Goal: Task Accomplishment & Management: Manage account settings

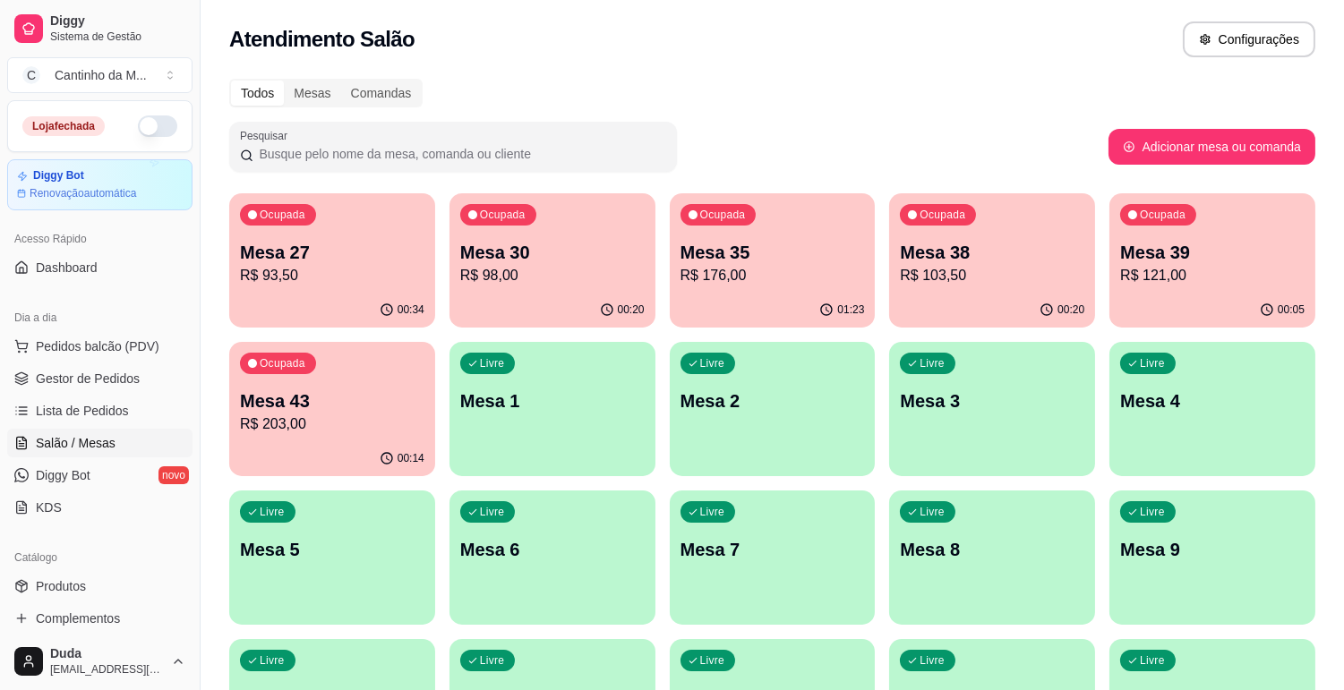
click at [332, 289] on div "Ocupada Mesa 27 R$ 93,50" at bounding box center [332, 242] width 206 height 99
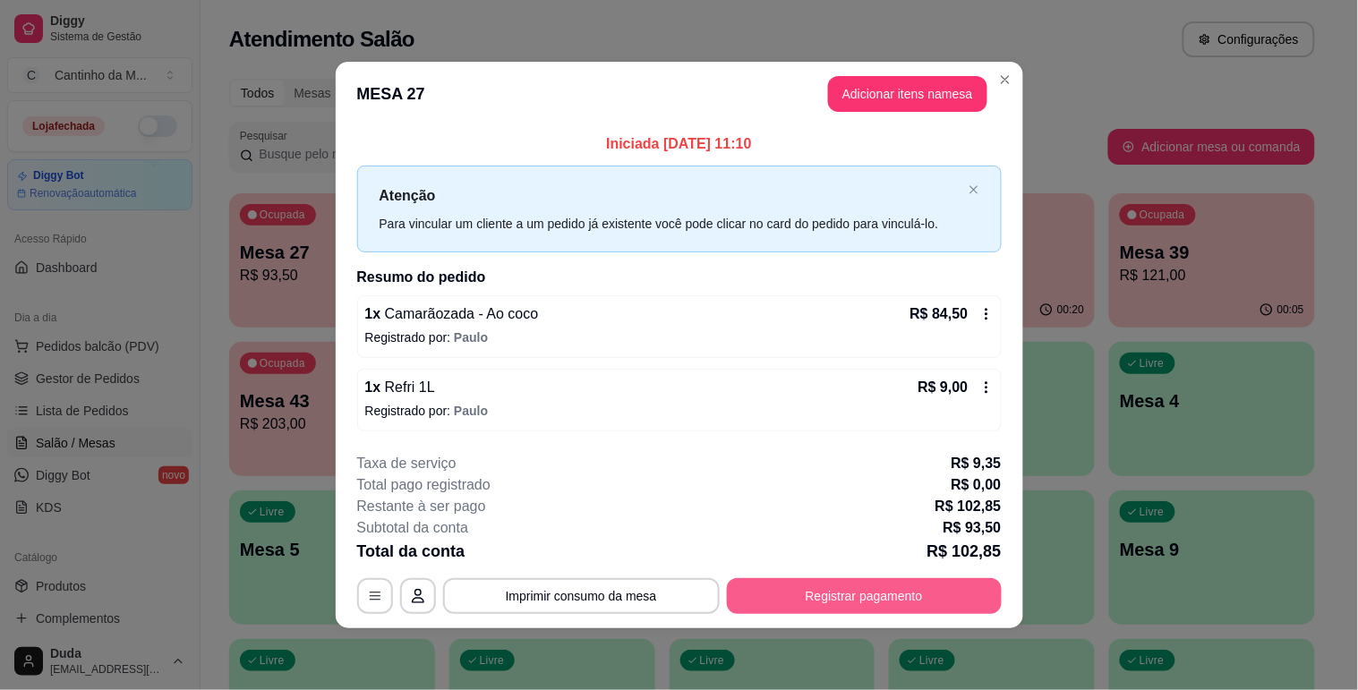
click at [851, 596] on button "Registrar pagamento" at bounding box center [864, 596] width 275 height 36
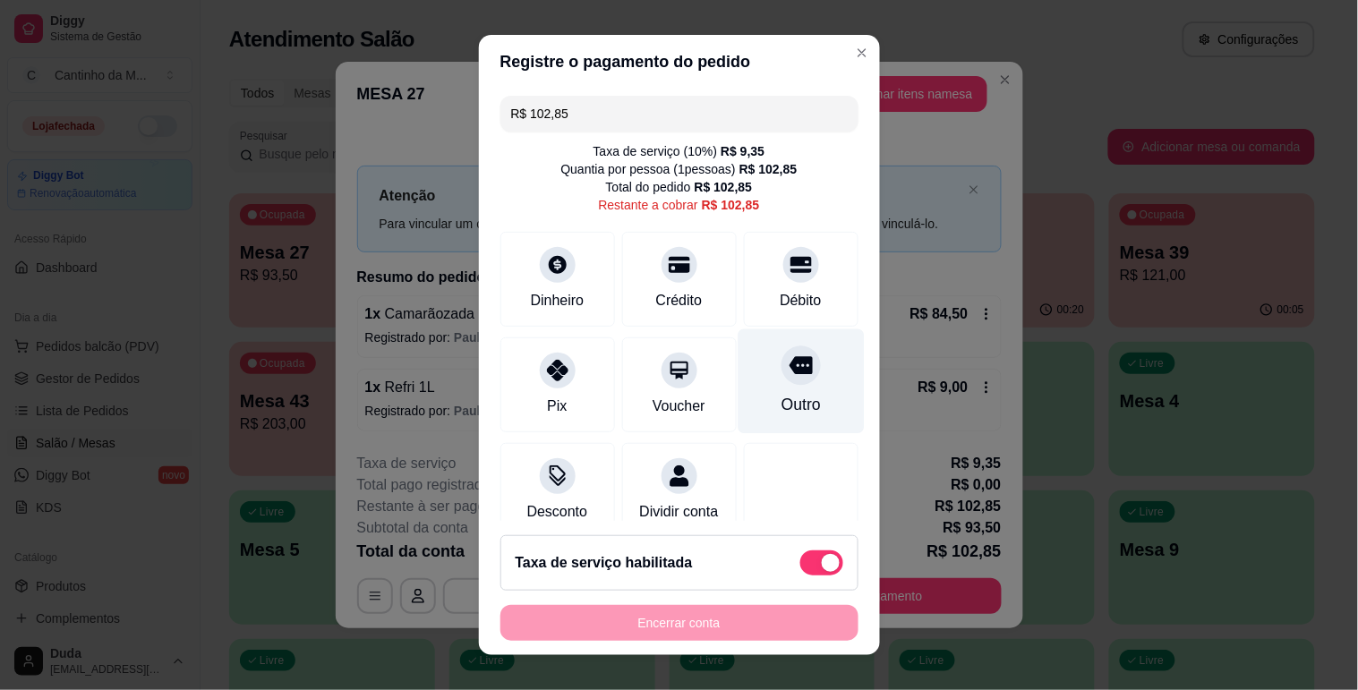
click at [789, 360] on icon at bounding box center [800, 365] width 23 height 18
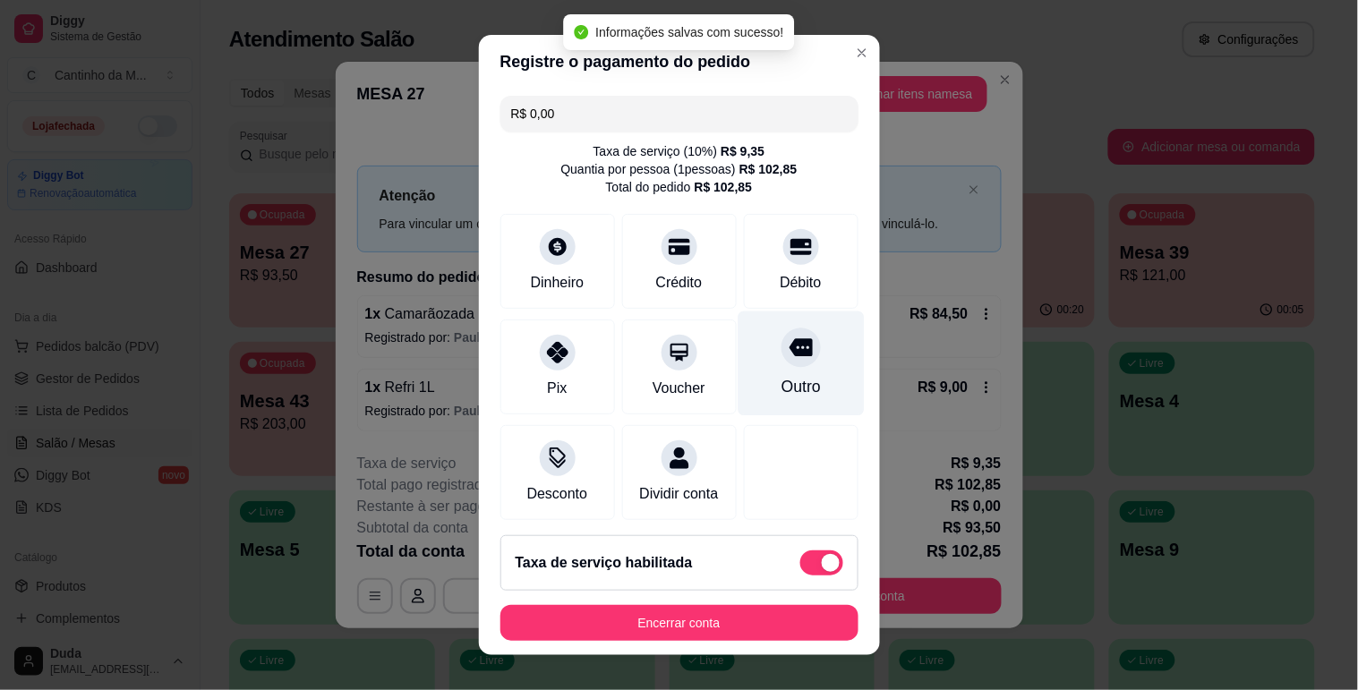
type input "R$ 0,00"
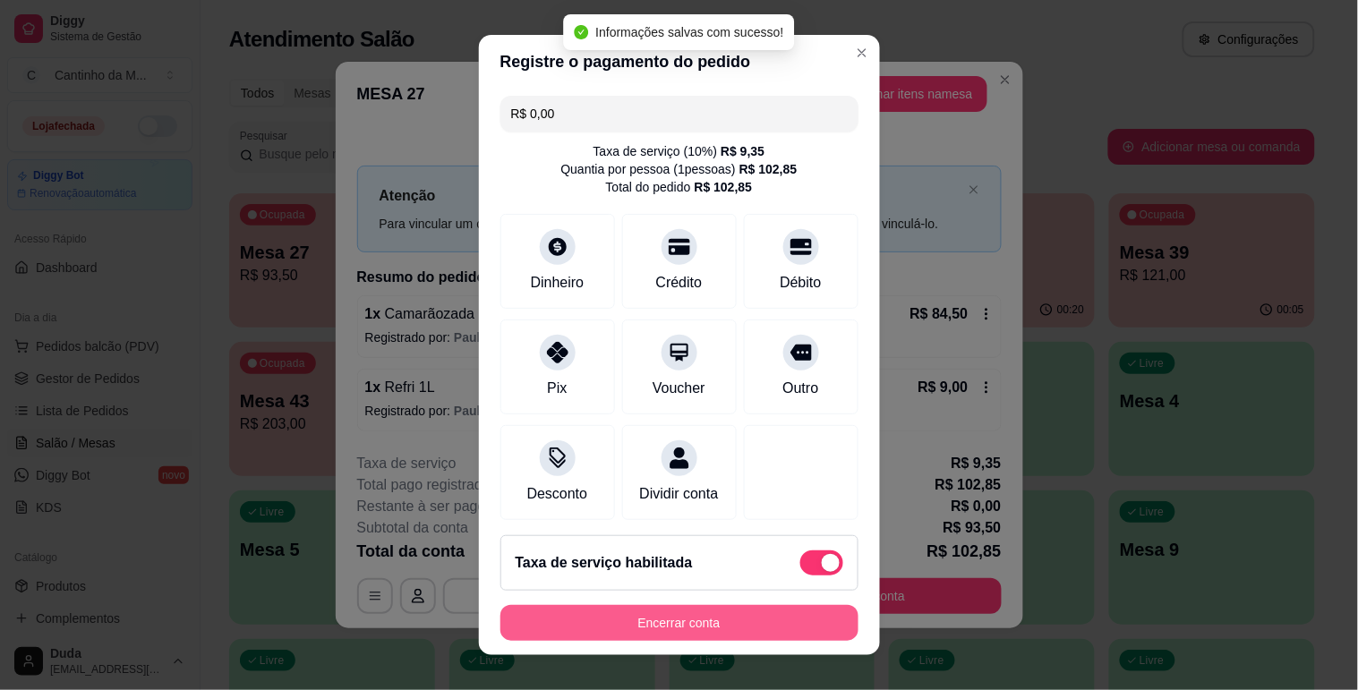
click at [743, 609] on button "Encerrar conta" at bounding box center [679, 623] width 358 height 36
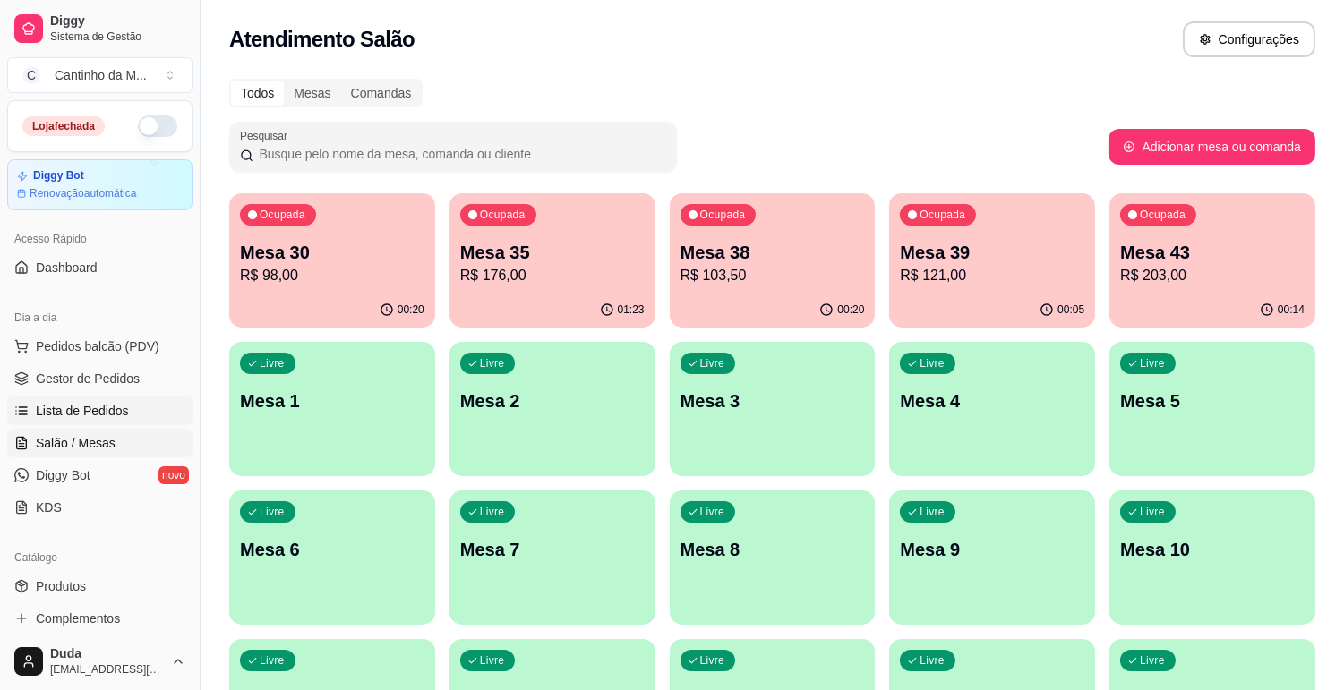
click at [99, 399] on link "Lista de Pedidos" at bounding box center [99, 411] width 185 height 29
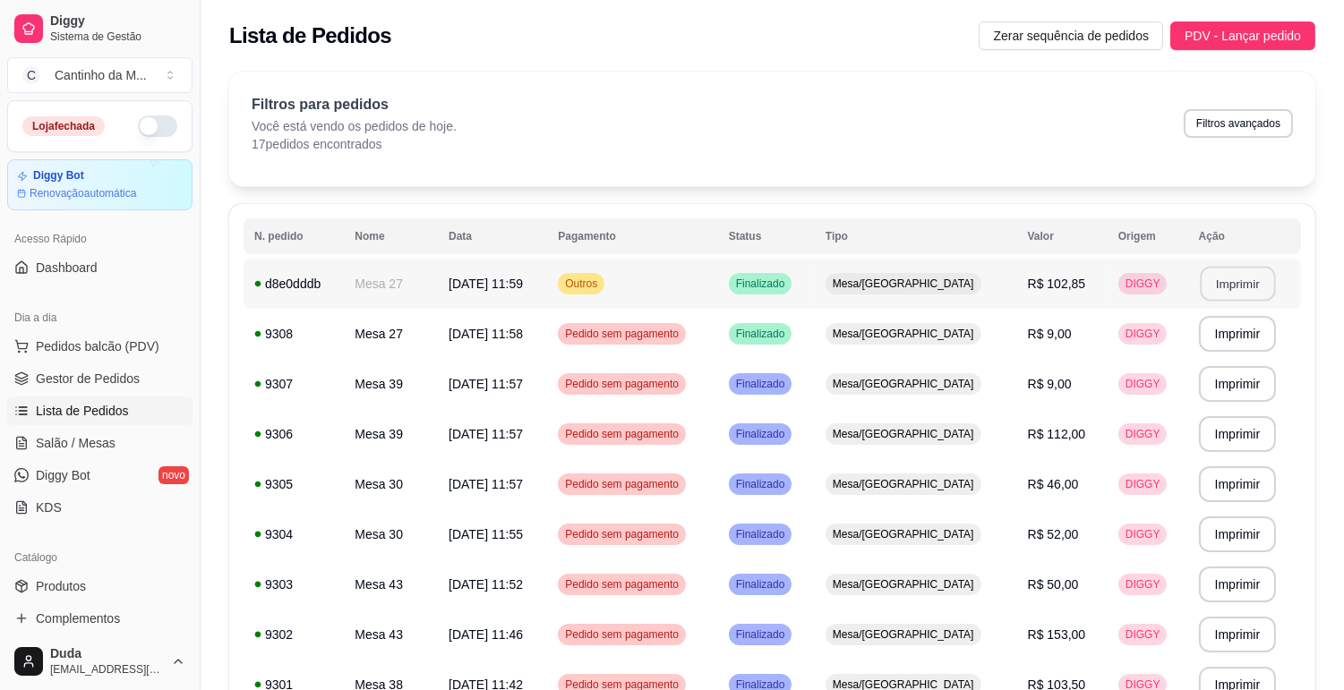
click at [1218, 289] on button "Imprimir" at bounding box center [1237, 284] width 75 height 35
click at [77, 385] on span "Gestor de Pedidos" at bounding box center [88, 379] width 104 height 18
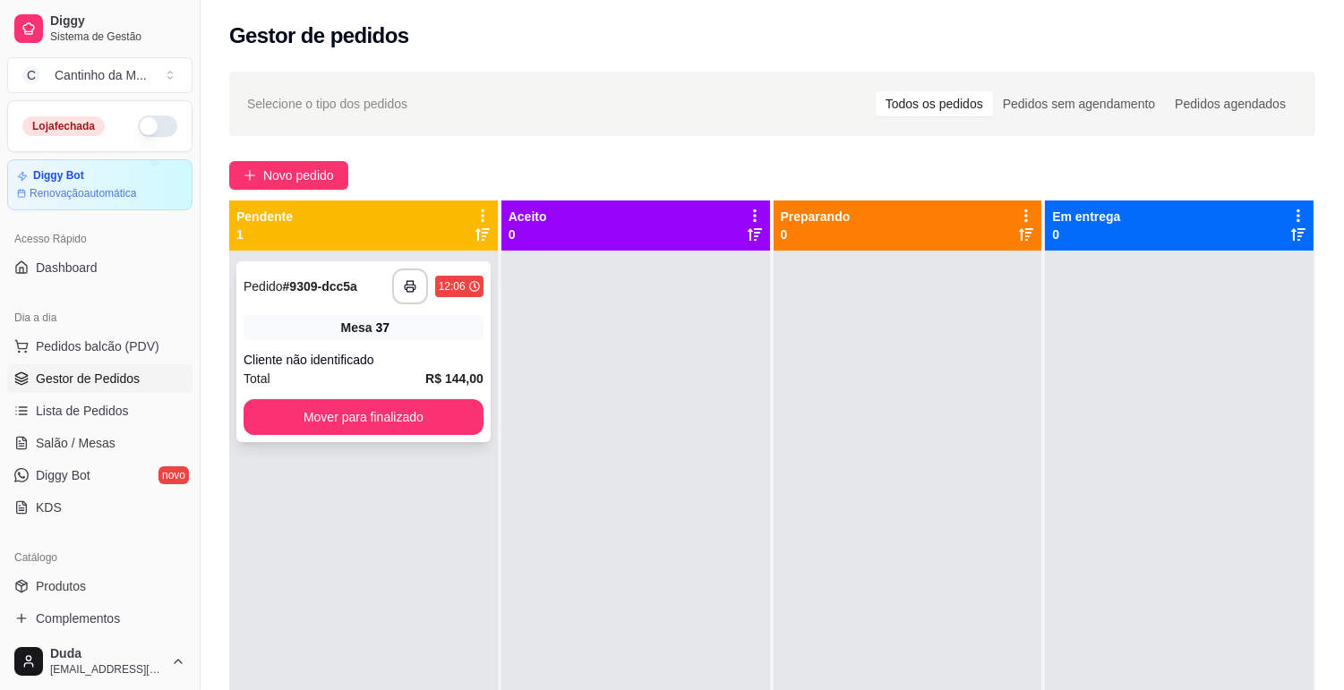
click at [246, 272] on div "**********" at bounding box center [363, 287] width 240 height 36
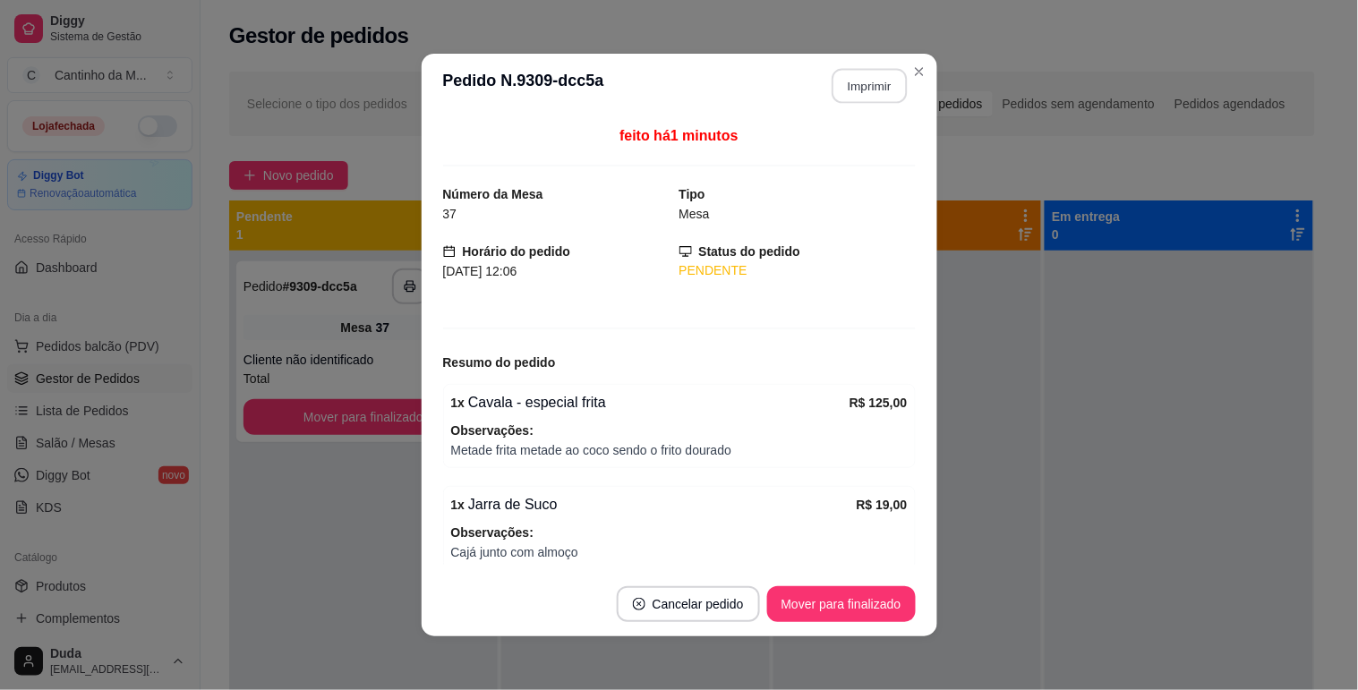
click at [852, 73] on button "Imprimir" at bounding box center [869, 86] width 75 height 35
click at [864, 606] on button "Mover para finalizado" at bounding box center [841, 604] width 144 height 35
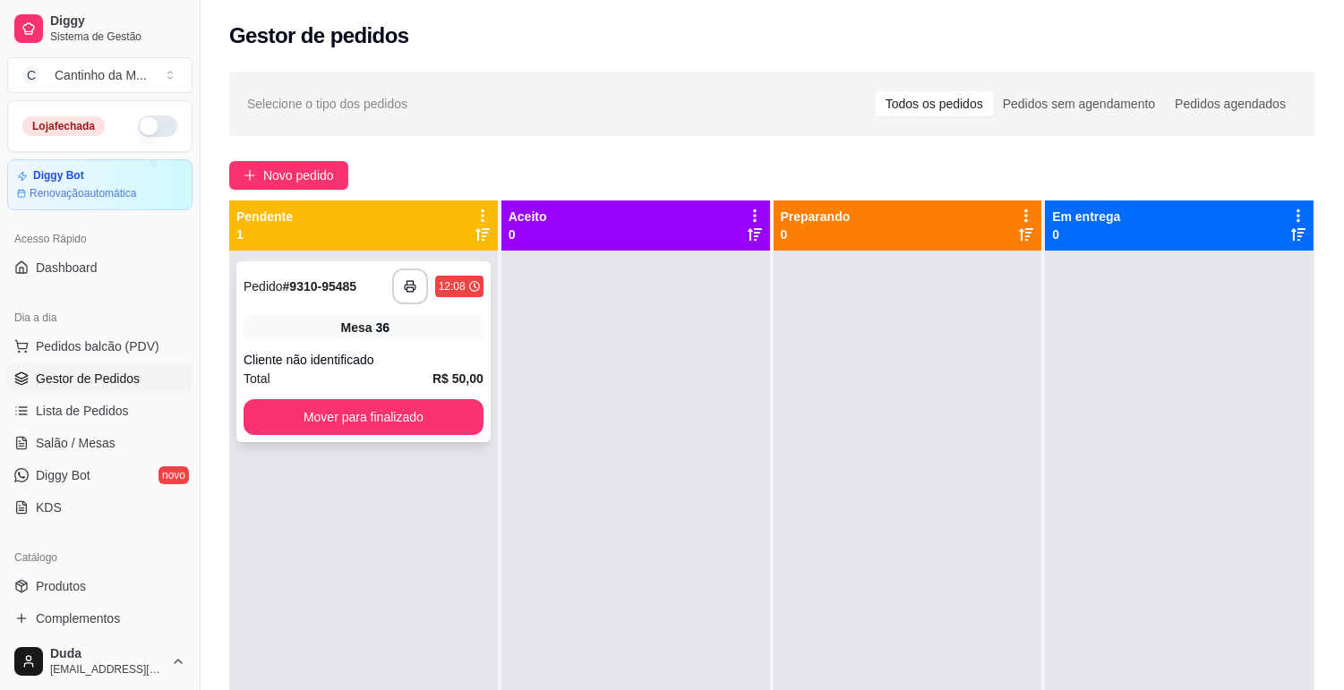
click at [324, 284] on strong "# 9310-95485" at bounding box center [320, 286] width 74 height 14
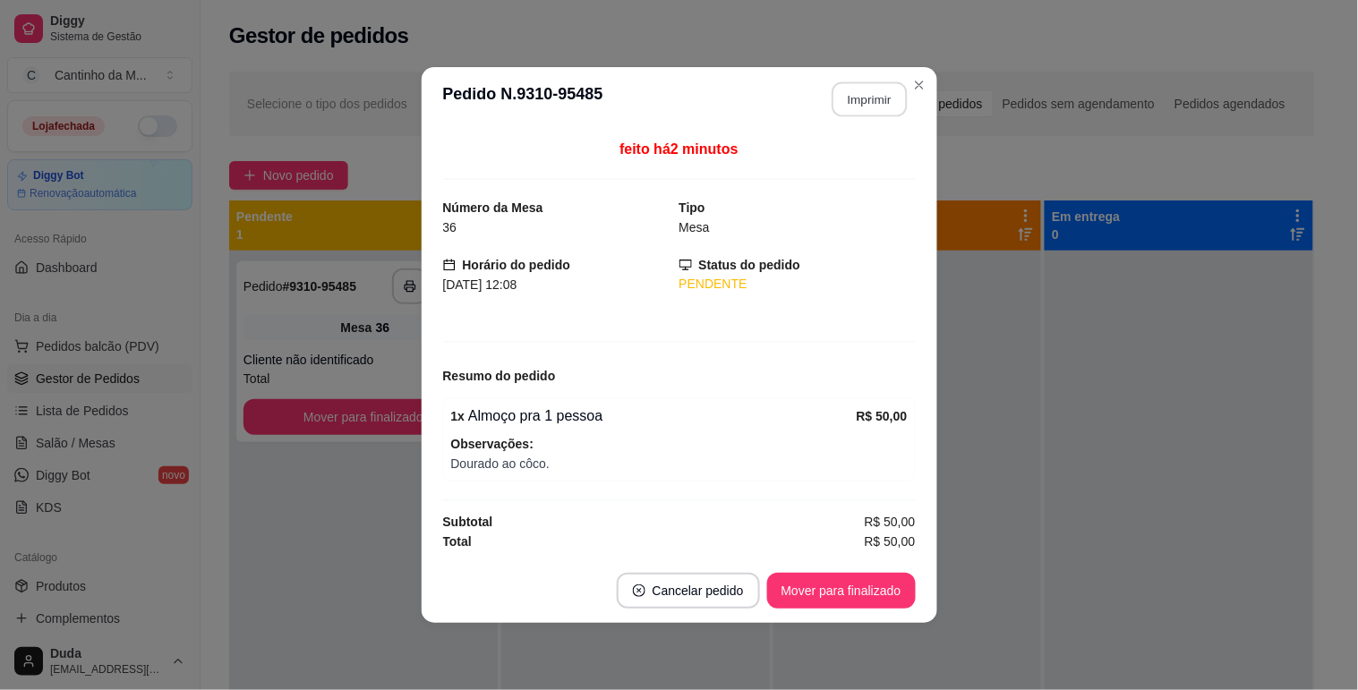
click at [869, 85] on button "Imprimir" at bounding box center [869, 99] width 75 height 35
click at [815, 595] on button "Mover para finalizado" at bounding box center [841, 591] width 144 height 35
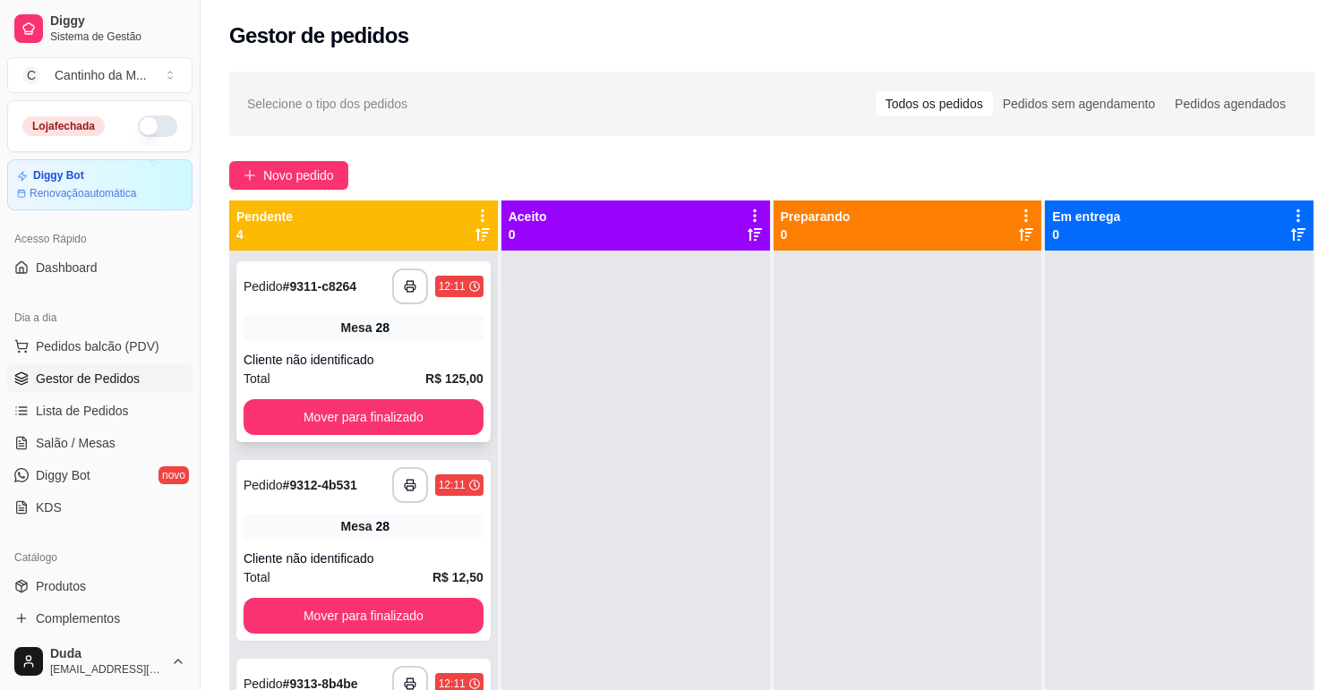
click at [346, 282] on strong "# 9311-c8264" at bounding box center [320, 286] width 74 height 14
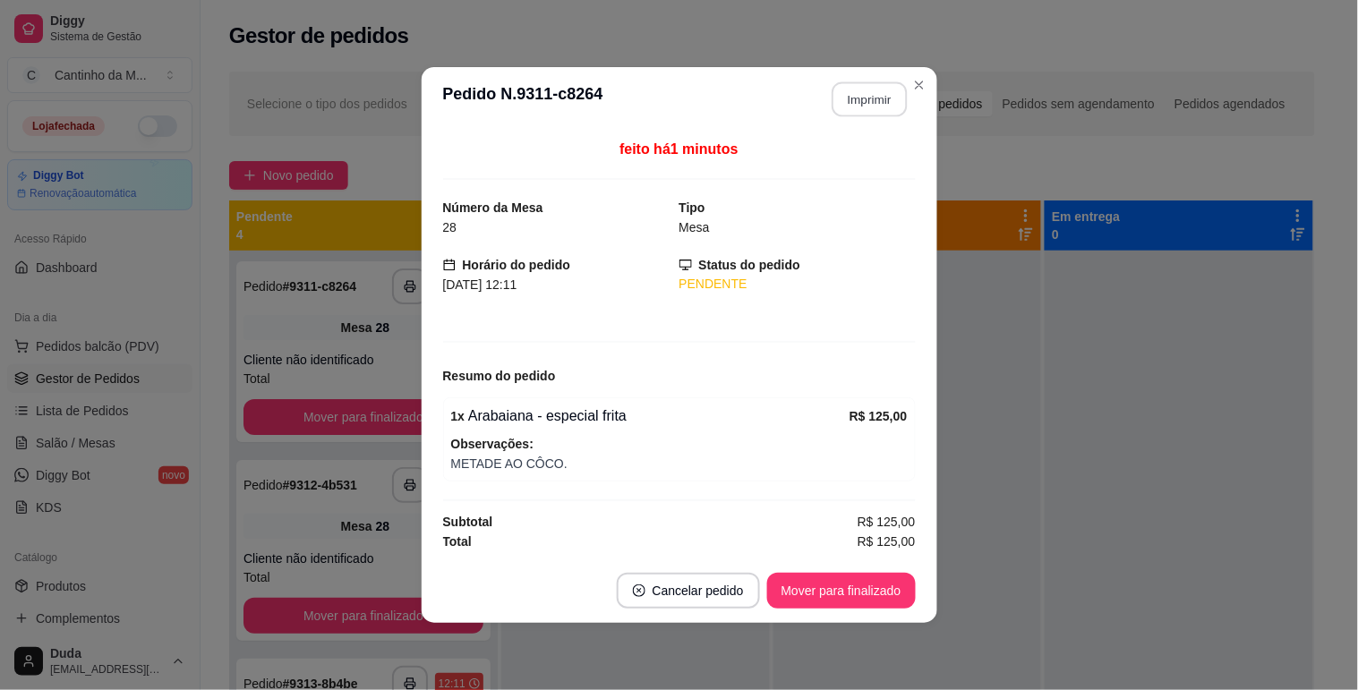
click at [862, 94] on button "Imprimir" at bounding box center [869, 99] width 75 height 35
click at [868, 586] on button "Mover para finalizado" at bounding box center [841, 591] width 149 height 36
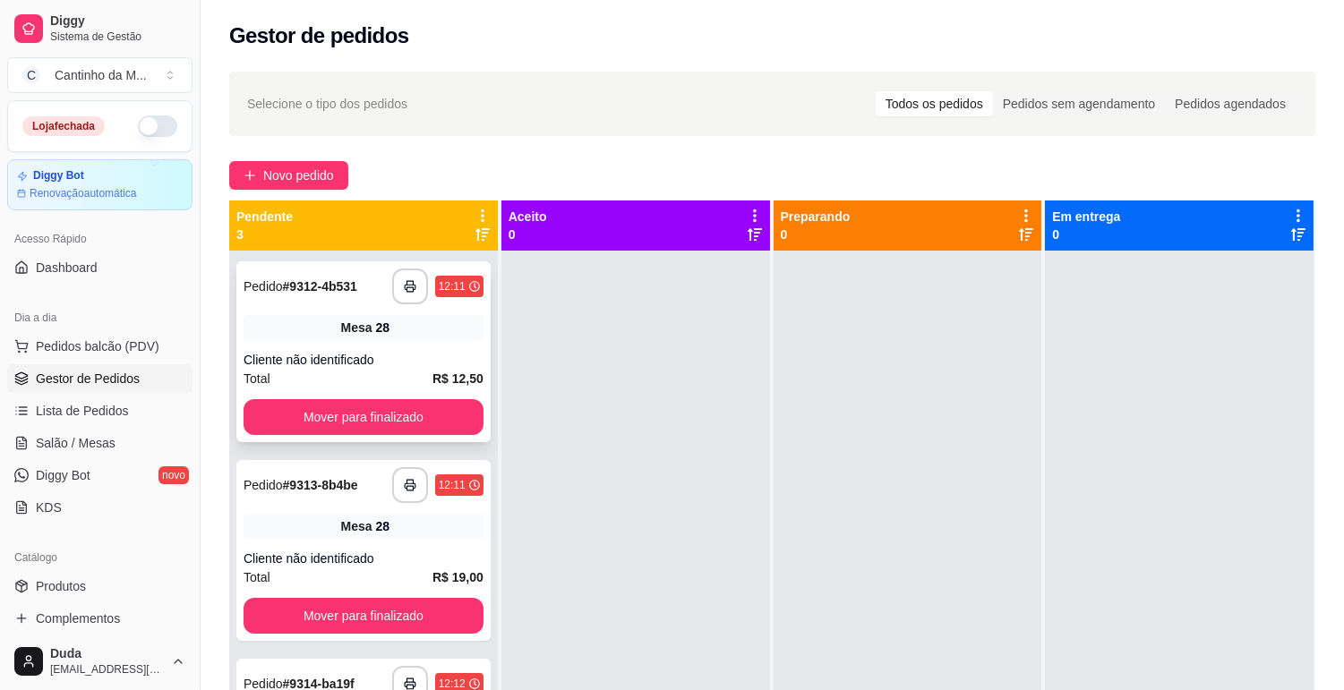
click at [342, 289] on strong "# 9312-4b531" at bounding box center [320, 286] width 74 height 14
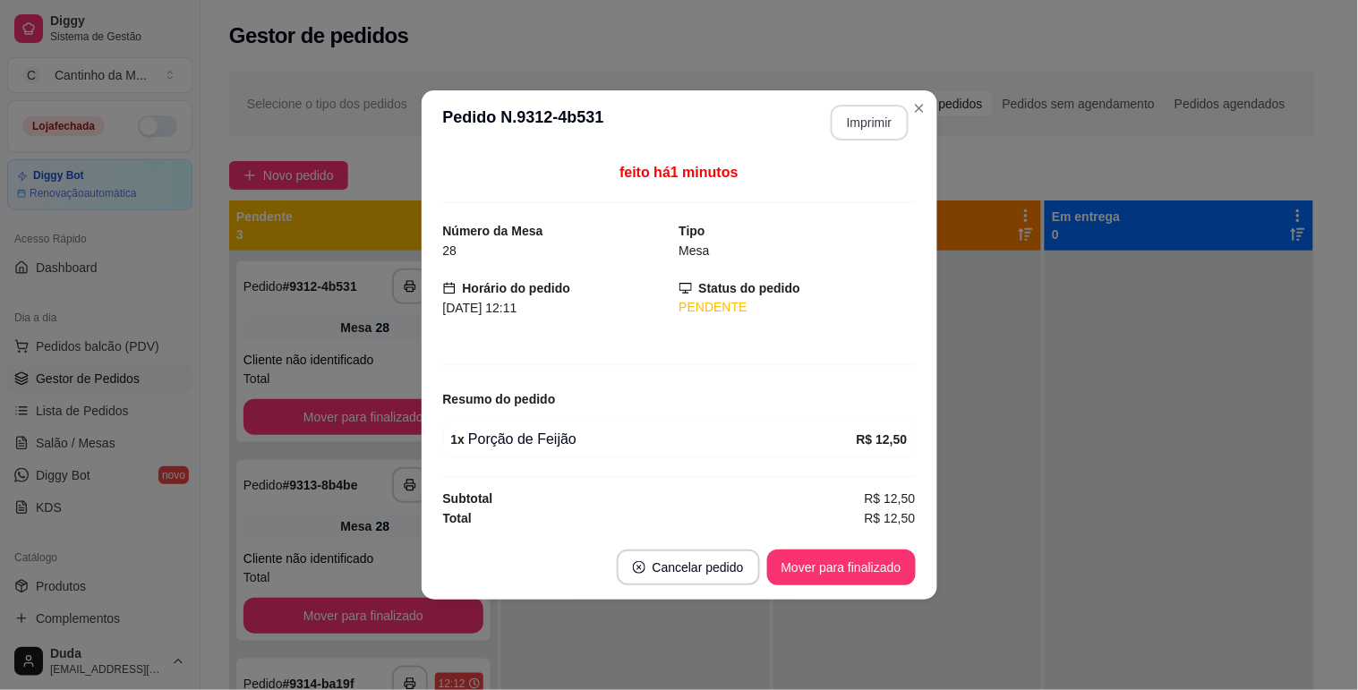
click at [872, 130] on button "Imprimir" at bounding box center [870, 123] width 78 height 36
click at [859, 568] on button "Mover para finalizado" at bounding box center [841, 568] width 144 height 35
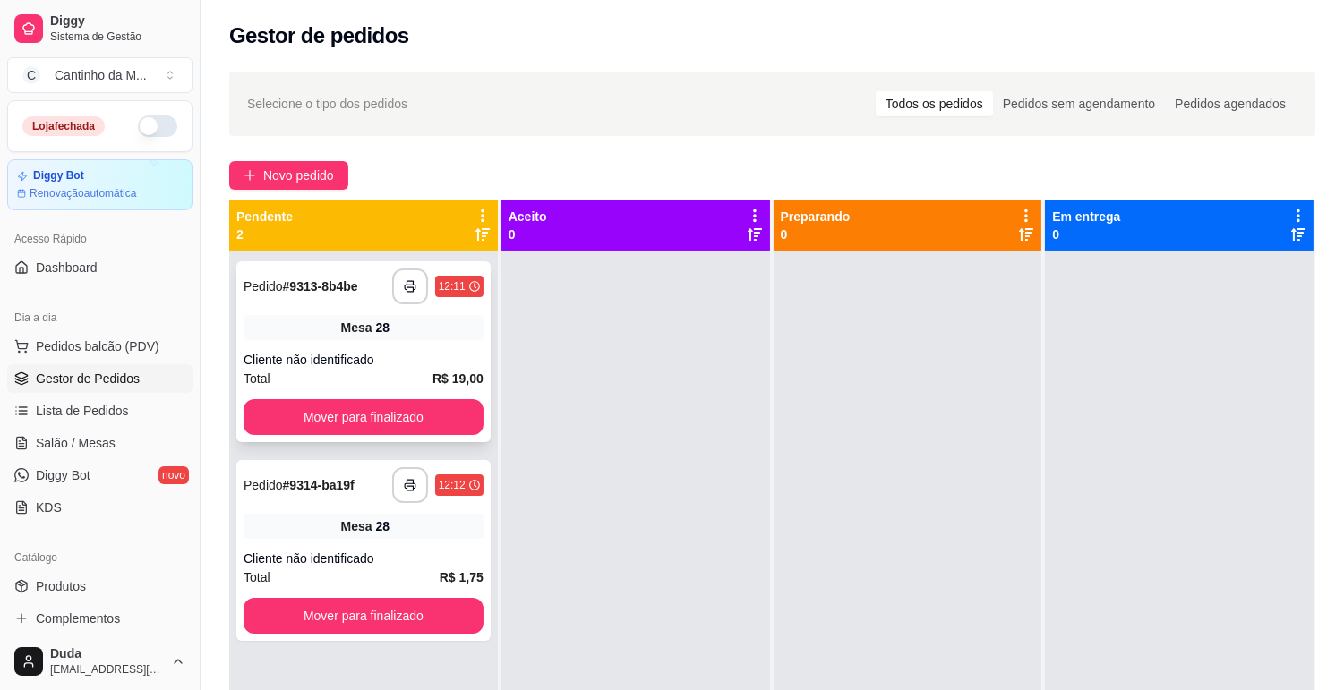
click at [351, 279] on strong "# 9313-8b4be" at bounding box center [320, 286] width 75 height 14
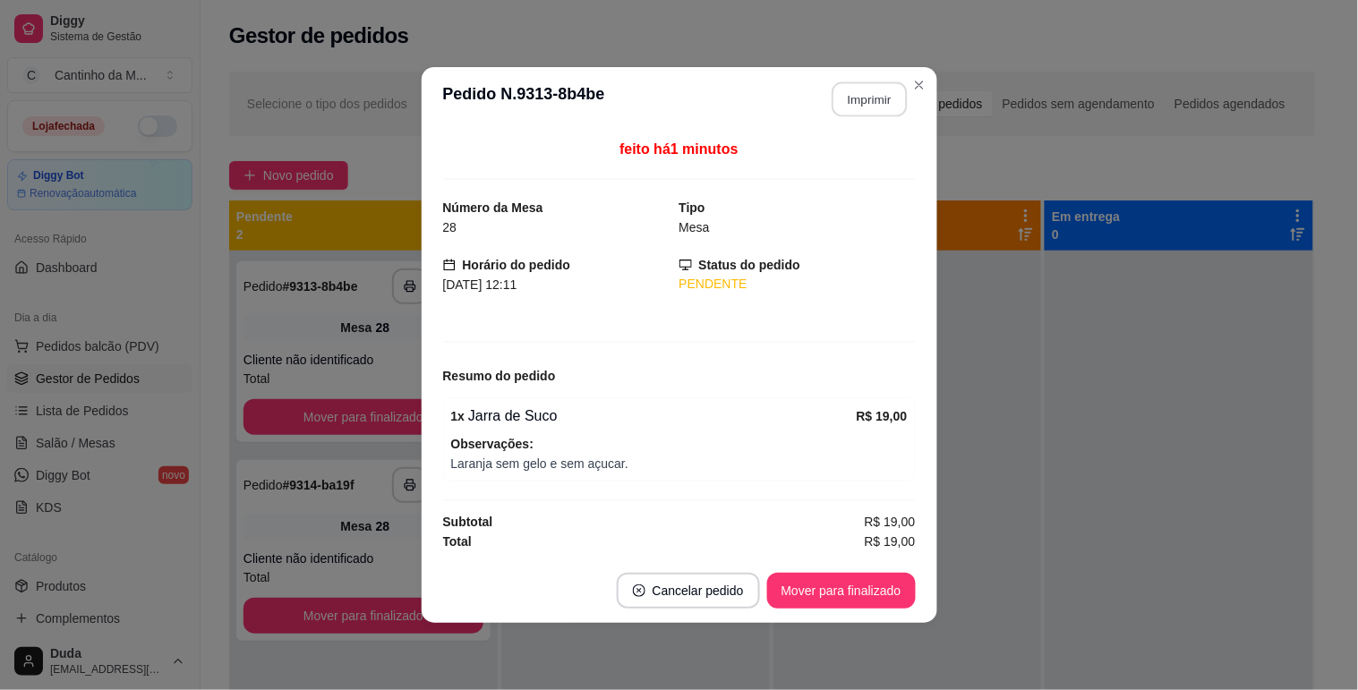
click at [875, 84] on button "Imprimir" at bounding box center [869, 99] width 75 height 35
click at [826, 583] on button "Mover para finalizado" at bounding box center [841, 591] width 144 height 35
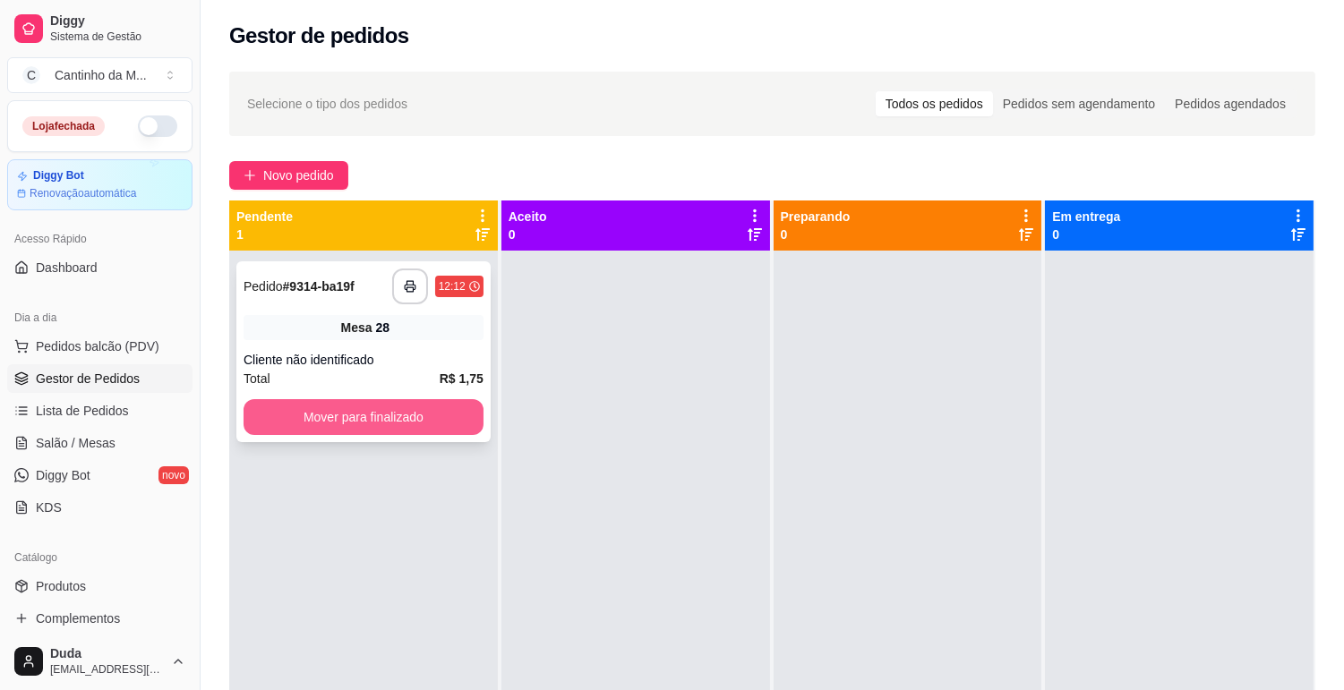
click at [392, 425] on button "Mover para finalizado" at bounding box center [363, 417] width 240 height 36
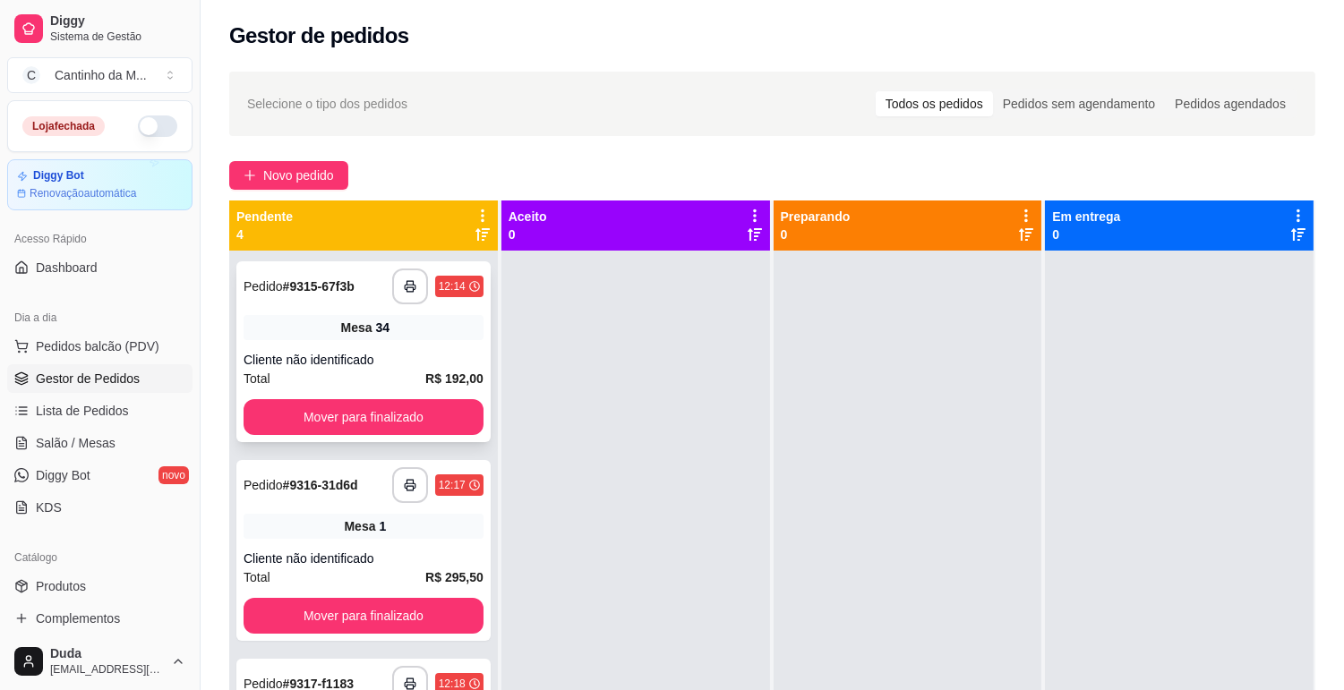
click at [322, 292] on strong "# 9315-67f3b" at bounding box center [319, 286] width 72 height 14
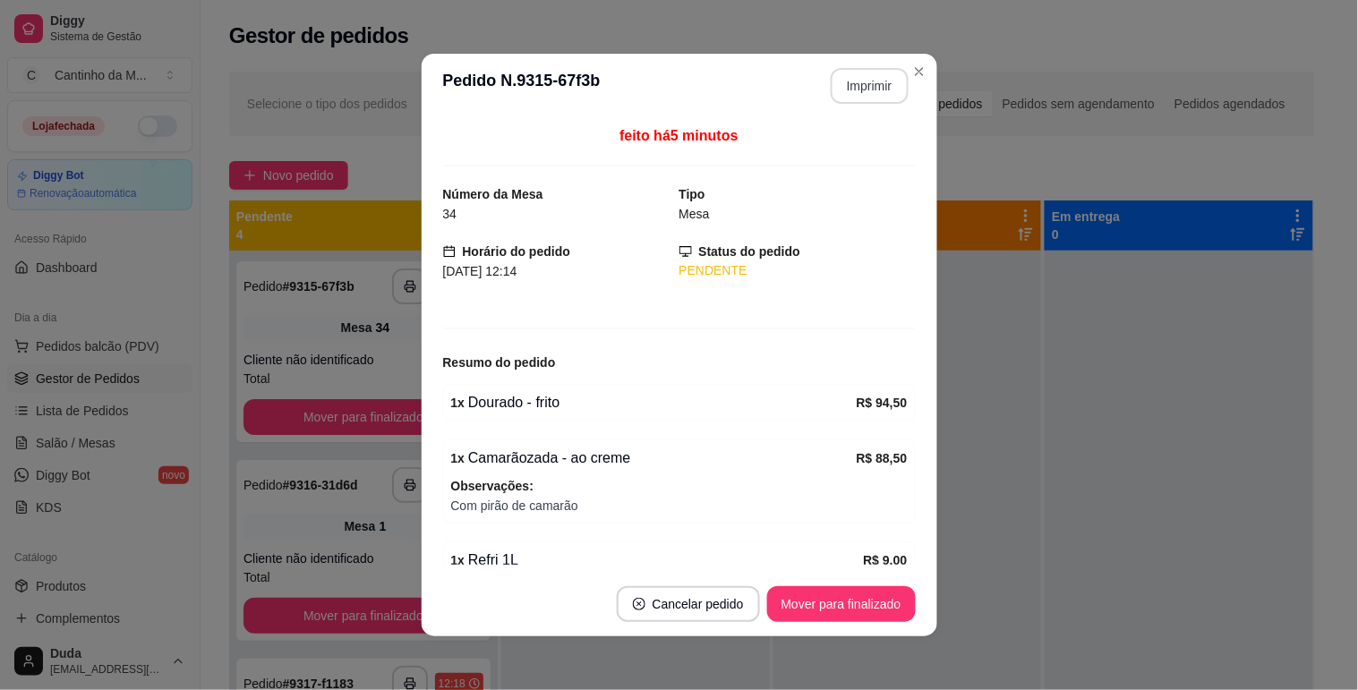
click at [847, 90] on button "Imprimir" at bounding box center [870, 86] width 78 height 36
click at [871, 602] on button "Mover para finalizado" at bounding box center [841, 604] width 144 height 35
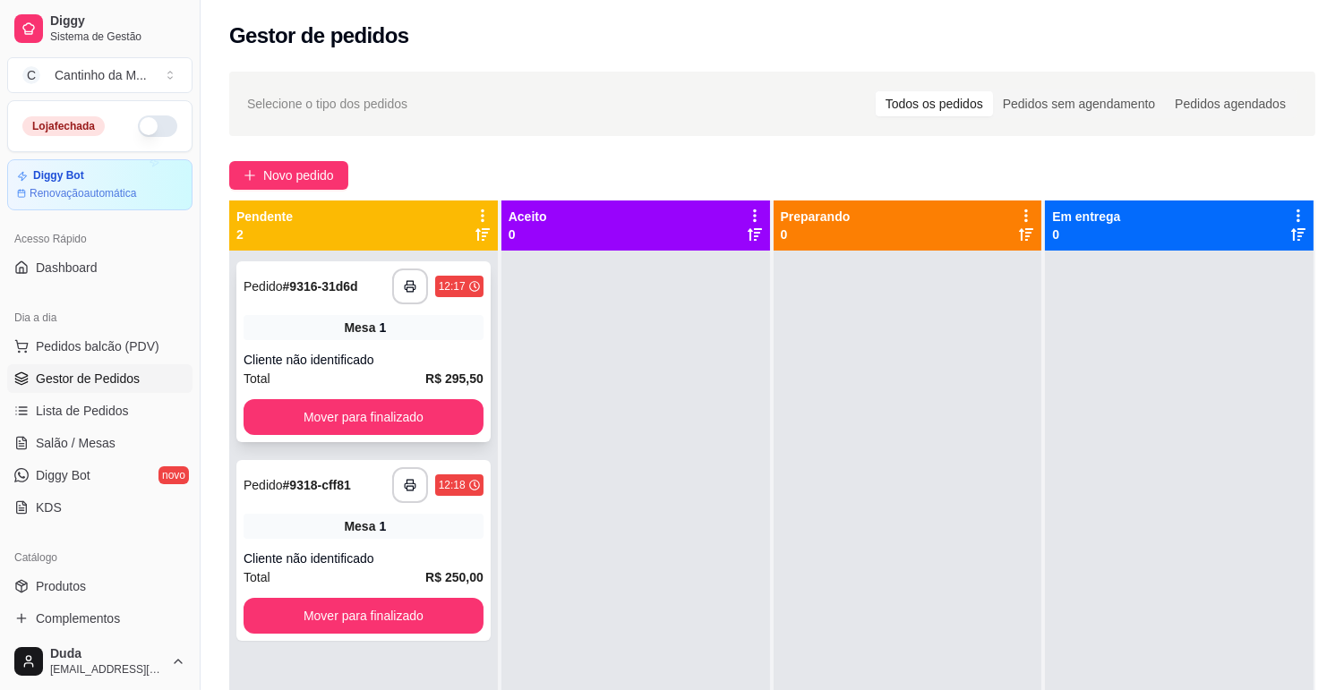
click at [346, 293] on strong "# 9316-31d6d" at bounding box center [320, 286] width 75 height 14
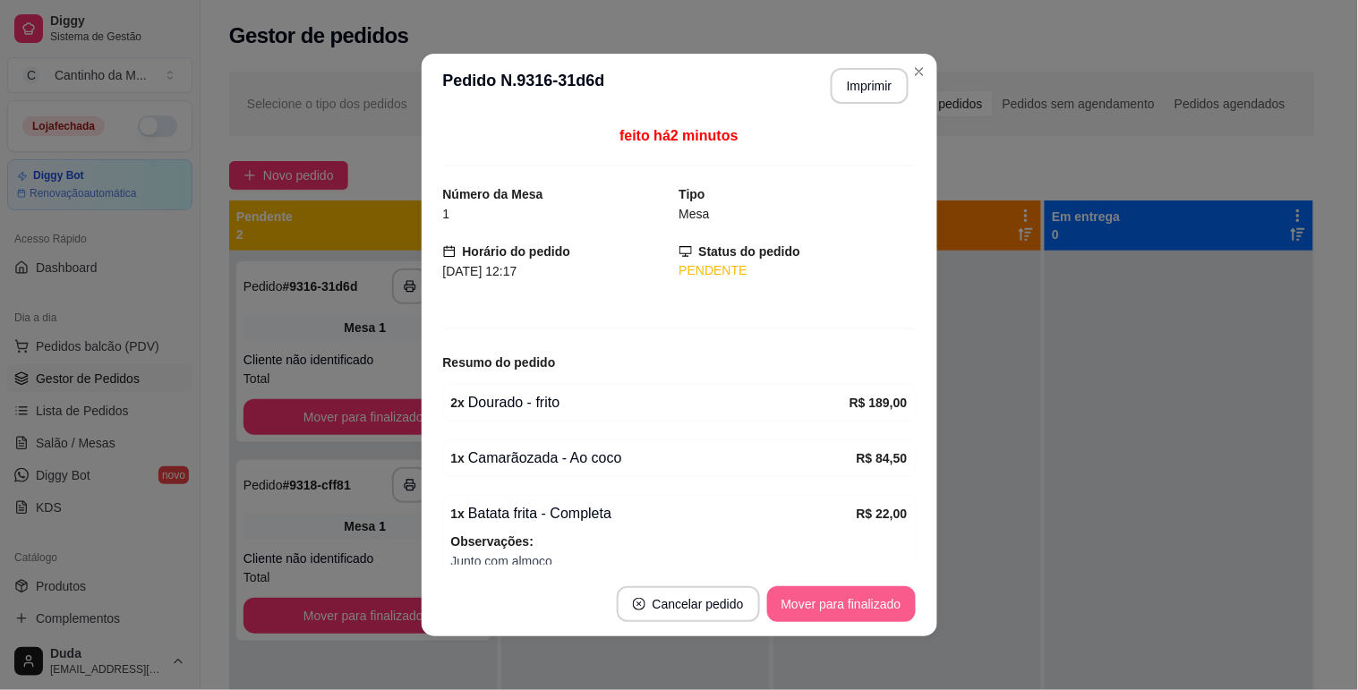
click at [861, 600] on button "Mover para finalizado" at bounding box center [841, 604] width 149 height 36
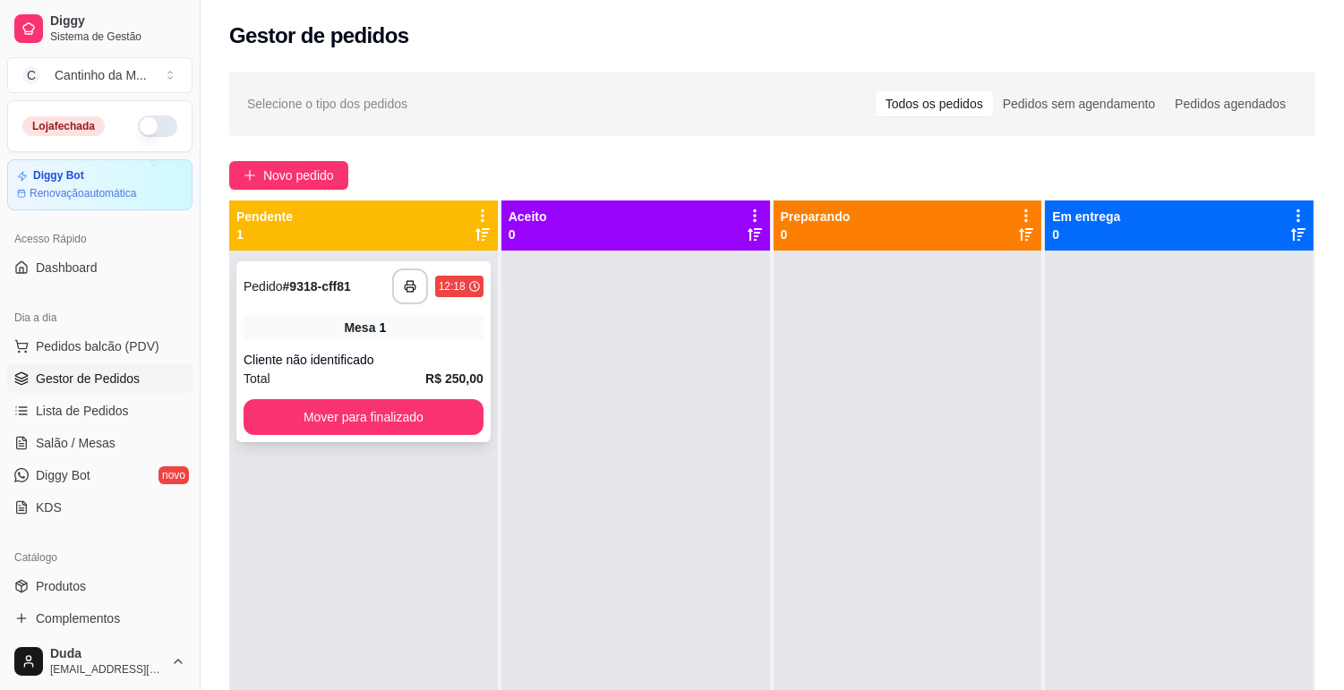
click at [291, 299] on div "**********" at bounding box center [363, 287] width 240 height 36
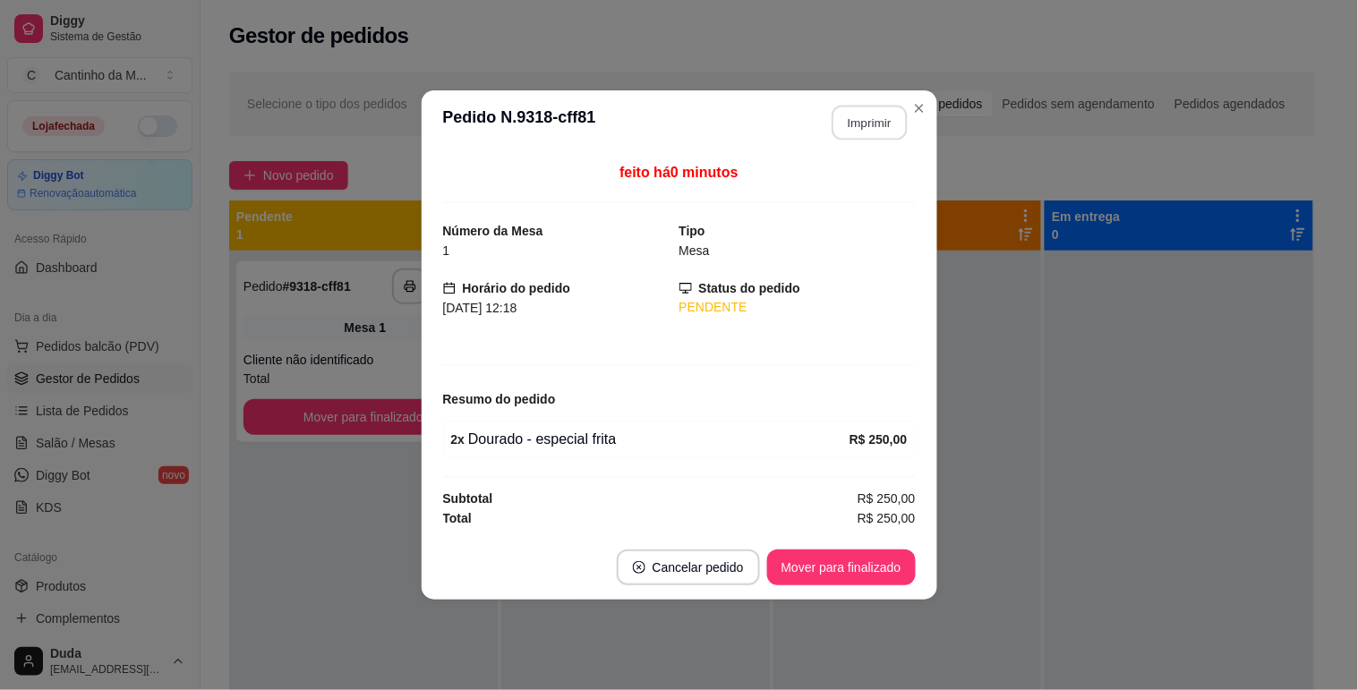
click at [861, 136] on button "Imprimir" at bounding box center [869, 123] width 75 height 35
click at [833, 576] on button "Mover para finalizado" at bounding box center [841, 568] width 144 height 35
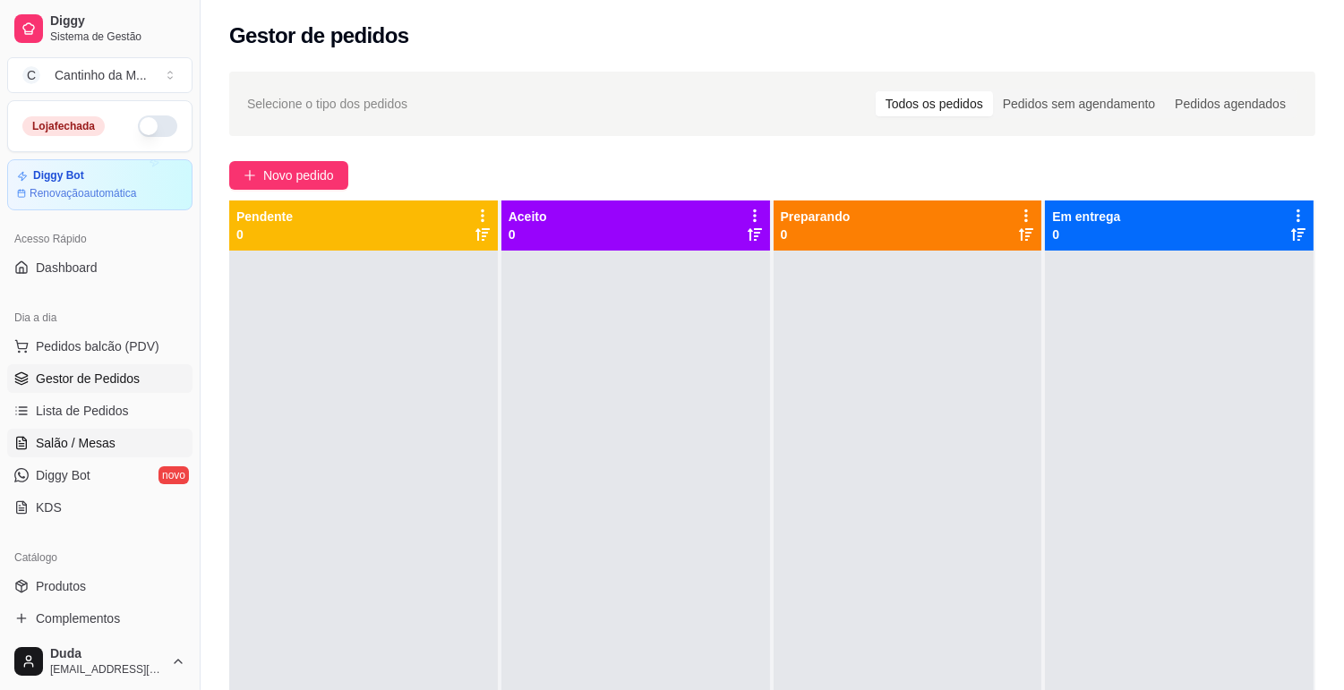
click at [77, 442] on span "Salão / Mesas" at bounding box center [76, 443] width 80 height 18
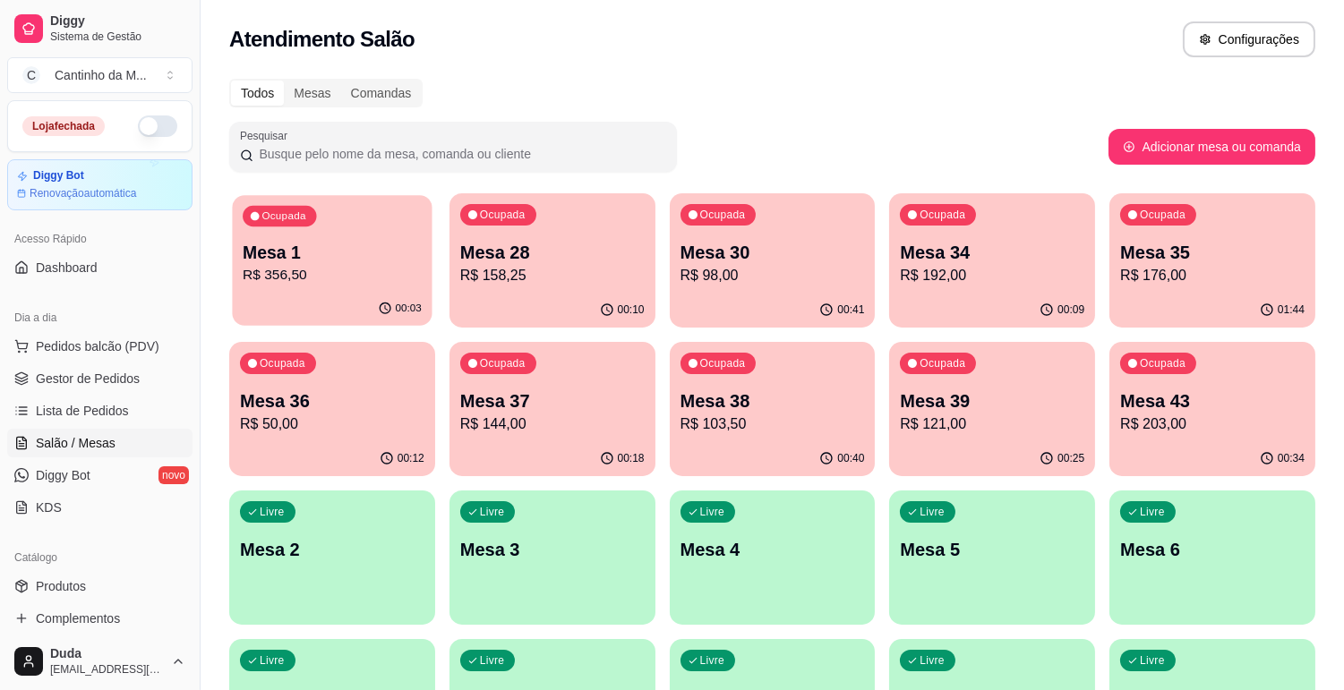
click at [353, 265] on p "R$ 356,50" at bounding box center [332, 275] width 179 height 21
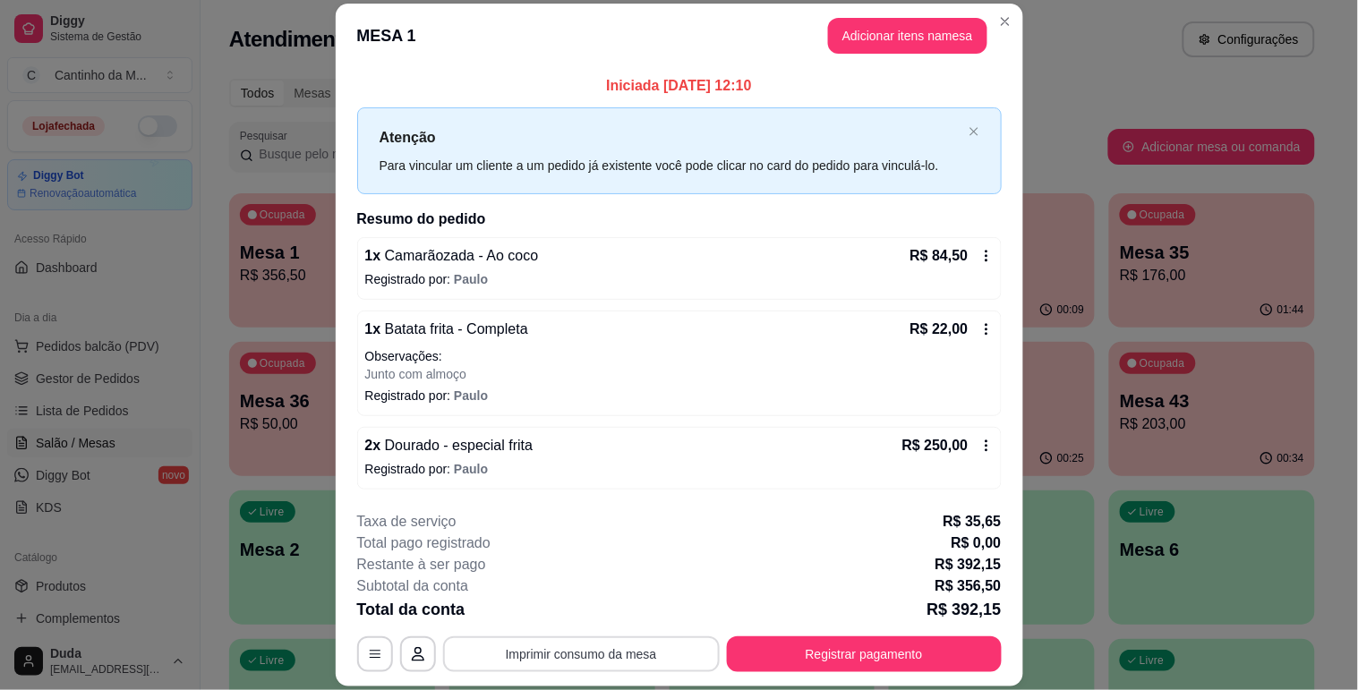
click at [619, 651] on button "Imprimir consumo da mesa" at bounding box center [581, 654] width 277 height 36
click at [907, 649] on button "Registrar pagamento" at bounding box center [864, 654] width 275 height 36
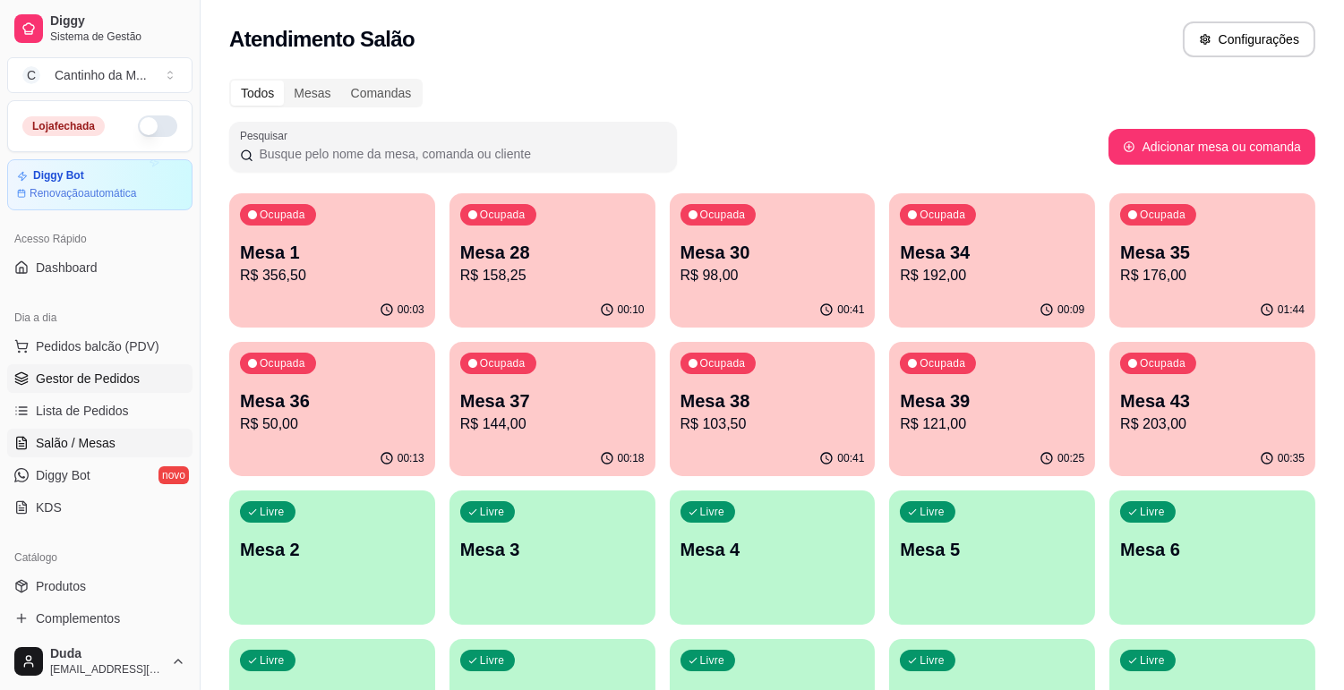
click at [39, 383] on span "Gestor de Pedidos" at bounding box center [88, 379] width 104 height 18
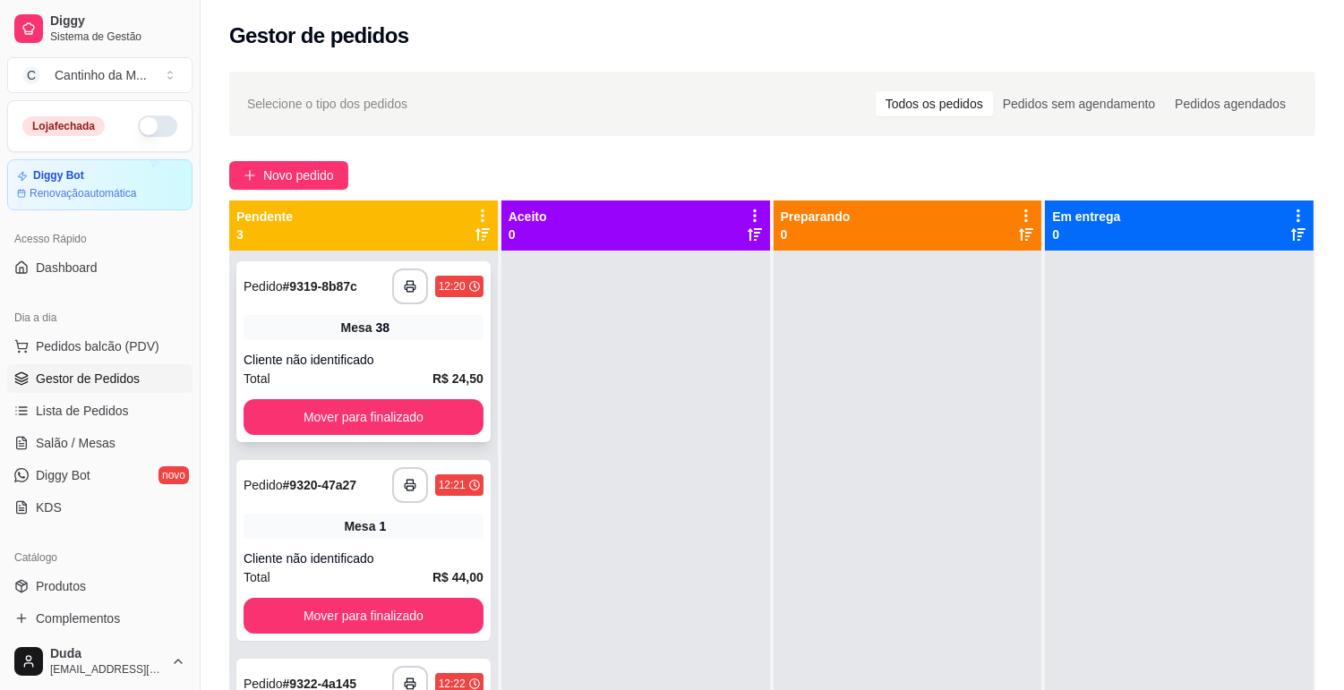
click at [327, 290] on strong "# 9319-8b87c" at bounding box center [320, 286] width 74 height 14
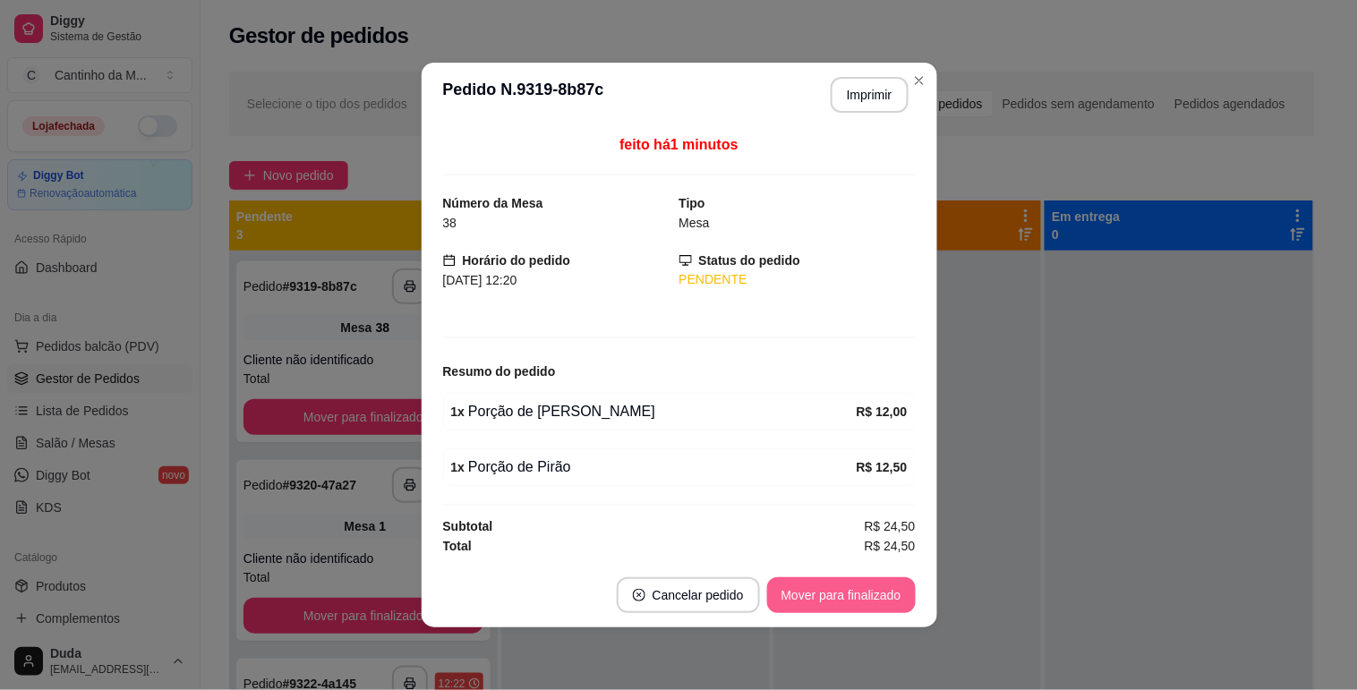
click at [829, 595] on button "Mover para finalizado" at bounding box center [841, 595] width 149 height 36
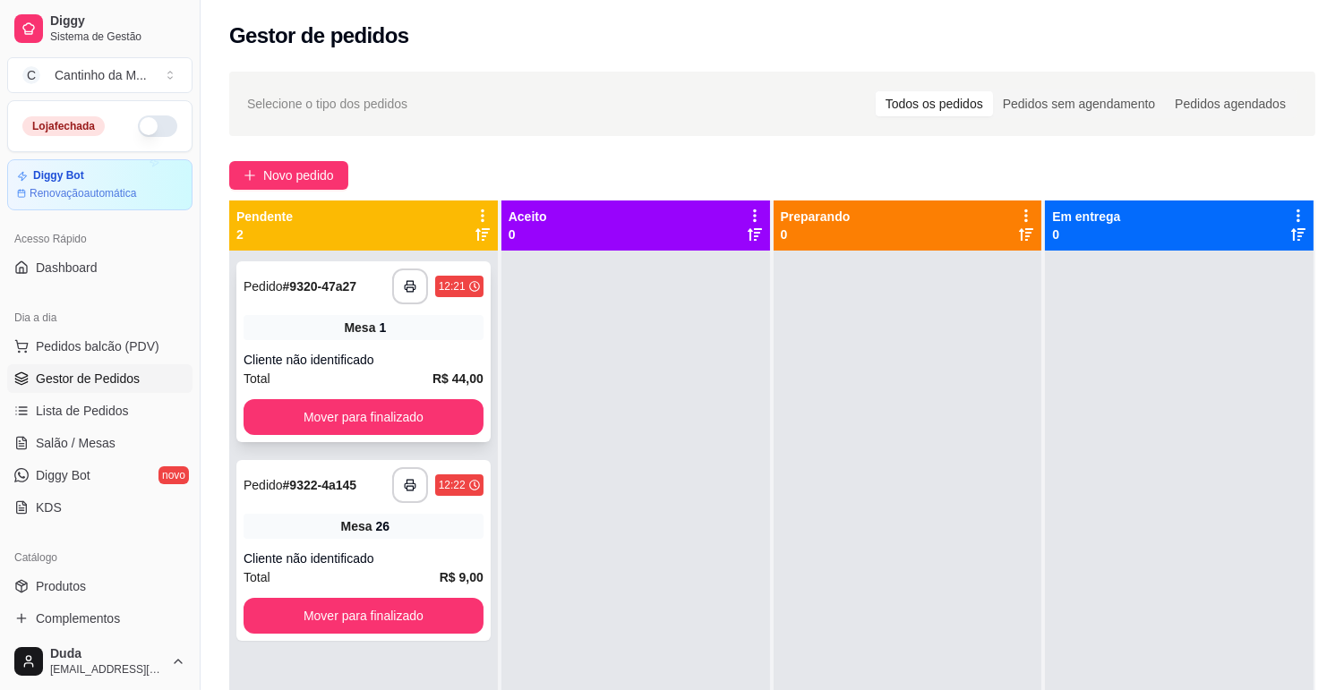
click at [311, 286] on strong "# 9320-47a27" at bounding box center [320, 286] width 74 height 14
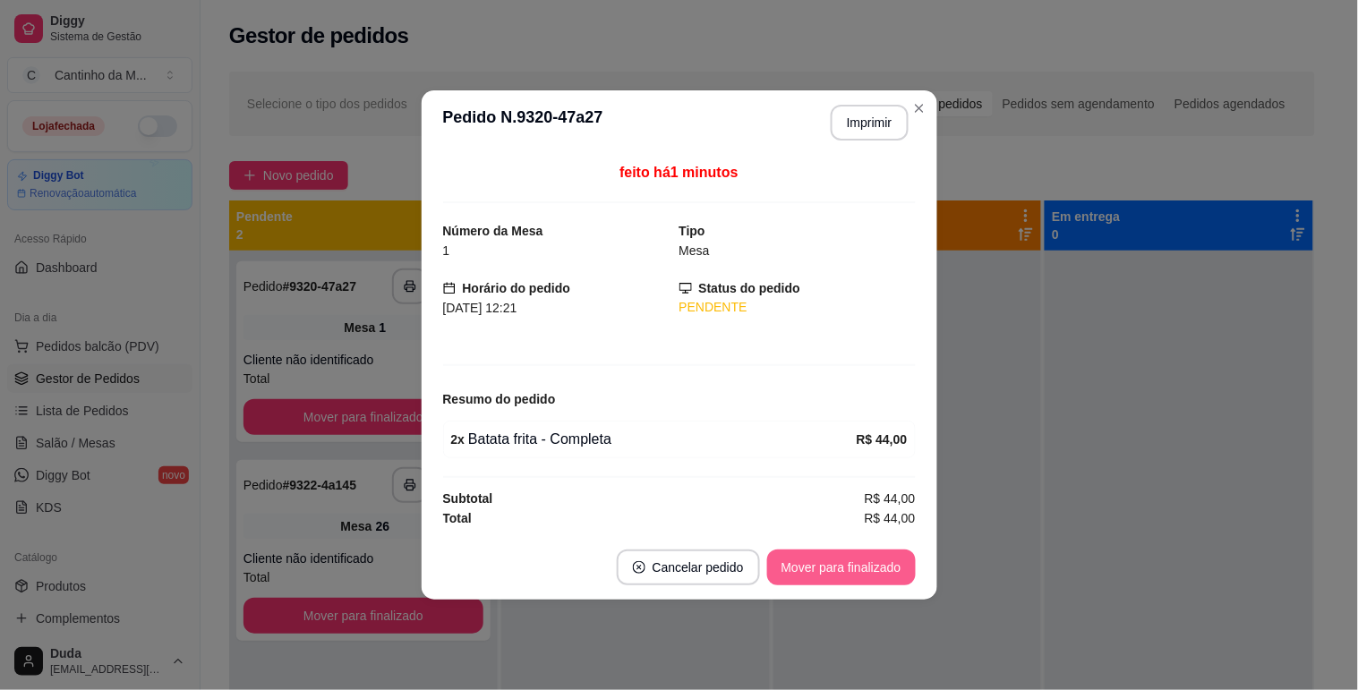
click at [815, 580] on button "Mover para finalizado" at bounding box center [841, 568] width 149 height 36
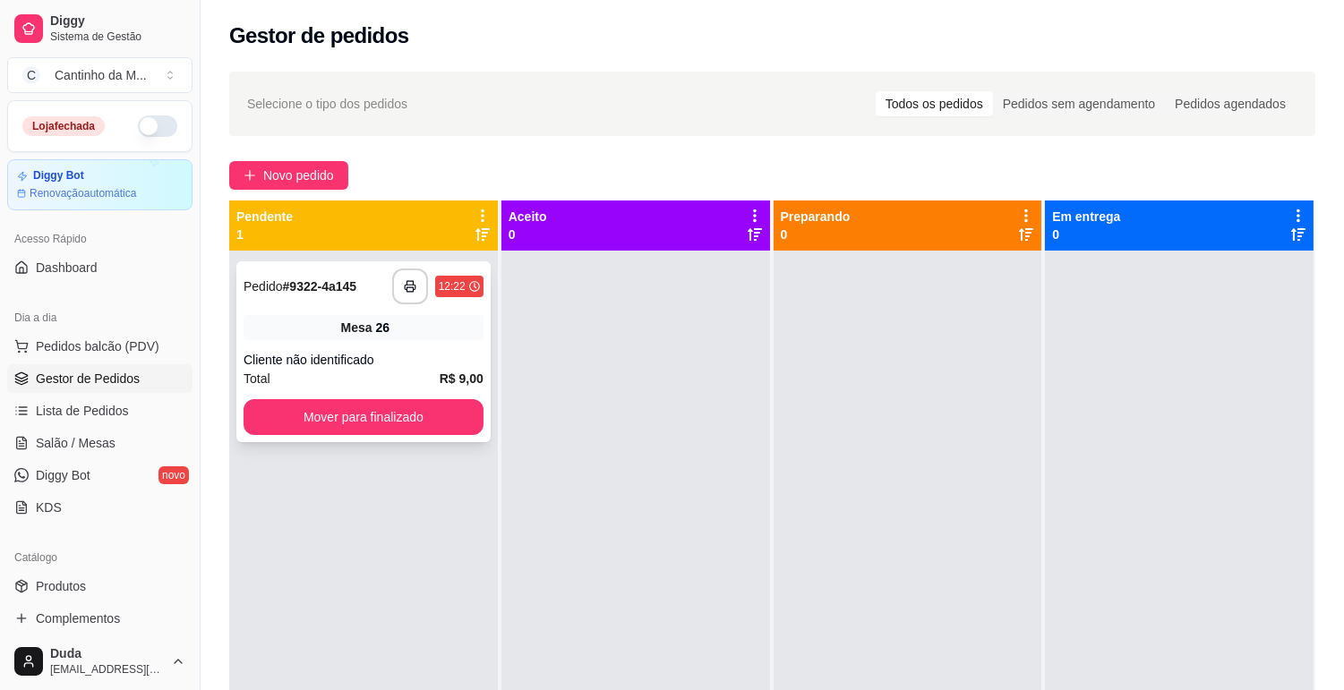
click at [356, 284] on strong "# 9322-4a145" at bounding box center [320, 286] width 74 height 14
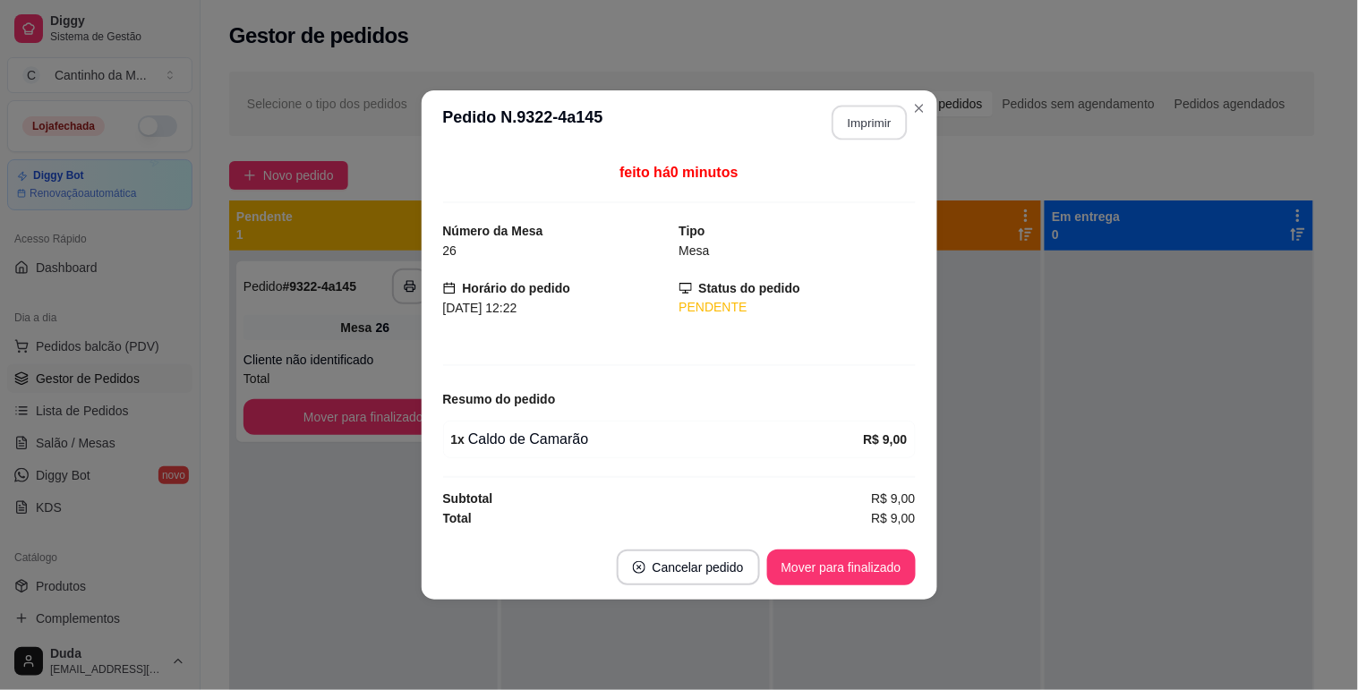
click at [852, 131] on button "Imprimir" at bounding box center [869, 123] width 75 height 35
click at [862, 578] on button "Mover para finalizado" at bounding box center [841, 568] width 144 height 35
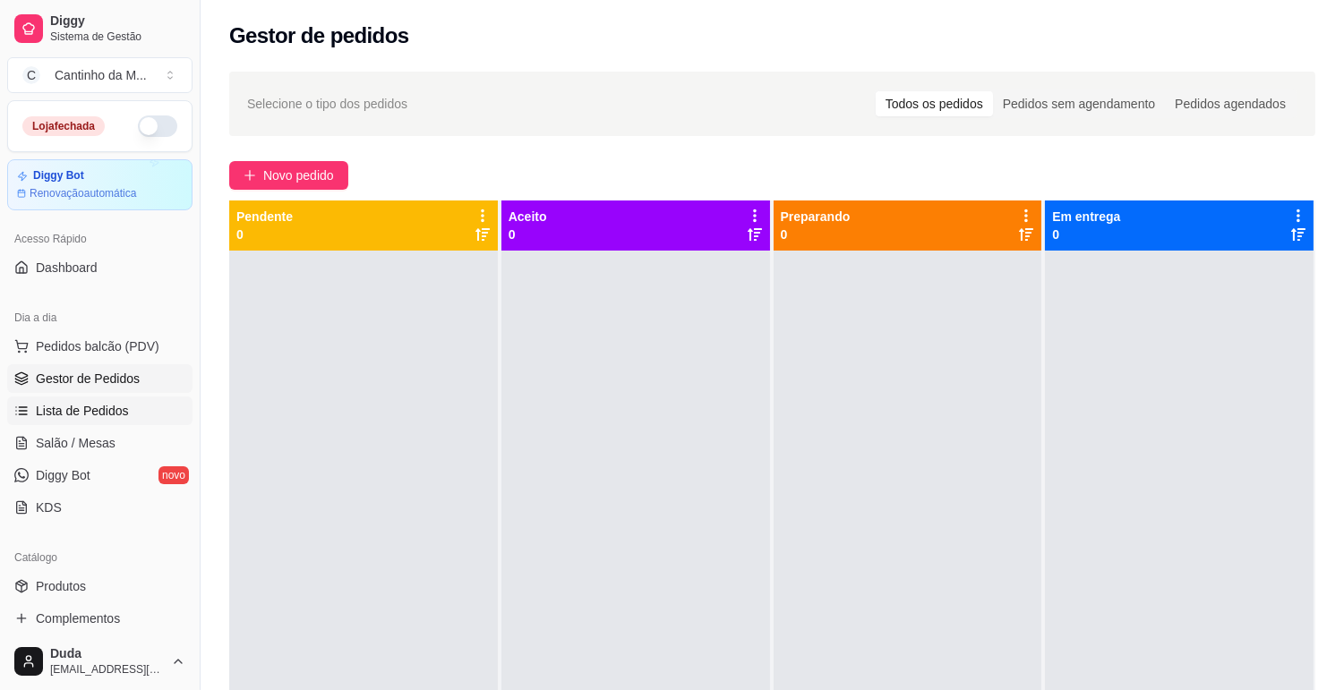
click at [65, 409] on span "Lista de Pedidos" at bounding box center [82, 411] width 93 height 18
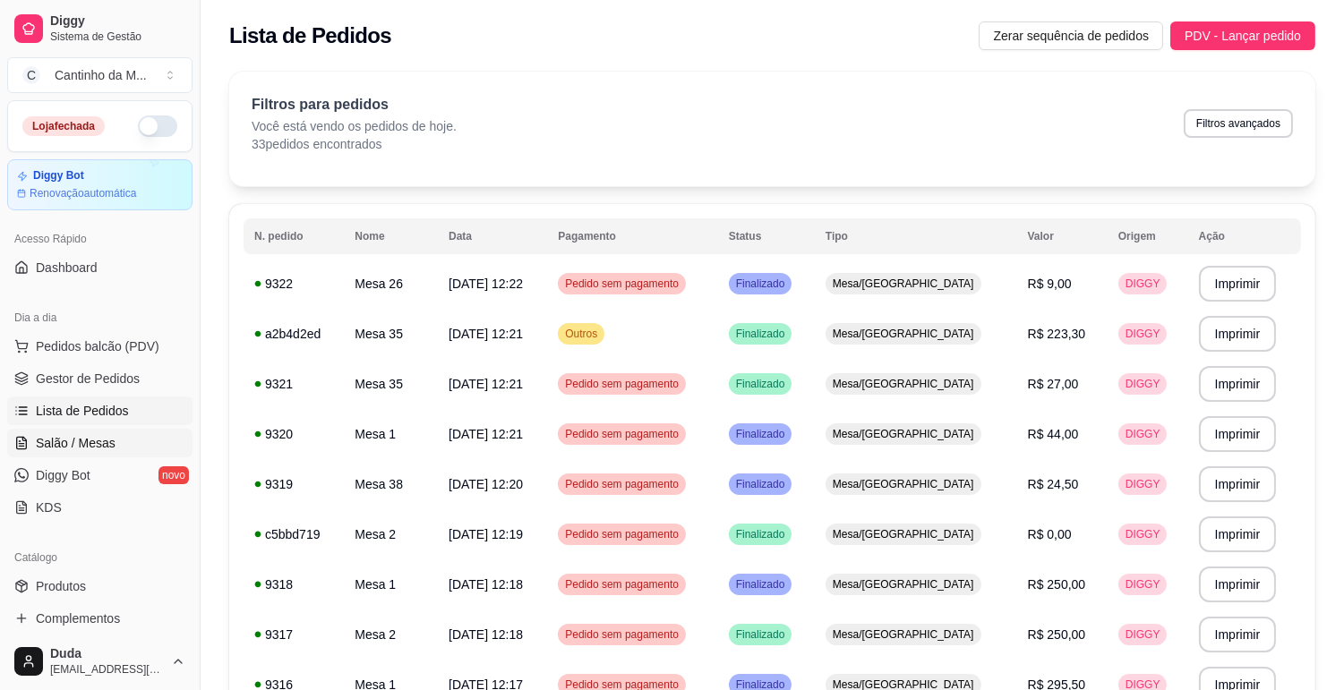
click at [95, 446] on span "Salão / Mesas" at bounding box center [76, 443] width 80 height 18
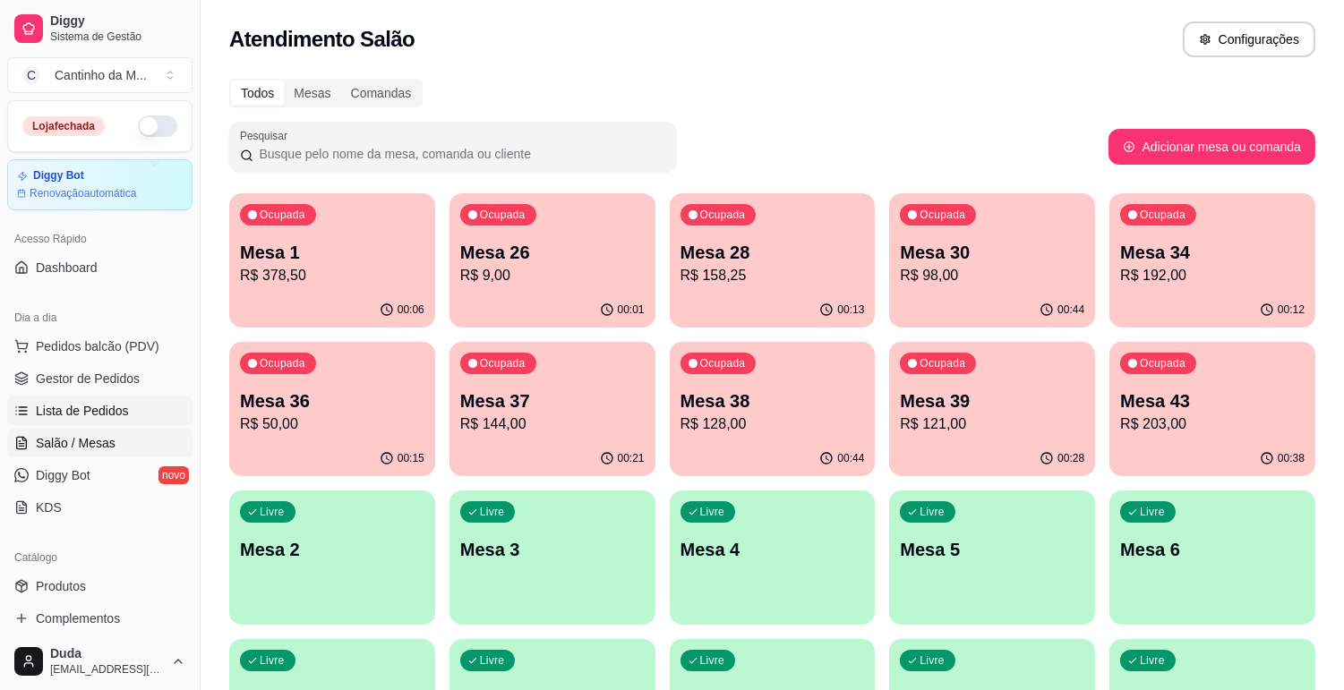
click at [108, 405] on span "Lista de Pedidos" at bounding box center [82, 411] width 93 height 18
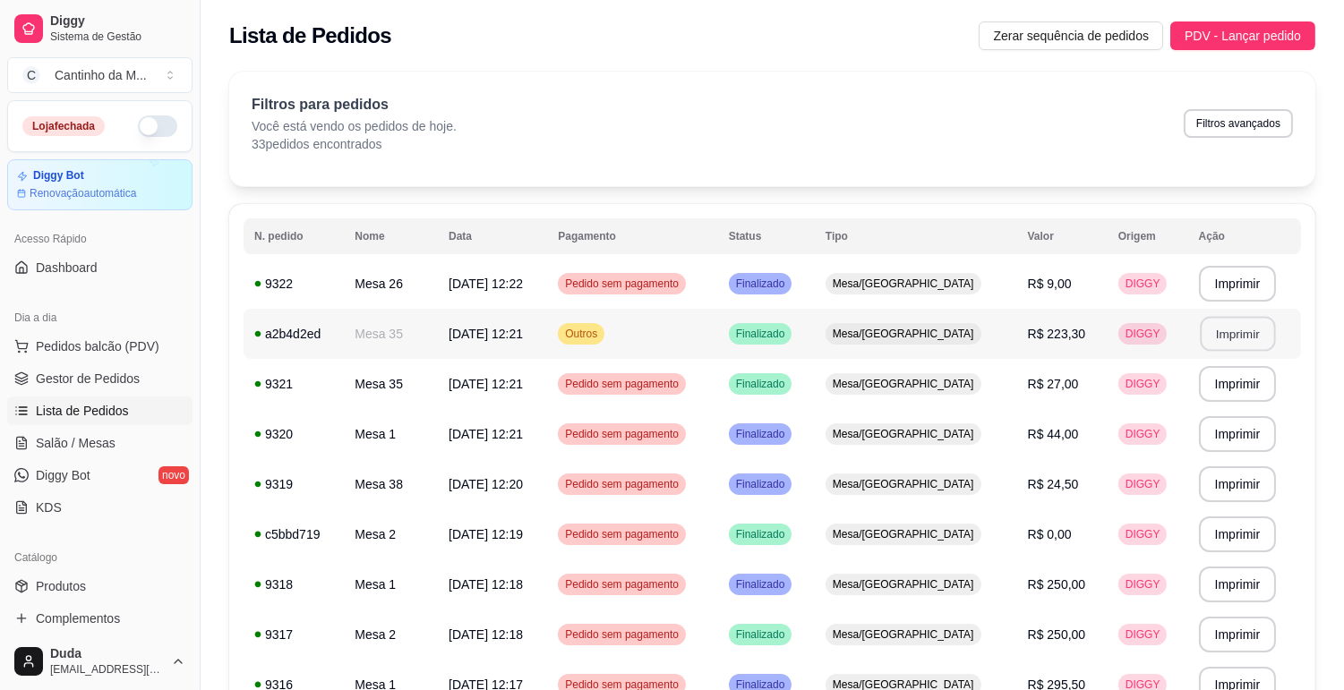
click at [1219, 329] on button "Imprimir" at bounding box center [1237, 334] width 75 height 35
click at [102, 377] on span "Gestor de Pedidos" at bounding box center [88, 379] width 104 height 18
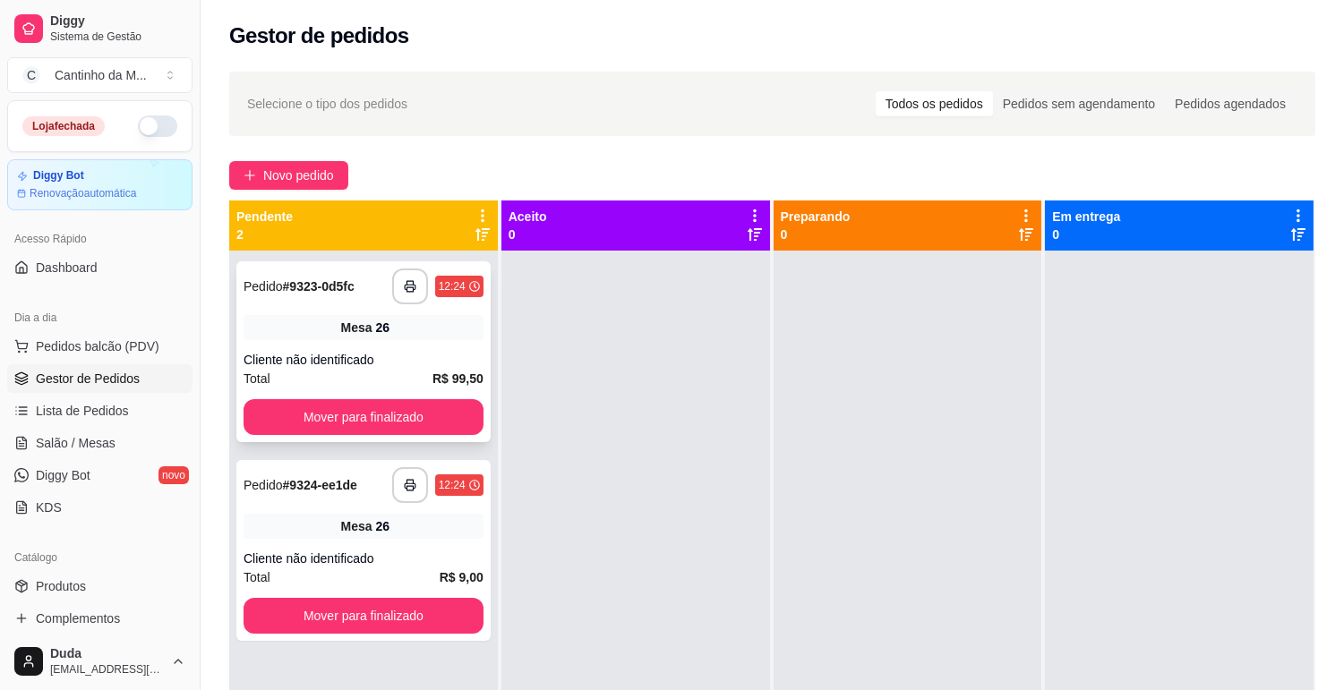
click at [331, 290] on strong "# 9323-0d5fc" at bounding box center [319, 286] width 72 height 14
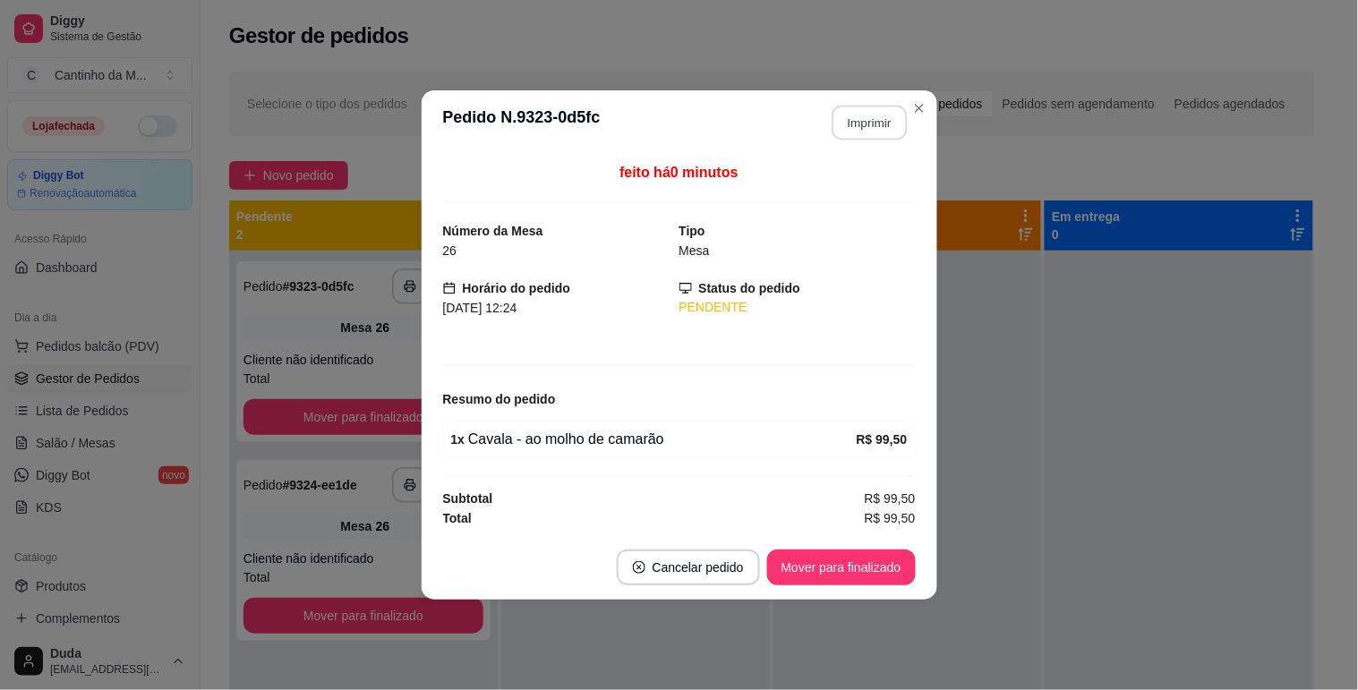
click at [875, 124] on button "Imprimir" at bounding box center [869, 123] width 75 height 35
click at [862, 566] on button "Mover para finalizado" at bounding box center [841, 568] width 149 height 36
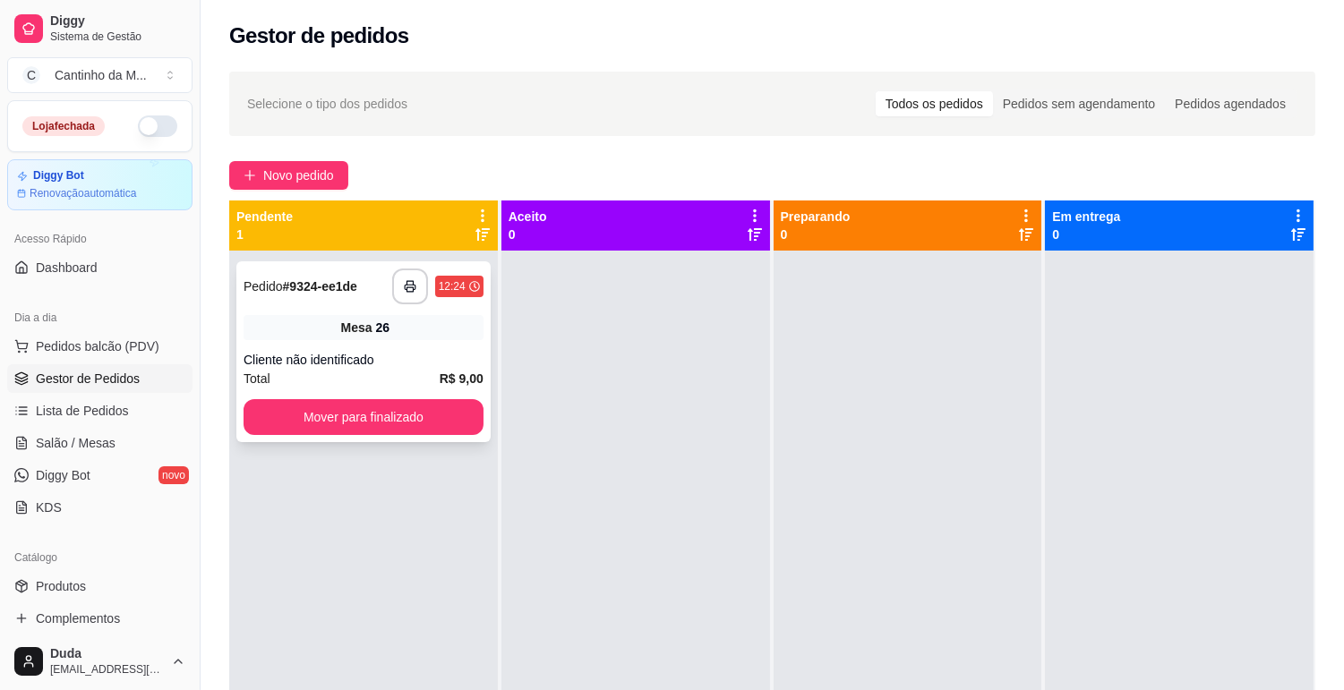
click at [299, 276] on div "Pedido # 9324-ee1de" at bounding box center [300, 286] width 114 height 21
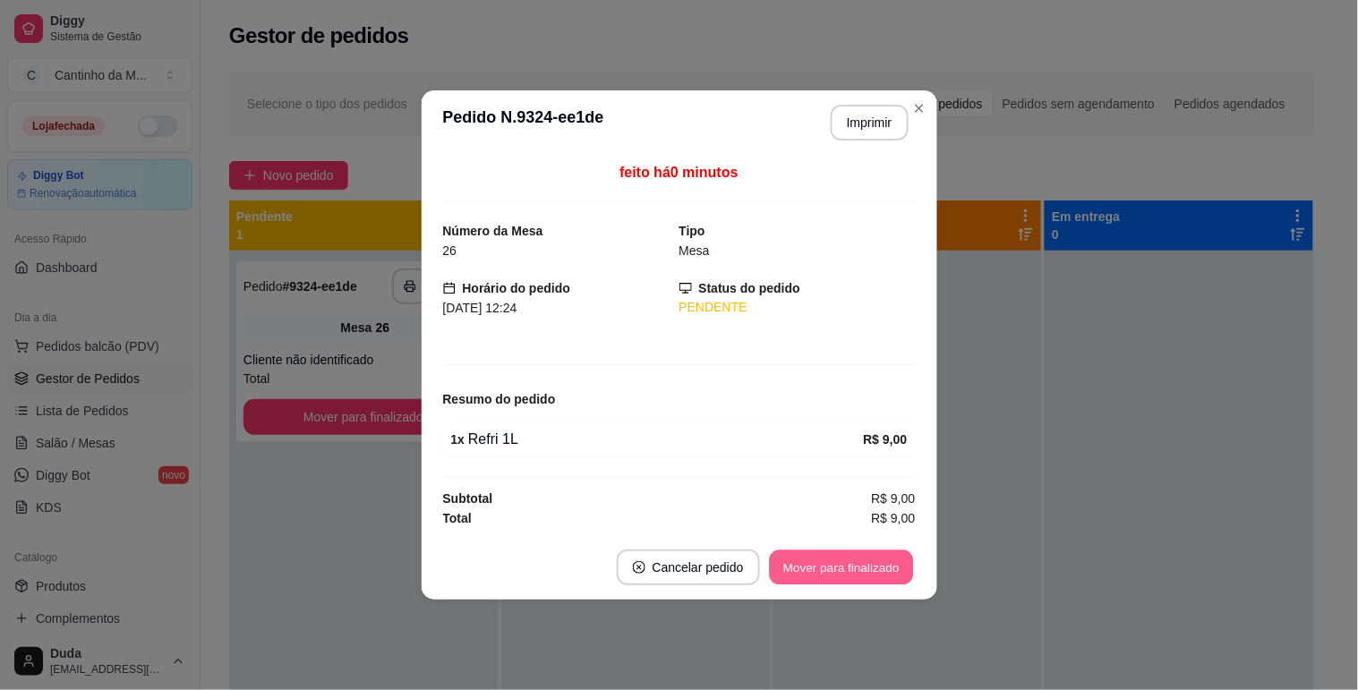
click at [901, 564] on button "Mover para finalizado" at bounding box center [841, 568] width 144 height 35
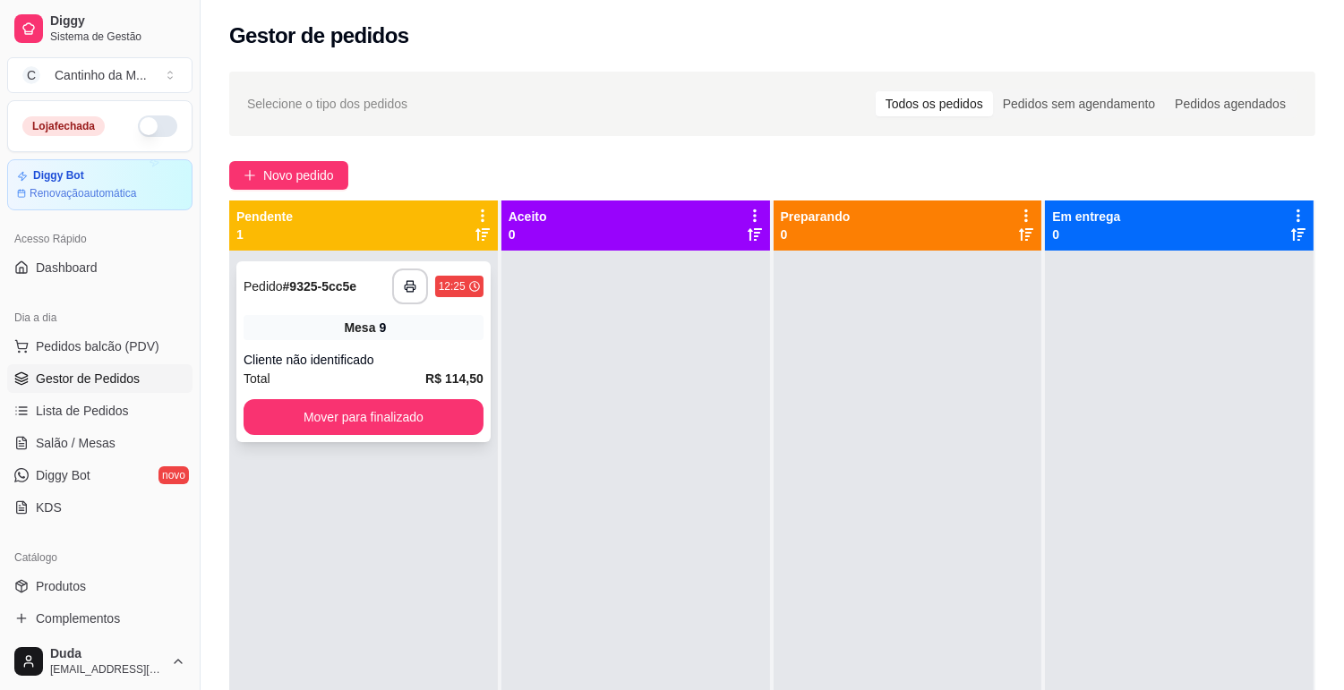
click at [275, 279] on span "Pedido" at bounding box center [262, 286] width 39 height 14
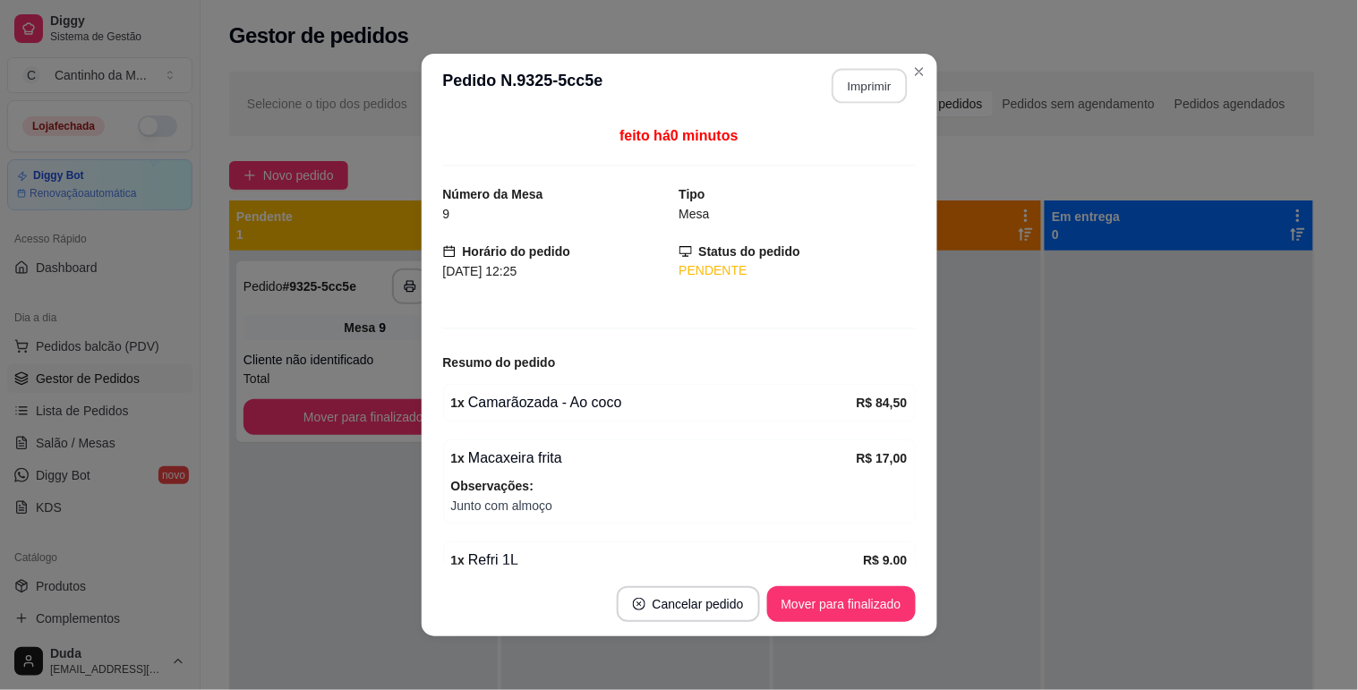
click at [868, 83] on button "Imprimir" at bounding box center [869, 86] width 75 height 35
click at [856, 598] on button "Mover para finalizado" at bounding box center [841, 604] width 149 height 36
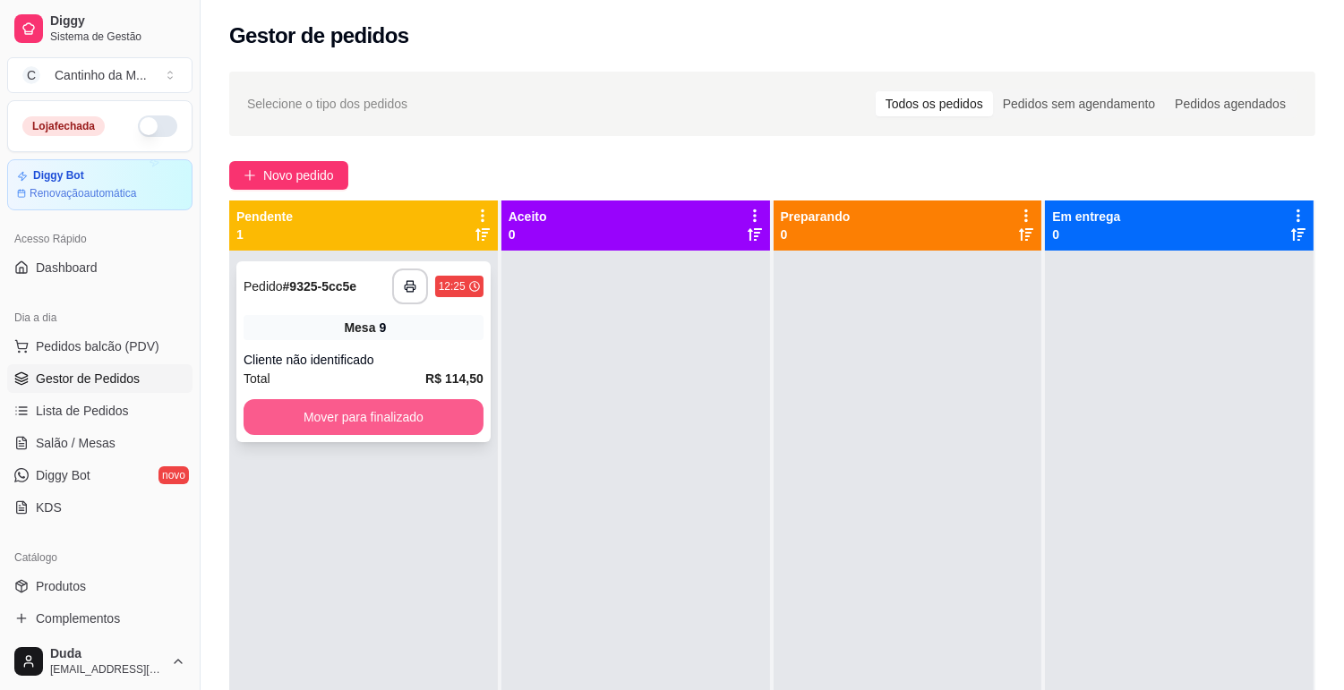
click at [351, 407] on button "Mover para finalizado" at bounding box center [363, 417] width 240 height 36
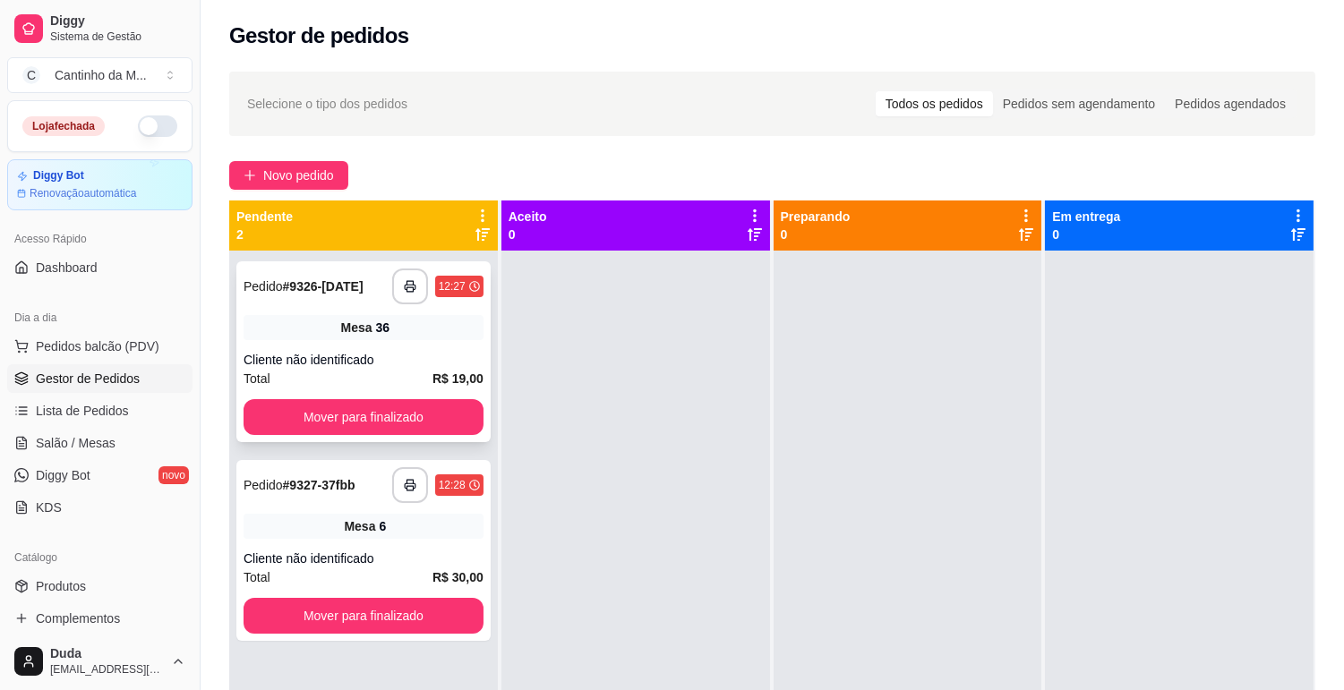
click at [332, 282] on strong "# 9326-449ac" at bounding box center [323, 286] width 81 height 14
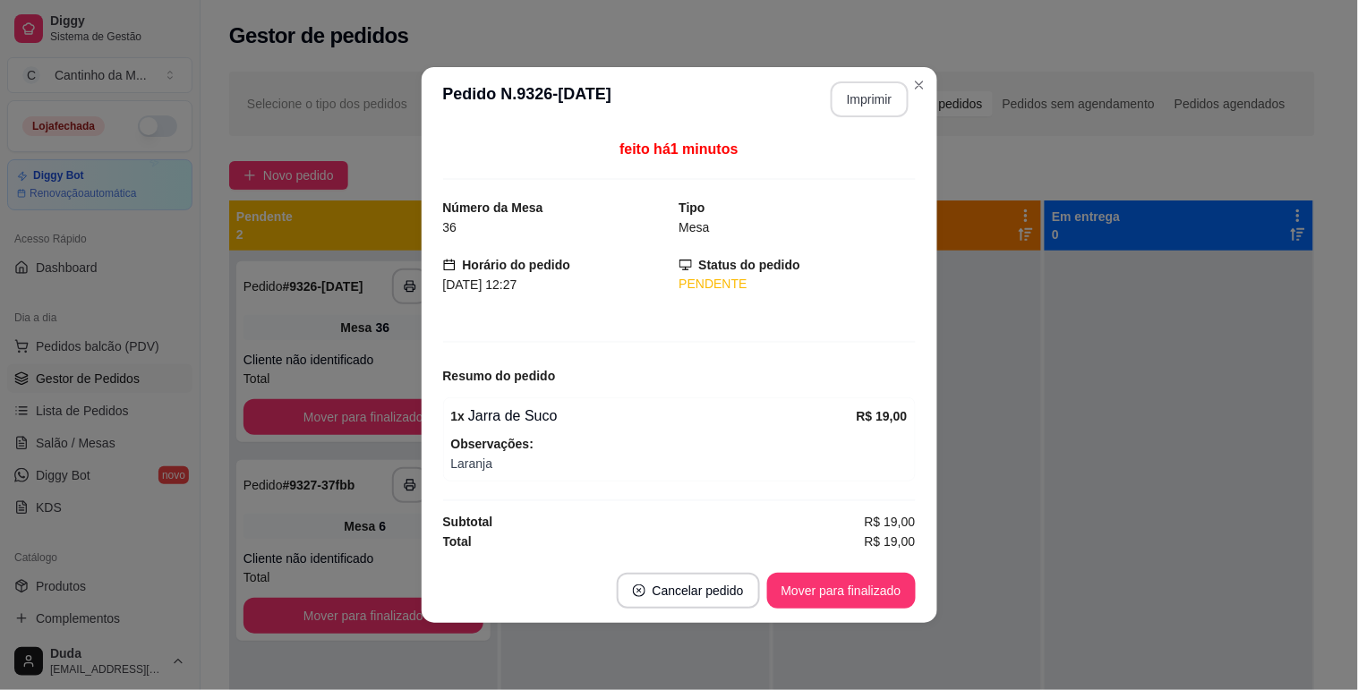
click at [864, 99] on button "Imprimir" at bounding box center [870, 99] width 78 height 36
click at [862, 585] on button "Mover para finalizado" at bounding box center [841, 591] width 144 height 35
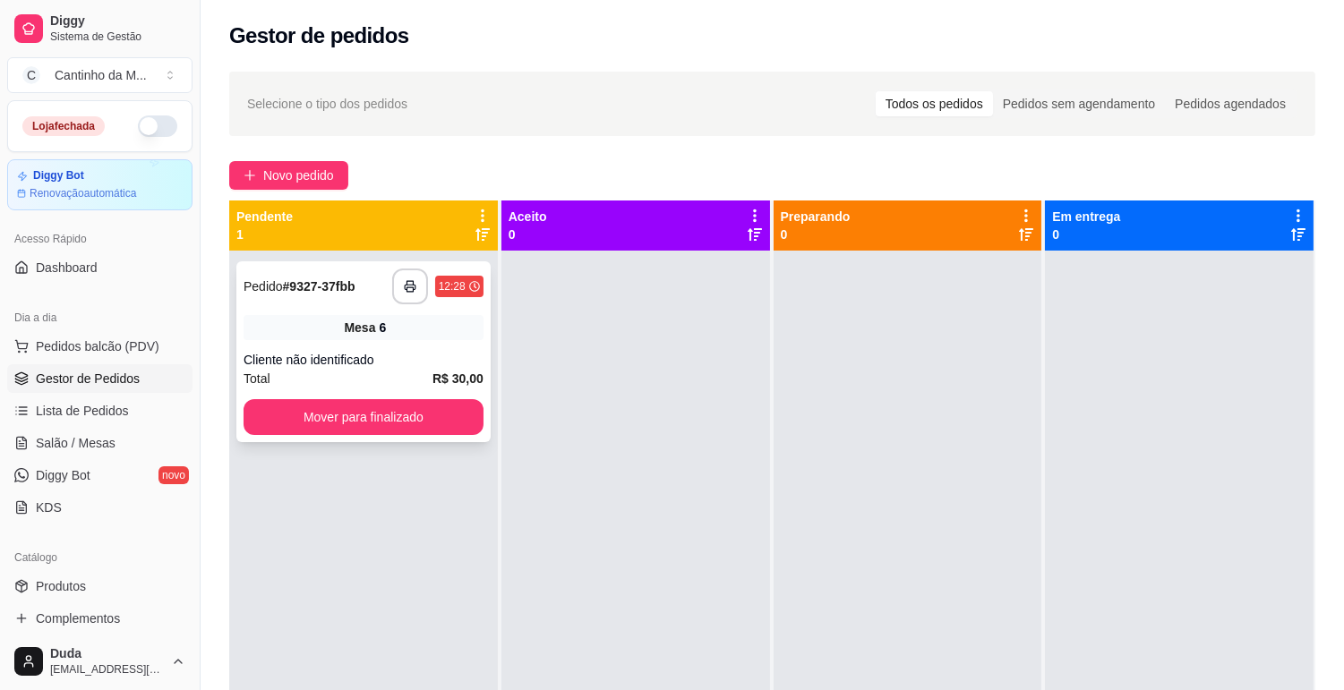
click at [354, 281] on strong "# 9327-37fbb" at bounding box center [319, 286] width 73 height 14
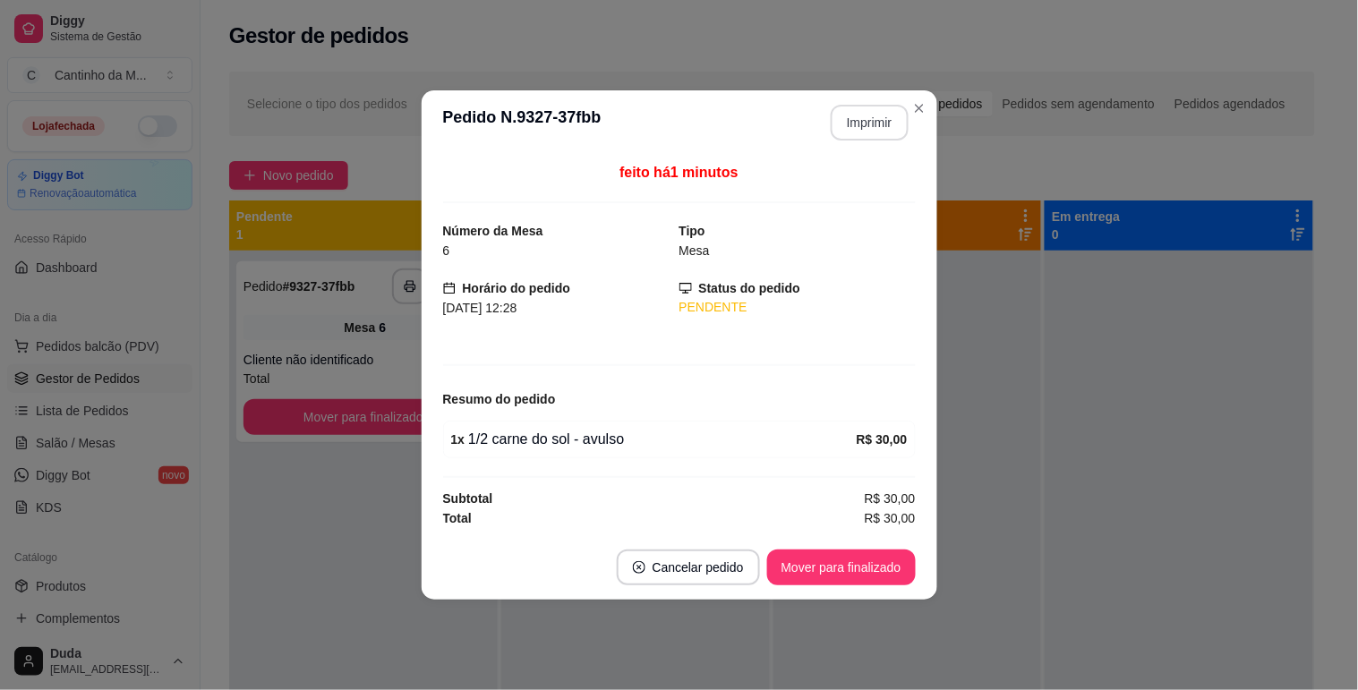
click at [868, 125] on button "Imprimir" at bounding box center [870, 123] width 78 height 36
click at [853, 574] on button "Mover para finalizado" at bounding box center [841, 568] width 149 height 36
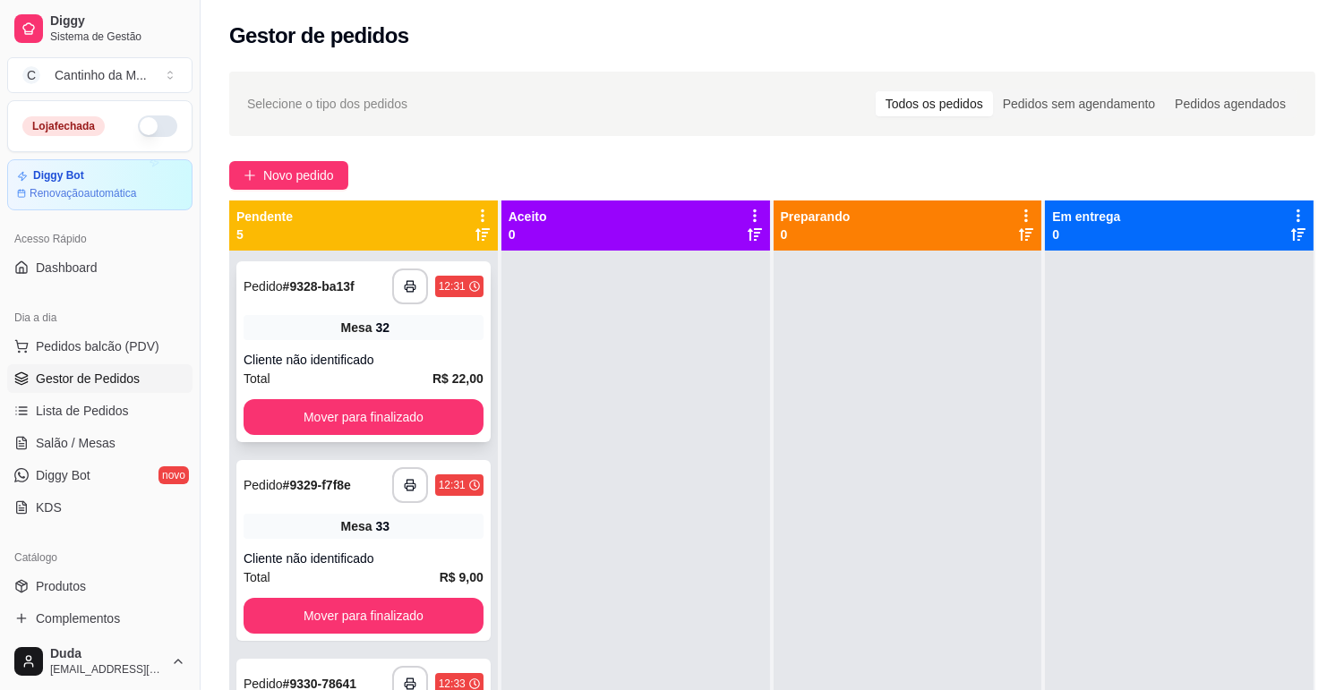
click at [287, 283] on strong "# 9328-ba13f" at bounding box center [319, 286] width 72 height 14
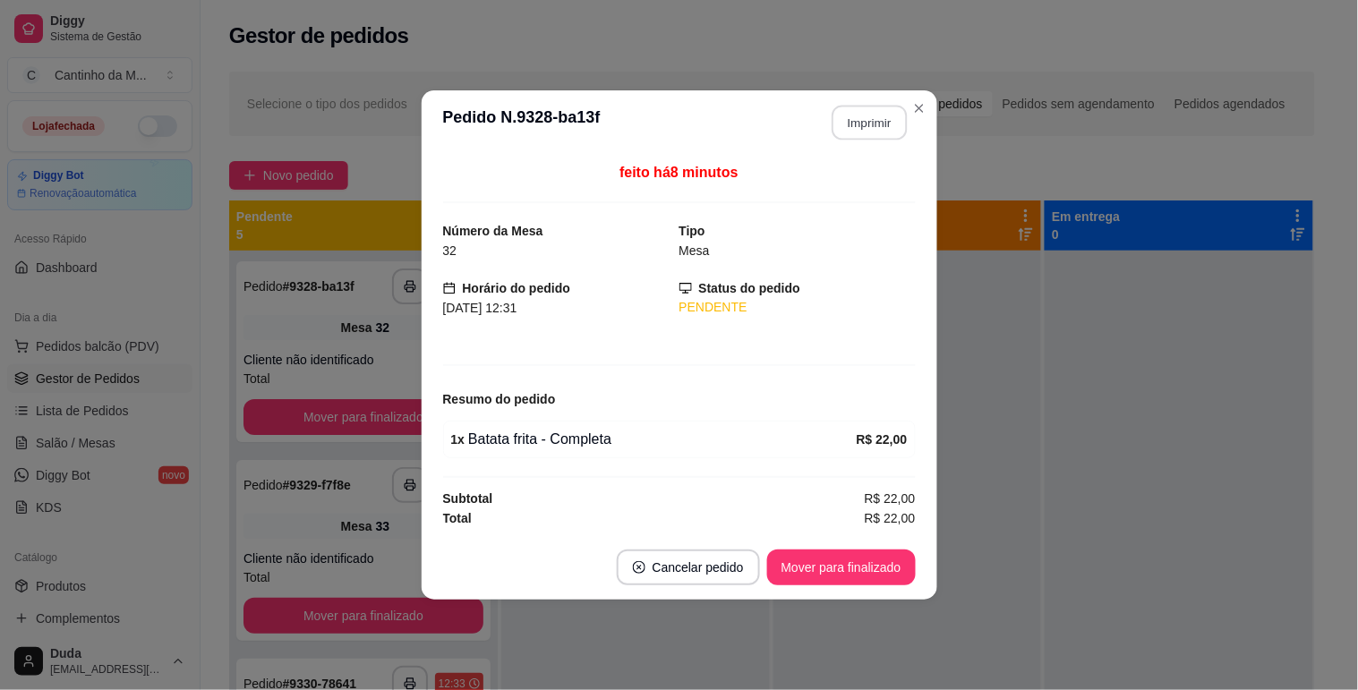
click at [844, 131] on button "Imprimir" at bounding box center [869, 123] width 75 height 35
click at [871, 121] on button "Imprimir" at bounding box center [869, 123] width 75 height 35
click at [846, 568] on button "Mover para finalizado" at bounding box center [841, 568] width 149 height 36
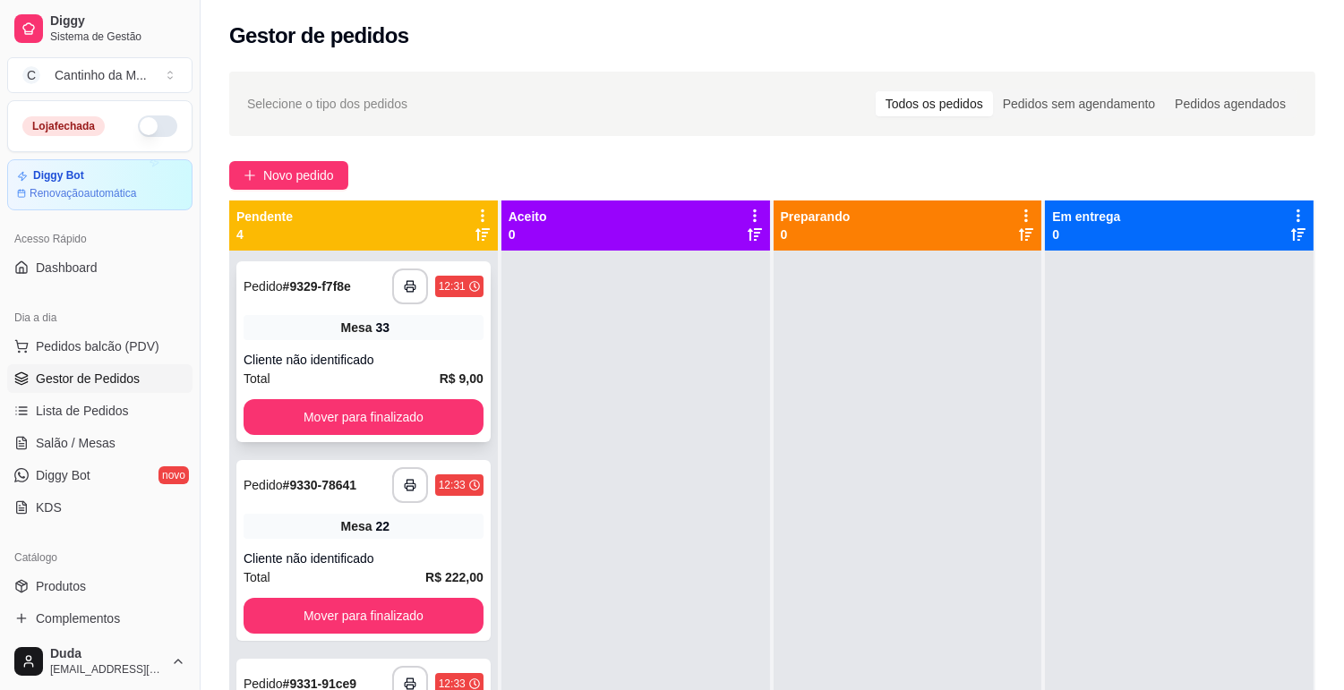
click at [320, 295] on div "Pedido # 9329-f7f8e" at bounding box center [296, 286] width 107 height 21
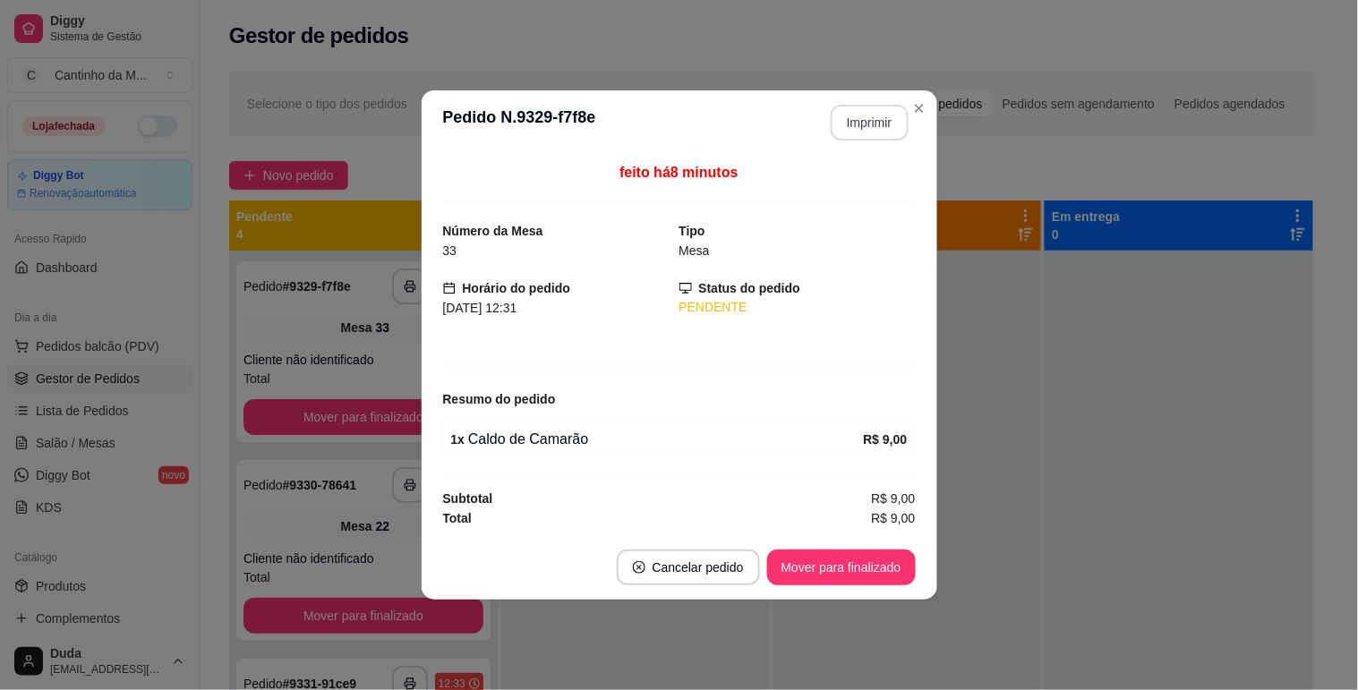
click at [845, 134] on button "Imprimir" at bounding box center [870, 123] width 78 height 36
click at [892, 569] on button "Mover para finalizado" at bounding box center [841, 568] width 149 height 36
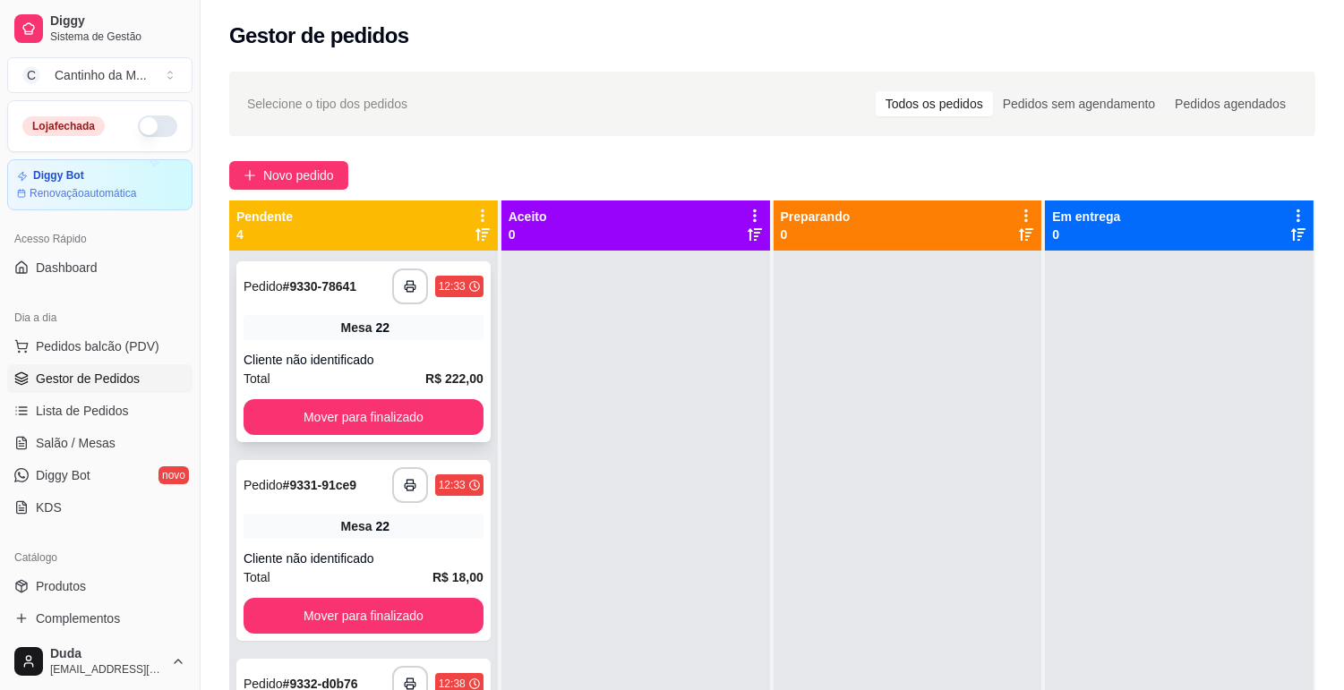
click at [354, 285] on strong "# 9330-78641" at bounding box center [320, 286] width 74 height 14
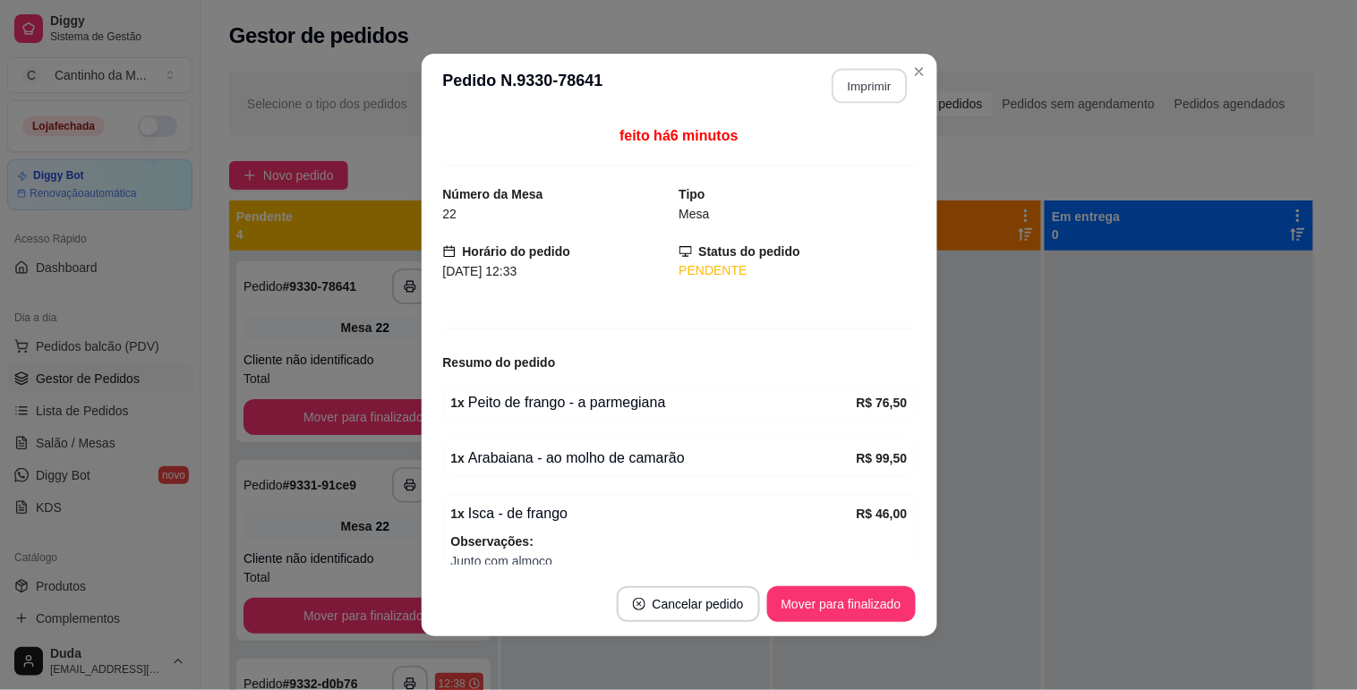
click at [864, 76] on button "Imprimir" at bounding box center [869, 86] width 75 height 35
click at [846, 602] on button "Mover para finalizado" at bounding box center [841, 604] width 144 height 35
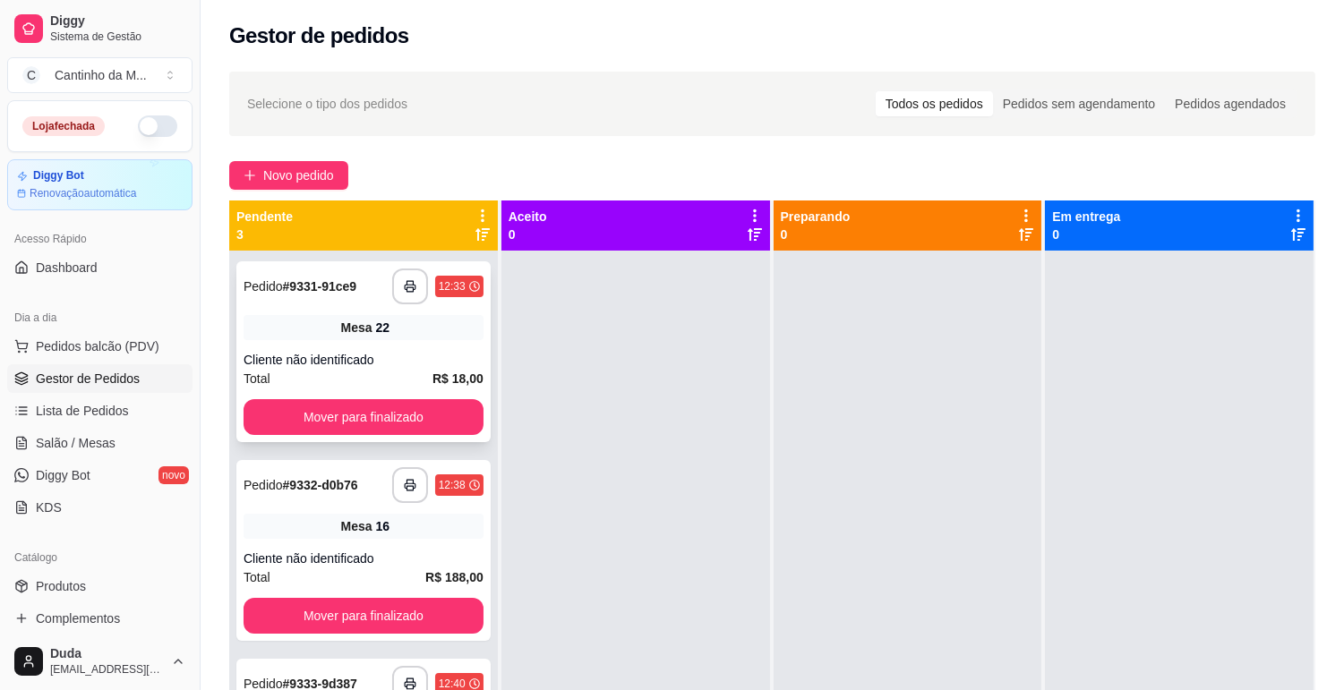
click at [288, 279] on strong "# 9331-91ce9" at bounding box center [320, 286] width 74 height 14
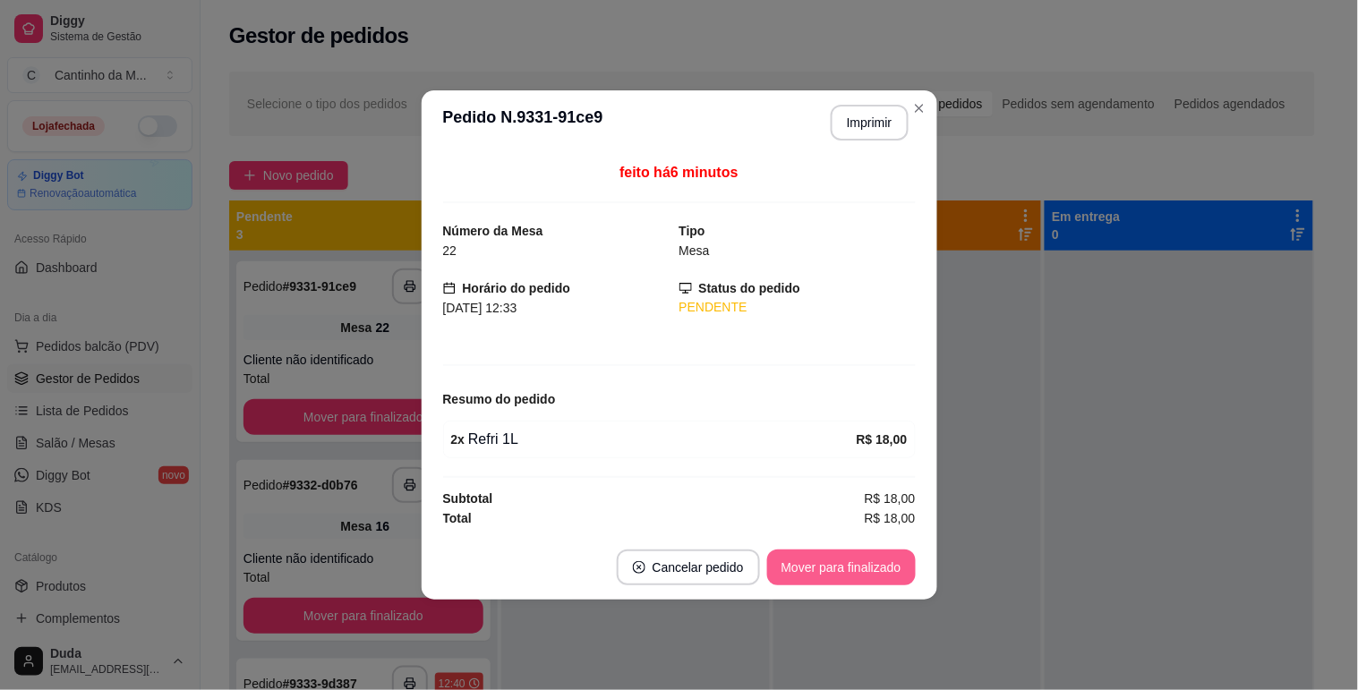
click at [804, 566] on button "Mover para finalizado" at bounding box center [841, 568] width 149 height 36
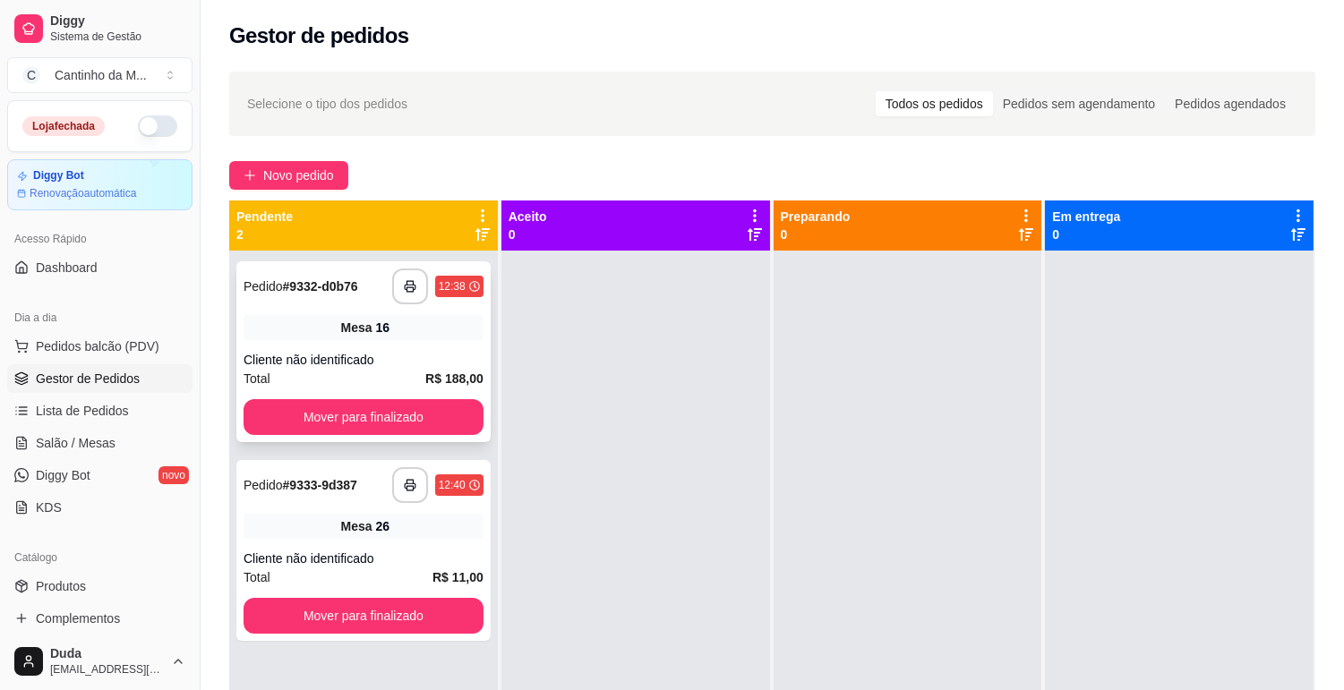
click at [340, 286] on strong "# 9332-d0b76" at bounding box center [320, 286] width 75 height 14
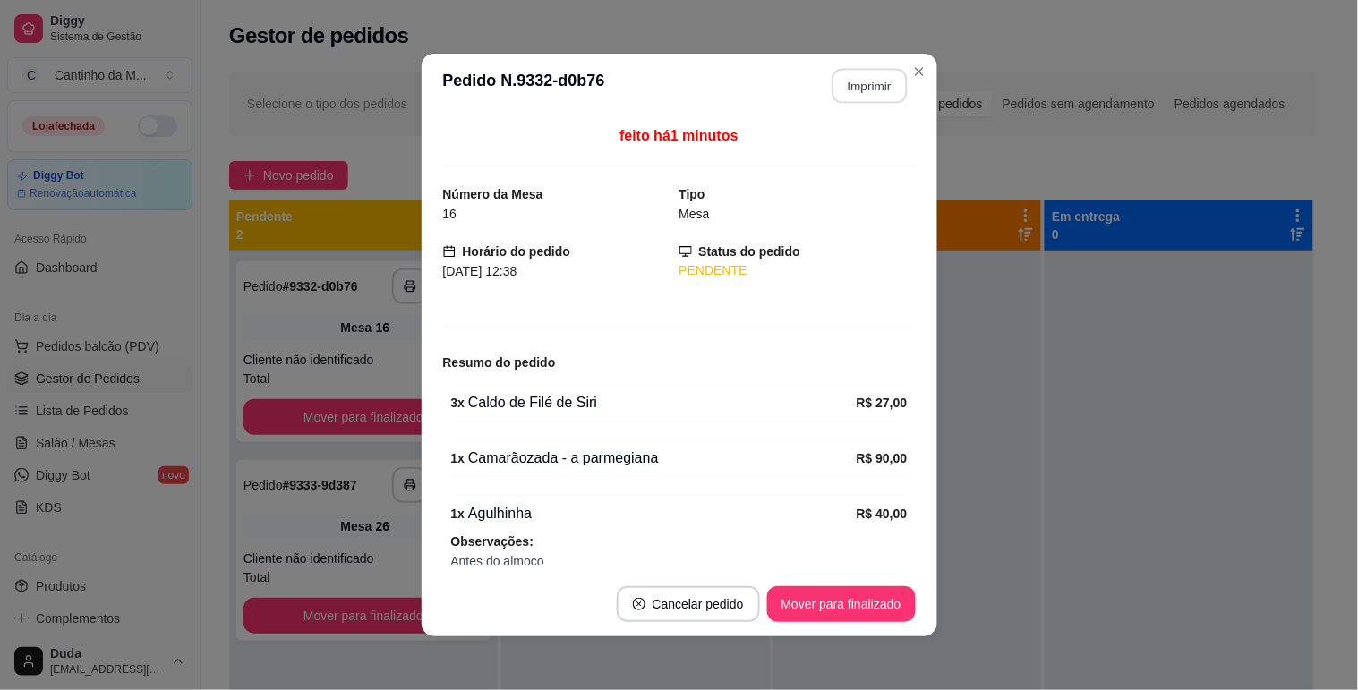
click at [868, 75] on button "Imprimir" at bounding box center [869, 86] width 75 height 35
click at [835, 602] on button "Mover para finalizado" at bounding box center [841, 604] width 149 height 36
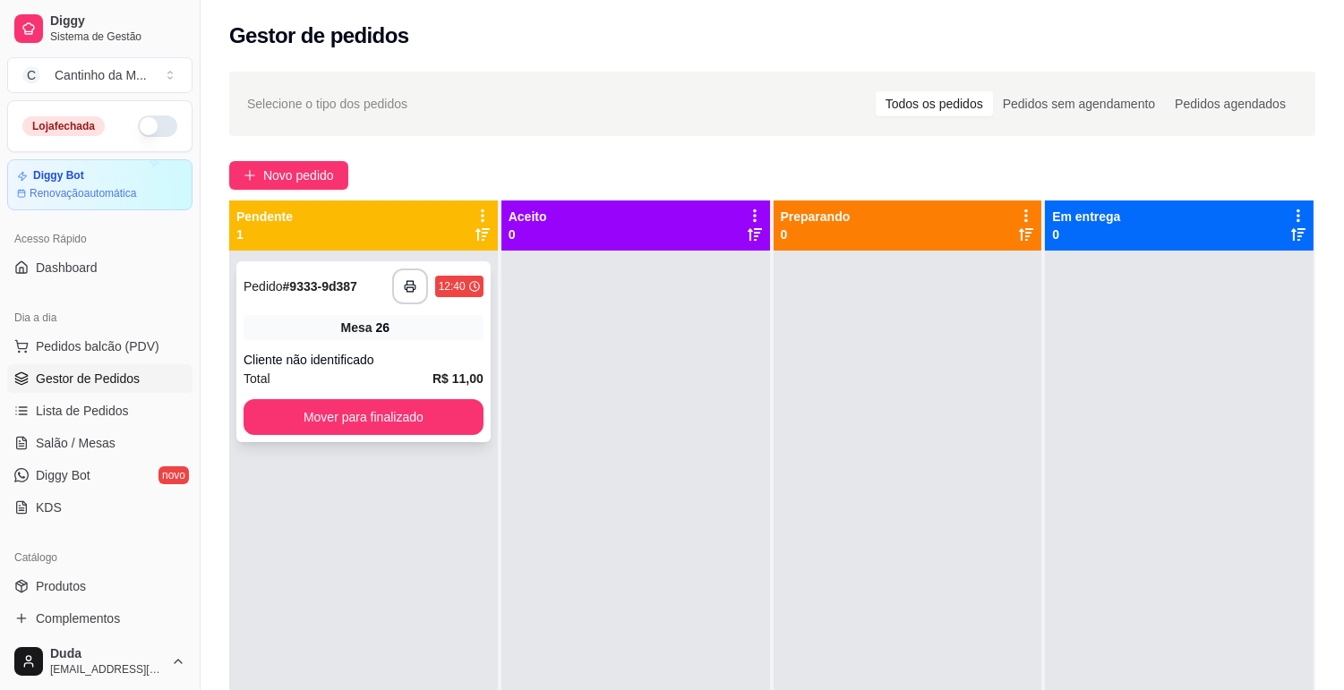
click at [325, 286] on strong "# 9333-9d387" at bounding box center [320, 286] width 74 height 14
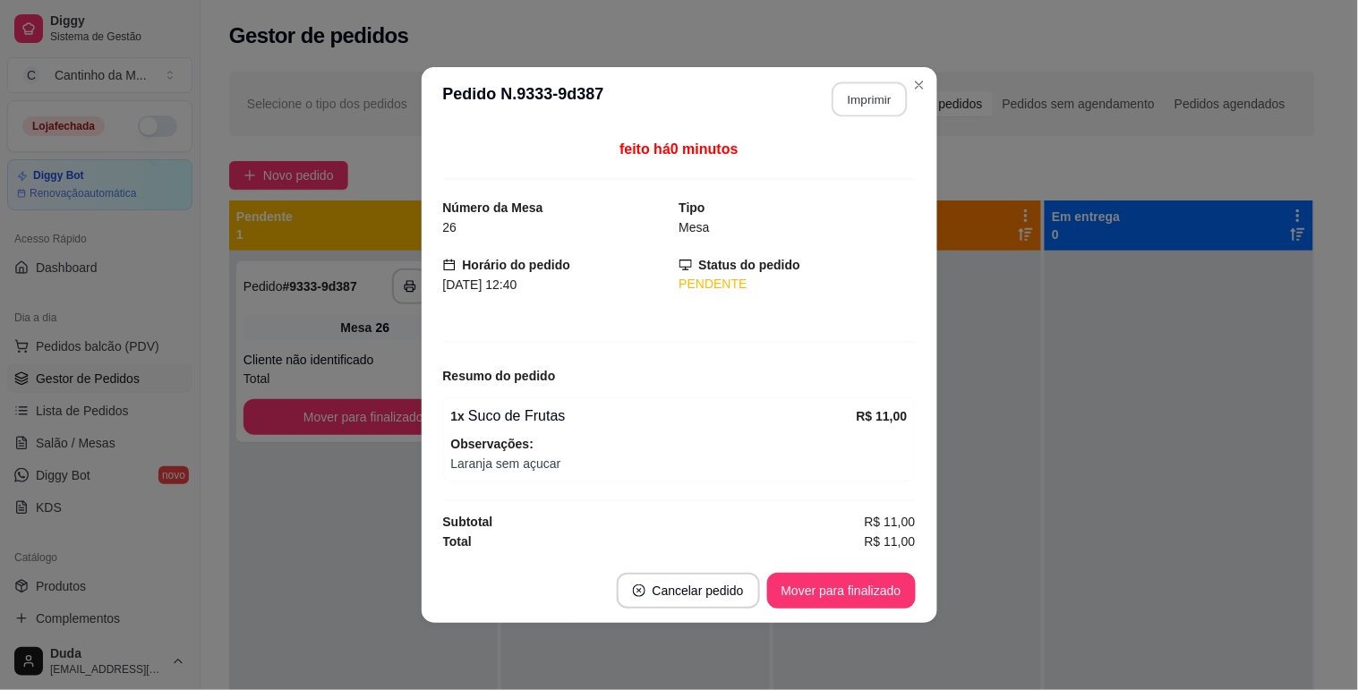
click at [873, 107] on button "Imprimir" at bounding box center [869, 99] width 75 height 35
click at [860, 600] on button "Mover para finalizado" at bounding box center [841, 591] width 144 height 35
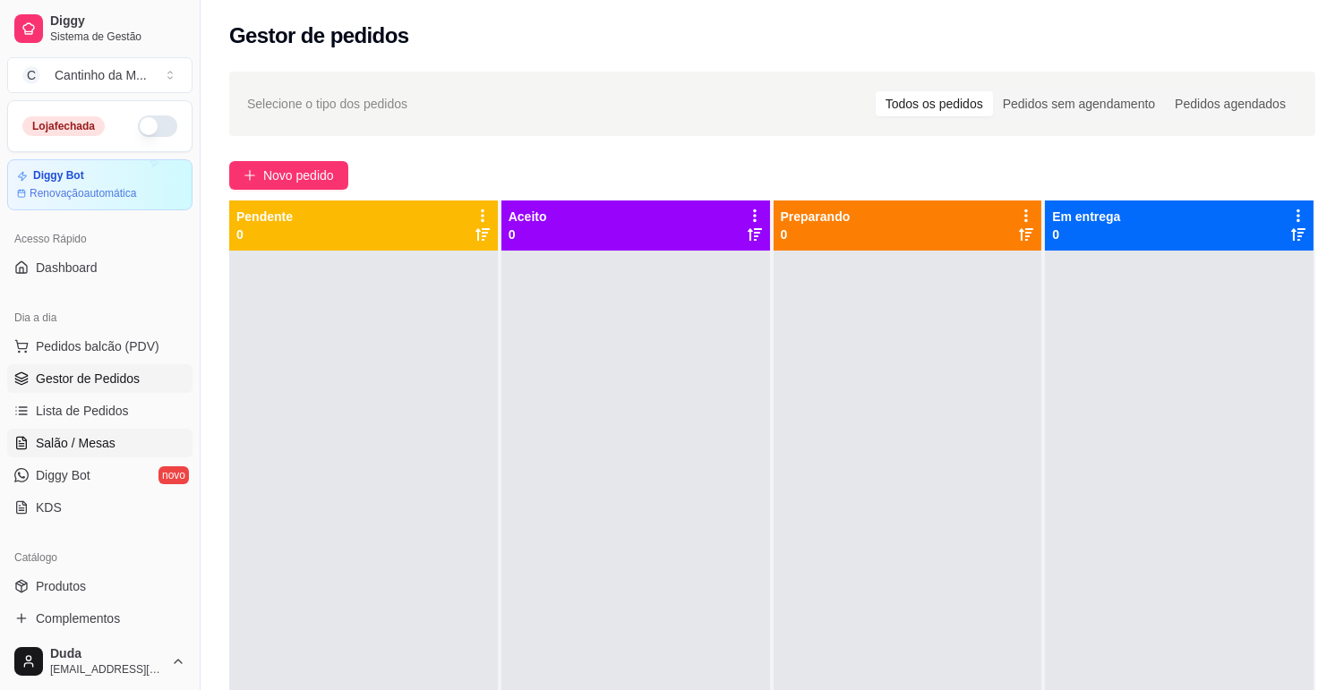
click at [94, 442] on span "Salão / Mesas" at bounding box center [76, 443] width 80 height 18
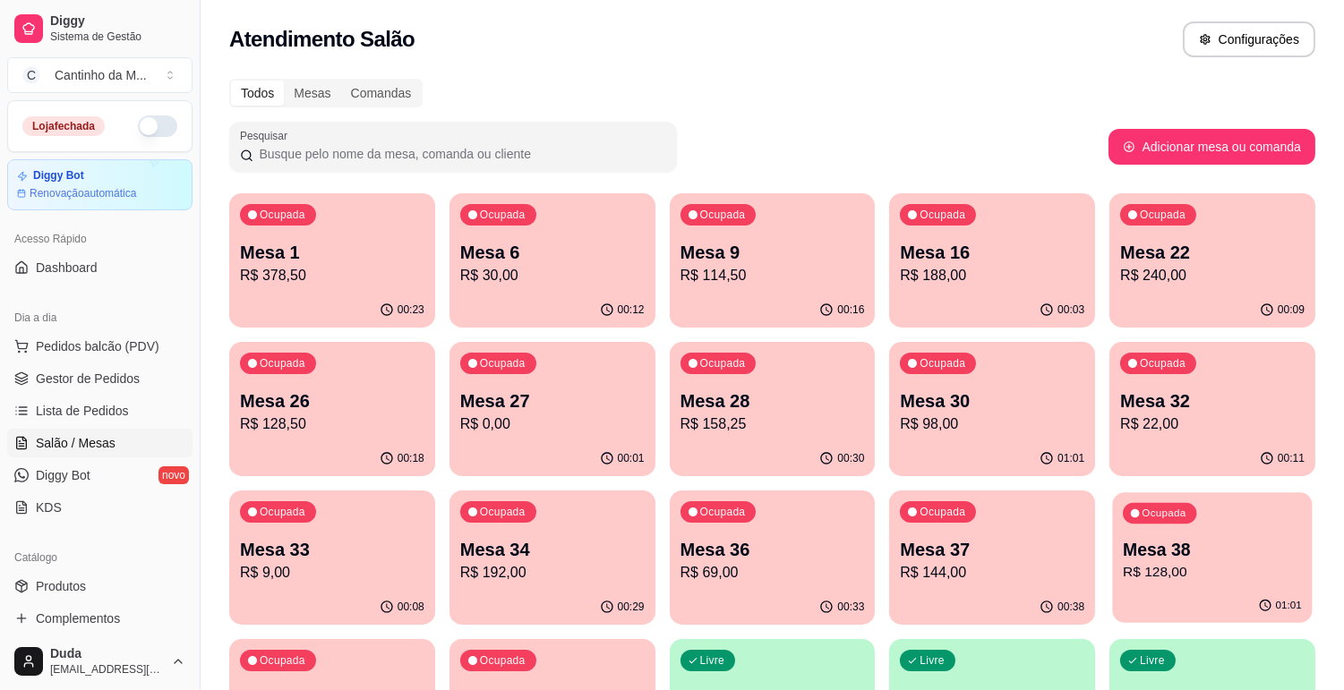
click at [1137, 583] on div "Ocupada Mesa 38 R$ 128,00" at bounding box center [1213, 540] width 200 height 97
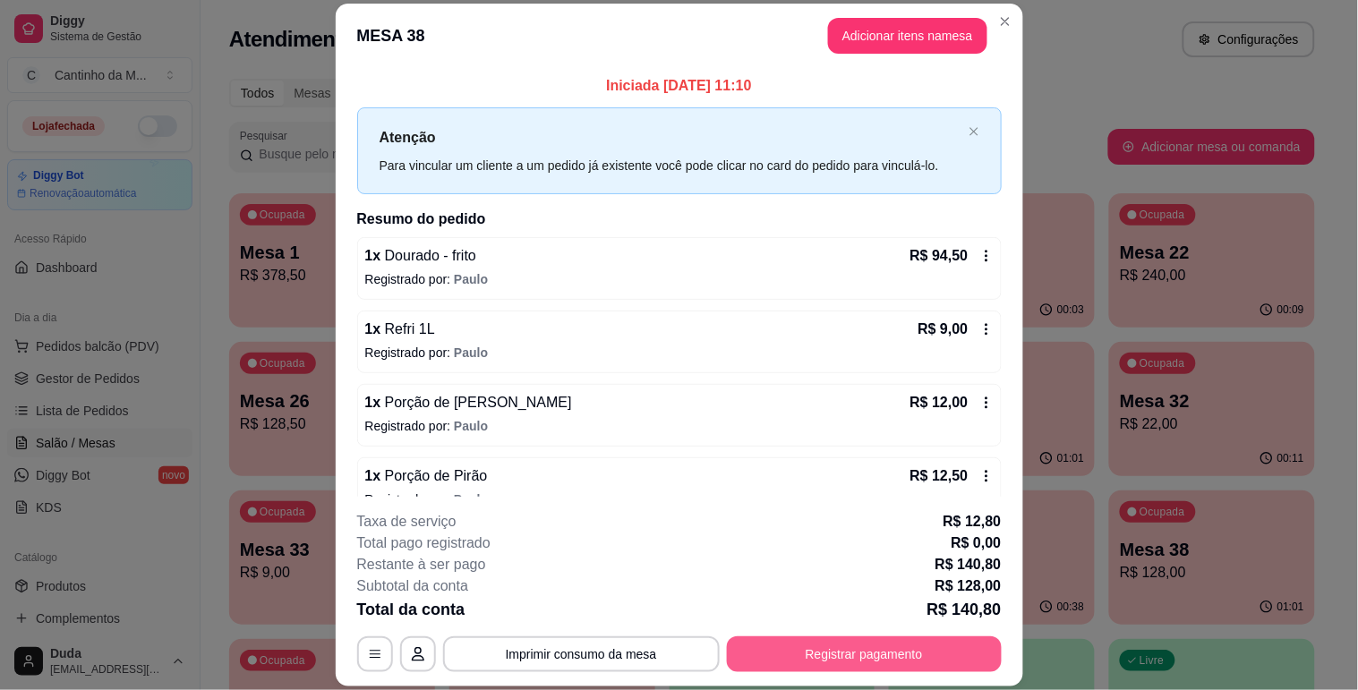
click at [833, 658] on button "Registrar pagamento" at bounding box center [864, 654] width 275 height 36
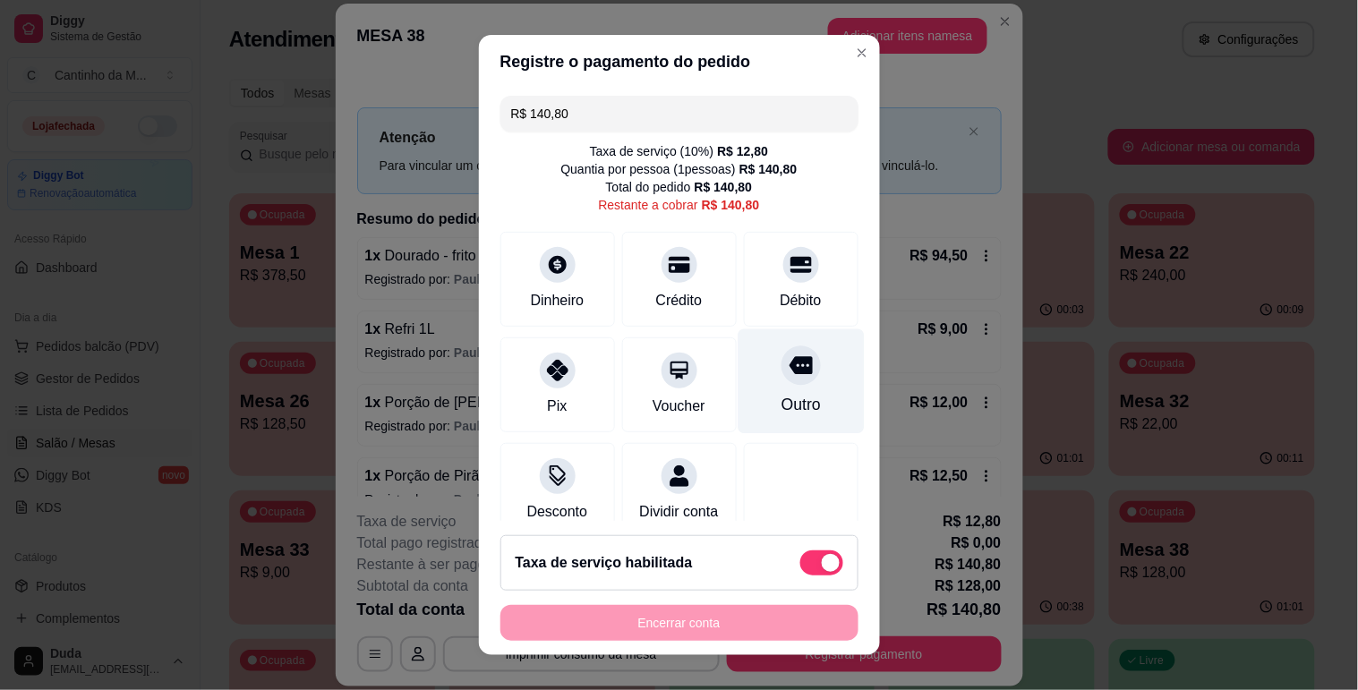
click at [781, 407] on div "Outro" at bounding box center [800, 404] width 39 height 23
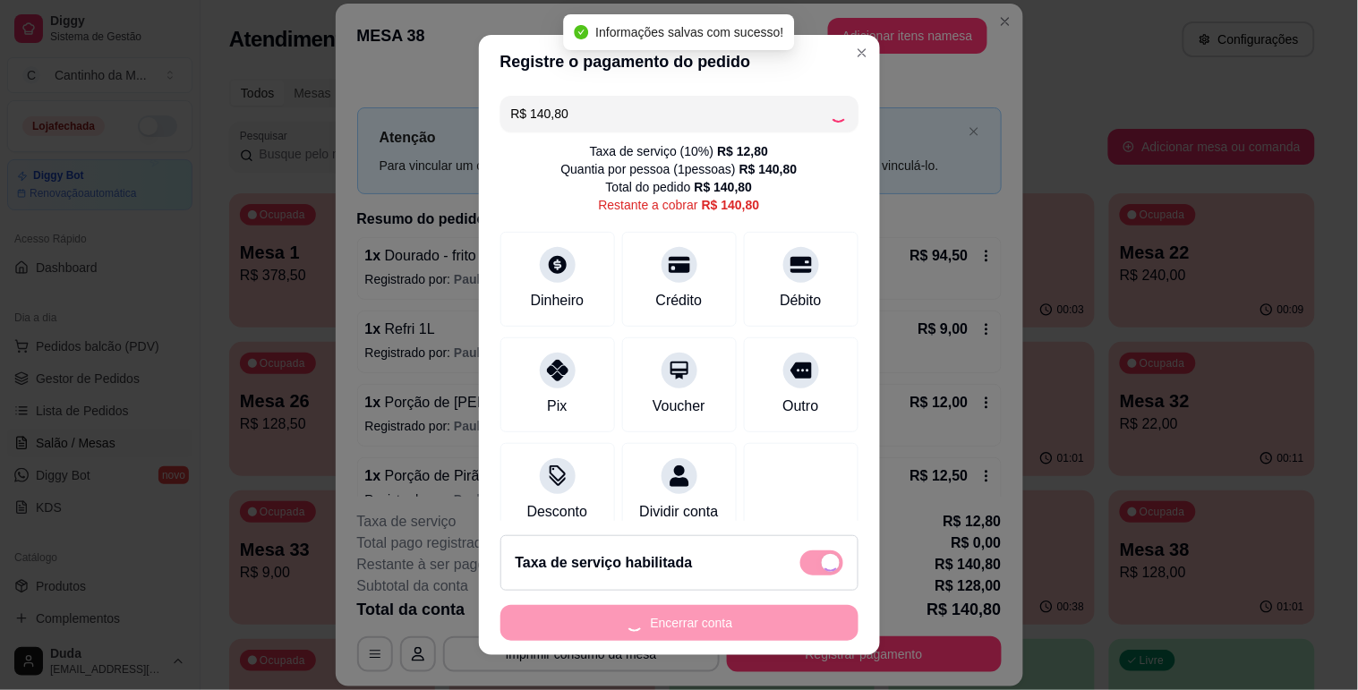
type input "R$ 0,00"
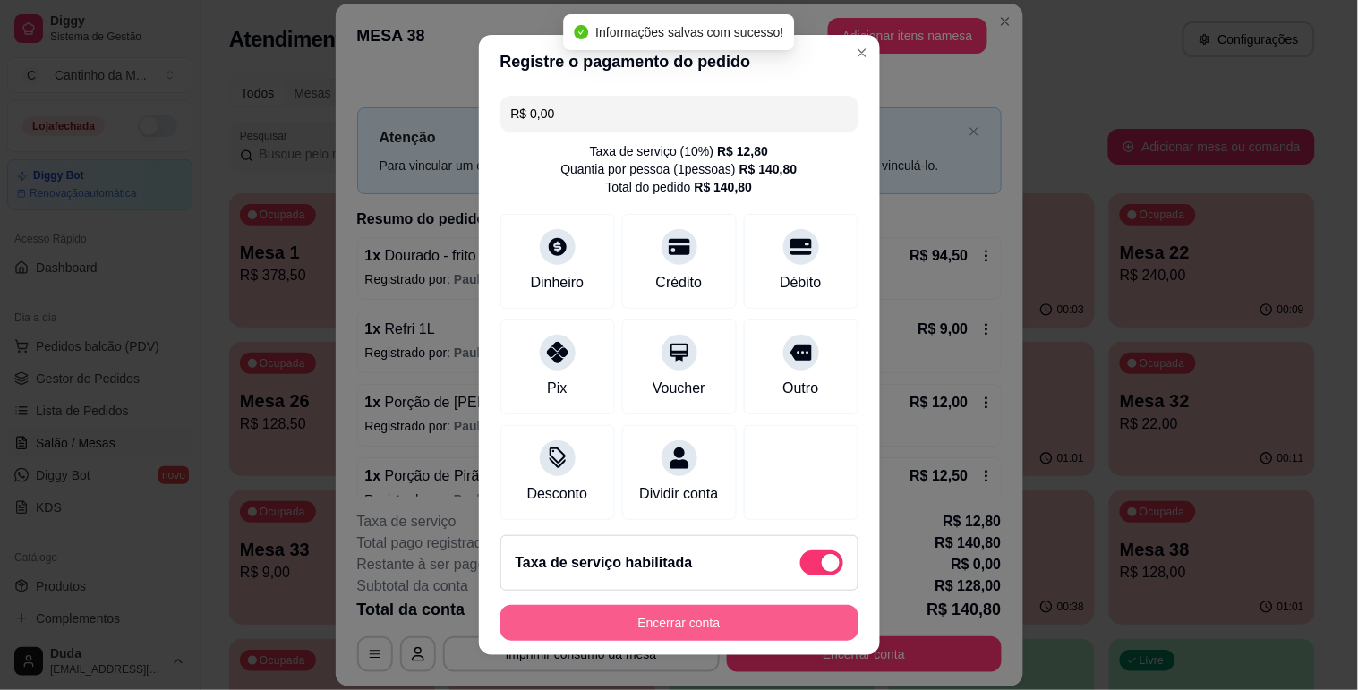
click at [766, 622] on button "Encerrar conta" at bounding box center [679, 623] width 358 height 36
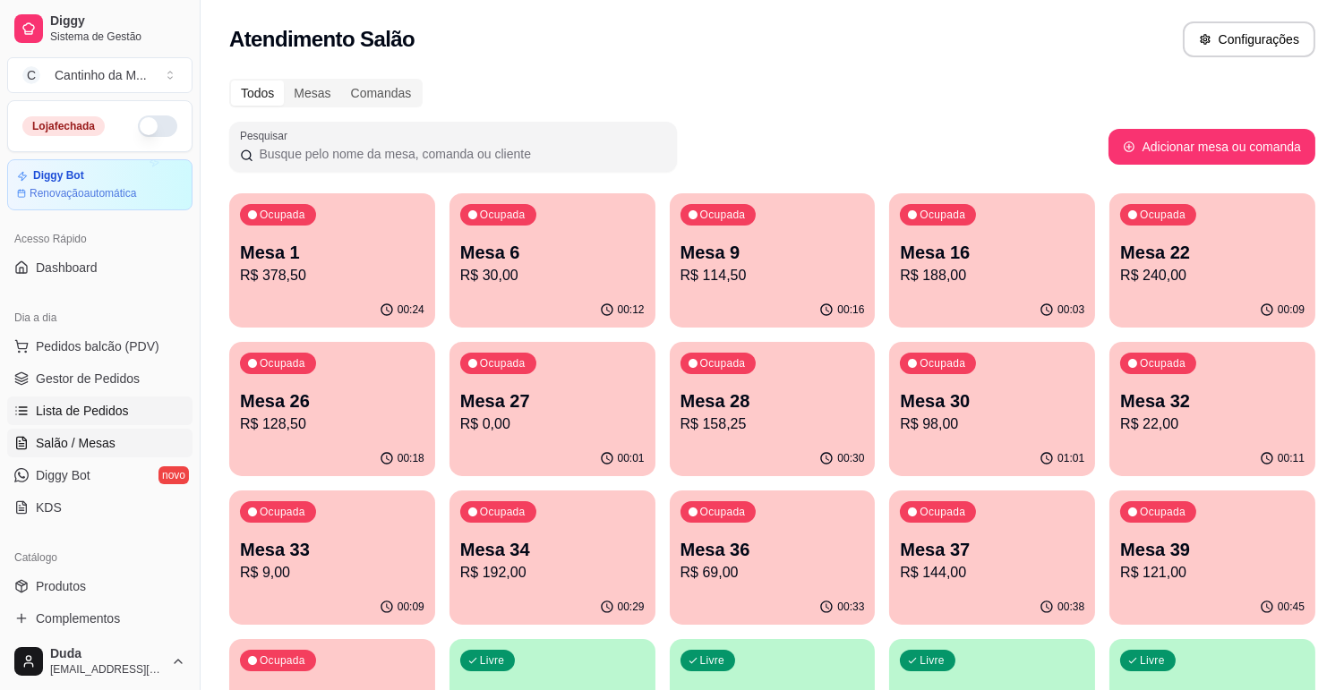
click at [40, 404] on span "Lista de Pedidos" at bounding box center [82, 411] width 93 height 18
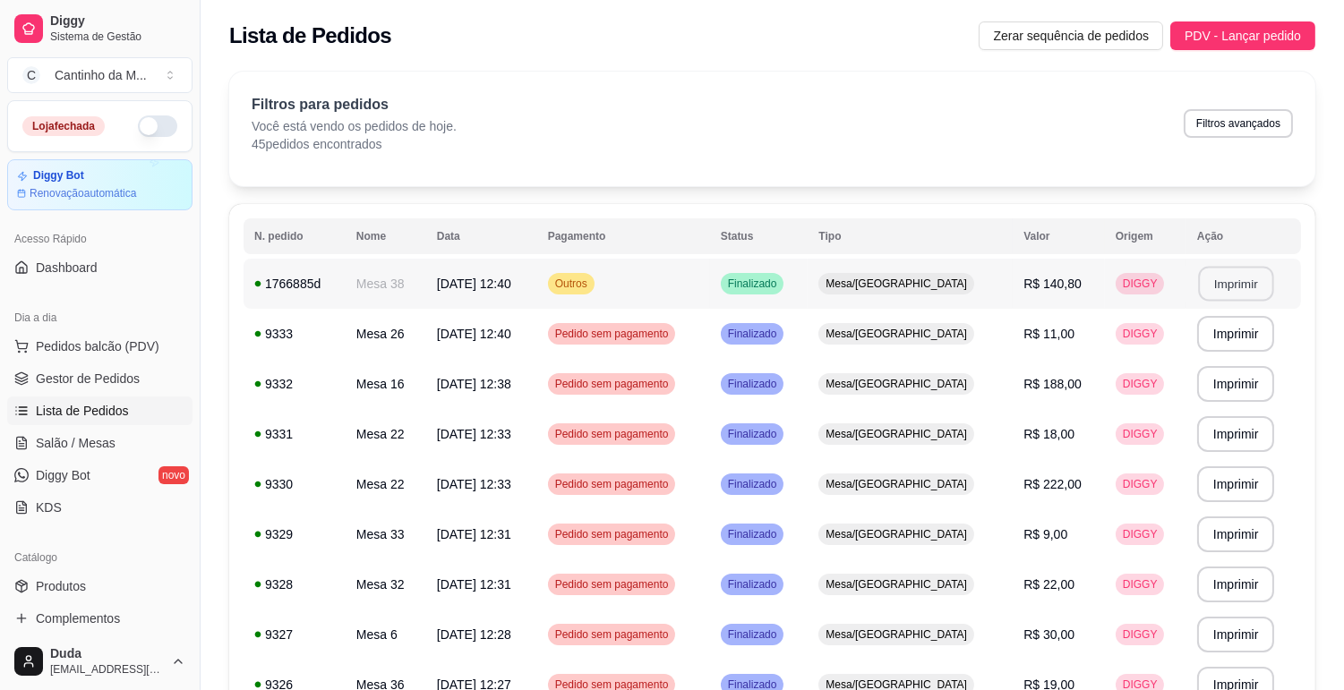
click at [1210, 275] on button "Imprimir" at bounding box center [1235, 284] width 75 height 35
click at [119, 383] on span "Gestor de Pedidos" at bounding box center [88, 379] width 104 height 18
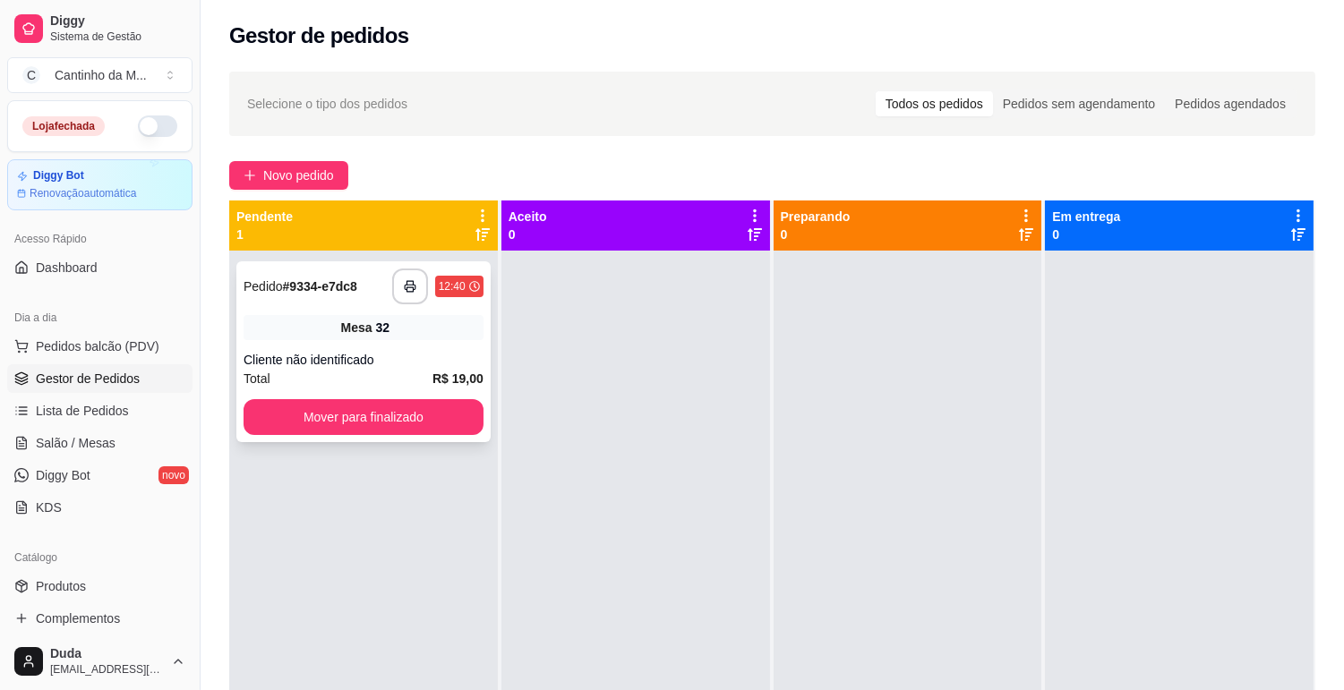
click at [301, 279] on strong "# 9334-e7dc8" at bounding box center [320, 286] width 74 height 14
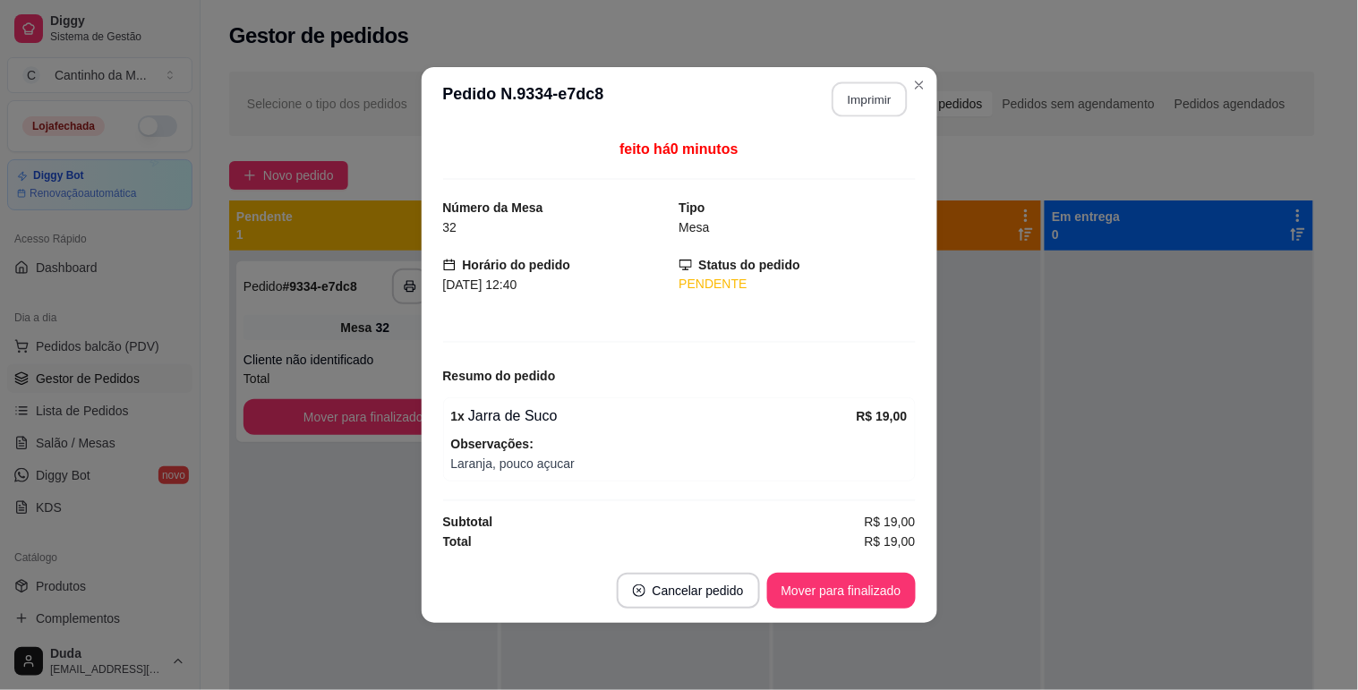
click at [857, 103] on button "Imprimir" at bounding box center [869, 99] width 75 height 35
click at [856, 591] on button "Mover para finalizado" at bounding box center [841, 591] width 149 height 36
click at [882, 594] on button "Mover para finalizado" at bounding box center [841, 591] width 149 height 36
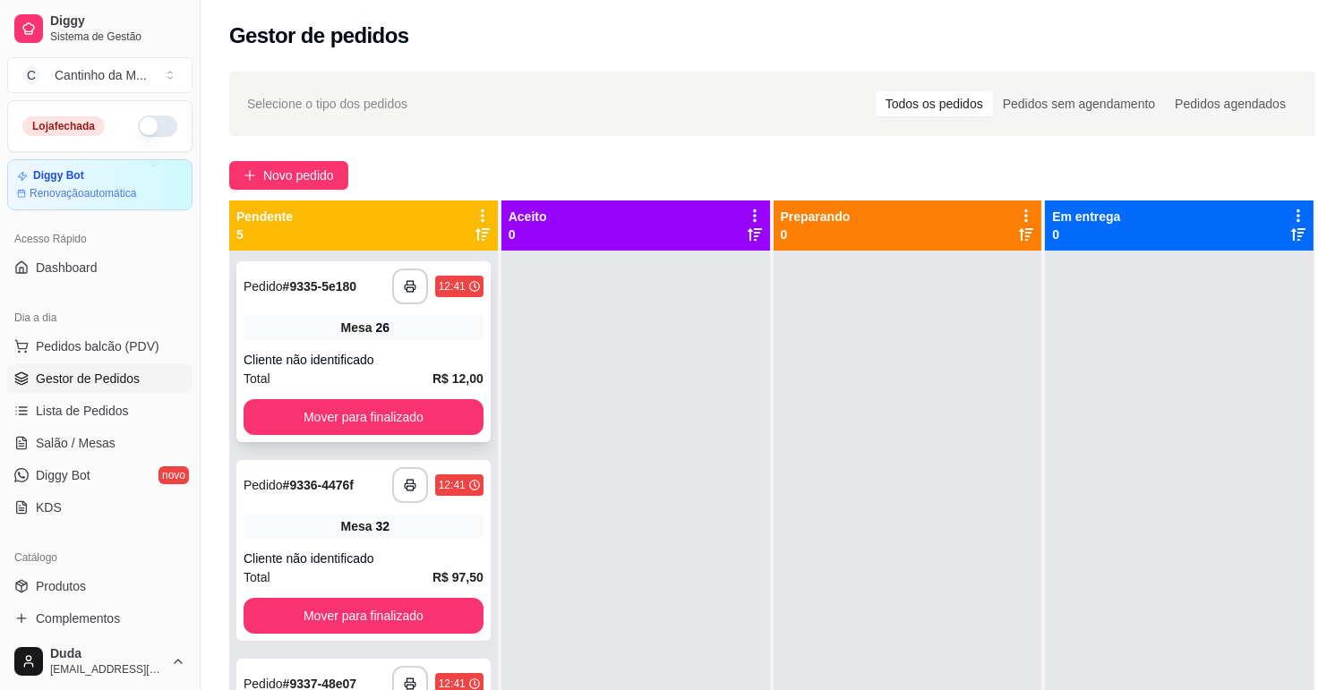
click at [342, 285] on strong "# 9335-5e180" at bounding box center [320, 286] width 74 height 14
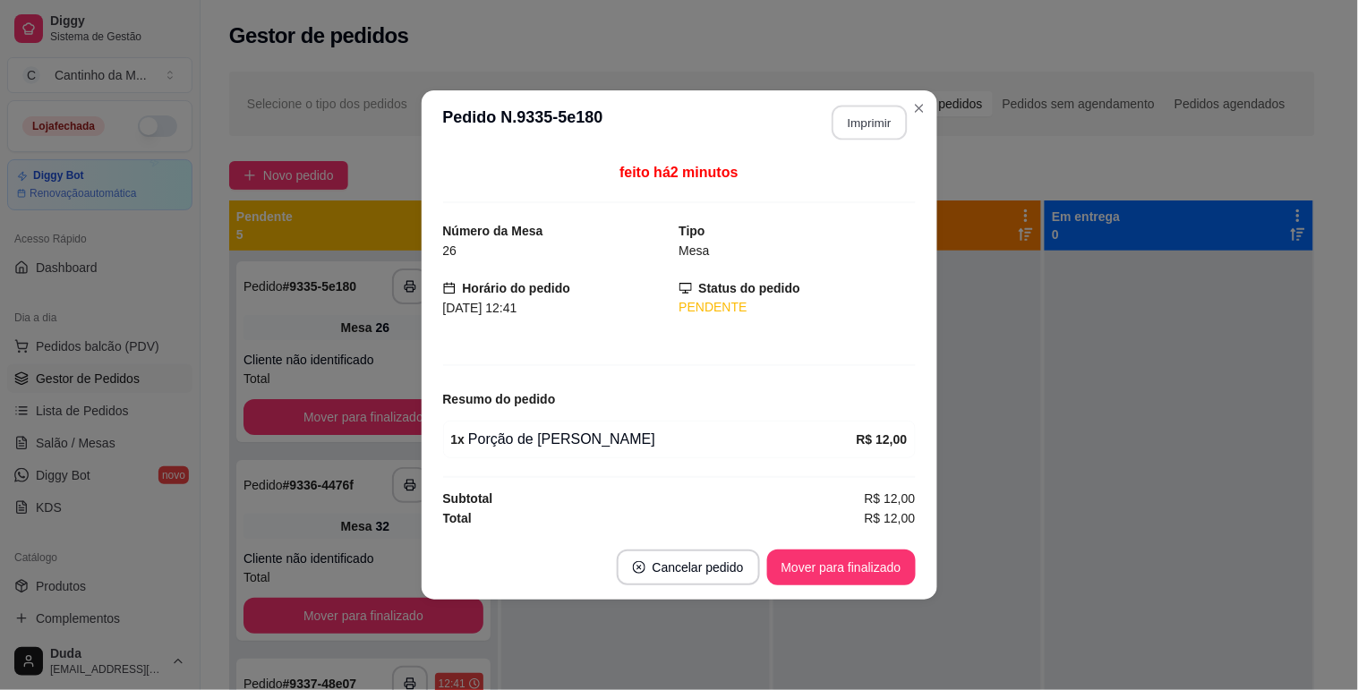
click at [864, 121] on button "Imprimir" at bounding box center [869, 123] width 75 height 35
click at [889, 557] on button "Mover para finalizado" at bounding box center [841, 568] width 149 height 36
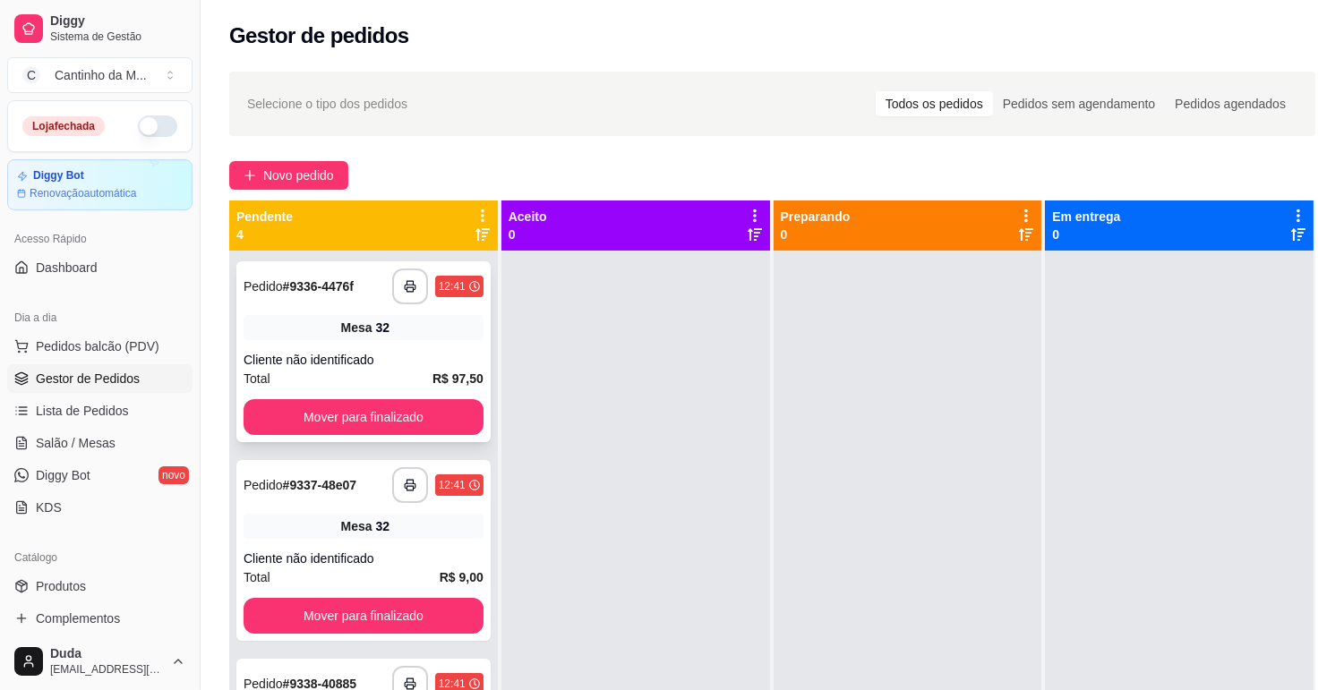
click at [299, 293] on strong "# 9336-4476f" at bounding box center [318, 286] width 71 height 14
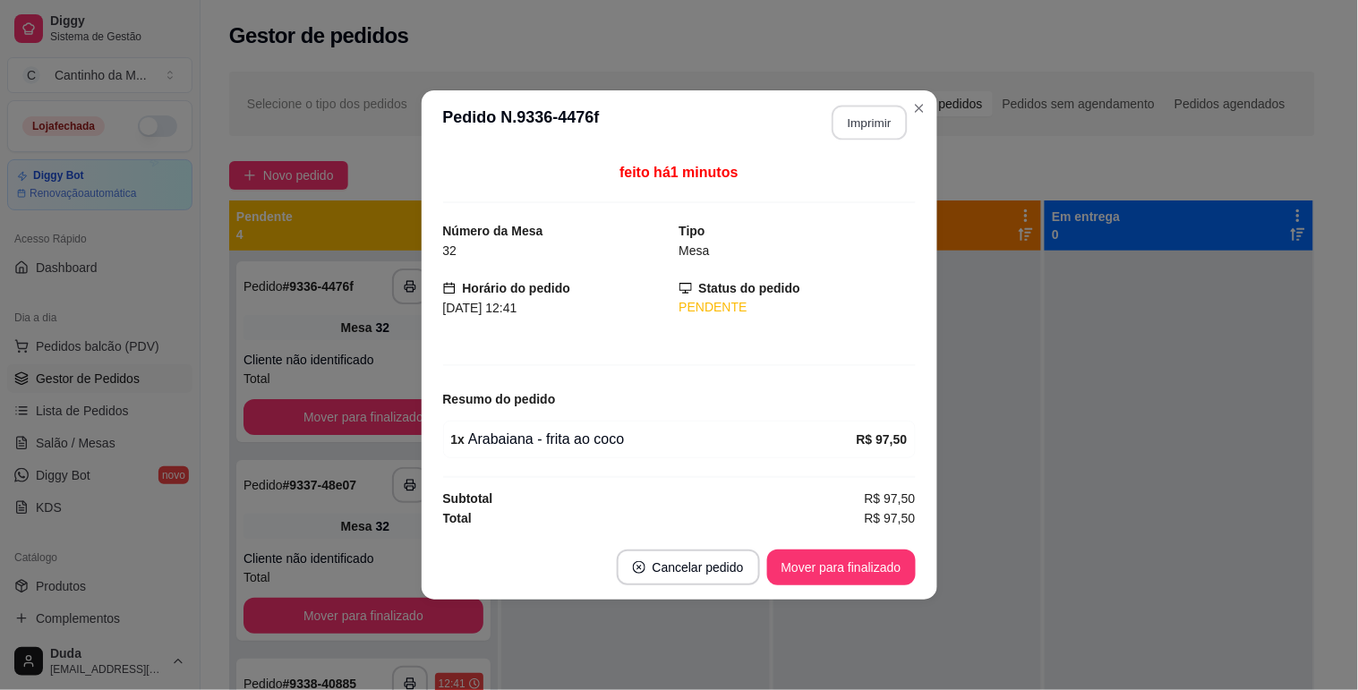
click at [872, 130] on button "Imprimir" at bounding box center [869, 123] width 75 height 35
click at [837, 559] on button "Mover para finalizado" at bounding box center [841, 568] width 149 height 36
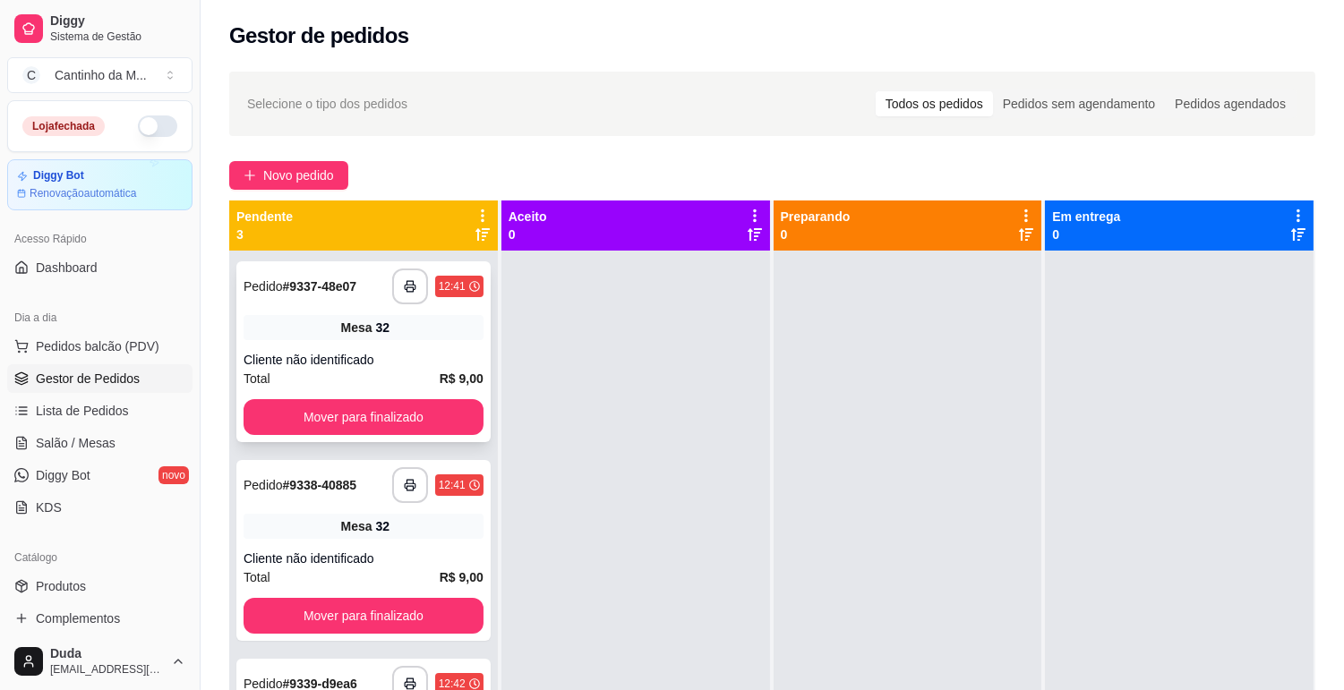
click at [320, 281] on strong "# 9337-48e07" at bounding box center [320, 286] width 74 height 14
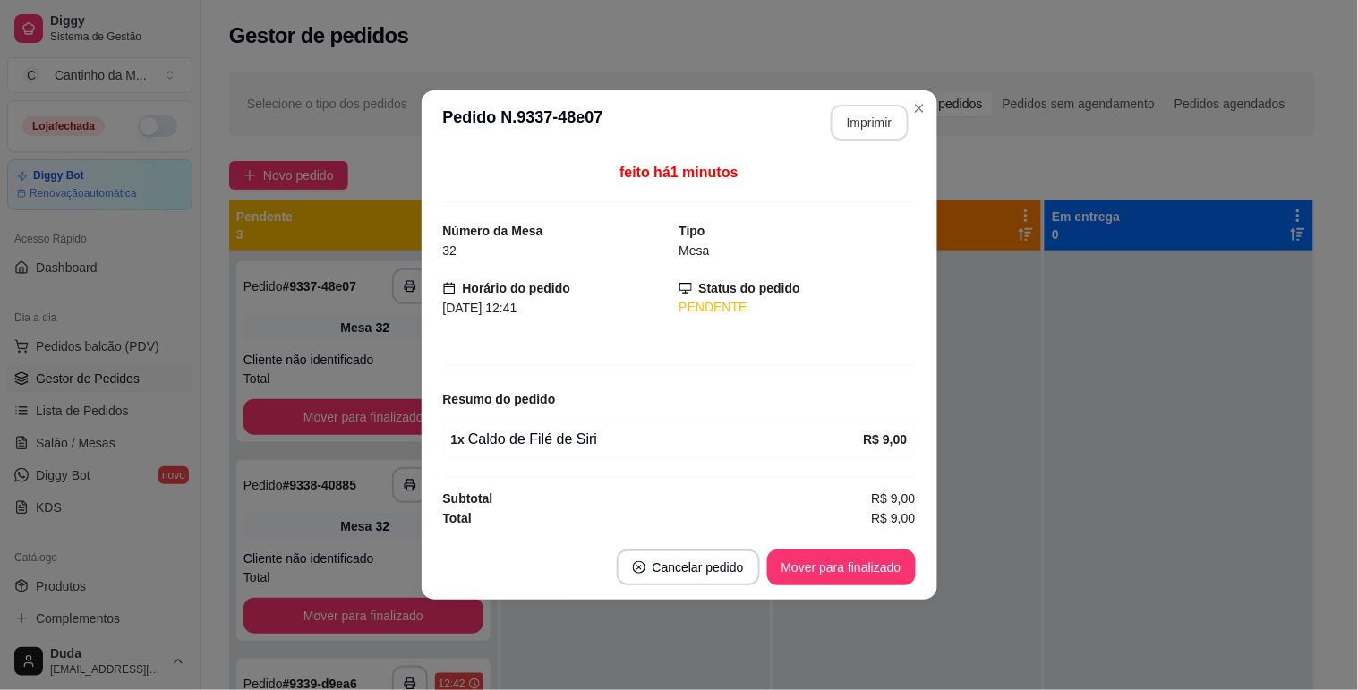
click at [869, 121] on button "Imprimir" at bounding box center [870, 123] width 78 height 36
click at [851, 559] on button "Mover para finalizado" at bounding box center [841, 568] width 144 height 35
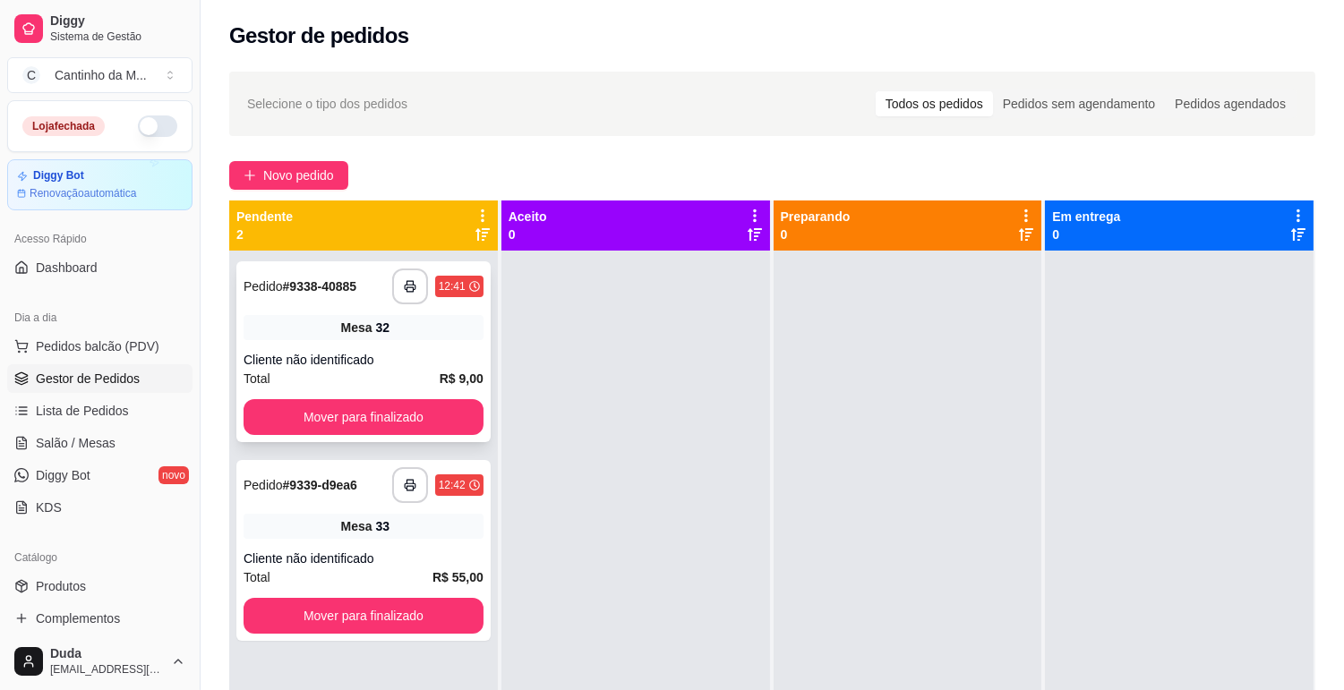
click at [340, 284] on strong "# 9338-40885" at bounding box center [320, 286] width 74 height 14
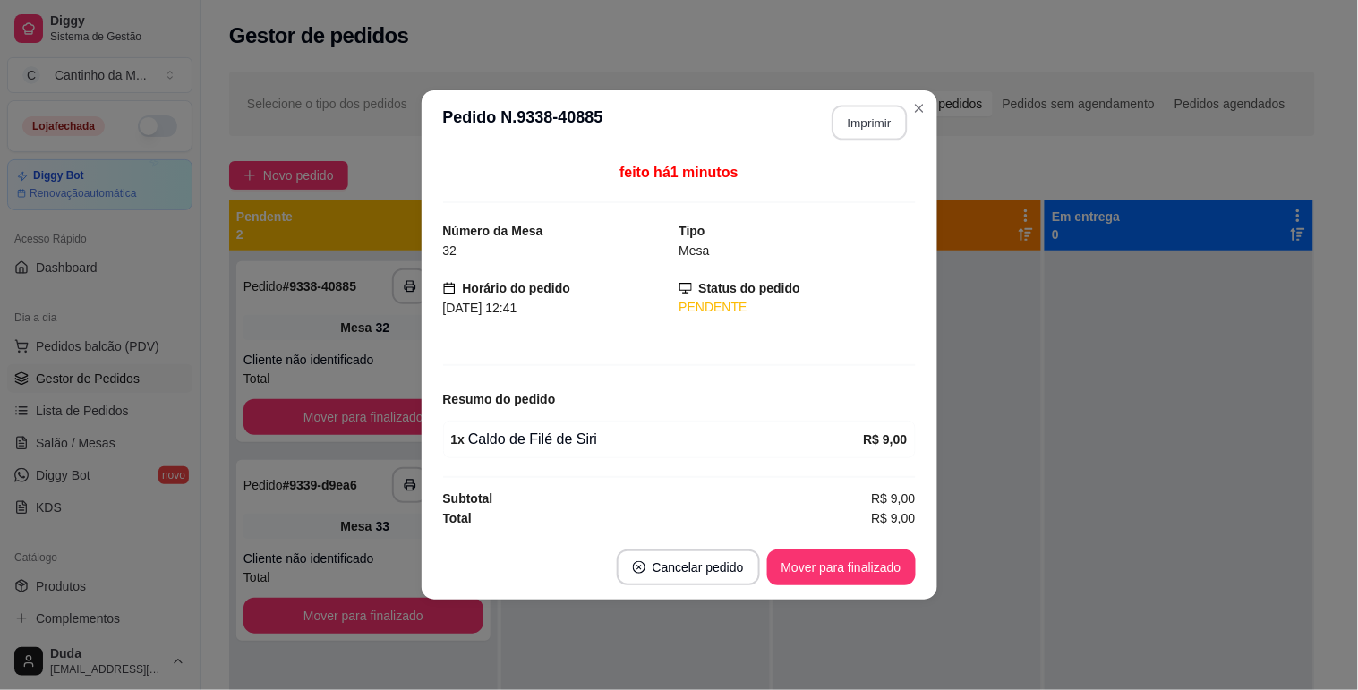
click at [848, 134] on button "Imprimir" at bounding box center [869, 123] width 75 height 35
click at [860, 571] on button "Mover para finalizado" at bounding box center [841, 568] width 149 height 36
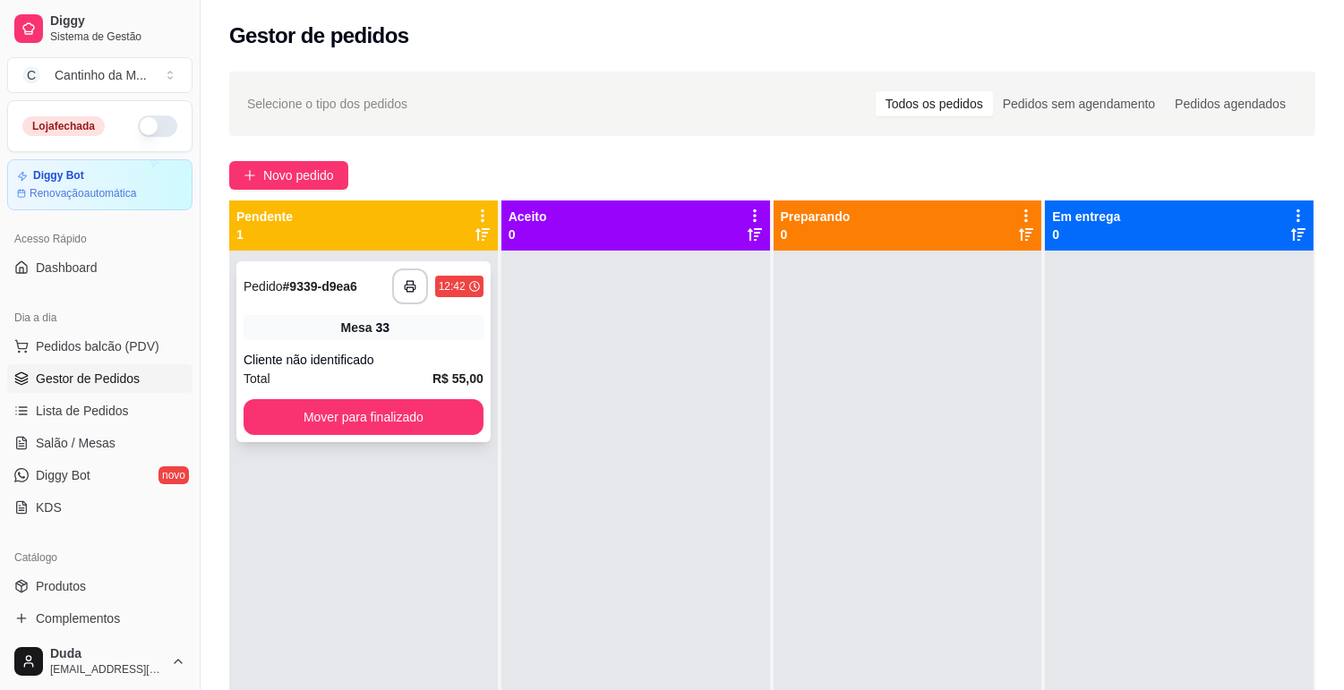
click at [352, 291] on strong "# 9339-d9ea6" at bounding box center [320, 286] width 74 height 14
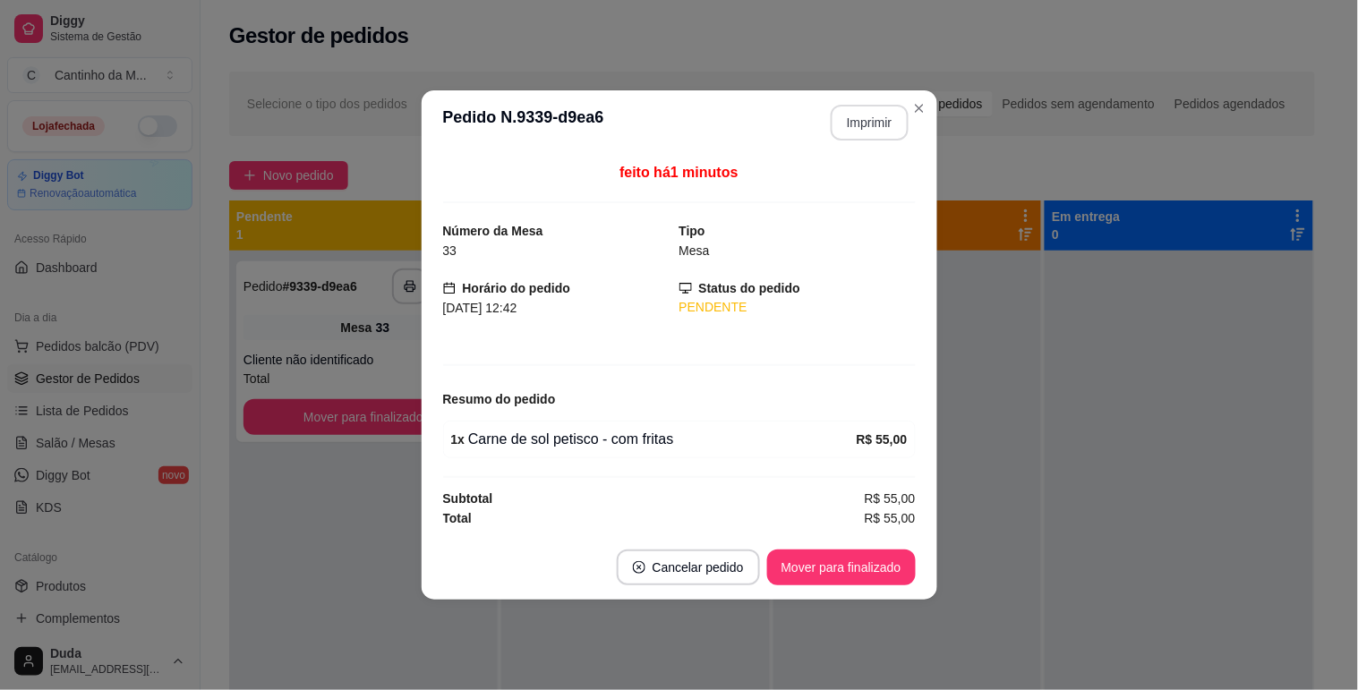
click at [850, 125] on button "Imprimir" at bounding box center [870, 123] width 78 height 36
click at [874, 555] on button "Mover para finalizado" at bounding box center [841, 568] width 144 height 35
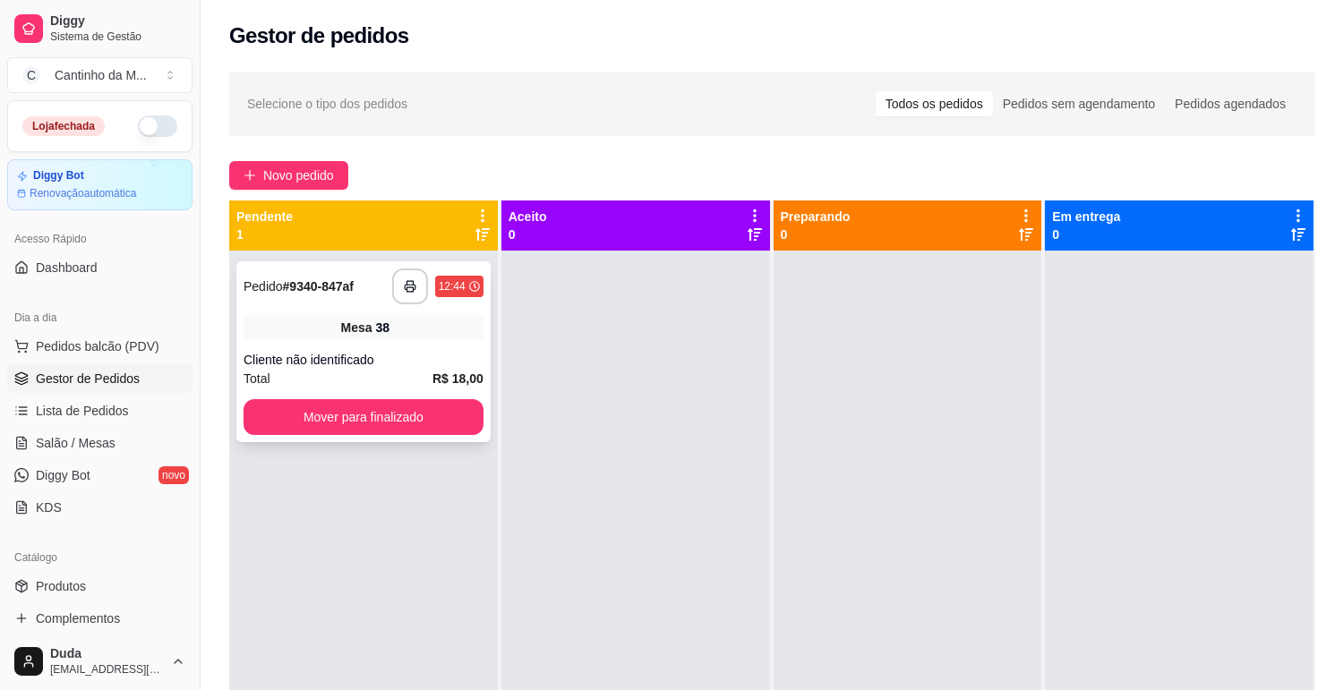
click at [353, 298] on div "**********" at bounding box center [363, 287] width 240 height 36
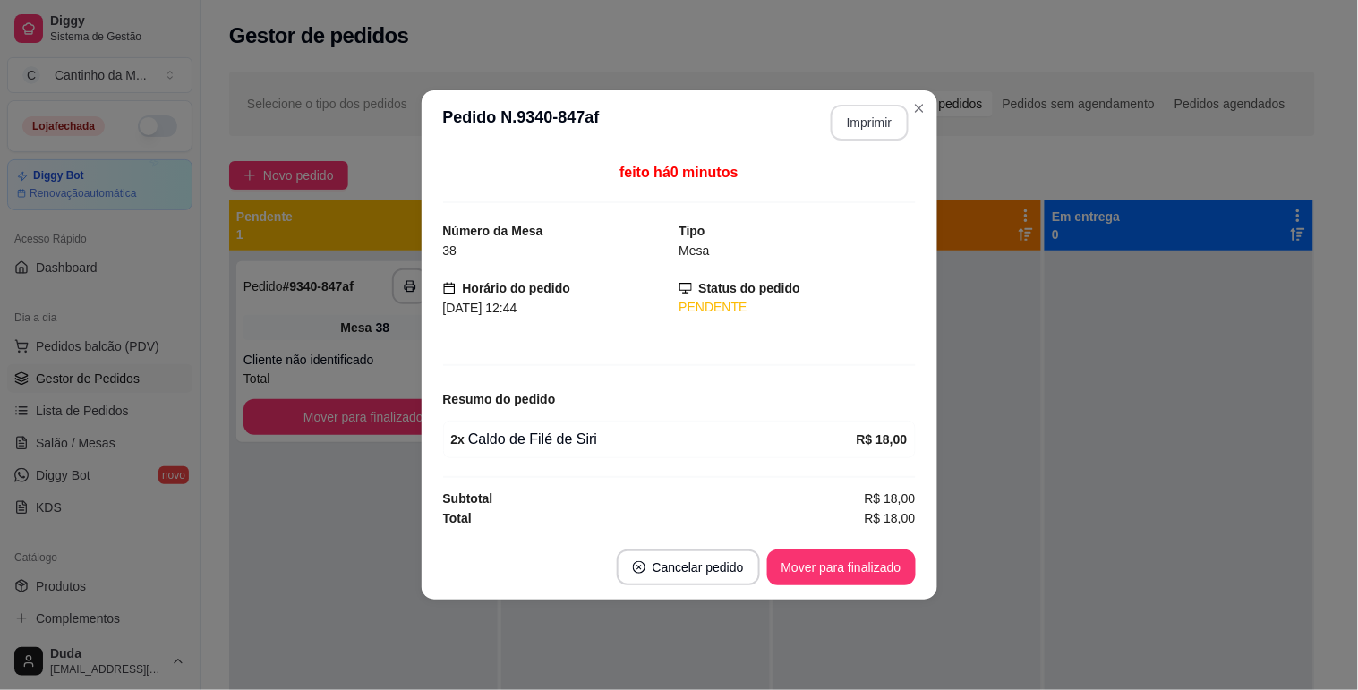
click at [901, 125] on button "Imprimir" at bounding box center [870, 123] width 78 height 36
click at [803, 565] on button "Mover para finalizado" at bounding box center [841, 568] width 144 height 35
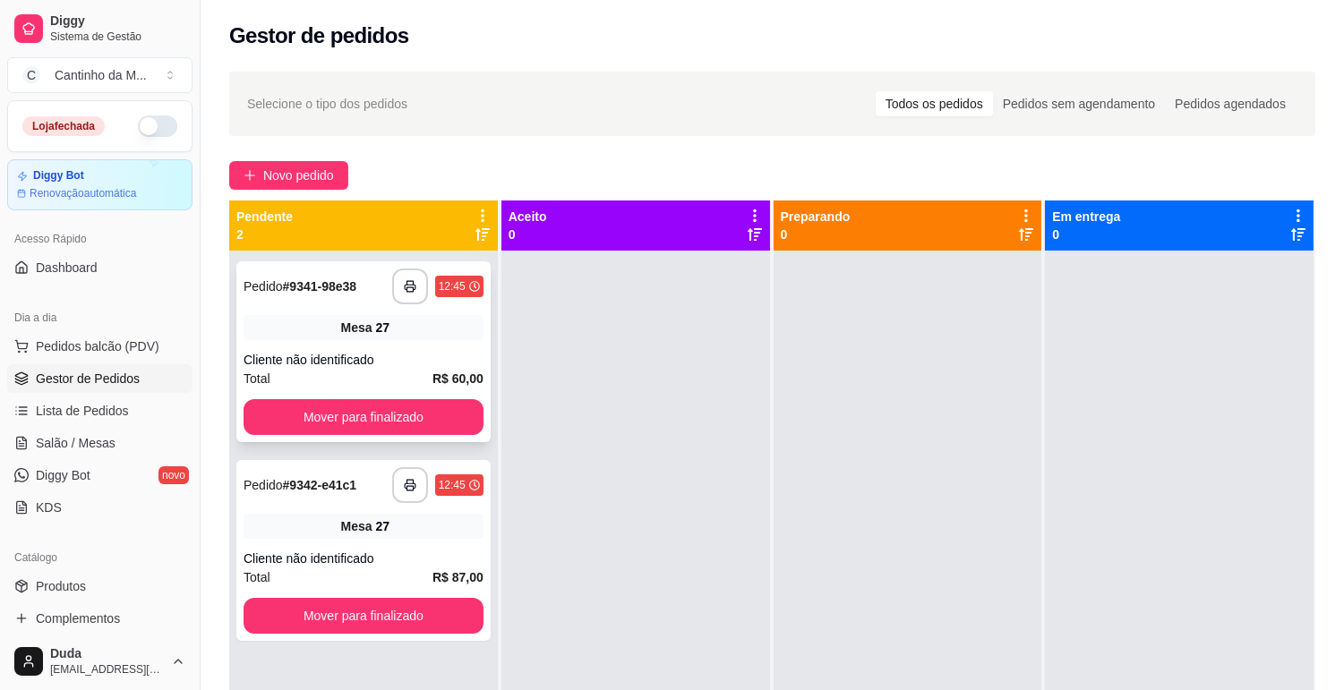
click at [332, 286] on strong "# 9341-98e38" at bounding box center [320, 286] width 74 height 14
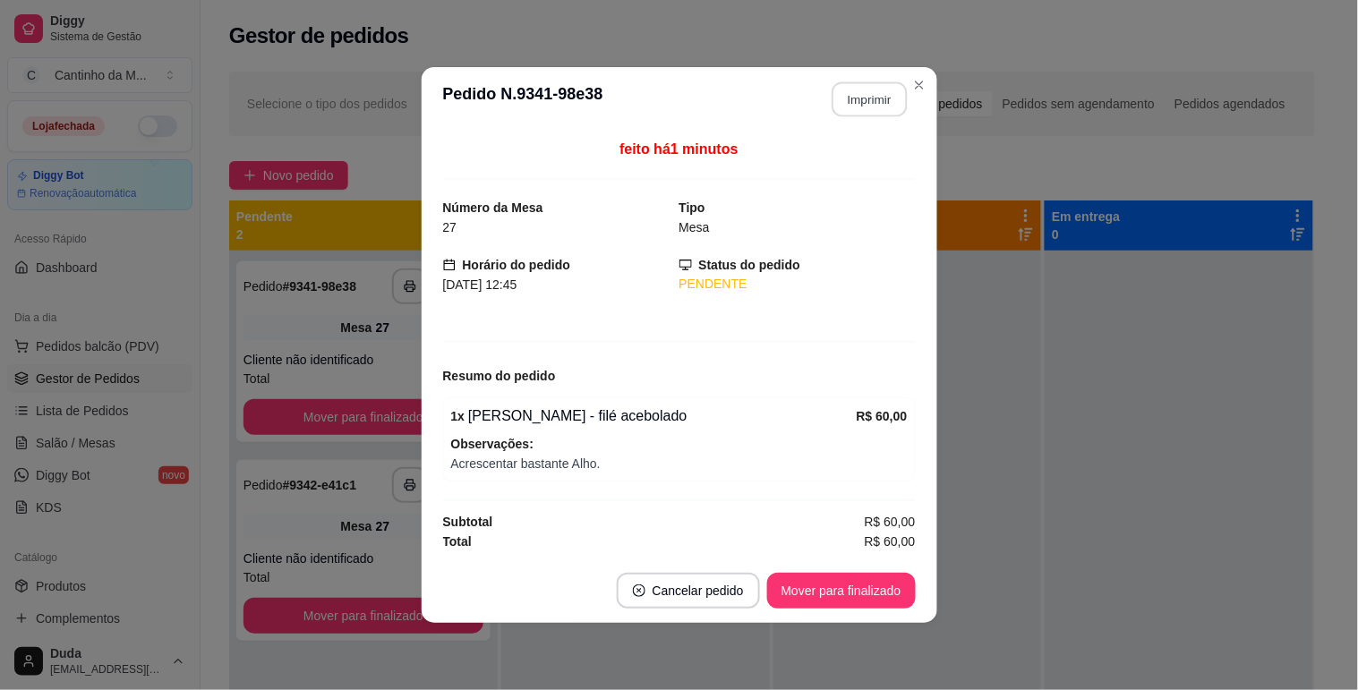
click at [865, 90] on button "Imprimir" at bounding box center [869, 99] width 75 height 35
click at [906, 583] on button "Mover para finalizado" at bounding box center [841, 591] width 144 height 35
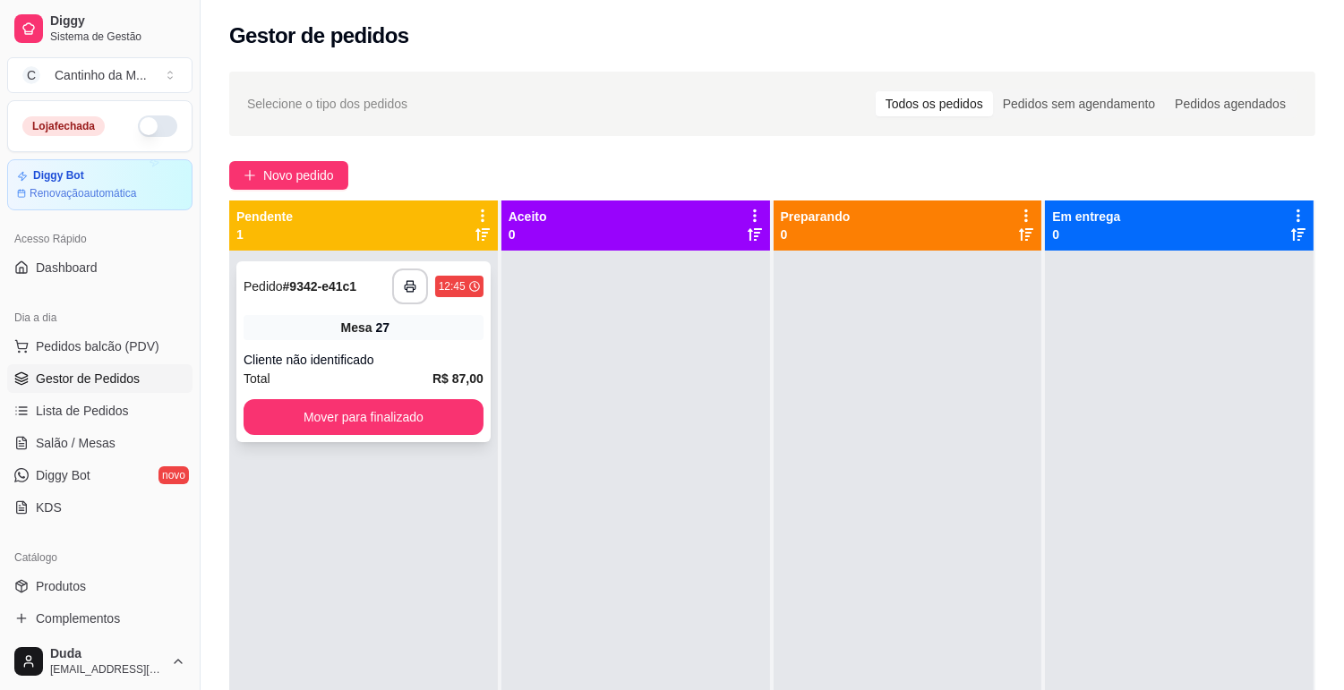
click at [324, 293] on strong "# 9342-e41c1" at bounding box center [320, 286] width 74 height 14
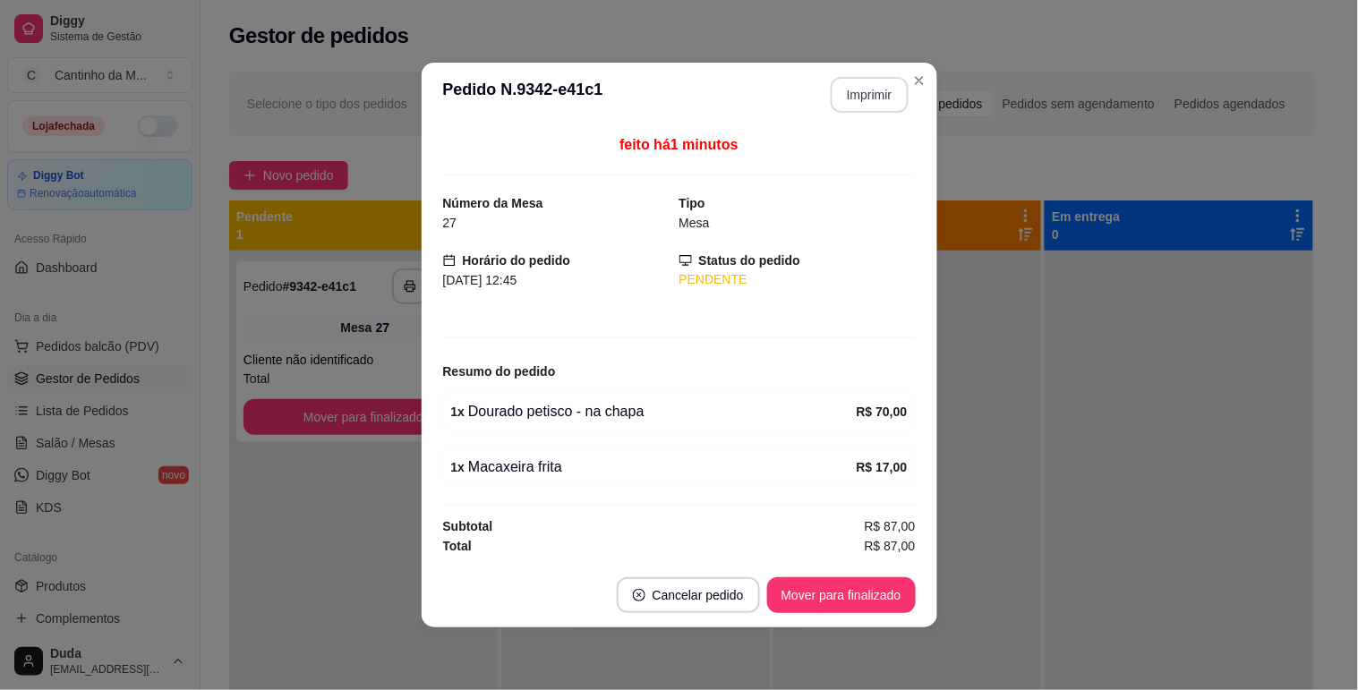
click at [892, 90] on button "Imprimir" at bounding box center [870, 95] width 78 height 36
click at [856, 589] on button "Mover para finalizado" at bounding box center [841, 595] width 144 height 35
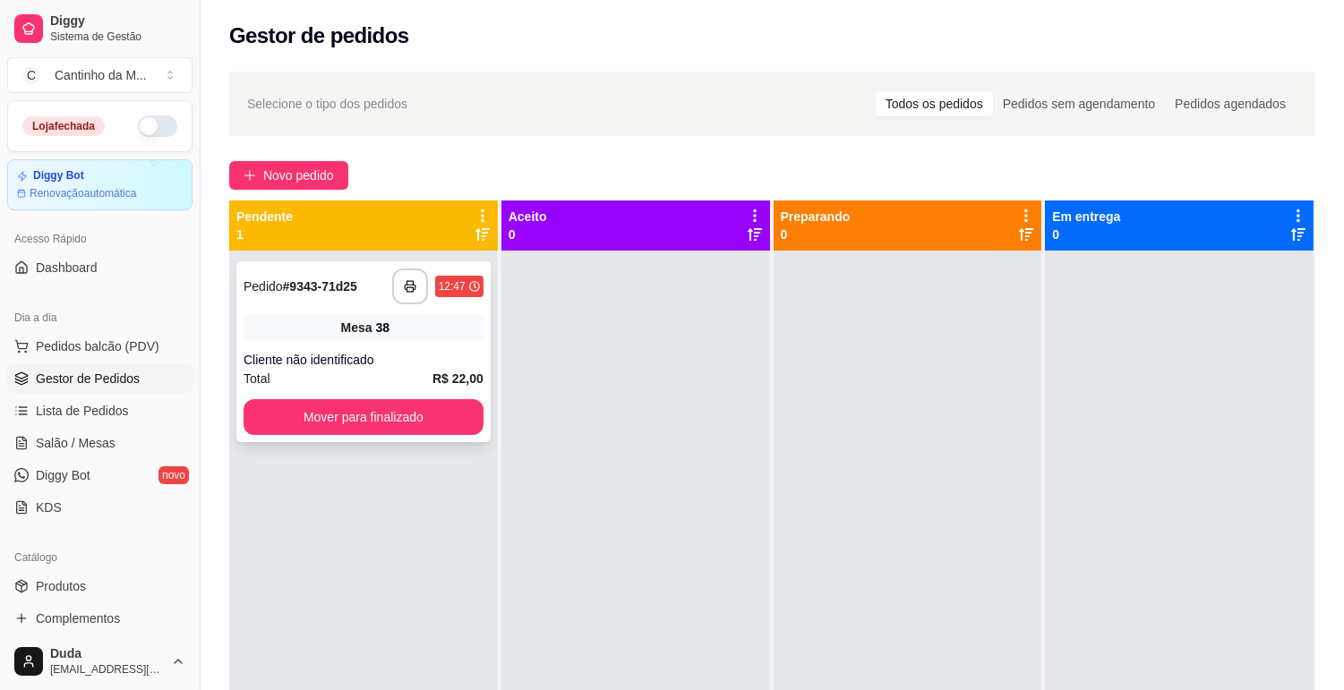
click at [289, 283] on strong "# 9343-71d25" at bounding box center [320, 286] width 74 height 14
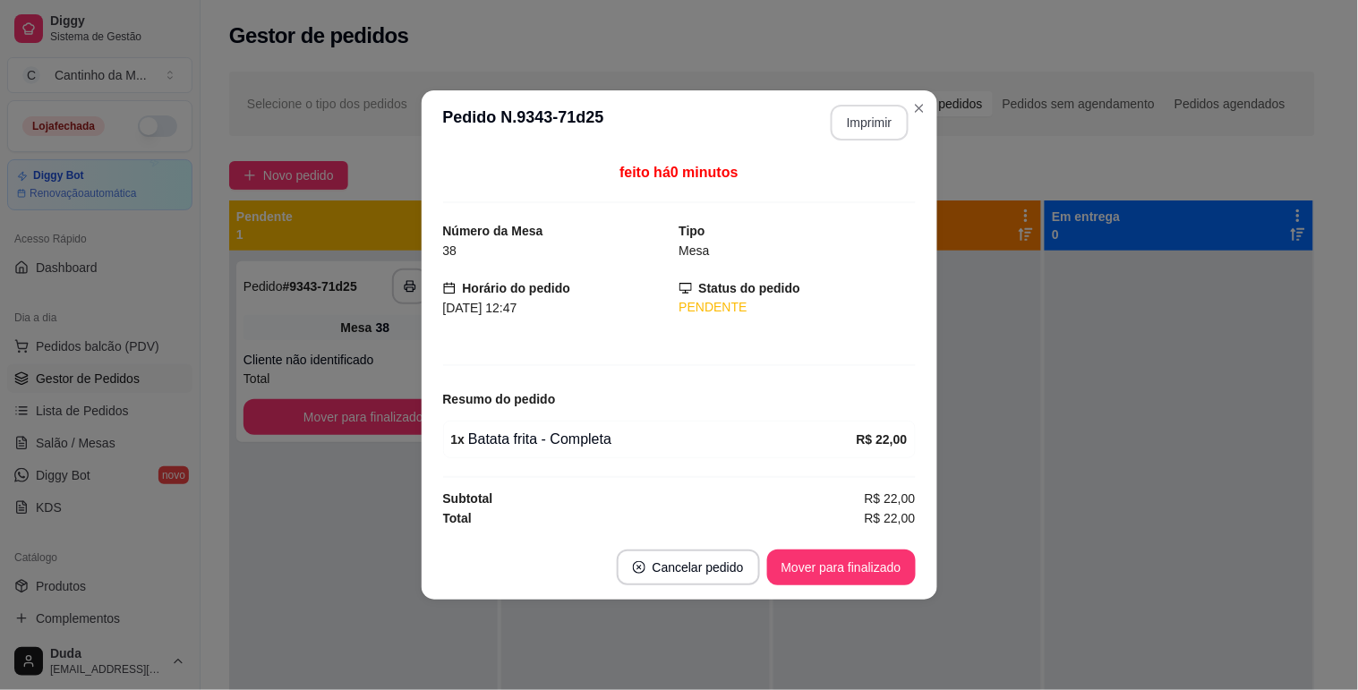
click at [866, 131] on button "Imprimir" at bounding box center [870, 123] width 78 height 36
click at [884, 553] on button "Mover para finalizado" at bounding box center [841, 568] width 149 height 36
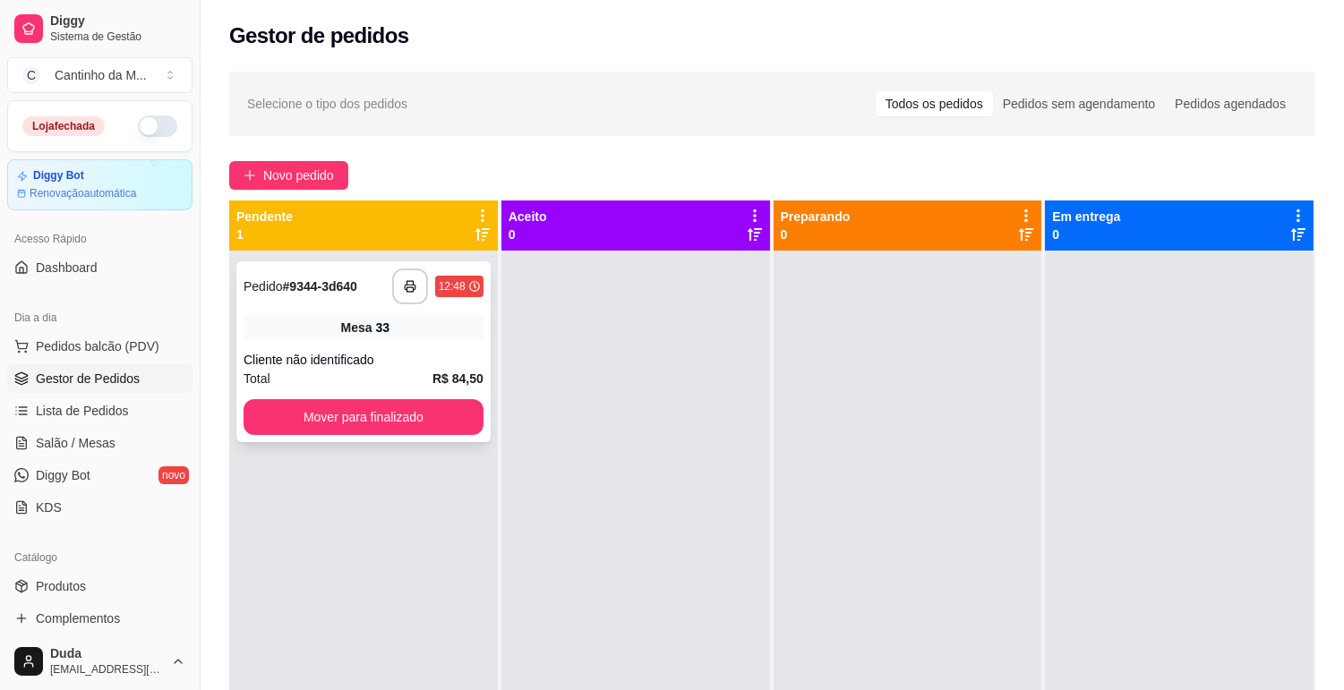
click at [325, 302] on div "**********" at bounding box center [363, 287] width 240 height 36
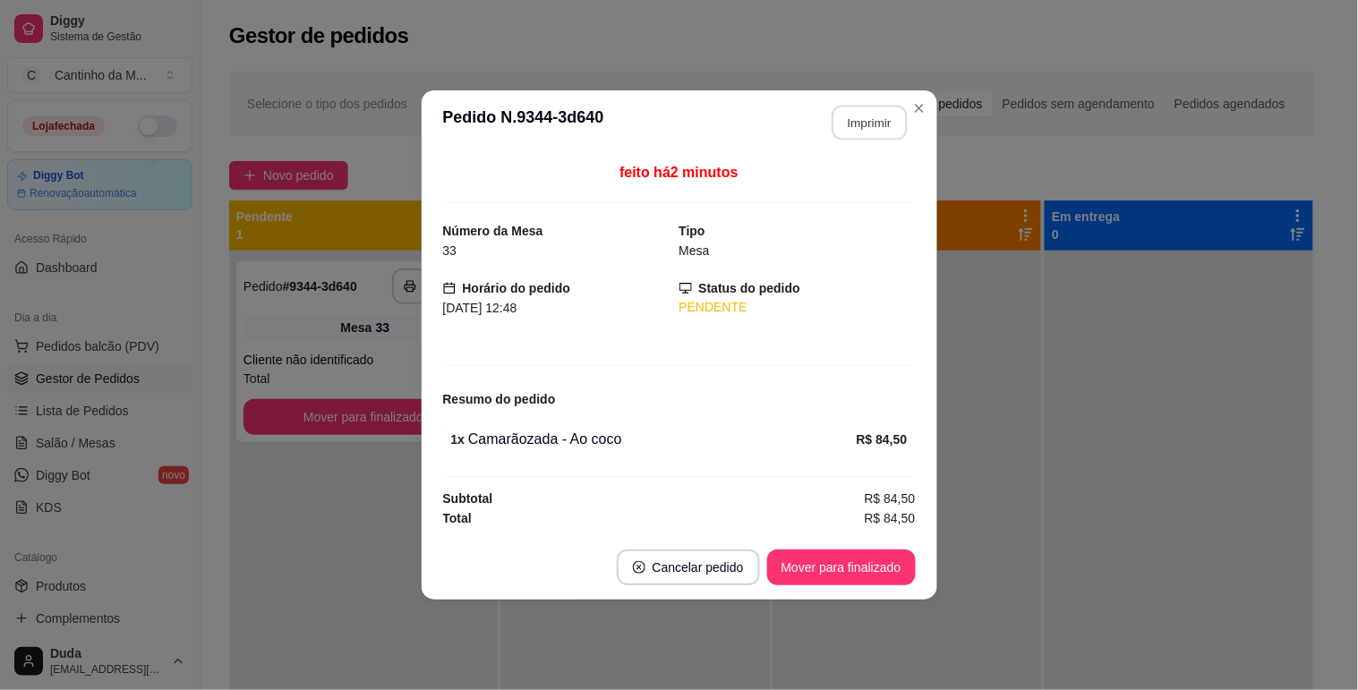
click at [873, 122] on button "Imprimir" at bounding box center [869, 123] width 75 height 35
click at [813, 580] on button "Mover para finalizado" at bounding box center [841, 568] width 144 height 35
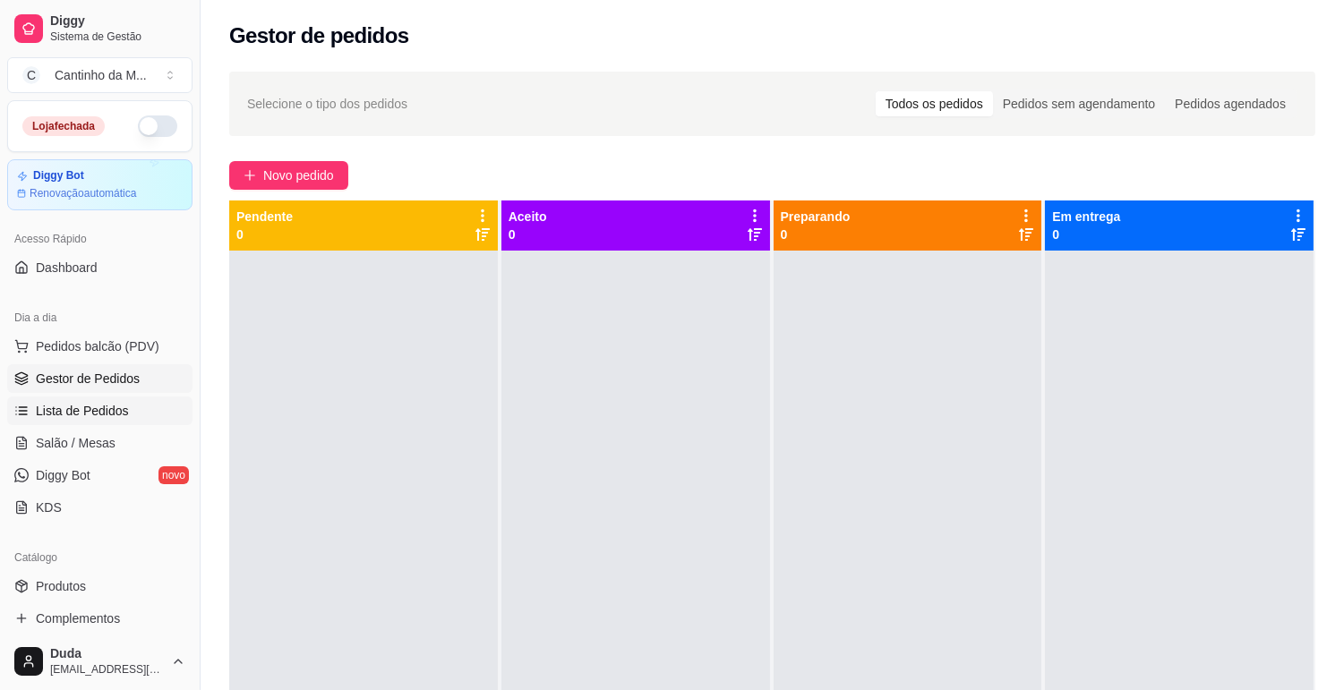
click at [91, 409] on span "Lista de Pedidos" at bounding box center [82, 411] width 93 height 18
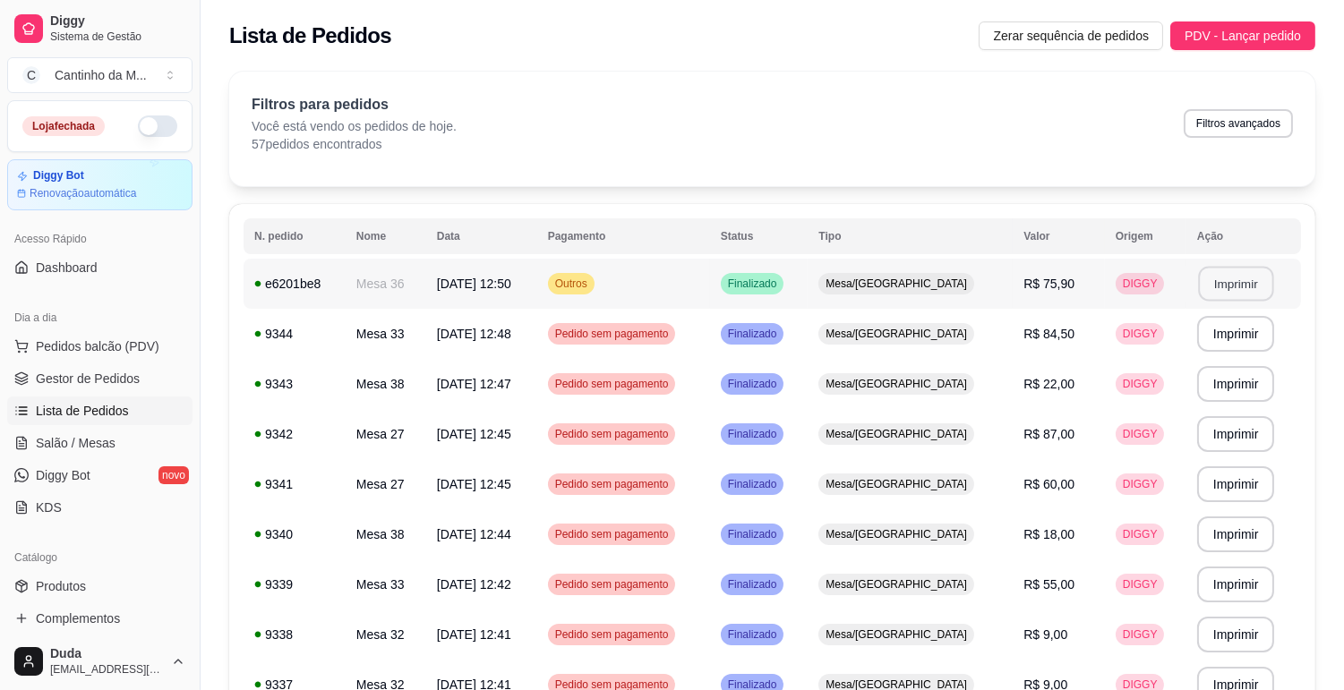
click at [1213, 292] on button "Imprimir" at bounding box center [1235, 284] width 75 height 35
click at [84, 385] on span "Gestor de Pedidos" at bounding box center [88, 379] width 104 height 18
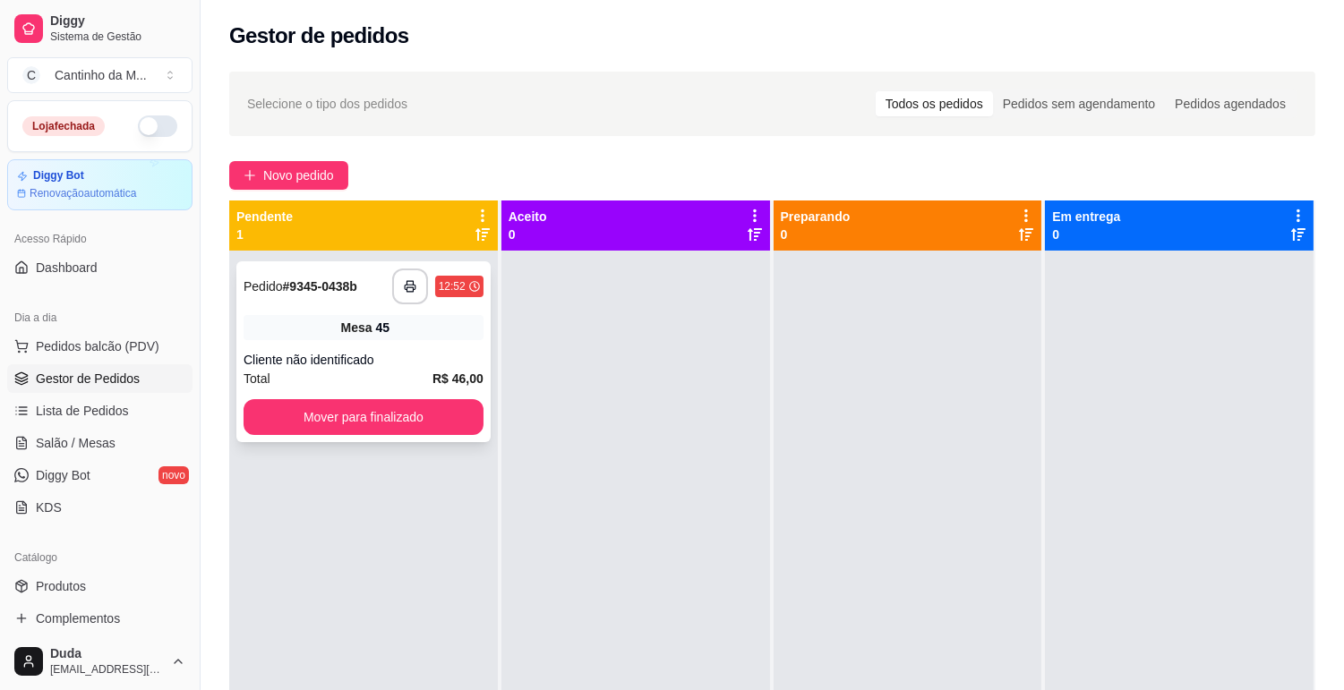
click at [285, 289] on strong "# 9345-0438b" at bounding box center [320, 286] width 74 height 14
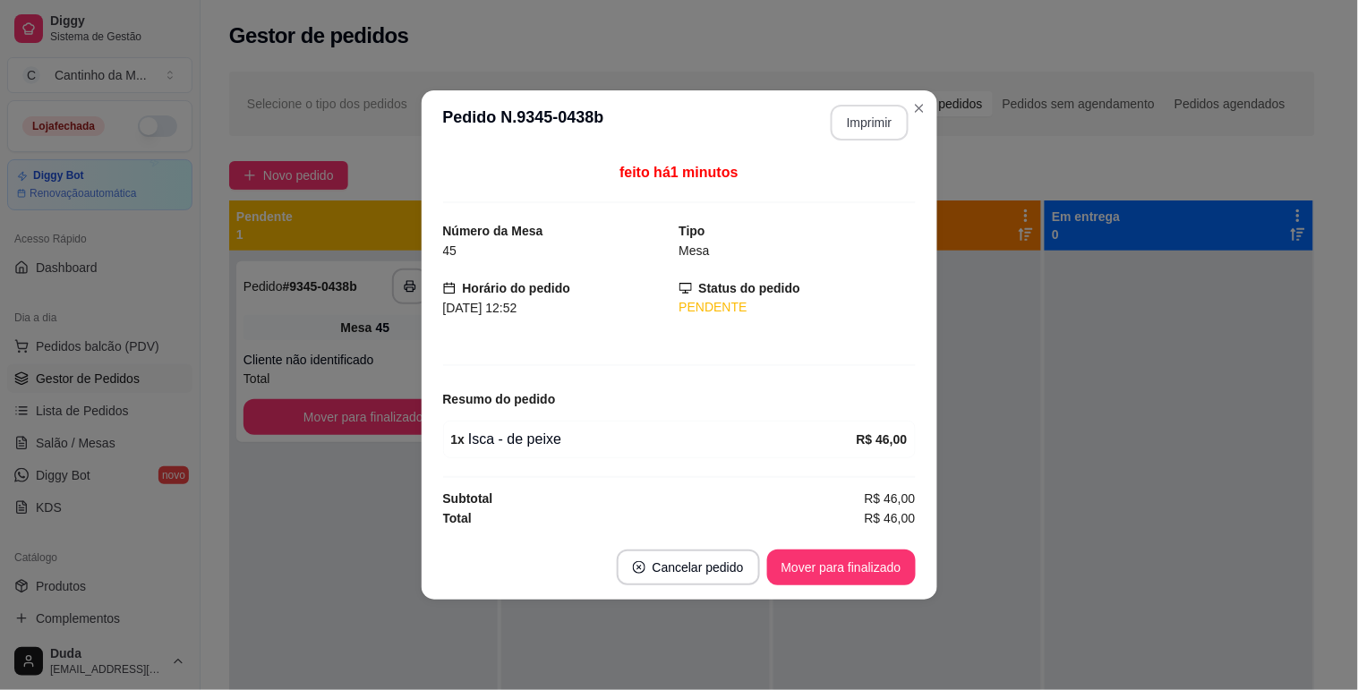
click at [863, 128] on button "Imprimir" at bounding box center [870, 123] width 78 height 36
click at [884, 551] on button "Mover para finalizado" at bounding box center [841, 568] width 149 height 36
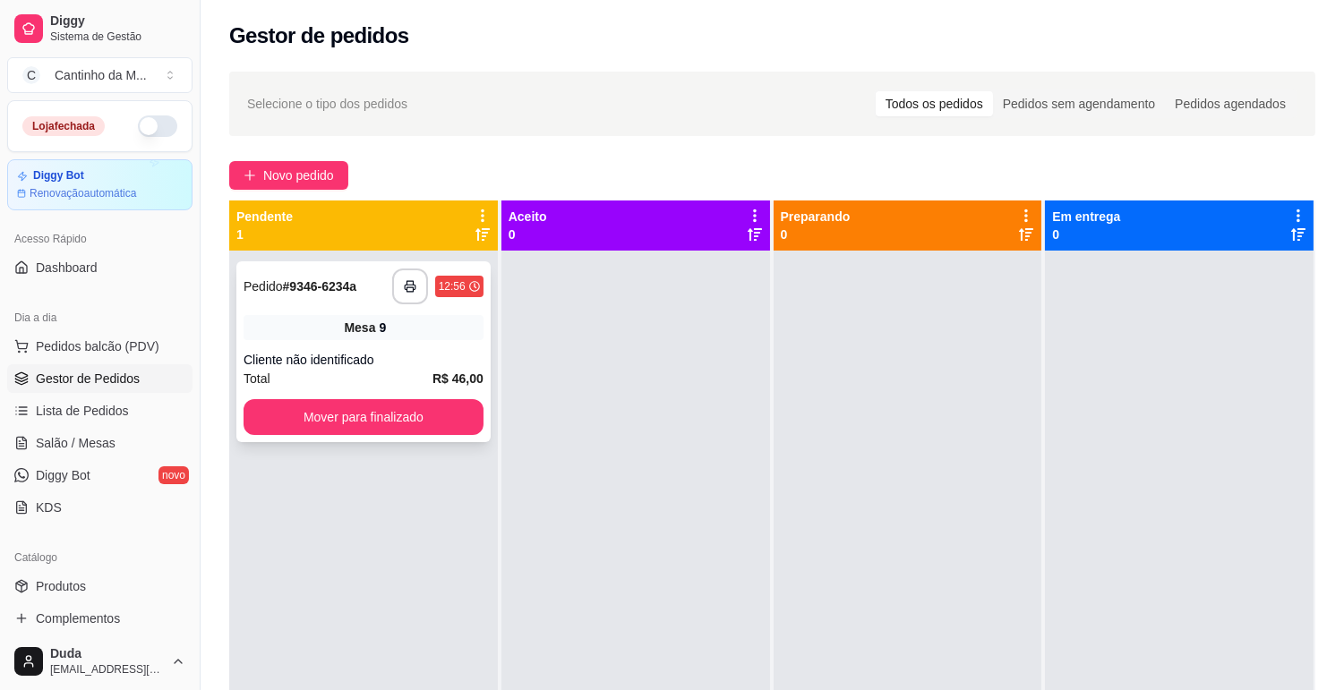
click at [459, 307] on div "**********" at bounding box center [363, 351] width 254 height 181
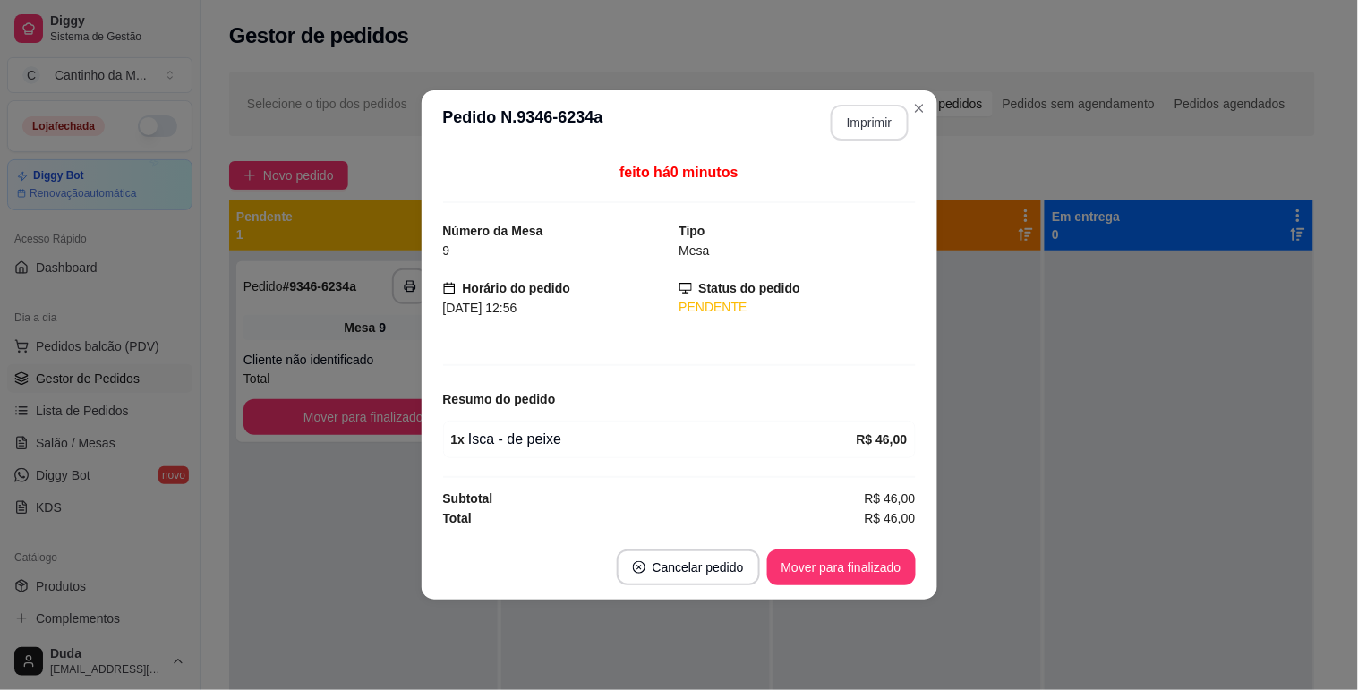
click at [875, 128] on button "Imprimir" at bounding box center [870, 123] width 78 height 36
click at [867, 573] on button "Mover para finalizado" at bounding box center [841, 568] width 149 height 36
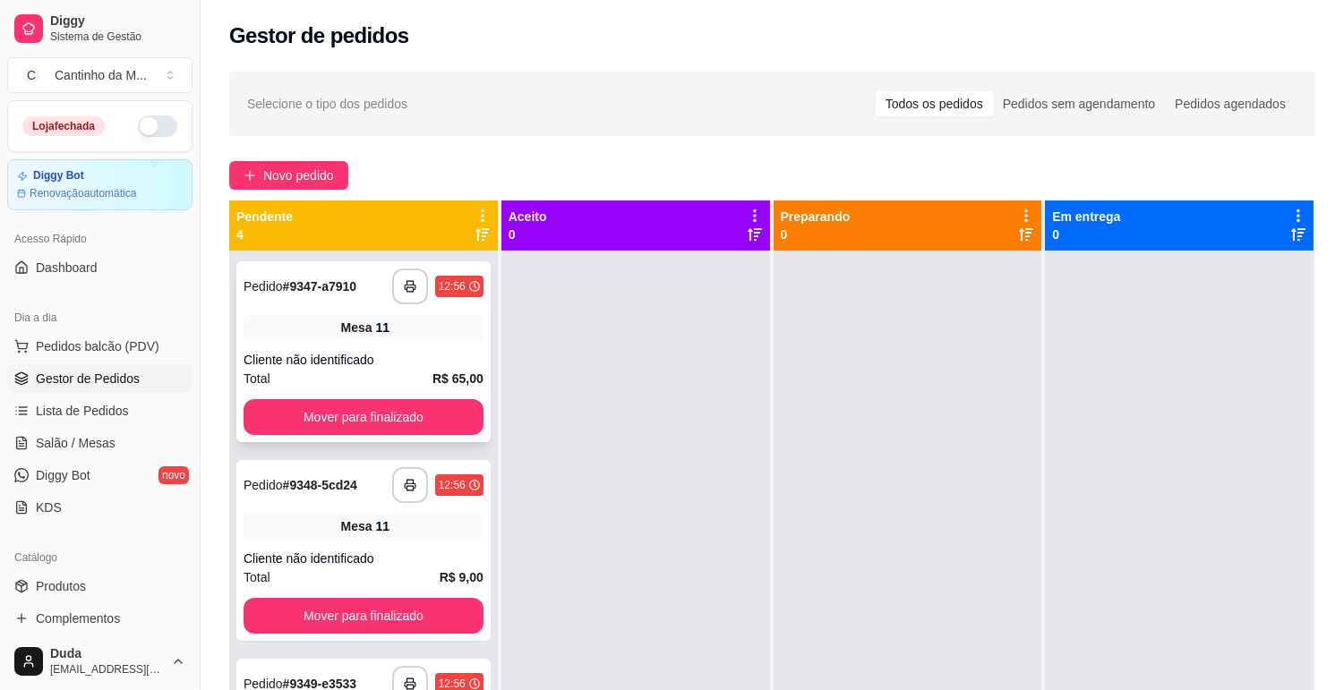
click at [440, 337] on div "Mesa 11" at bounding box center [363, 327] width 240 height 25
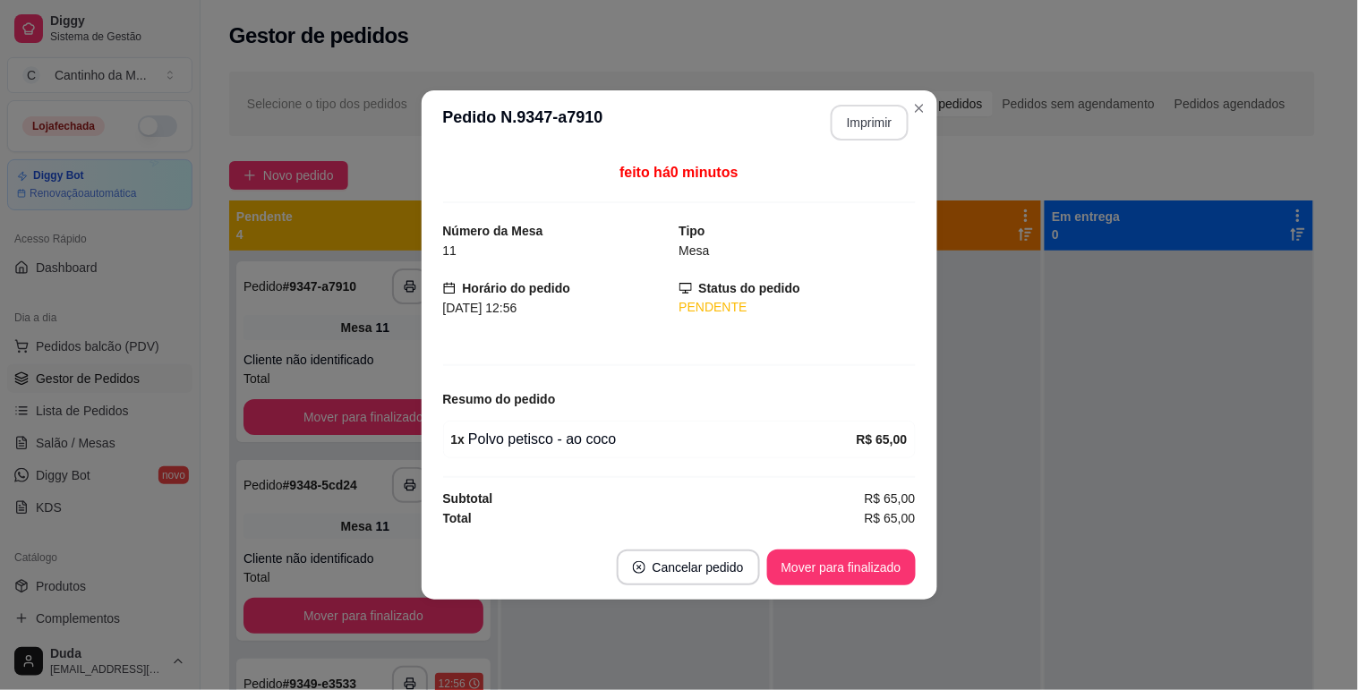
click at [848, 128] on button "Imprimir" at bounding box center [870, 123] width 78 height 36
click at [897, 559] on button "Mover para finalizado" at bounding box center [841, 568] width 144 height 35
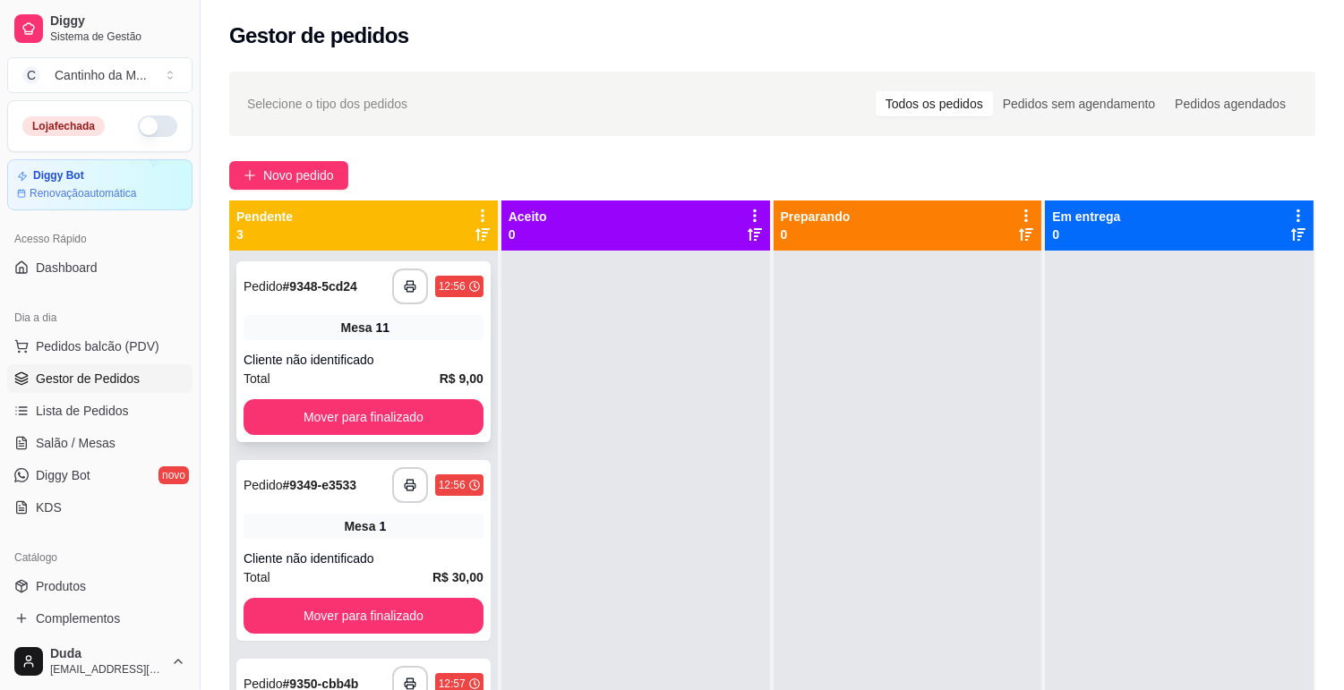
click at [398, 336] on div "Mesa 11" at bounding box center [363, 327] width 240 height 25
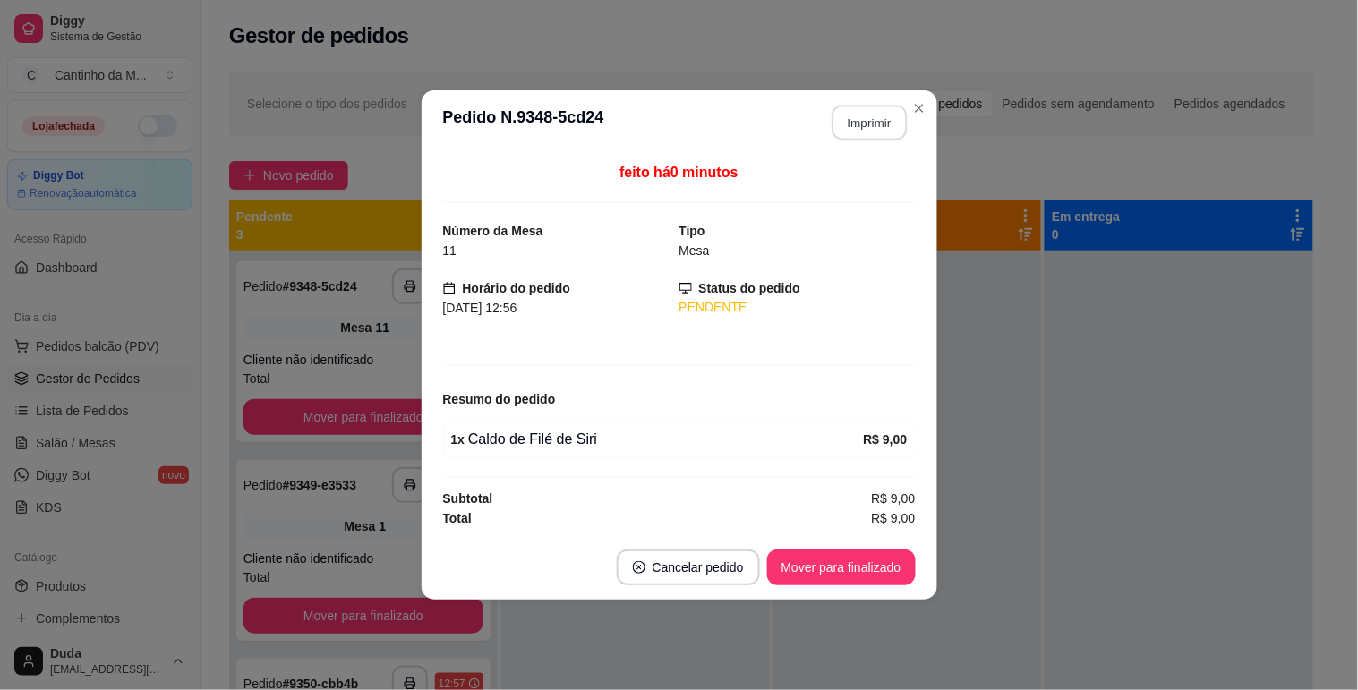
click at [893, 107] on button "Imprimir" at bounding box center [869, 123] width 75 height 35
click at [863, 553] on button "Mover para finalizado" at bounding box center [841, 568] width 149 height 36
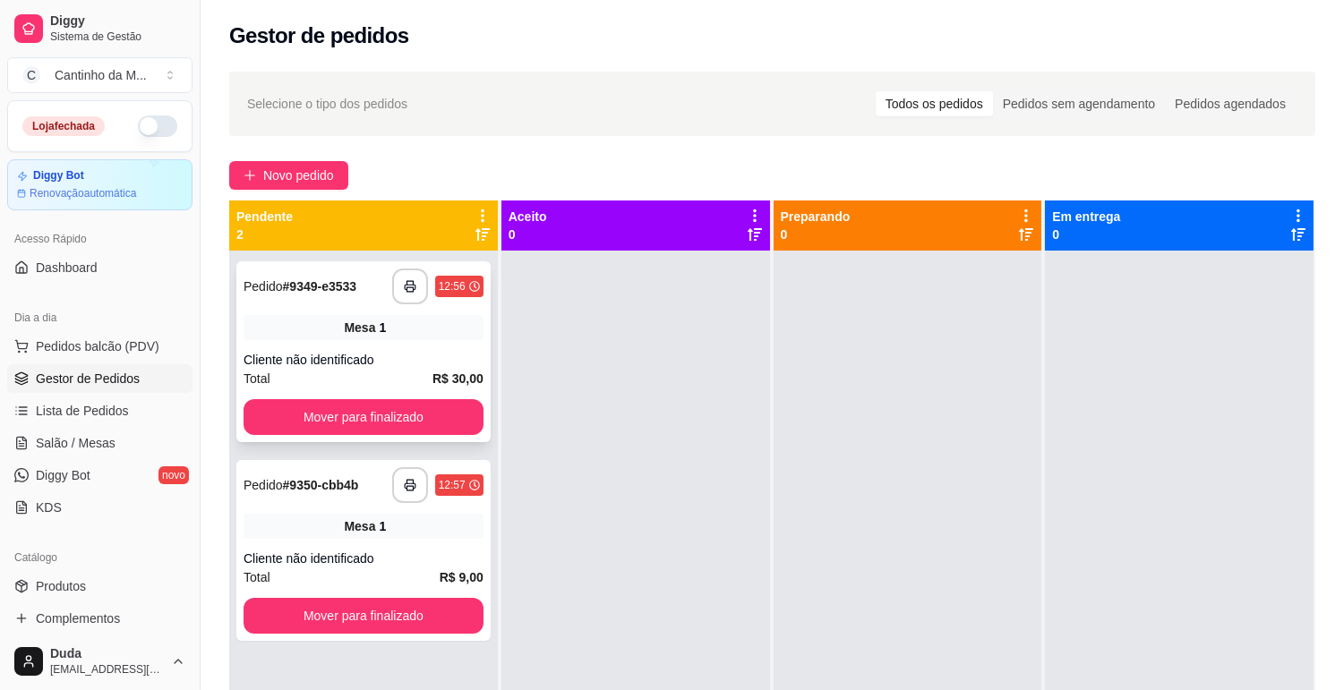
click at [445, 372] on strong "R$ 30,00" at bounding box center [457, 378] width 51 height 14
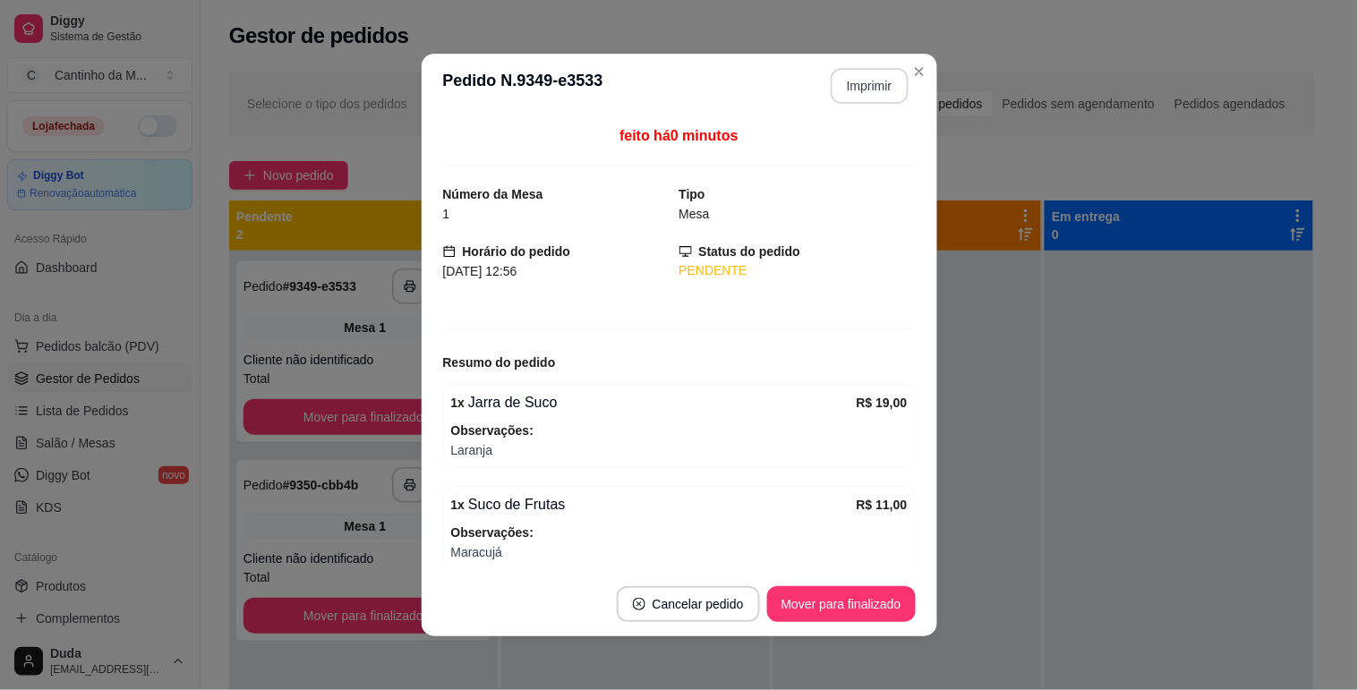
click at [895, 83] on button "Imprimir" at bounding box center [870, 86] width 78 height 36
click at [858, 609] on button "Mover para finalizado" at bounding box center [841, 604] width 149 height 36
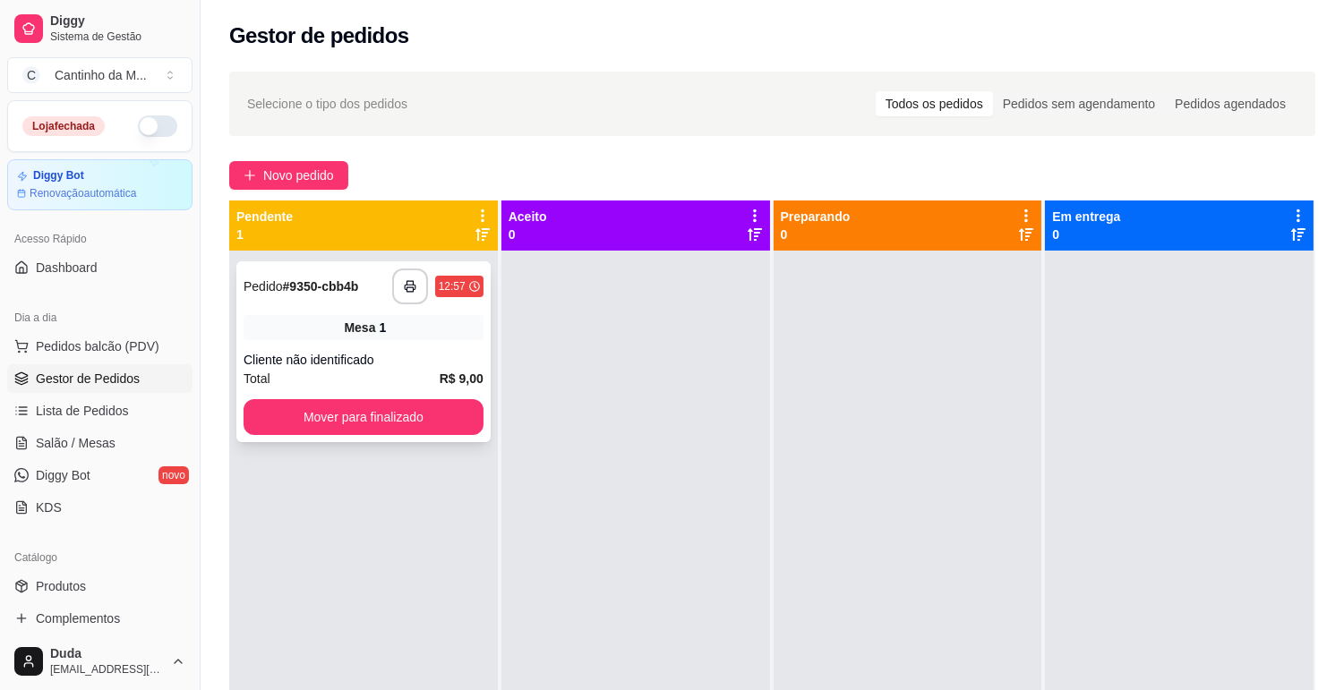
click at [361, 344] on div "**********" at bounding box center [363, 351] width 254 height 181
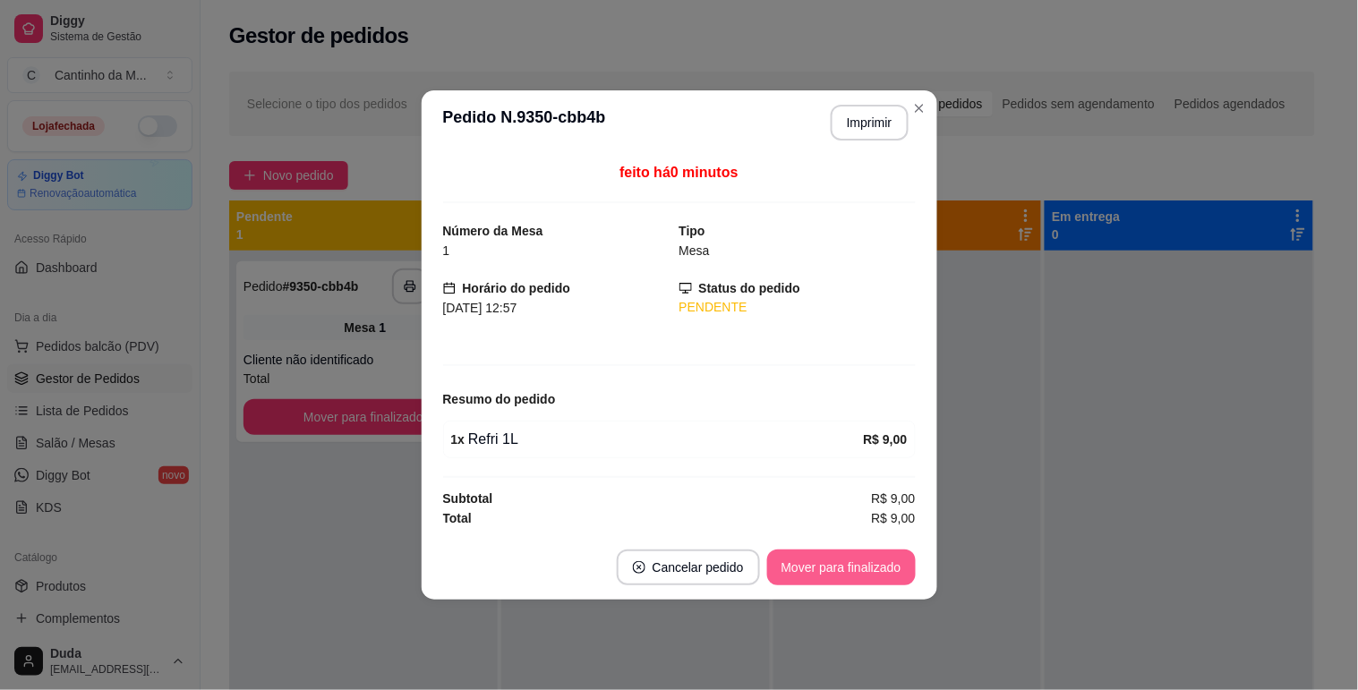
click at [869, 568] on button "Mover para finalizado" at bounding box center [841, 568] width 149 height 36
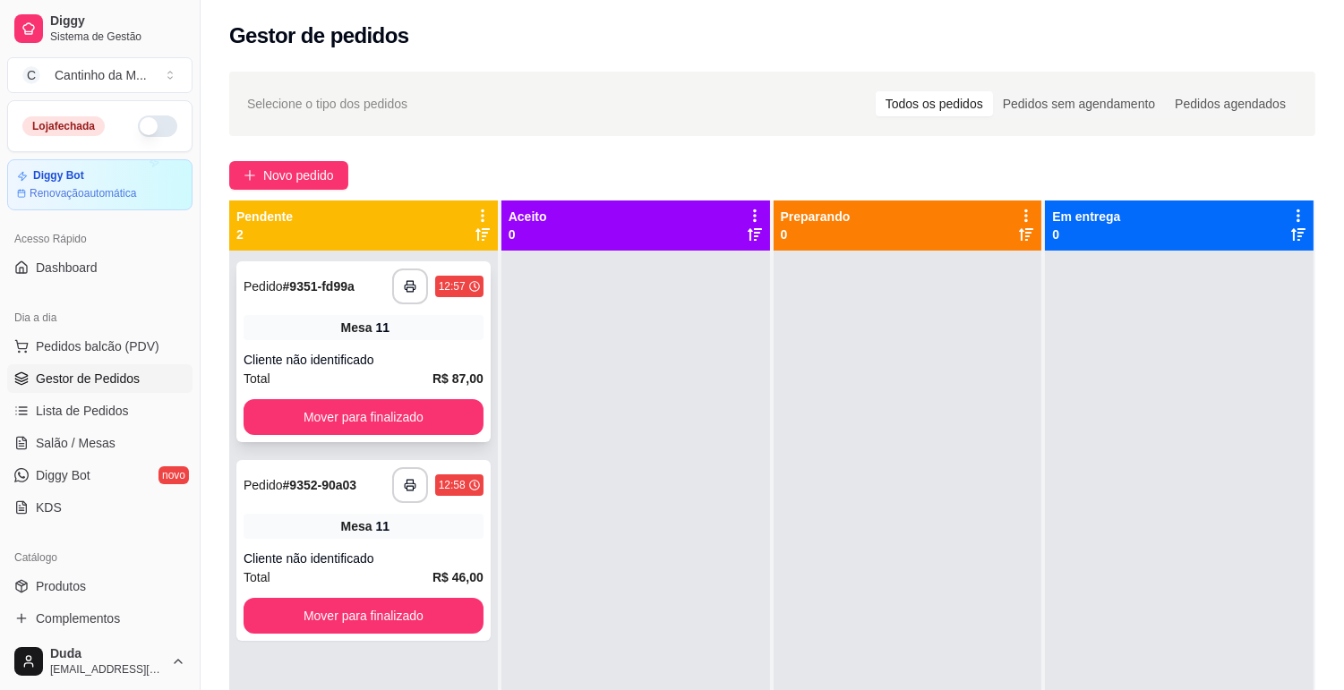
click at [324, 346] on div "**********" at bounding box center [363, 351] width 254 height 181
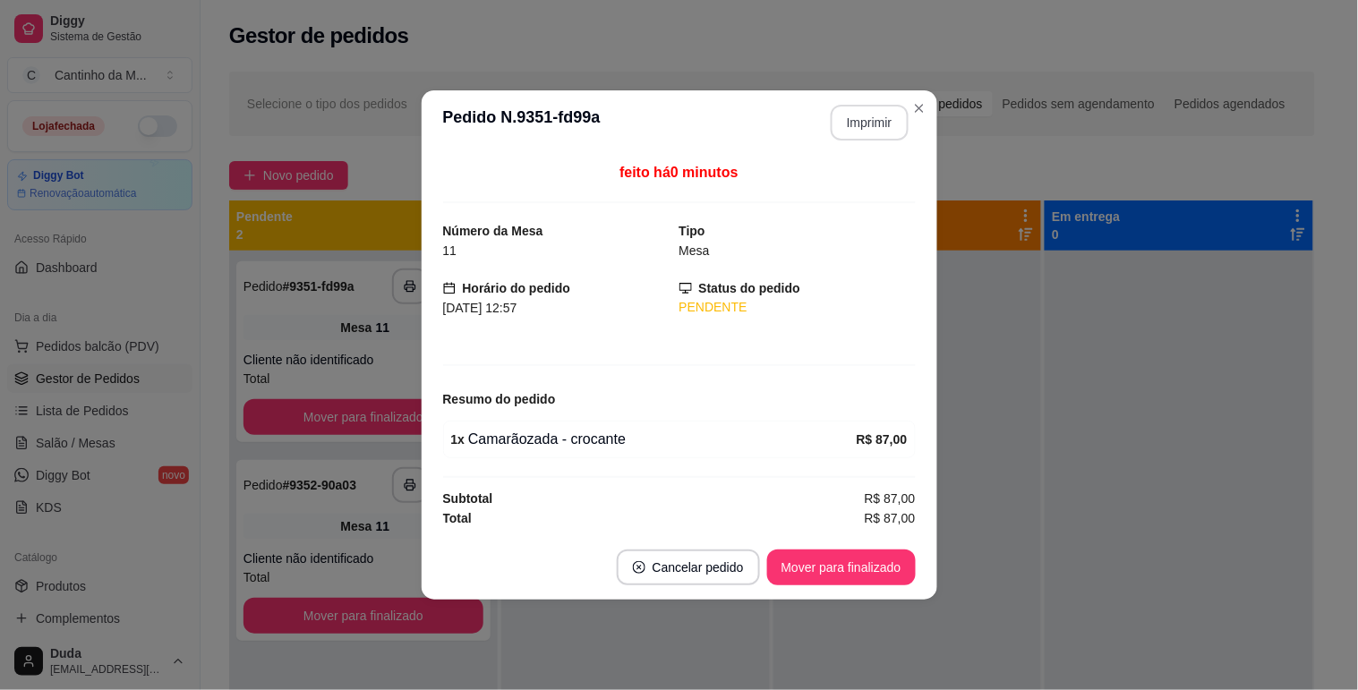
click at [860, 125] on button "Imprimir" at bounding box center [870, 123] width 78 height 36
click at [869, 586] on footer "Cancelar pedido Mover para finalizado" at bounding box center [680, 567] width 516 height 64
click at [869, 574] on button "Mover para finalizado" at bounding box center [841, 568] width 149 height 36
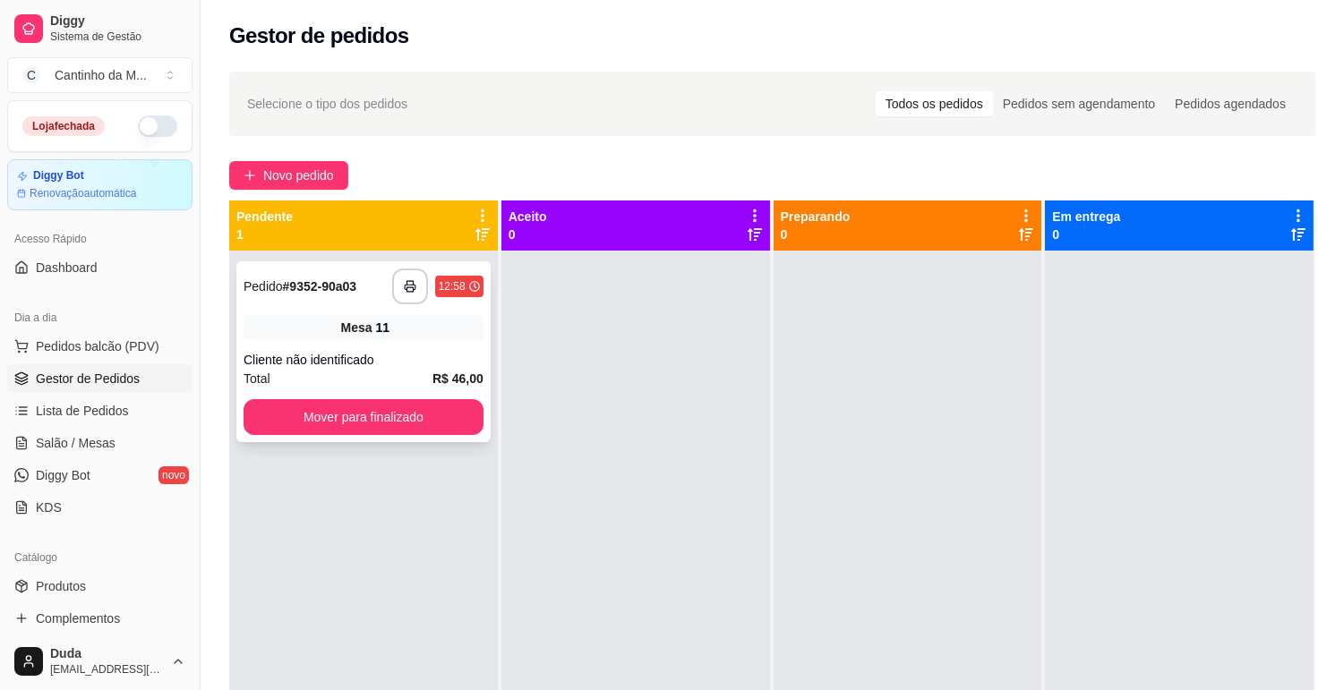
click at [434, 329] on div "Mesa 11" at bounding box center [363, 327] width 240 height 25
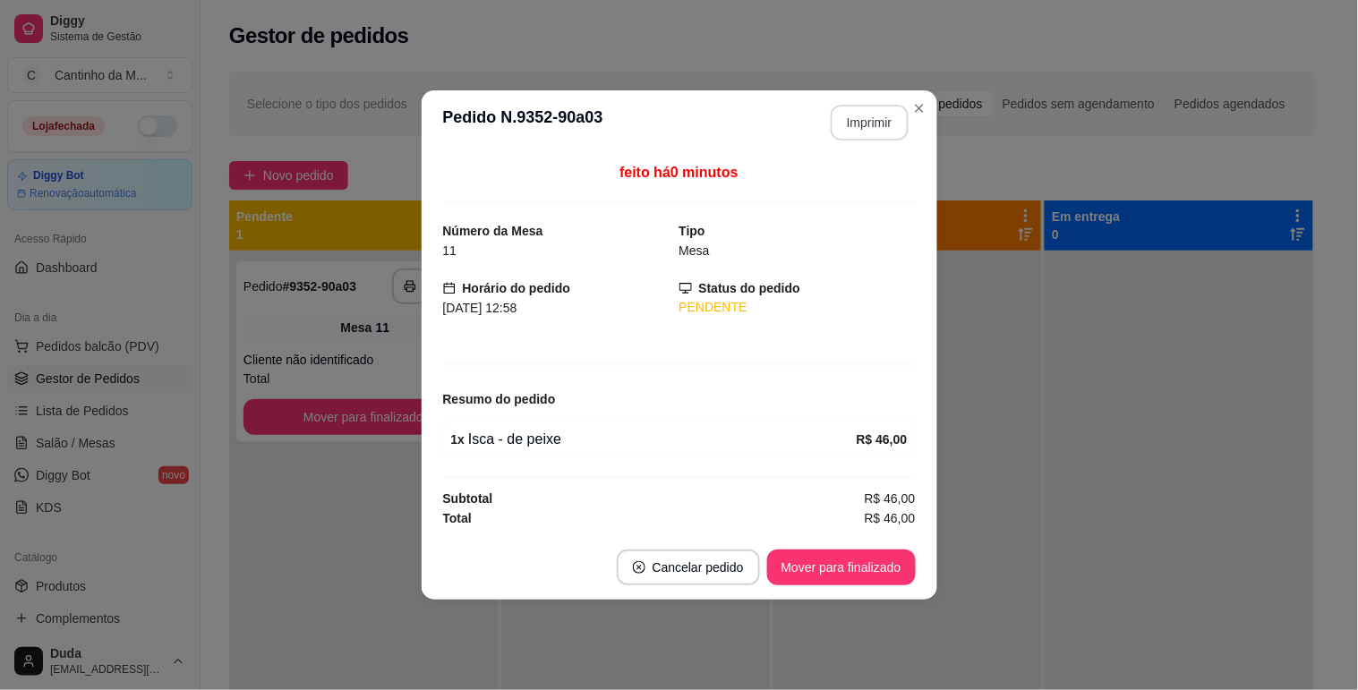
click at [857, 109] on button "Imprimir" at bounding box center [870, 123] width 78 height 36
click at [868, 577] on button "Mover para finalizado" at bounding box center [841, 568] width 144 height 35
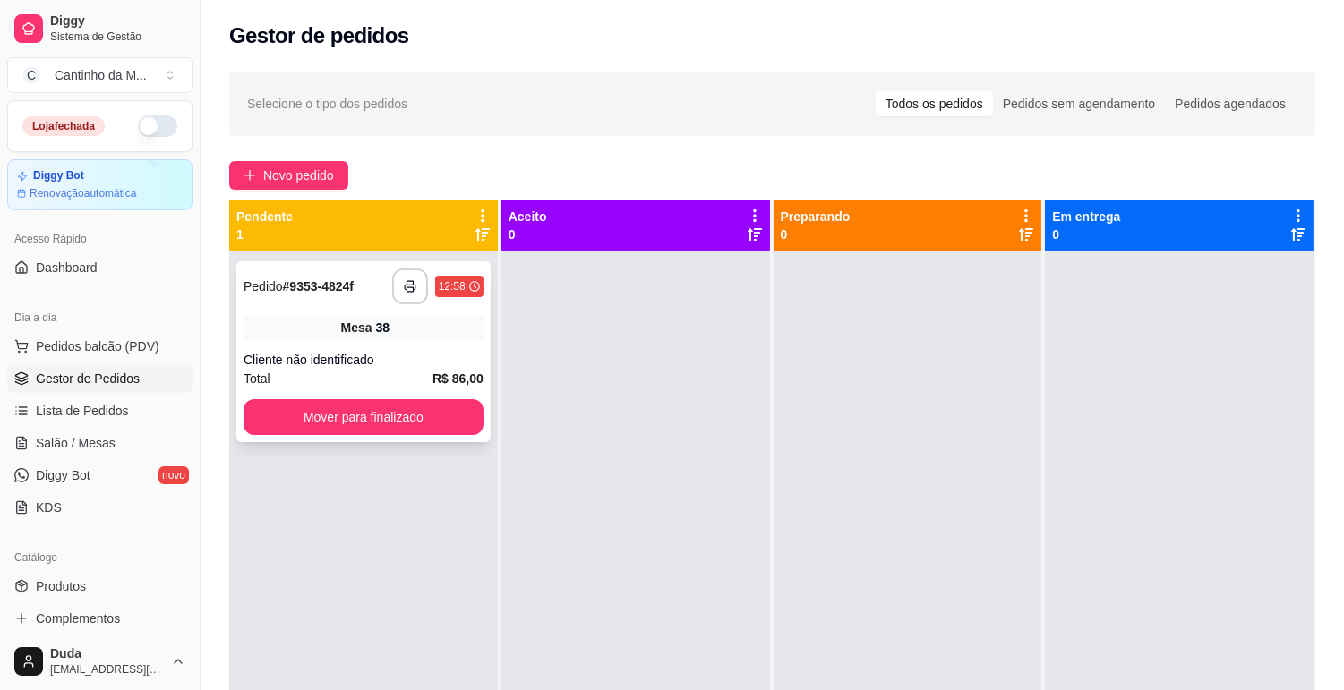
click at [389, 323] on div "Mesa 38" at bounding box center [363, 327] width 240 height 25
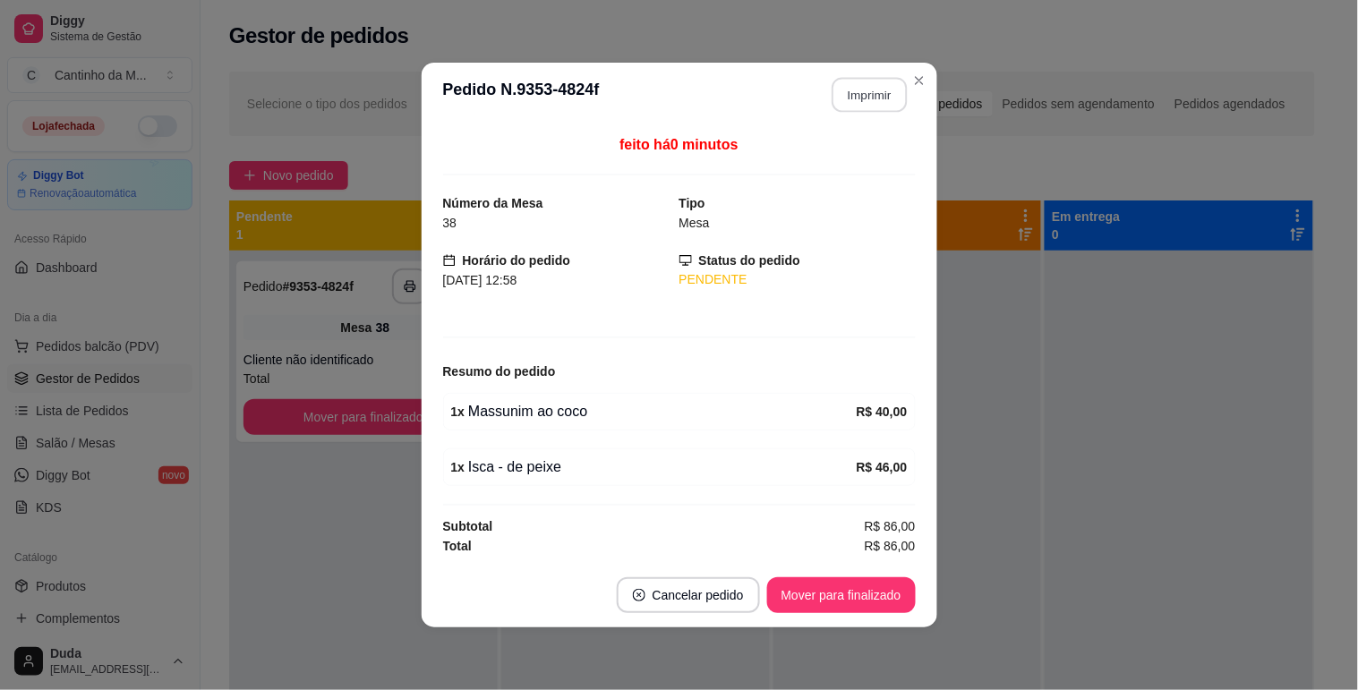
click at [848, 99] on button "Imprimir" at bounding box center [869, 95] width 75 height 35
click at [853, 603] on button "Mover para finalizado" at bounding box center [841, 595] width 149 height 36
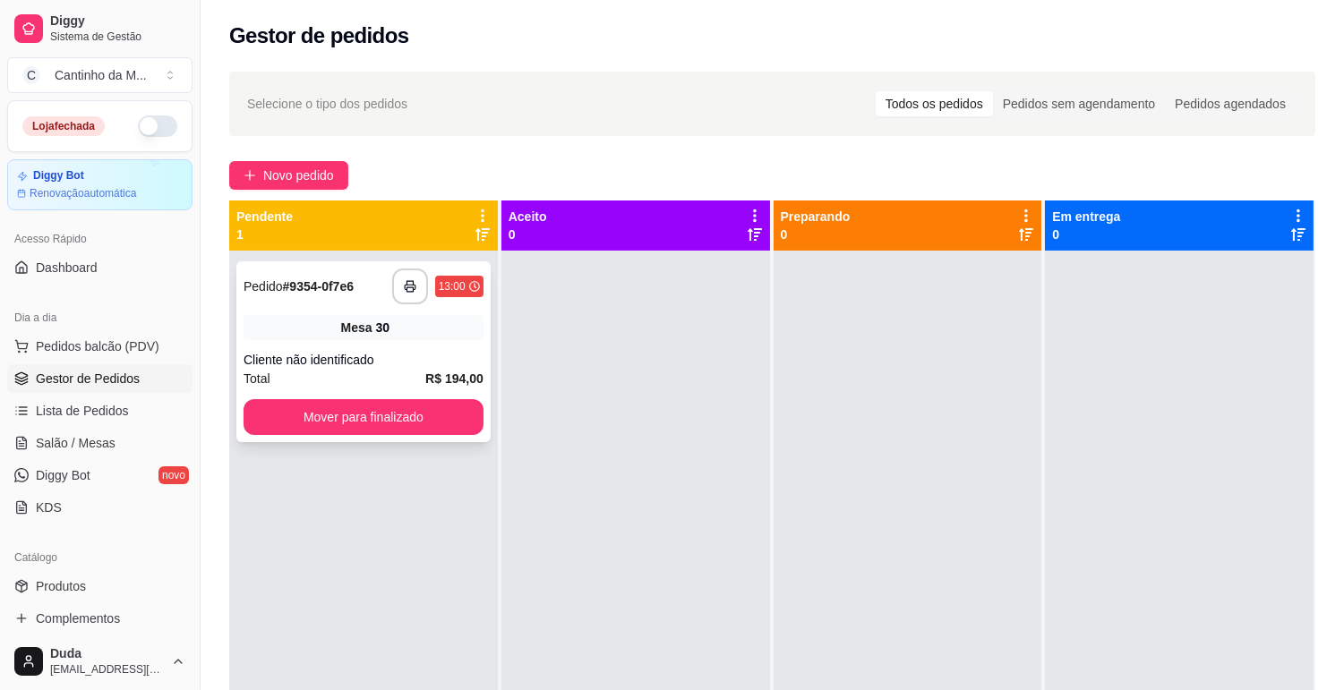
click at [448, 315] on div "Mesa 30" at bounding box center [363, 327] width 240 height 25
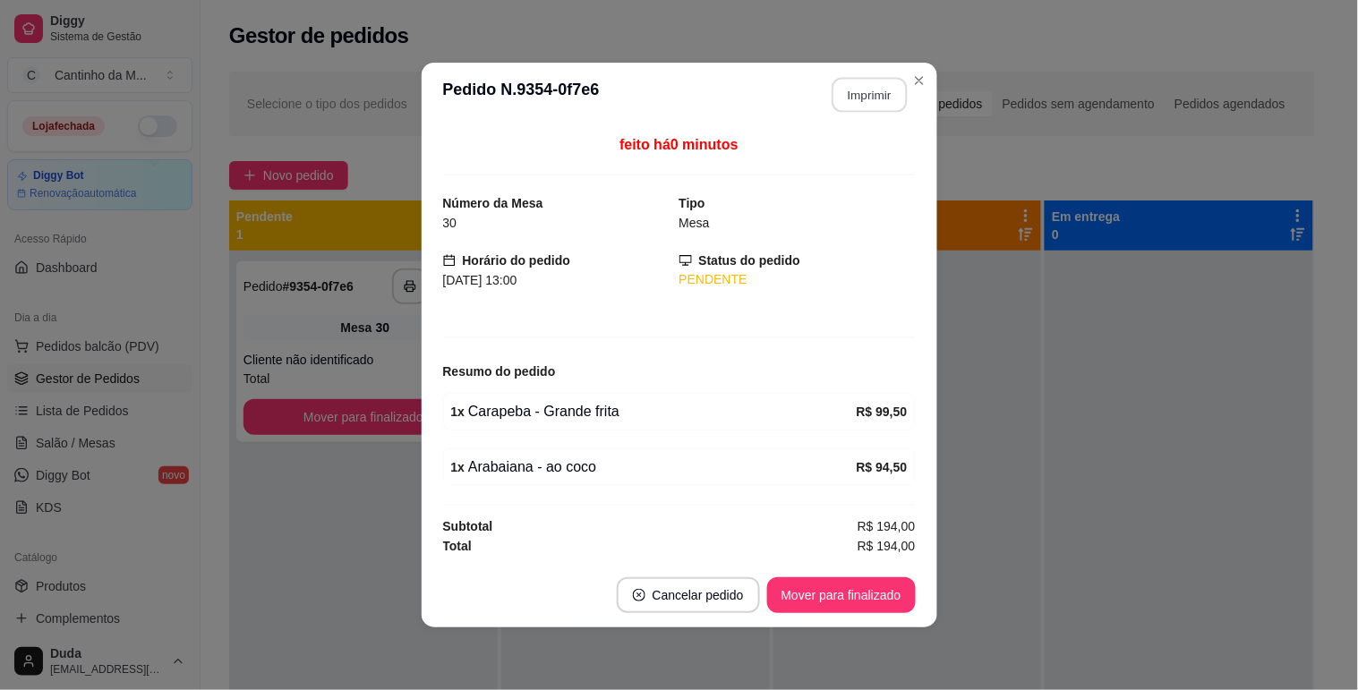
click at [873, 90] on button "Imprimir" at bounding box center [869, 95] width 75 height 35
click at [847, 600] on button "Mover para finalizado" at bounding box center [841, 595] width 144 height 35
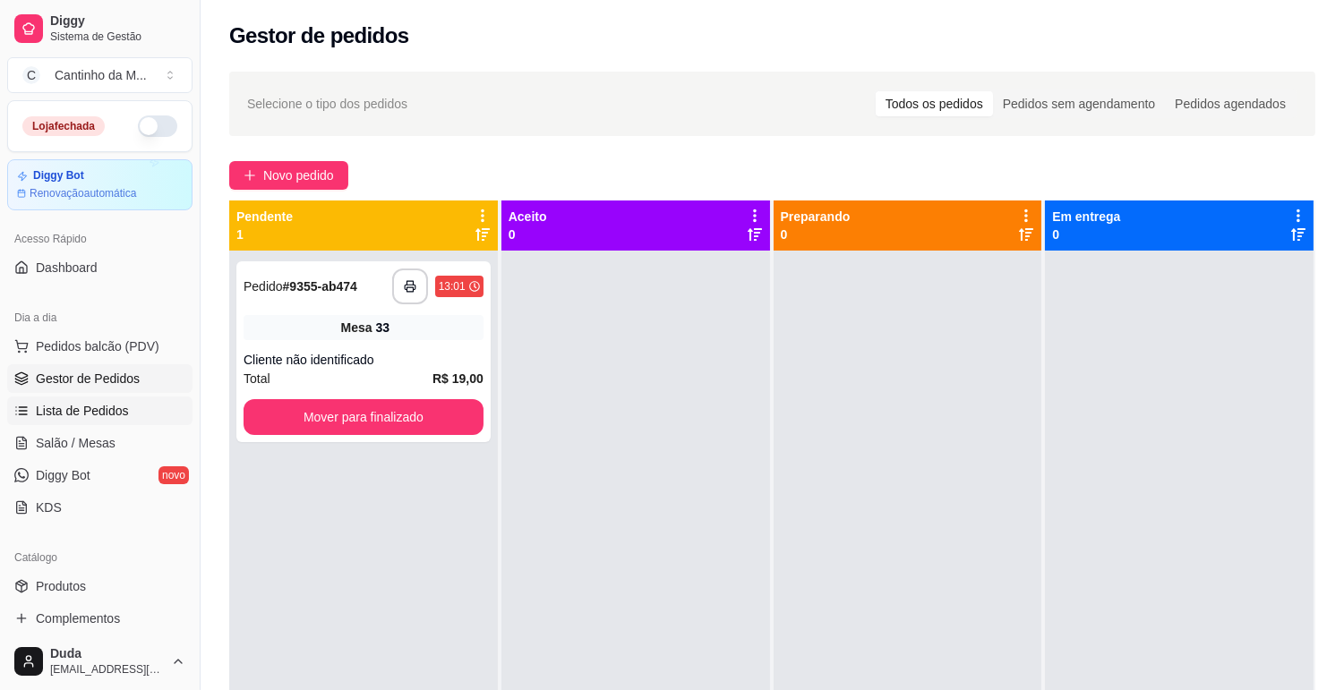
click at [108, 406] on span "Lista de Pedidos" at bounding box center [82, 411] width 93 height 18
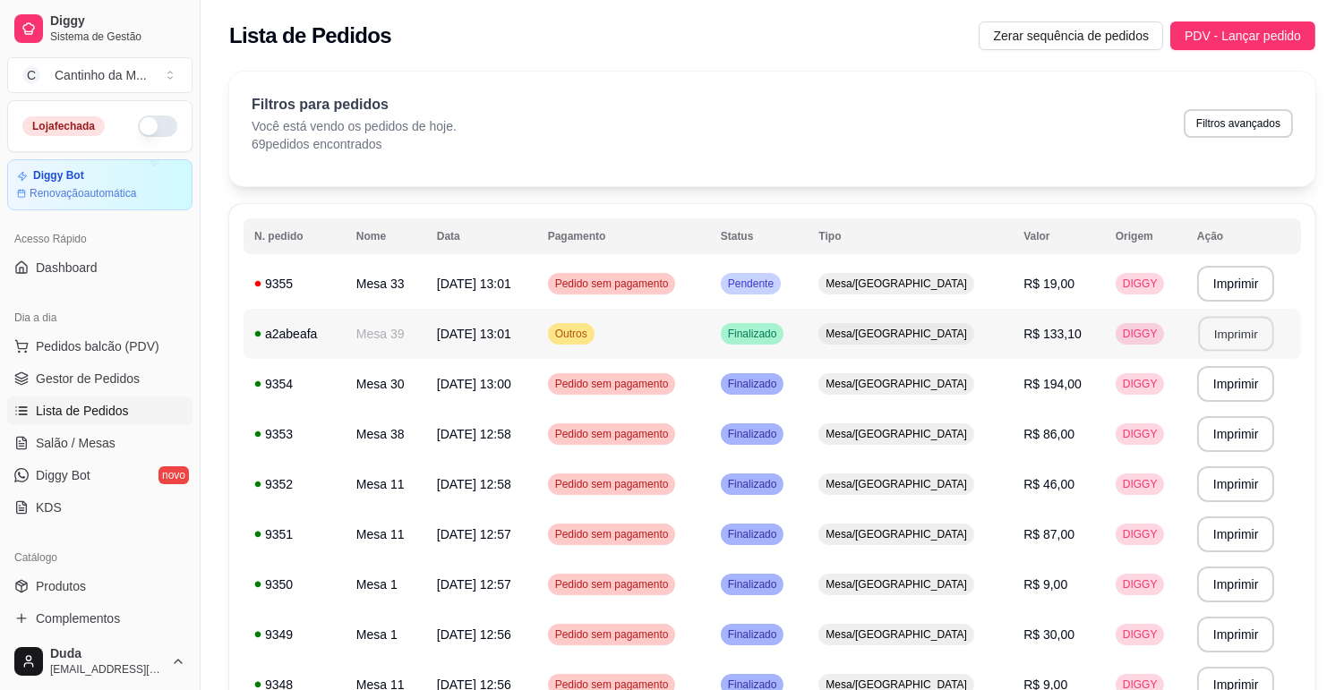
click at [1230, 329] on button "Imprimir" at bounding box center [1235, 334] width 75 height 35
click at [988, 281] on td "Mesa/[GEOGRAPHIC_DATA]" at bounding box center [909, 284] width 205 height 50
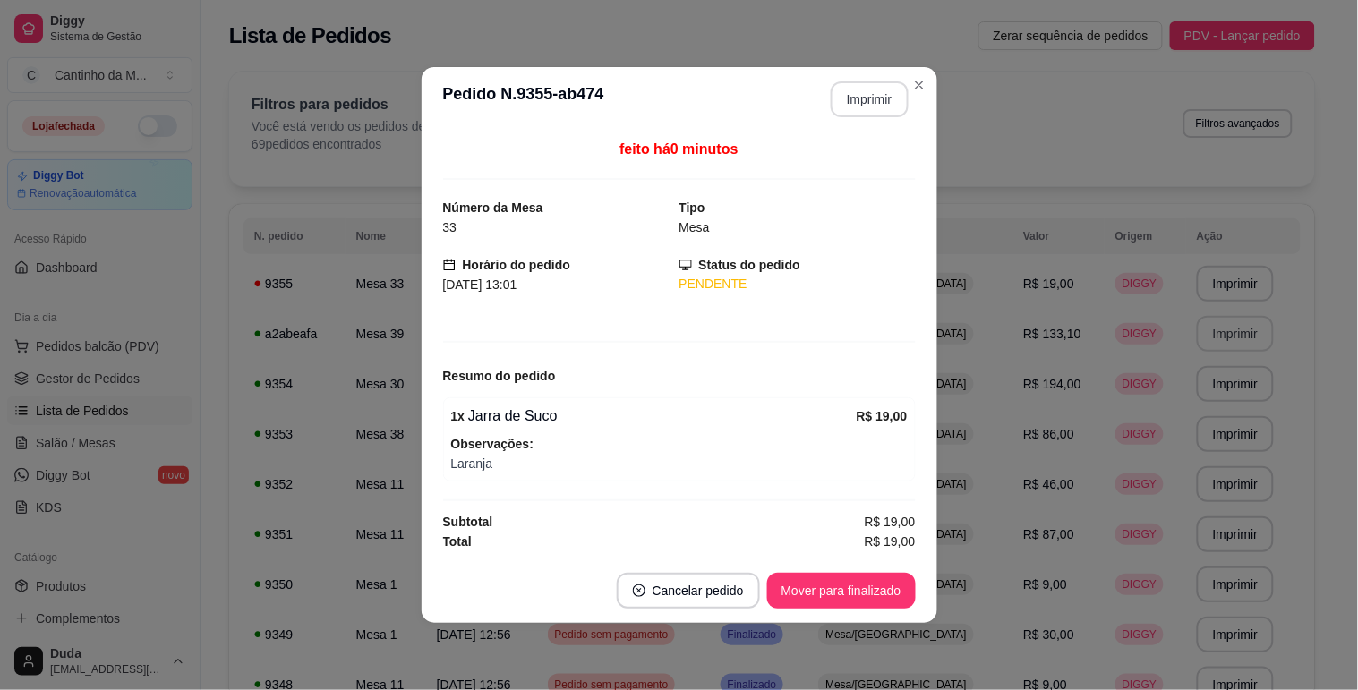
click at [863, 95] on button "Imprimir" at bounding box center [870, 99] width 78 height 36
click at [829, 587] on button "Mover para finalizado" at bounding box center [841, 591] width 149 height 36
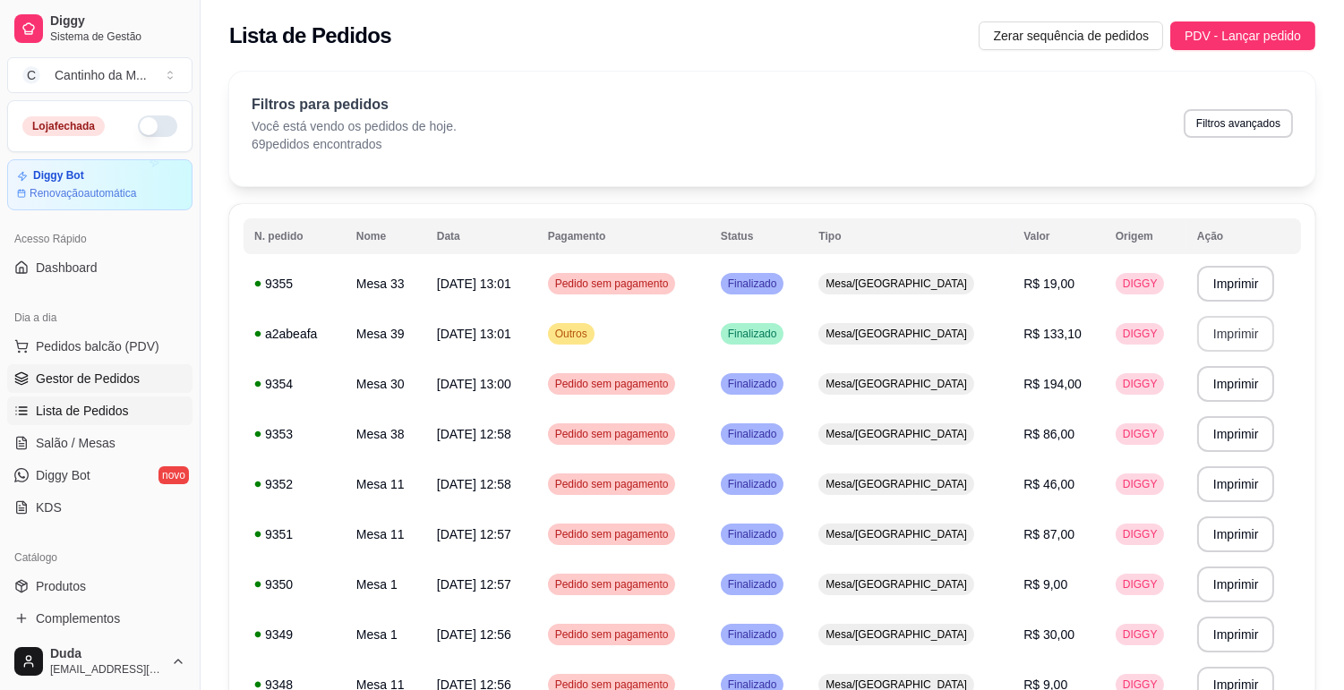
click at [119, 371] on span "Gestor de Pedidos" at bounding box center [88, 379] width 104 height 18
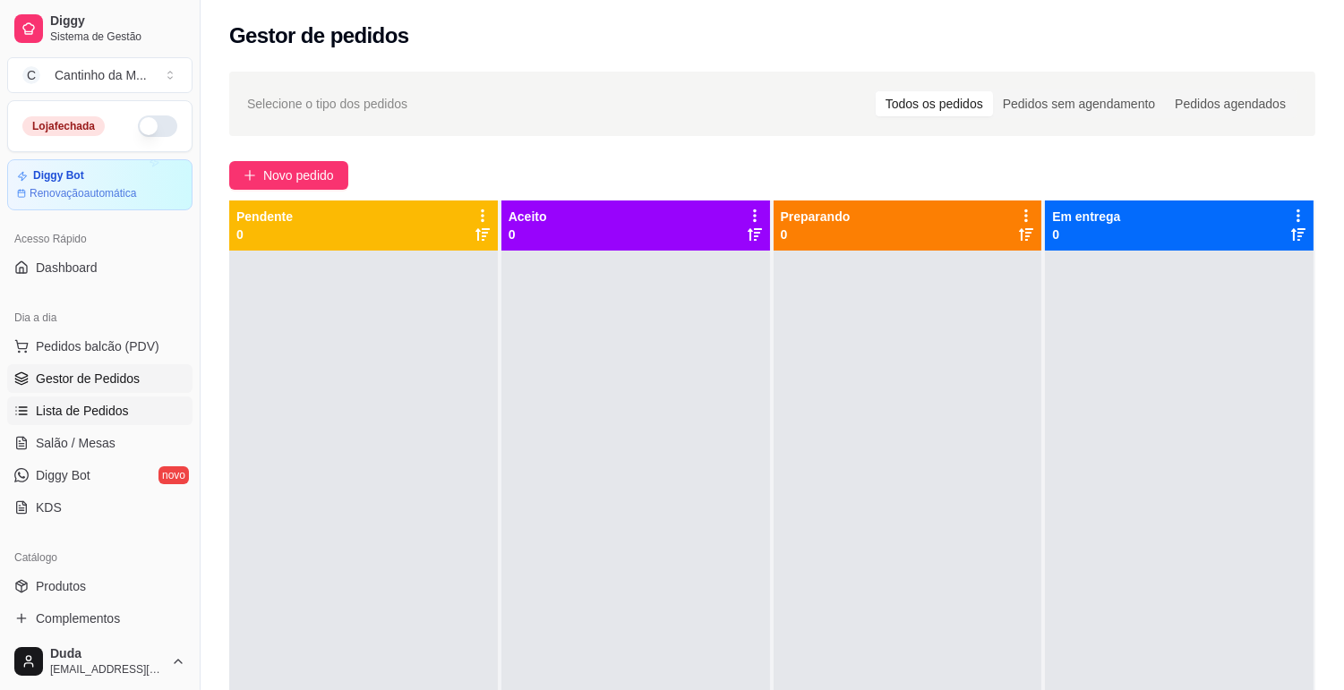
click at [115, 415] on span "Lista de Pedidos" at bounding box center [82, 411] width 93 height 18
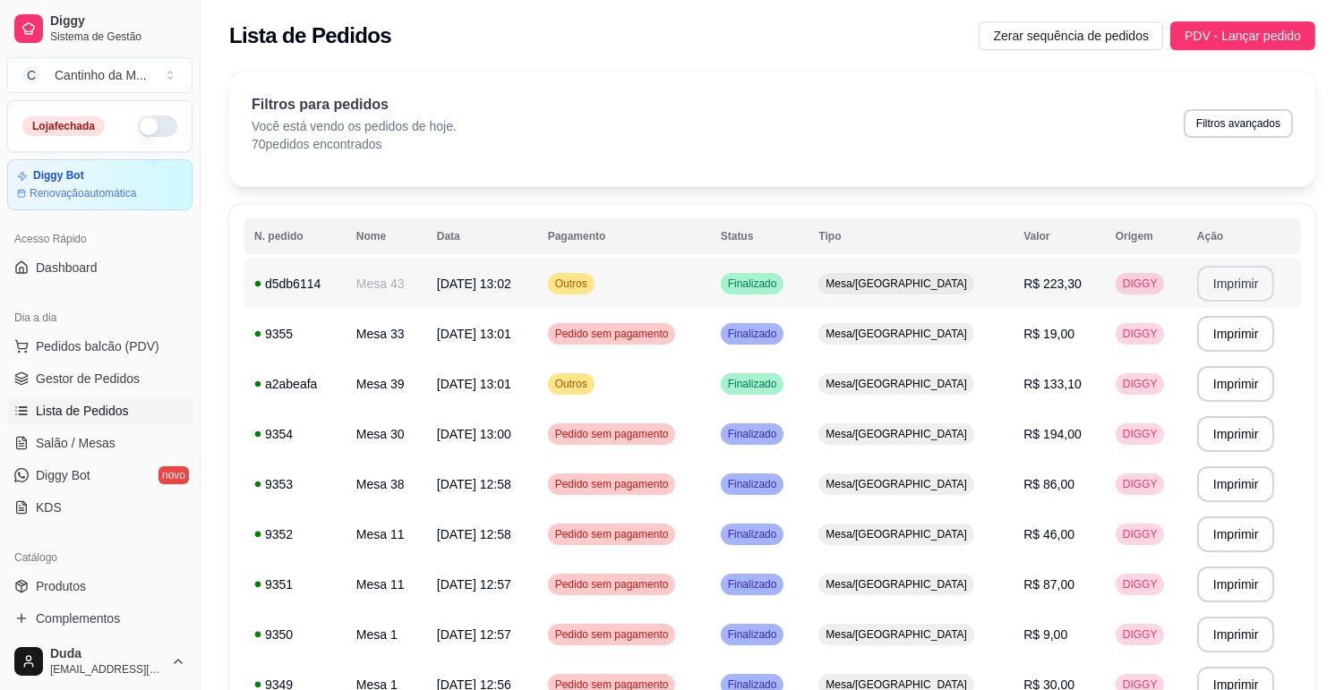
click at [1232, 278] on button "Imprimir" at bounding box center [1236, 284] width 78 height 36
click at [57, 374] on span "Gestor de Pedidos" at bounding box center [88, 379] width 104 height 18
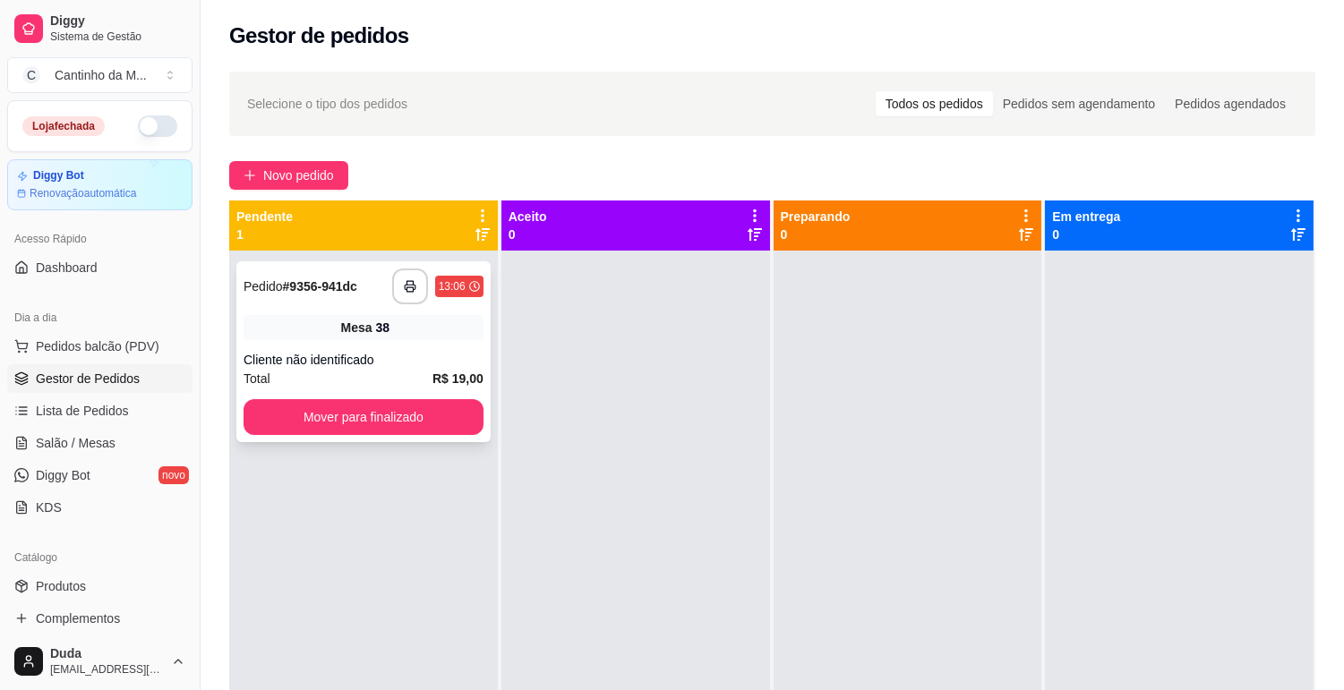
click at [408, 358] on div "Cliente não identificado" at bounding box center [363, 360] width 240 height 18
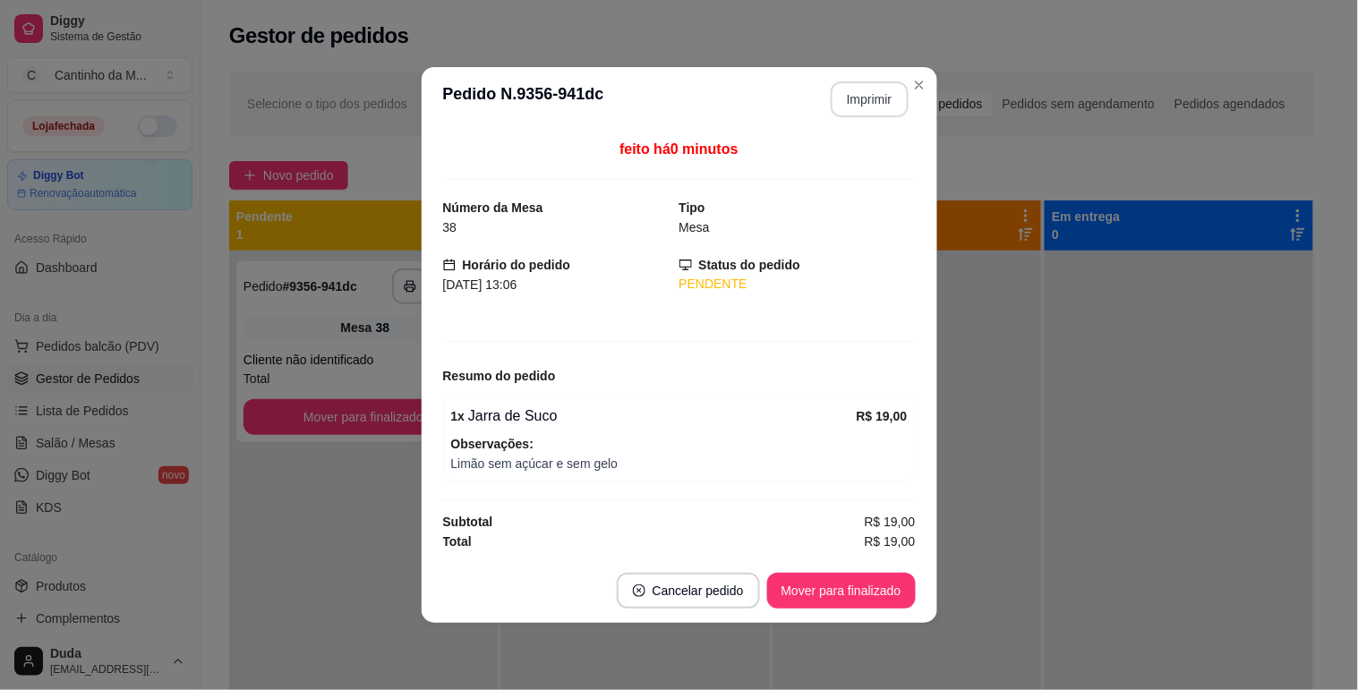
click at [864, 93] on button "Imprimir" at bounding box center [870, 99] width 78 height 36
click at [800, 589] on button "Mover para finalizado" at bounding box center [841, 591] width 144 height 35
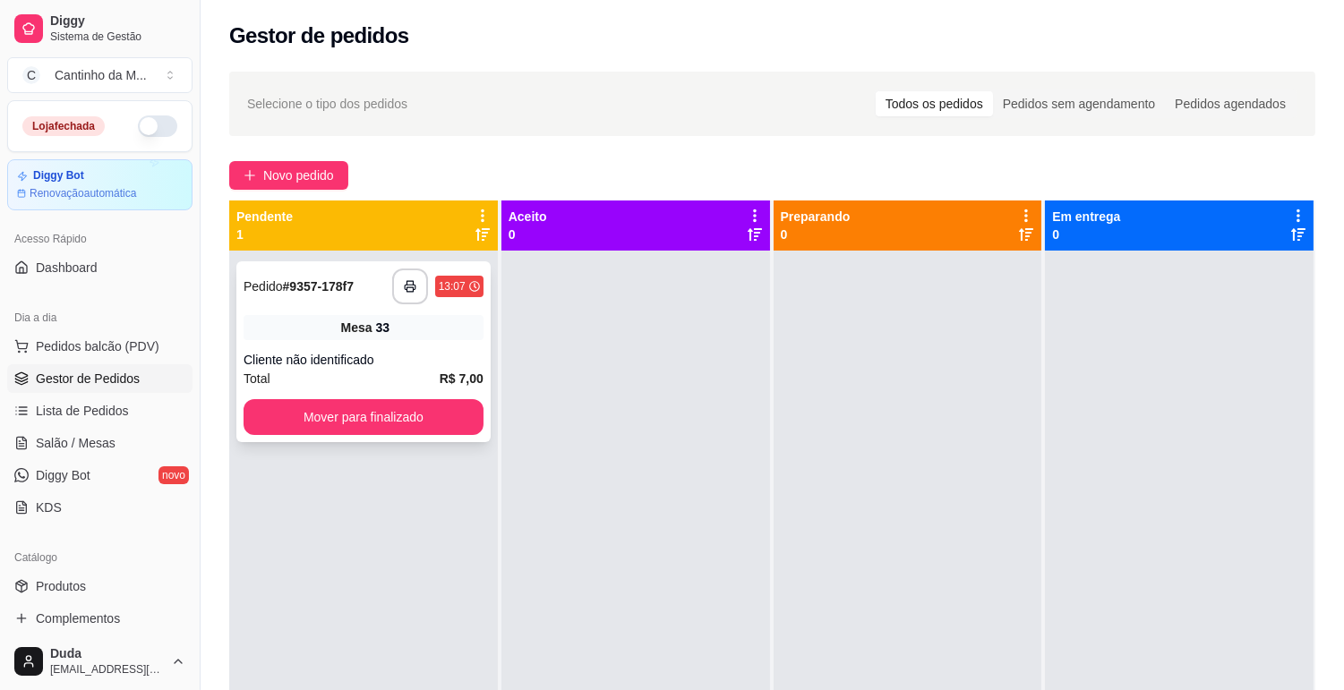
click at [360, 371] on div "Total R$ 7,00" at bounding box center [363, 379] width 240 height 20
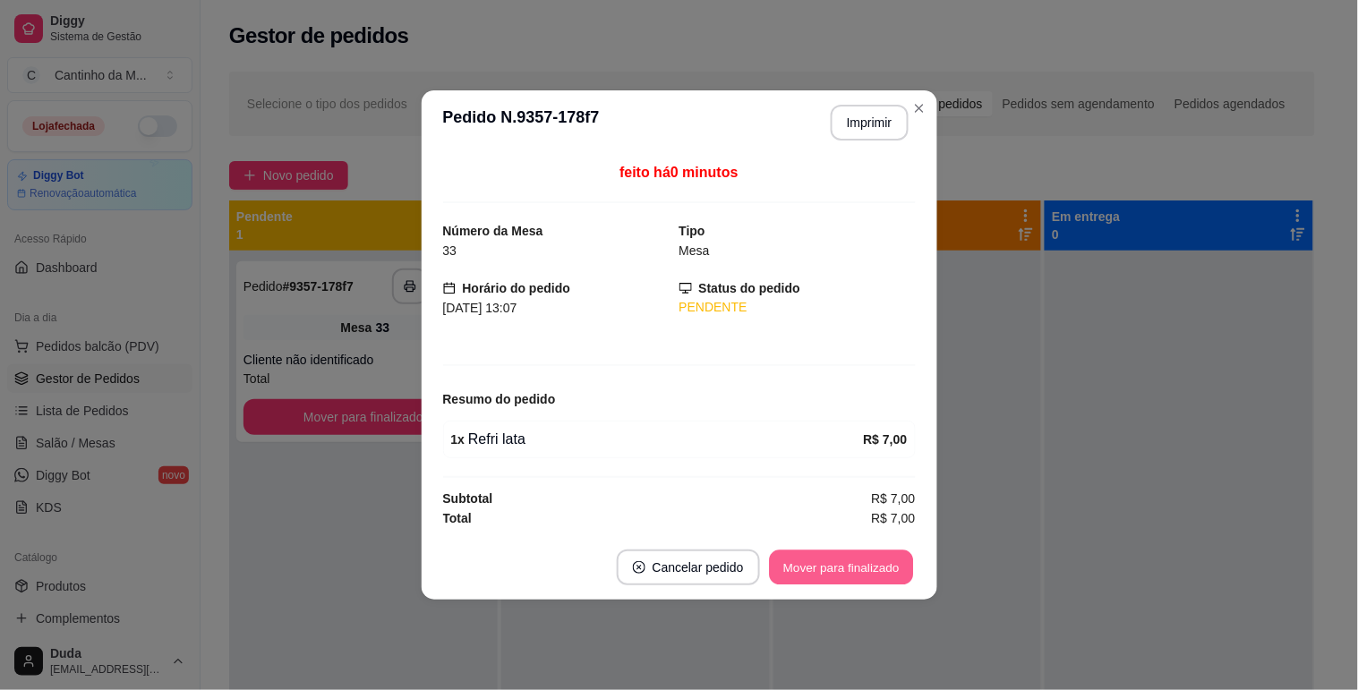
click at [871, 551] on button "Mover para finalizado" at bounding box center [841, 568] width 144 height 35
click at [909, 544] on footer "Cancelar pedido Mover para finalizado" at bounding box center [680, 567] width 516 height 64
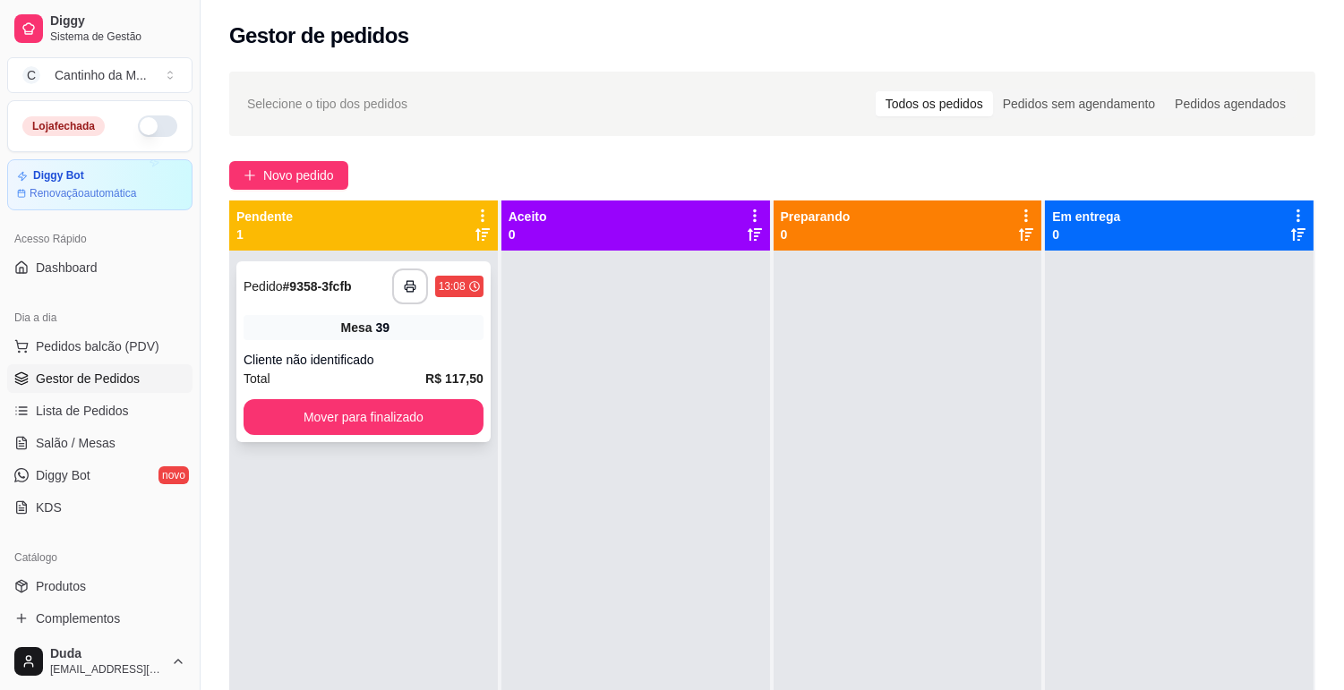
click at [353, 343] on div "**********" at bounding box center [363, 351] width 254 height 181
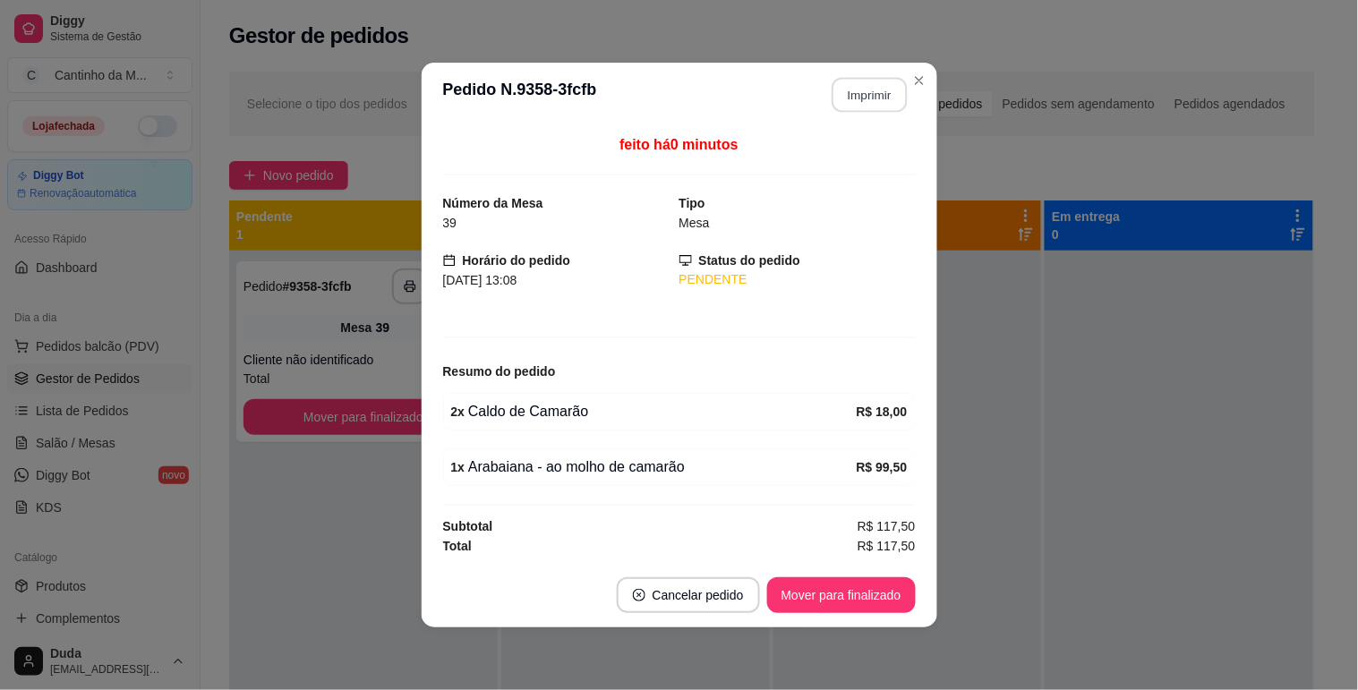
click at [863, 101] on button "Imprimir" at bounding box center [869, 95] width 75 height 35
click at [893, 601] on button "Mover para finalizado" at bounding box center [841, 595] width 149 height 36
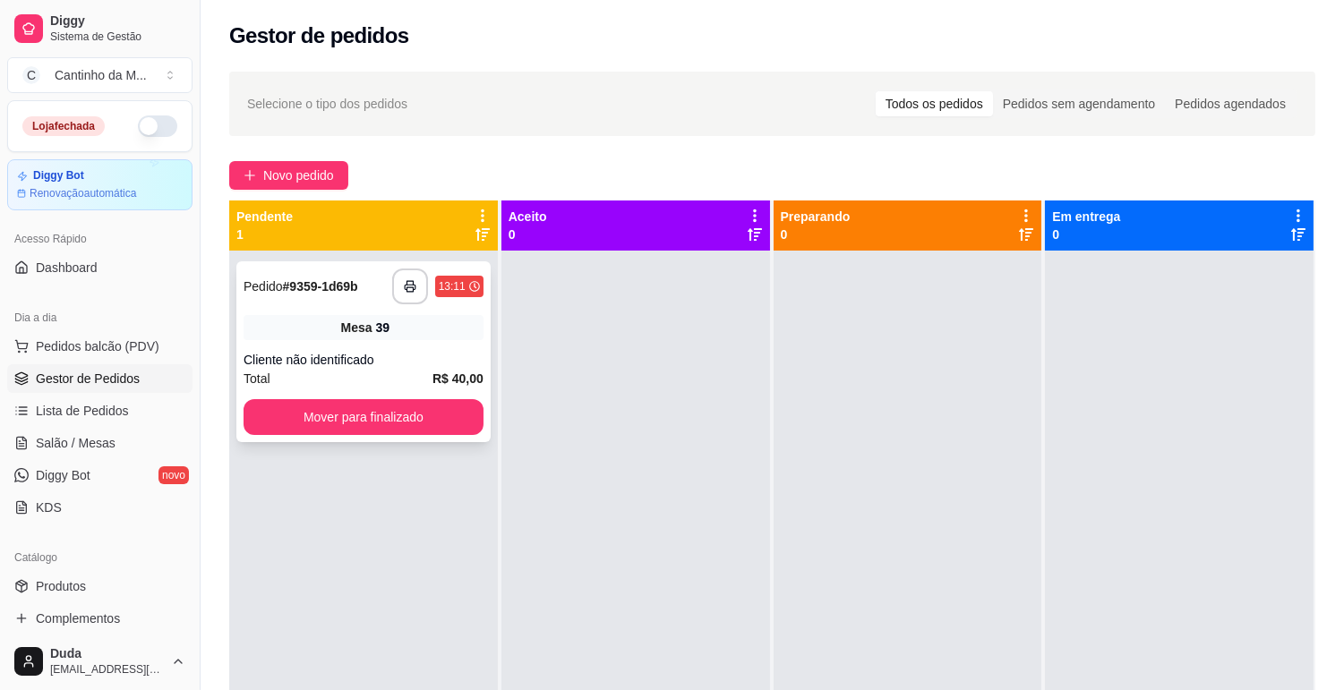
click at [423, 356] on div "Cliente não identificado" at bounding box center [363, 360] width 240 height 18
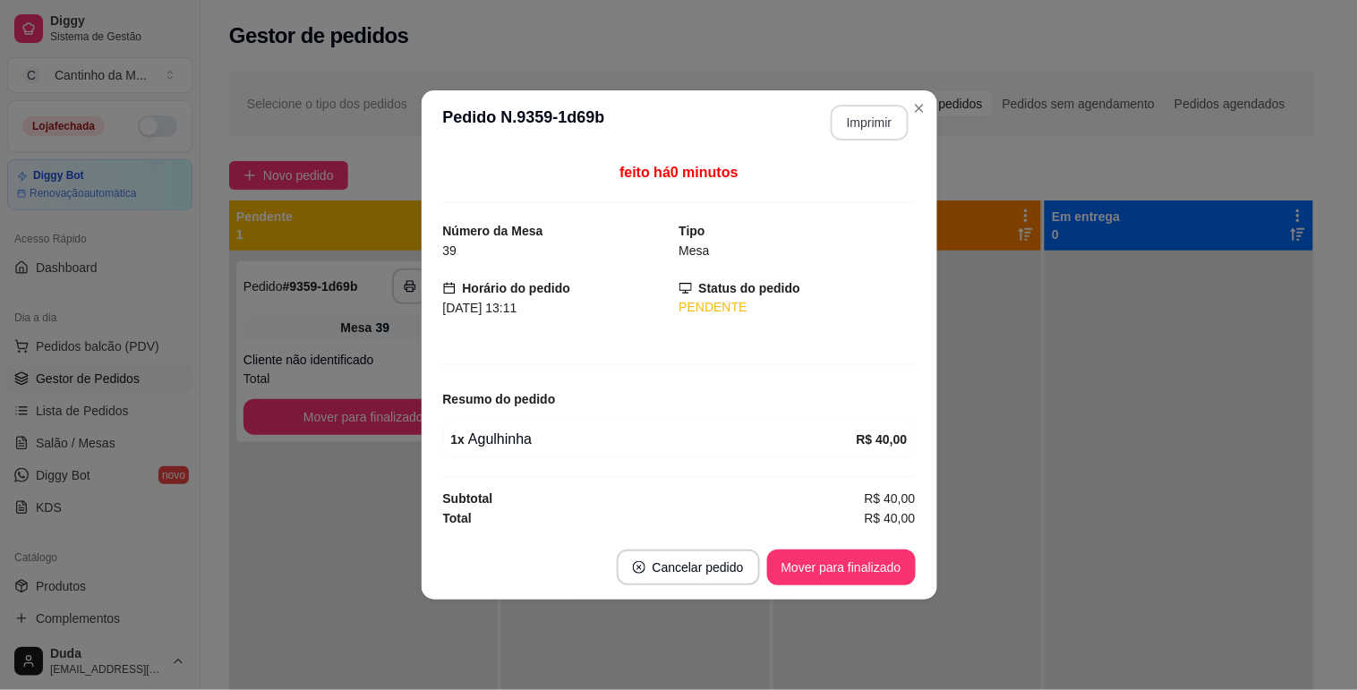
click at [877, 121] on button "Imprimir" at bounding box center [870, 123] width 78 height 36
click at [875, 560] on button "Mover para finalizado" at bounding box center [841, 568] width 149 height 36
click at [875, 560] on button "Mover para finalizado" at bounding box center [841, 568] width 144 height 35
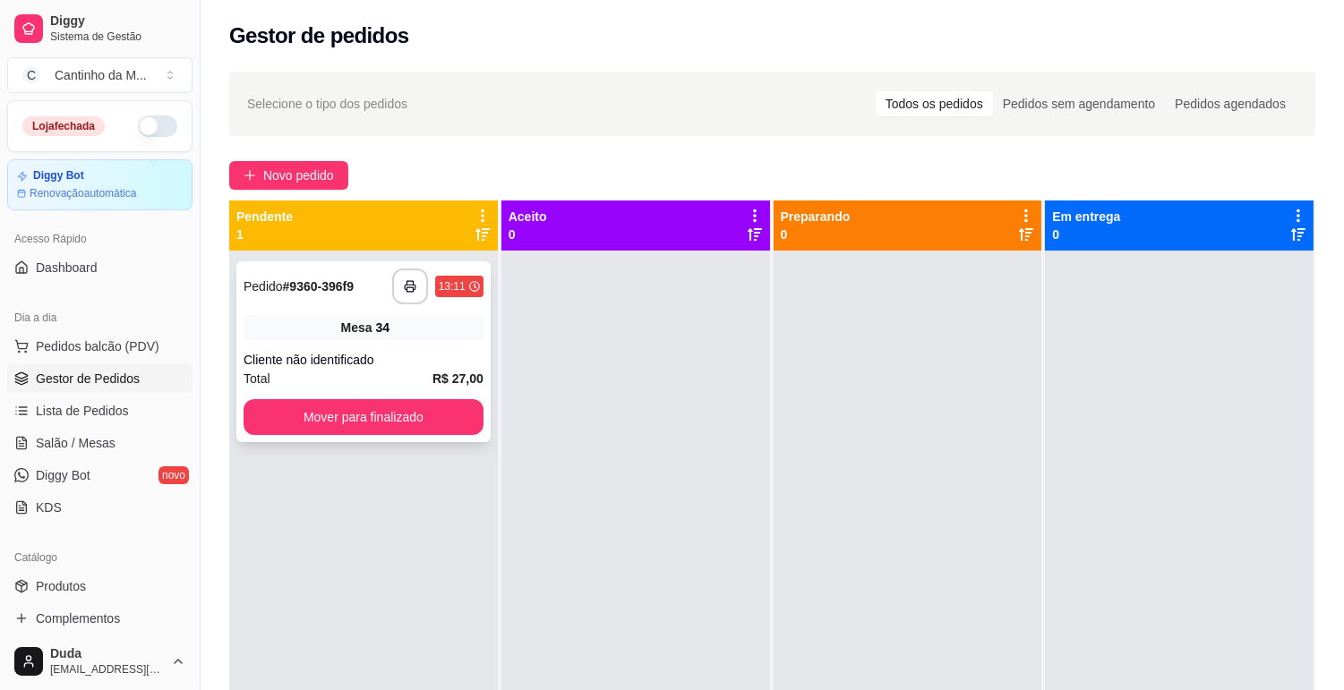
click at [400, 352] on div "Cliente não identificado" at bounding box center [363, 360] width 240 height 18
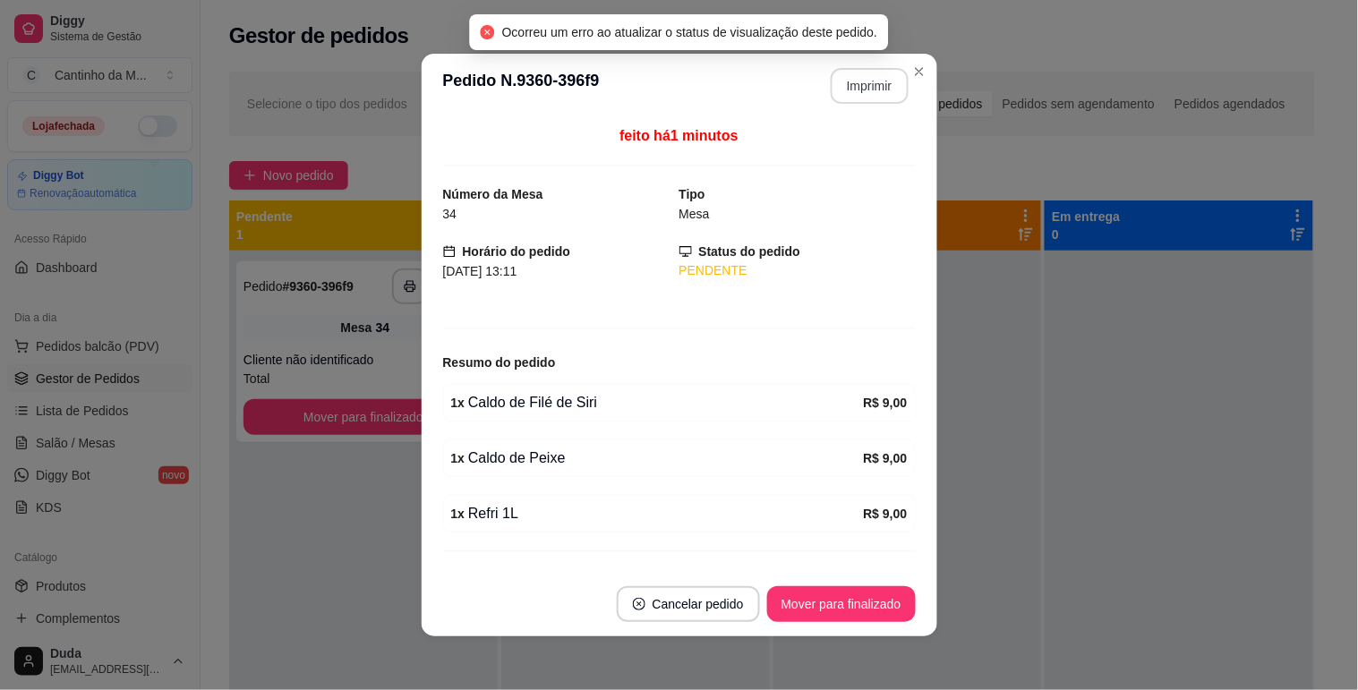
click at [868, 82] on button "Imprimir" at bounding box center [870, 86] width 78 height 36
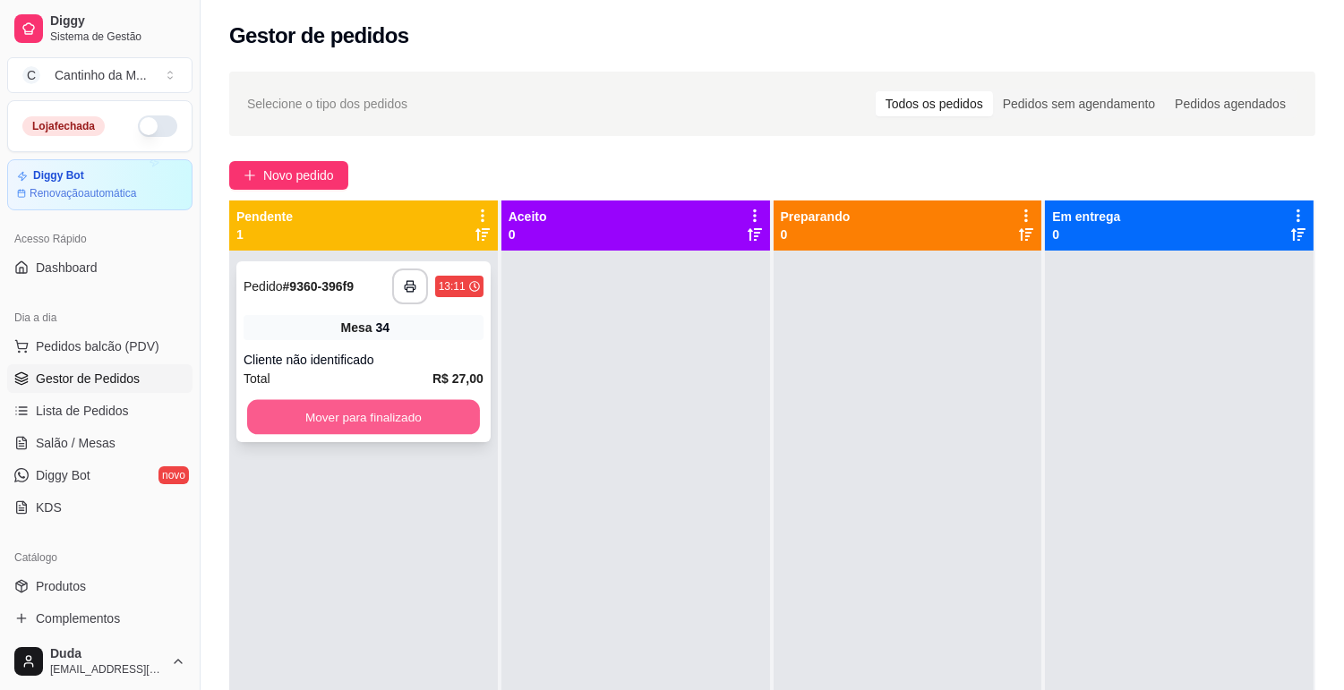
click at [344, 409] on button "Mover para finalizado" at bounding box center [363, 417] width 233 height 35
drag, startPoint x: 1063, startPoint y: 410, endPoint x: 910, endPoint y: 383, distance: 154.5
click at [1030, 407] on div "**********" at bounding box center [772, 546] width 1086 height 690
click at [340, 311] on div "**********" at bounding box center [363, 351] width 254 height 181
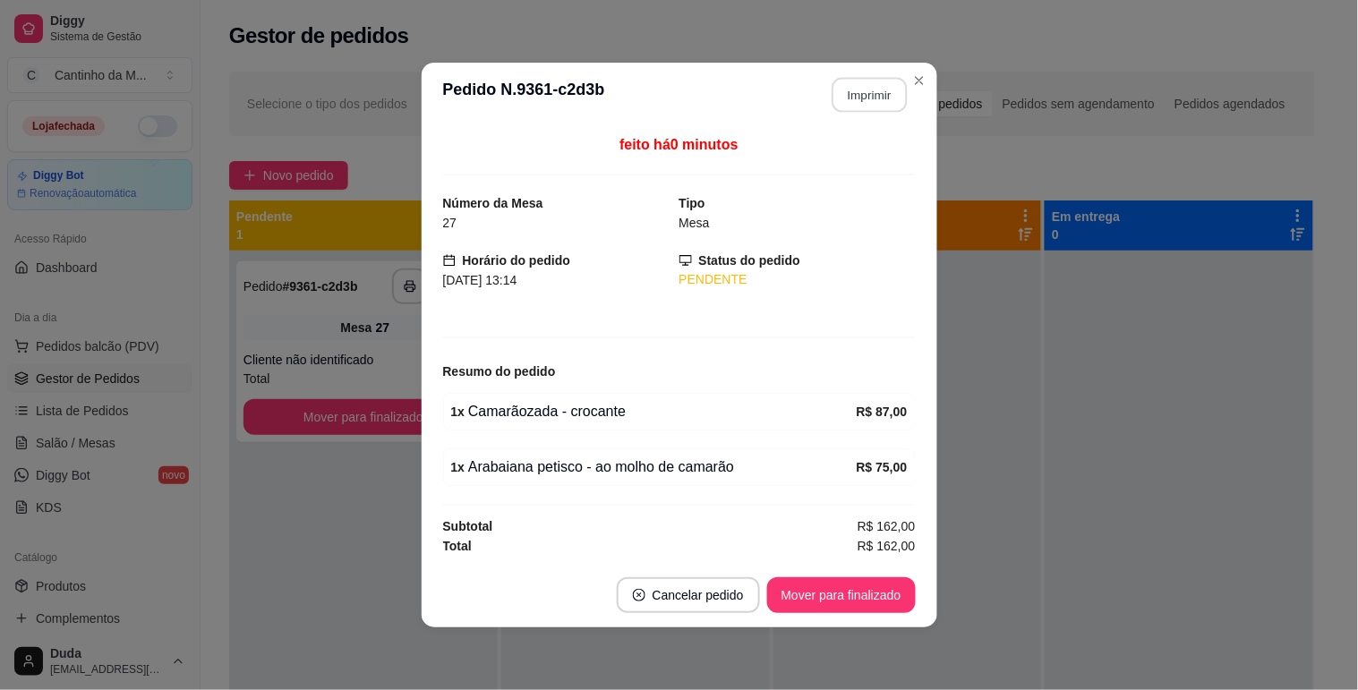
click at [856, 83] on button "Imprimir" at bounding box center [869, 95] width 75 height 35
click at [862, 586] on button "Mover para finalizado" at bounding box center [841, 595] width 144 height 35
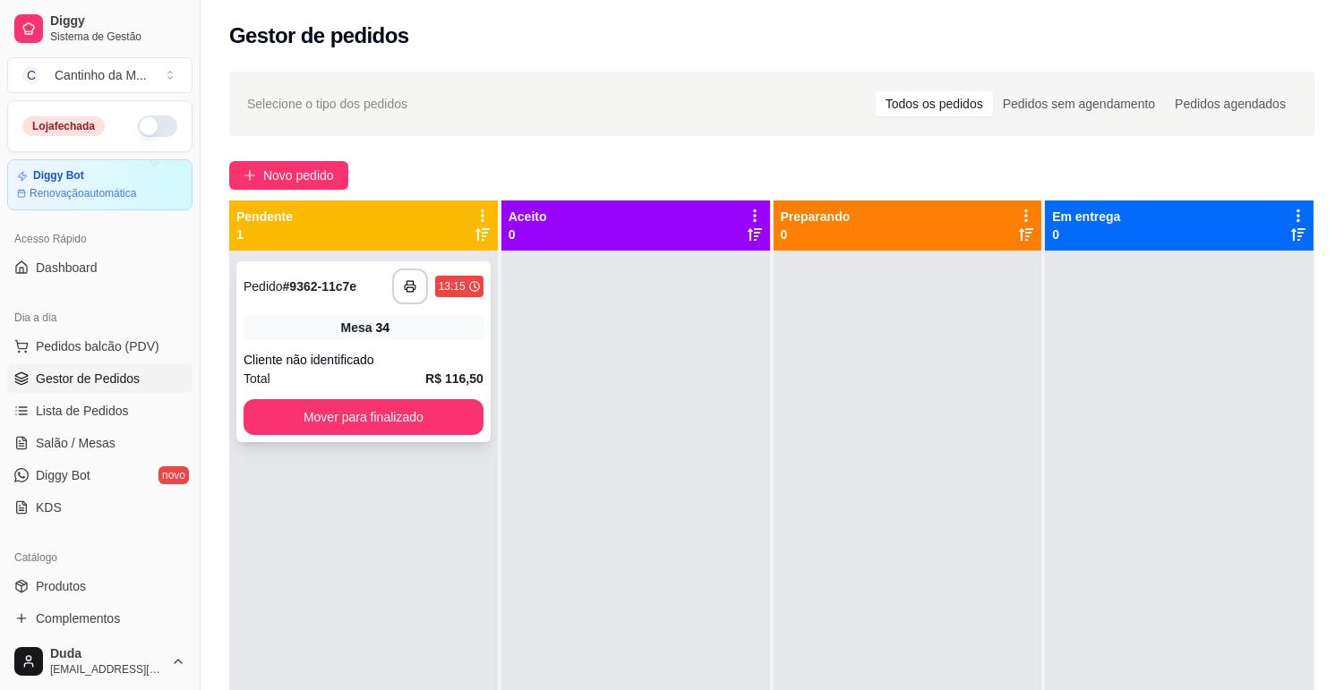
click at [370, 323] on span "Mesa" at bounding box center [356, 328] width 31 height 18
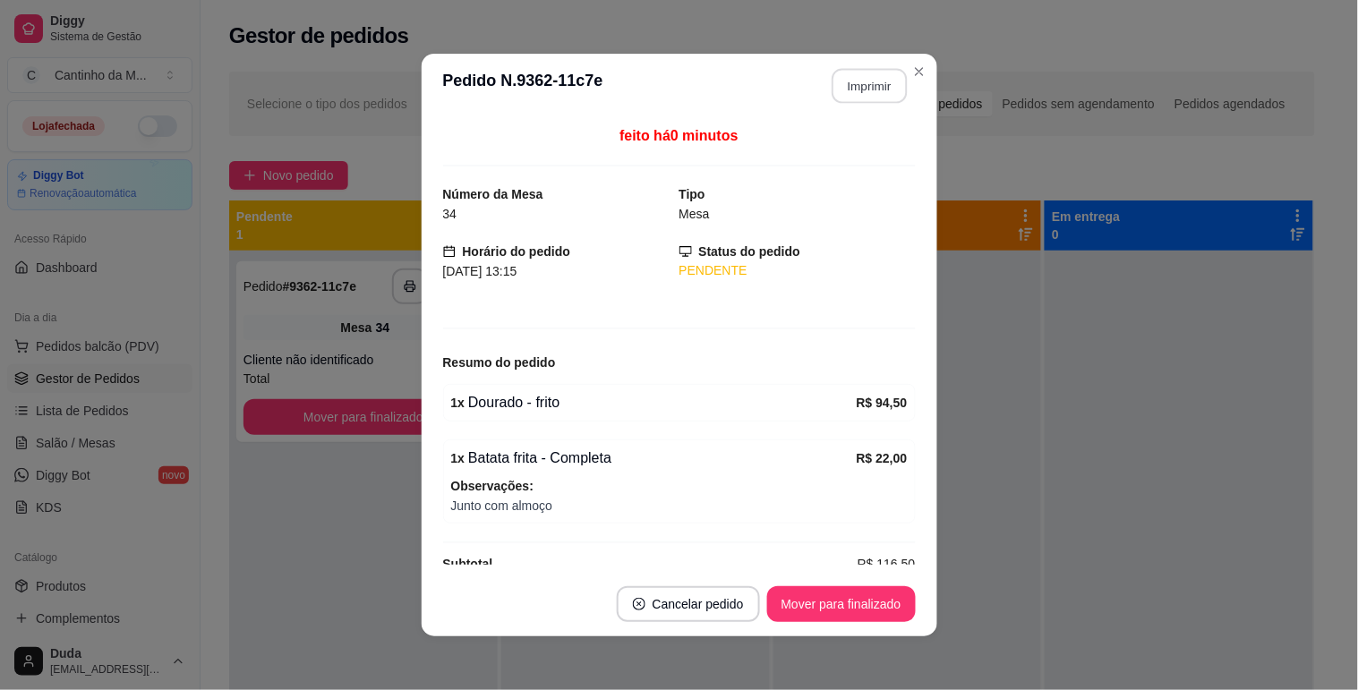
click at [863, 86] on button "Imprimir" at bounding box center [869, 86] width 75 height 35
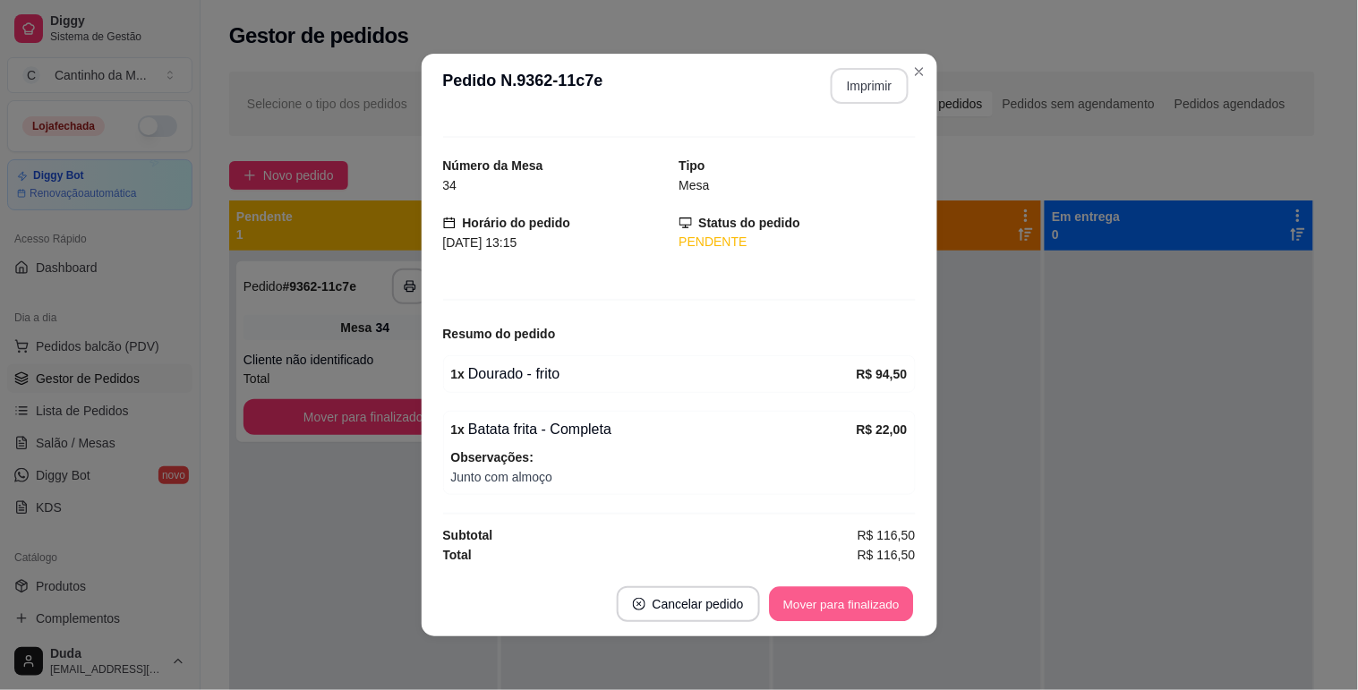
click at [815, 611] on button "Mover para finalizado" at bounding box center [841, 604] width 144 height 35
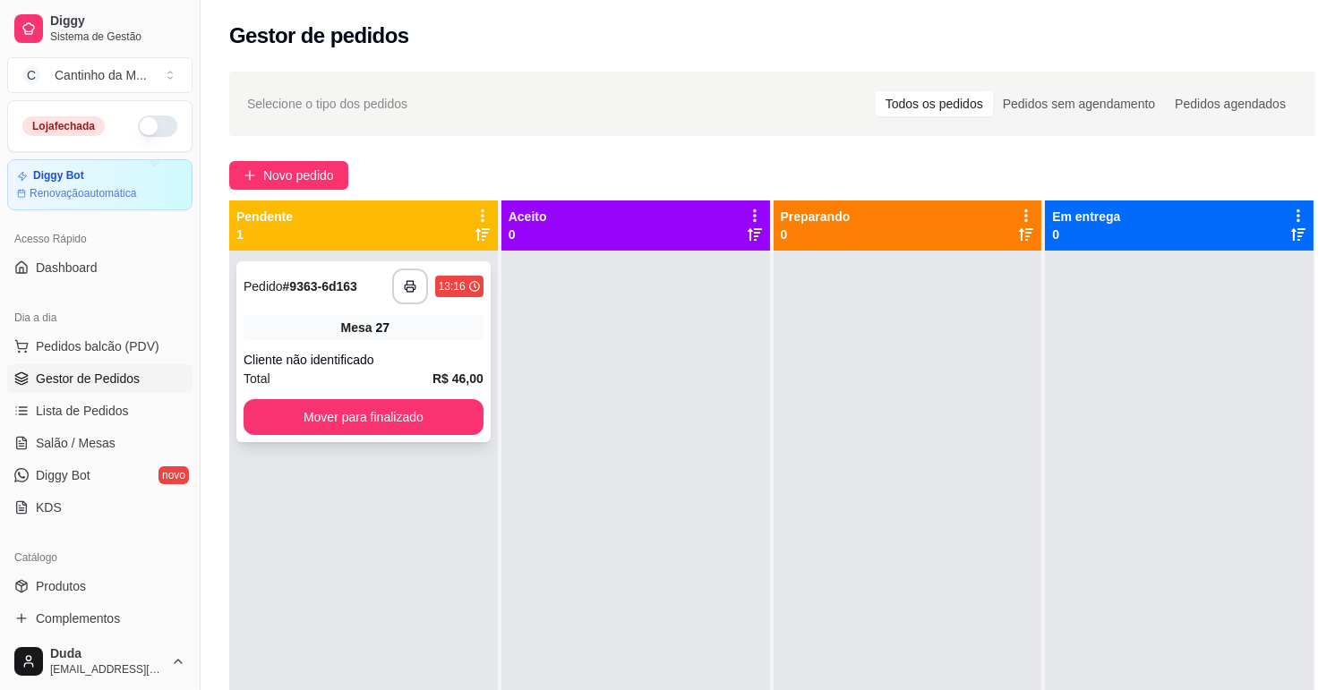
click at [376, 319] on div "27" at bounding box center [383, 328] width 14 height 18
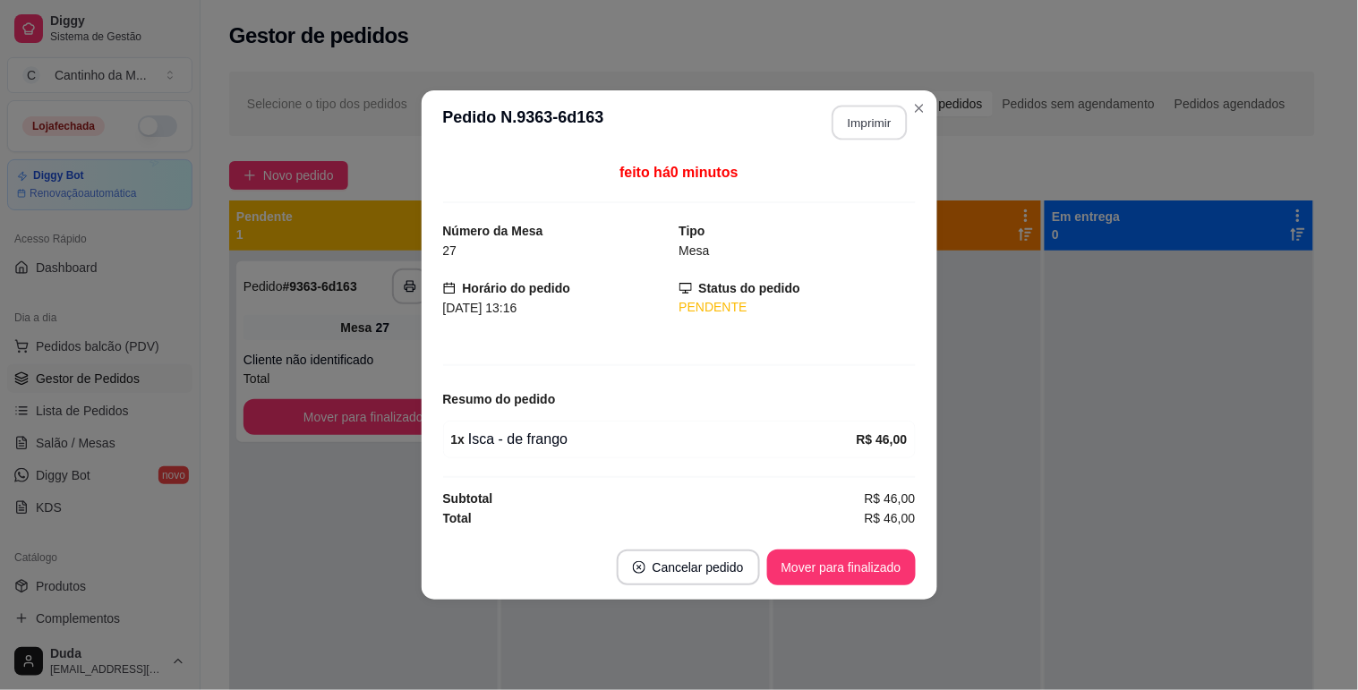
click at [864, 113] on button "Imprimir" at bounding box center [869, 123] width 75 height 35
click at [859, 577] on button "Mover para finalizado" at bounding box center [841, 568] width 144 height 35
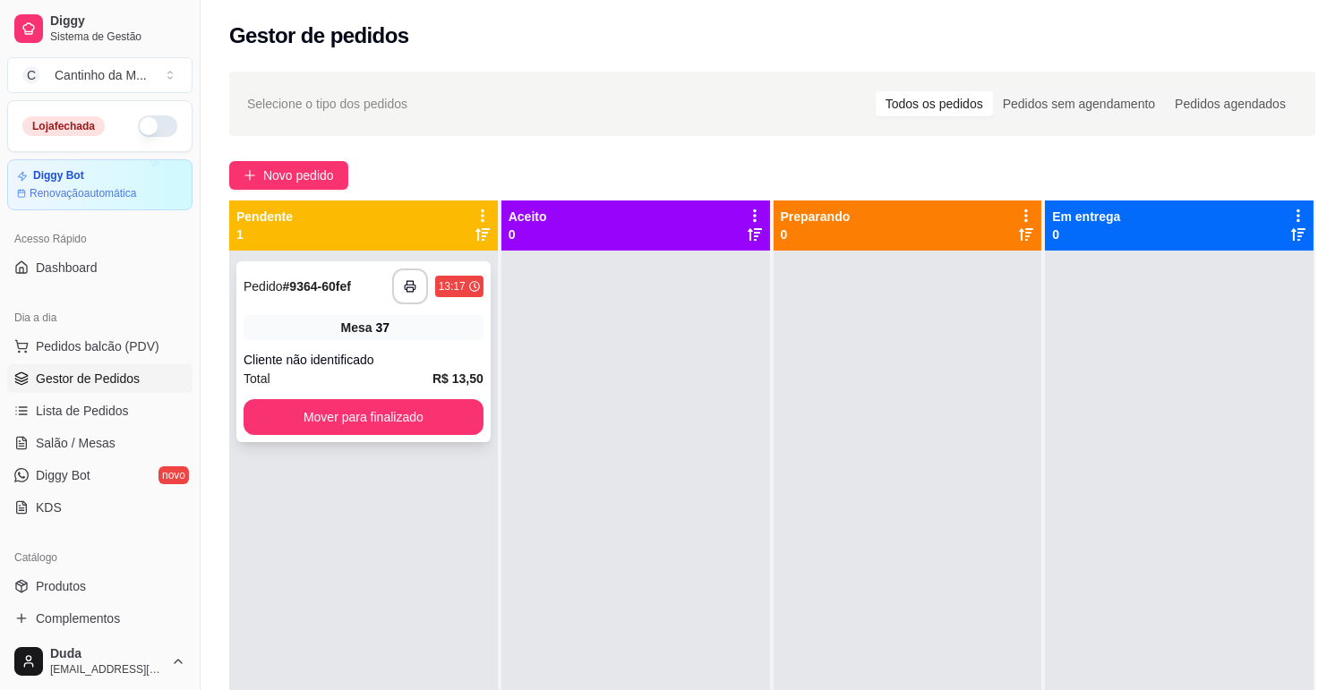
click at [386, 326] on div "37" at bounding box center [383, 328] width 14 height 18
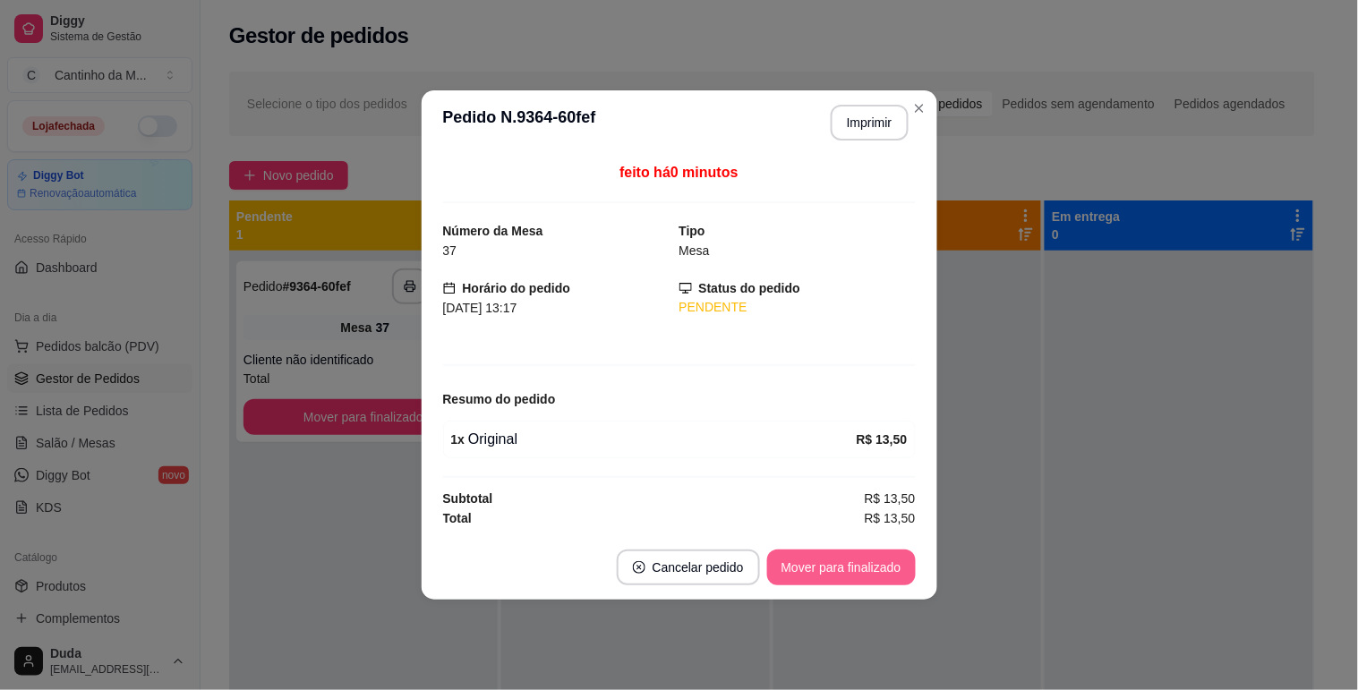
click at [900, 566] on button "Mover para finalizado" at bounding box center [841, 568] width 149 height 36
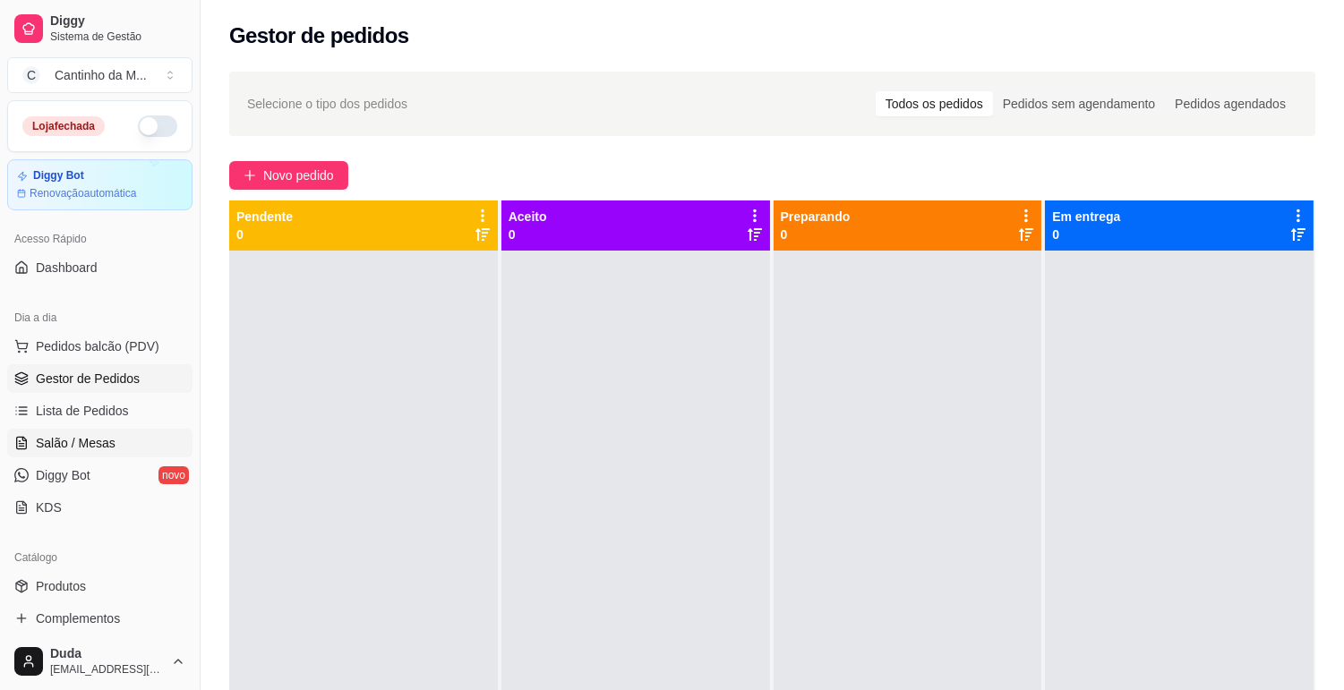
click at [88, 434] on span "Salão / Mesas" at bounding box center [76, 443] width 80 height 18
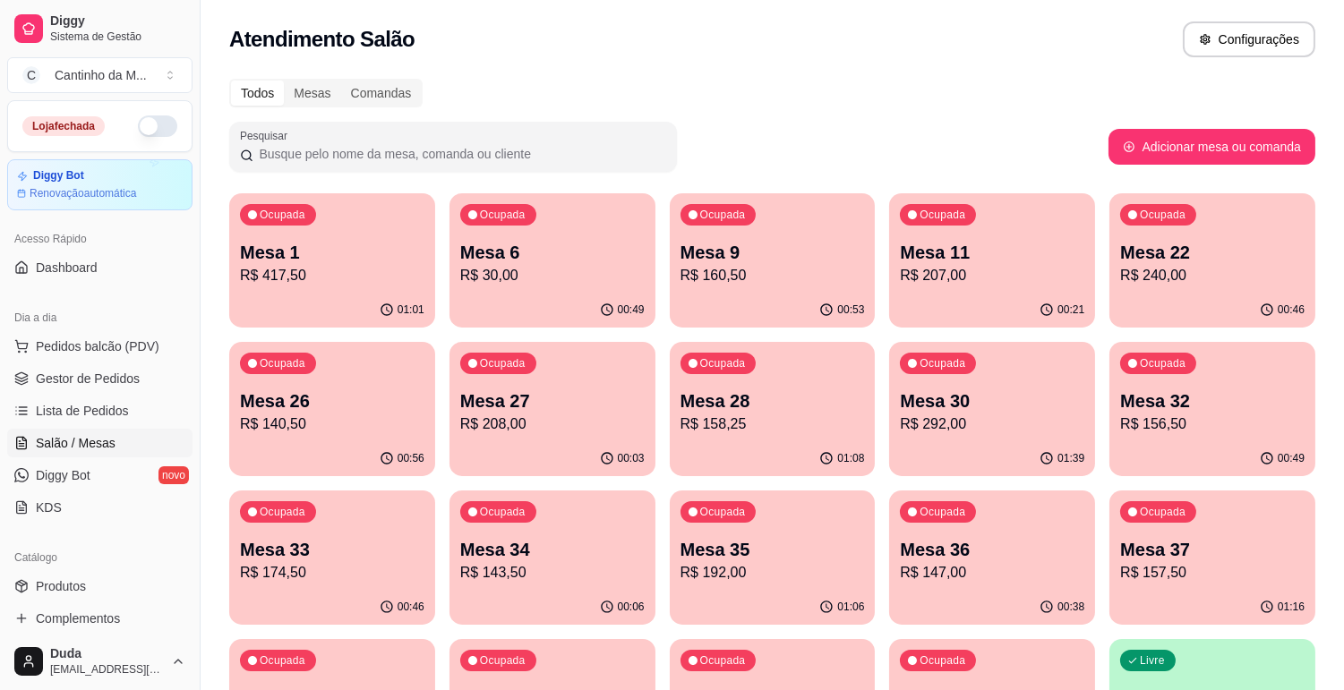
click at [701, 287] on div "Ocupada Mesa 9 R$ 160,50" at bounding box center [773, 242] width 206 height 99
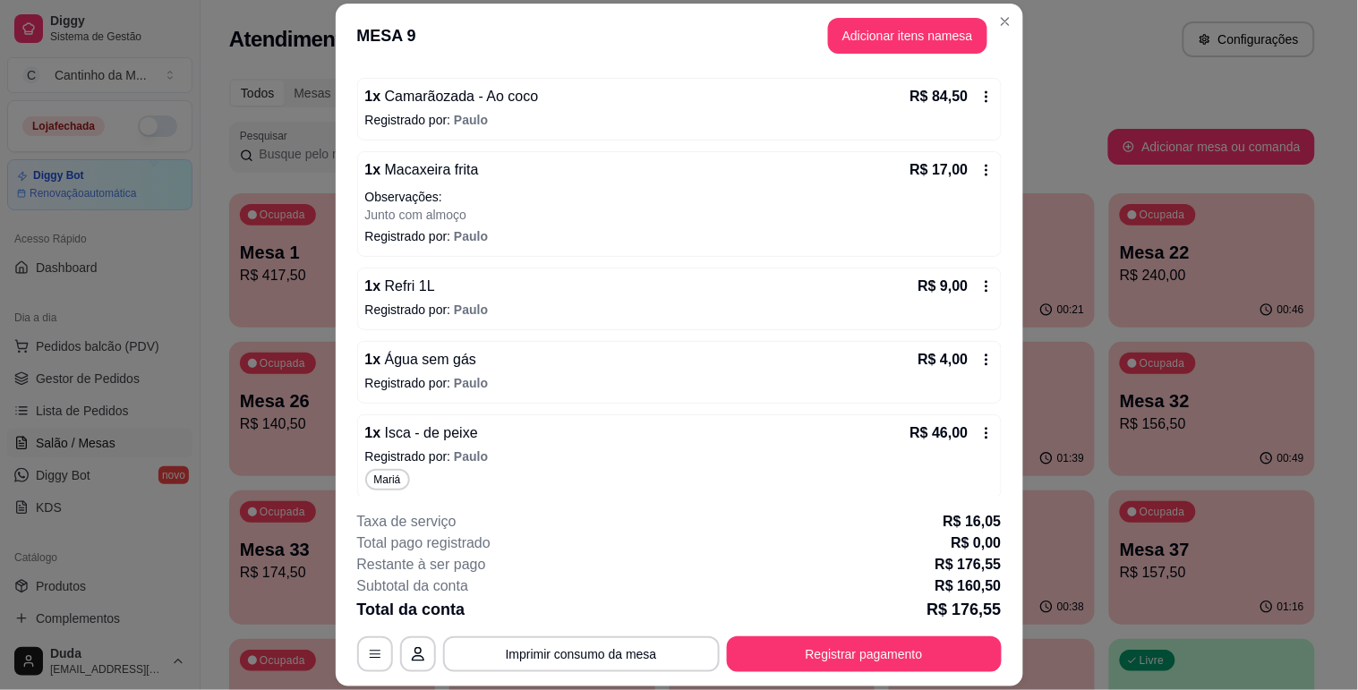
scroll to position [243, 0]
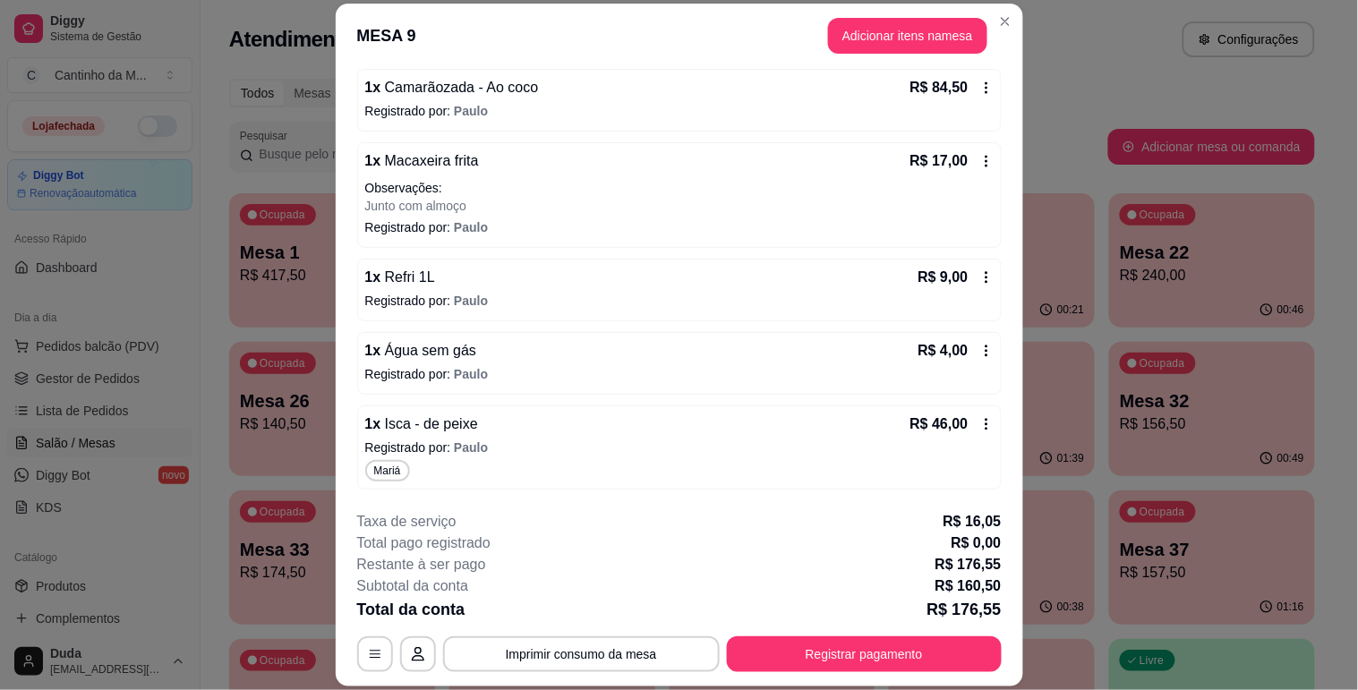
click at [391, 471] on span "Mariá" at bounding box center [388, 471] width 34 height 14
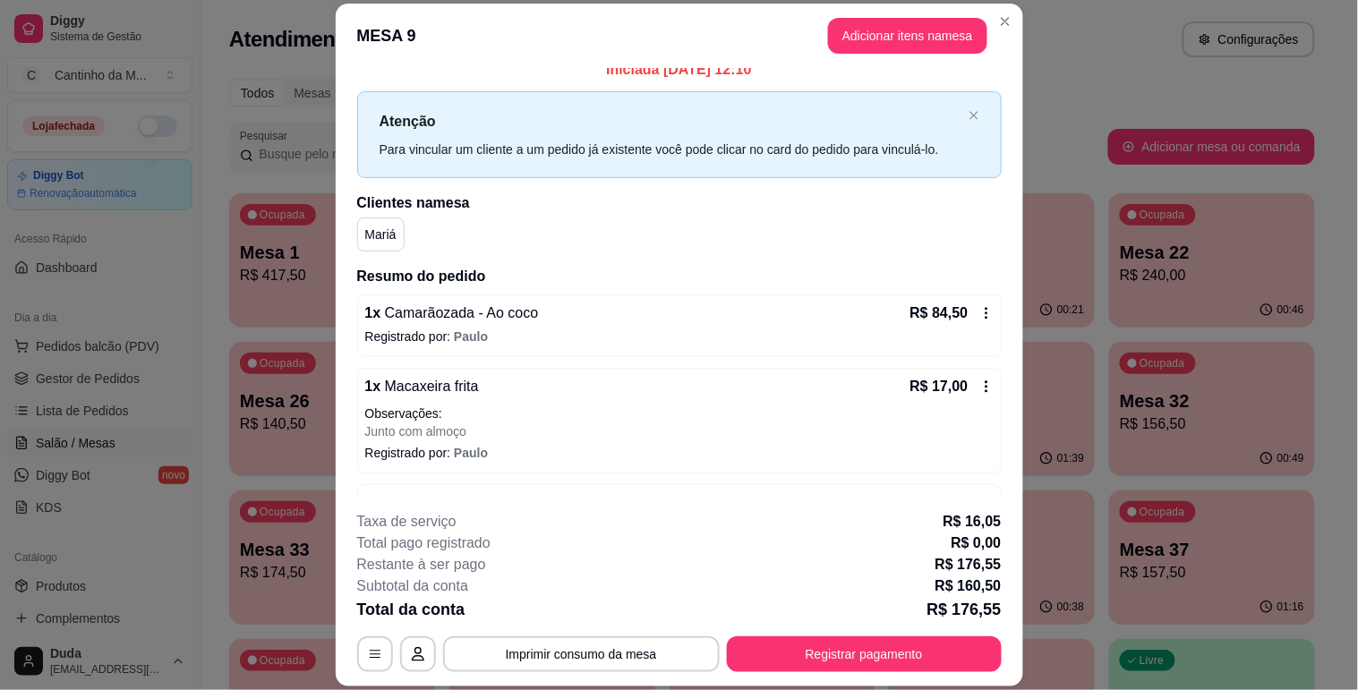
scroll to position [0, 0]
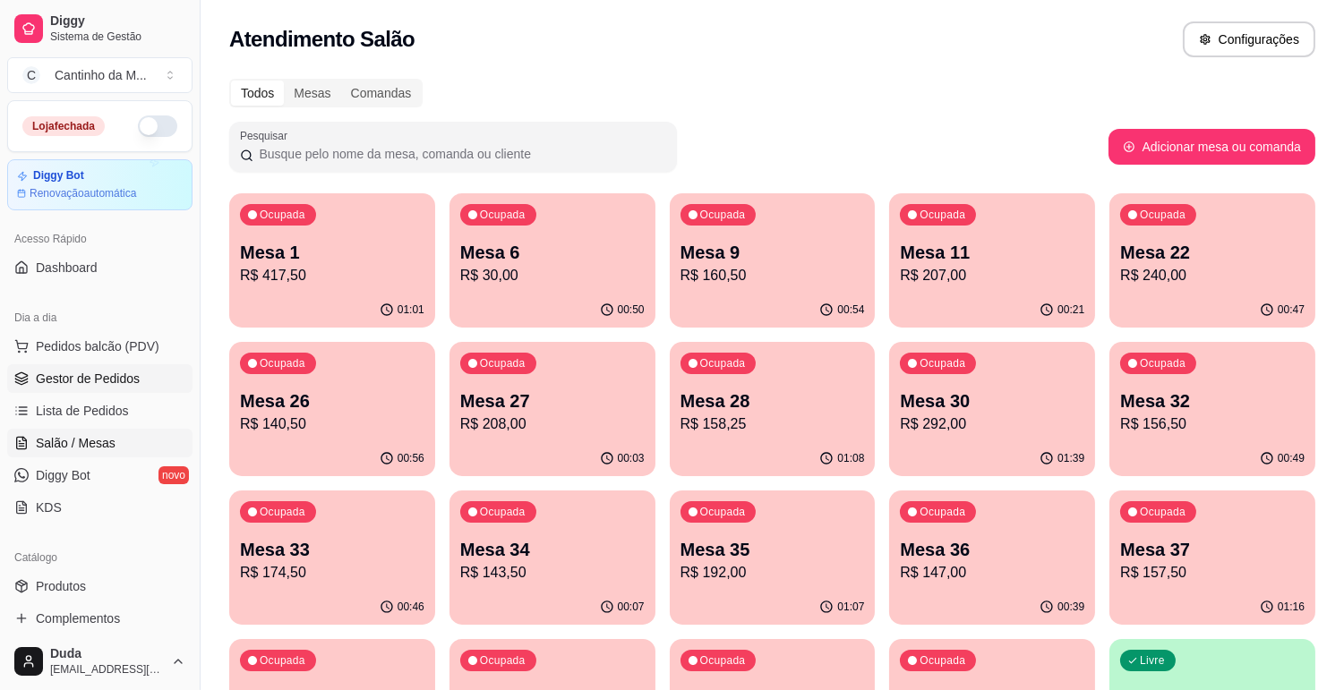
click at [49, 386] on span "Gestor de Pedidos" at bounding box center [88, 379] width 104 height 18
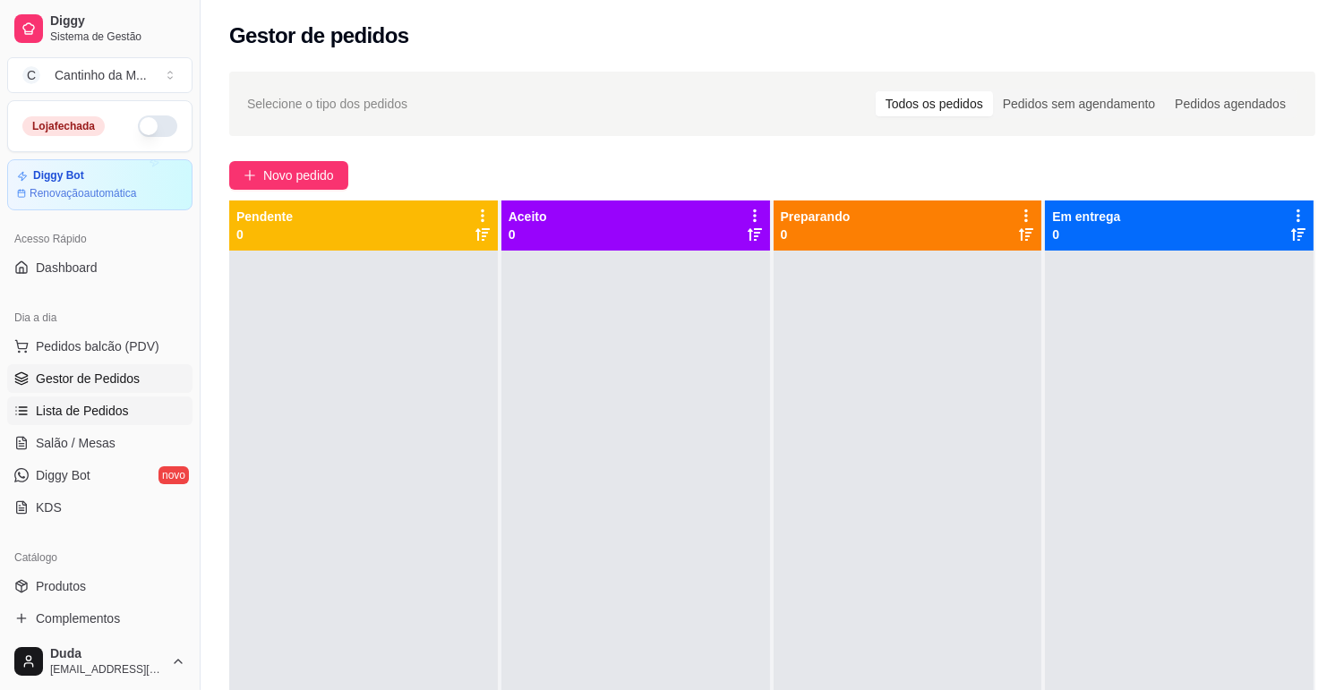
click at [115, 423] on link "Lista de Pedidos" at bounding box center [99, 411] width 185 height 29
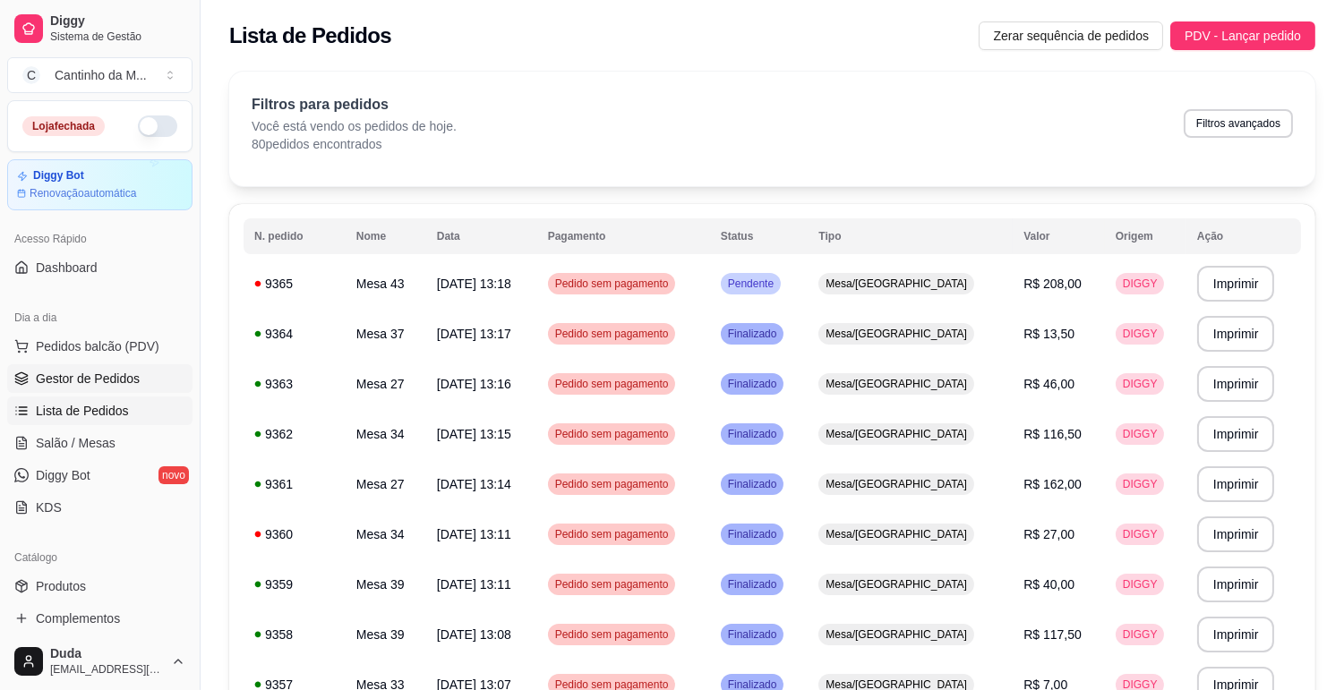
click at [73, 371] on span "Gestor de Pedidos" at bounding box center [88, 379] width 104 height 18
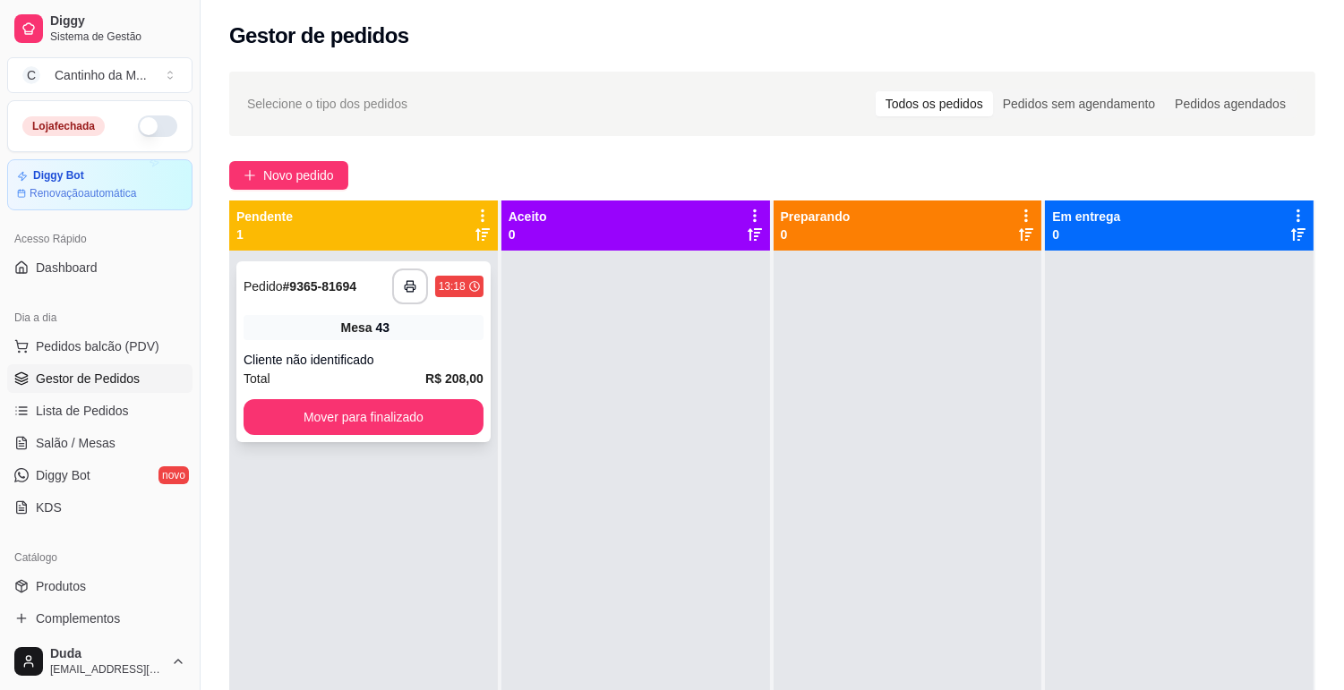
click at [305, 338] on div "Mesa 43" at bounding box center [363, 327] width 240 height 25
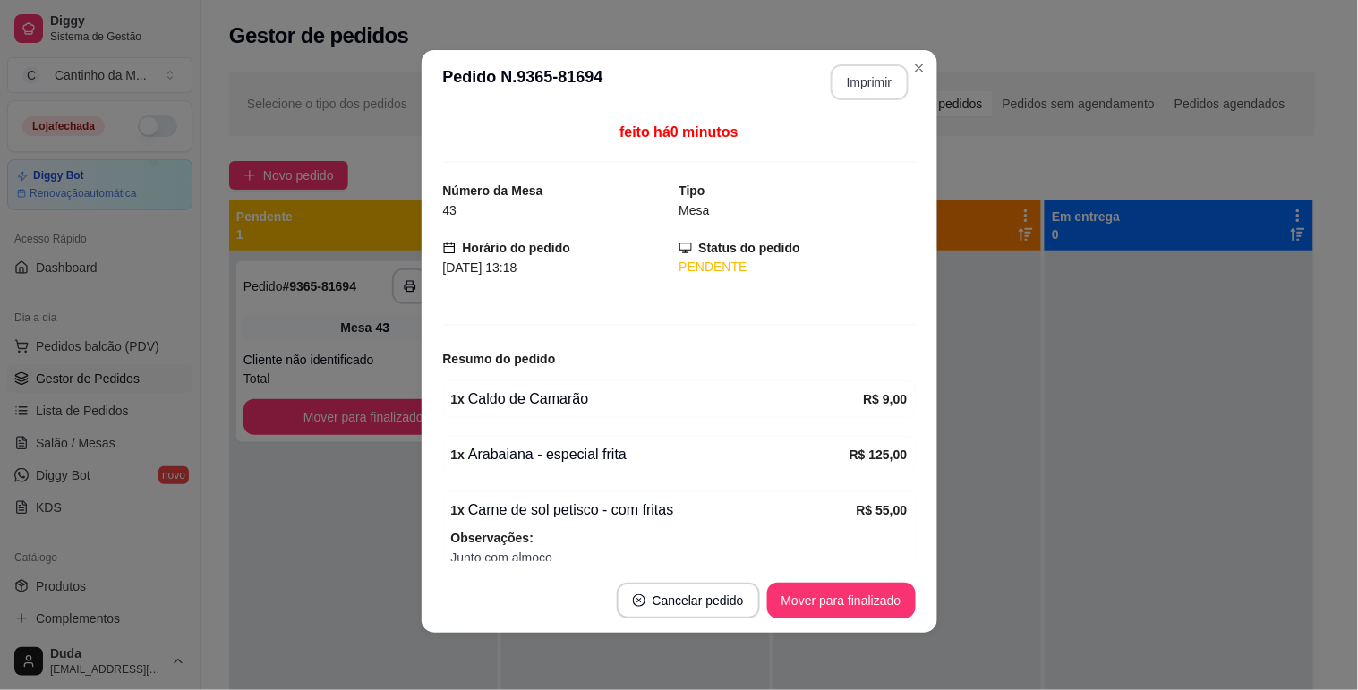
click at [852, 81] on button "Imprimir" at bounding box center [870, 82] width 78 height 36
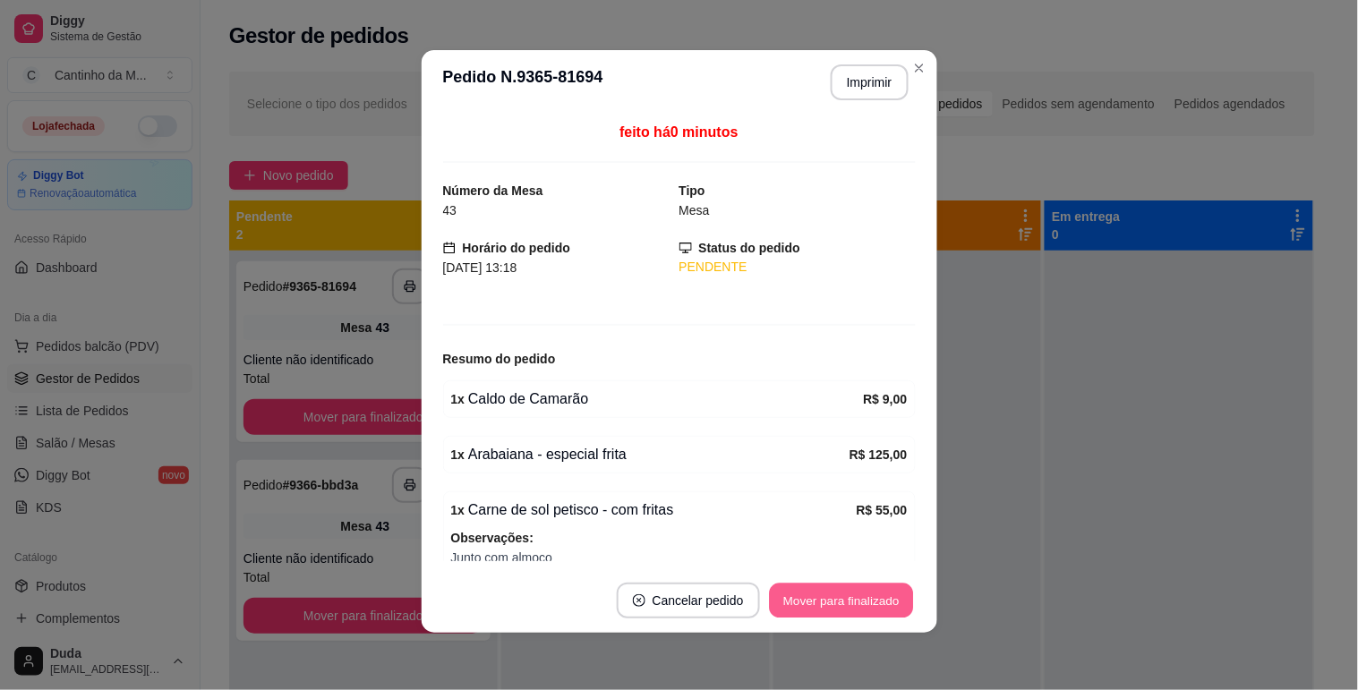
click at [838, 595] on button "Mover para finalizado" at bounding box center [841, 601] width 144 height 35
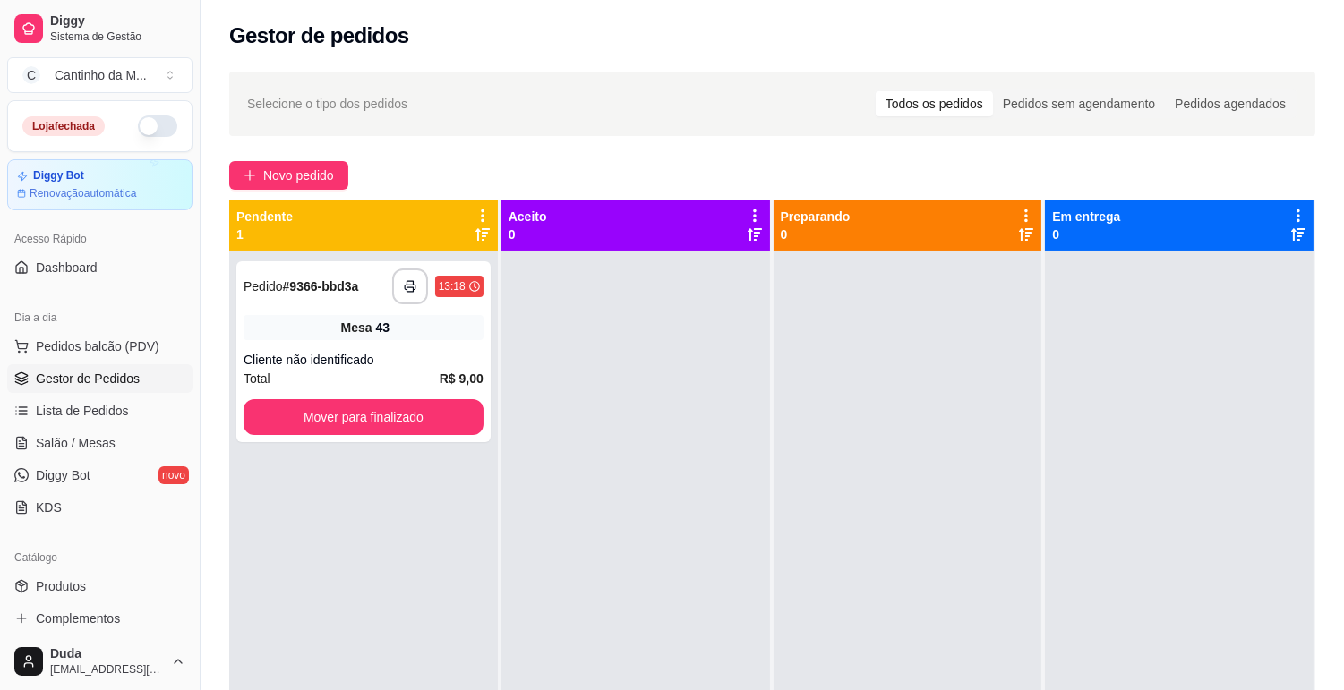
click at [103, 426] on ul "Pedidos balcão (PDV) Gestor de Pedidos Lista de Pedidos Salão / Mesas Diggy Bot…" at bounding box center [99, 427] width 185 height 190
click at [97, 406] on span "Lista de Pedidos" at bounding box center [82, 411] width 93 height 18
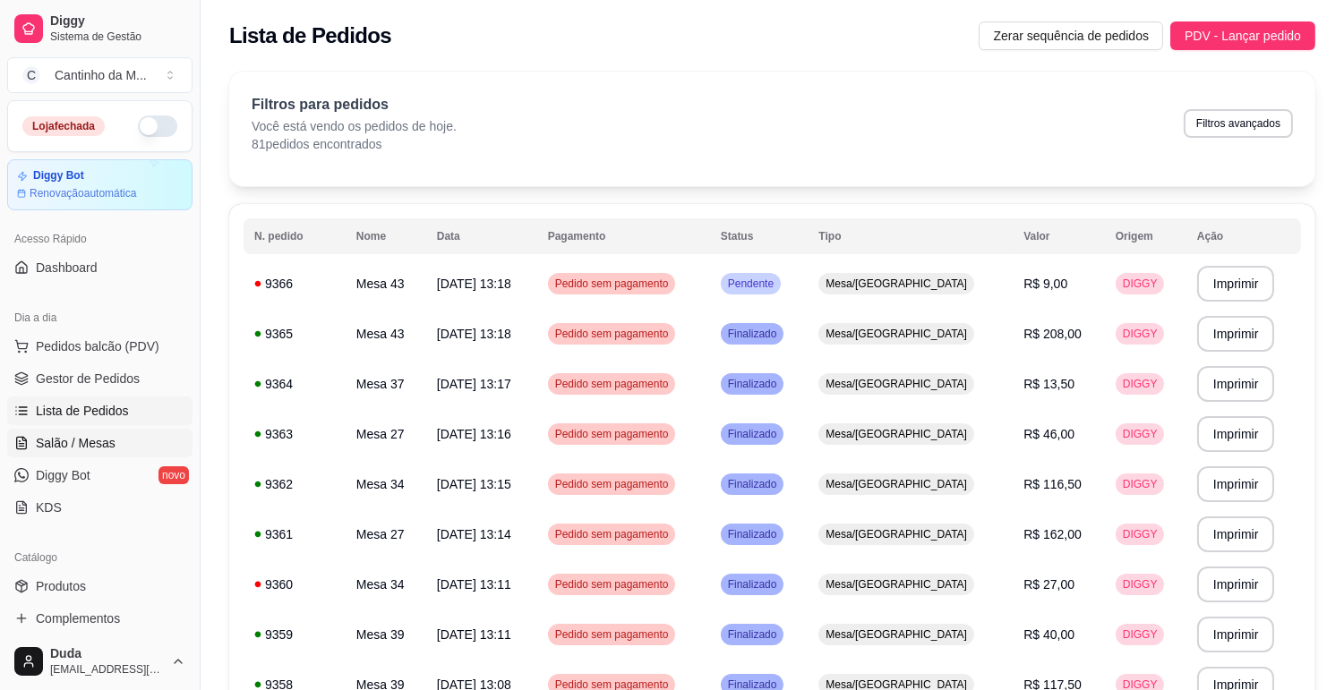
click at [95, 432] on link "Salão / Mesas" at bounding box center [99, 443] width 185 height 29
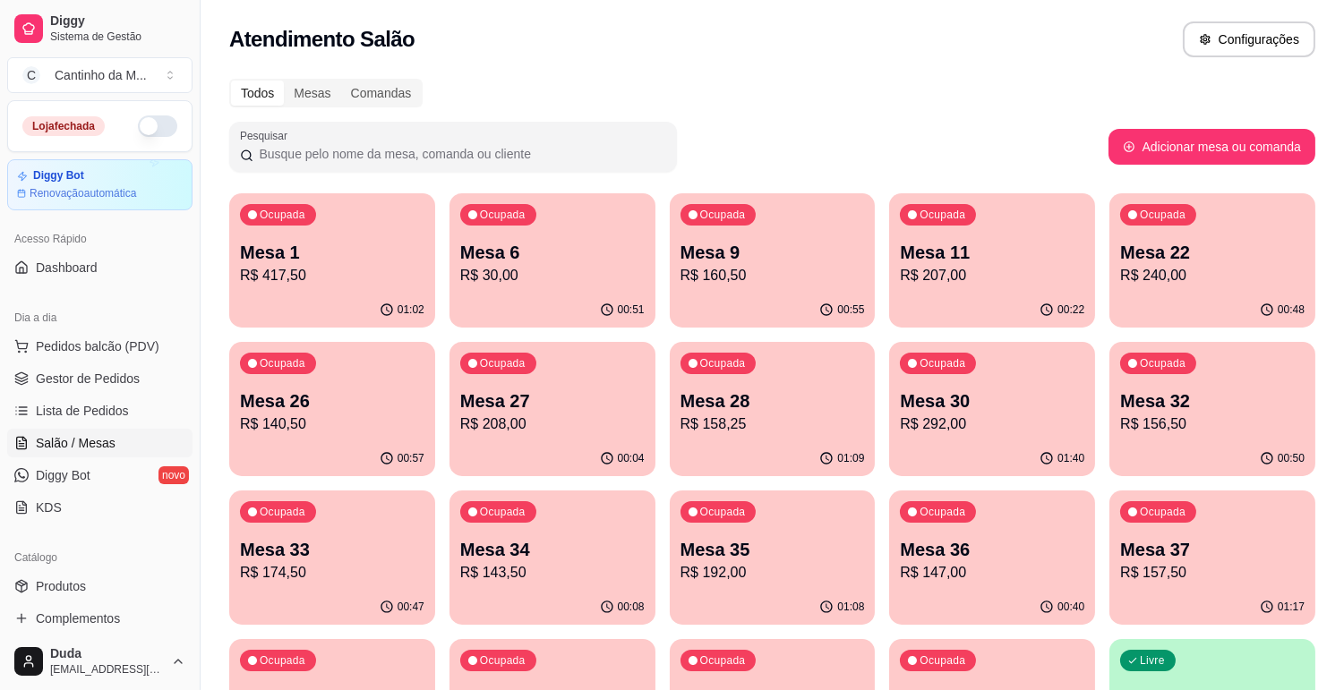
click at [1164, 583] on div "Ocupada Mesa 37 R$ 157,50" at bounding box center [1212, 540] width 206 height 99
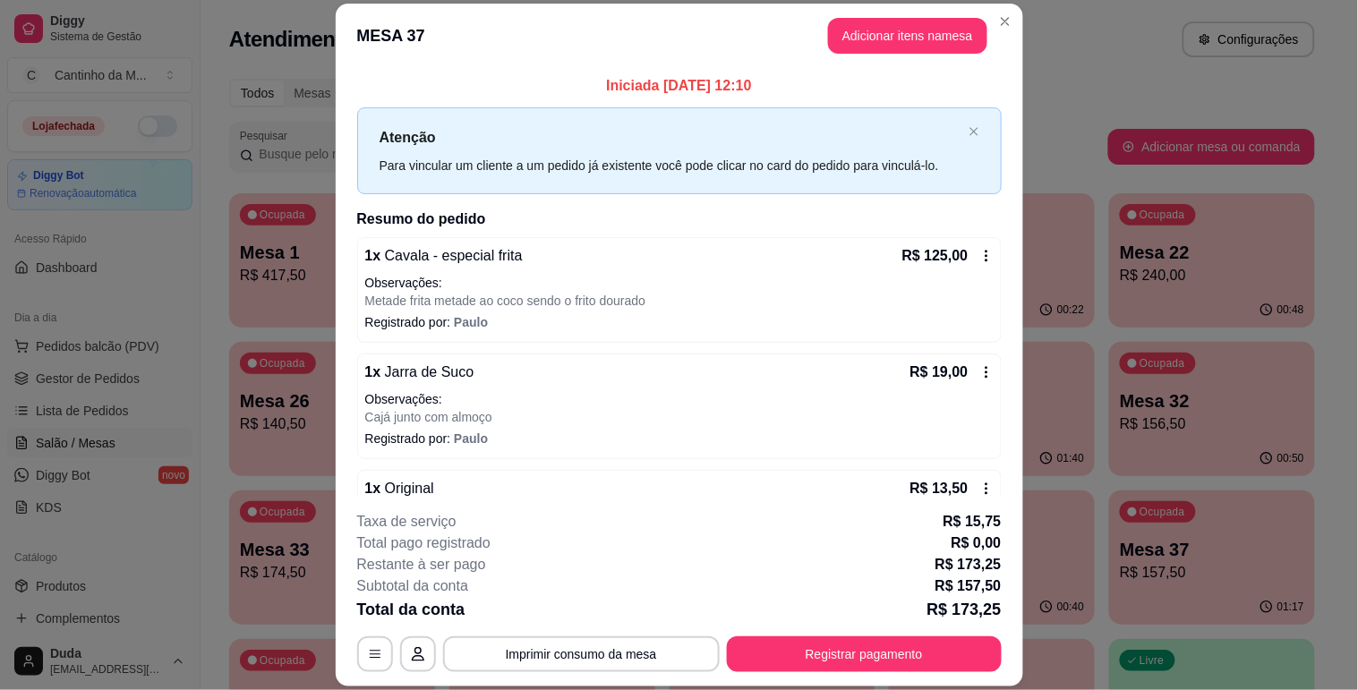
scroll to position [42, 0]
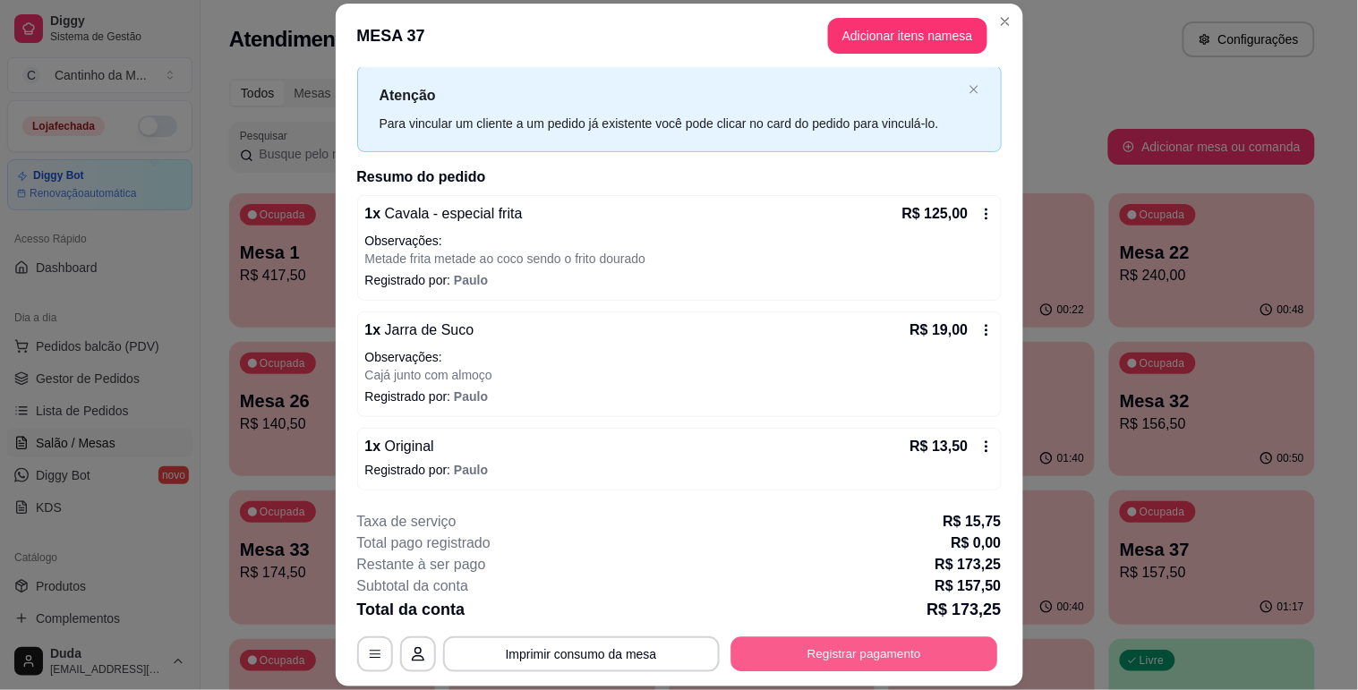
click at [781, 665] on button "Registrar pagamento" at bounding box center [863, 654] width 267 height 35
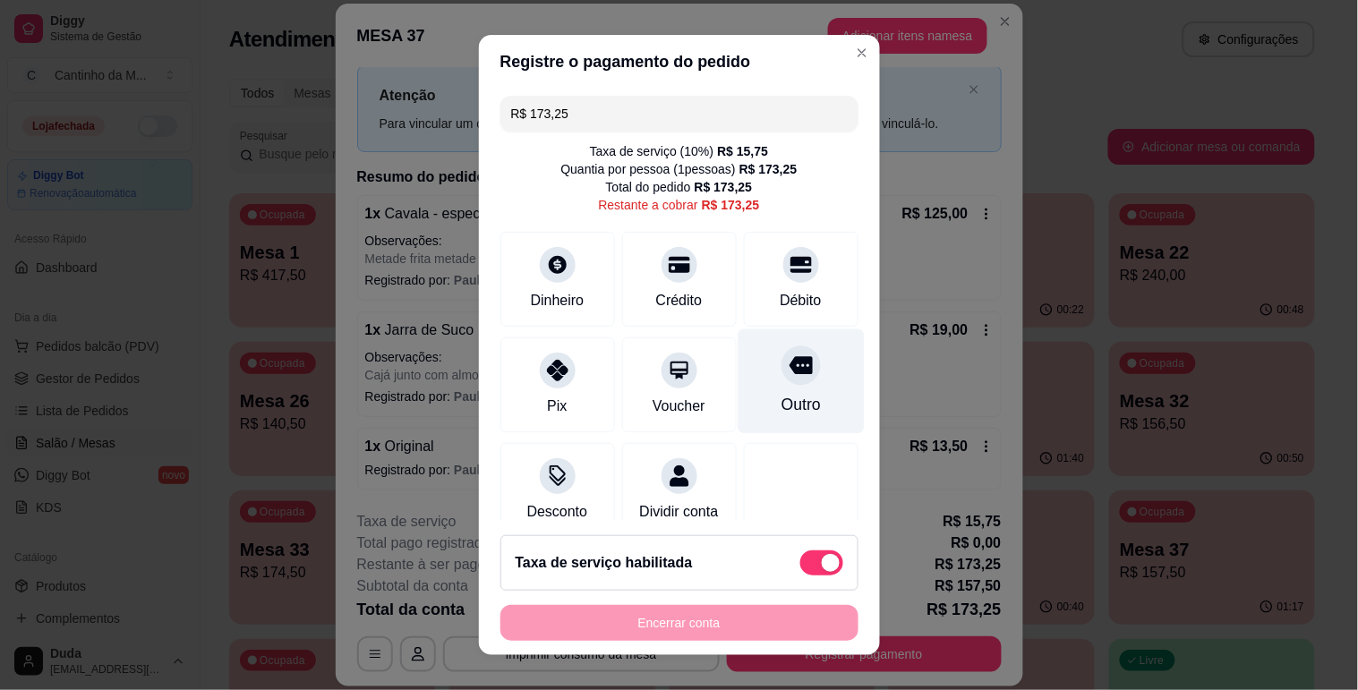
click at [790, 380] on div "Outro" at bounding box center [801, 381] width 126 height 105
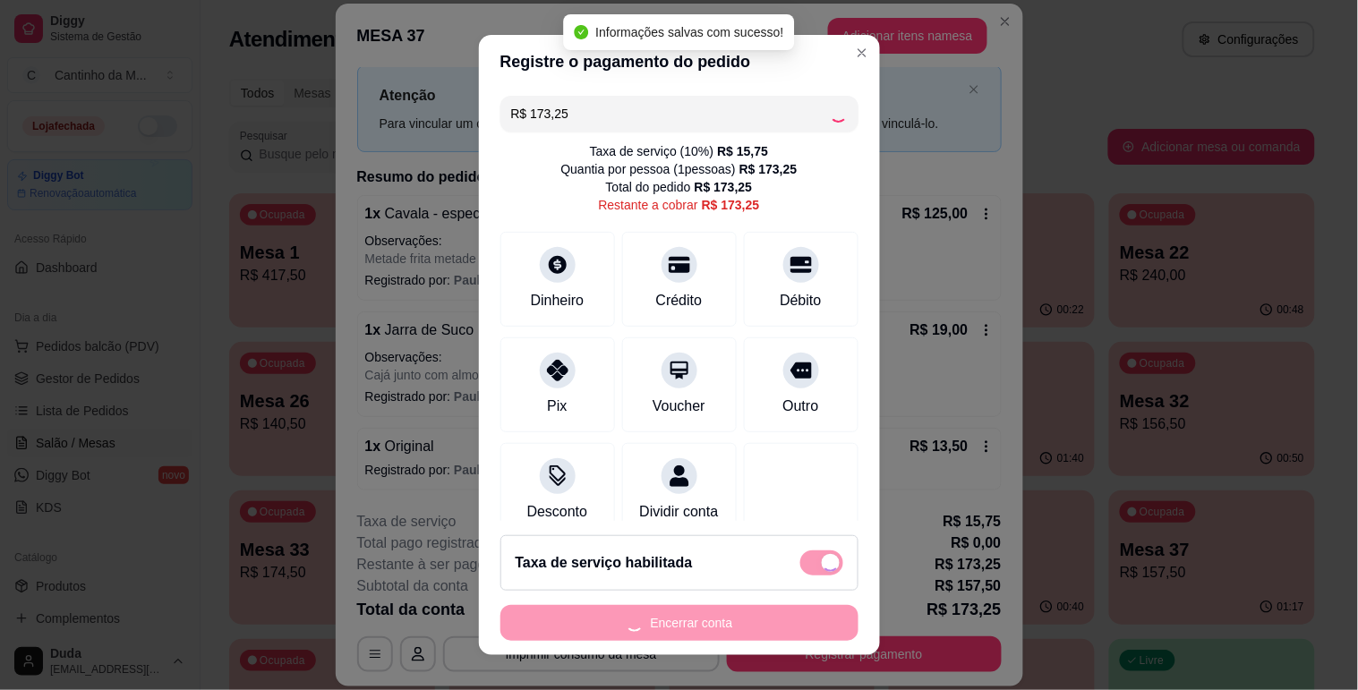
type input "R$ 0,00"
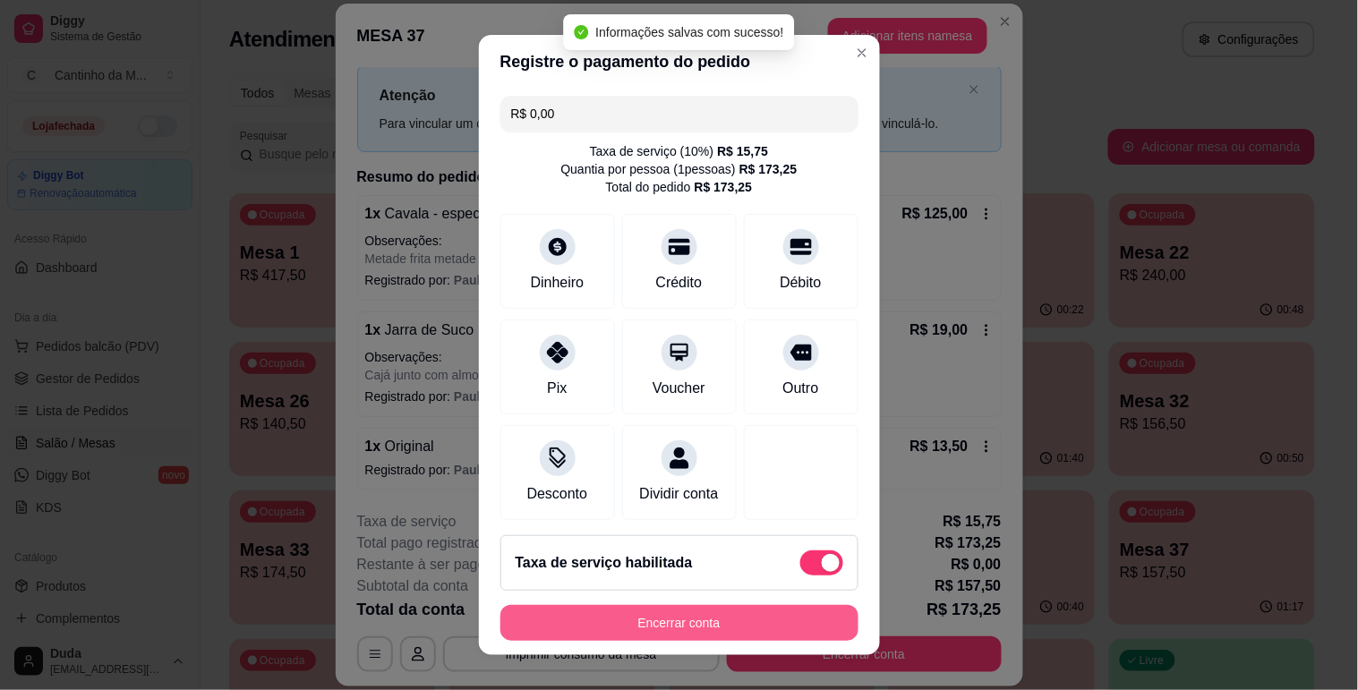
click at [654, 628] on button "Encerrar conta" at bounding box center [679, 623] width 358 height 36
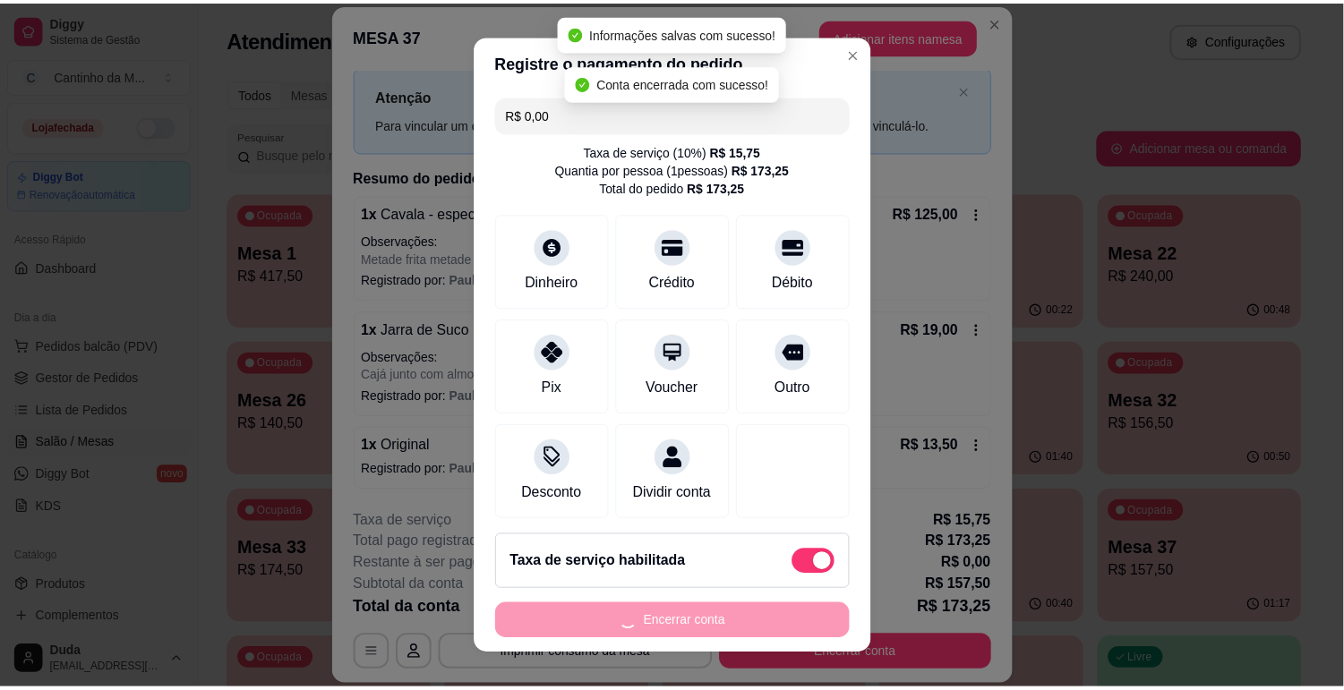
scroll to position [0, 0]
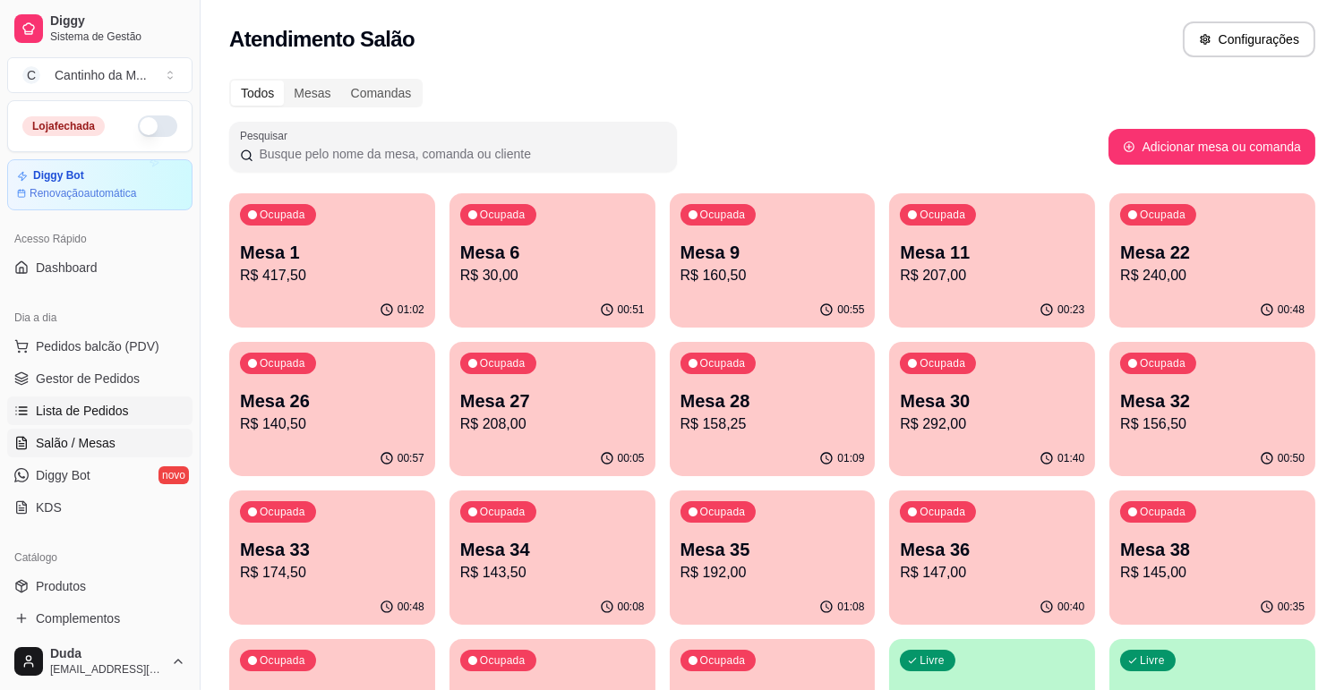
click at [47, 413] on span "Lista de Pedidos" at bounding box center [82, 411] width 93 height 18
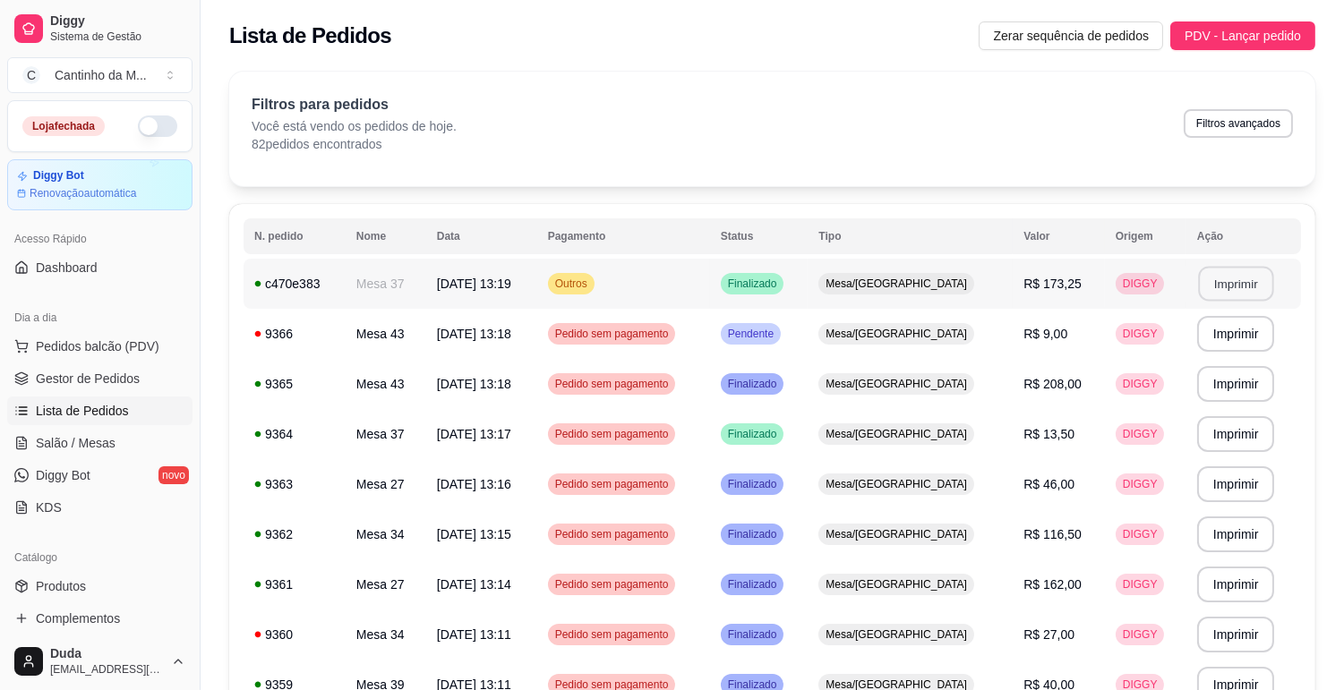
click at [1250, 278] on button "Imprimir" at bounding box center [1235, 284] width 75 height 35
click at [889, 345] on td "Mesa/[GEOGRAPHIC_DATA]" at bounding box center [909, 334] width 205 height 50
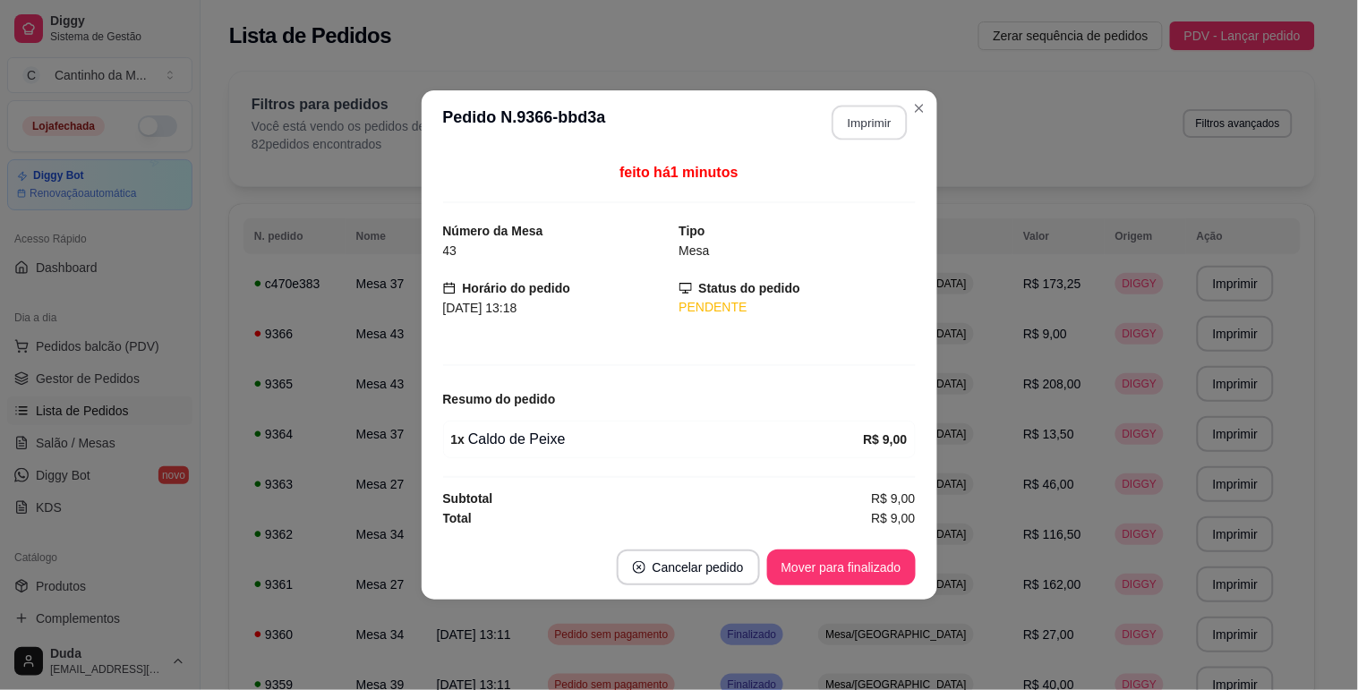
click at [884, 107] on button "Imprimir" at bounding box center [869, 123] width 75 height 35
click at [833, 566] on button "Mover para finalizado" at bounding box center [841, 568] width 149 height 36
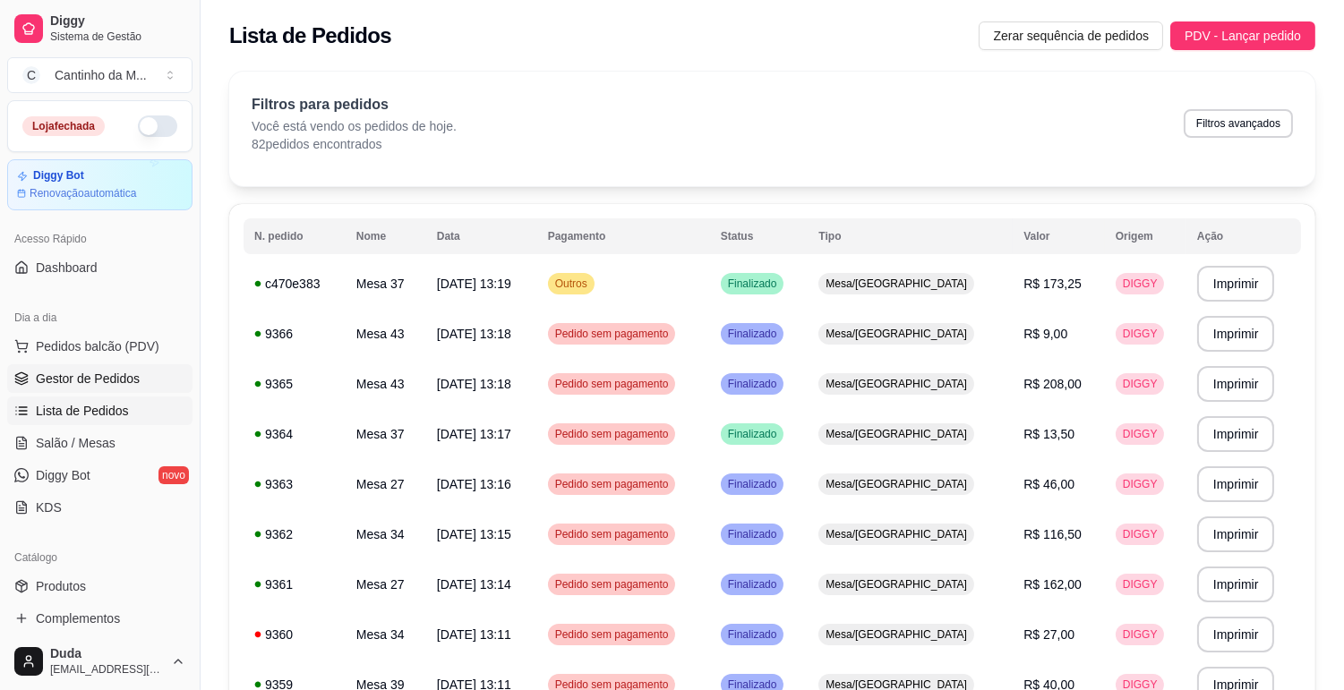
click at [86, 386] on span "Gestor de Pedidos" at bounding box center [88, 379] width 104 height 18
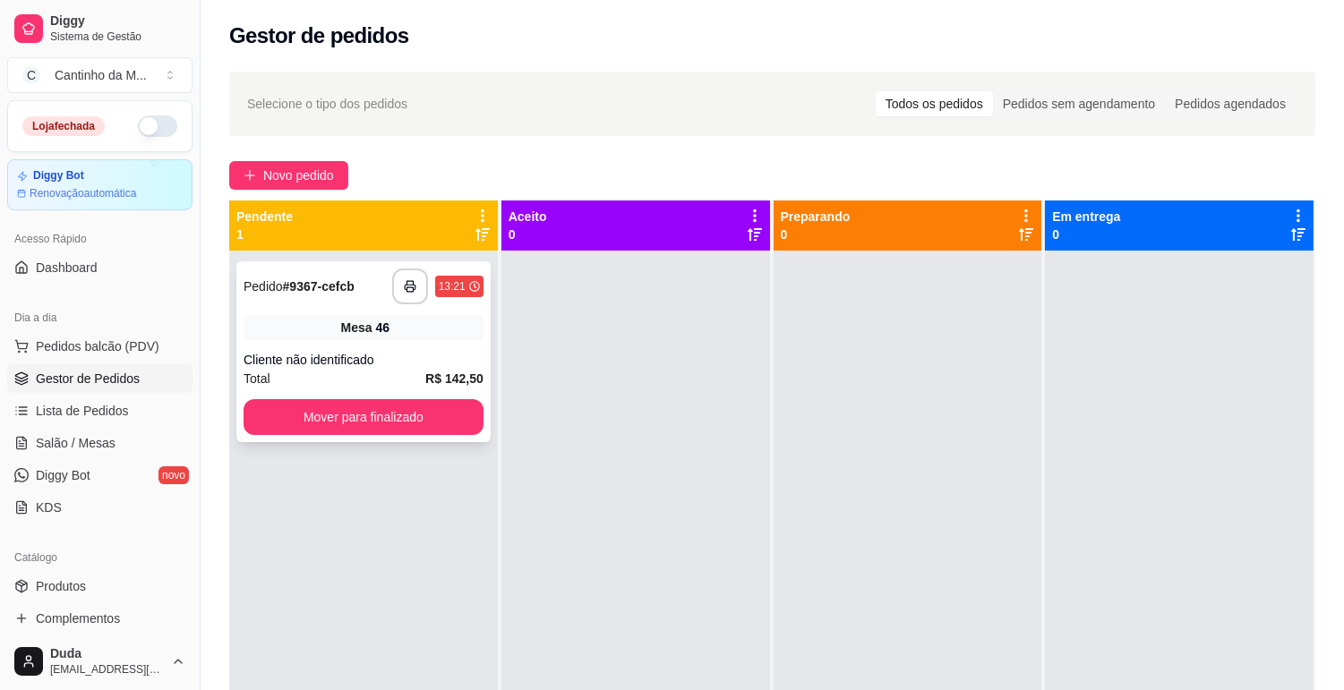
click at [317, 345] on div "**********" at bounding box center [363, 351] width 254 height 181
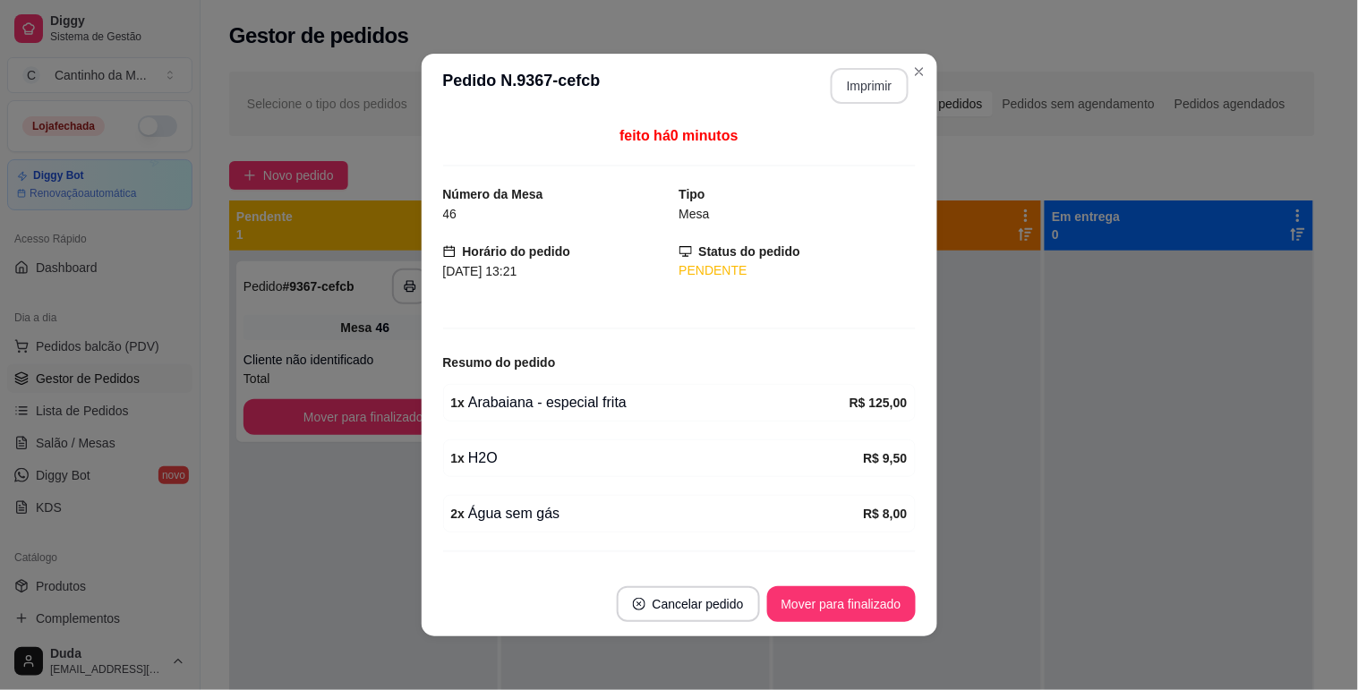
click at [843, 86] on button "Imprimir" at bounding box center [870, 86] width 78 height 36
click at [886, 604] on button "Mover para finalizado" at bounding box center [841, 604] width 149 height 36
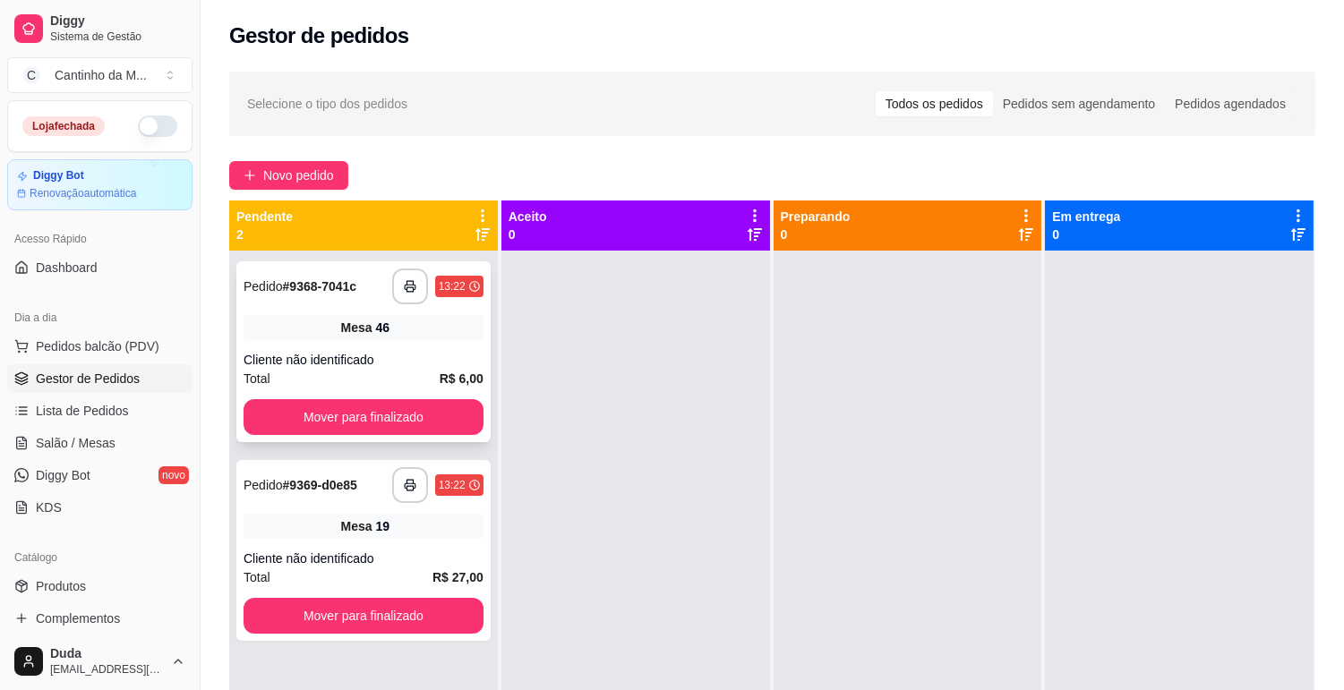
click at [283, 333] on div "Mesa 46" at bounding box center [363, 327] width 240 height 25
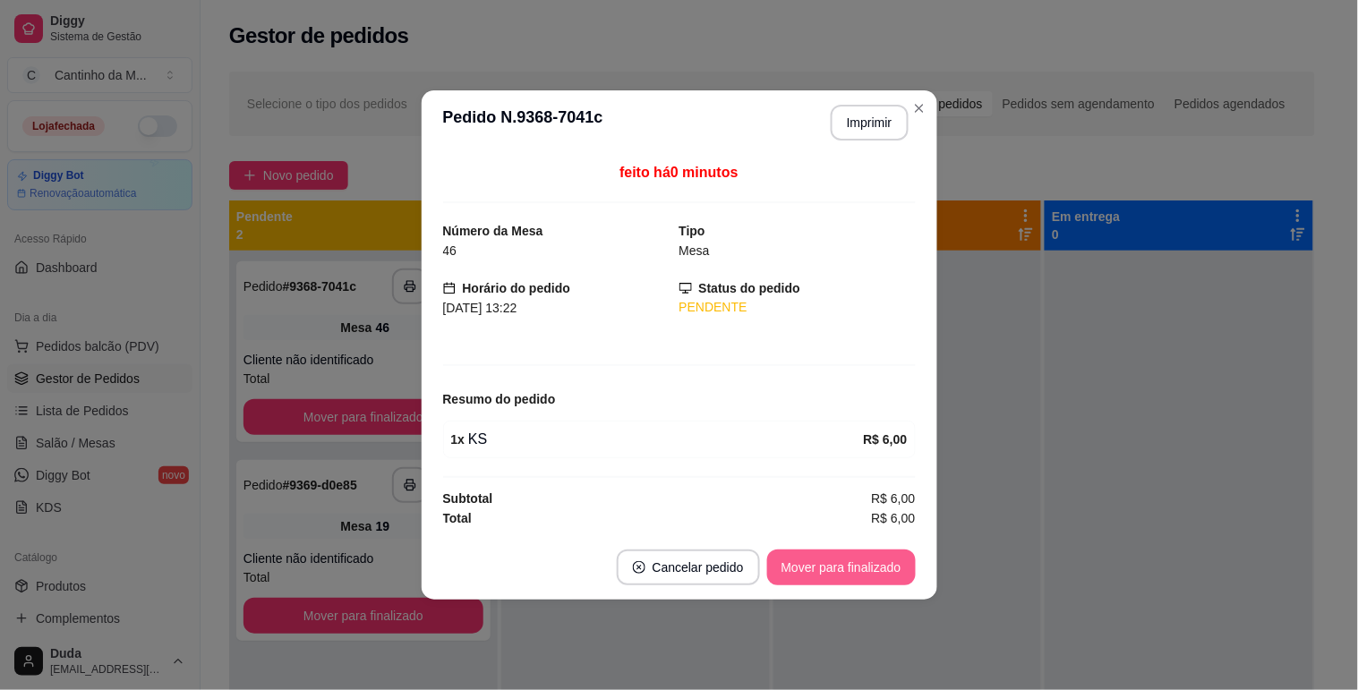
click at [820, 578] on button "Mover para finalizado" at bounding box center [841, 568] width 149 height 36
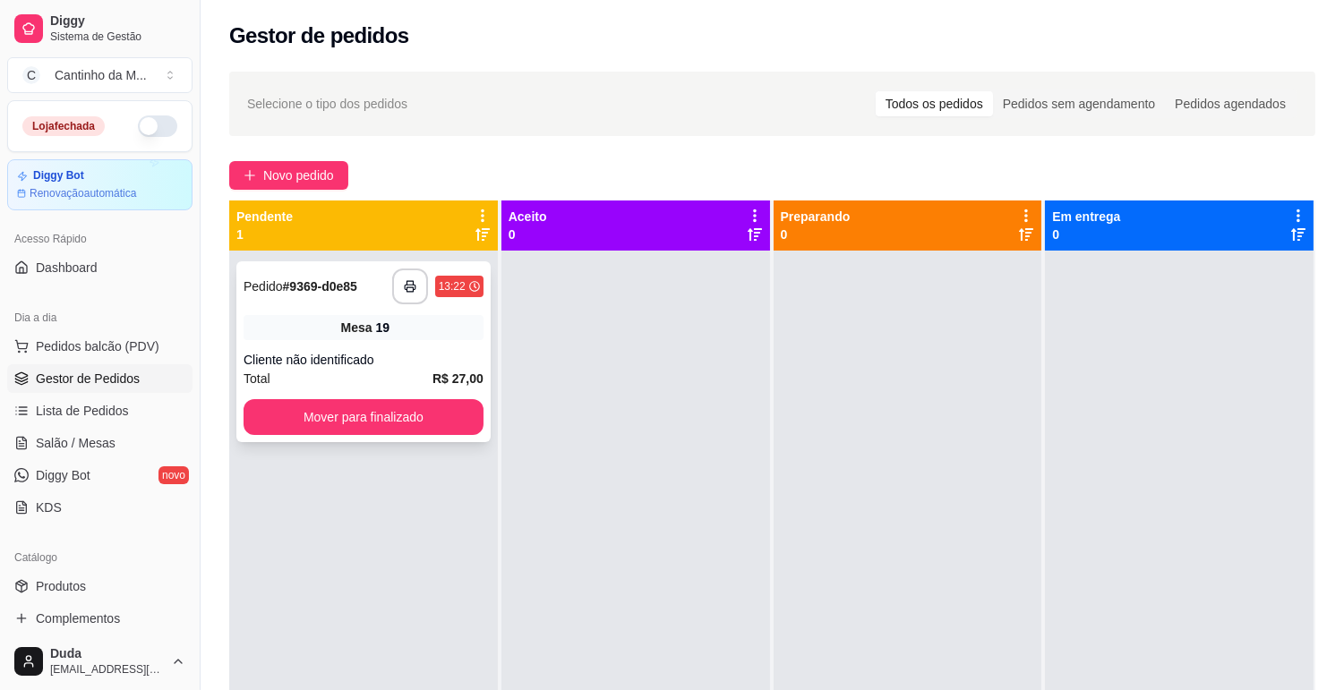
click at [445, 337] on div "Mesa 19" at bounding box center [363, 327] width 240 height 25
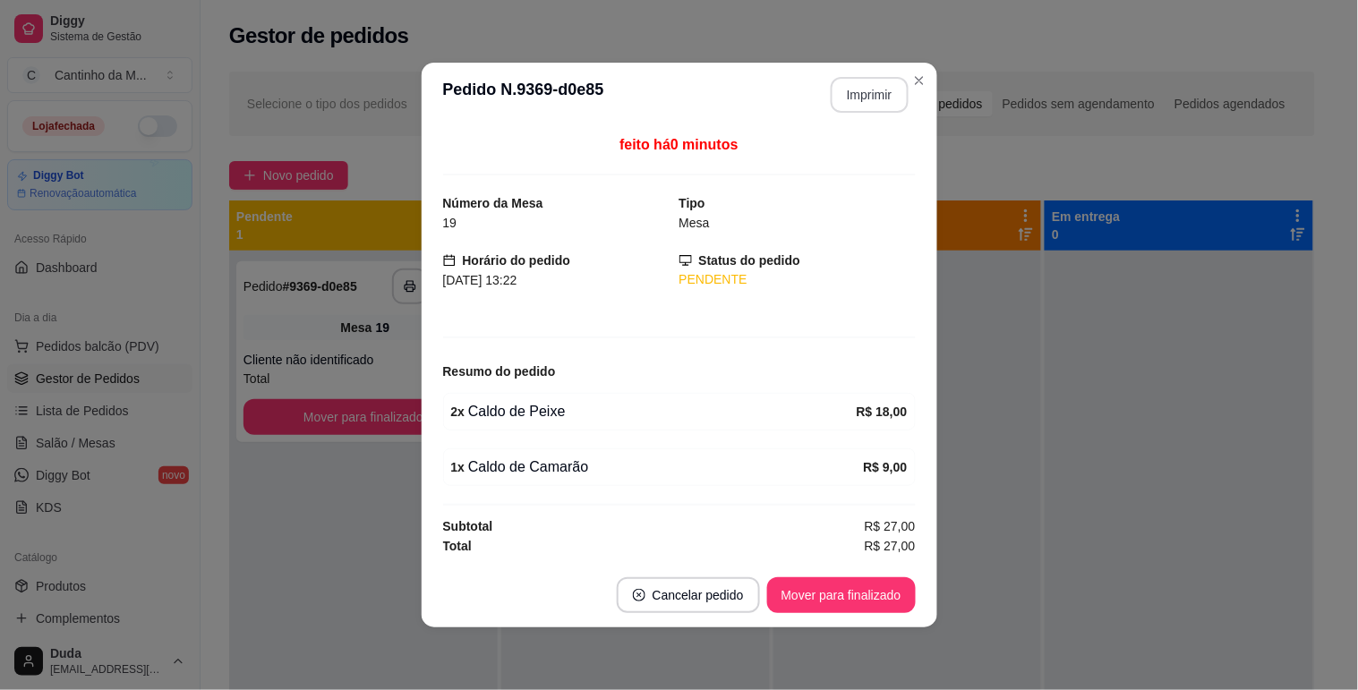
click at [875, 105] on button "Imprimir" at bounding box center [870, 95] width 78 height 36
click at [882, 588] on button "Mover para finalizado" at bounding box center [841, 595] width 149 height 36
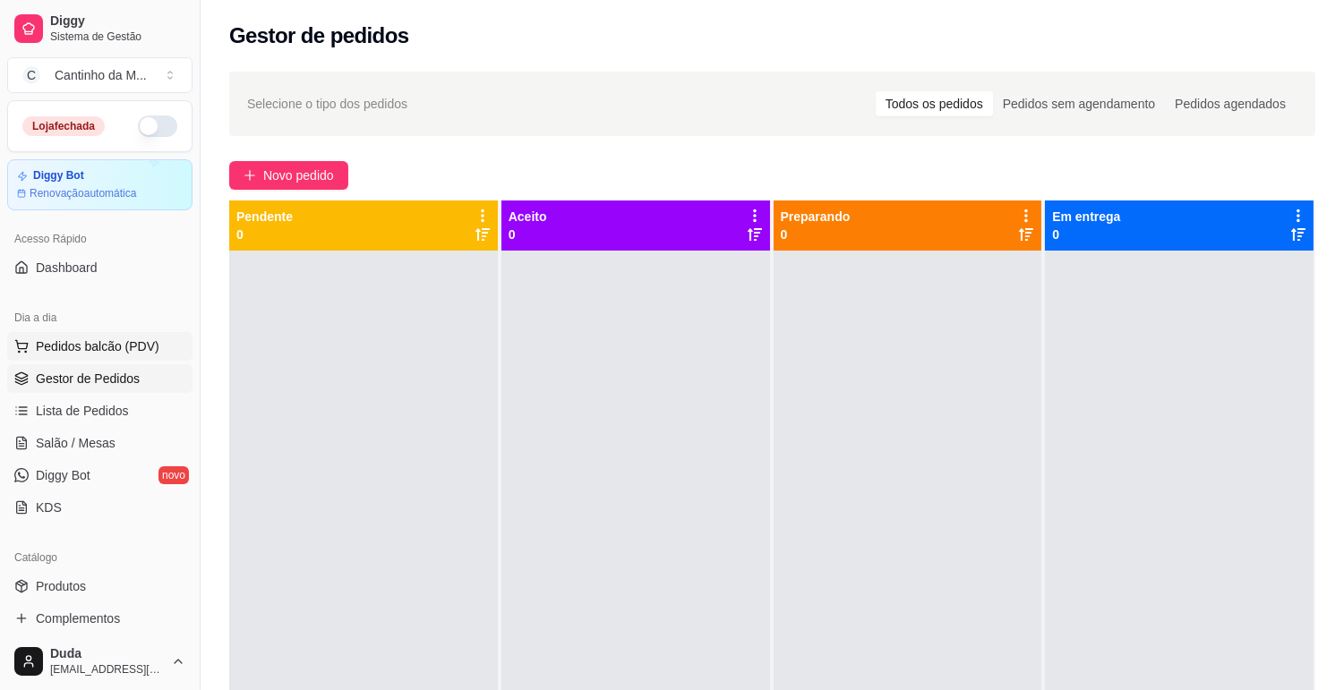
click at [154, 350] on button "Pedidos balcão (PDV)" at bounding box center [99, 346] width 185 height 29
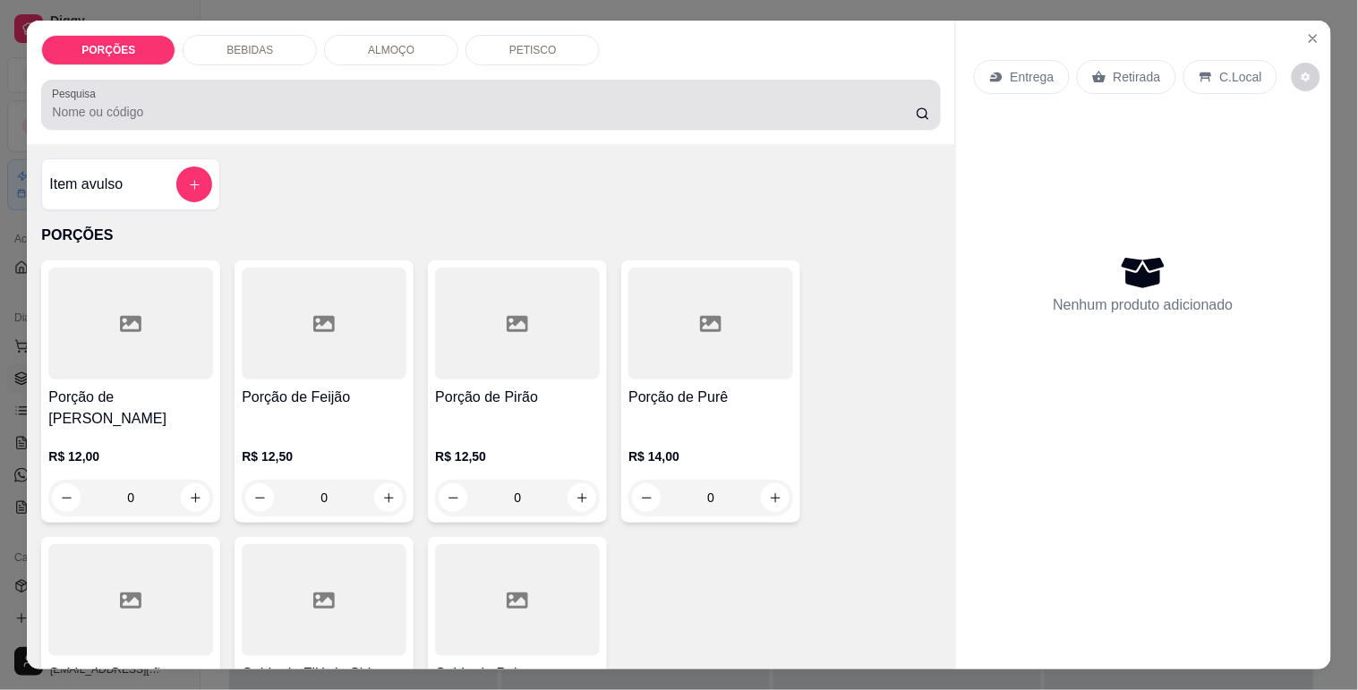
click at [201, 90] on div at bounding box center [490, 105] width 877 height 36
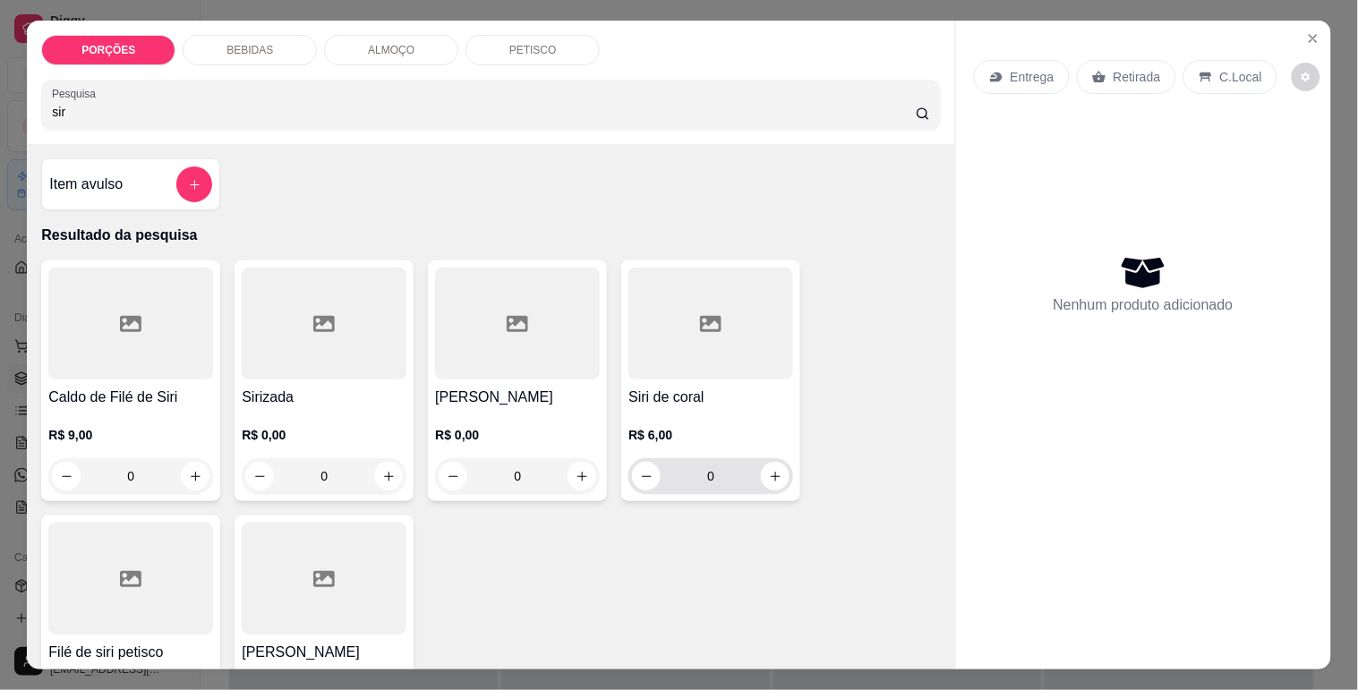
type input "sir"
click at [709, 467] on input "0" at bounding box center [711, 476] width 100 height 36
type input "1"
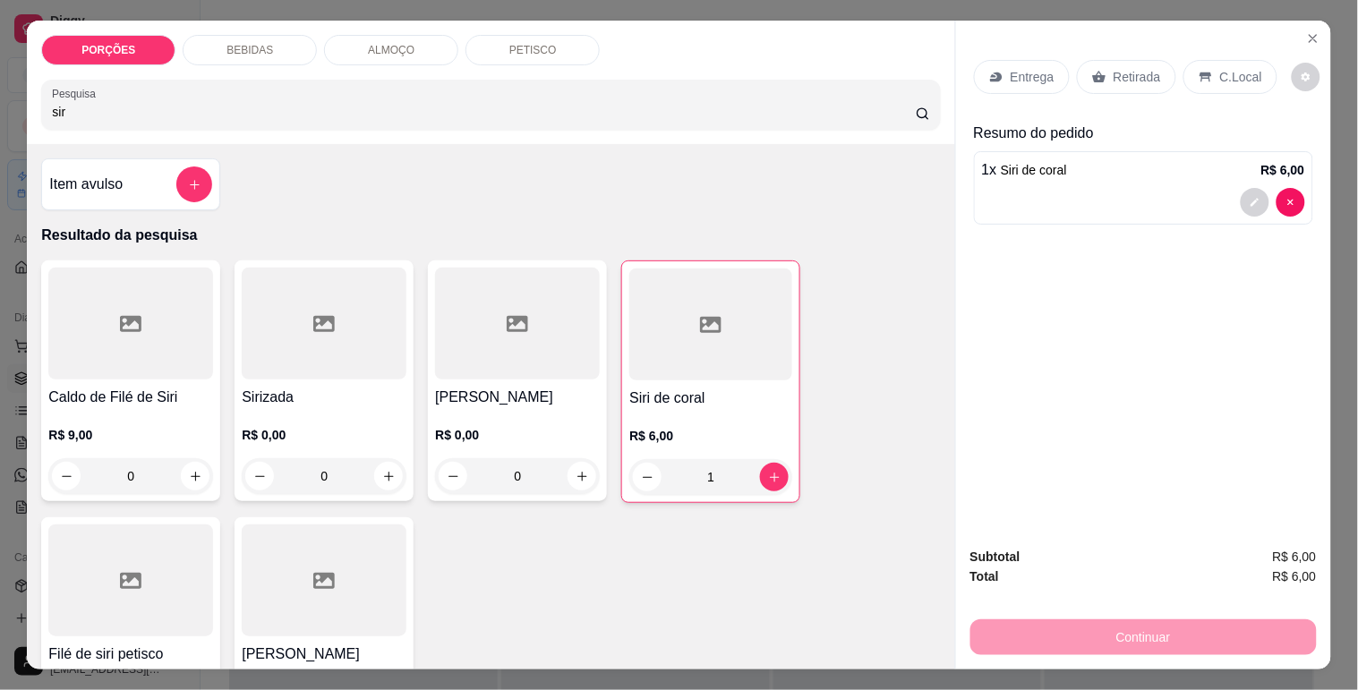
type input "10"
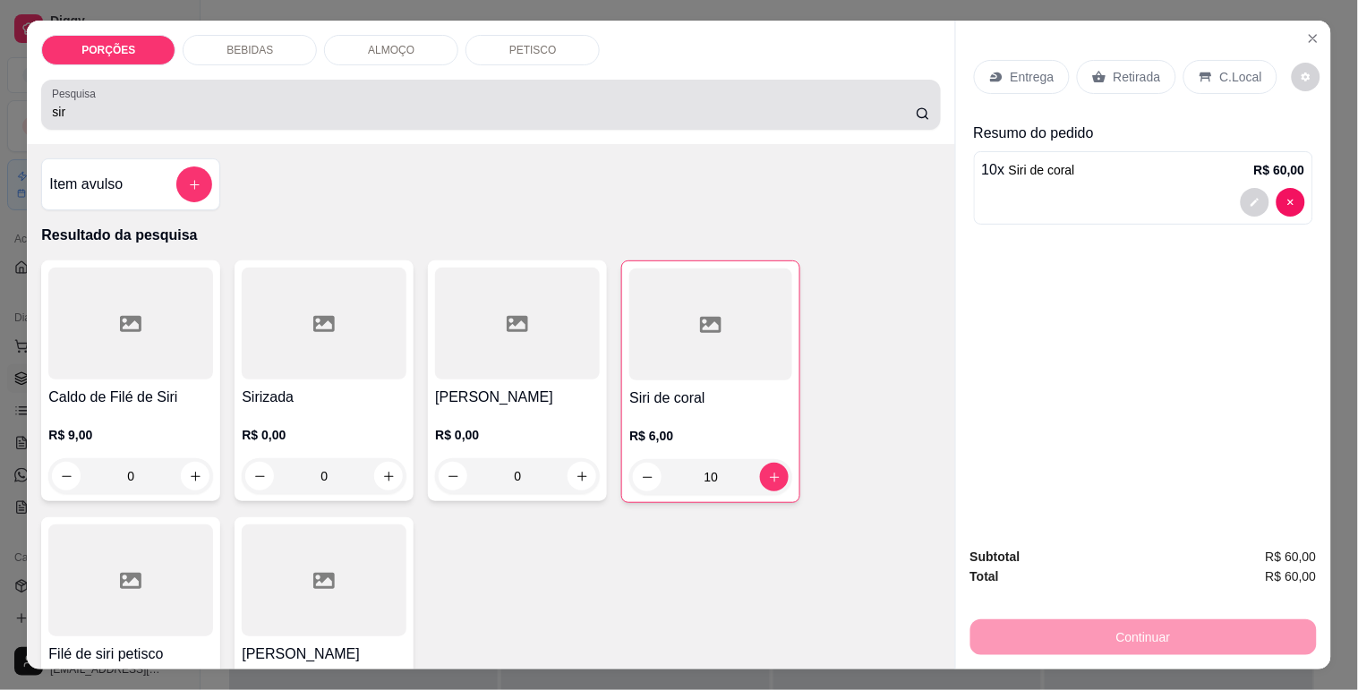
type input "10"
click at [746, 103] on input "sir" at bounding box center [484, 112] width 864 height 18
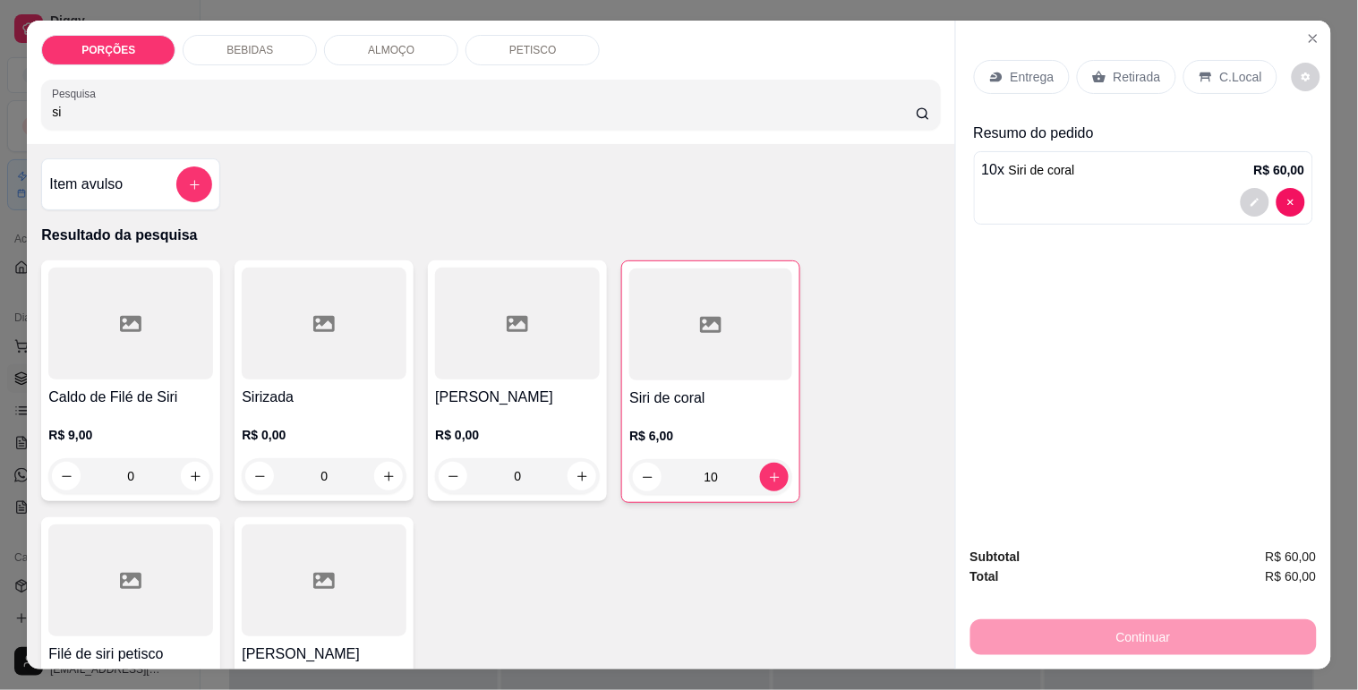
type input "s"
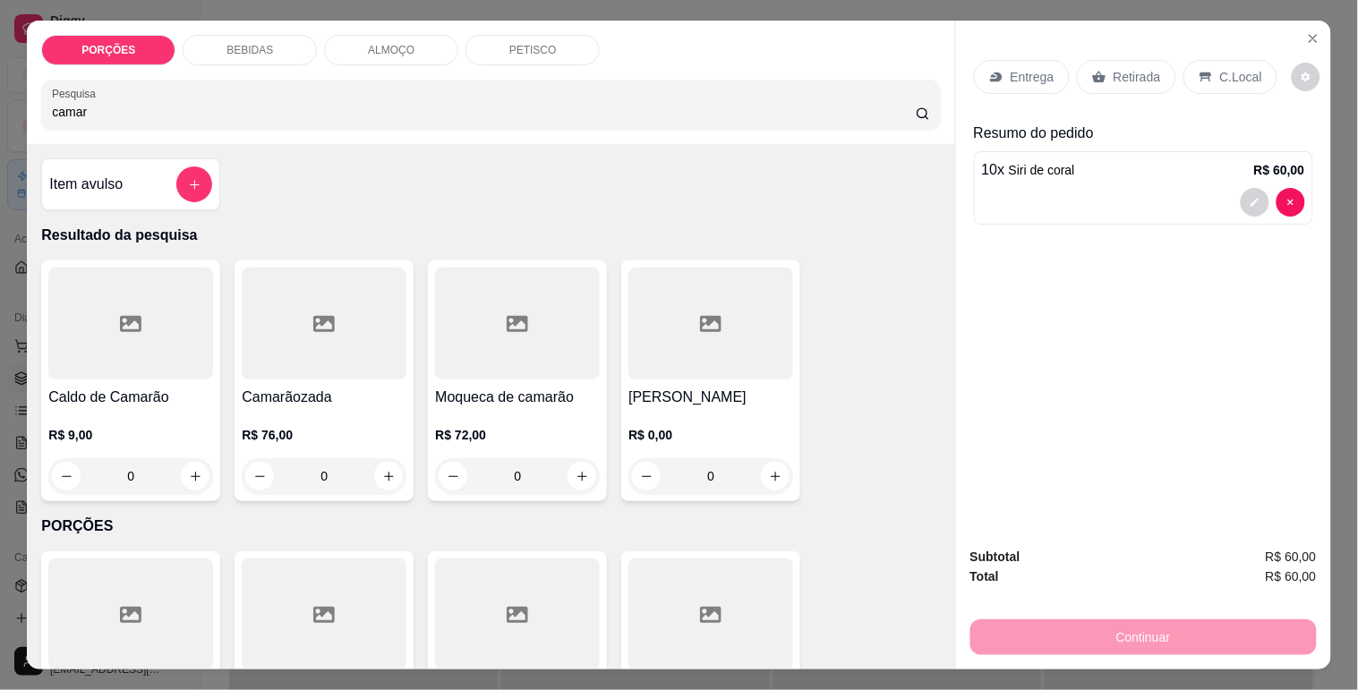
type input "camar"
click at [311, 293] on div at bounding box center [324, 324] width 165 height 112
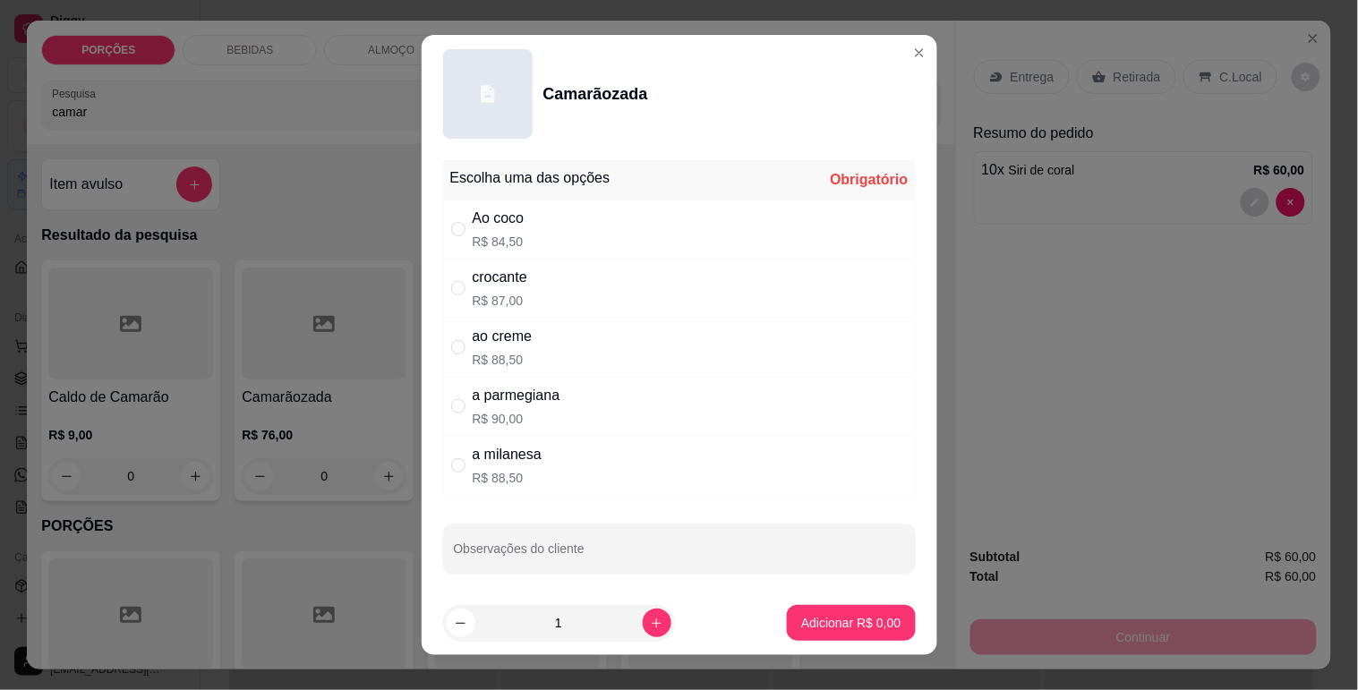
click at [473, 233] on p "R$ 84,50" at bounding box center [499, 242] width 52 height 18
radio input "true"
click at [809, 630] on p "Adicionar R$ 84,50" at bounding box center [848, 623] width 104 height 17
type input "1"
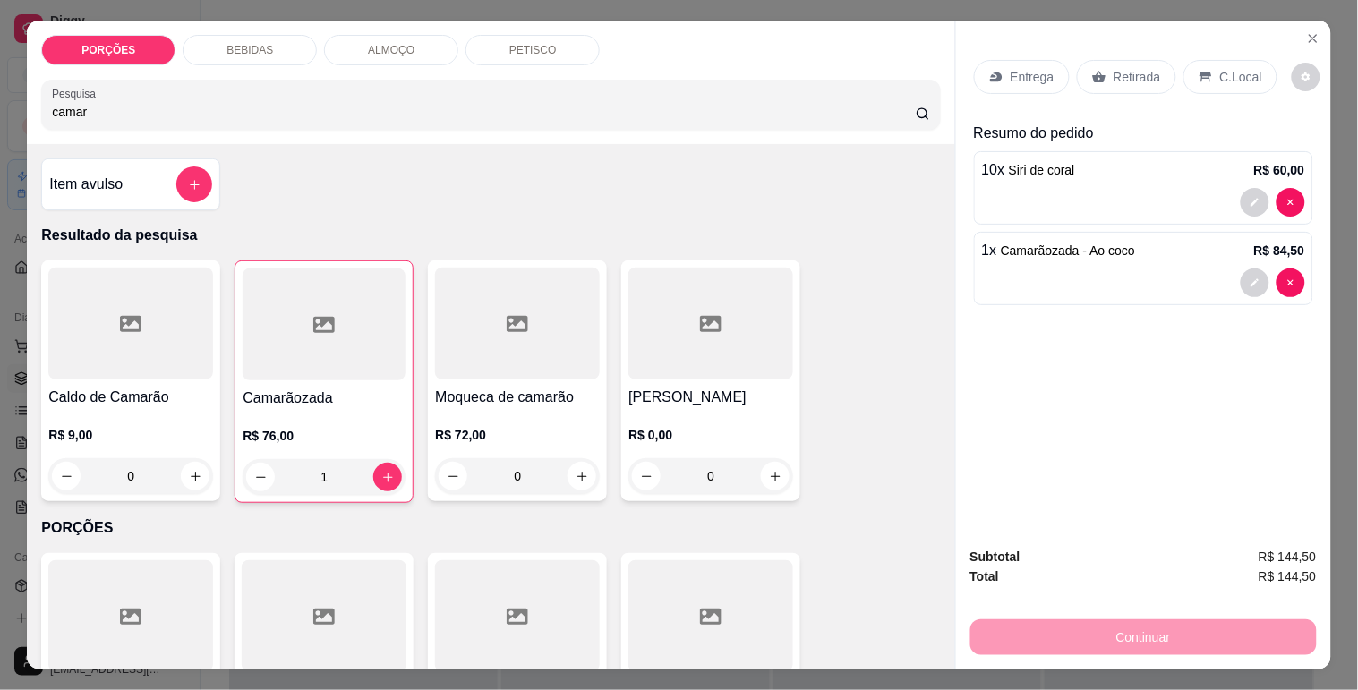
click at [1227, 68] on p "C.Local" at bounding box center [1241, 77] width 42 height 18
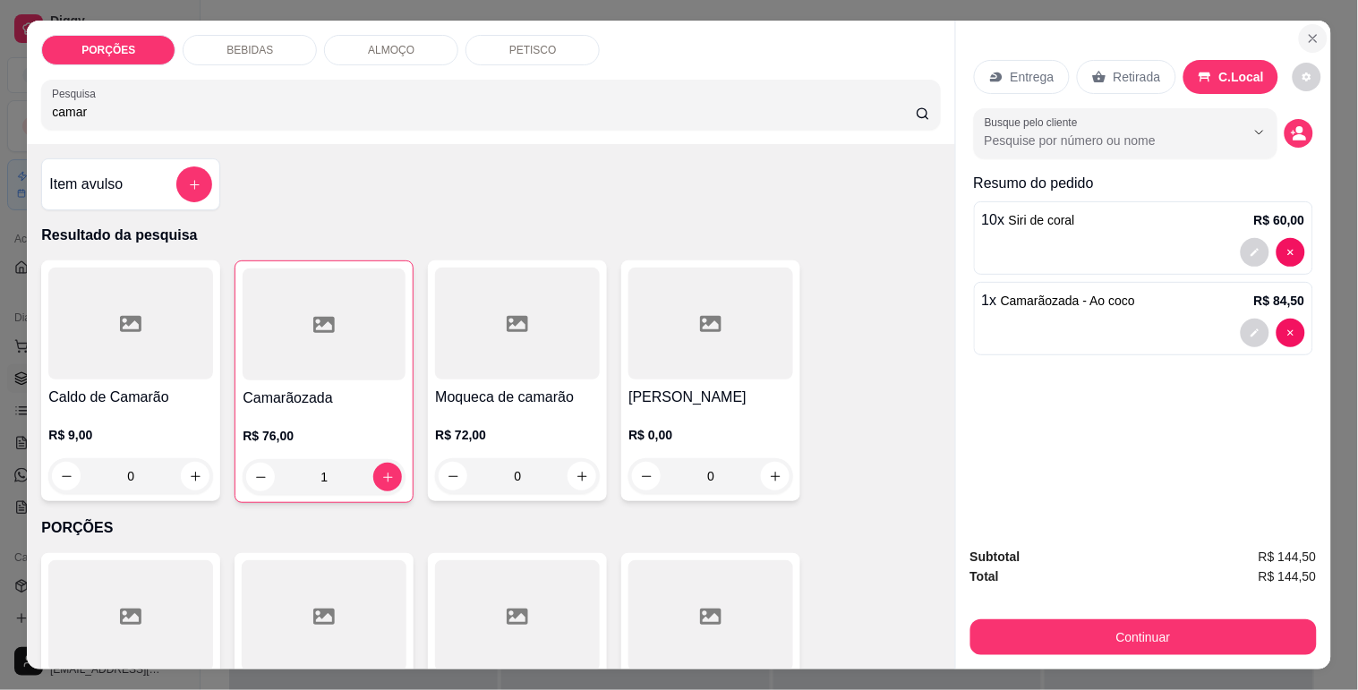
click at [1309, 40] on button "Close" at bounding box center [1313, 38] width 29 height 29
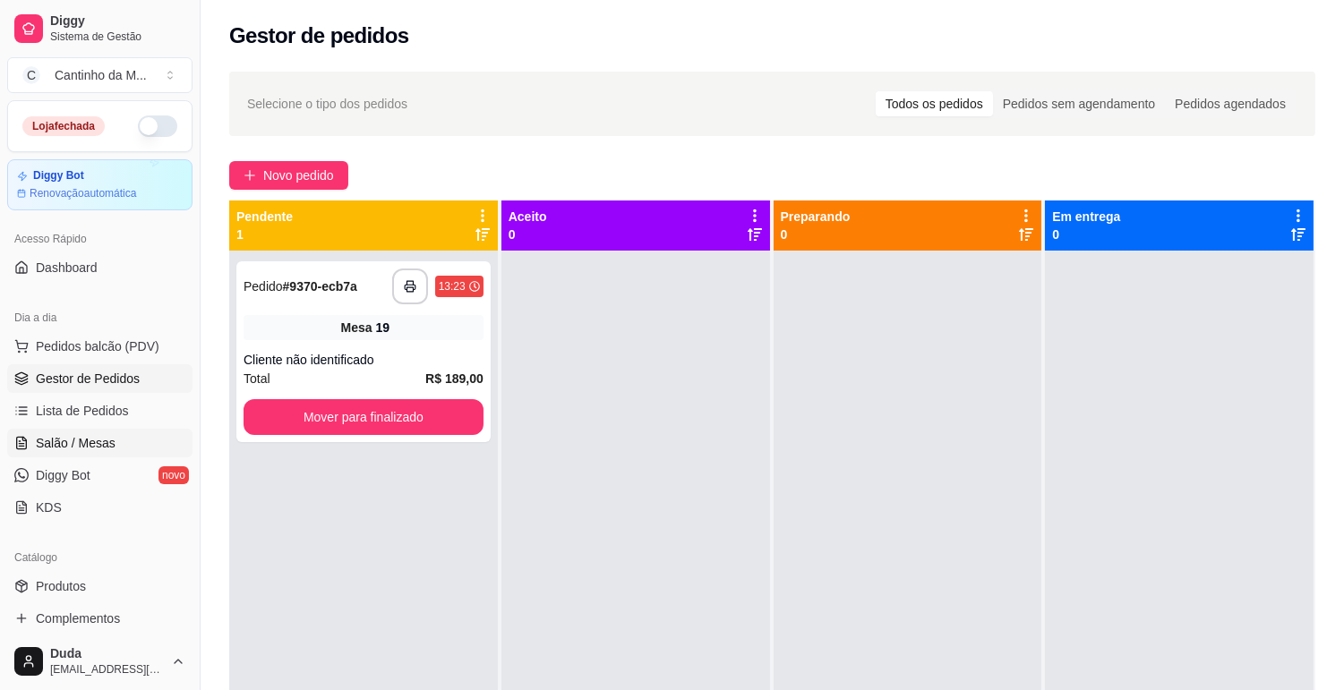
click at [50, 437] on span "Salão / Mesas" at bounding box center [76, 443] width 80 height 18
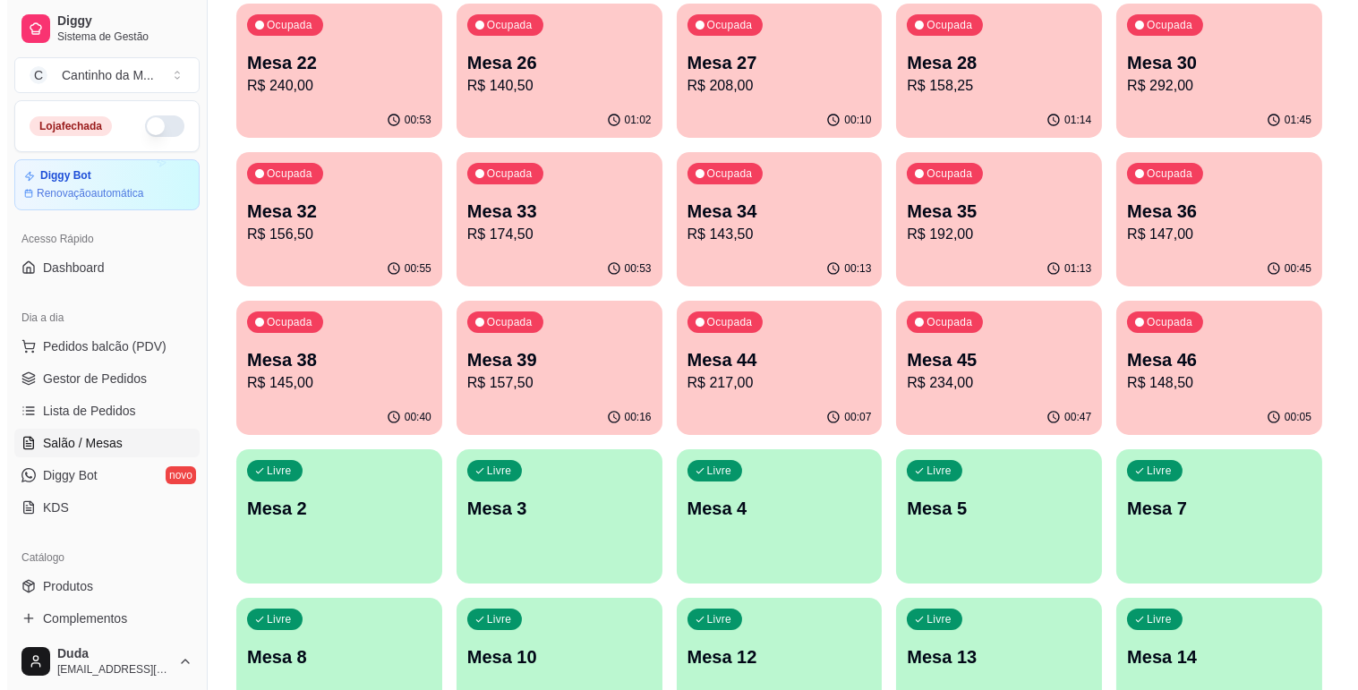
scroll to position [397, 0]
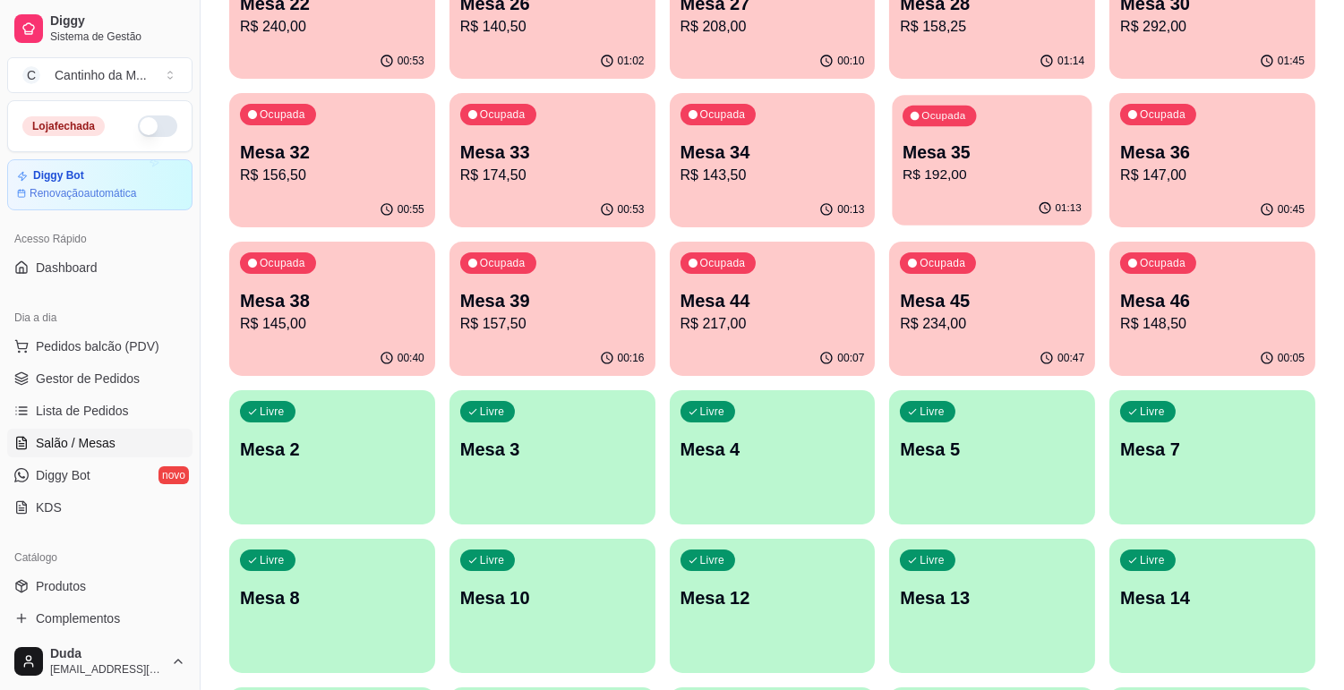
click at [1003, 184] on p "R$ 192,00" at bounding box center [991, 175] width 179 height 21
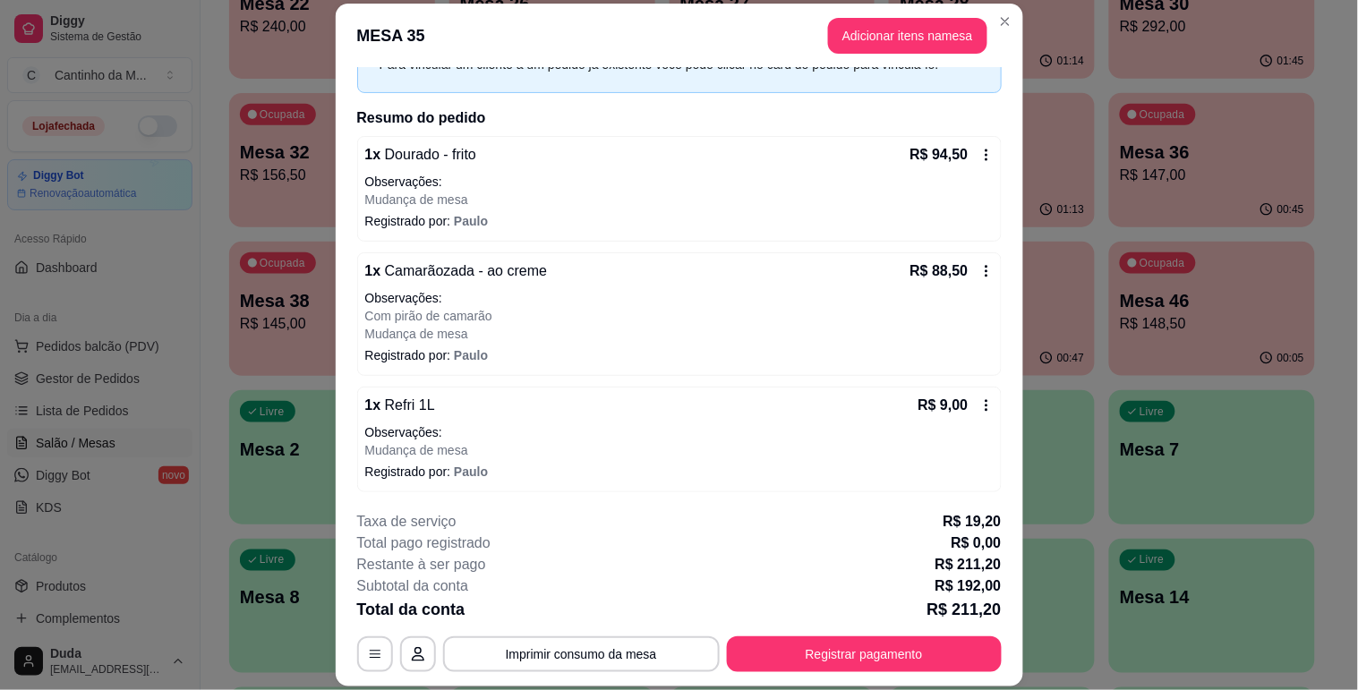
scroll to position [104, 0]
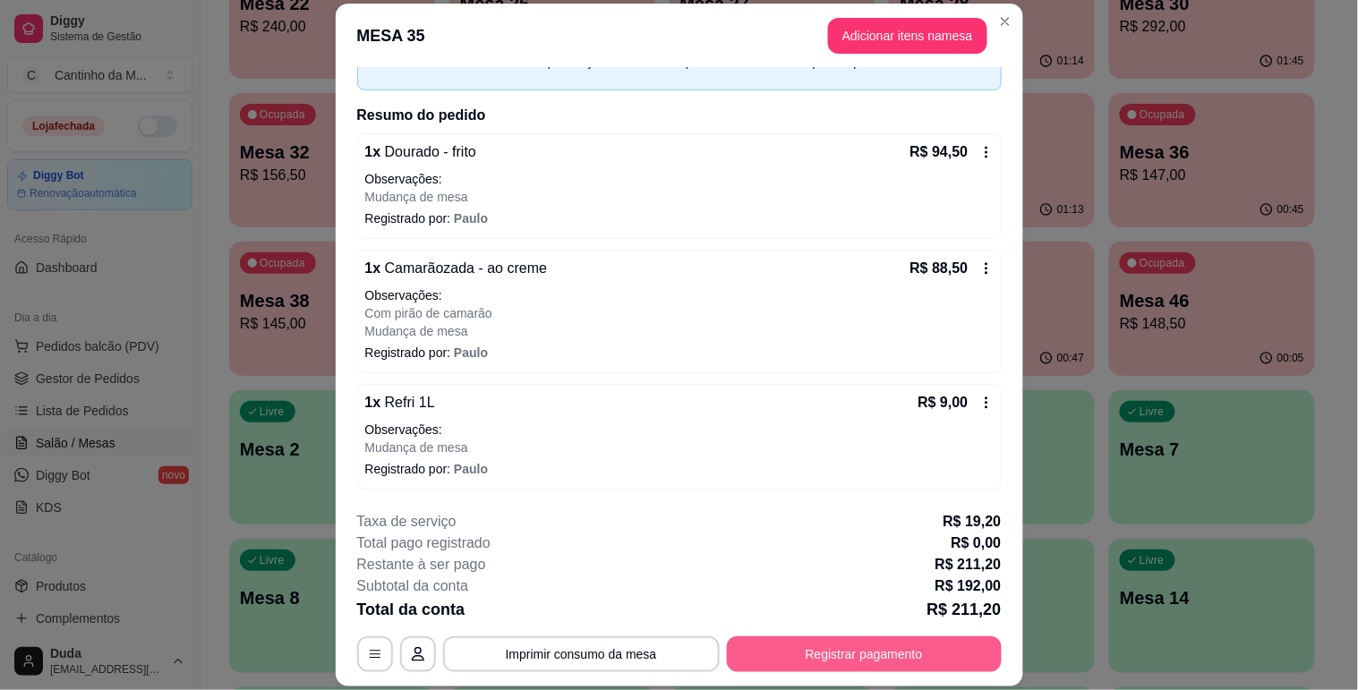
click at [827, 668] on button "Registrar pagamento" at bounding box center [864, 654] width 275 height 36
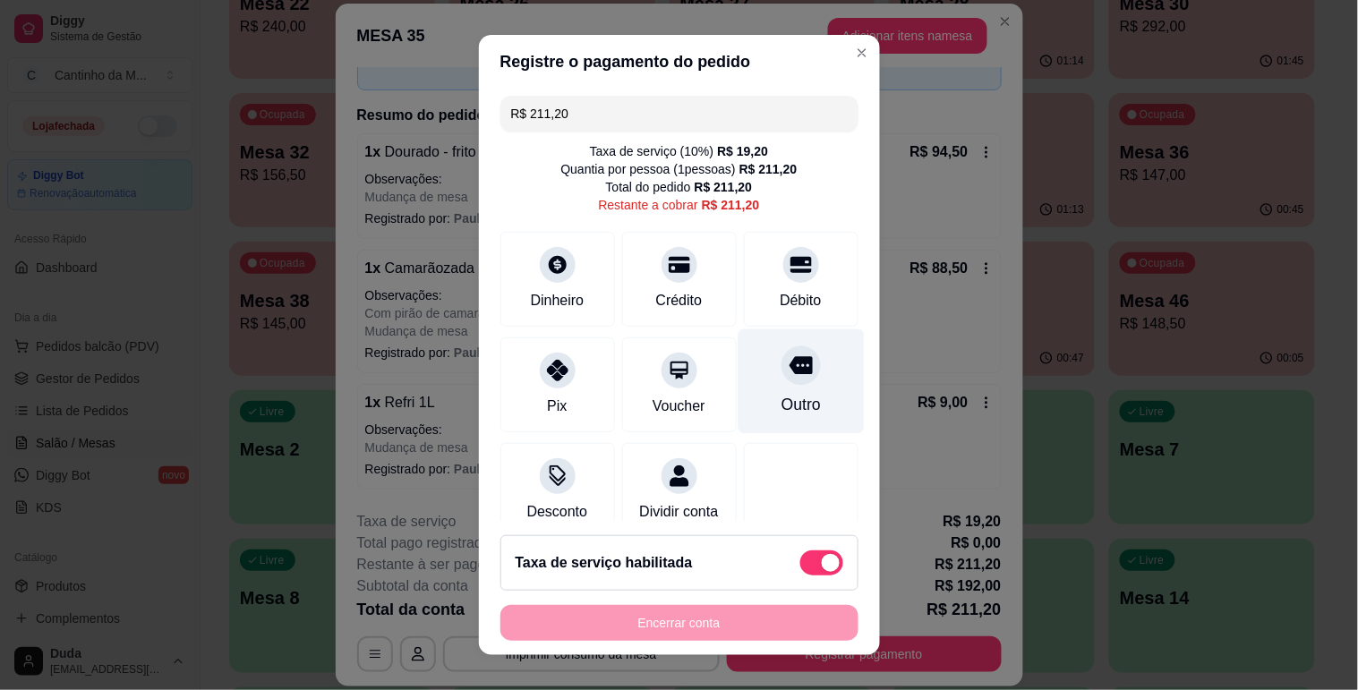
click at [781, 381] on div at bounding box center [800, 365] width 39 height 39
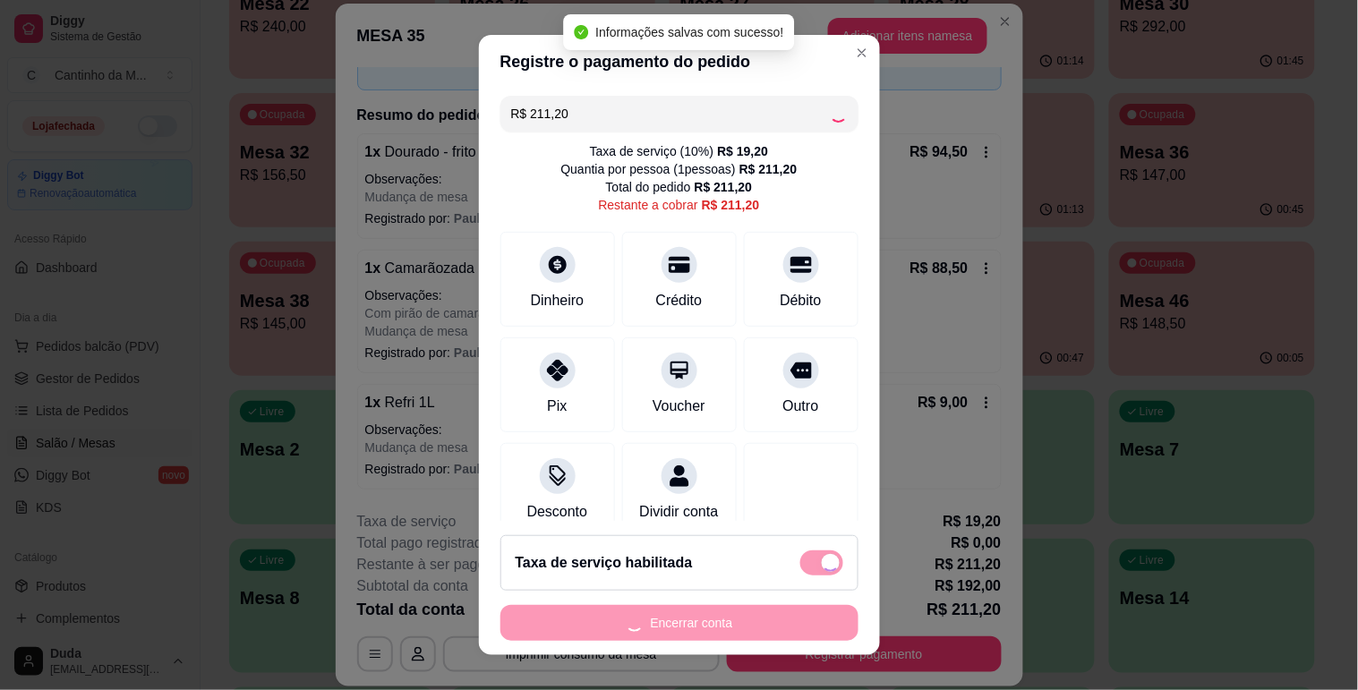
type input "R$ 0,00"
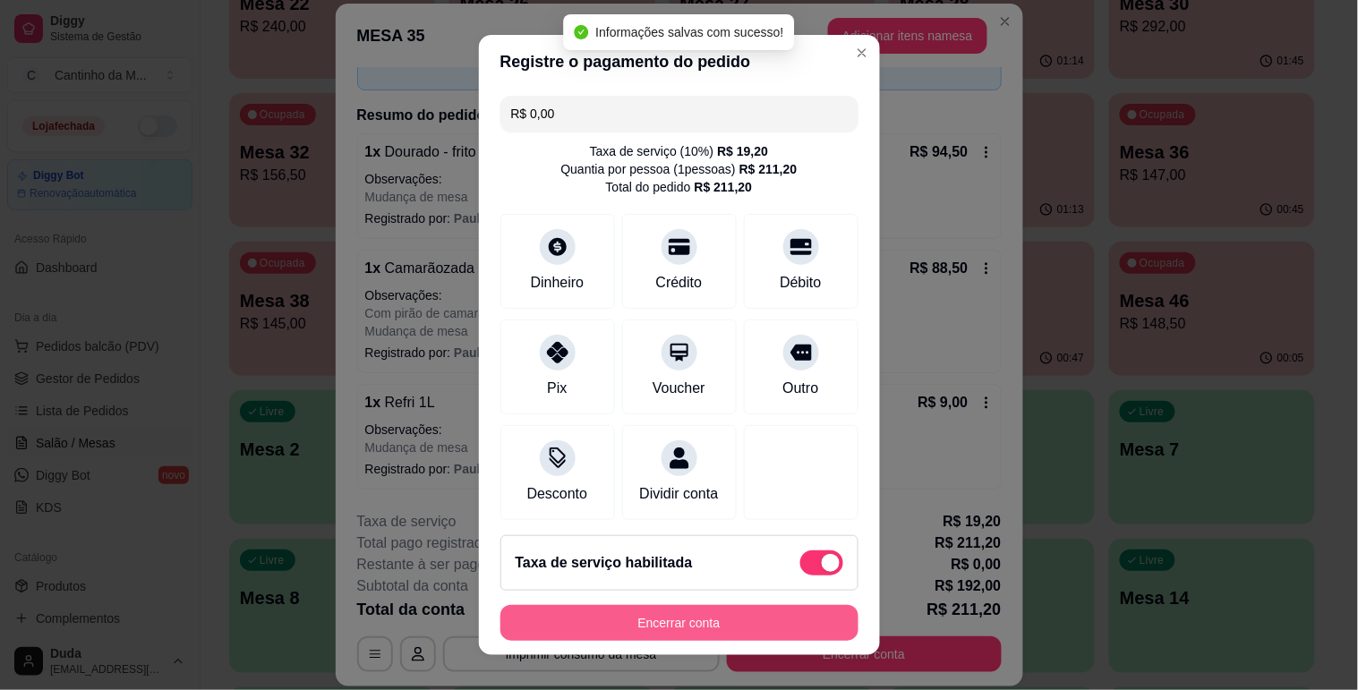
click at [650, 628] on button "Encerrar conta" at bounding box center [679, 623] width 358 height 36
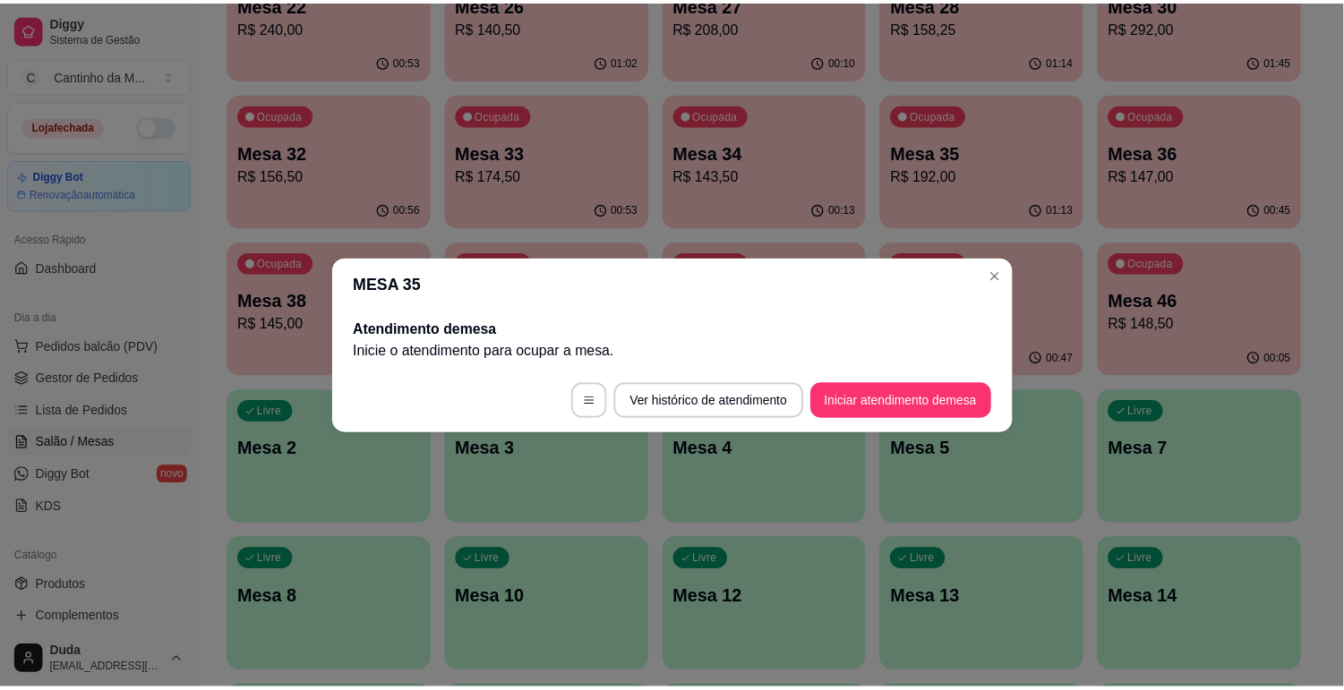
scroll to position [0, 0]
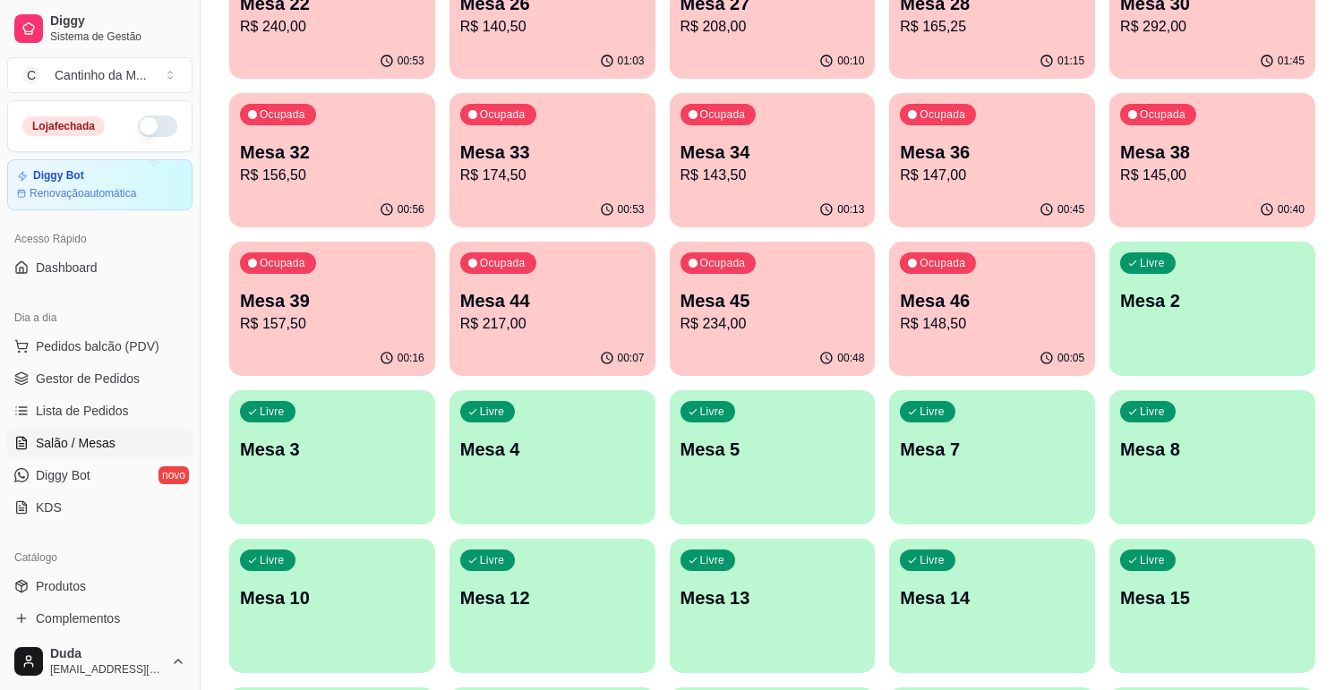
click at [90, 394] on ul "Pedidos balcão (PDV) Gestor de Pedidos Lista de Pedidos Salão / Mesas Diggy Bot…" at bounding box center [99, 427] width 185 height 190
click at [91, 409] on span "Lista de Pedidos" at bounding box center [82, 411] width 93 height 18
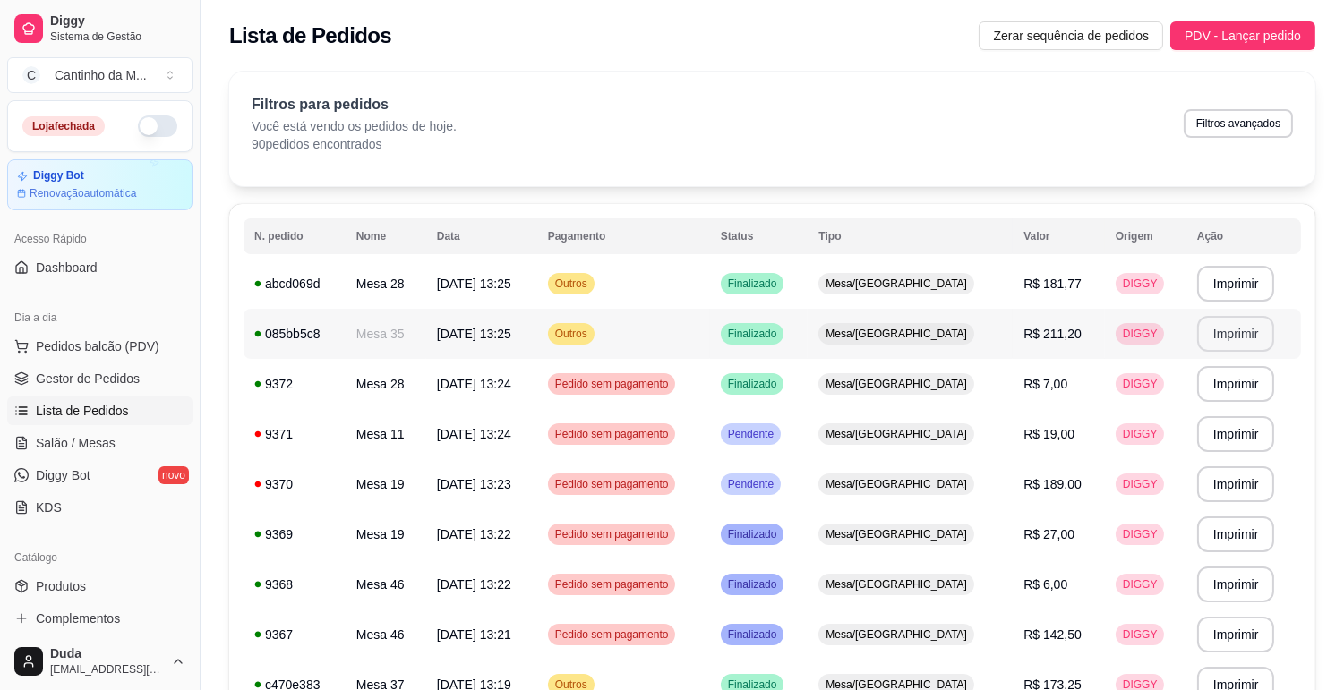
click at [1216, 328] on button "Imprimir" at bounding box center [1236, 334] width 78 height 36
click at [1217, 271] on button "Imprimir" at bounding box center [1236, 284] width 78 height 36
click at [139, 377] on link "Gestor de Pedidos" at bounding box center [99, 378] width 185 height 29
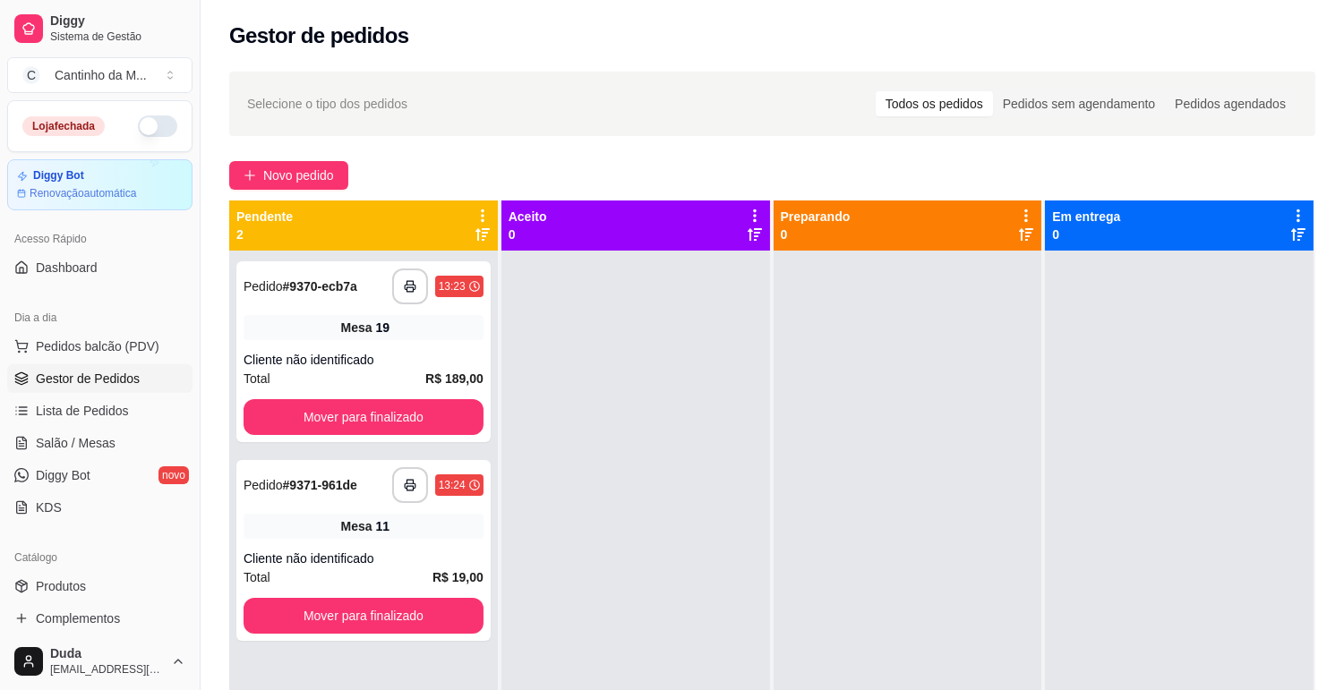
click at [491, 307] on div "**********" at bounding box center [363, 596] width 269 height 690
click at [449, 333] on div "Mesa 19" at bounding box center [363, 327] width 240 height 25
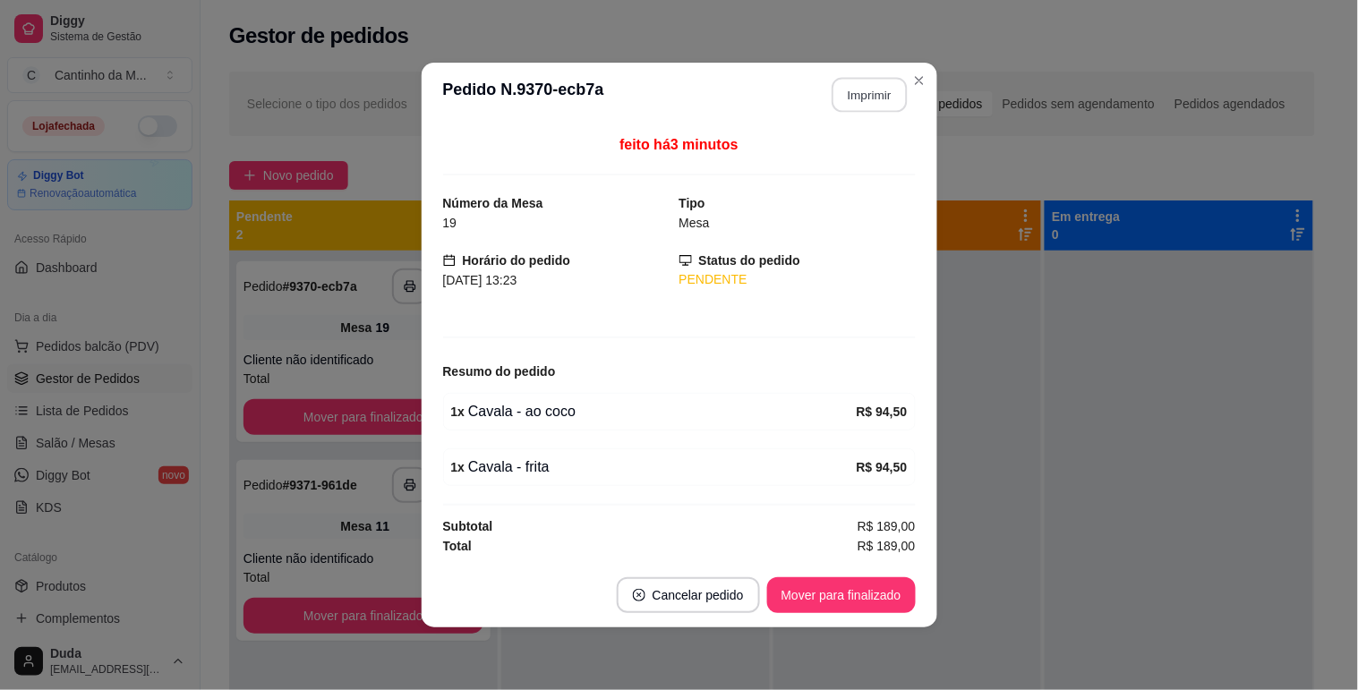
click at [877, 95] on button "Imprimir" at bounding box center [869, 95] width 75 height 35
click at [875, 584] on button "Mover para finalizado" at bounding box center [841, 595] width 144 height 35
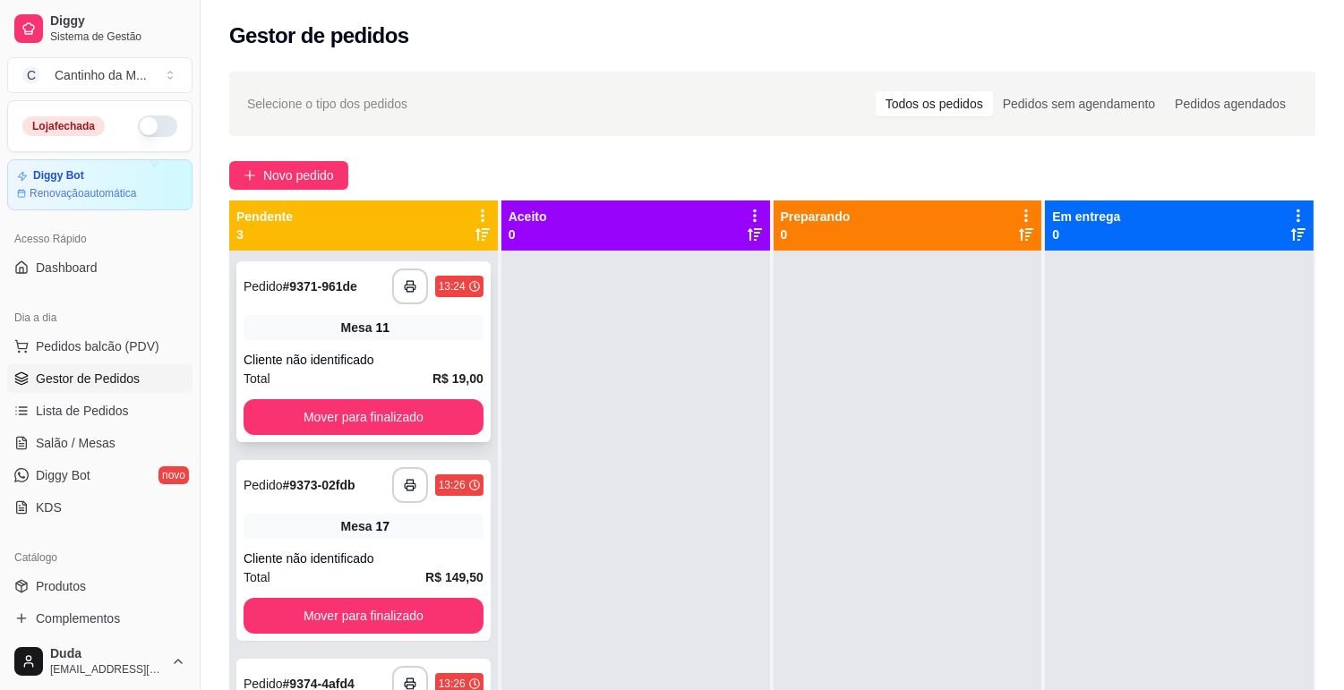
click at [378, 337] on div "Mesa 11" at bounding box center [363, 327] width 240 height 25
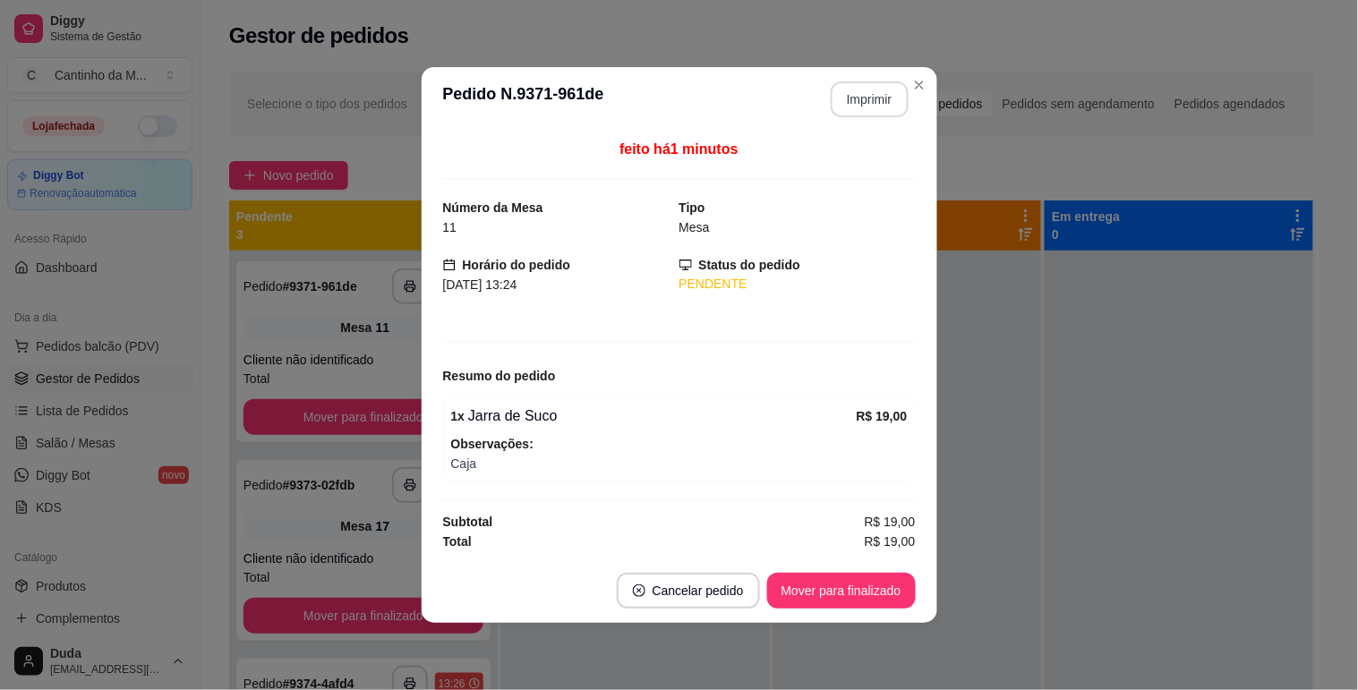
click at [859, 94] on button "Imprimir" at bounding box center [870, 99] width 78 height 36
click at [867, 604] on button "Mover para finalizado" at bounding box center [841, 591] width 149 height 36
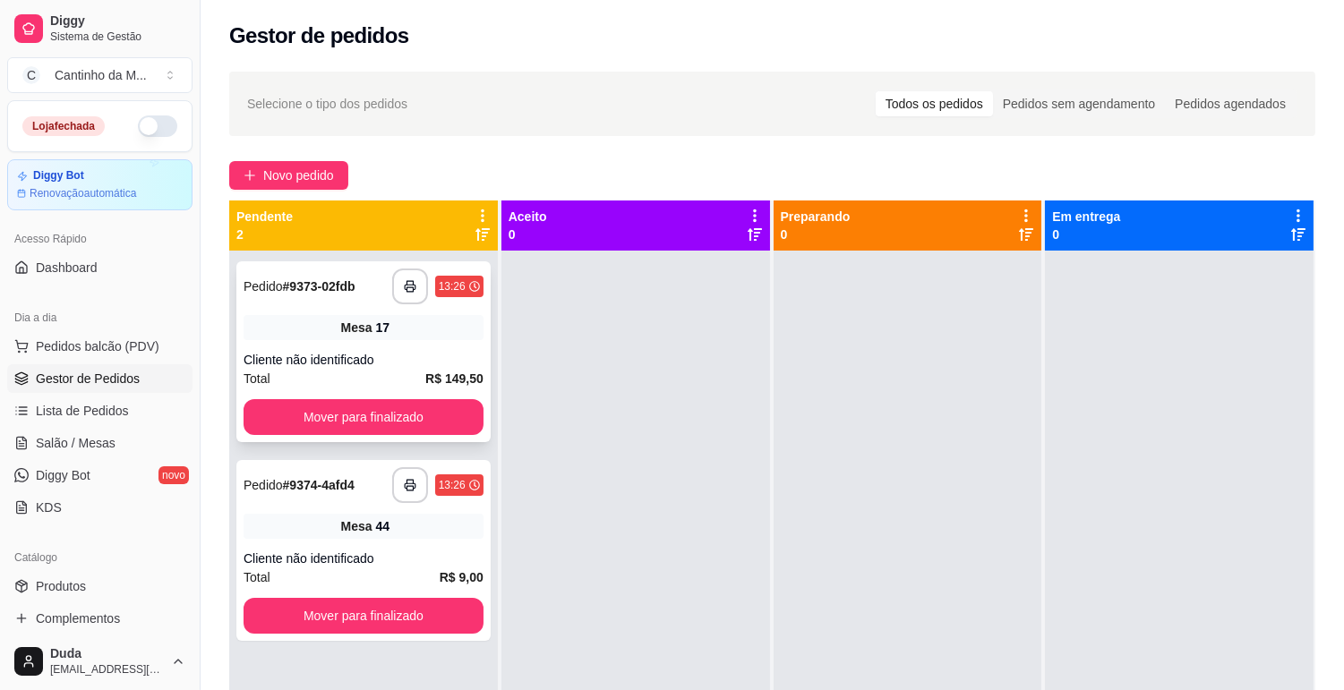
click at [320, 383] on div "Total R$ 149,50" at bounding box center [363, 379] width 240 height 20
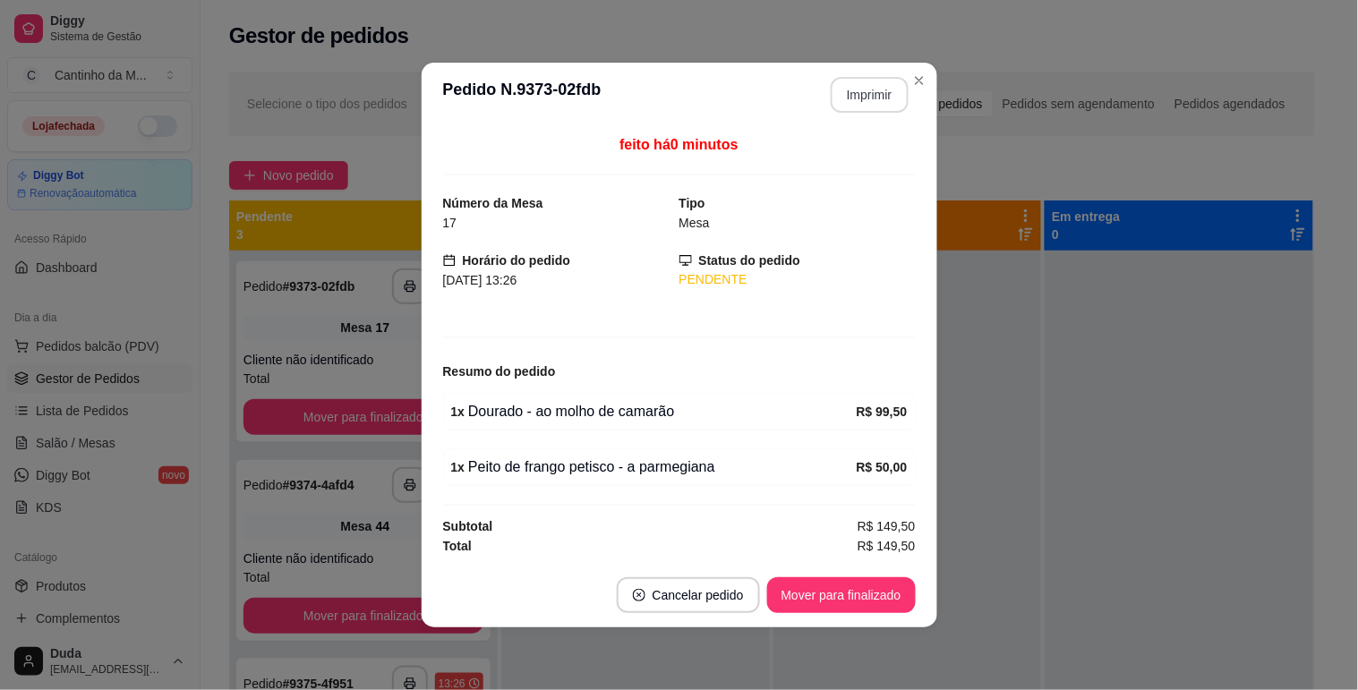
click at [862, 86] on button "Imprimir" at bounding box center [870, 95] width 78 height 36
click at [815, 602] on button "Mover para finalizado" at bounding box center [841, 595] width 144 height 35
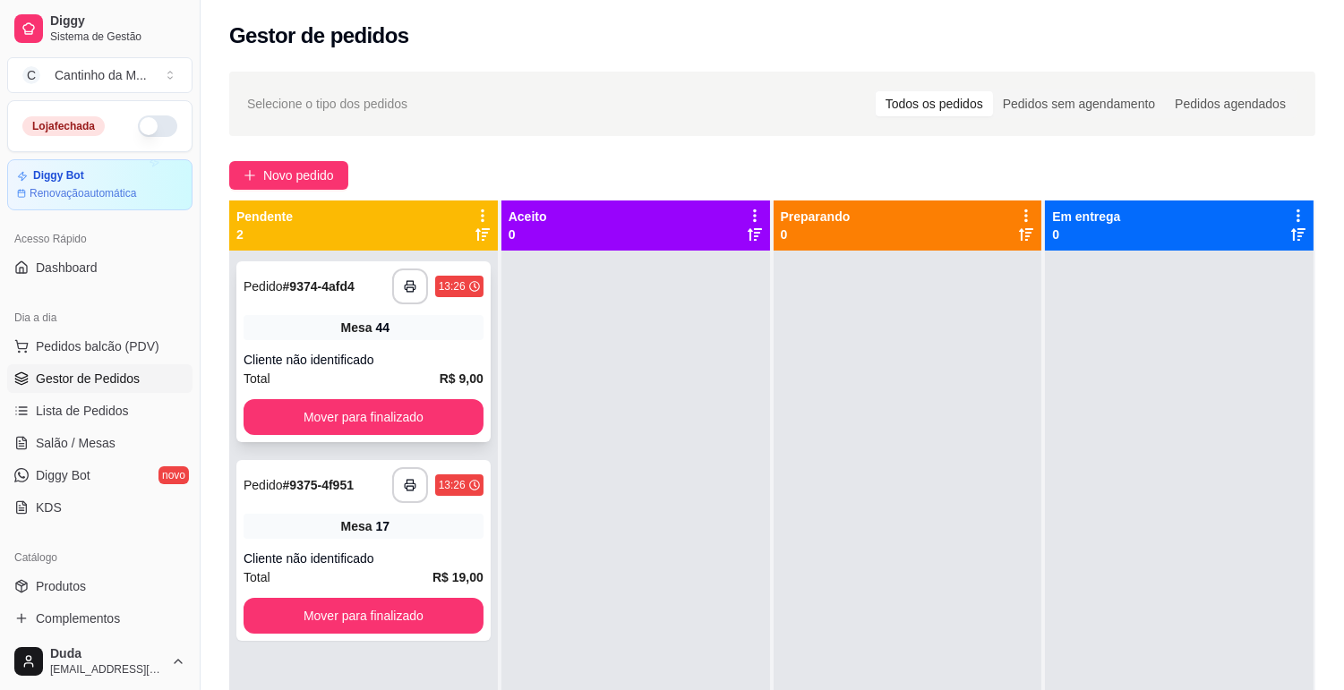
click at [380, 313] on div "**********" at bounding box center [363, 351] width 254 height 181
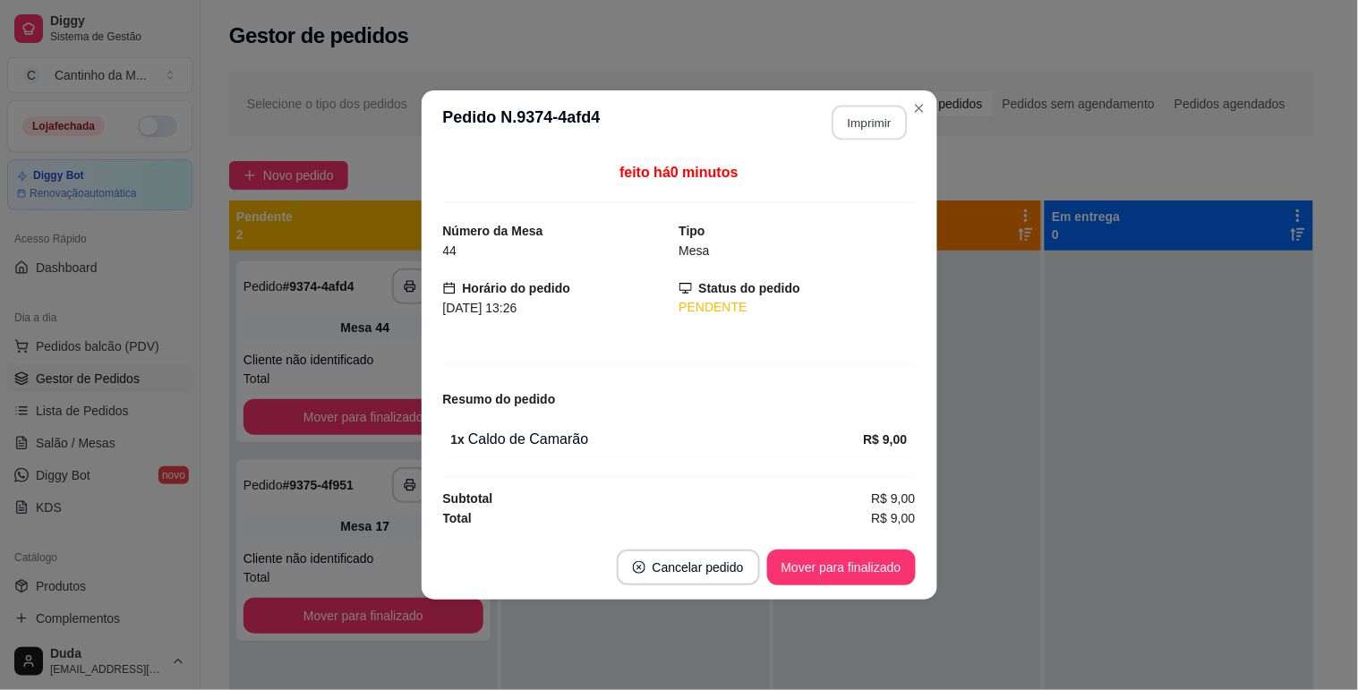
click at [862, 112] on button "Imprimir" at bounding box center [869, 123] width 75 height 35
click at [852, 571] on button "Mover para finalizado" at bounding box center [841, 568] width 149 height 36
click at [934, 496] on div "**********" at bounding box center [679, 345] width 1358 height 690
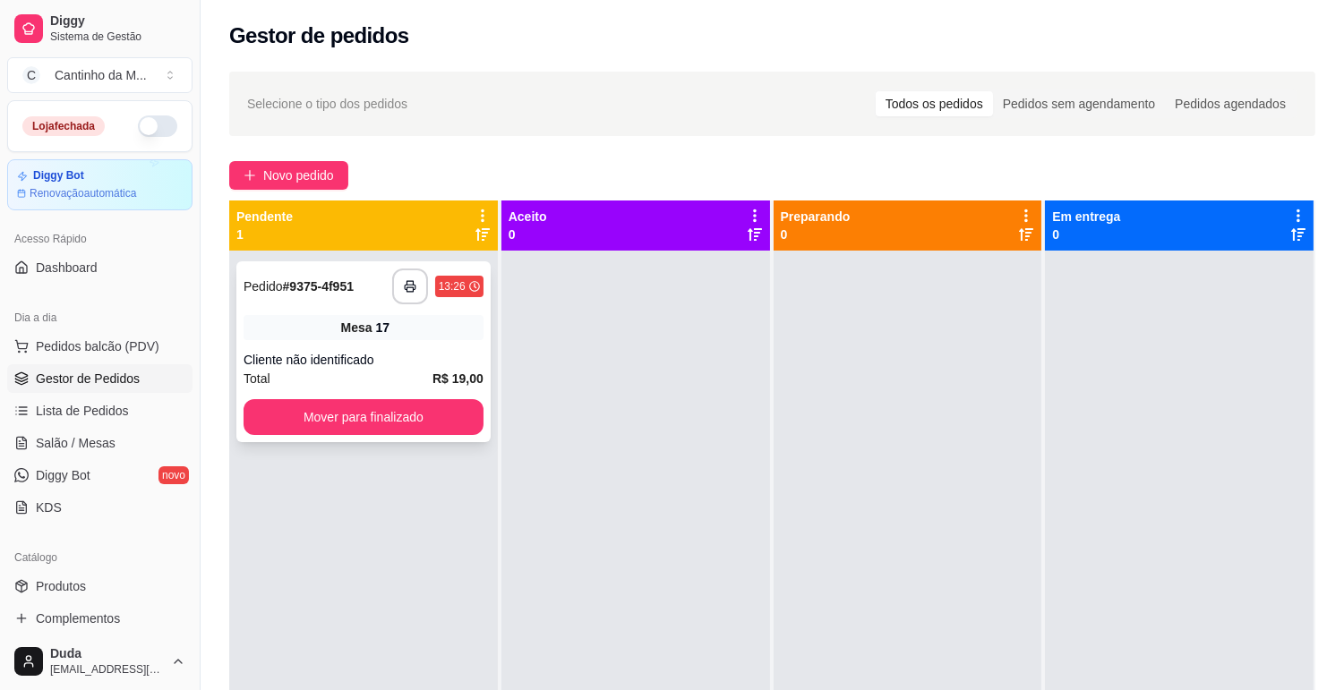
click at [346, 343] on div "**********" at bounding box center [363, 351] width 254 height 181
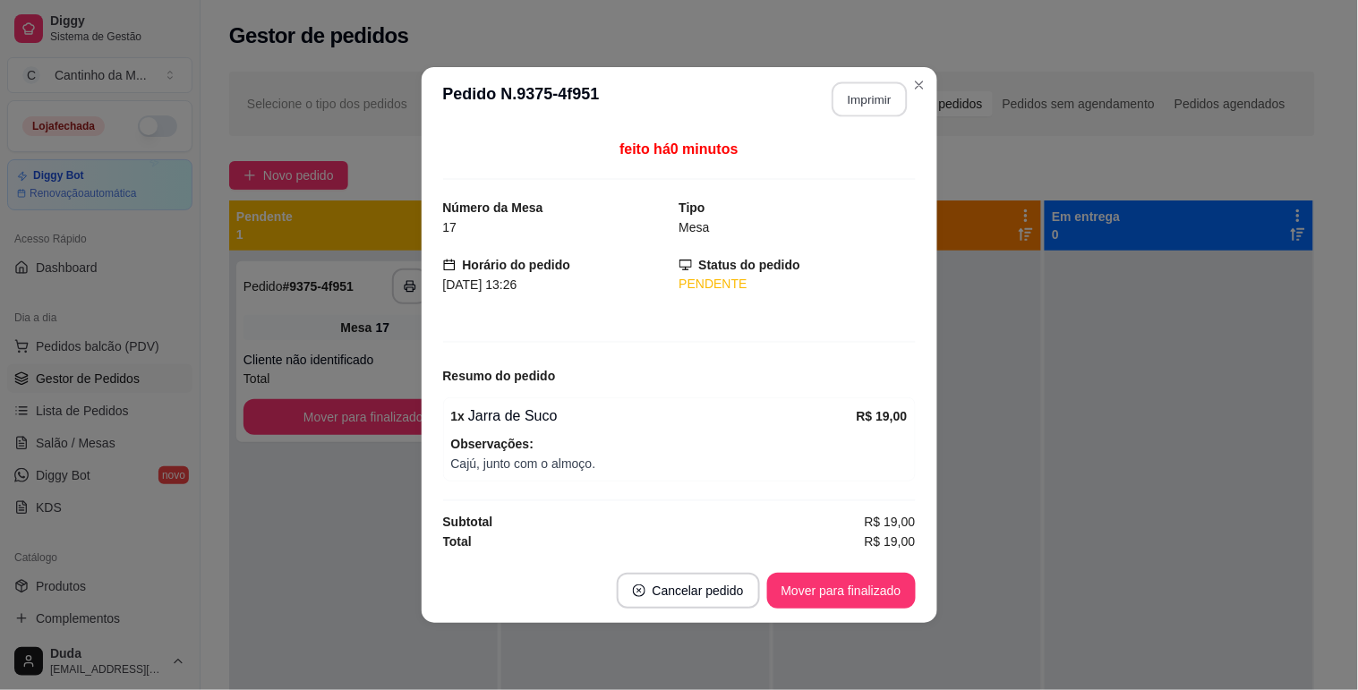
click at [860, 103] on button "Imprimir" at bounding box center [869, 99] width 75 height 35
click at [828, 588] on button "Mover para finalizado" at bounding box center [841, 591] width 149 height 36
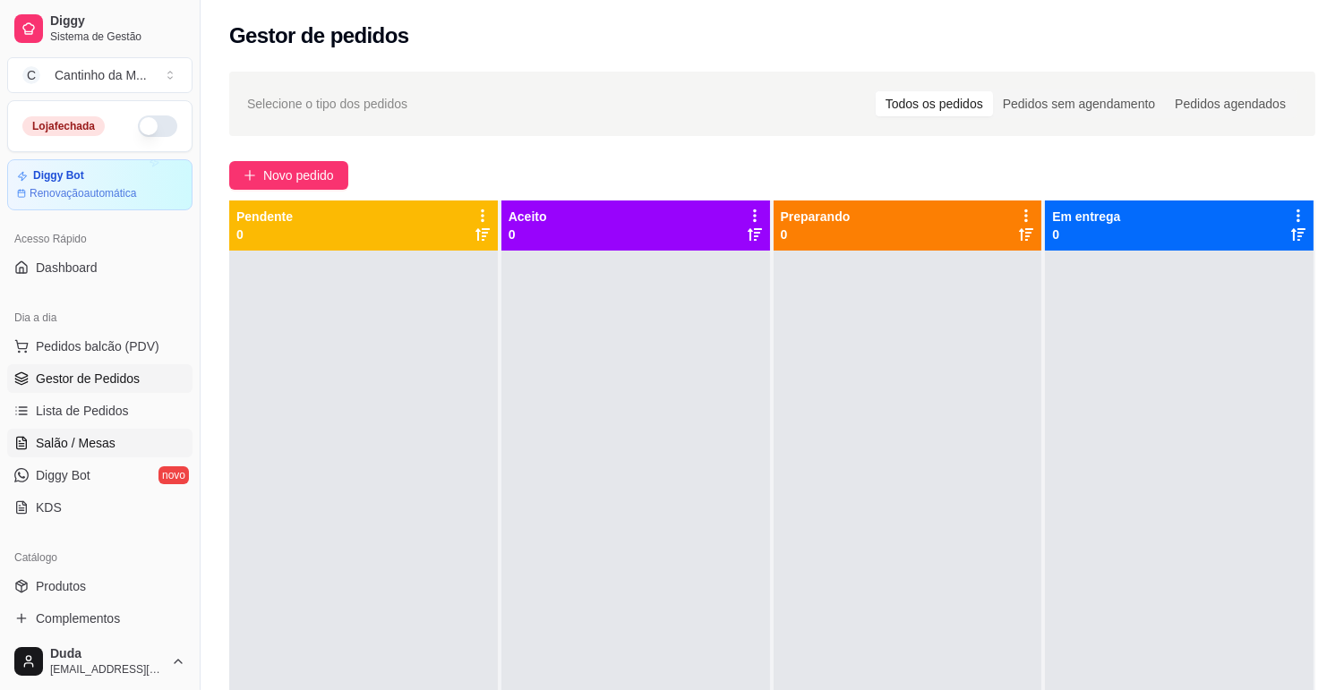
click at [122, 441] on link "Salão / Mesas" at bounding box center [99, 443] width 185 height 29
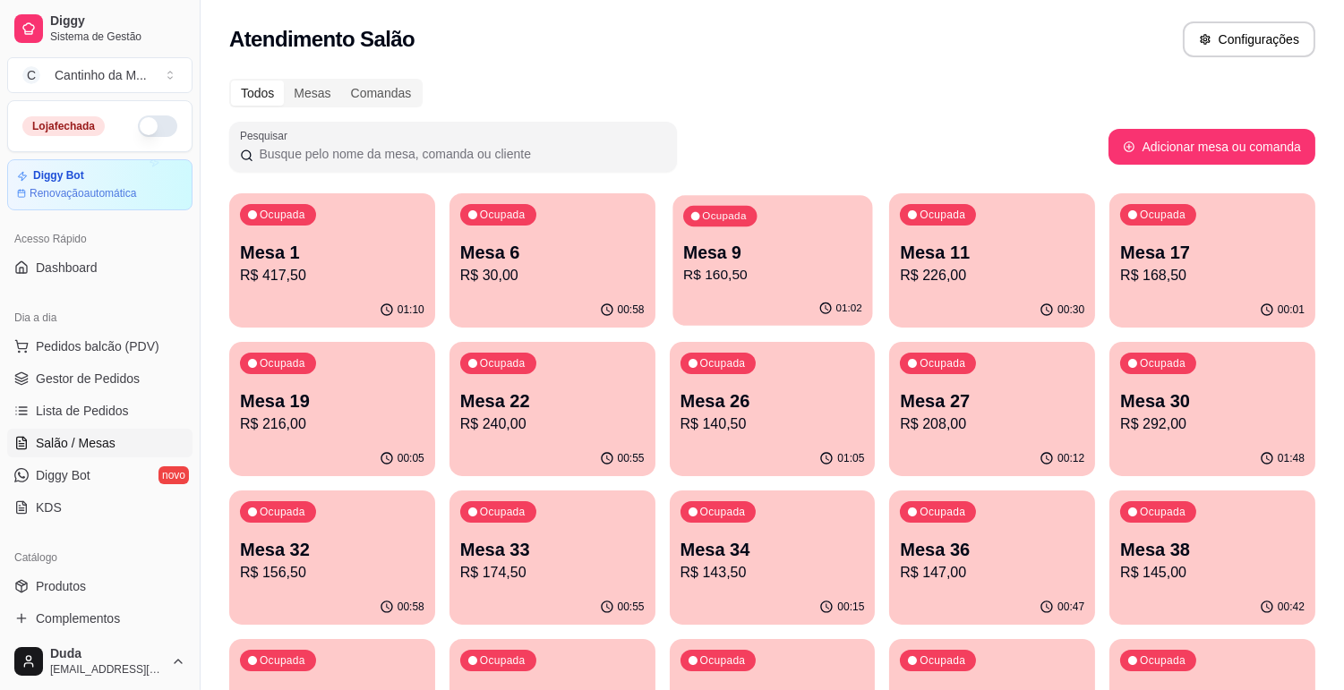
click at [705, 247] on p "Mesa 9" at bounding box center [772, 253] width 179 height 24
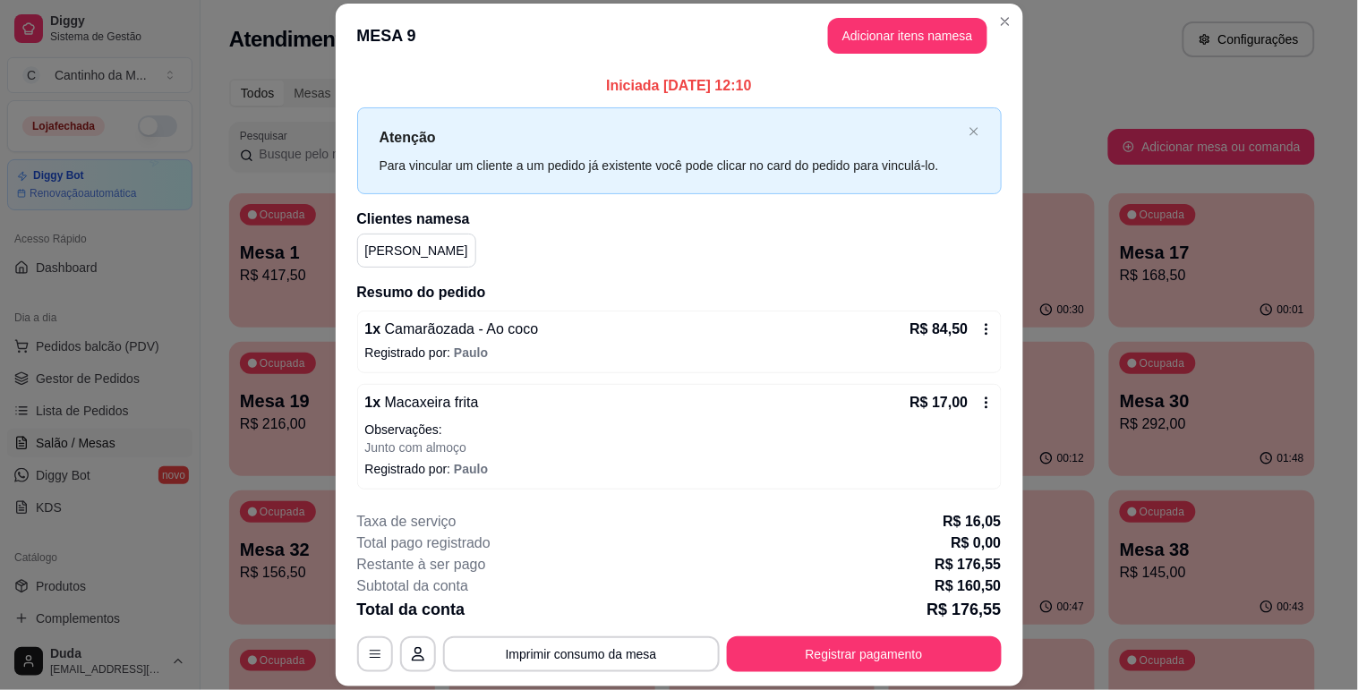
click at [985, 398] on icon at bounding box center [986, 403] width 3 height 12
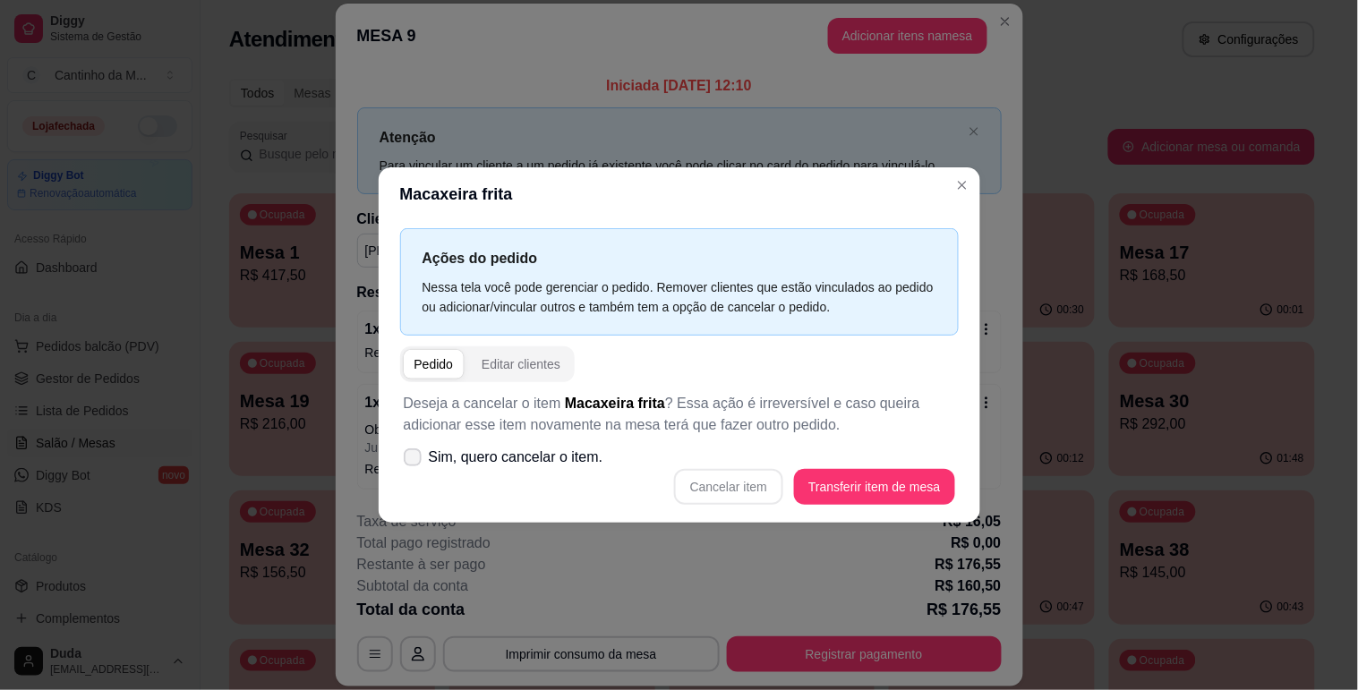
click at [424, 453] on label "Sim, quero cancelar o item." at bounding box center [504, 458] width 214 height 36
click at [414, 460] on input "Sim, quero cancelar o item." at bounding box center [409, 466] width 12 height 12
checkbox input "true"
click at [781, 482] on button "Cancelar item" at bounding box center [729, 486] width 107 height 35
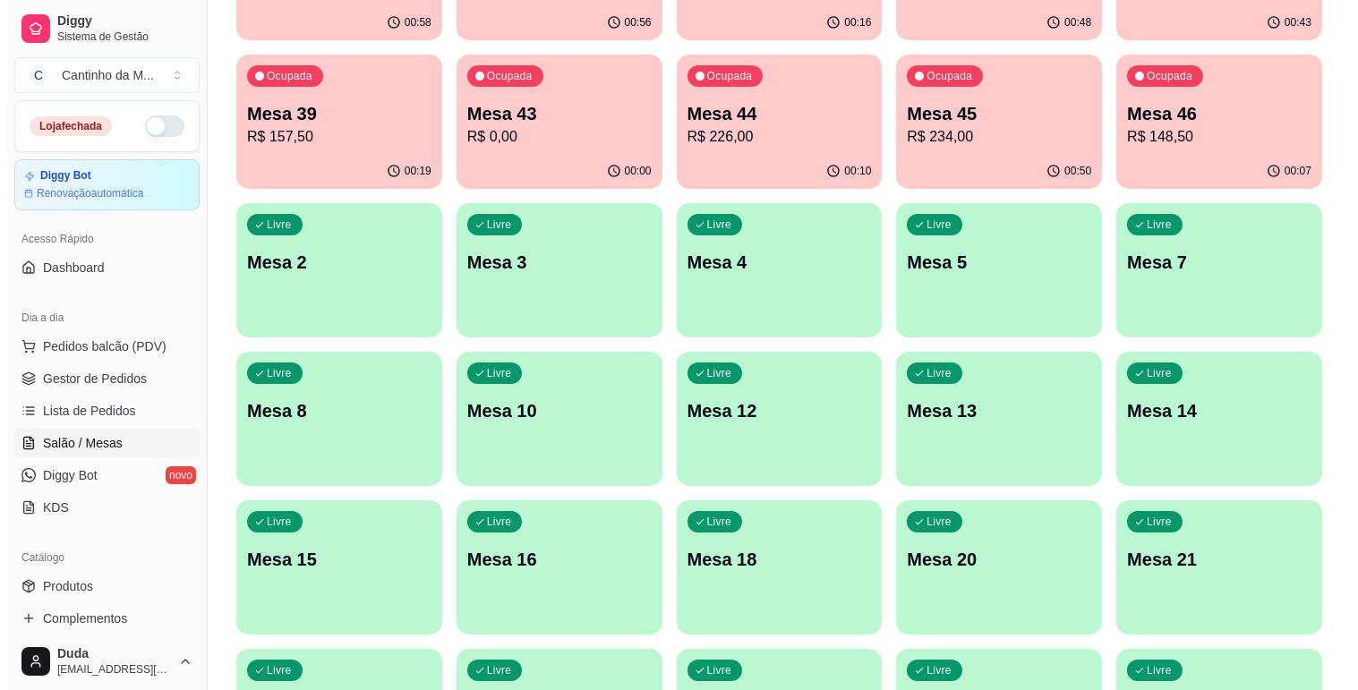
scroll to position [596, 0]
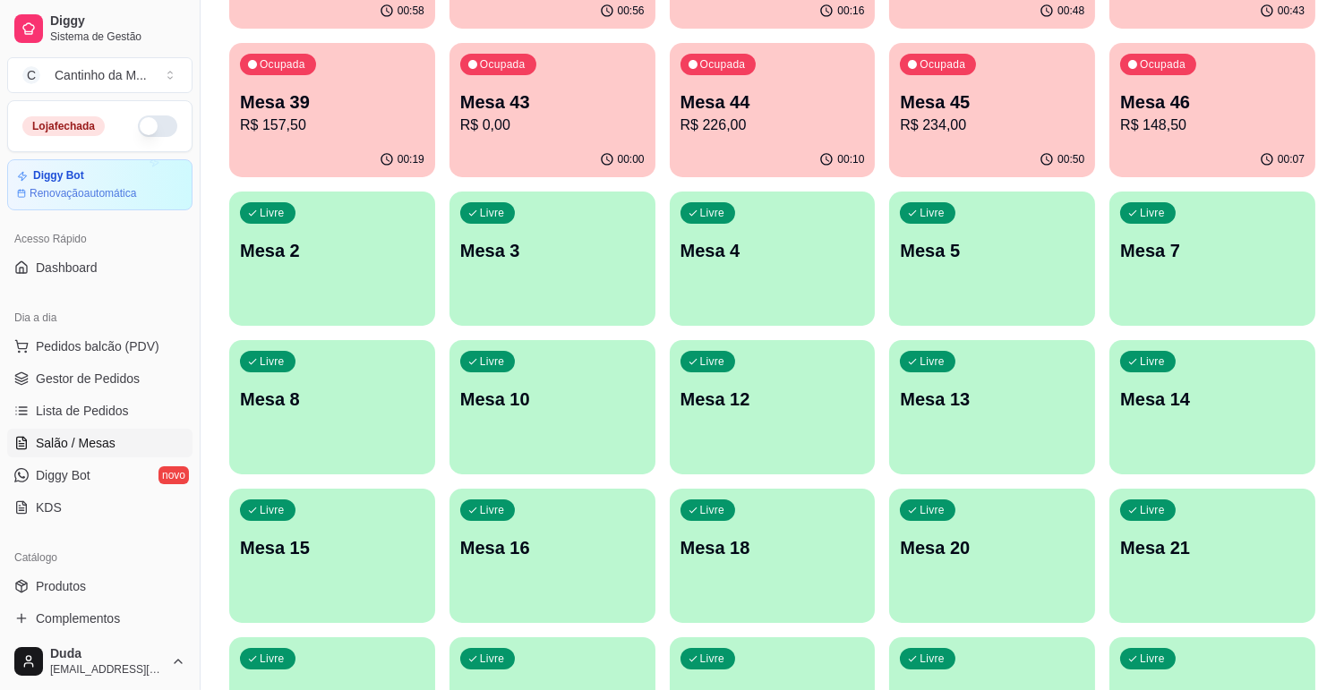
click at [407, 173] on div "00:19" at bounding box center [332, 159] width 206 height 35
click at [314, 269] on div "Livre Mesa 2" at bounding box center [332, 248] width 206 height 113
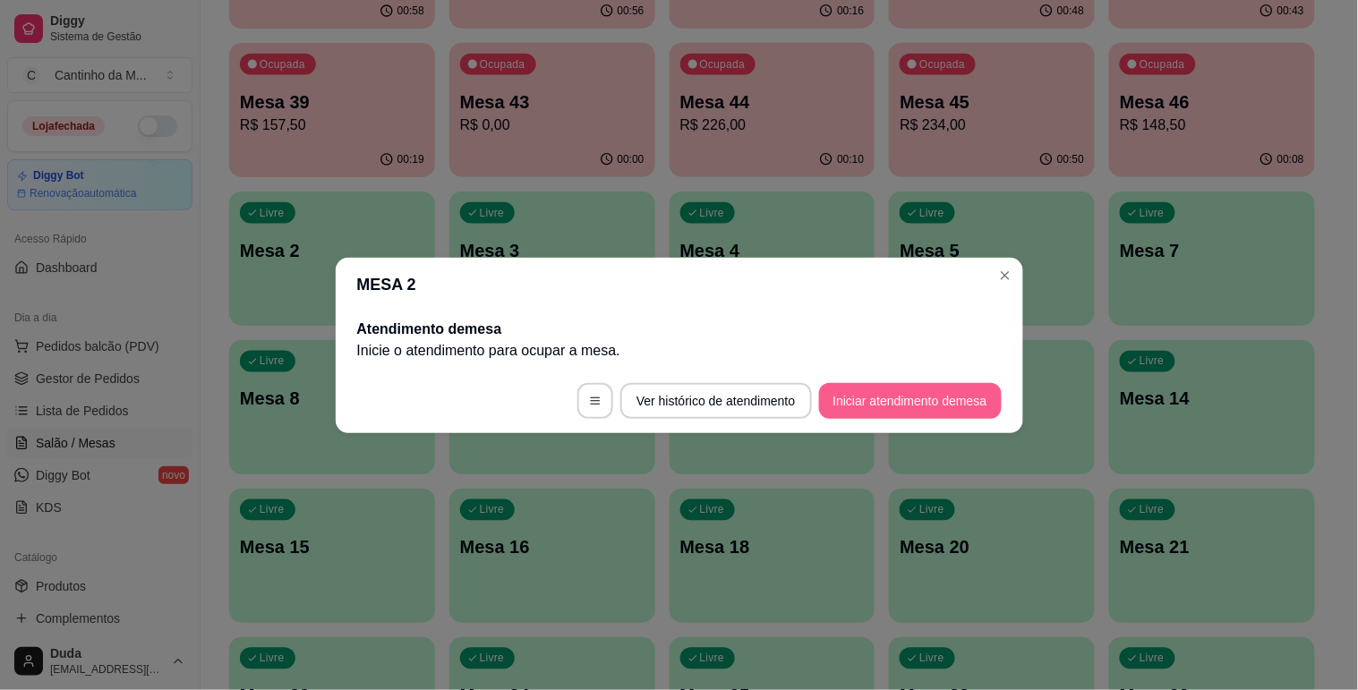
click at [884, 390] on button "Iniciar atendimento de mesa" at bounding box center [910, 401] width 183 height 36
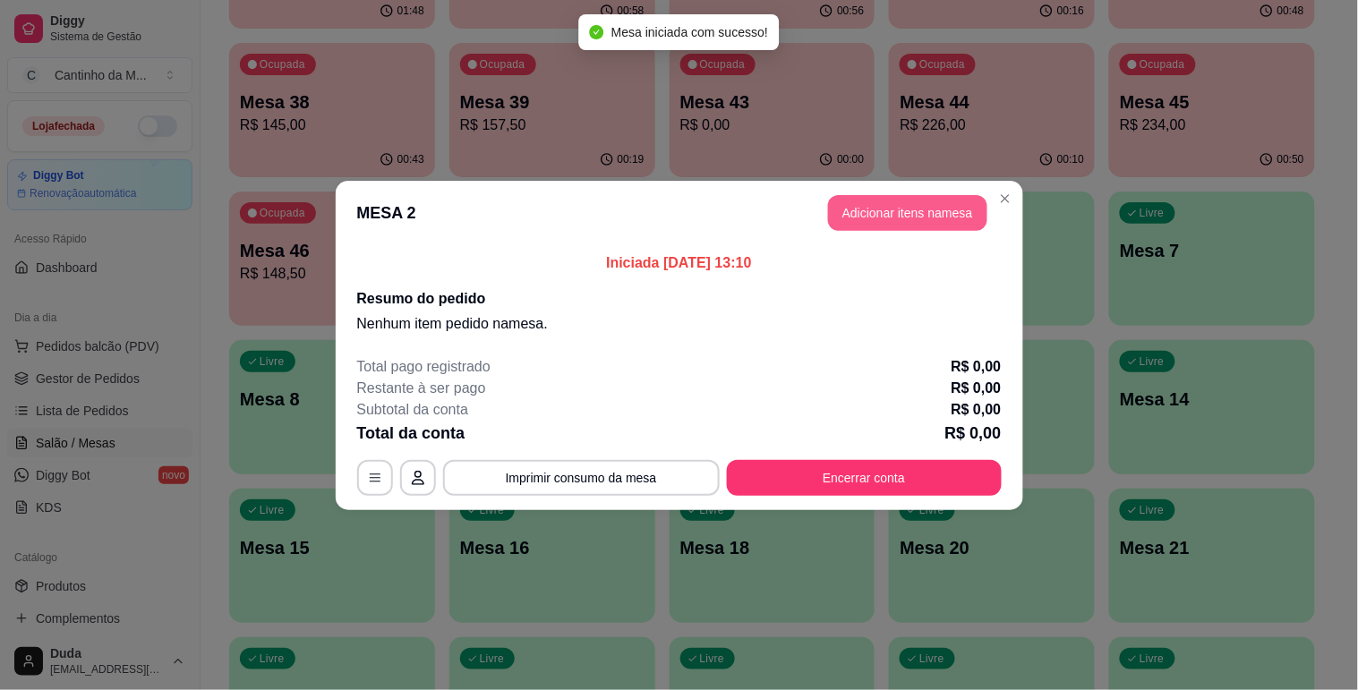
click at [892, 192] on header "MESA 2 Adicionar itens na mesa" at bounding box center [679, 213] width 687 height 64
click at [889, 197] on button "Adicionar itens na mesa" at bounding box center [907, 213] width 159 height 36
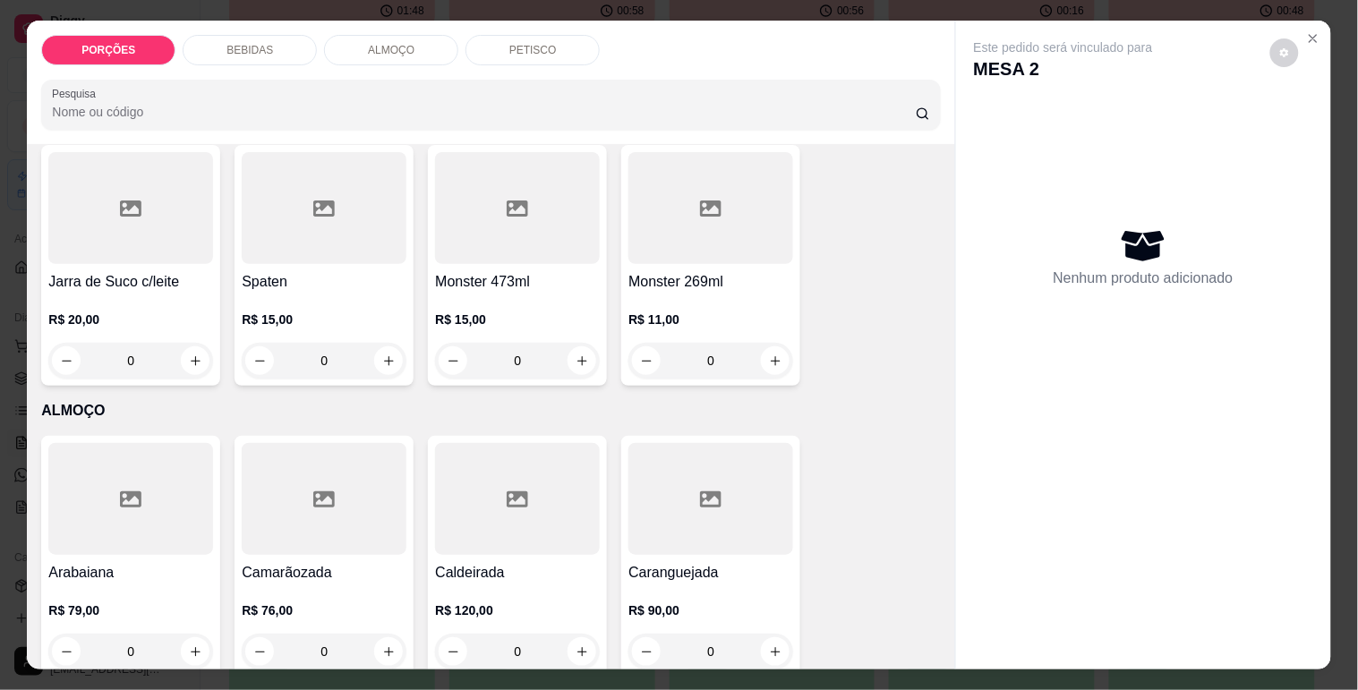
scroll to position [4276, 0]
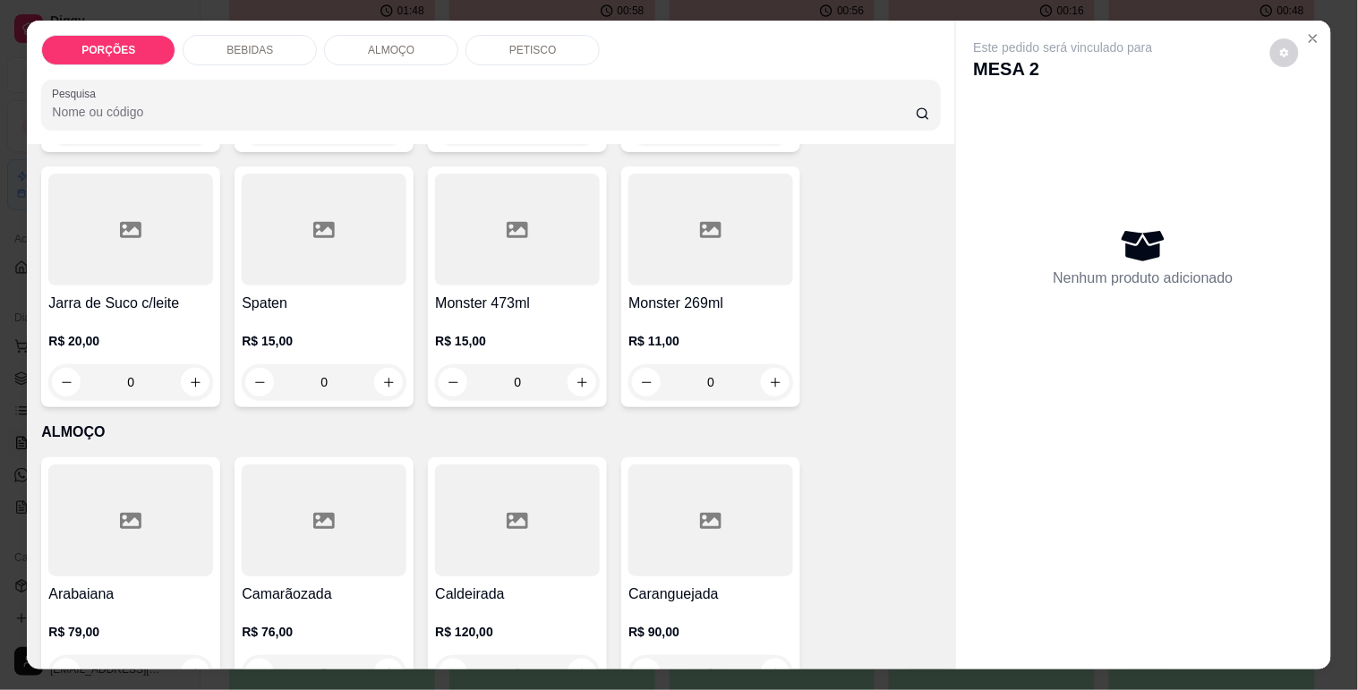
click at [316, 497] on div at bounding box center [324, 521] width 165 height 112
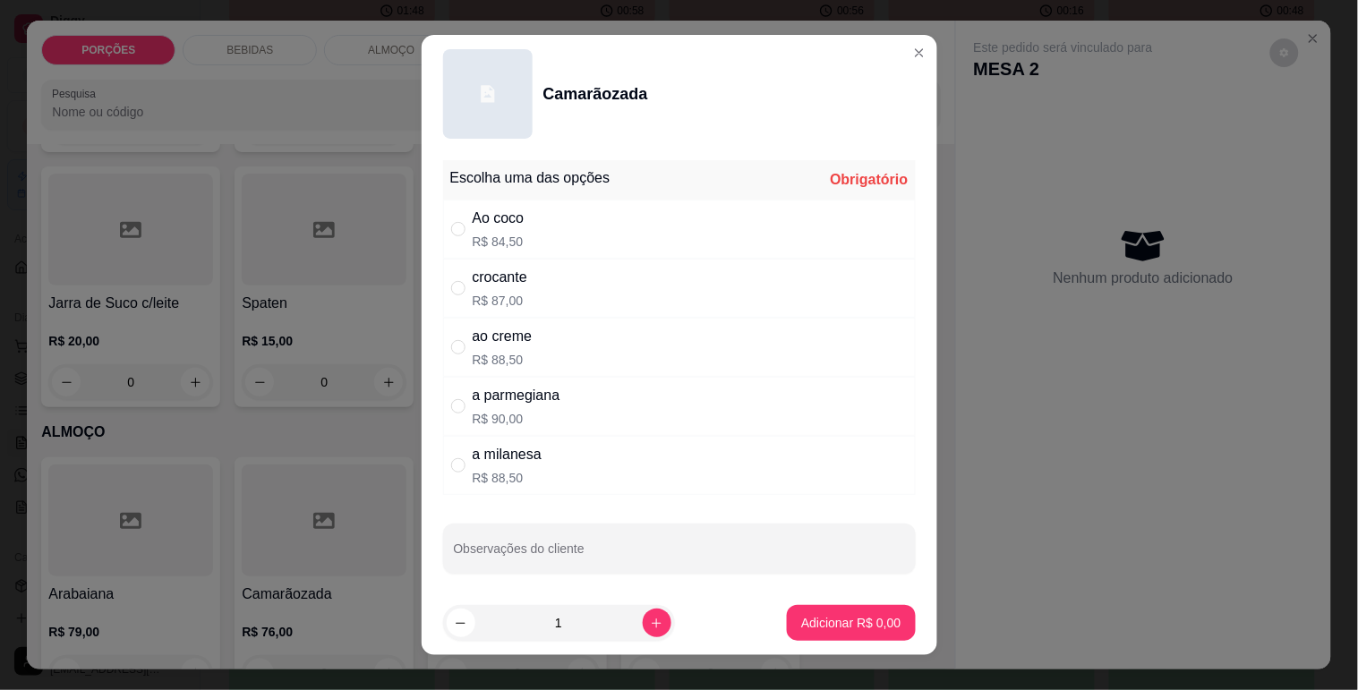
click at [558, 235] on div "Ao coco R$ 84,50" at bounding box center [679, 229] width 473 height 59
radio input "true"
click at [797, 611] on button "Adicionar R$ 84,50" at bounding box center [848, 623] width 132 height 35
type input "1"
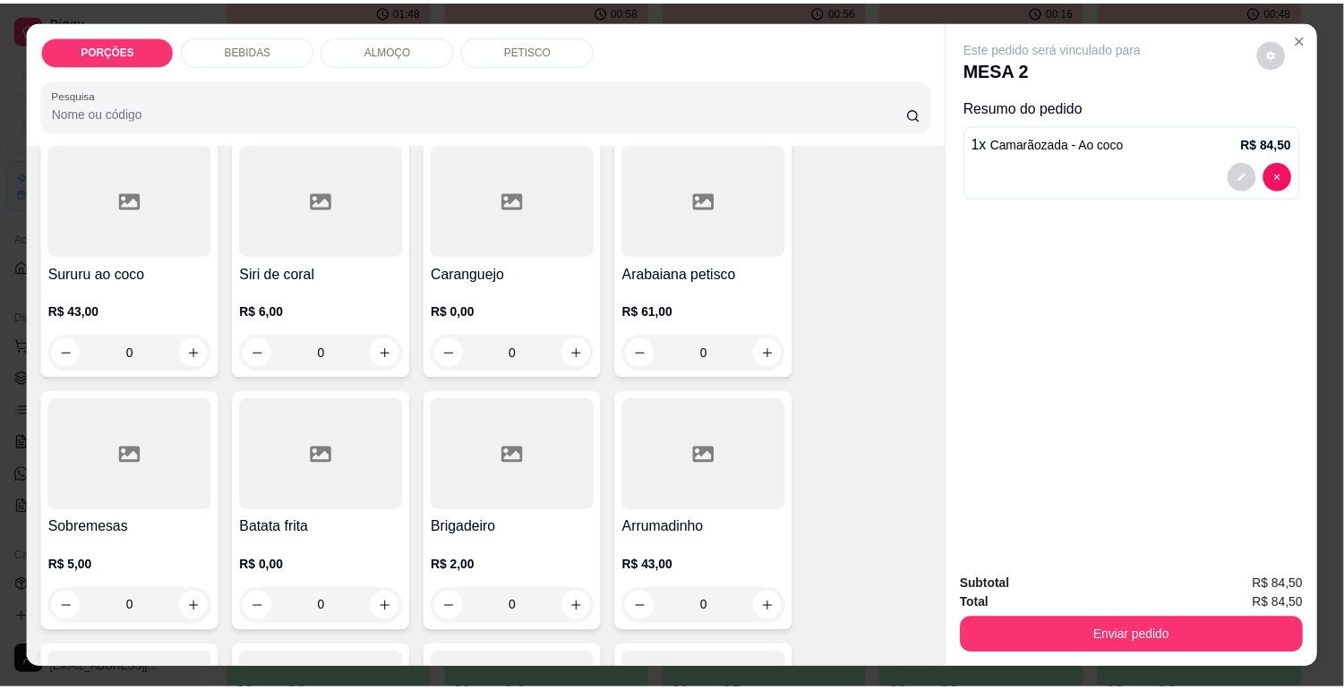
scroll to position [6166, 0]
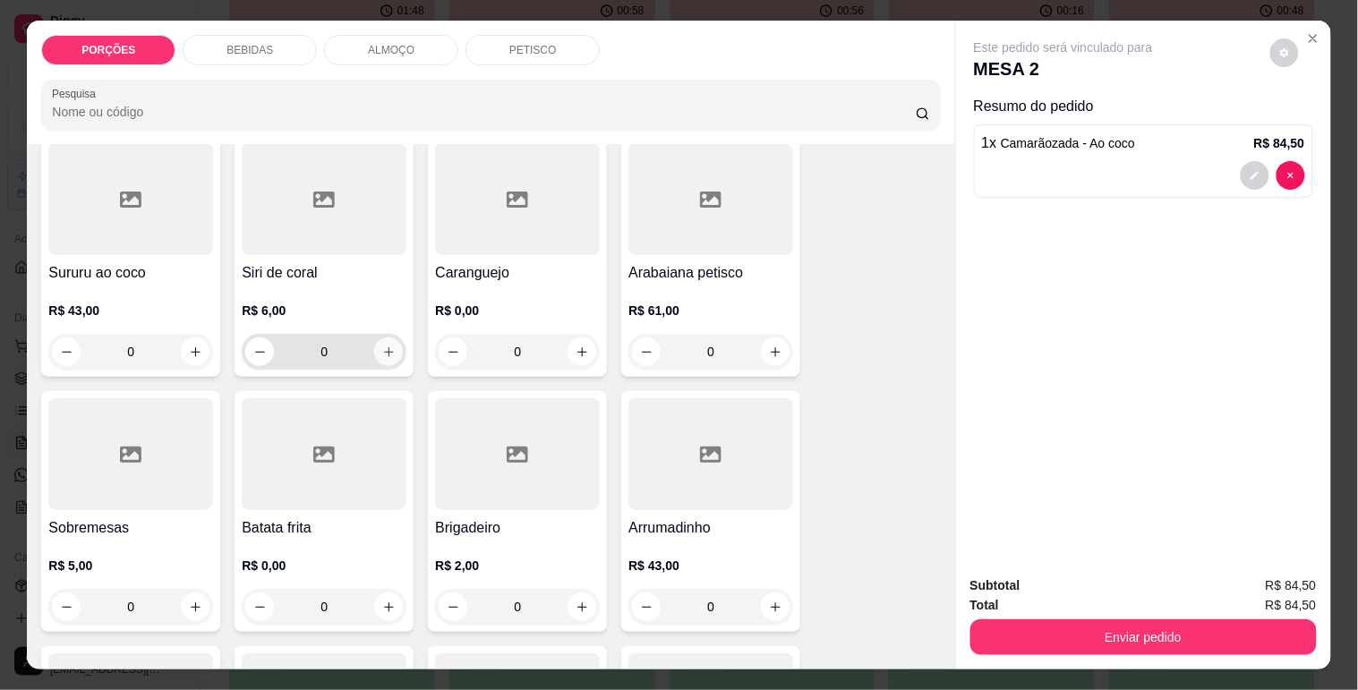
click at [384, 347] on icon "increase-product-quantity" at bounding box center [389, 352] width 10 height 10
click at [382, 346] on icon "increase-product-quantity" at bounding box center [388, 352] width 13 height 13
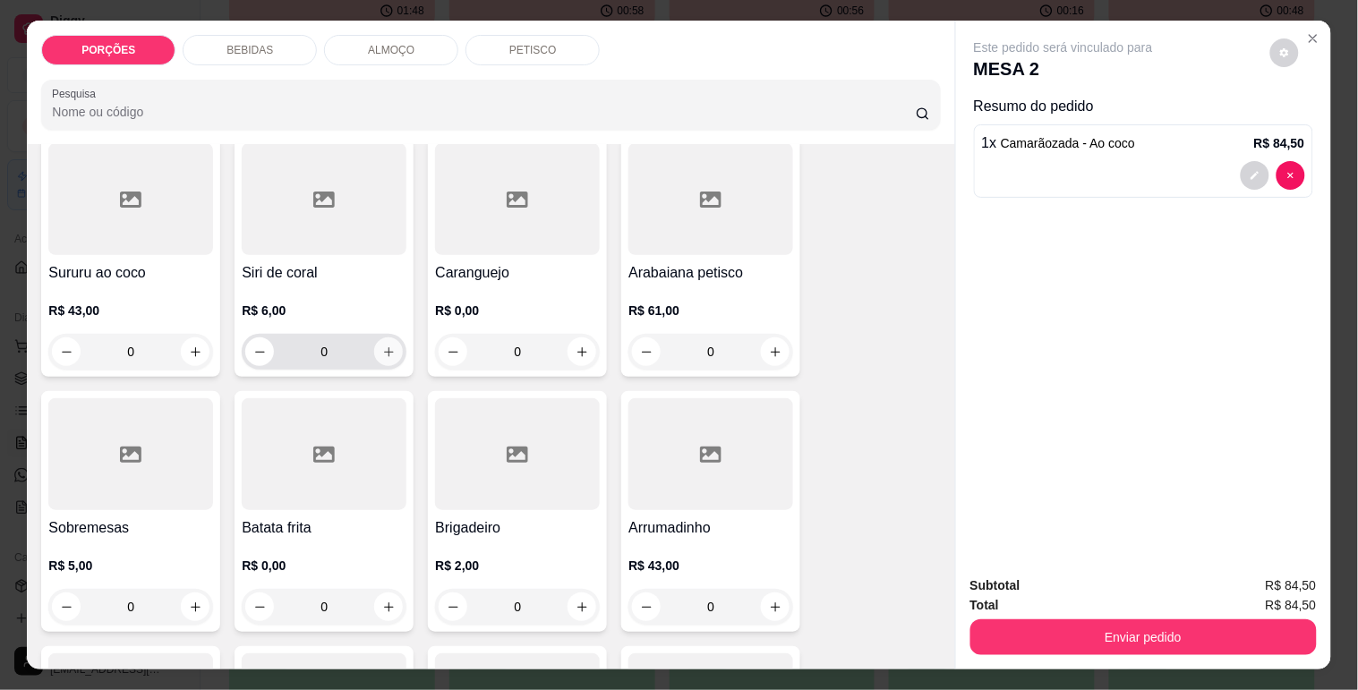
click at [382, 346] on icon "increase-product-quantity" at bounding box center [388, 352] width 13 height 13
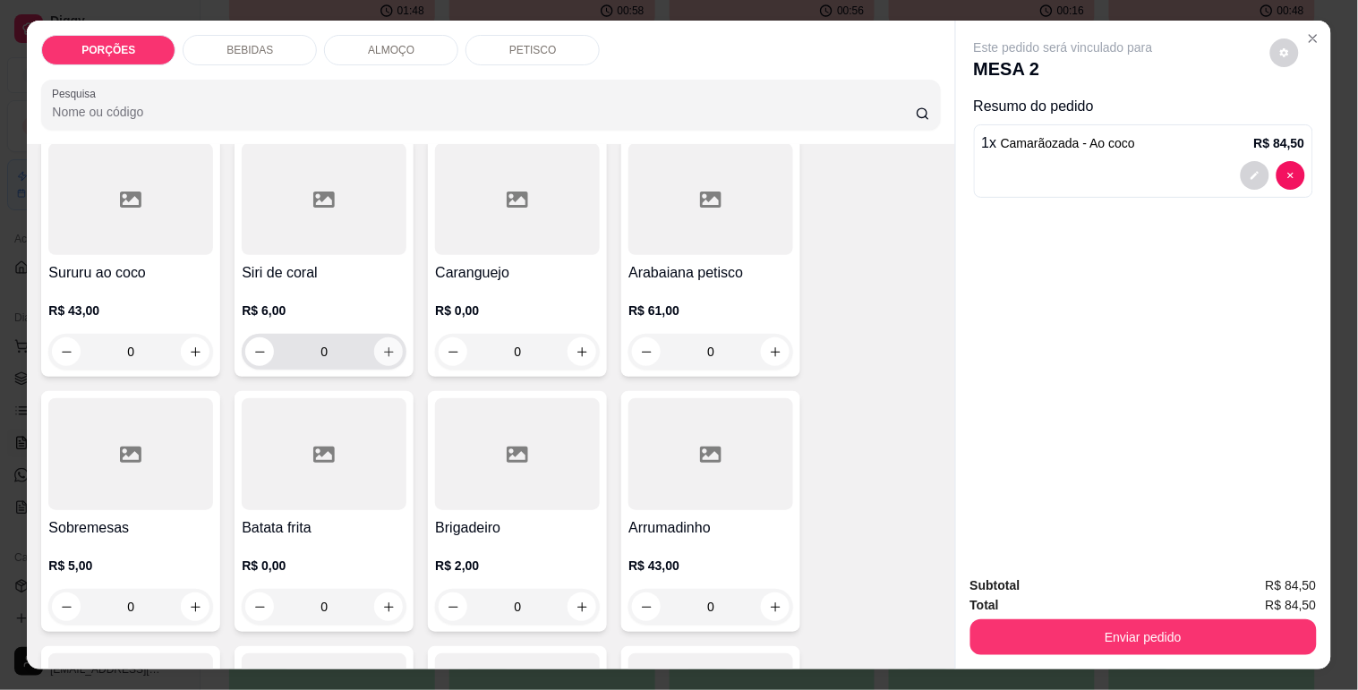
click at [382, 346] on icon "increase-product-quantity" at bounding box center [388, 352] width 13 height 13
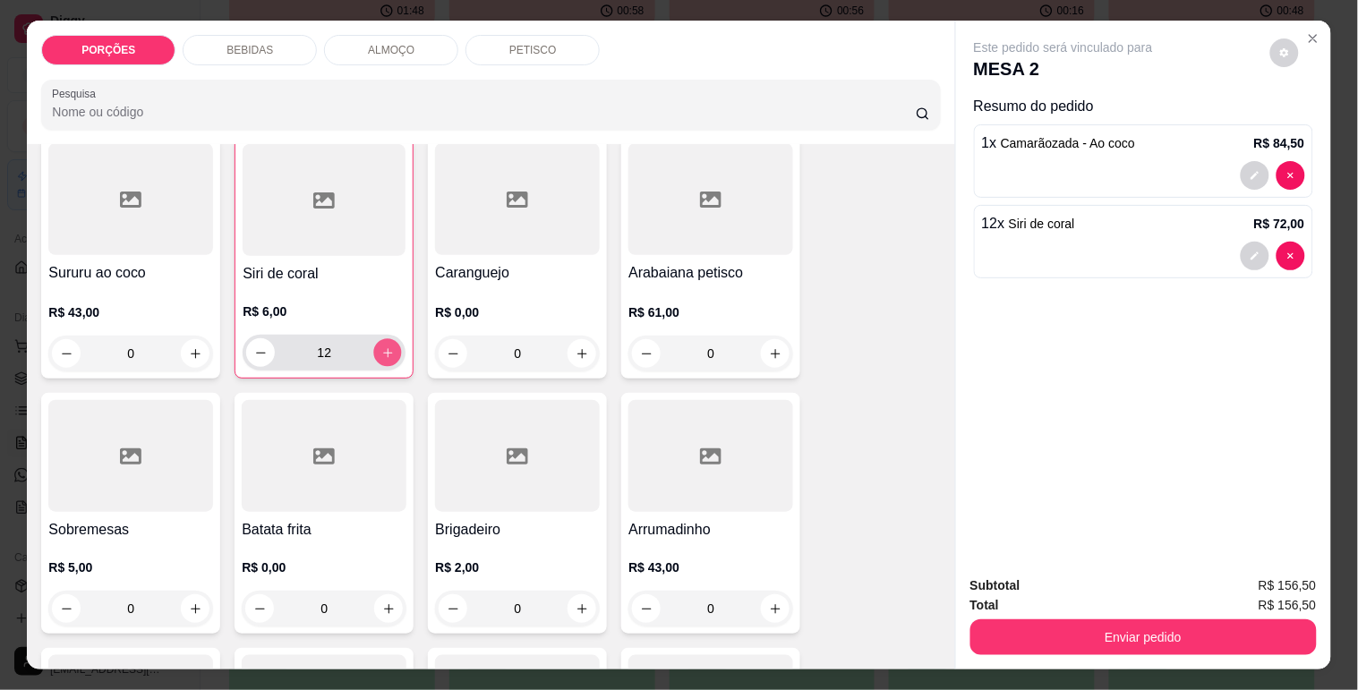
click at [381, 346] on icon "increase-product-quantity" at bounding box center [387, 352] width 13 height 13
click at [256, 346] on icon "decrease-product-quantity" at bounding box center [260, 352] width 13 height 13
type input "10"
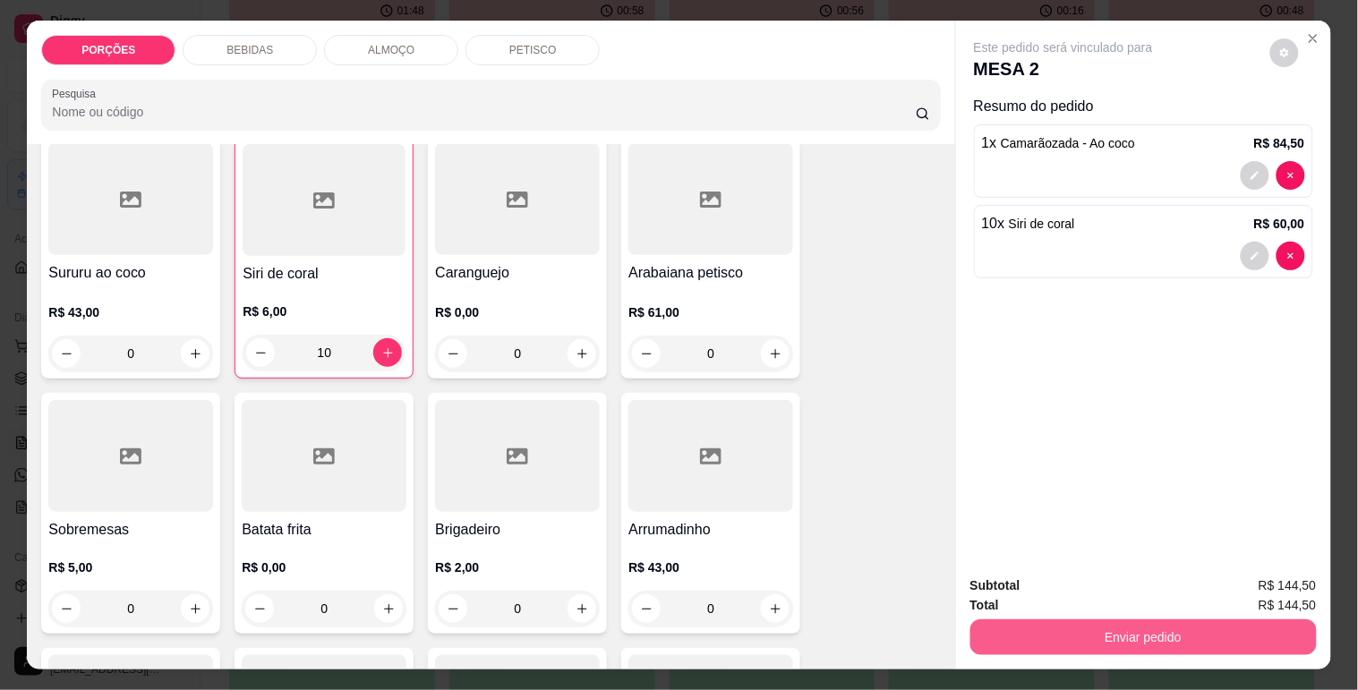
click at [1003, 621] on button "Enviar pedido" at bounding box center [1143, 637] width 346 height 36
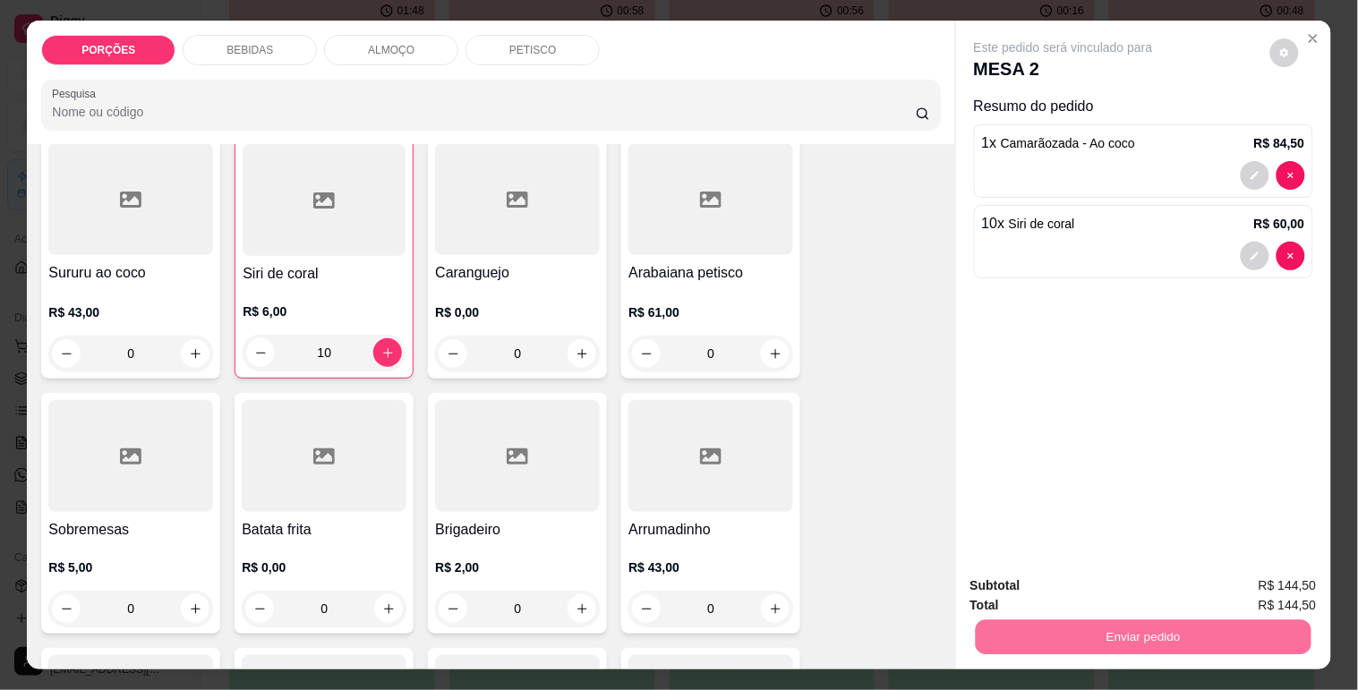
click at [1257, 573] on button "Enviar pedido" at bounding box center [1269, 586] width 101 height 34
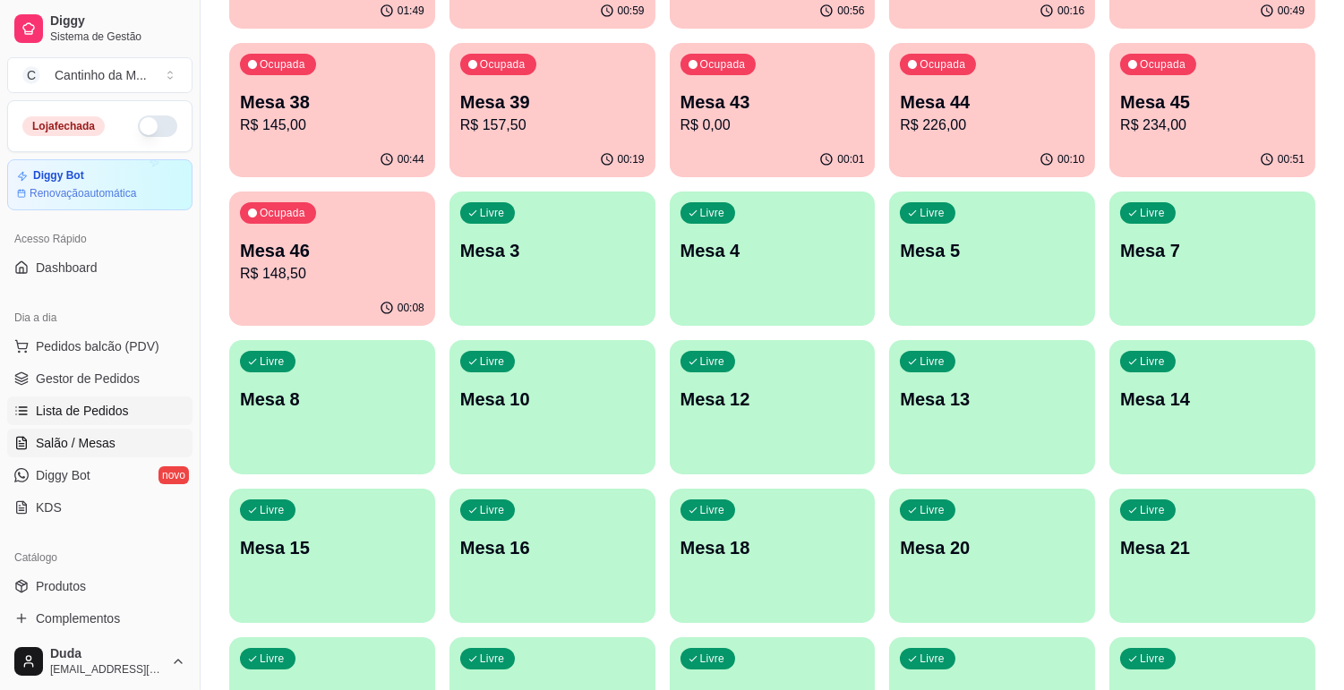
click at [77, 412] on span "Lista de Pedidos" at bounding box center [82, 411] width 93 height 18
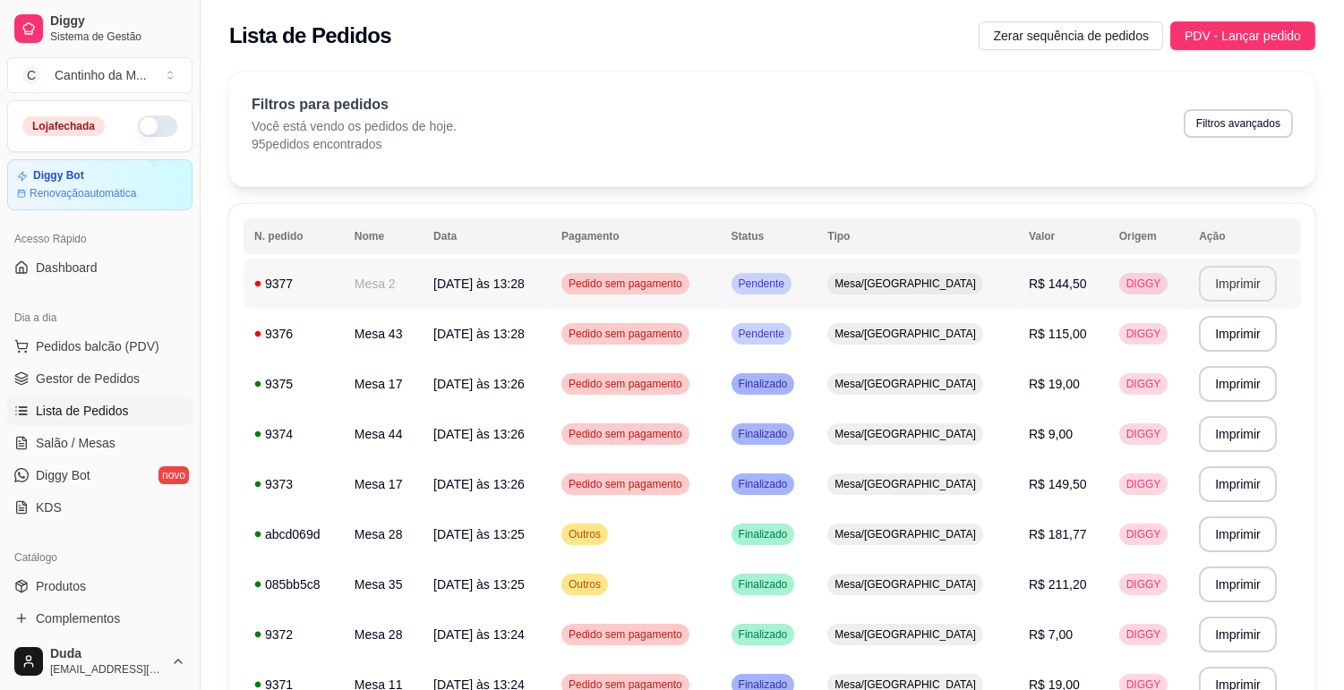
click at [1242, 281] on button "Imprimir" at bounding box center [1238, 284] width 78 height 36
click at [94, 362] on ul "Pedidos balcão (PDV) Gestor de Pedidos Lista de Pedidos Salão / Mesas Diggy Bot…" at bounding box center [99, 427] width 185 height 190
click at [64, 362] on ul "Pedidos balcão (PDV) Gestor de Pedidos Lista de Pedidos Salão / Mesas Diggy Bot…" at bounding box center [99, 427] width 185 height 190
click at [63, 370] on span "Gestor de Pedidos" at bounding box center [88, 379] width 104 height 18
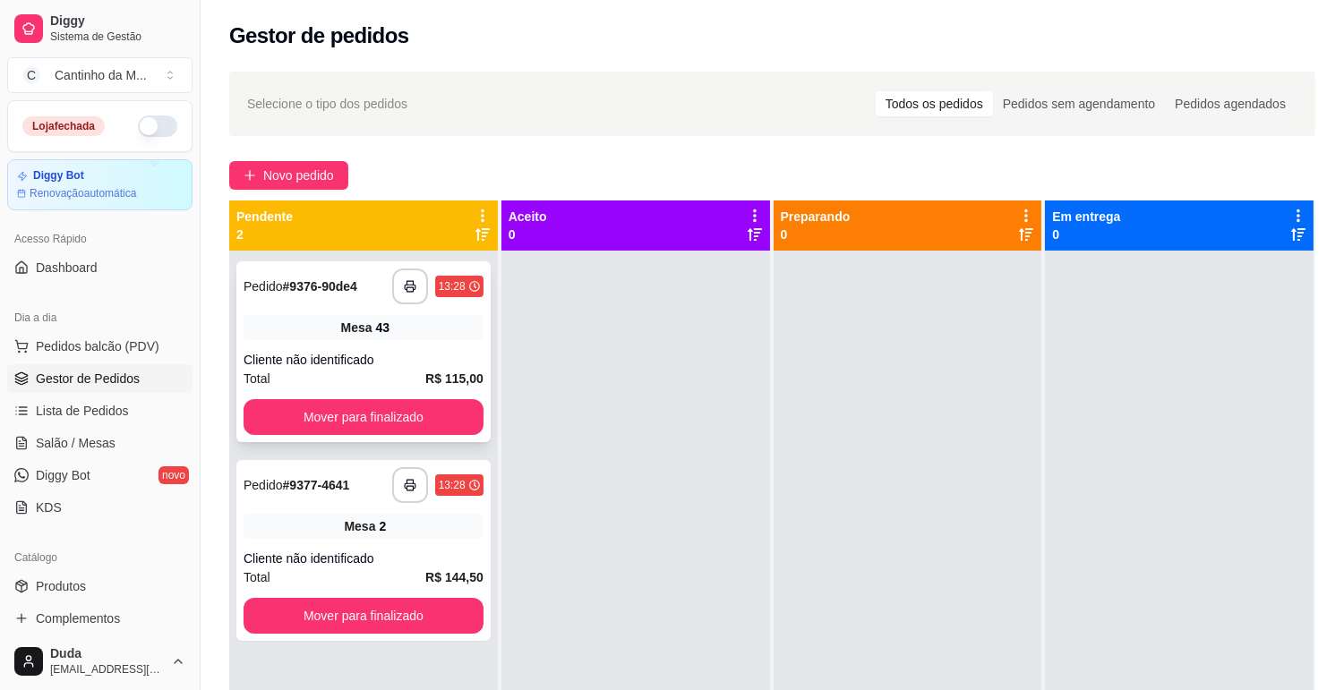
click at [324, 363] on div "Cliente não identificado" at bounding box center [363, 360] width 240 height 18
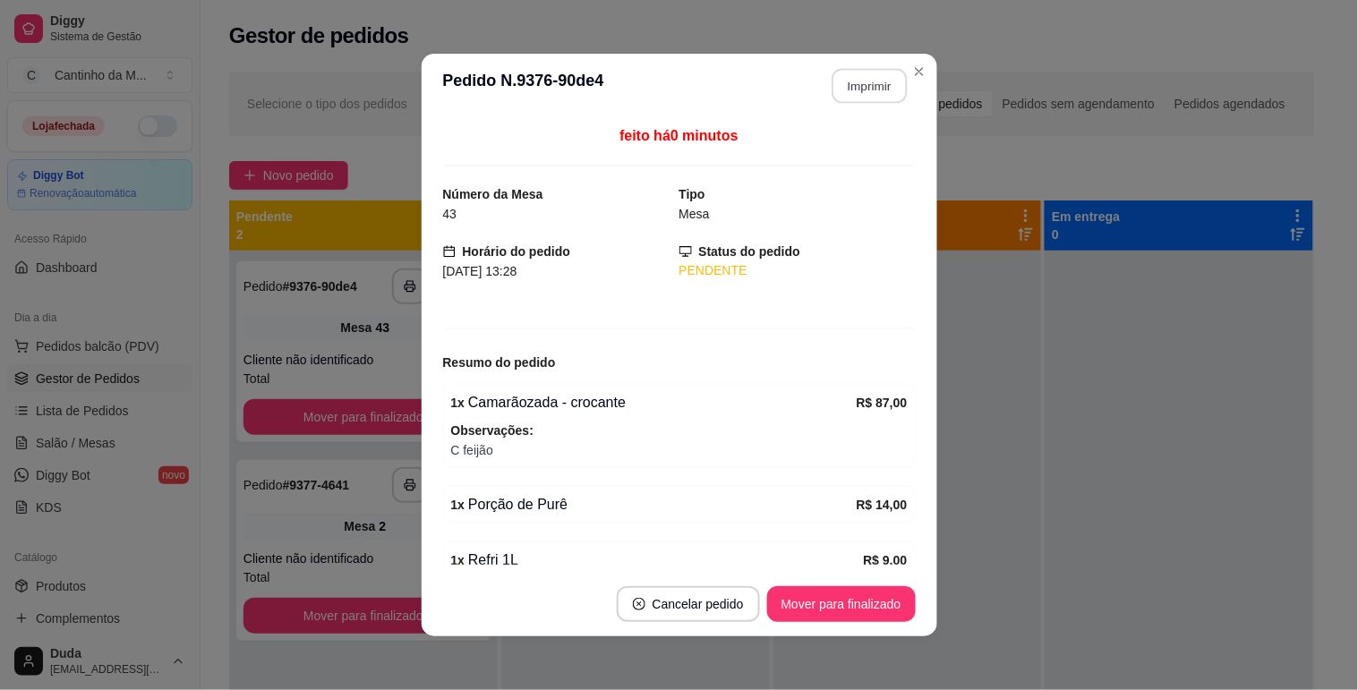
click at [884, 87] on button "Imprimir" at bounding box center [869, 86] width 75 height 35
click at [861, 601] on button "Mover para finalizado" at bounding box center [841, 604] width 144 height 35
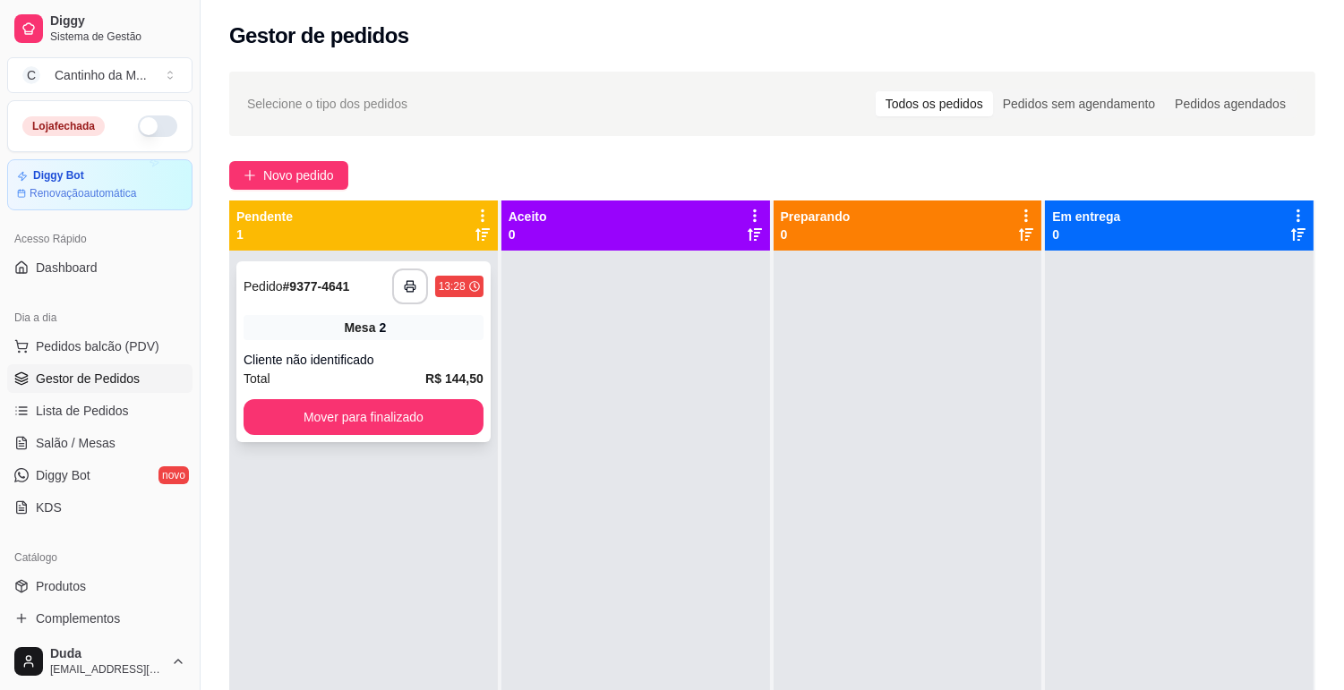
click at [454, 323] on div "Mesa 2" at bounding box center [363, 327] width 240 height 25
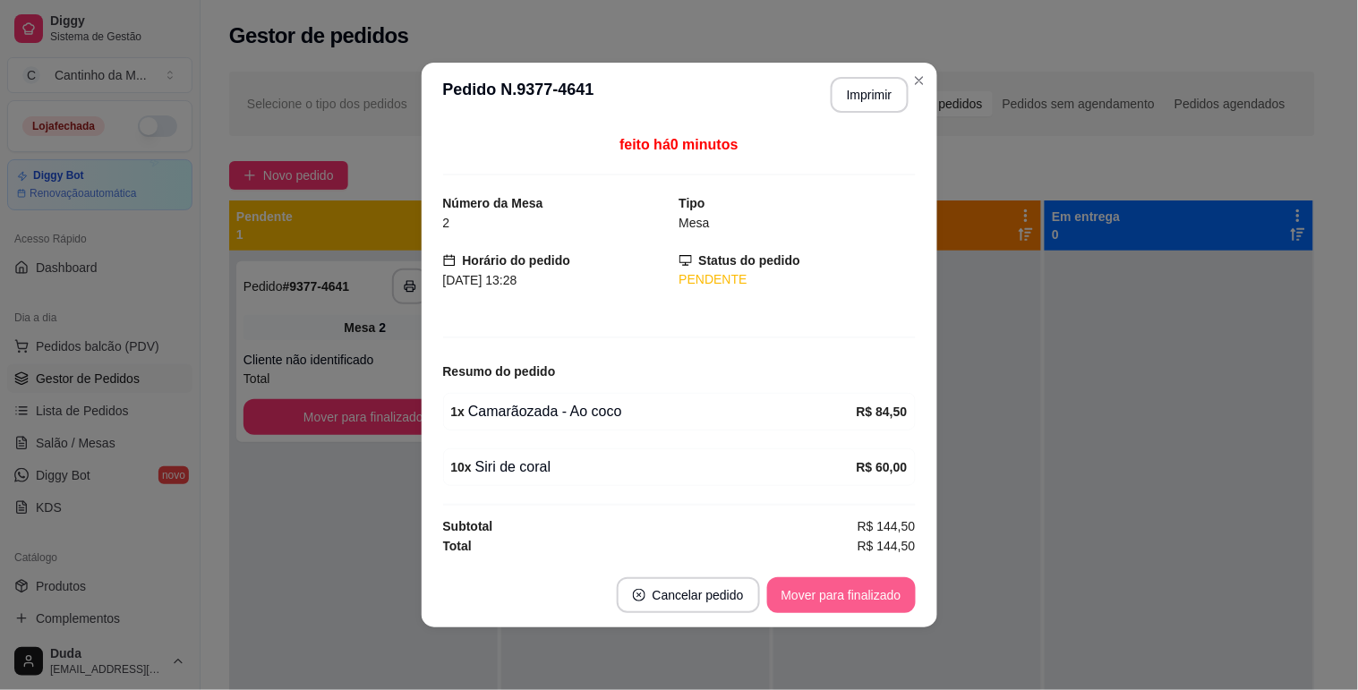
click at [815, 588] on button "Mover para finalizado" at bounding box center [841, 595] width 149 height 36
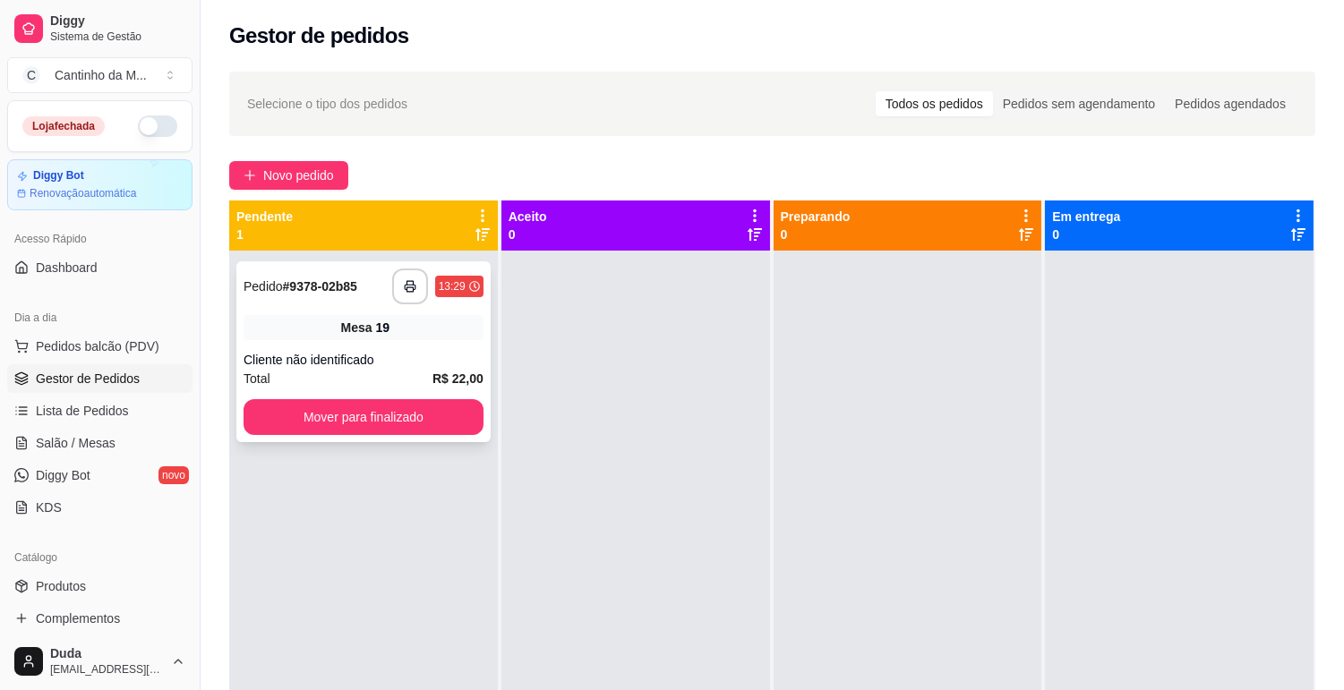
click at [415, 328] on div "Mesa 19" at bounding box center [363, 327] width 240 height 25
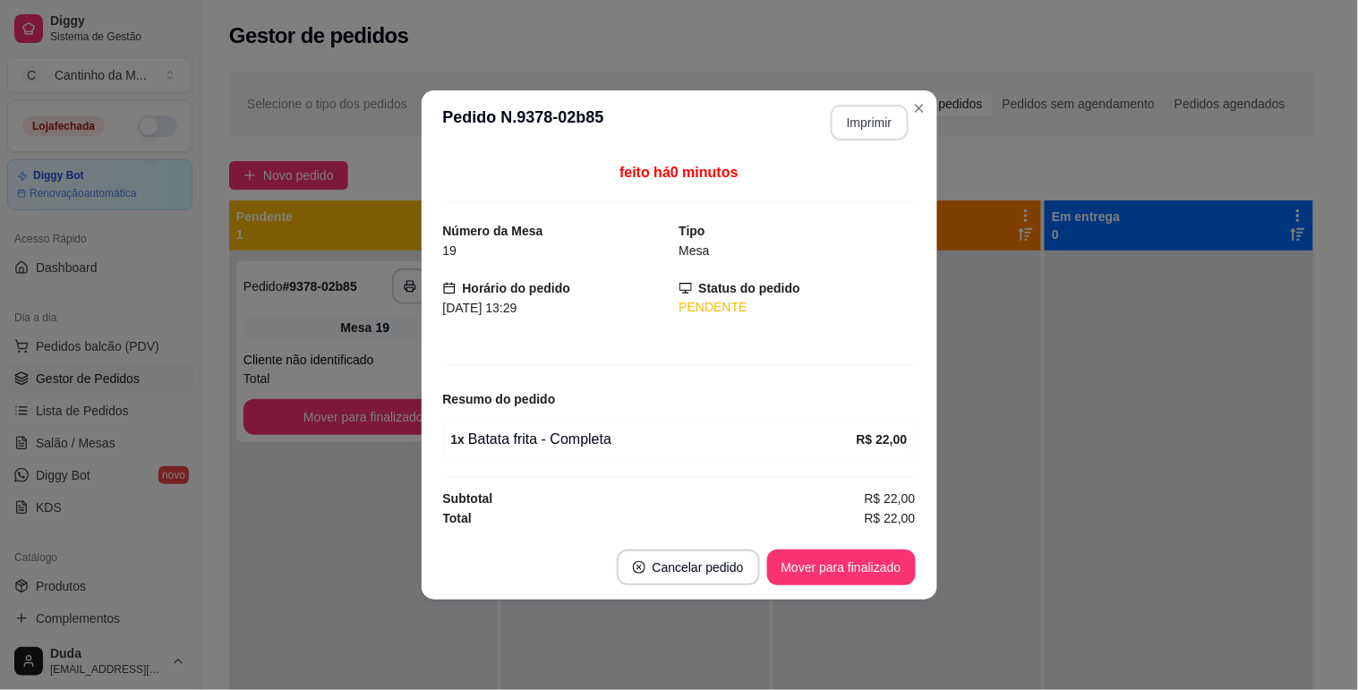
click at [869, 136] on button "Imprimir" at bounding box center [870, 123] width 78 height 36
click at [842, 580] on button "Mover para finalizado" at bounding box center [841, 568] width 149 height 36
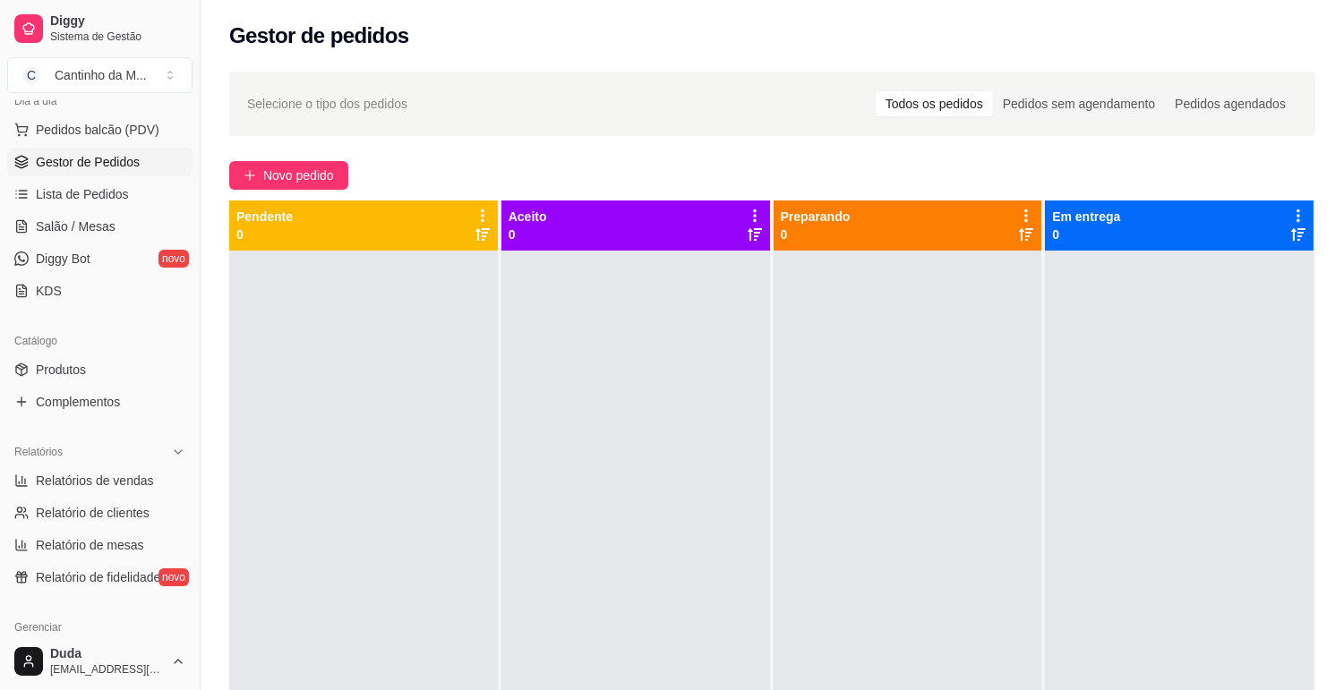
scroll to position [298, 0]
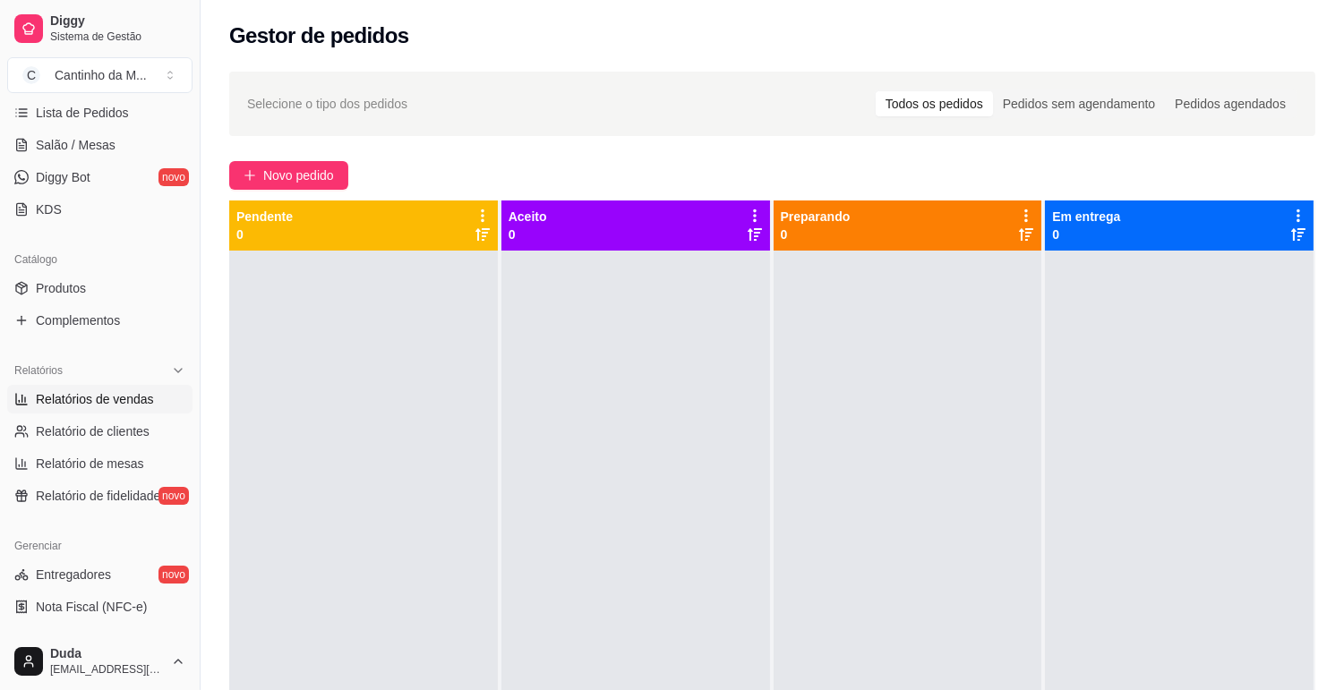
click at [24, 406] on link "Relatórios de vendas" at bounding box center [99, 399] width 185 height 29
select select "ALL"
select select "0"
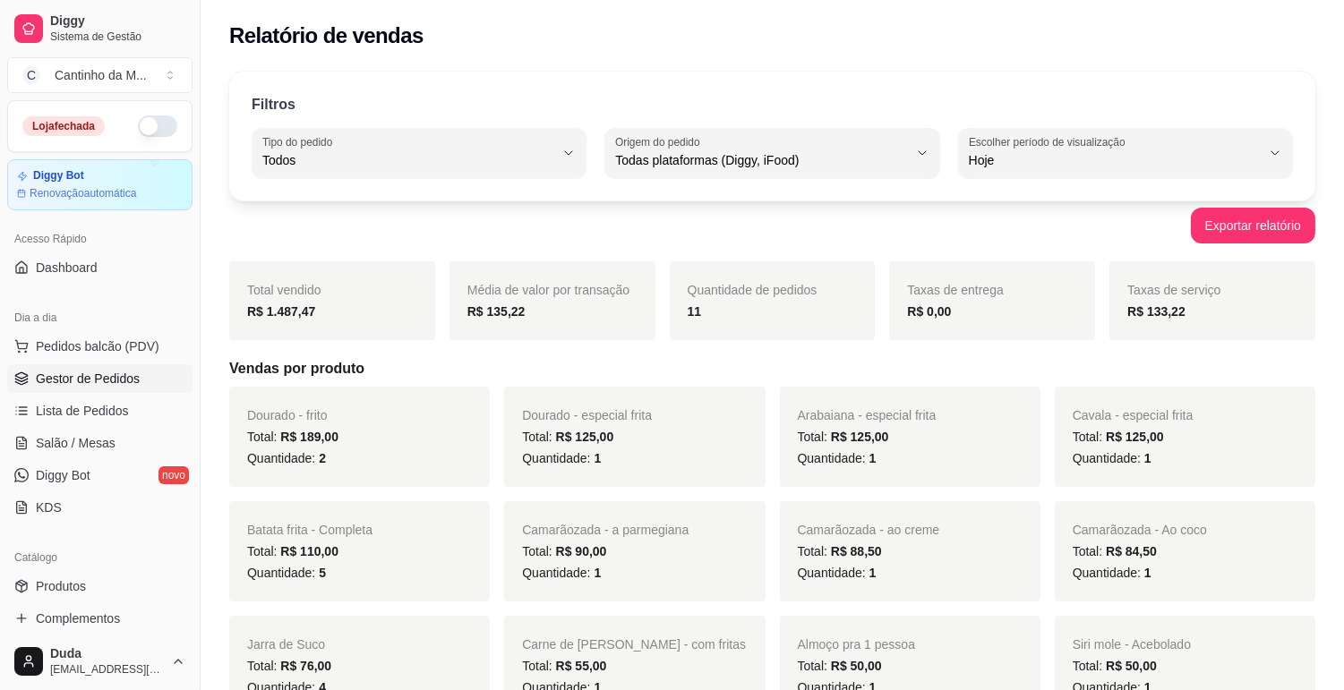
click at [95, 388] on link "Gestor de Pedidos" at bounding box center [99, 378] width 185 height 29
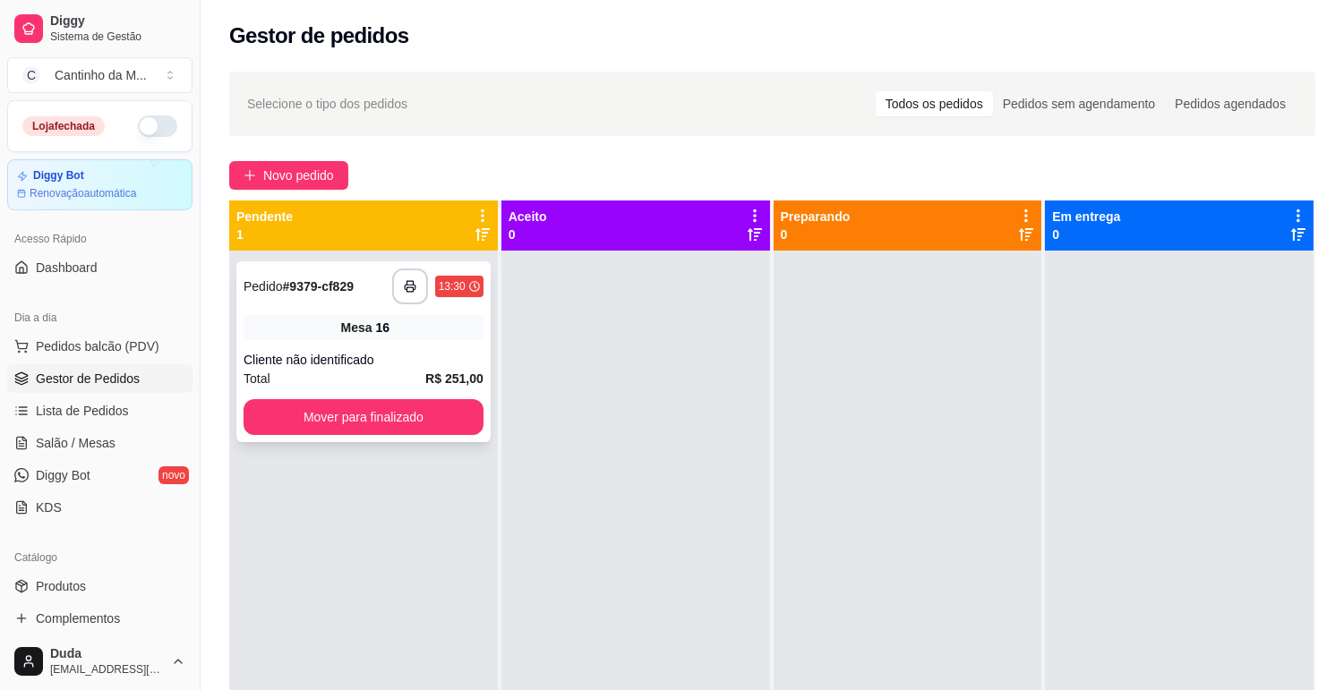
click at [311, 346] on div "**********" at bounding box center [363, 351] width 254 height 181
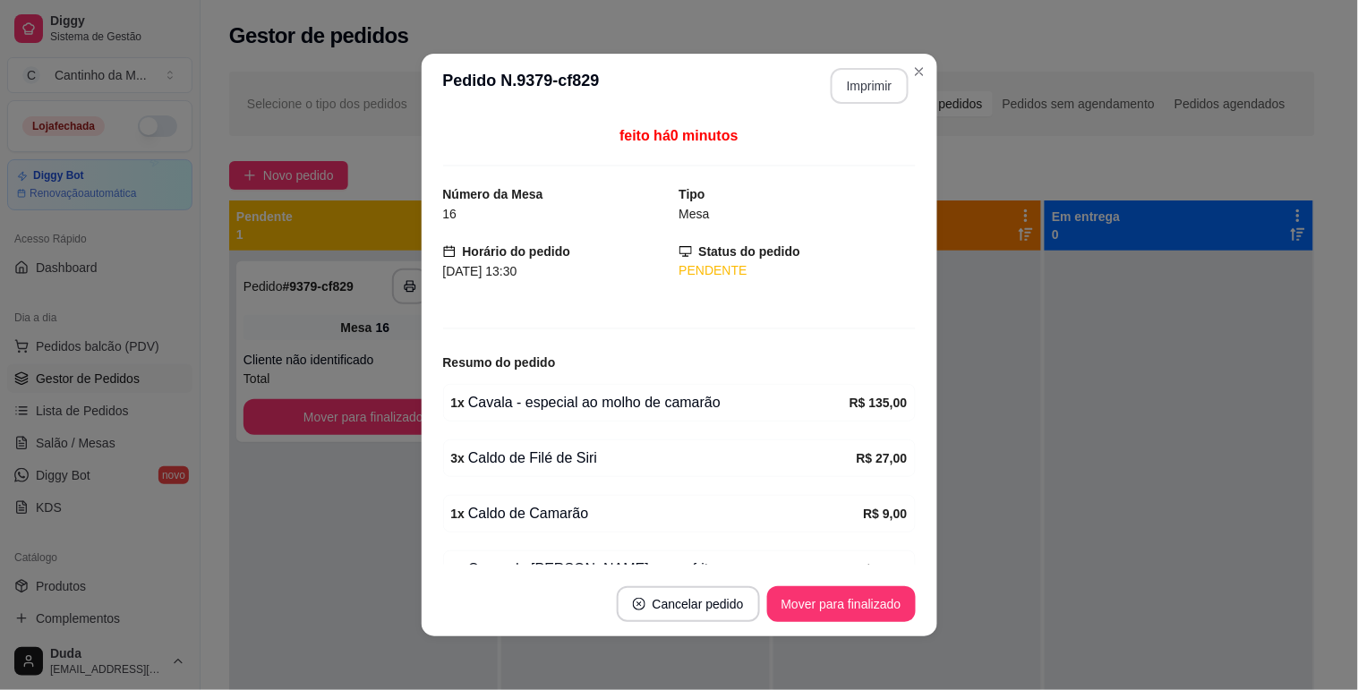
click at [846, 83] on button "Imprimir" at bounding box center [870, 86] width 78 height 36
click at [834, 586] on button "Mover para finalizado" at bounding box center [841, 604] width 149 height 36
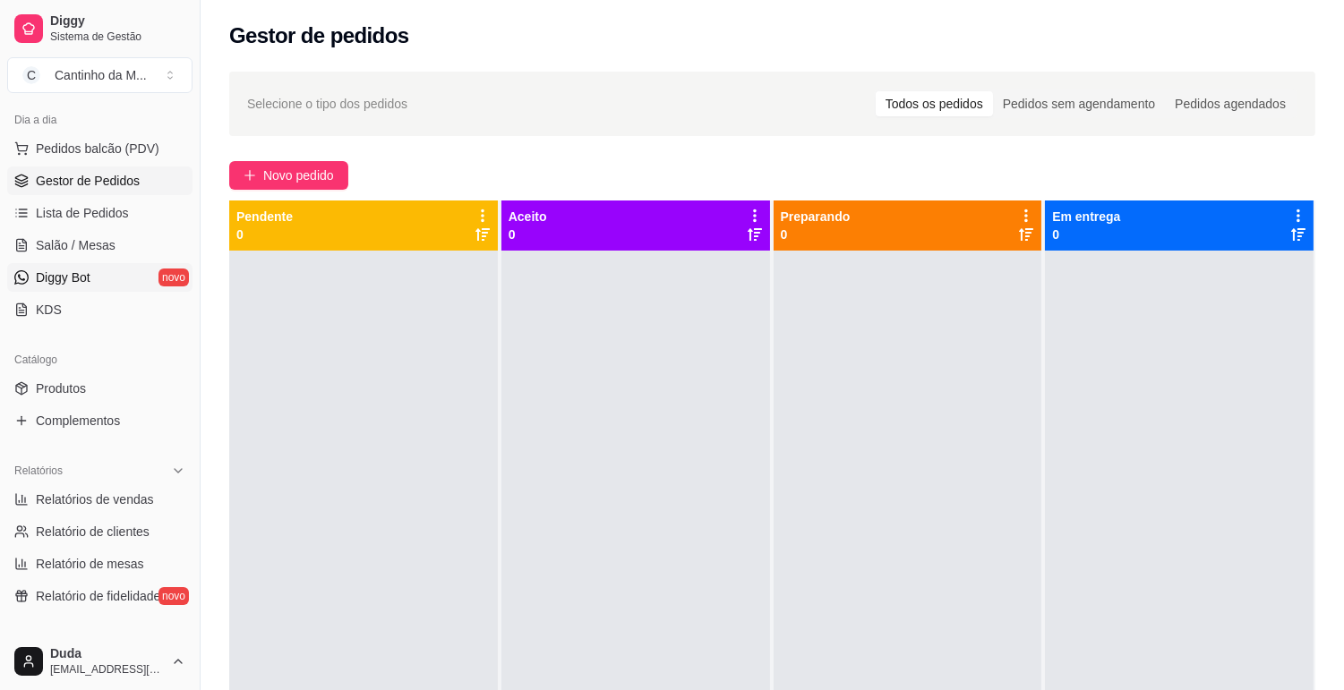
scroll to position [199, 0]
click at [93, 505] on span "Relatórios de vendas" at bounding box center [95, 499] width 118 height 18
select select "ALL"
select select "0"
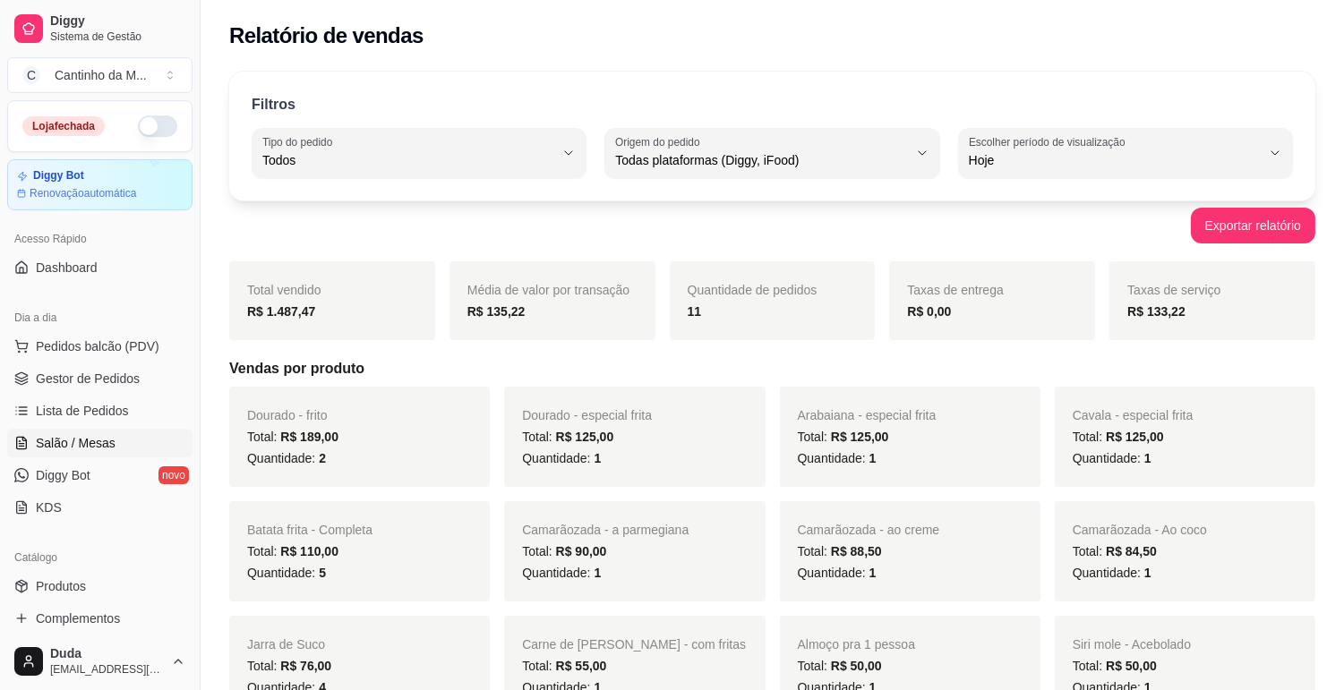
click at [88, 440] on span "Salão / Mesas" at bounding box center [76, 443] width 80 height 18
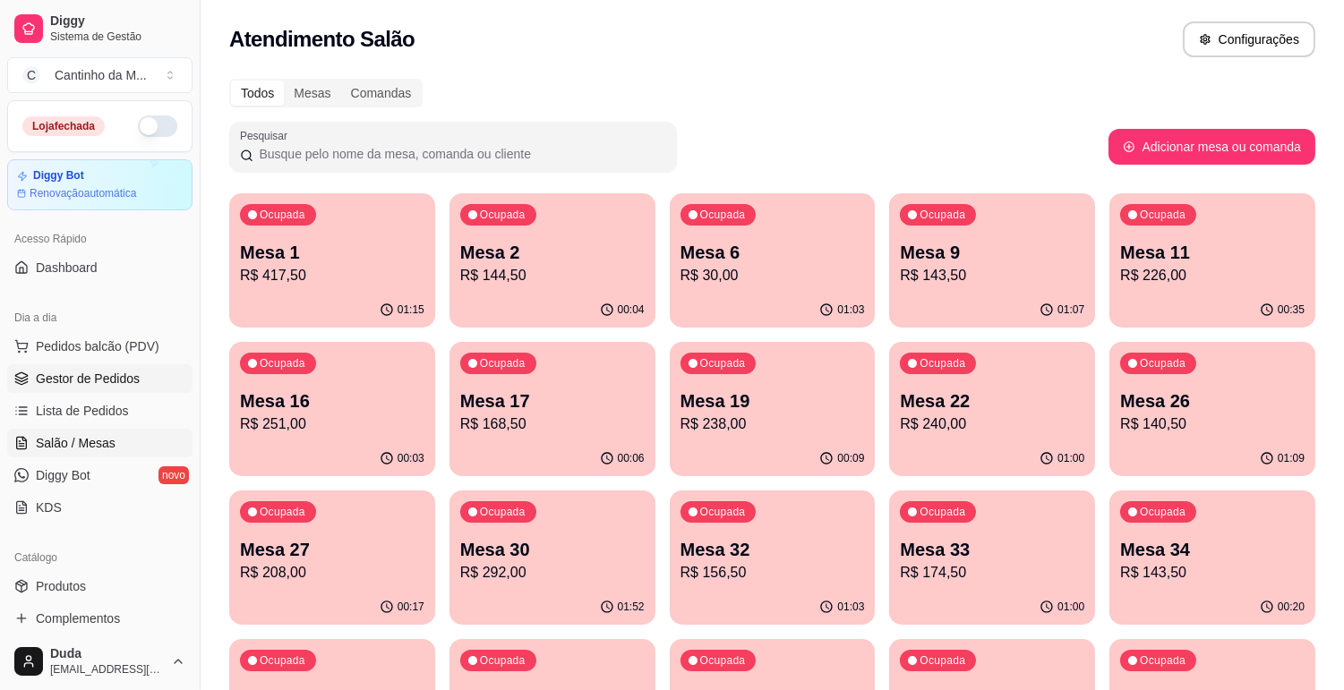
click at [102, 376] on span "Gestor de Pedidos" at bounding box center [88, 379] width 104 height 18
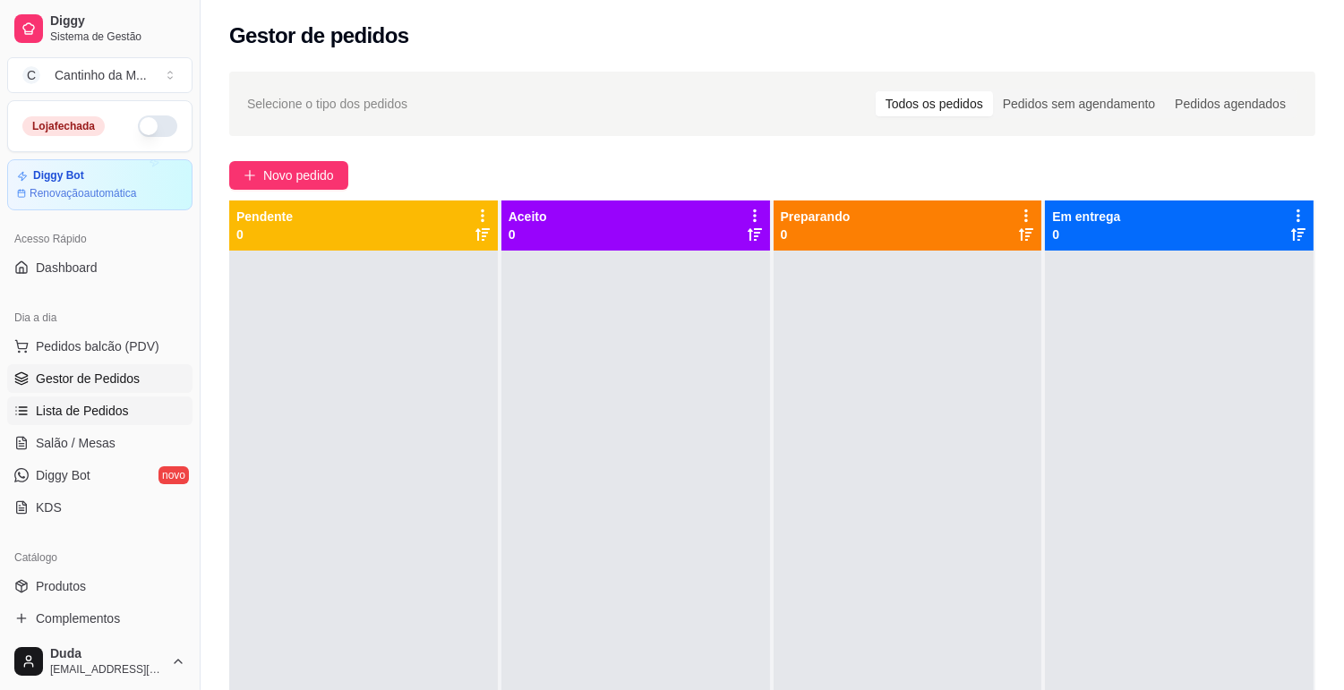
click at [83, 406] on span "Lista de Pedidos" at bounding box center [82, 411] width 93 height 18
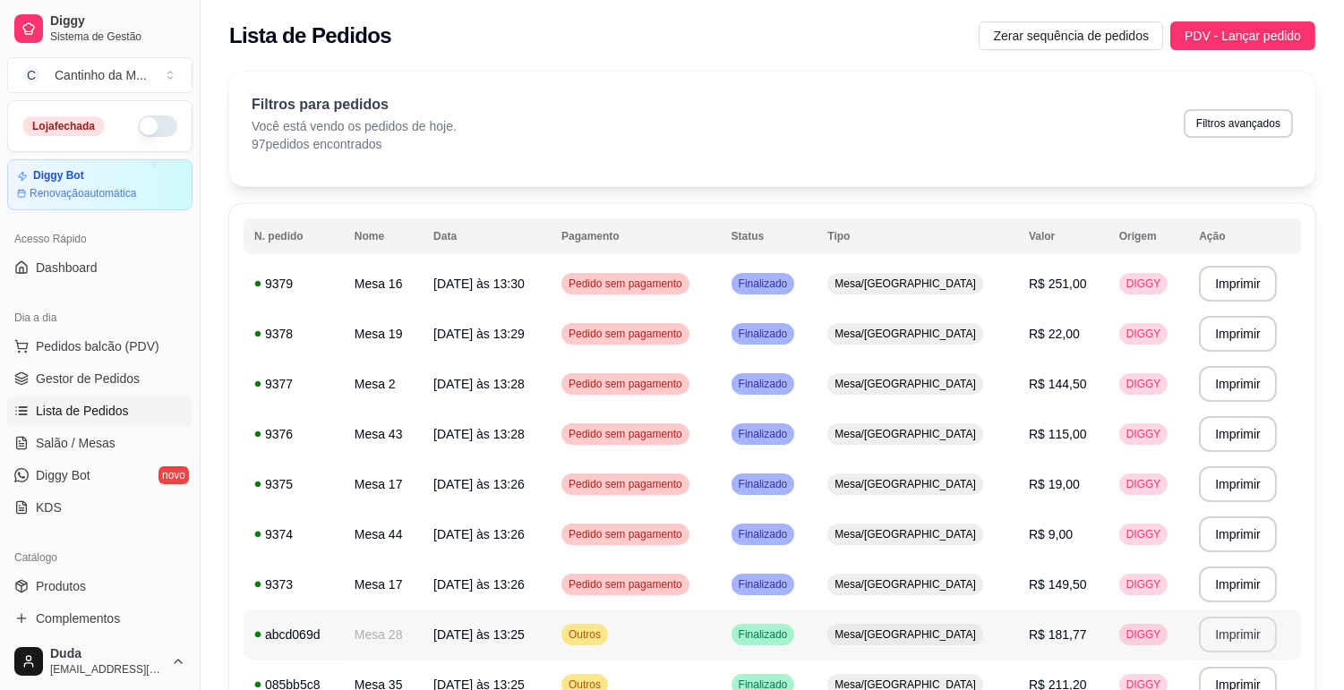
click at [1225, 628] on button "Imprimir" at bounding box center [1238, 635] width 78 height 36
click at [120, 383] on span "Gestor de Pedidos" at bounding box center [88, 379] width 104 height 18
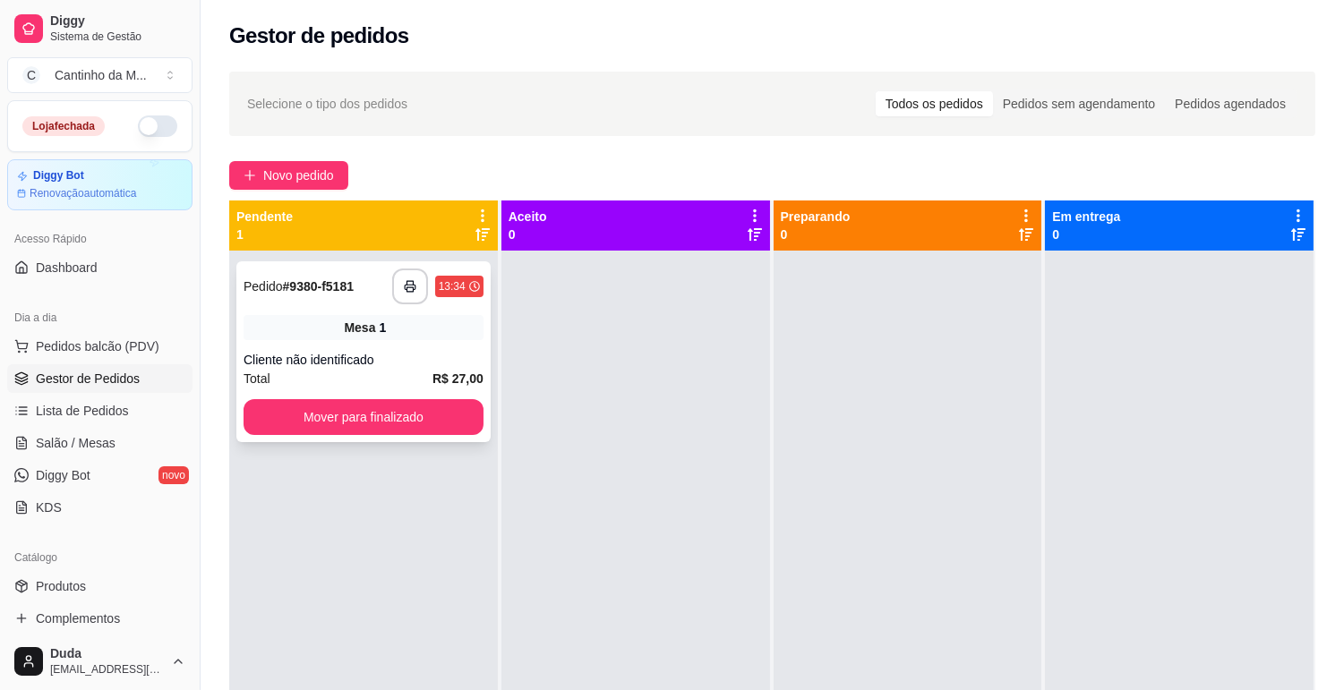
click at [394, 332] on div "Mesa 1" at bounding box center [363, 327] width 240 height 25
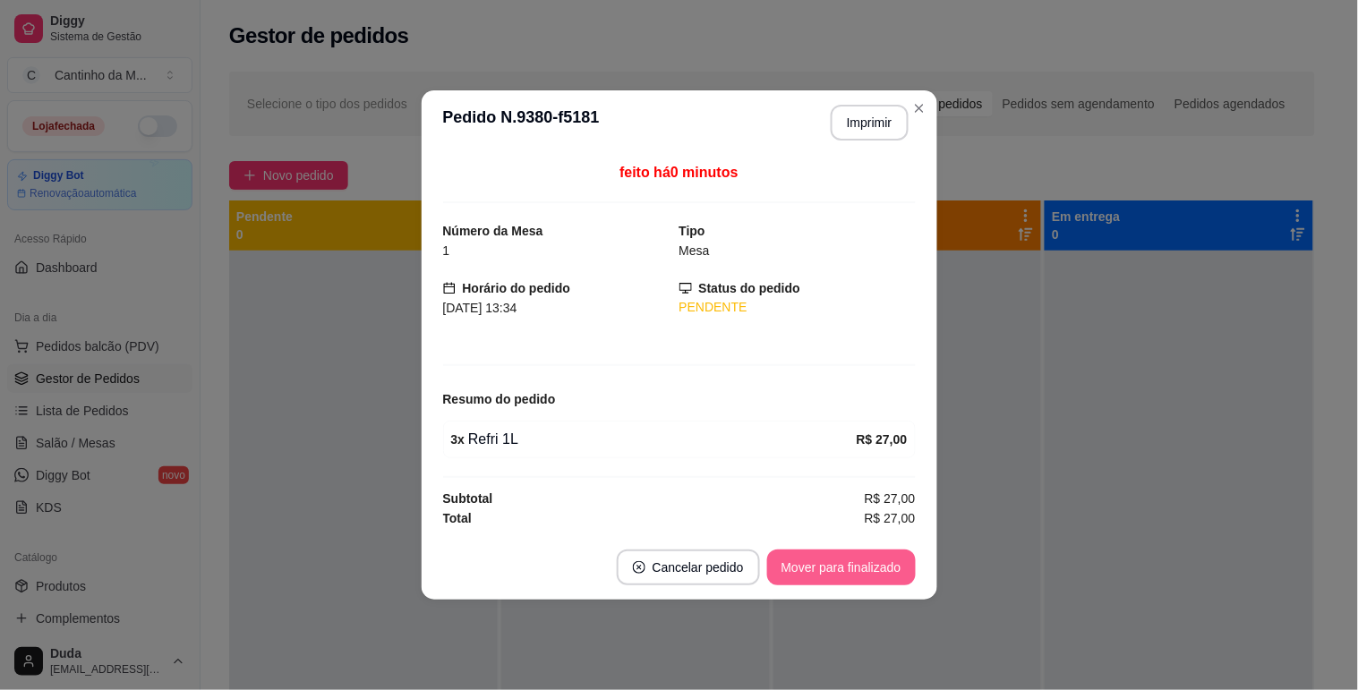
click at [833, 575] on button "Mover para finalizado" at bounding box center [841, 568] width 149 height 36
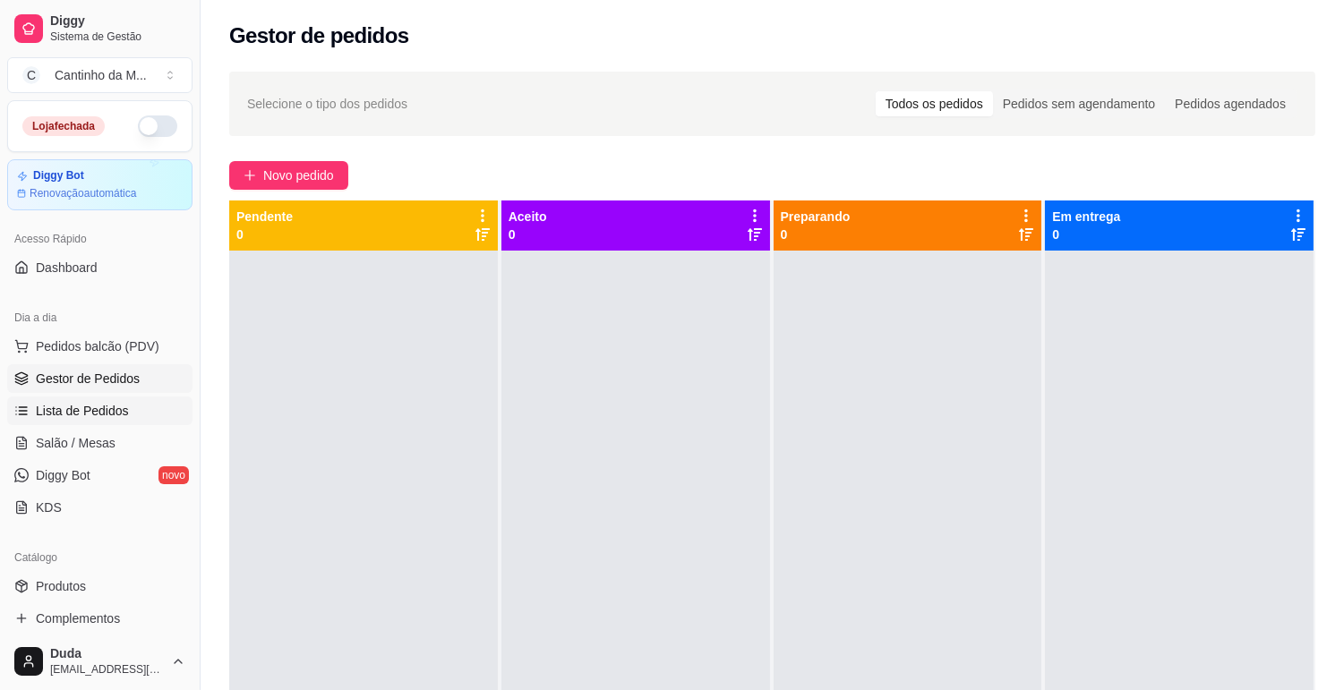
click at [134, 416] on link "Lista de Pedidos" at bounding box center [99, 411] width 185 height 29
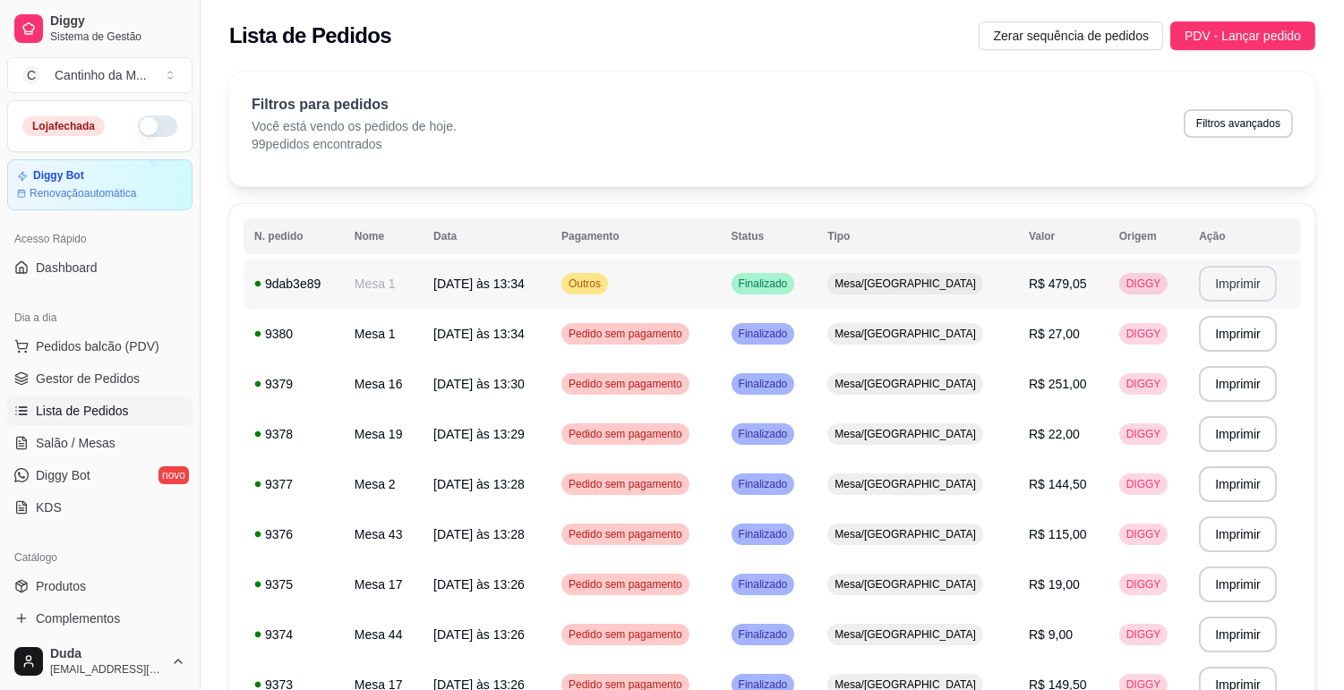
click at [1240, 285] on button "Imprimir" at bounding box center [1238, 284] width 78 height 36
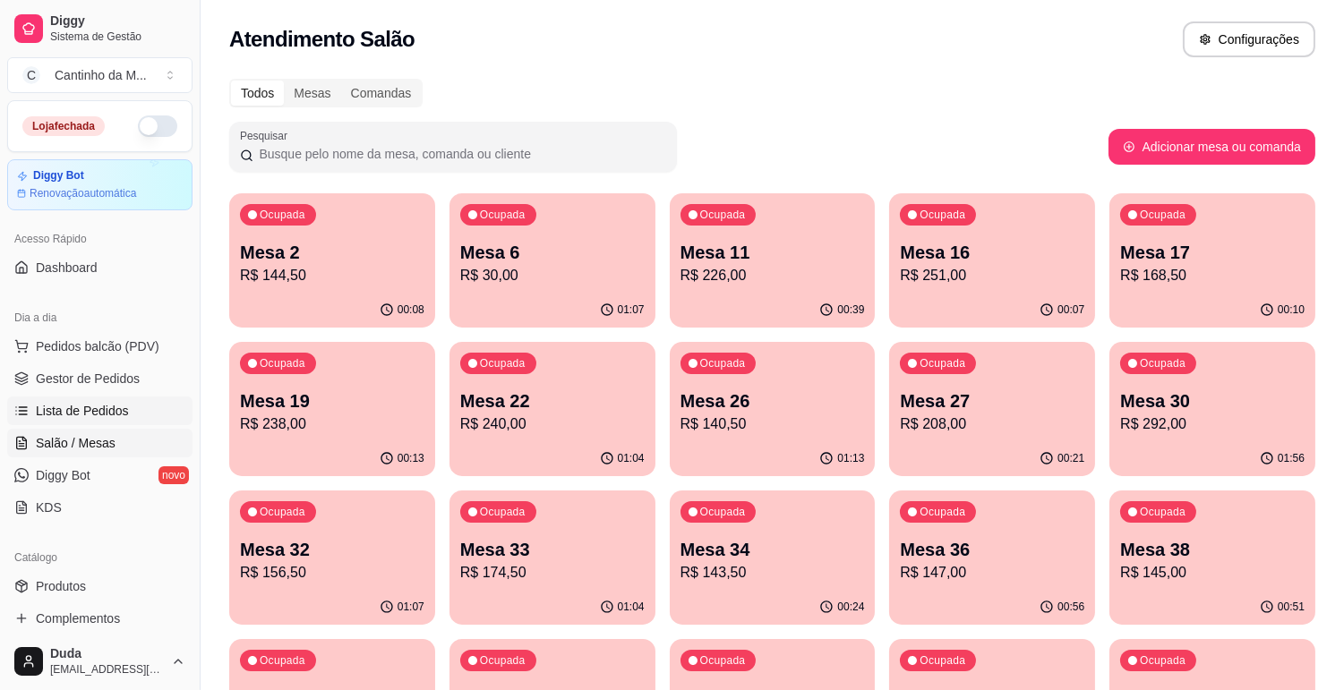
click at [136, 414] on link "Lista de Pedidos" at bounding box center [99, 411] width 185 height 29
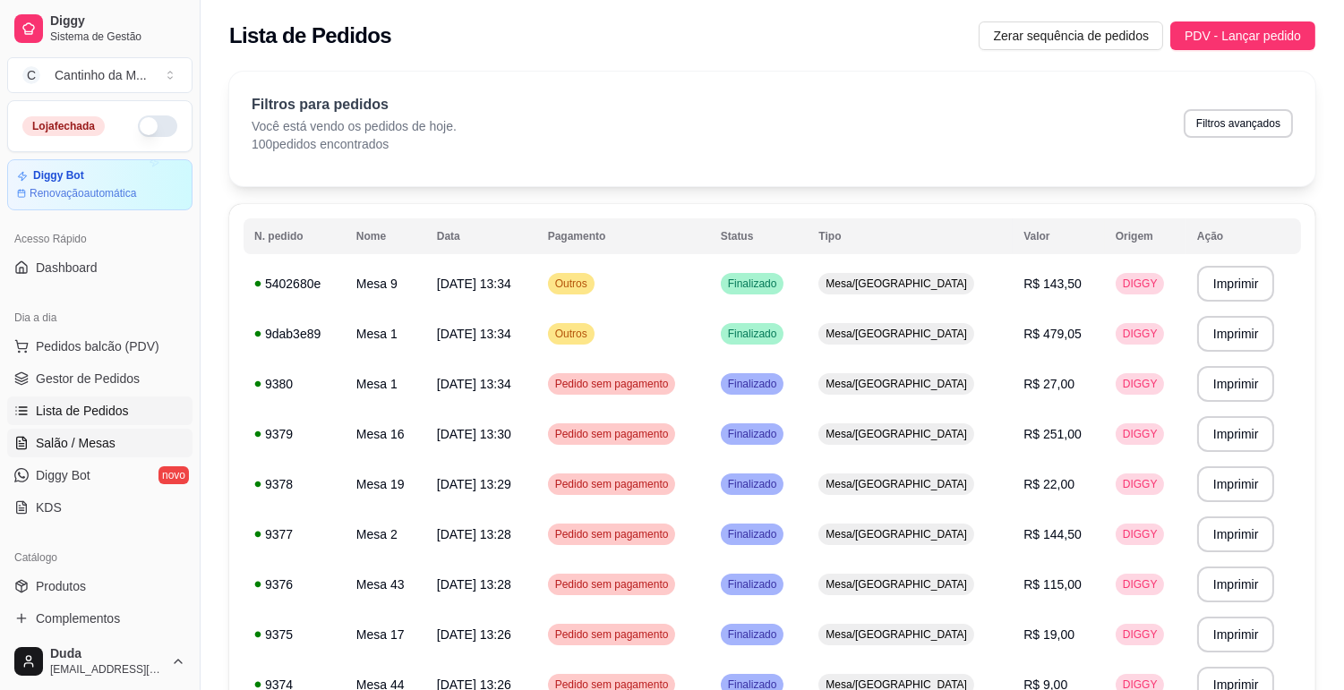
click at [136, 444] on link "Salão / Mesas" at bounding box center [99, 443] width 185 height 29
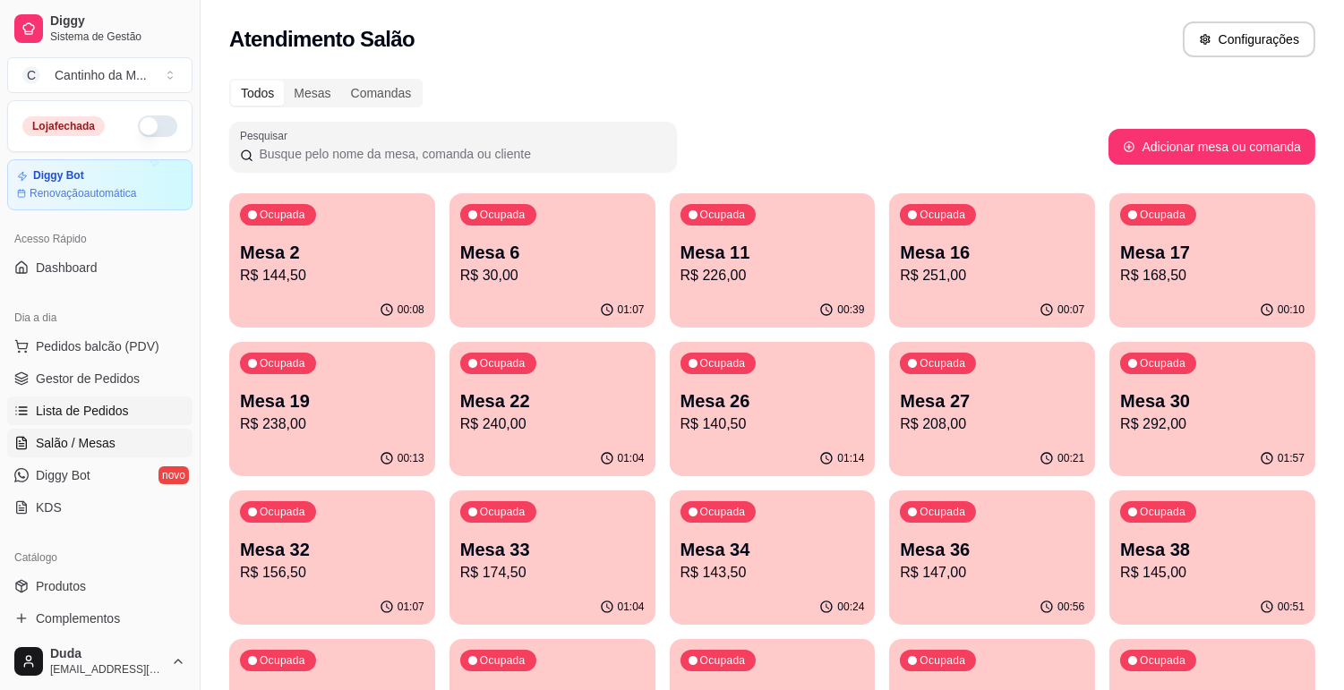
click at [128, 410] on link "Lista de Pedidos" at bounding box center [99, 411] width 185 height 29
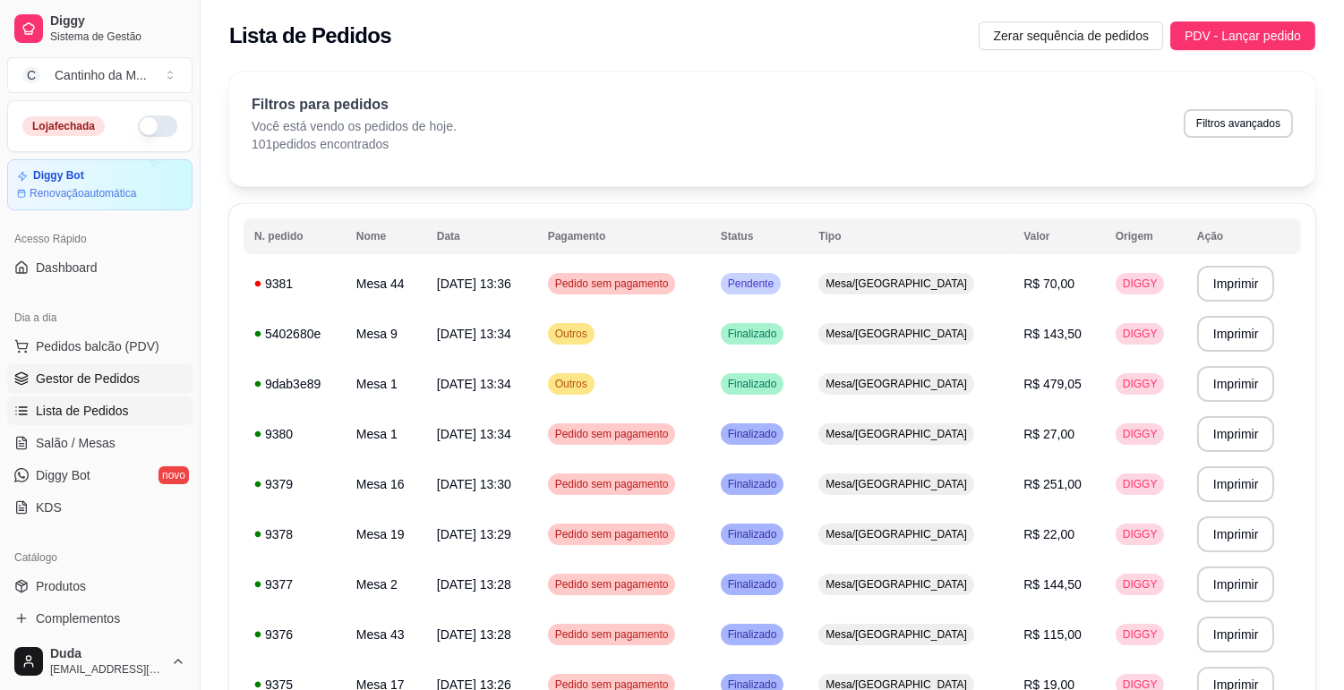
click at [105, 367] on link "Gestor de Pedidos" at bounding box center [99, 378] width 185 height 29
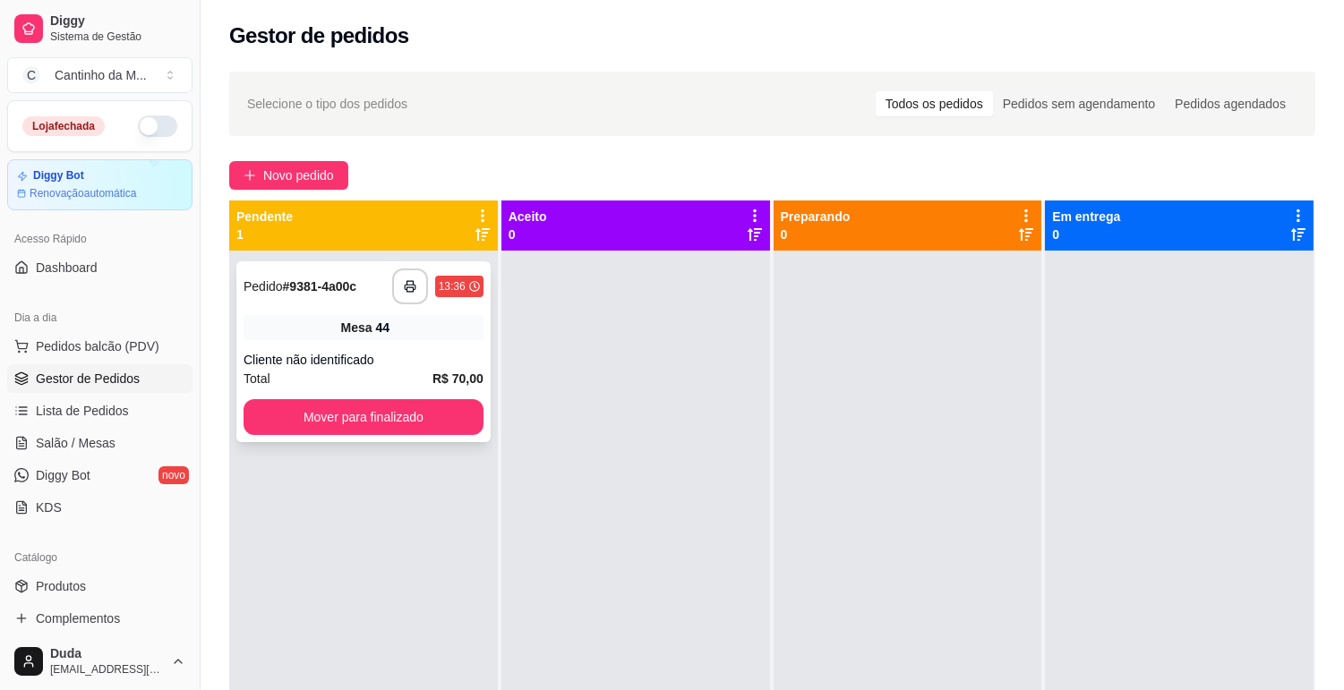
click at [368, 352] on div "Cliente não identificado" at bounding box center [363, 360] width 240 height 18
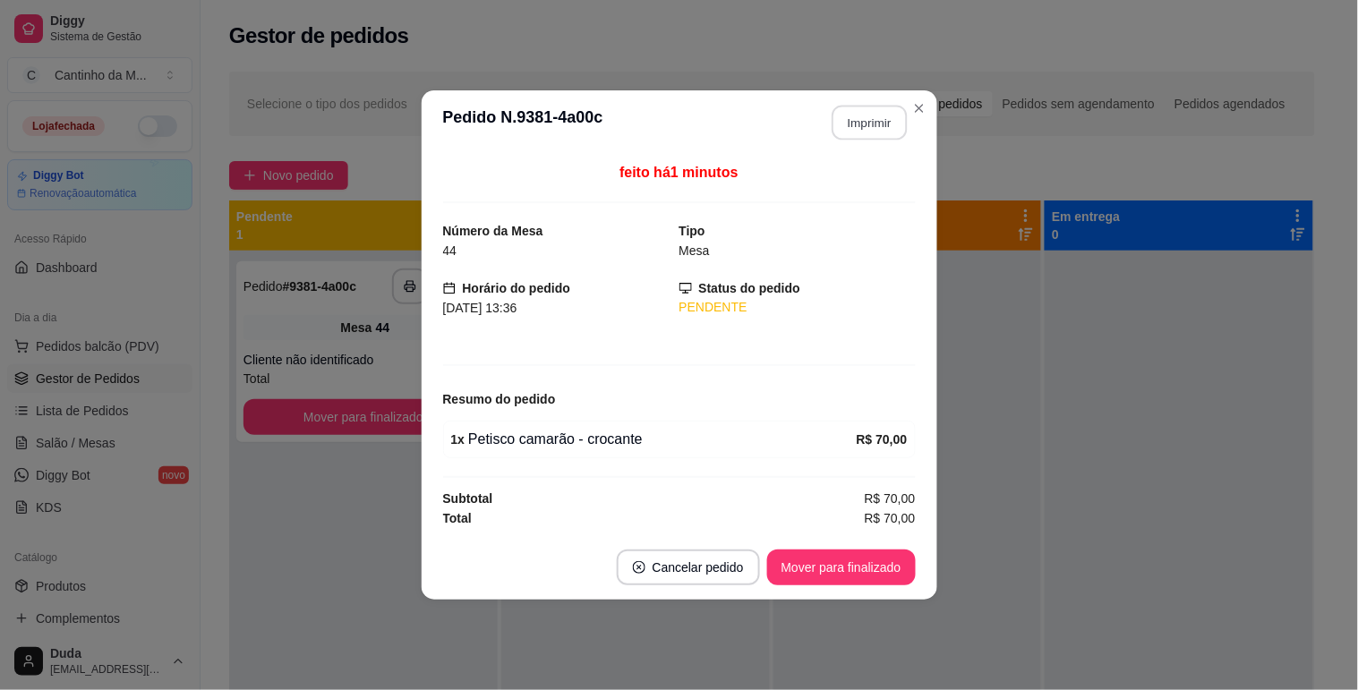
click at [882, 120] on button "Imprimir" at bounding box center [869, 123] width 75 height 35
click at [843, 582] on button "Mover para finalizado" at bounding box center [841, 568] width 144 height 35
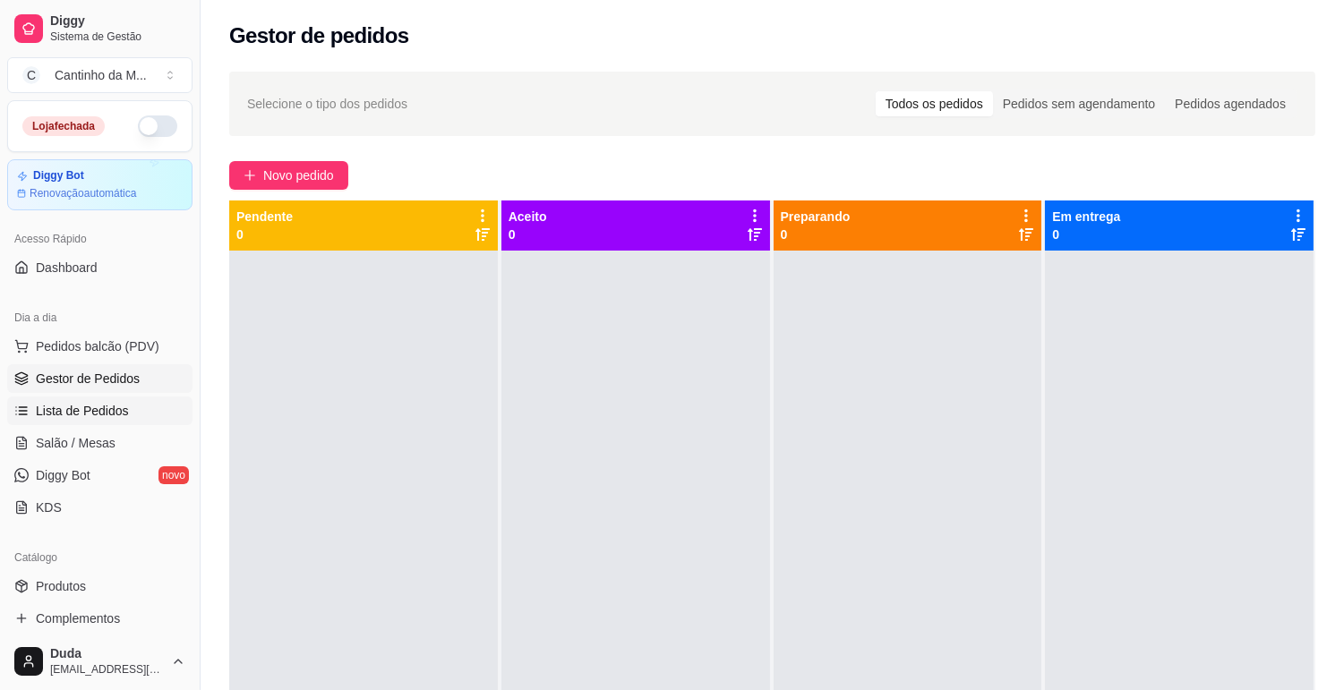
click at [147, 416] on link "Lista de Pedidos" at bounding box center [99, 411] width 185 height 29
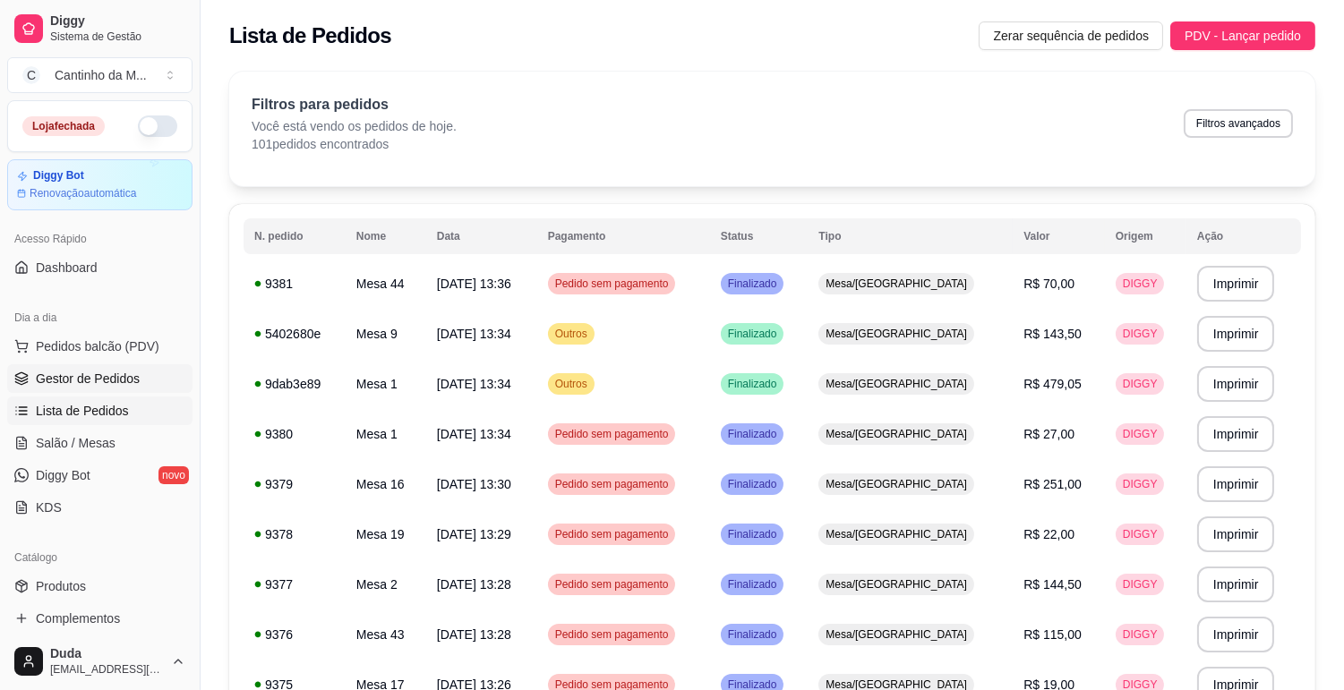
click at [122, 382] on span "Gestor de Pedidos" at bounding box center [88, 379] width 104 height 18
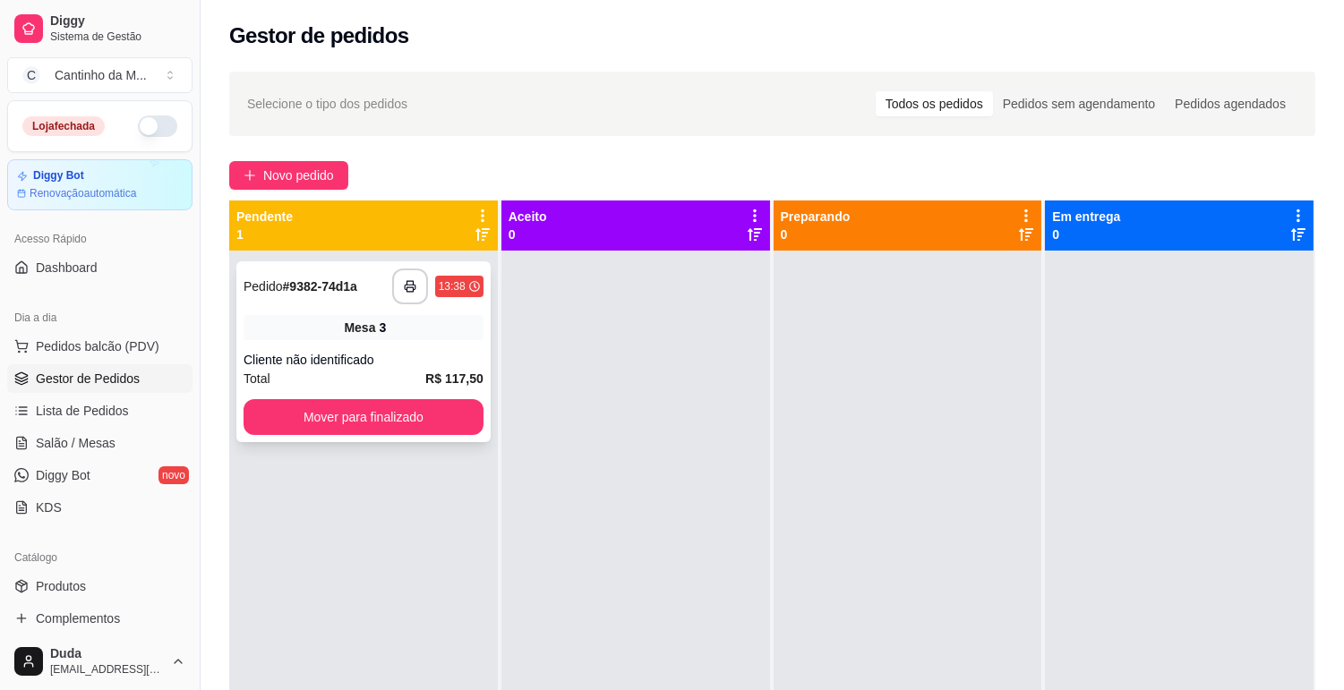
click at [431, 358] on div "Cliente não identificado" at bounding box center [363, 360] width 240 height 18
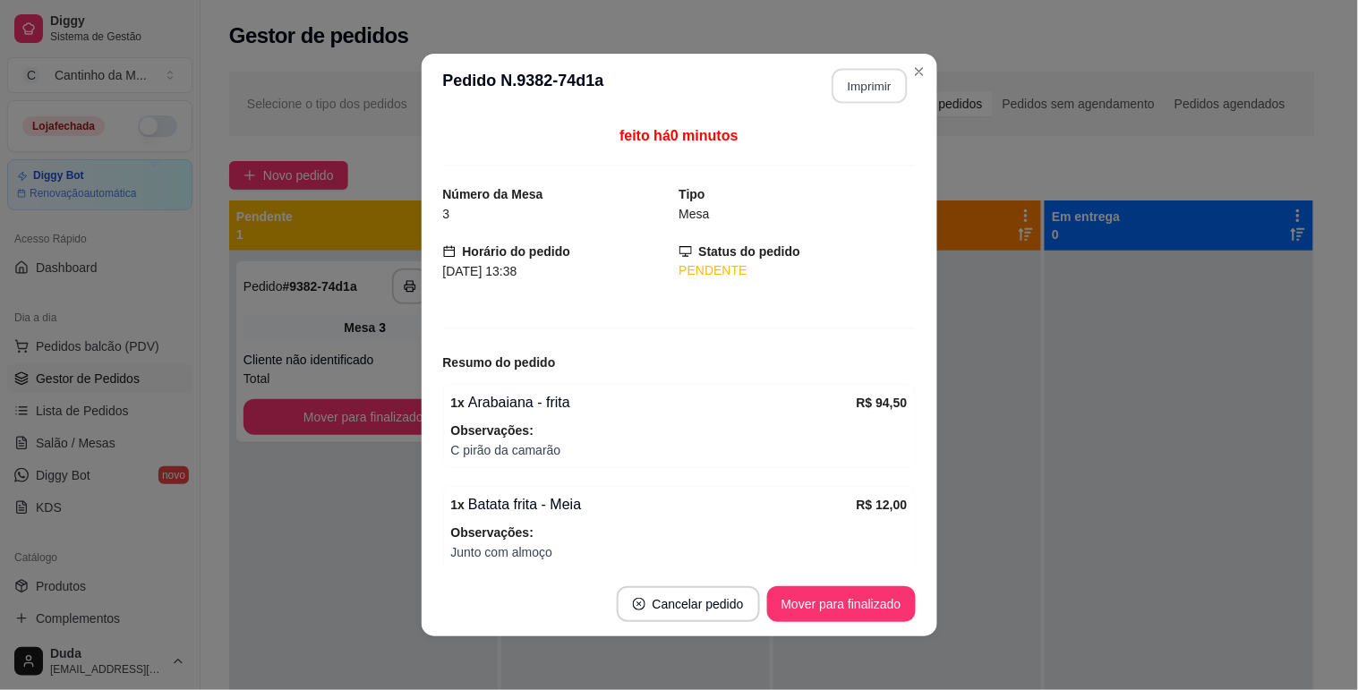
click at [844, 90] on button "Imprimir" at bounding box center [869, 86] width 75 height 35
click at [785, 601] on button "Mover para finalizado" at bounding box center [841, 604] width 149 height 36
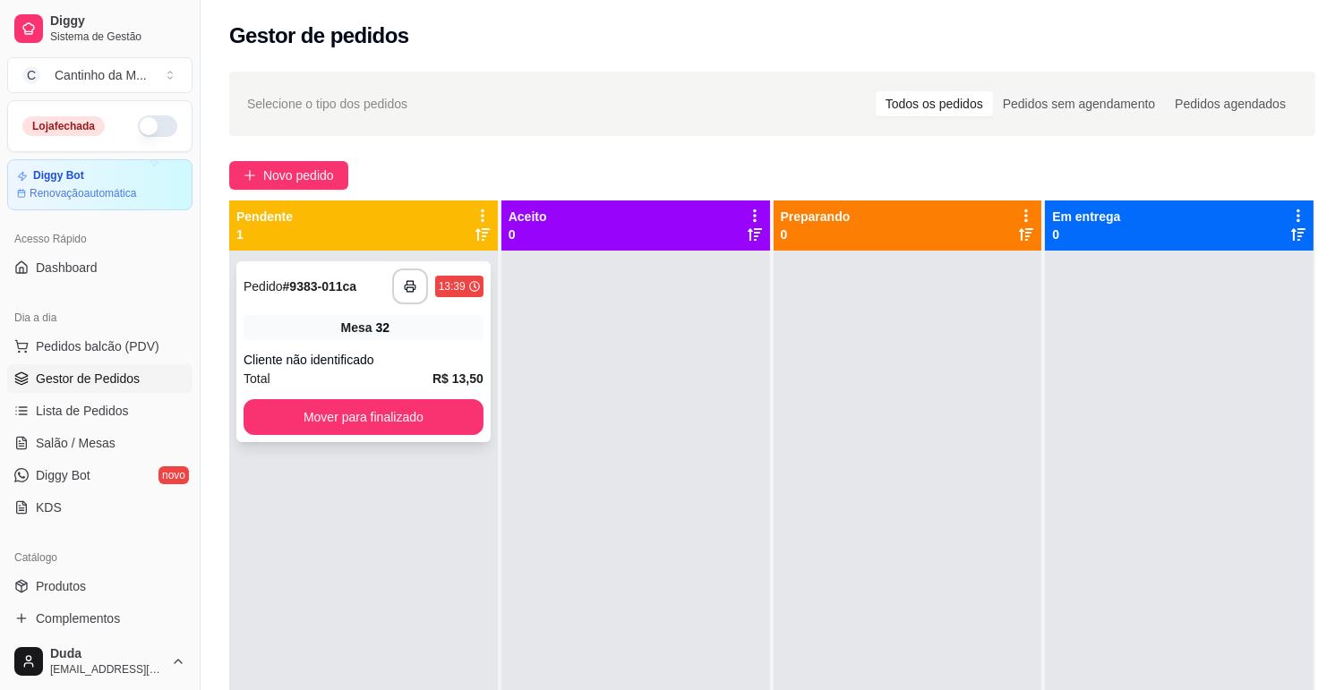
click at [306, 344] on div "**********" at bounding box center [363, 351] width 254 height 181
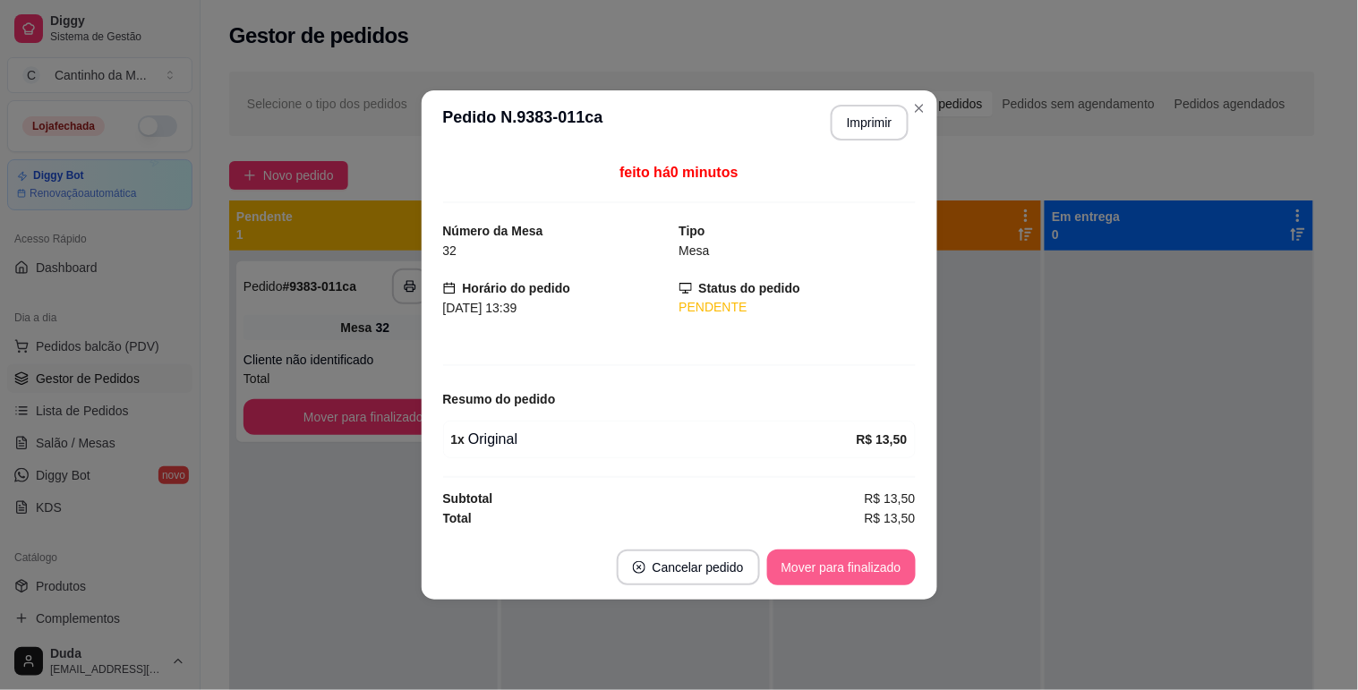
click at [869, 557] on button "Mover para finalizado" at bounding box center [841, 568] width 149 height 36
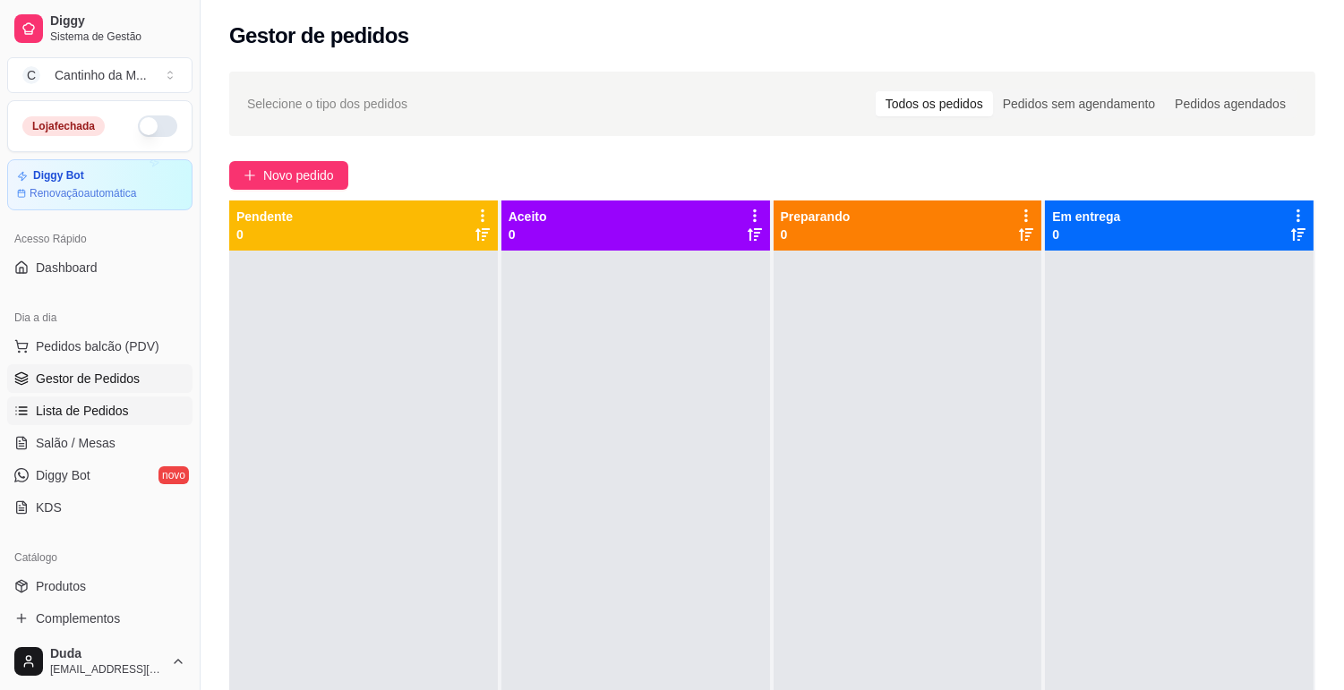
click at [108, 423] on link "Lista de Pedidos" at bounding box center [99, 411] width 185 height 29
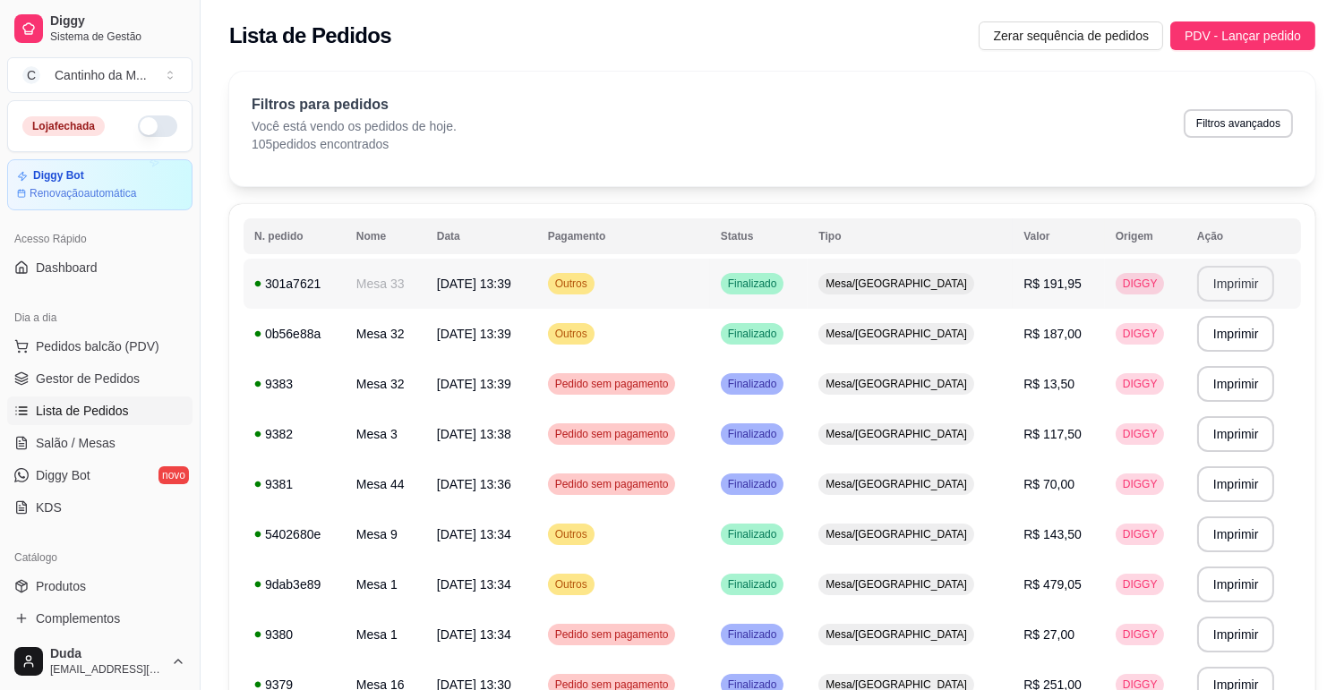
click at [1248, 276] on button "Imprimir" at bounding box center [1236, 284] width 78 height 36
click at [1222, 331] on button "Imprimir" at bounding box center [1235, 334] width 75 height 35
click at [149, 373] on link "Gestor de Pedidos" at bounding box center [99, 378] width 185 height 29
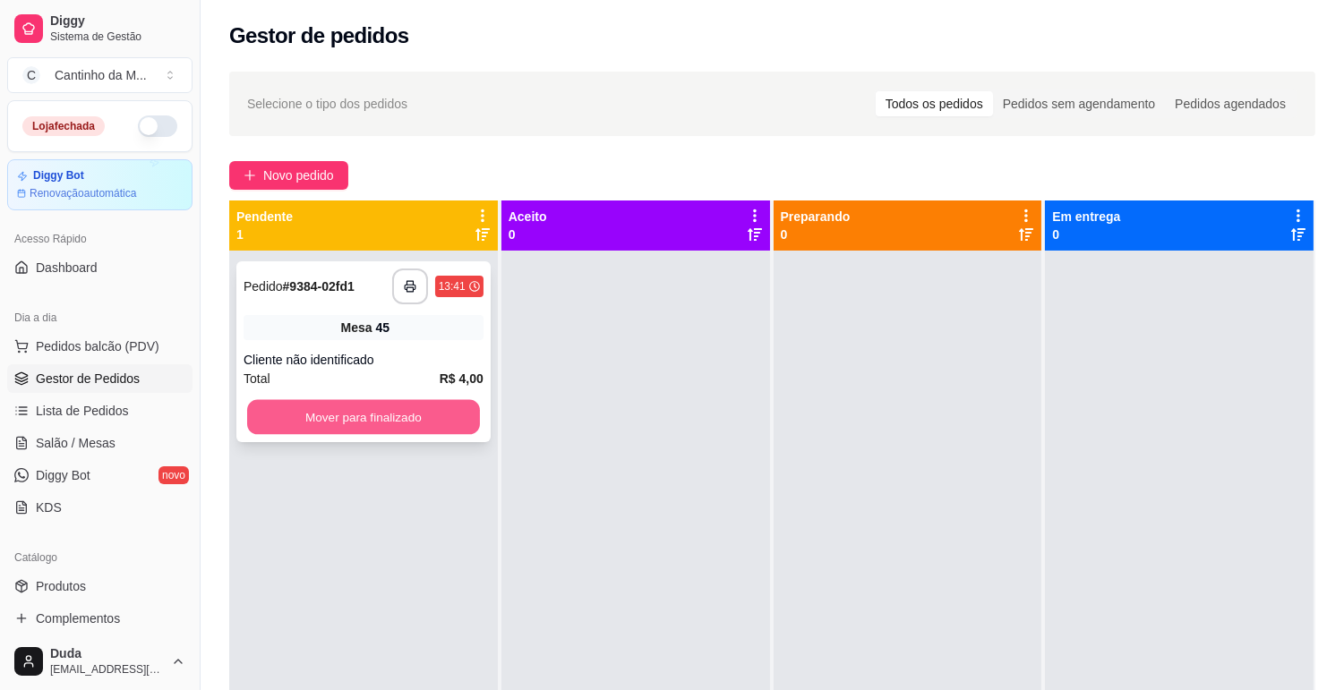
click at [415, 418] on button "Mover para finalizado" at bounding box center [363, 417] width 233 height 35
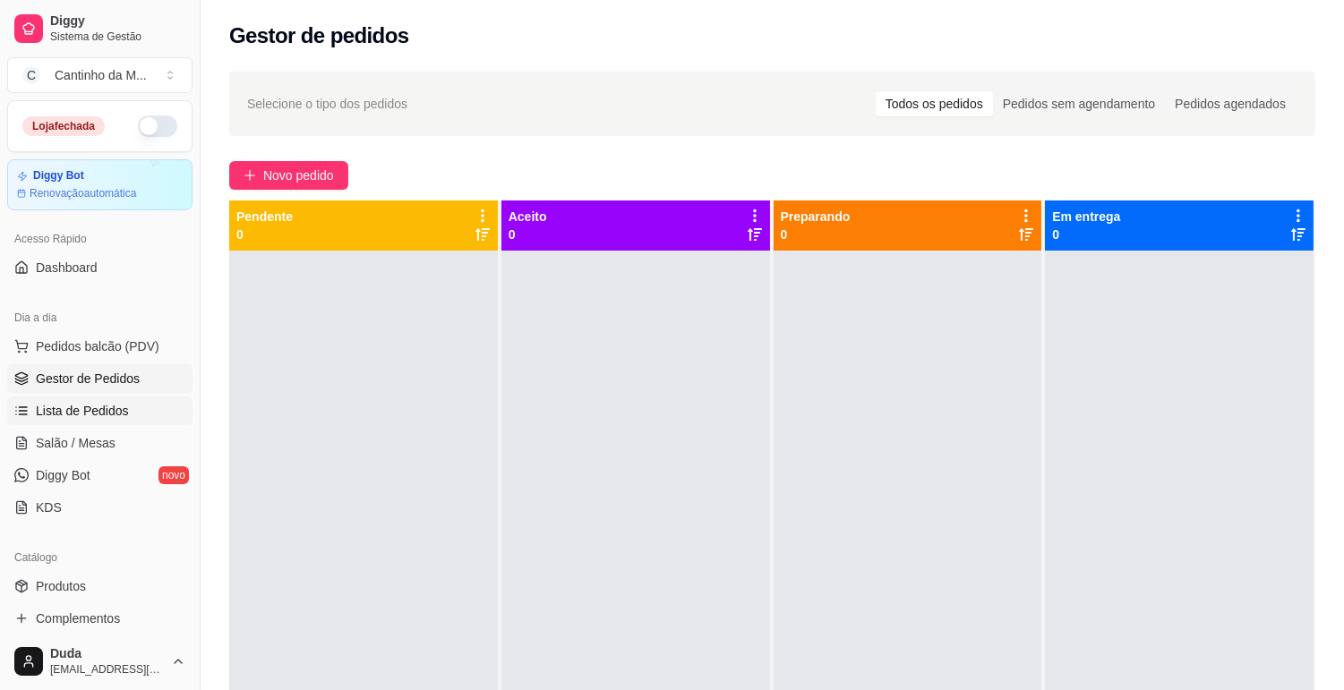
click at [73, 424] on link "Lista de Pedidos" at bounding box center [99, 411] width 185 height 29
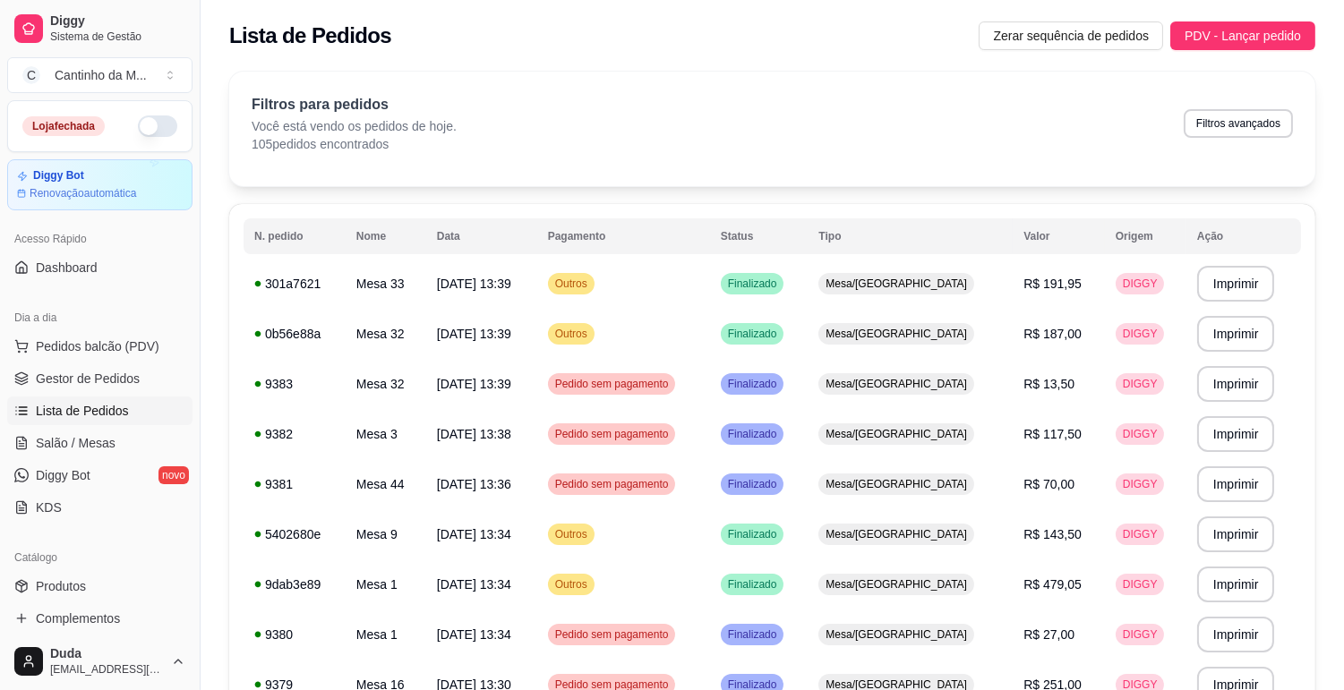
click at [79, 414] on span "Lista de Pedidos" at bounding box center [82, 411] width 93 height 18
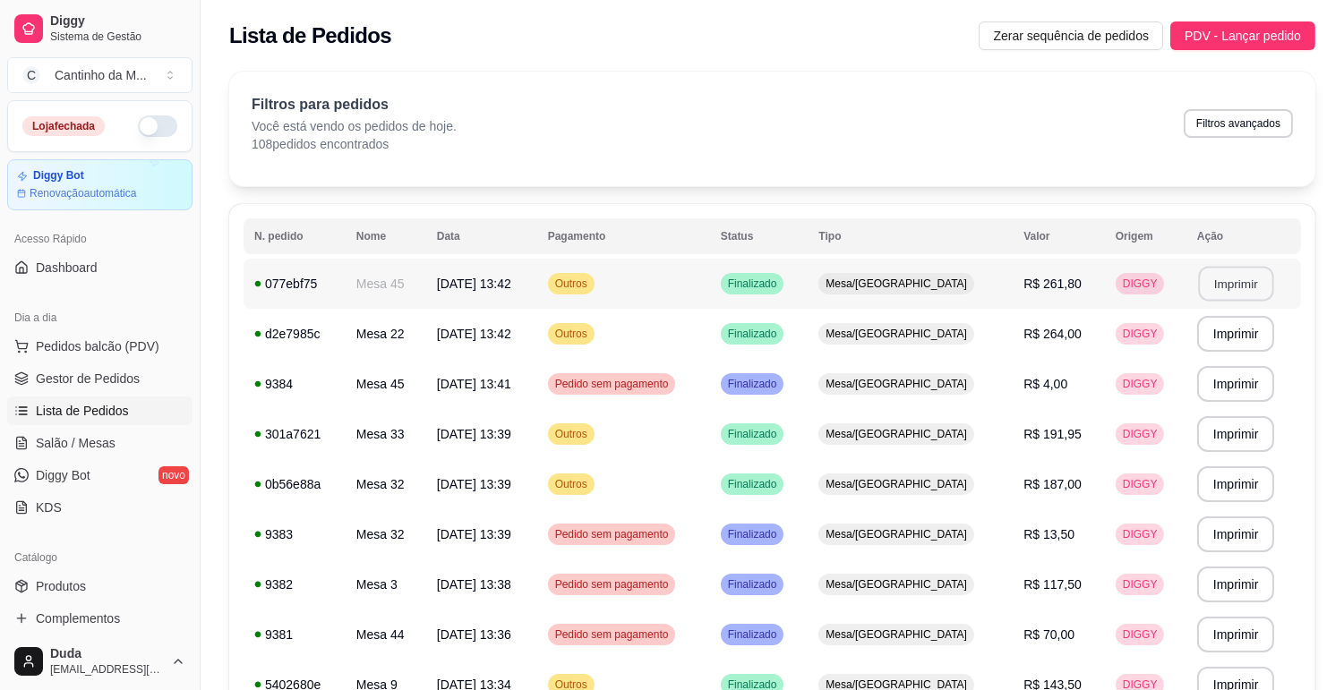
click at [1238, 286] on button "Imprimir" at bounding box center [1235, 284] width 75 height 35
click at [1218, 328] on button "Imprimir" at bounding box center [1235, 334] width 75 height 35
click at [110, 386] on span "Gestor de Pedidos" at bounding box center [88, 379] width 104 height 18
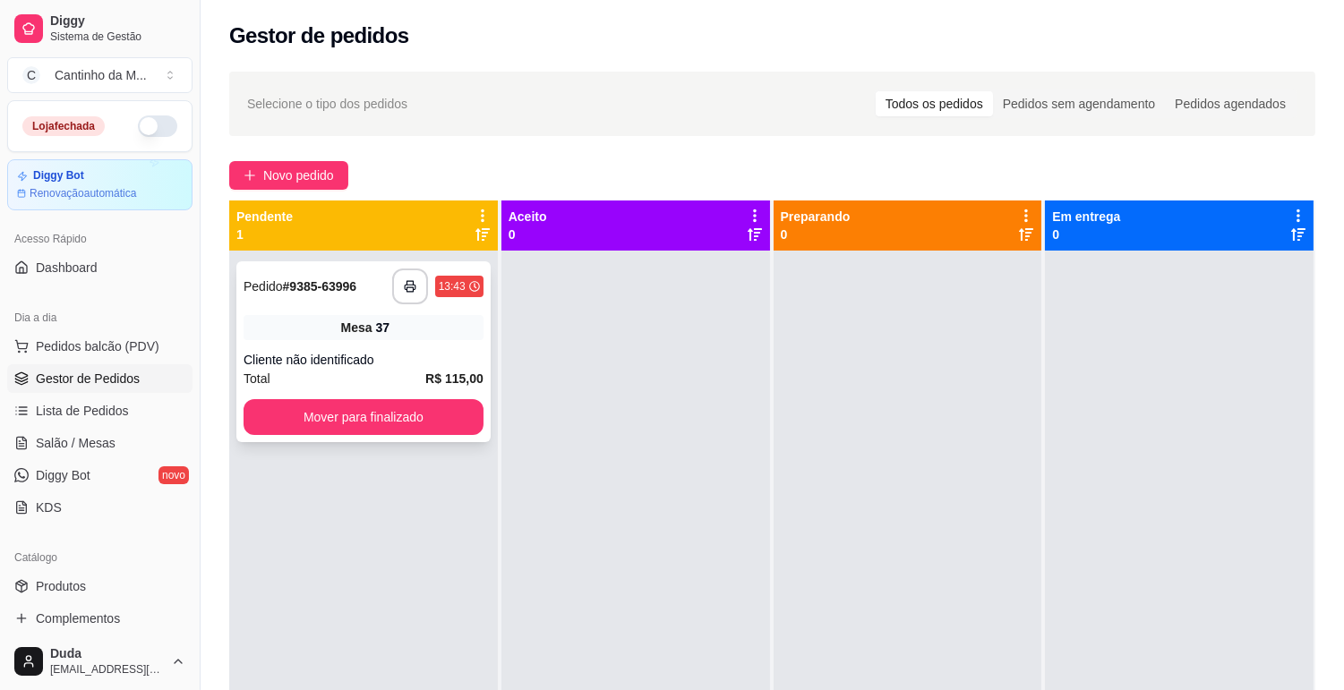
drag, startPoint x: 278, startPoint y: 327, endPoint x: 288, endPoint y: 337, distance: 14.6
click at [288, 337] on div "Mesa 37" at bounding box center [363, 327] width 240 height 25
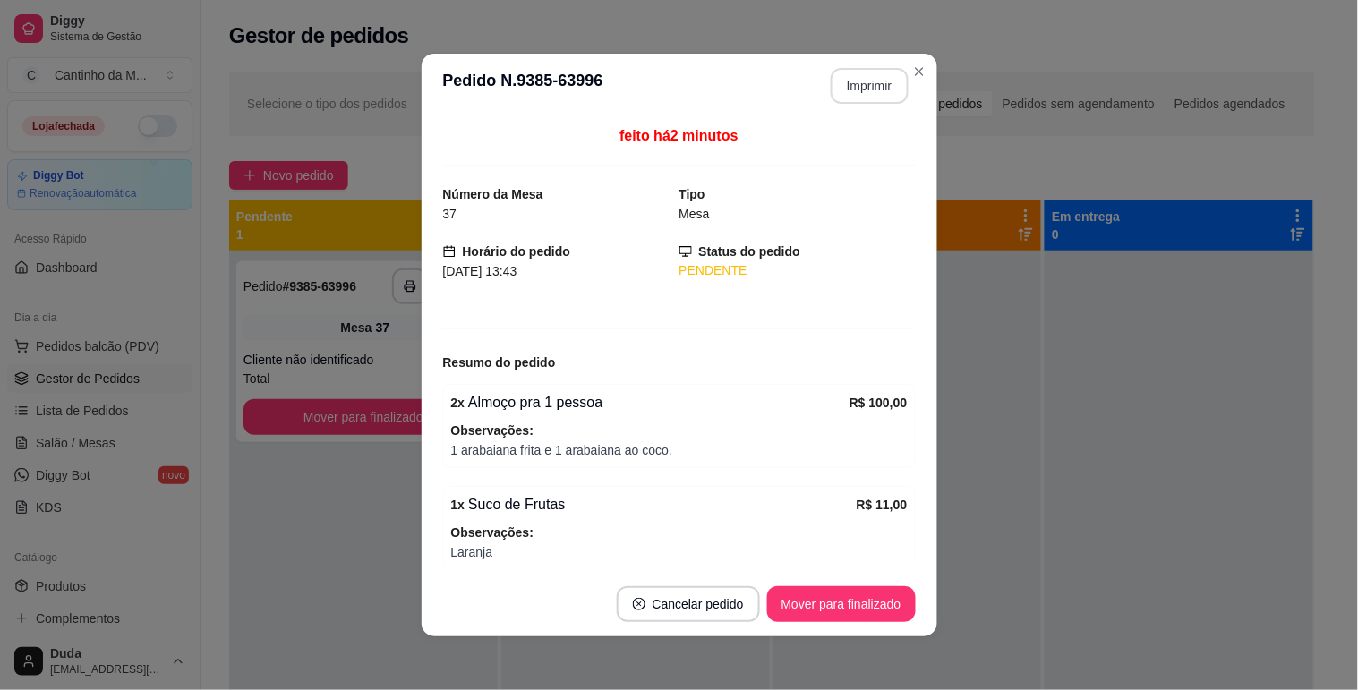
click at [866, 87] on button "Imprimir" at bounding box center [870, 86] width 78 height 36
click at [869, 600] on button "Mover para finalizado" at bounding box center [841, 604] width 149 height 36
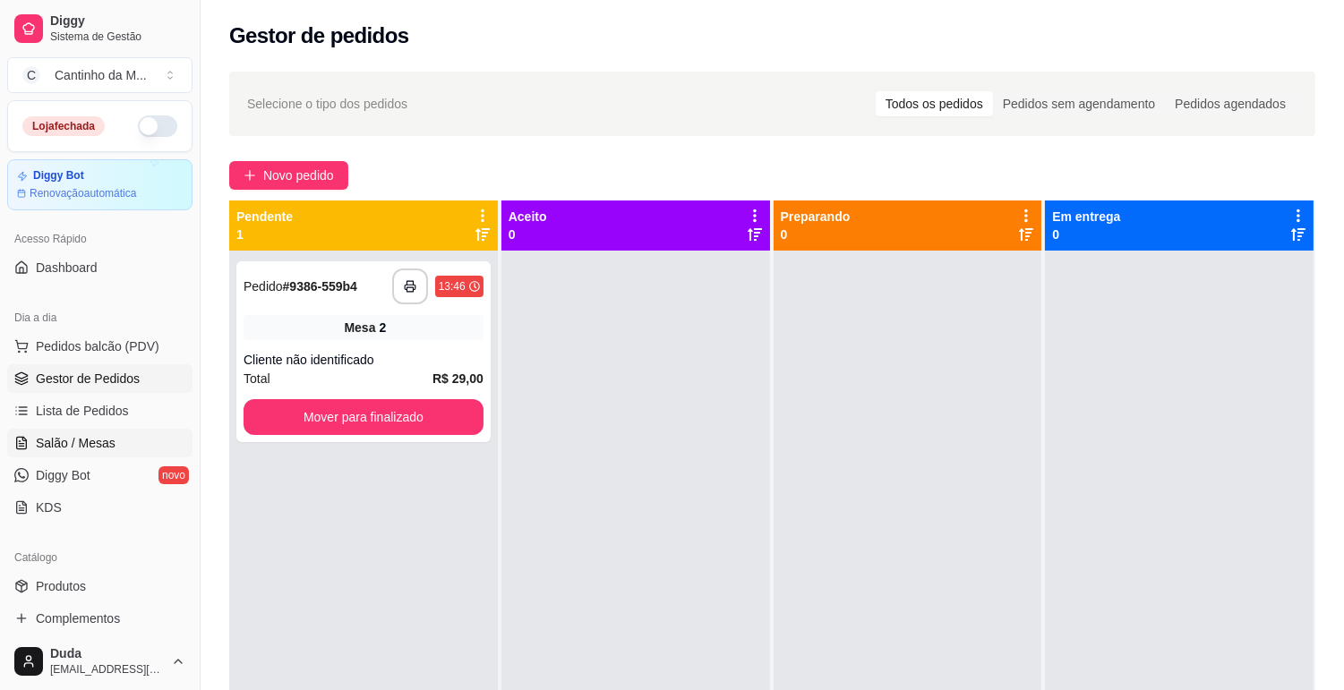
click at [66, 435] on span "Salão / Mesas" at bounding box center [76, 443] width 80 height 18
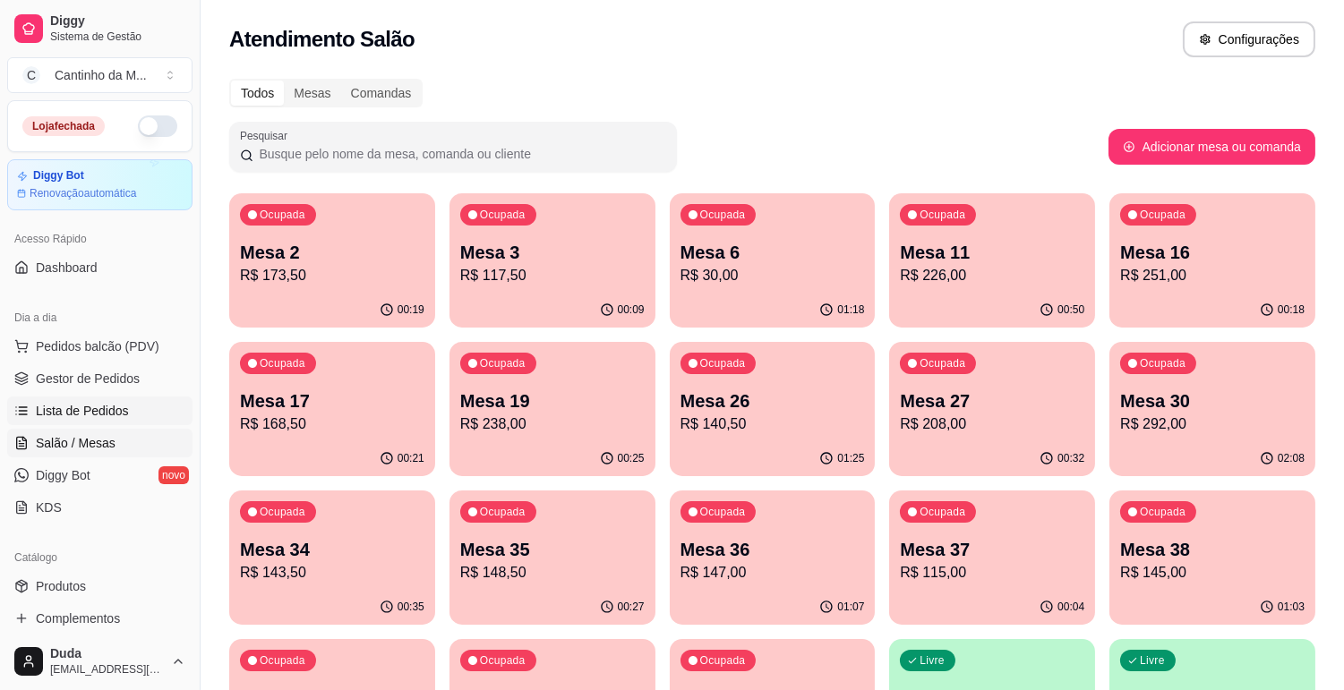
click at [68, 398] on link "Lista de Pedidos" at bounding box center [99, 411] width 185 height 29
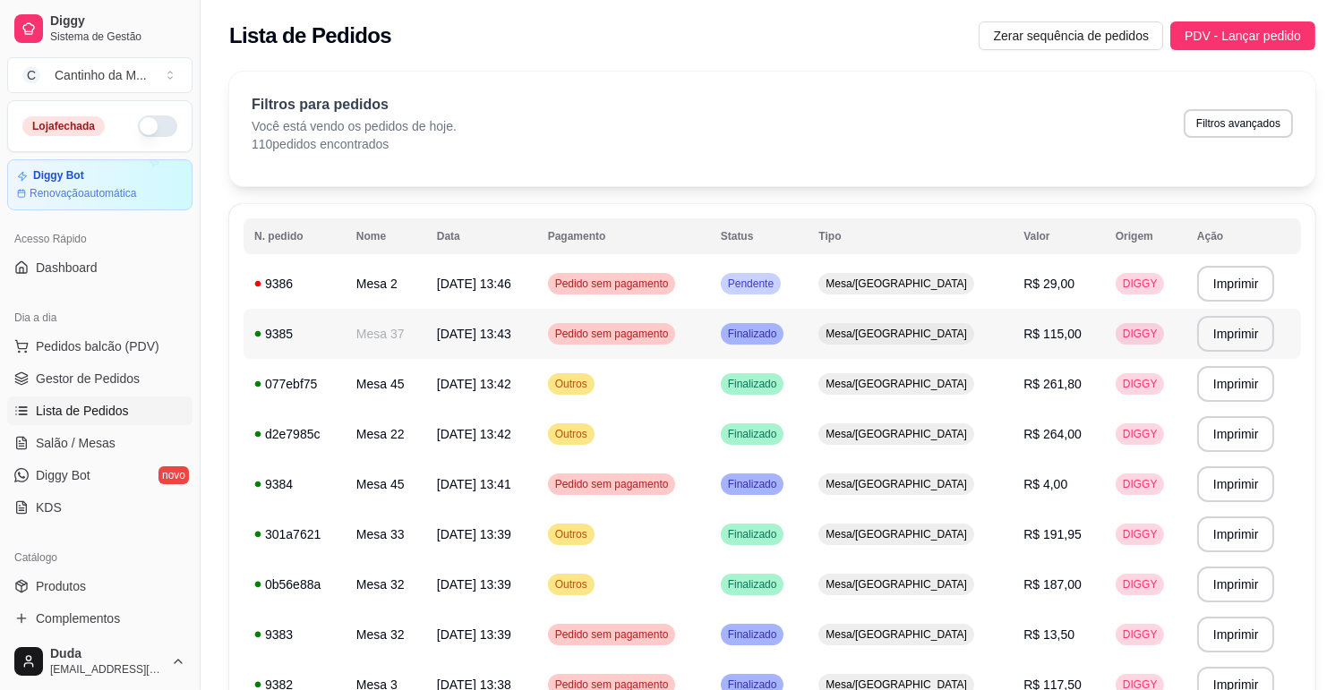
click at [511, 327] on span "05/10/25 às 13:43" at bounding box center [474, 334] width 74 height 14
click at [440, 285] on td "05/10/25 às 13:46" at bounding box center [481, 284] width 111 height 50
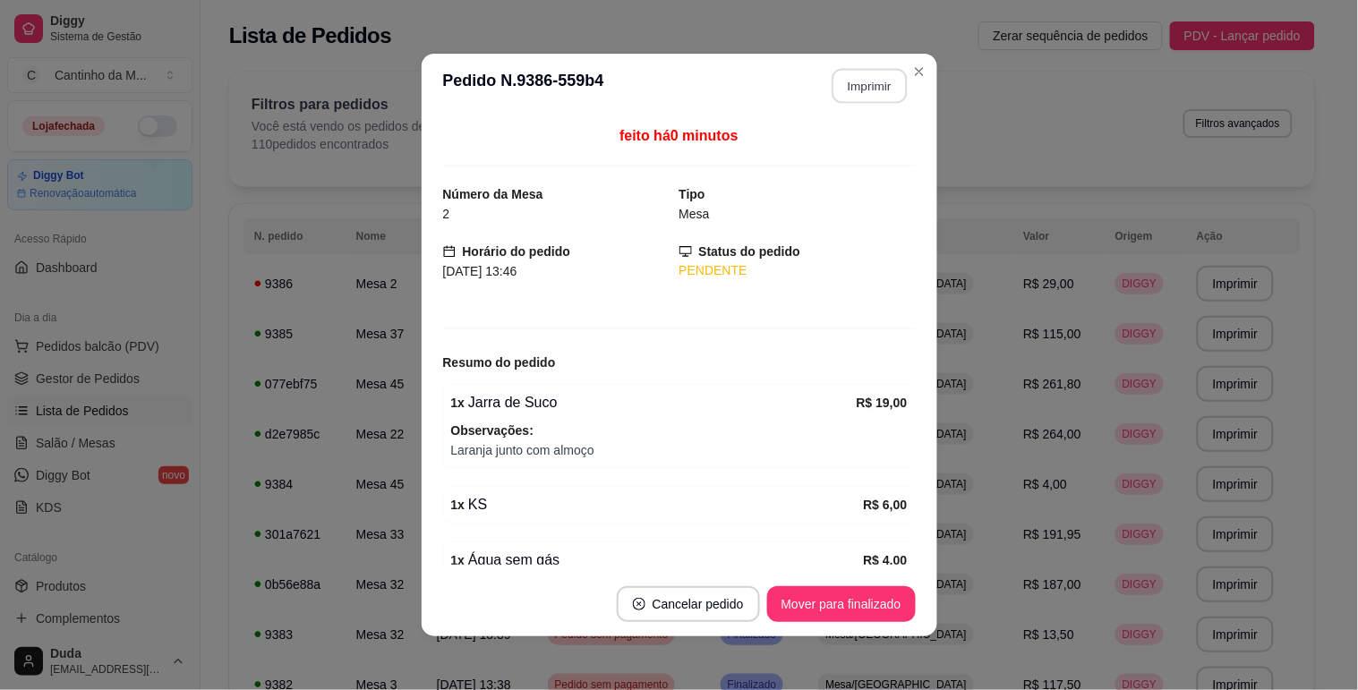
click at [852, 100] on button "Imprimir" at bounding box center [869, 86] width 75 height 35
click at [849, 595] on button "Mover para finalizado" at bounding box center [841, 604] width 149 height 36
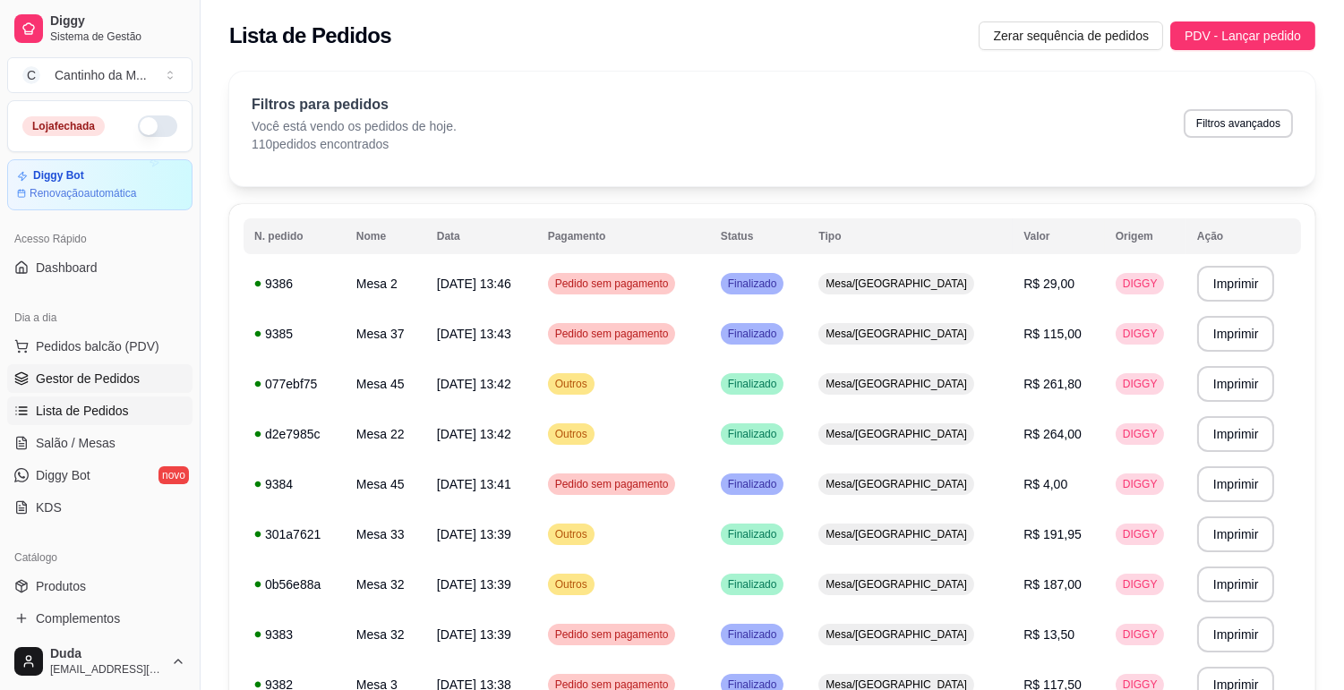
click at [48, 373] on span "Gestor de Pedidos" at bounding box center [88, 379] width 104 height 18
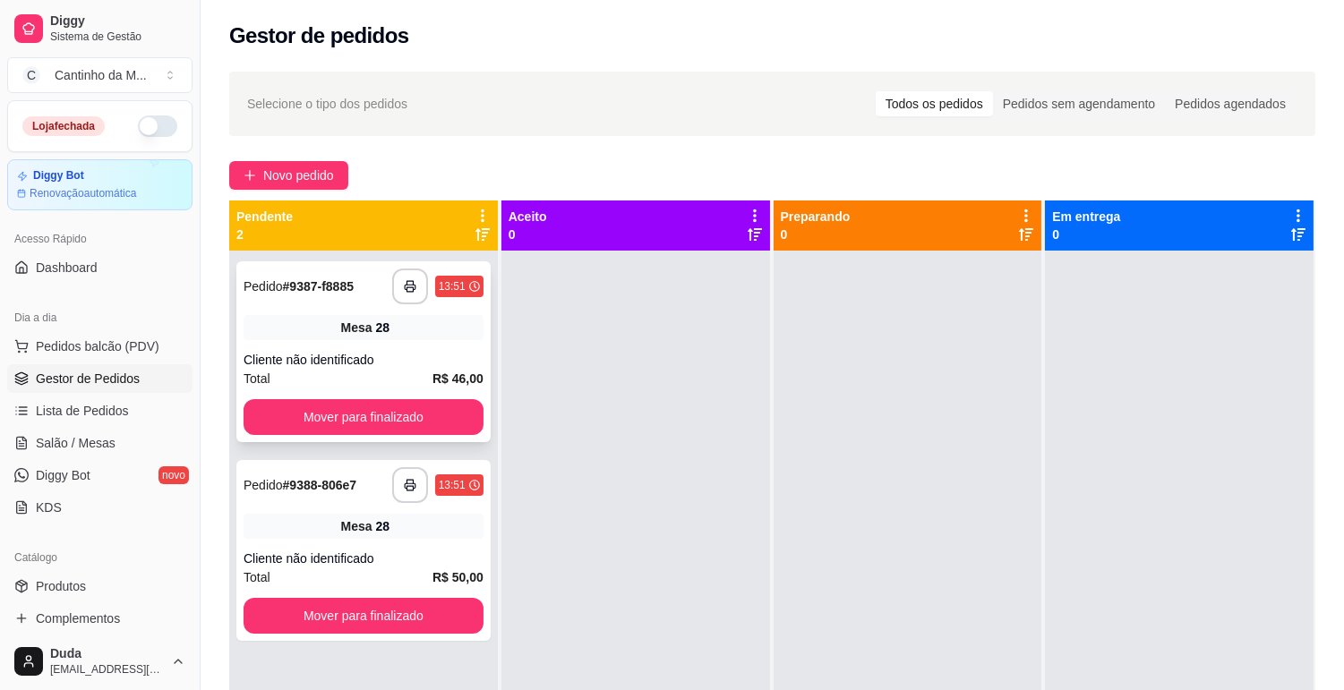
click at [457, 334] on div "Mesa 28" at bounding box center [363, 327] width 240 height 25
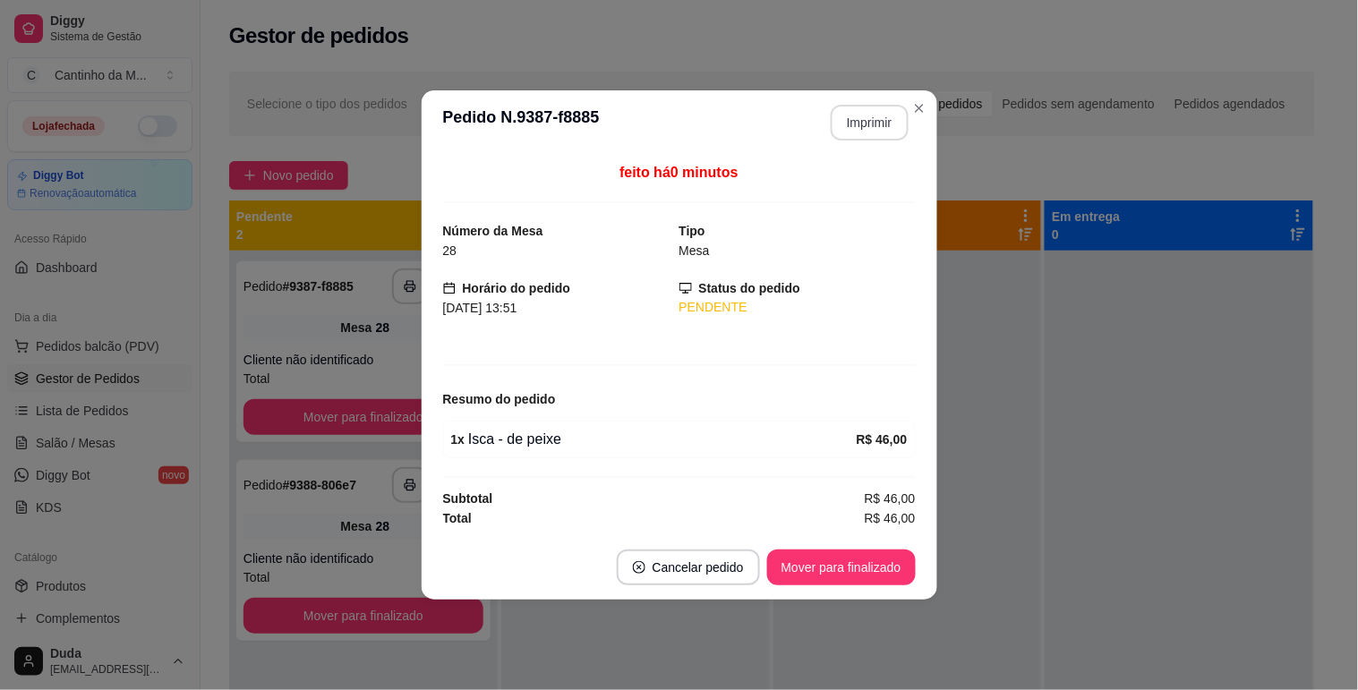
click at [891, 123] on button "Imprimir" at bounding box center [870, 123] width 78 height 36
click at [852, 559] on button "Mover para finalizado" at bounding box center [841, 568] width 144 height 35
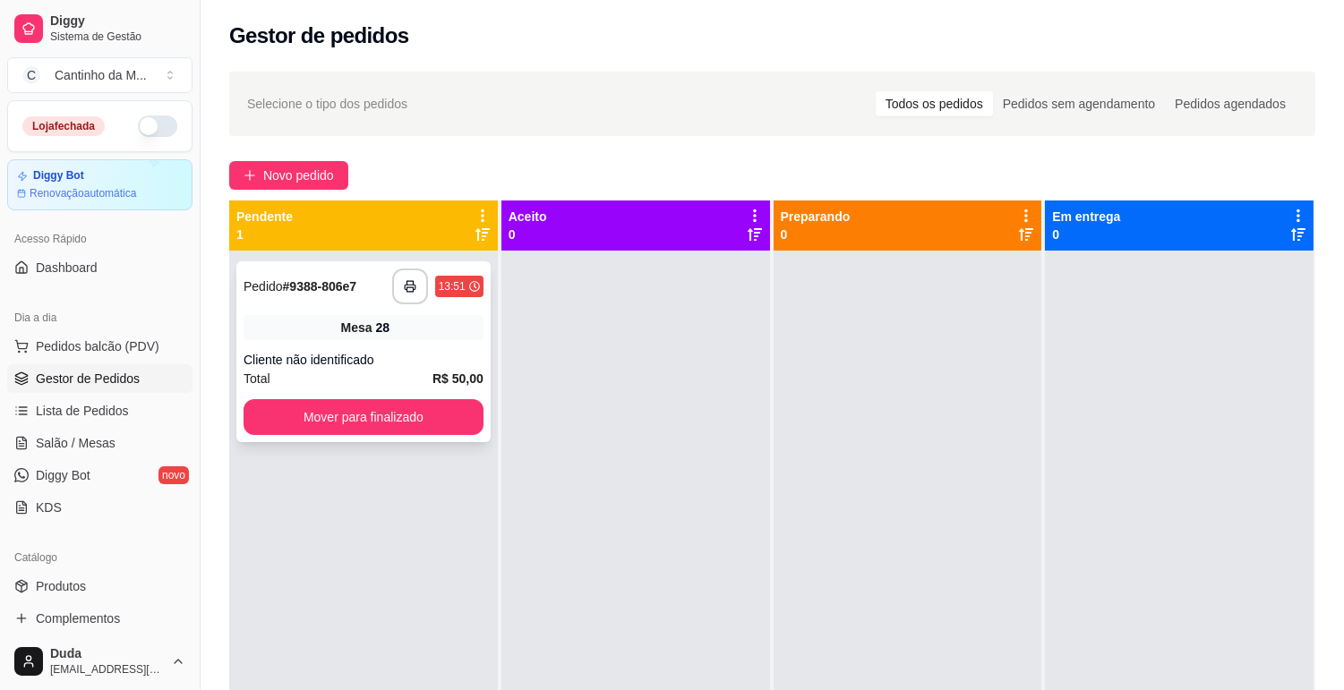
click at [457, 354] on div "Cliente não identificado" at bounding box center [363, 360] width 240 height 18
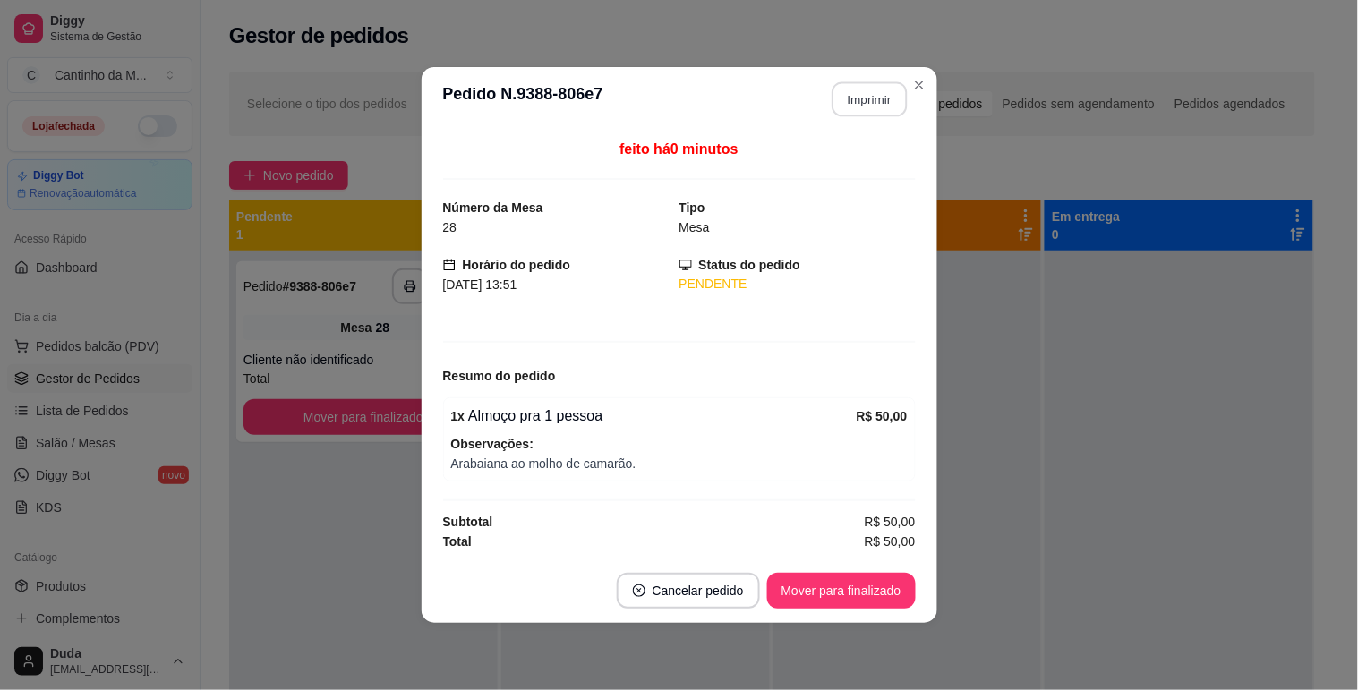
click at [870, 97] on button "Imprimir" at bounding box center [869, 99] width 75 height 35
click at [852, 583] on button "Mover para finalizado" at bounding box center [841, 591] width 144 height 35
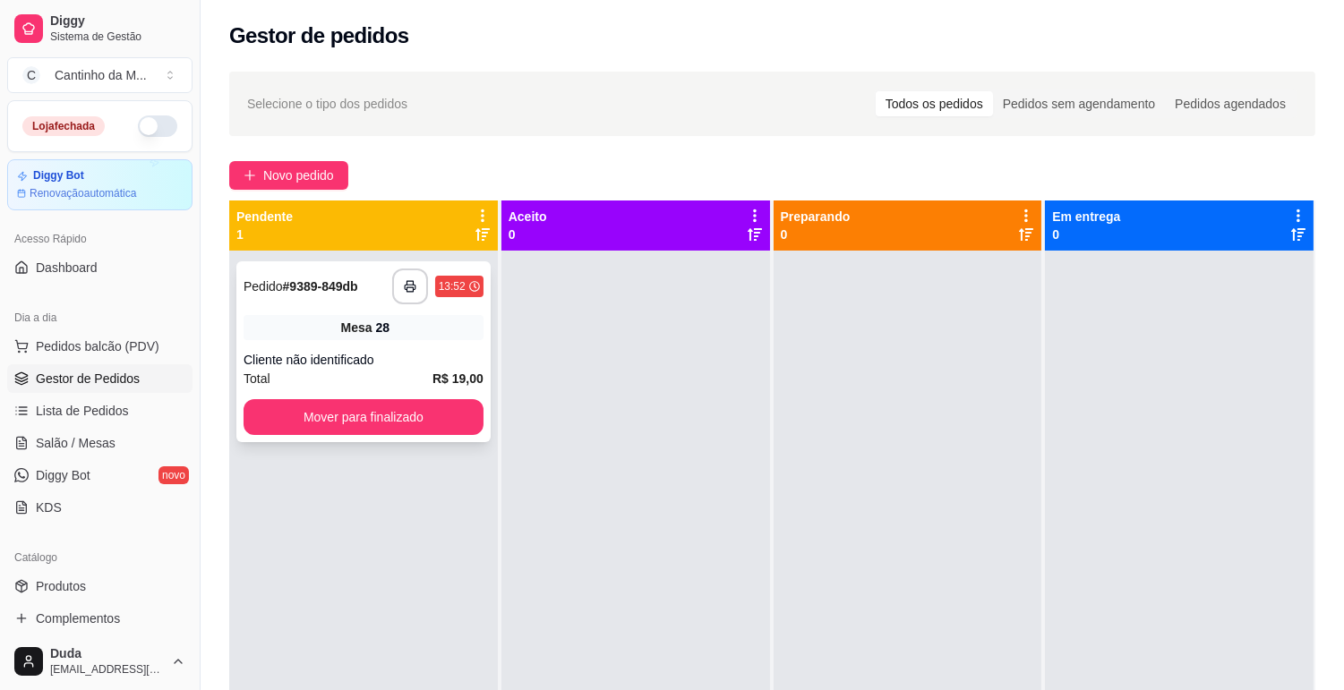
click at [401, 351] on div "Cliente não identificado" at bounding box center [363, 360] width 240 height 18
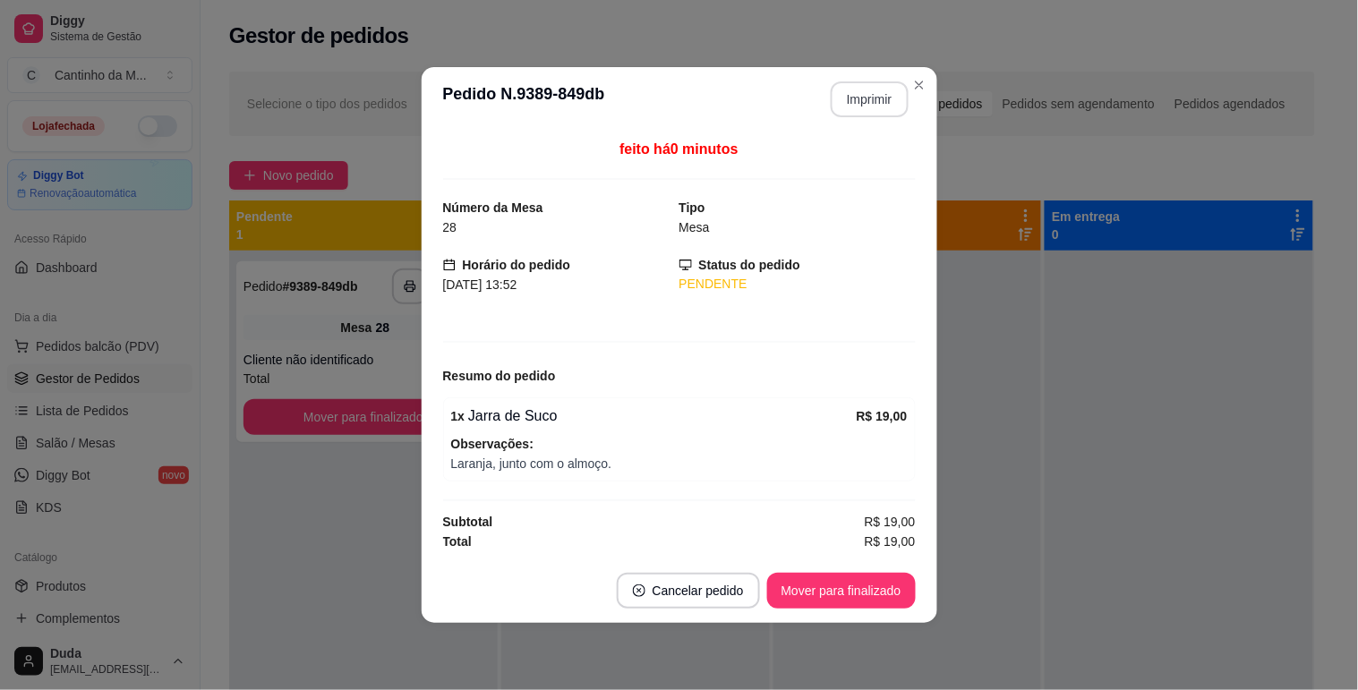
click at [843, 95] on button "Imprimir" at bounding box center [870, 99] width 78 height 36
click at [851, 594] on button "Mover para finalizado" at bounding box center [841, 591] width 149 height 36
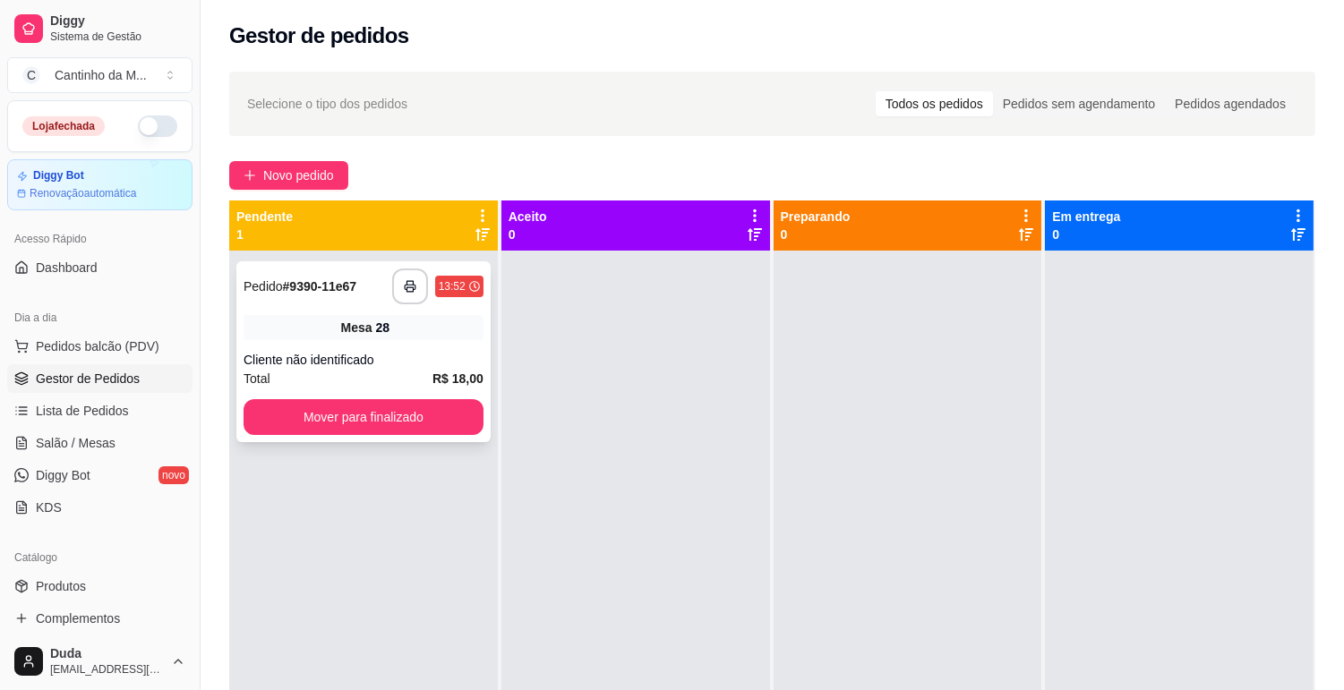
click at [380, 353] on div "Cliente não identificado" at bounding box center [363, 360] width 240 height 18
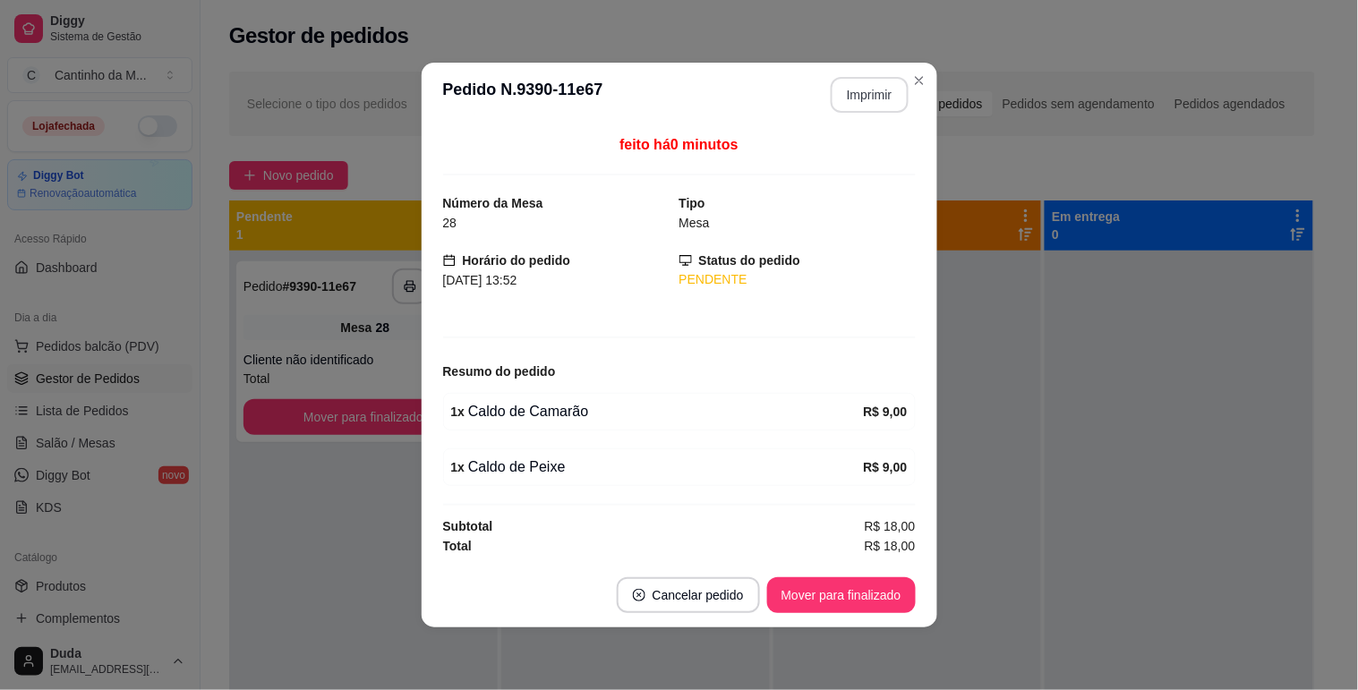
click at [892, 103] on button "Imprimir" at bounding box center [870, 95] width 78 height 36
click at [810, 601] on button "Mover para finalizado" at bounding box center [841, 595] width 149 height 36
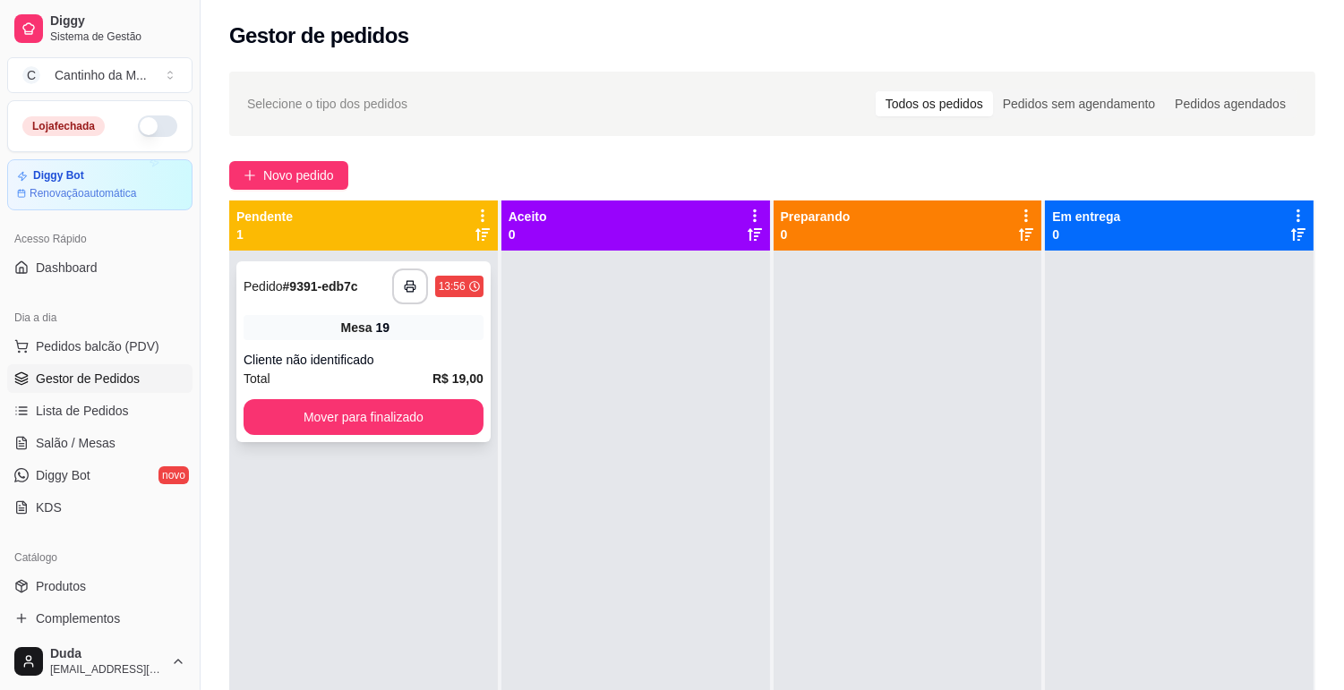
click at [310, 340] on div "**********" at bounding box center [363, 351] width 254 height 181
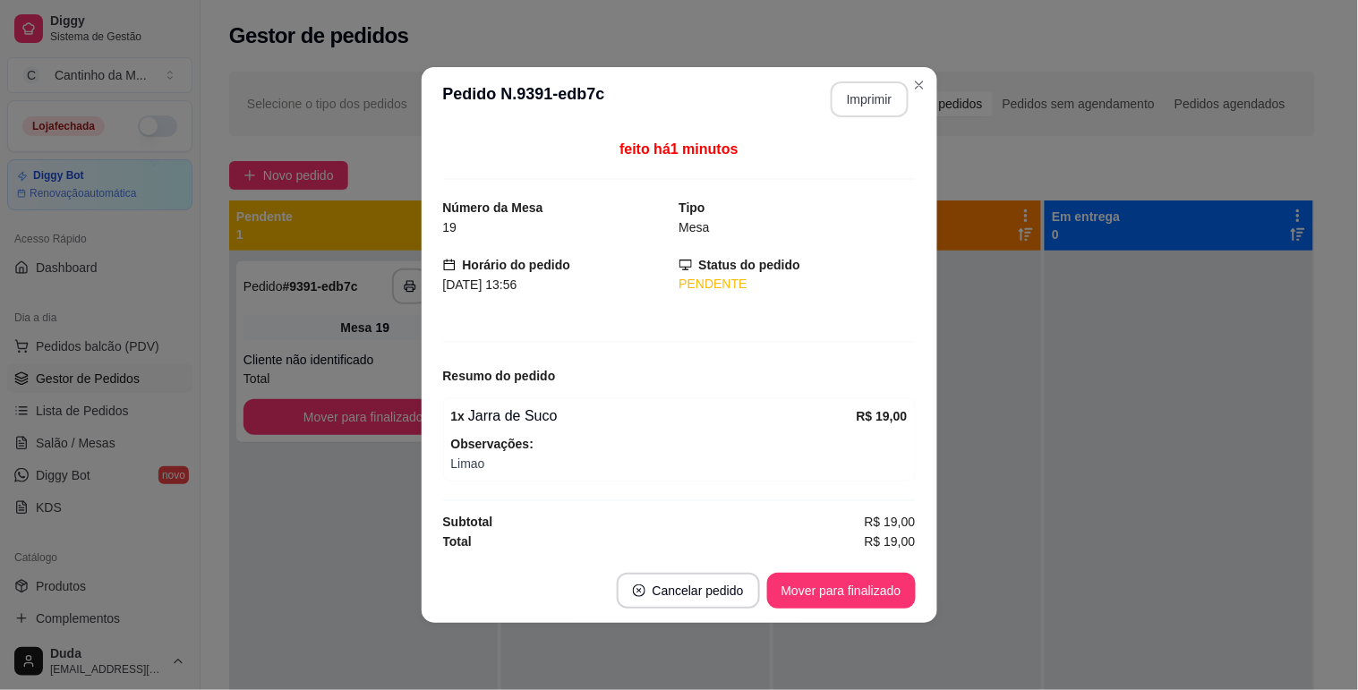
click at [858, 87] on button "Imprimir" at bounding box center [870, 99] width 78 height 36
click at [841, 592] on button "Mover para finalizado" at bounding box center [841, 591] width 144 height 35
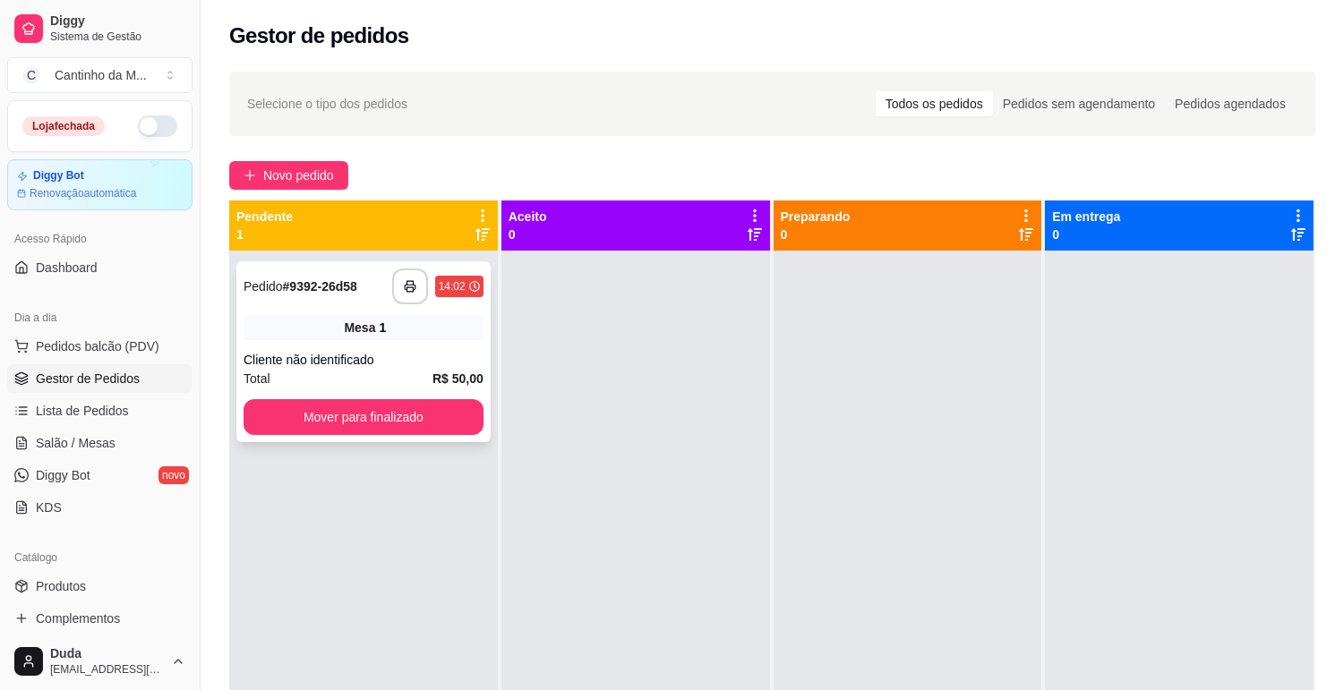
click at [476, 336] on div "Mesa 1" at bounding box center [363, 327] width 240 height 25
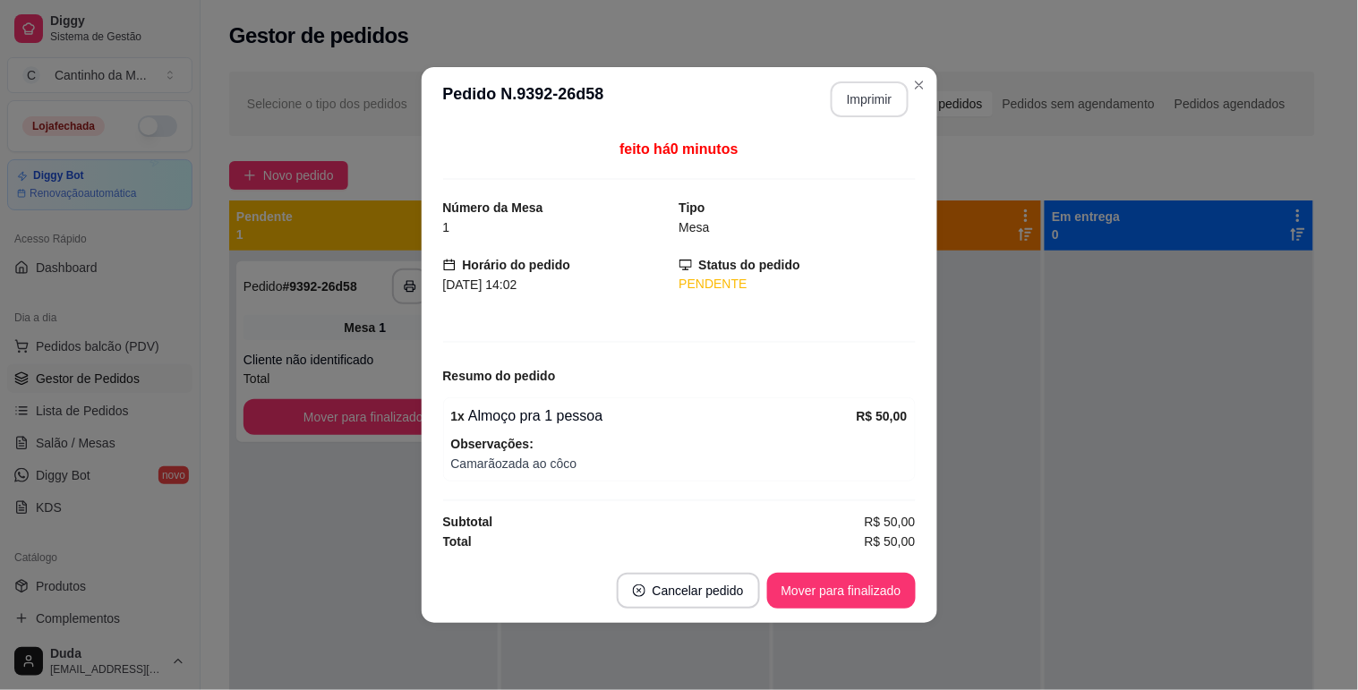
click at [882, 107] on button "Imprimir" at bounding box center [870, 99] width 78 height 36
click at [859, 596] on button "Mover para finalizado" at bounding box center [841, 591] width 149 height 36
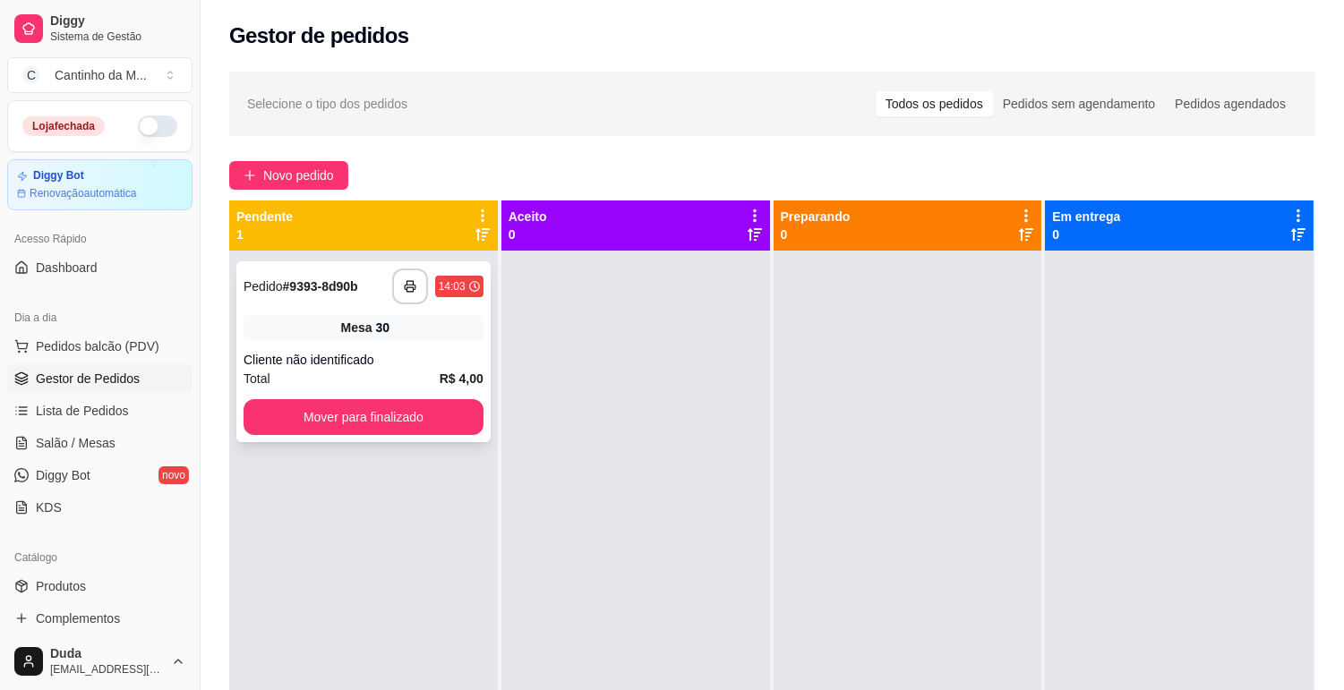
click at [485, 340] on div "**********" at bounding box center [363, 351] width 254 height 181
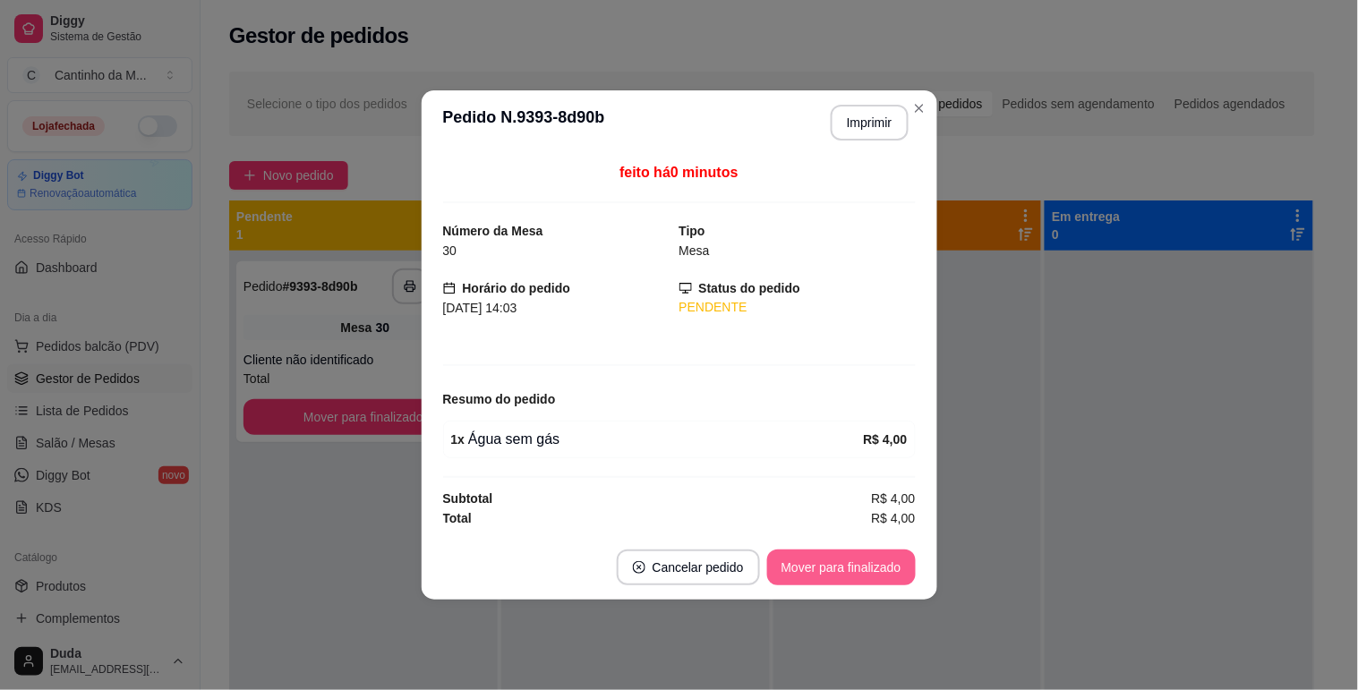
click at [792, 566] on button "Mover para finalizado" at bounding box center [841, 568] width 149 height 36
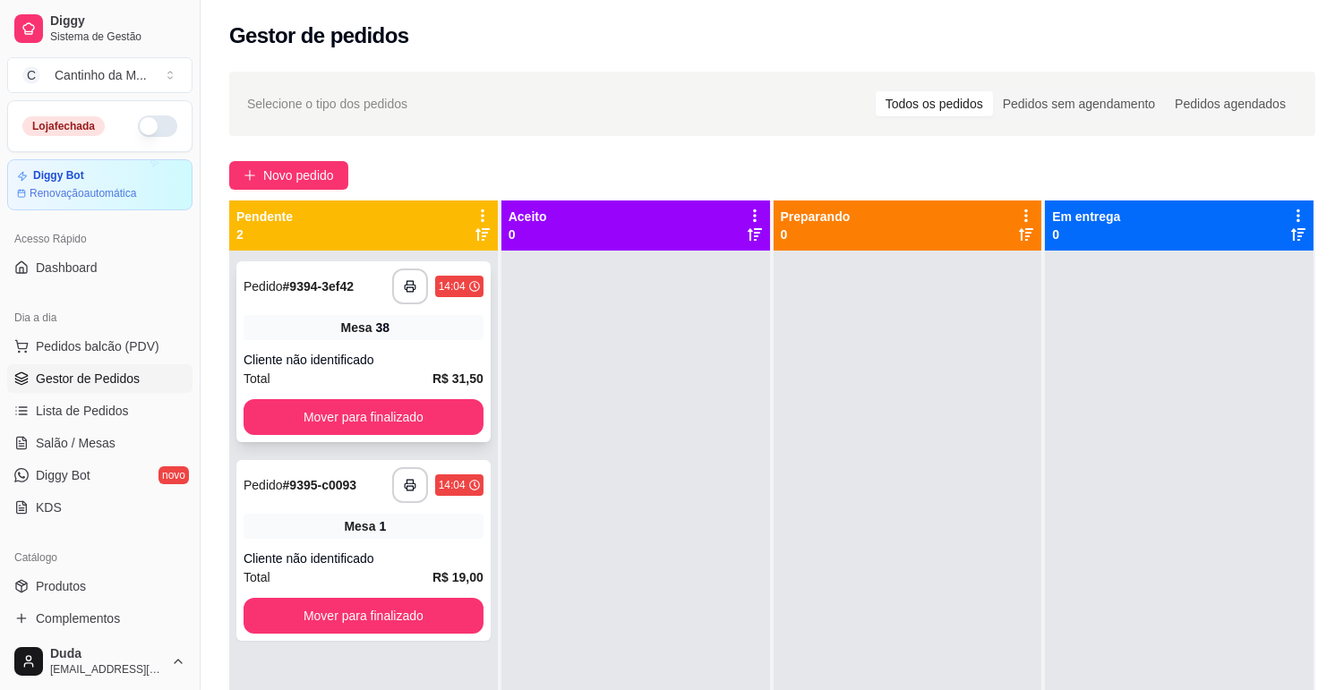
click at [466, 329] on div "Mesa 38" at bounding box center [363, 327] width 240 height 25
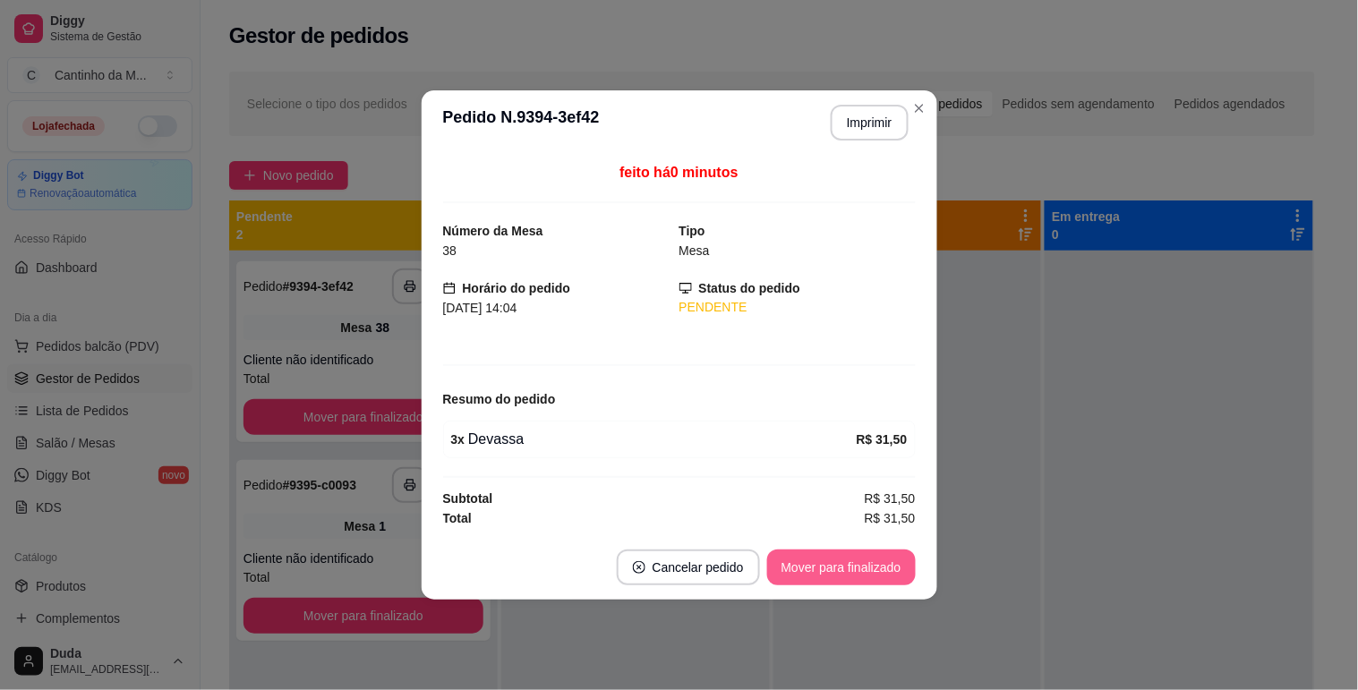
click at [854, 577] on button "Mover para finalizado" at bounding box center [841, 568] width 149 height 36
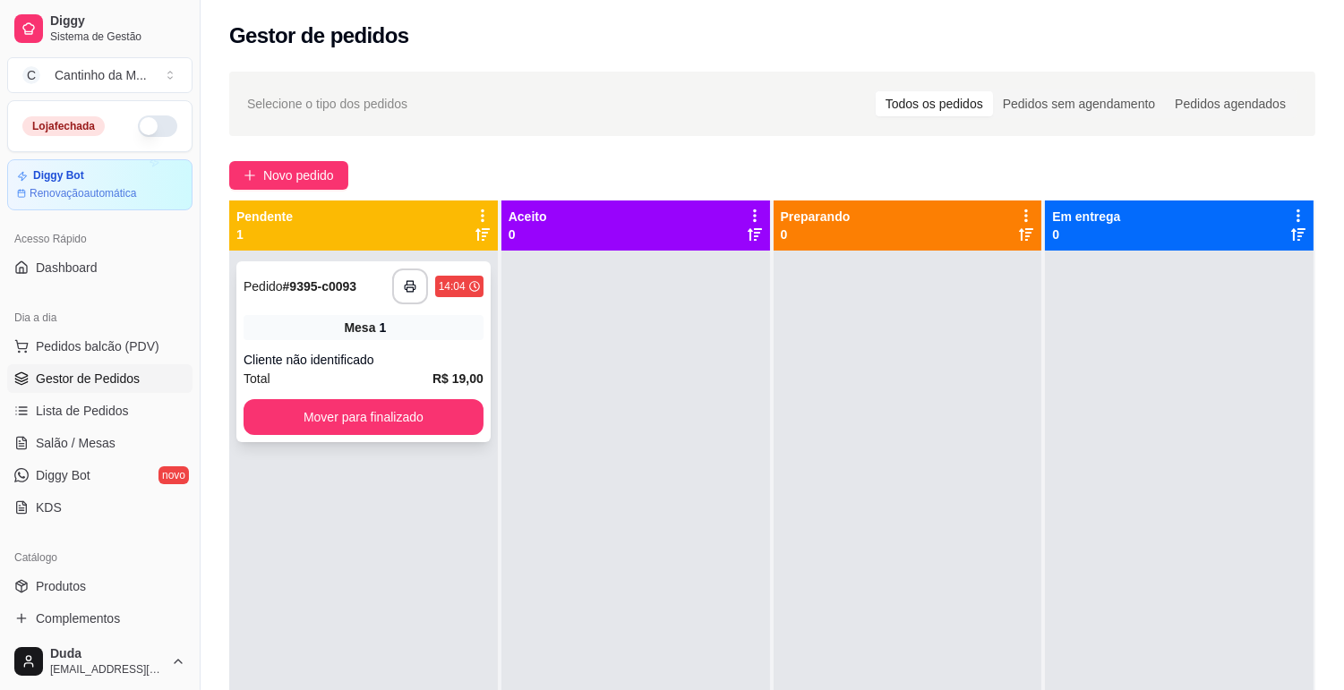
click at [480, 352] on div "Cliente não identificado" at bounding box center [363, 360] width 240 height 18
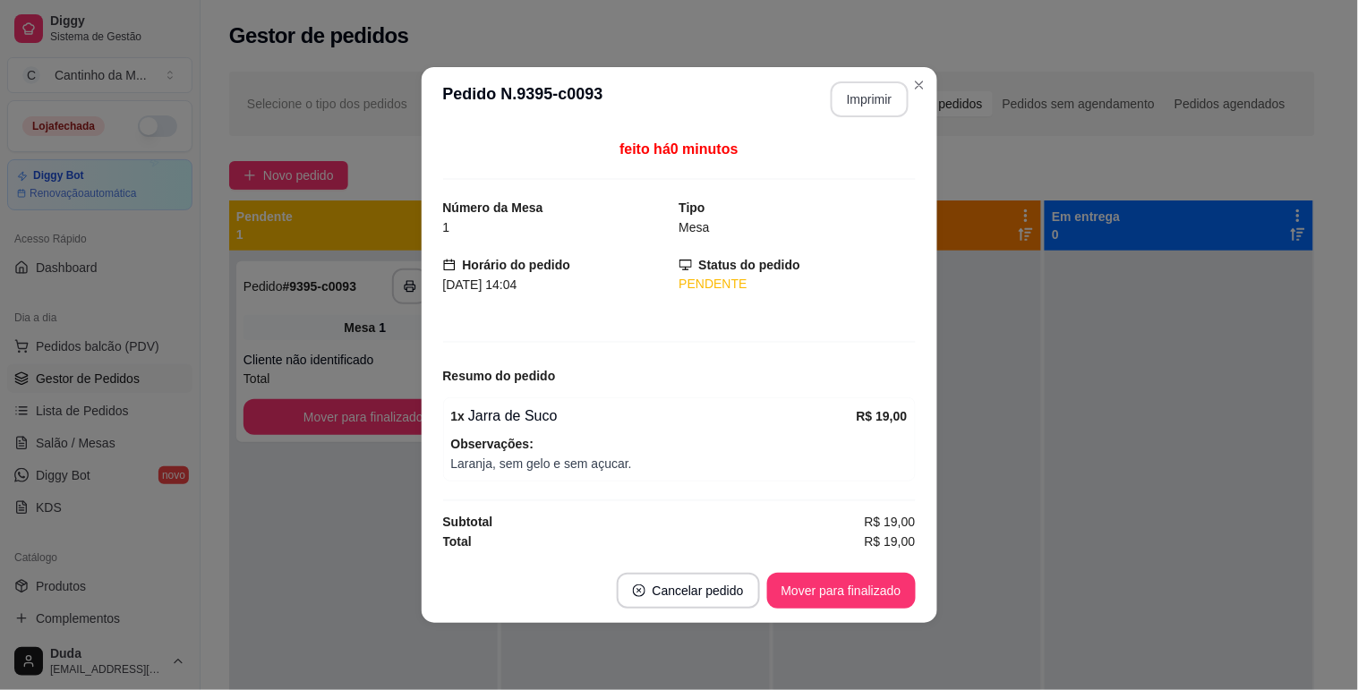
click at [860, 90] on button "Imprimir" at bounding box center [870, 99] width 78 height 36
click at [825, 583] on button "Mover para finalizado" at bounding box center [841, 591] width 149 height 36
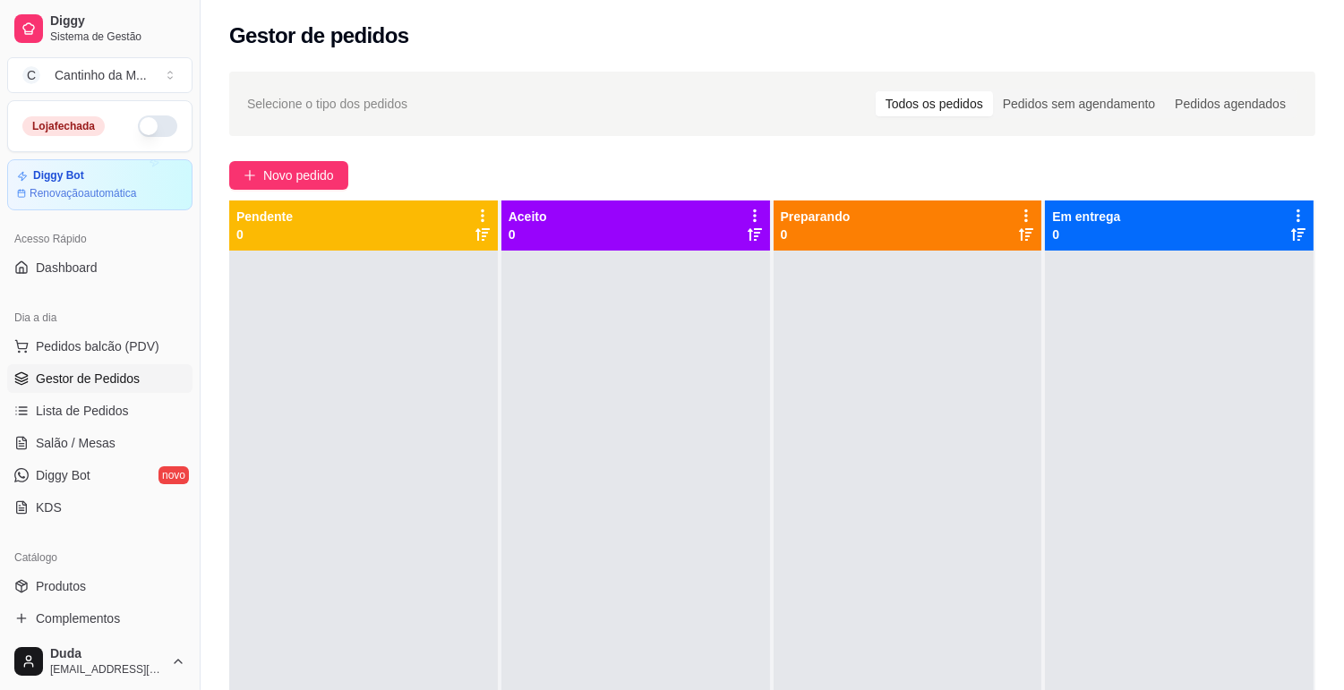
click at [55, 426] on ul "Pedidos balcão (PDV) Gestor de Pedidos Lista de Pedidos Salão / Mesas Diggy Bot…" at bounding box center [99, 427] width 185 height 190
click at [55, 410] on span "Lista de Pedidos" at bounding box center [82, 411] width 93 height 18
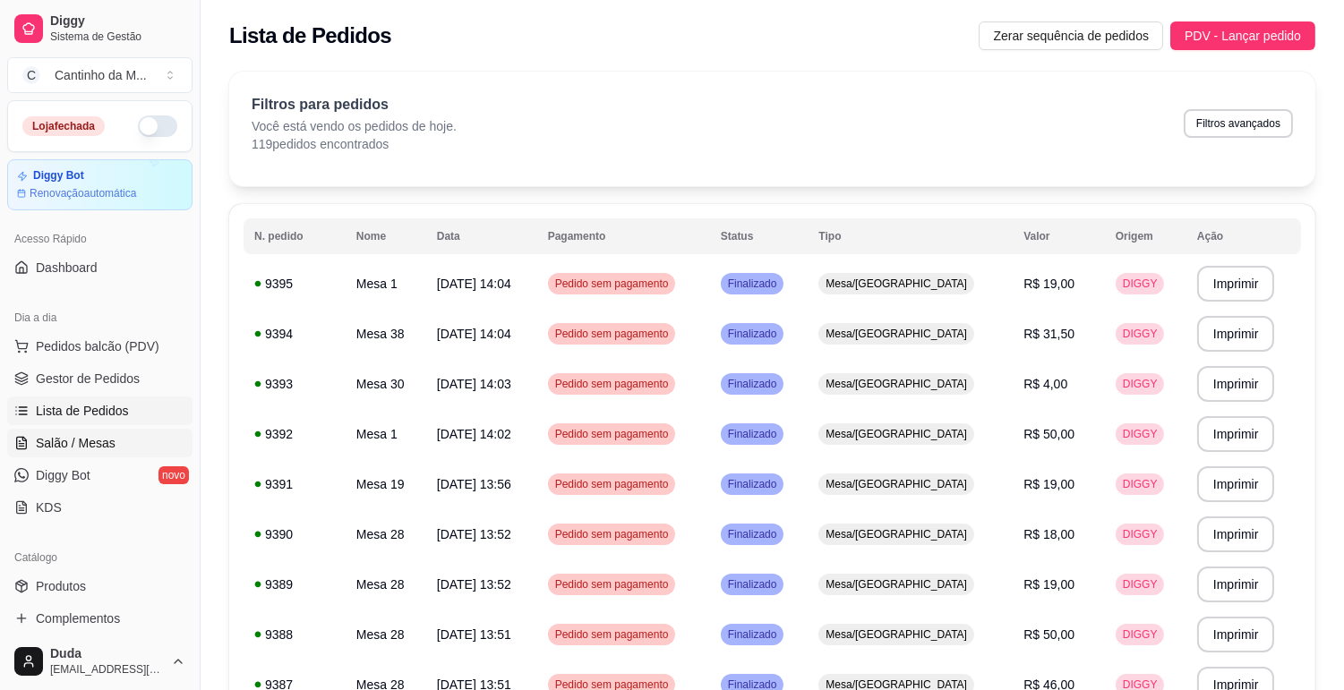
click at [81, 448] on span "Salão / Mesas" at bounding box center [76, 443] width 80 height 18
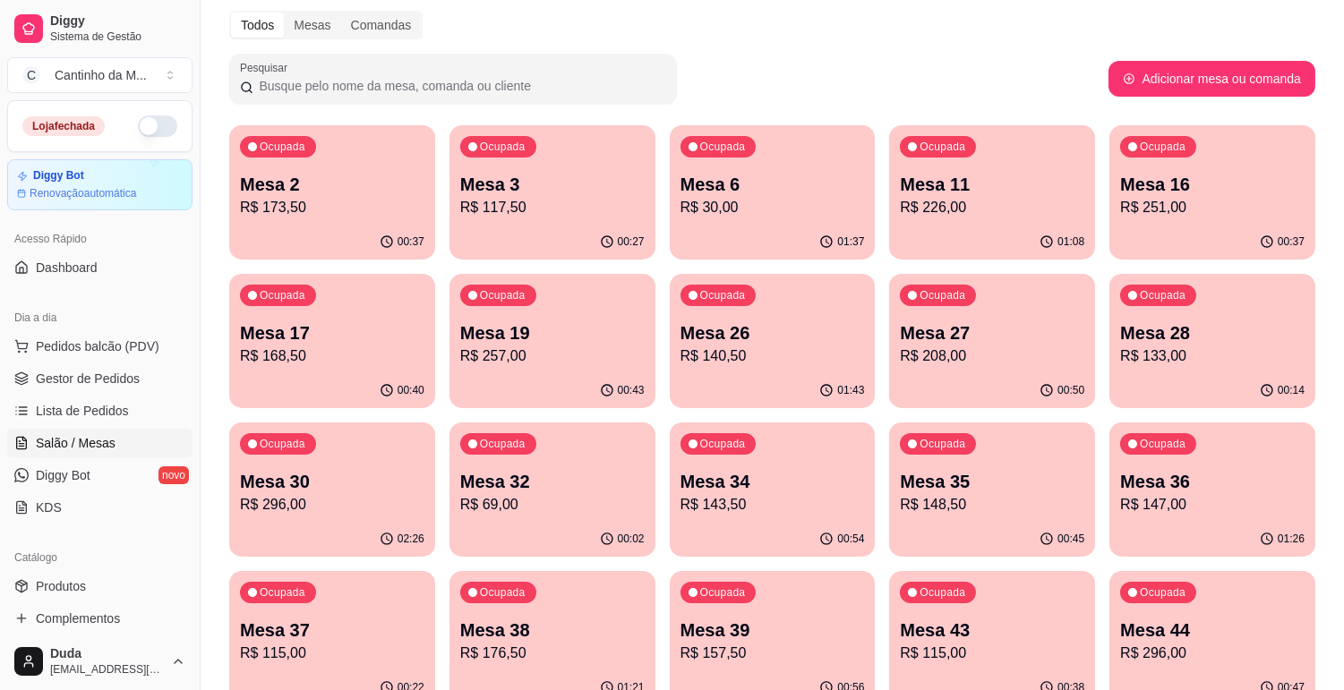
scroll to position [397, 0]
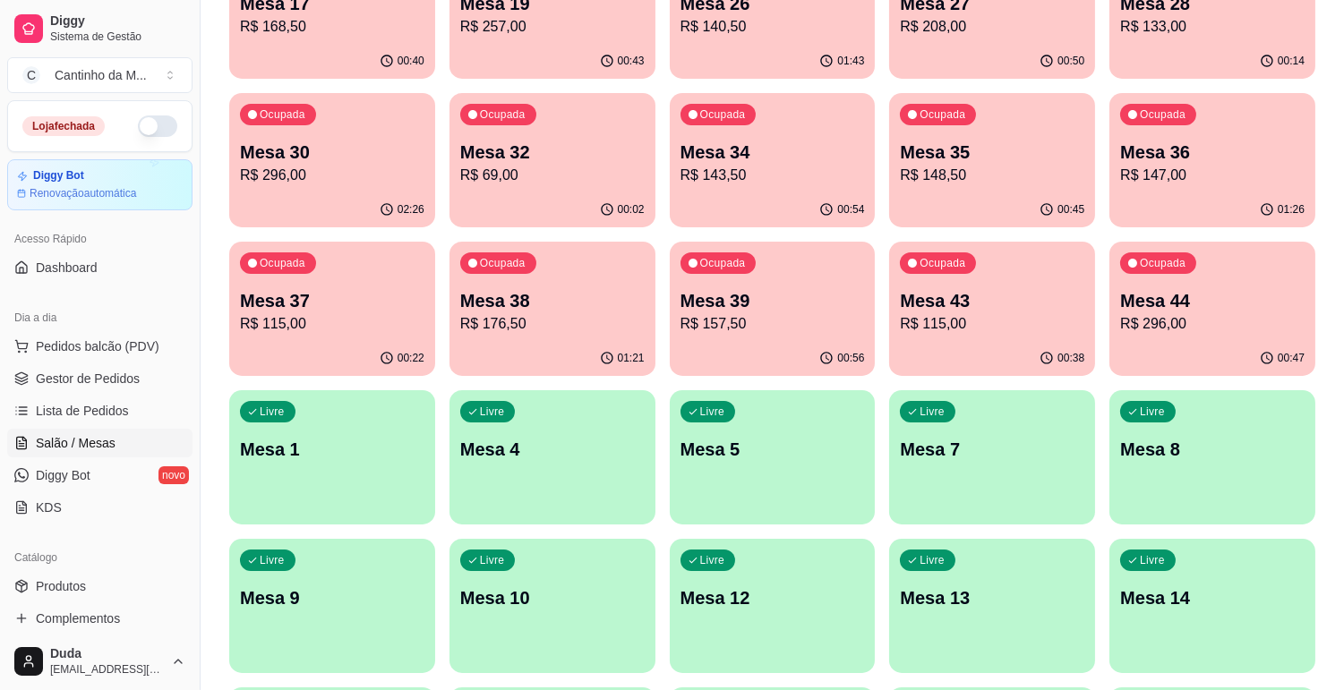
click at [723, 320] on p "R$ 157,50" at bounding box center [772, 323] width 184 height 21
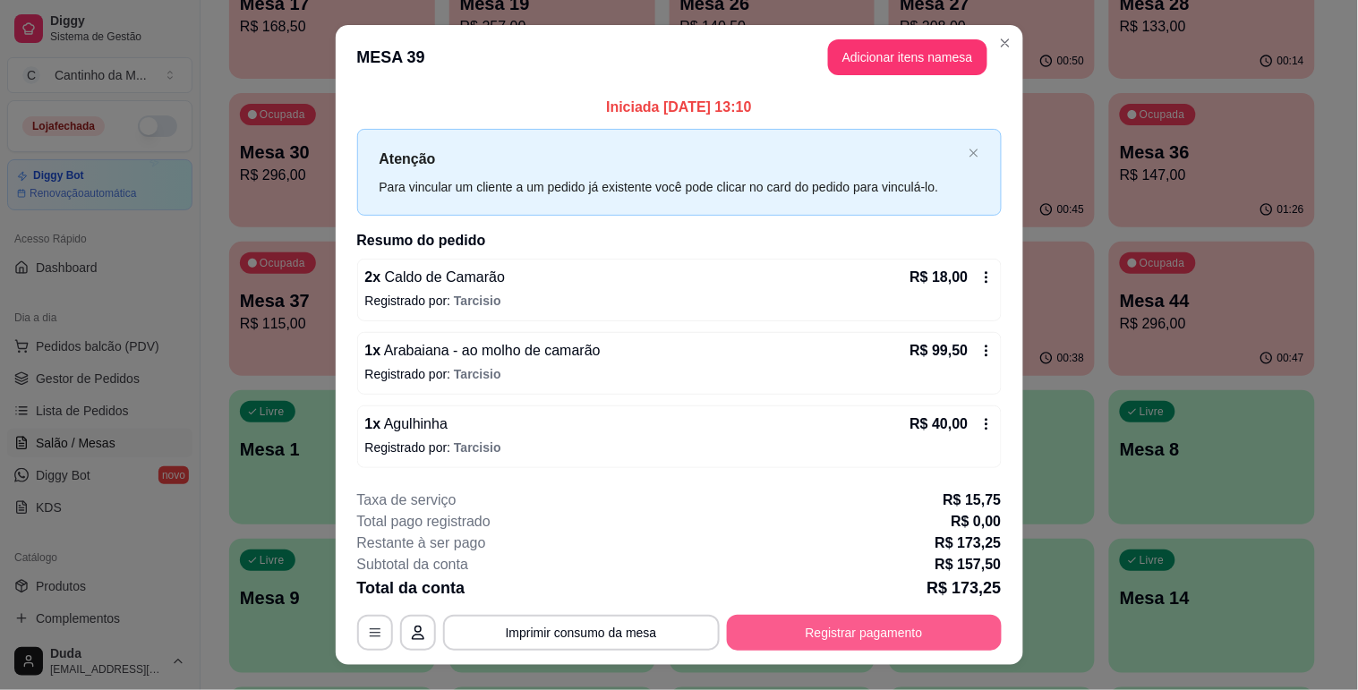
click at [815, 632] on button "Registrar pagamento" at bounding box center [864, 633] width 275 height 36
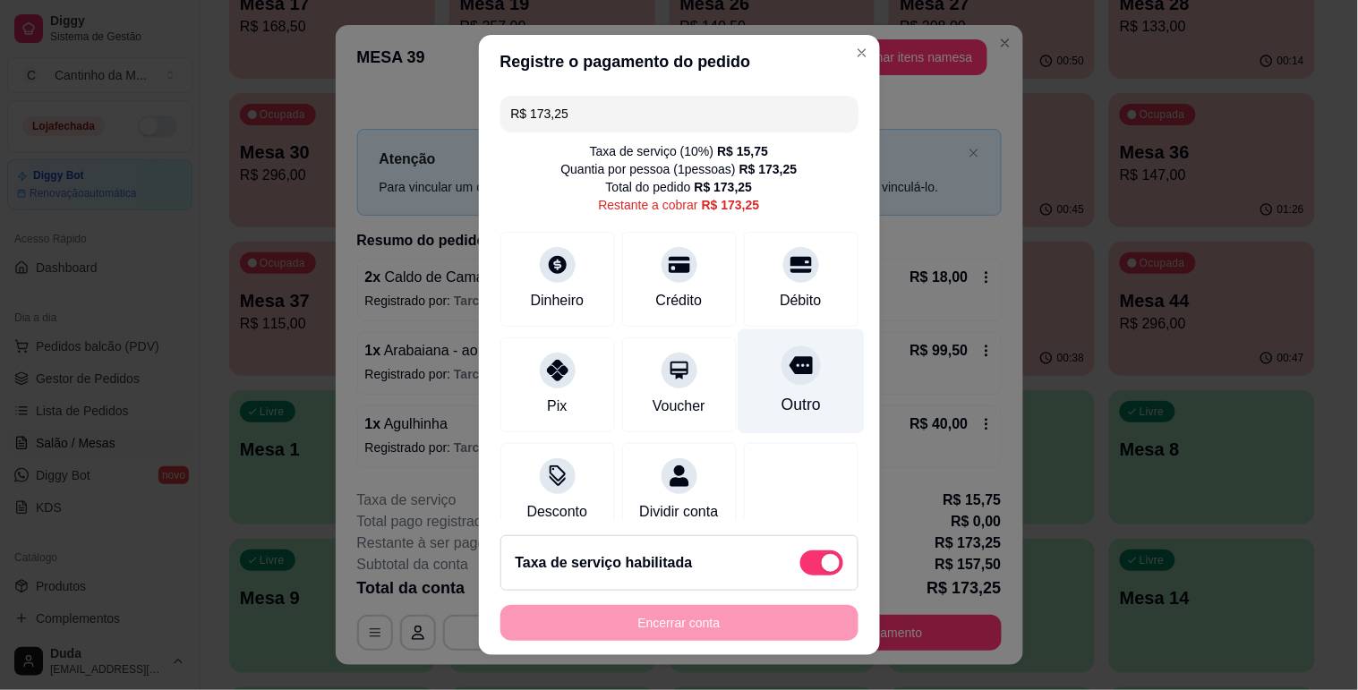
click at [781, 409] on div "Outro" at bounding box center [800, 404] width 39 height 23
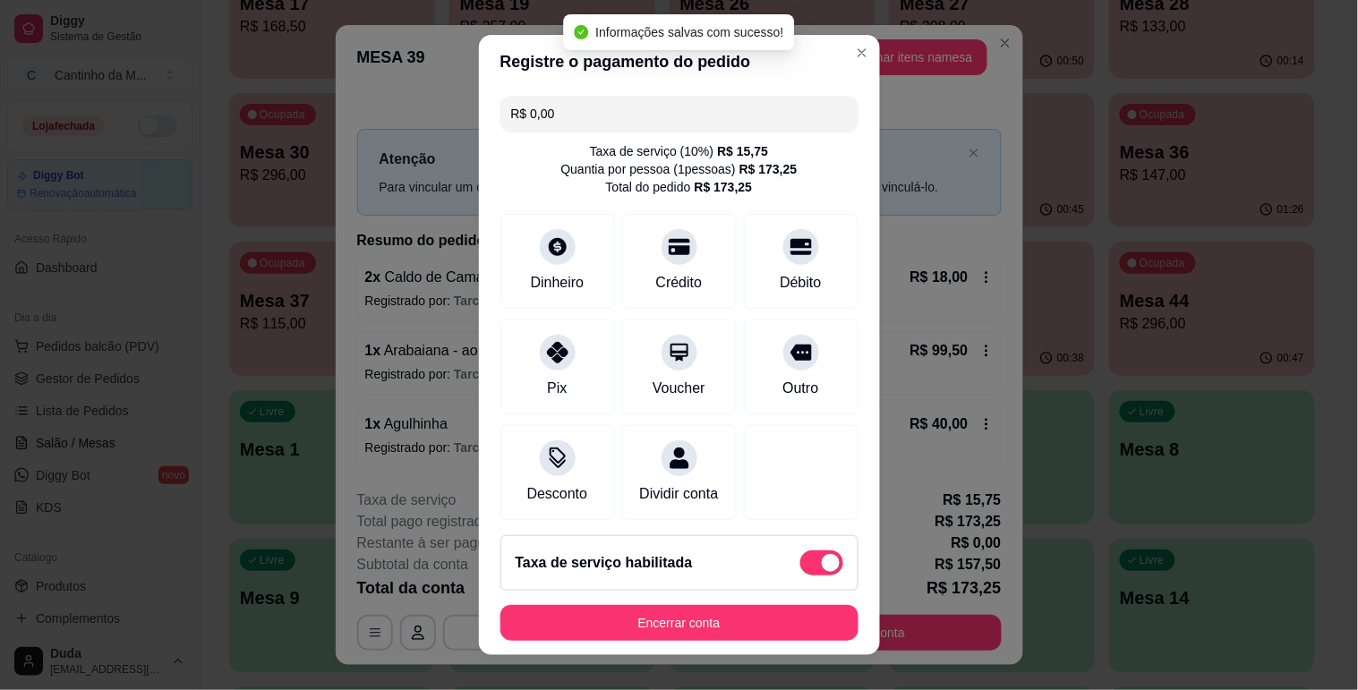
type input "R$ 0,00"
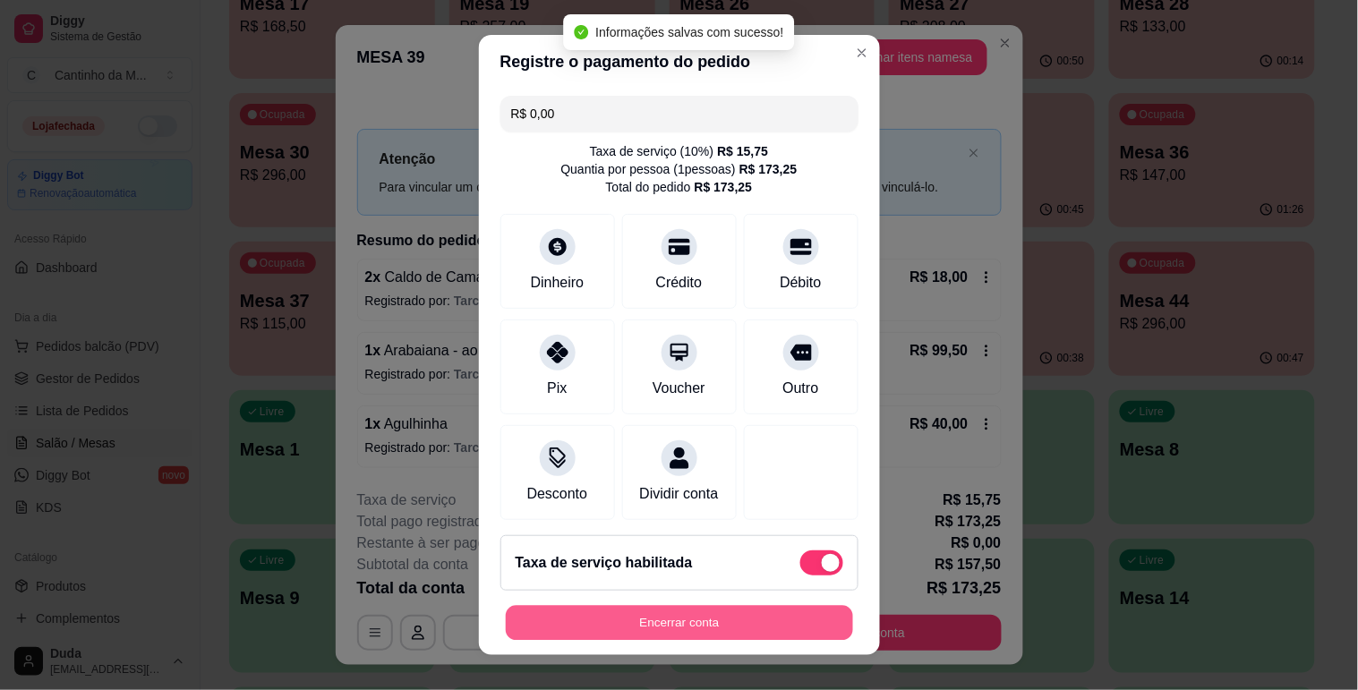
click at [636, 611] on button "Encerrar conta" at bounding box center [679, 623] width 347 height 35
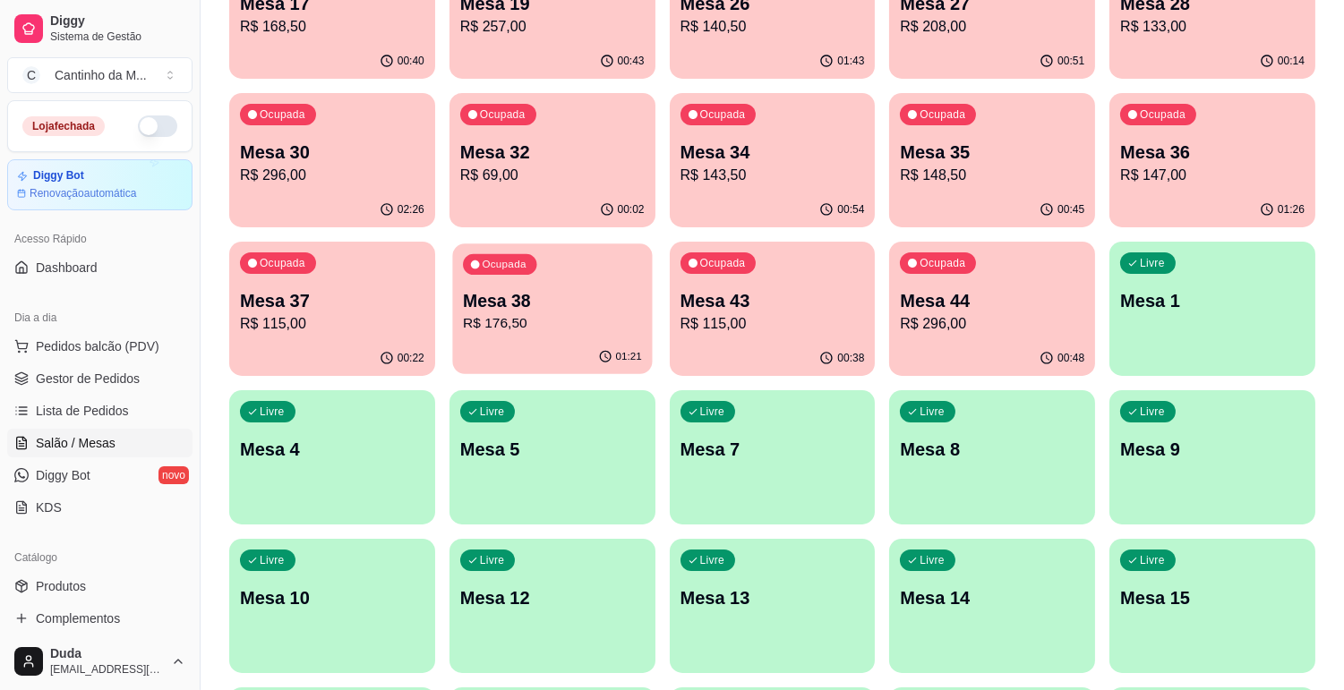
click at [548, 305] on p "Mesa 38" at bounding box center [552, 301] width 179 height 24
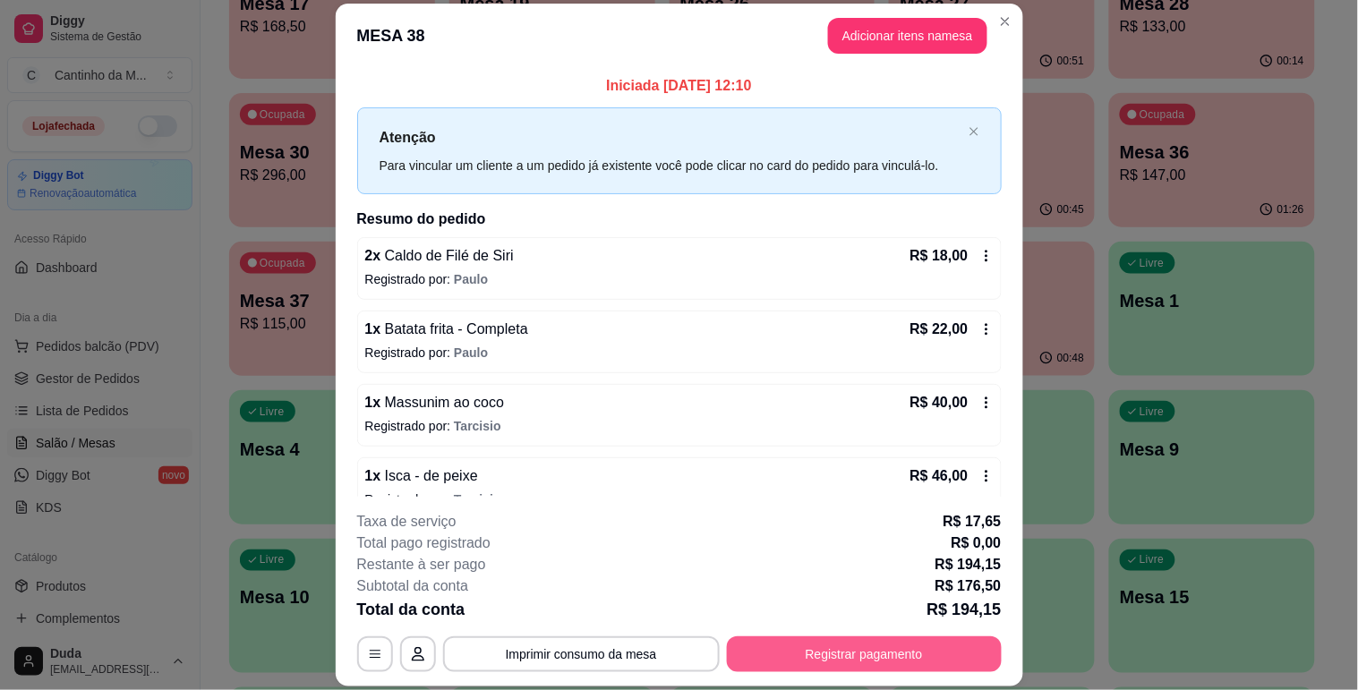
click at [815, 649] on button "Registrar pagamento" at bounding box center [864, 654] width 275 height 36
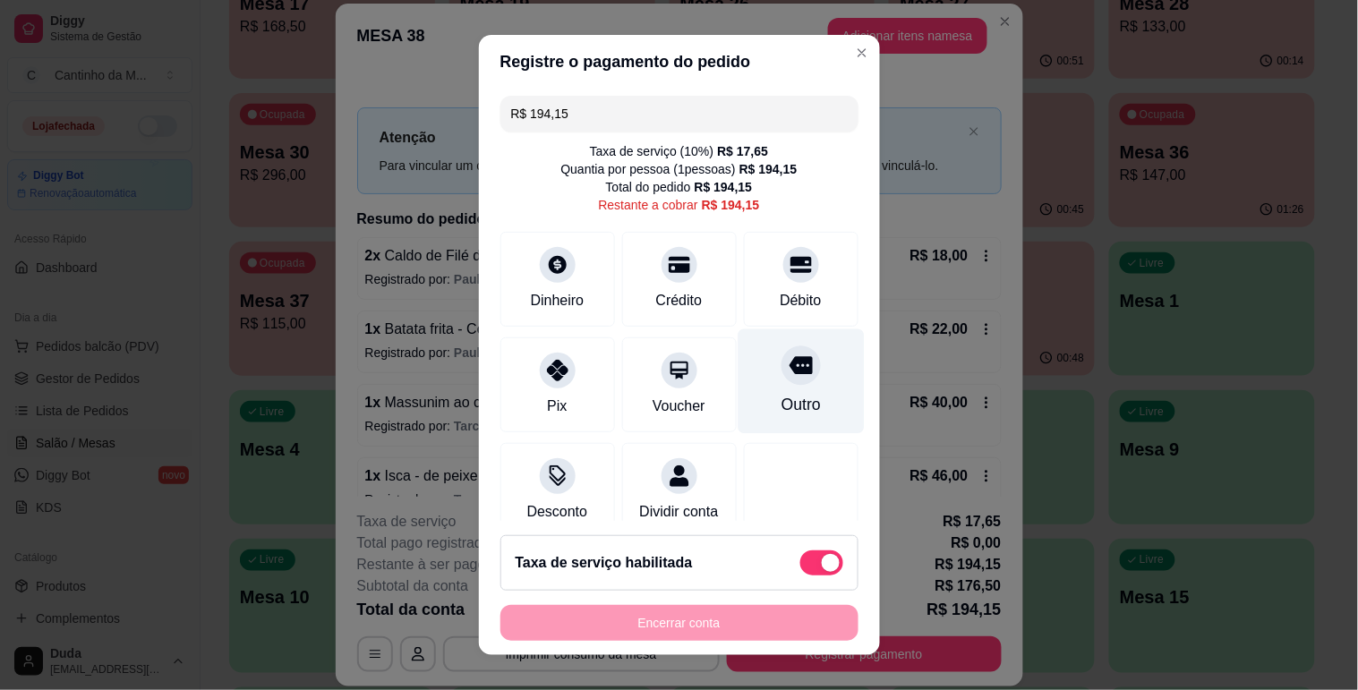
click at [781, 395] on div "Outro" at bounding box center [800, 404] width 39 height 23
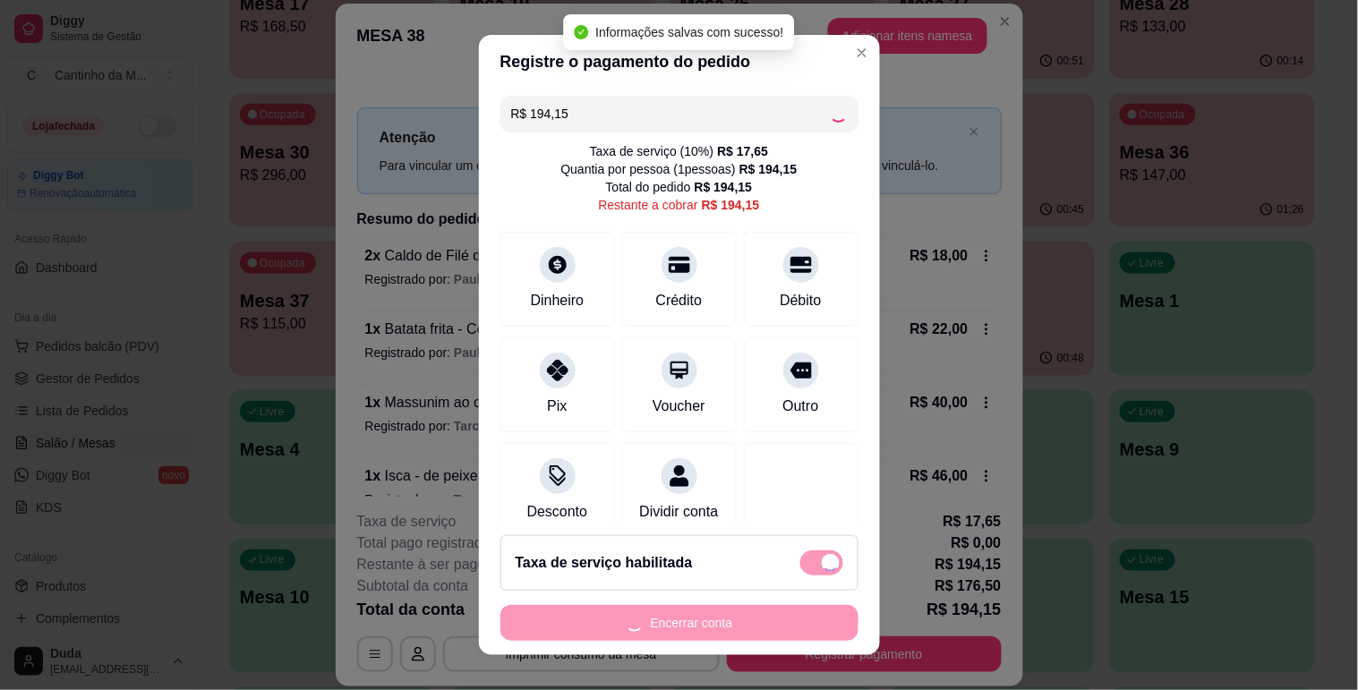
type input "R$ 0,00"
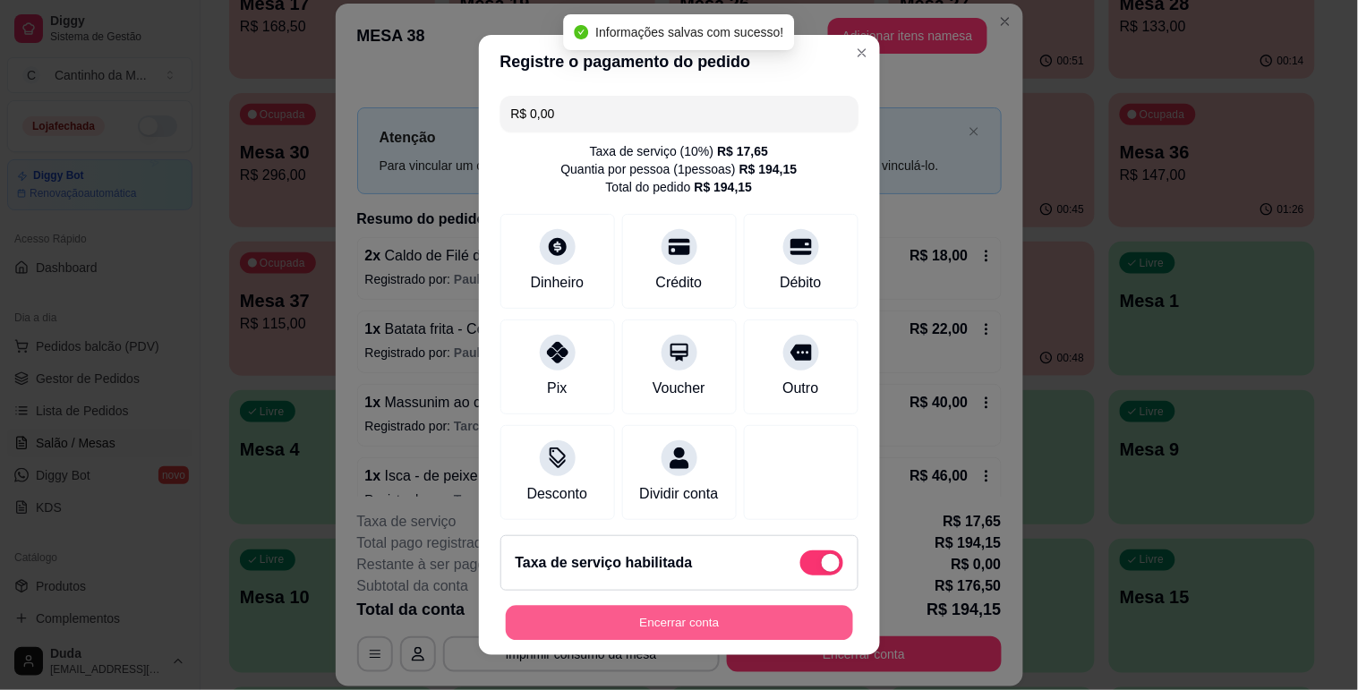
click at [701, 625] on button "Encerrar conta" at bounding box center [679, 623] width 347 height 35
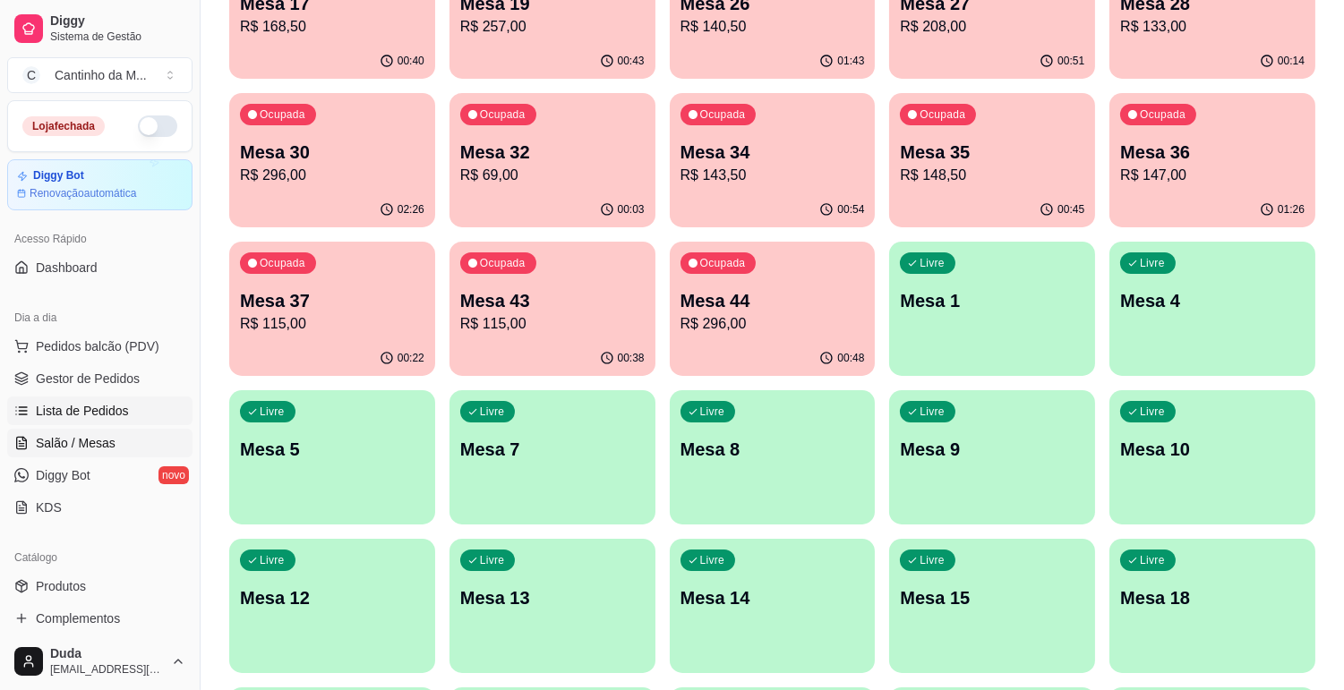
click at [139, 404] on link "Lista de Pedidos" at bounding box center [99, 411] width 185 height 29
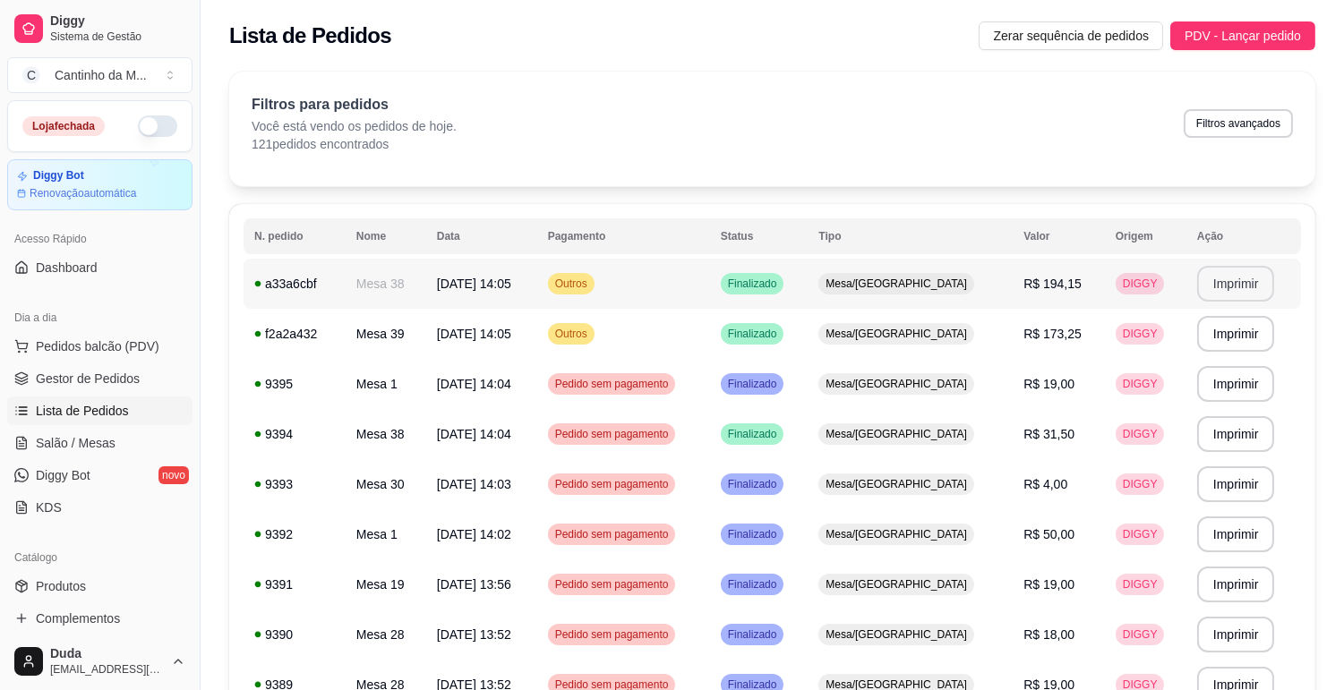
click at [1249, 280] on button "Imprimir" at bounding box center [1236, 284] width 78 height 36
click at [1216, 335] on button "Imprimir" at bounding box center [1235, 334] width 75 height 35
click at [122, 371] on span "Gestor de Pedidos" at bounding box center [88, 379] width 104 height 18
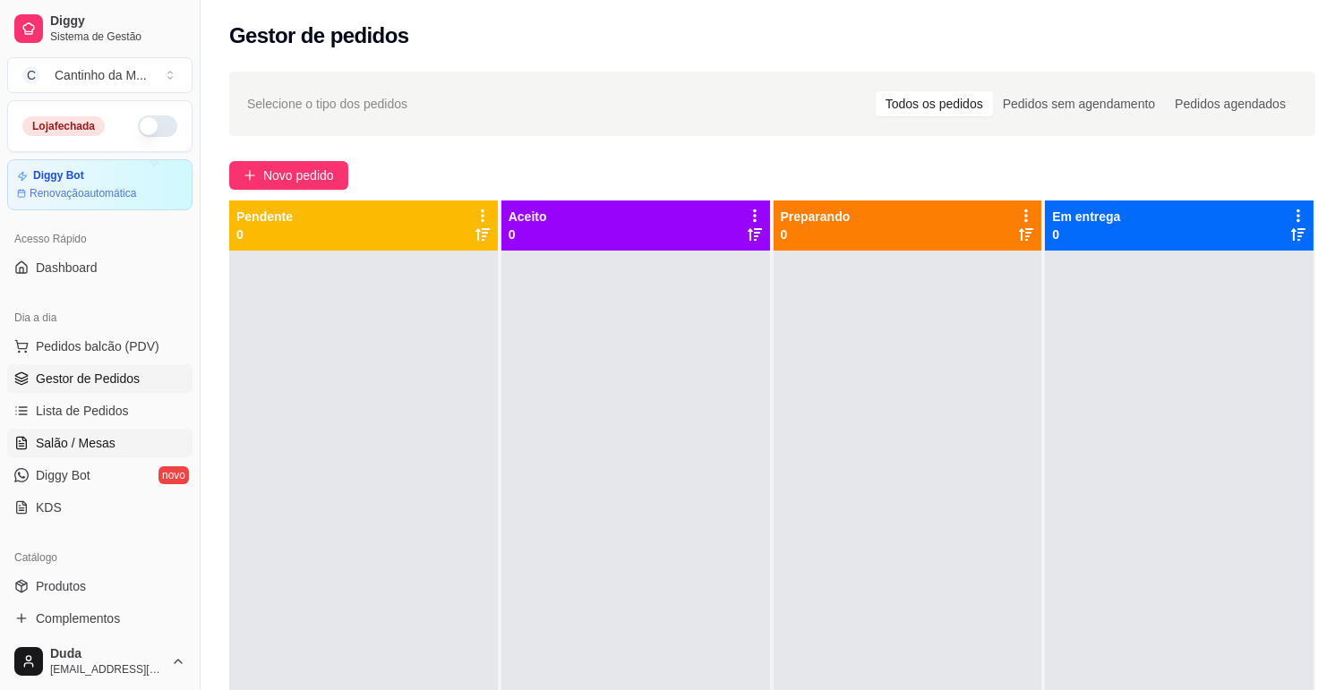
click at [72, 441] on span "Salão / Mesas" at bounding box center [76, 443] width 80 height 18
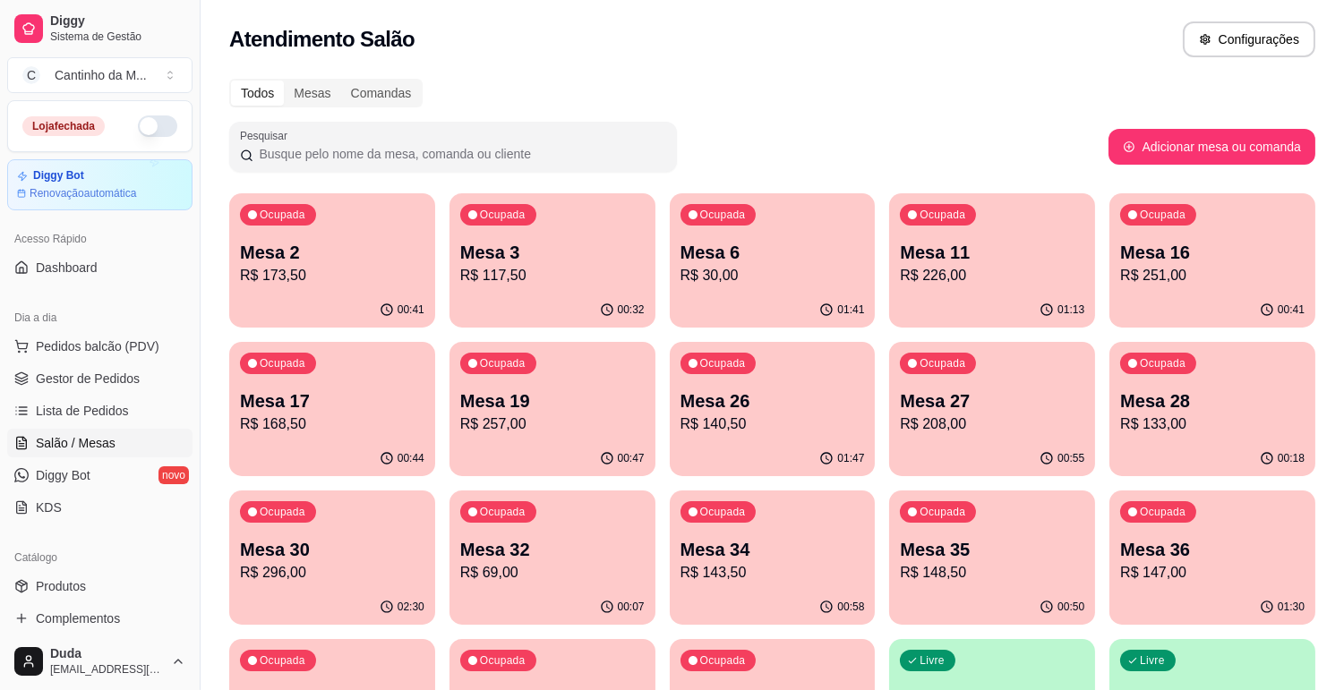
click at [1137, 570] on p "R$ 147,00" at bounding box center [1212, 572] width 184 height 21
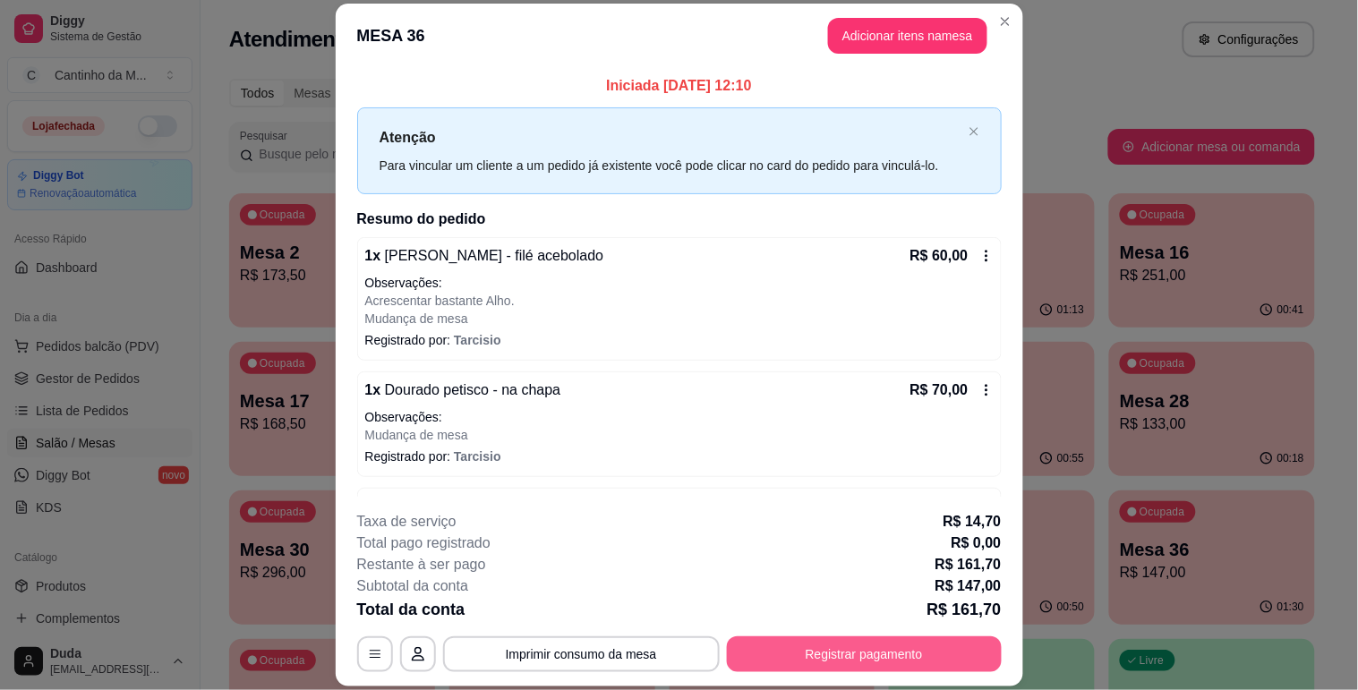
click at [804, 654] on button "Registrar pagamento" at bounding box center [864, 654] width 275 height 36
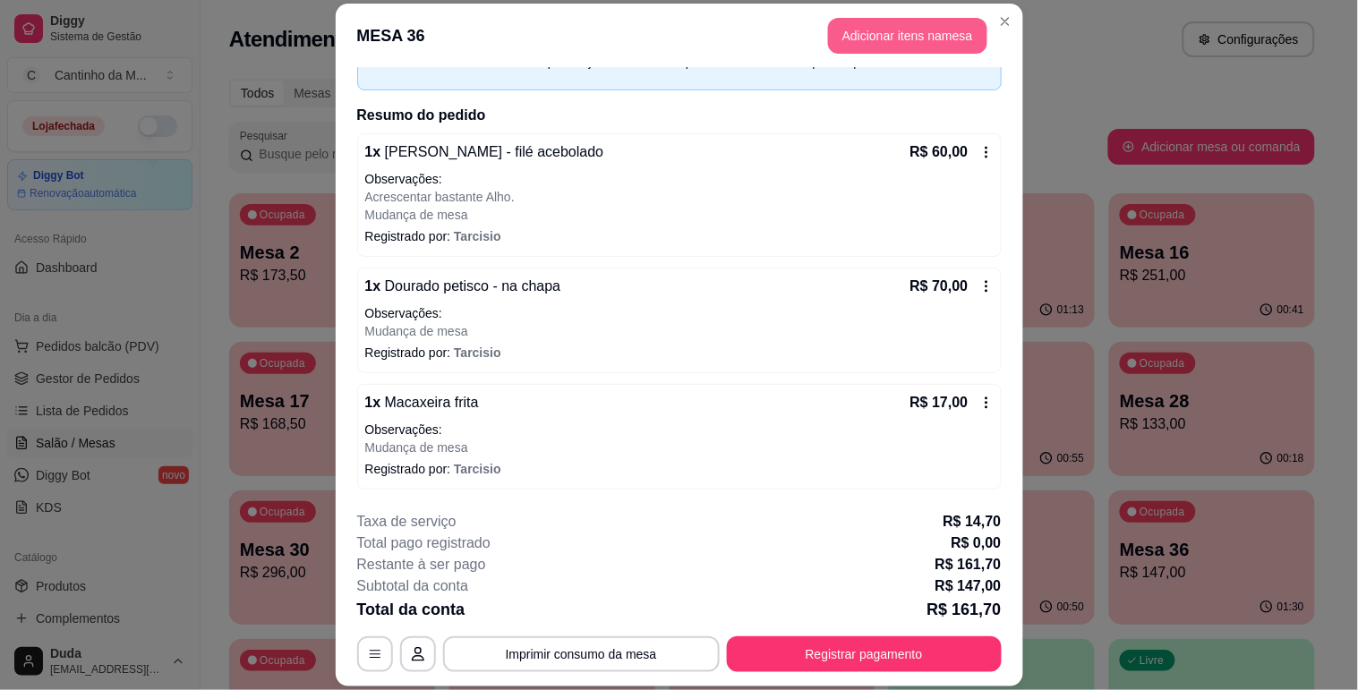
click at [947, 29] on button "Adicionar itens na mesa" at bounding box center [907, 36] width 159 height 36
click at [269, 90] on div at bounding box center [490, 105] width 877 height 36
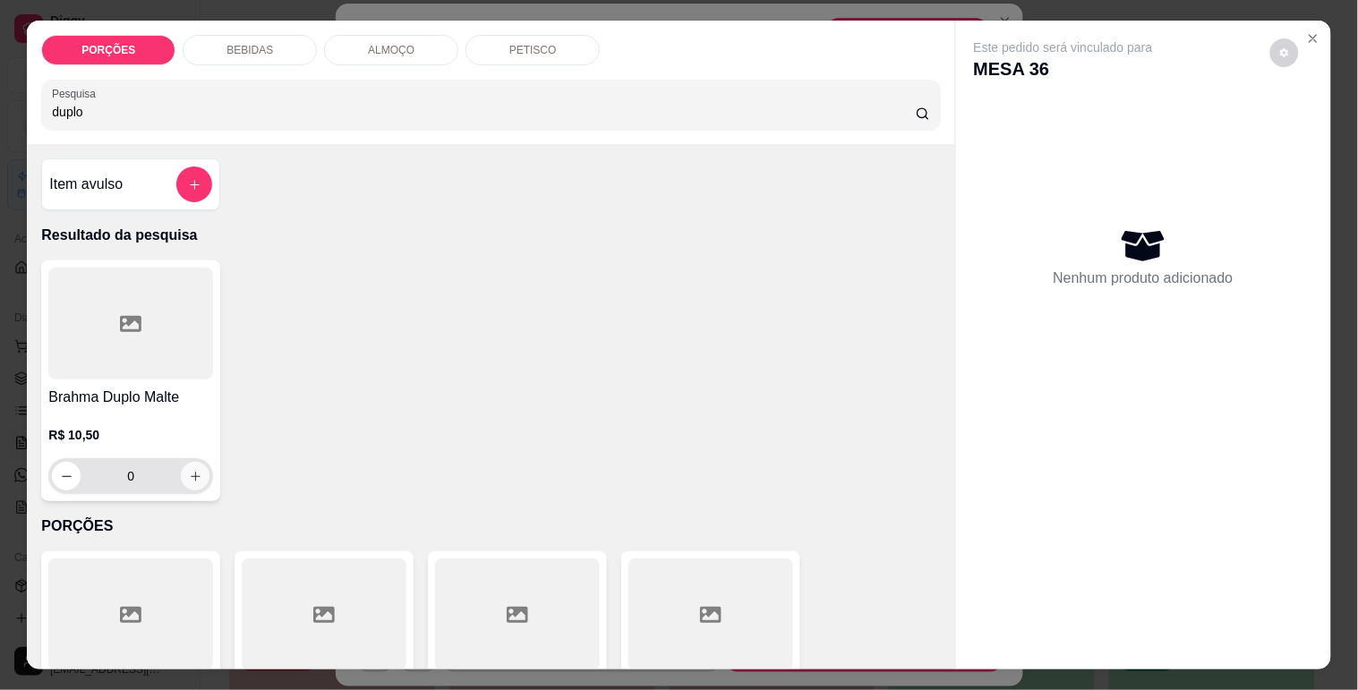
type input "duplo"
click at [182, 470] on button "increase-product-quantity" at bounding box center [196, 477] width 28 height 28
type input "1"
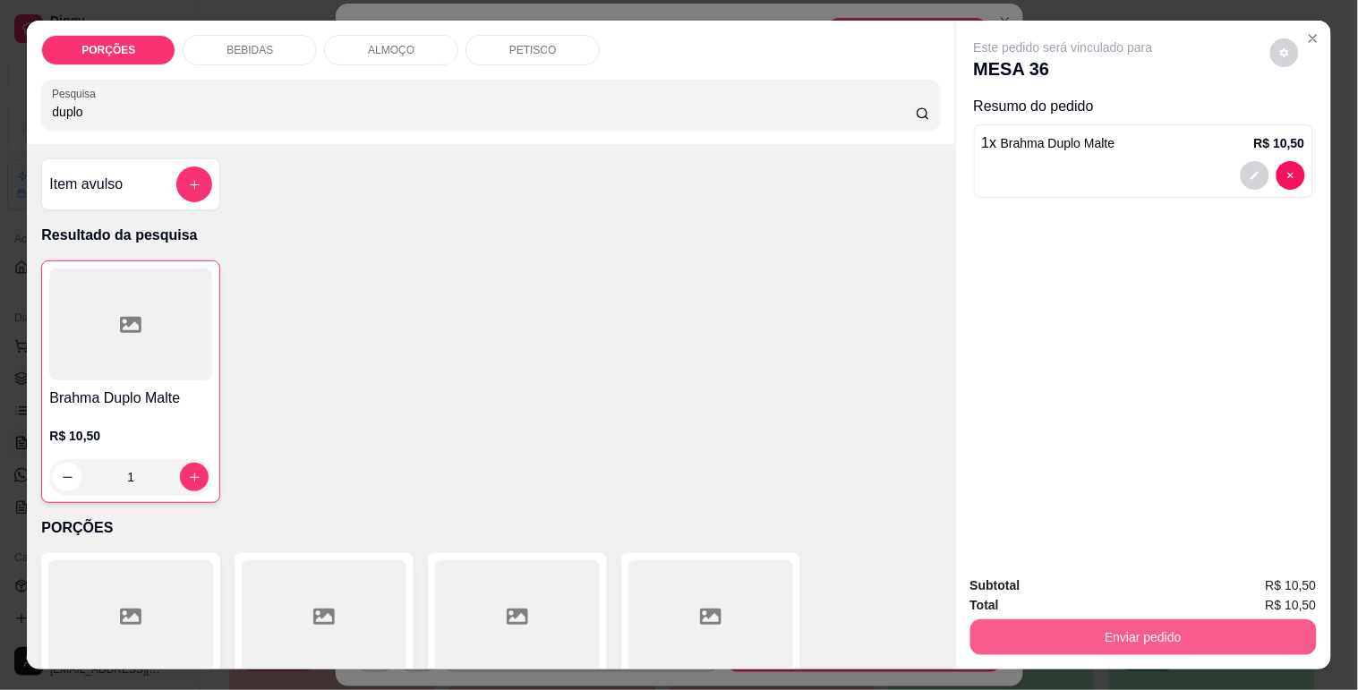
click at [1124, 633] on button "Enviar pedido" at bounding box center [1143, 637] width 346 height 36
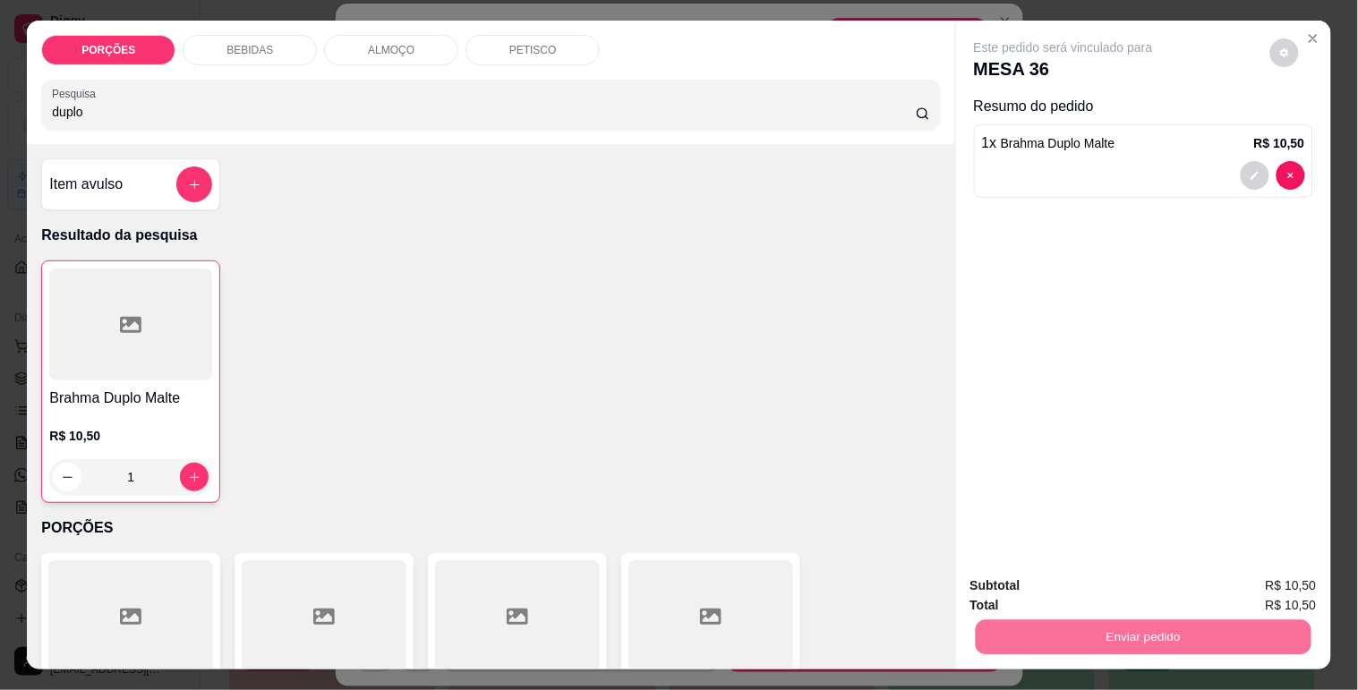
click at [1246, 575] on button "Enviar pedido" at bounding box center [1269, 586] width 101 height 34
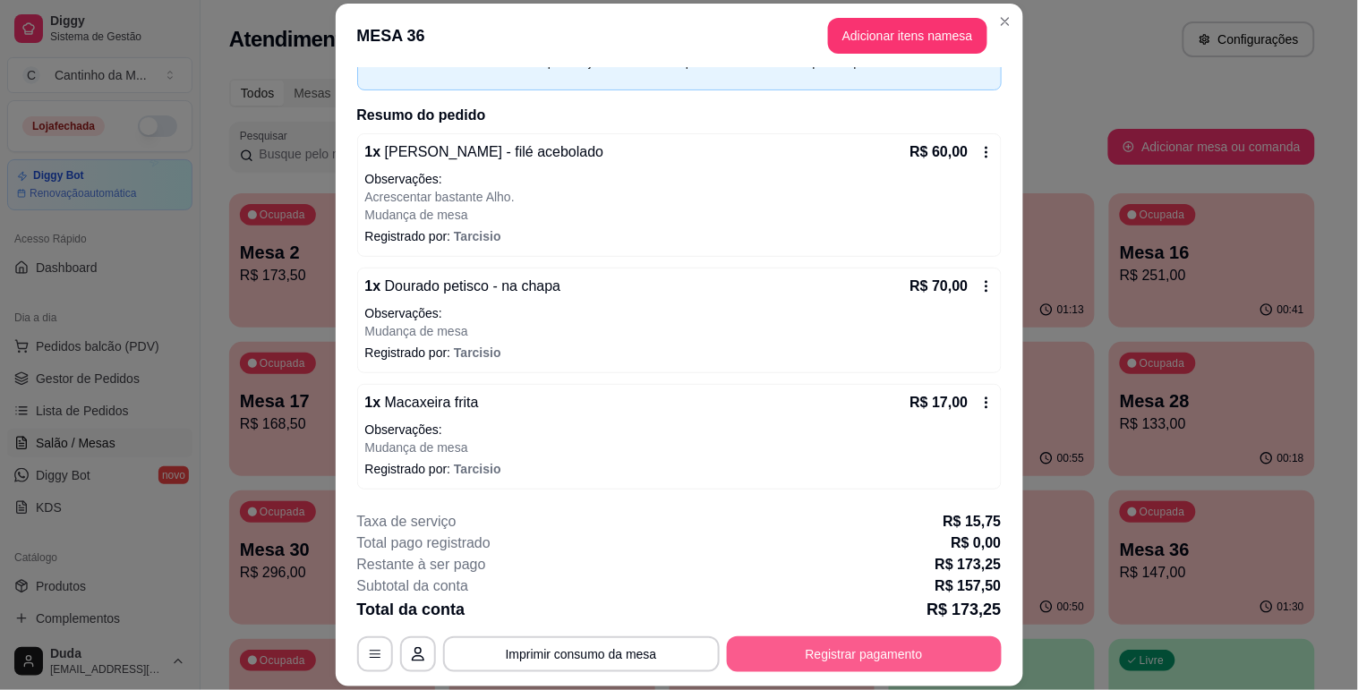
click at [789, 656] on button "Registrar pagamento" at bounding box center [864, 654] width 275 height 36
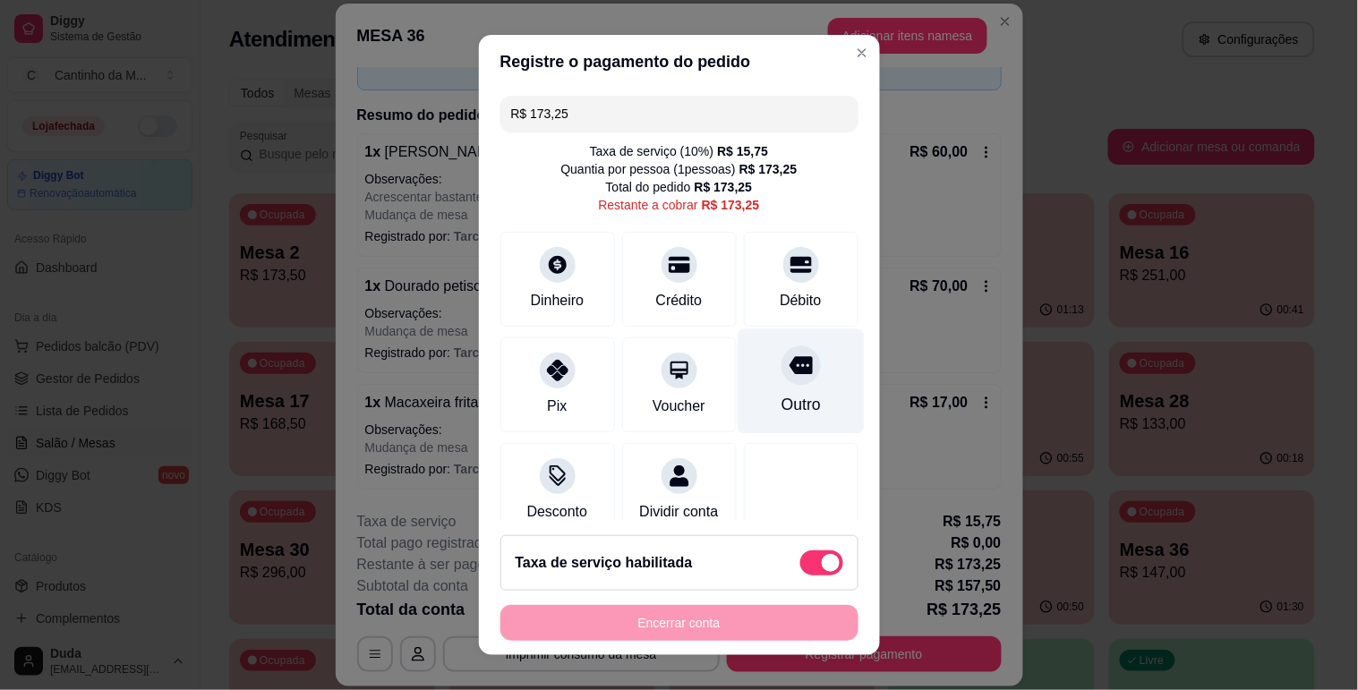
click at [789, 383] on div "Outro" at bounding box center [801, 381] width 126 height 105
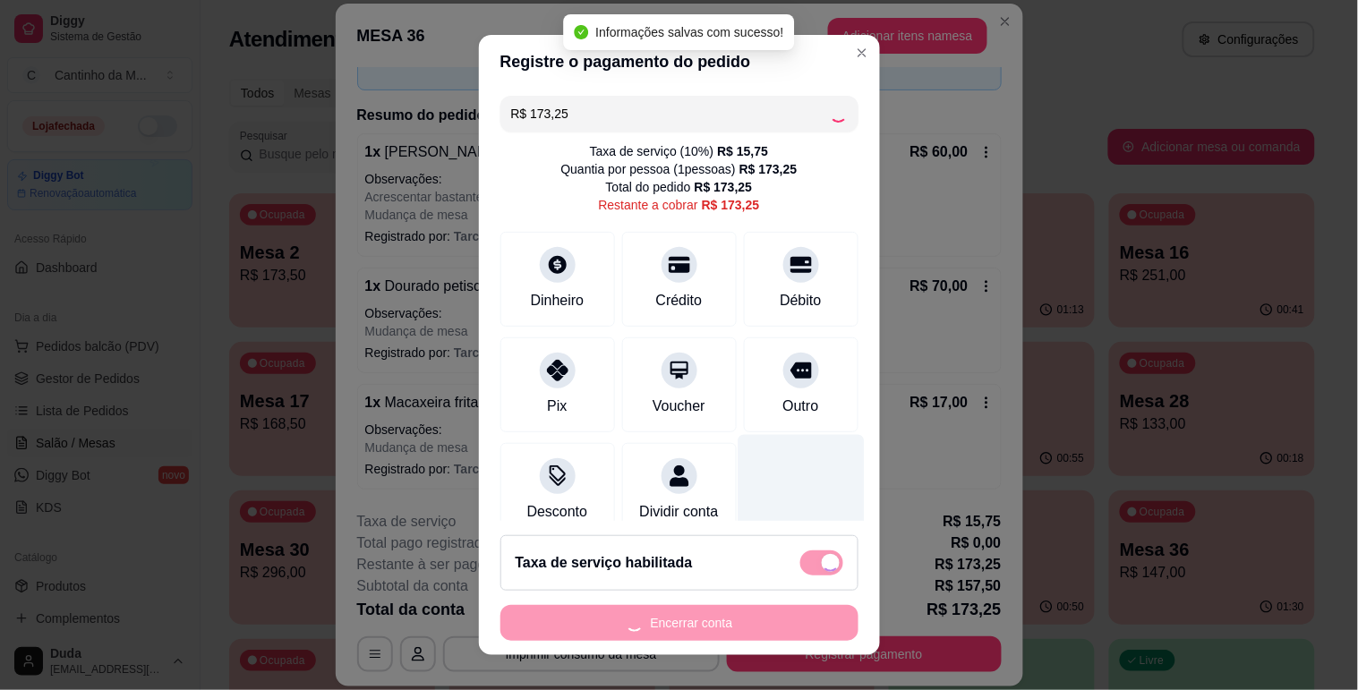
type input "R$ 0,00"
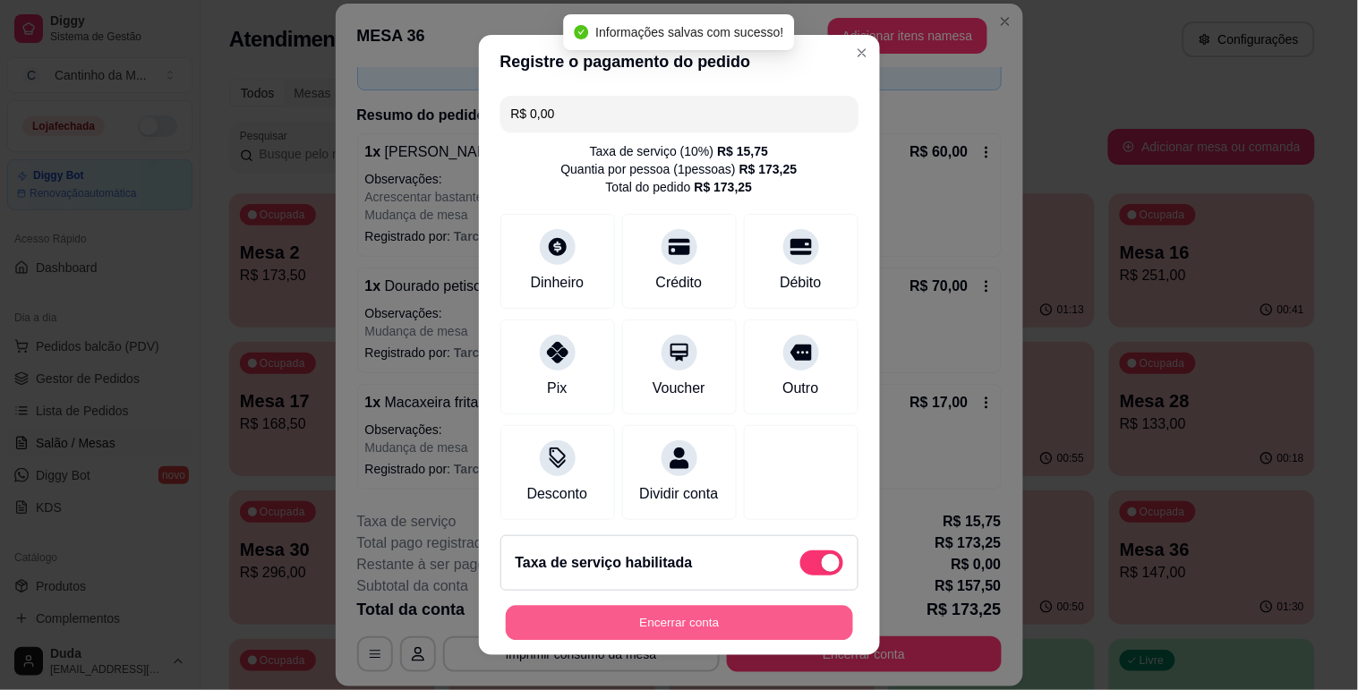
click at [725, 616] on button "Encerrar conta" at bounding box center [679, 623] width 347 height 35
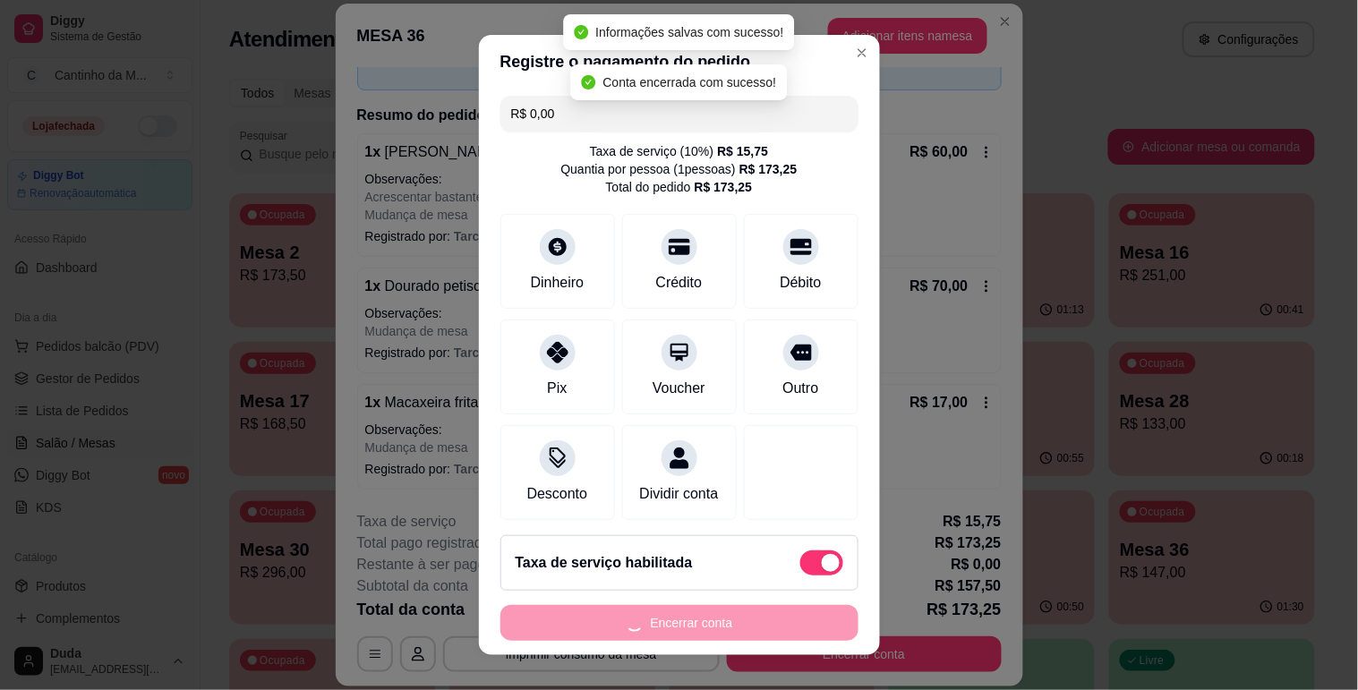
scroll to position [0, 0]
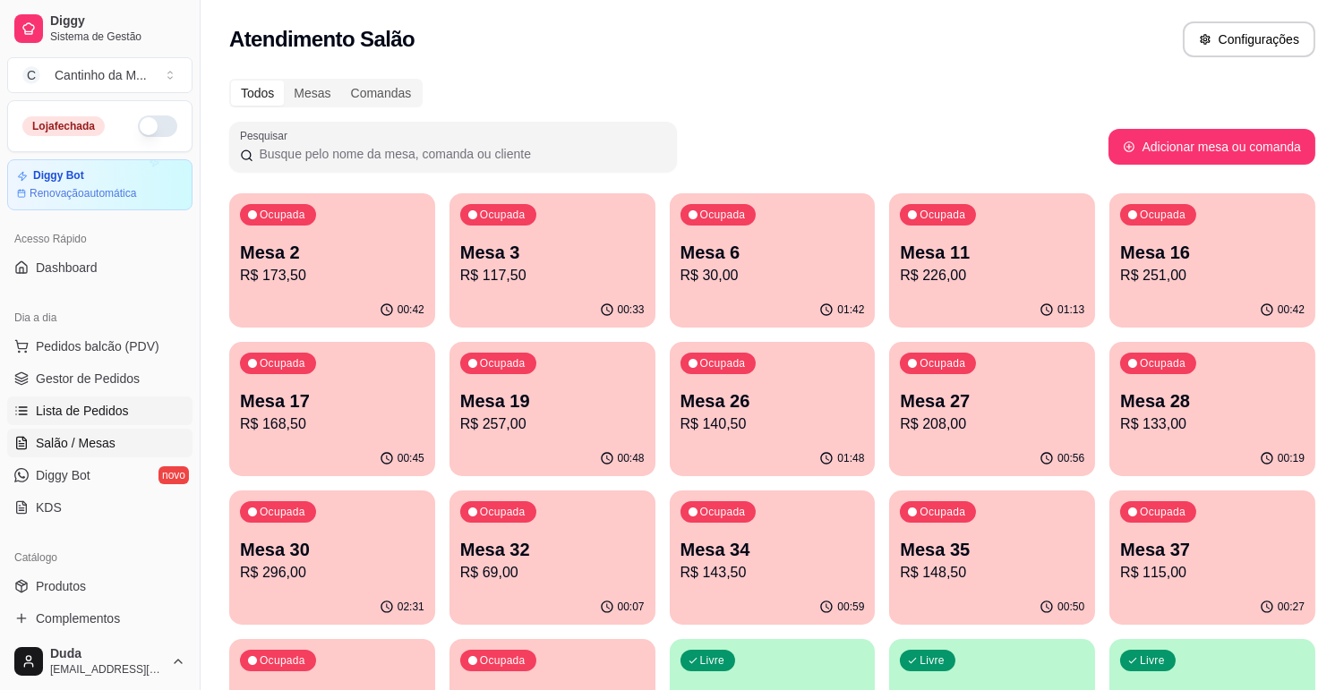
click at [126, 409] on link "Lista de Pedidos" at bounding box center [99, 411] width 185 height 29
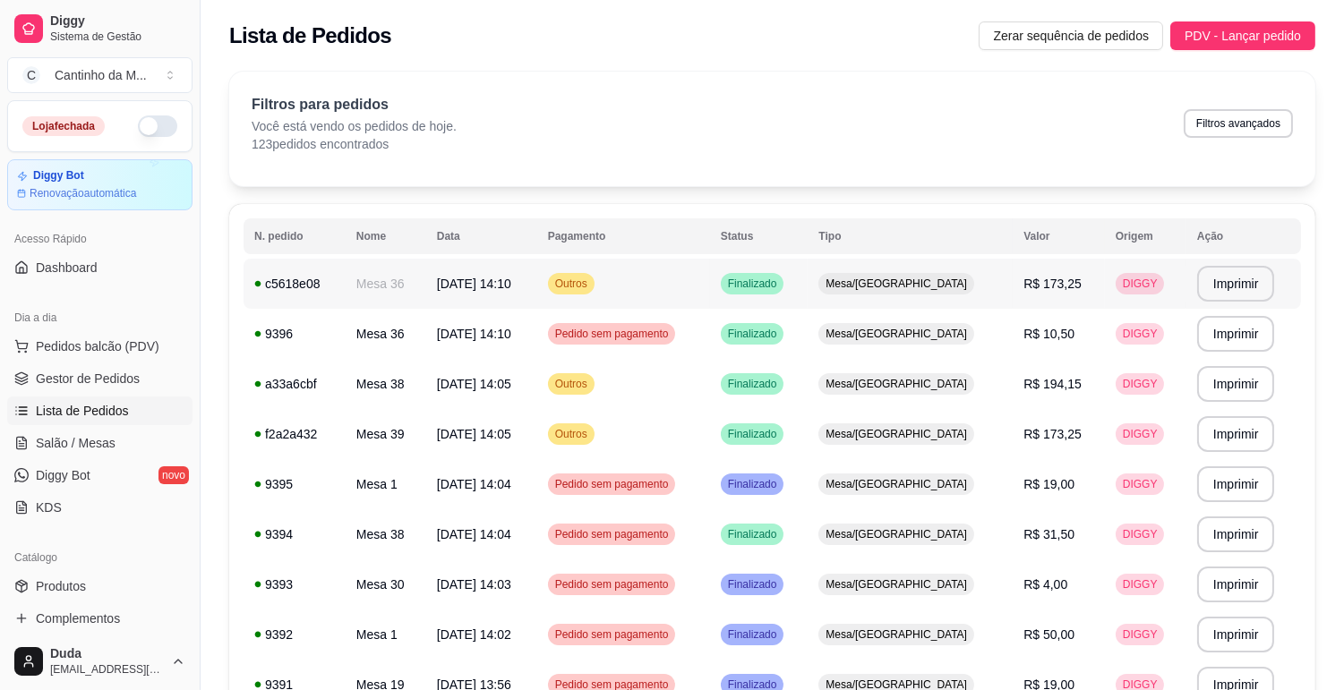
click at [463, 286] on span "[DATE] 14:10" at bounding box center [474, 284] width 74 height 14
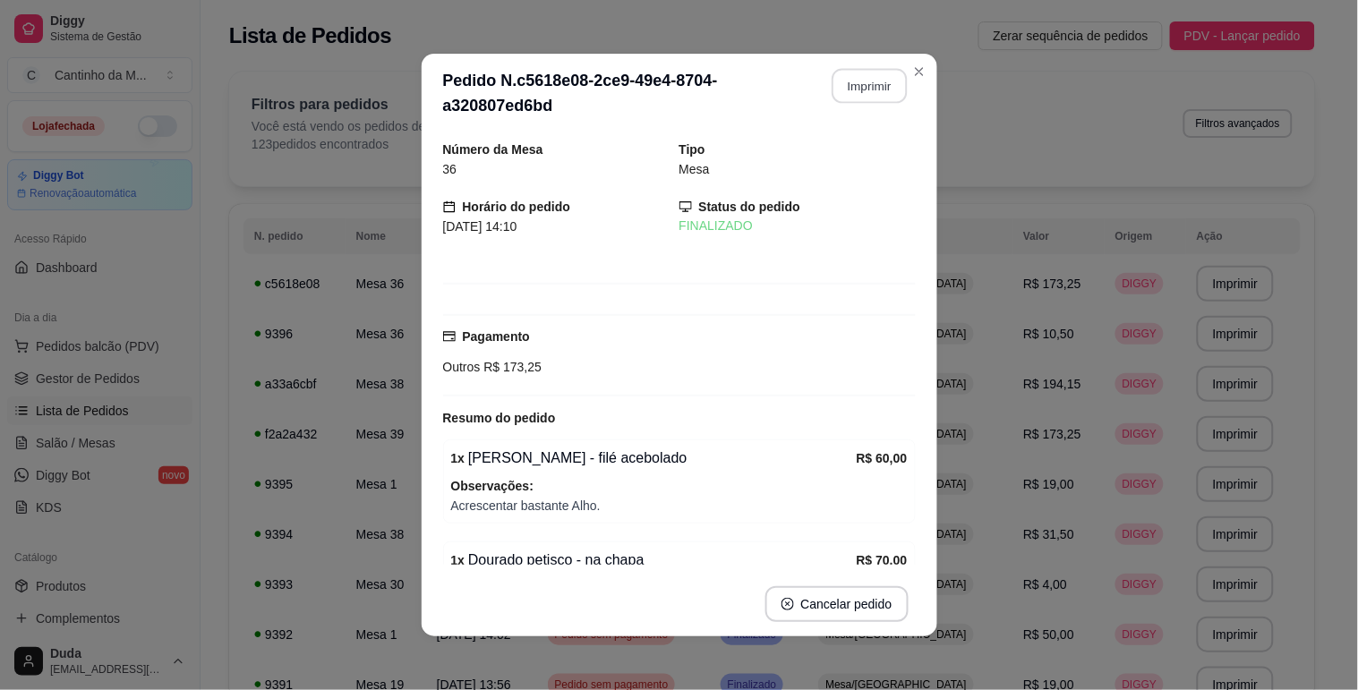
click at [833, 81] on button "Imprimir" at bounding box center [869, 86] width 75 height 35
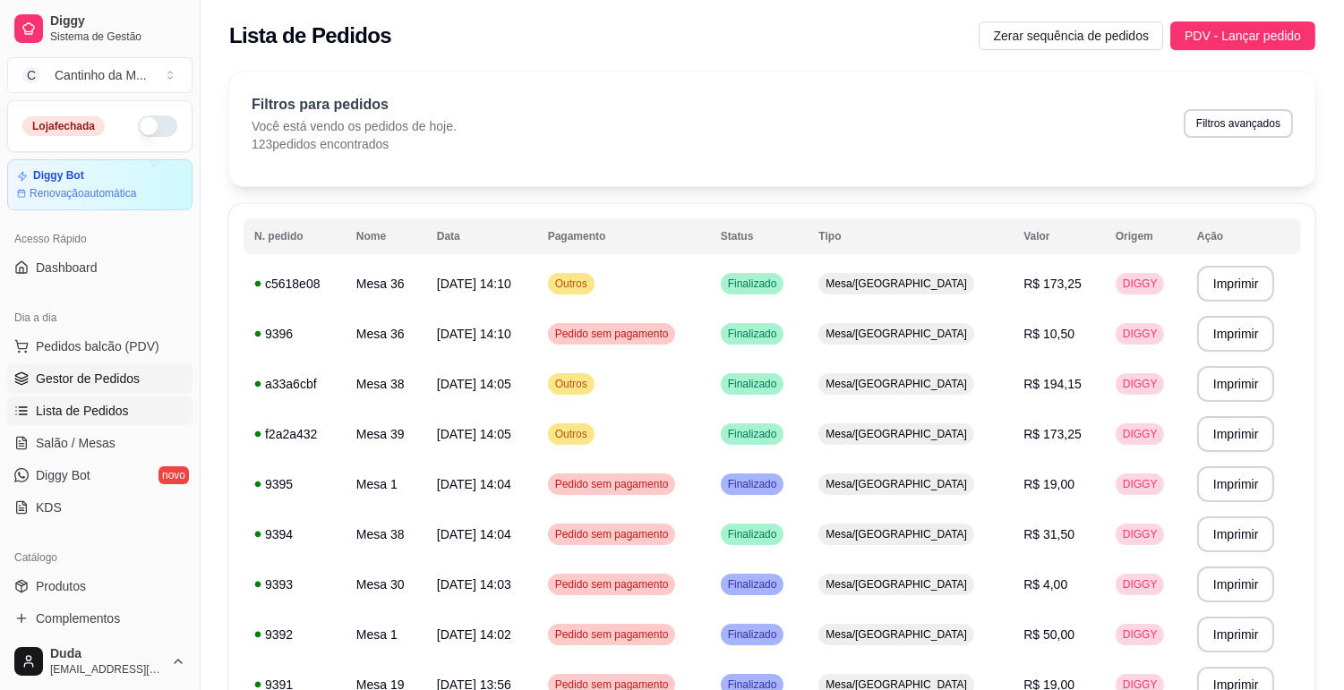
click at [132, 368] on link "Gestor de Pedidos" at bounding box center [99, 378] width 185 height 29
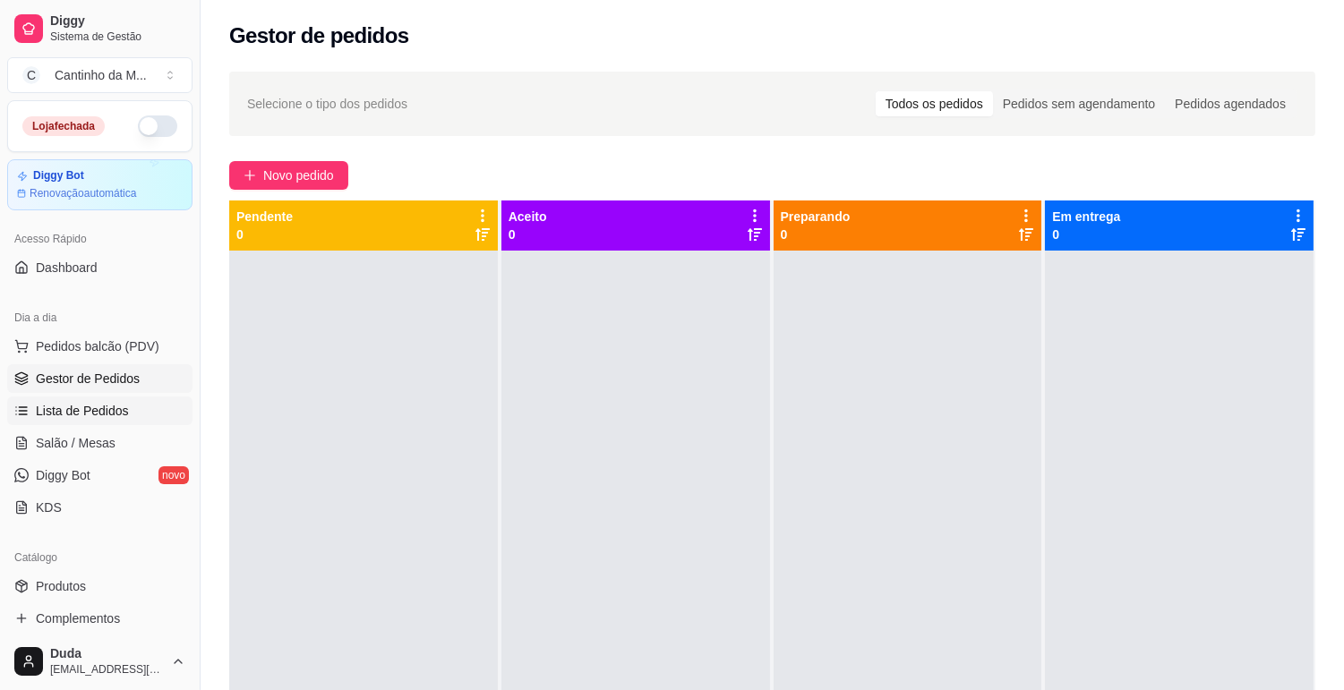
click at [78, 398] on link "Lista de Pedidos" at bounding box center [99, 411] width 185 height 29
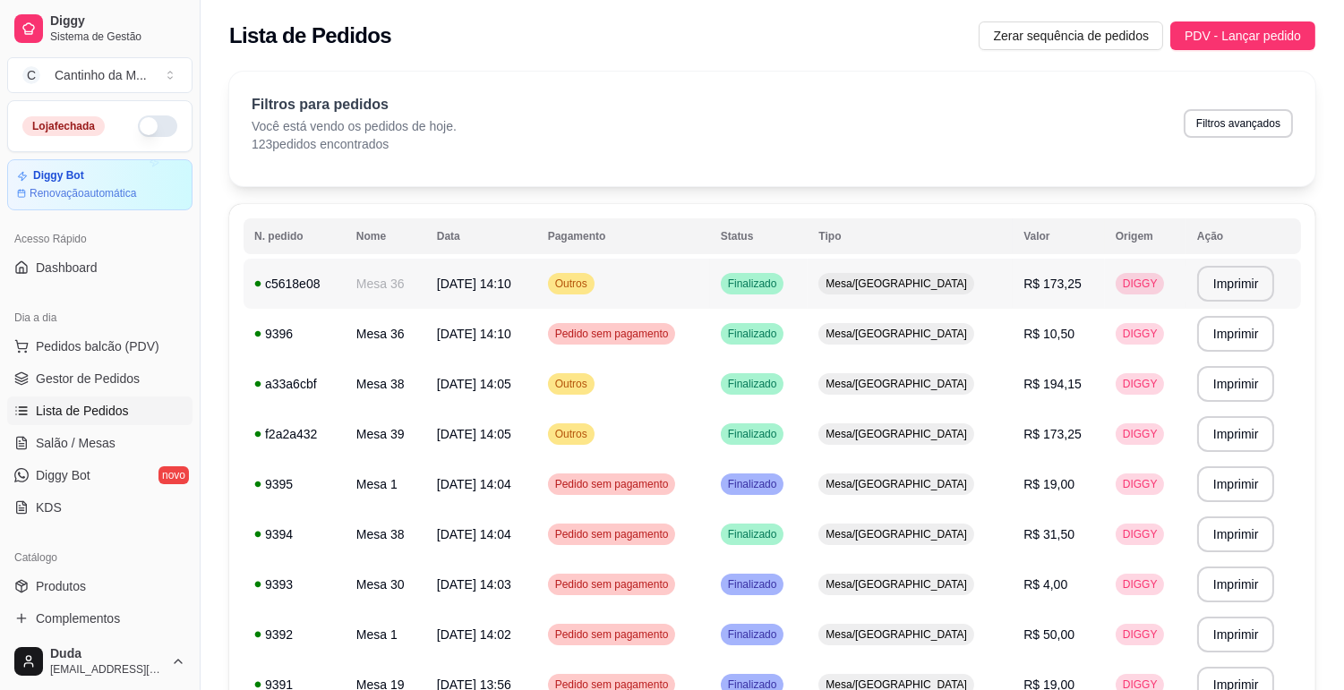
click at [462, 267] on td "[DATE] 14:10" at bounding box center [481, 284] width 111 height 50
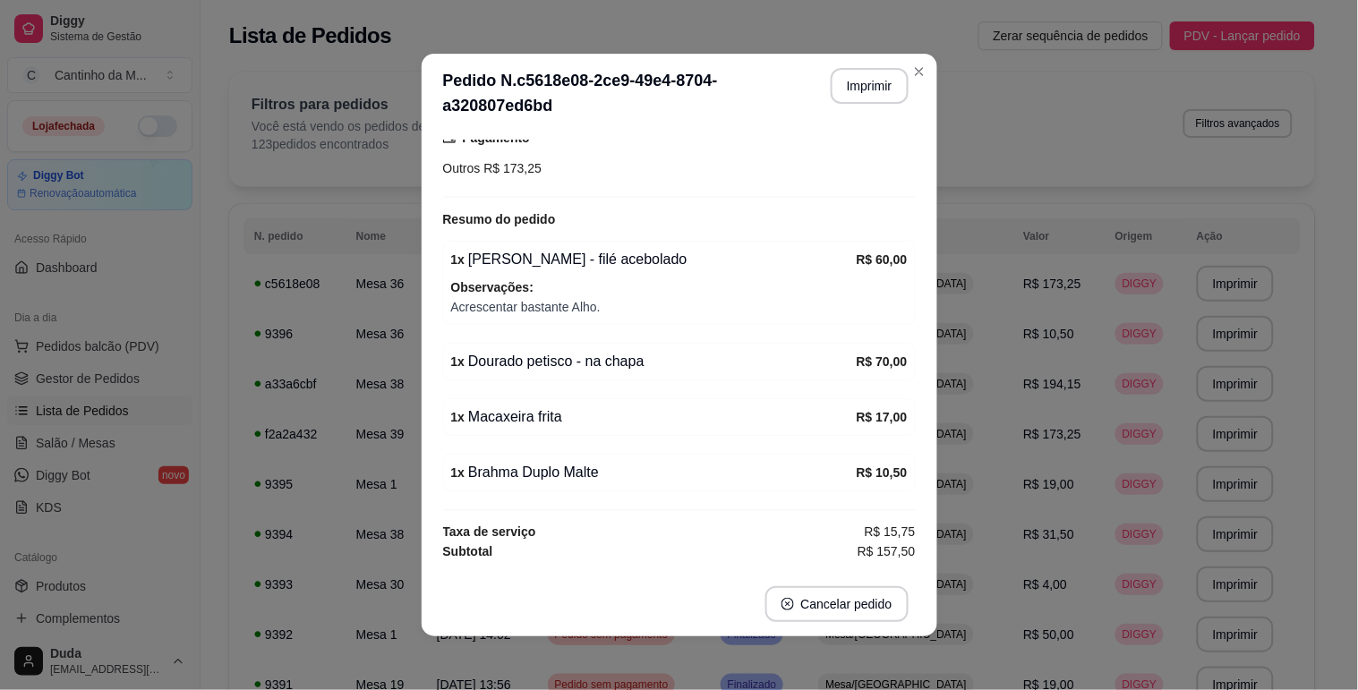
scroll to position [216, 0]
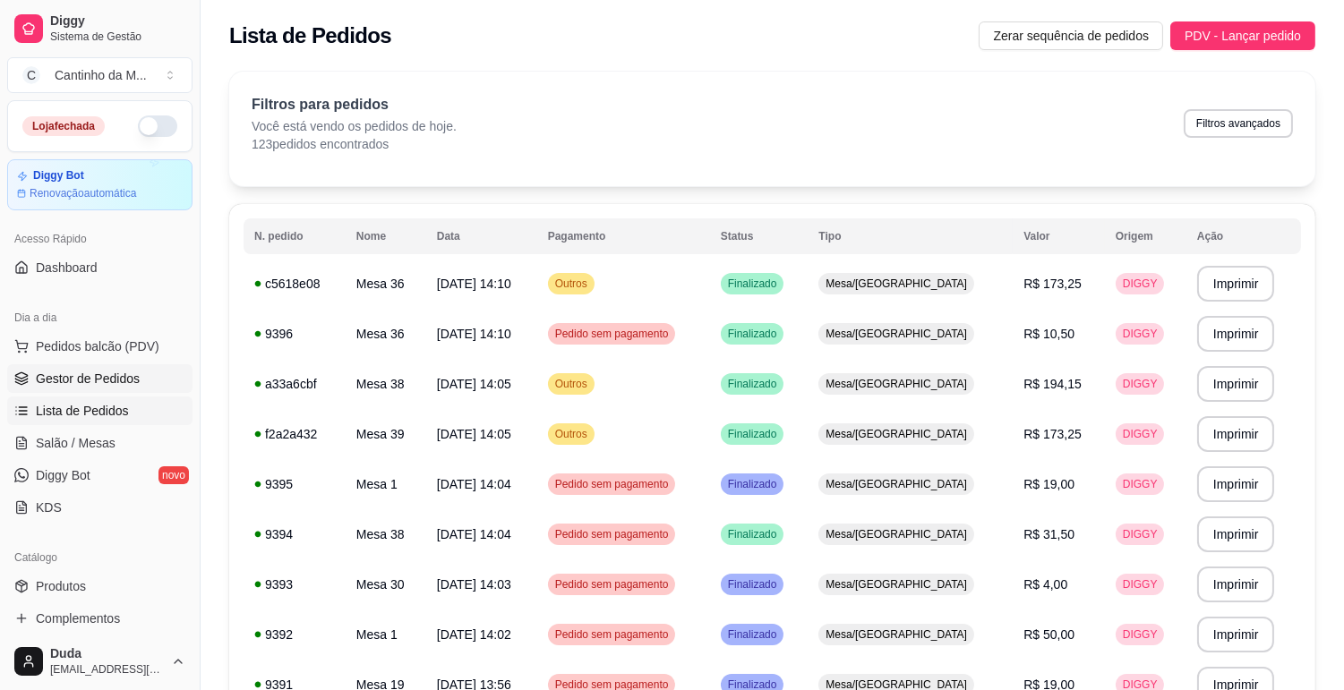
click at [81, 376] on span "Gestor de Pedidos" at bounding box center [88, 379] width 104 height 18
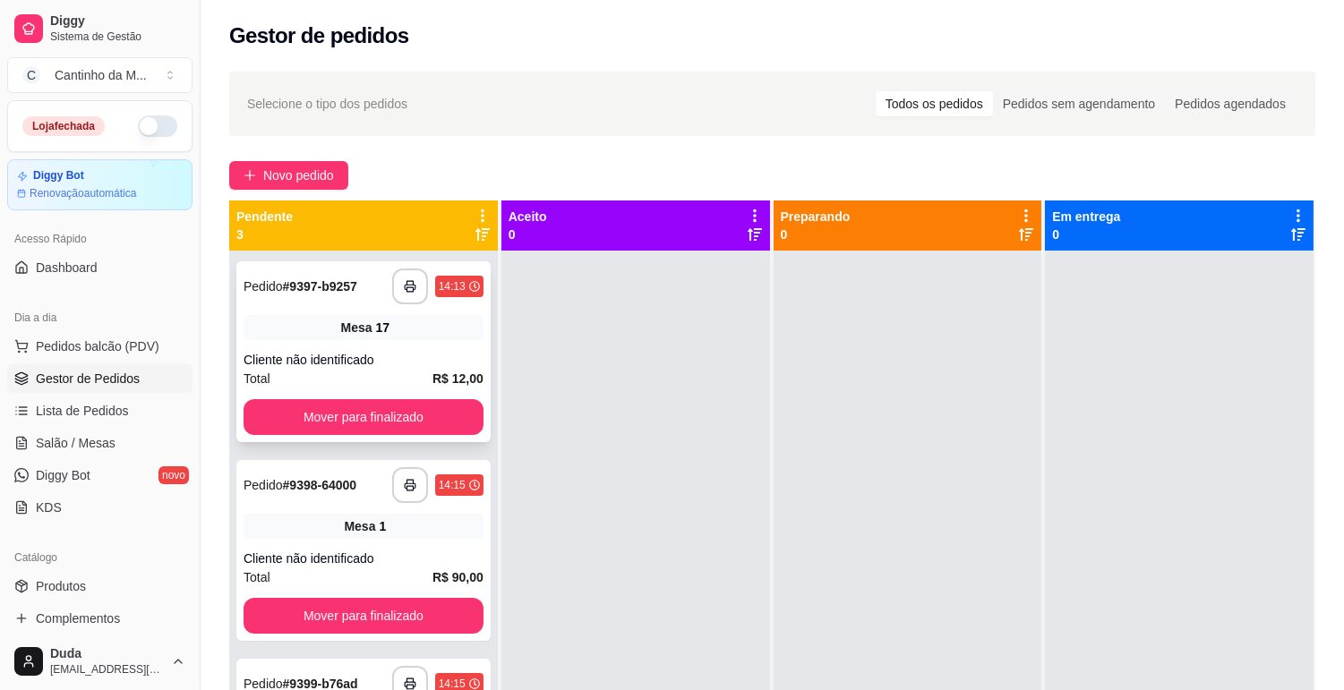
click at [405, 354] on div "Cliente não identificado" at bounding box center [363, 360] width 240 height 18
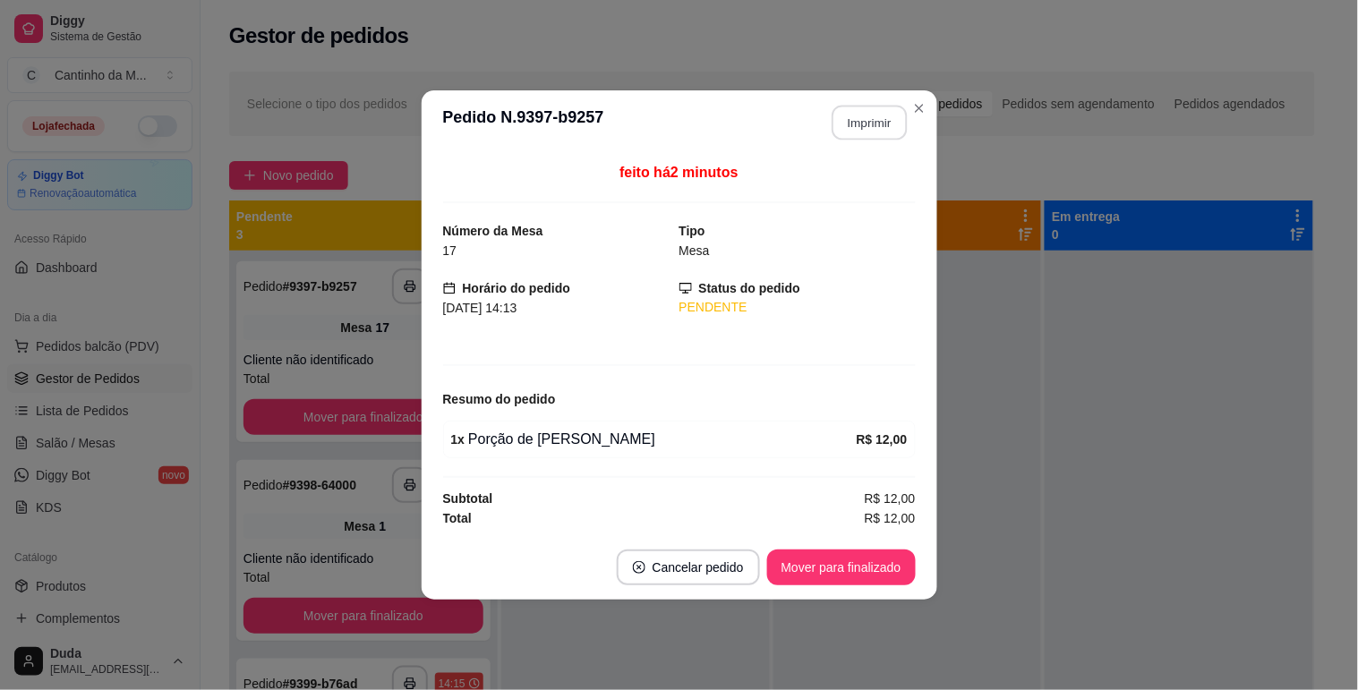
click at [846, 132] on button "Imprimir" at bounding box center [869, 123] width 75 height 35
click at [863, 561] on button "Mover para finalizado" at bounding box center [841, 568] width 144 height 35
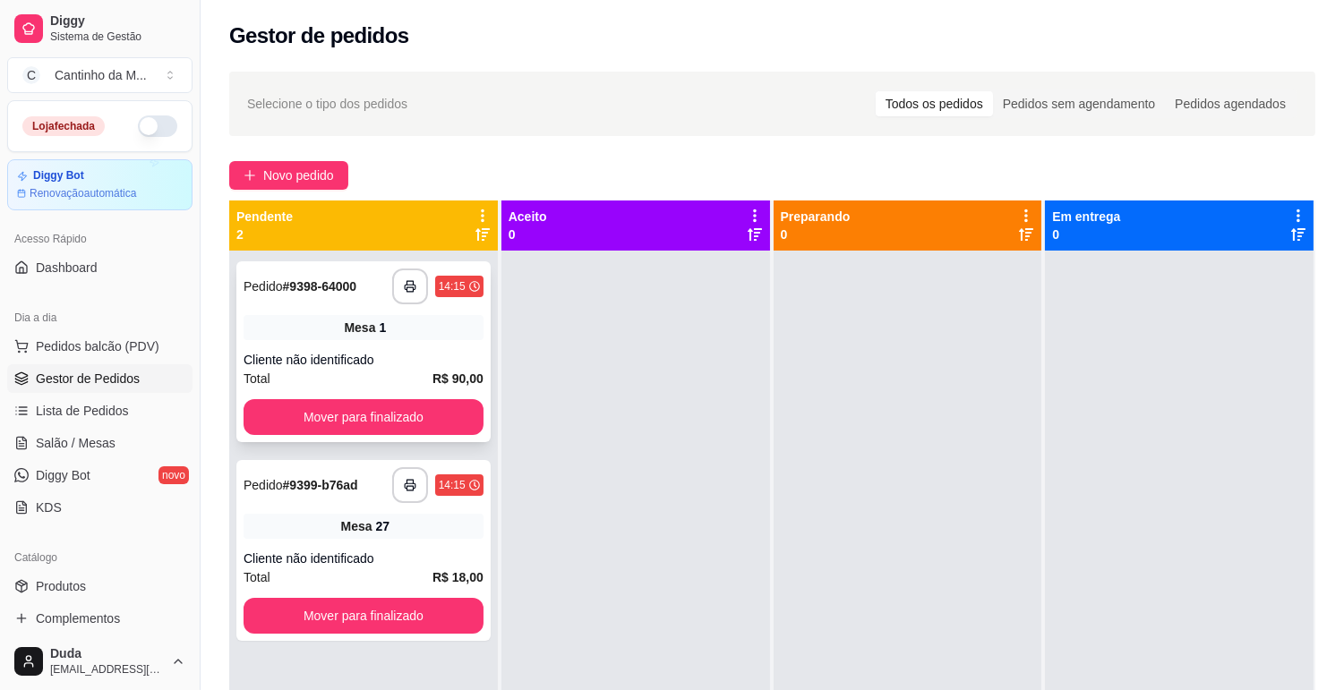
click at [302, 299] on div "**********" at bounding box center [363, 287] width 240 height 36
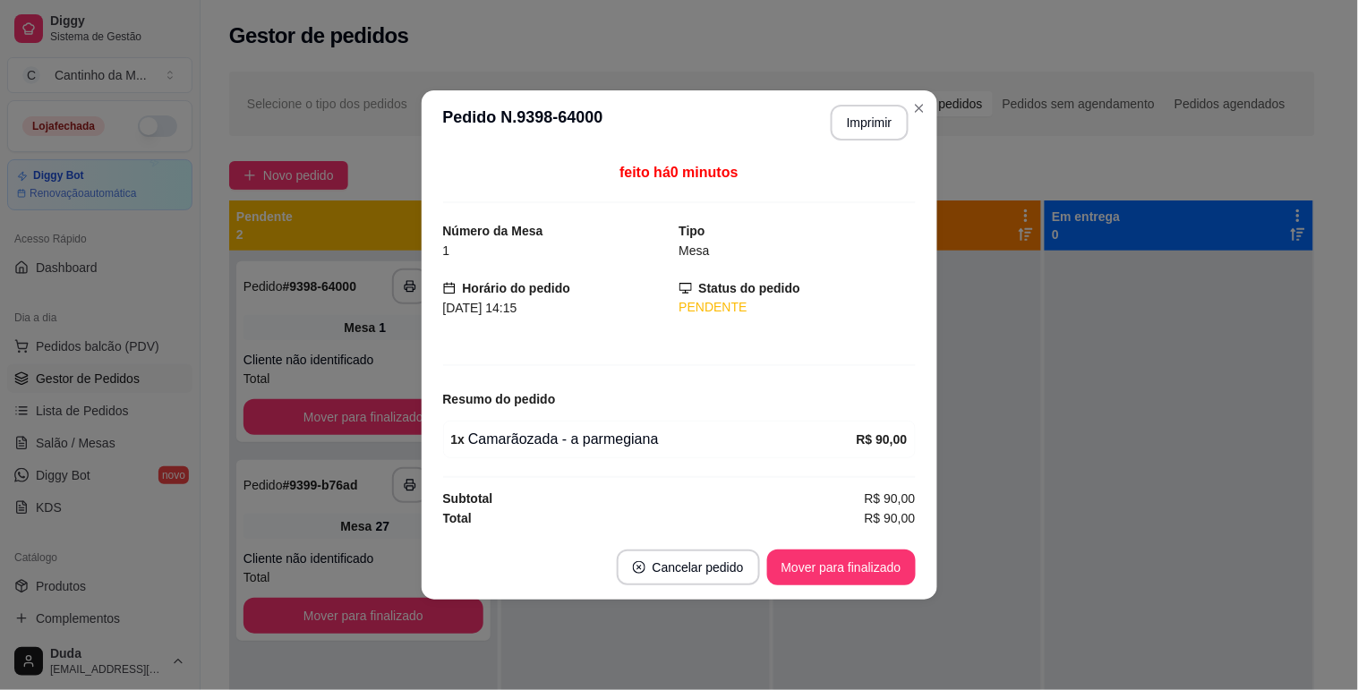
click at [852, 149] on header "**********" at bounding box center [680, 122] width 516 height 64
click at [858, 110] on button "Imprimir" at bounding box center [869, 123] width 75 height 35
click at [830, 570] on button "Mover para finalizado" at bounding box center [841, 568] width 149 height 36
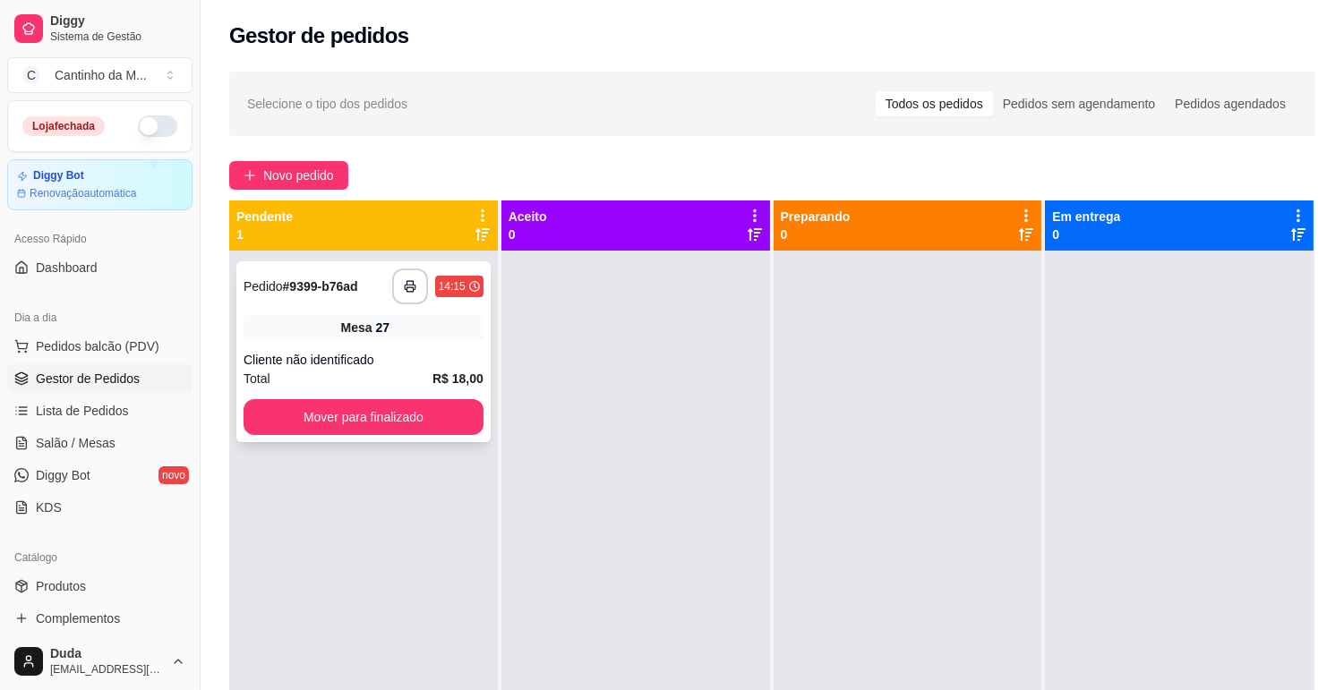
click at [431, 376] on div "Total R$ 18,00" at bounding box center [363, 379] width 240 height 20
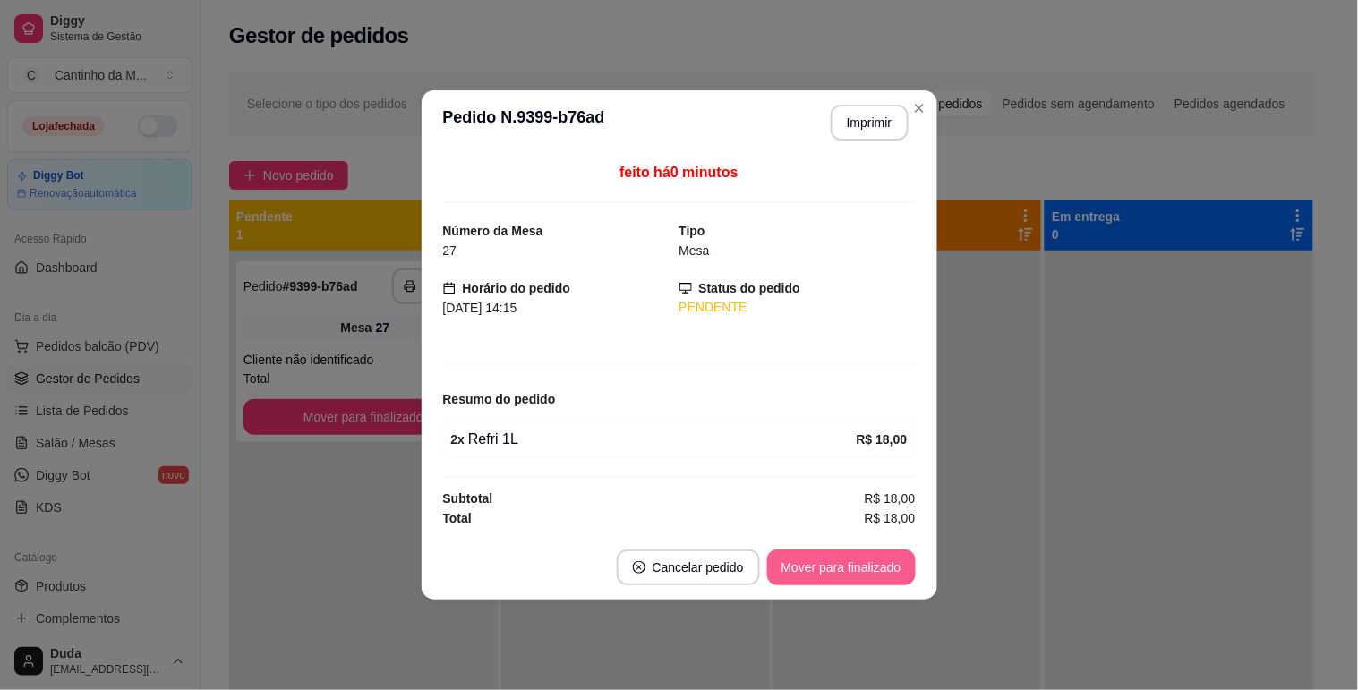
click at [841, 584] on button "Mover para finalizado" at bounding box center [841, 568] width 149 height 36
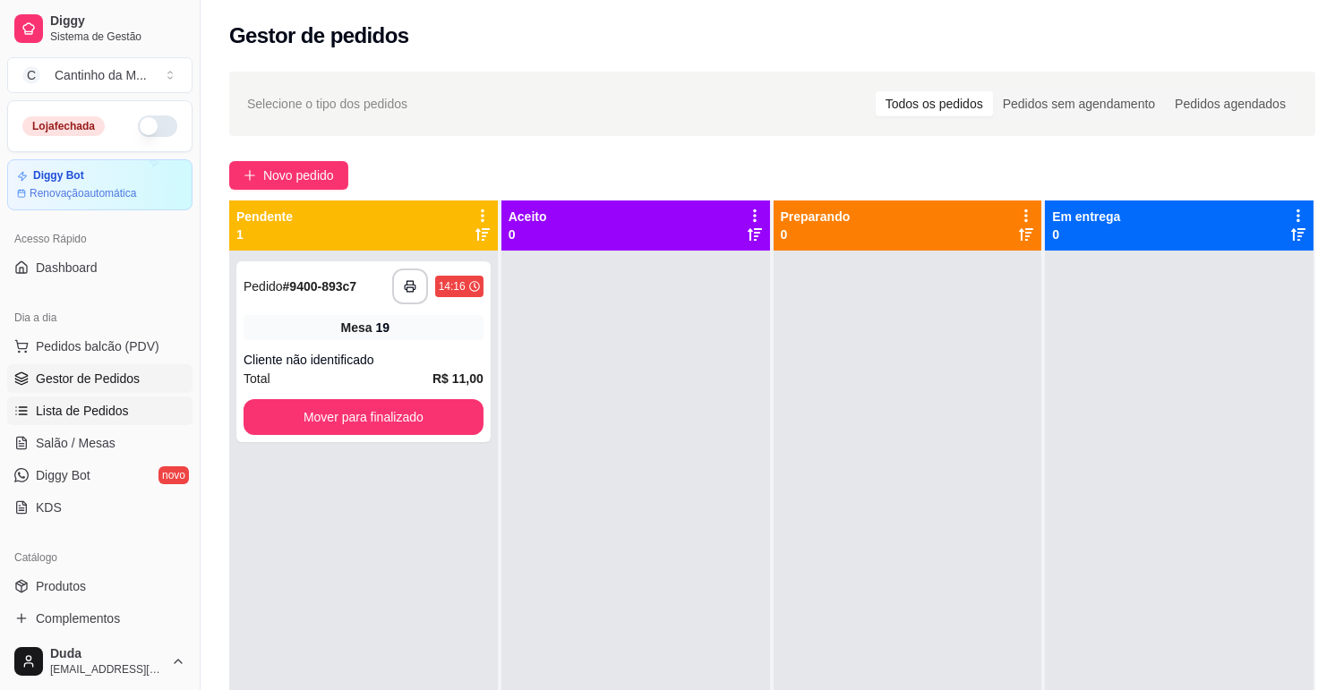
click at [167, 419] on link "Lista de Pedidos" at bounding box center [99, 411] width 185 height 29
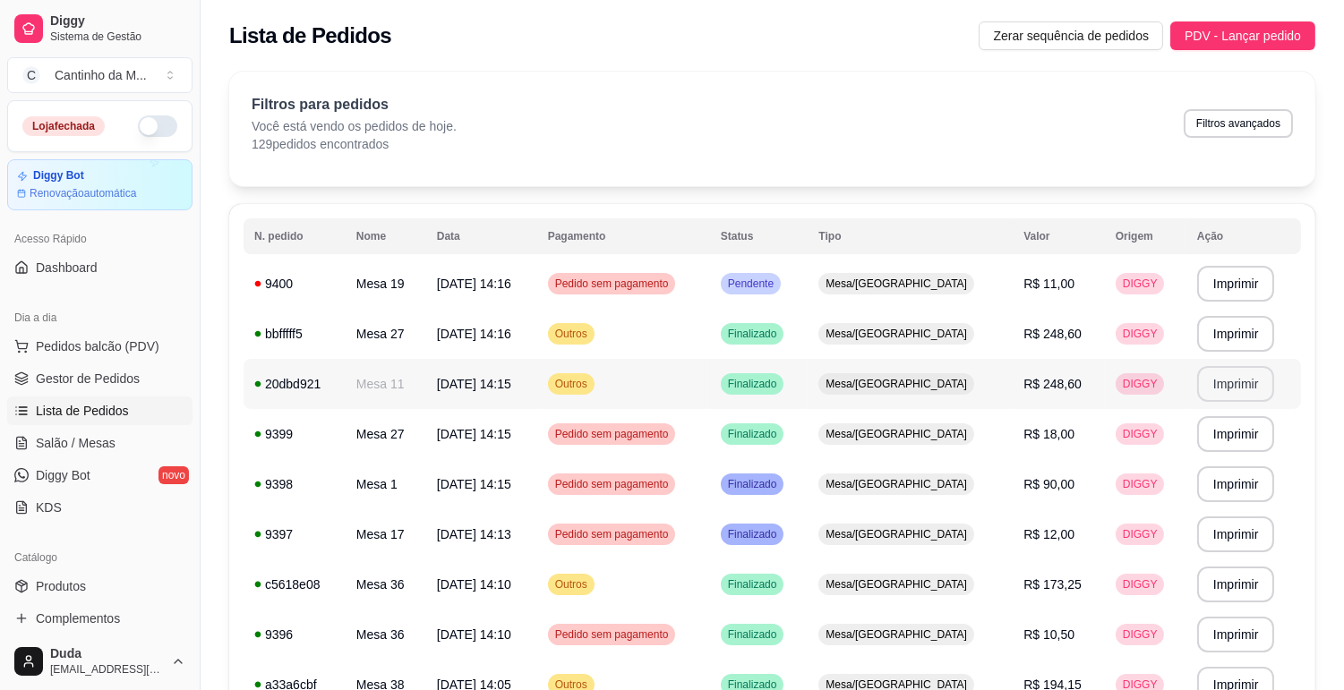
click at [1227, 388] on button "Imprimir" at bounding box center [1236, 384] width 78 height 36
click at [1209, 340] on button "Imprimir" at bounding box center [1236, 334] width 78 height 36
click at [808, 286] on td "Pendente" at bounding box center [759, 284] width 98 height 50
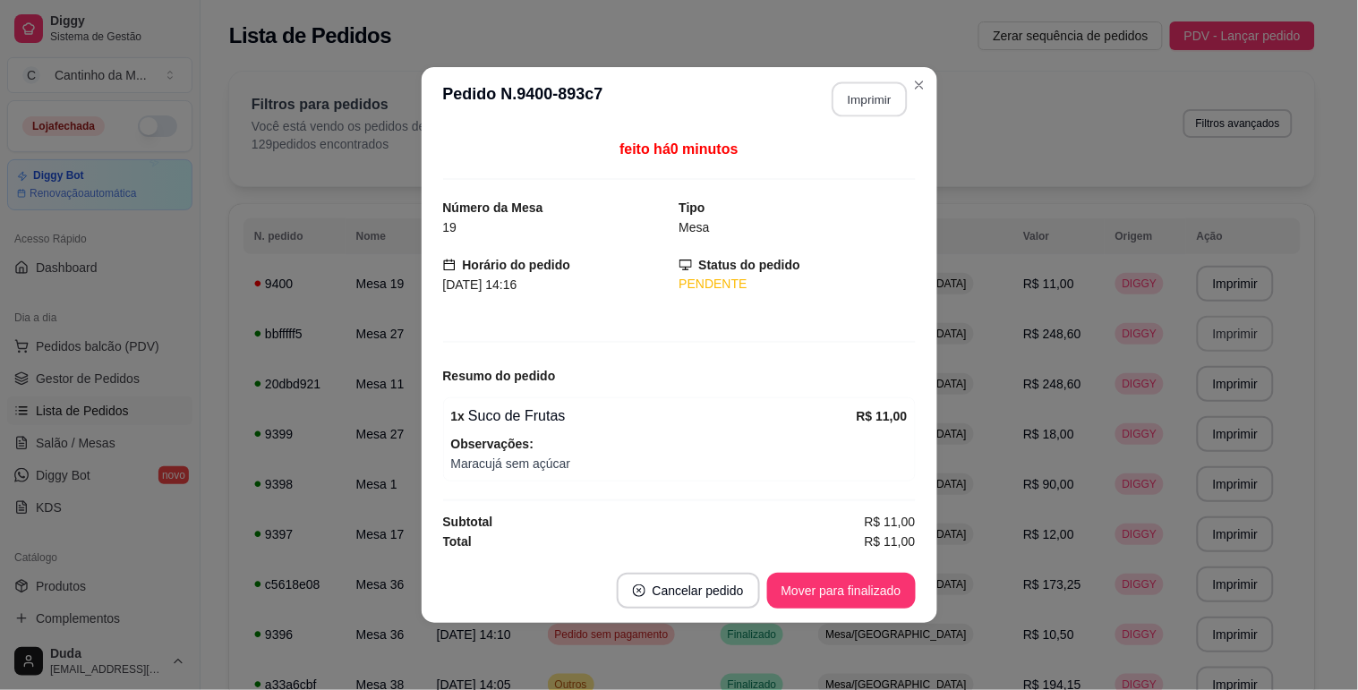
click at [867, 86] on button "Imprimir" at bounding box center [869, 99] width 75 height 35
click at [884, 574] on button "Mover para finalizado" at bounding box center [841, 591] width 149 height 36
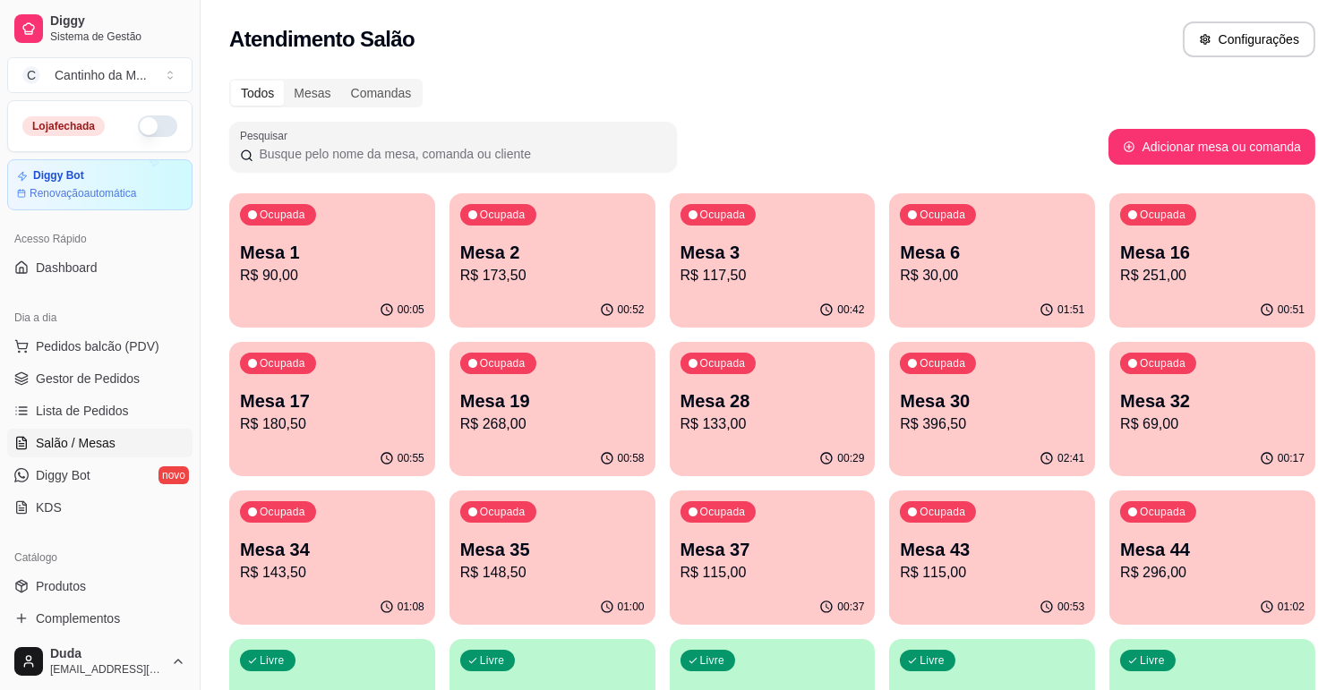
click at [1044, 401] on p "Mesa 30" at bounding box center [992, 401] width 184 height 25
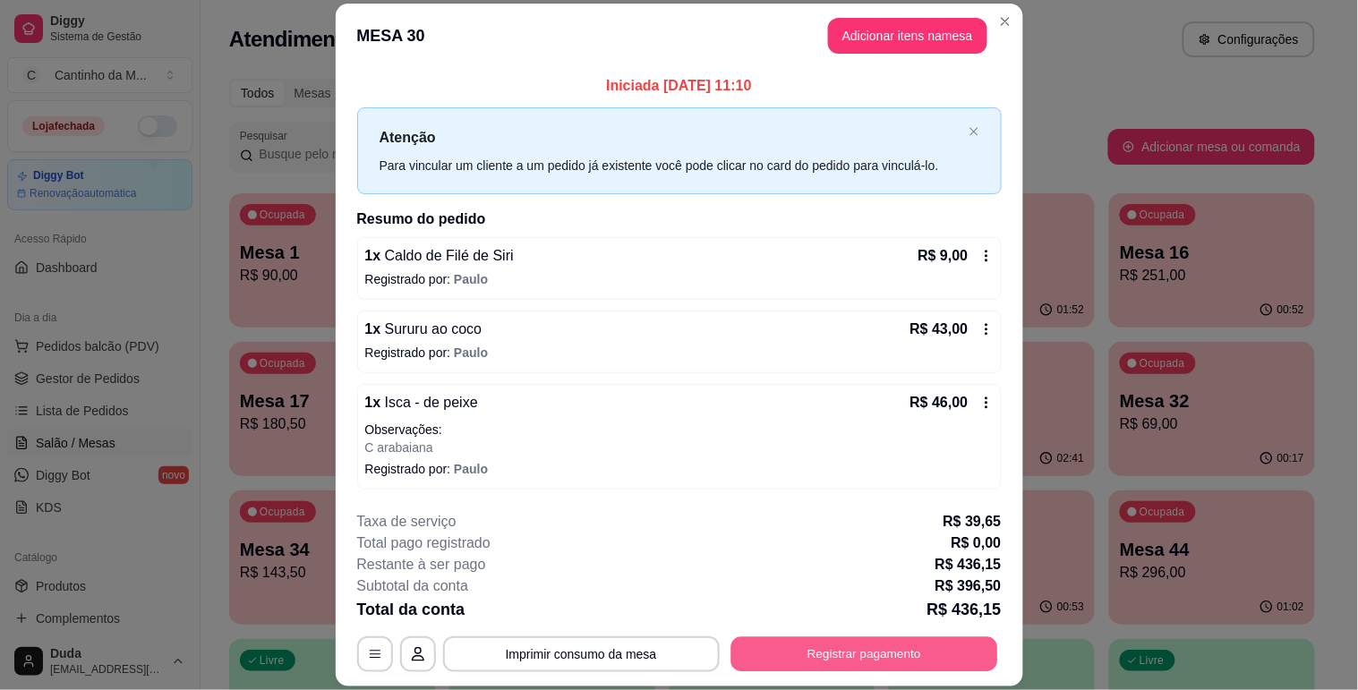
click at [909, 650] on button "Registrar pagamento" at bounding box center [863, 654] width 267 height 35
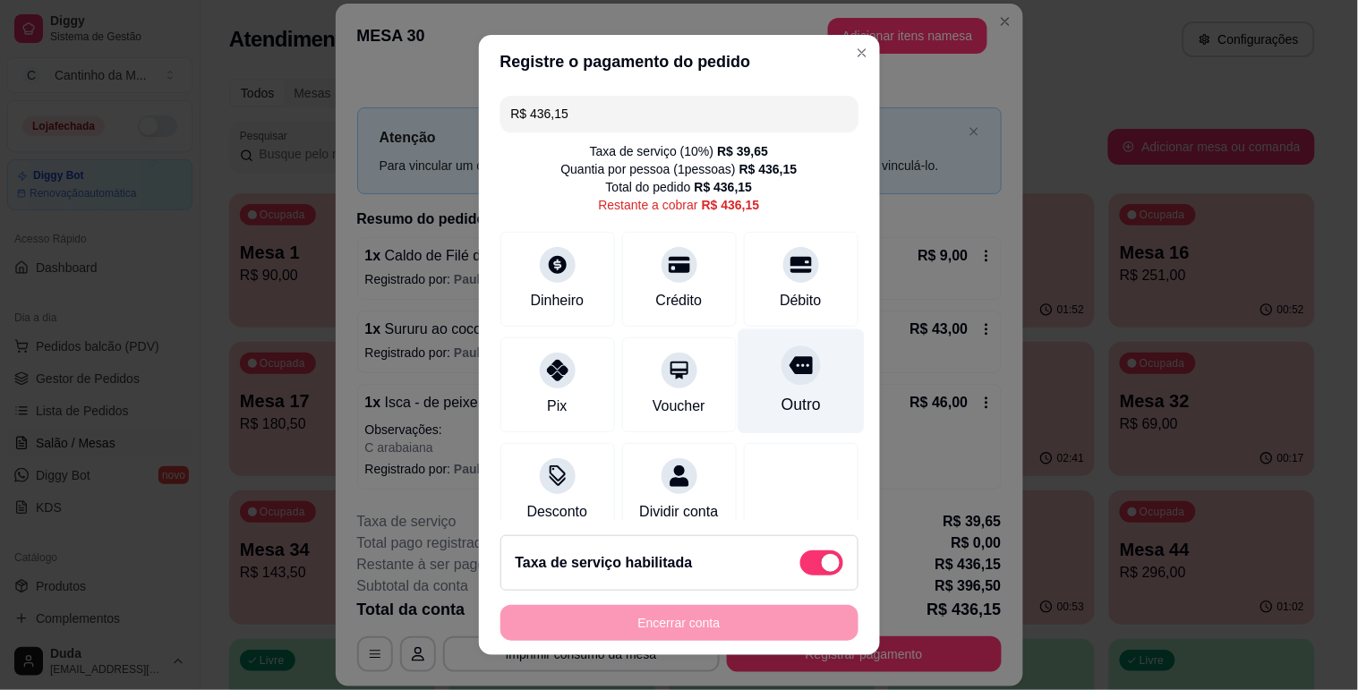
click at [797, 382] on div "Outro" at bounding box center [801, 381] width 126 height 105
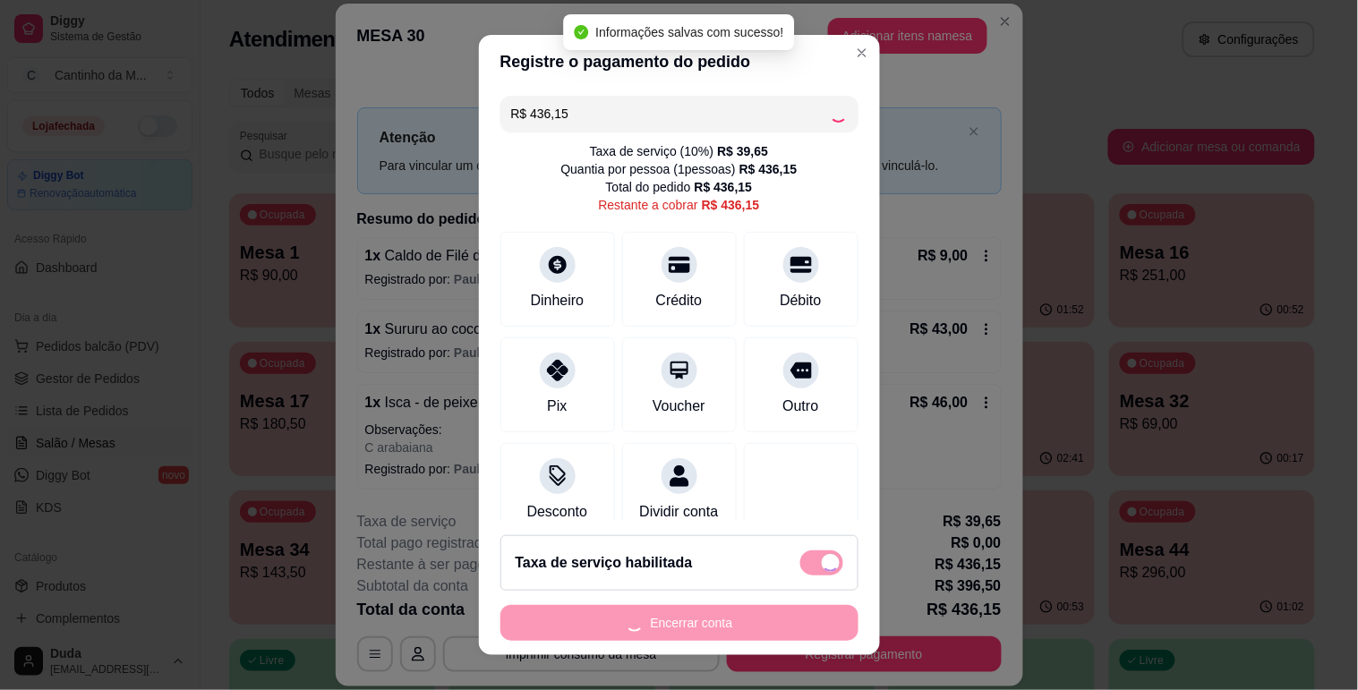
type input "R$ 0,00"
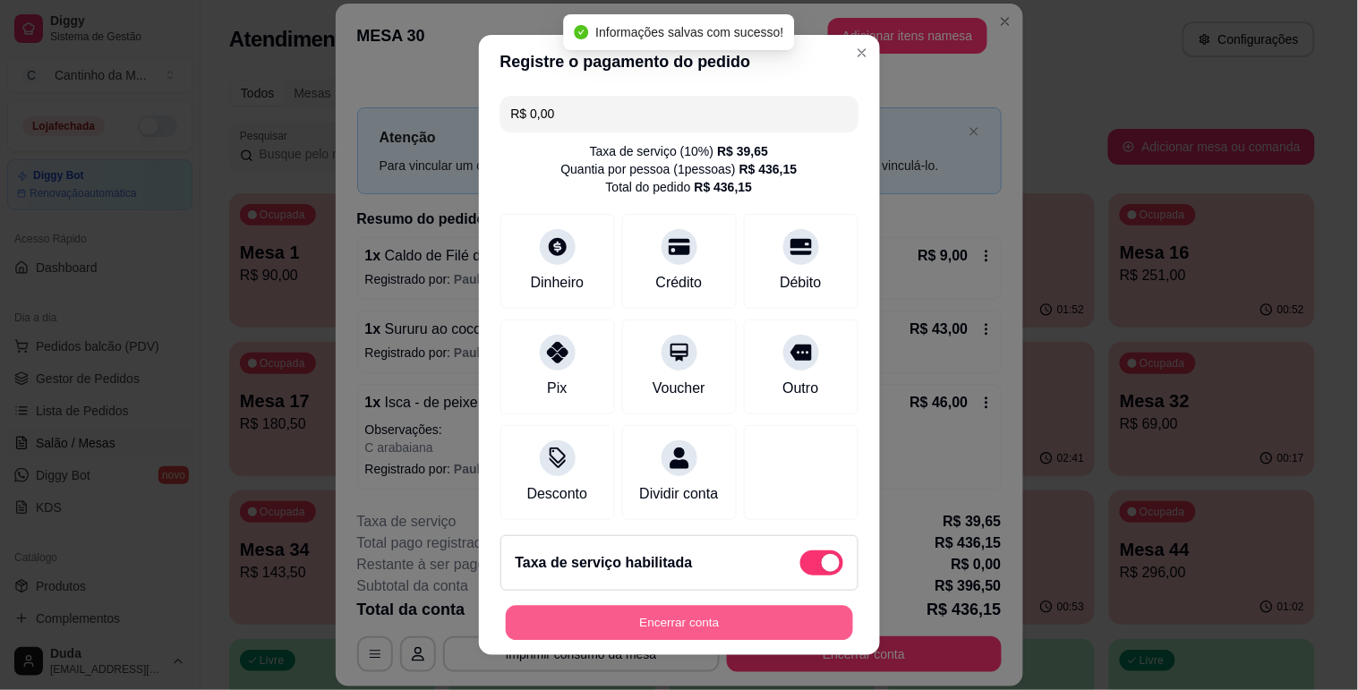
click at [734, 615] on button "Encerrar conta" at bounding box center [679, 623] width 347 height 35
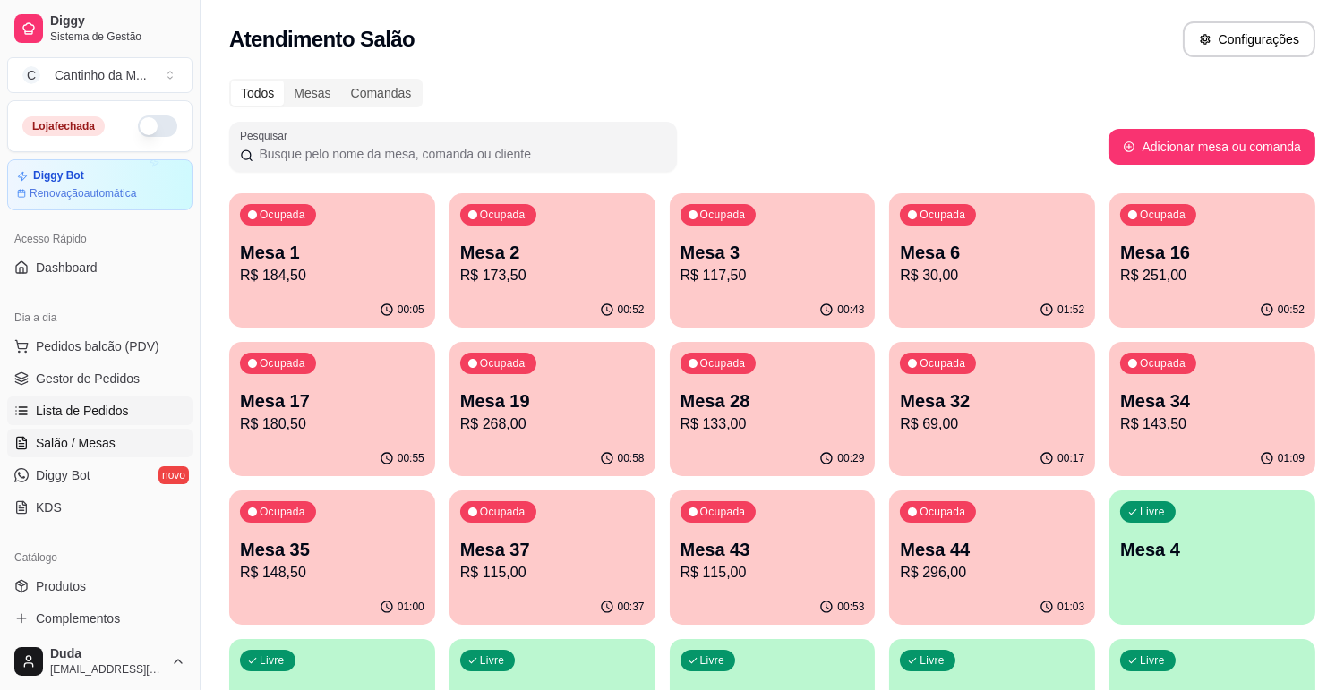
click at [117, 407] on span "Lista de Pedidos" at bounding box center [82, 411] width 93 height 18
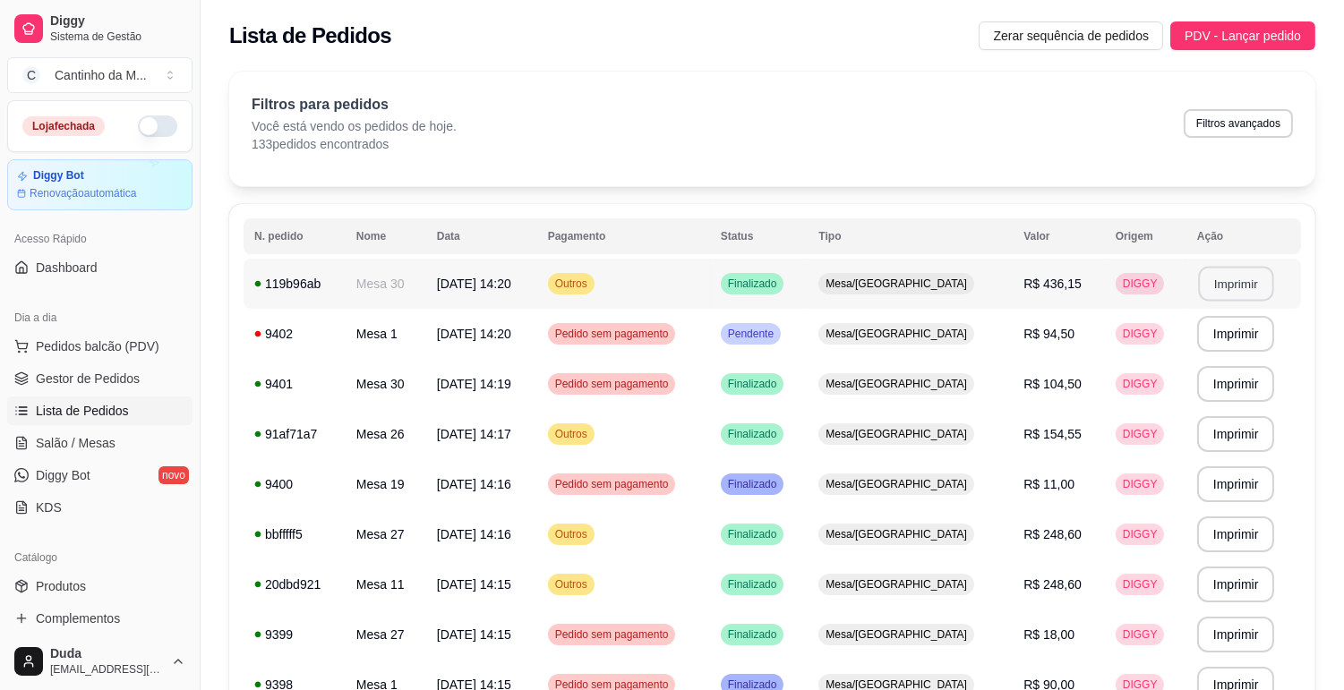
click at [1247, 272] on button "Imprimir" at bounding box center [1235, 284] width 75 height 35
click at [152, 377] on link "Gestor de Pedidos" at bounding box center [99, 378] width 185 height 29
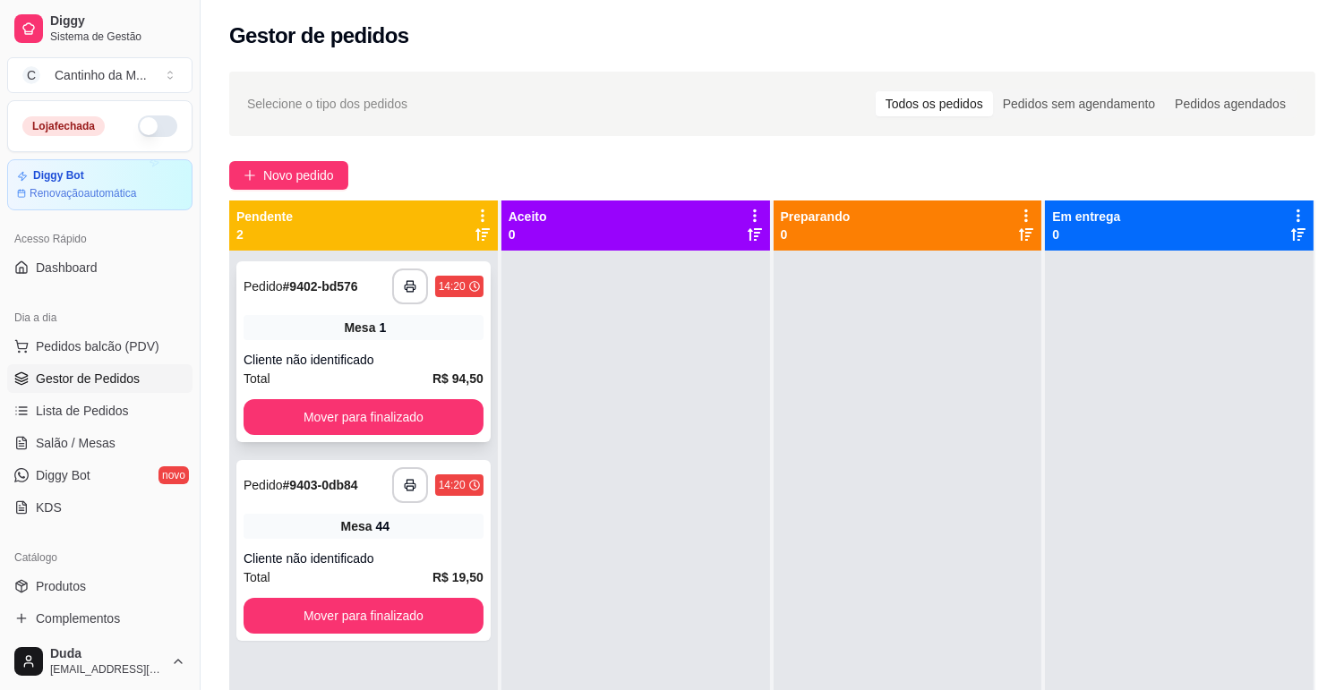
click at [395, 337] on div "Mesa 1" at bounding box center [363, 327] width 240 height 25
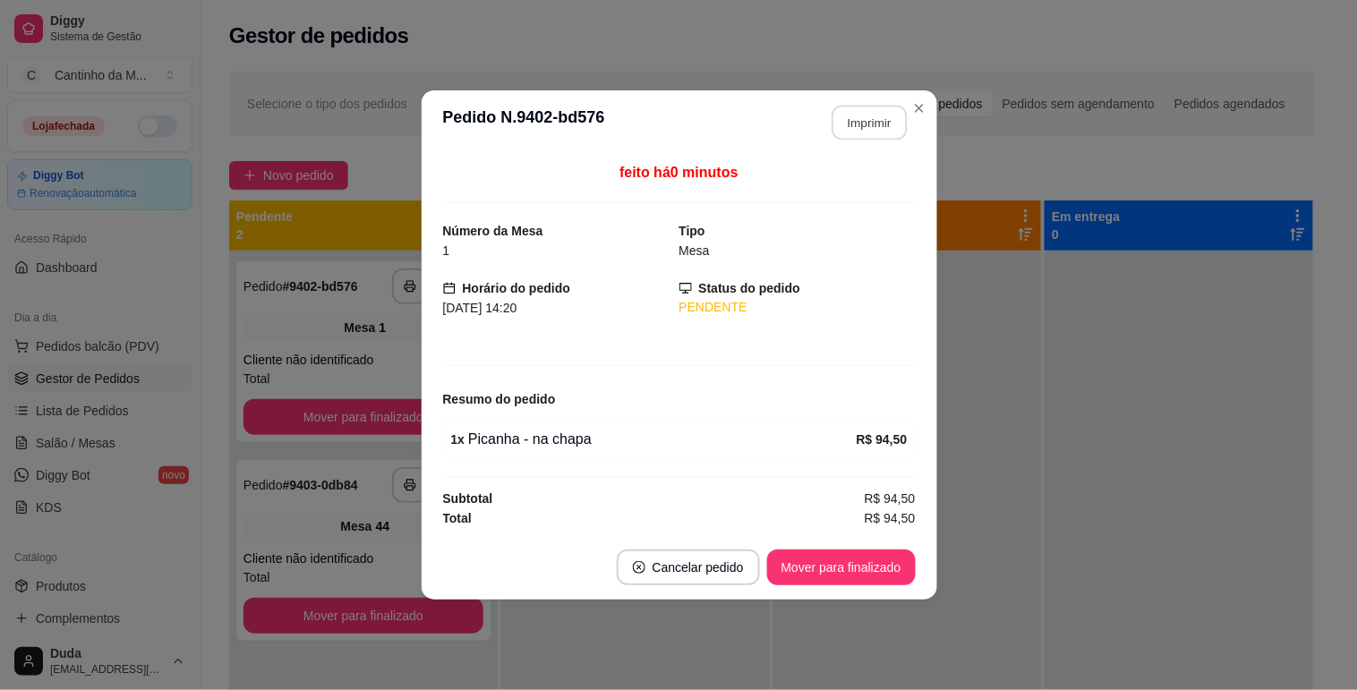
click at [852, 111] on button "Imprimir" at bounding box center [869, 123] width 75 height 35
click at [882, 571] on button "Mover para finalizado" at bounding box center [841, 568] width 149 height 36
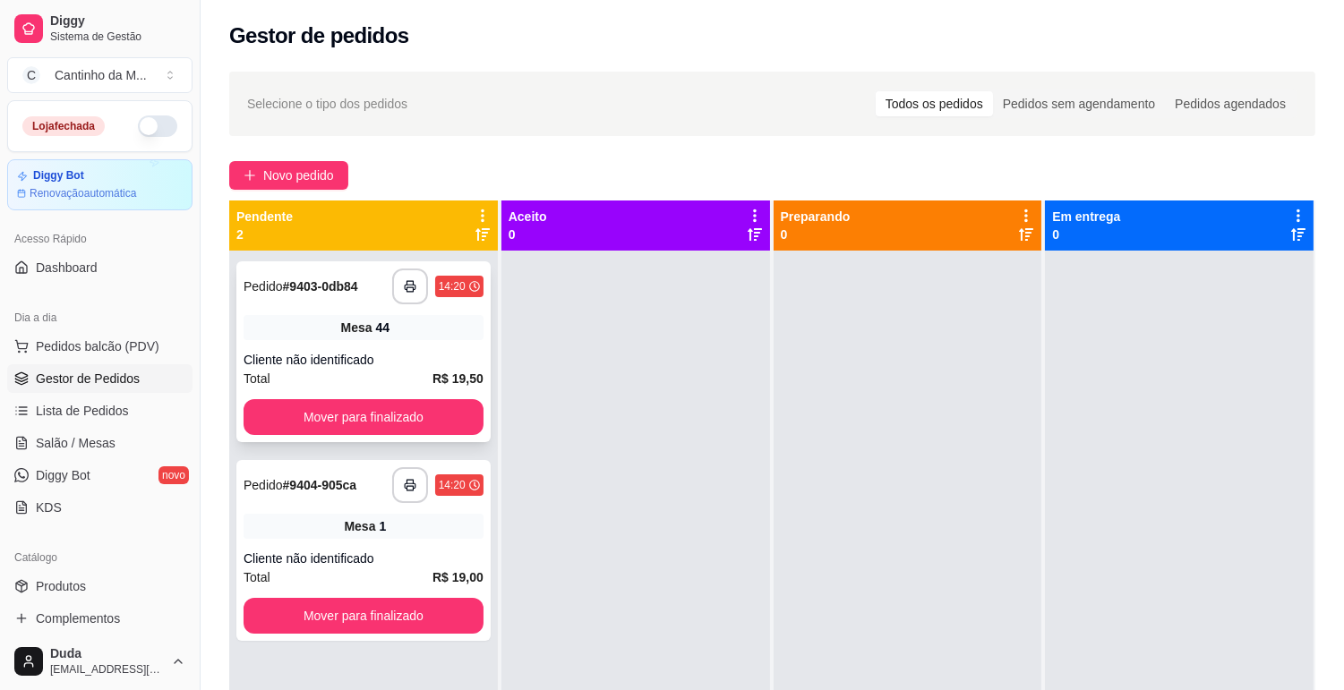
click at [380, 352] on div "Cliente não identificado" at bounding box center [363, 360] width 240 height 18
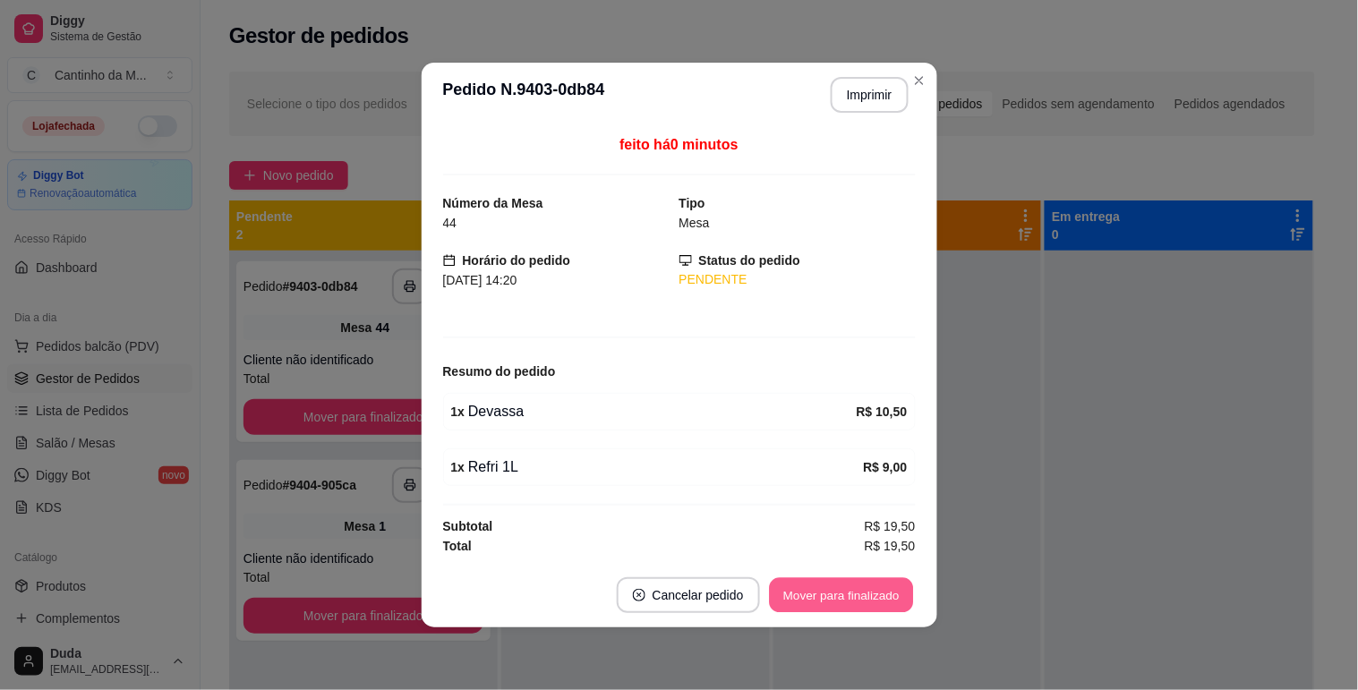
click at [803, 591] on button "Mover para finalizado" at bounding box center [841, 595] width 144 height 35
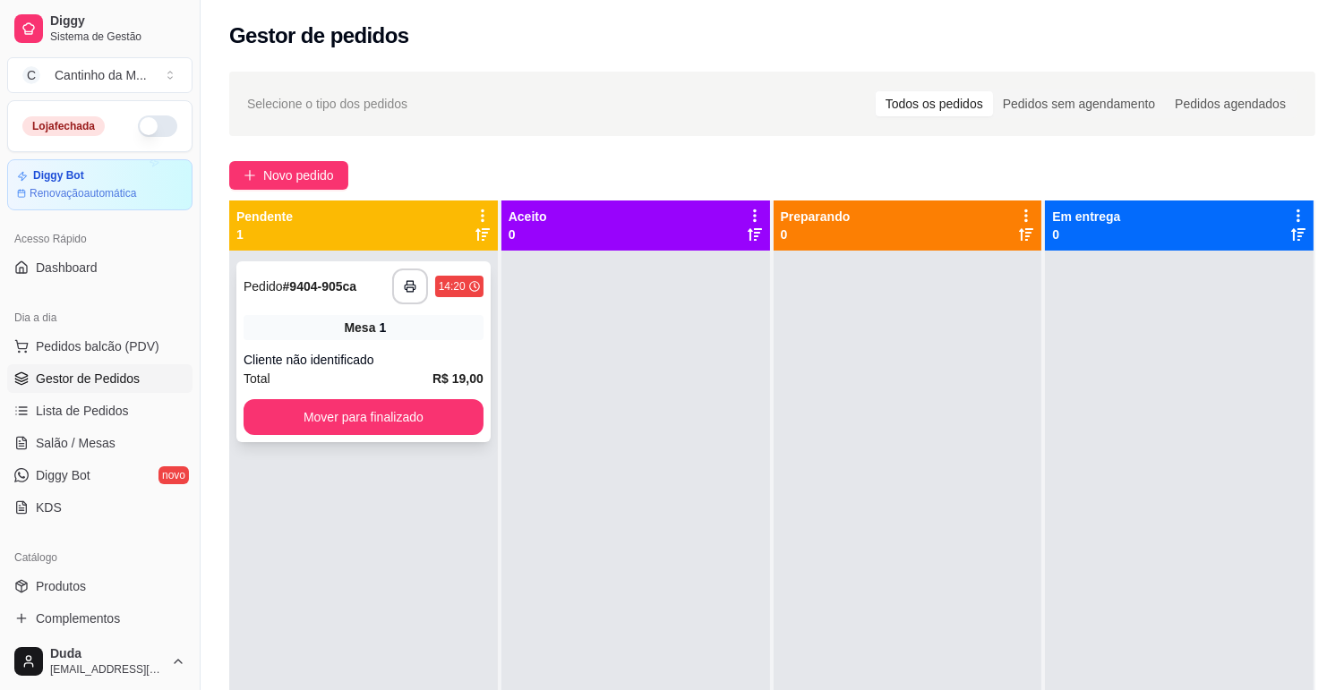
click at [354, 341] on div "**********" at bounding box center [363, 351] width 254 height 181
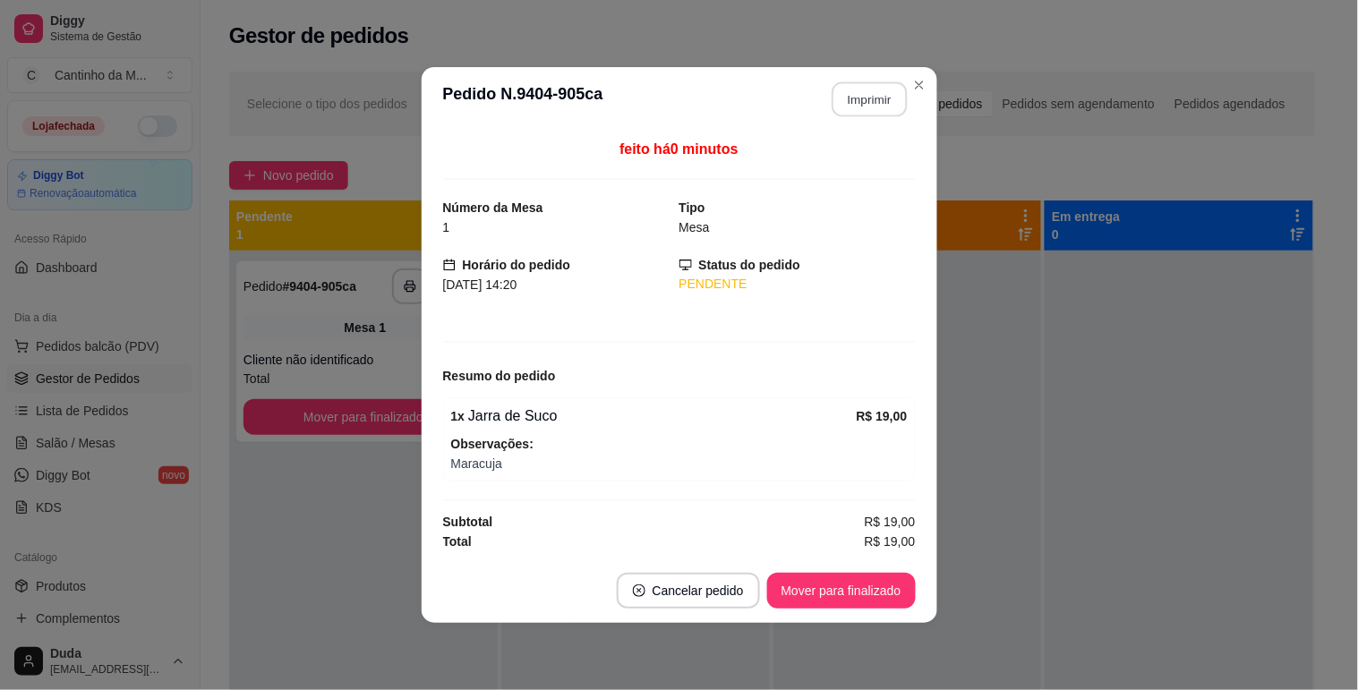
click at [852, 87] on button "Imprimir" at bounding box center [869, 99] width 75 height 35
click at [867, 601] on button "Mover para finalizado" at bounding box center [841, 591] width 149 height 36
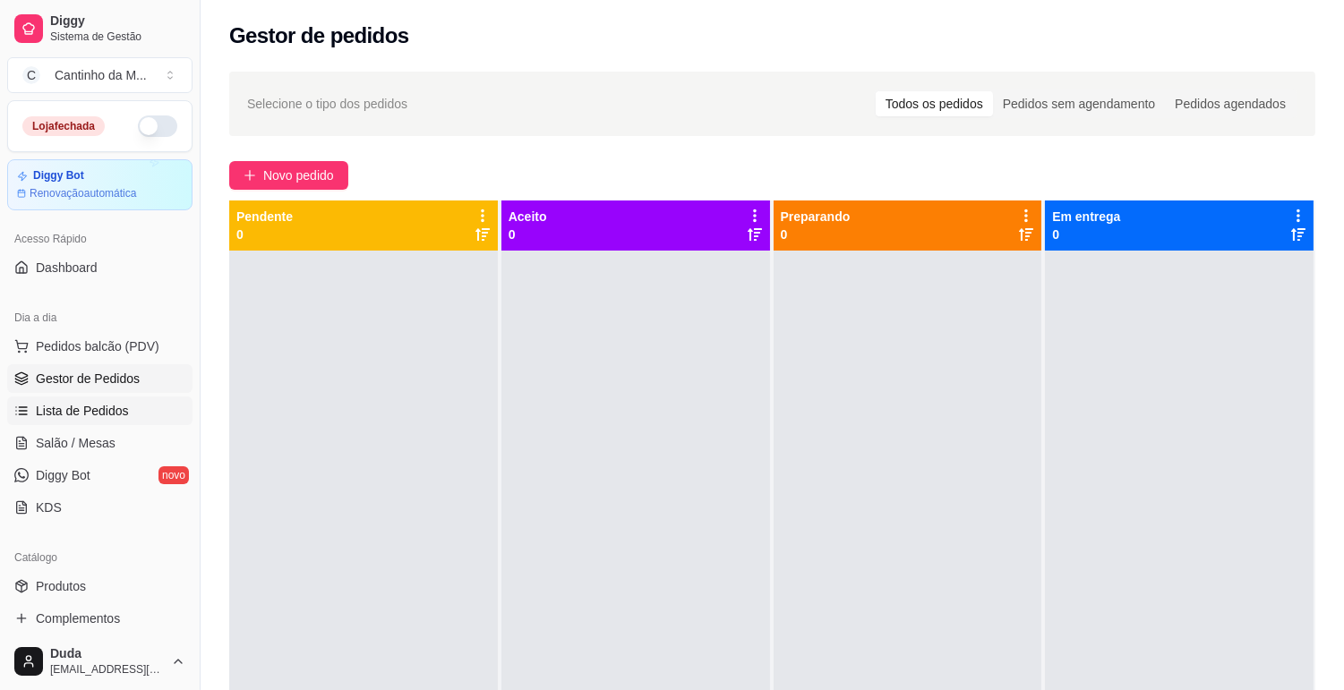
click at [75, 398] on link "Lista de Pedidos" at bounding box center [99, 411] width 185 height 29
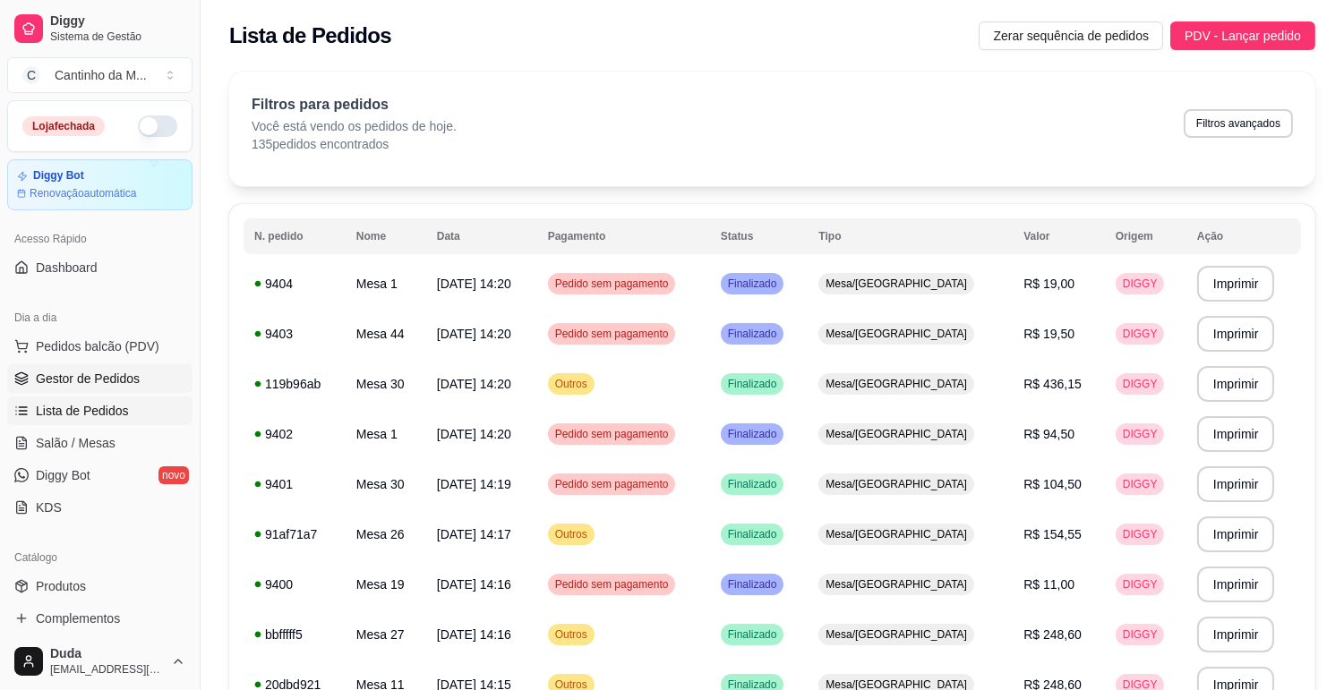
click at [147, 387] on link "Gestor de Pedidos" at bounding box center [99, 378] width 185 height 29
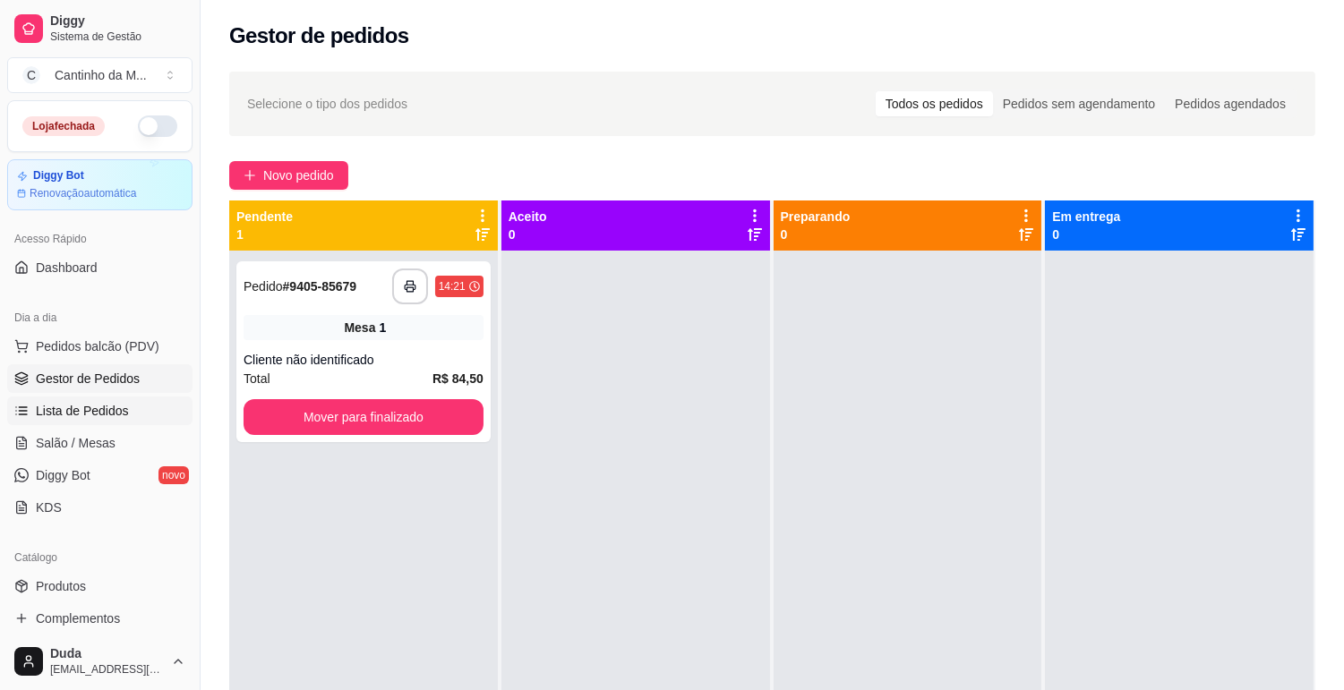
click at [99, 416] on span "Lista de Pedidos" at bounding box center [82, 411] width 93 height 18
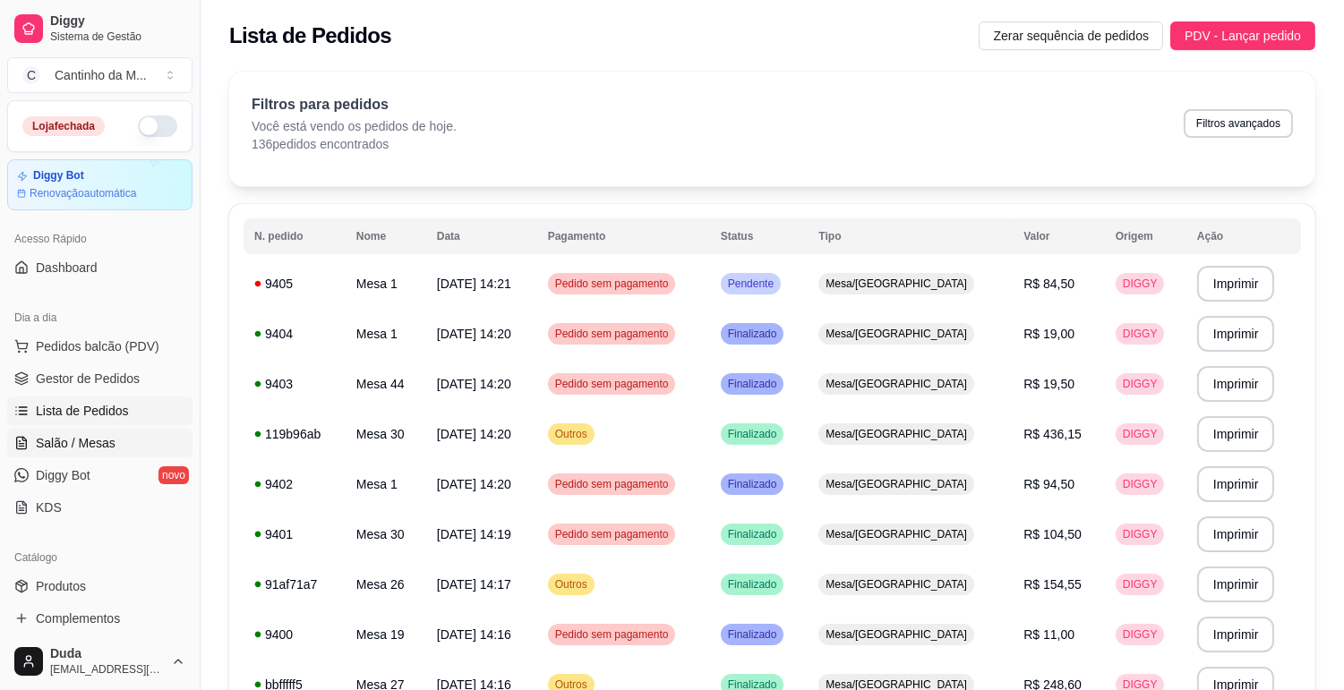
click at [167, 440] on link "Salão / Mesas" at bounding box center [99, 443] width 185 height 29
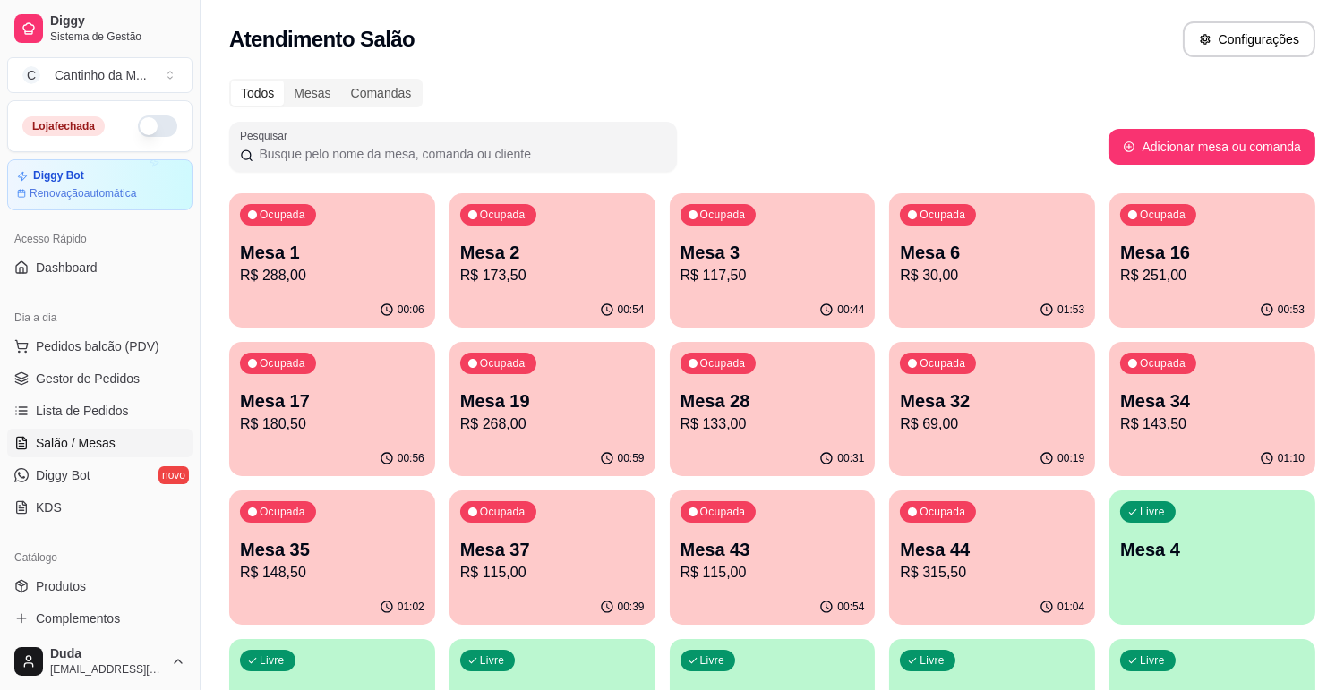
click at [900, 525] on div "Ocupada Mesa 44 R$ 315,50" at bounding box center [992, 540] width 206 height 99
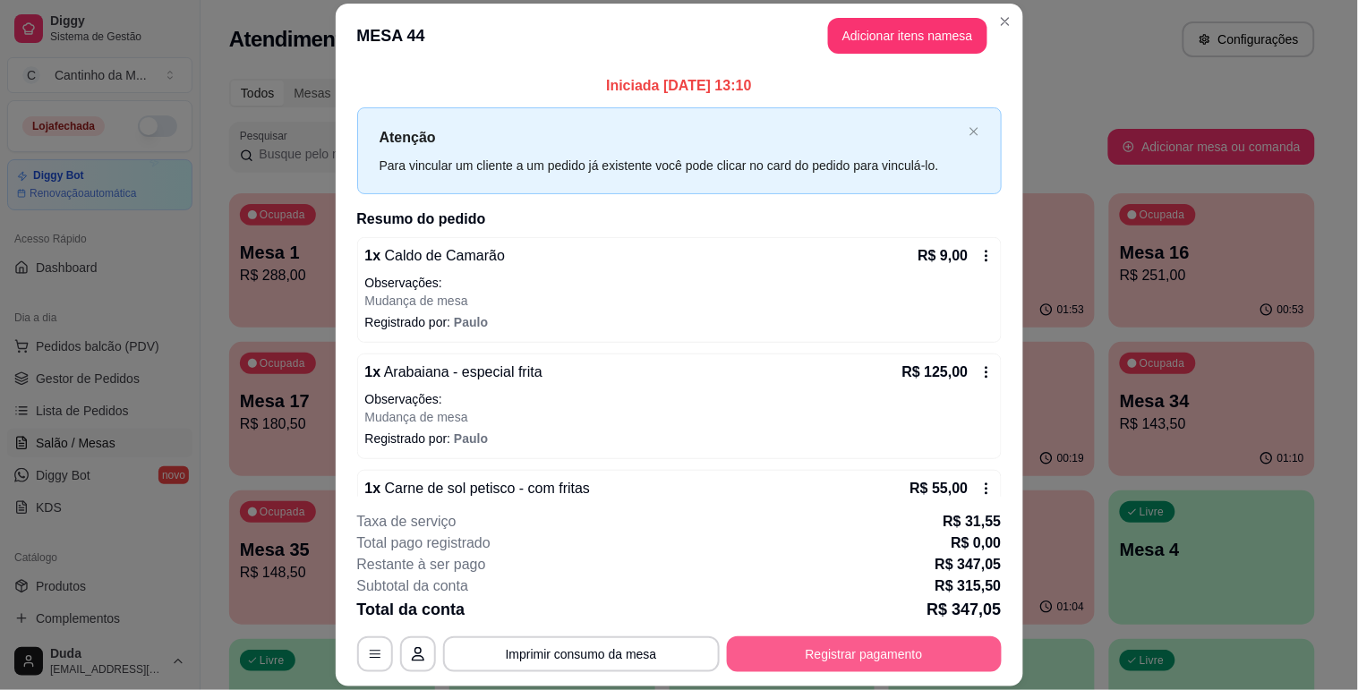
click at [806, 653] on button "Registrar pagamento" at bounding box center [864, 654] width 275 height 36
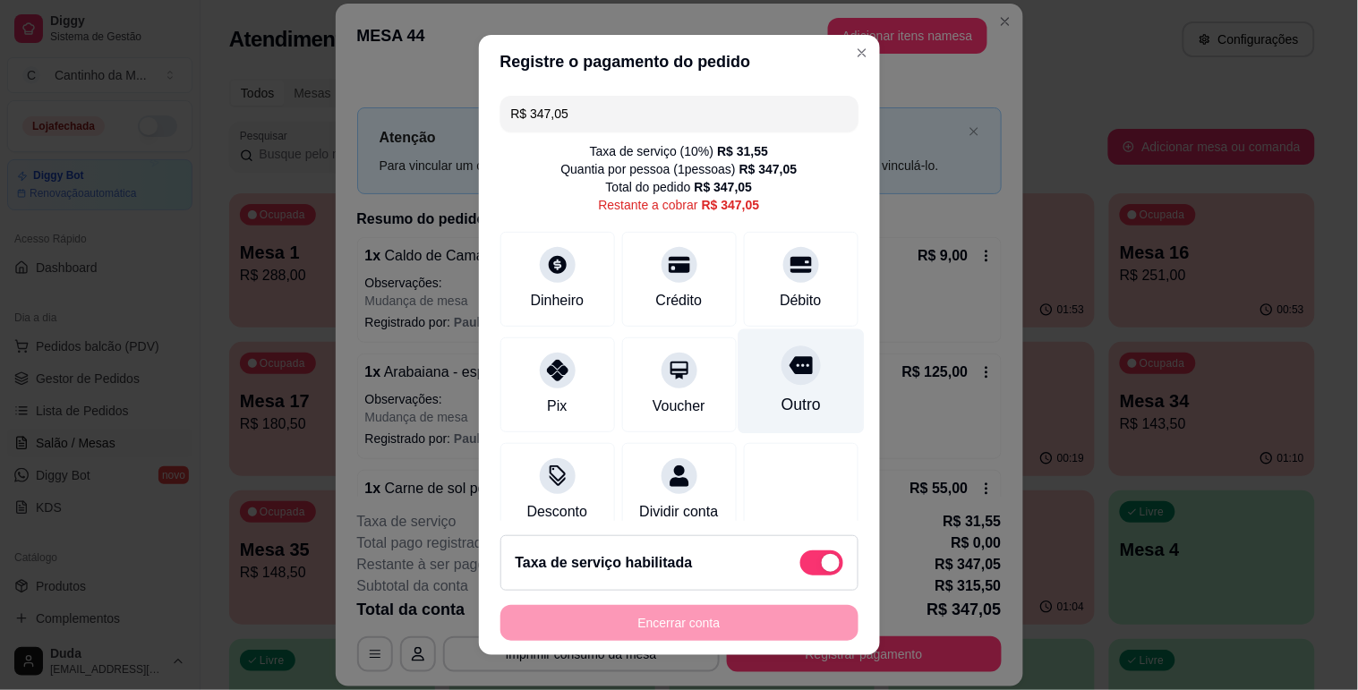
click at [781, 382] on div at bounding box center [800, 365] width 39 height 39
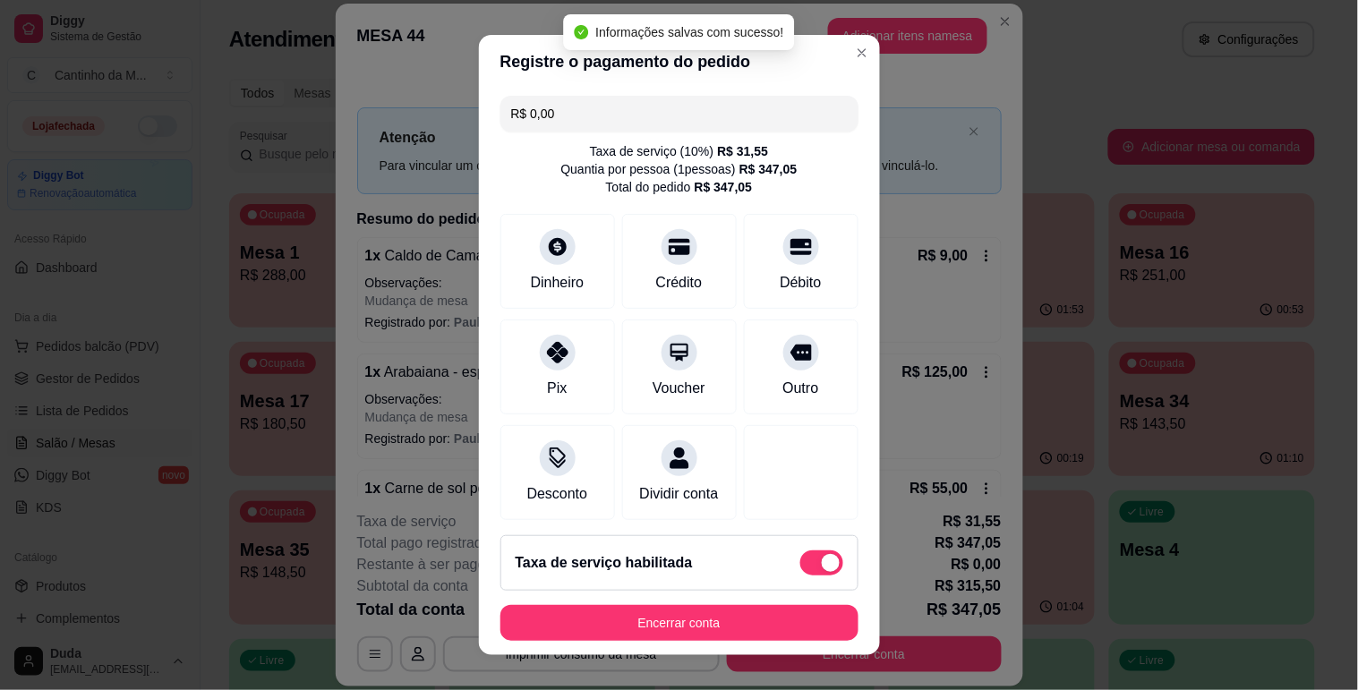
type input "R$ 0,00"
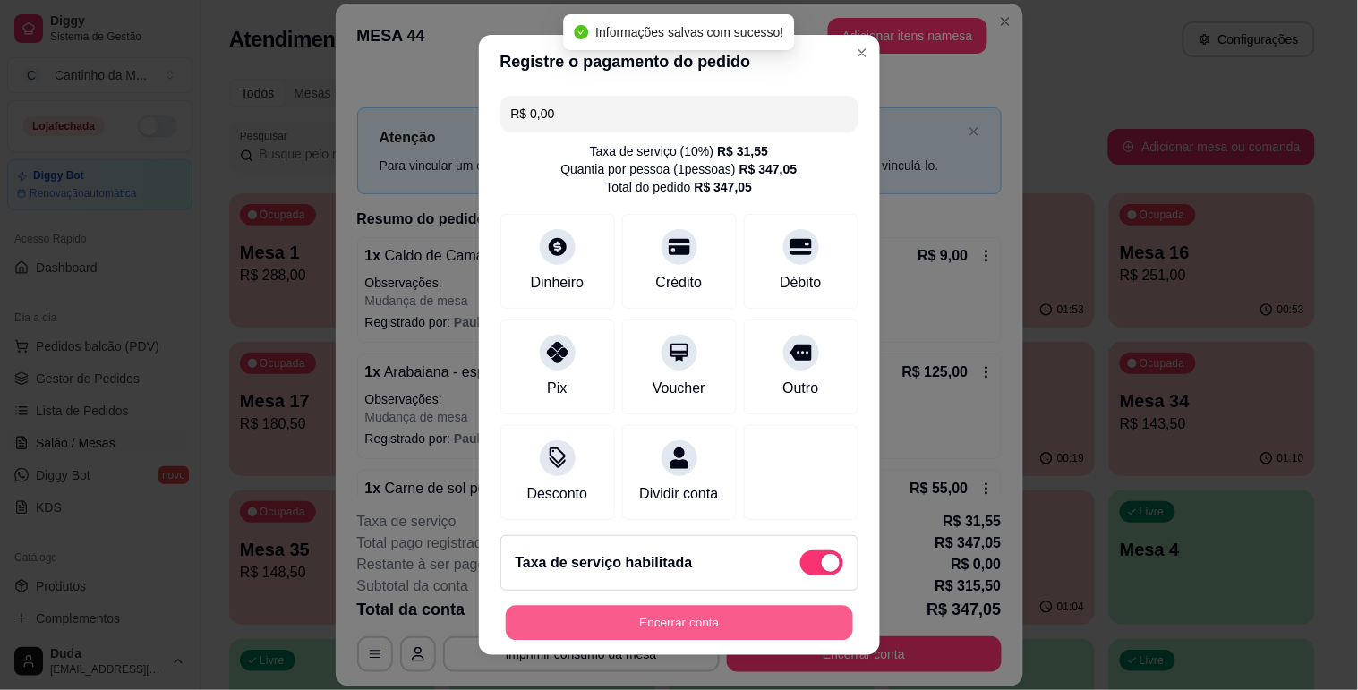
click at [687, 616] on button "Encerrar conta" at bounding box center [679, 623] width 347 height 35
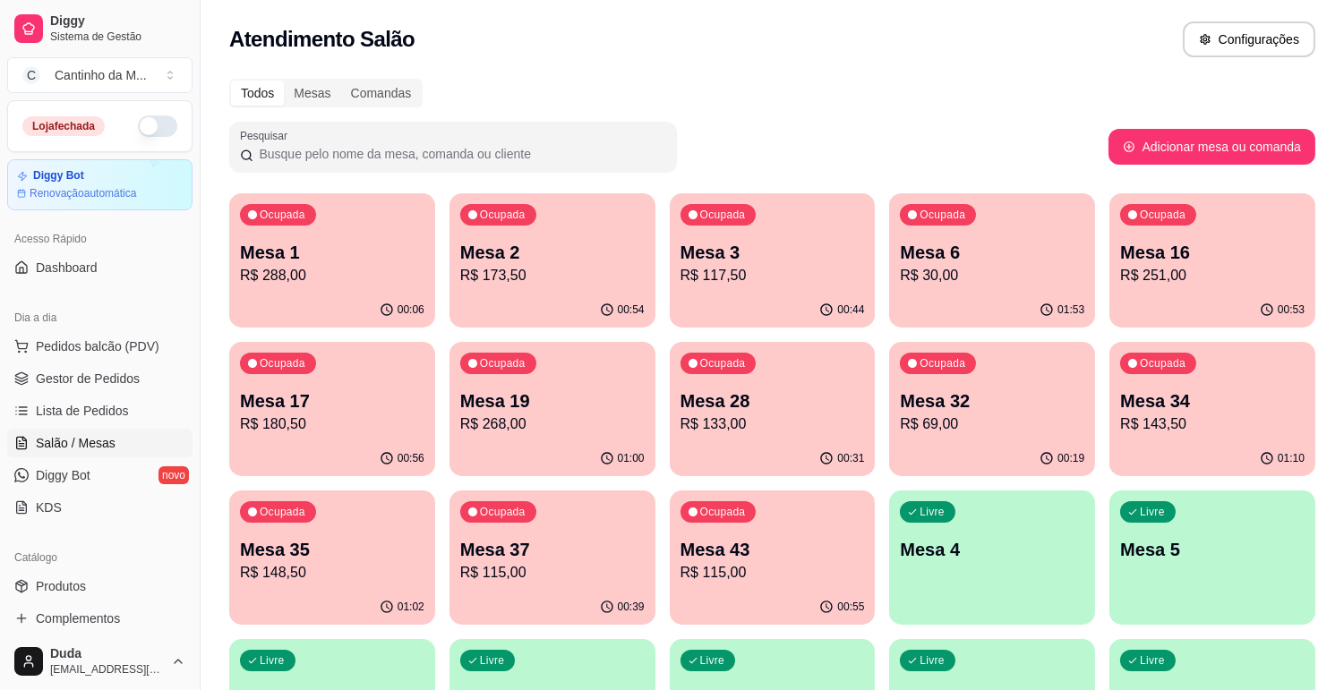
click at [134, 395] on ul "Pedidos balcão (PDV) Gestor de Pedidos Lista de Pedidos Salão / Mesas Diggy Bot…" at bounding box center [99, 427] width 185 height 190
click at [125, 403] on link "Lista de Pedidos" at bounding box center [99, 411] width 185 height 29
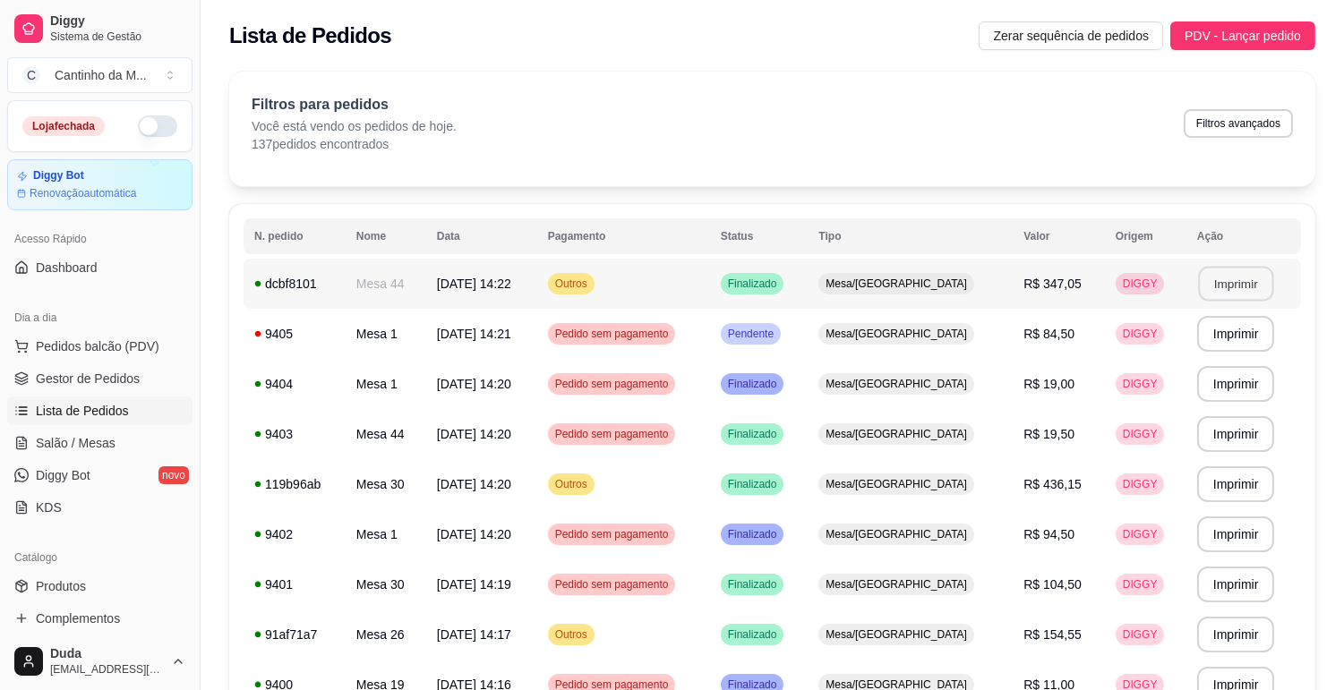
click at [1247, 283] on button "Imprimir" at bounding box center [1235, 284] width 75 height 35
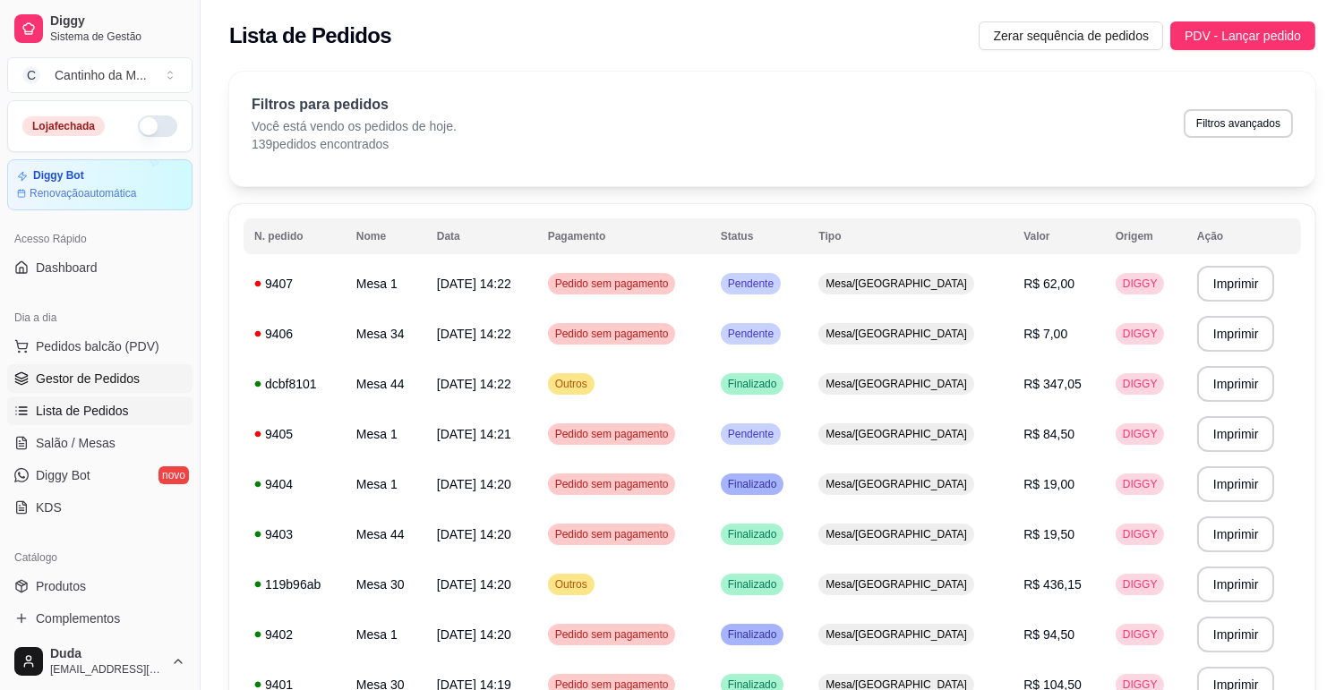
click at [162, 373] on link "Gestor de Pedidos" at bounding box center [99, 378] width 185 height 29
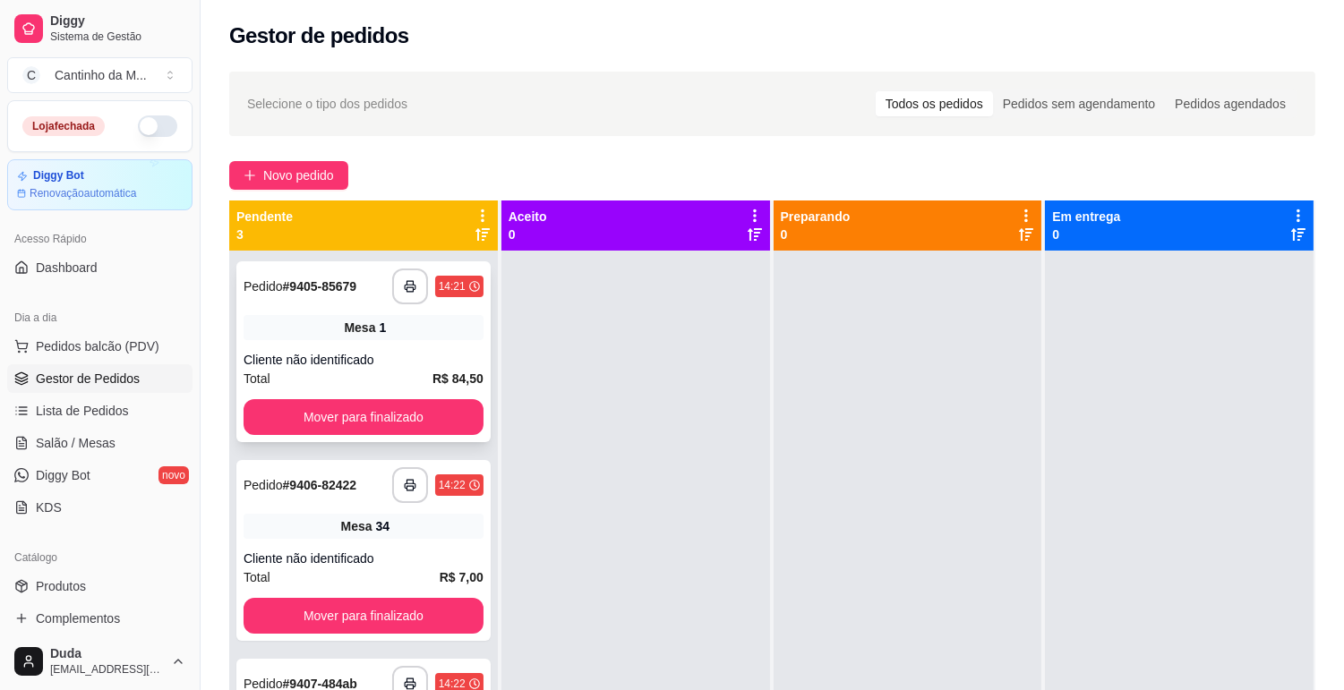
click at [426, 342] on div "**********" at bounding box center [363, 351] width 254 height 181
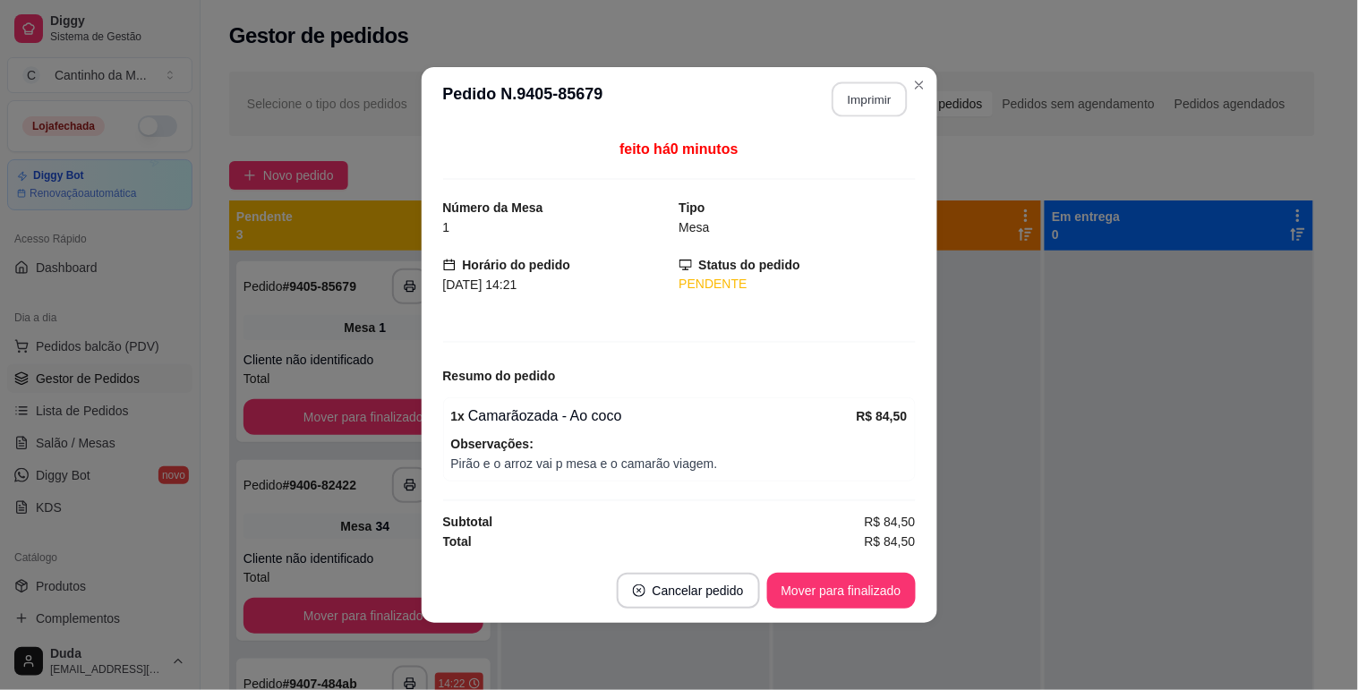
click at [886, 99] on button "Imprimir" at bounding box center [869, 99] width 75 height 35
click at [845, 585] on button "Mover para finalizado" at bounding box center [841, 591] width 149 height 36
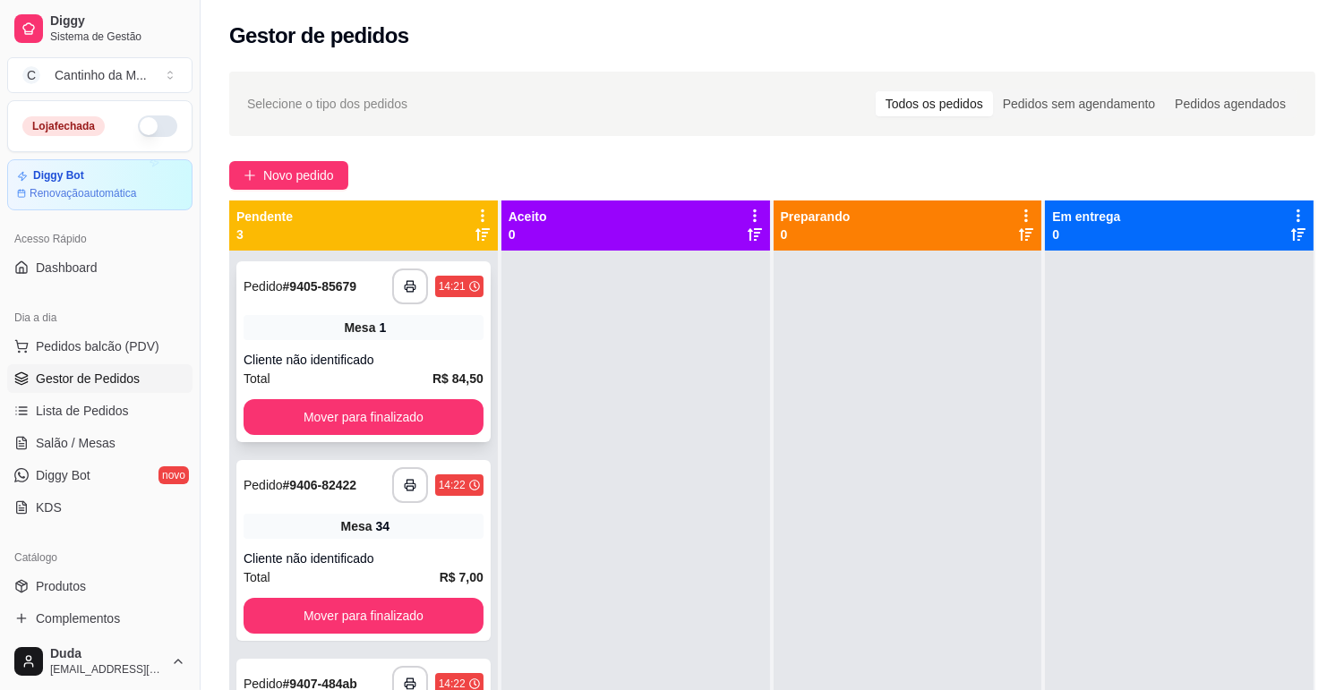
click at [416, 359] on div "Cliente não identificado" at bounding box center [363, 360] width 240 height 18
click at [433, 354] on div "Cliente não identificado" at bounding box center [363, 360] width 240 height 18
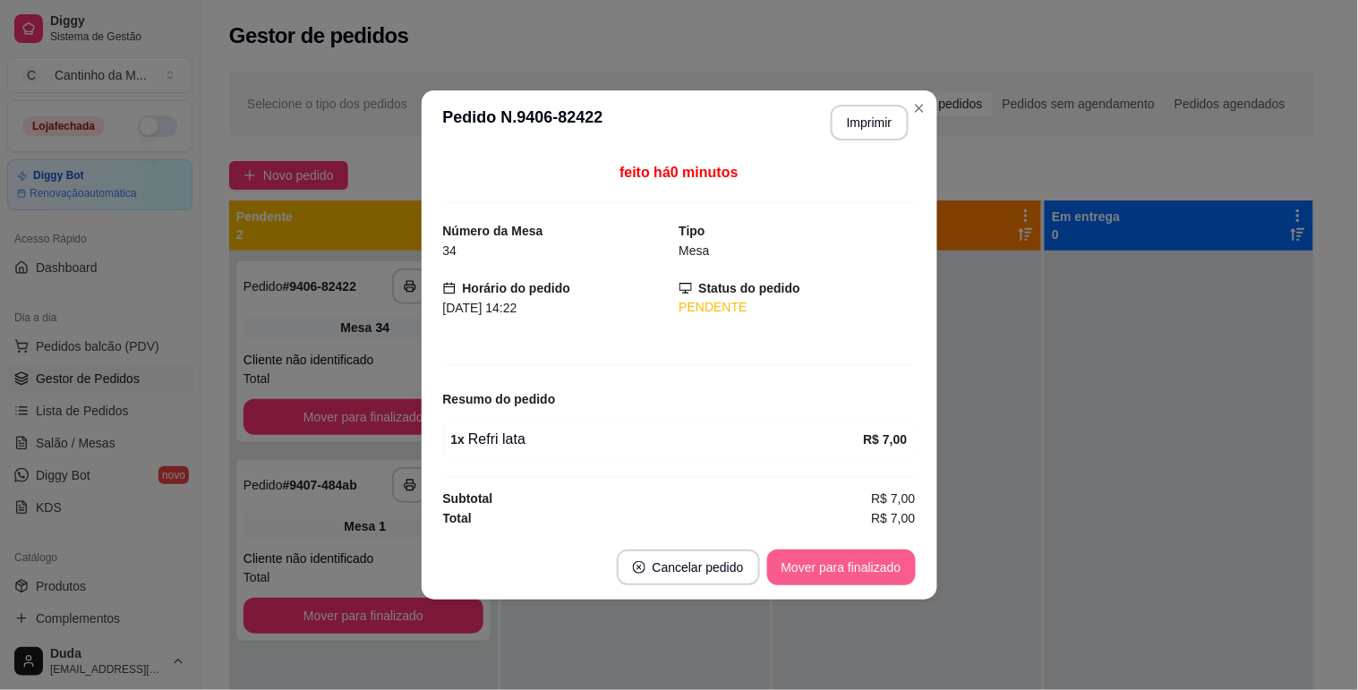
click at [859, 551] on button "Mover para finalizado" at bounding box center [841, 568] width 149 height 36
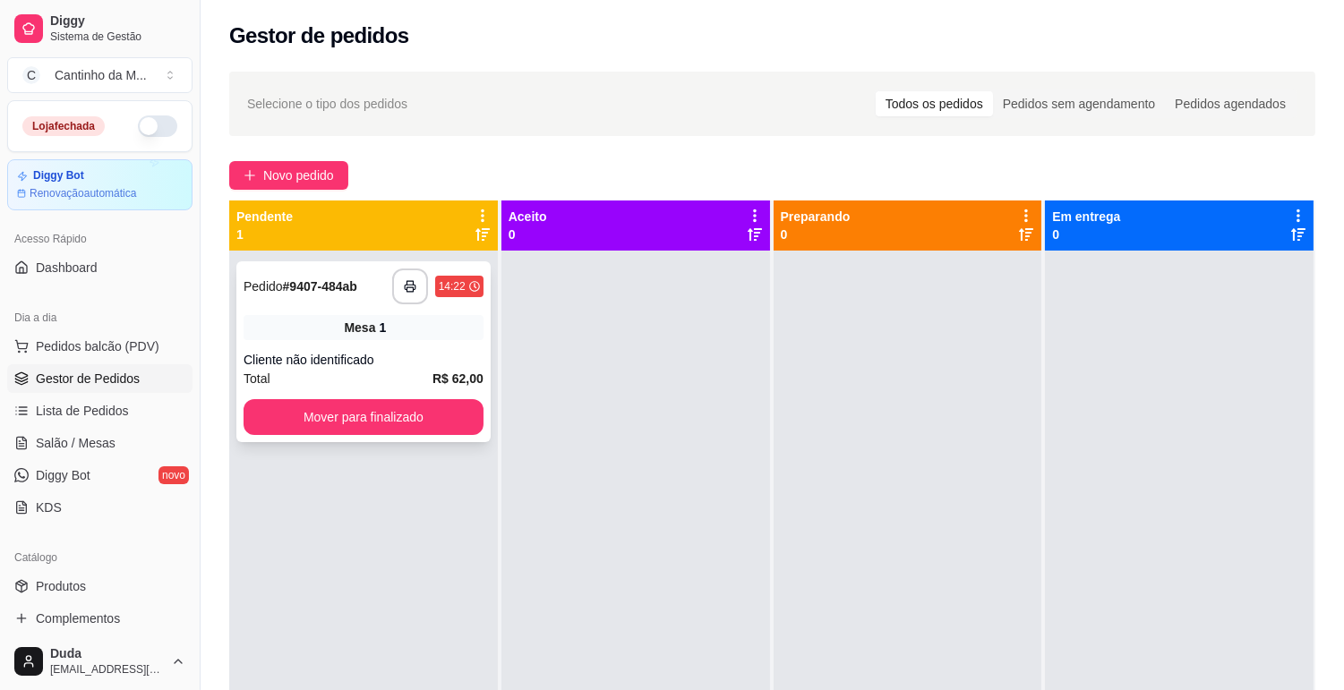
click at [426, 329] on div "Mesa 1" at bounding box center [363, 327] width 240 height 25
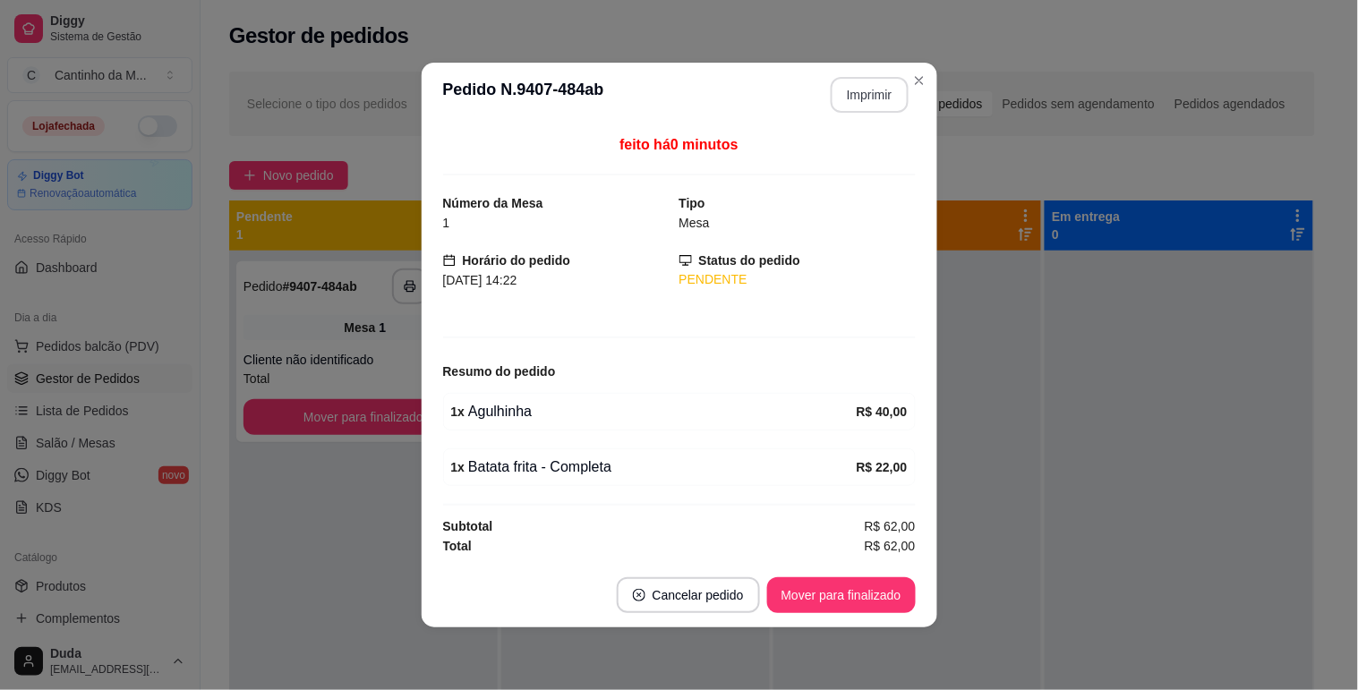
click at [884, 98] on button "Imprimir" at bounding box center [870, 95] width 78 height 36
click at [824, 602] on button "Mover para finalizado" at bounding box center [841, 595] width 149 height 36
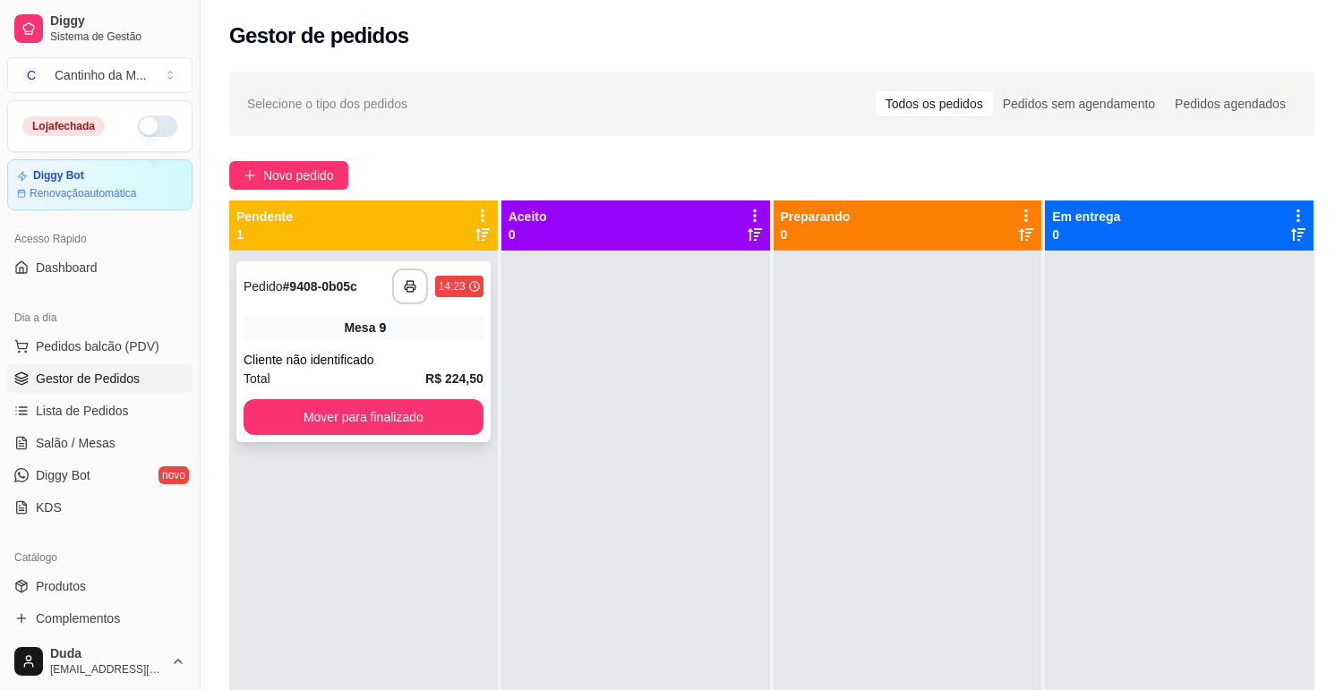
click at [398, 360] on div "Cliente não identificado" at bounding box center [363, 360] width 240 height 18
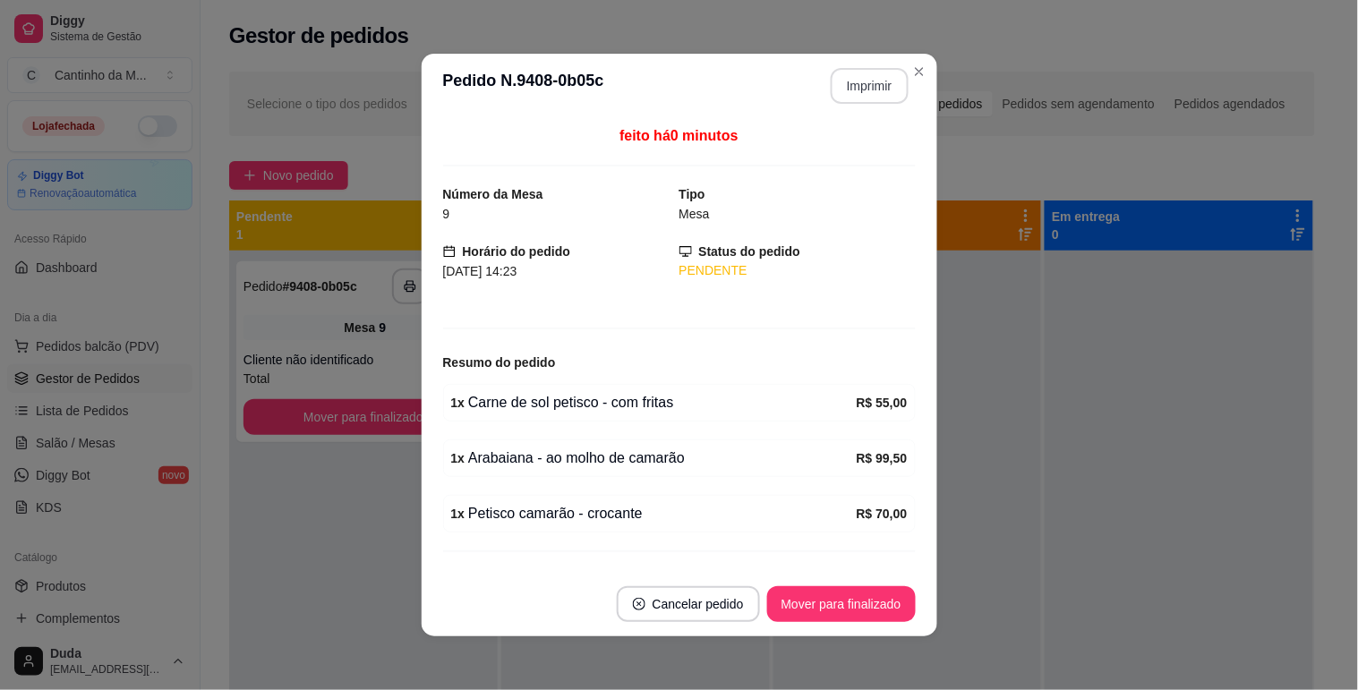
click at [865, 95] on button "Imprimir" at bounding box center [870, 86] width 78 height 36
click at [785, 607] on button "Mover para finalizado" at bounding box center [841, 604] width 144 height 35
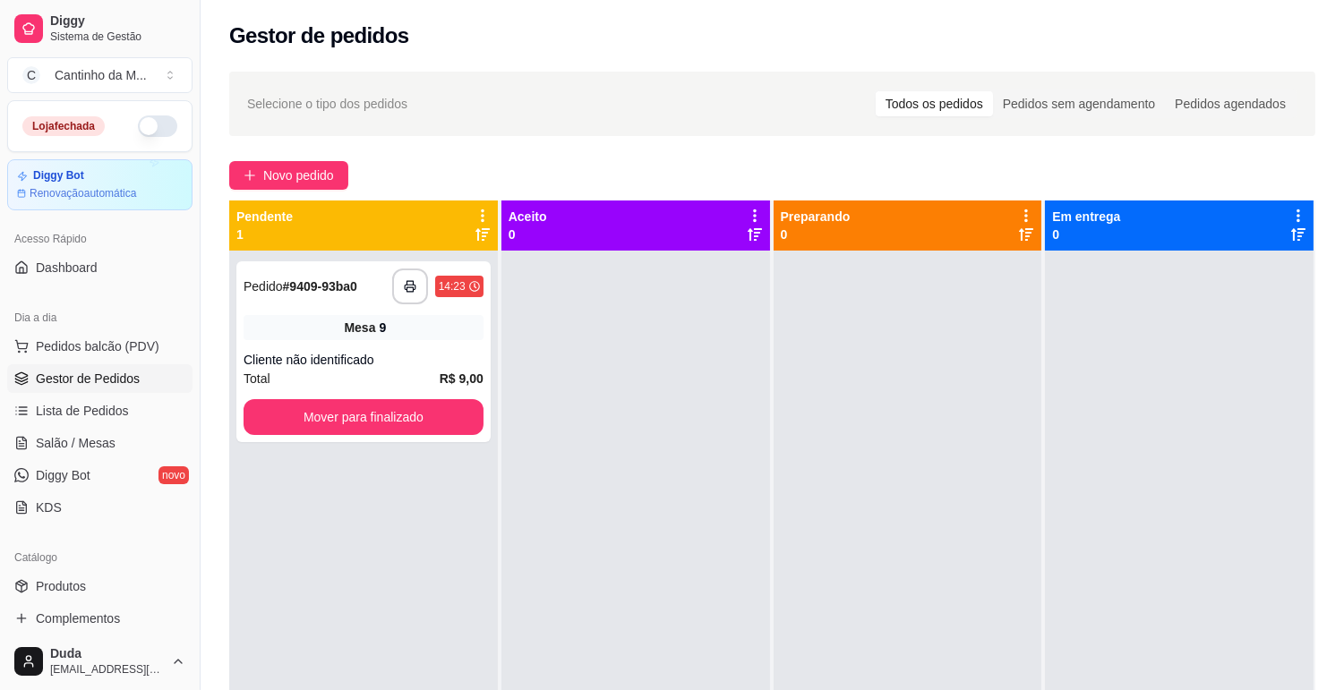
click at [99, 459] on ul "Pedidos balcão (PDV) Gestor de Pedidos Lista de Pedidos Salão / Mesas Diggy Bot…" at bounding box center [99, 427] width 185 height 190
click at [92, 444] on span "Salão / Mesas" at bounding box center [76, 443] width 80 height 18
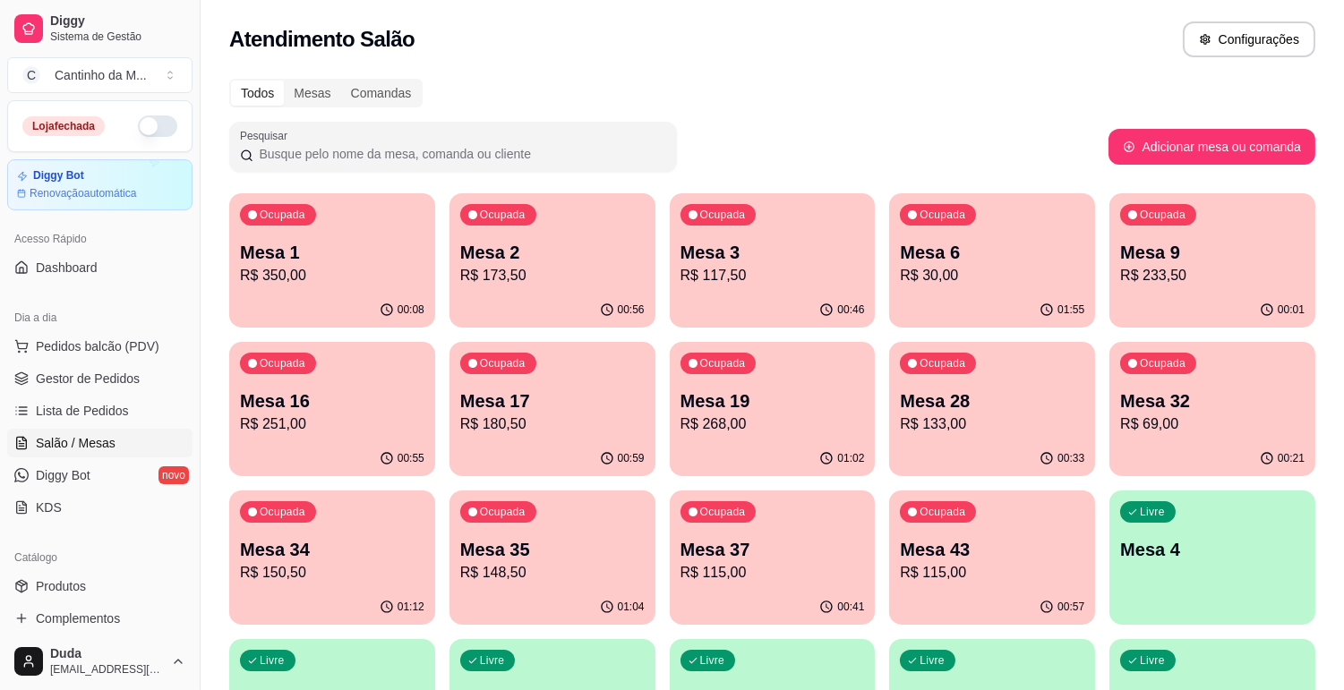
click at [1036, 574] on p "R$ 115,00" at bounding box center [992, 572] width 184 height 21
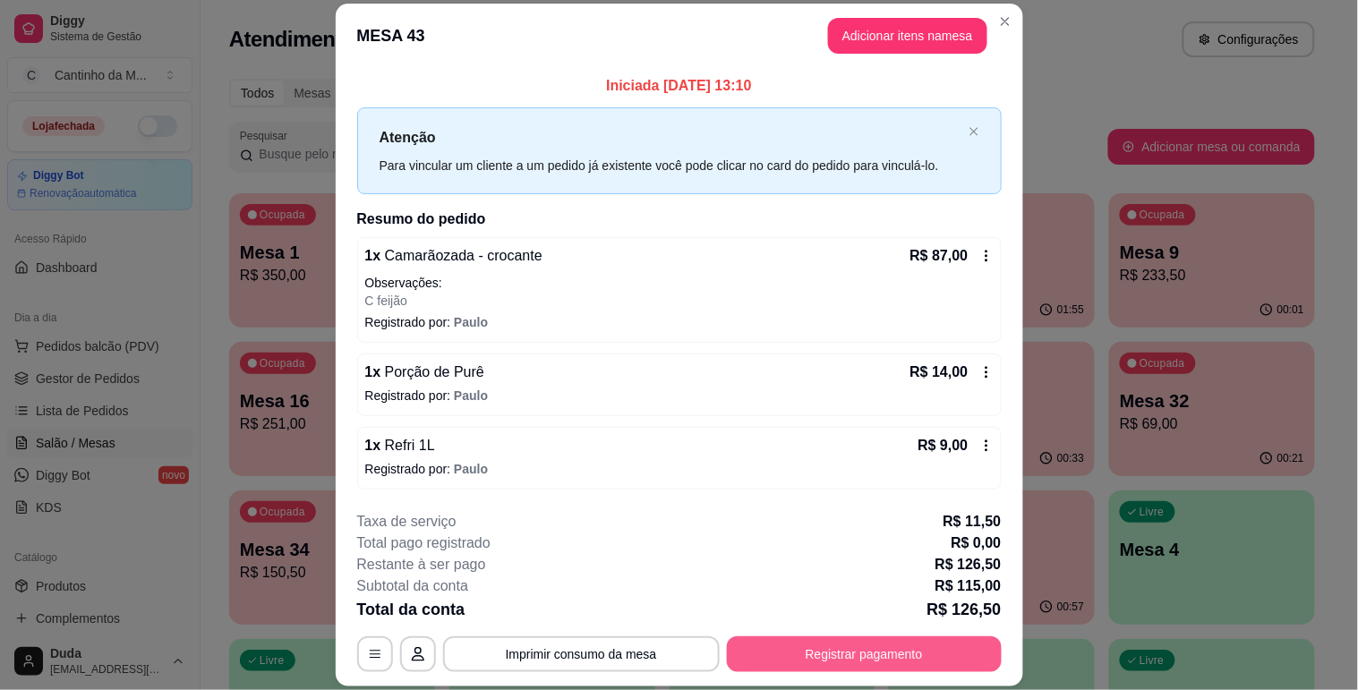
click at [868, 649] on button "Registrar pagamento" at bounding box center [864, 654] width 275 height 36
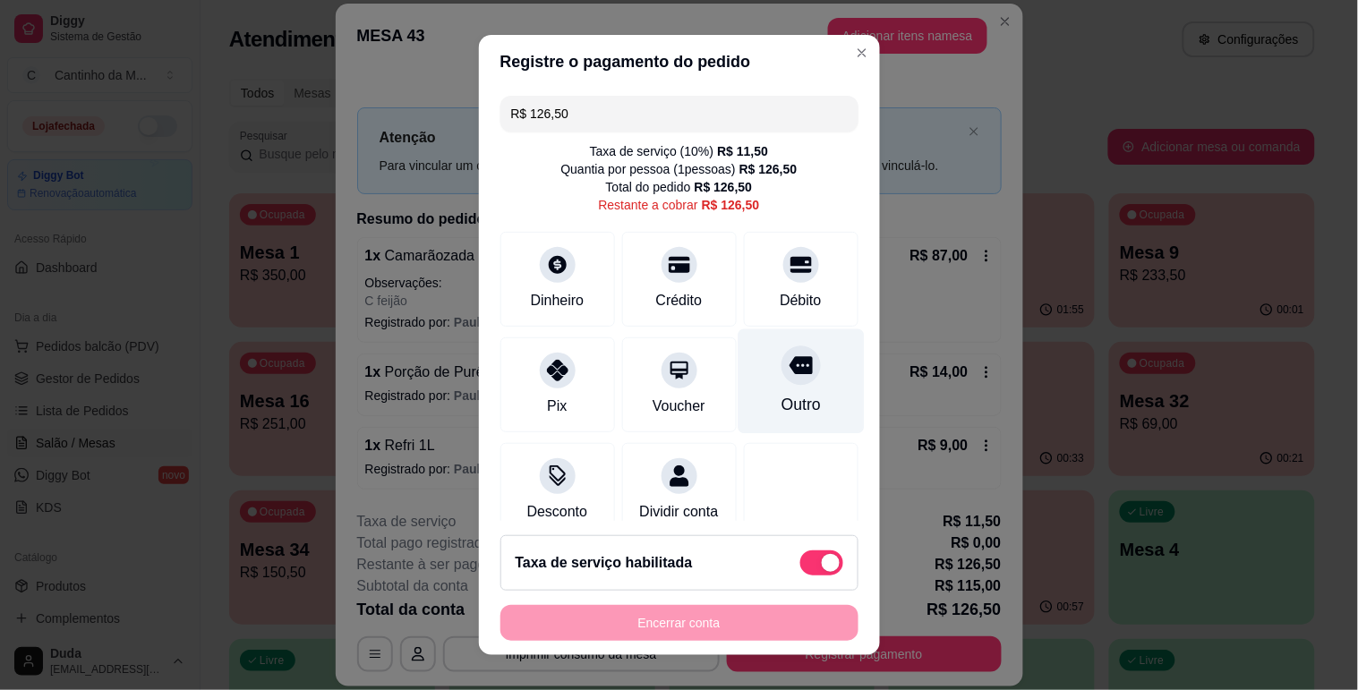
click at [781, 397] on div "Outro" at bounding box center [800, 404] width 39 height 23
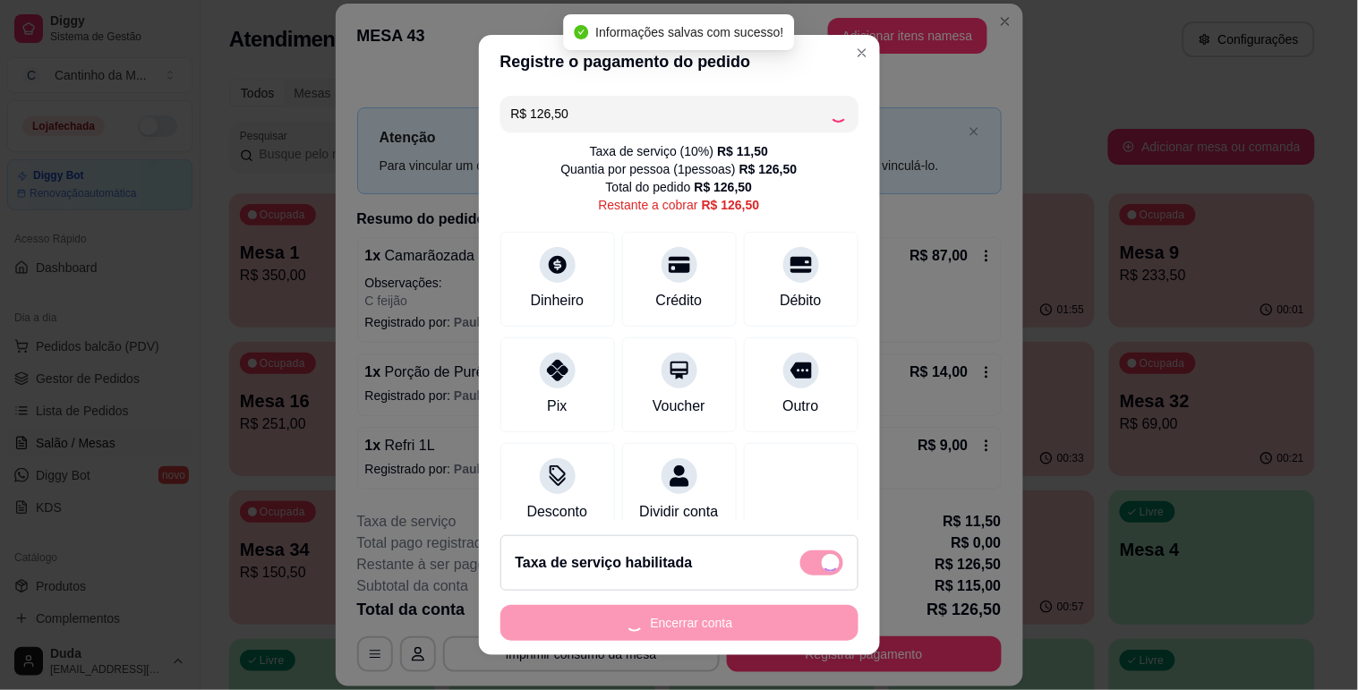
type input "R$ 0,00"
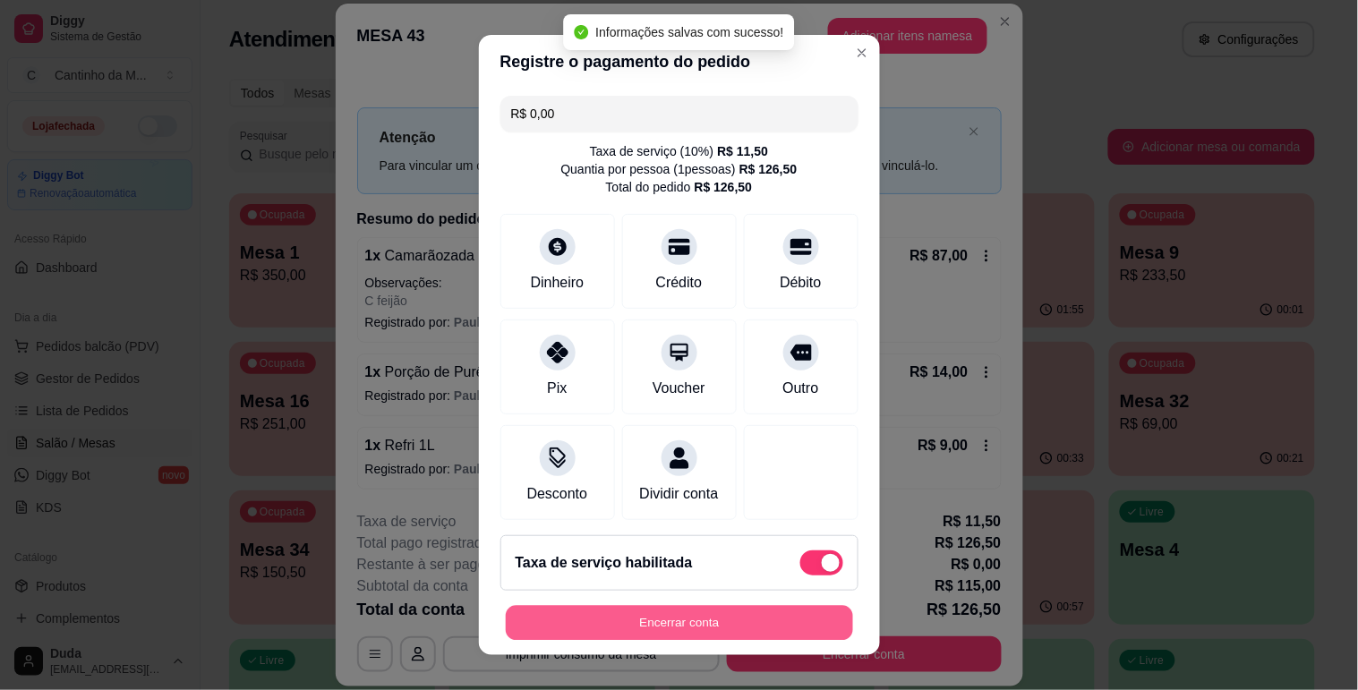
click at [702, 628] on button "Encerrar conta" at bounding box center [679, 623] width 347 height 35
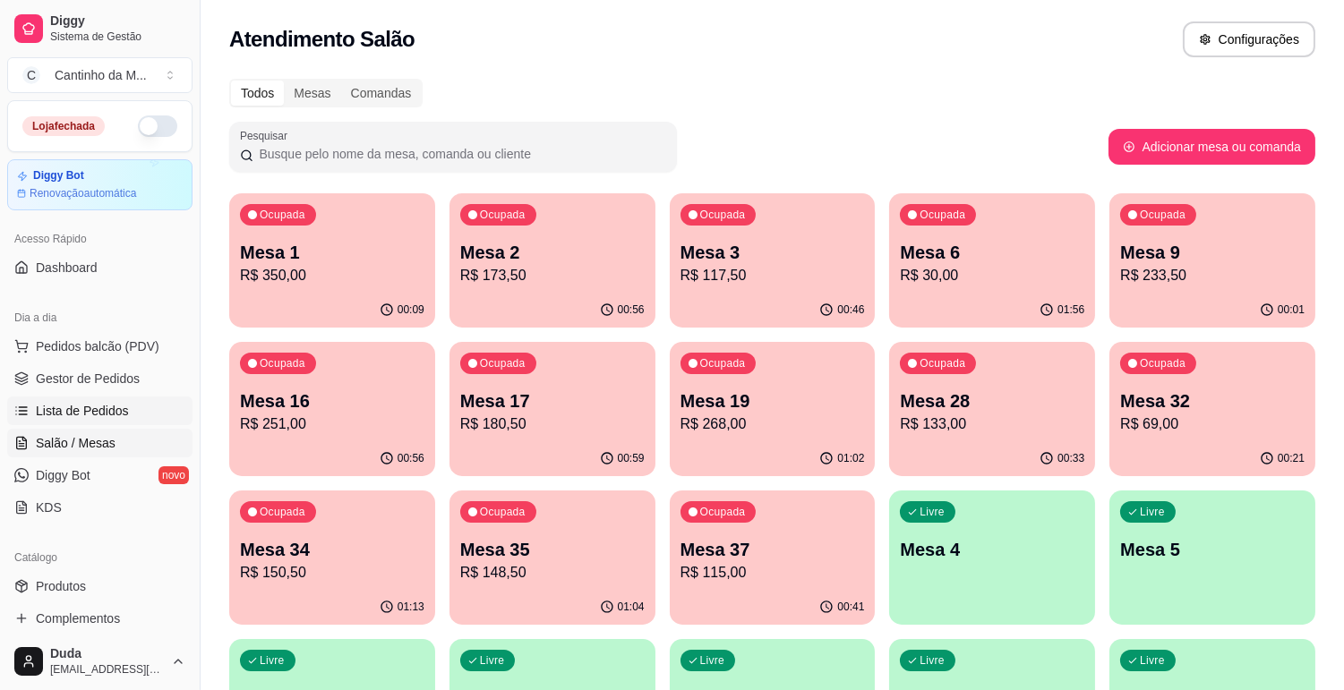
click at [92, 408] on span "Lista de Pedidos" at bounding box center [82, 411] width 93 height 18
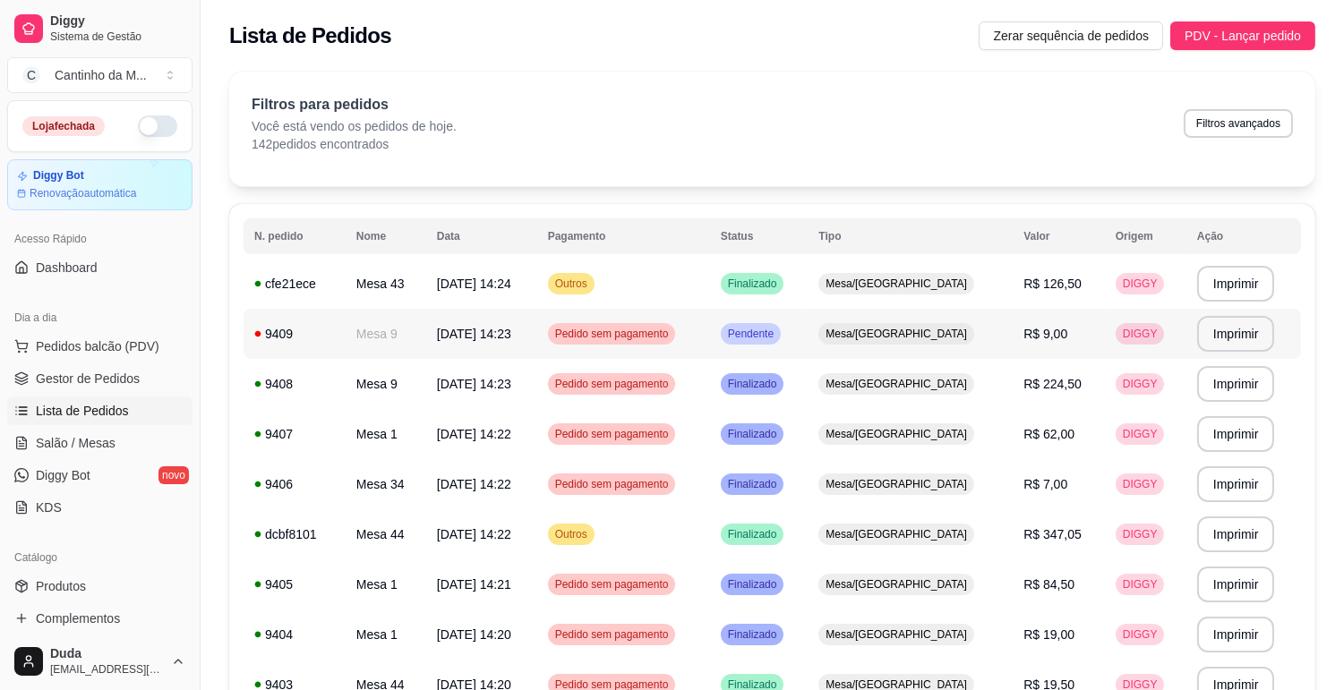
click at [808, 328] on td "Pendente" at bounding box center [759, 334] width 98 height 50
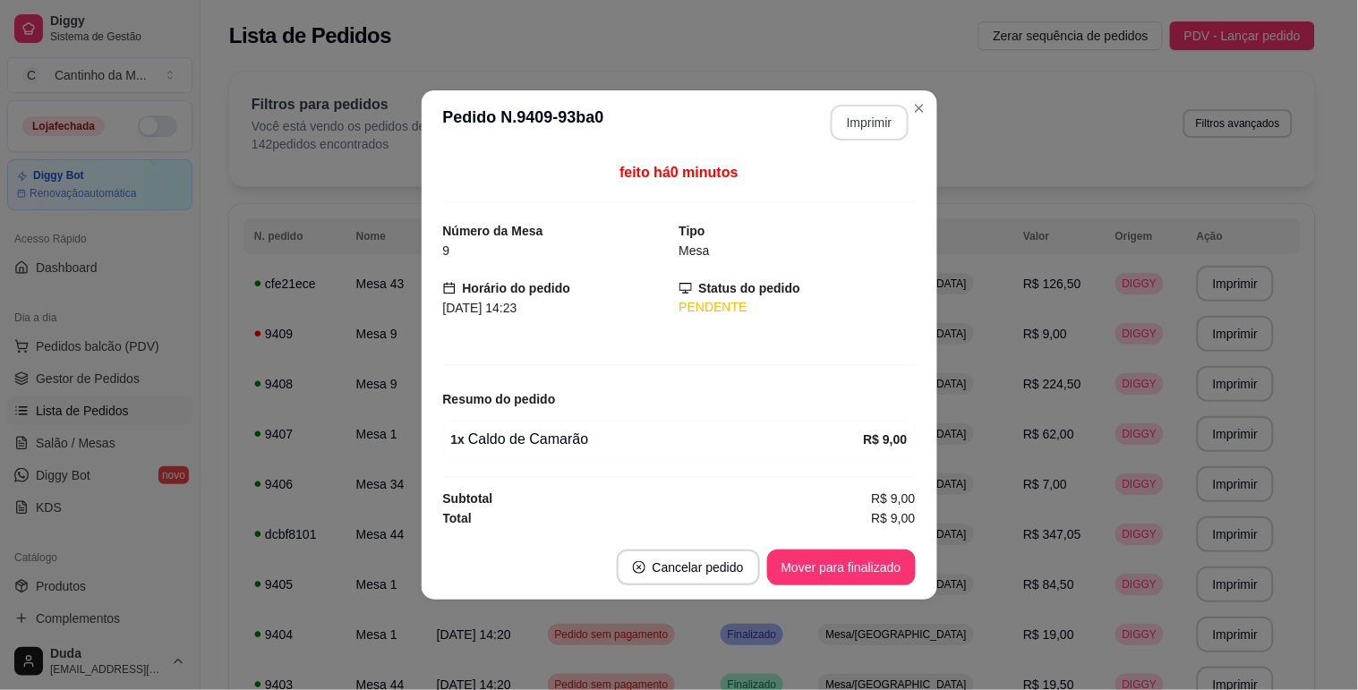
click at [849, 129] on button "Imprimir" at bounding box center [870, 123] width 78 height 36
click at [838, 565] on button "Mover para finalizado" at bounding box center [841, 568] width 149 height 36
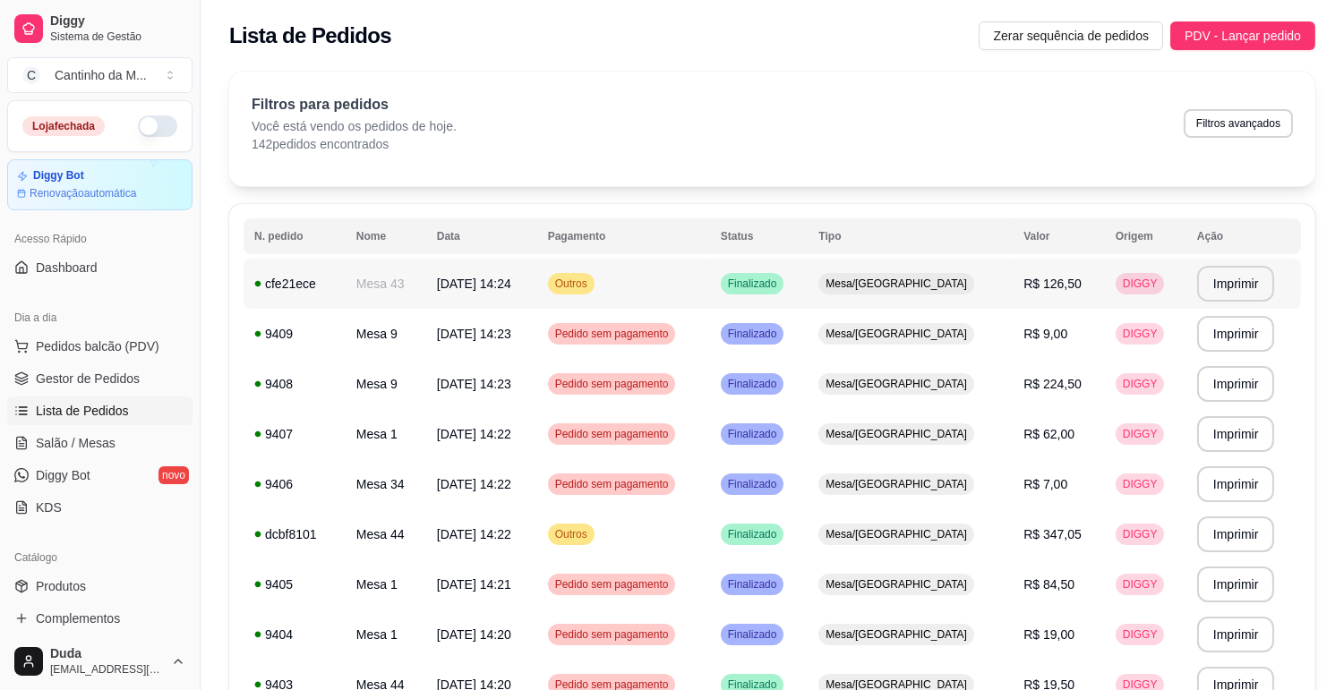
click at [970, 263] on td "Mesa/[GEOGRAPHIC_DATA]" at bounding box center [909, 284] width 205 height 50
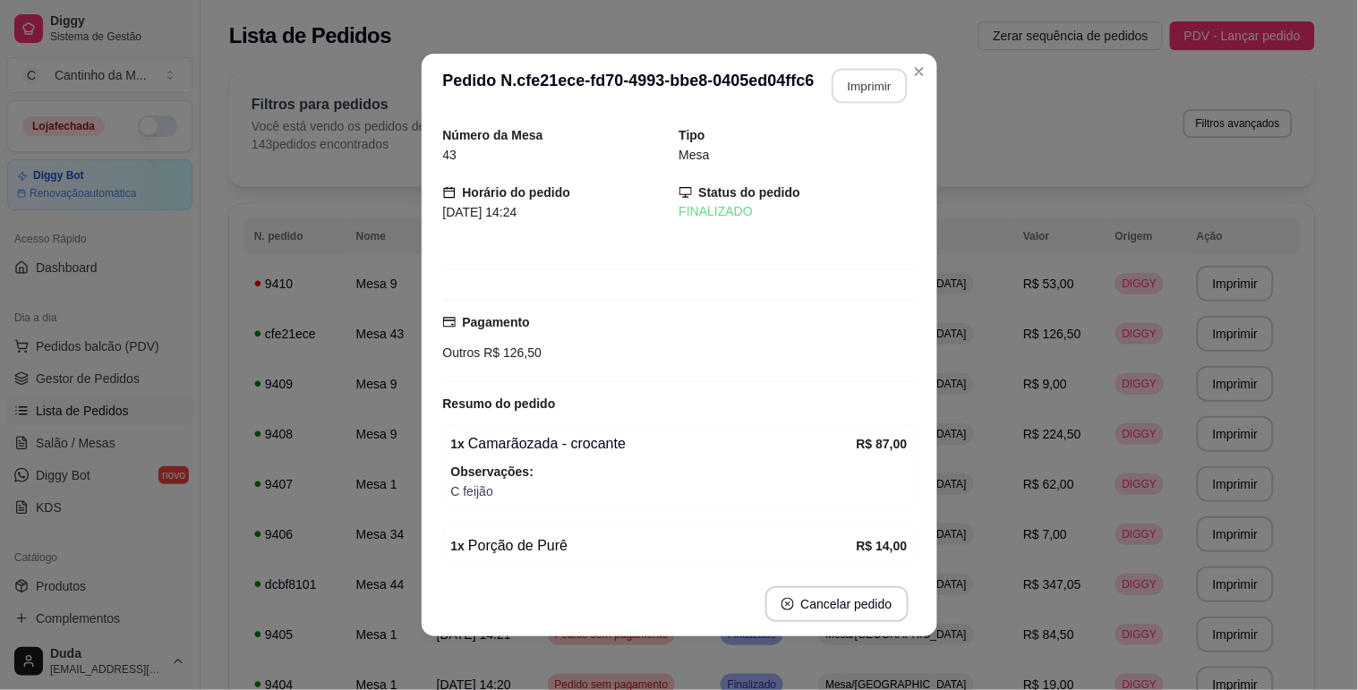
click at [850, 69] on button "Imprimir" at bounding box center [869, 86] width 75 height 35
click at [303, 412] on div "**********" at bounding box center [679, 345] width 1358 height 690
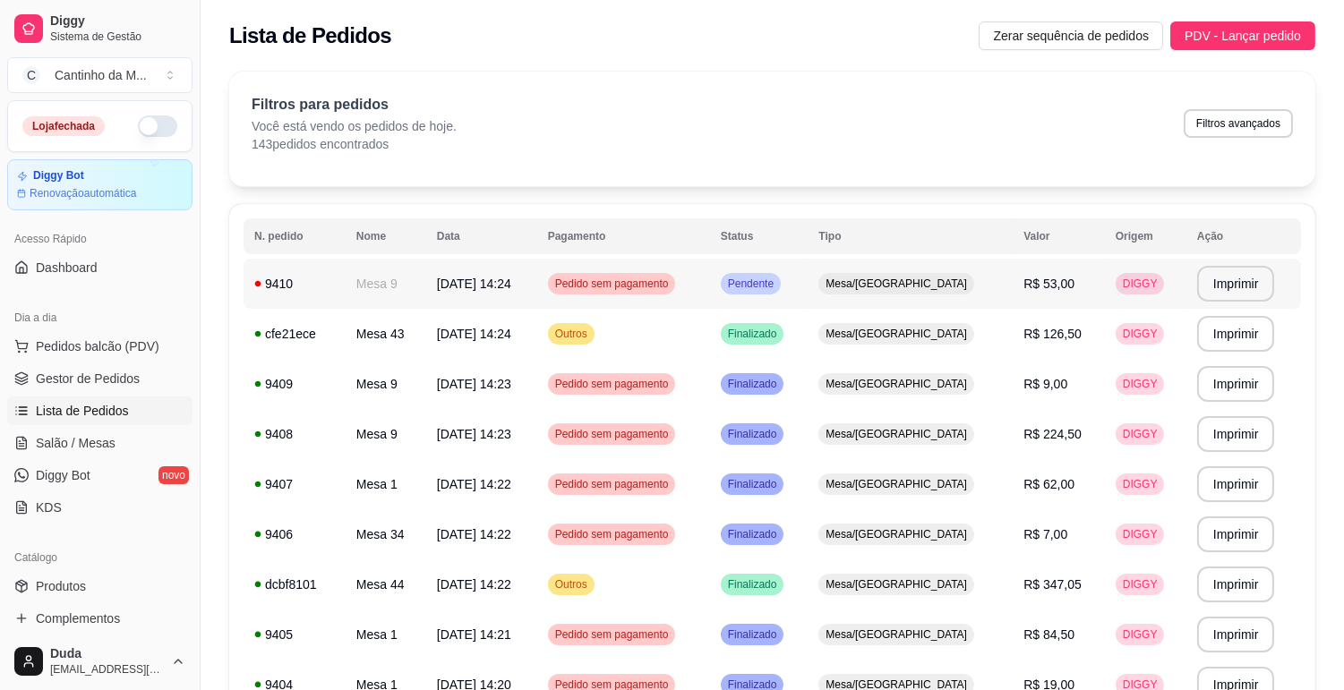
click at [383, 291] on td "Mesa 9" at bounding box center [386, 284] width 81 height 50
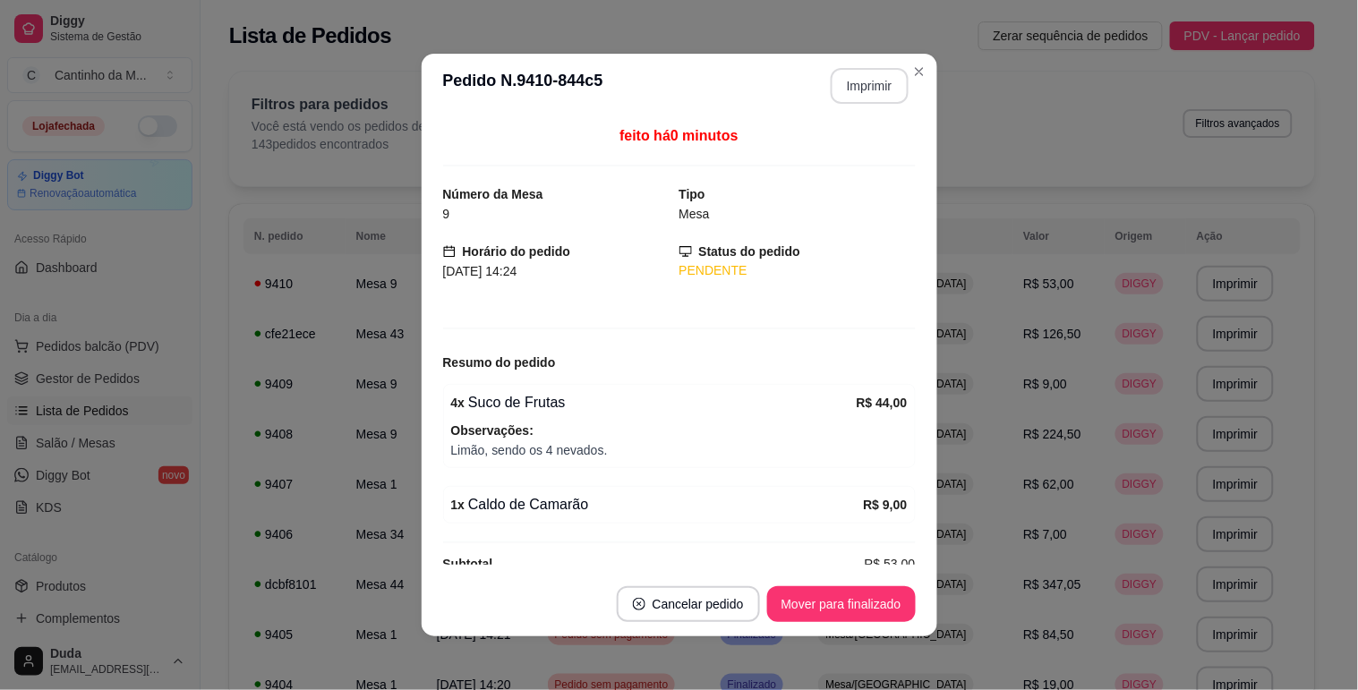
click at [865, 82] on button "Imprimir" at bounding box center [870, 86] width 78 height 36
click at [789, 602] on button "Mover para finalizado" at bounding box center [841, 604] width 144 height 35
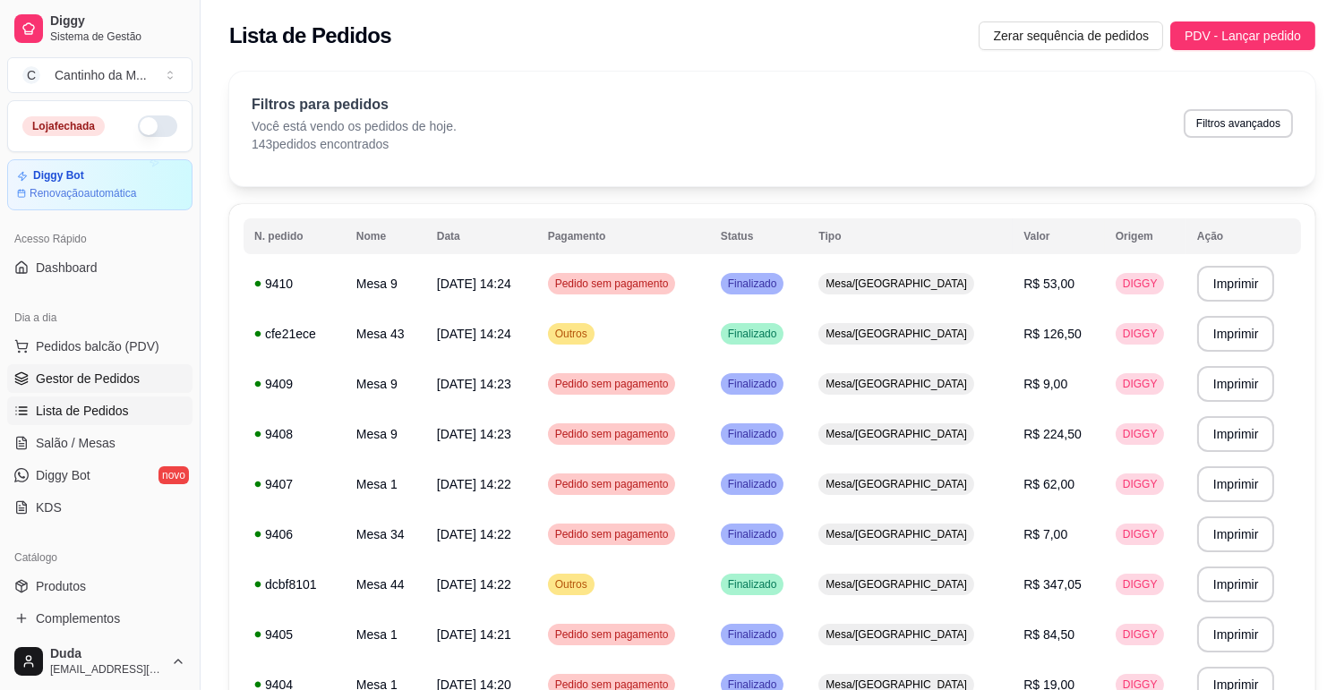
click at [88, 371] on span "Gestor de Pedidos" at bounding box center [88, 379] width 104 height 18
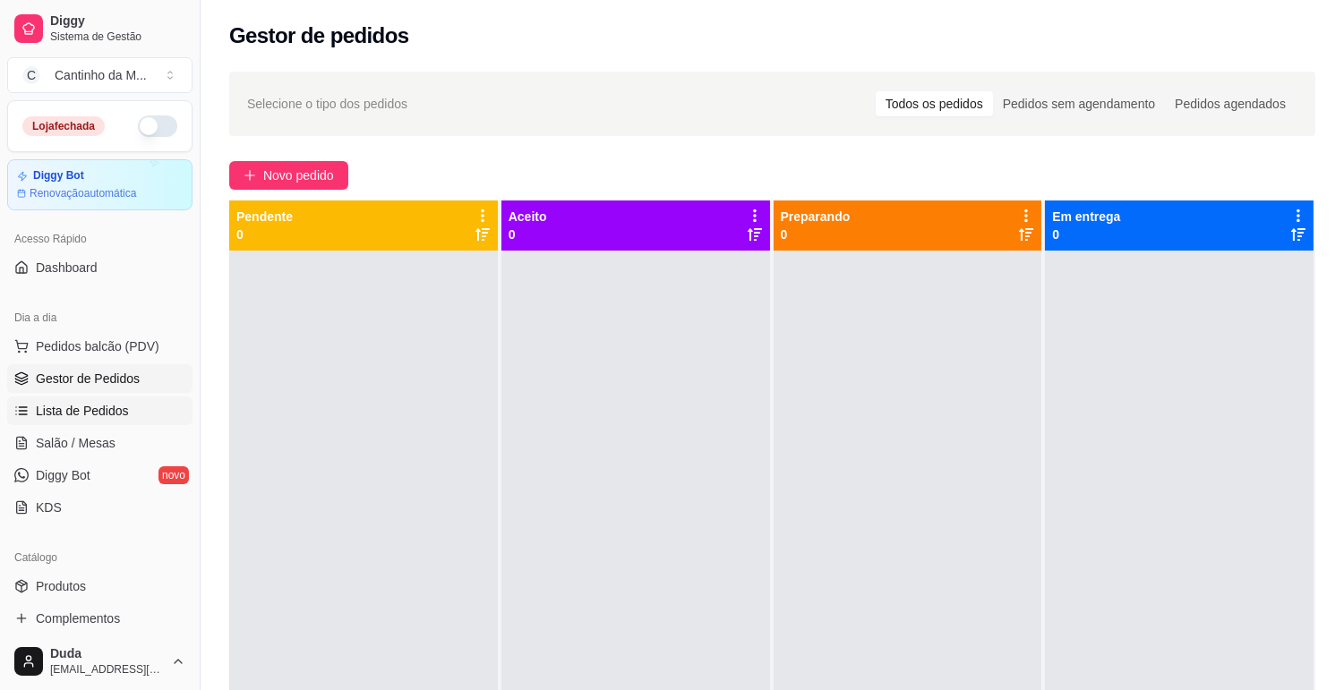
click at [41, 414] on span "Lista de Pedidos" at bounding box center [82, 411] width 93 height 18
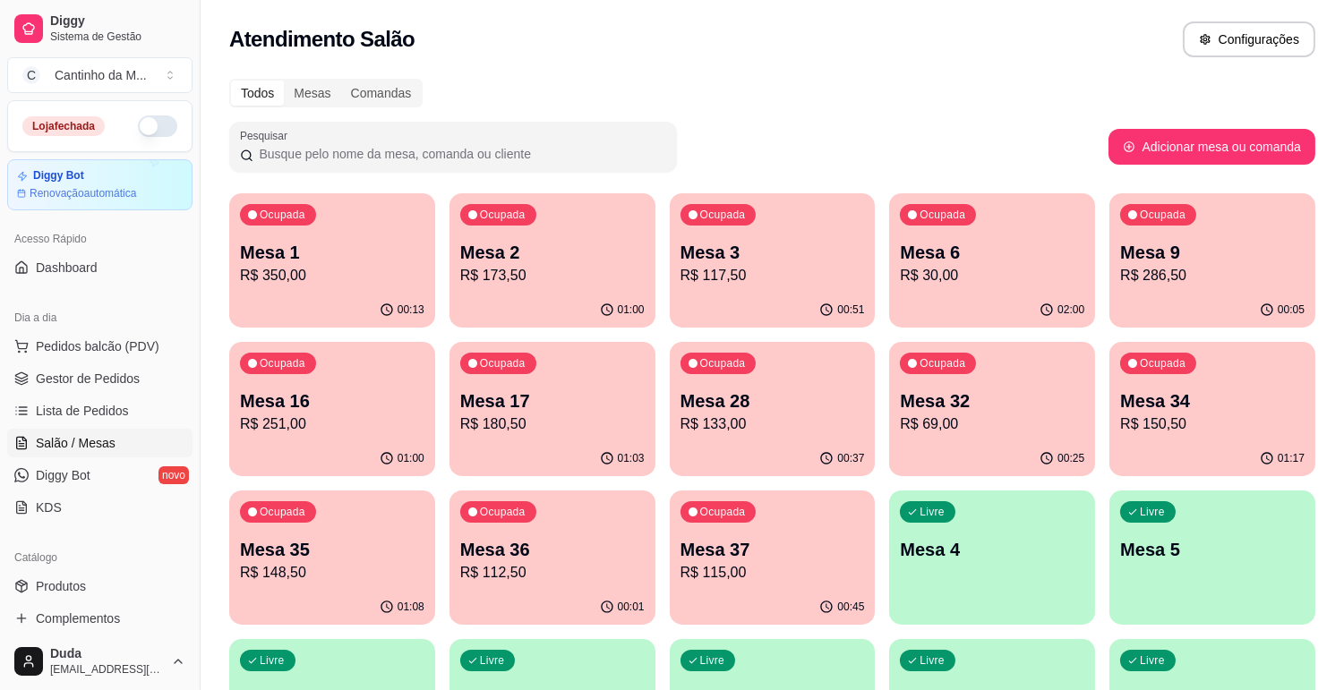
scroll to position [199, 0]
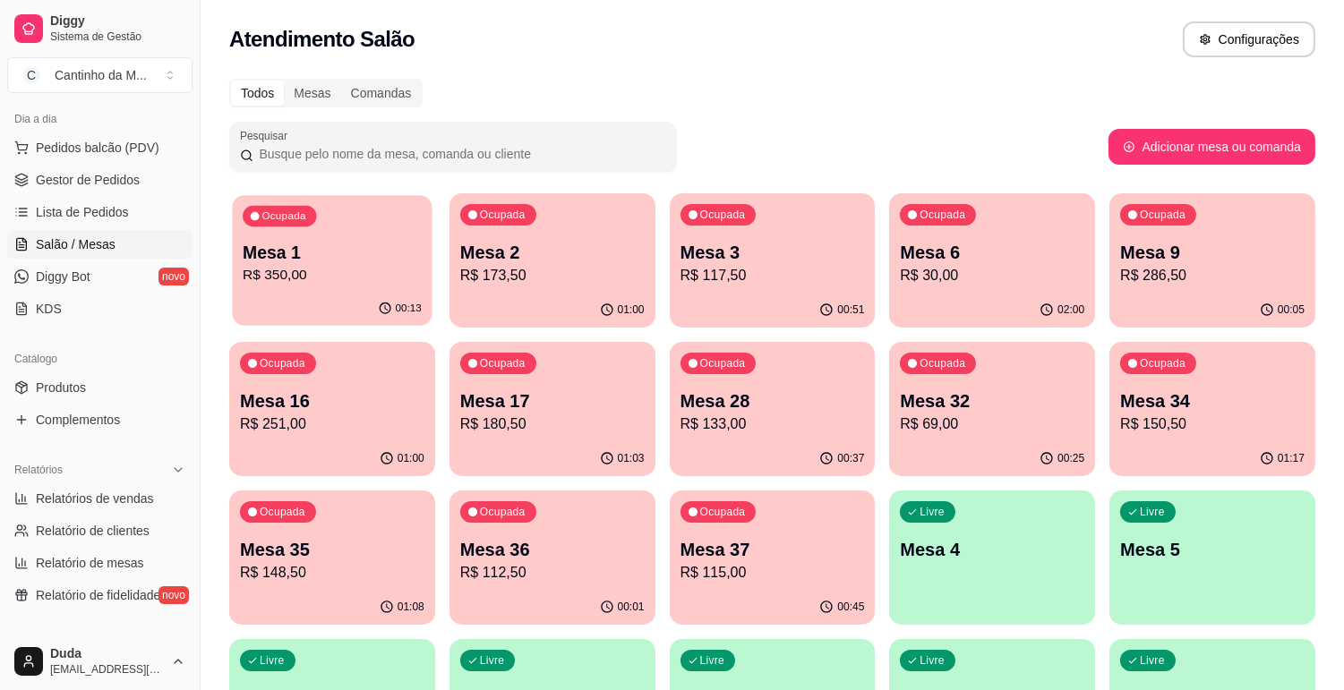
click at [406, 246] on p "Mesa 1" at bounding box center [332, 253] width 179 height 24
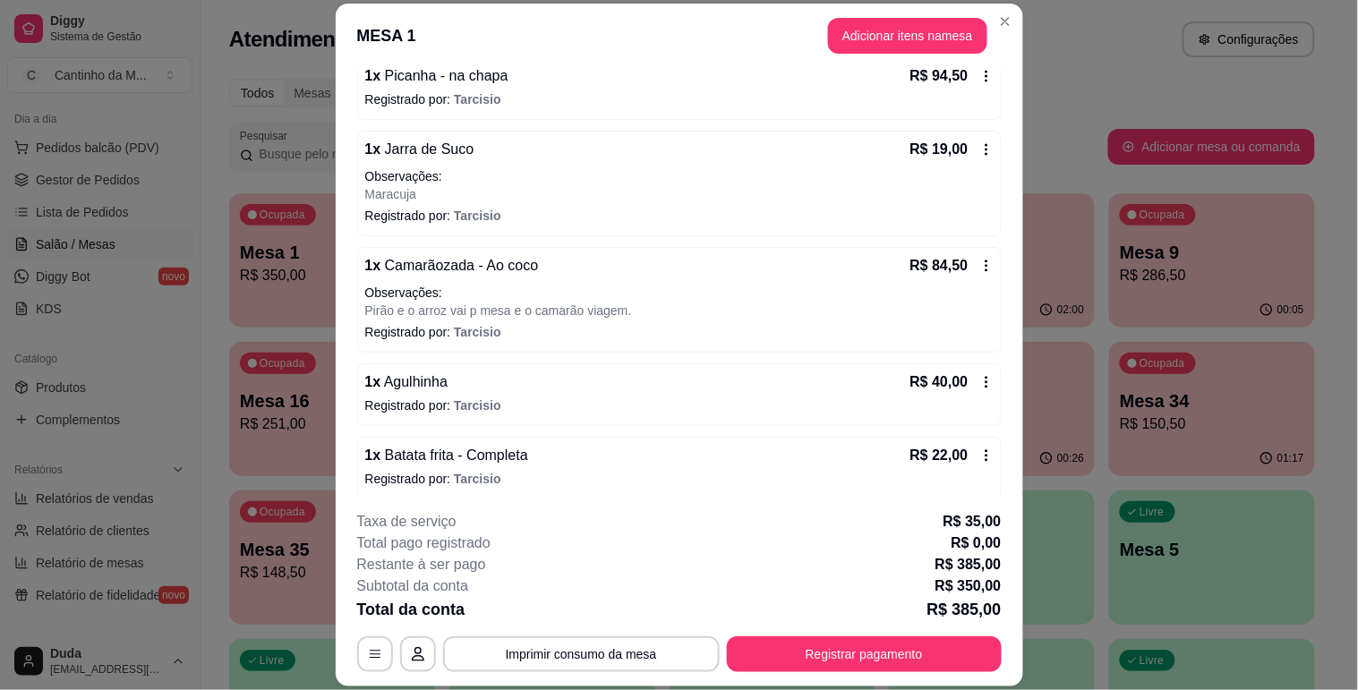
scroll to position [263, 0]
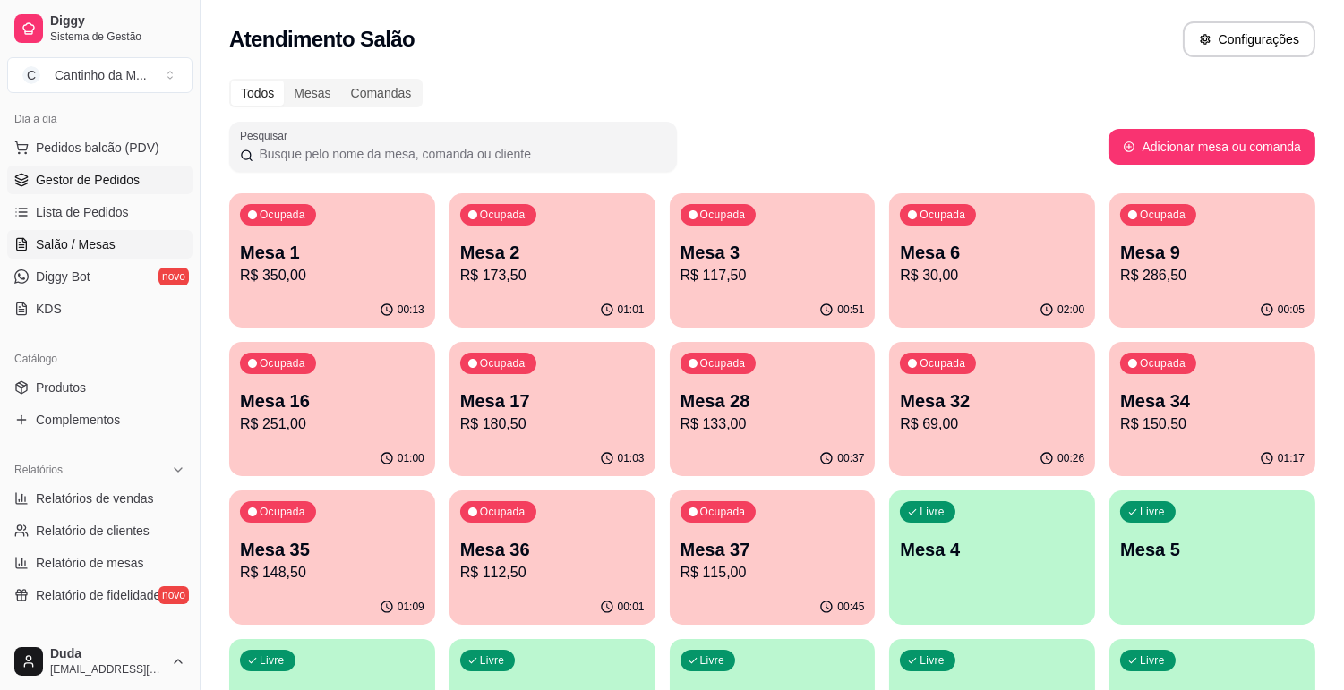
click at [111, 183] on span "Gestor de Pedidos" at bounding box center [88, 180] width 104 height 18
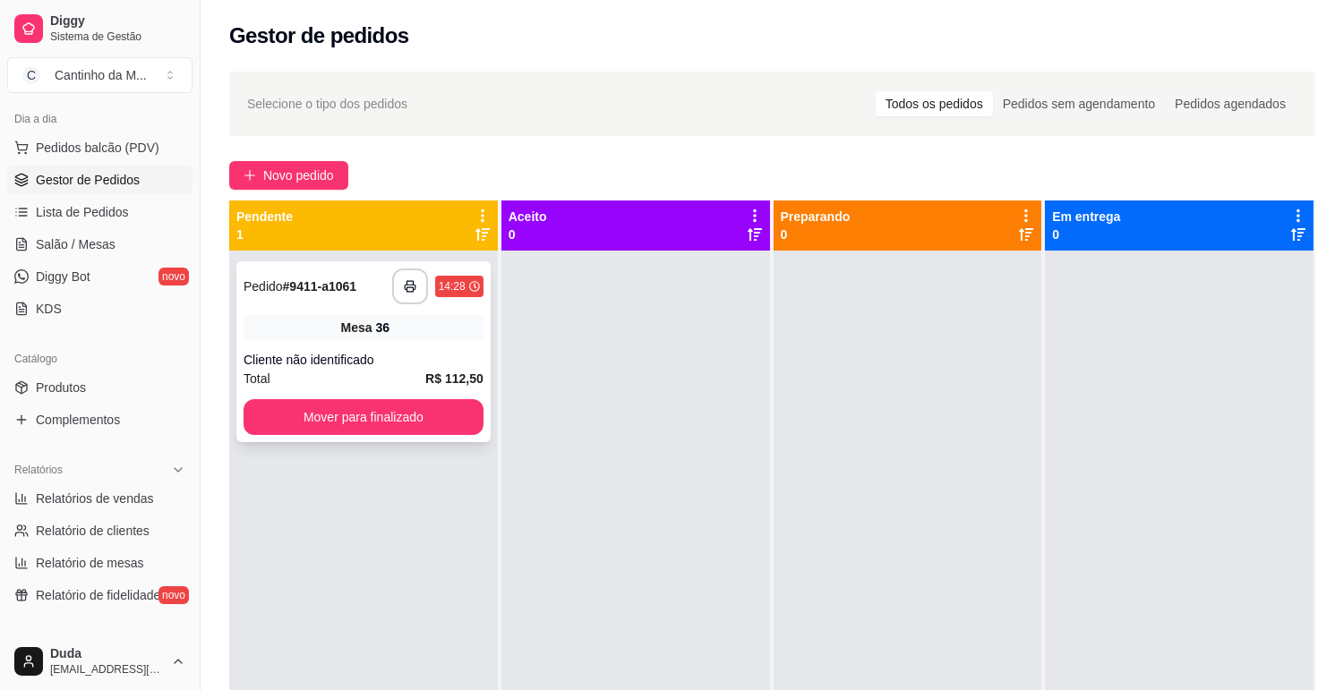
click at [291, 326] on div "Mesa 36" at bounding box center [363, 327] width 240 height 25
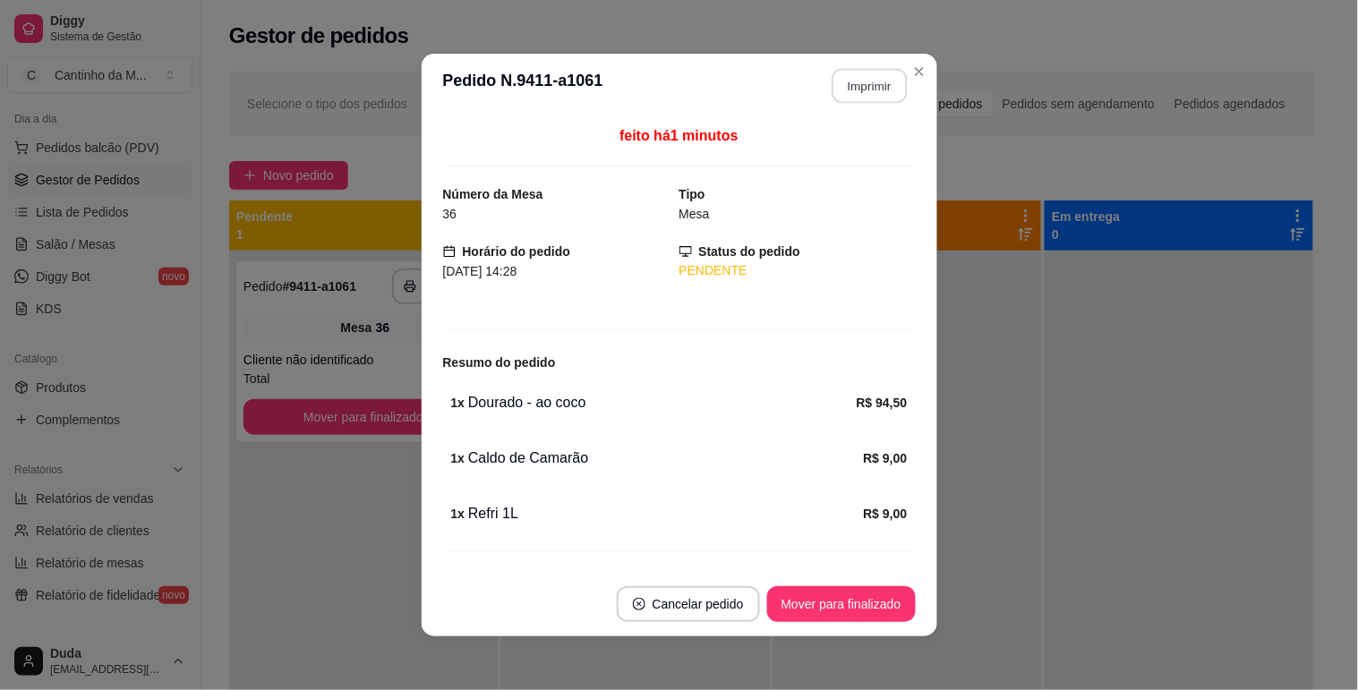
click at [848, 95] on button "Imprimir" at bounding box center [869, 86] width 75 height 35
click at [867, 587] on button "Mover para finalizado" at bounding box center [841, 604] width 144 height 35
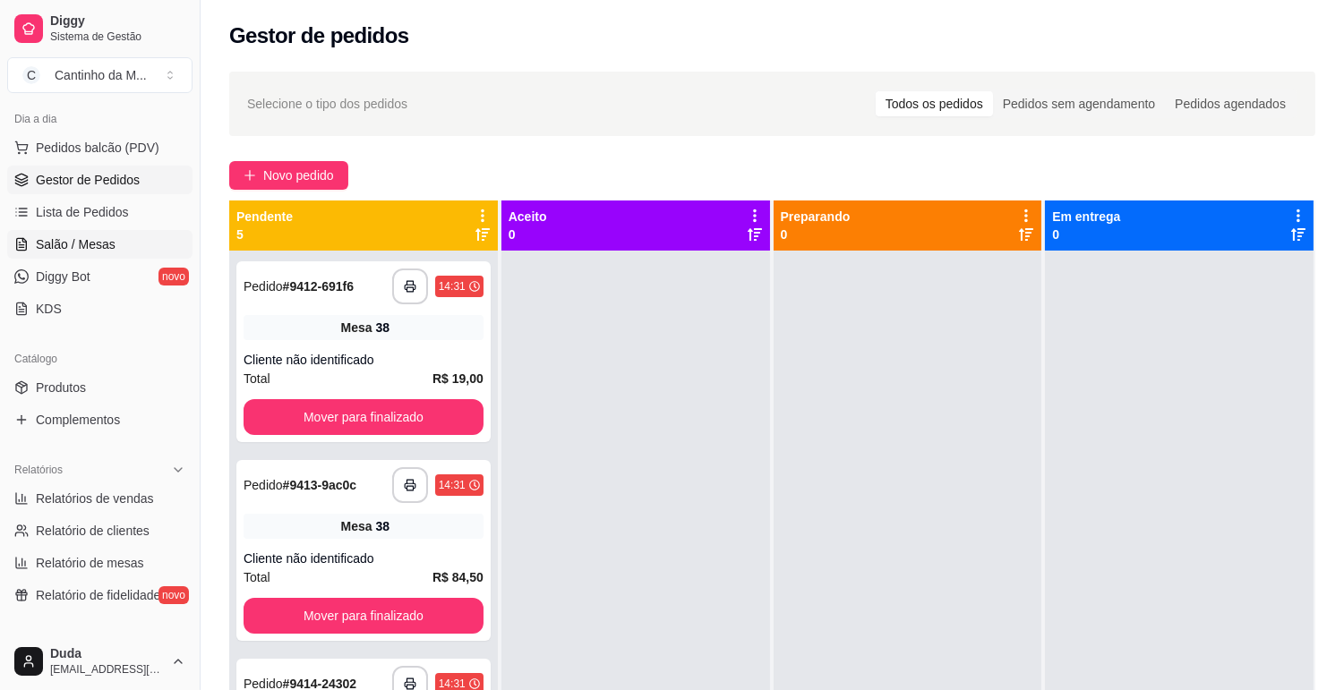
click at [115, 253] on link "Salão / Mesas" at bounding box center [99, 244] width 185 height 29
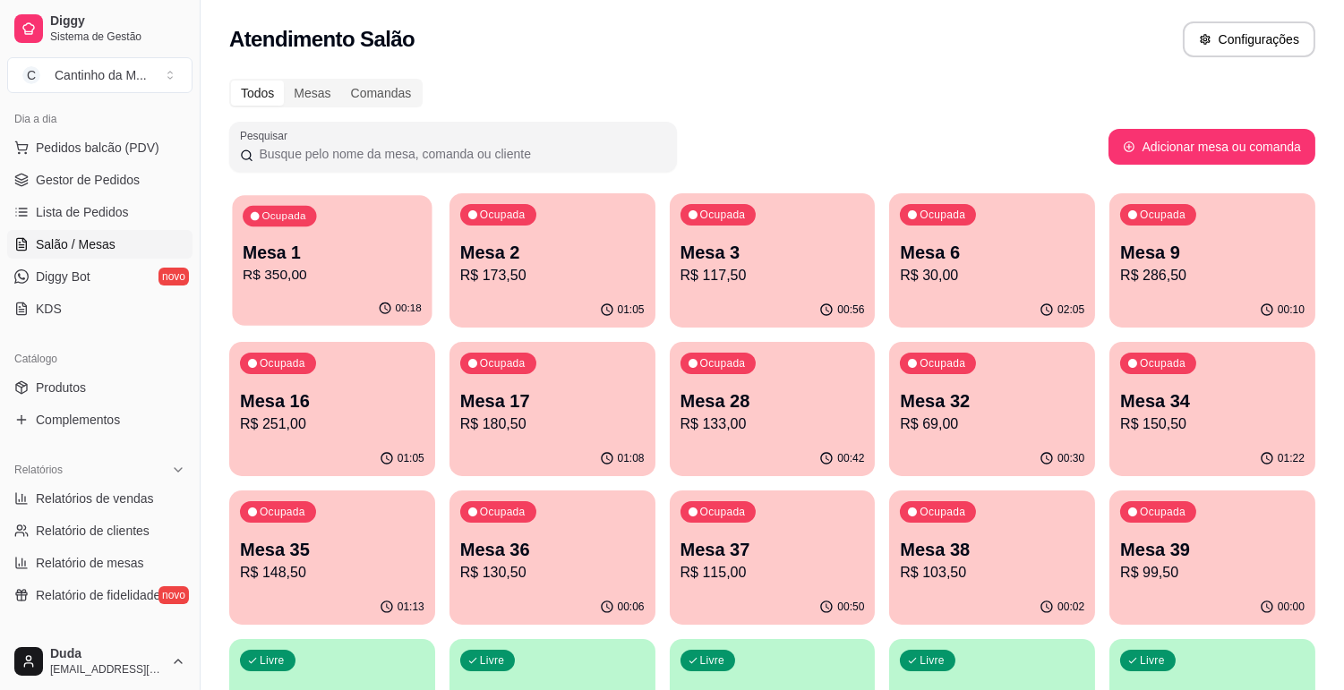
click at [294, 272] on p "R$ 350,00" at bounding box center [332, 275] width 179 height 21
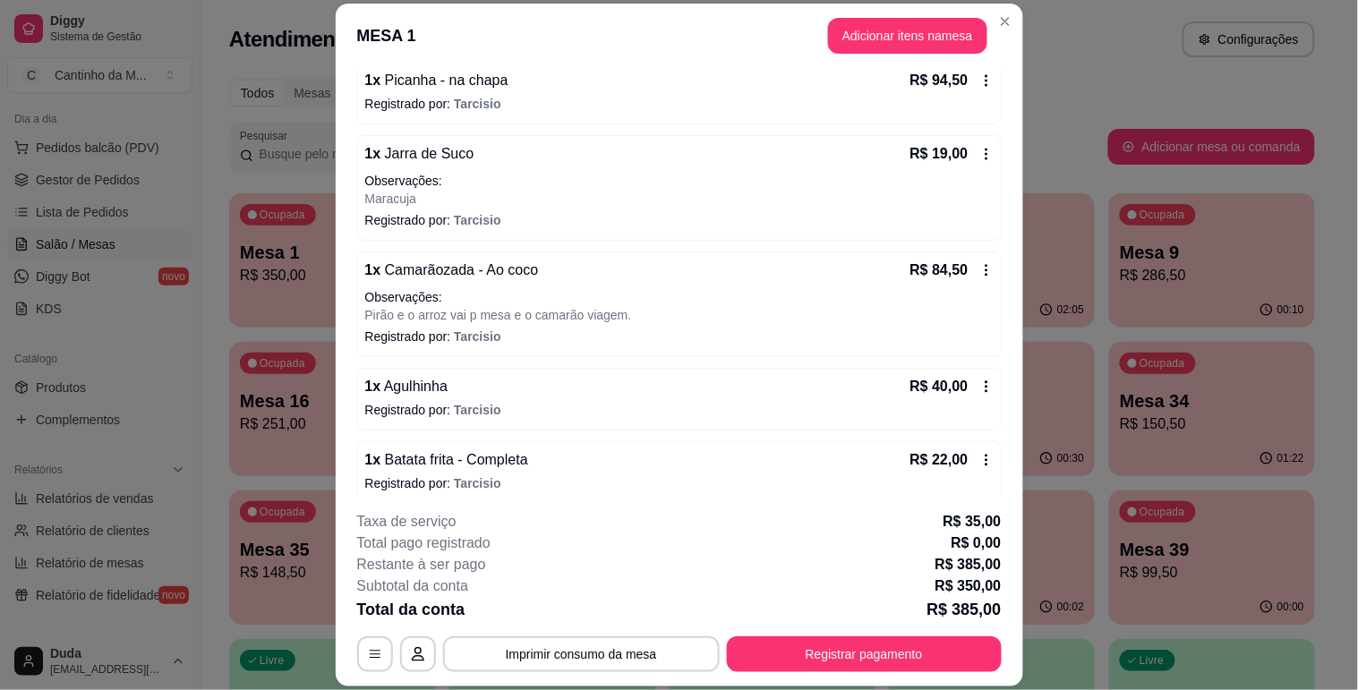
scroll to position [263, 0]
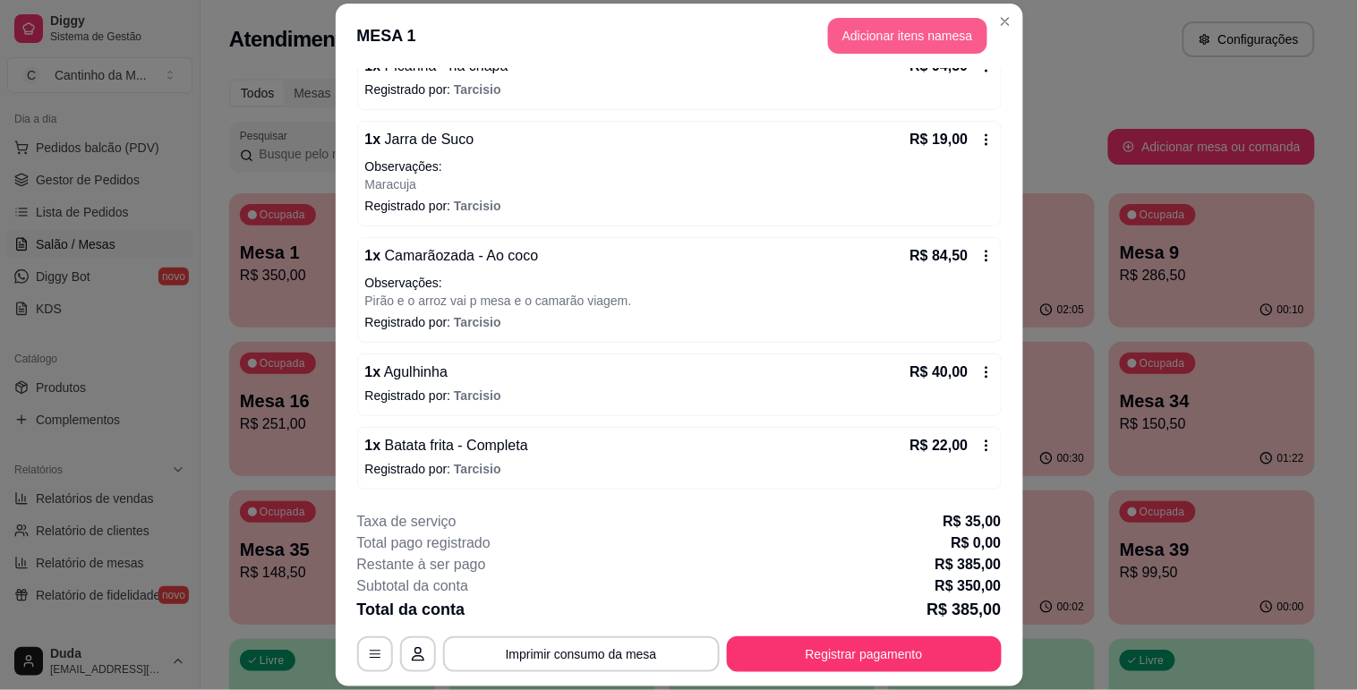
click at [909, 30] on button "Adicionar itens na mesa" at bounding box center [907, 36] width 159 height 36
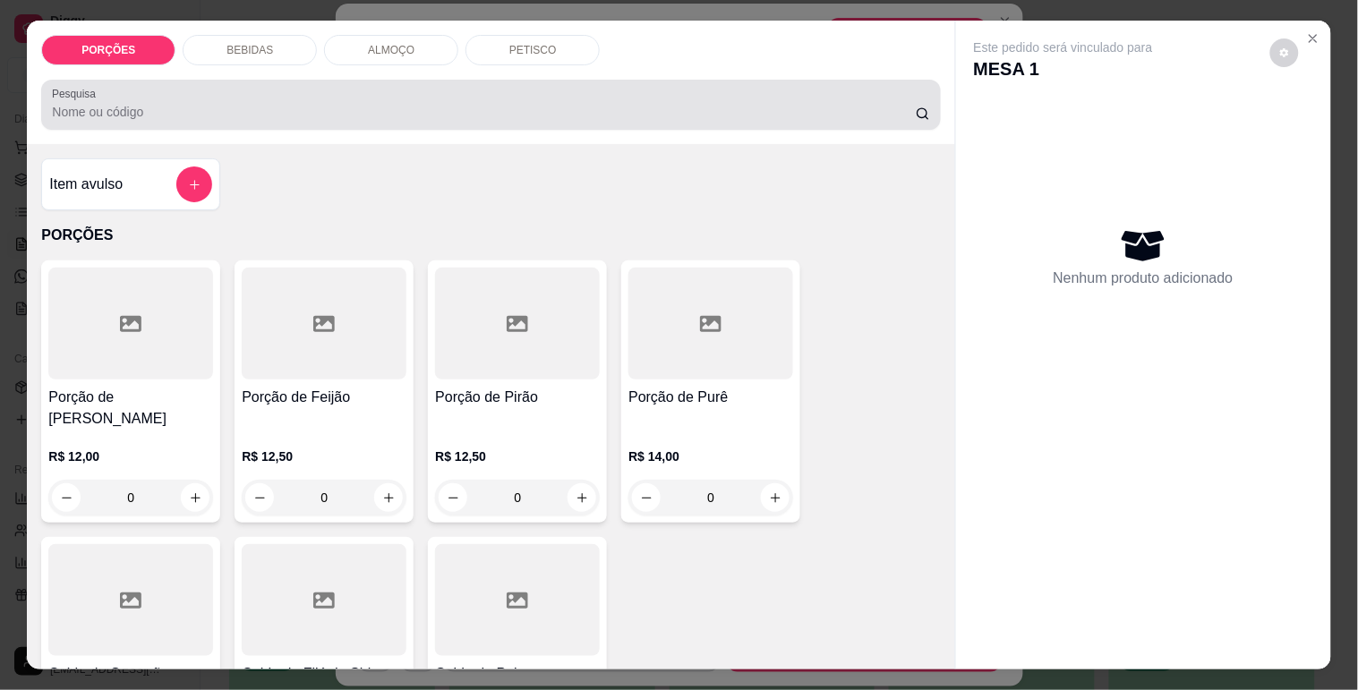
click at [409, 109] on input "Pesquisa" at bounding box center [484, 112] width 864 height 18
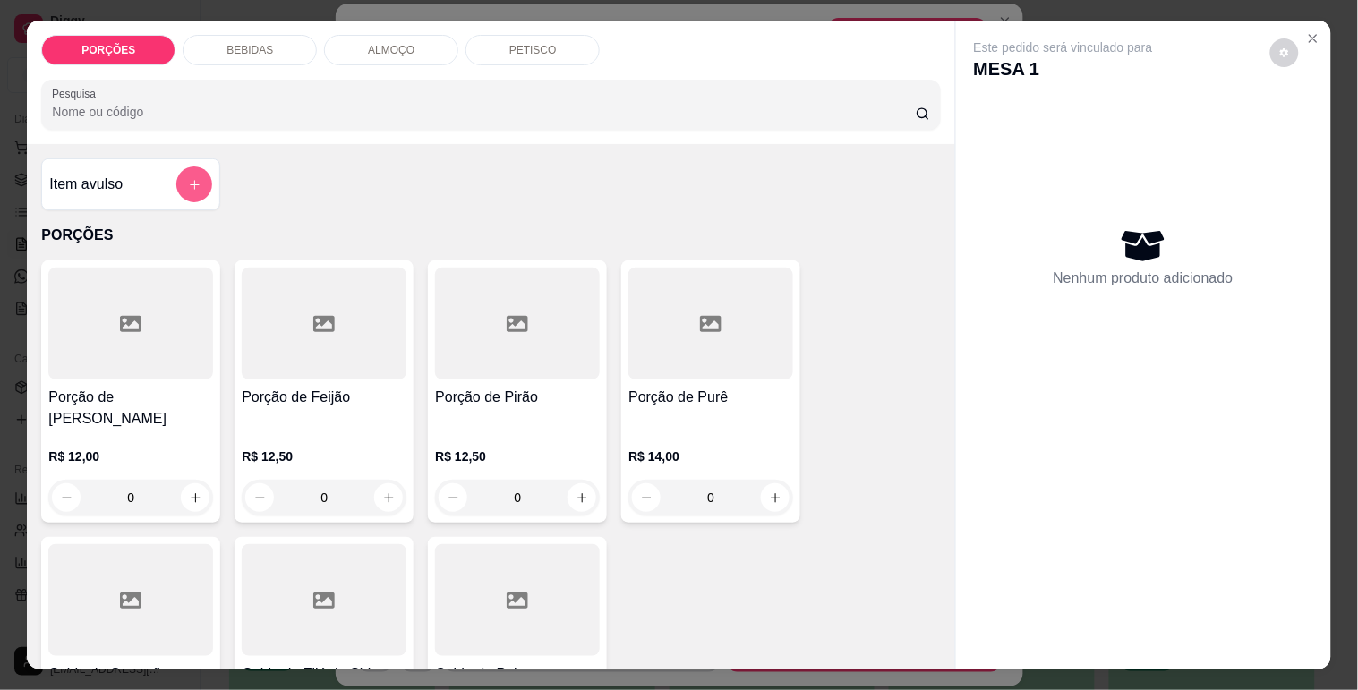
click at [188, 167] on button "add-separate-item" at bounding box center [194, 185] width 36 height 36
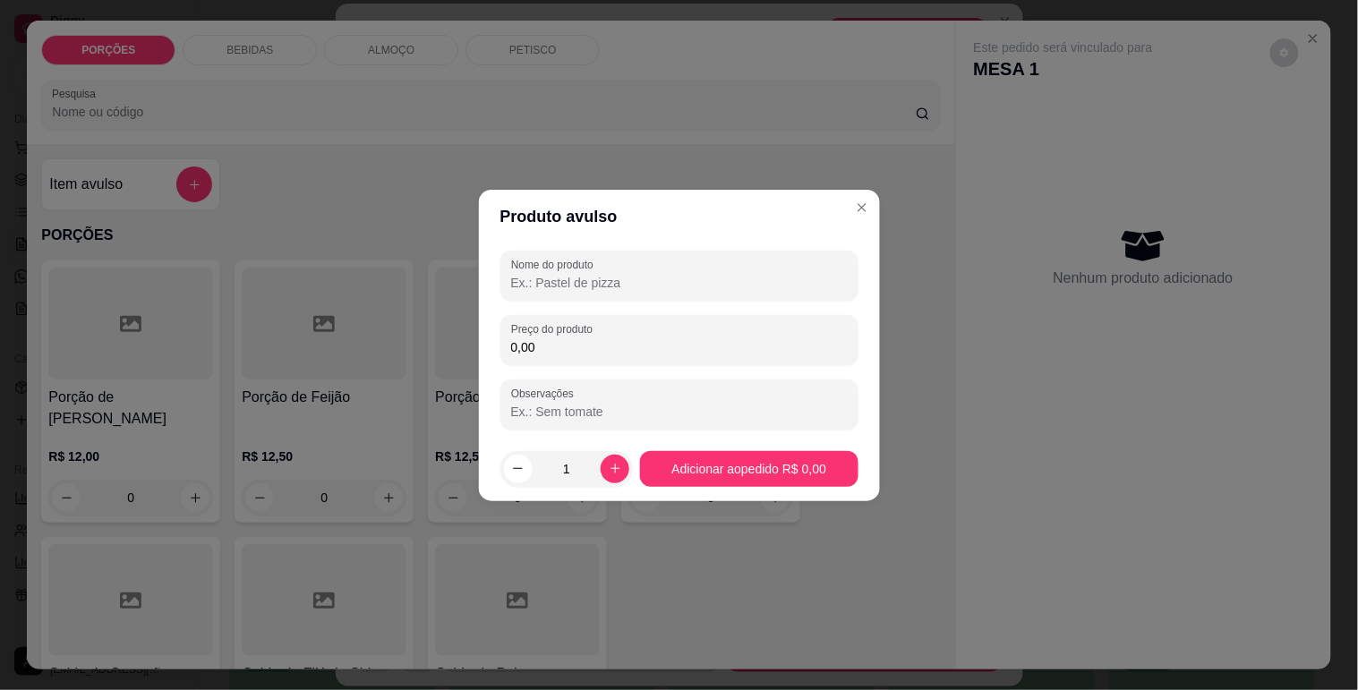
click at [558, 291] on input "Nome do produto" at bounding box center [679, 283] width 337 height 18
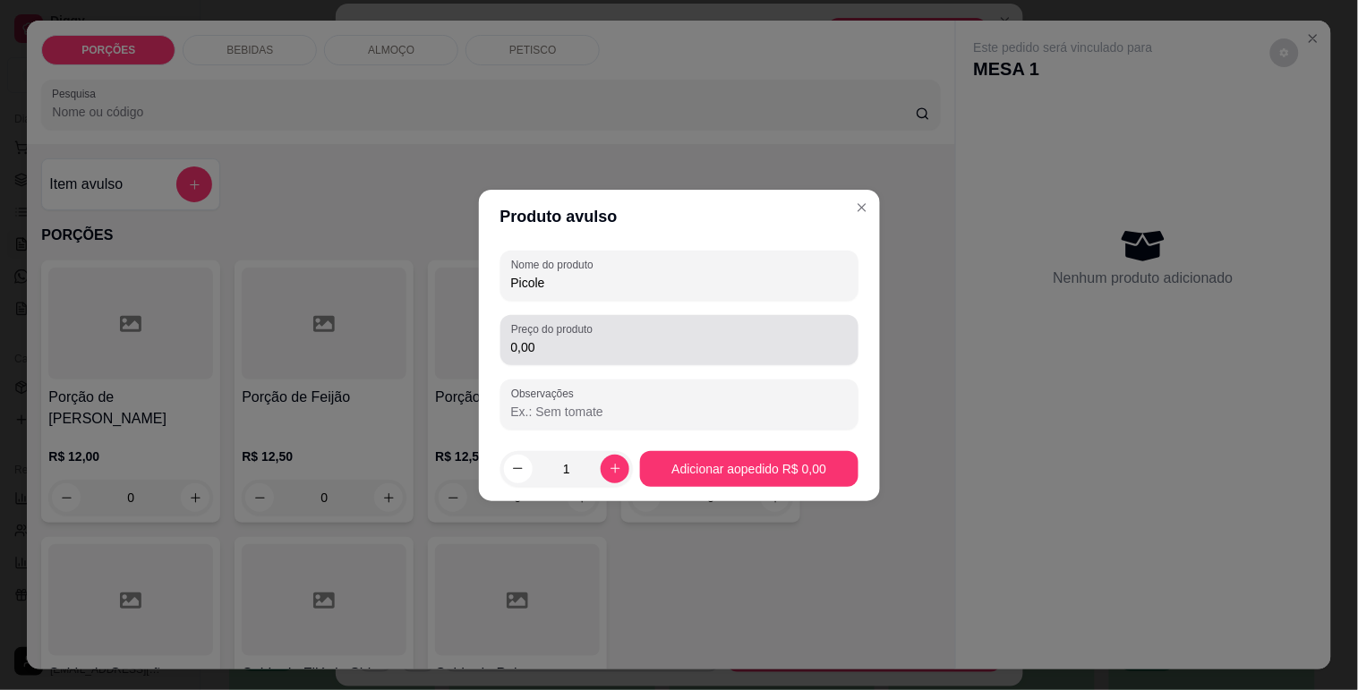
type input "Picole"
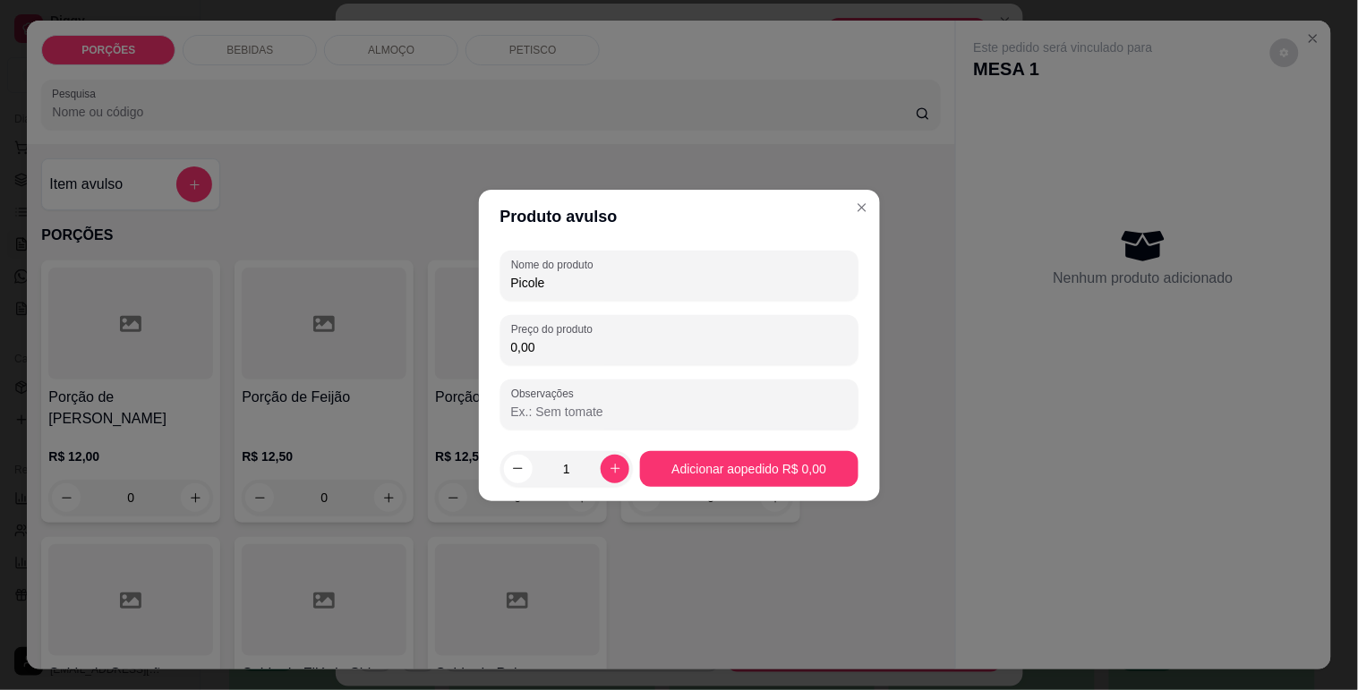
click at [547, 342] on input "0,00" at bounding box center [679, 347] width 337 height 18
type input "8,00"
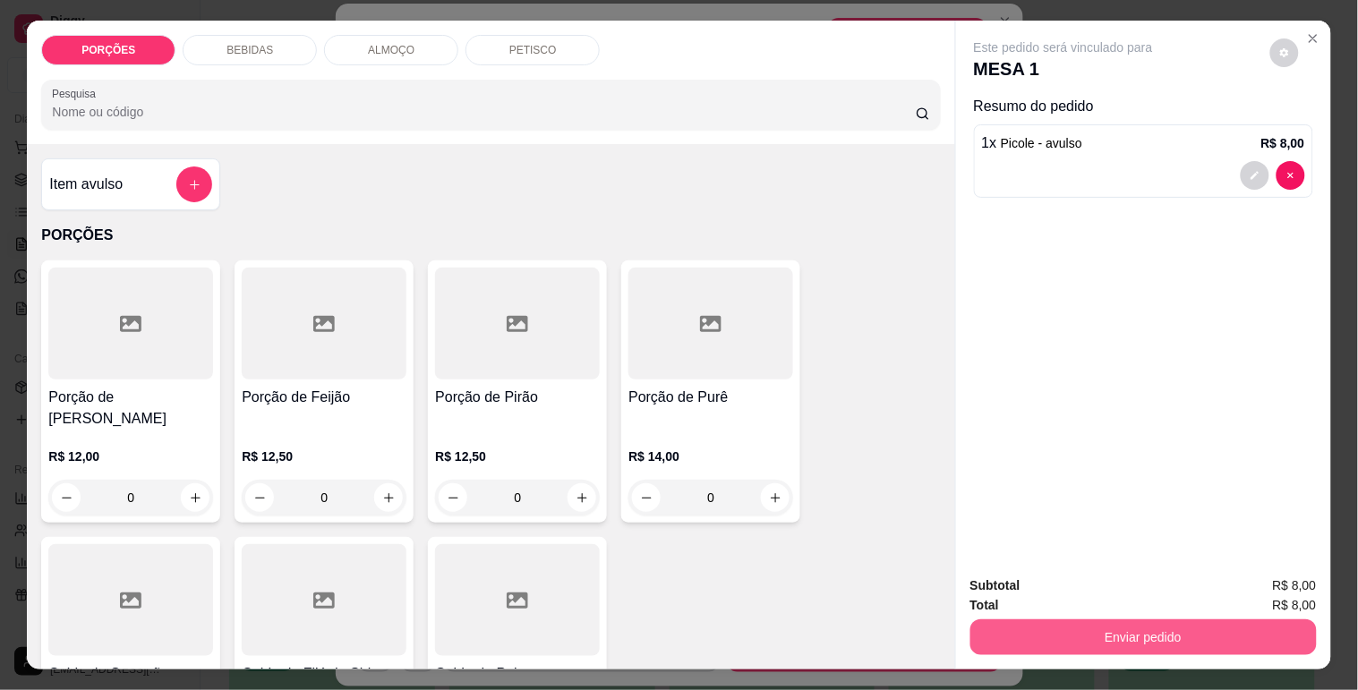
click at [1075, 640] on button "Enviar pedido" at bounding box center [1143, 637] width 346 height 36
click at [1072, 640] on button "Enviar pedido" at bounding box center [1143, 636] width 336 height 35
click at [1147, 619] on button "Enviar pedido" at bounding box center [1143, 636] width 336 height 35
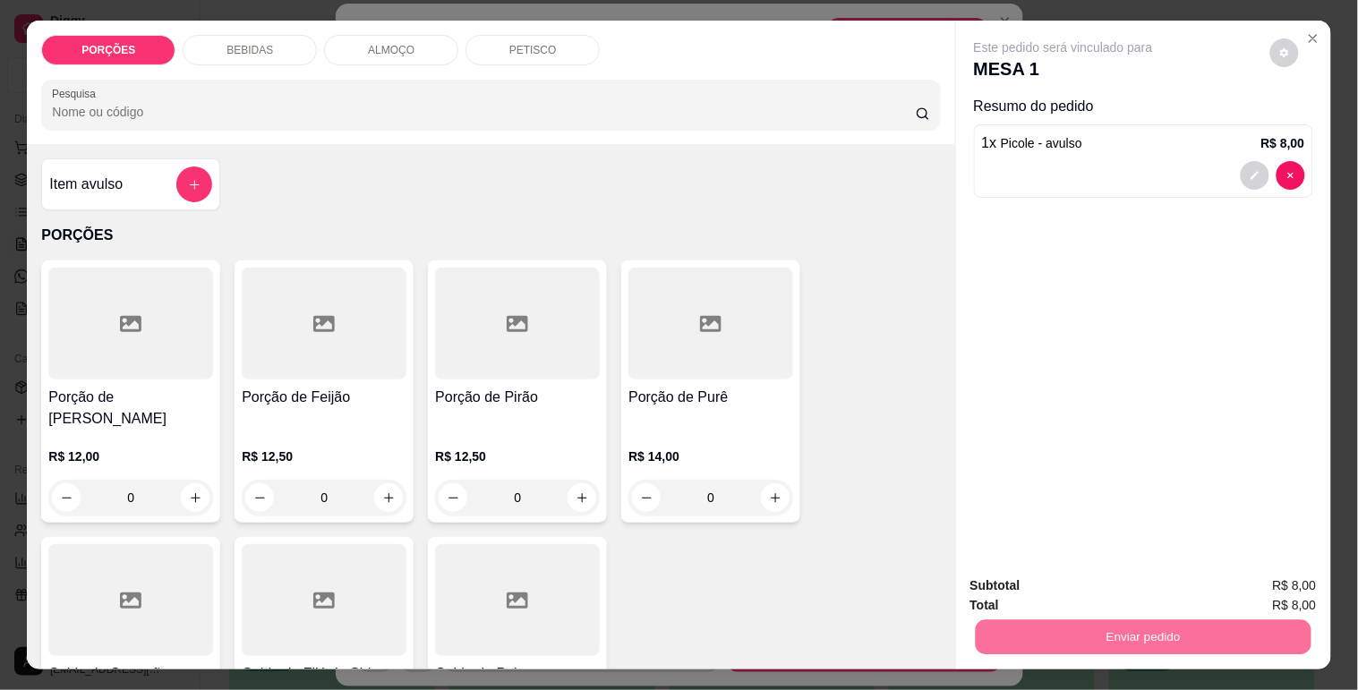
click at [1286, 576] on button "Enviar pedido" at bounding box center [1269, 586] width 101 height 34
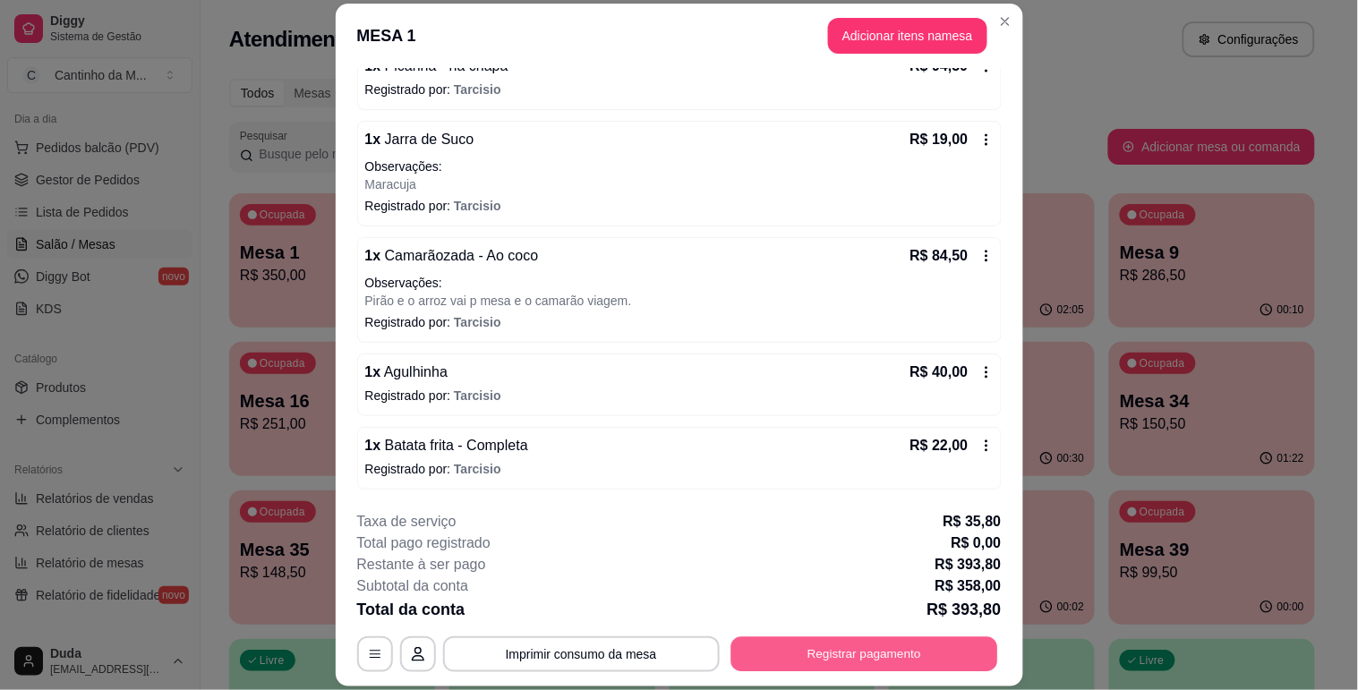
click at [779, 646] on button "Registrar pagamento" at bounding box center [863, 654] width 267 height 35
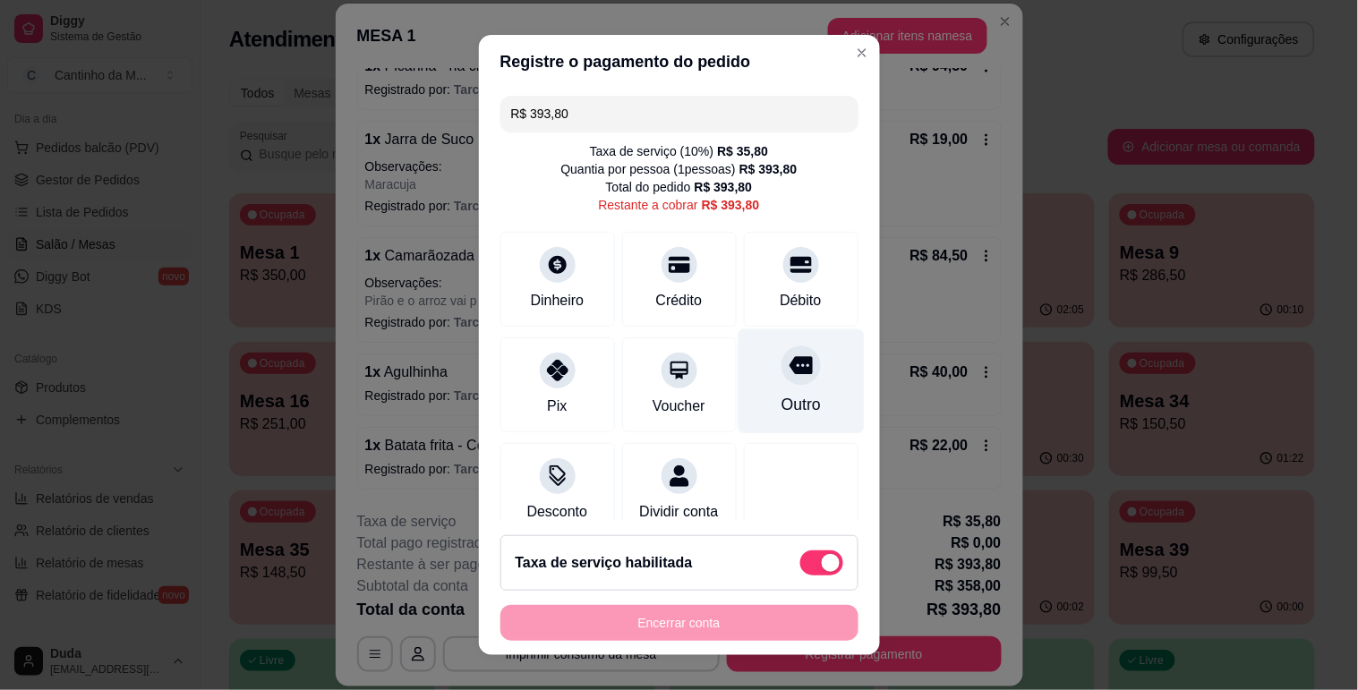
click at [789, 377] on icon at bounding box center [800, 365] width 23 height 23
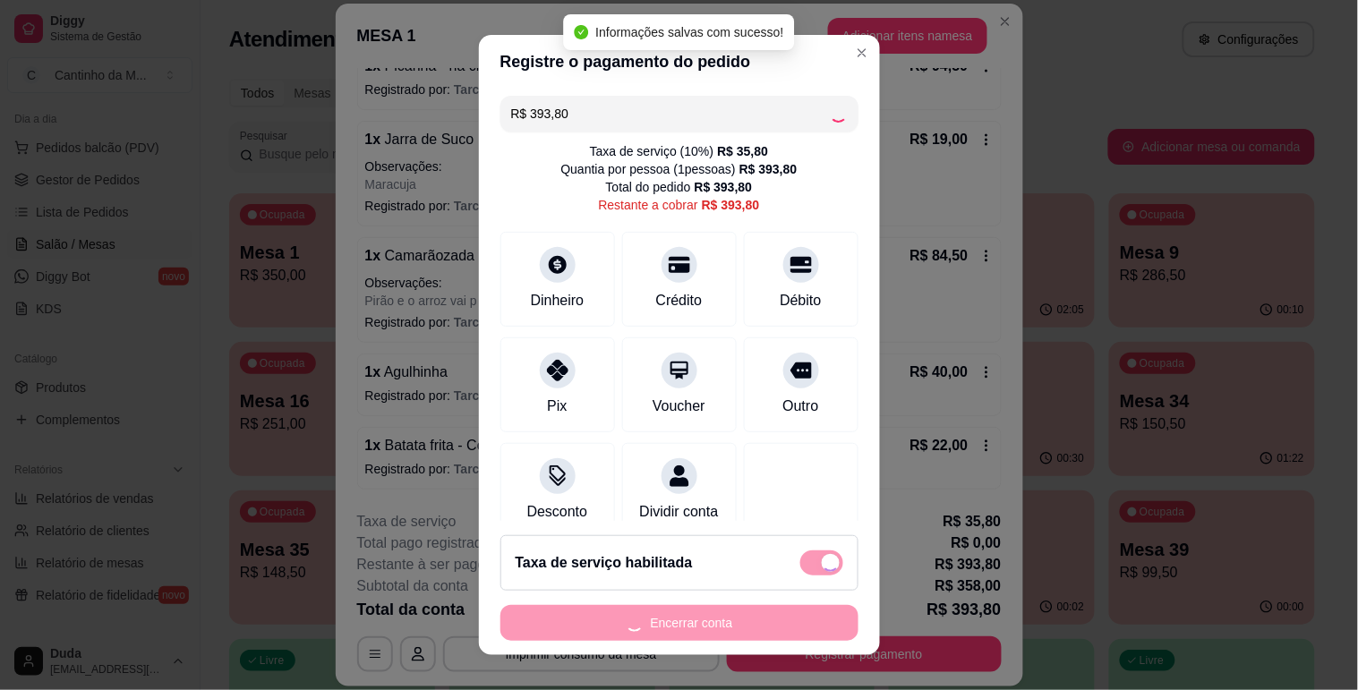
type input "R$ 0,00"
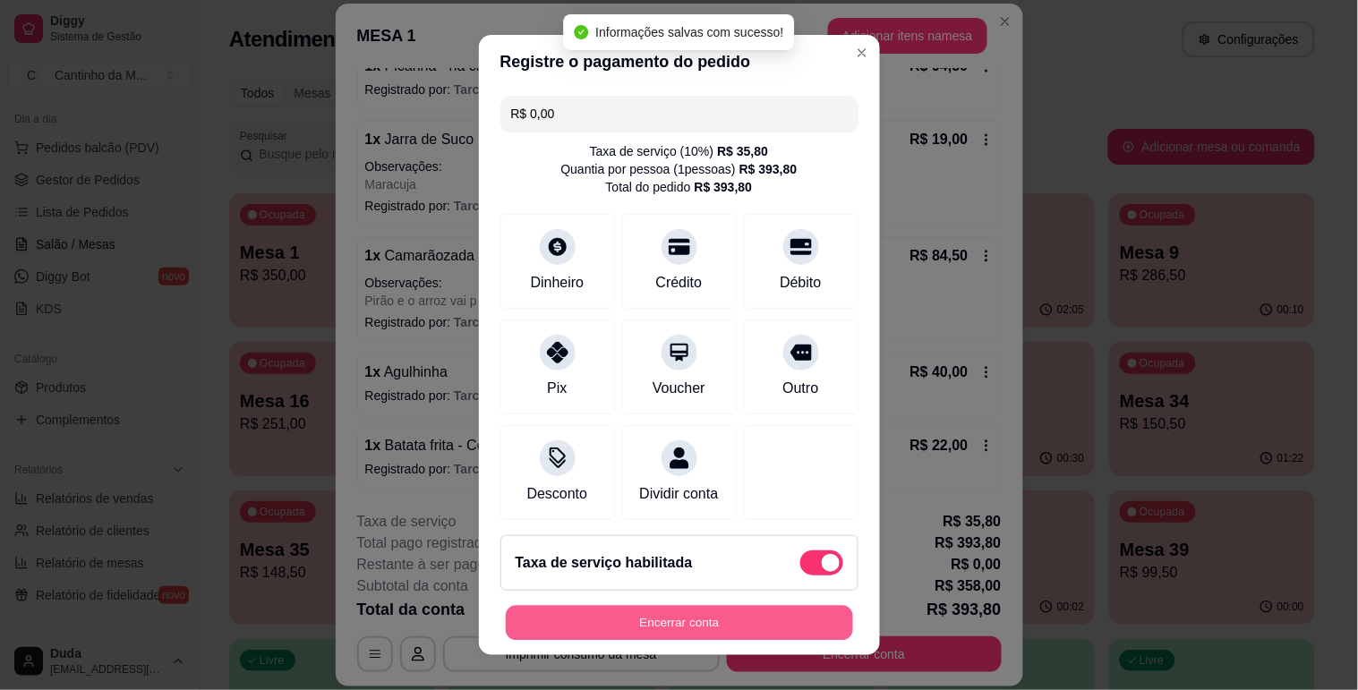
click at [726, 616] on button "Encerrar conta" at bounding box center [679, 623] width 347 height 35
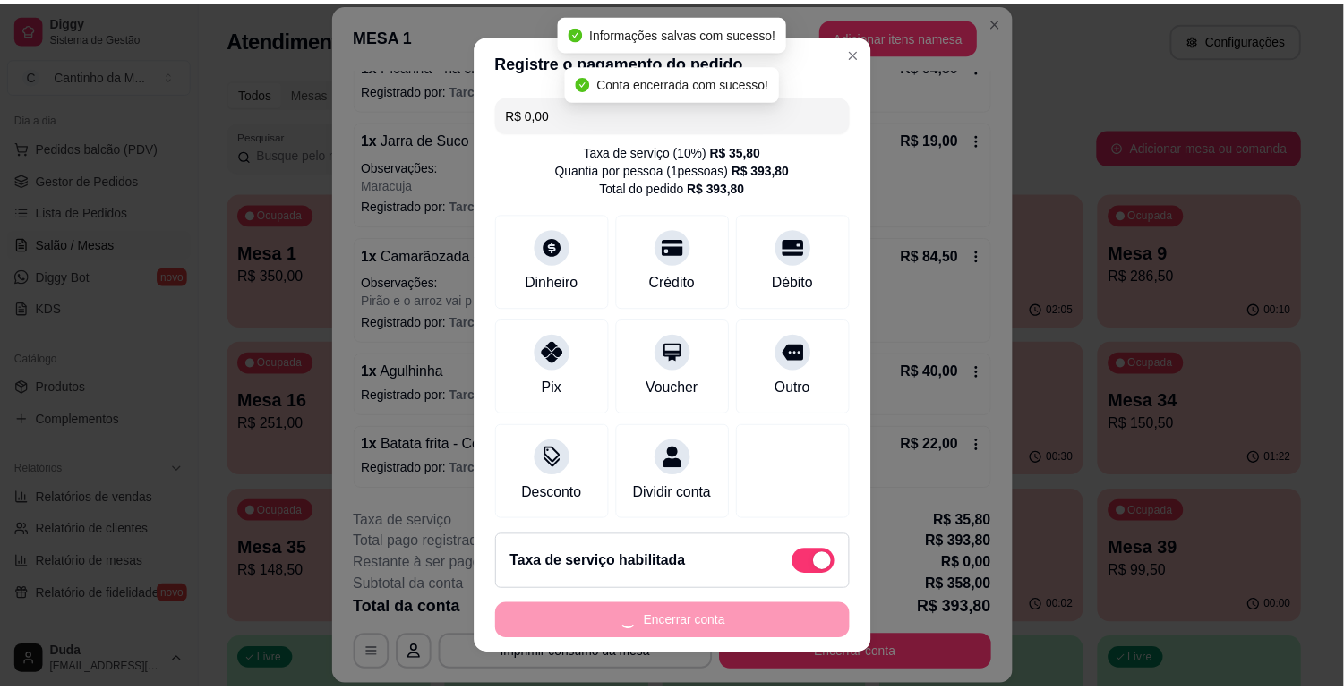
scroll to position [0, 0]
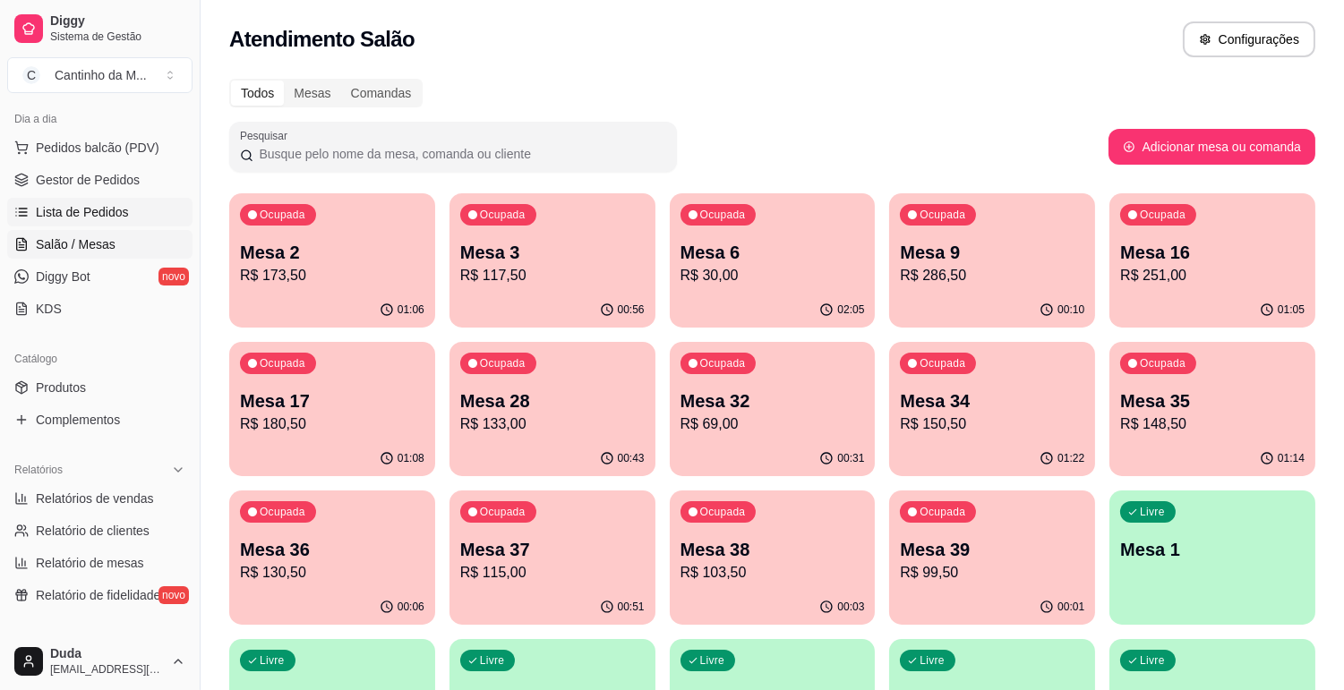
click at [108, 207] on span "Lista de Pedidos" at bounding box center [82, 212] width 93 height 18
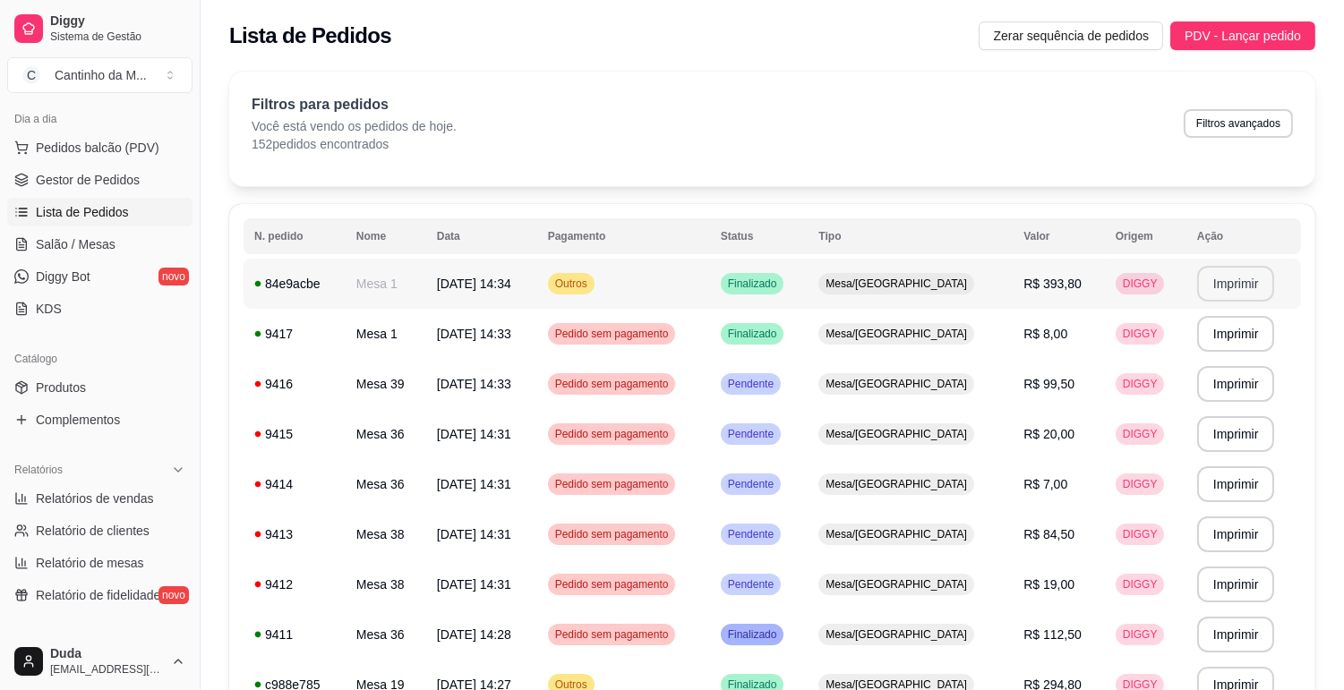
click at [1228, 272] on button "Imprimir" at bounding box center [1236, 284] width 78 height 36
click at [137, 240] on link "Salão / Mesas" at bounding box center [99, 244] width 185 height 29
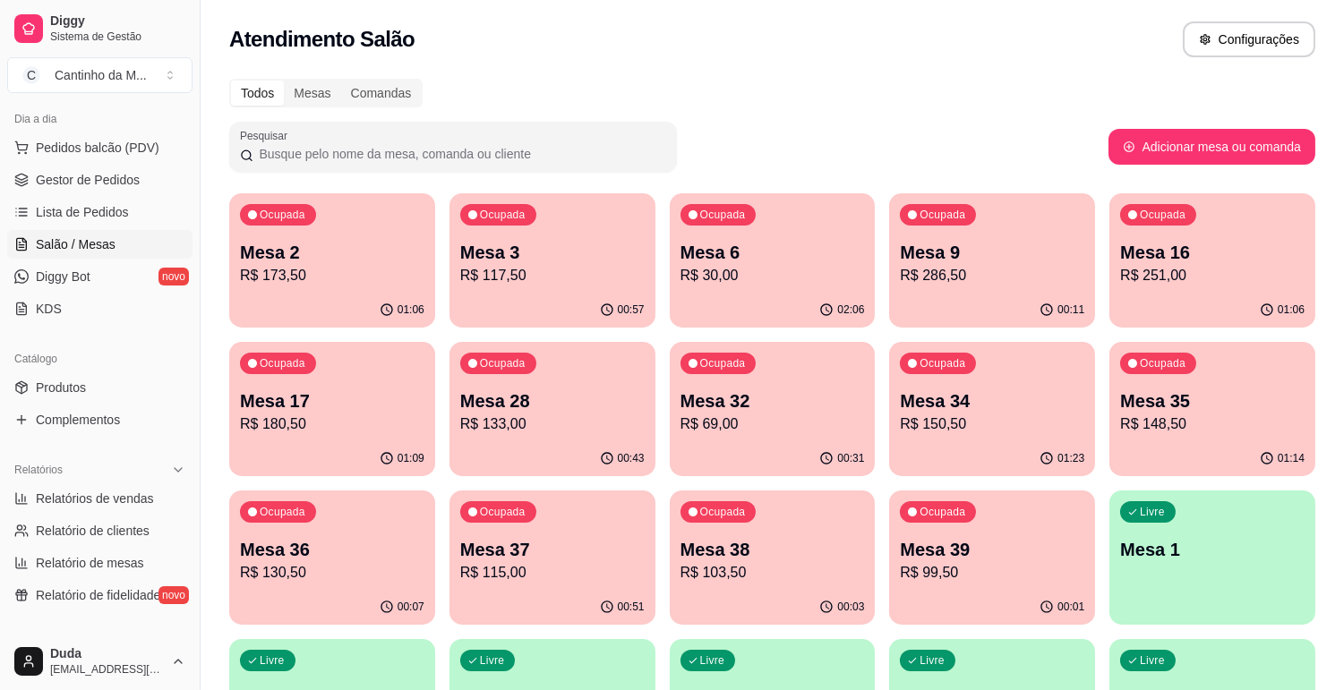
click at [378, 286] on div "Ocupada Mesa 2 R$ 173,50" at bounding box center [332, 242] width 206 height 99
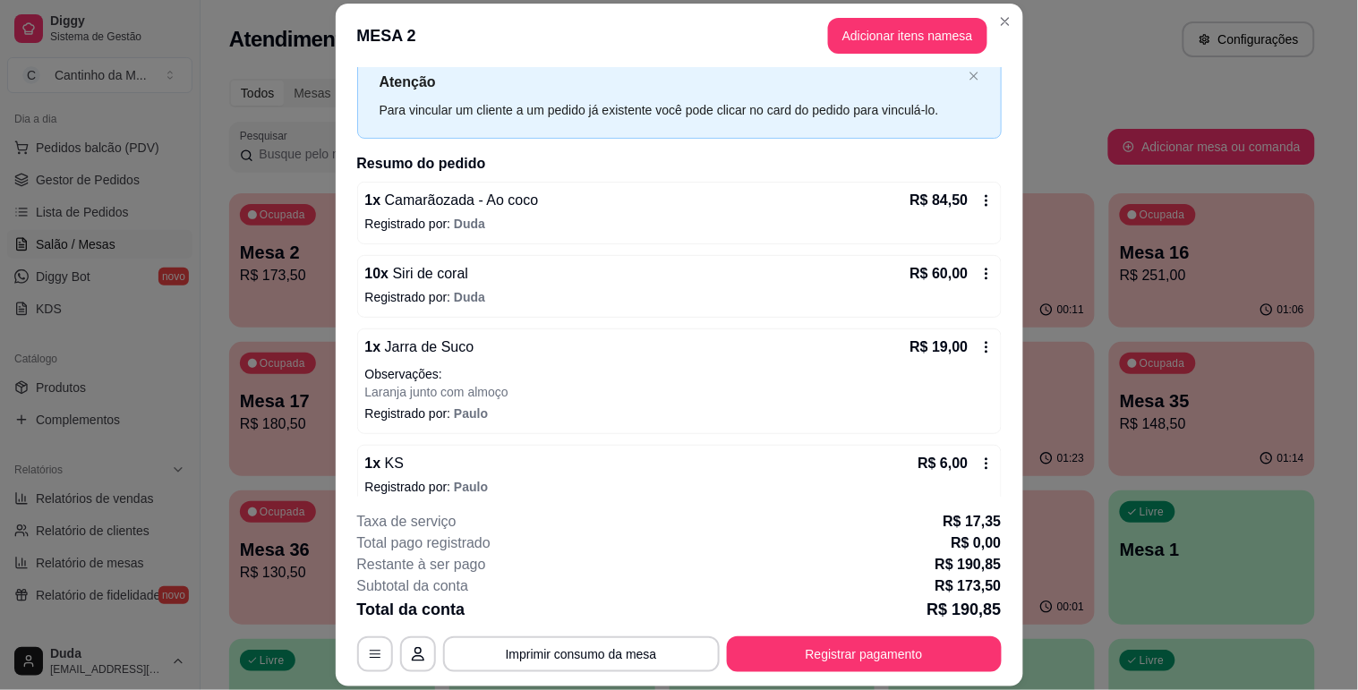
scroll to position [147, 0]
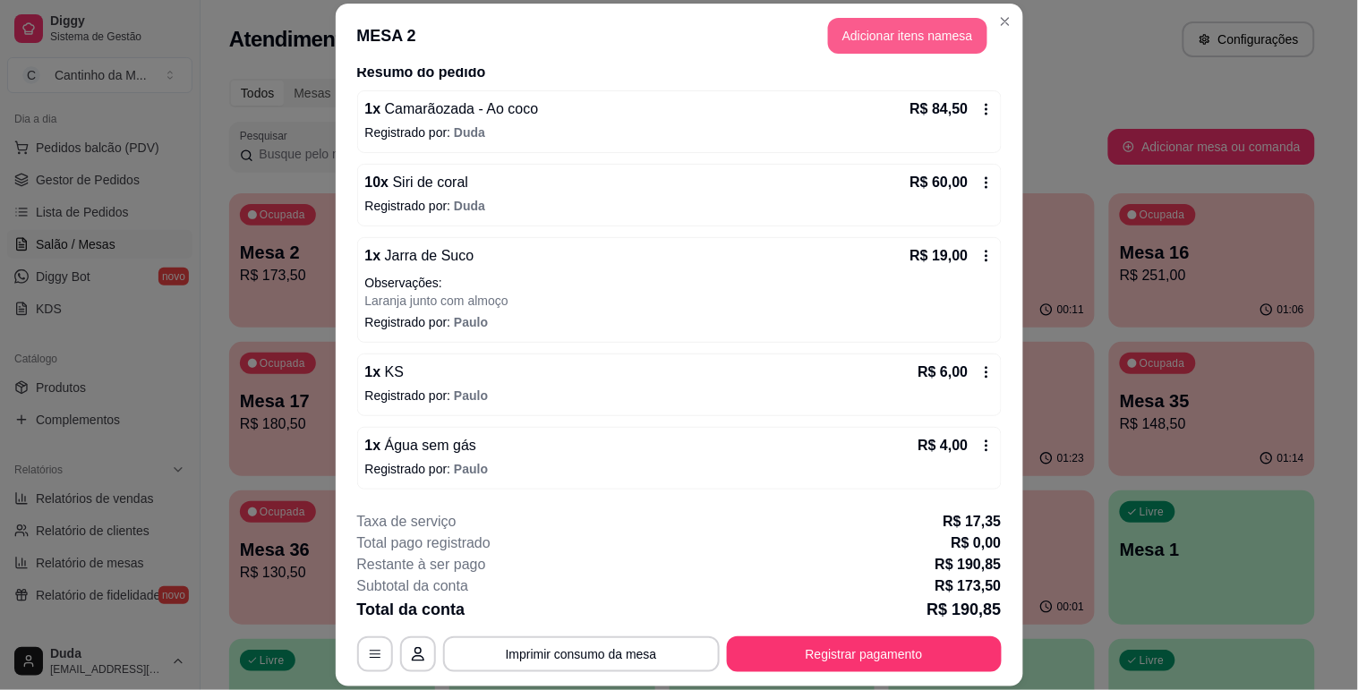
click at [848, 38] on button "Adicionar itens na mesa" at bounding box center [907, 36] width 159 height 36
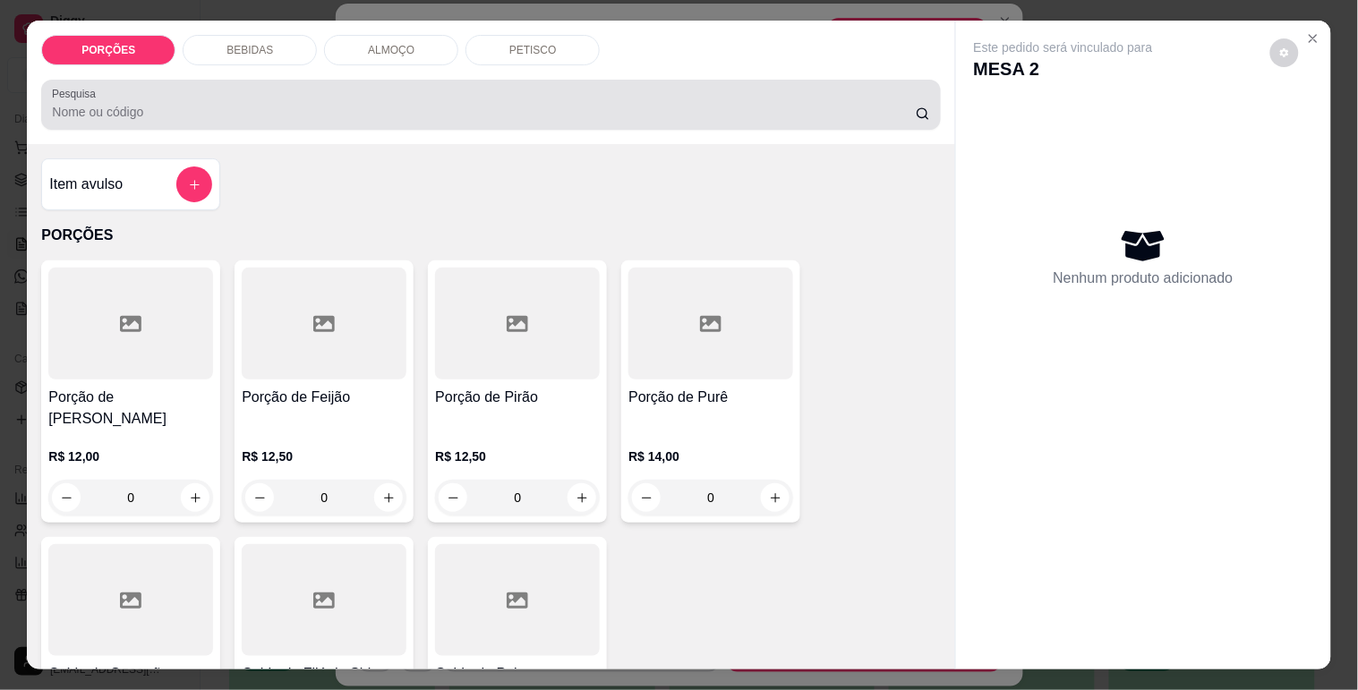
click at [354, 103] on input "Pesquisa" at bounding box center [484, 112] width 864 height 18
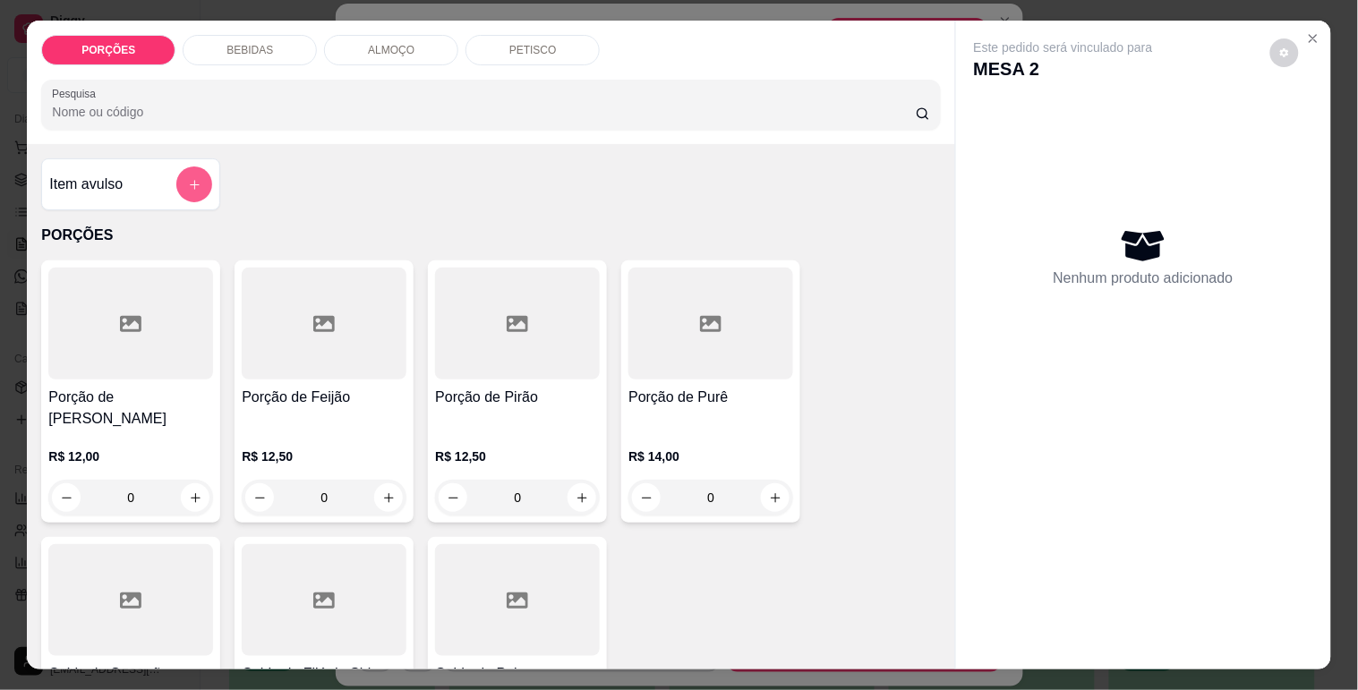
click at [188, 180] on icon "add-separate-item" at bounding box center [194, 184] width 13 height 13
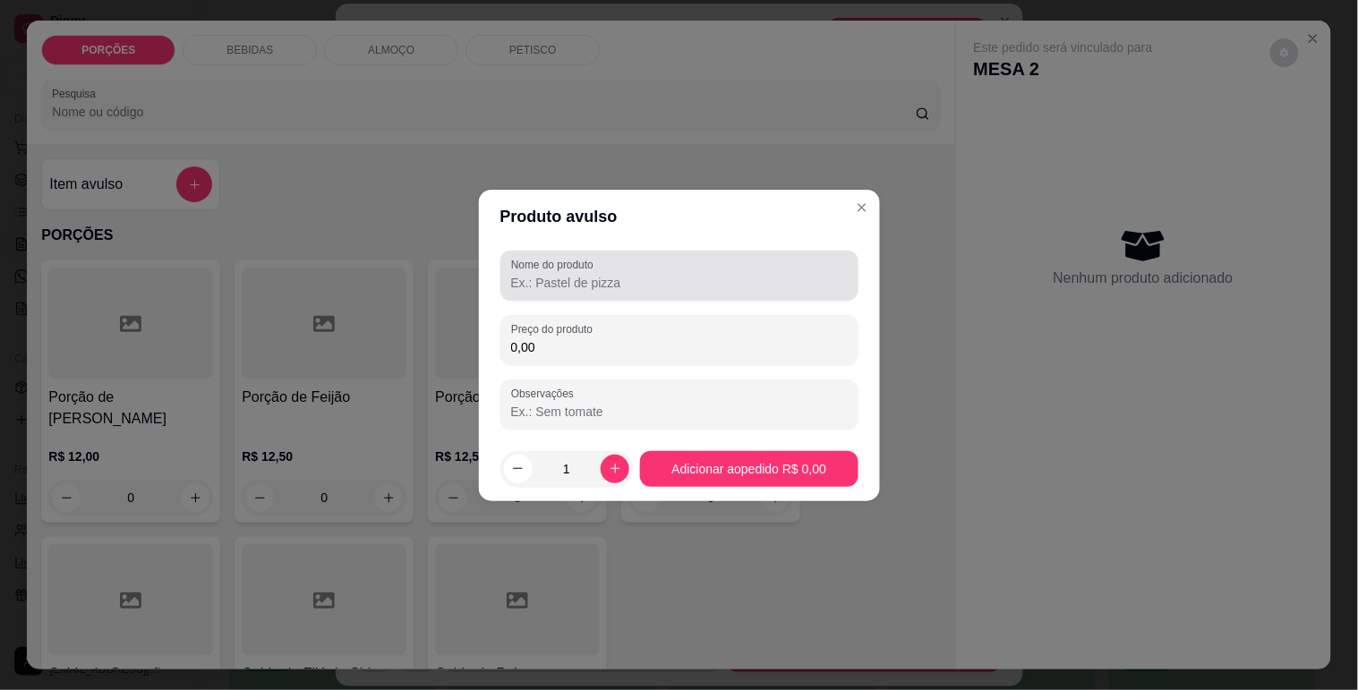
click at [542, 280] on input "Nome do produto" at bounding box center [679, 283] width 337 height 18
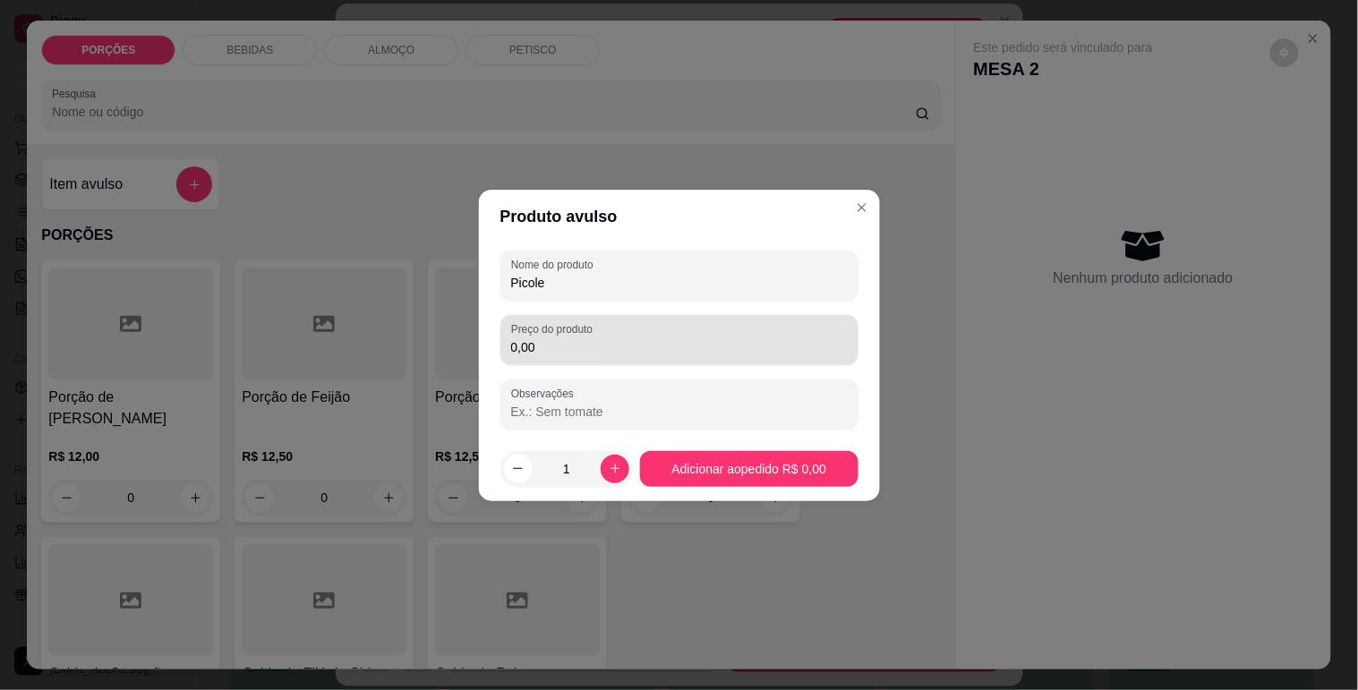
type input "Picole"
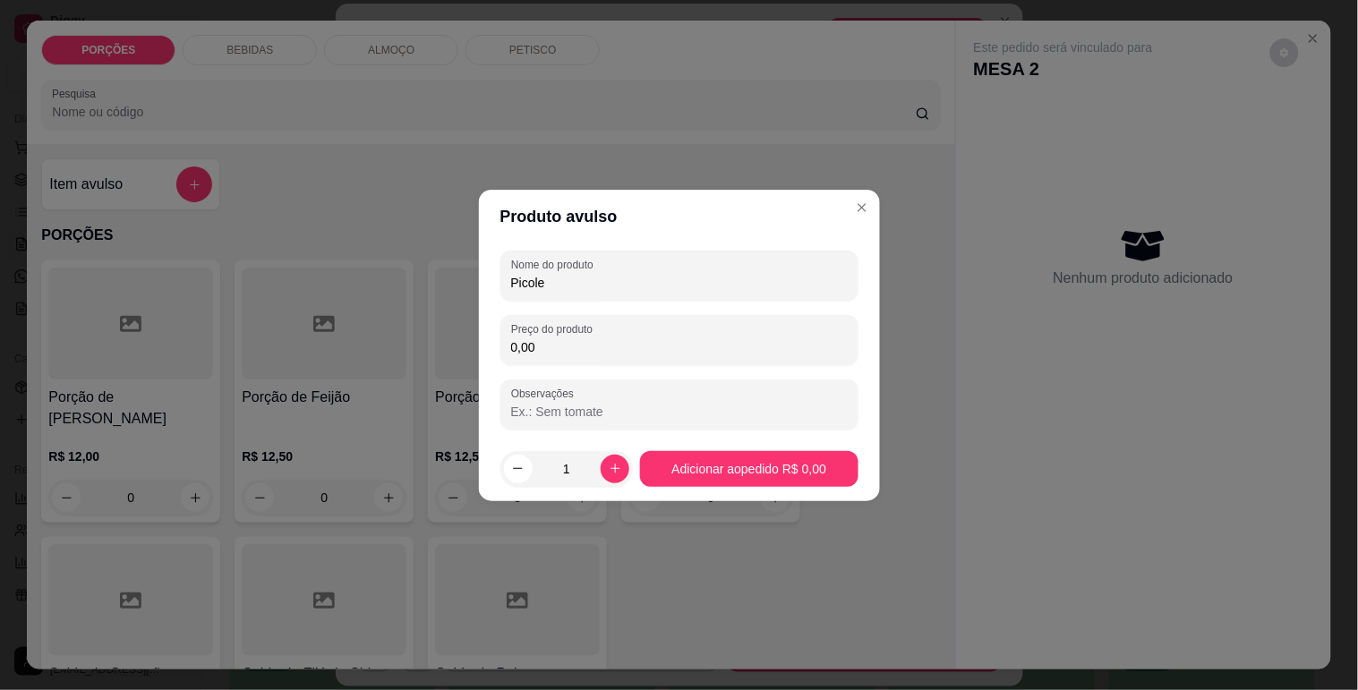
click at [542, 346] on input "0,00" at bounding box center [679, 347] width 337 height 18
type input "8,00"
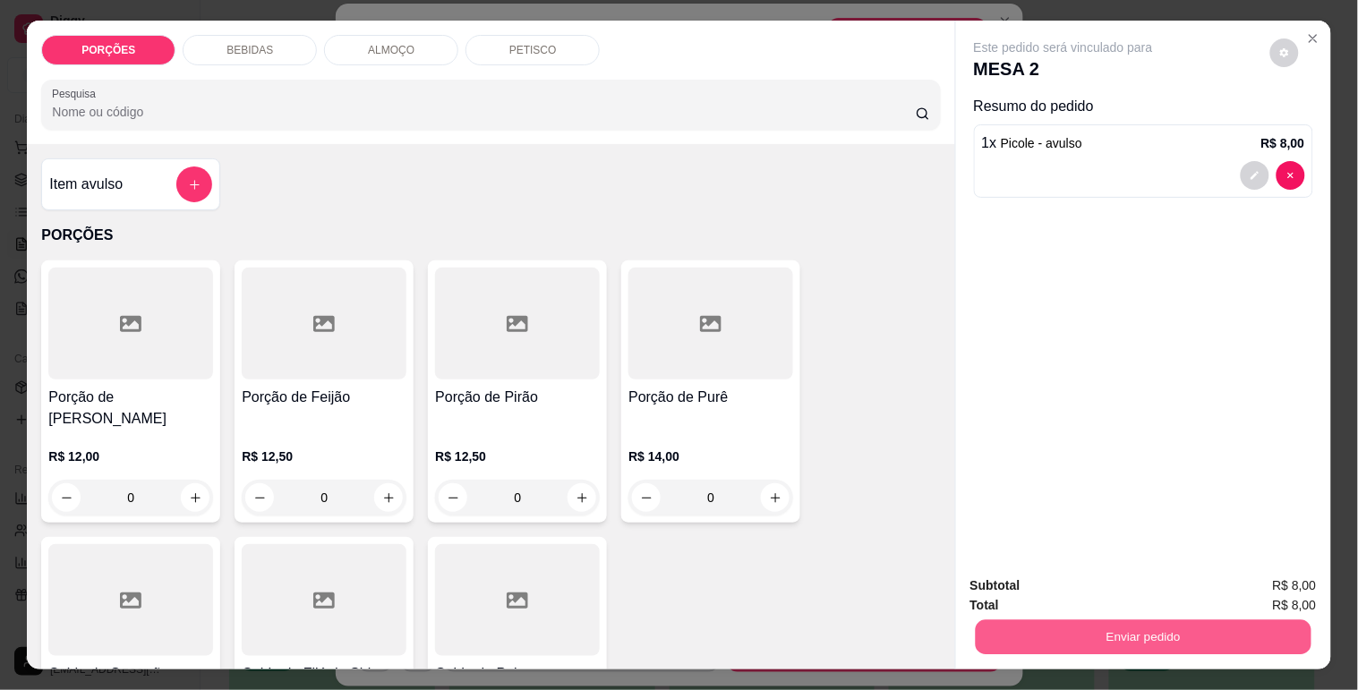
click at [1017, 621] on button "Enviar pedido" at bounding box center [1143, 636] width 336 height 35
click at [1251, 584] on button "Enviar pedido" at bounding box center [1269, 586] width 101 height 34
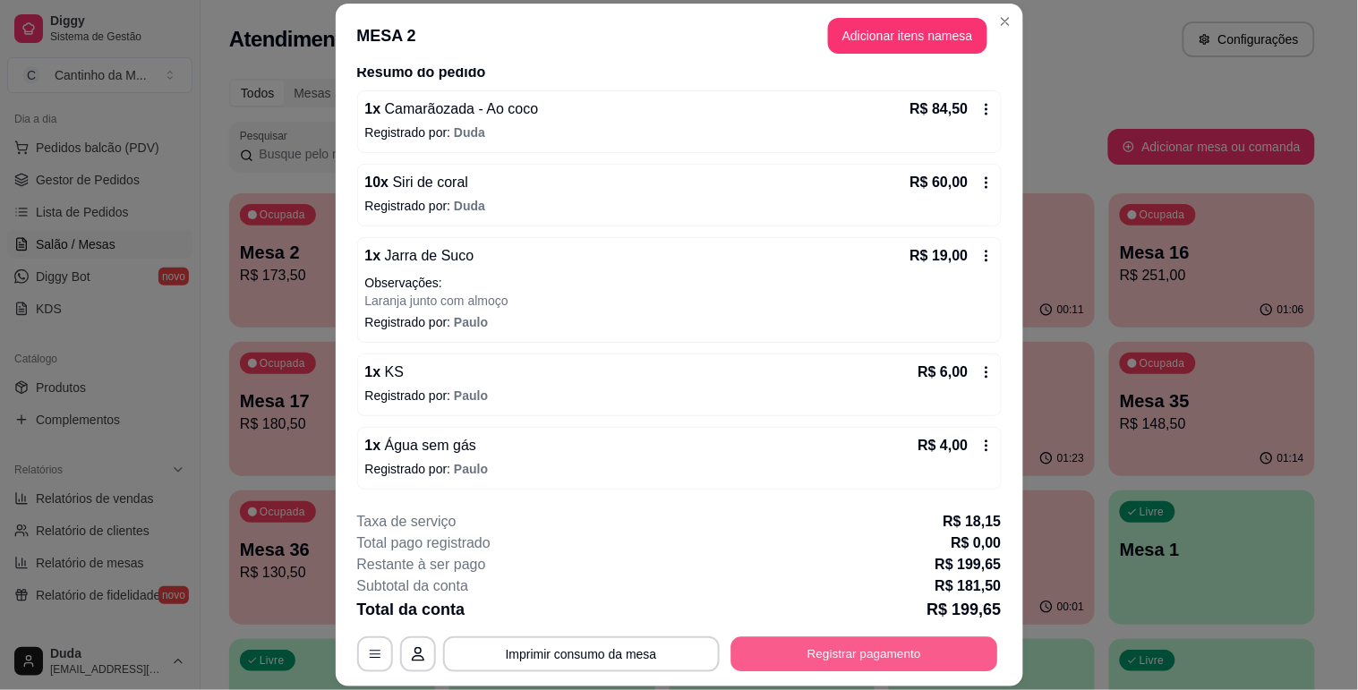
click at [860, 659] on button "Registrar pagamento" at bounding box center [863, 654] width 267 height 35
click at [788, 390] on div "Outro" at bounding box center [801, 381] width 126 height 105
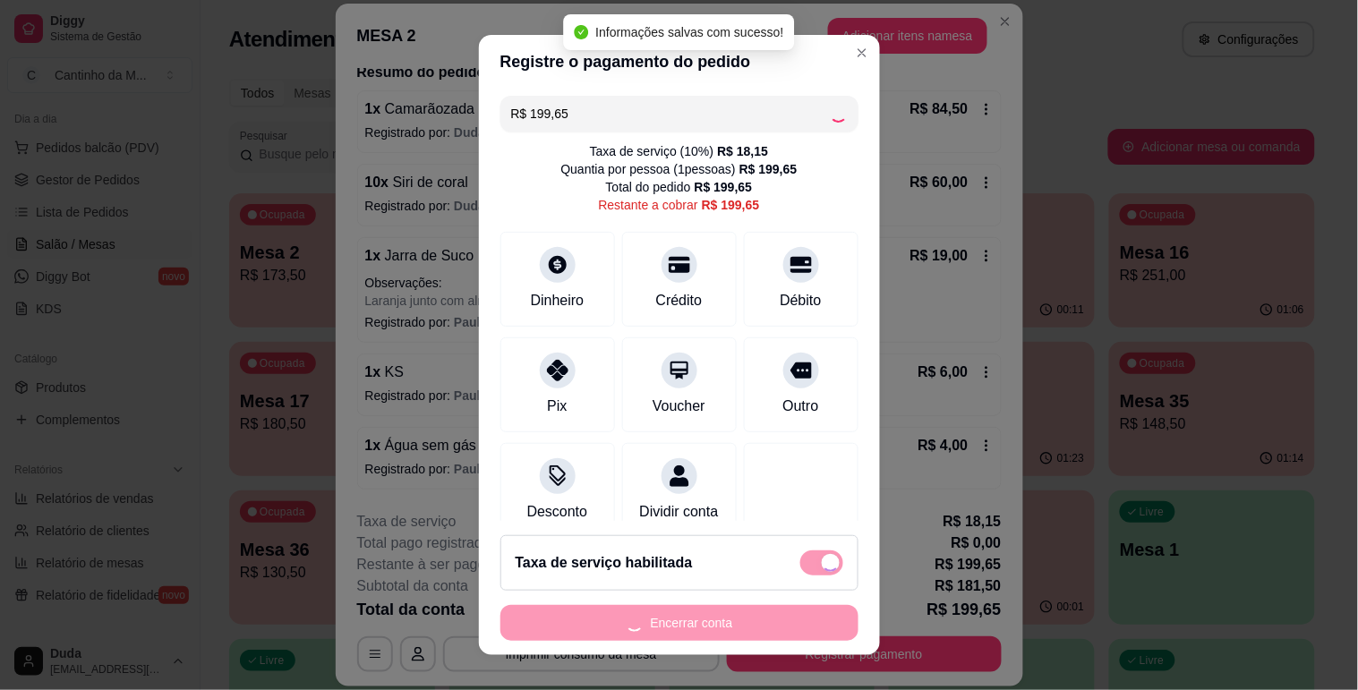
type input "R$ 0,00"
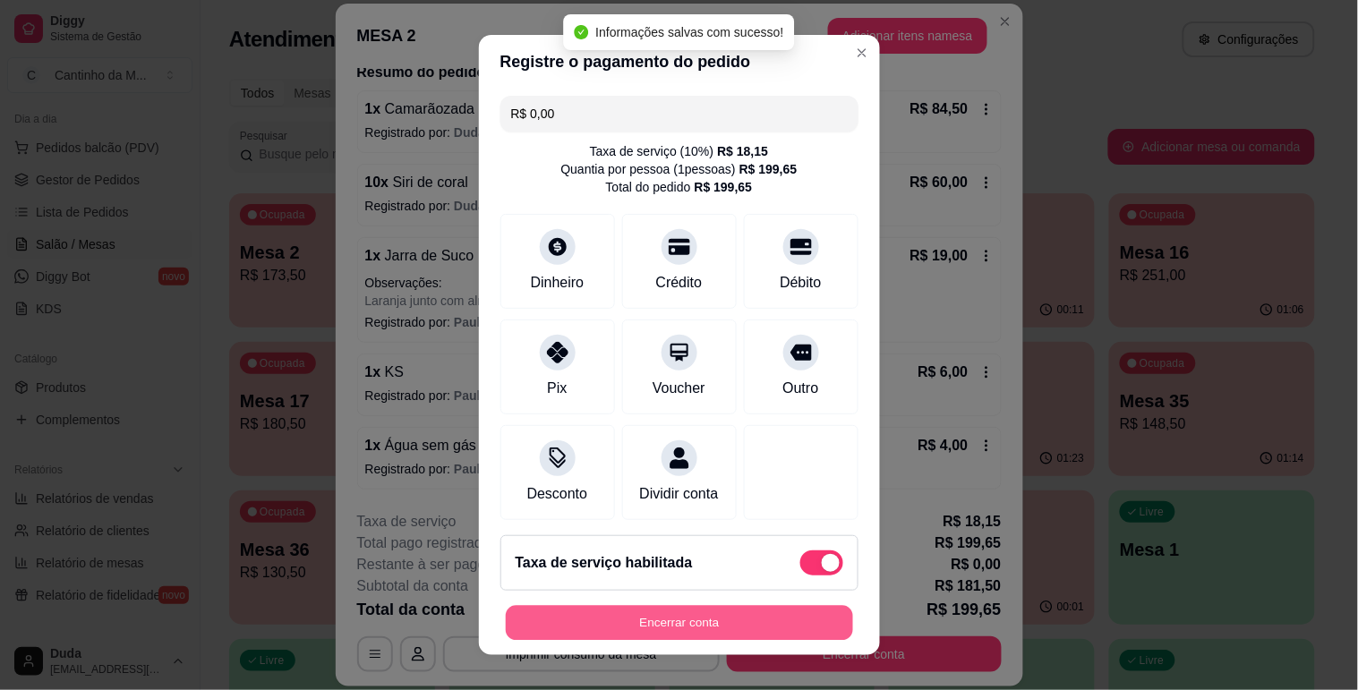
click at [640, 636] on button "Encerrar conta" at bounding box center [679, 623] width 347 height 35
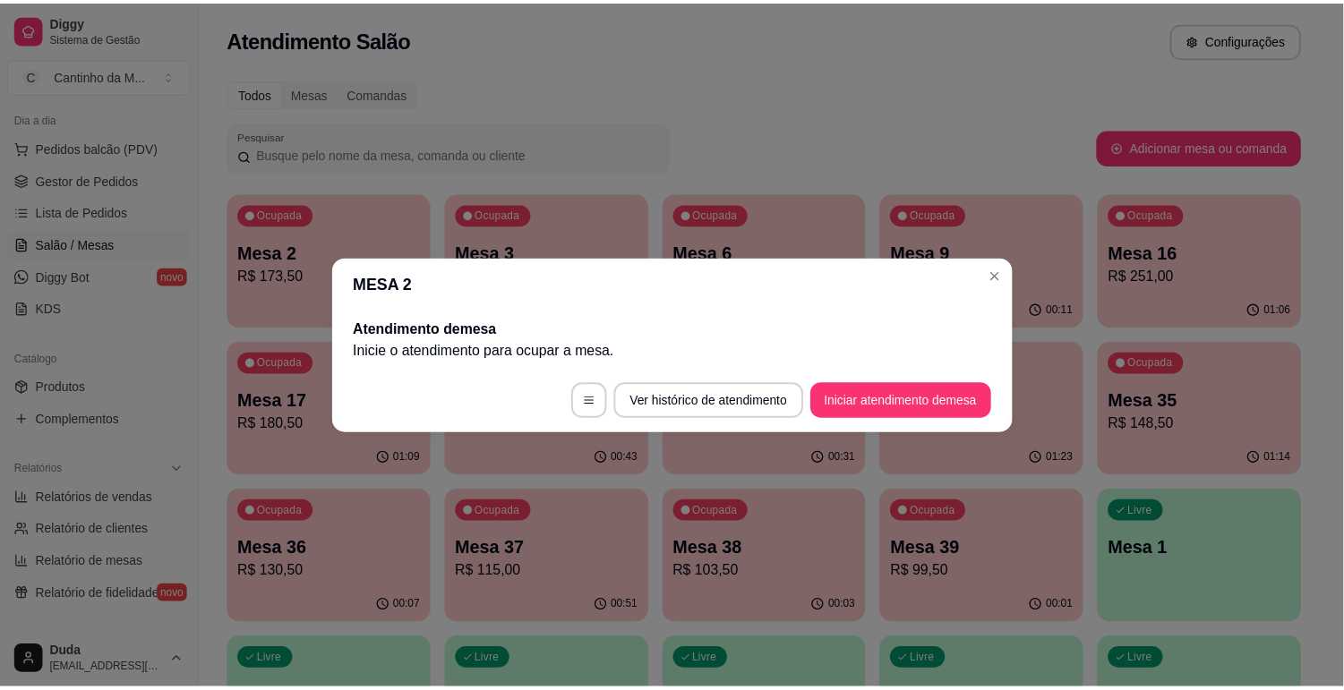
scroll to position [0, 0]
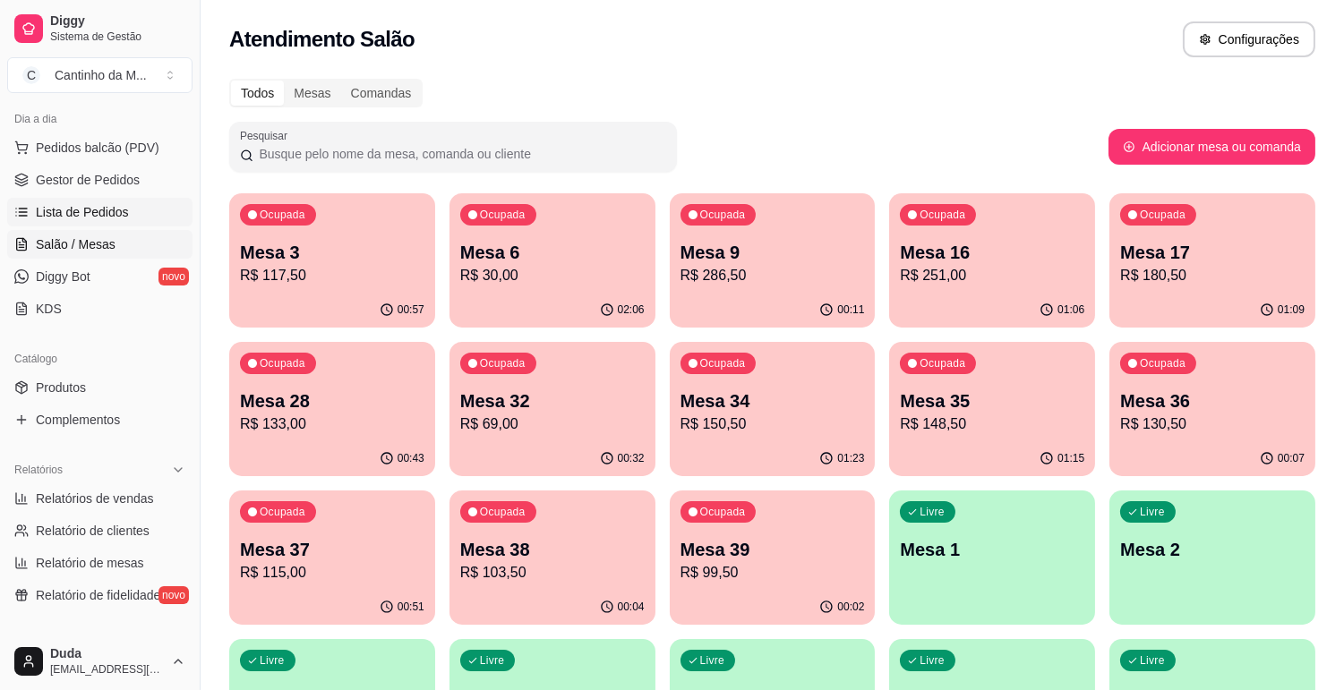
click at [29, 222] on link "Lista de Pedidos" at bounding box center [99, 212] width 185 height 29
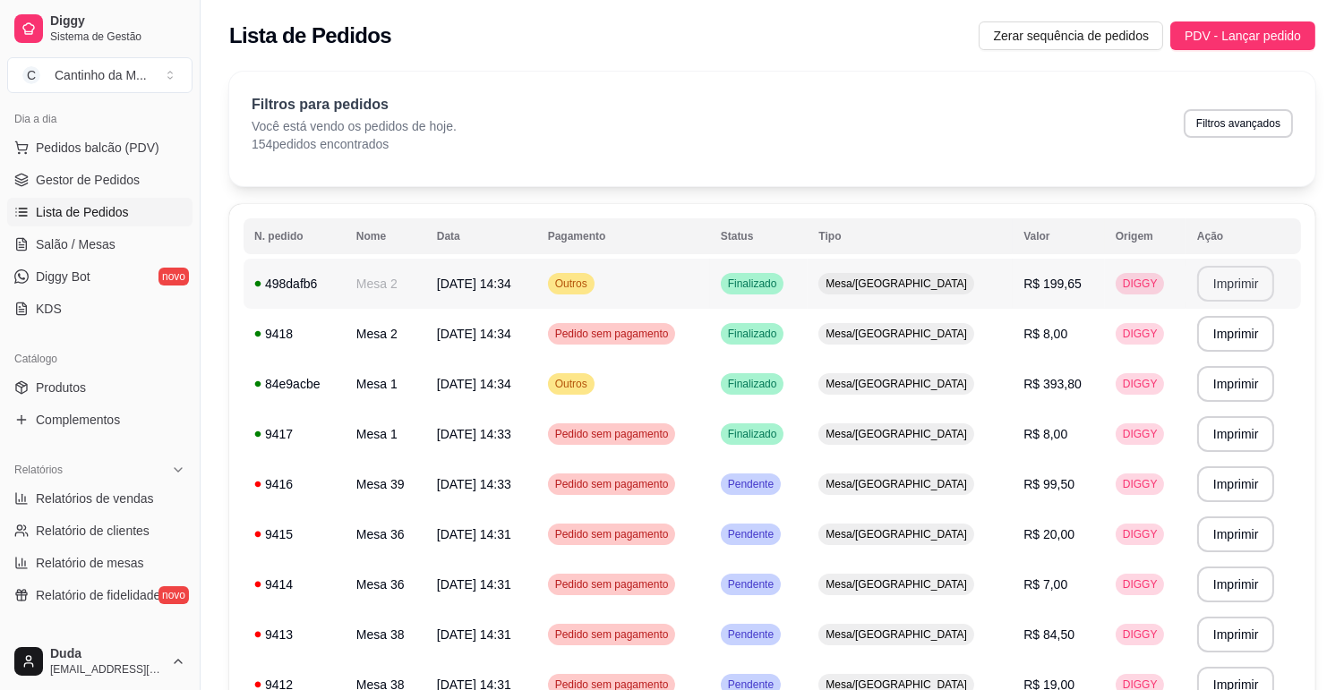
click at [1227, 284] on button "Imprimir" at bounding box center [1236, 284] width 78 height 36
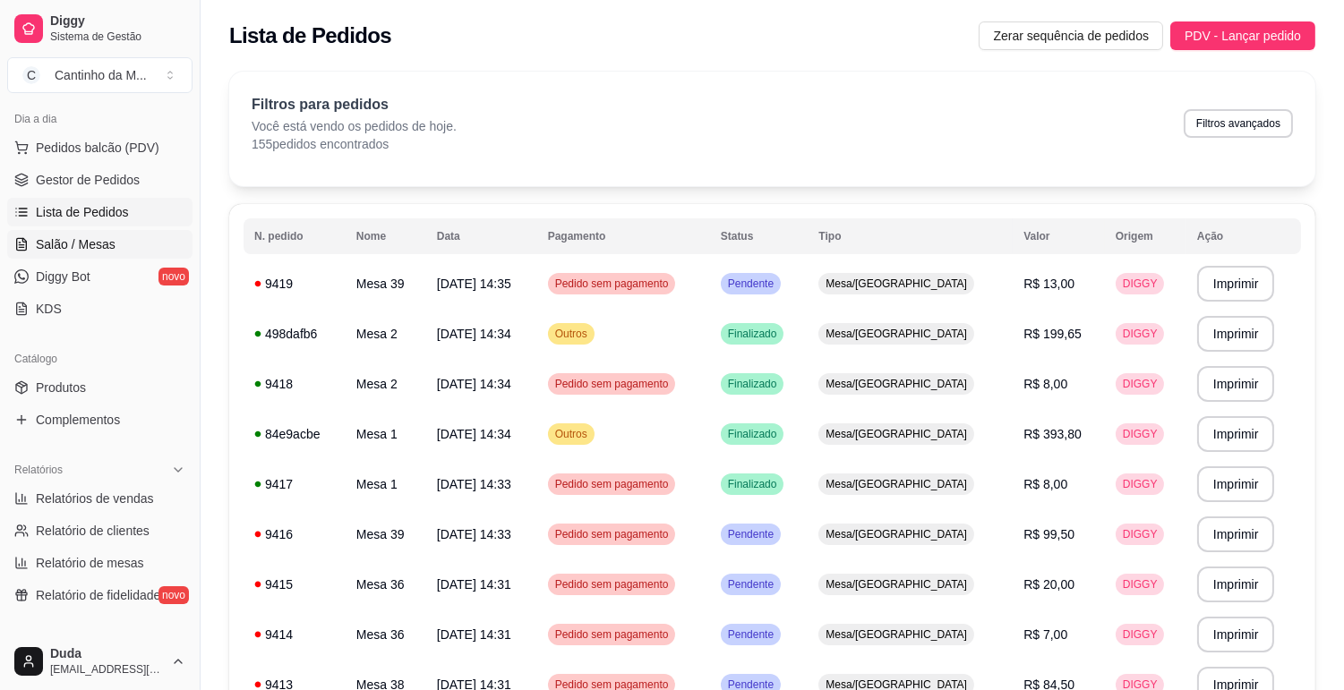
click at [118, 236] on link "Salão / Mesas" at bounding box center [99, 244] width 185 height 29
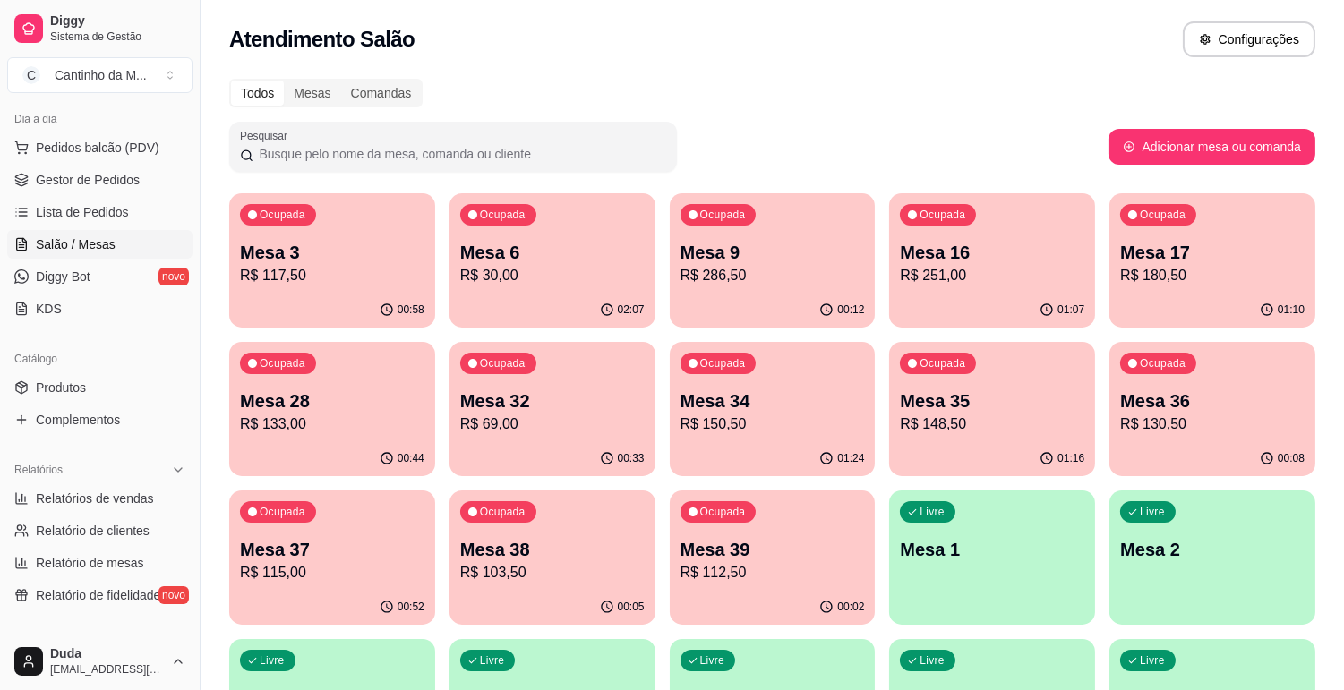
click at [363, 286] on div "Ocupada Mesa 3 R$ 117,50" at bounding box center [332, 242] width 206 height 99
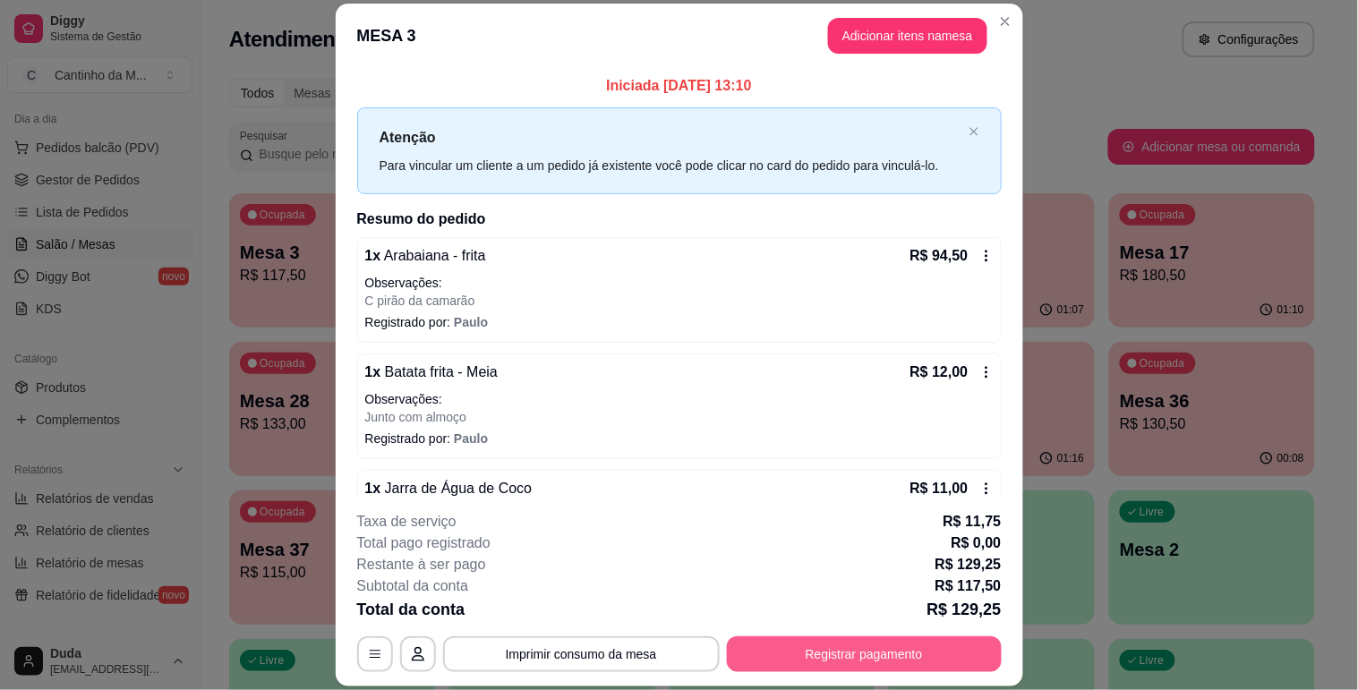
click at [857, 642] on button "Registrar pagamento" at bounding box center [864, 654] width 275 height 36
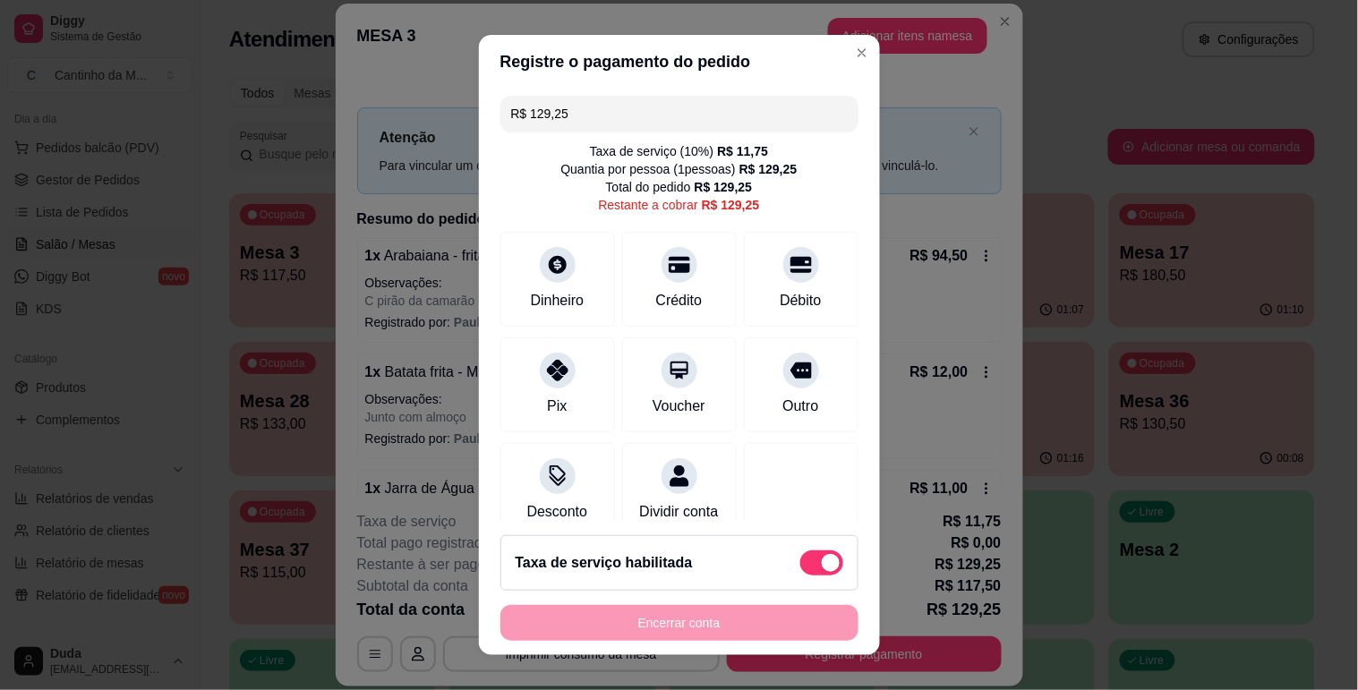
click at [766, 334] on div "R$ 129,25 Taxa de serviço ( 10 %) R$ 11,75 Quantia por pessoa ( 1 pessoas) R$ 1…" at bounding box center [679, 305] width 401 height 433
click at [781, 378] on div at bounding box center [800, 365] width 39 height 39
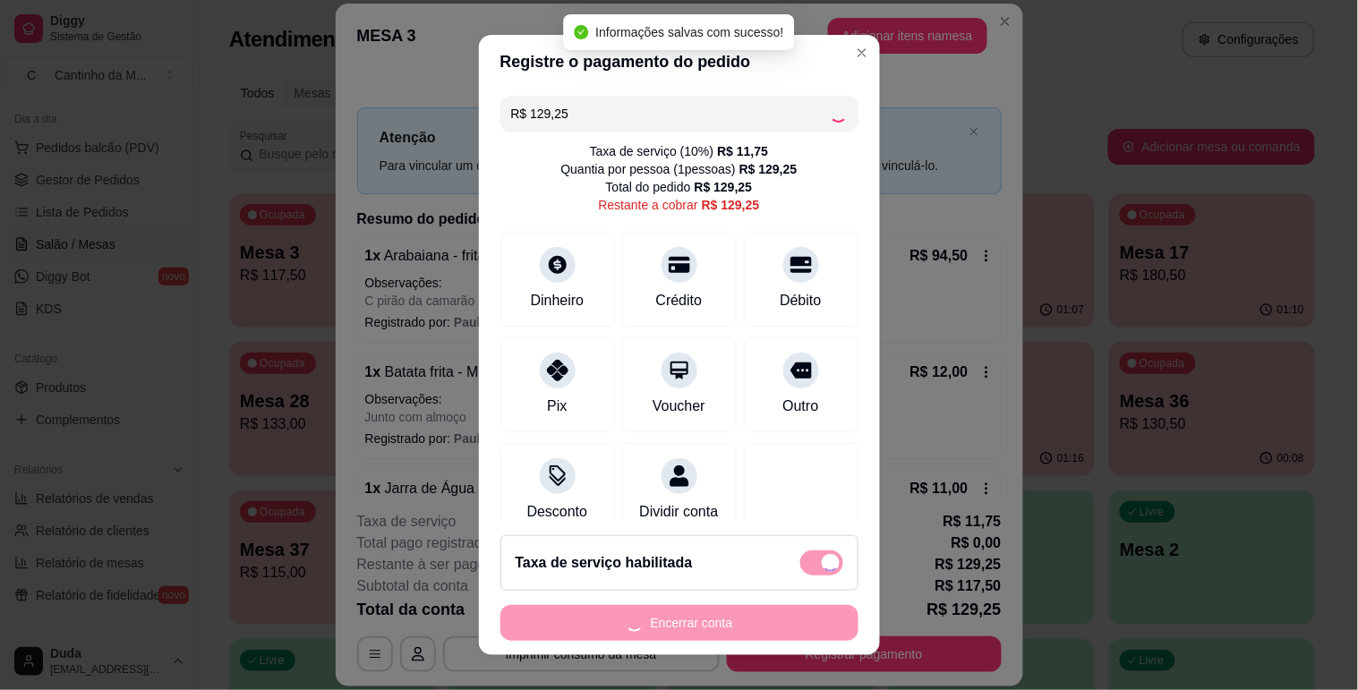
type input "R$ 0,00"
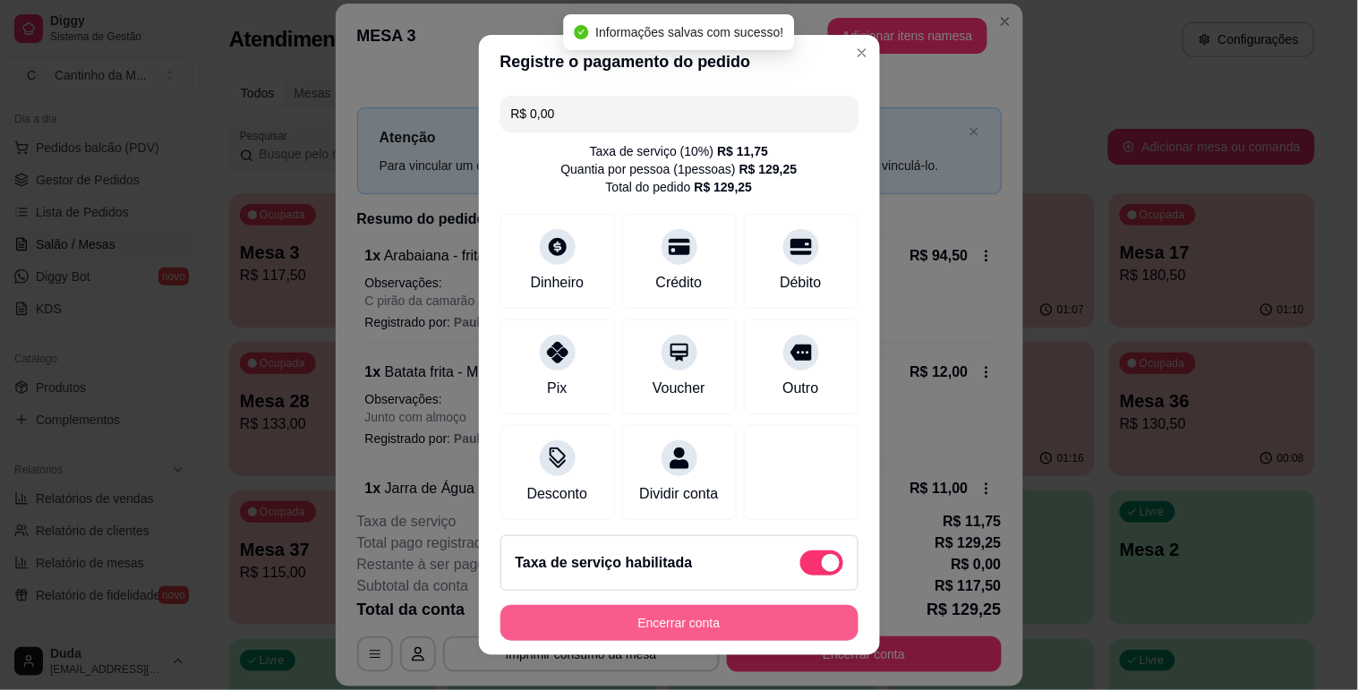
click at [740, 610] on button "Encerrar conta" at bounding box center [679, 623] width 358 height 36
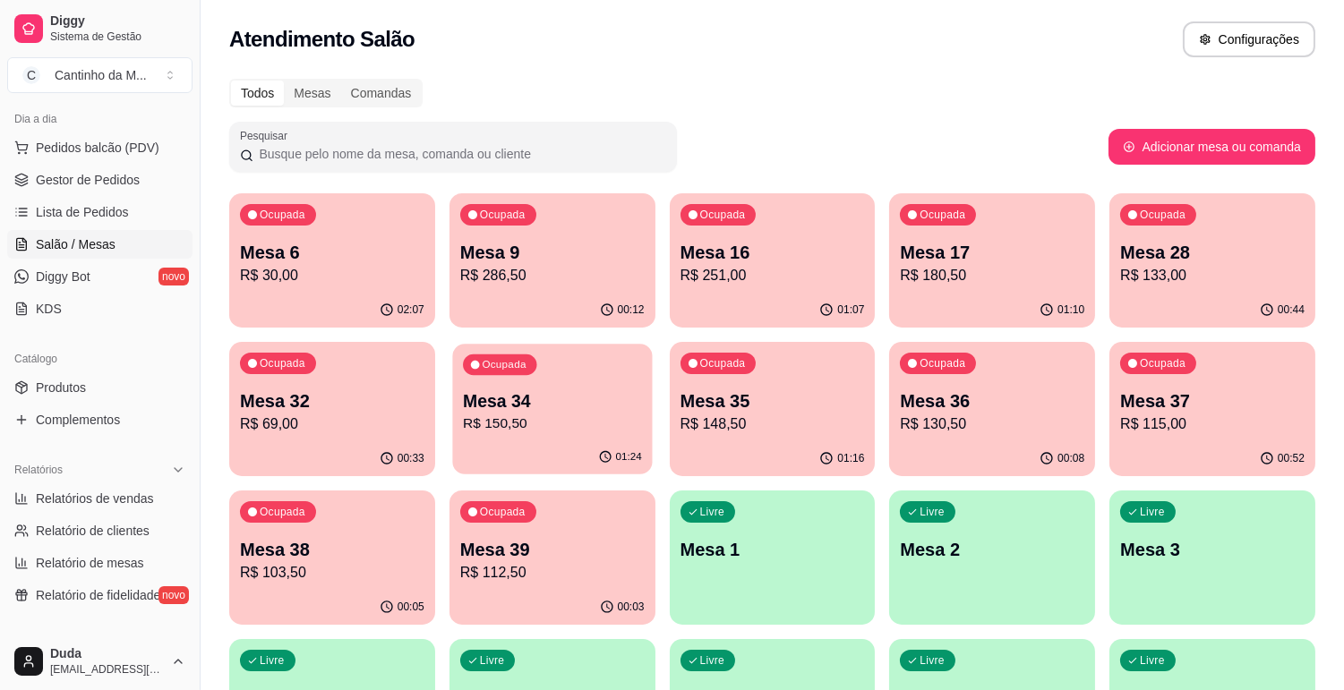
click at [579, 427] on p "R$ 150,50" at bounding box center [552, 424] width 179 height 21
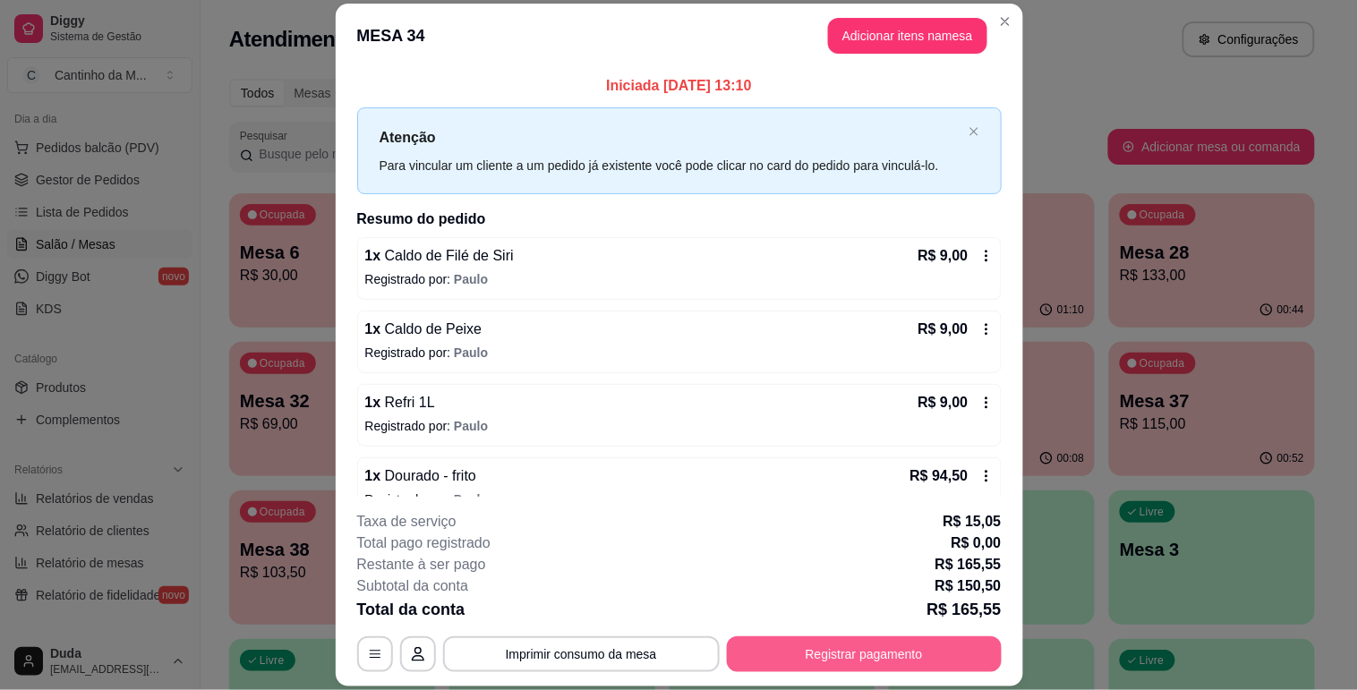
click at [865, 642] on button "Registrar pagamento" at bounding box center [864, 654] width 275 height 36
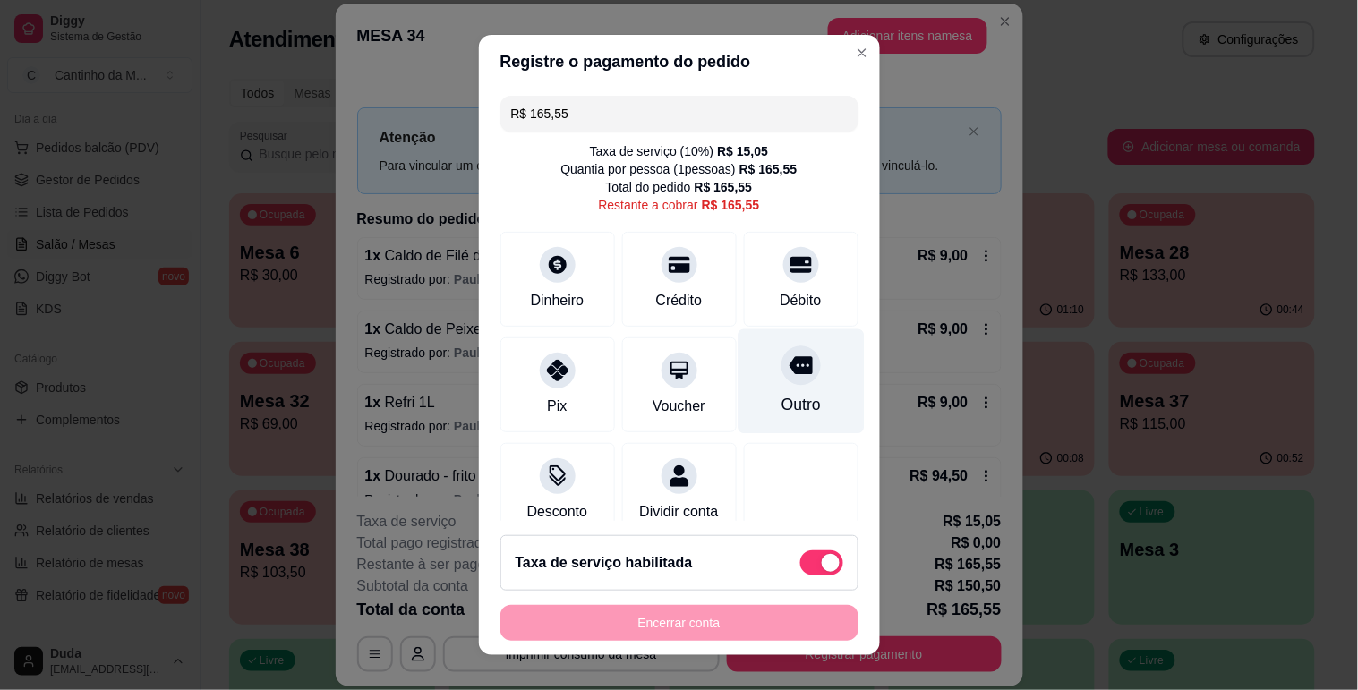
click at [792, 385] on div "Outro" at bounding box center [801, 381] width 126 height 105
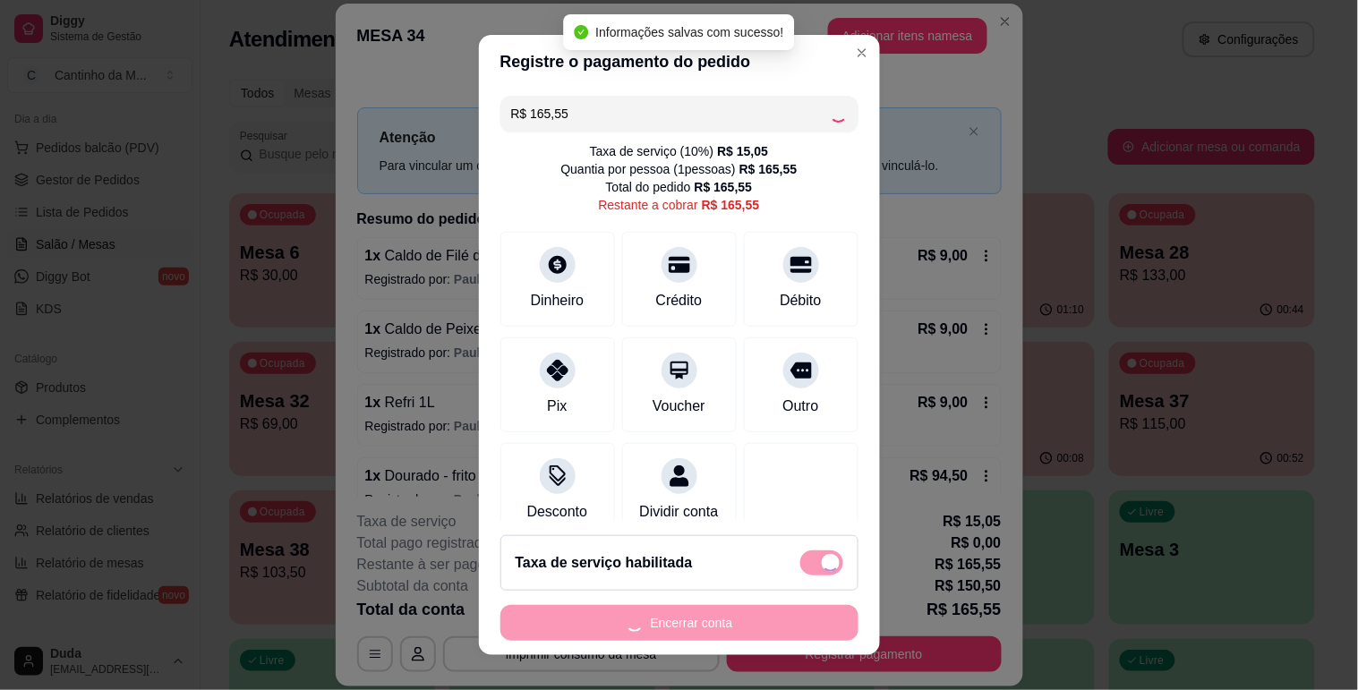
type input "R$ 0,00"
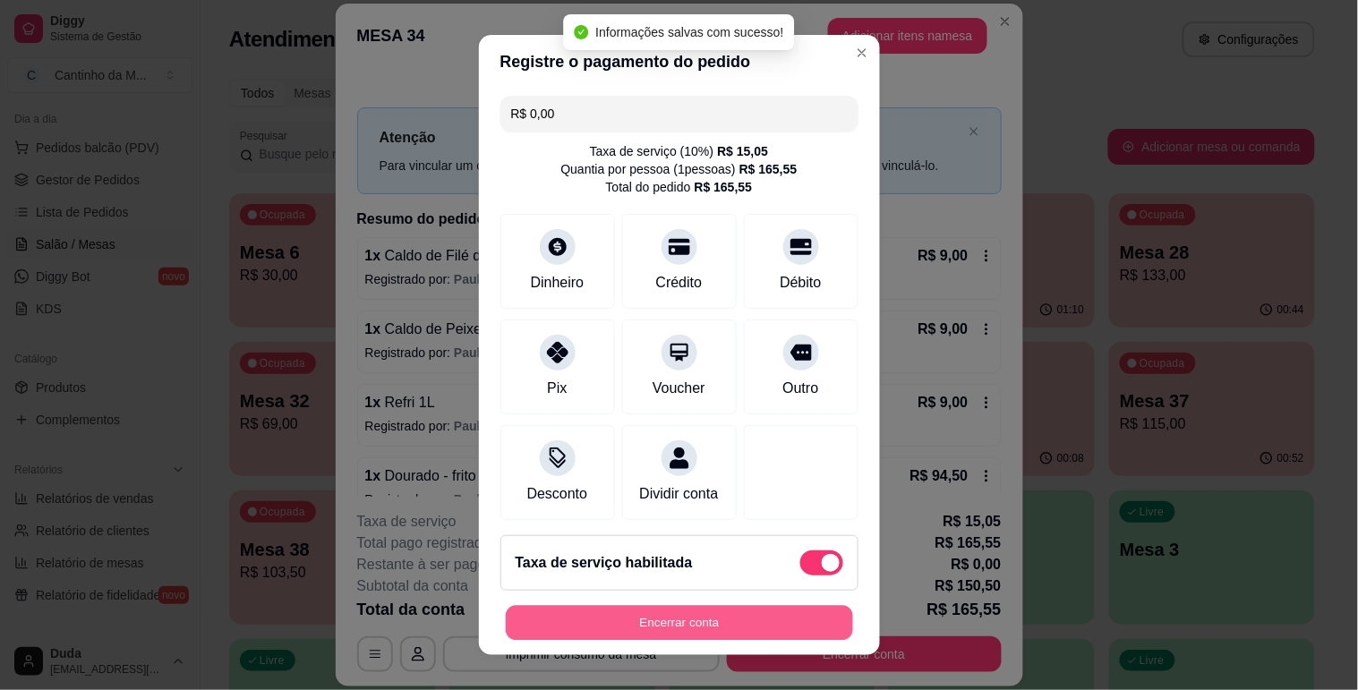
click at [789, 618] on button "Encerrar conta" at bounding box center [679, 623] width 347 height 35
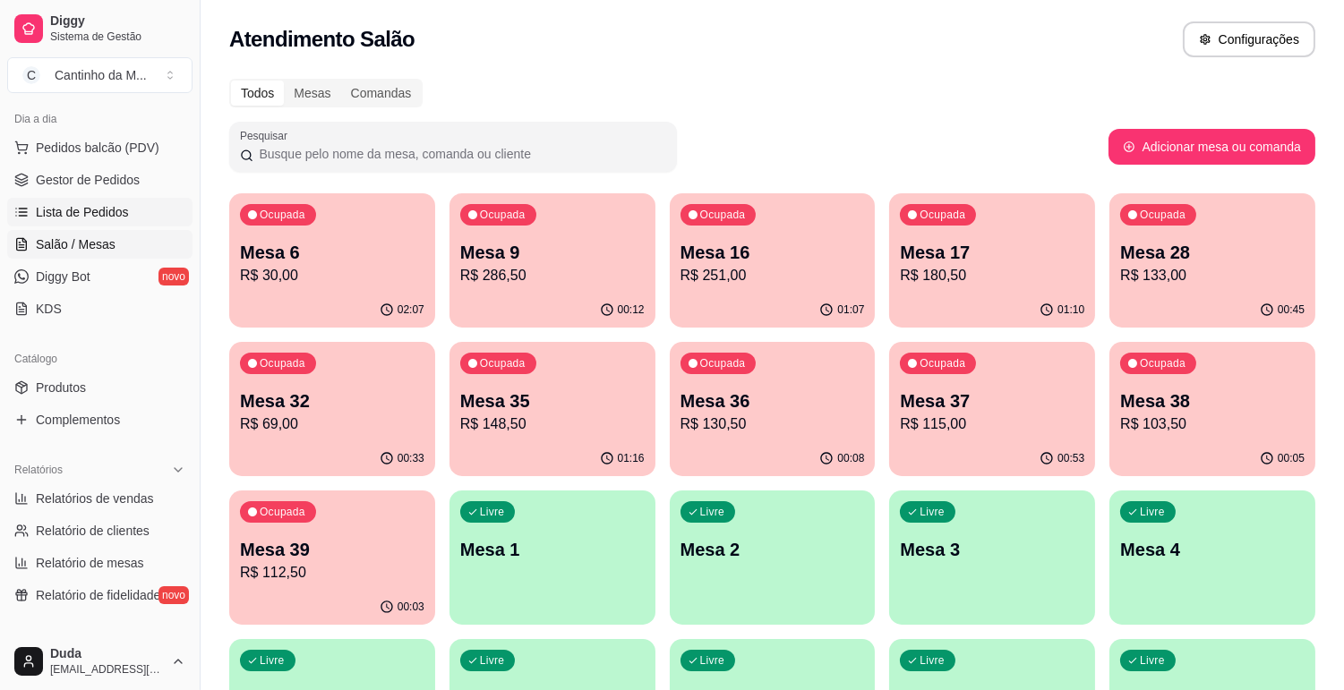
click at [111, 201] on link "Lista de Pedidos" at bounding box center [99, 212] width 185 height 29
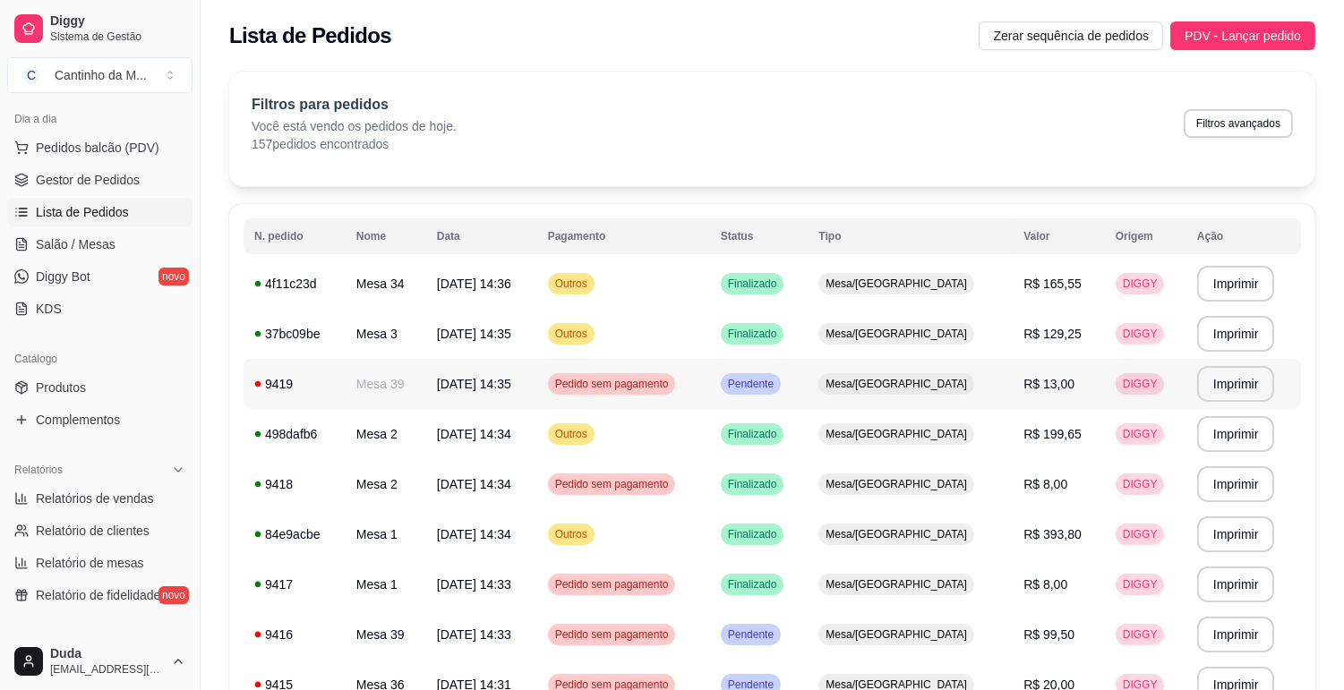
click at [598, 390] on span "Pedido sem pagamento" at bounding box center [611, 384] width 121 height 14
click at [1242, 285] on button "Imprimir" at bounding box center [1236, 284] width 78 height 36
click at [1246, 336] on button "Imprimir" at bounding box center [1236, 334] width 78 height 36
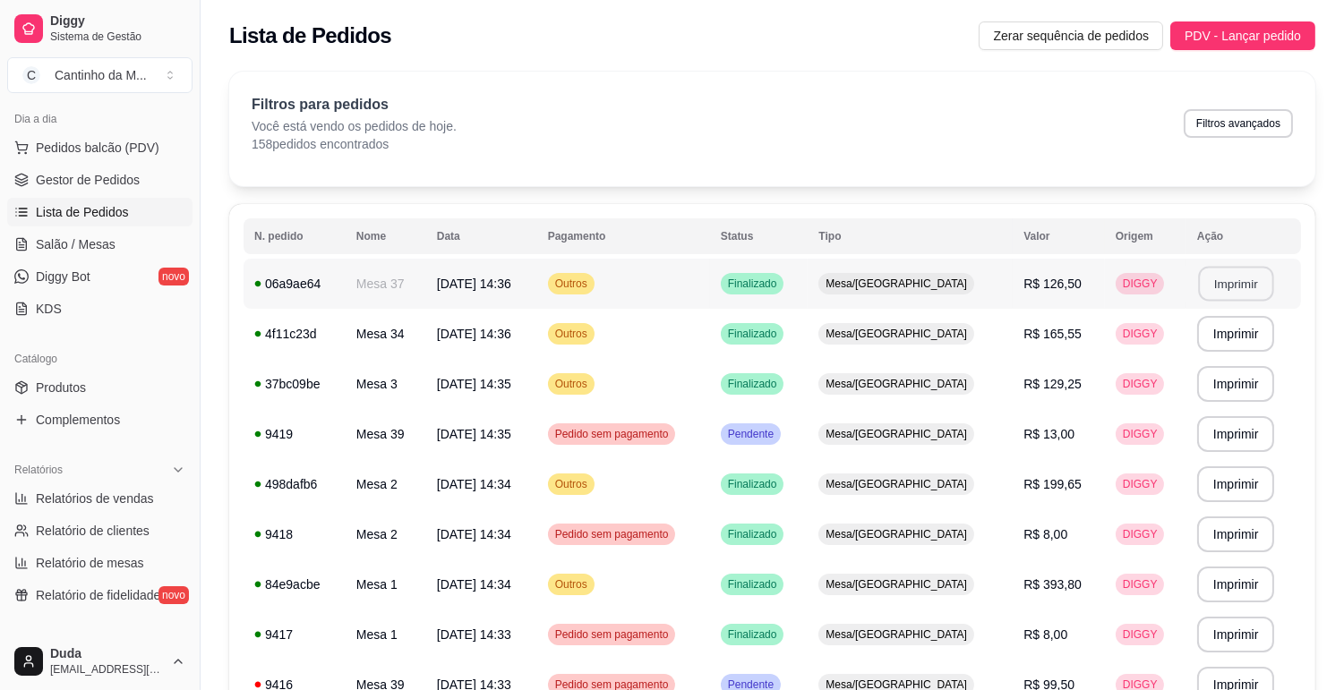
click at [1223, 278] on button "Imprimir" at bounding box center [1235, 284] width 75 height 35
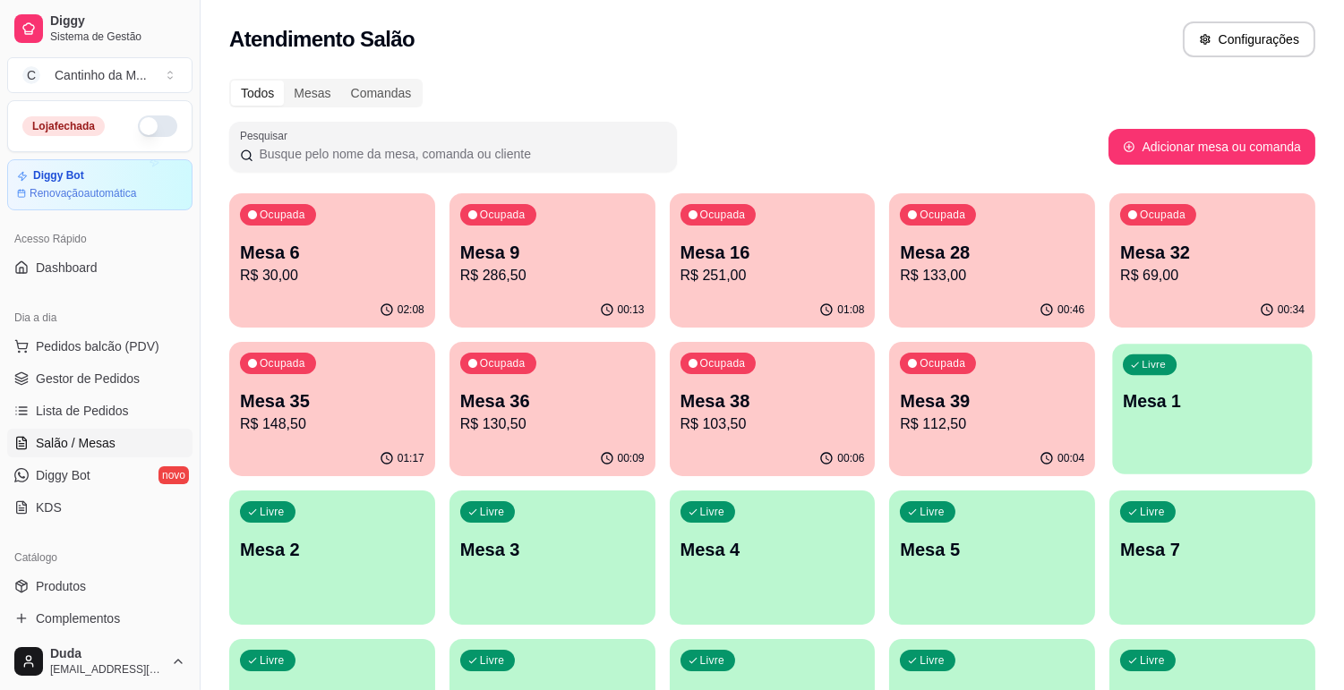
click at [1191, 416] on div "Livre Mesa 1" at bounding box center [1213, 398] width 200 height 109
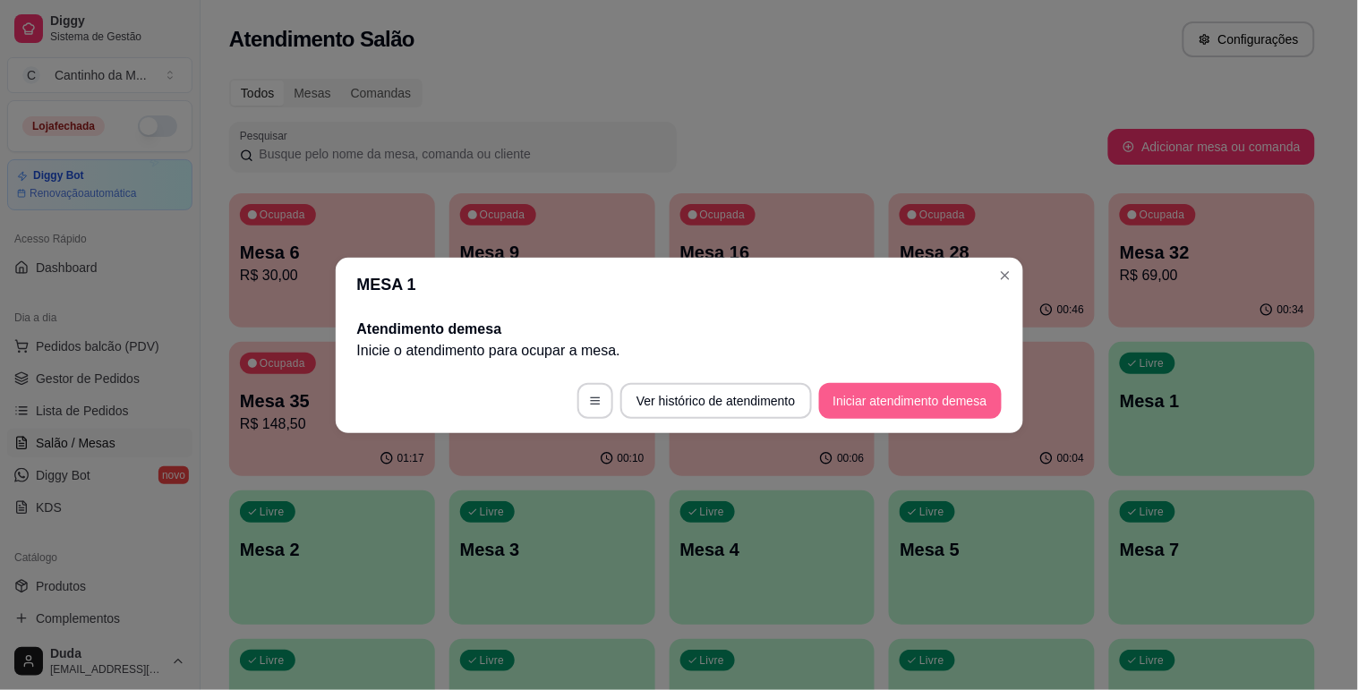
click at [892, 397] on button "Iniciar atendimento de mesa" at bounding box center [910, 401] width 183 height 36
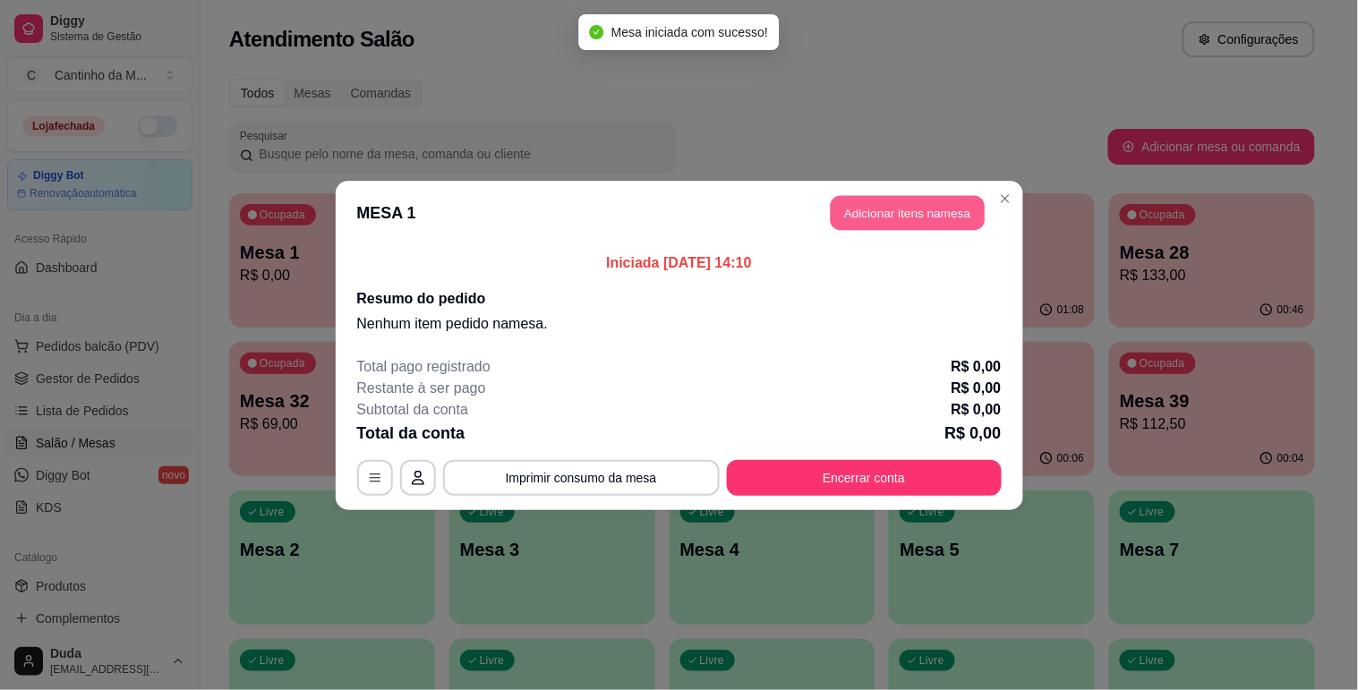
click at [879, 193] on header "MESA 1 Adicionar itens na mesa" at bounding box center [679, 213] width 687 height 64
click at [868, 202] on button "Adicionar itens na mesa" at bounding box center [907, 213] width 159 height 36
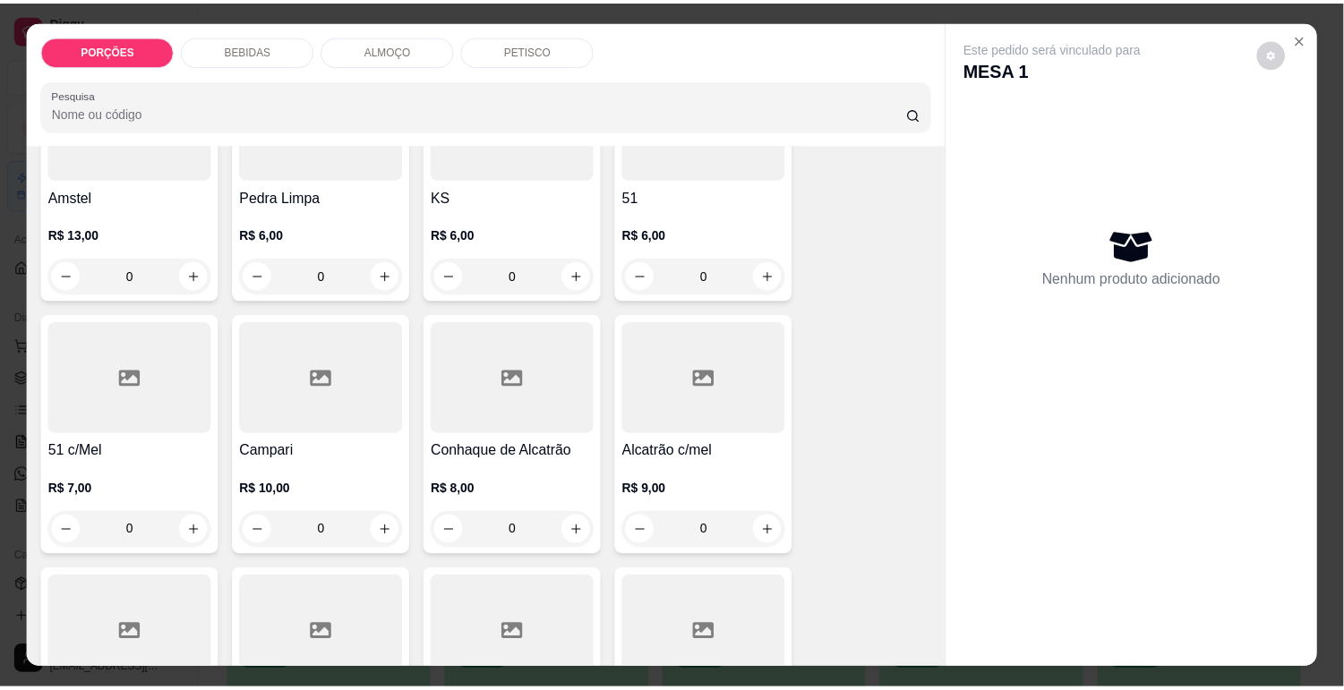
scroll to position [1790, 0]
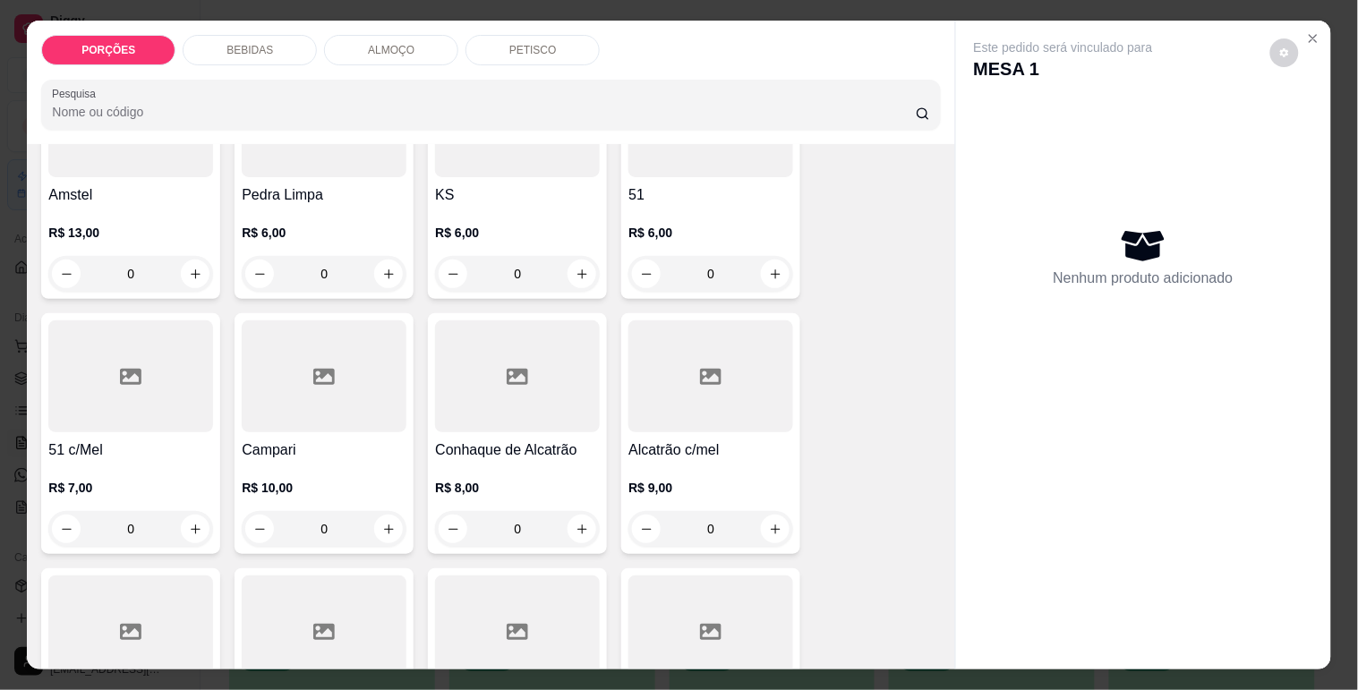
click at [1325, 70] on div "PORÇÕES BEBIDAS ALMOÇO PETISCO Pesquisa Item avulso PORÇÕES Porção de Arroz R$ …" at bounding box center [679, 345] width 1358 height 690
click at [1313, 31] on button "Close" at bounding box center [1313, 38] width 29 height 29
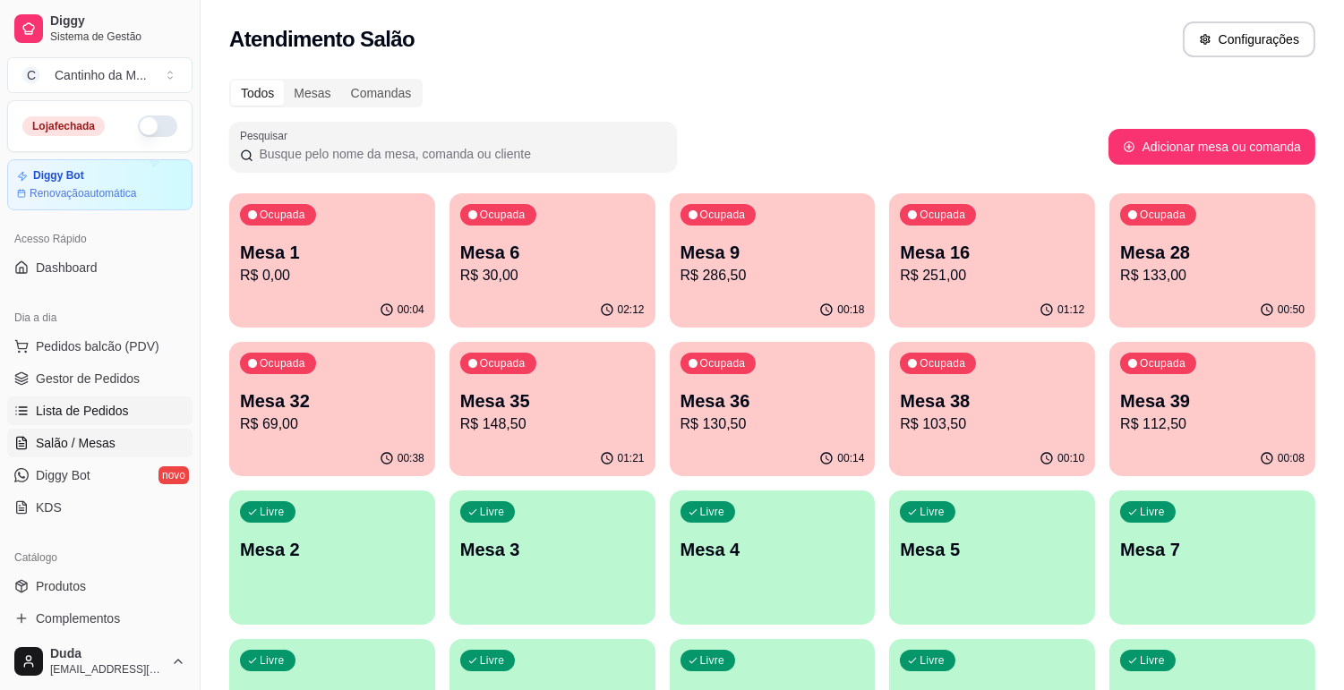
click at [122, 402] on span "Lista de Pedidos" at bounding box center [82, 411] width 93 height 18
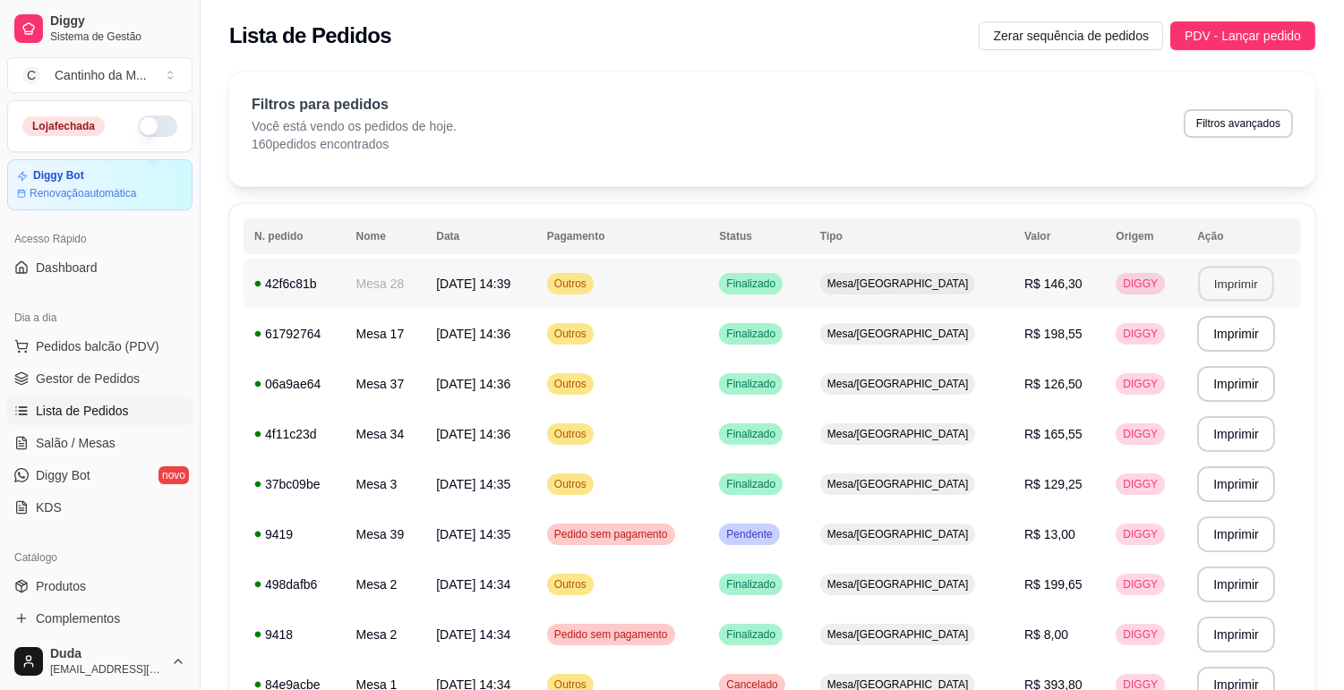
click at [1244, 282] on button "Imprimir" at bounding box center [1236, 284] width 75 height 35
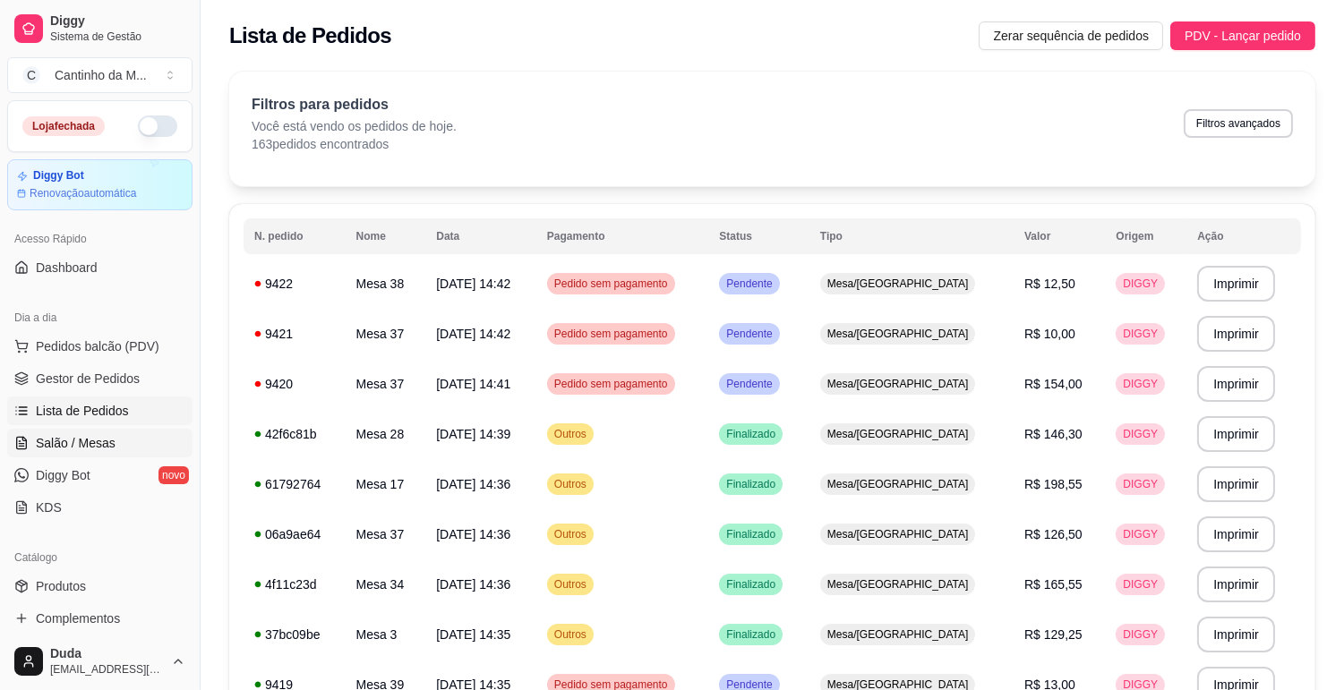
click at [105, 441] on span "Salão / Mesas" at bounding box center [76, 443] width 80 height 18
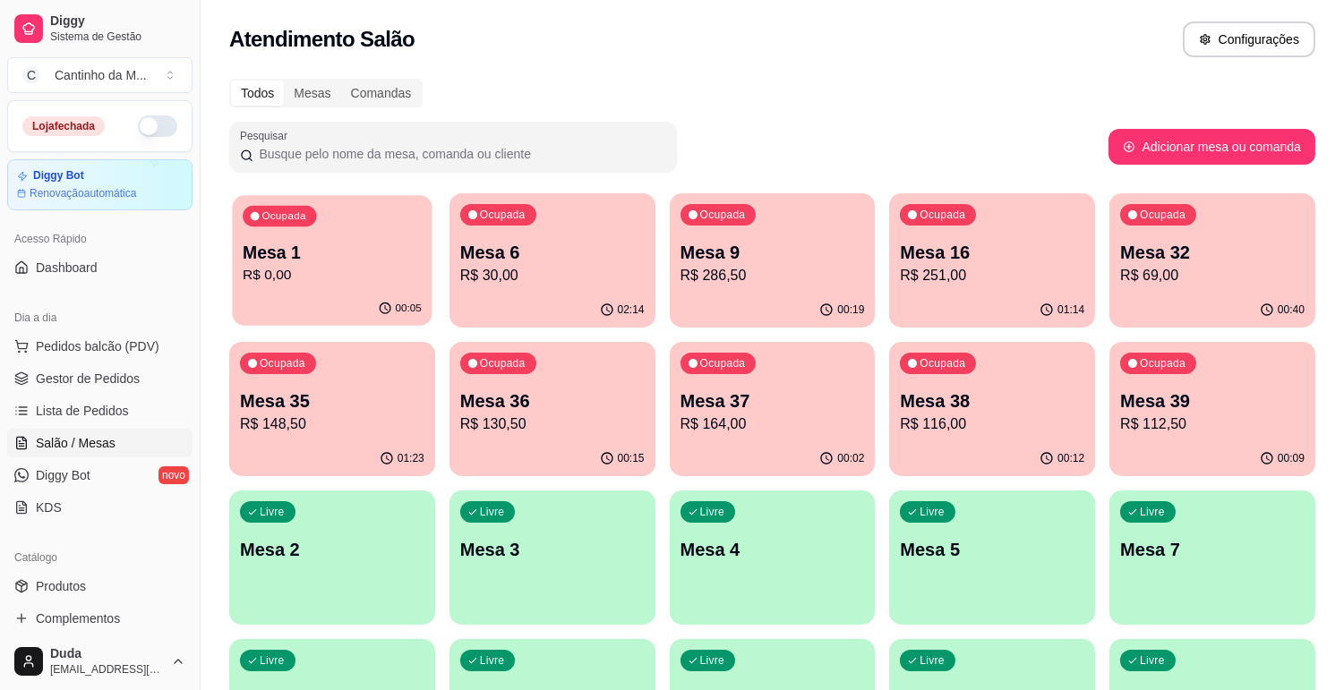
click at [371, 283] on p "R$ 0,00" at bounding box center [332, 275] width 179 height 21
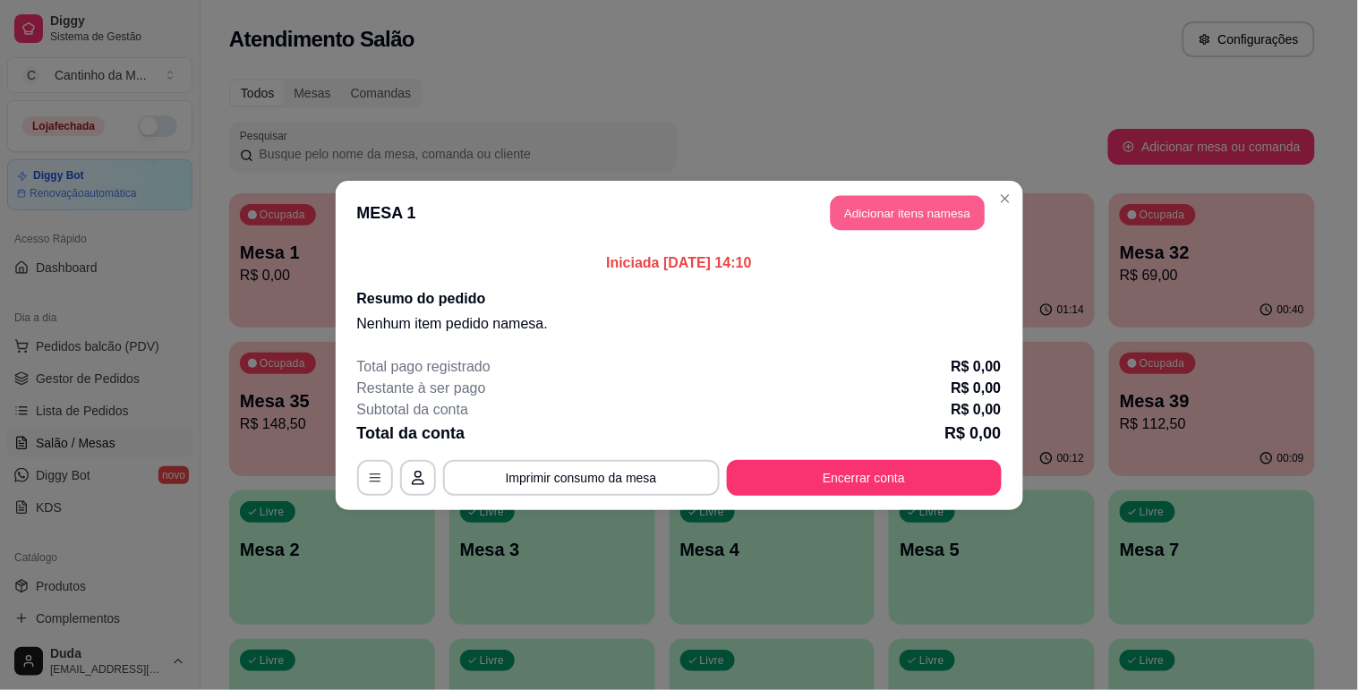
click at [982, 215] on button "Adicionar itens na mesa" at bounding box center [908, 212] width 154 height 35
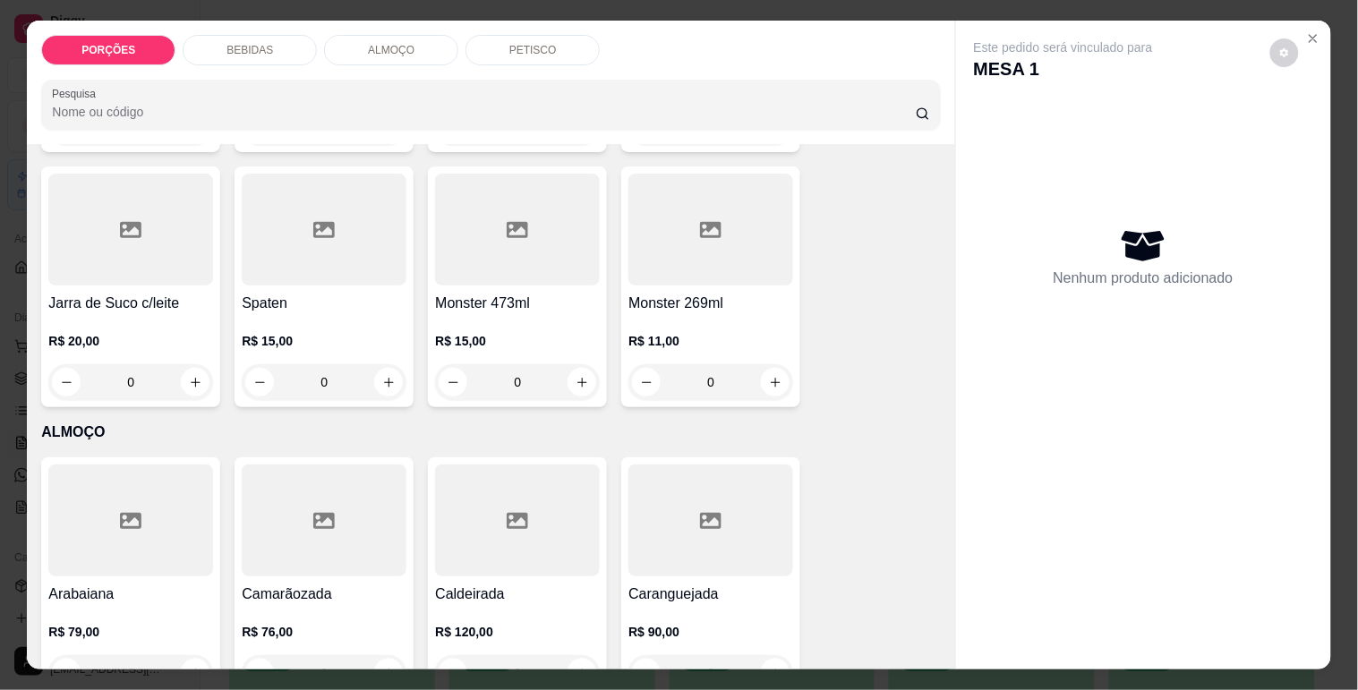
scroll to position [4077, 0]
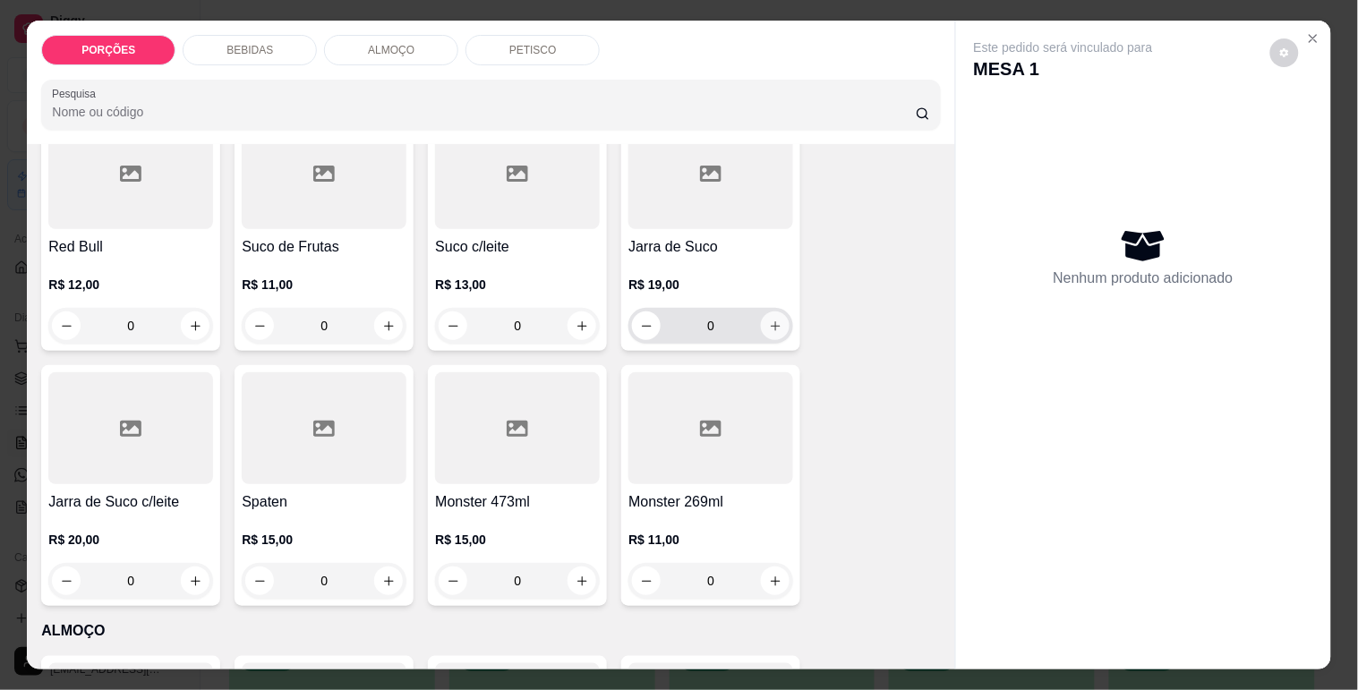
click at [773, 312] on button "increase-product-quantity" at bounding box center [775, 326] width 29 height 29
type input "1"
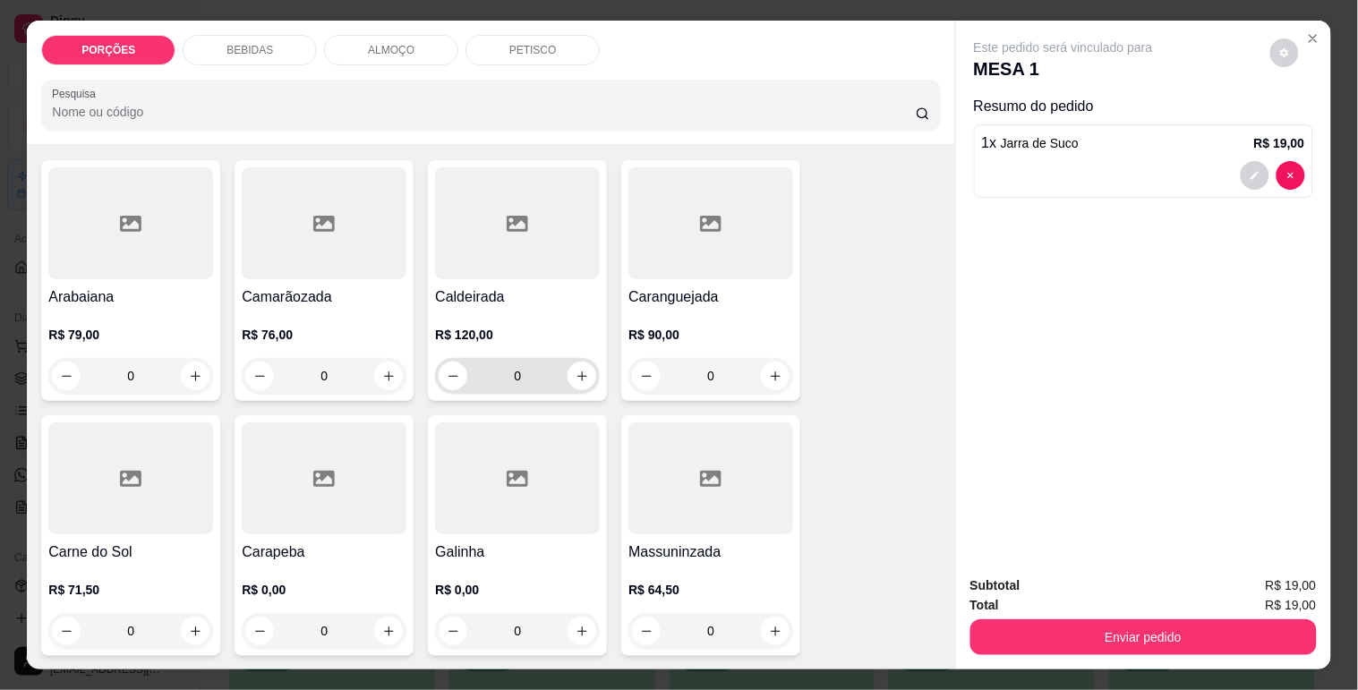
scroll to position [4476, 0]
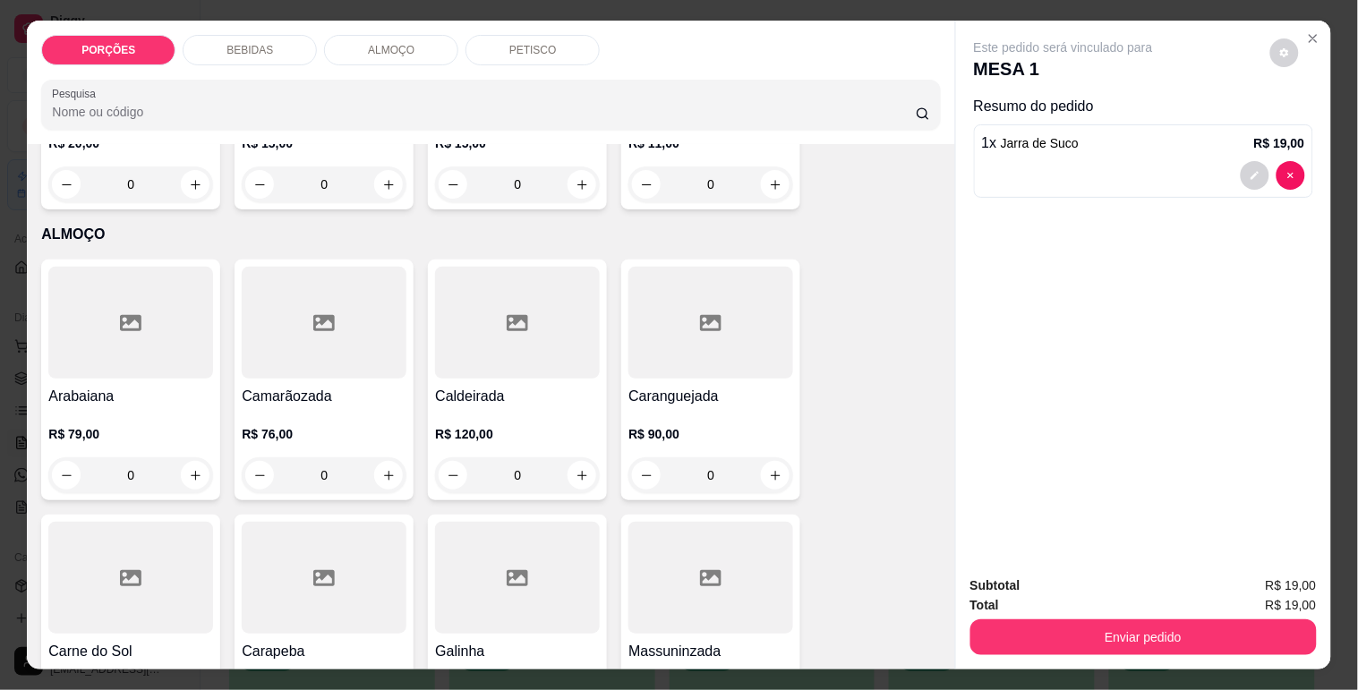
click at [313, 312] on icon at bounding box center [323, 322] width 21 height 21
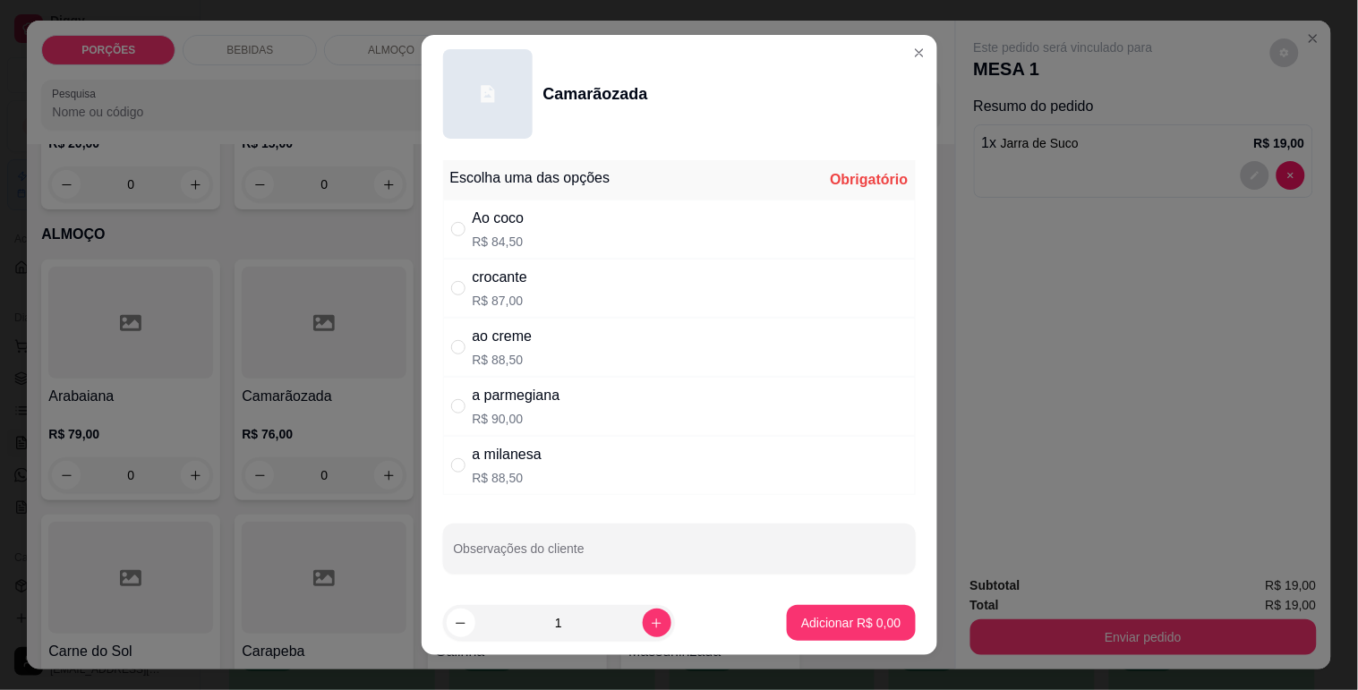
click at [464, 400] on div "" at bounding box center [461, 407] width 21 height 20
radio input "true"
click at [799, 632] on button "Adicionar R$ 90,00" at bounding box center [848, 623] width 132 height 35
type input "1"
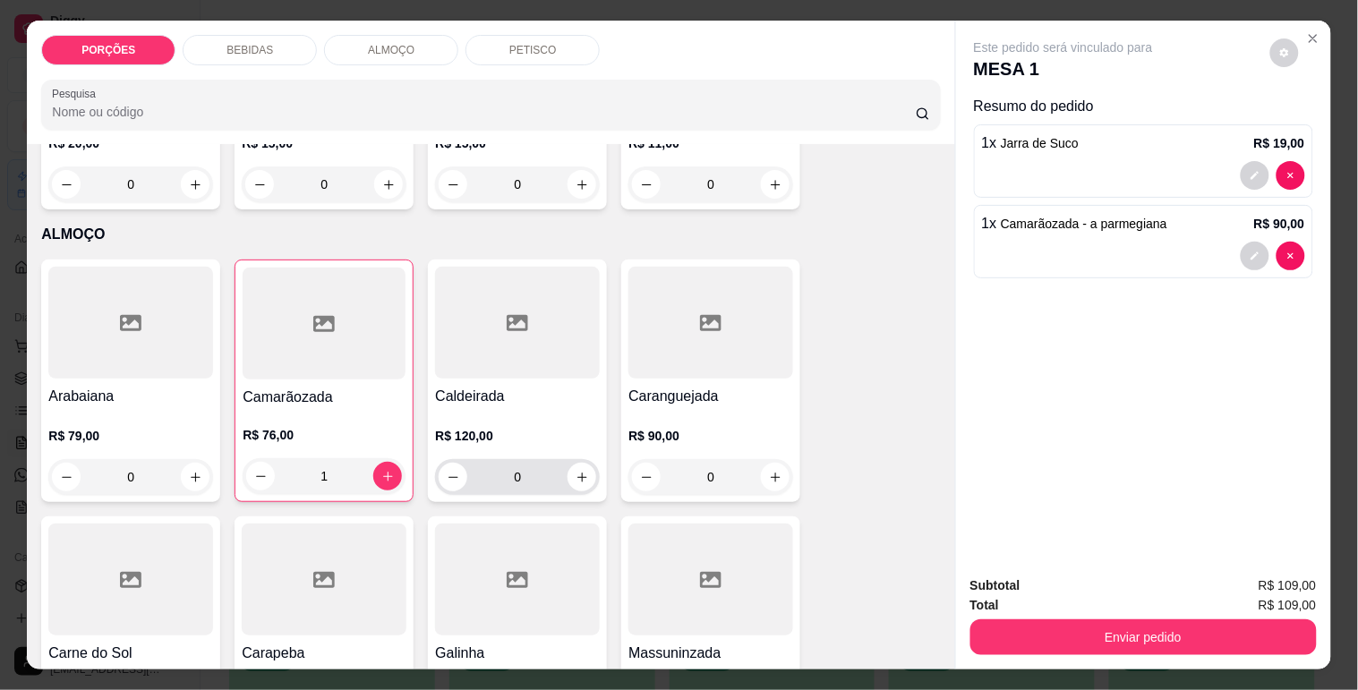
click at [285, 308] on div at bounding box center [324, 324] width 163 height 112
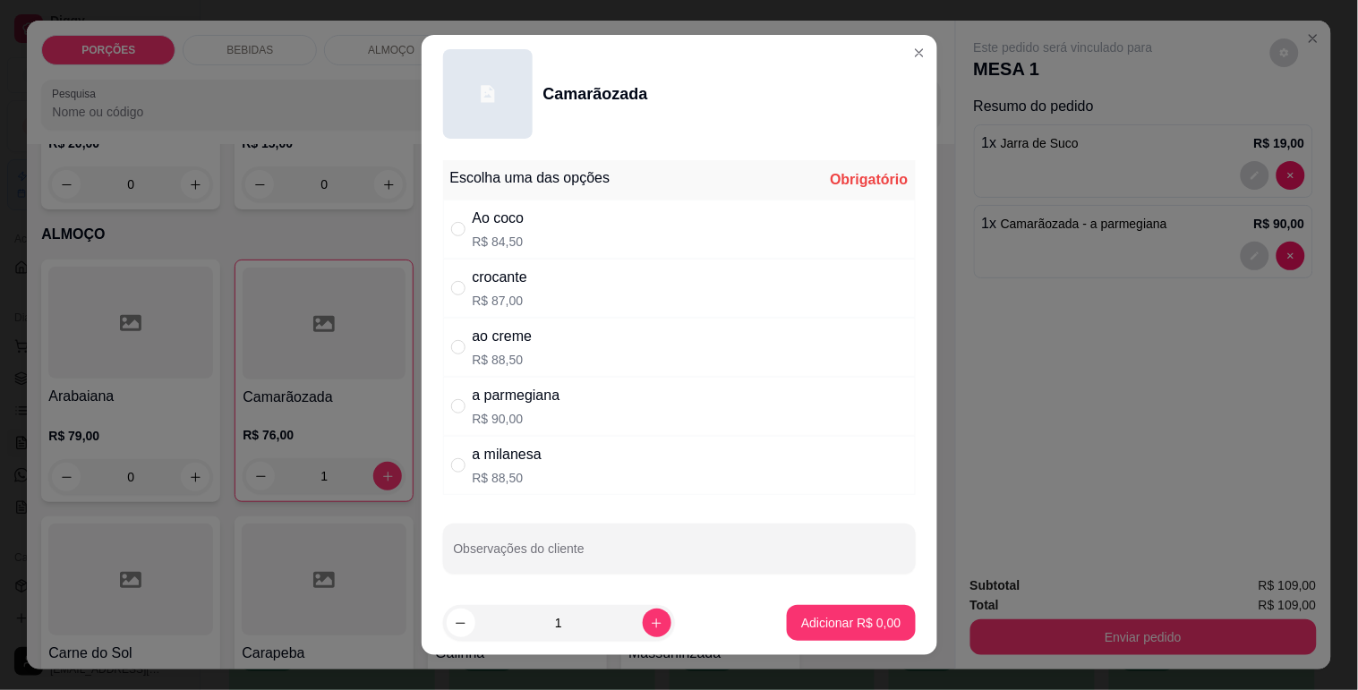
click at [542, 218] on div "Ao coco R$ 84,50" at bounding box center [679, 229] width 473 height 59
radio input "true"
click at [835, 616] on p "Adicionar R$ 84,50" at bounding box center [847, 623] width 107 height 18
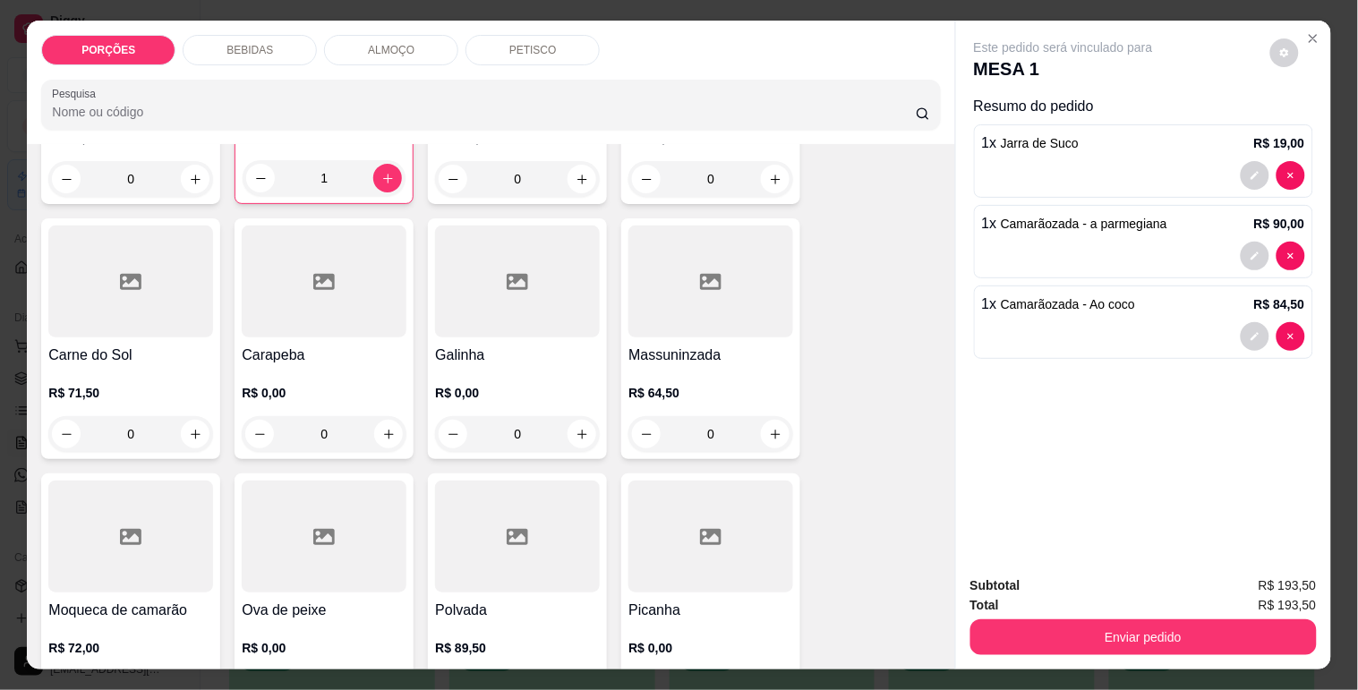
scroll to position [4873, 0]
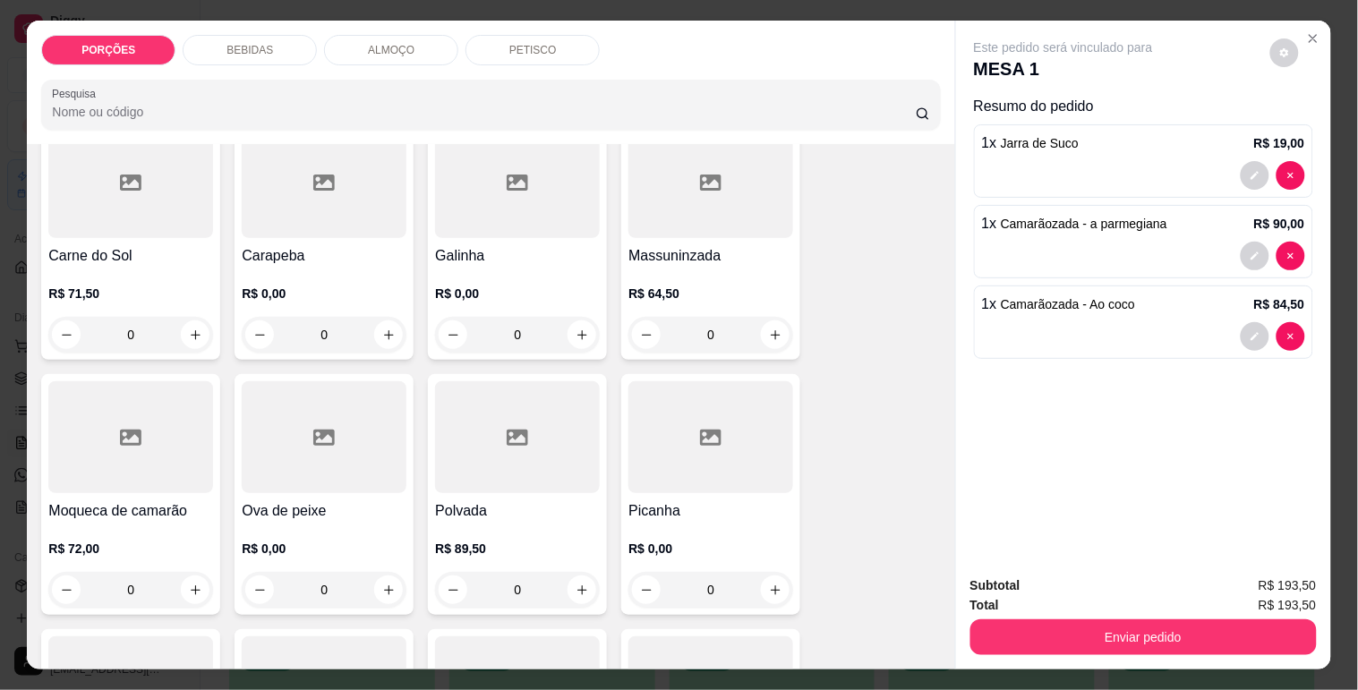
click at [680, 427] on div at bounding box center [710, 437] width 165 height 112
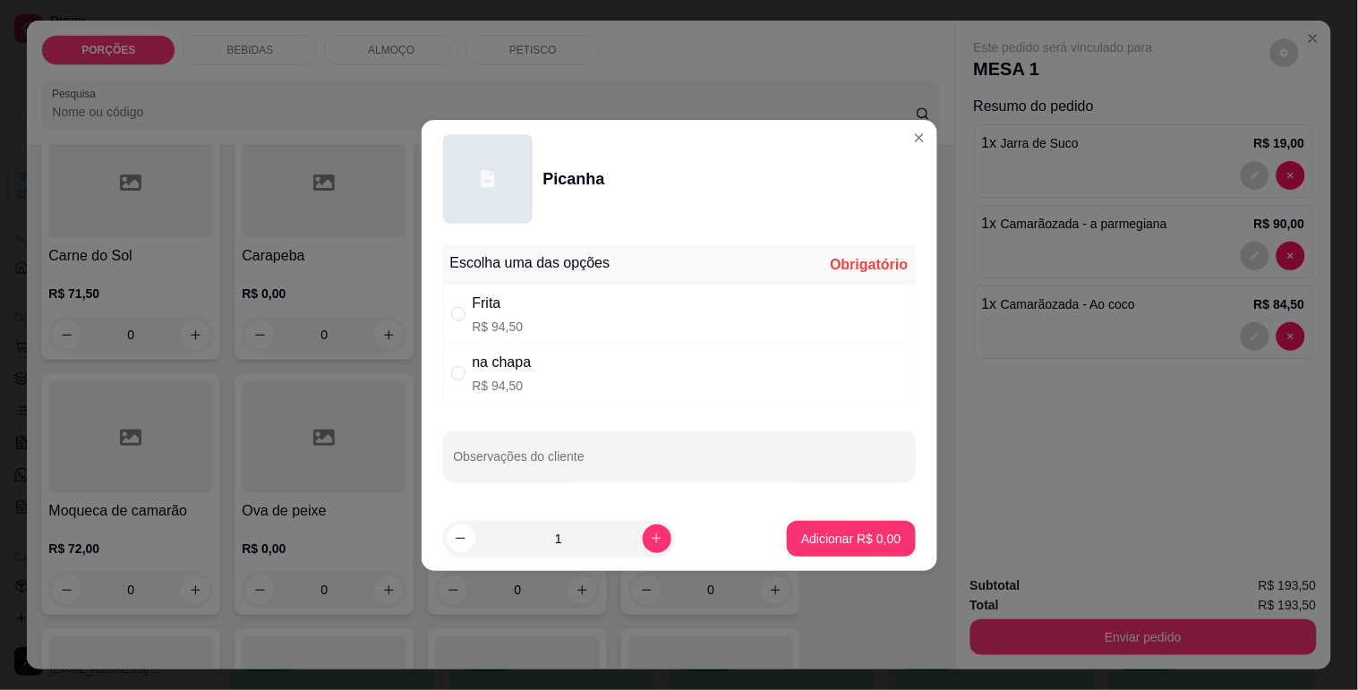
click at [543, 392] on div "na chapa R$ 94,50" at bounding box center [679, 373] width 473 height 59
radio input "true"
click at [835, 532] on p "Adicionar R$ 94,50" at bounding box center [847, 539] width 107 height 18
type input "1"
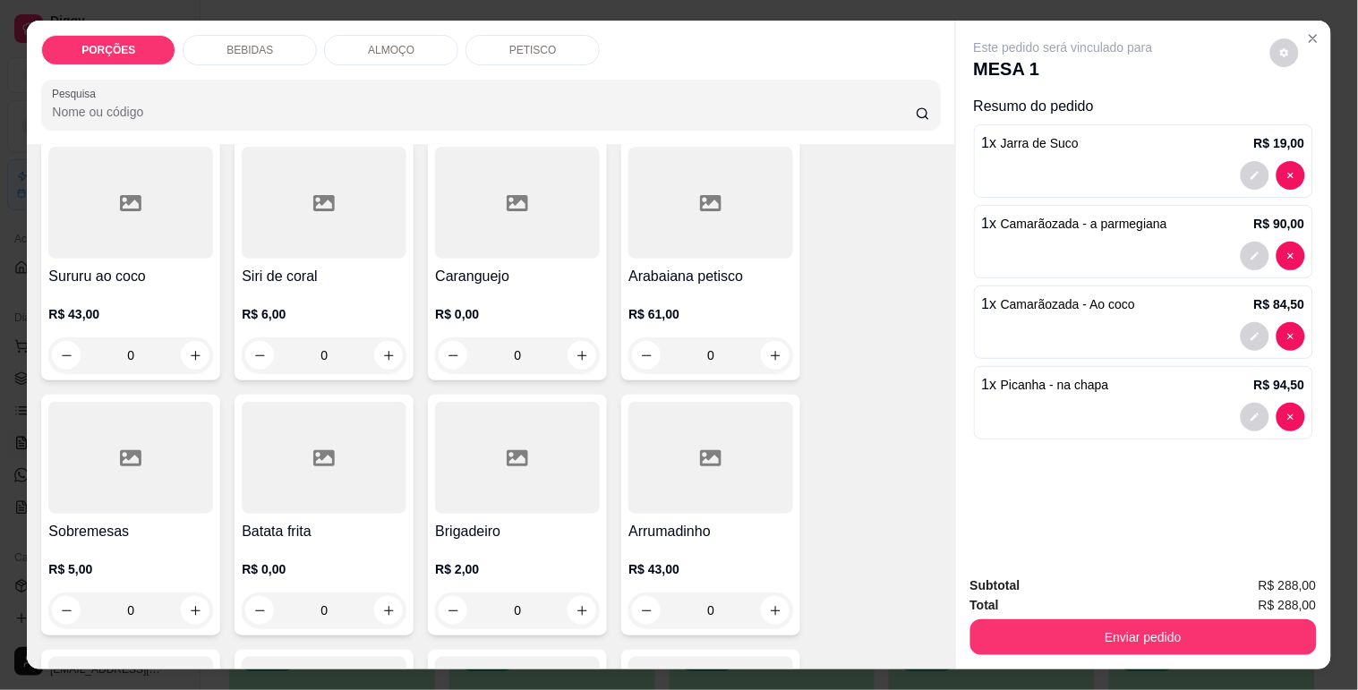
scroll to position [6266, 0]
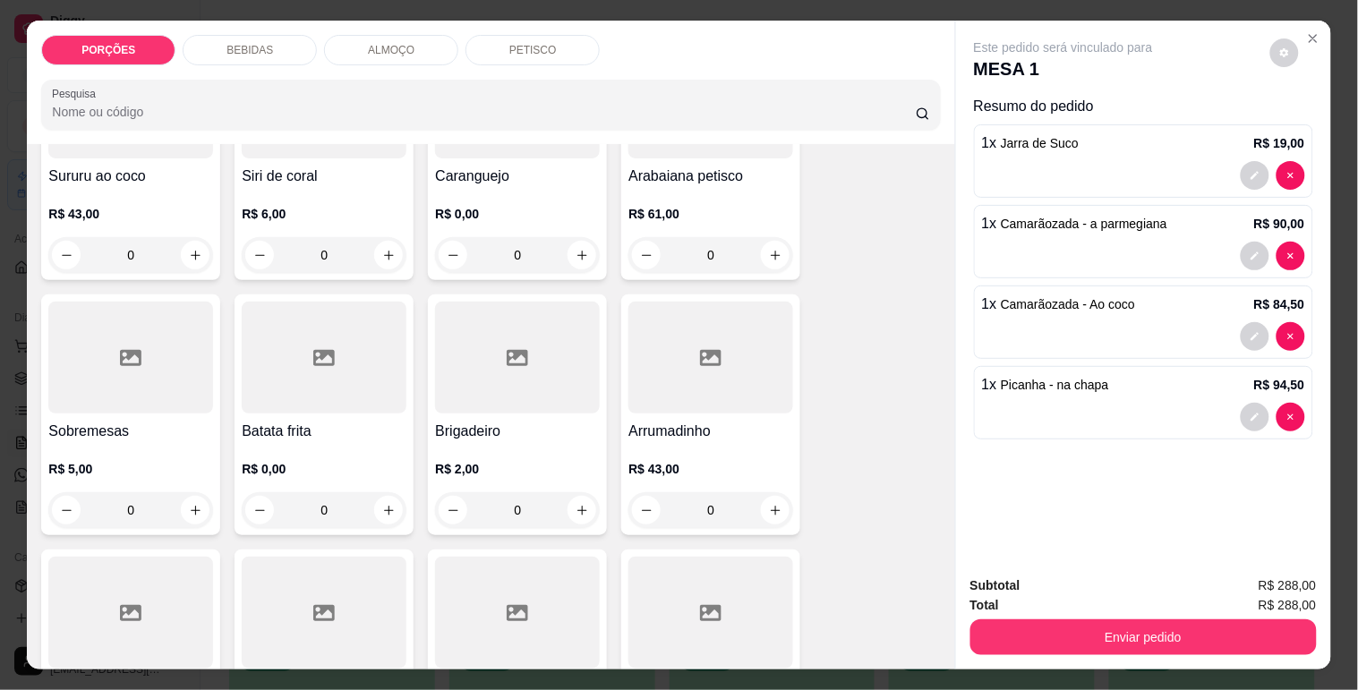
click at [385, 442] on div "R$ 0,00 0" at bounding box center [324, 485] width 165 height 86
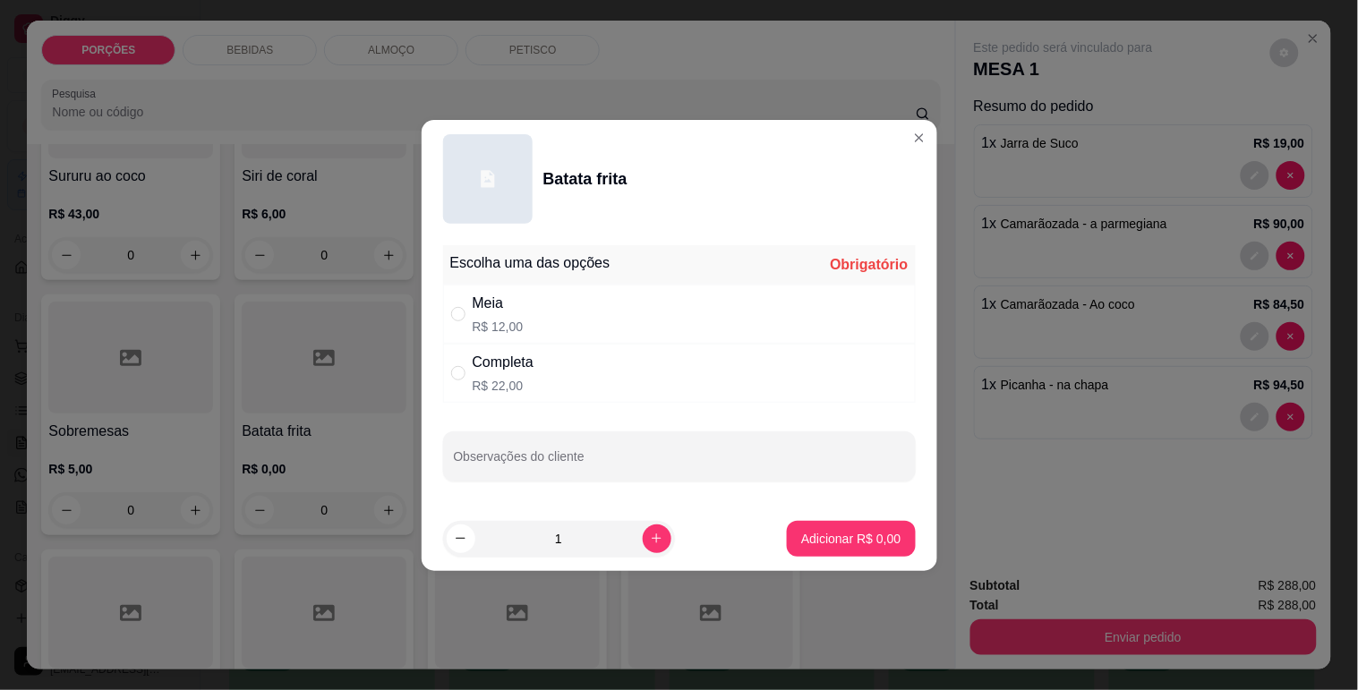
click at [568, 391] on div "Completa R$ 22,00" at bounding box center [679, 373] width 473 height 59
radio input "true"
click at [806, 525] on button "Adicionar R$ 22,00" at bounding box center [848, 538] width 132 height 35
type input "1"
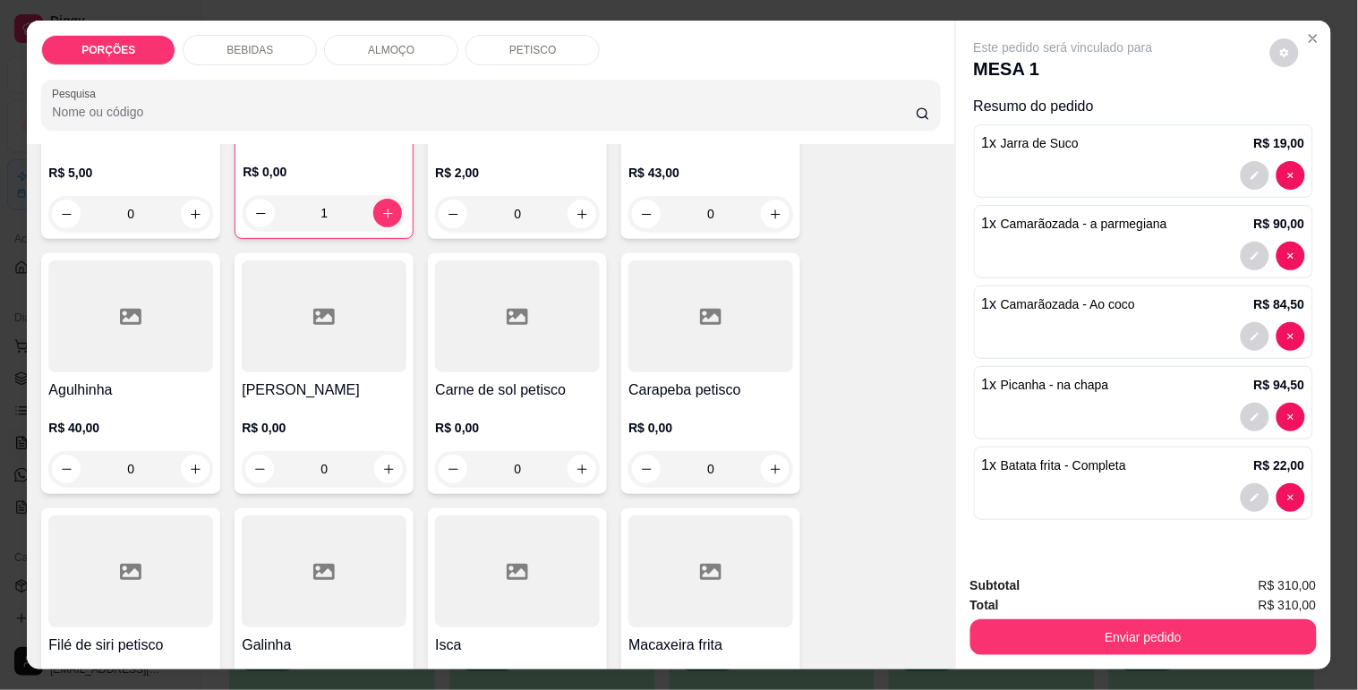
scroll to position [6664, 0]
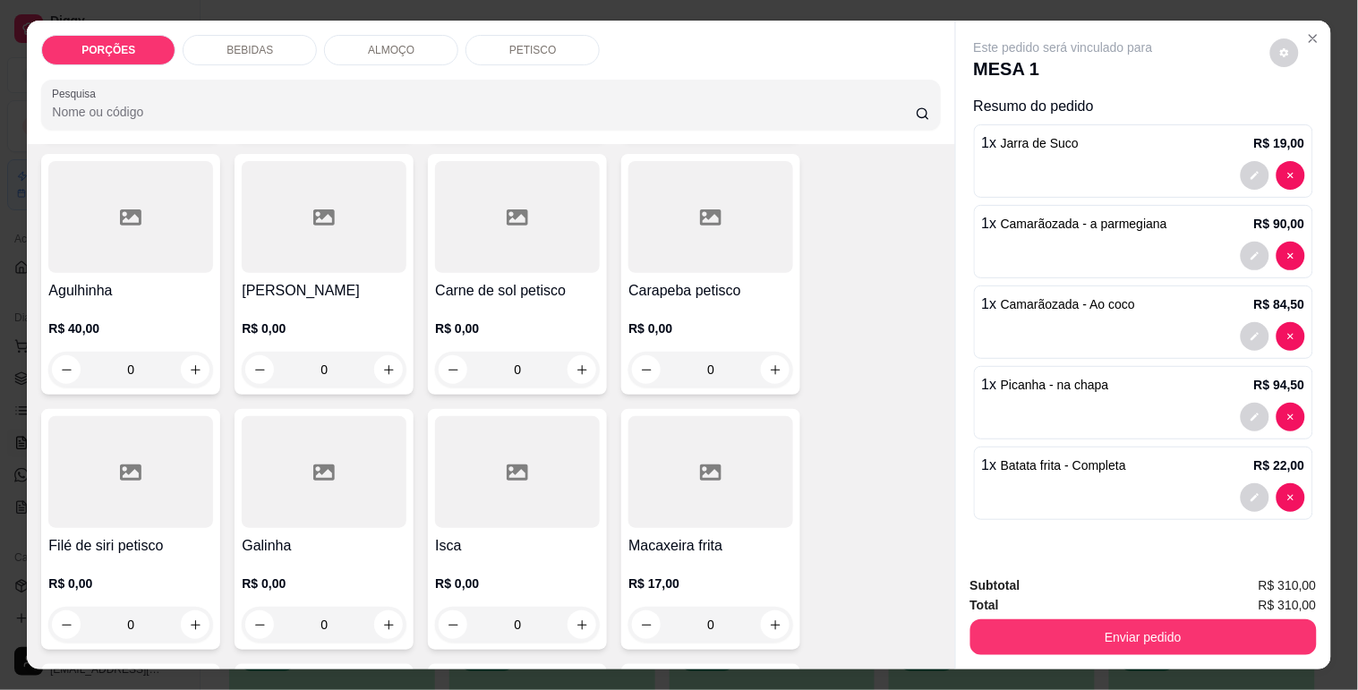
click at [140, 320] on p "R$ 40,00" at bounding box center [130, 329] width 165 height 18
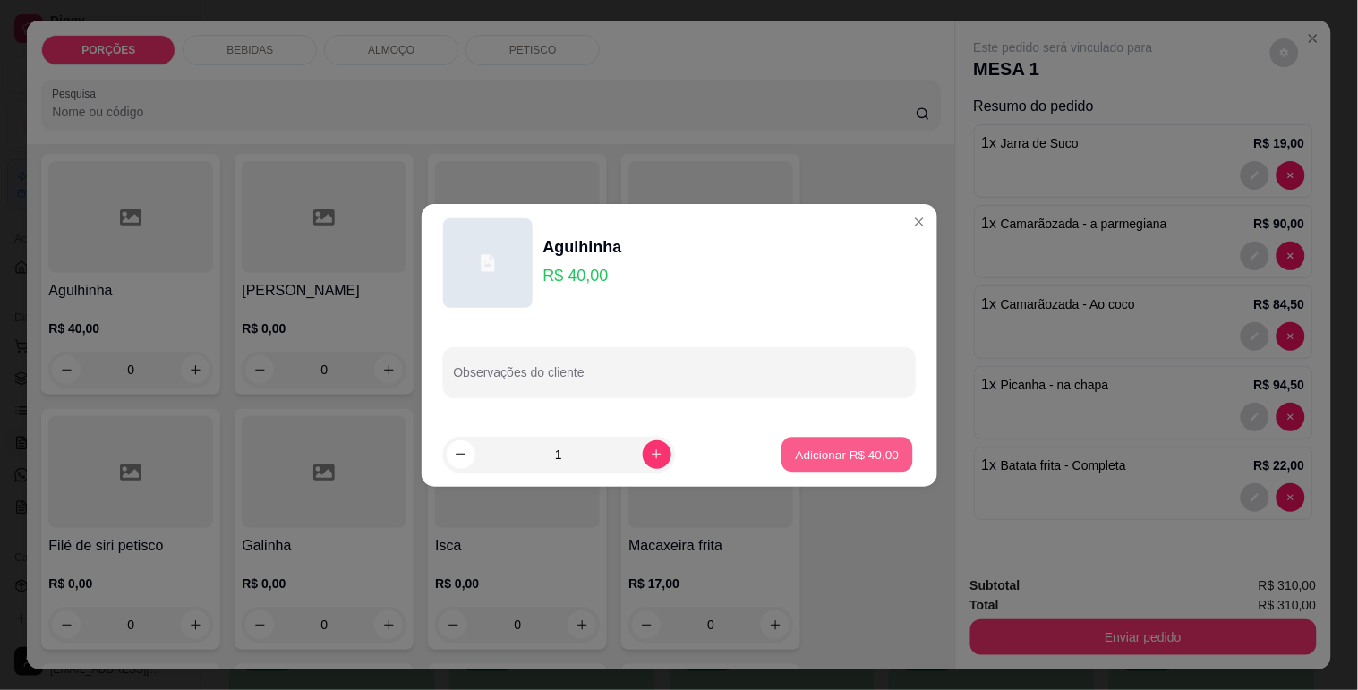
click at [813, 437] on button "Adicionar R$ 40,00" at bounding box center [848, 454] width 132 height 35
type input "1"
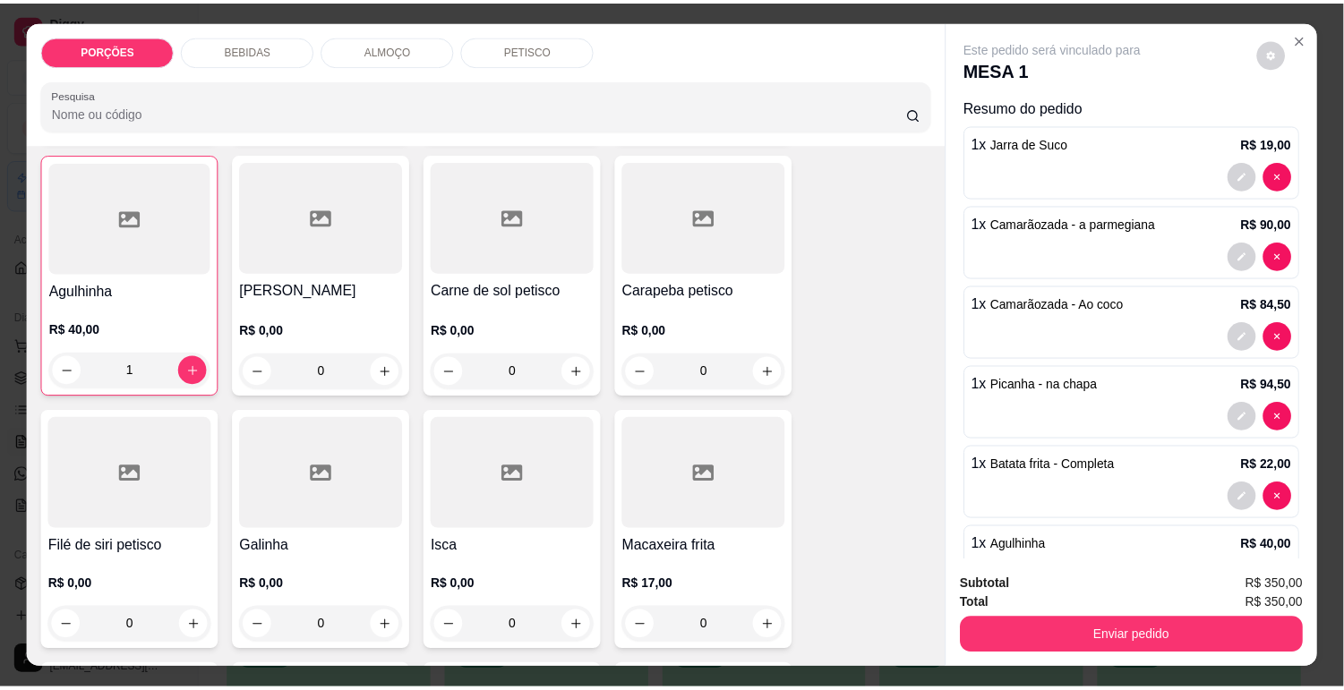
scroll to position [6665, 0]
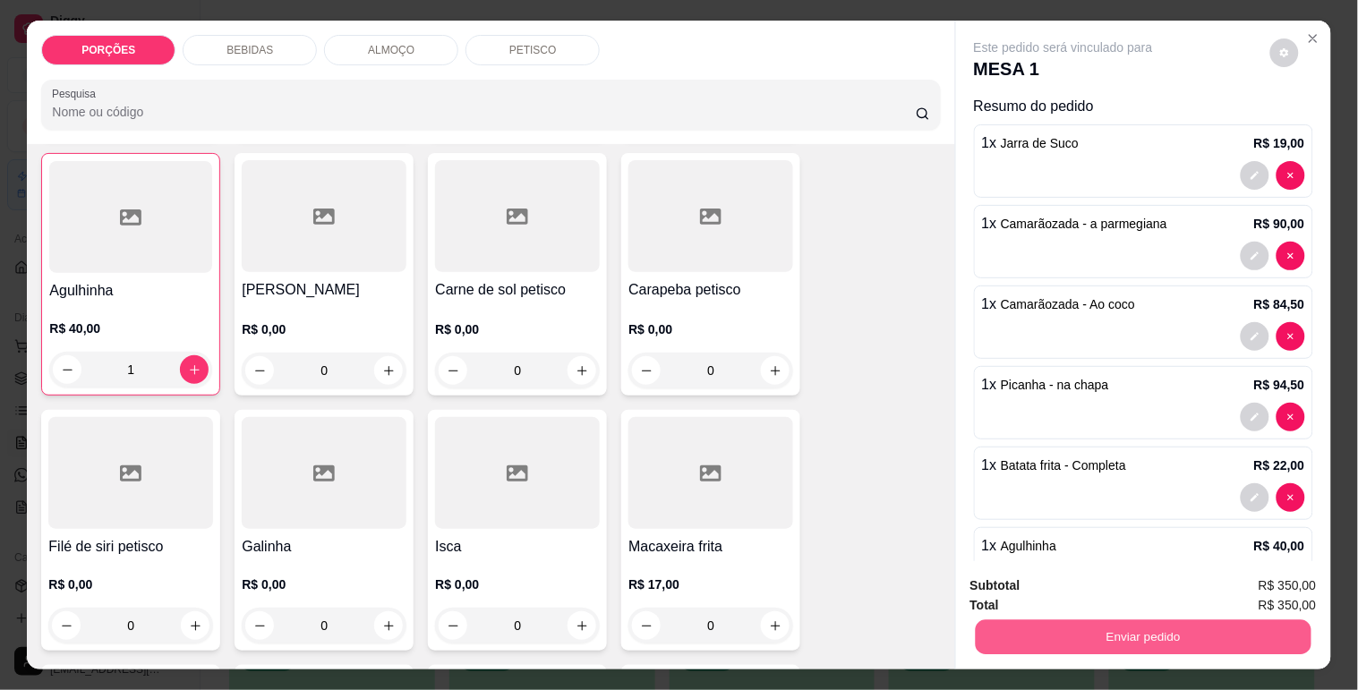
click at [1021, 621] on button "Enviar pedido" at bounding box center [1143, 636] width 336 height 35
click at [1225, 587] on button "Enviar pedido" at bounding box center [1269, 586] width 101 height 34
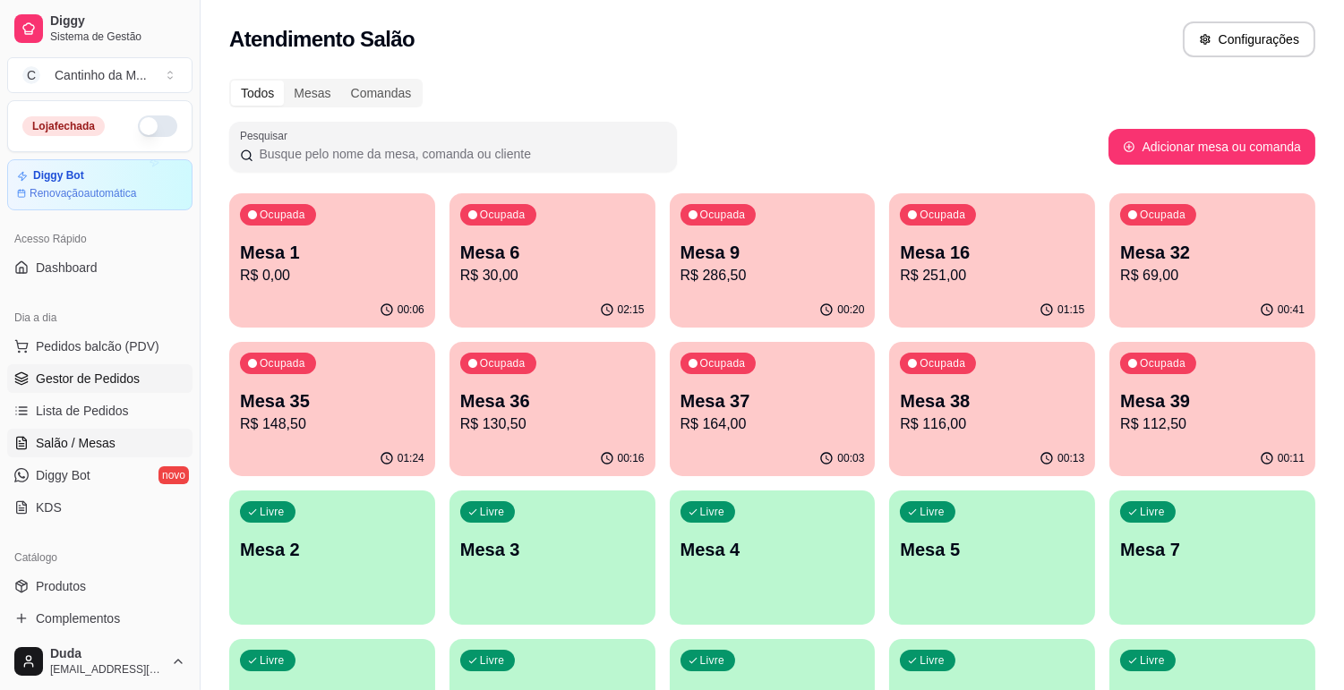
click at [100, 380] on span "Gestor de Pedidos" at bounding box center [88, 379] width 104 height 18
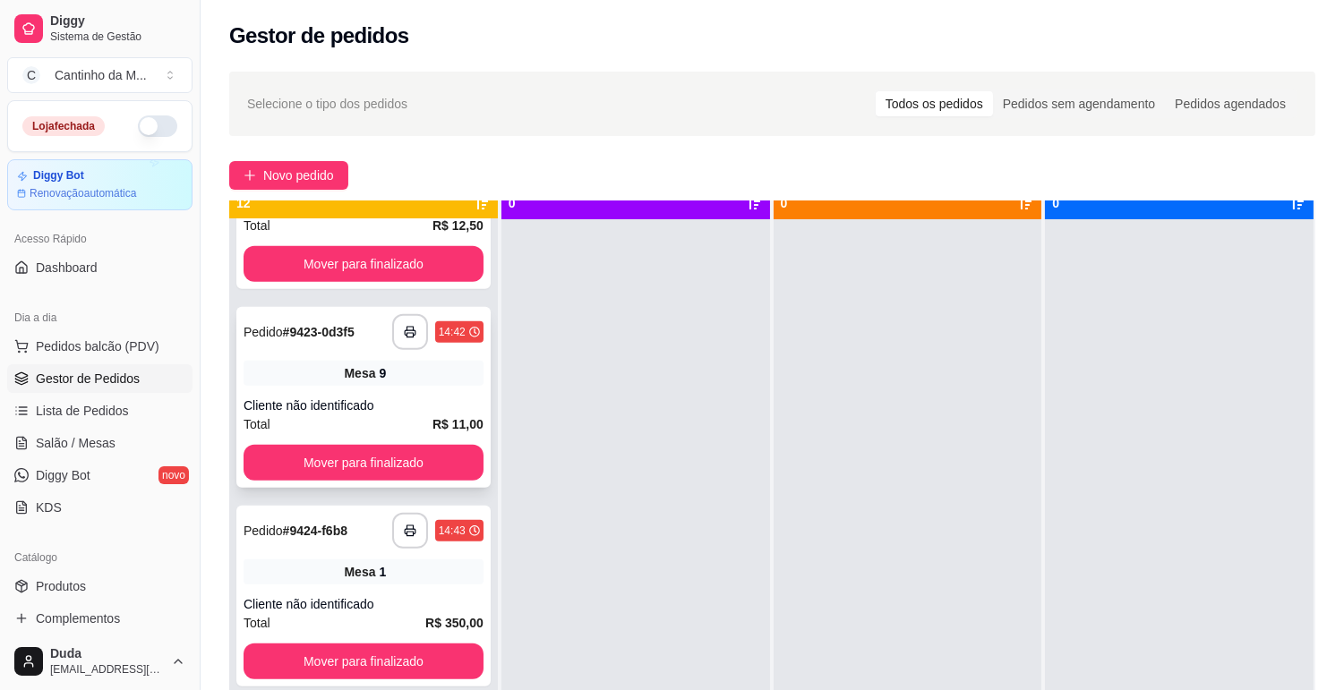
scroll to position [49, 0]
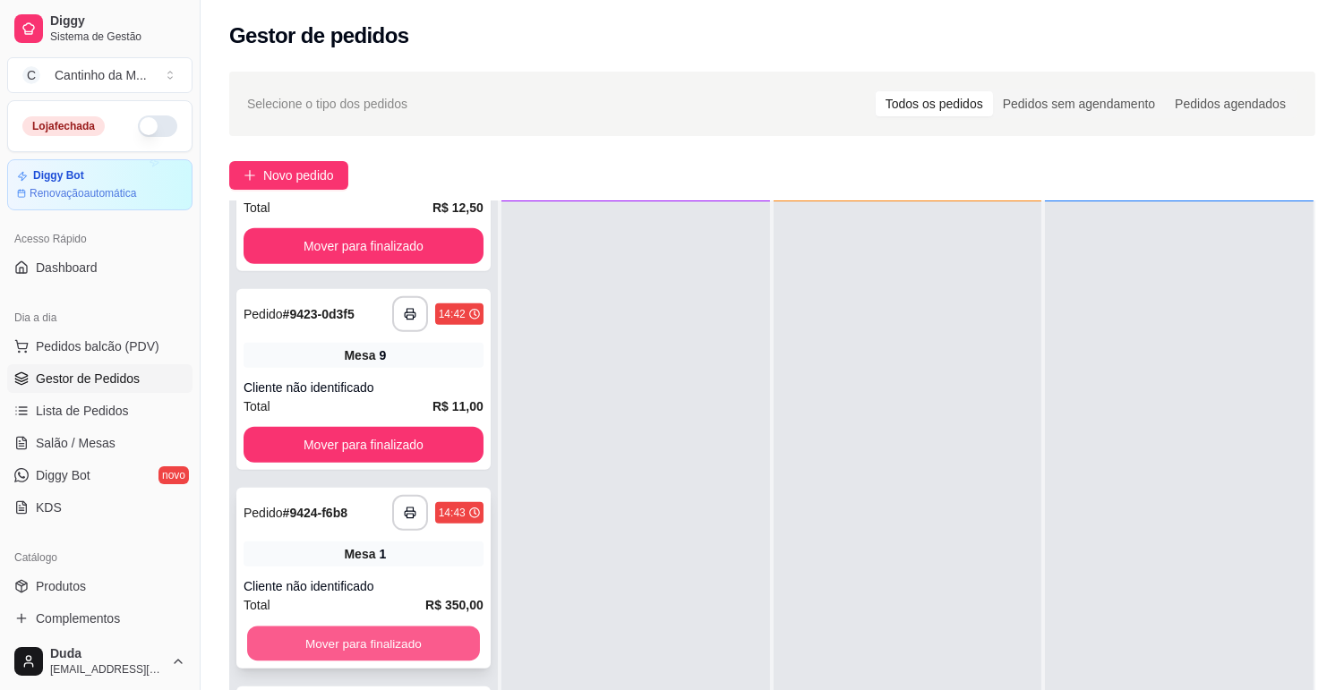
click at [390, 637] on button "Mover para finalizado" at bounding box center [363, 644] width 233 height 35
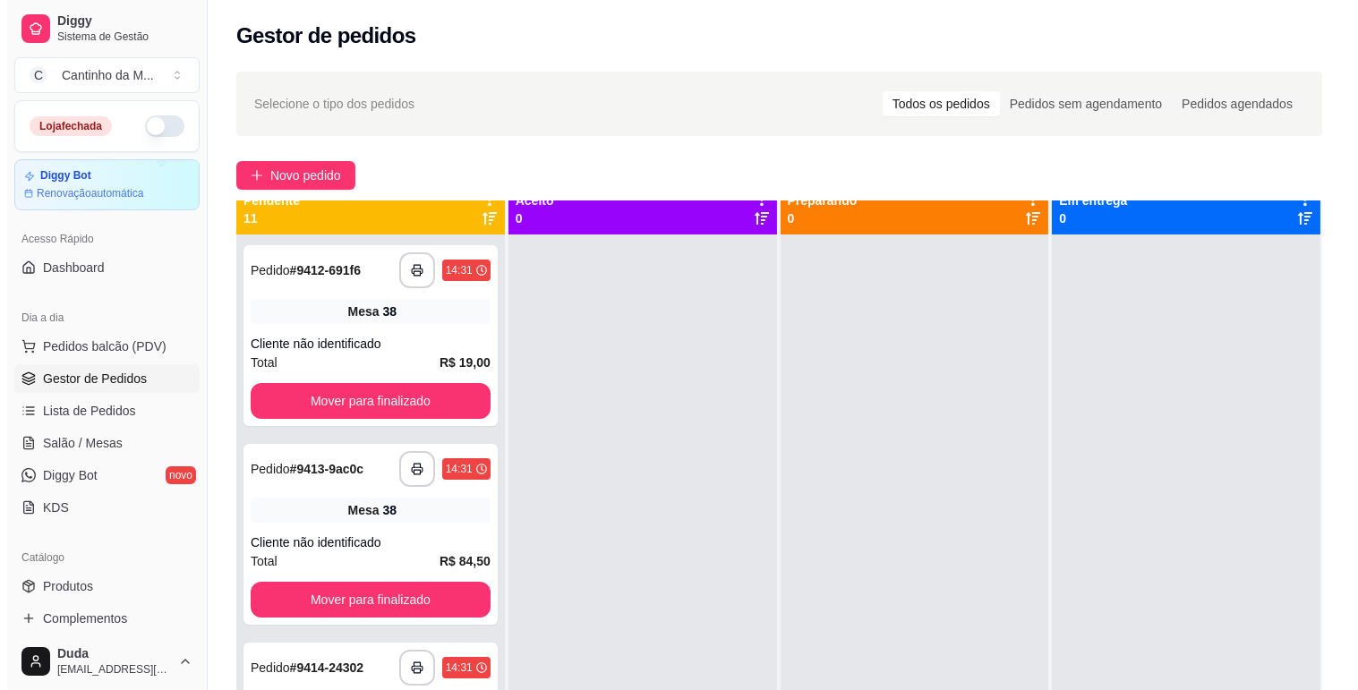
scroll to position [0, 0]
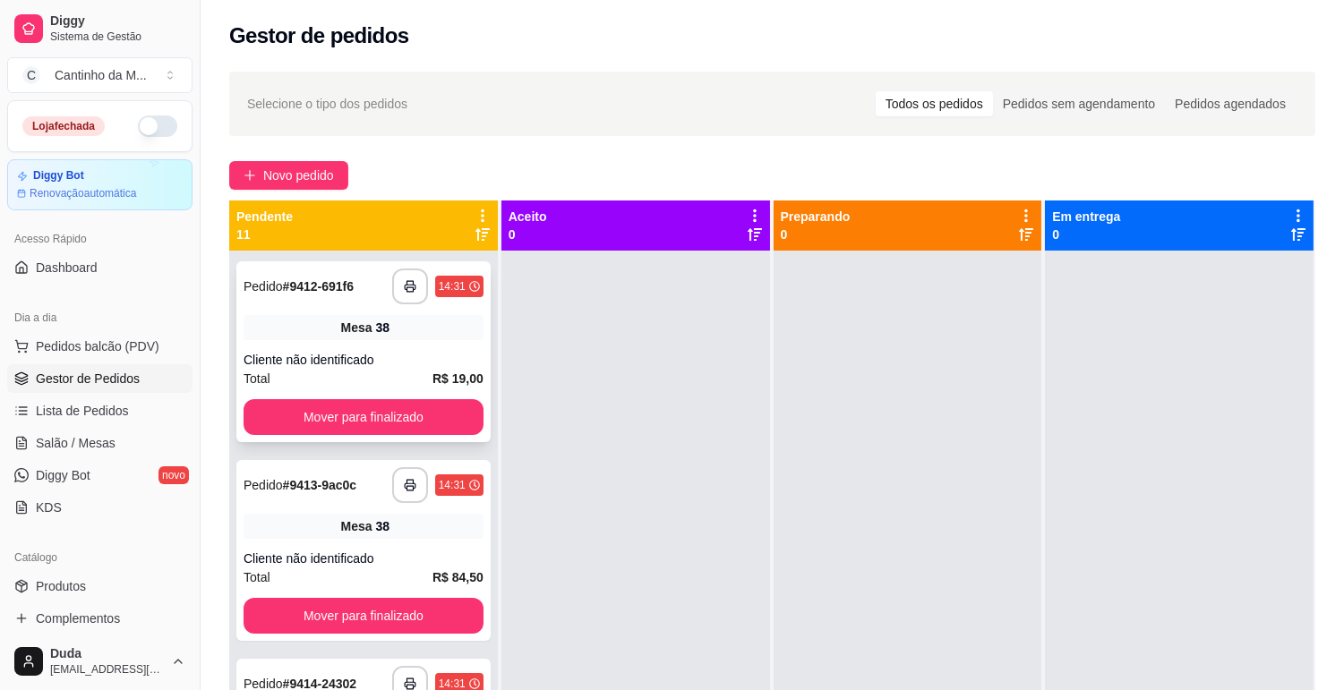
click at [423, 363] on div "Cliente não identificado" at bounding box center [363, 360] width 240 height 18
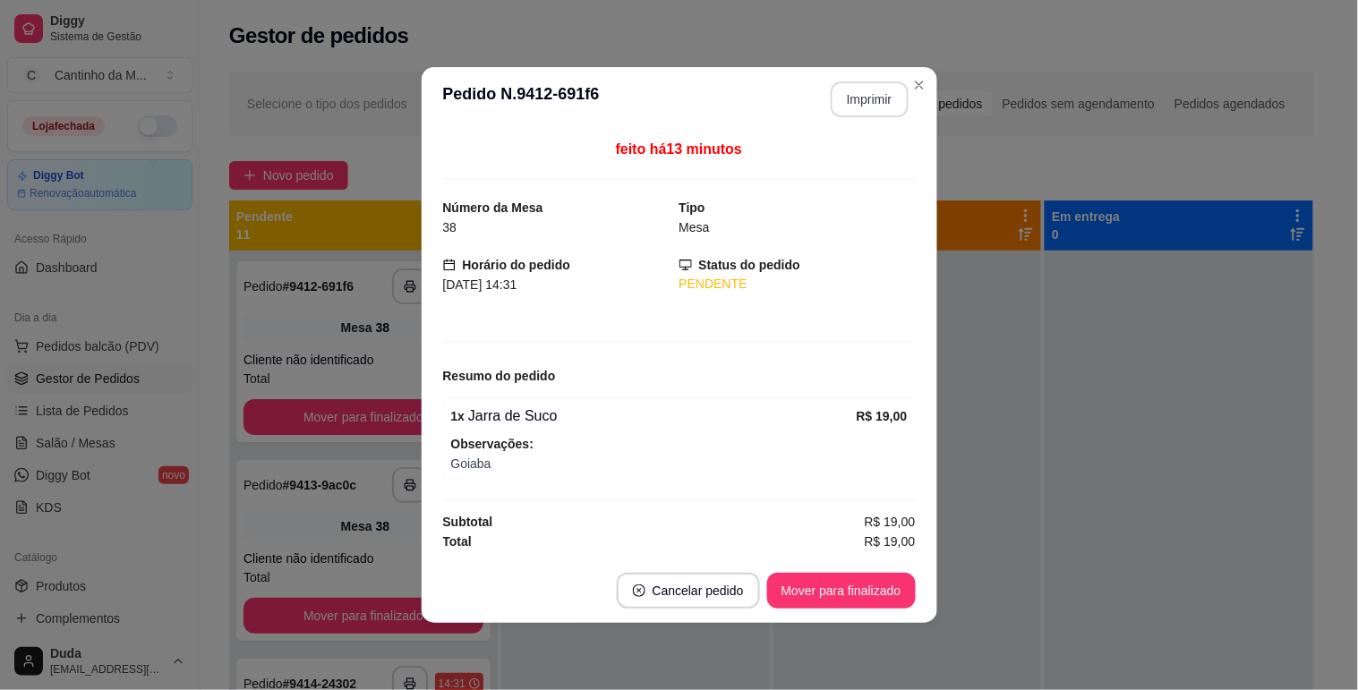
click at [873, 95] on button "Imprimir" at bounding box center [870, 99] width 78 height 36
click at [866, 602] on button "Mover para finalizado" at bounding box center [841, 591] width 144 height 35
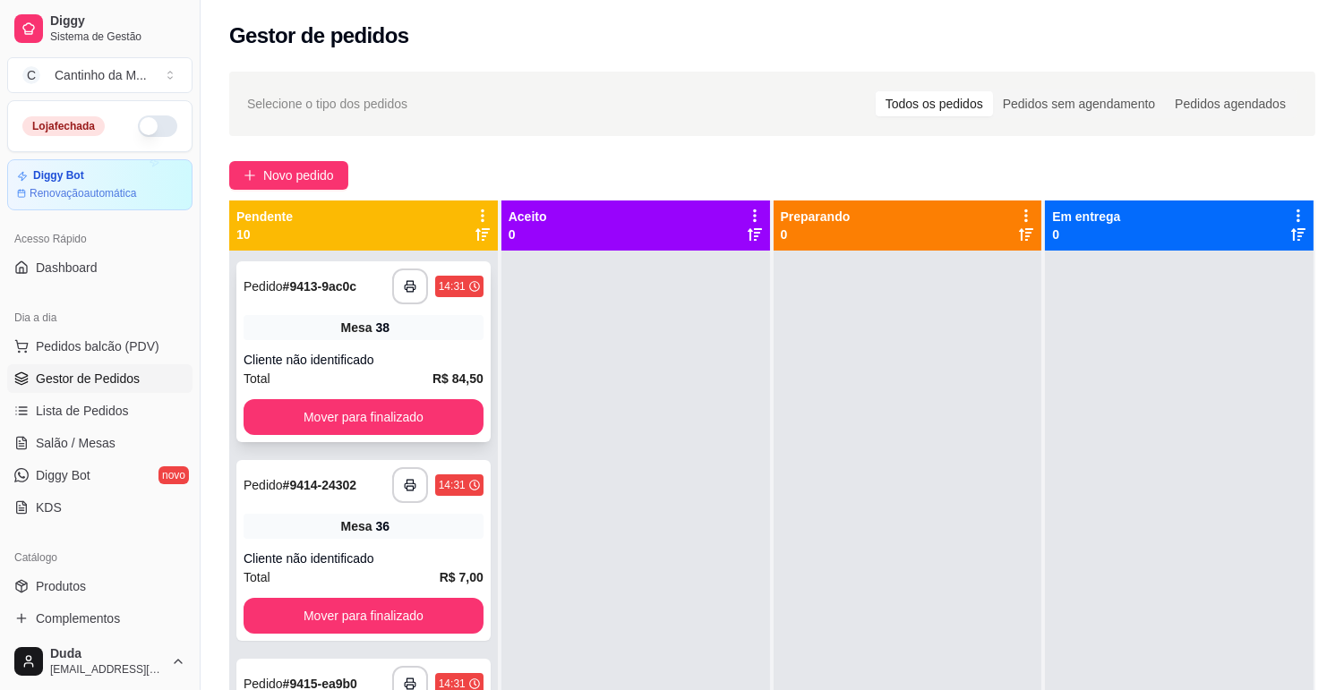
click at [278, 315] on div "Mesa 38" at bounding box center [363, 327] width 240 height 25
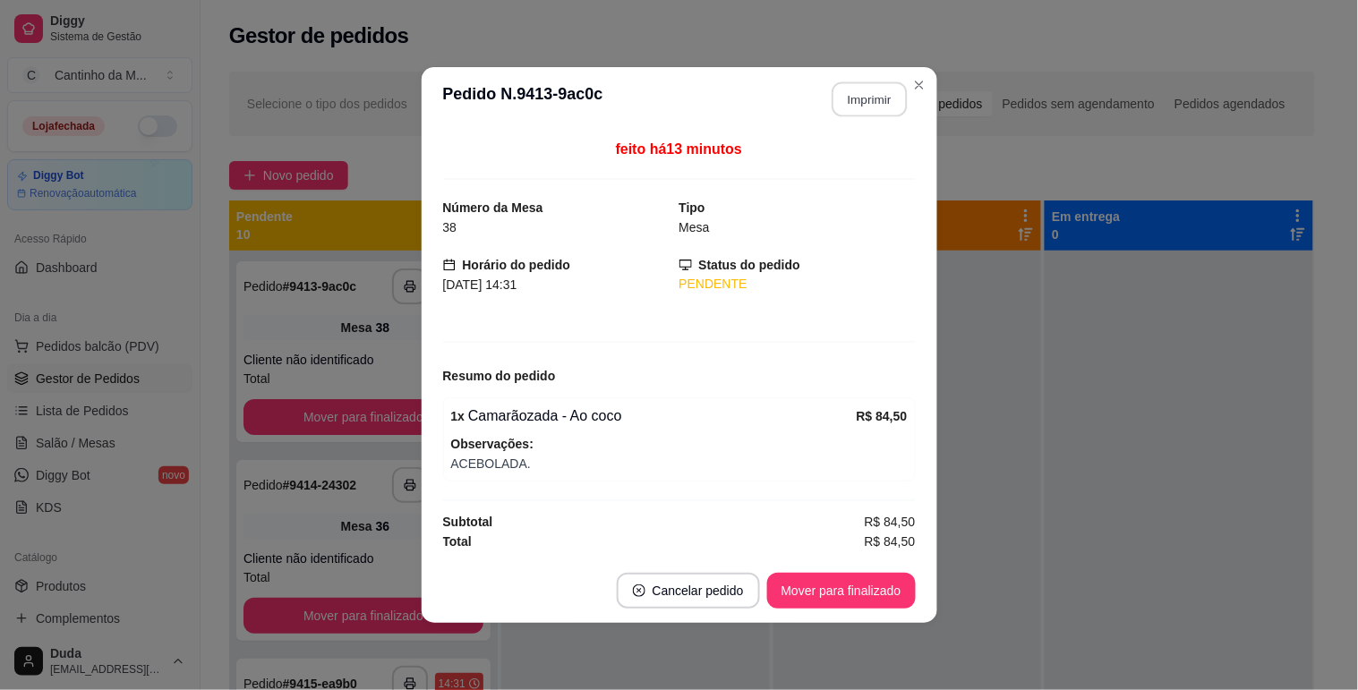
click at [890, 95] on button "Imprimir" at bounding box center [869, 99] width 75 height 35
click at [851, 593] on button "Mover para finalizado" at bounding box center [841, 591] width 149 height 36
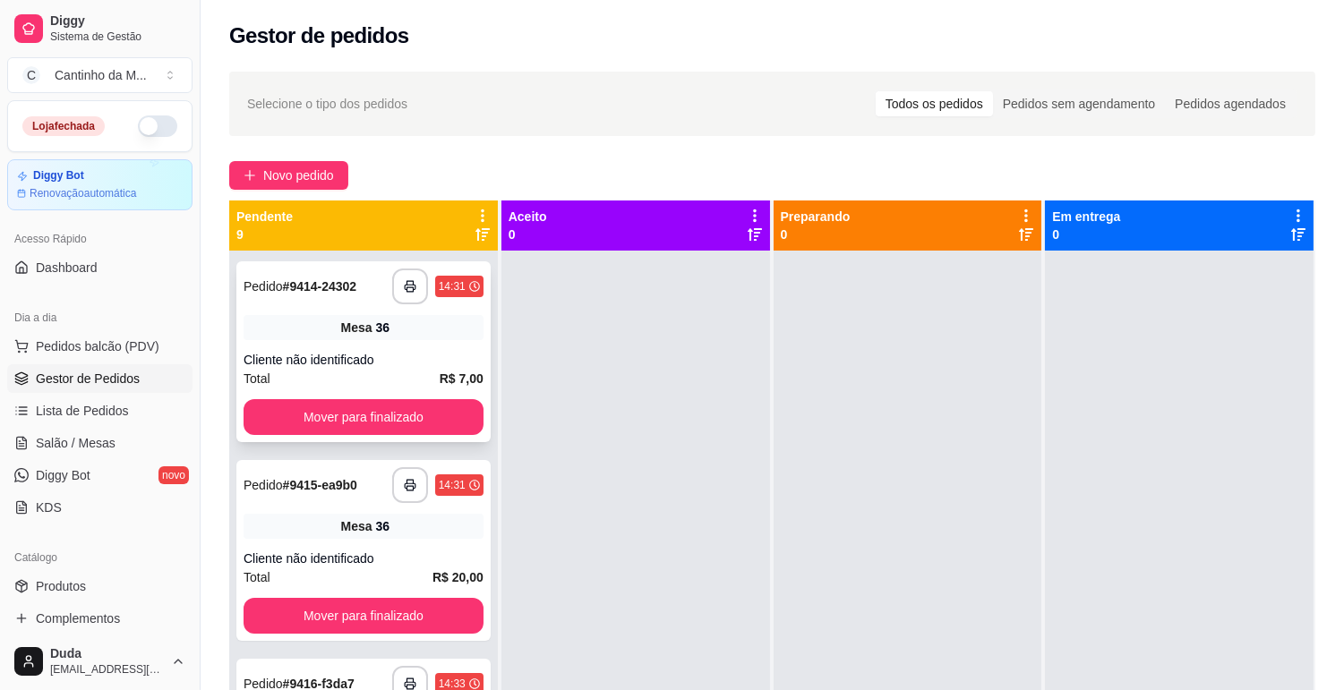
click at [452, 367] on div "Cliente não identificado" at bounding box center [363, 360] width 240 height 18
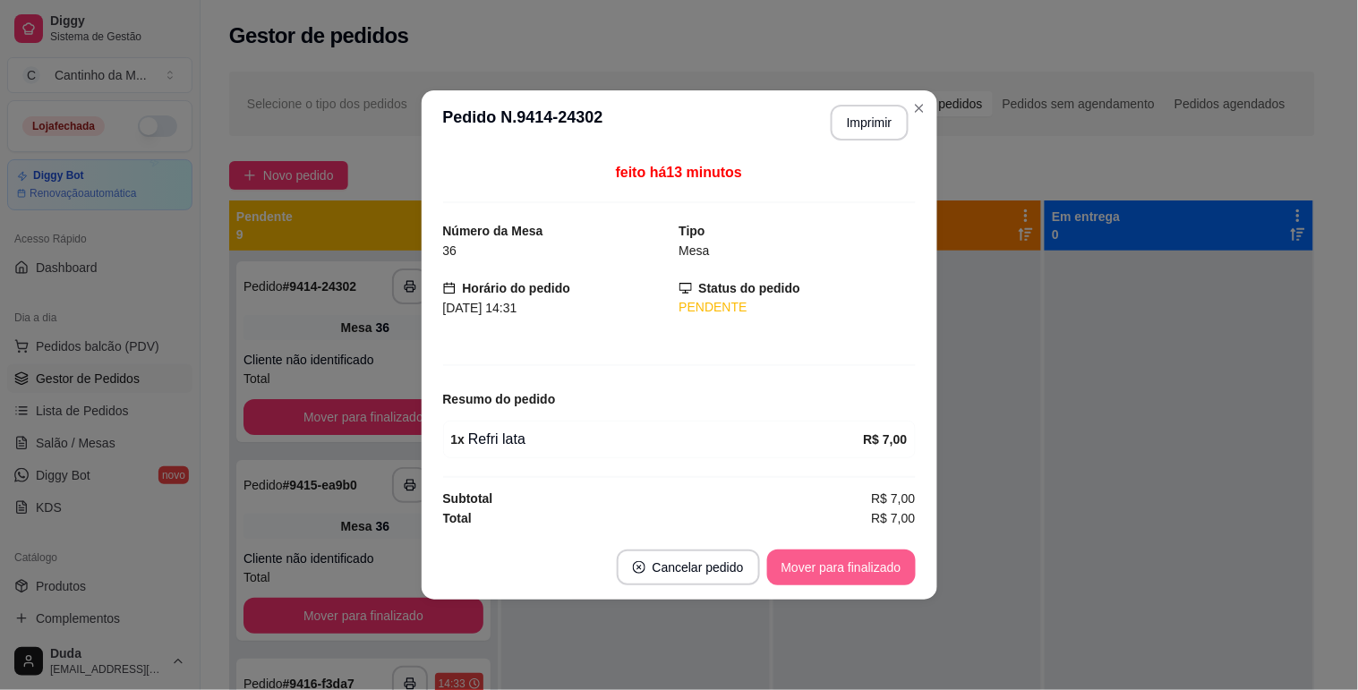
click at [865, 559] on button "Mover para finalizado" at bounding box center [841, 568] width 149 height 36
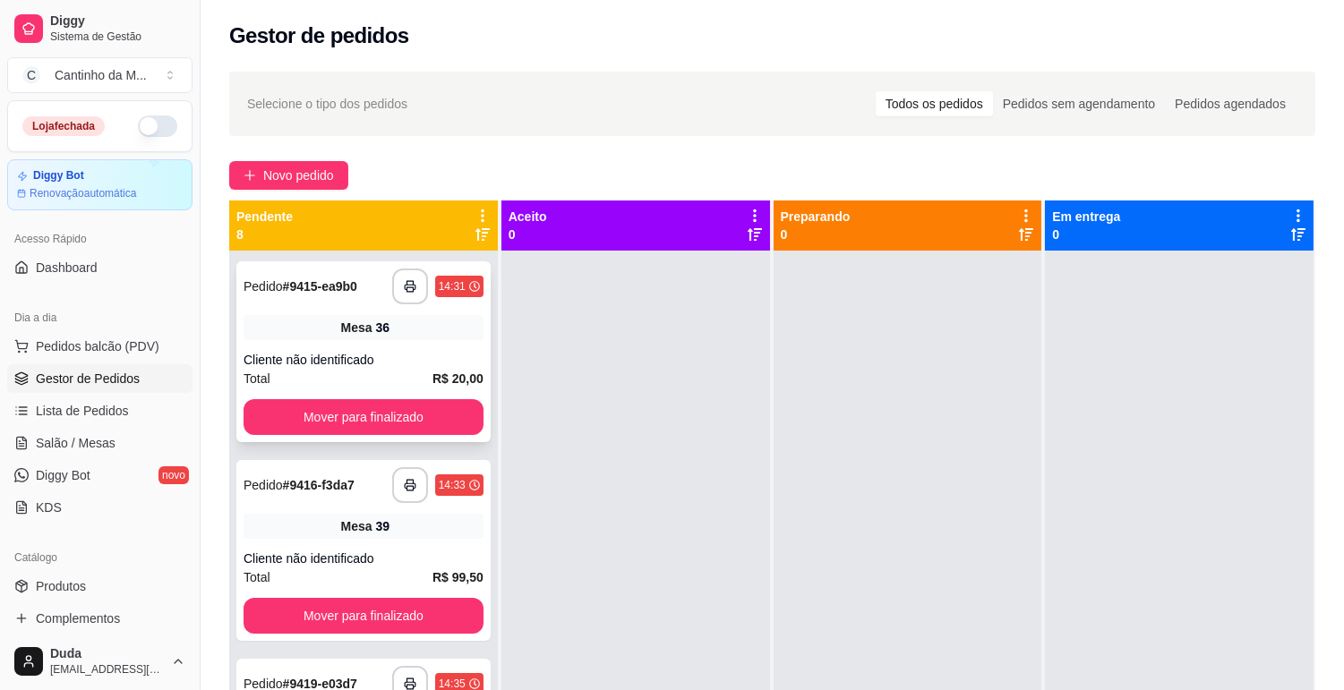
click at [433, 349] on div "**********" at bounding box center [363, 351] width 254 height 181
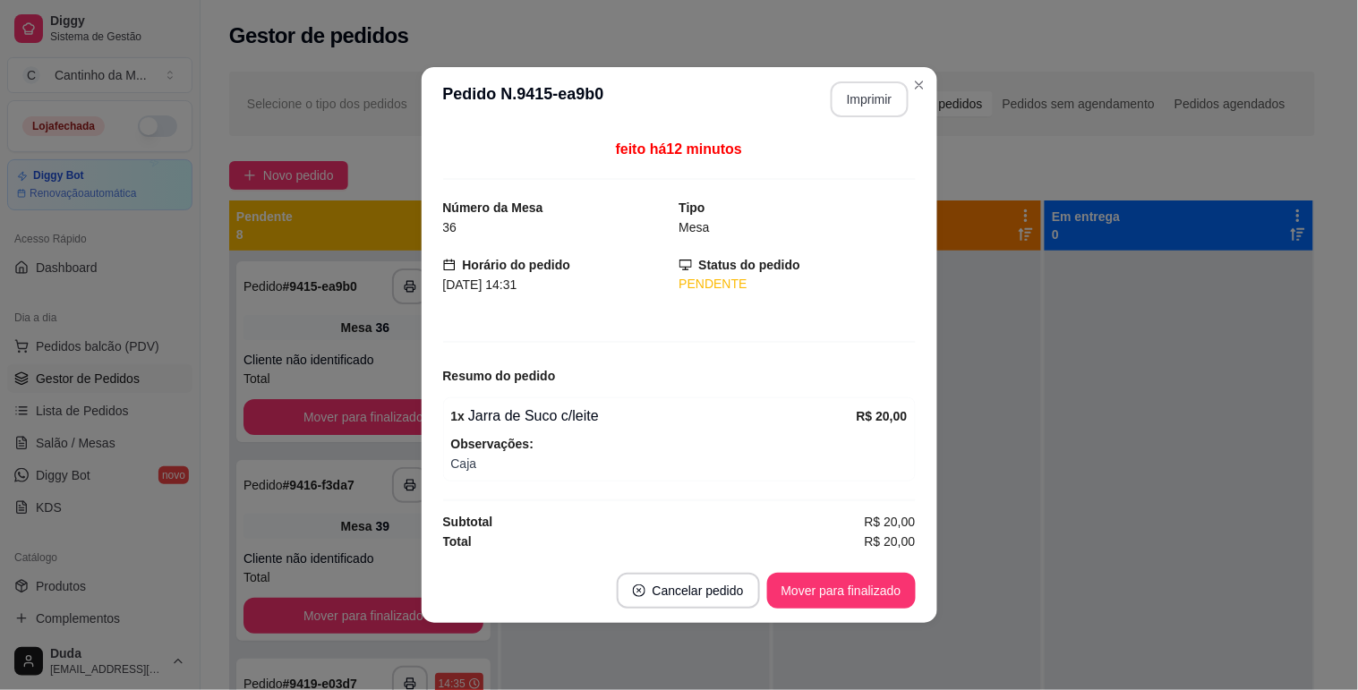
click at [847, 97] on button "Imprimir" at bounding box center [870, 99] width 78 height 36
click at [833, 591] on button "Mover para finalizado" at bounding box center [841, 591] width 149 height 36
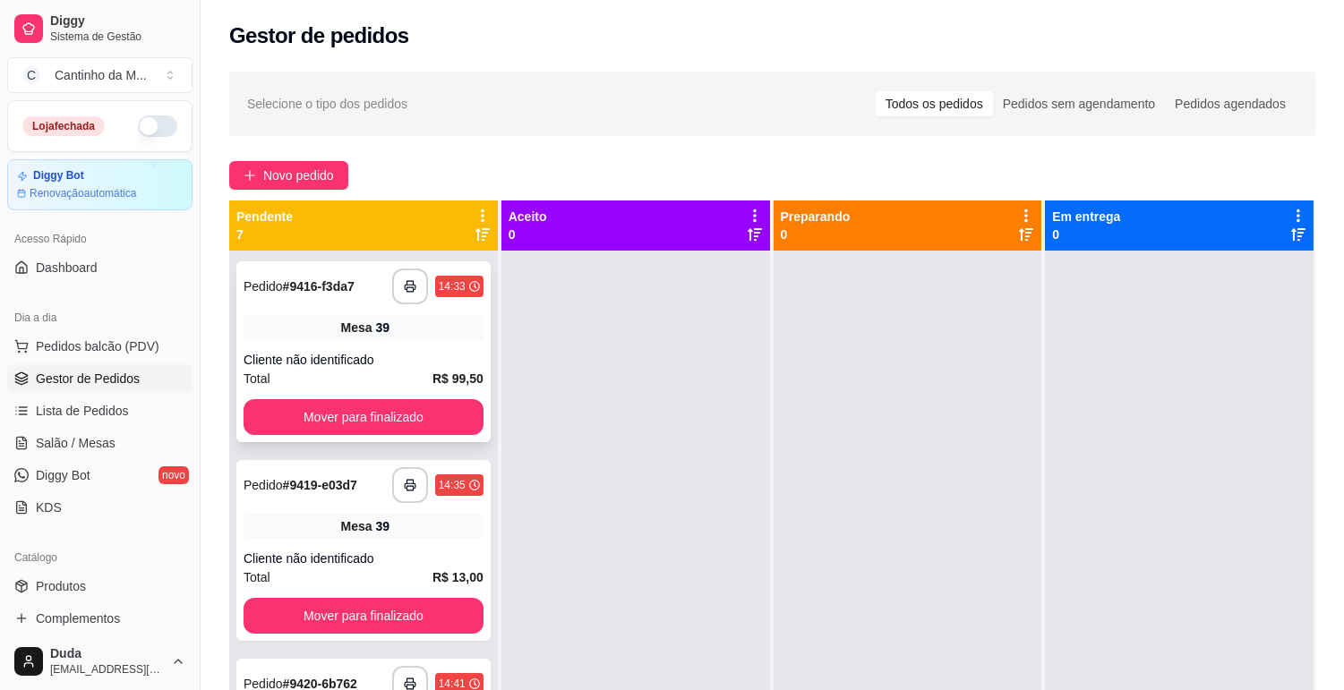
click at [412, 365] on div "Cliente não identificado" at bounding box center [363, 360] width 240 height 18
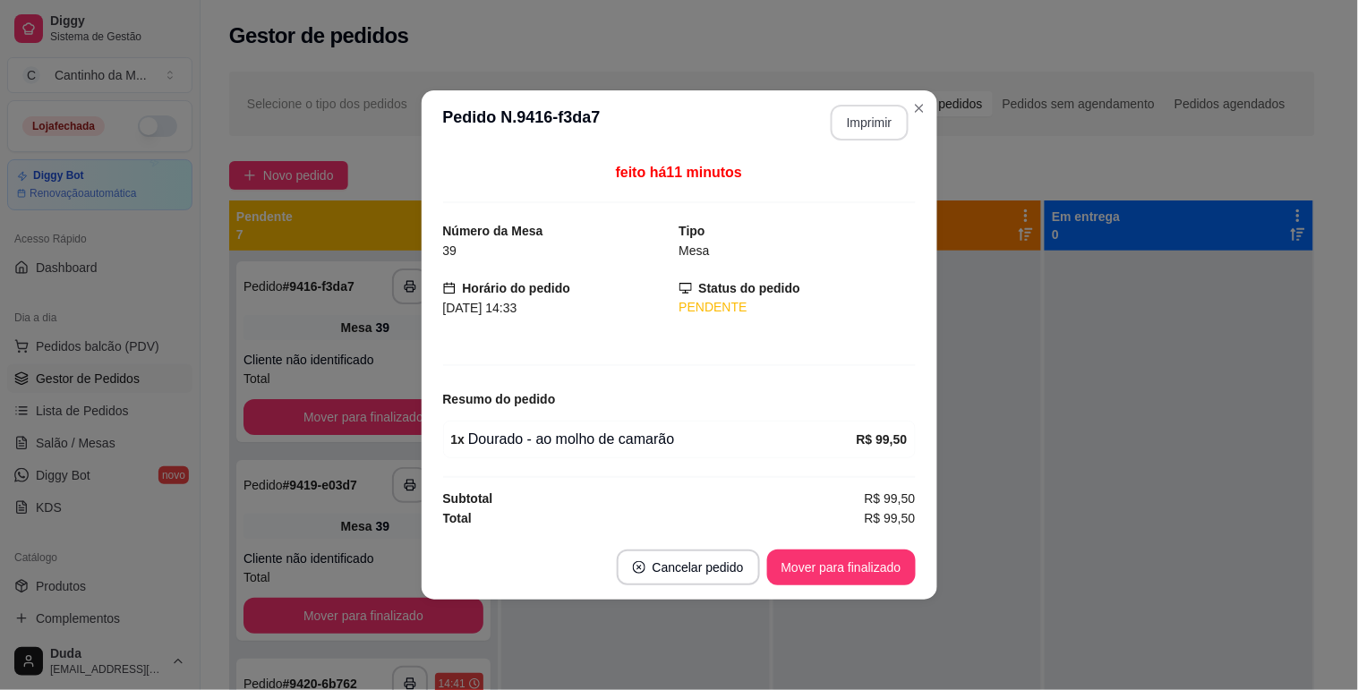
click at [878, 105] on button "Imprimir" at bounding box center [870, 123] width 78 height 36
click at [810, 568] on button "Mover para finalizado" at bounding box center [841, 568] width 144 height 35
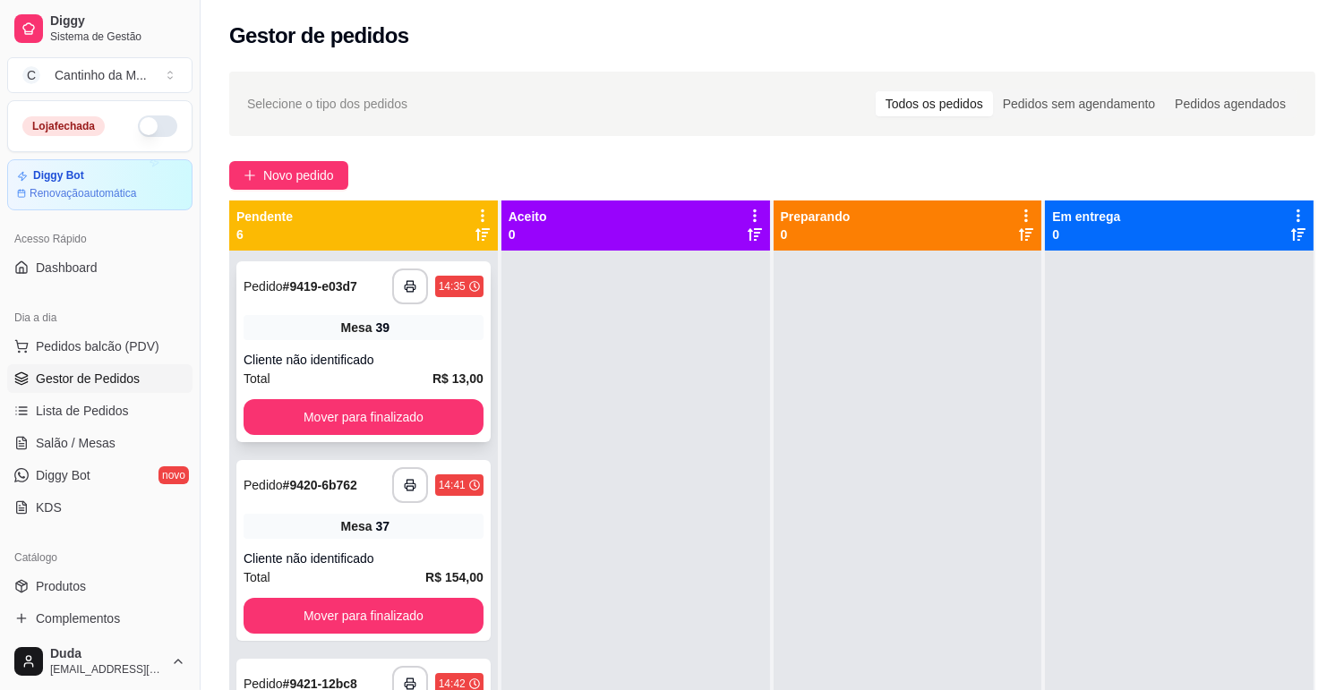
click at [373, 379] on div "Total R$ 13,00" at bounding box center [363, 379] width 240 height 20
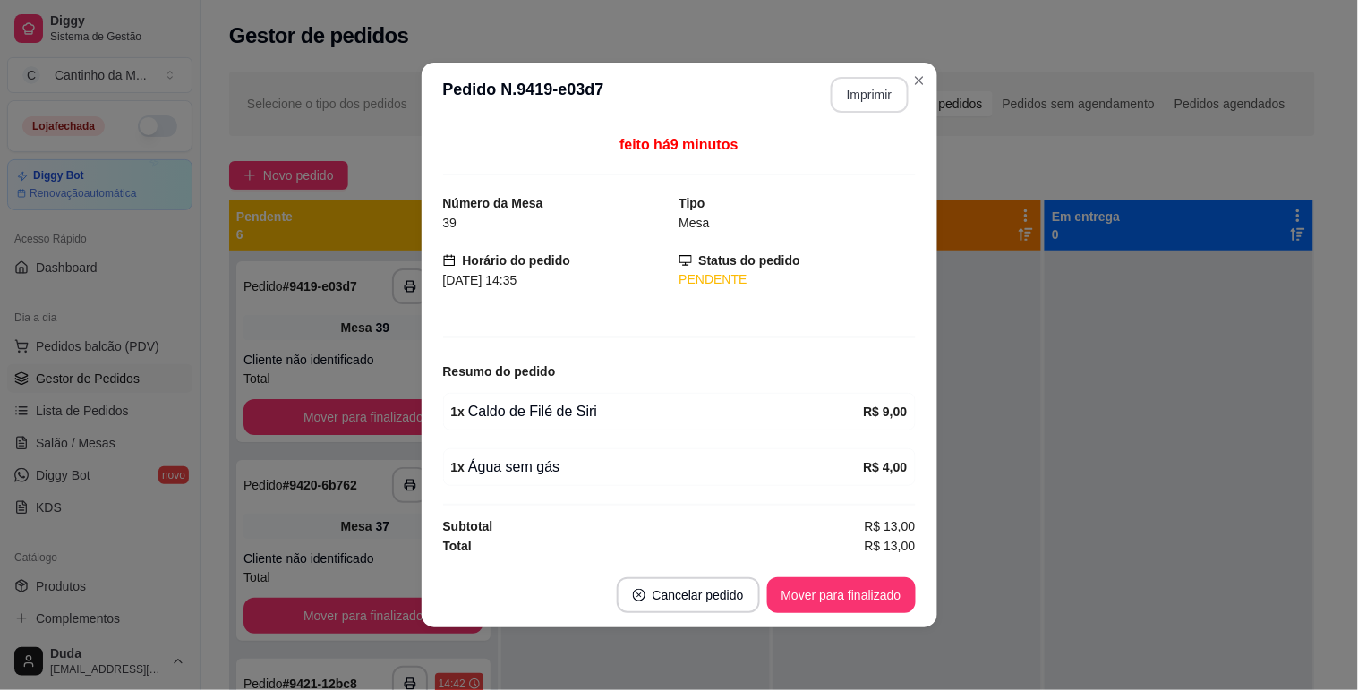
click at [860, 91] on button "Imprimir" at bounding box center [870, 95] width 78 height 36
click at [848, 603] on button "Mover para finalizado" at bounding box center [841, 595] width 144 height 35
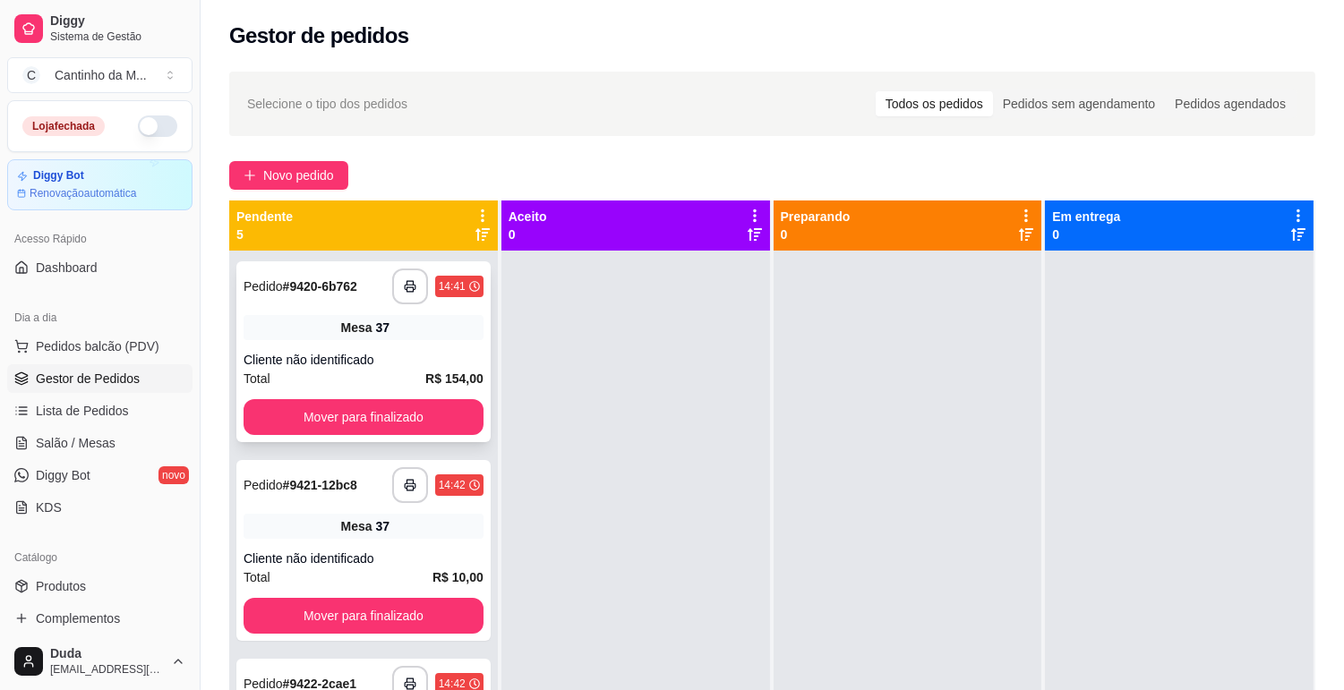
click at [359, 337] on div "Mesa 37" at bounding box center [363, 327] width 240 height 25
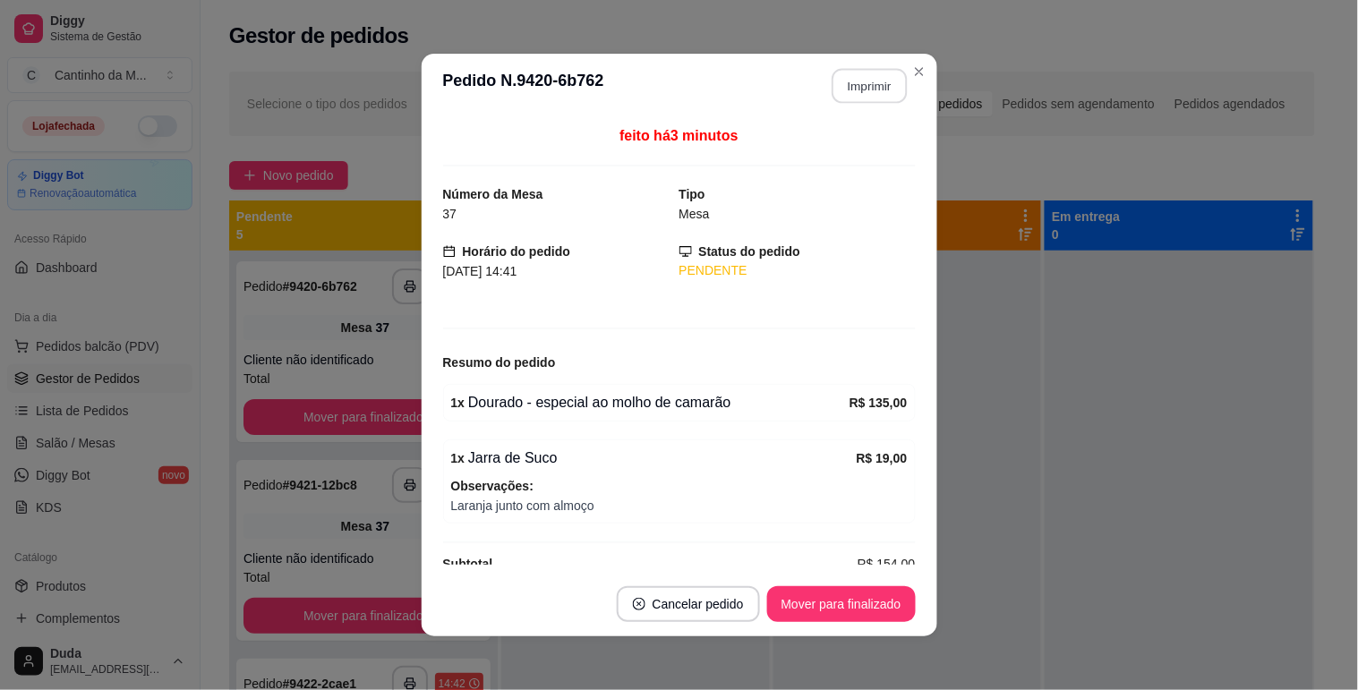
click at [874, 83] on button "Imprimir" at bounding box center [869, 86] width 75 height 35
click at [861, 602] on button "Mover para finalizado" at bounding box center [841, 604] width 149 height 36
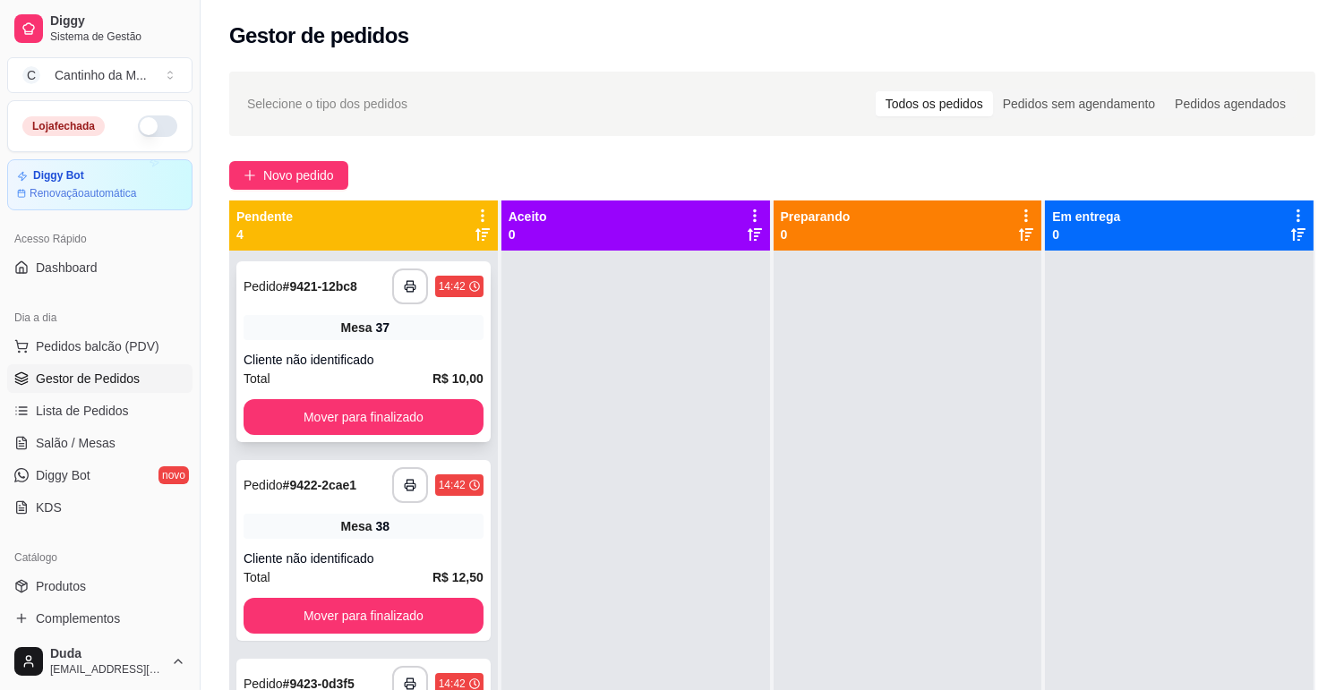
click at [358, 334] on span "Mesa" at bounding box center [356, 328] width 31 height 18
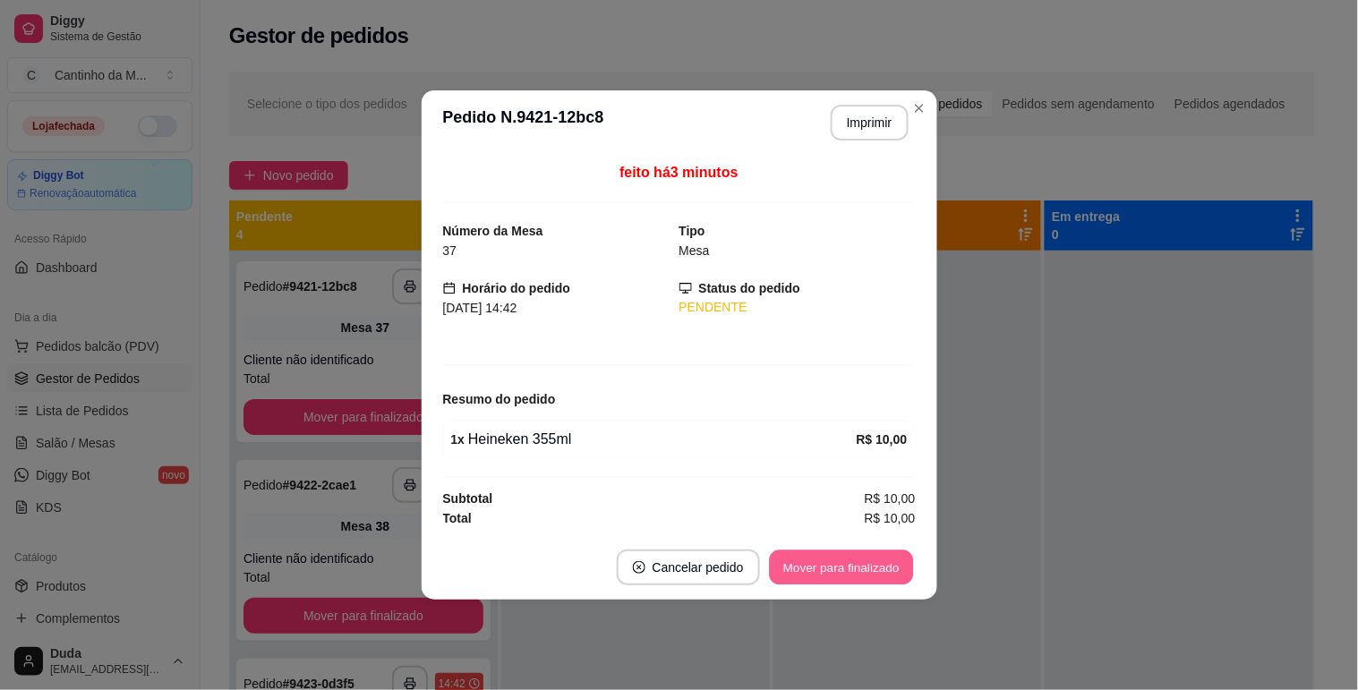
click at [844, 574] on button "Mover para finalizado" at bounding box center [841, 568] width 144 height 35
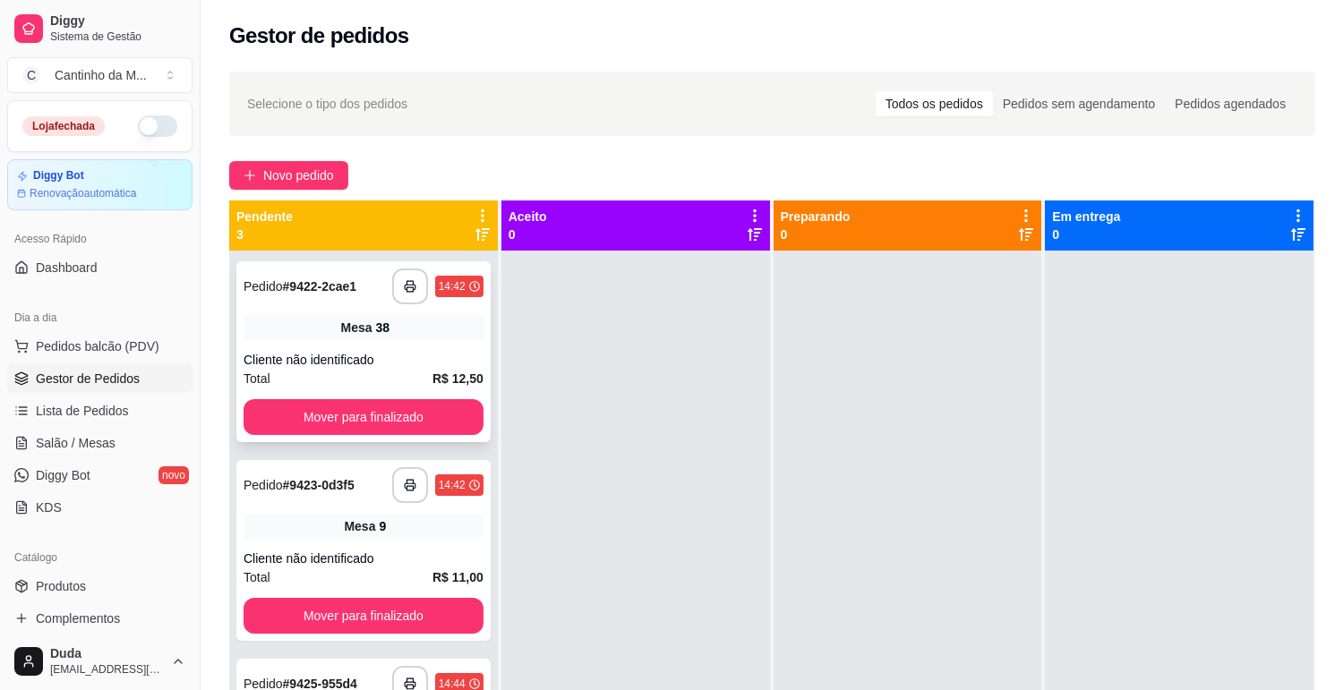
click at [419, 325] on div "Mesa 38" at bounding box center [363, 327] width 240 height 25
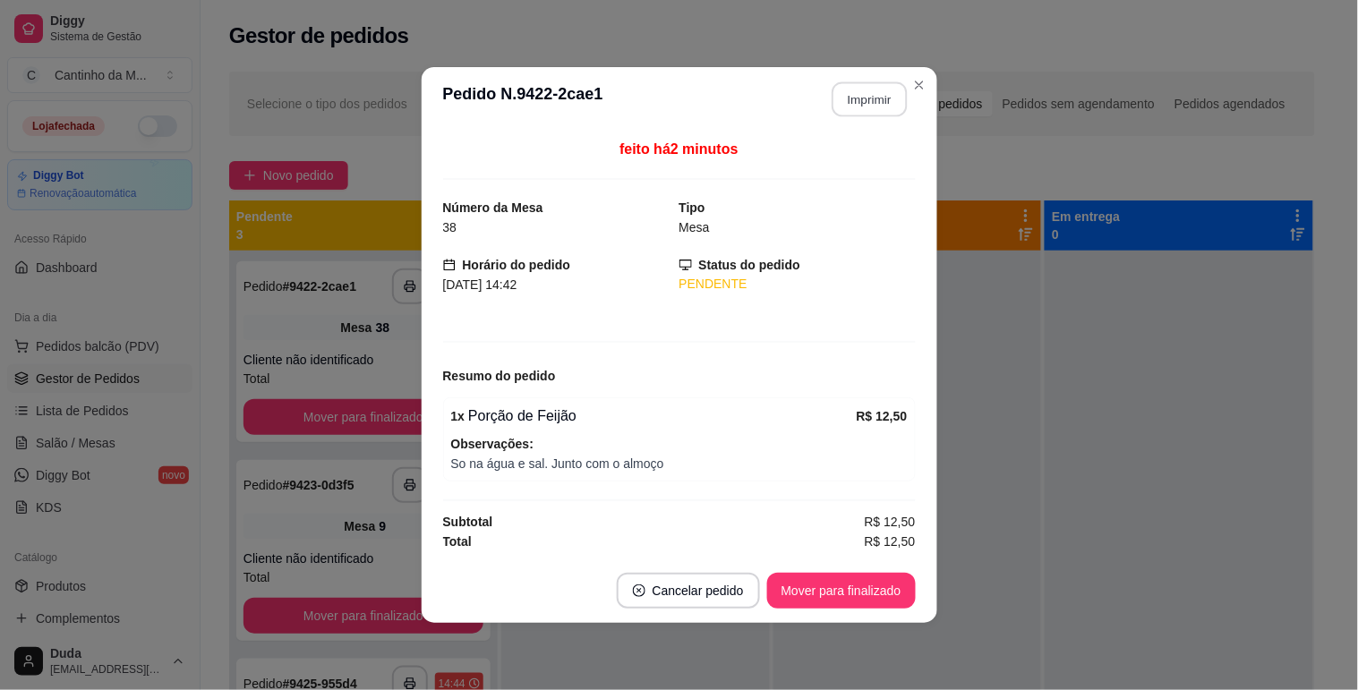
click at [870, 95] on button "Imprimir" at bounding box center [869, 99] width 75 height 35
click at [886, 589] on button "Mover para finalizado" at bounding box center [841, 591] width 149 height 36
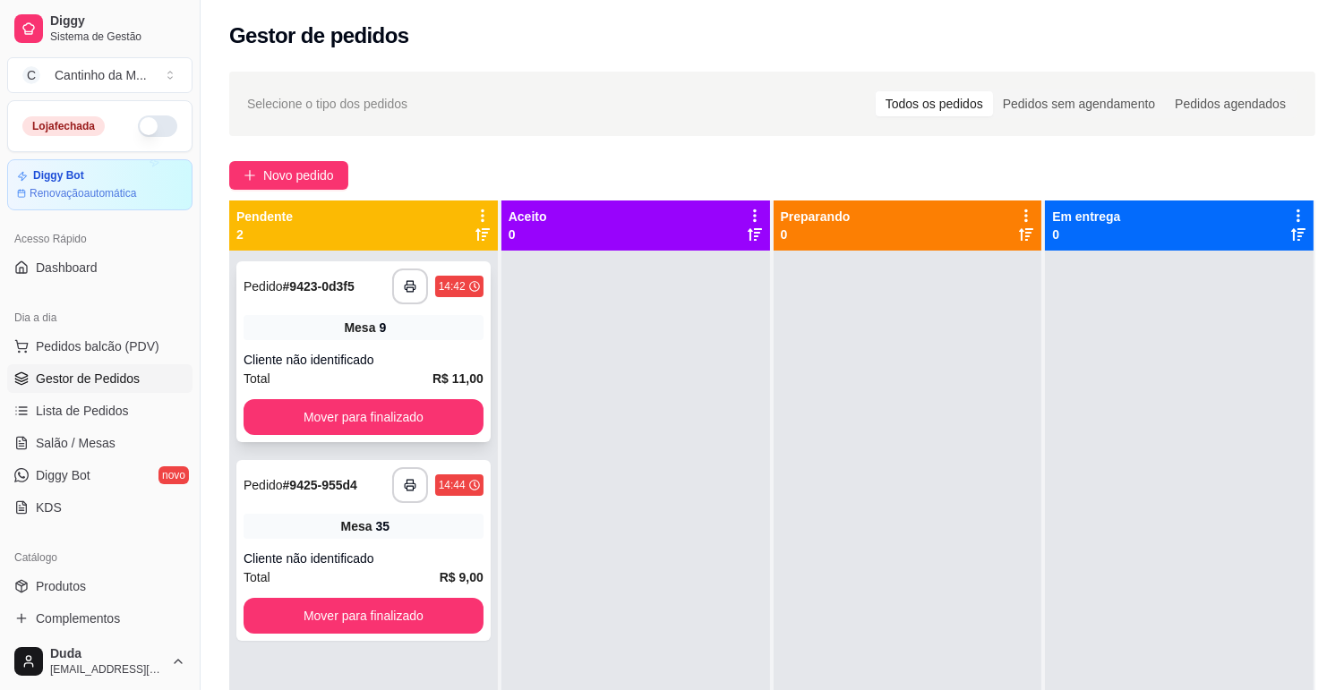
click at [332, 318] on div "Mesa 9" at bounding box center [363, 327] width 240 height 25
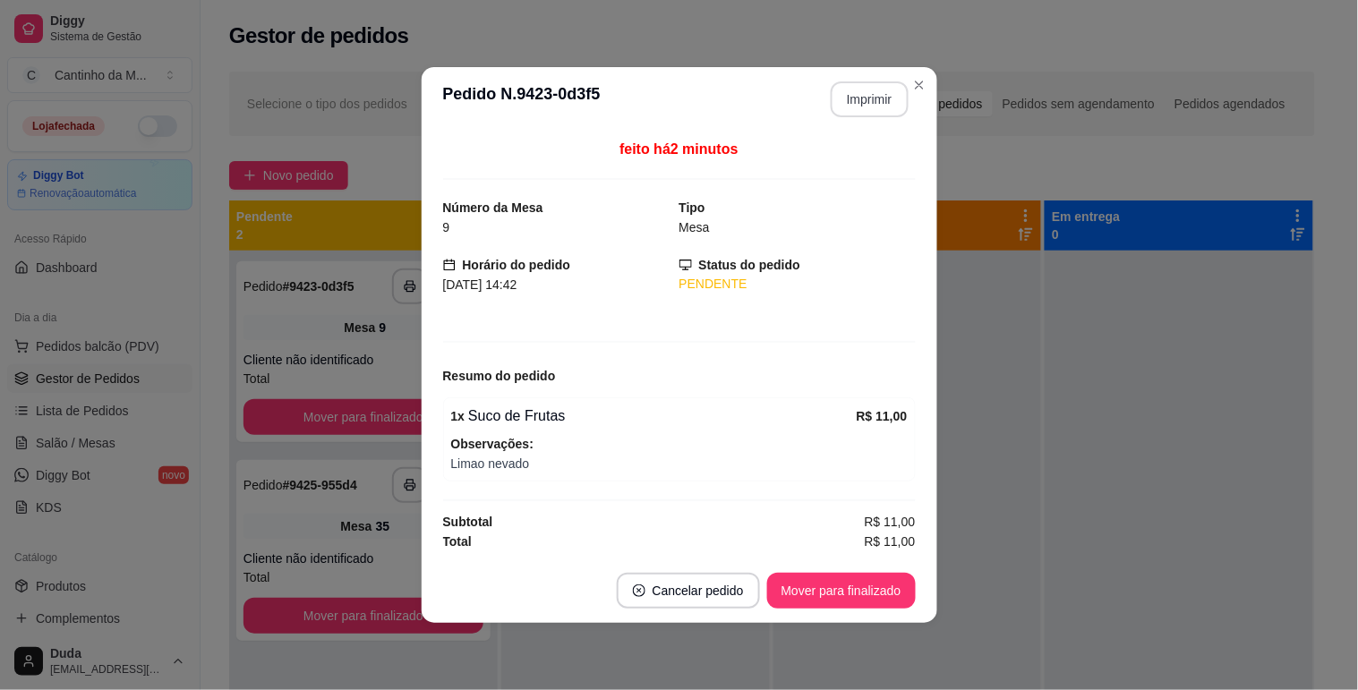
click at [882, 85] on button "Imprimir" at bounding box center [870, 99] width 78 height 36
click at [834, 583] on button "Mover para finalizado" at bounding box center [841, 591] width 149 height 36
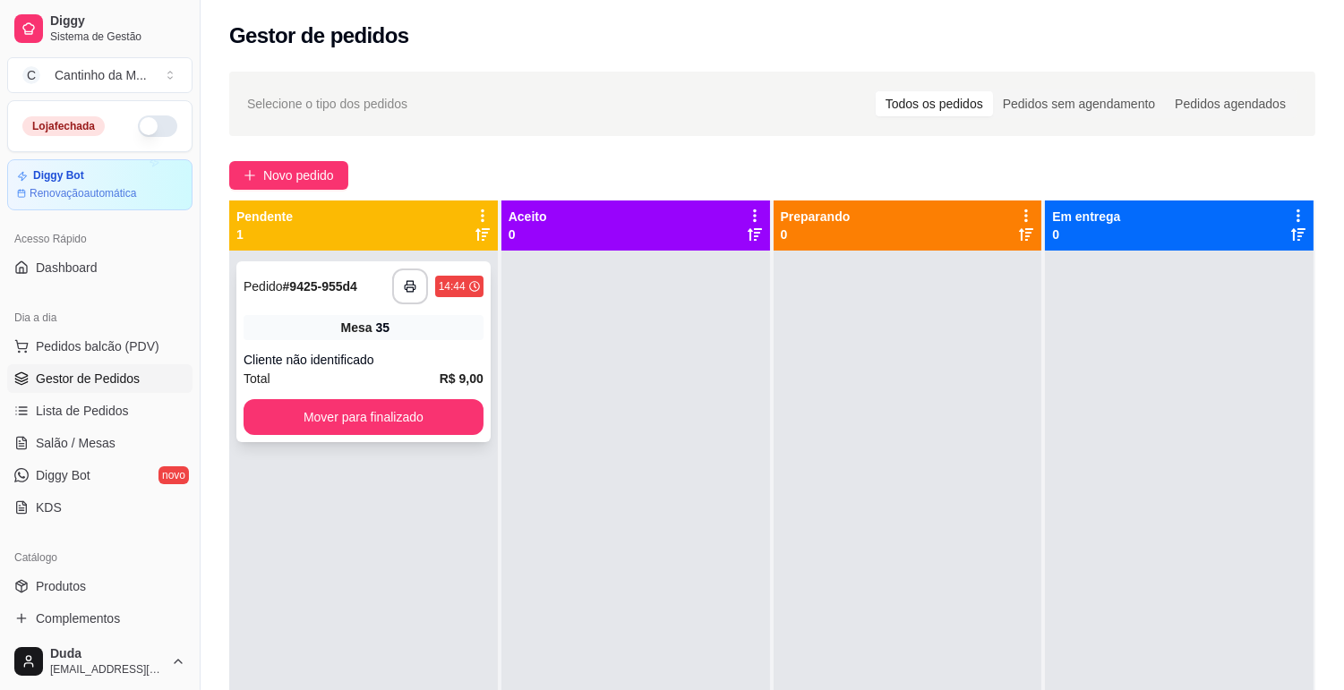
click at [336, 325] on div "Mesa 35" at bounding box center [363, 327] width 240 height 25
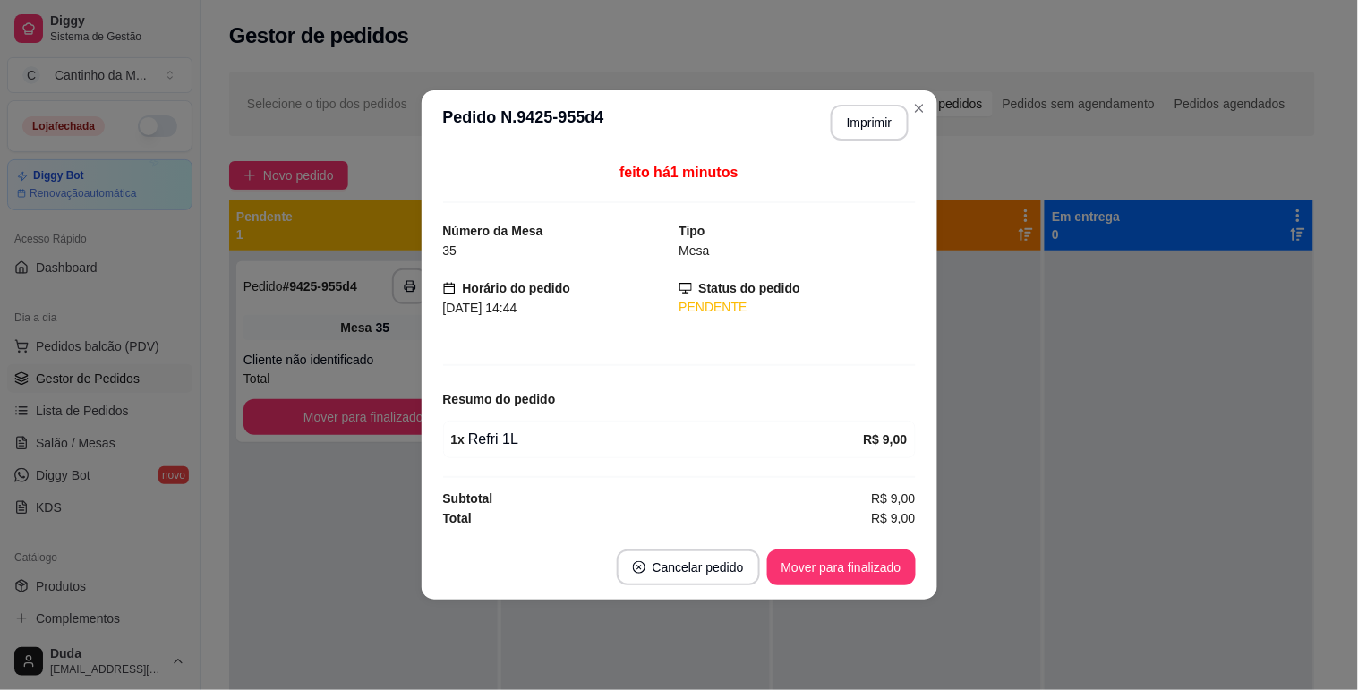
click at [846, 593] on footer "Cancelar pedido Mover para finalizado" at bounding box center [680, 567] width 516 height 64
click at [850, 588] on footer "Cancelar pedido Mover para finalizado" at bounding box center [680, 567] width 516 height 64
click at [850, 585] on div "Mover para finalizado" at bounding box center [841, 568] width 149 height 36
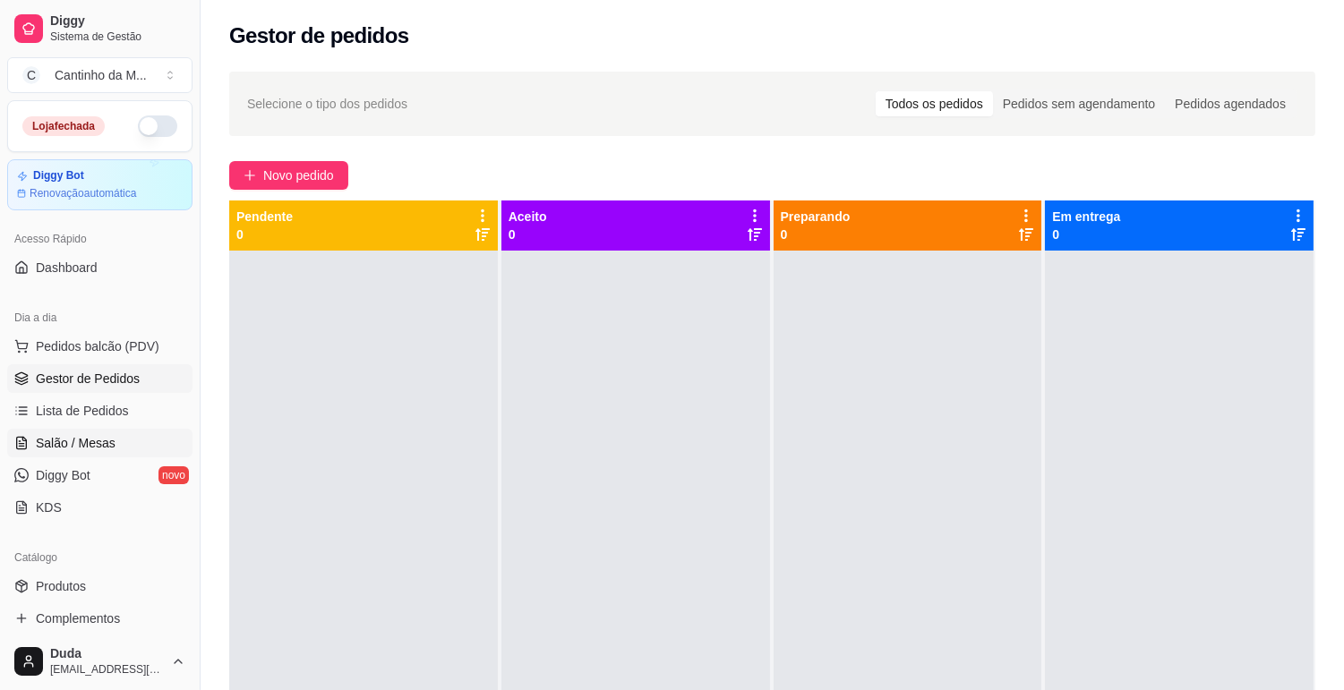
click at [36, 448] on span "Salão / Mesas" at bounding box center [76, 443] width 80 height 18
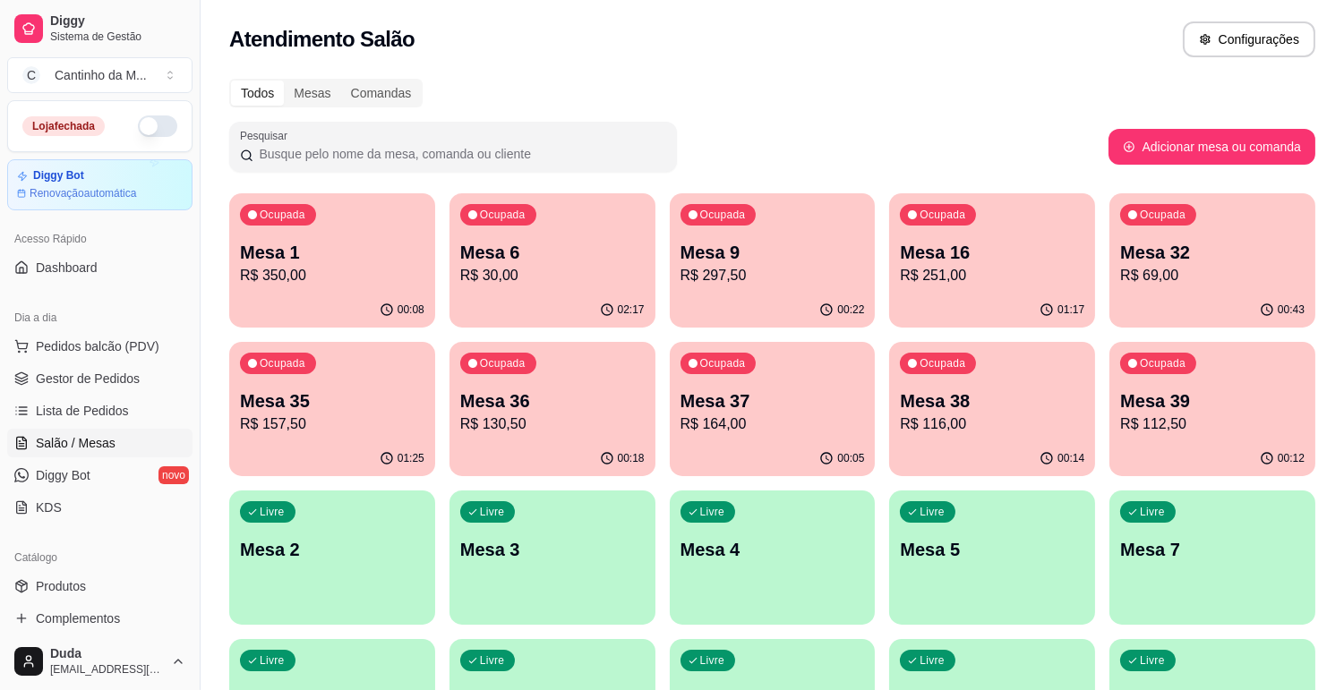
click at [421, 412] on p "Mesa 35" at bounding box center [332, 401] width 184 height 25
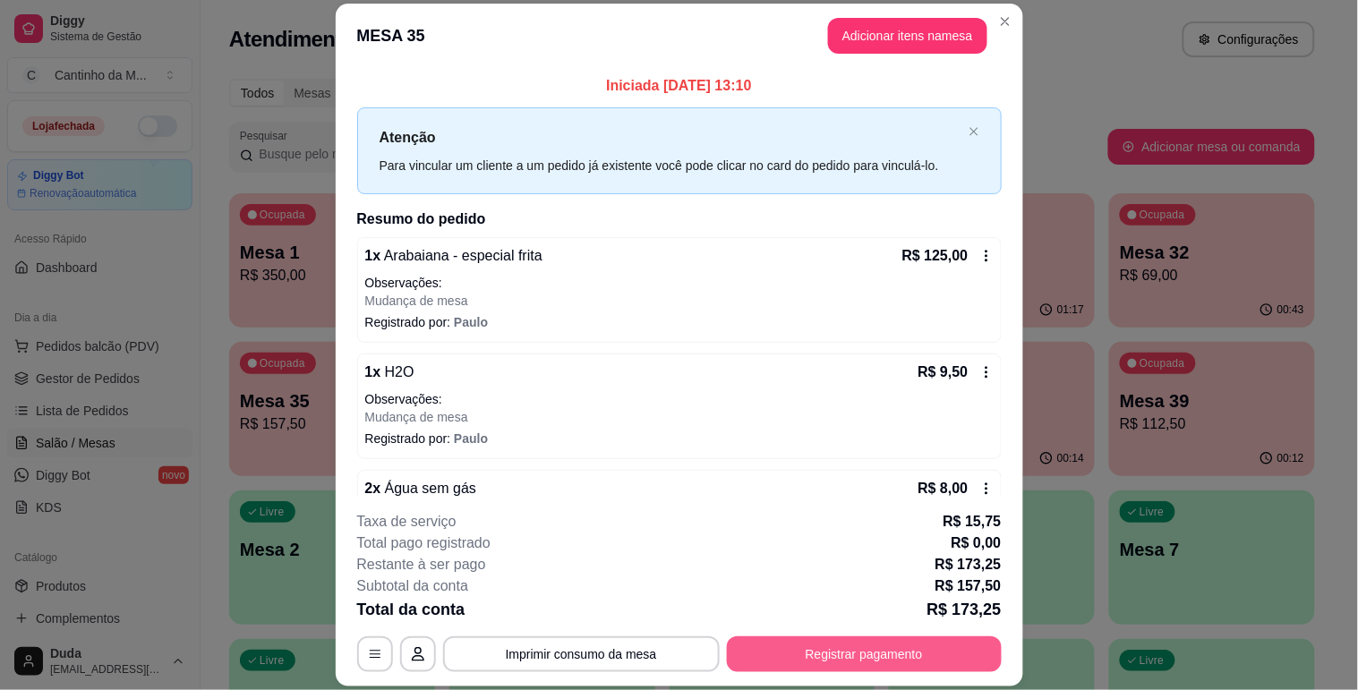
click at [780, 657] on button "Registrar pagamento" at bounding box center [864, 654] width 275 height 36
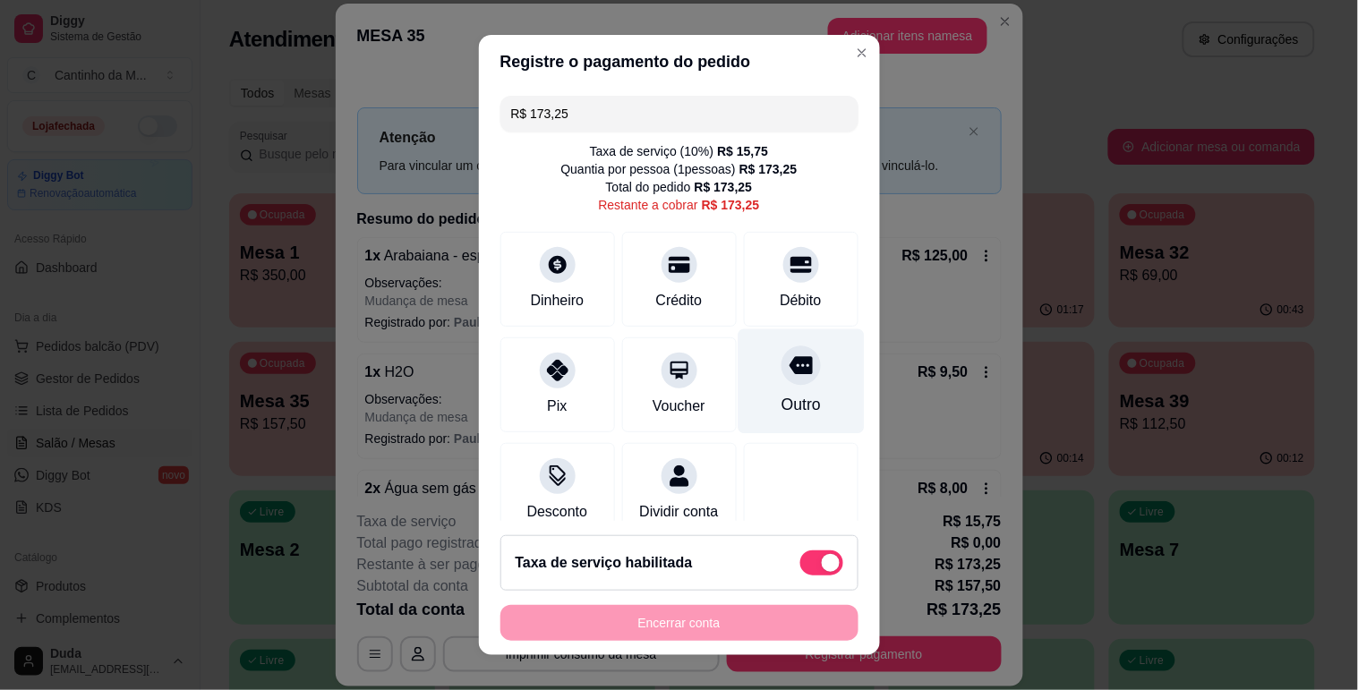
click at [781, 395] on div "Outro" at bounding box center [800, 404] width 39 height 23
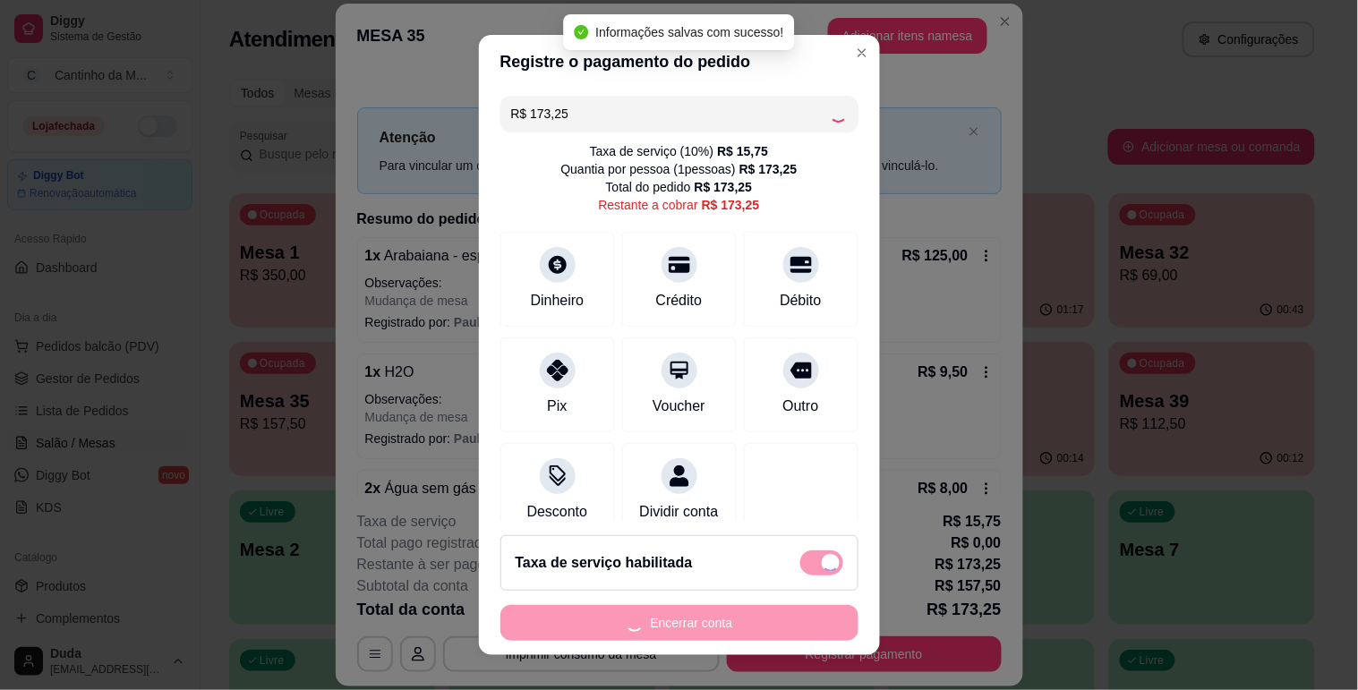
type input "R$ 0,00"
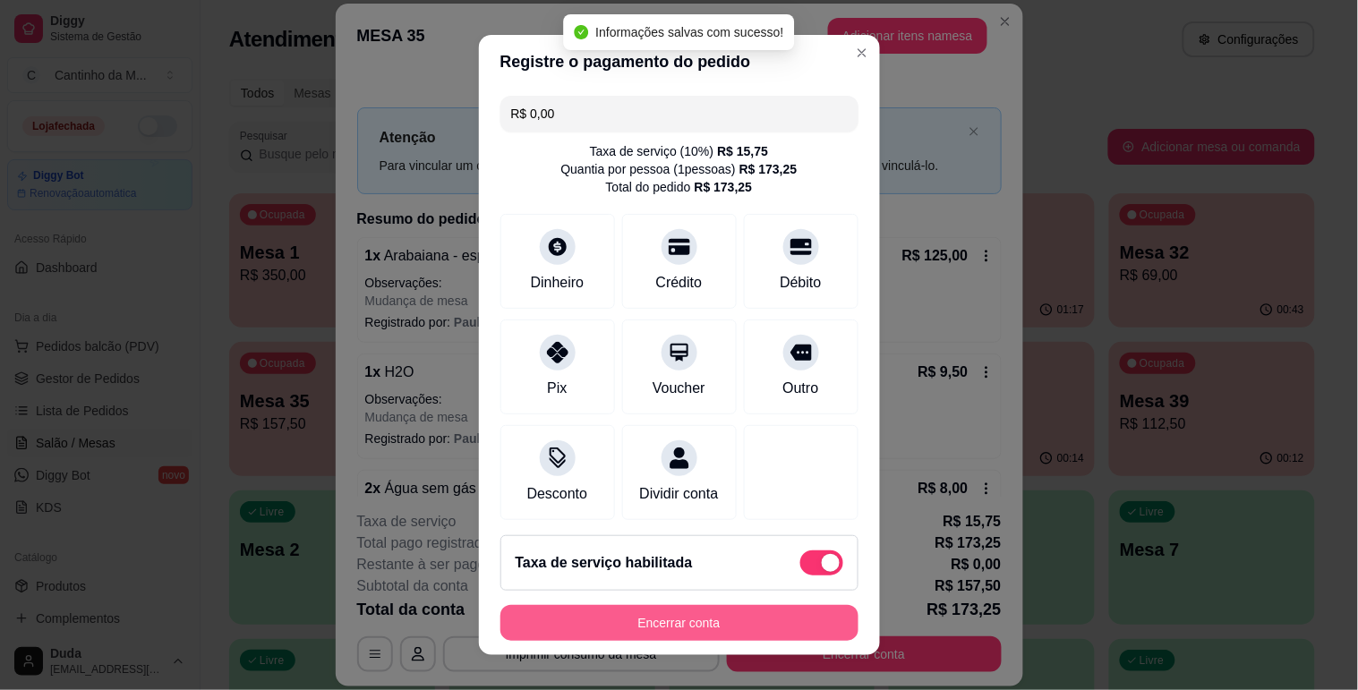
click at [669, 620] on button "Encerrar conta" at bounding box center [679, 623] width 358 height 36
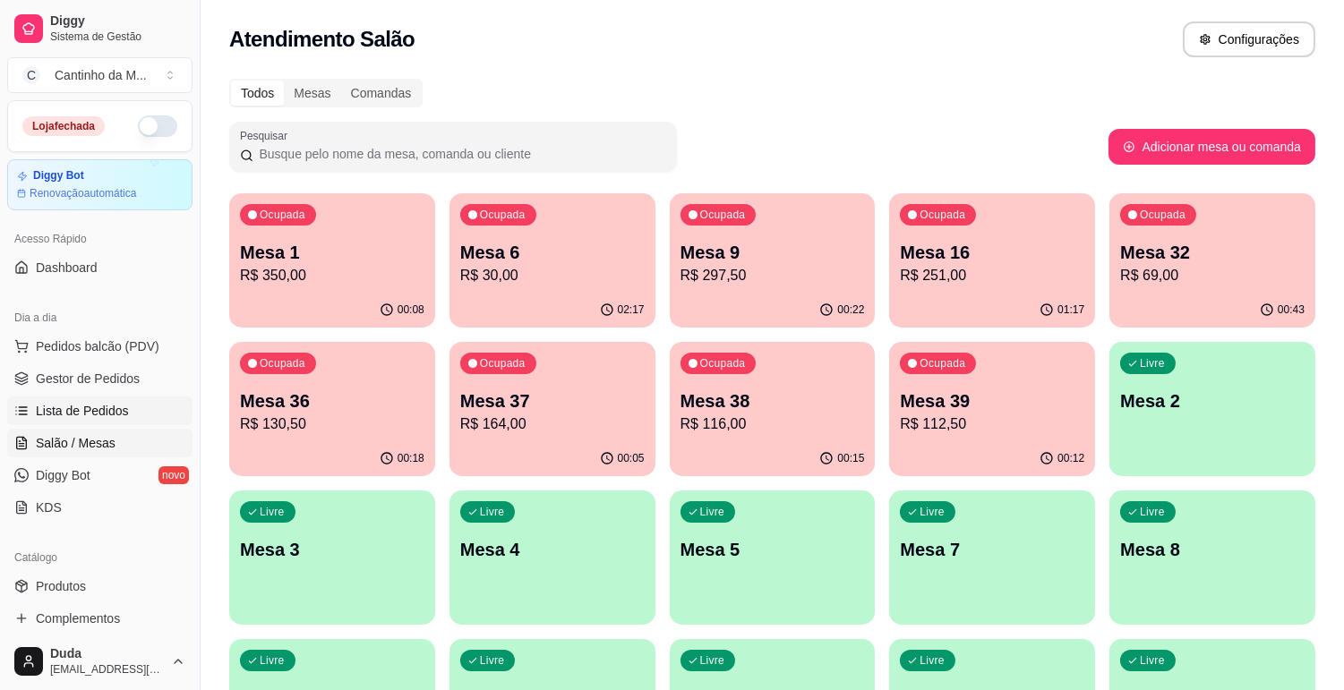
click at [87, 412] on span "Lista de Pedidos" at bounding box center [82, 411] width 93 height 18
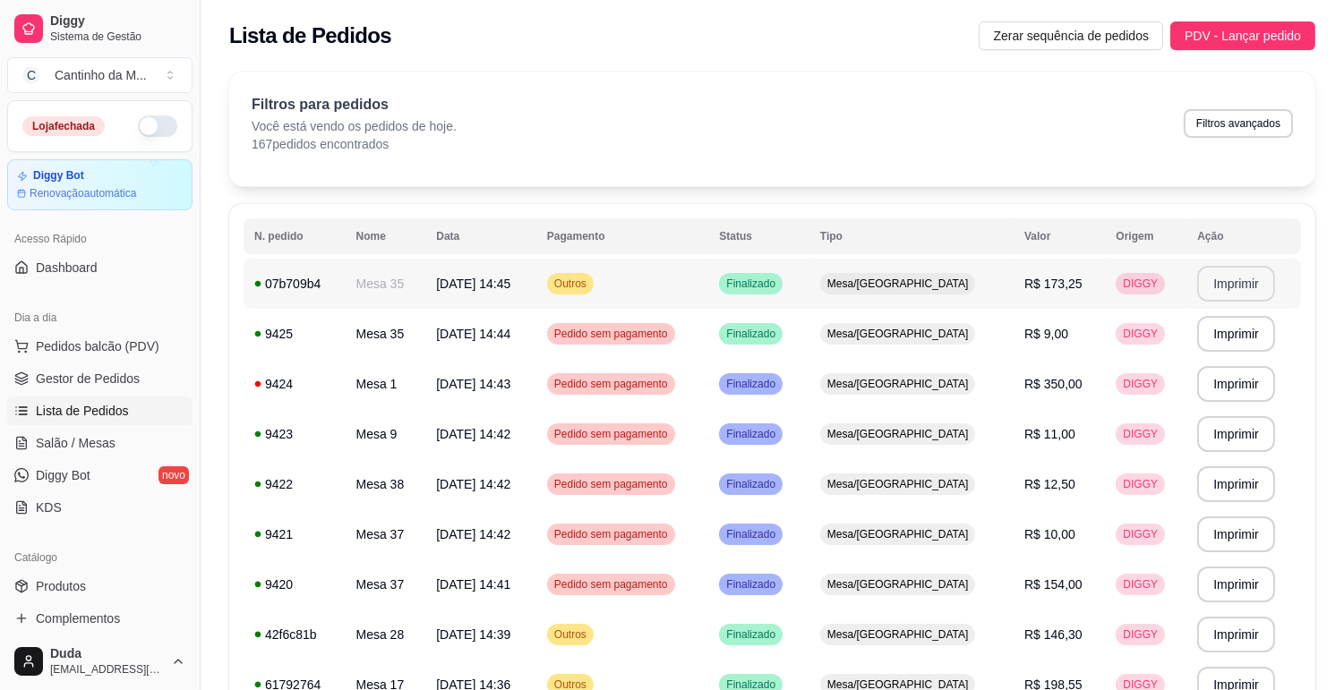
click at [1234, 290] on button "Imprimir" at bounding box center [1236, 284] width 78 height 36
click at [61, 382] on span "Gestor de Pedidos" at bounding box center [88, 379] width 104 height 18
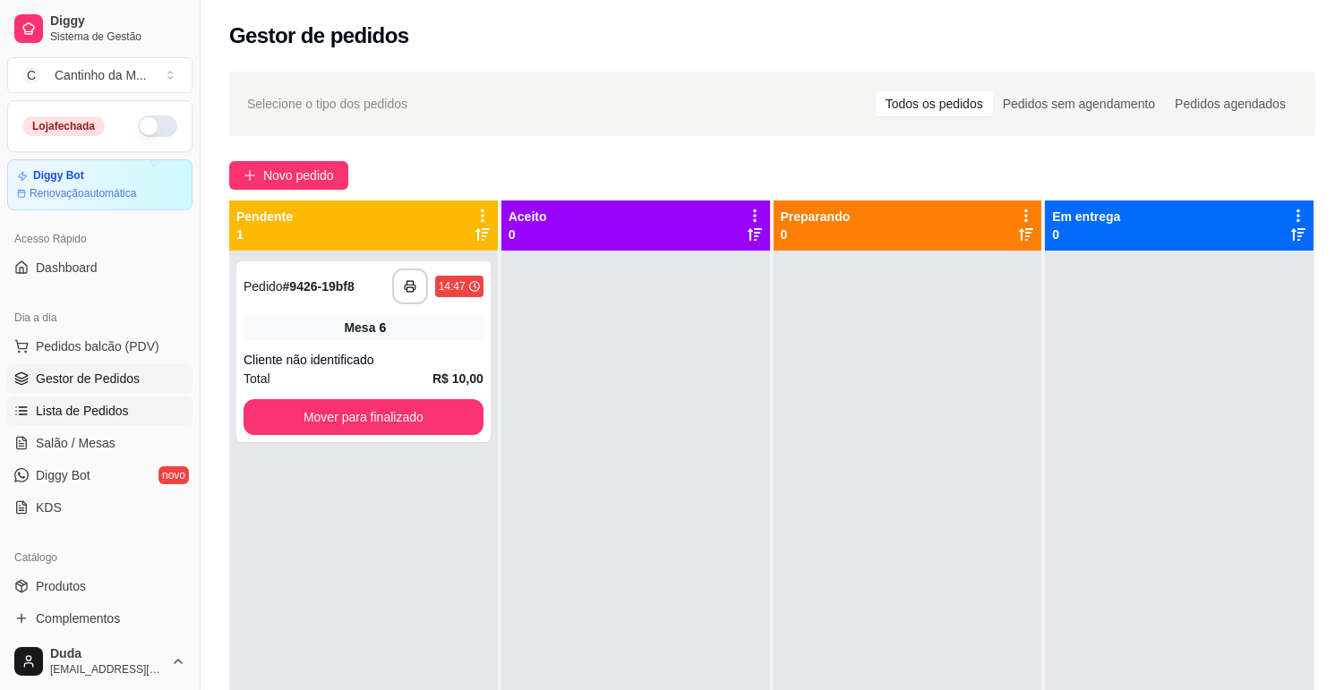
click at [93, 419] on span "Lista de Pedidos" at bounding box center [82, 411] width 93 height 18
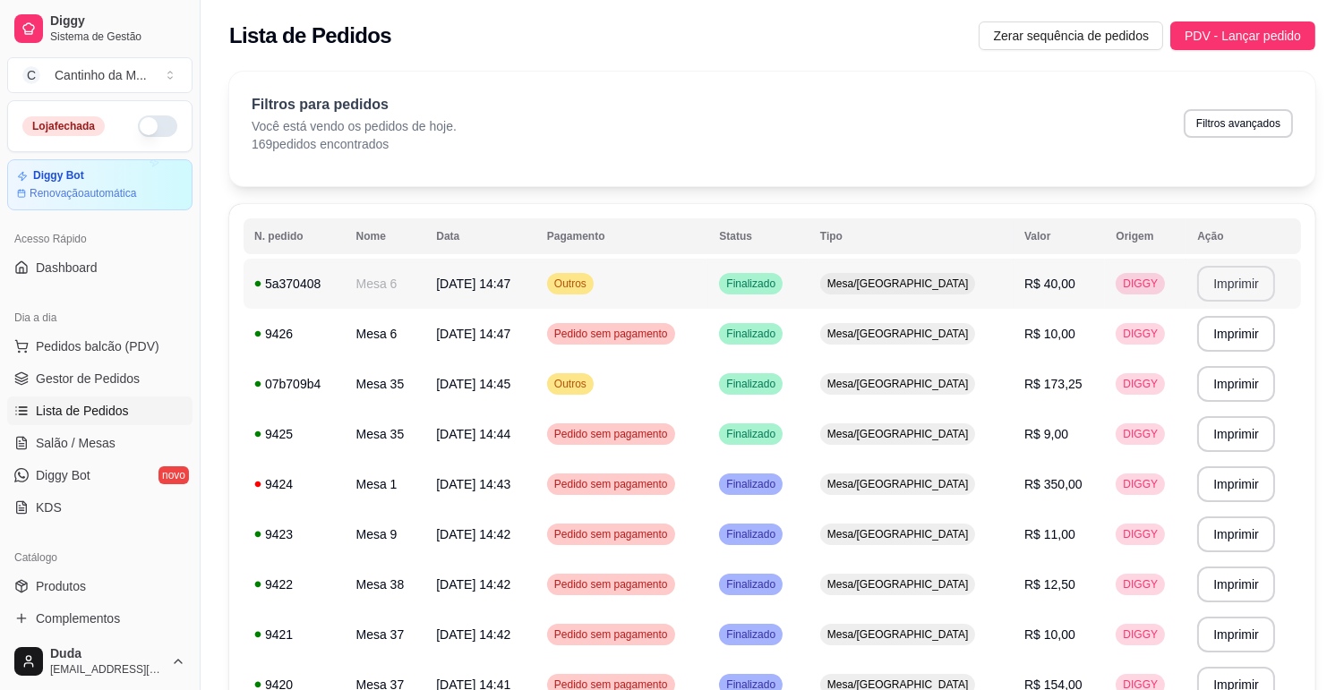
click at [1216, 290] on button "Imprimir" at bounding box center [1236, 284] width 78 height 36
click at [154, 388] on link "Gestor de Pedidos" at bounding box center [99, 378] width 185 height 29
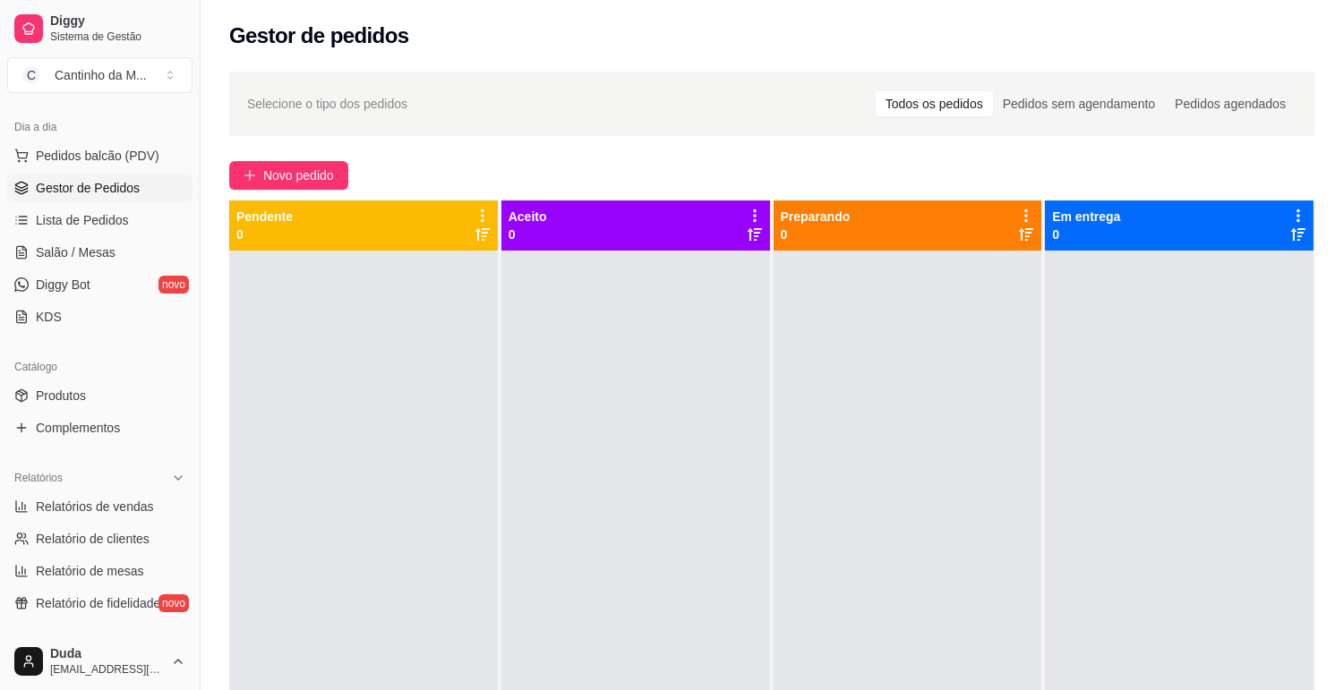
scroll to position [199, 0]
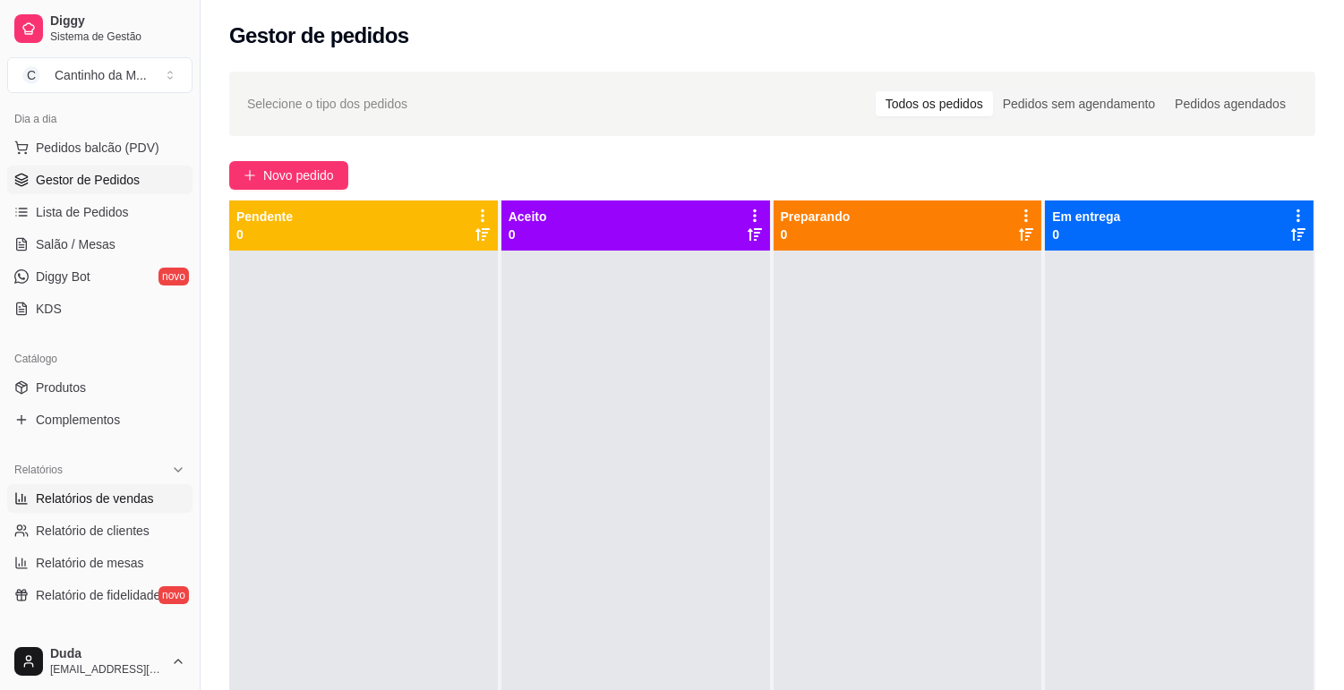
click at [83, 504] on span "Relatórios de vendas" at bounding box center [95, 499] width 118 height 18
select select "ALL"
select select "0"
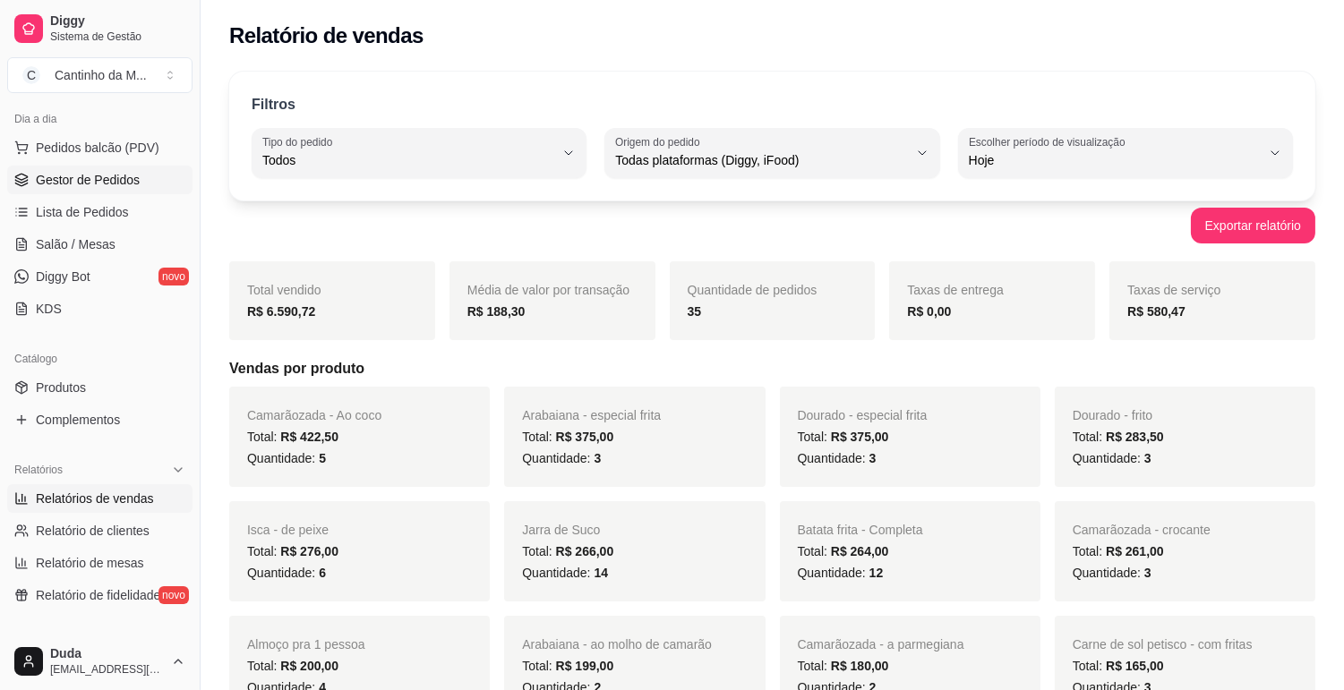
click at [68, 189] on link "Gestor de Pedidos" at bounding box center [99, 180] width 185 height 29
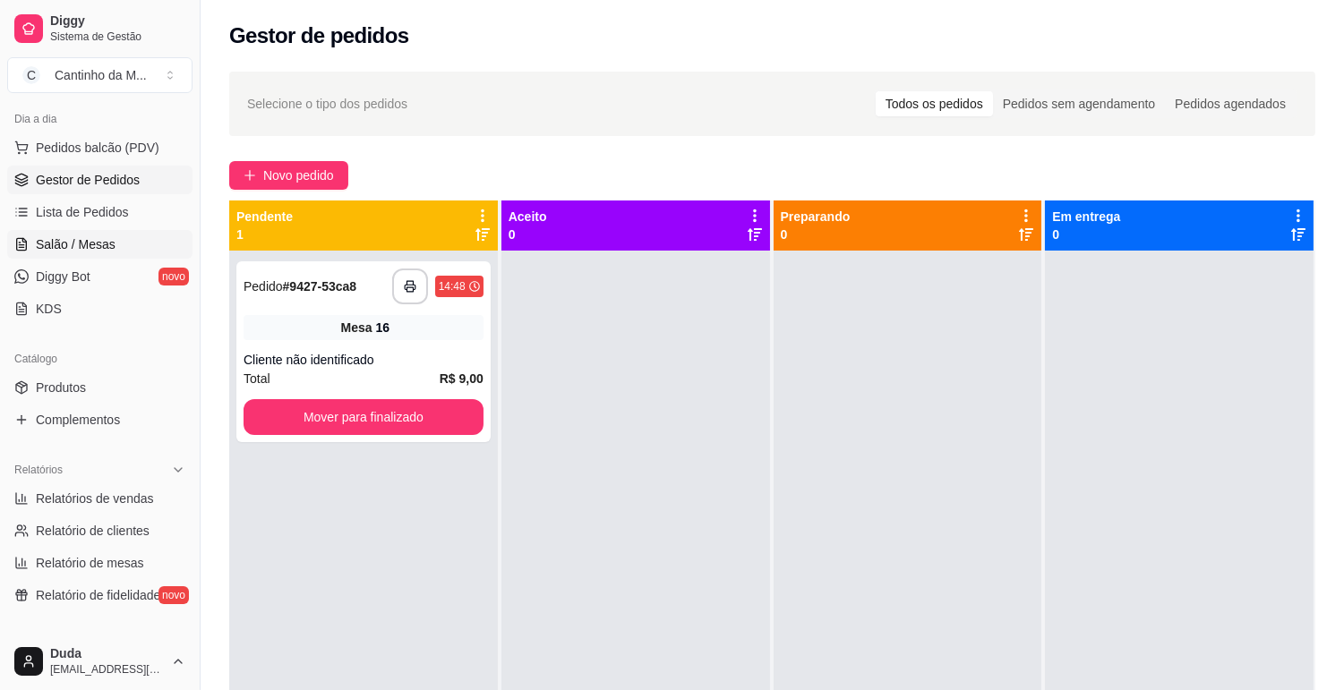
click at [61, 243] on span "Salão / Mesas" at bounding box center [76, 244] width 80 height 18
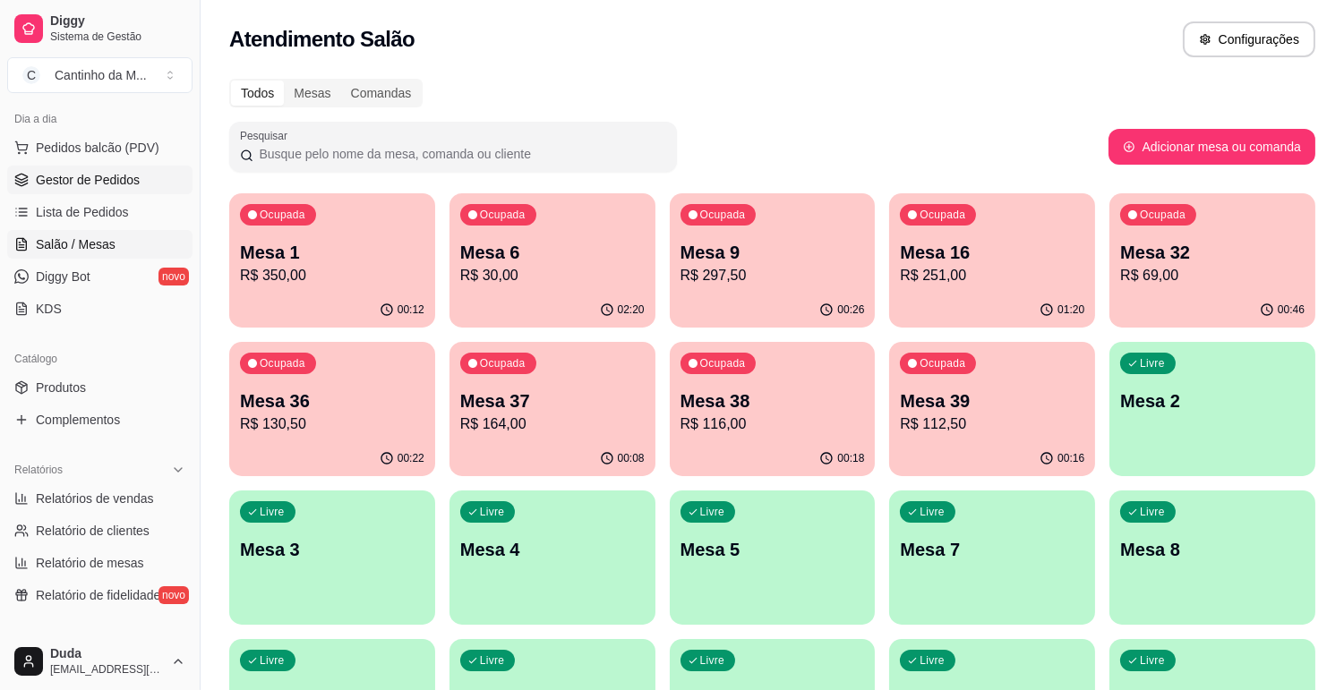
click at [61, 193] on link "Gestor de Pedidos" at bounding box center [99, 180] width 185 height 29
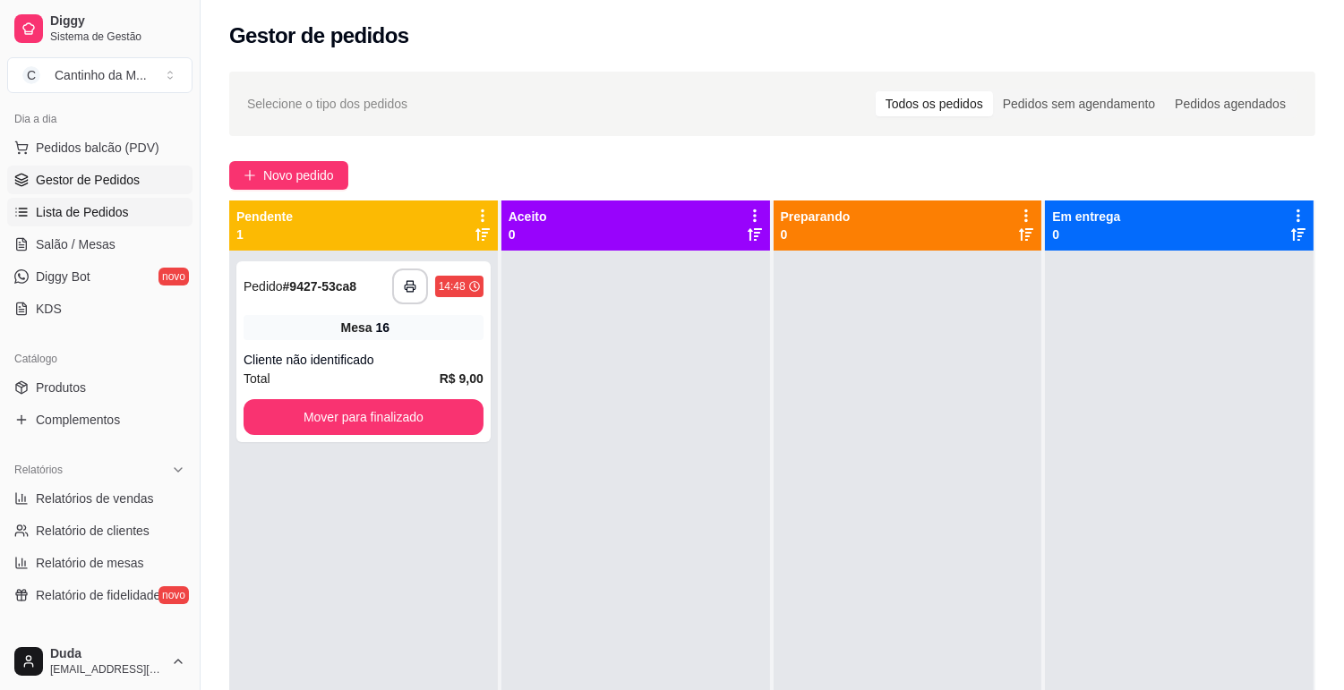
click at [64, 206] on span "Lista de Pedidos" at bounding box center [82, 212] width 93 height 18
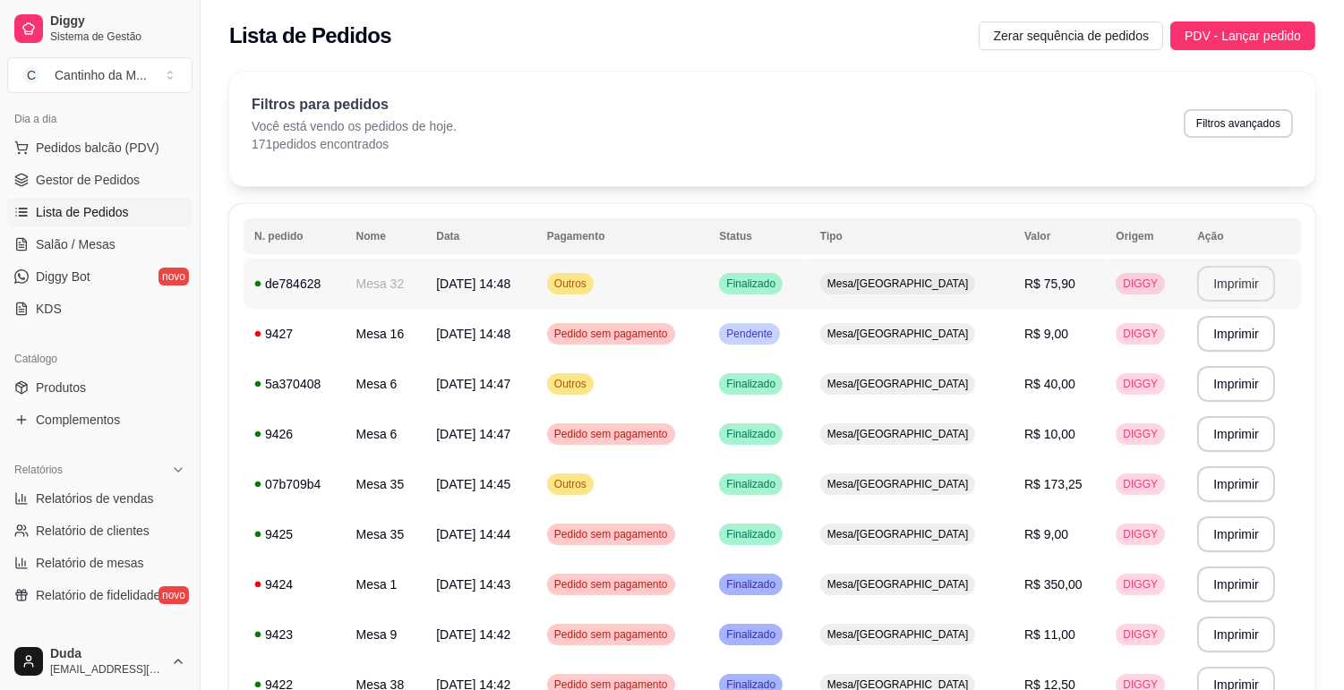
click at [1211, 282] on button "Imprimir" at bounding box center [1236, 284] width 78 height 36
click at [72, 254] on link "Salão / Mesas" at bounding box center [99, 244] width 185 height 29
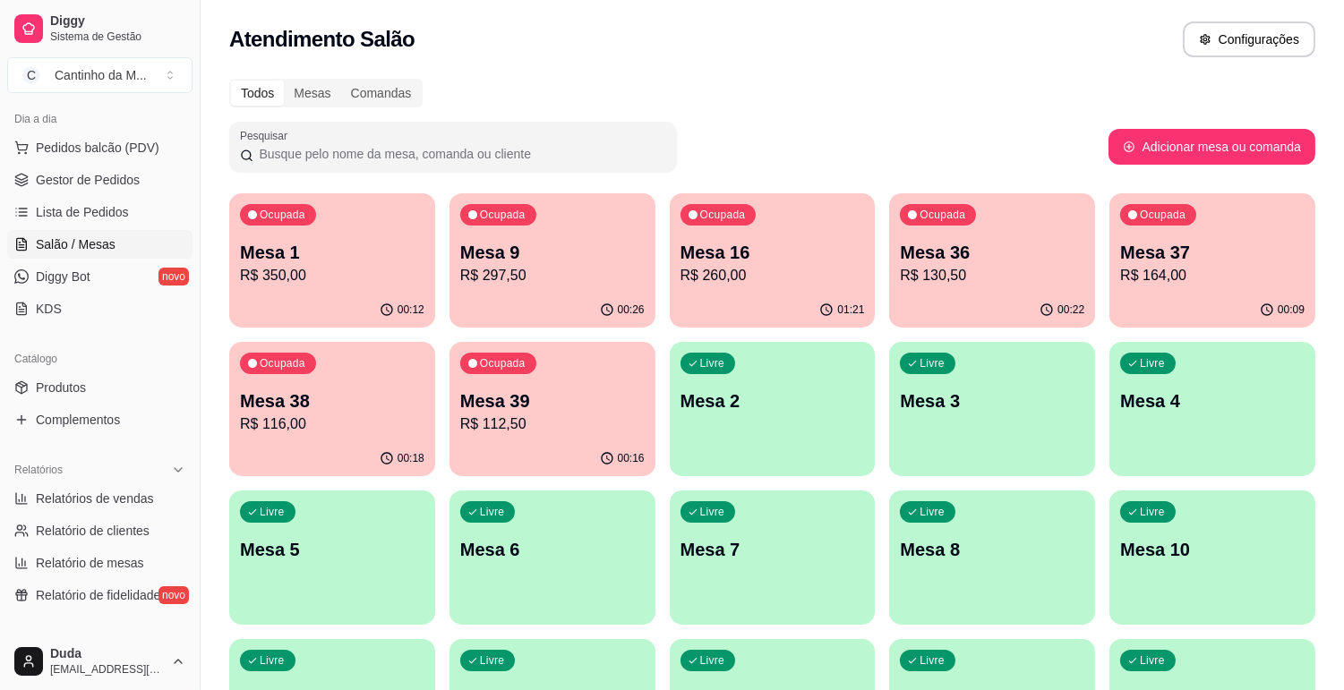
click at [743, 258] on p "Mesa 16" at bounding box center [772, 252] width 184 height 25
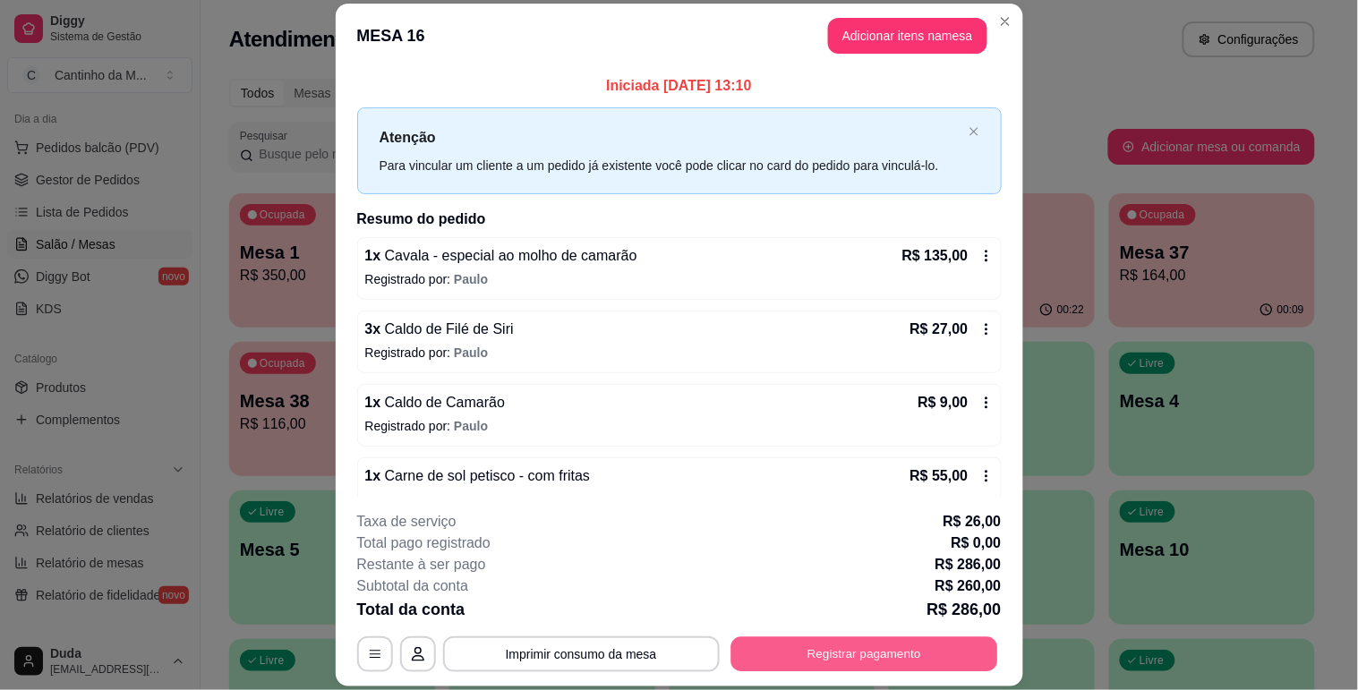
click at [826, 637] on button "Registrar pagamento" at bounding box center [863, 654] width 267 height 35
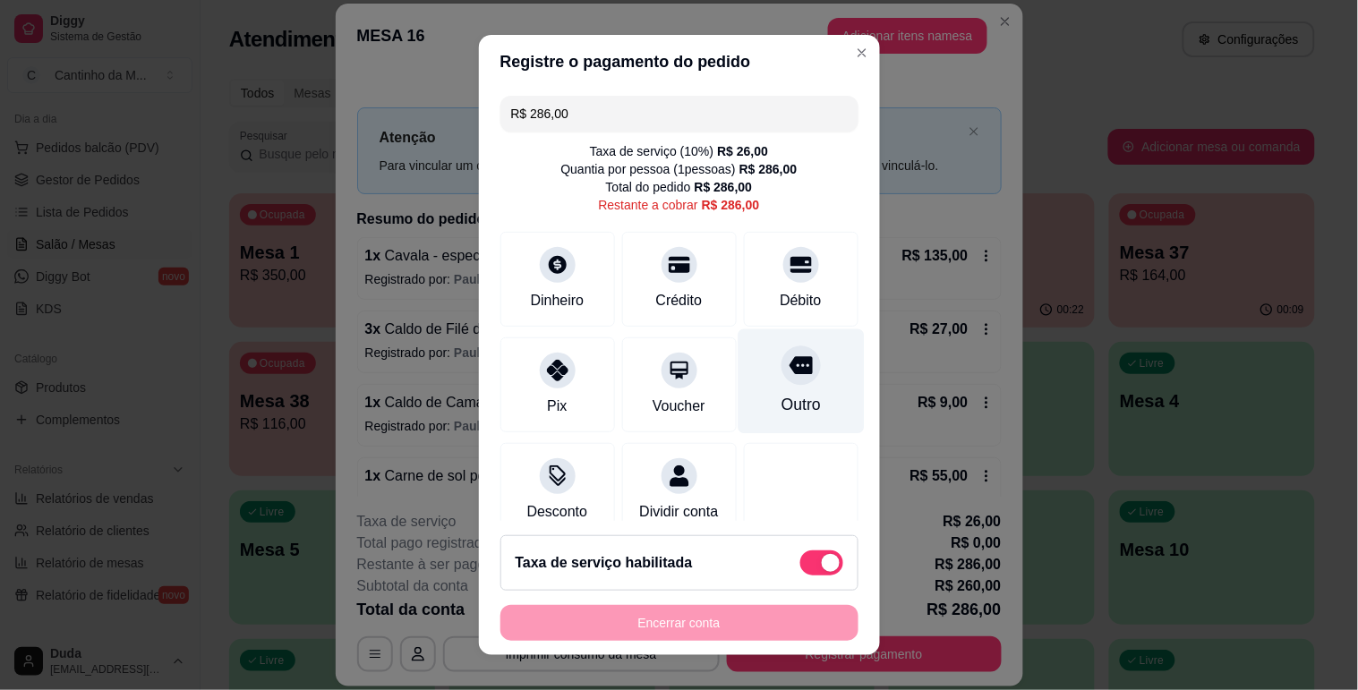
click at [788, 390] on div "Outro" at bounding box center [801, 381] width 126 height 105
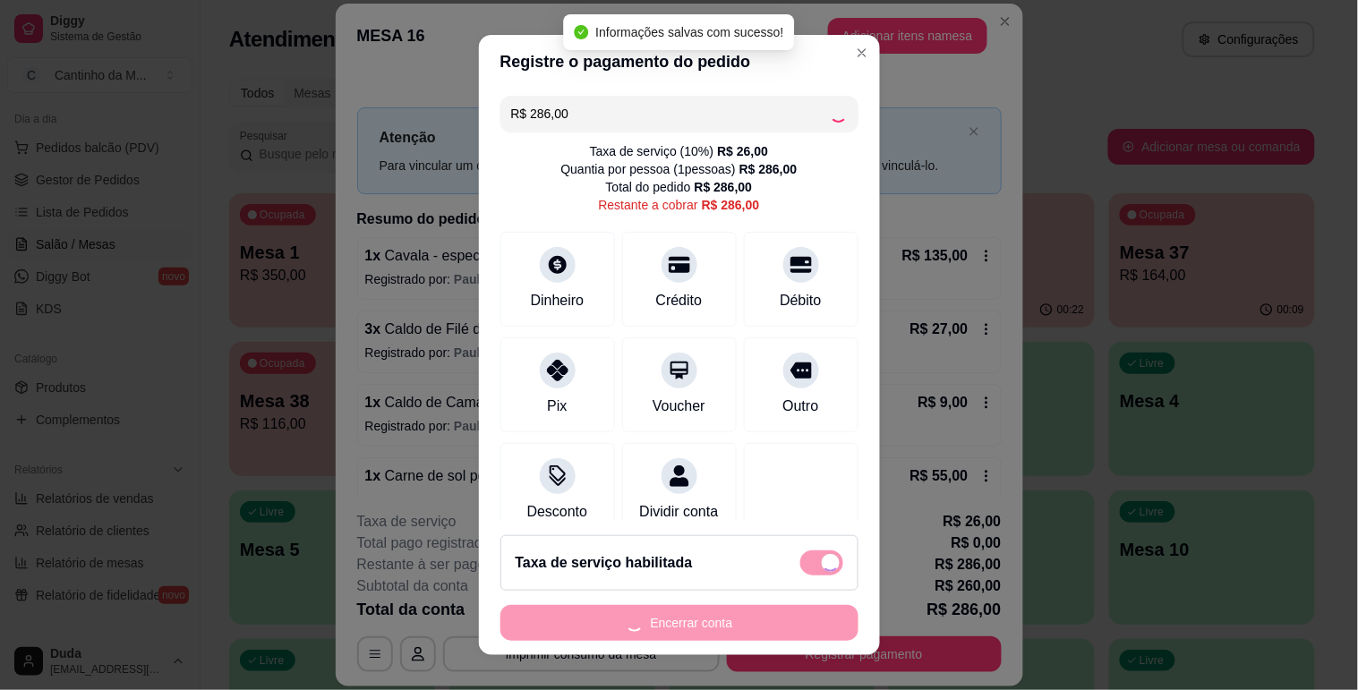
type input "R$ 0,00"
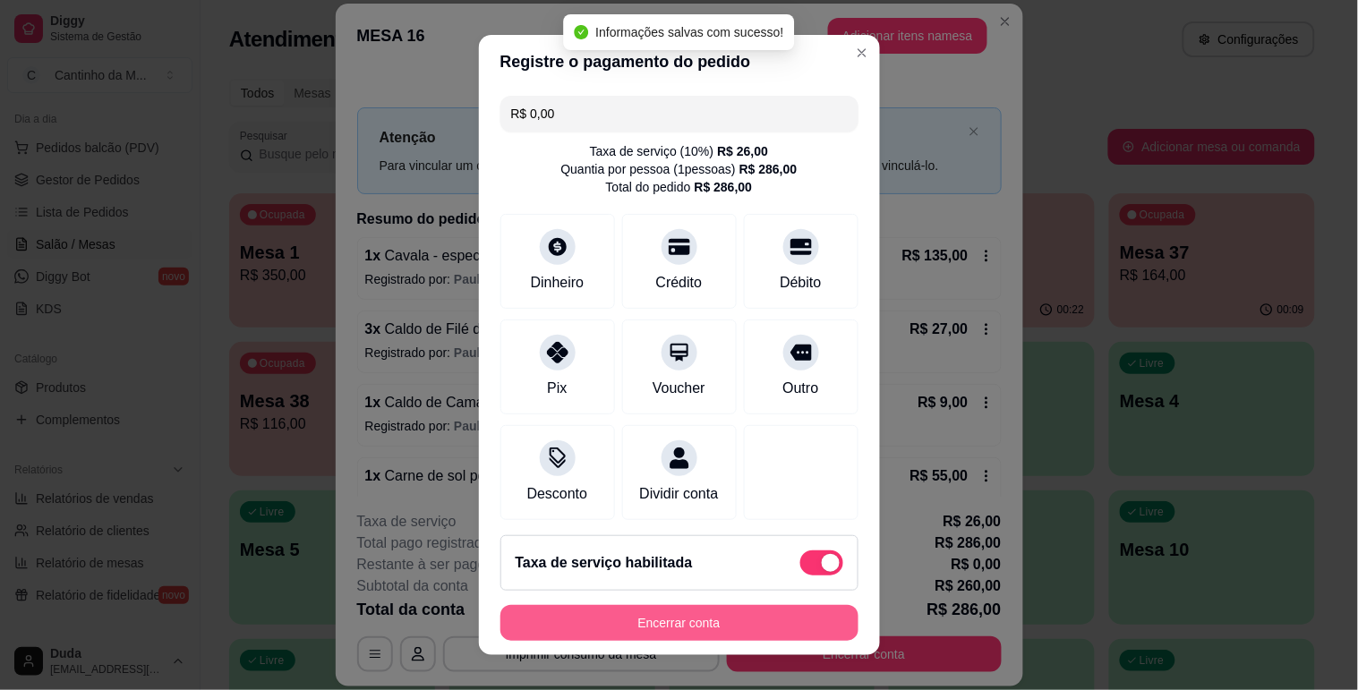
click at [676, 631] on button "Encerrar conta" at bounding box center [679, 623] width 358 height 36
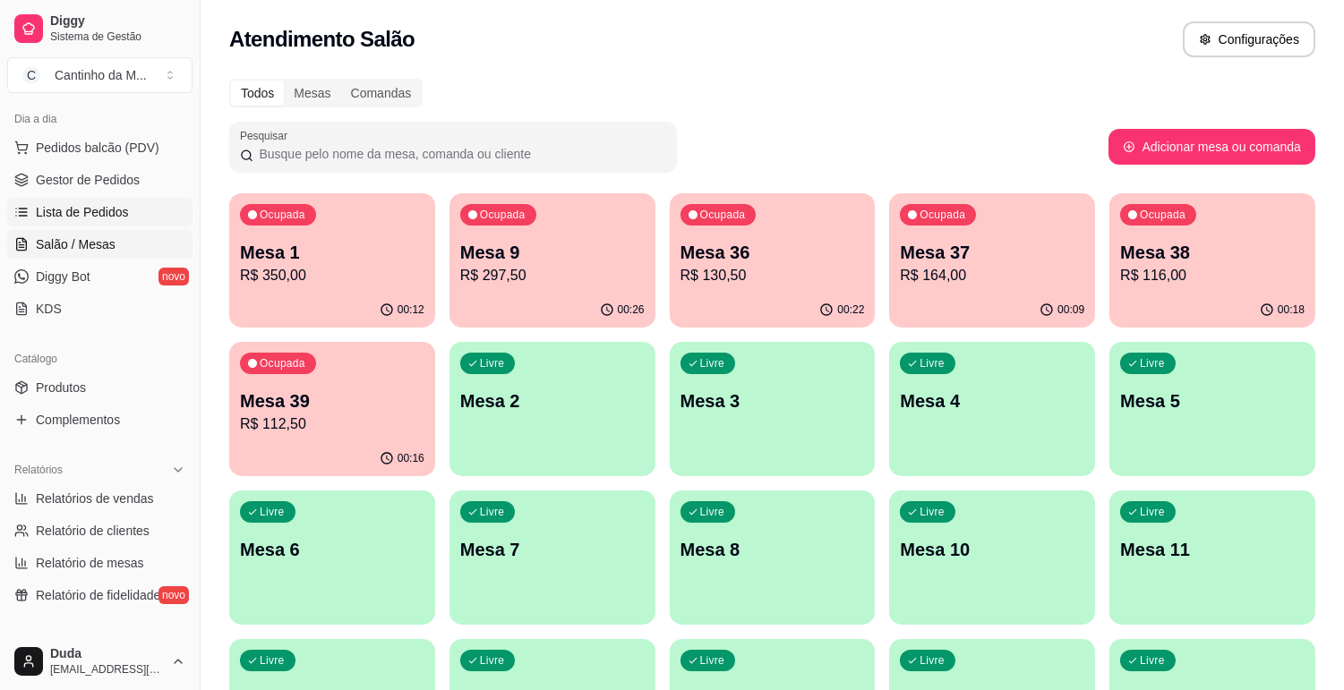
click at [98, 218] on span "Lista de Pedidos" at bounding box center [82, 212] width 93 height 18
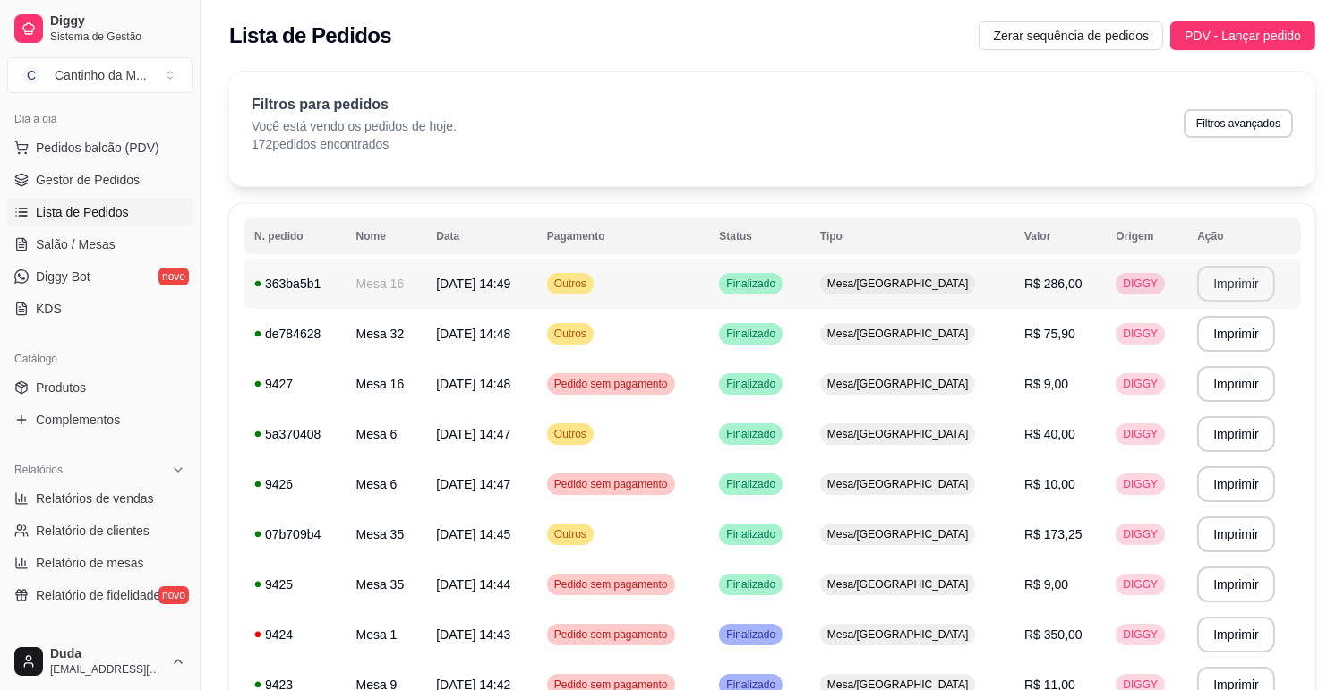
click at [1219, 284] on button "Imprimir" at bounding box center [1236, 284] width 78 height 36
click at [96, 181] on span "Gestor de Pedidos" at bounding box center [88, 180] width 104 height 18
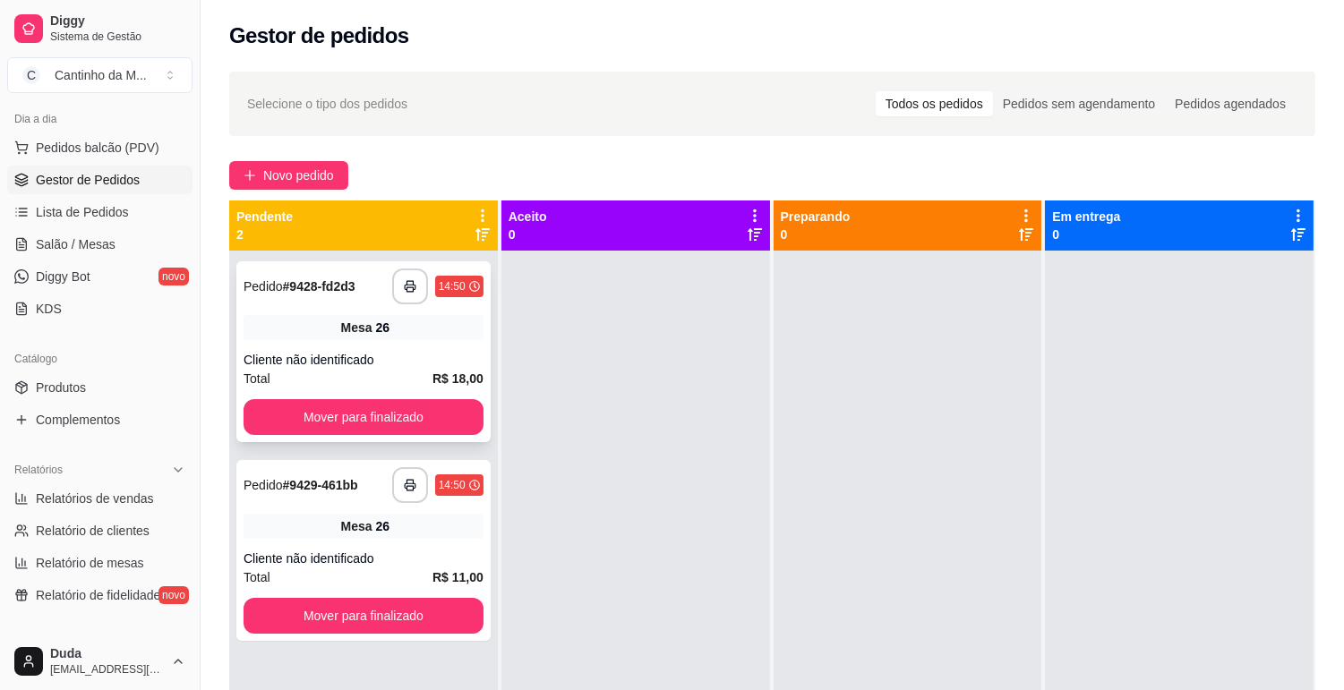
click at [379, 335] on div "26" at bounding box center [383, 328] width 14 height 18
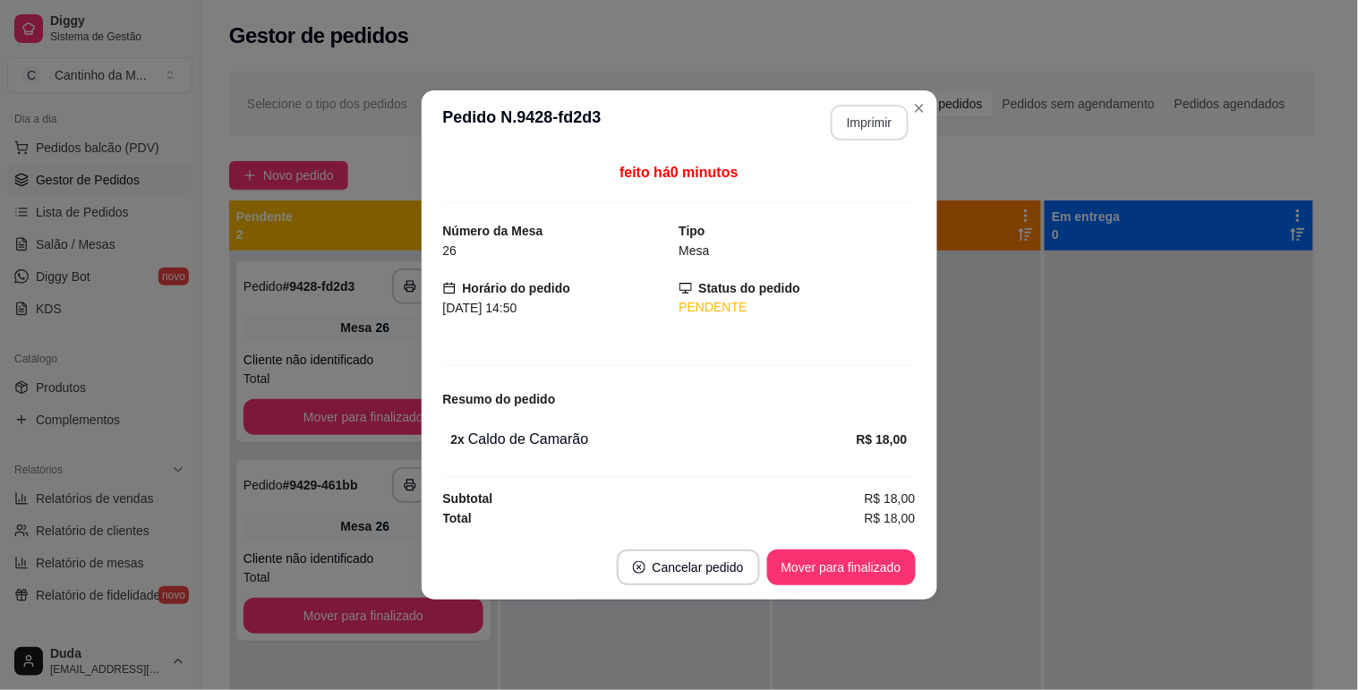
click at [880, 114] on button "Imprimir" at bounding box center [870, 123] width 78 height 36
click at [863, 568] on button "Mover para finalizado" at bounding box center [841, 568] width 144 height 35
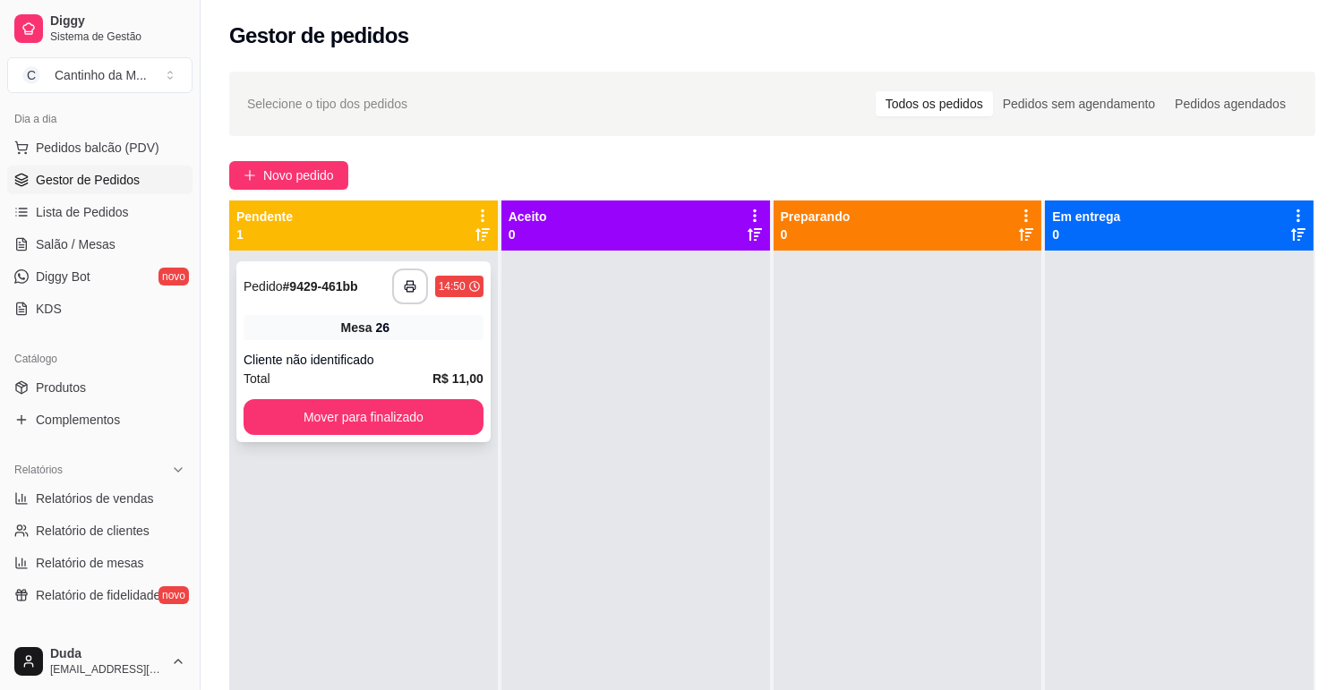
click at [451, 315] on div "Mesa 26" at bounding box center [363, 327] width 240 height 25
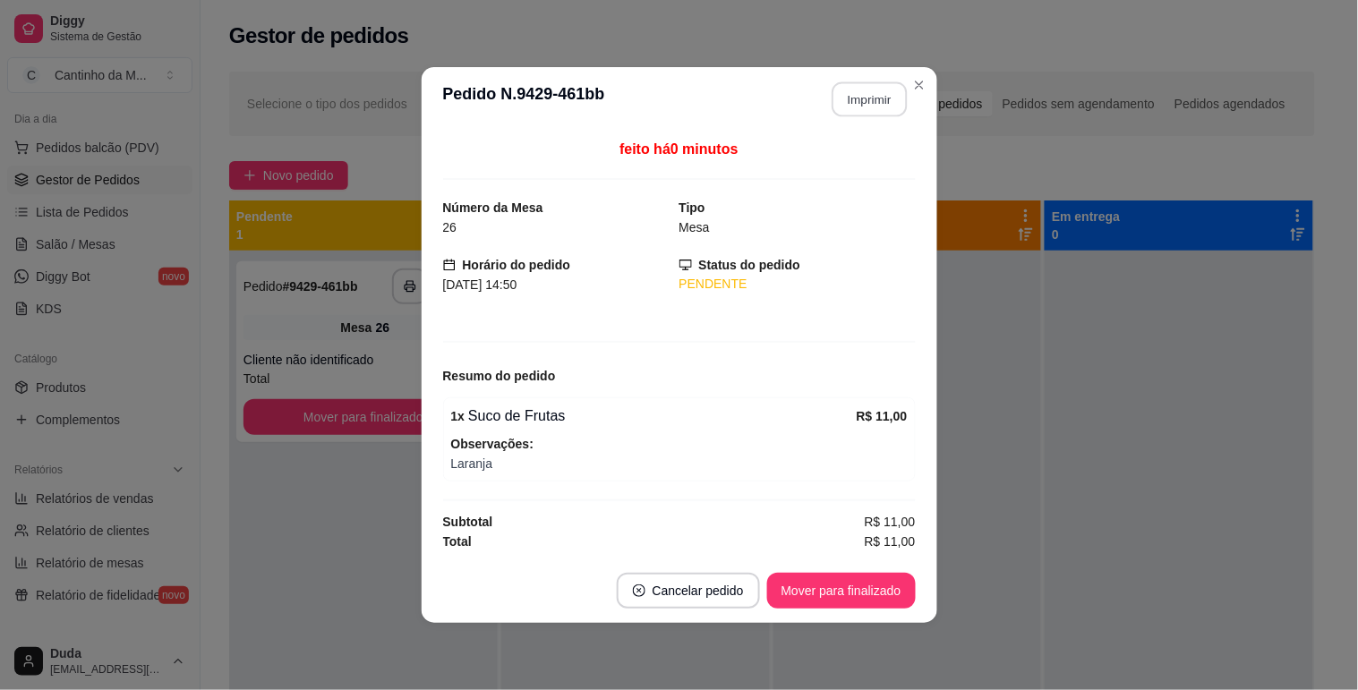
click at [863, 97] on button "Imprimir" at bounding box center [869, 99] width 75 height 35
click at [846, 589] on button "Mover para finalizado" at bounding box center [841, 591] width 149 height 36
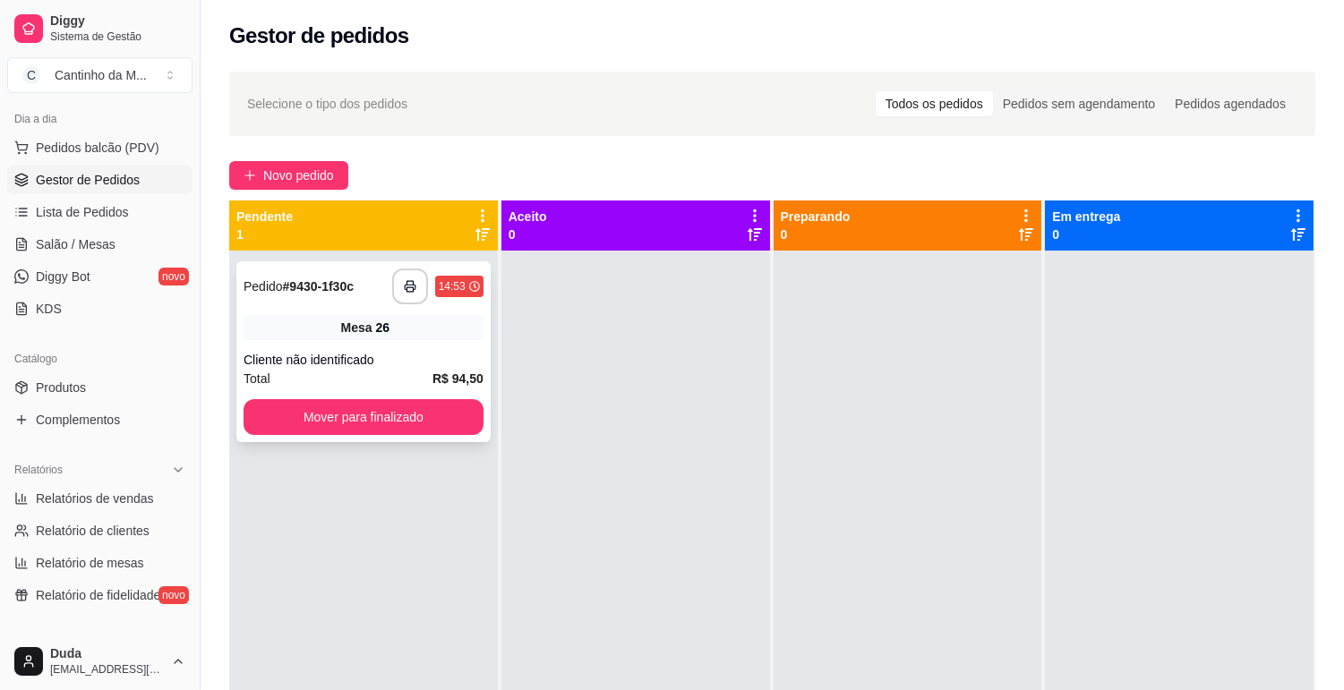
click at [352, 287] on strong "# 9430-1f30c" at bounding box center [318, 286] width 71 height 14
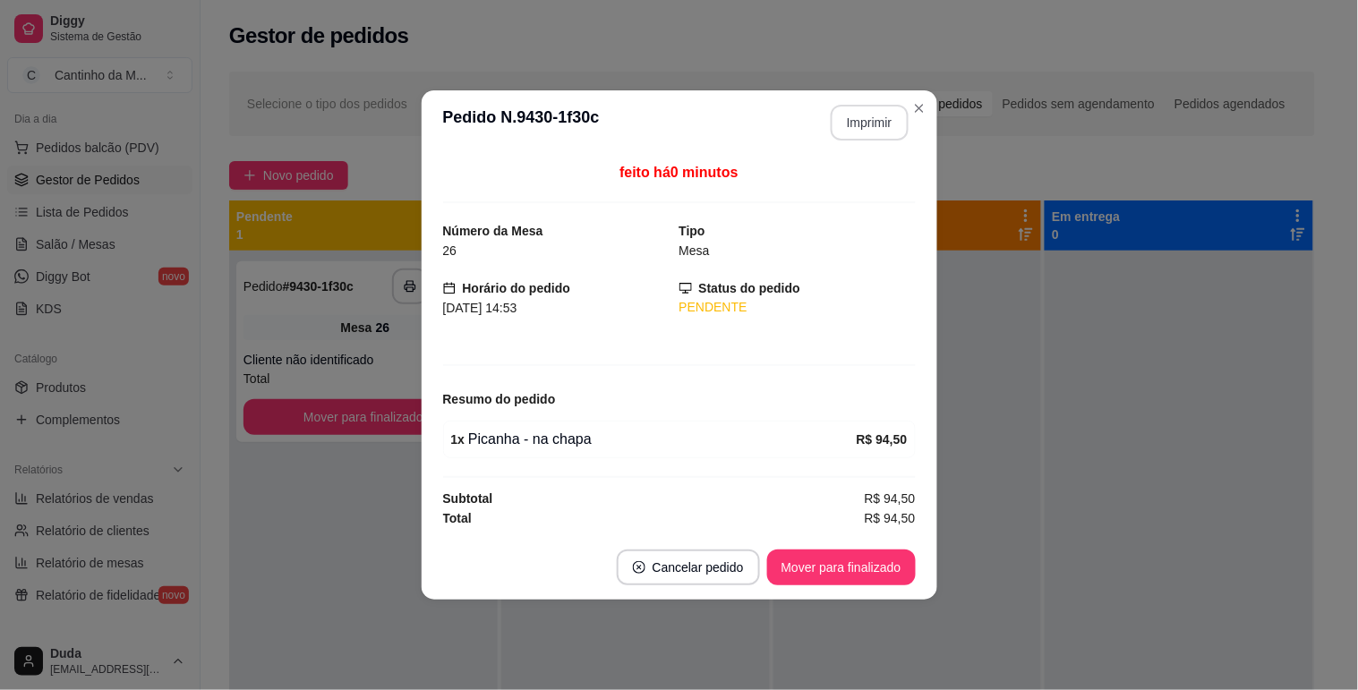
click at [886, 119] on button "Imprimir" at bounding box center [870, 123] width 78 height 36
click at [890, 578] on button "Mover para finalizado" at bounding box center [841, 568] width 149 height 36
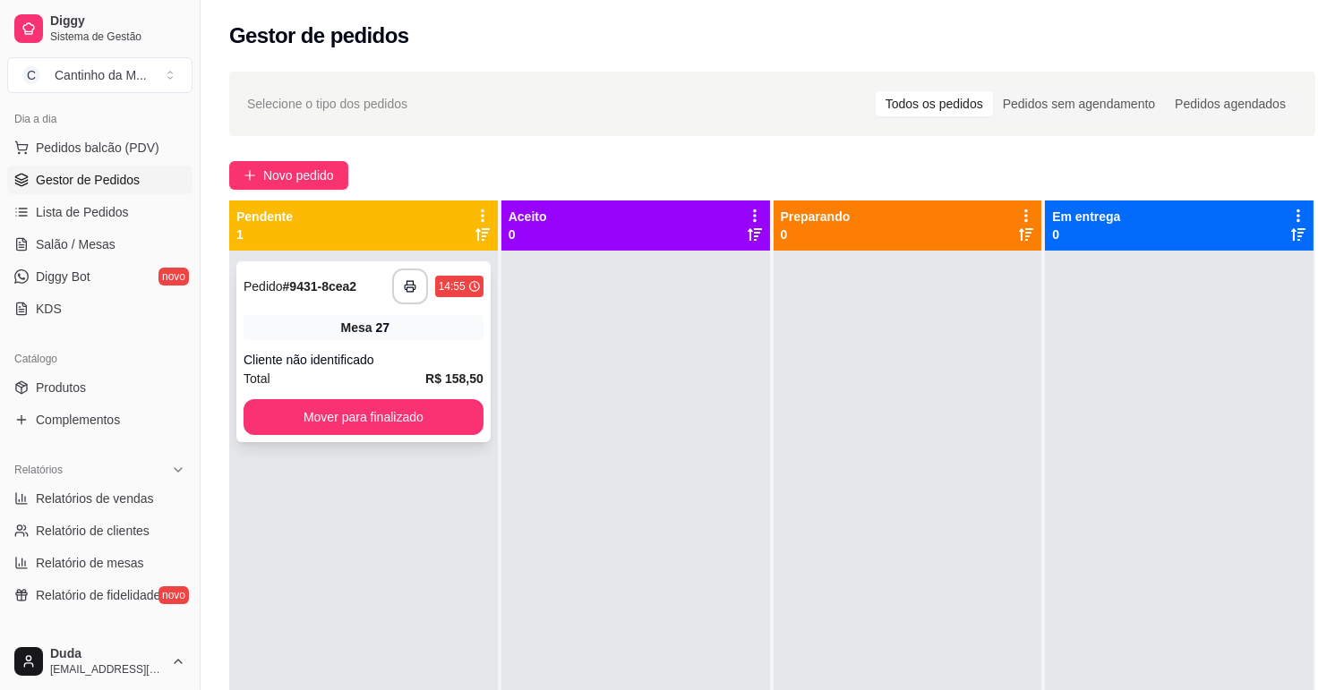
click at [383, 315] on div "Mesa 27" at bounding box center [363, 327] width 240 height 25
click at [453, 360] on div "Cliente não identificado" at bounding box center [363, 360] width 240 height 18
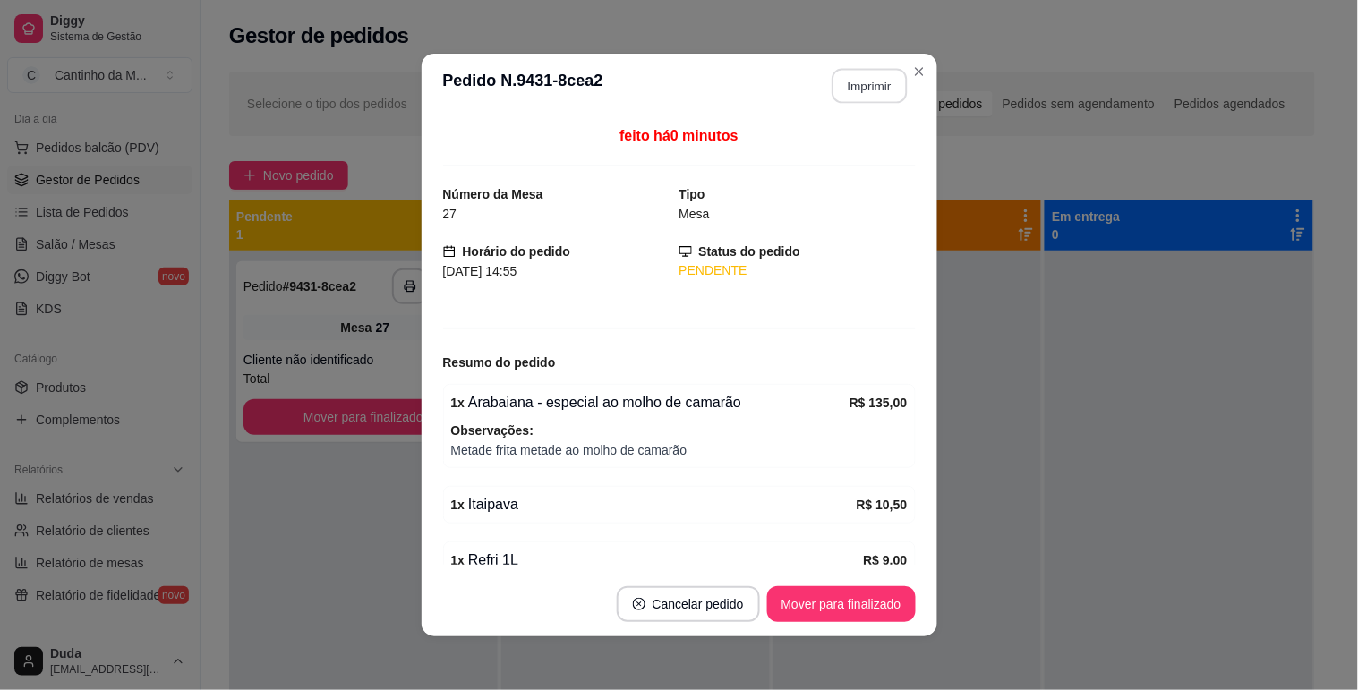
click at [877, 94] on button "Imprimir" at bounding box center [869, 86] width 75 height 35
click at [854, 614] on button "Mover para finalizado" at bounding box center [841, 604] width 149 height 36
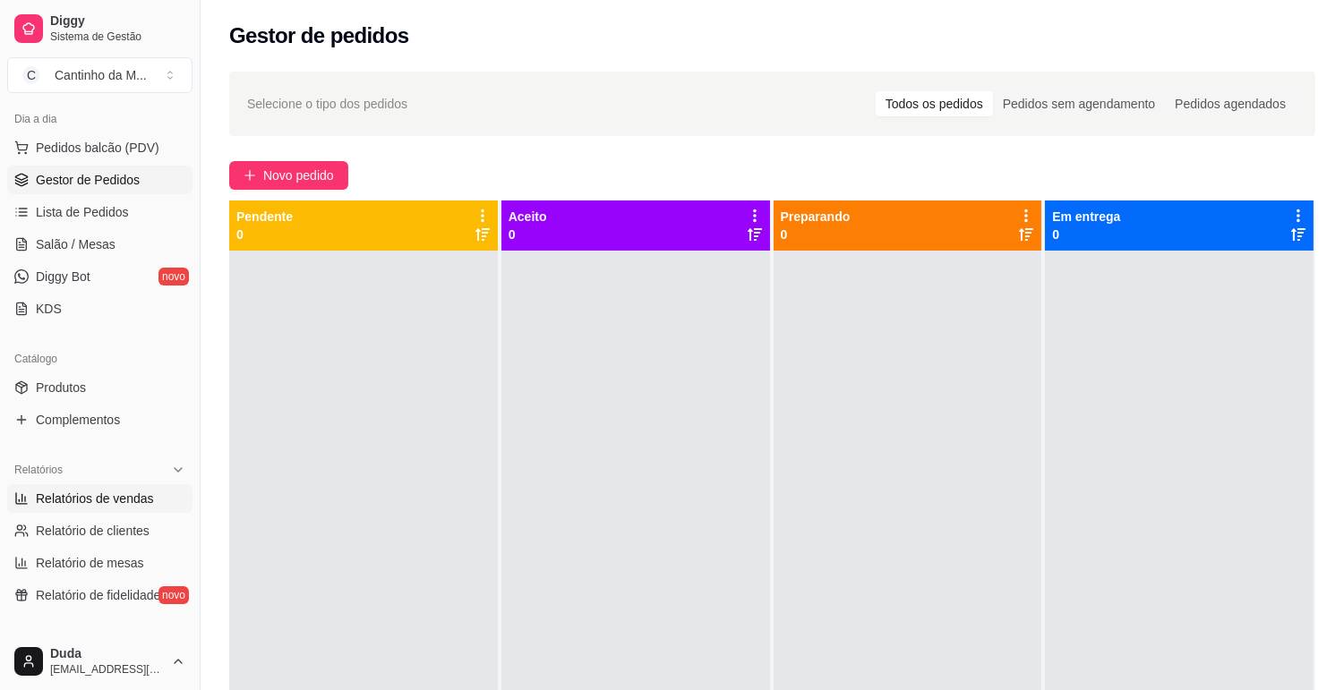
click at [111, 491] on span "Relatórios de vendas" at bounding box center [95, 499] width 118 height 18
select select "ALL"
select select "0"
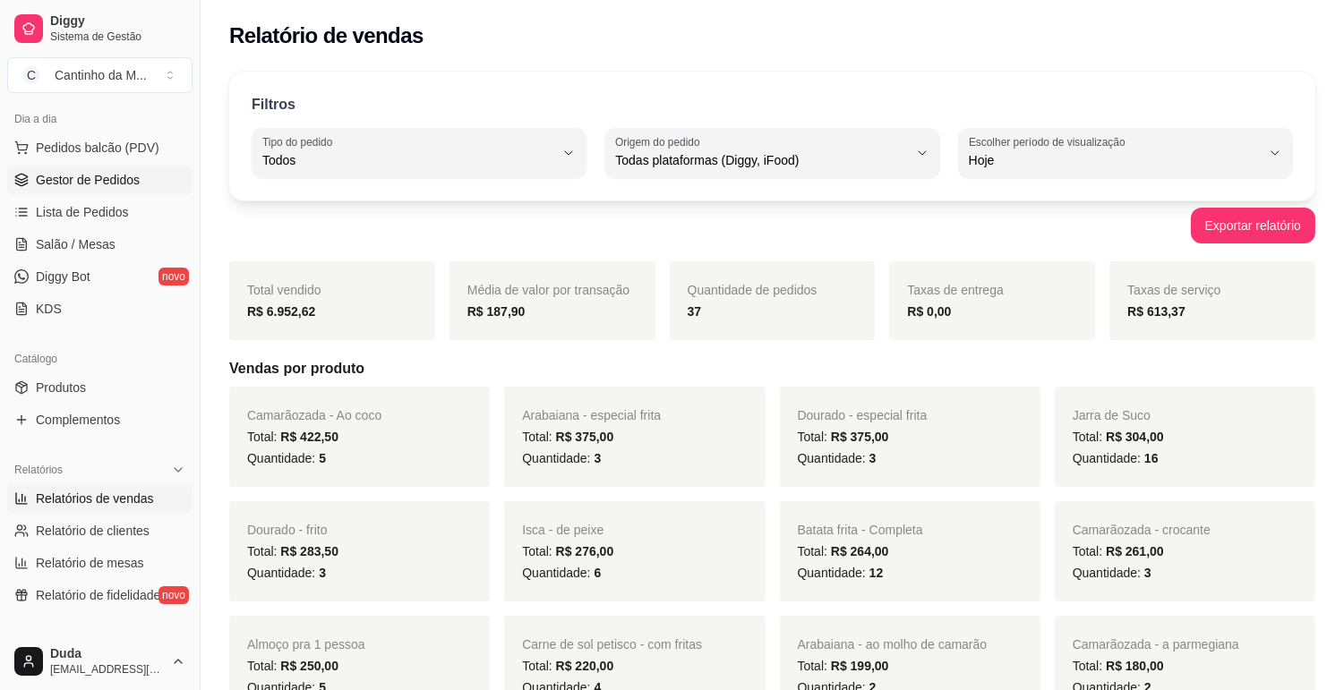
click at [78, 184] on span "Gestor de Pedidos" at bounding box center [88, 180] width 104 height 18
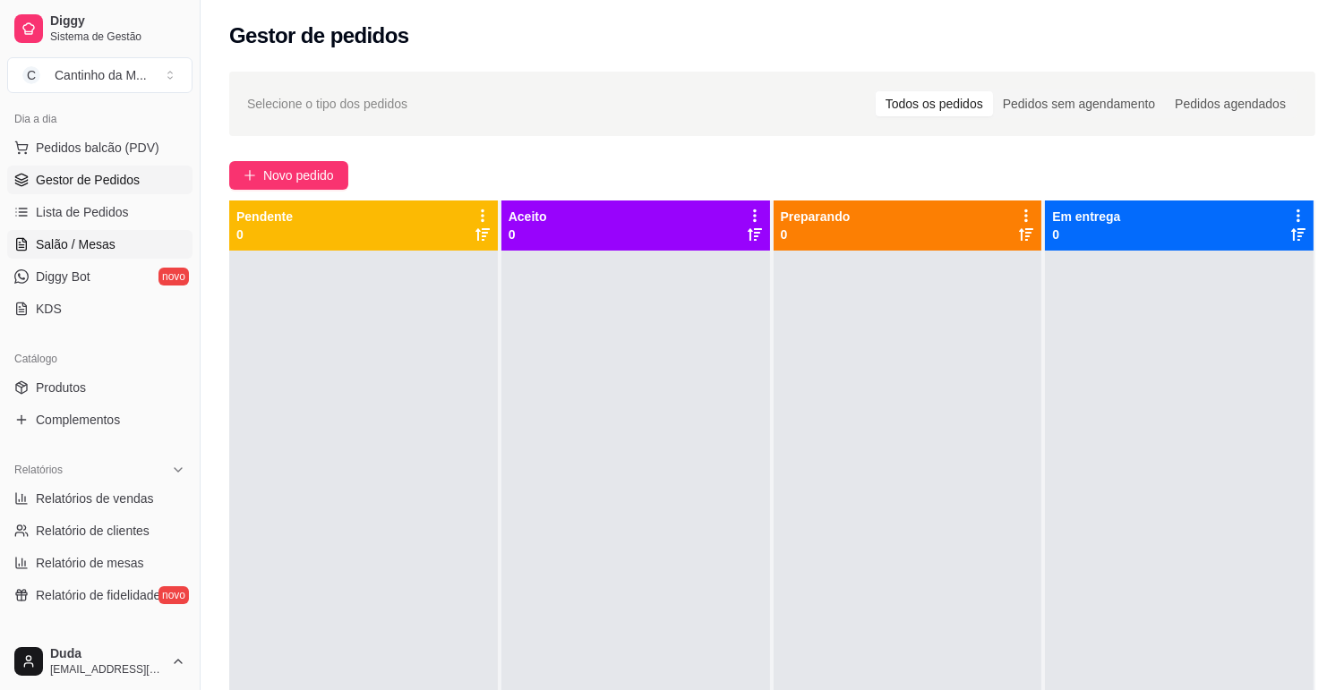
click at [168, 247] on link "Salão / Mesas" at bounding box center [99, 244] width 185 height 29
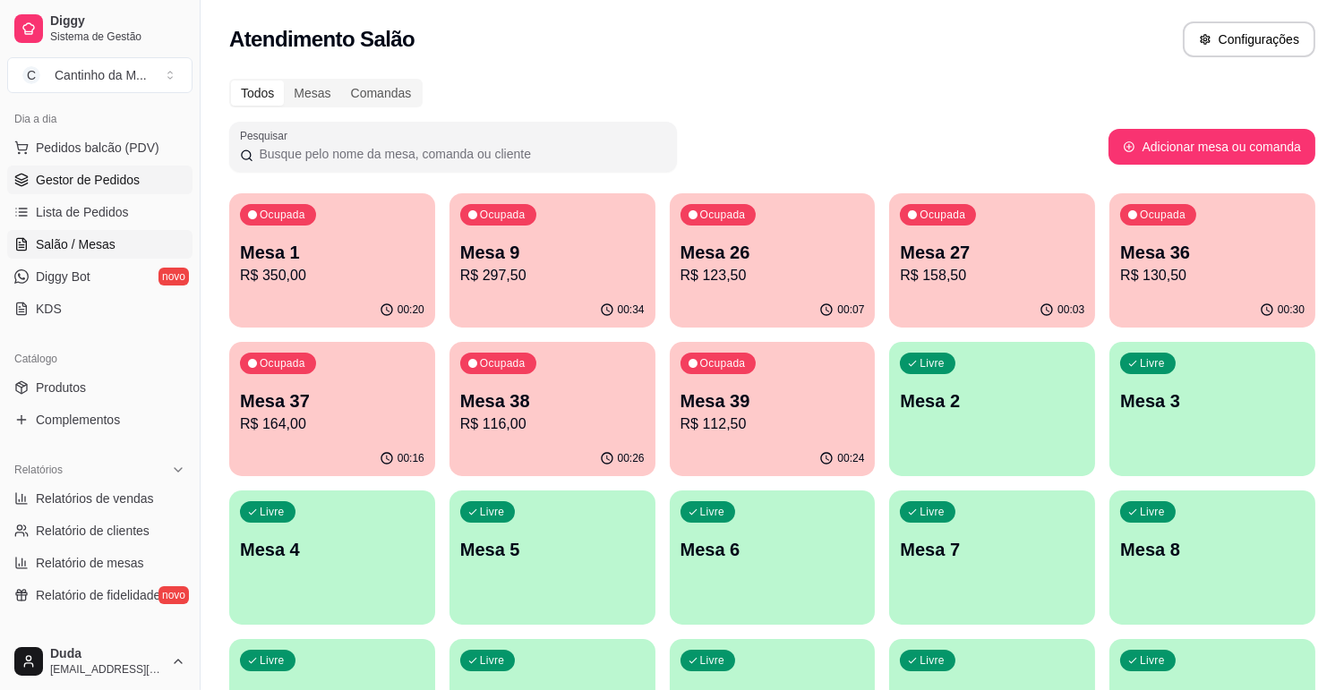
click at [85, 180] on span "Gestor de Pedidos" at bounding box center [88, 180] width 104 height 18
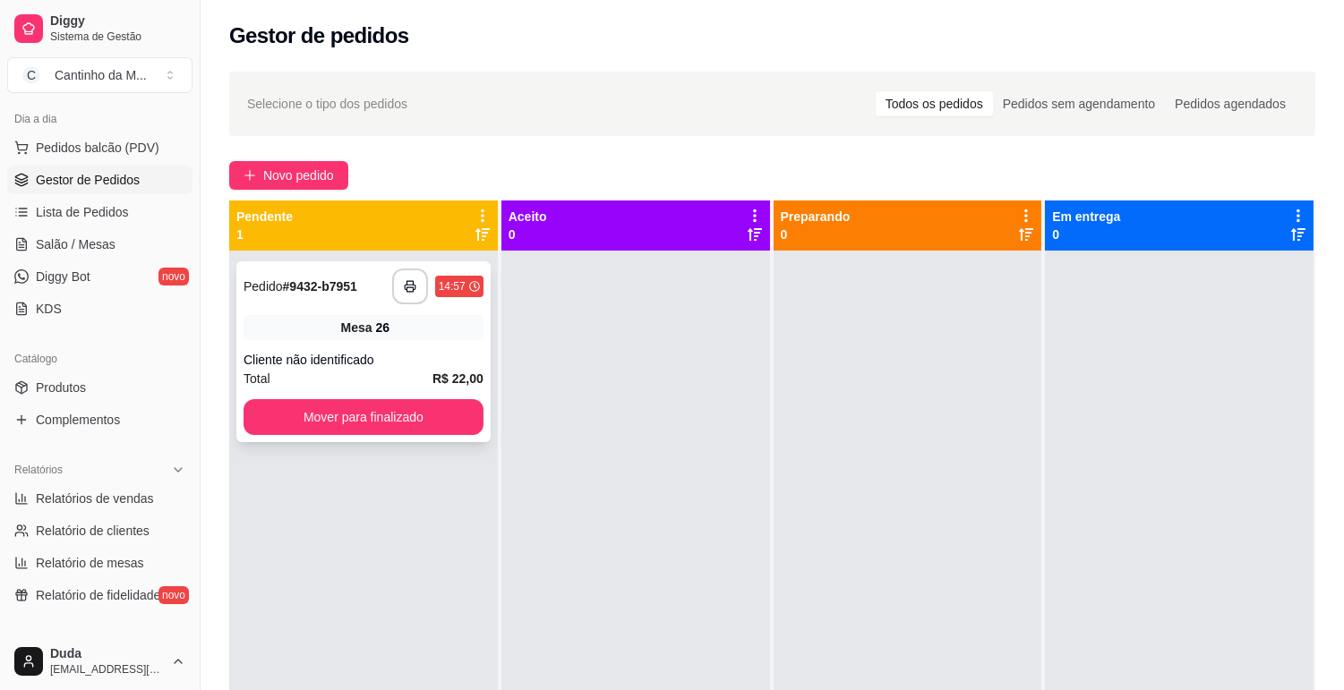
click at [285, 325] on div "Mesa 26" at bounding box center [363, 327] width 240 height 25
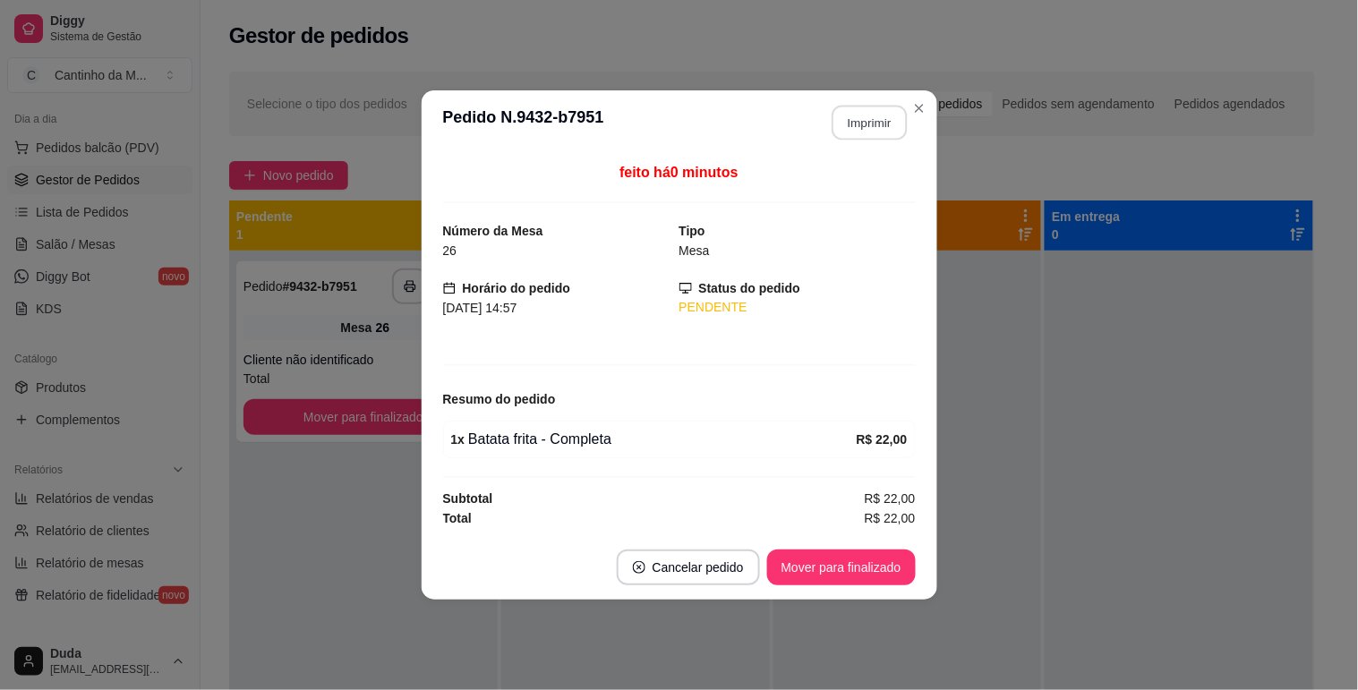
click at [861, 132] on button "Imprimir" at bounding box center [869, 123] width 75 height 35
click at [857, 571] on button "Mover para finalizado" at bounding box center [841, 568] width 149 height 36
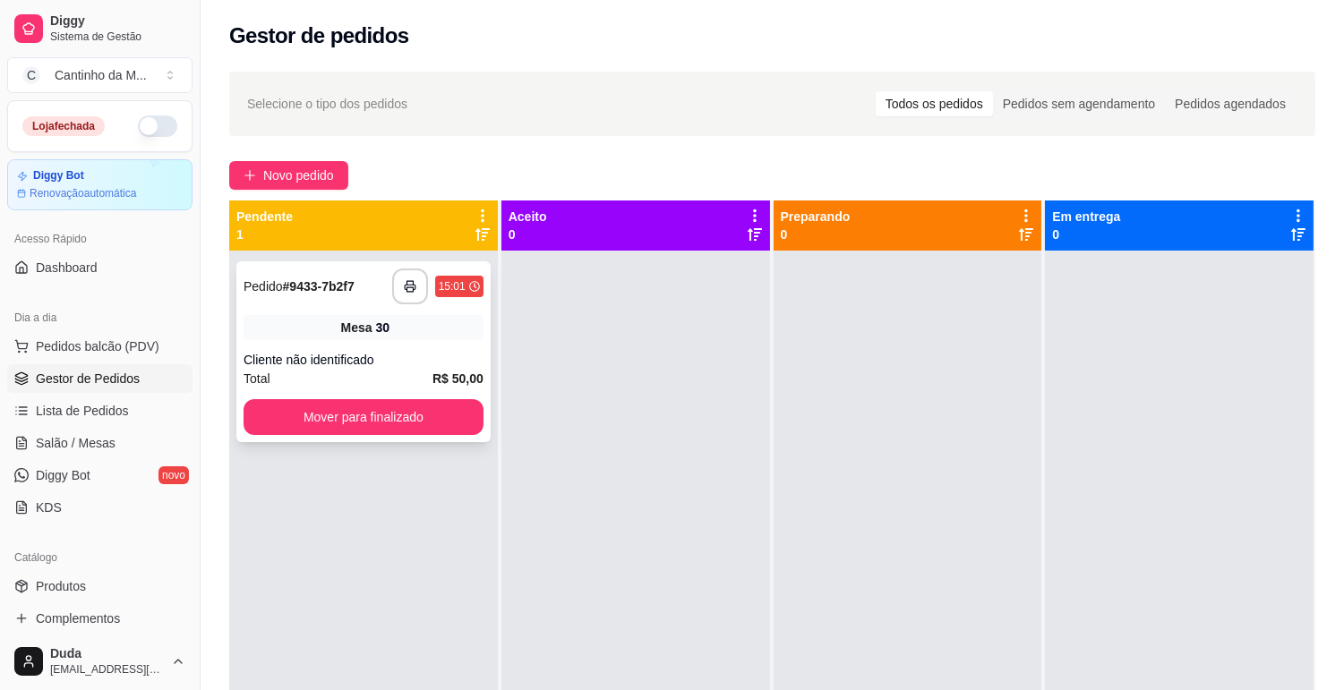
click at [418, 358] on div "Cliente não identificado" at bounding box center [363, 360] width 240 height 18
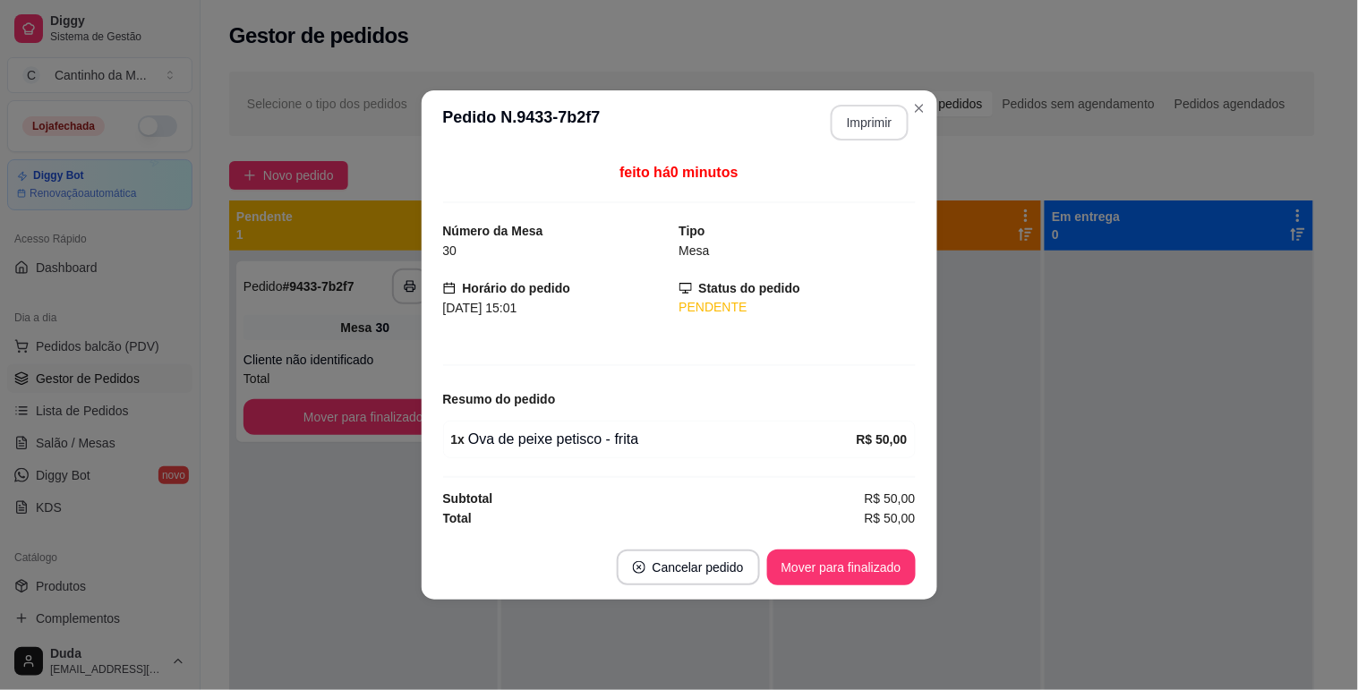
click at [865, 134] on button "Imprimir" at bounding box center [870, 123] width 78 height 36
click at [854, 571] on button "Mover para finalizado" at bounding box center [841, 568] width 149 height 36
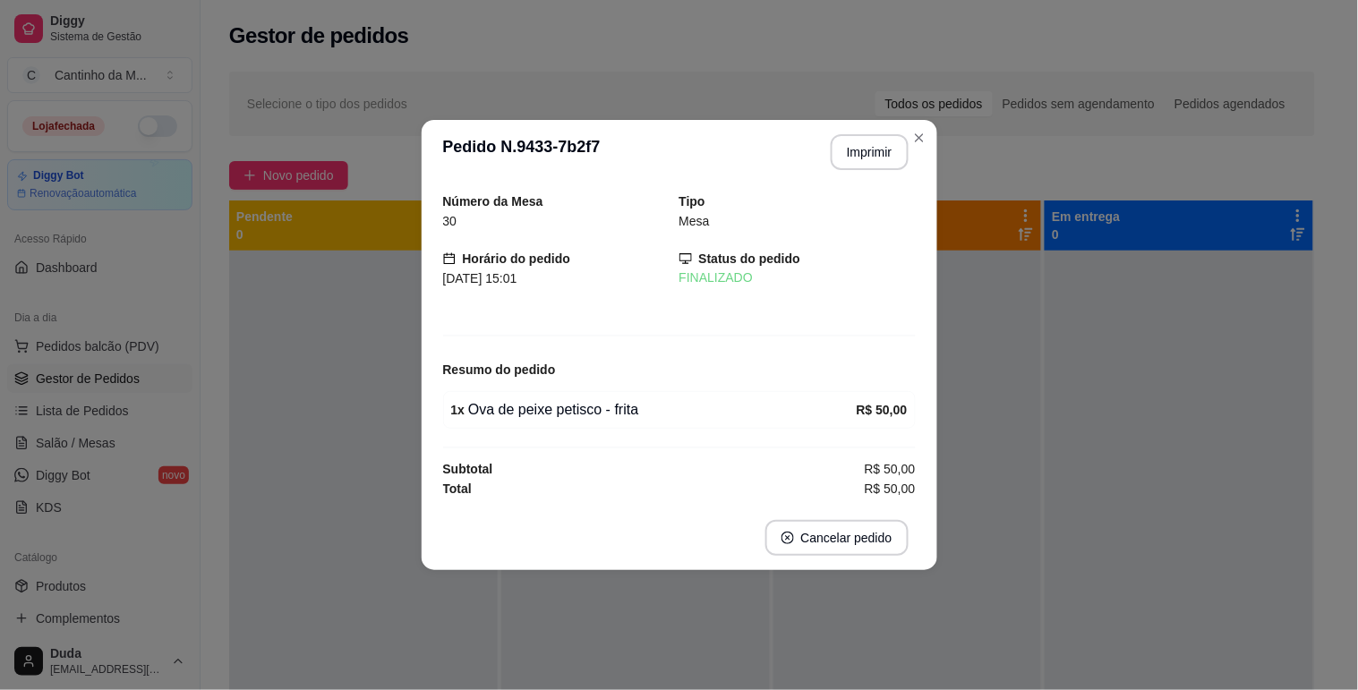
click at [925, 532] on footer "Cancelar pedido" at bounding box center [680, 538] width 516 height 64
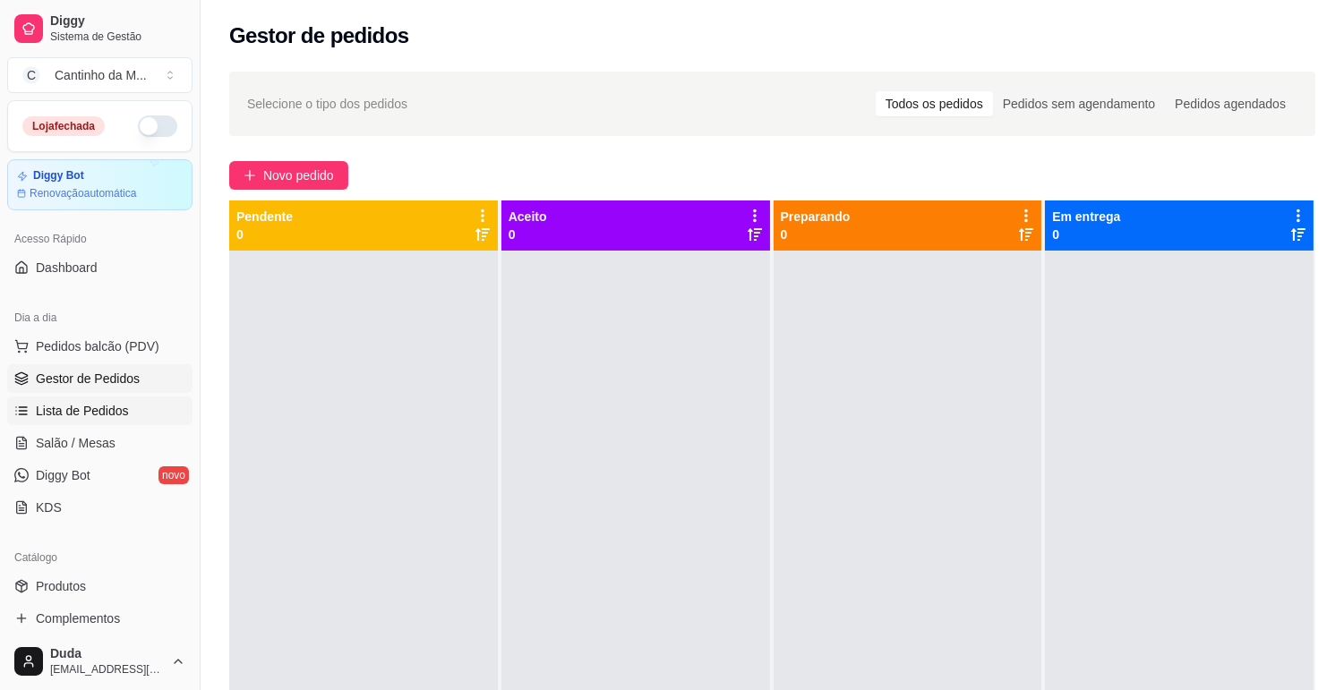
click at [135, 417] on link "Lista de Pedidos" at bounding box center [99, 411] width 185 height 29
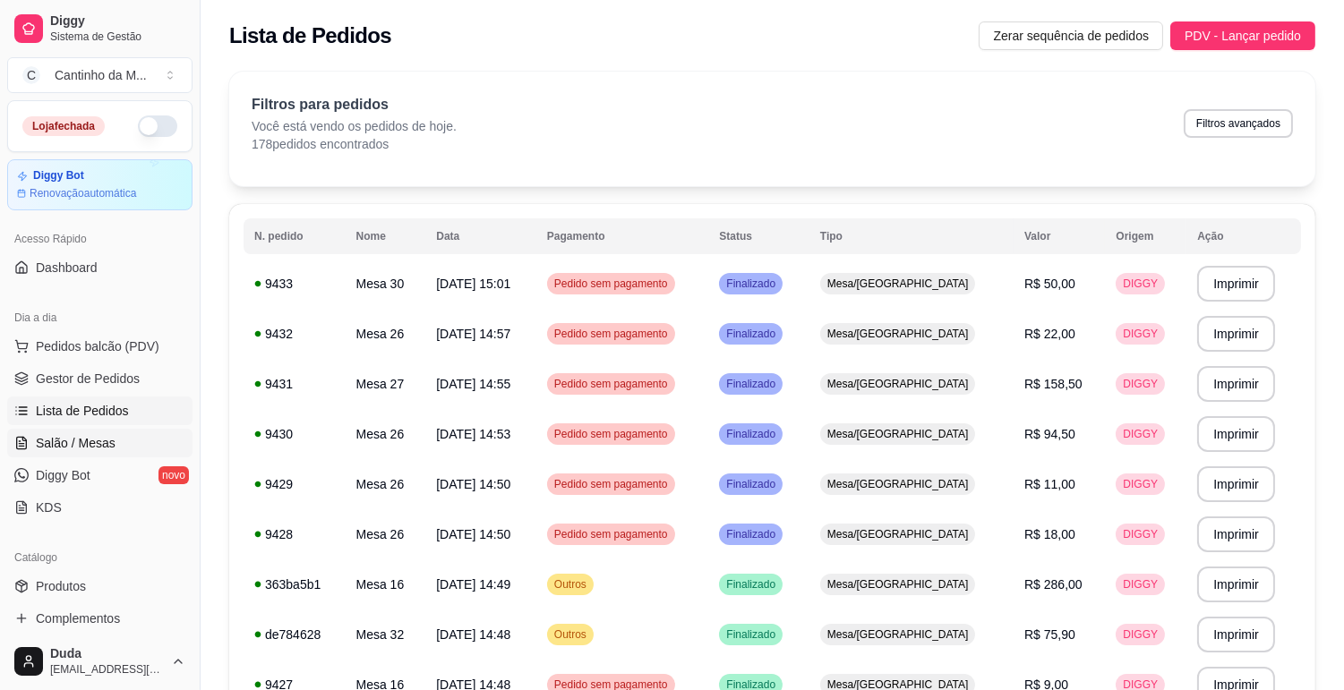
click at [73, 443] on span "Salão / Mesas" at bounding box center [76, 443] width 80 height 18
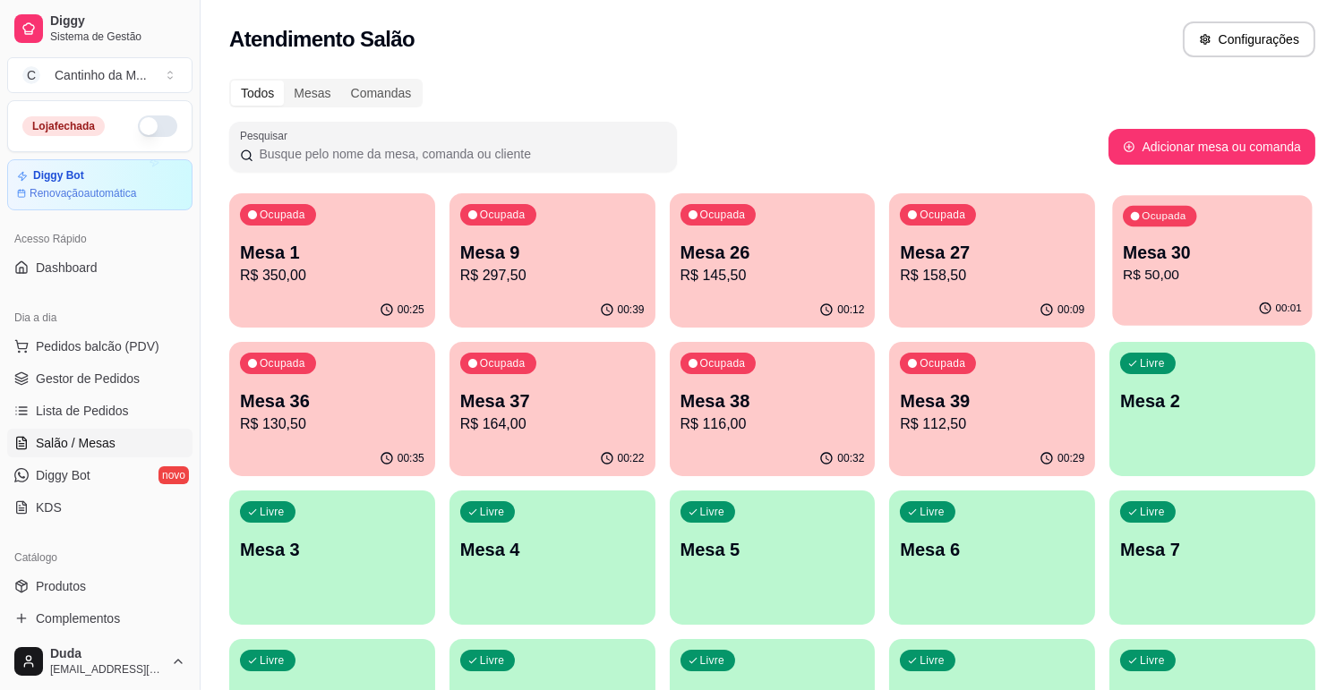
click at [1119, 301] on div "00:01" at bounding box center [1213, 309] width 200 height 34
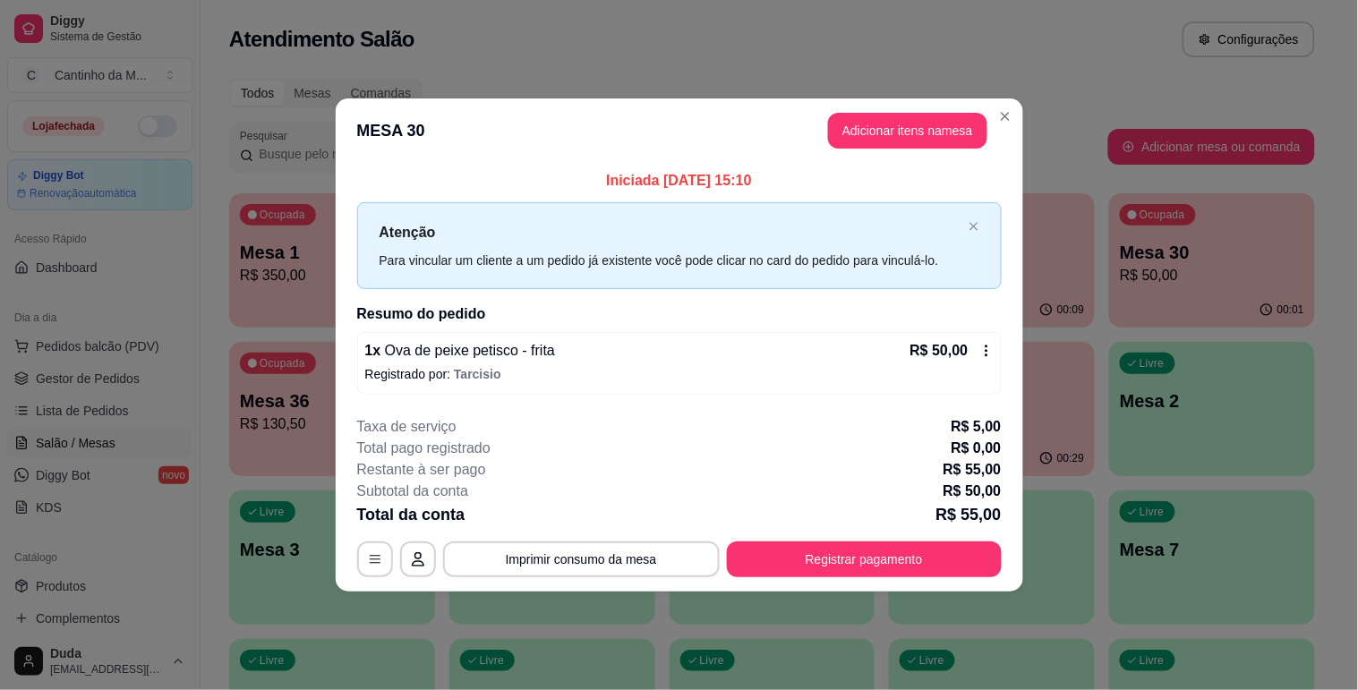
click at [985, 349] on icon at bounding box center [986, 351] width 14 height 14
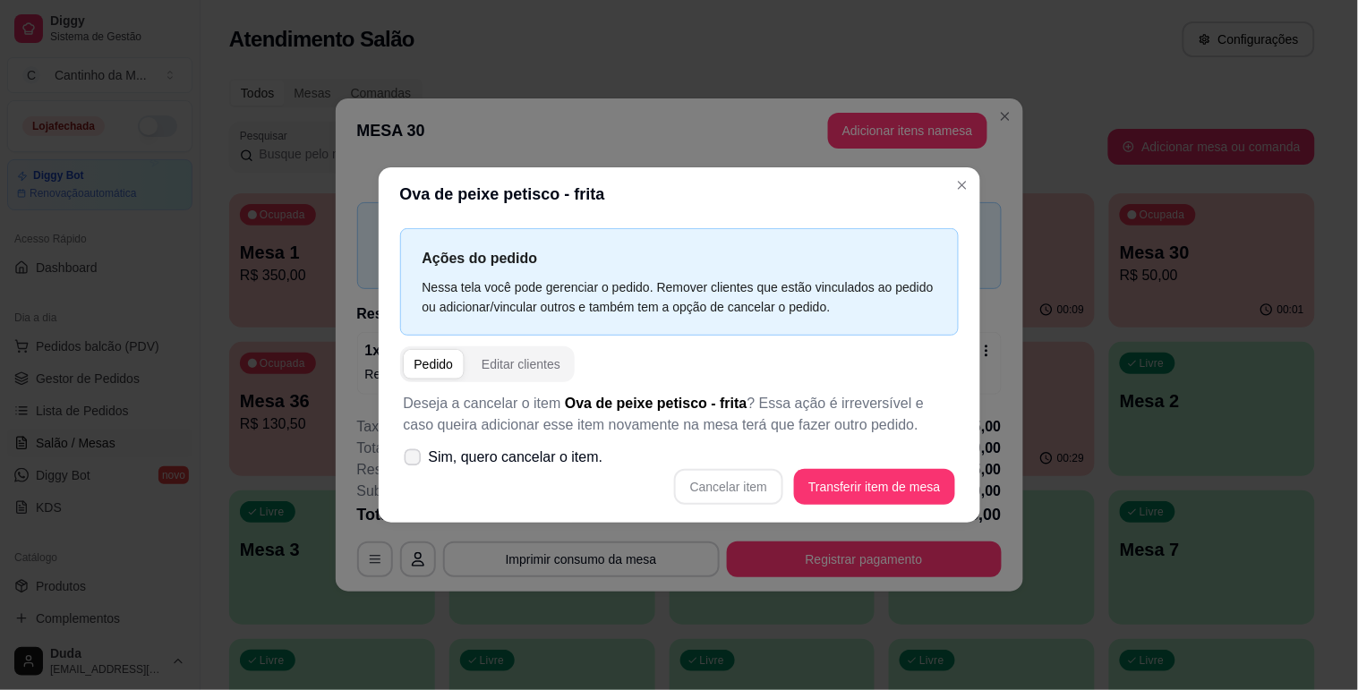
click at [429, 464] on span "Sim, quero cancelar o item." at bounding box center [516, 457] width 175 height 21
click at [414, 464] on input "Sim, quero cancelar o item." at bounding box center [409, 466] width 12 height 12
checkbox input "true"
click at [728, 480] on button "Cancelar item" at bounding box center [729, 486] width 107 height 35
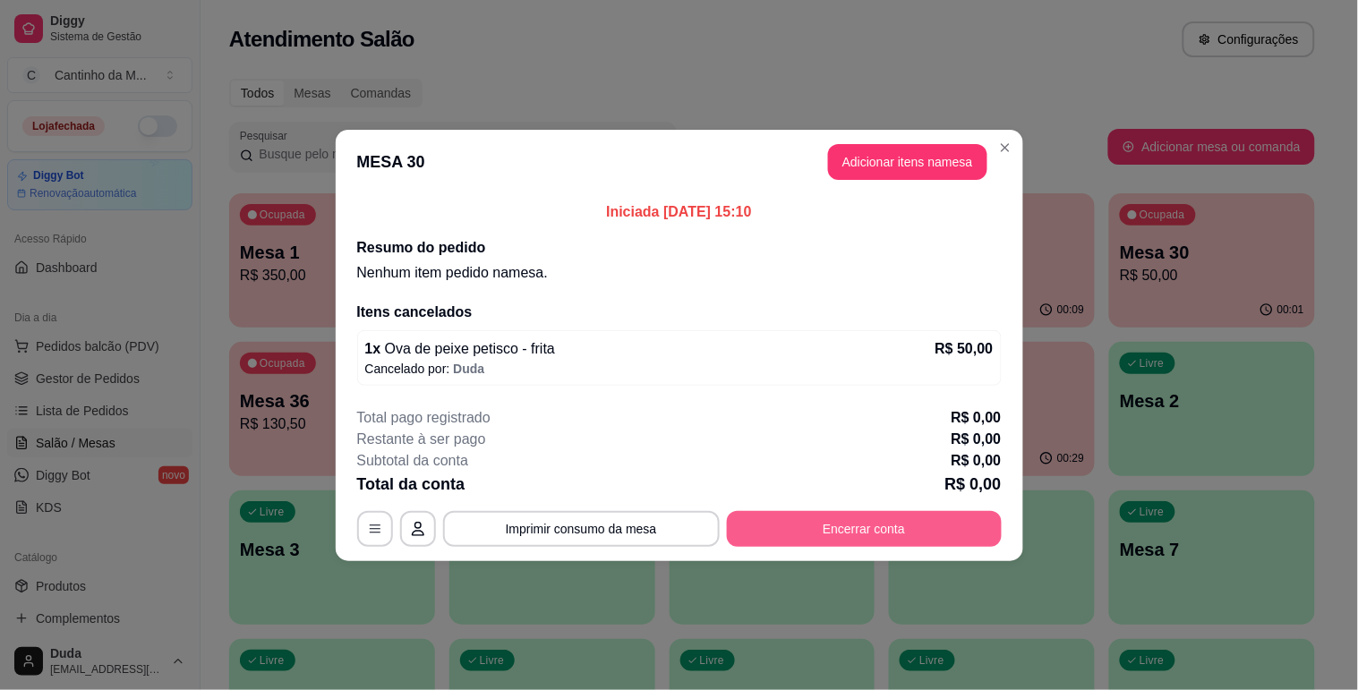
click at [804, 541] on button "Encerrar conta" at bounding box center [864, 529] width 275 height 36
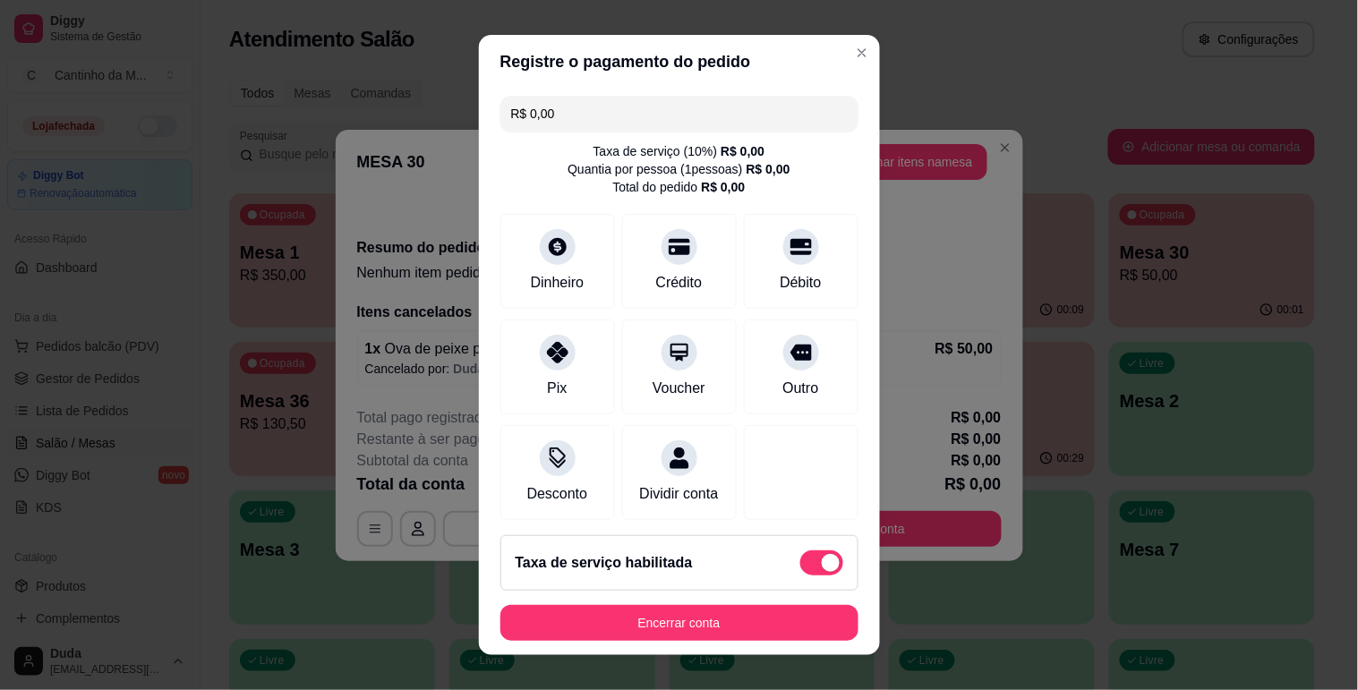
click at [704, 602] on footer "Taxa de serviço habilitada Encerrar conta" at bounding box center [679, 588] width 401 height 134
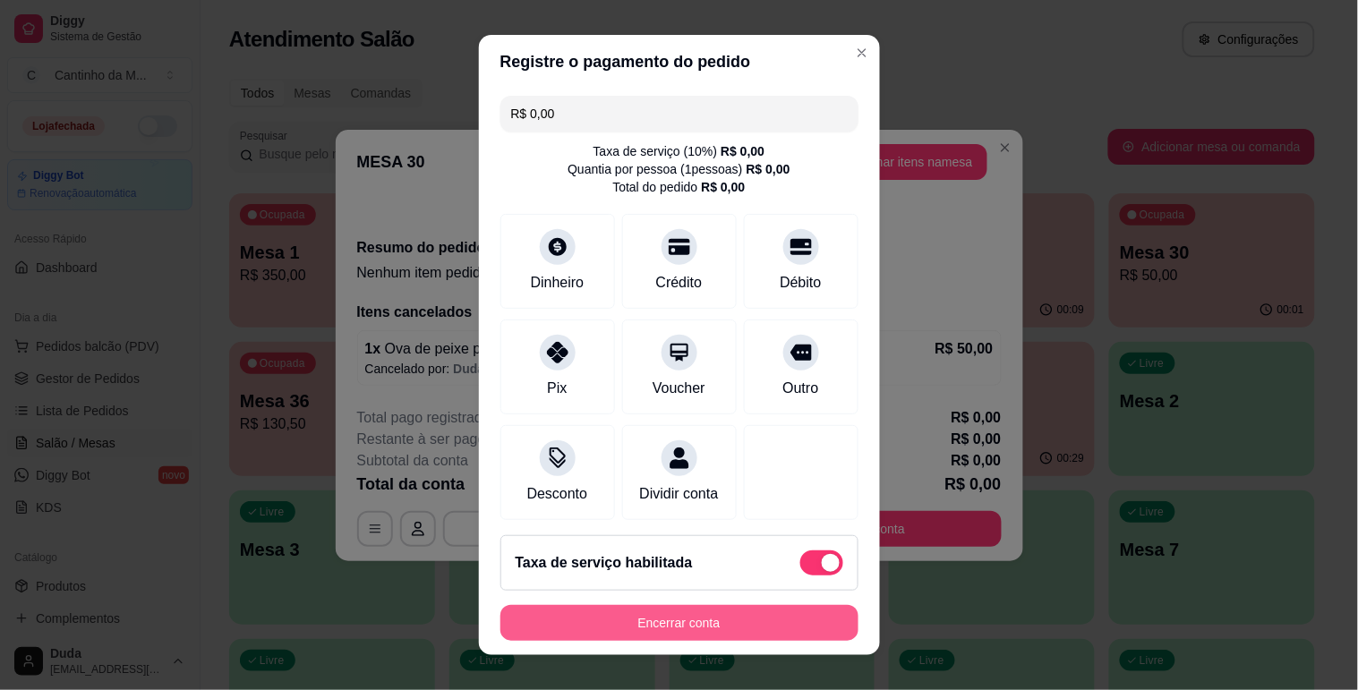
click at [708, 607] on button "Encerrar conta" at bounding box center [679, 623] width 358 height 36
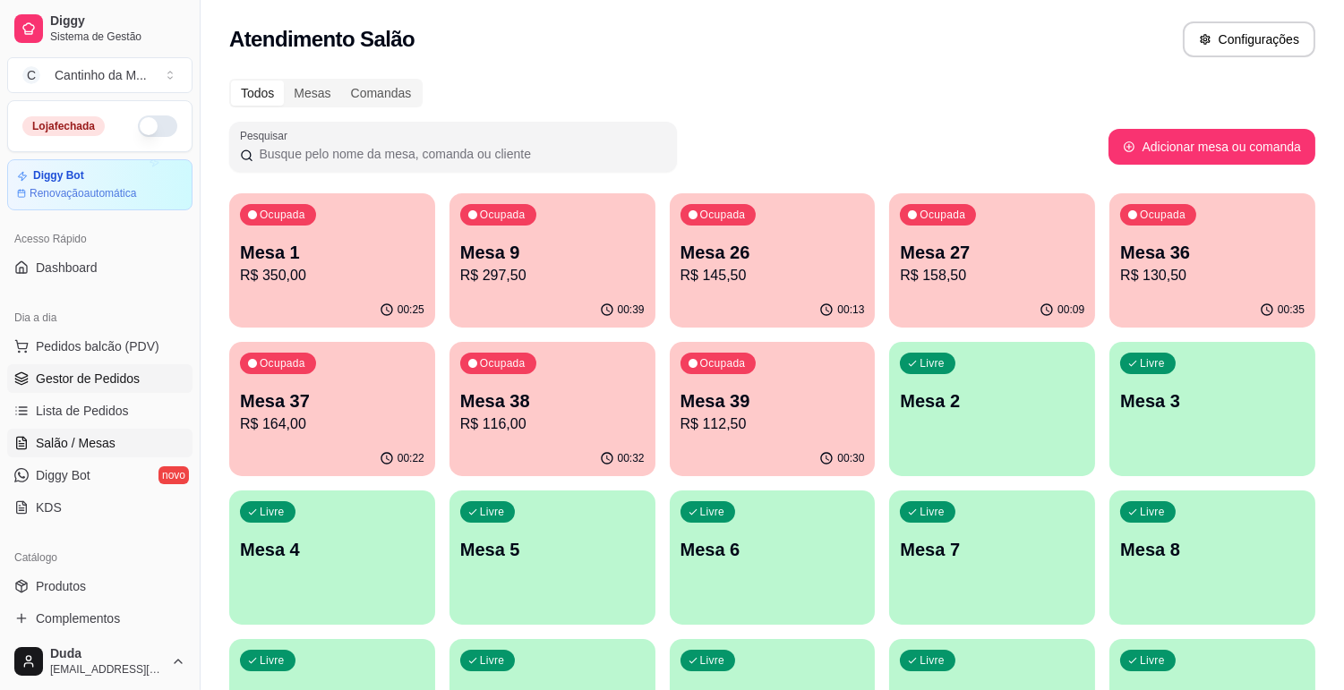
click at [117, 374] on span "Gestor de Pedidos" at bounding box center [88, 379] width 104 height 18
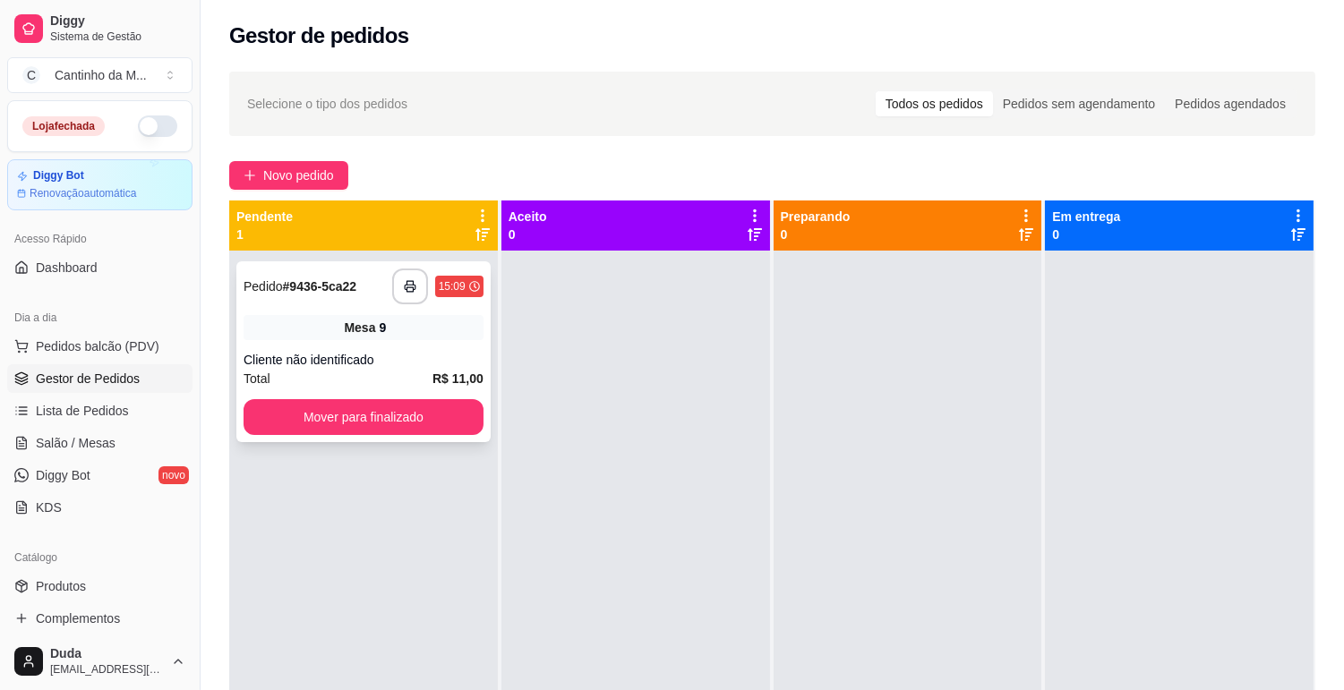
click at [303, 299] on div "**********" at bounding box center [363, 287] width 240 height 36
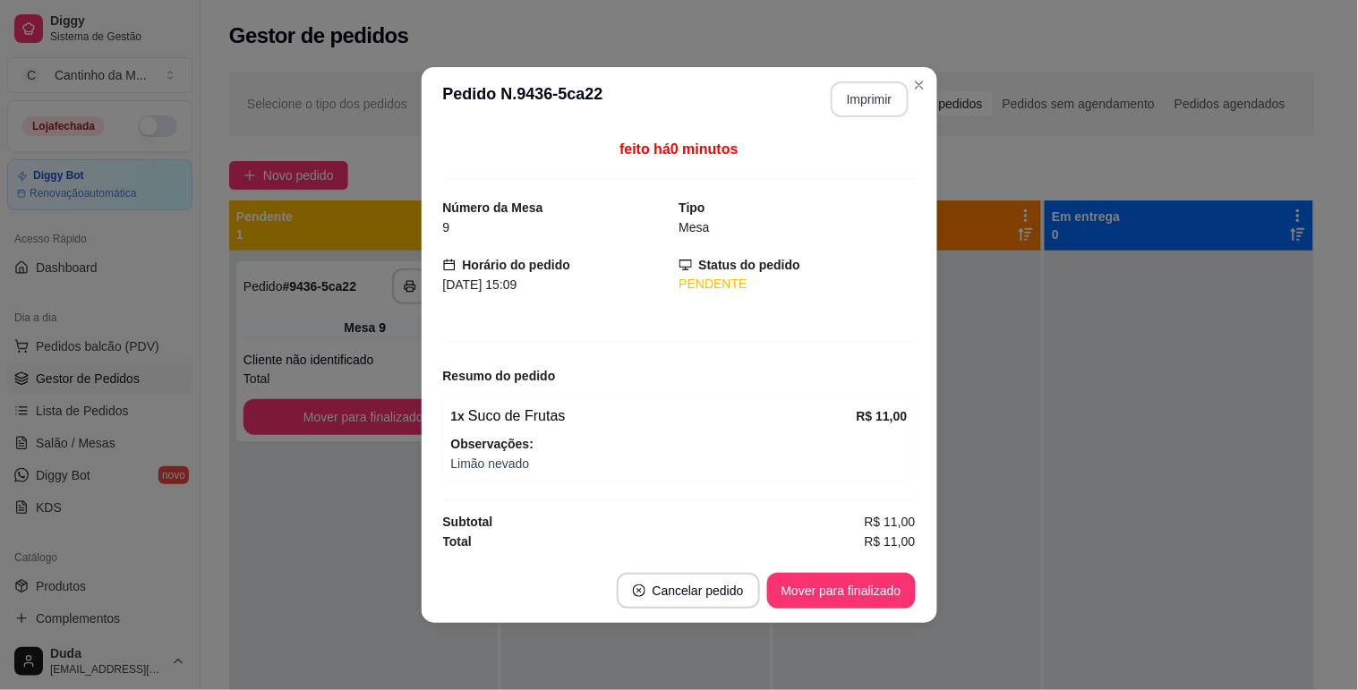
click at [886, 102] on button "Imprimir" at bounding box center [870, 99] width 78 height 36
click at [833, 602] on button "Mover para finalizado" at bounding box center [841, 591] width 144 height 35
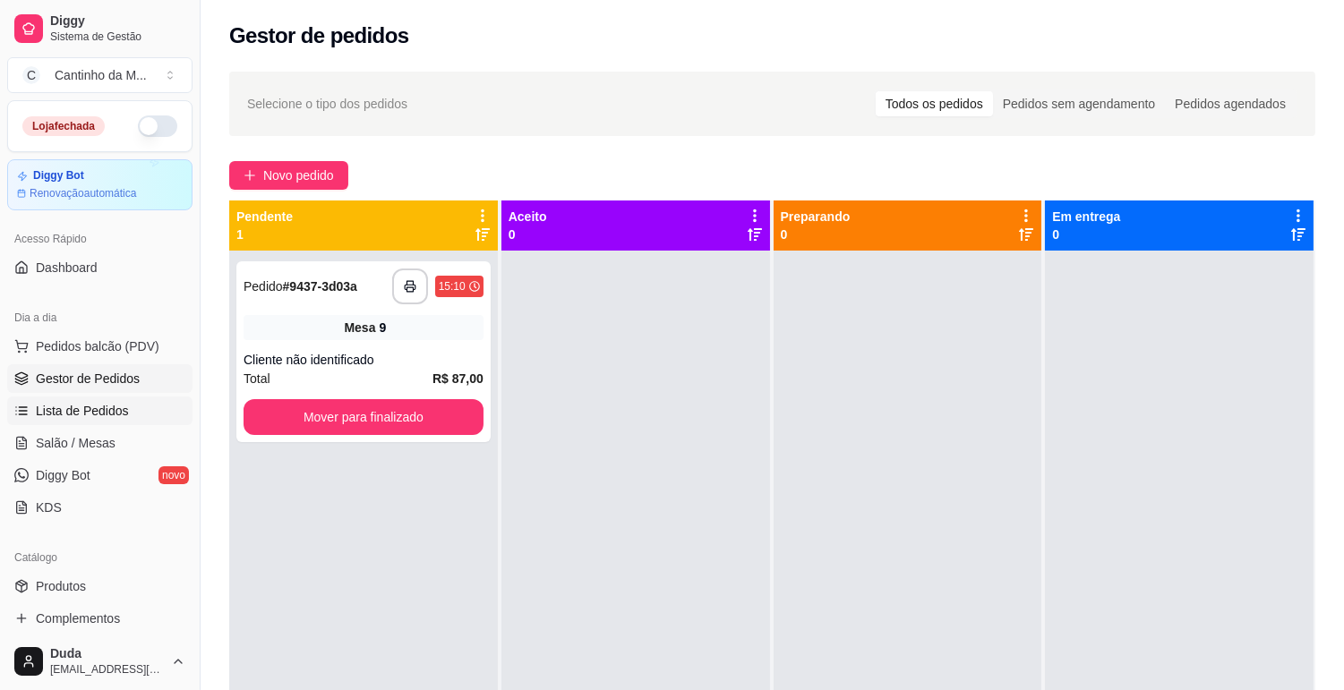
click at [48, 410] on span "Lista de Pedidos" at bounding box center [82, 411] width 93 height 18
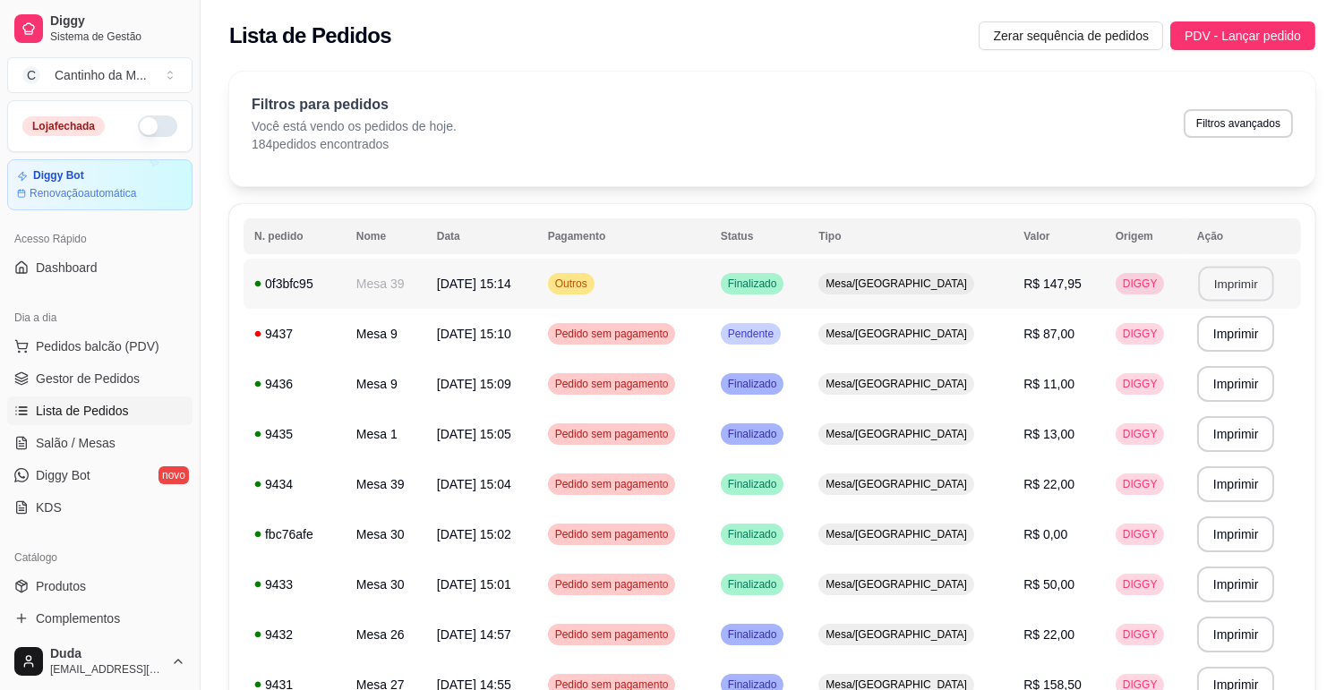
click at [1221, 296] on button "Imprimir" at bounding box center [1235, 284] width 75 height 35
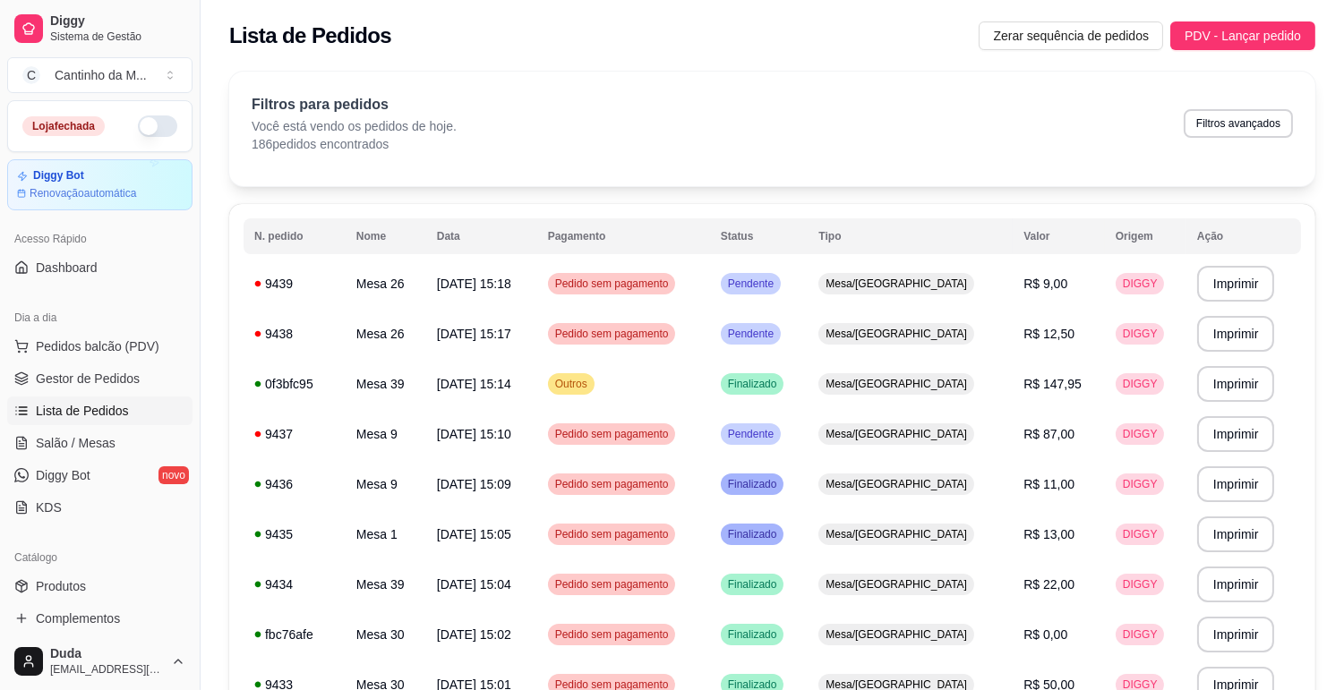
click at [721, 74] on div "Filtros para pedidos Você está vendo os pedidos de hoje. 186 pedidos encontrado…" at bounding box center [772, 129] width 1086 height 115
click at [84, 373] on span "Gestor de Pedidos" at bounding box center [88, 379] width 104 height 18
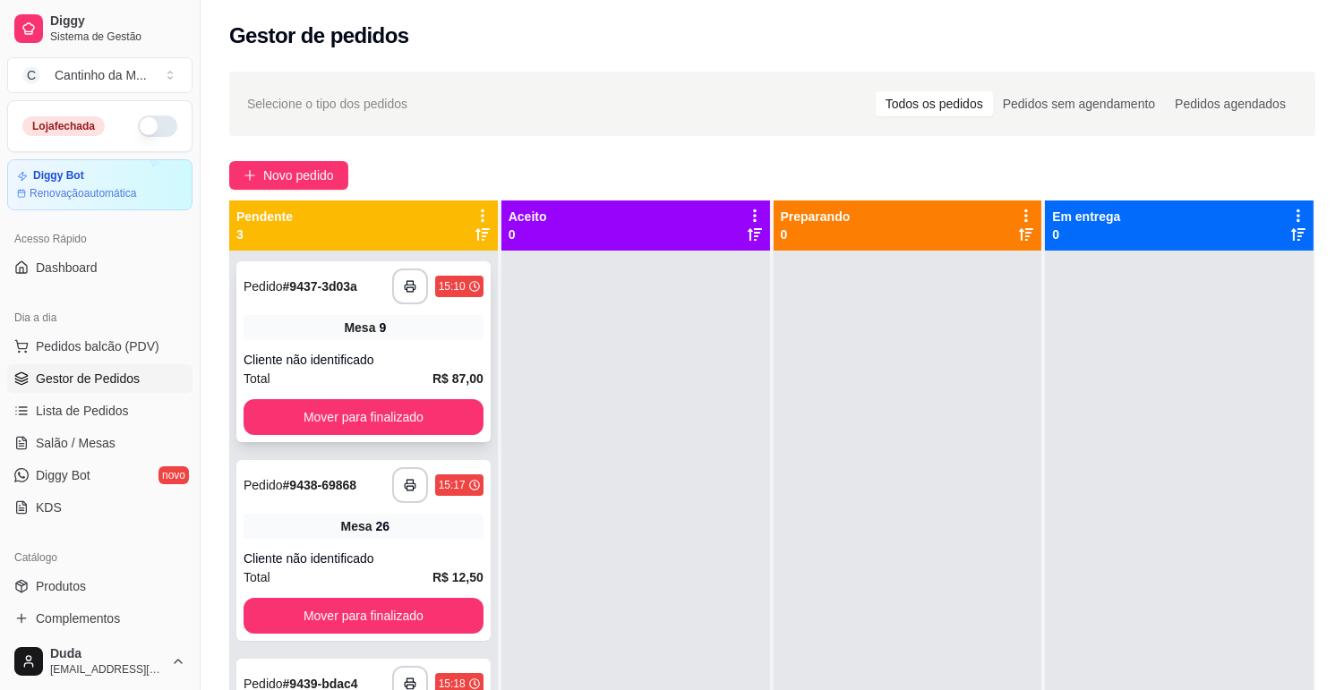
click at [298, 295] on div "Pedido # 9437-3d03a" at bounding box center [300, 286] width 114 height 21
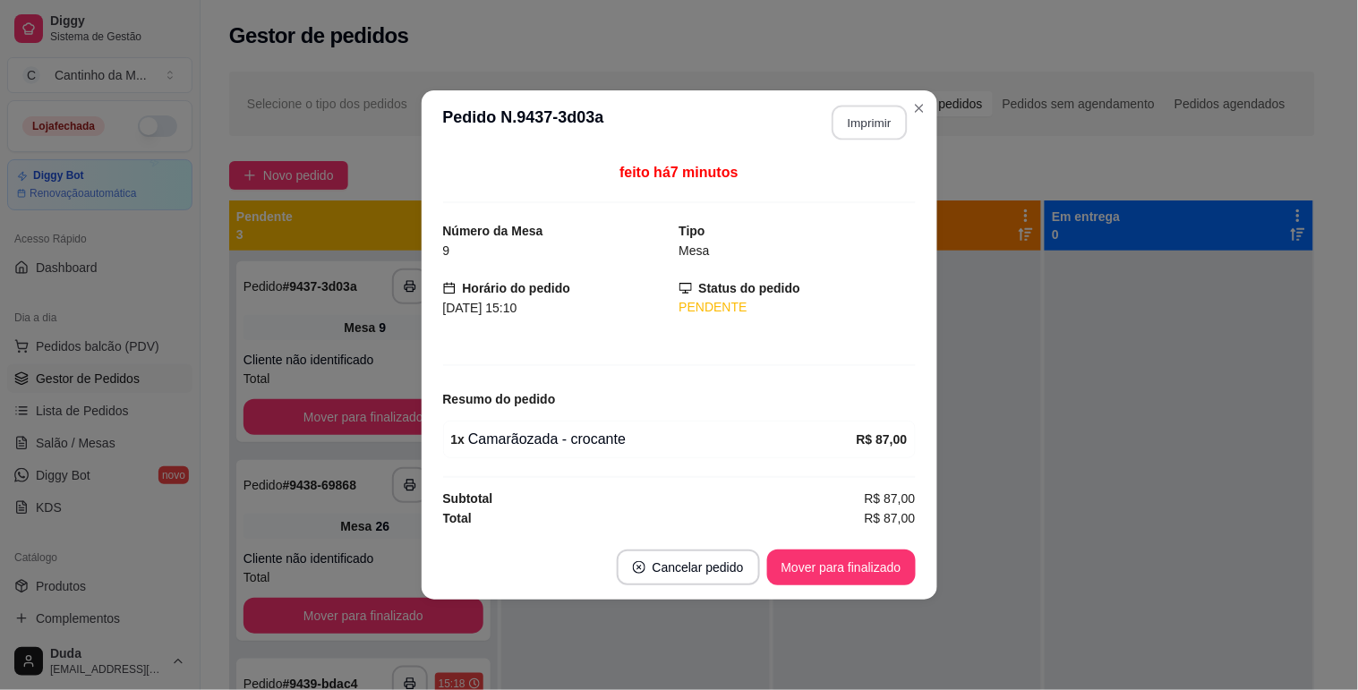
click at [877, 118] on button "Imprimir" at bounding box center [869, 123] width 75 height 35
click at [810, 579] on button "Mover para finalizado" at bounding box center [841, 568] width 149 height 36
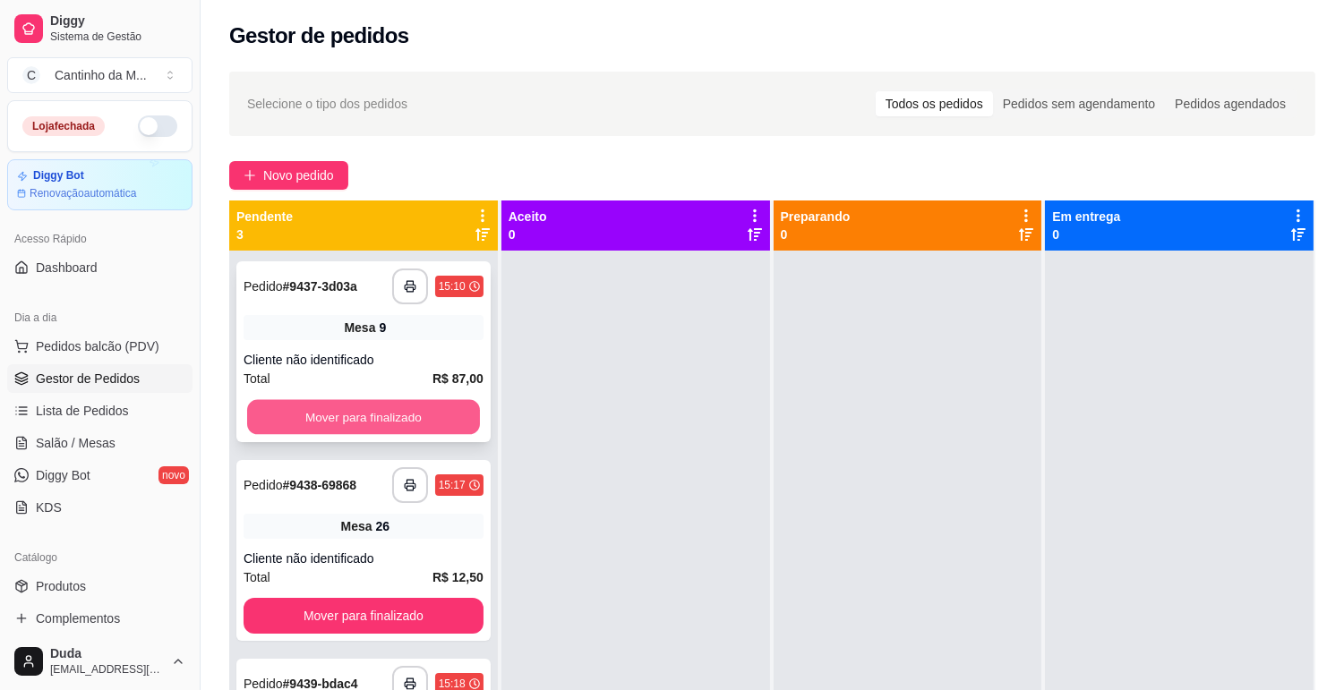
click at [414, 407] on button "Mover para finalizado" at bounding box center [363, 417] width 233 height 35
click at [389, 418] on button "Mover para finalizado" at bounding box center [363, 417] width 240 height 36
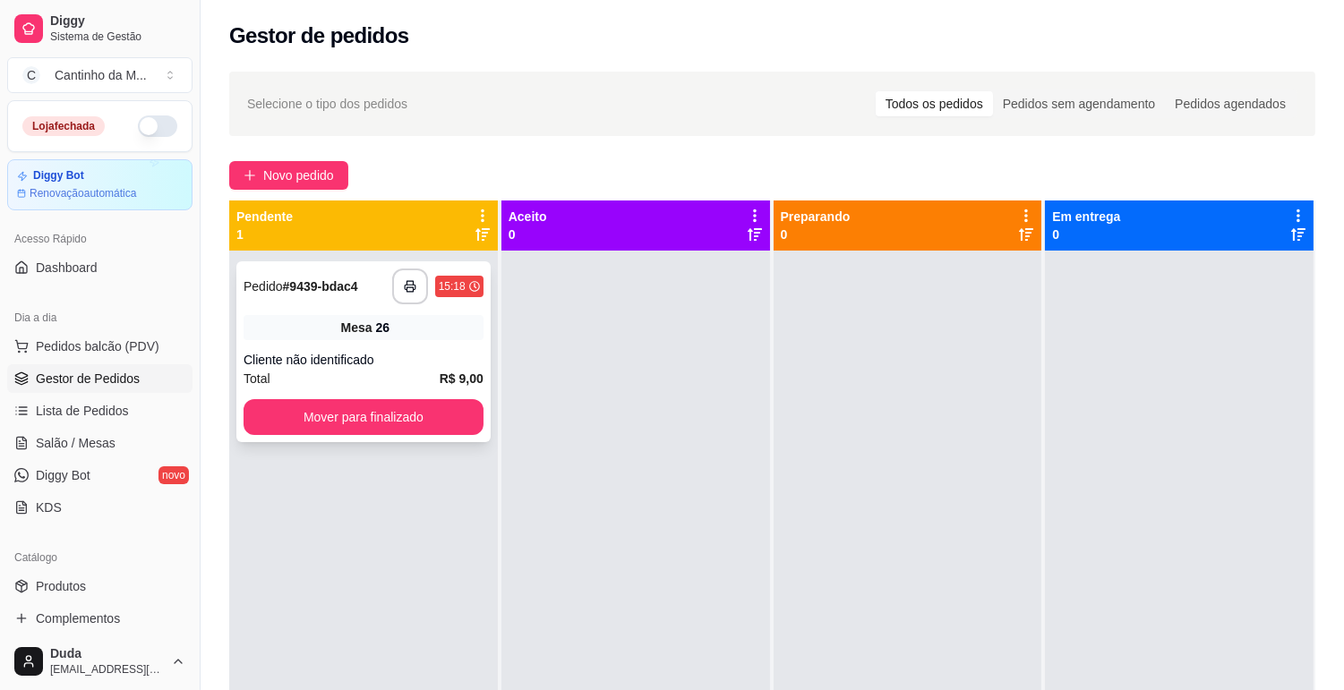
click at [352, 320] on span "Mesa" at bounding box center [356, 328] width 31 height 18
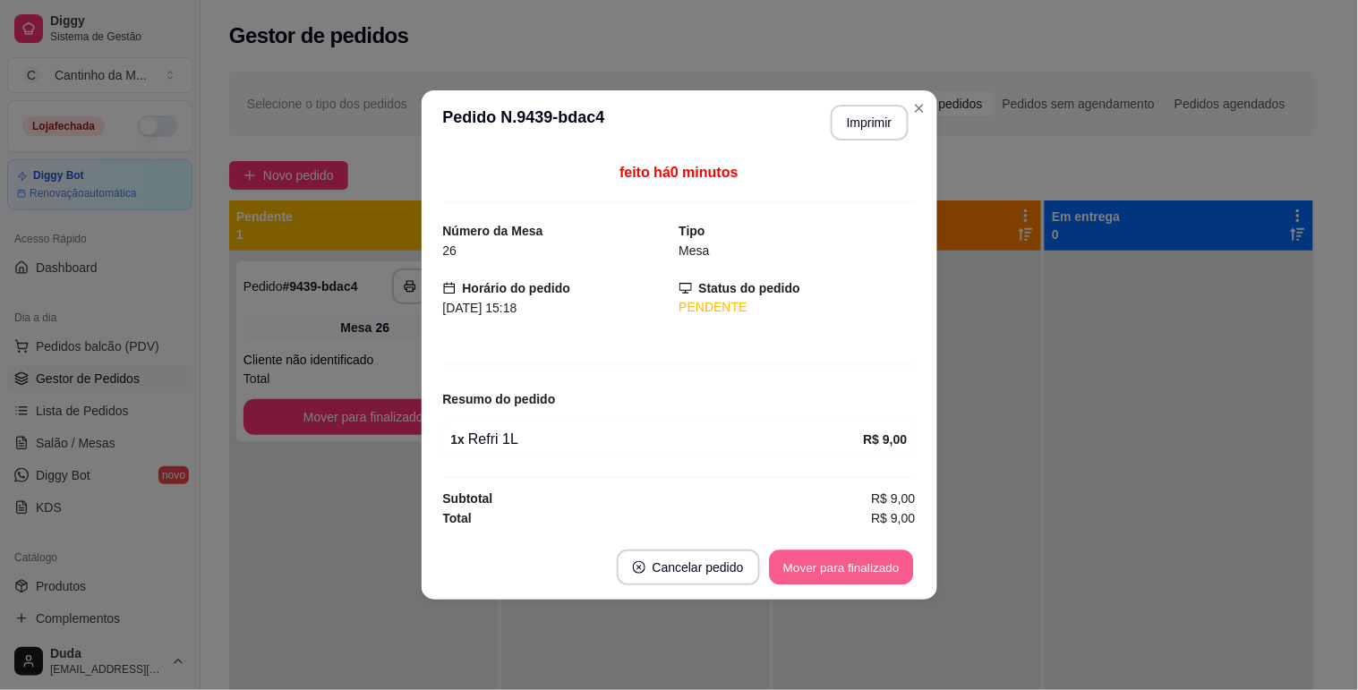
click at [875, 564] on button "Mover para finalizado" at bounding box center [841, 568] width 144 height 35
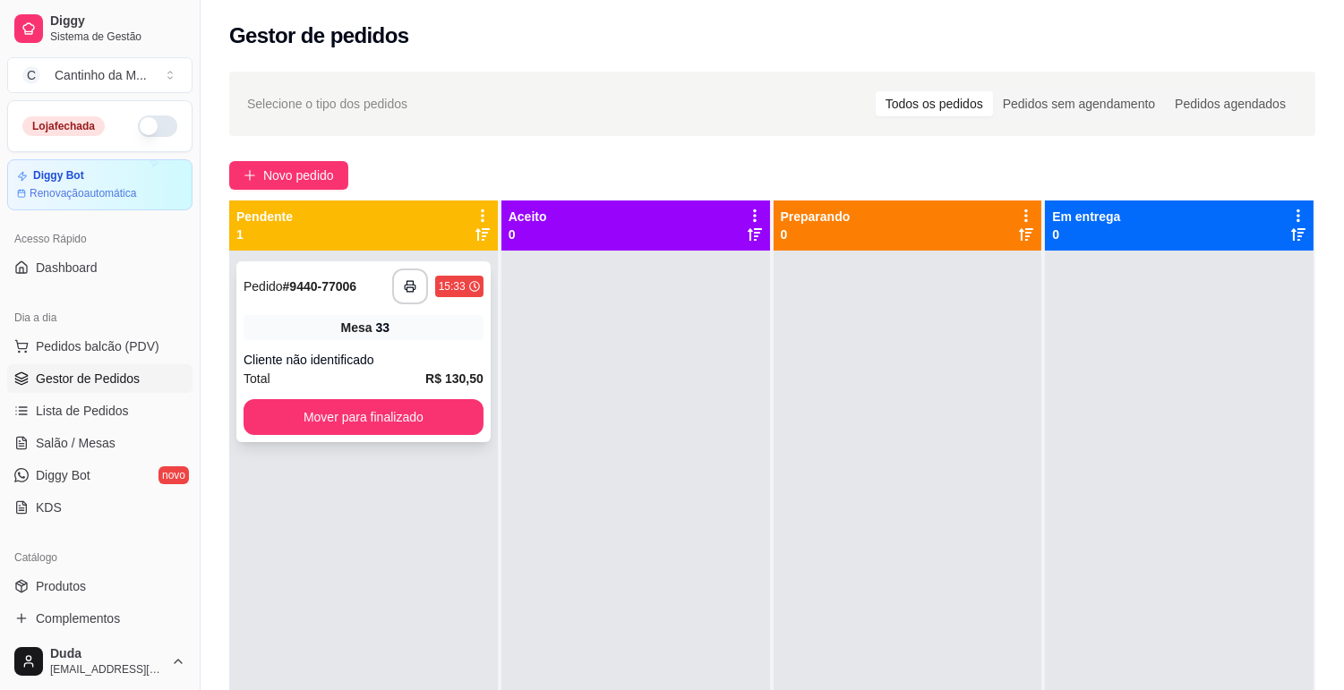
click at [346, 287] on strong "# 9440-77006" at bounding box center [320, 286] width 74 height 14
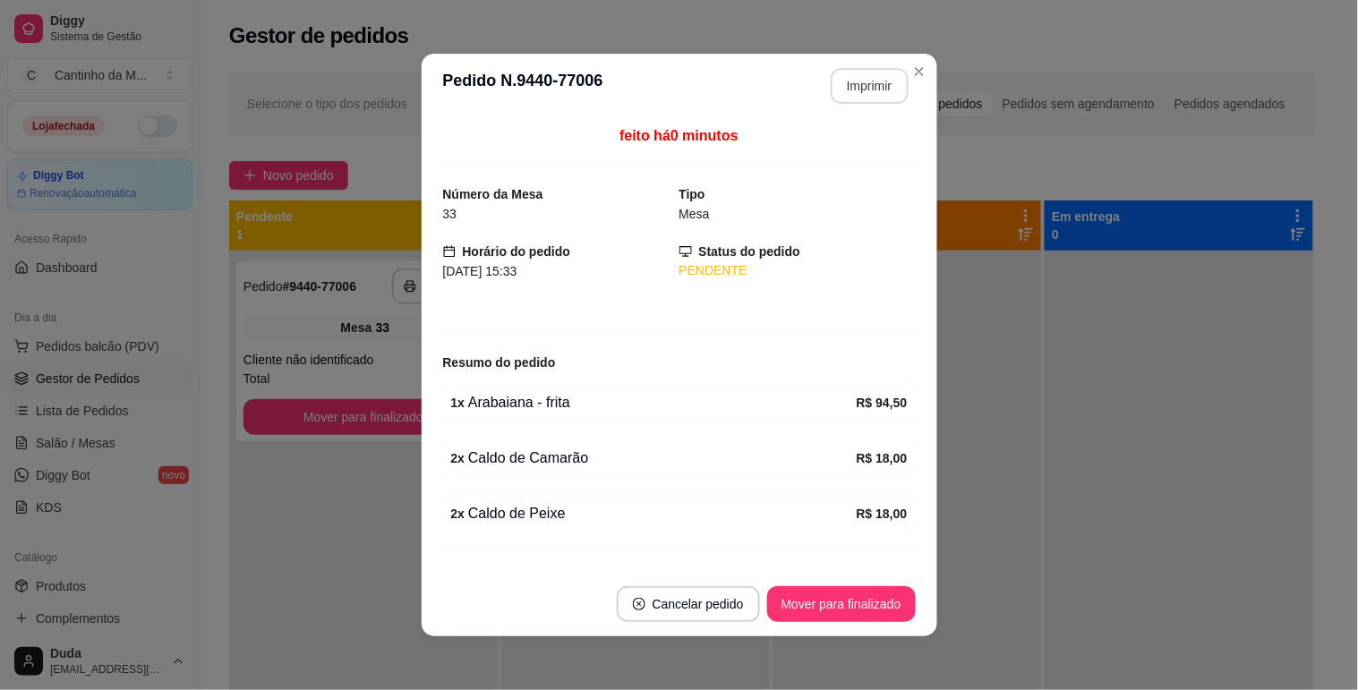
click at [859, 83] on button "Imprimir" at bounding box center [870, 86] width 78 height 36
click at [825, 602] on button "Mover para finalizado" at bounding box center [841, 604] width 149 height 36
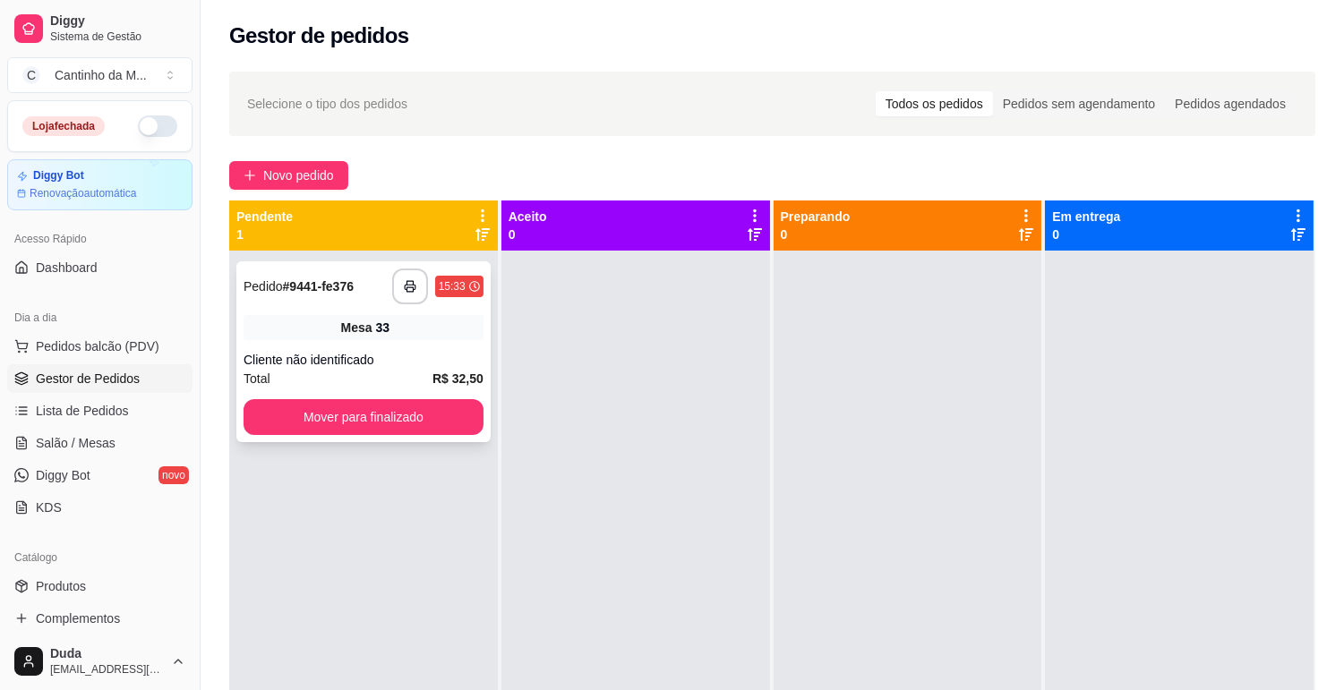
click at [297, 279] on strong "# 9441-fe376" at bounding box center [318, 286] width 71 height 14
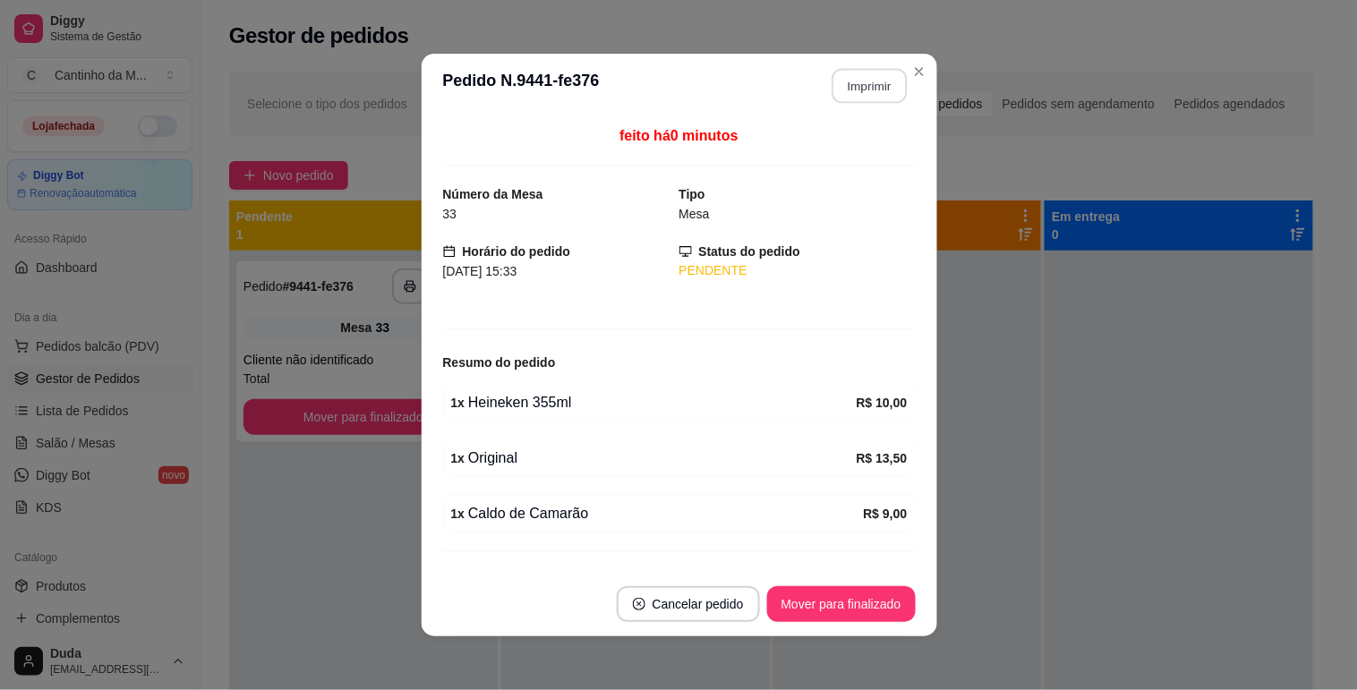
click at [846, 88] on button "Imprimir" at bounding box center [869, 86] width 75 height 35
click at [870, 604] on button "Mover para finalizado" at bounding box center [841, 604] width 144 height 35
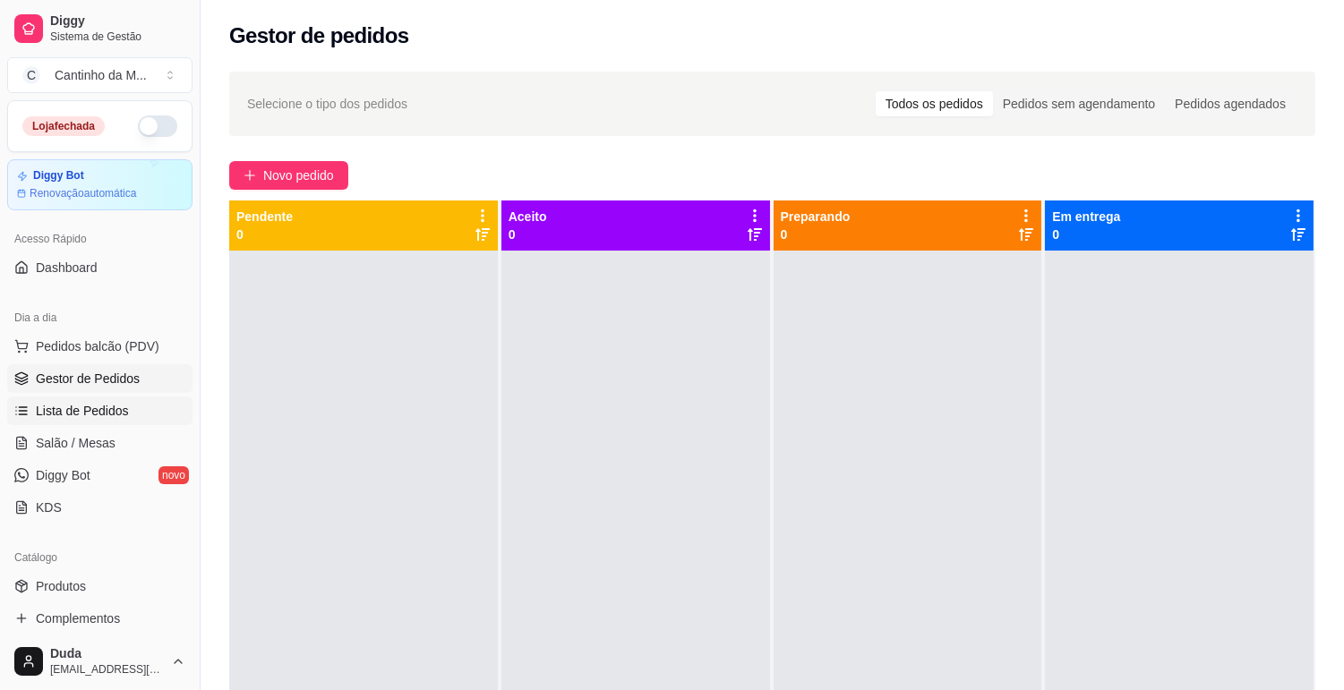
click at [125, 398] on link "Lista de Pedidos" at bounding box center [99, 411] width 185 height 29
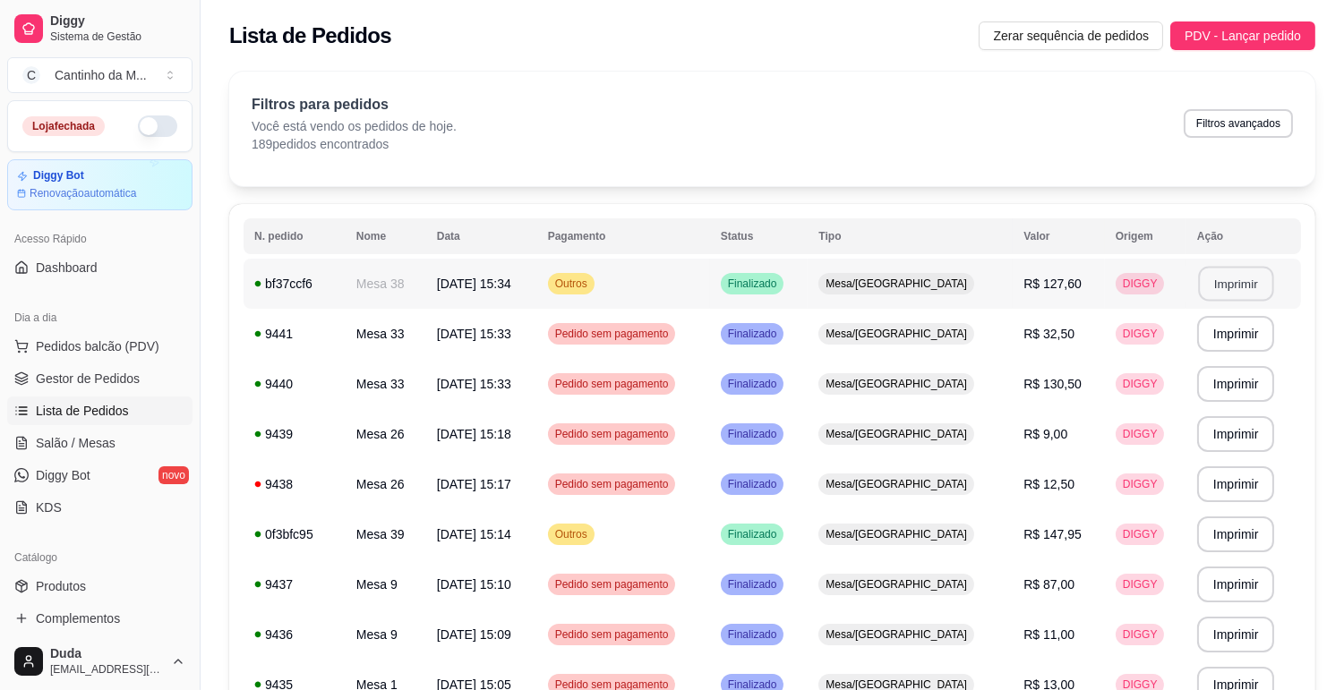
click at [1223, 284] on button "Imprimir" at bounding box center [1235, 284] width 75 height 35
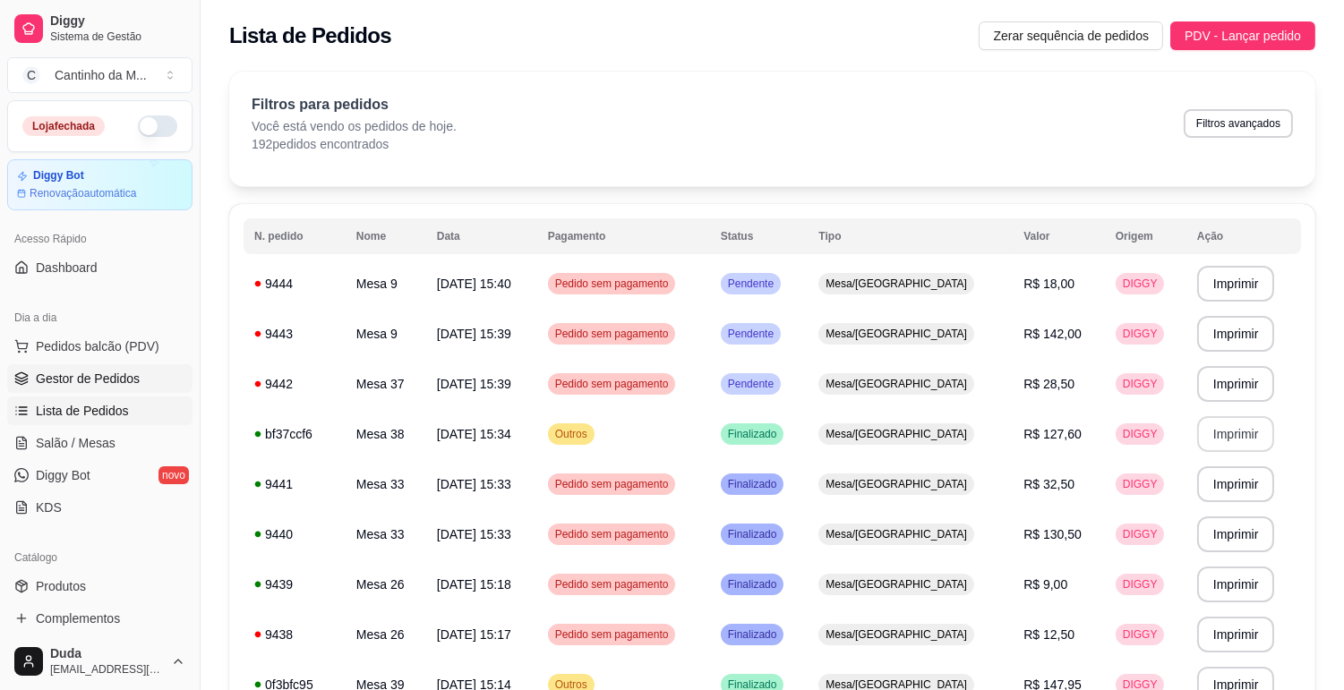
click at [84, 380] on span "Gestor de Pedidos" at bounding box center [88, 379] width 104 height 18
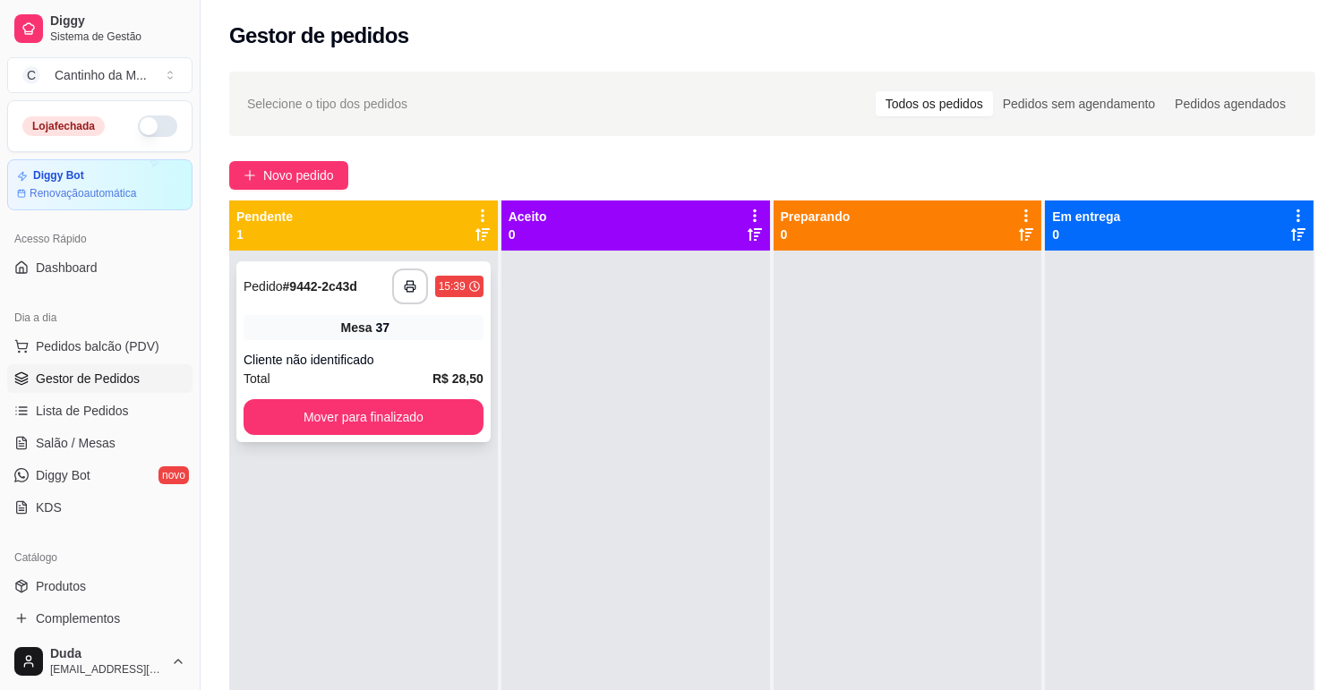
click at [295, 292] on strong "# 9442-2c43d" at bounding box center [320, 286] width 74 height 14
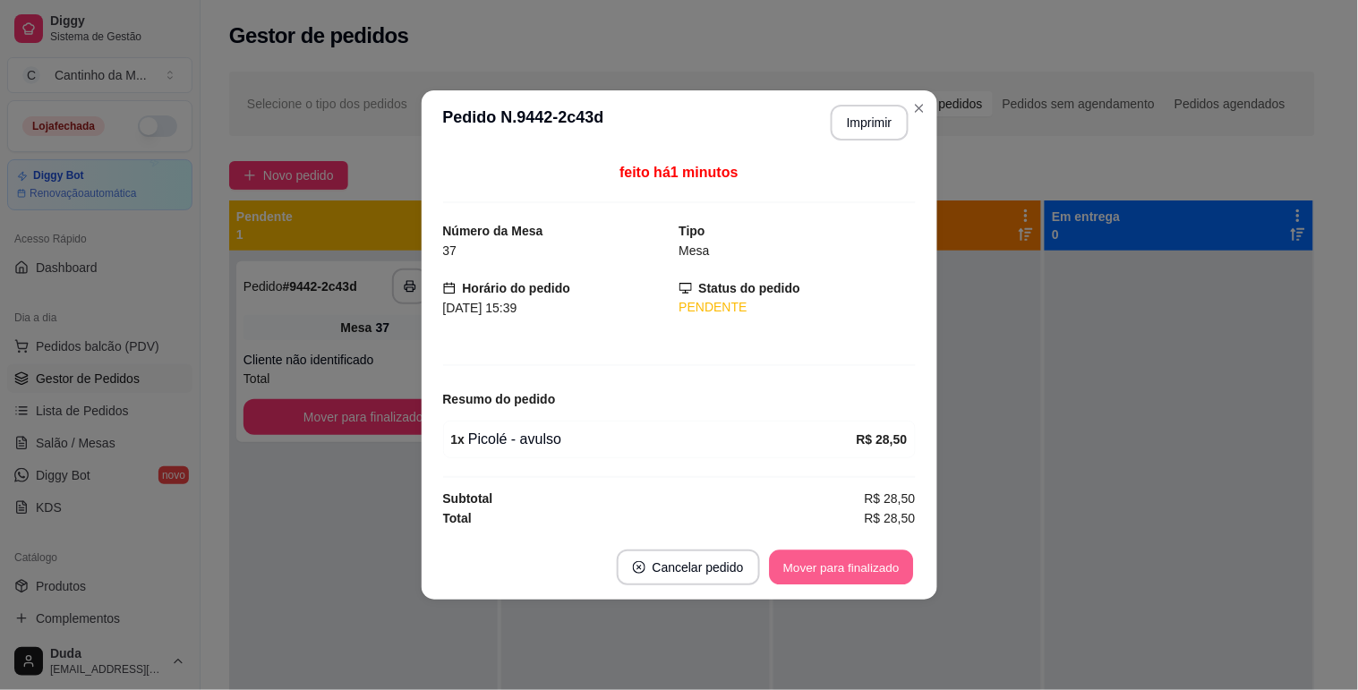
click at [862, 584] on button "Mover para finalizado" at bounding box center [841, 568] width 144 height 35
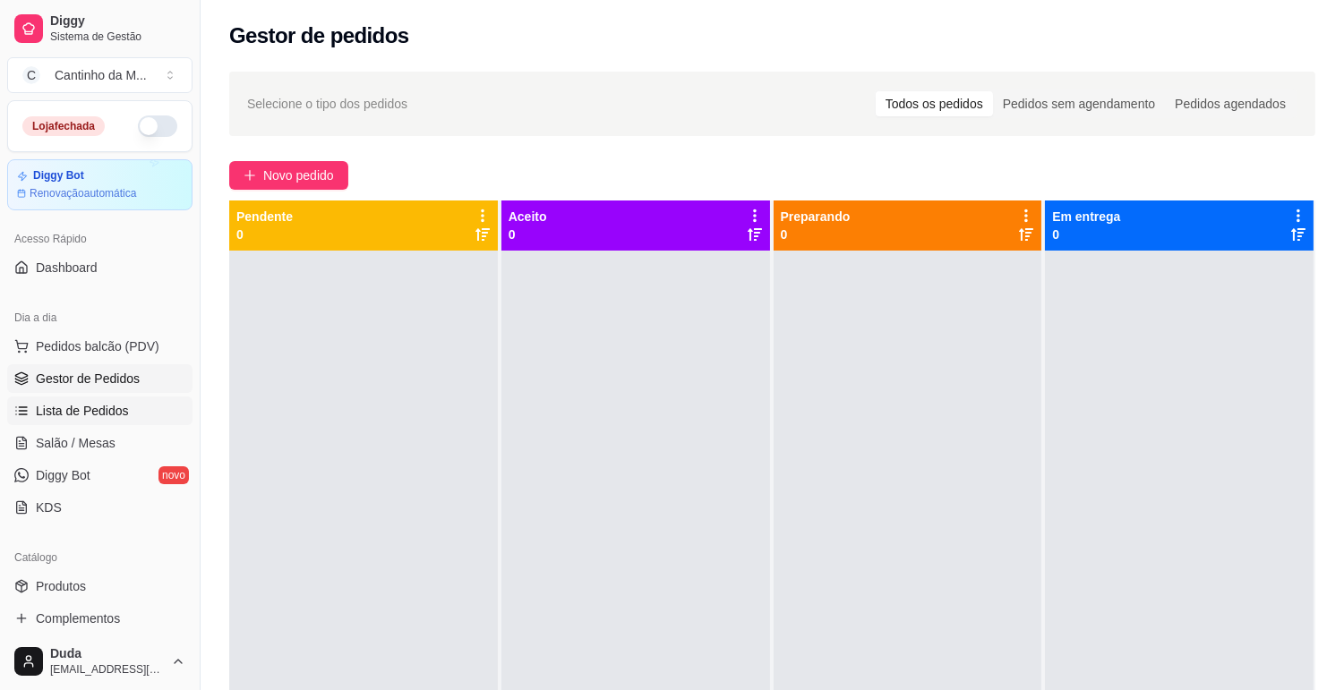
click at [90, 399] on link "Lista de Pedidos" at bounding box center [99, 411] width 185 height 29
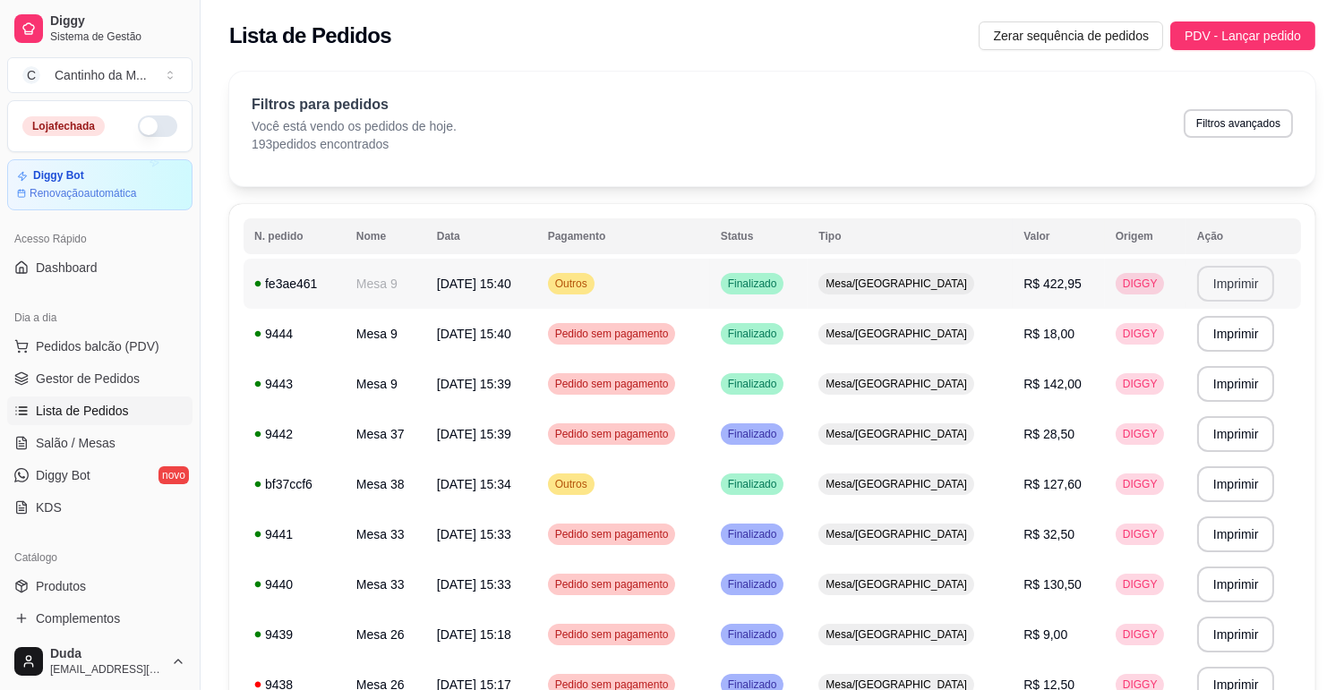
click at [1226, 280] on button "Imprimir" at bounding box center [1236, 284] width 78 height 36
click at [66, 443] on span "Salão / Mesas" at bounding box center [76, 443] width 80 height 18
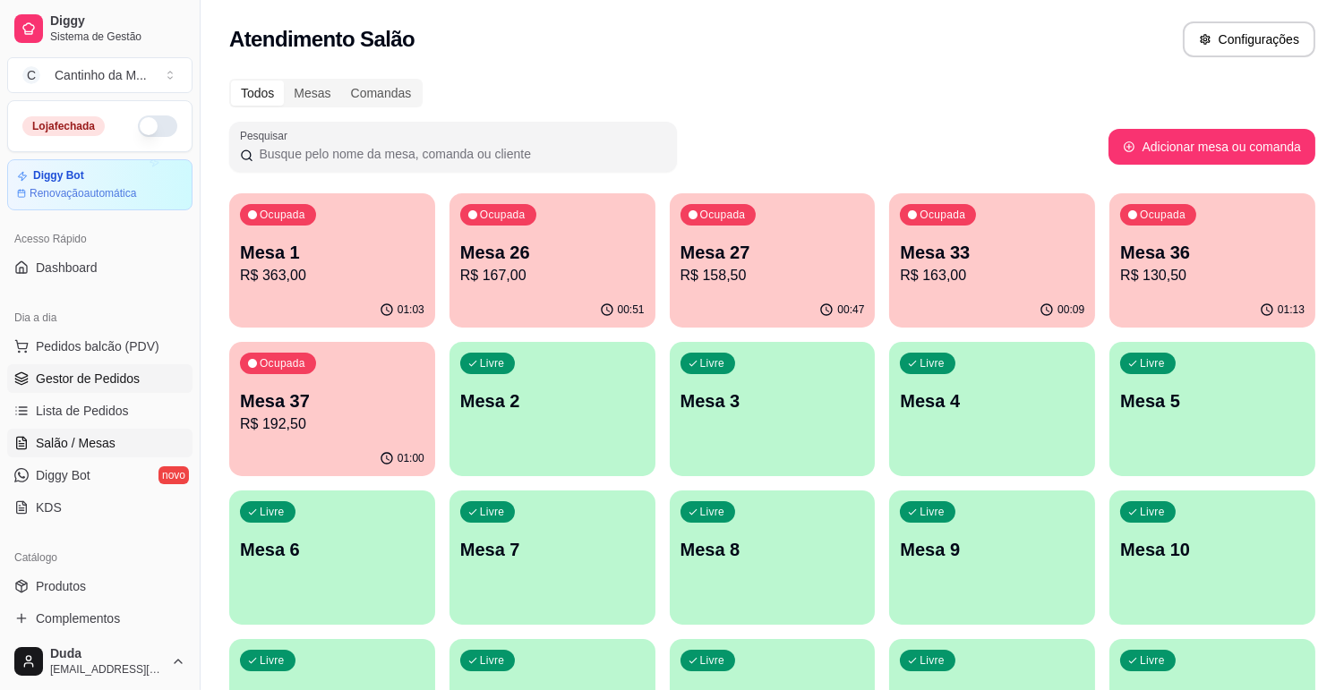
click at [101, 391] on link "Gestor de Pedidos" at bounding box center [99, 378] width 185 height 29
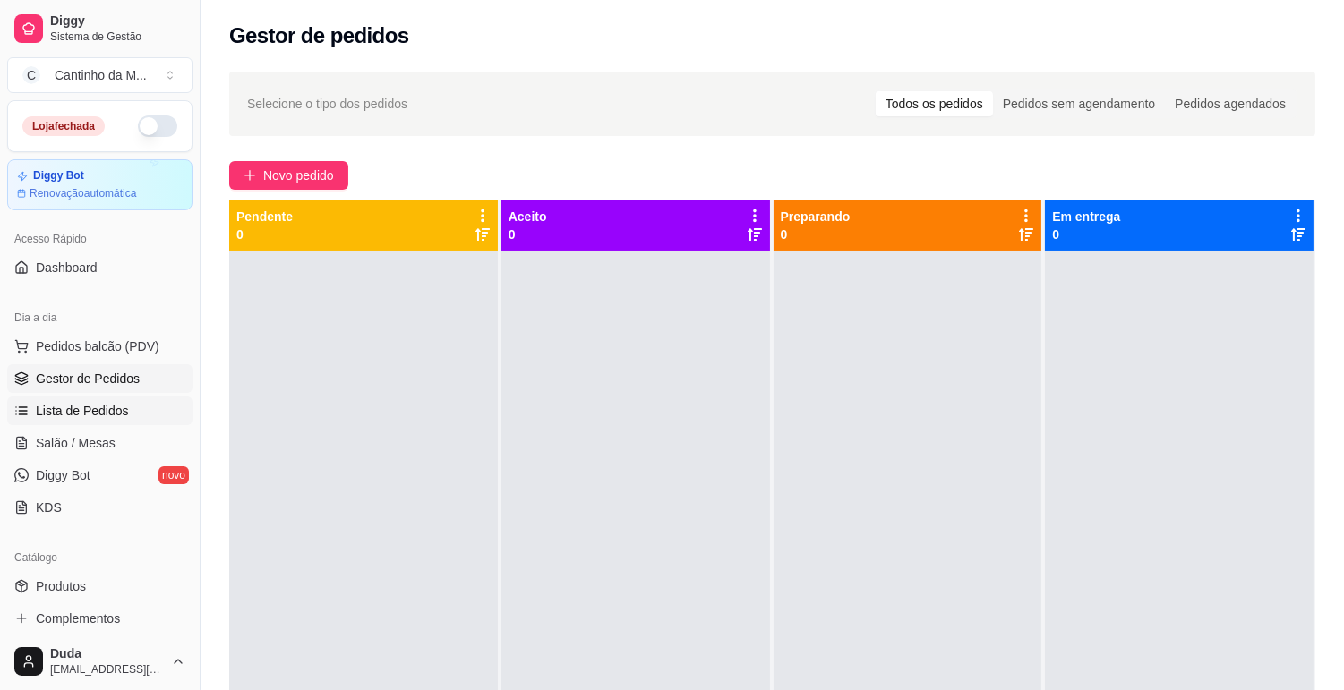
click at [96, 407] on span "Lista de Pedidos" at bounding box center [82, 411] width 93 height 18
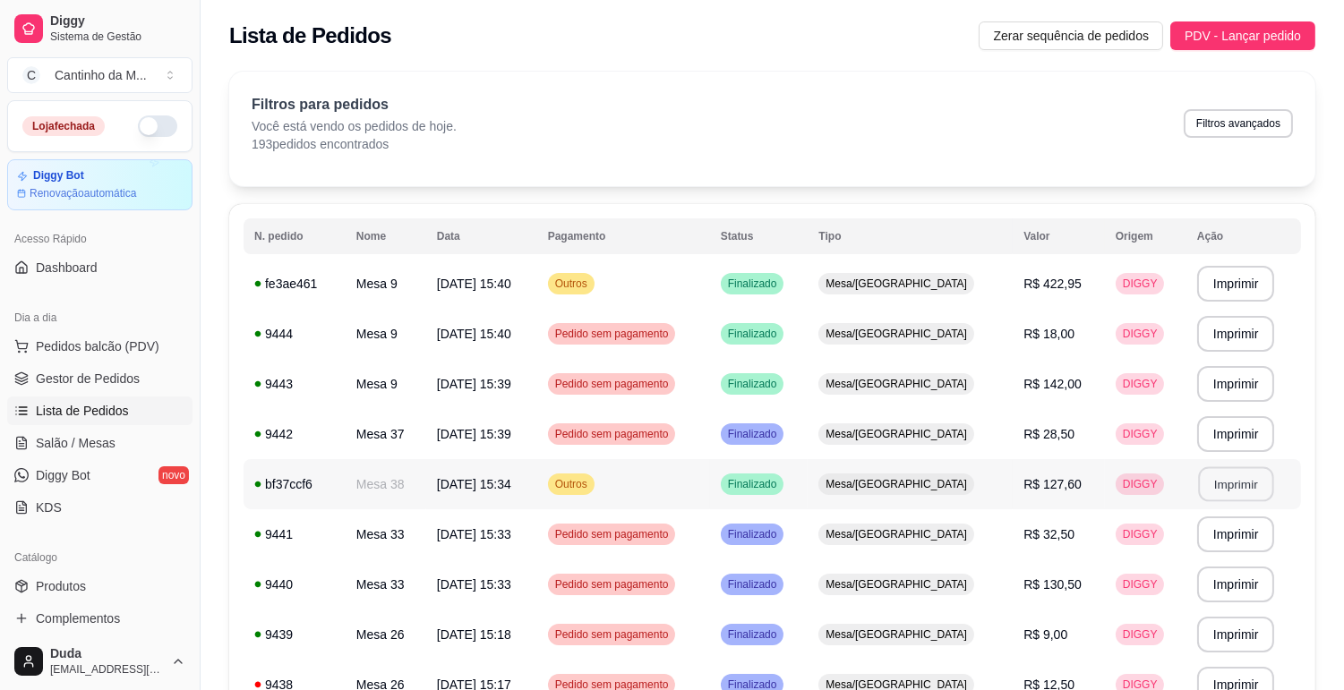
click at [1216, 483] on button "Imprimir" at bounding box center [1235, 484] width 75 height 35
click at [64, 376] on span "Gestor de Pedidos" at bounding box center [88, 379] width 104 height 18
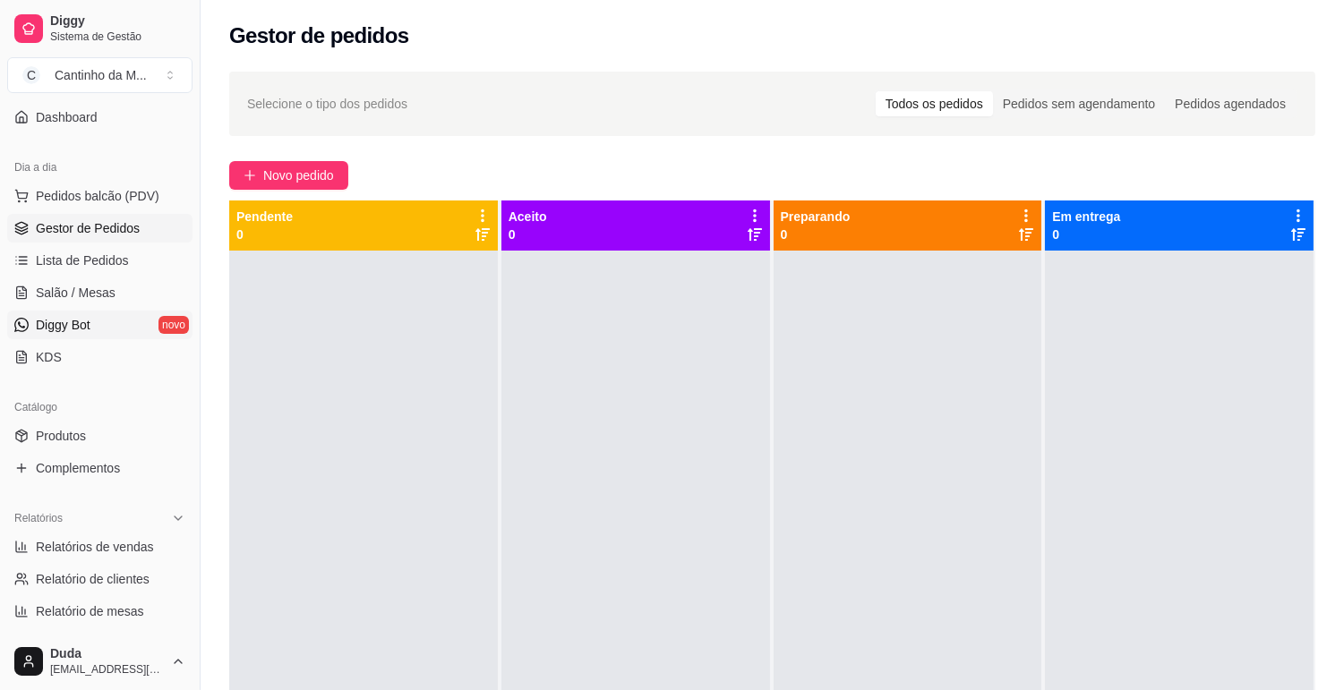
scroll to position [199, 0]
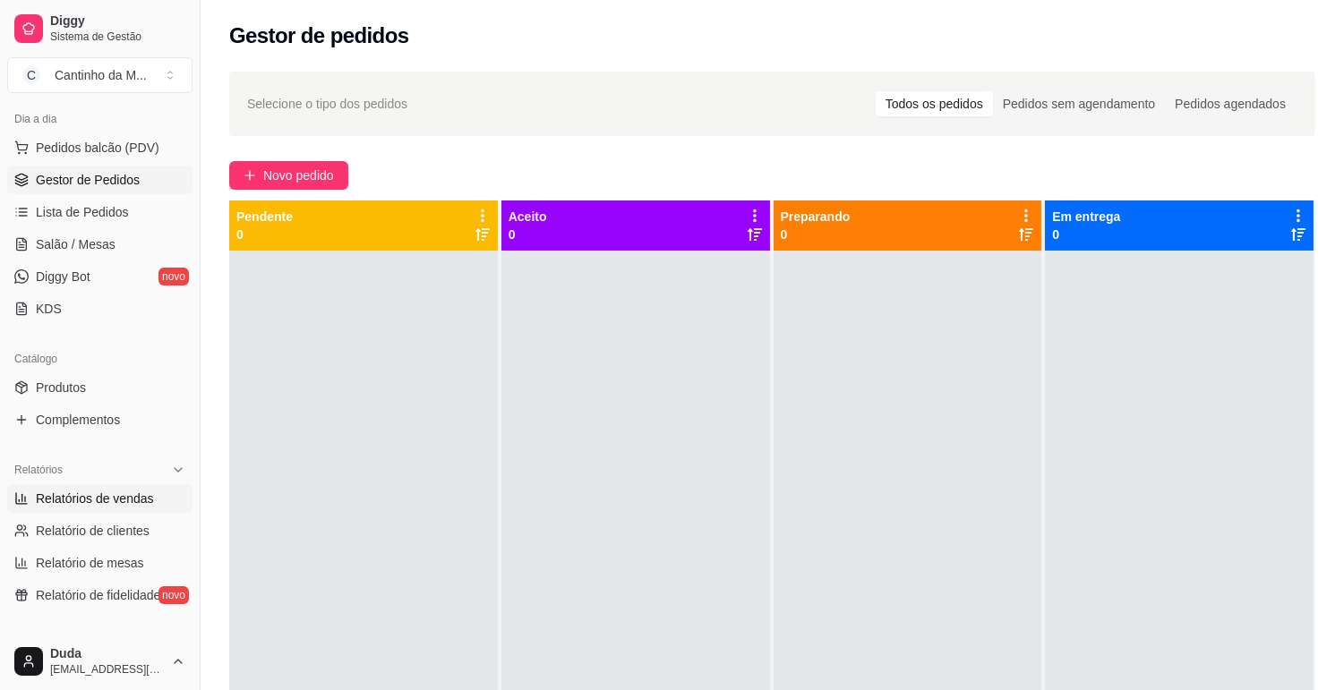
click at [78, 496] on span "Relatórios de vendas" at bounding box center [95, 499] width 118 height 18
select select "ALL"
select select "0"
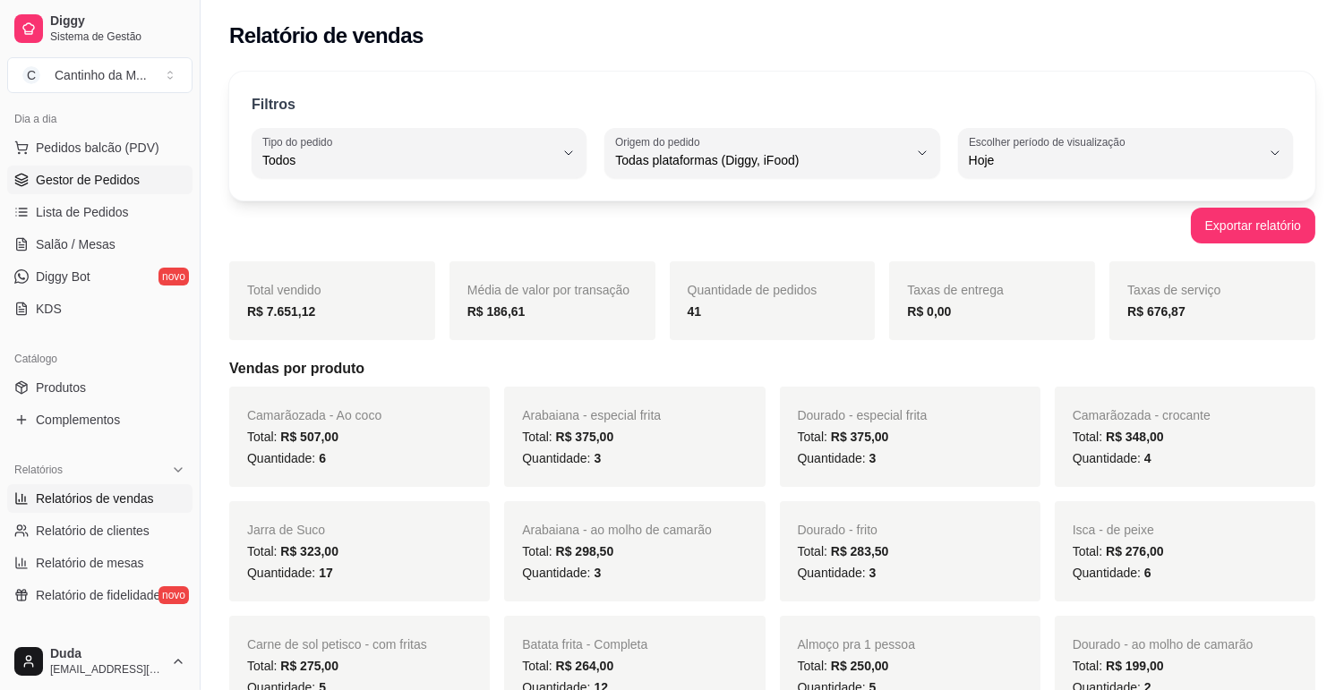
click at [82, 183] on span "Gestor de Pedidos" at bounding box center [88, 180] width 104 height 18
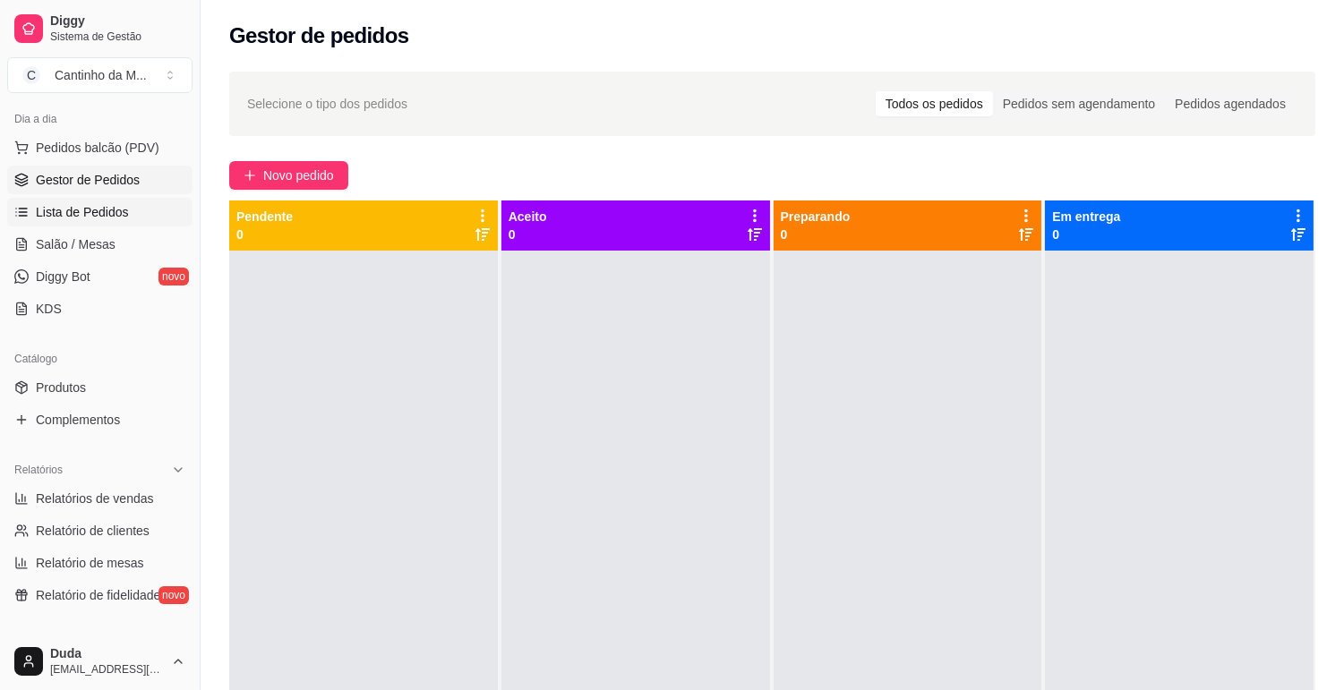
click at [132, 202] on link "Lista de Pedidos" at bounding box center [99, 212] width 185 height 29
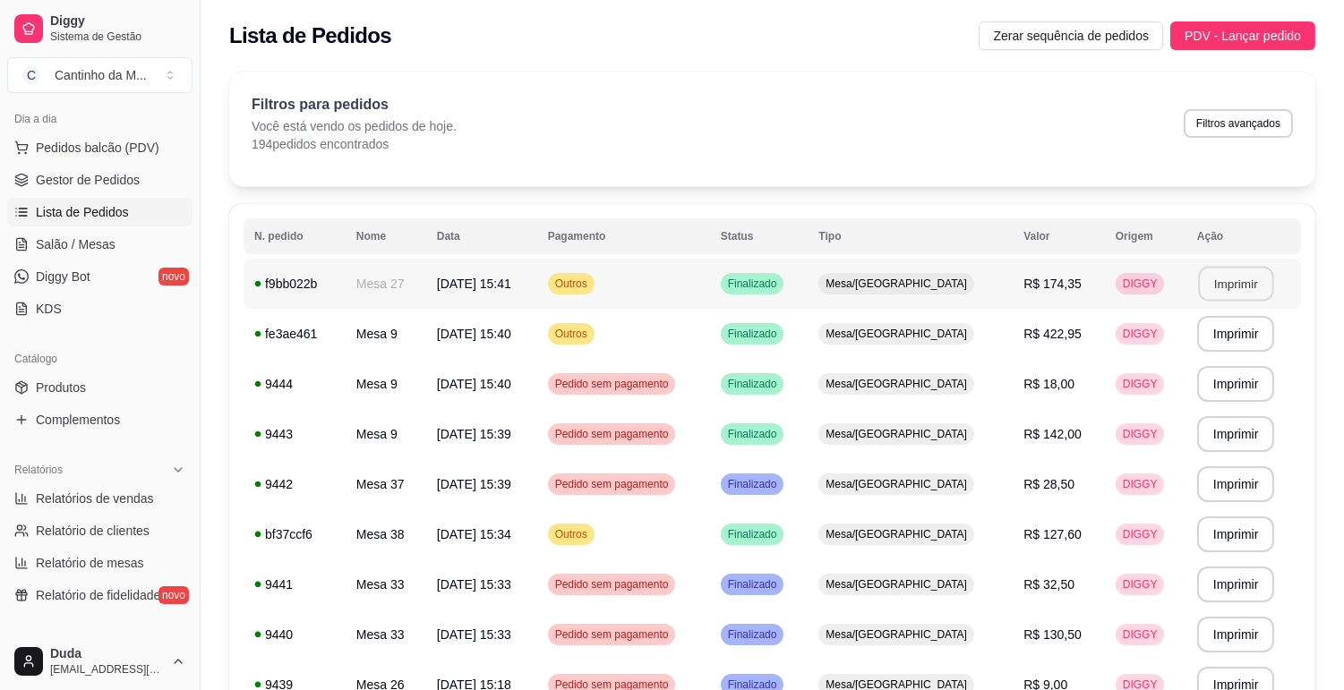
click at [1221, 272] on button "Imprimir" at bounding box center [1235, 284] width 75 height 35
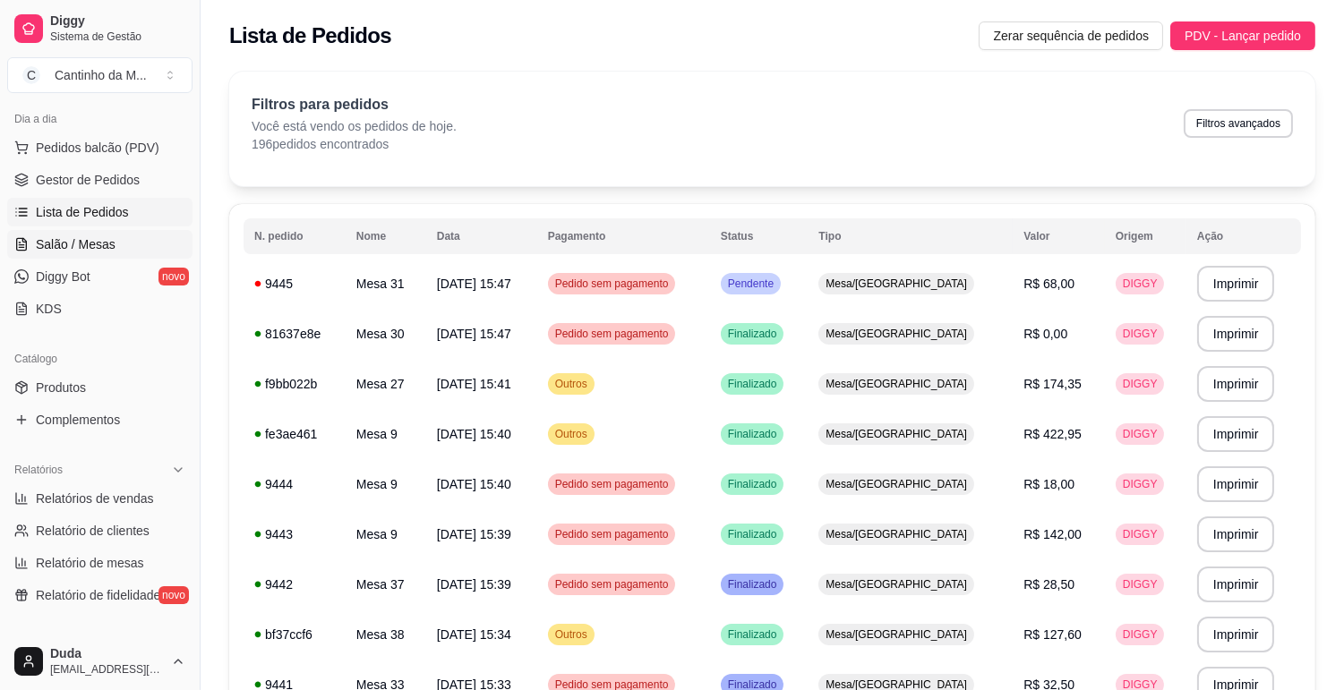
click at [75, 235] on span "Salão / Mesas" at bounding box center [76, 244] width 80 height 18
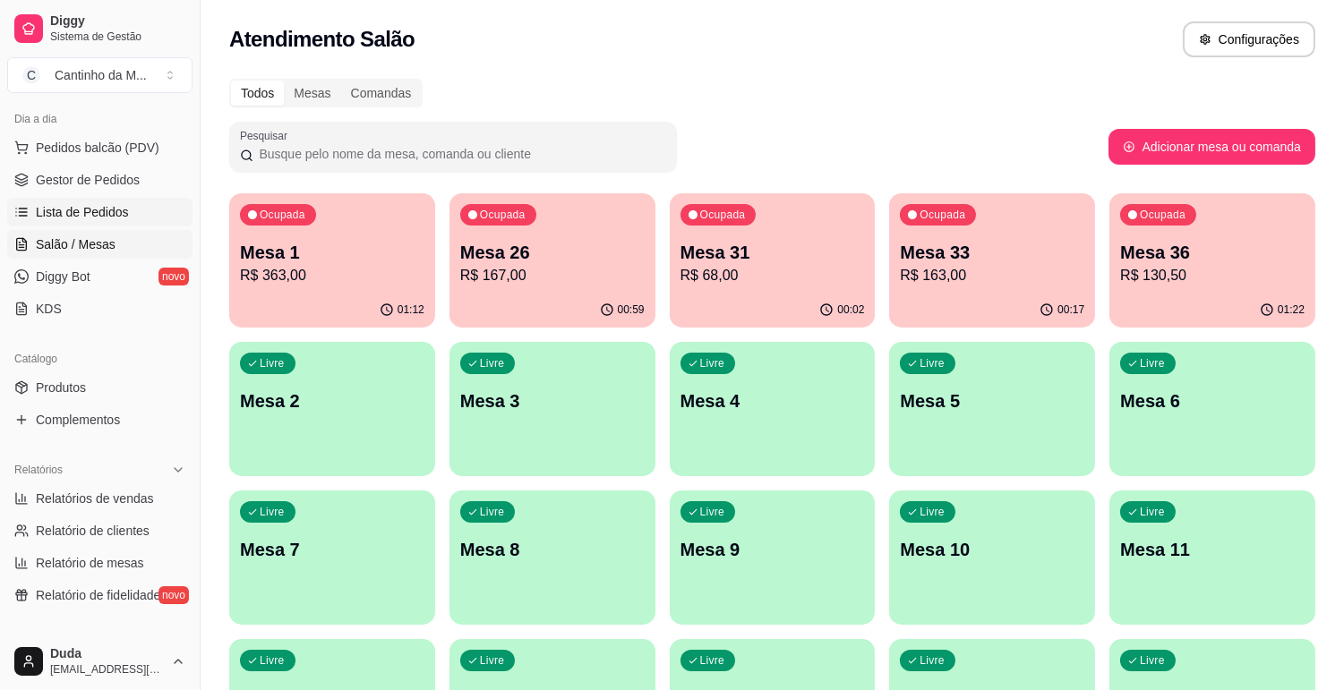
click at [91, 207] on span "Lista de Pedidos" at bounding box center [82, 212] width 93 height 18
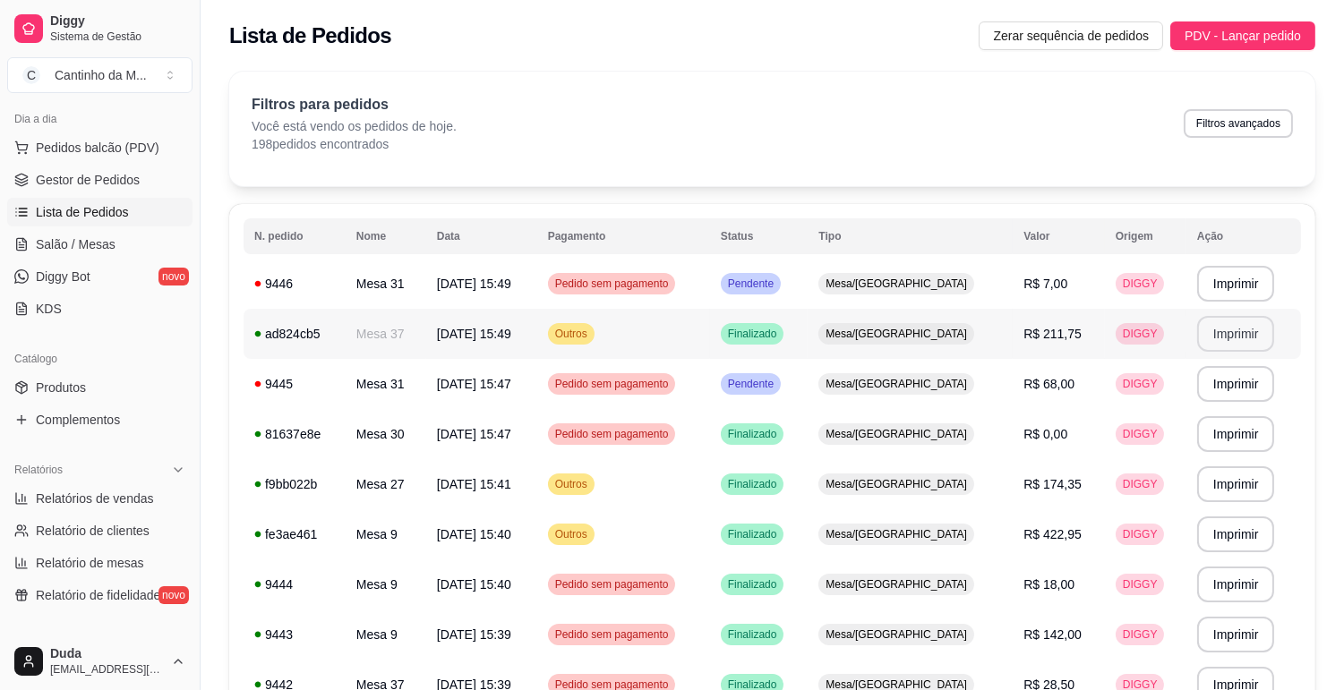
click at [1228, 342] on button "Imprimir" at bounding box center [1236, 334] width 78 height 36
click at [79, 255] on link "Salão / Mesas" at bounding box center [99, 244] width 185 height 29
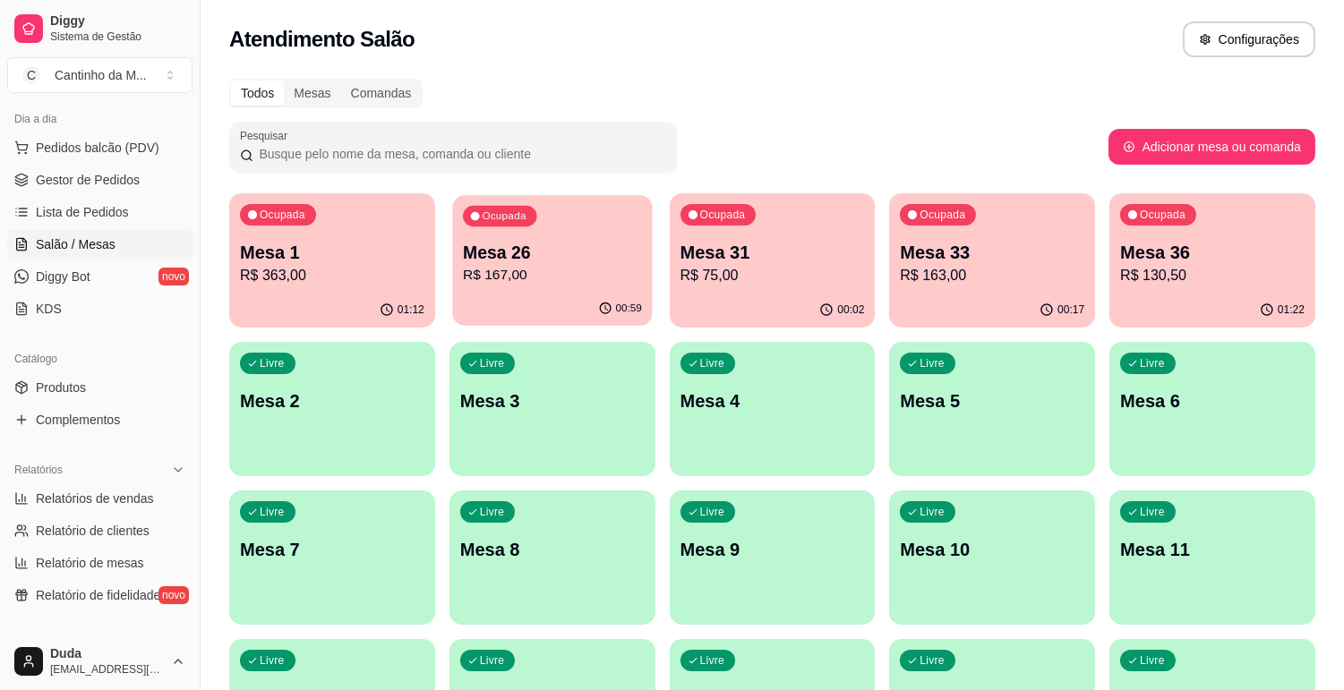
click at [547, 287] on div "Ocupada Mesa 26 R$ 167,00" at bounding box center [552, 243] width 200 height 97
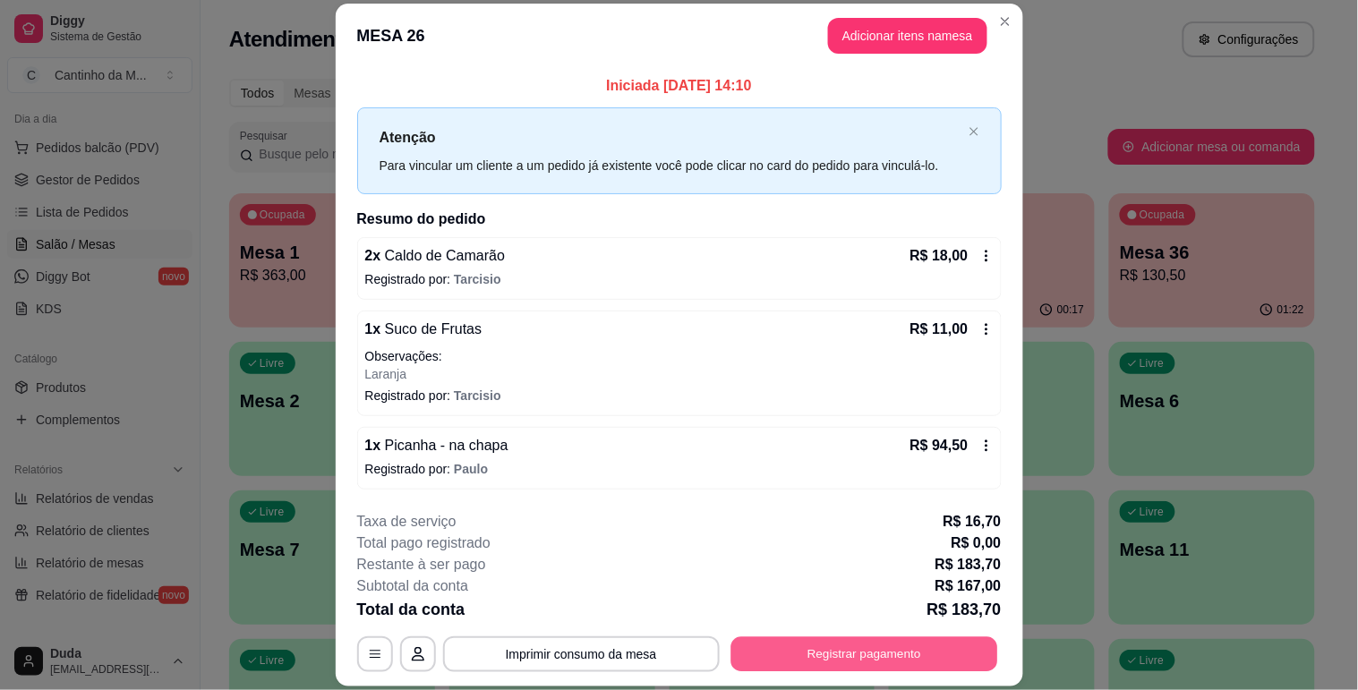
click at [818, 655] on button "Registrar pagamento" at bounding box center [863, 654] width 267 height 35
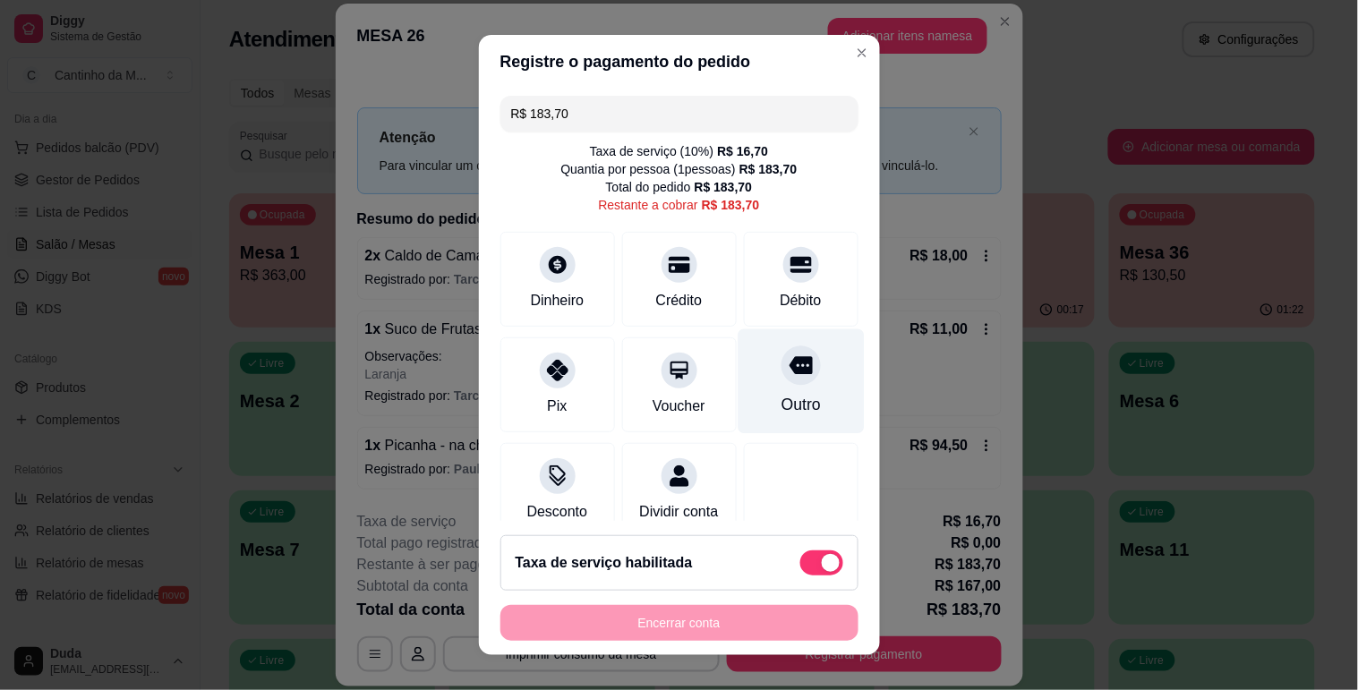
click at [781, 405] on div "Outro" at bounding box center [800, 404] width 39 height 23
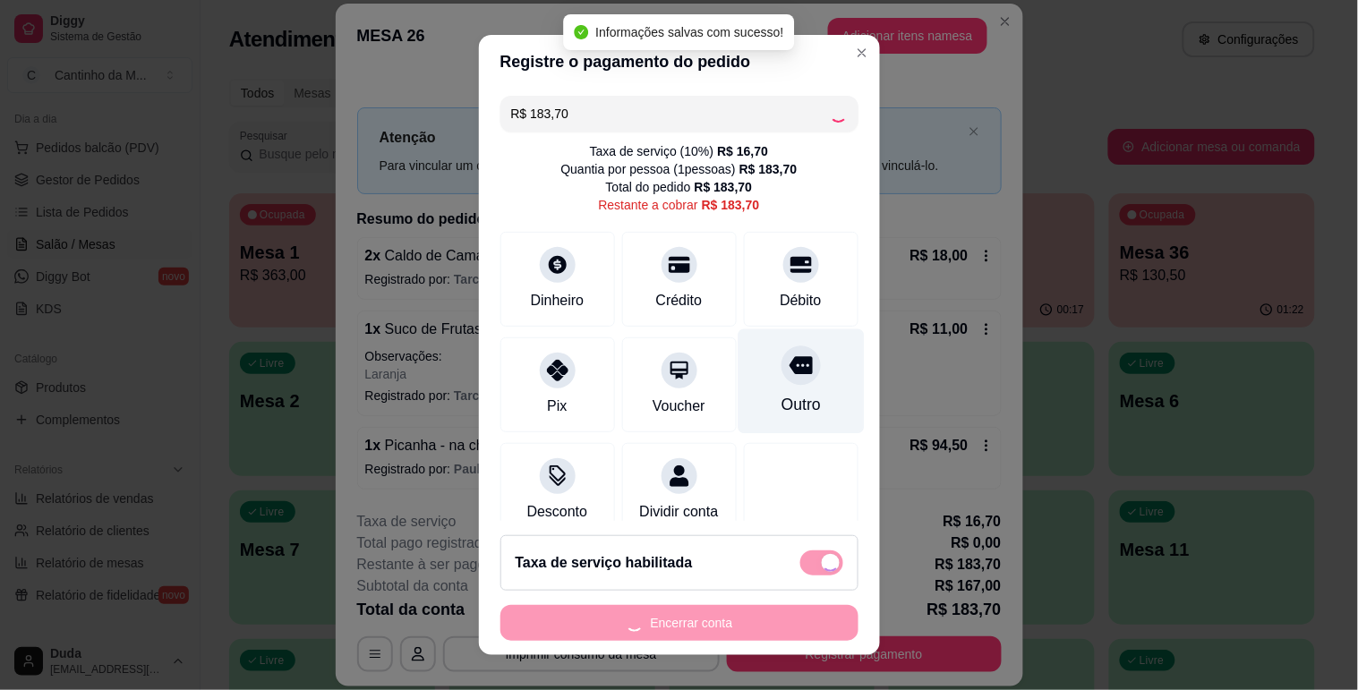
type input "R$ 0,00"
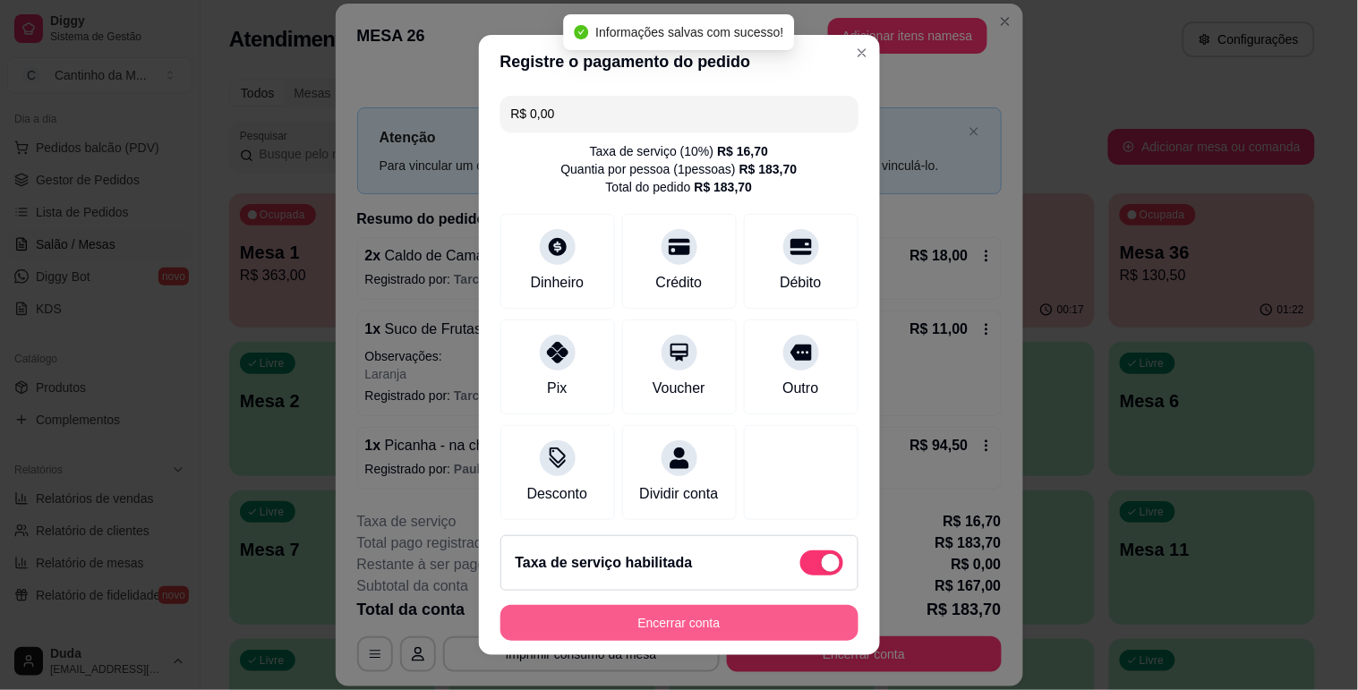
click at [723, 610] on button "Encerrar conta" at bounding box center [679, 623] width 358 height 36
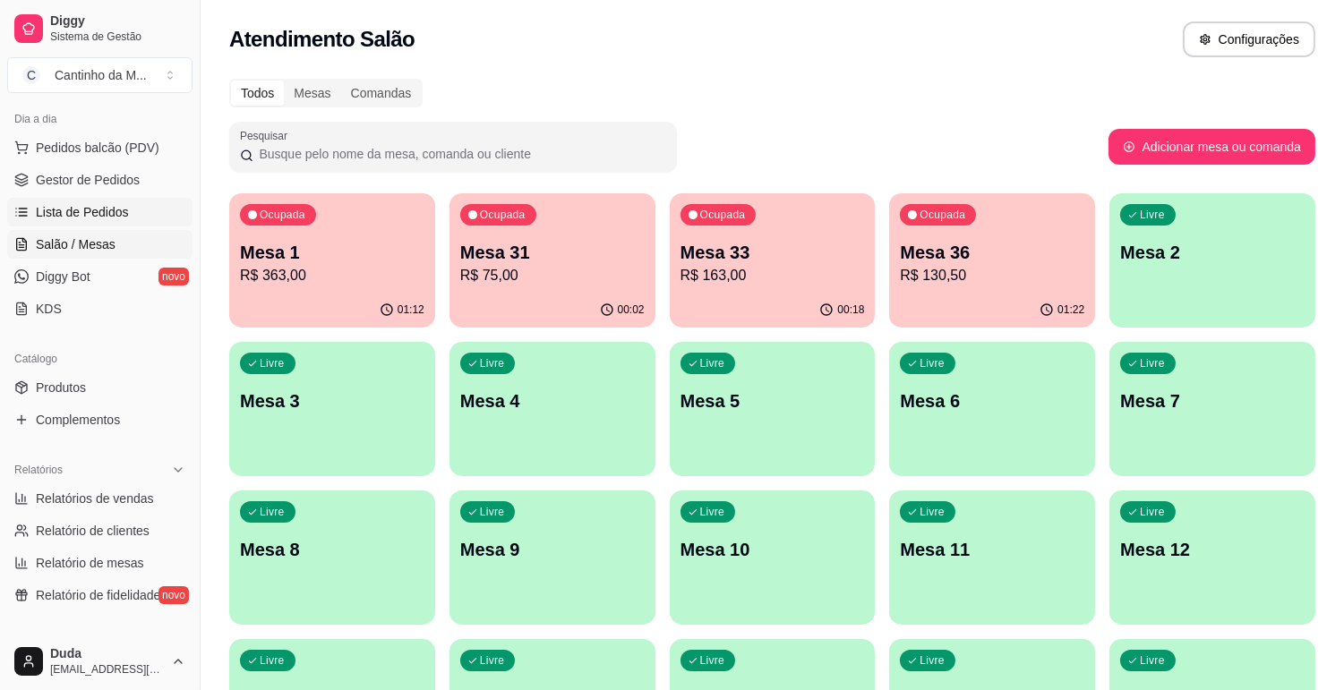
click at [60, 221] on link "Lista de Pedidos" at bounding box center [99, 212] width 185 height 29
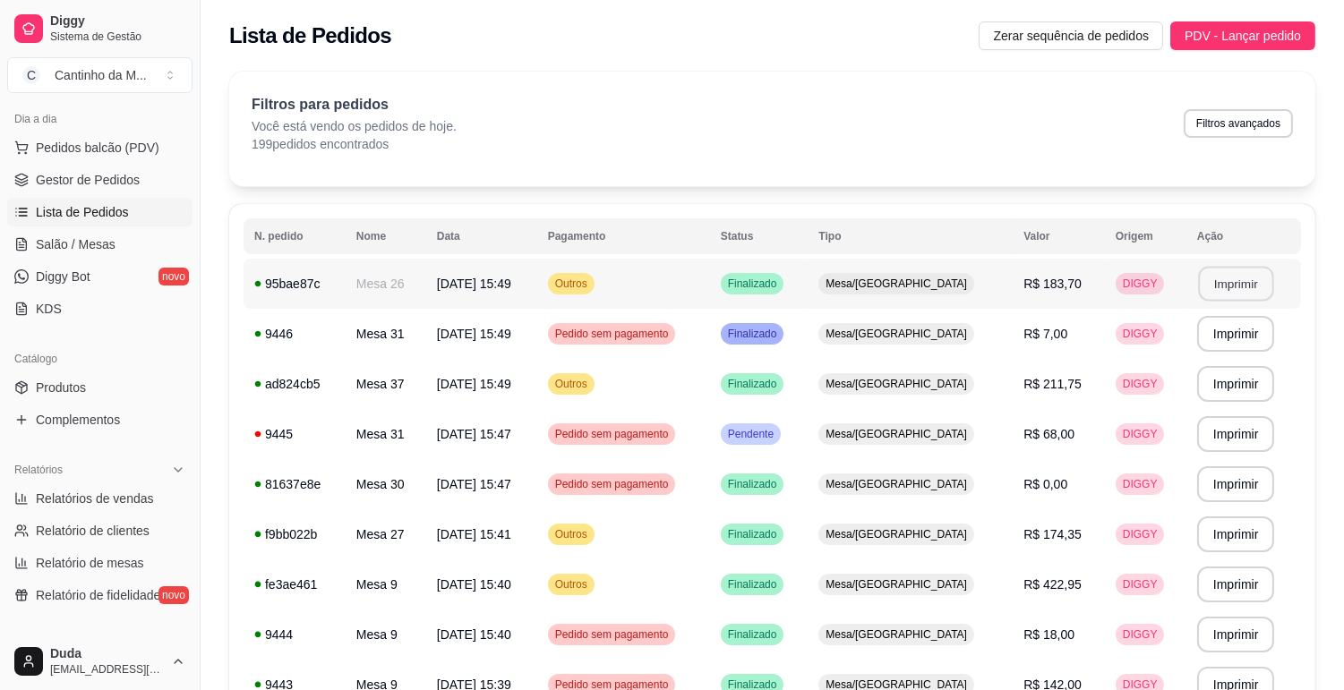
click at [1223, 291] on button "Imprimir" at bounding box center [1235, 284] width 75 height 35
click at [74, 192] on link "Gestor de Pedidos" at bounding box center [99, 180] width 185 height 29
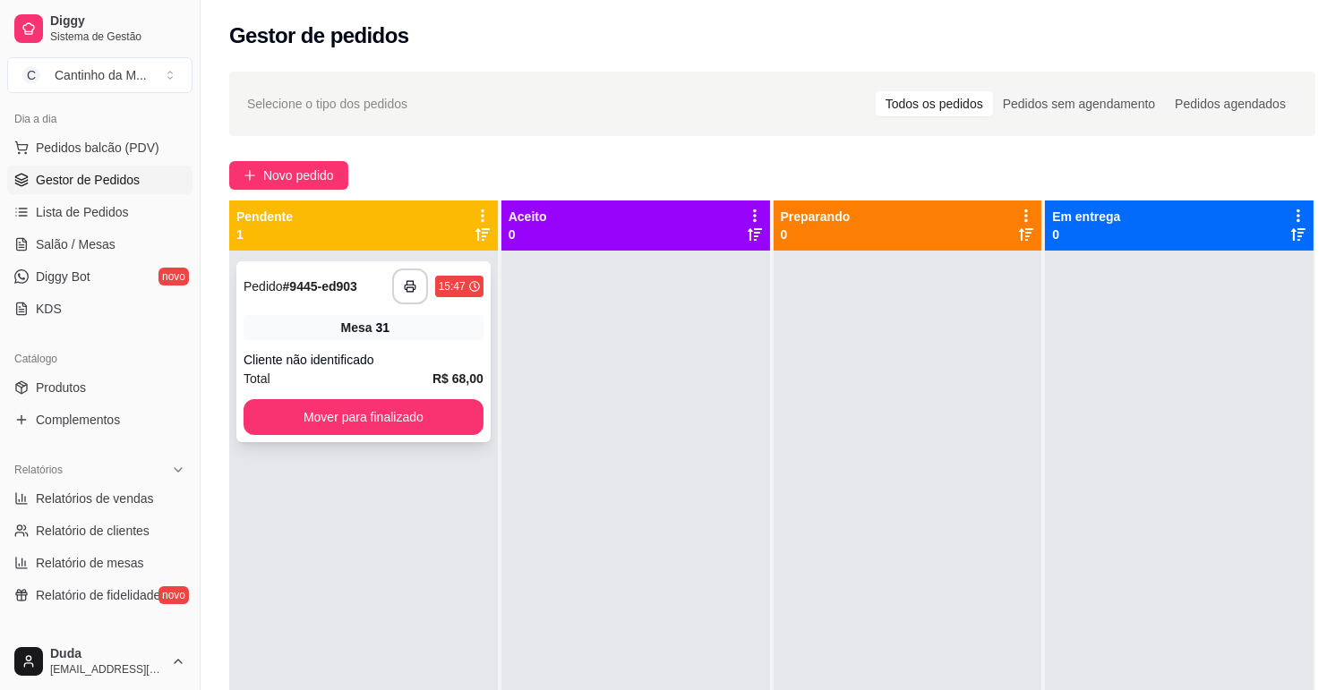
click at [305, 291] on strong "# 9445-ed903" at bounding box center [320, 286] width 74 height 14
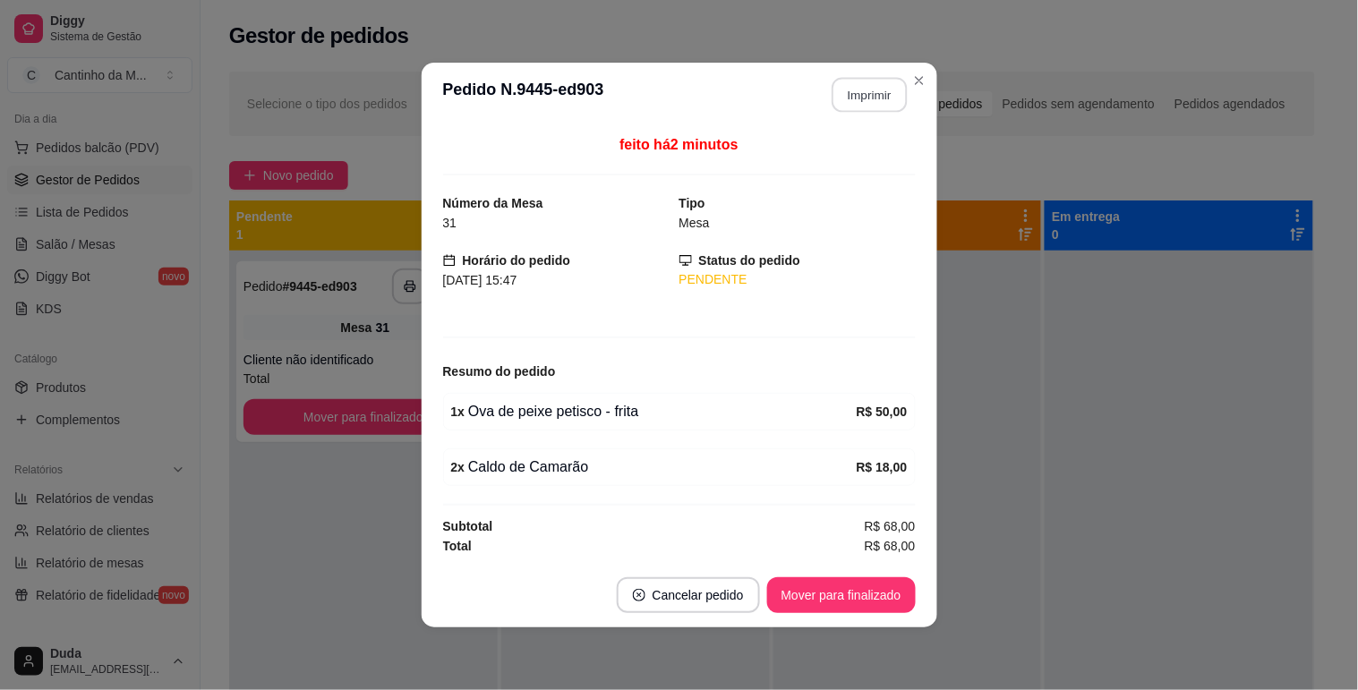
click at [881, 108] on button "Imprimir" at bounding box center [869, 95] width 75 height 35
click at [825, 597] on button "Mover para finalizado" at bounding box center [841, 595] width 149 height 36
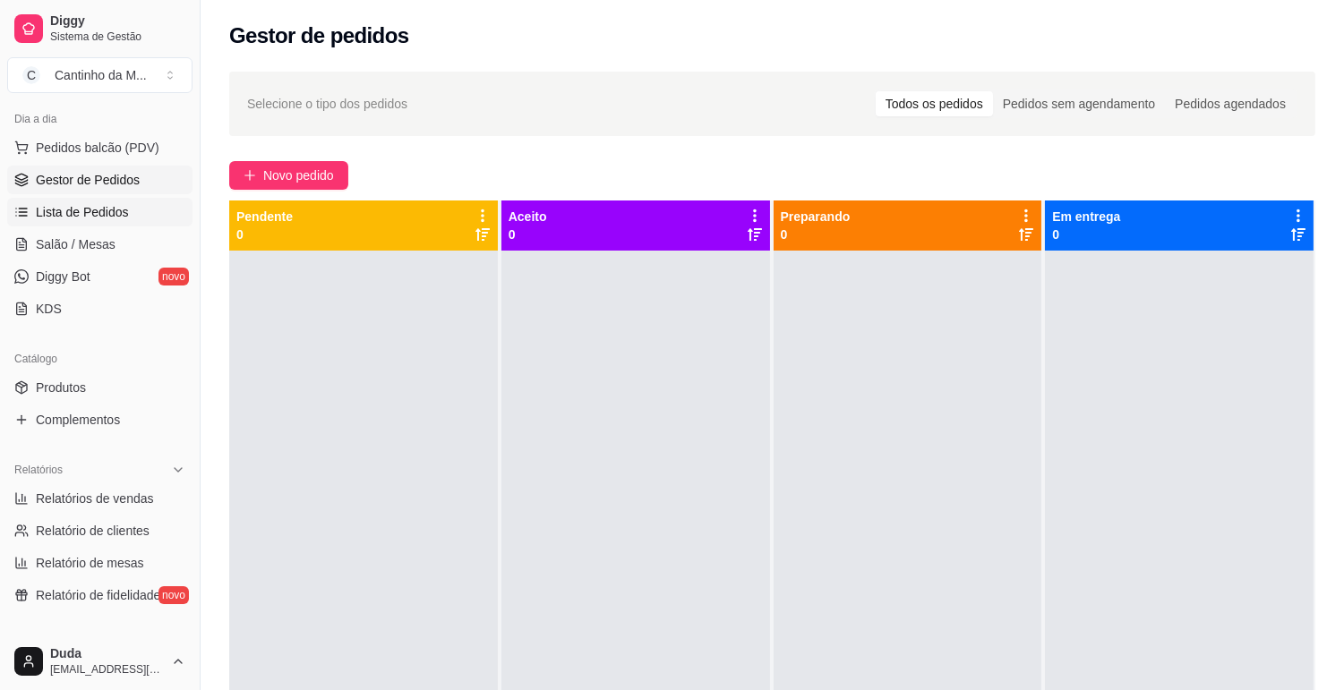
click at [100, 206] on span "Lista de Pedidos" at bounding box center [82, 212] width 93 height 18
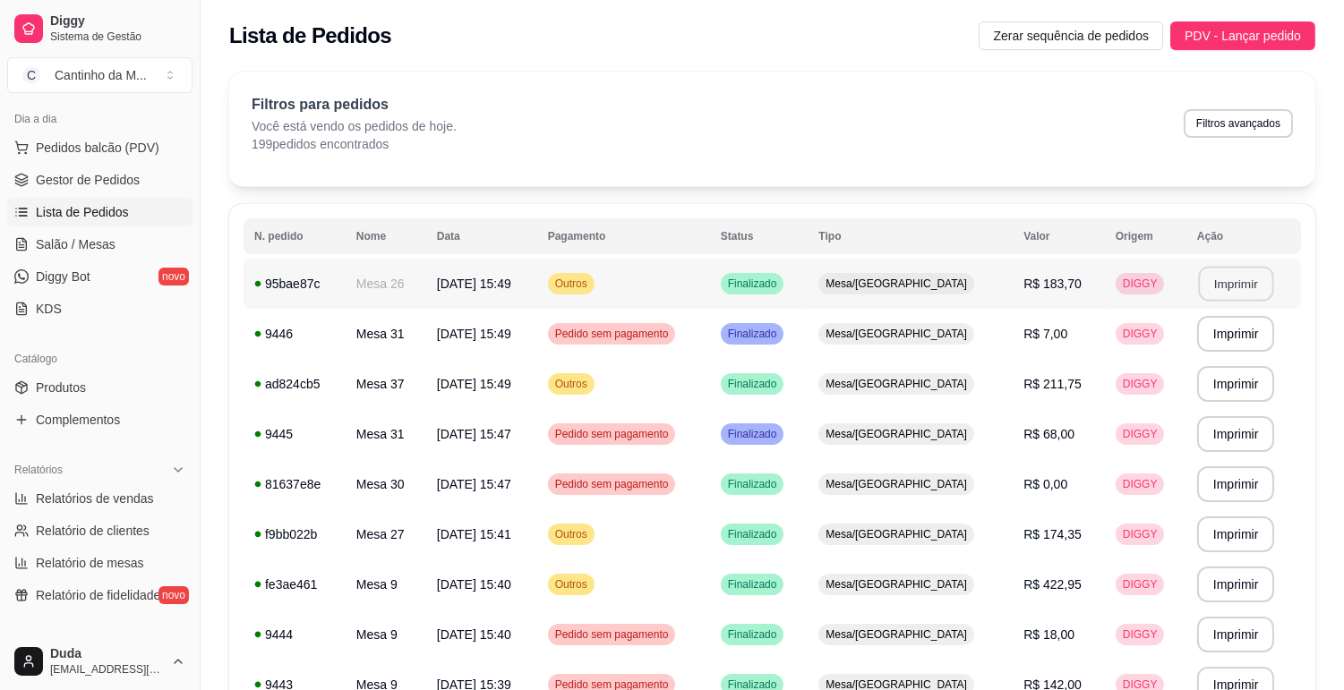
click at [1217, 294] on button "Imprimir" at bounding box center [1235, 284] width 75 height 35
click at [61, 179] on span "Gestor de Pedidos" at bounding box center [88, 180] width 104 height 18
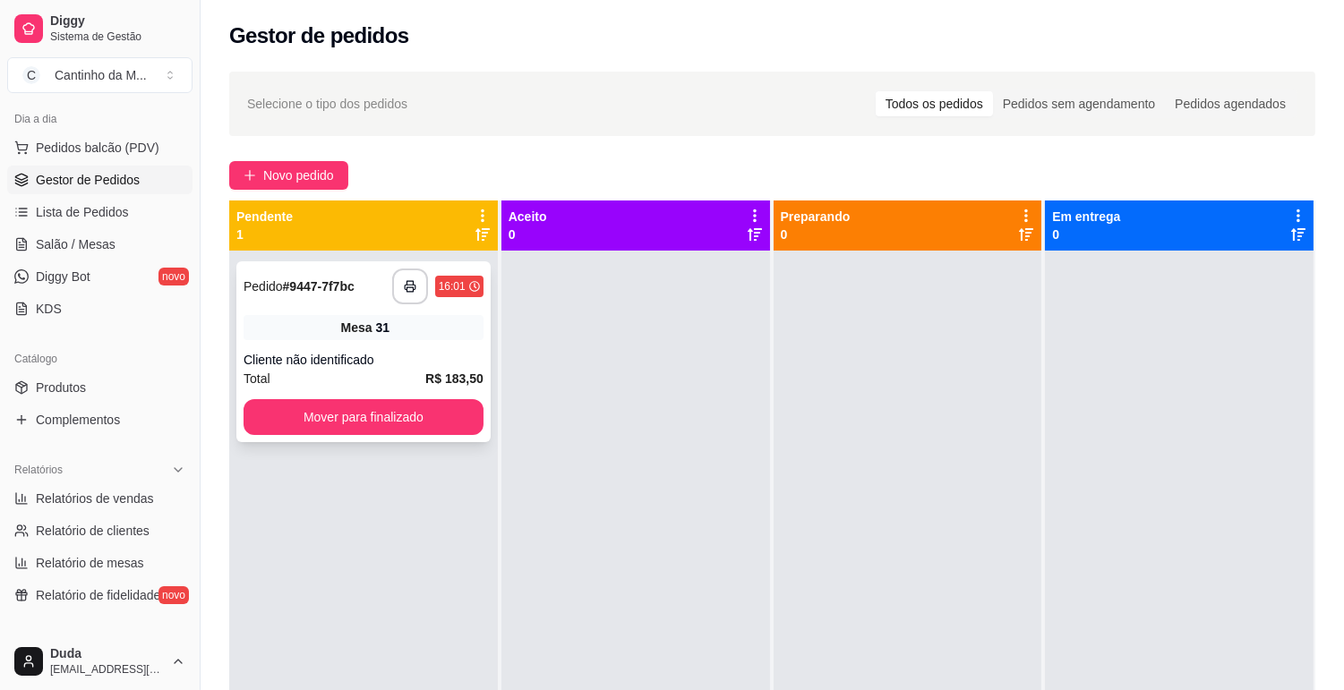
click at [301, 288] on strong "# 9447-7f7bc" at bounding box center [319, 286] width 72 height 14
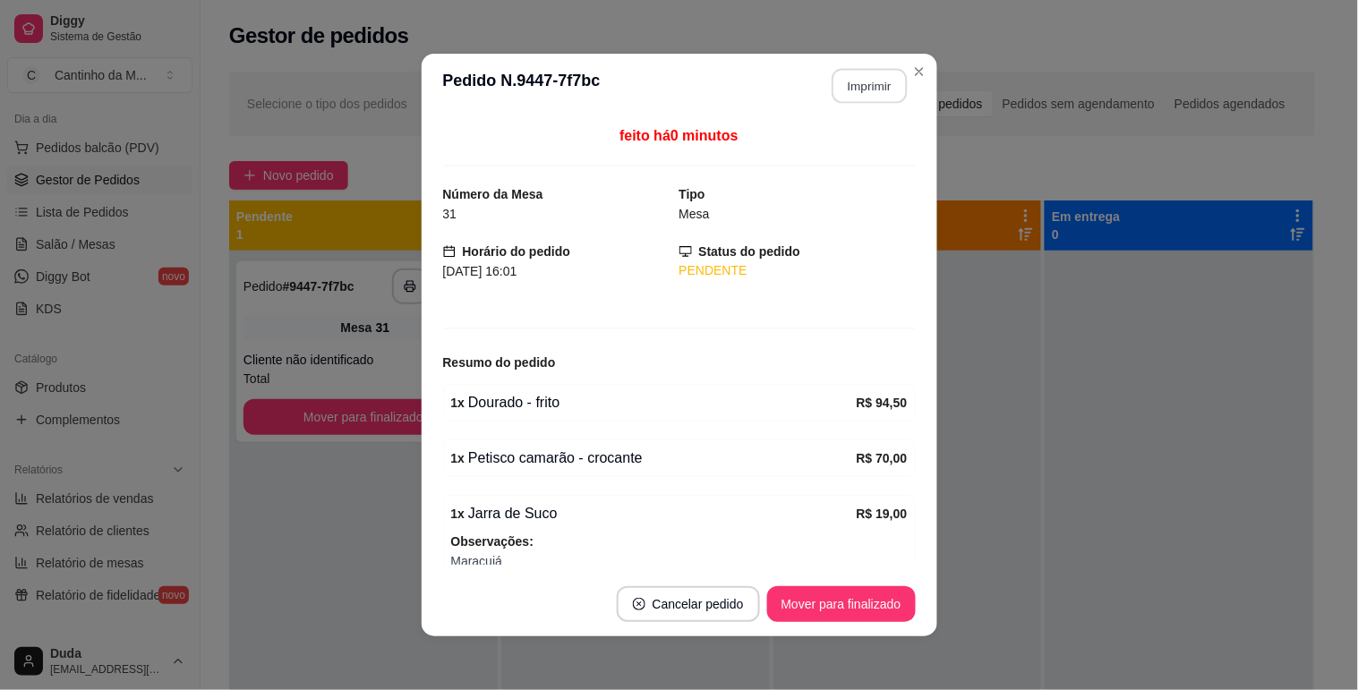
click at [870, 85] on button "Imprimir" at bounding box center [869, 86] width 75 height 35
click at [874, 589] on button "Mover para finalizado" at bounding box center [841, 604] width 149 height 36
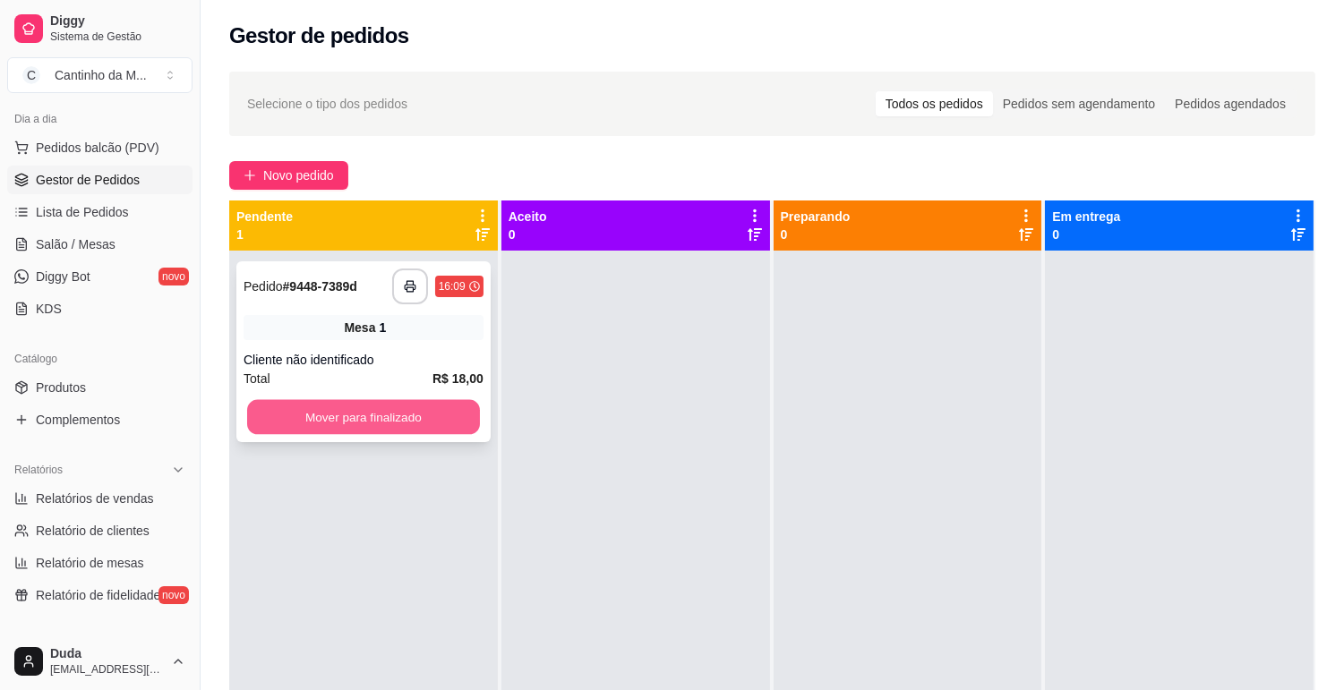
click at [448, 423] on button "Mover para finalizado" at bounding box center [363, 417] width 233 height 35
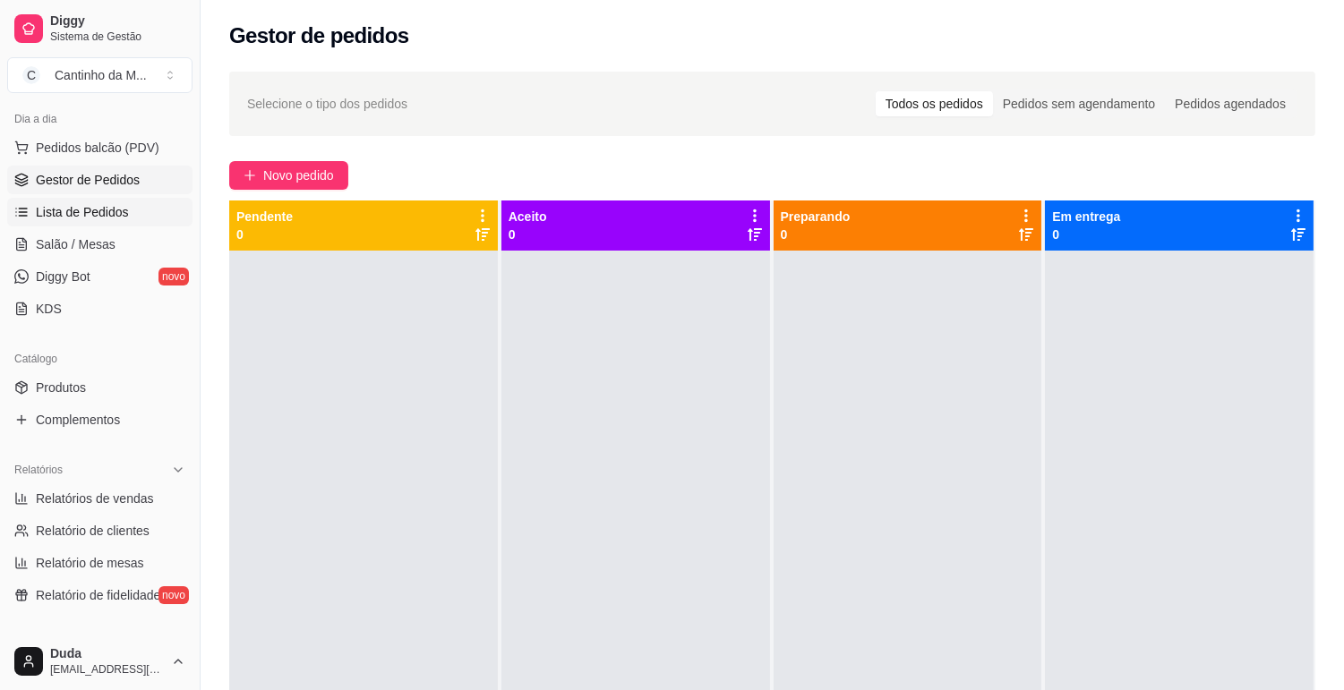
click at [109, 221] on link "Lista de Pedidos" at bounding box center [99, 212] width 185 height 29
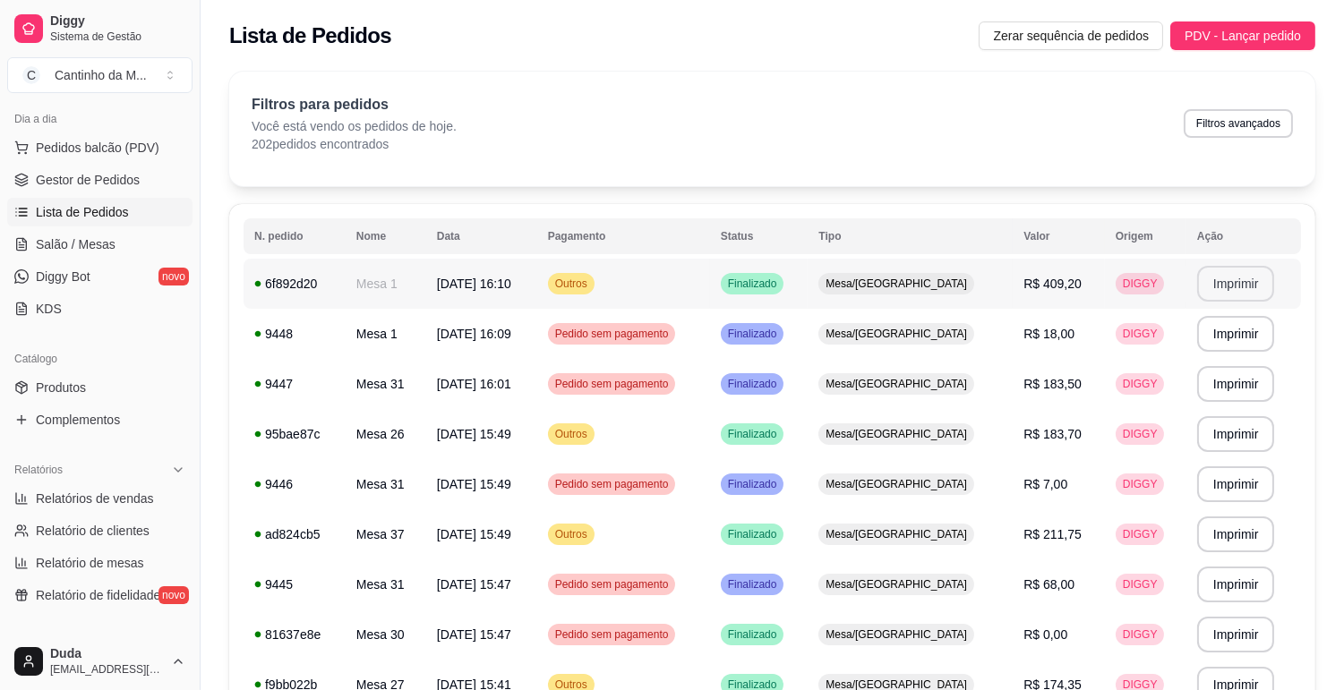
click at [1222, 288] on button "Imprimir" at bounding box center [1236, 284] width 78 height 36
click at [105, 177] on span "Gestor de Pedidos" at bounding box center [88, 180] width 104 height 18
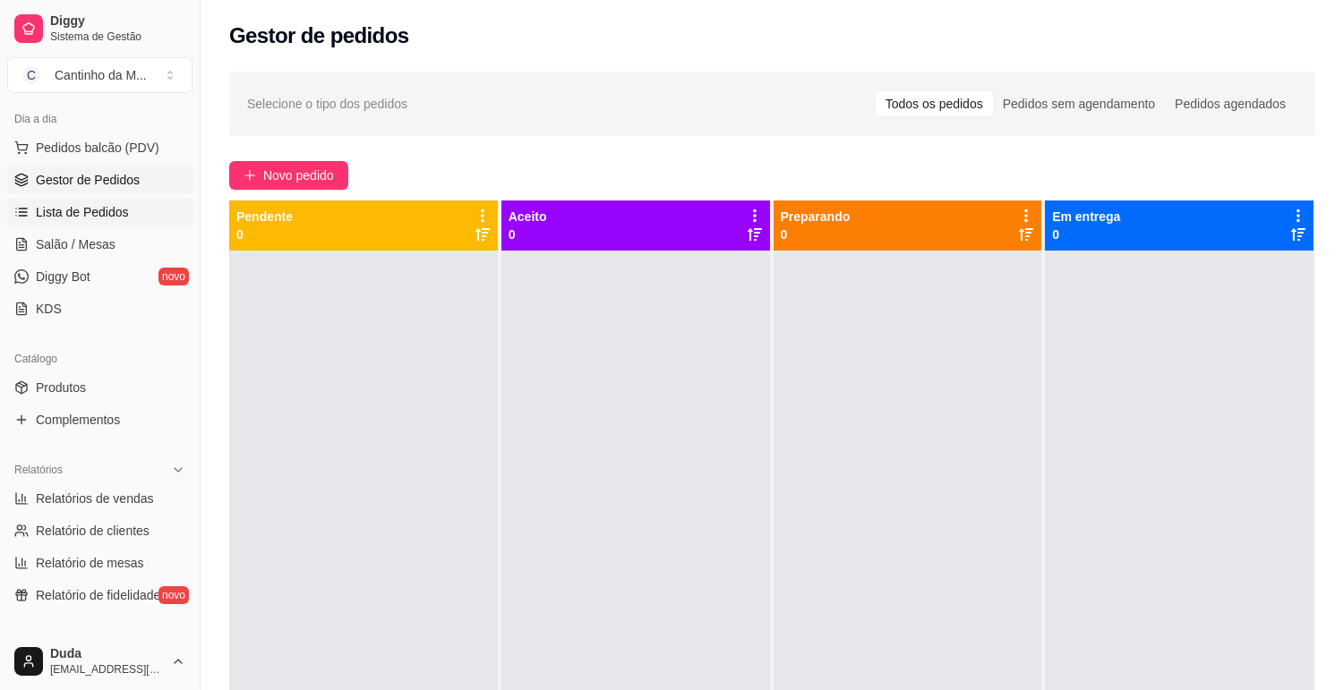
click at [83, 218] on span "Lista de Pedidos" at bounding box center [82, 212] width 93 height 18
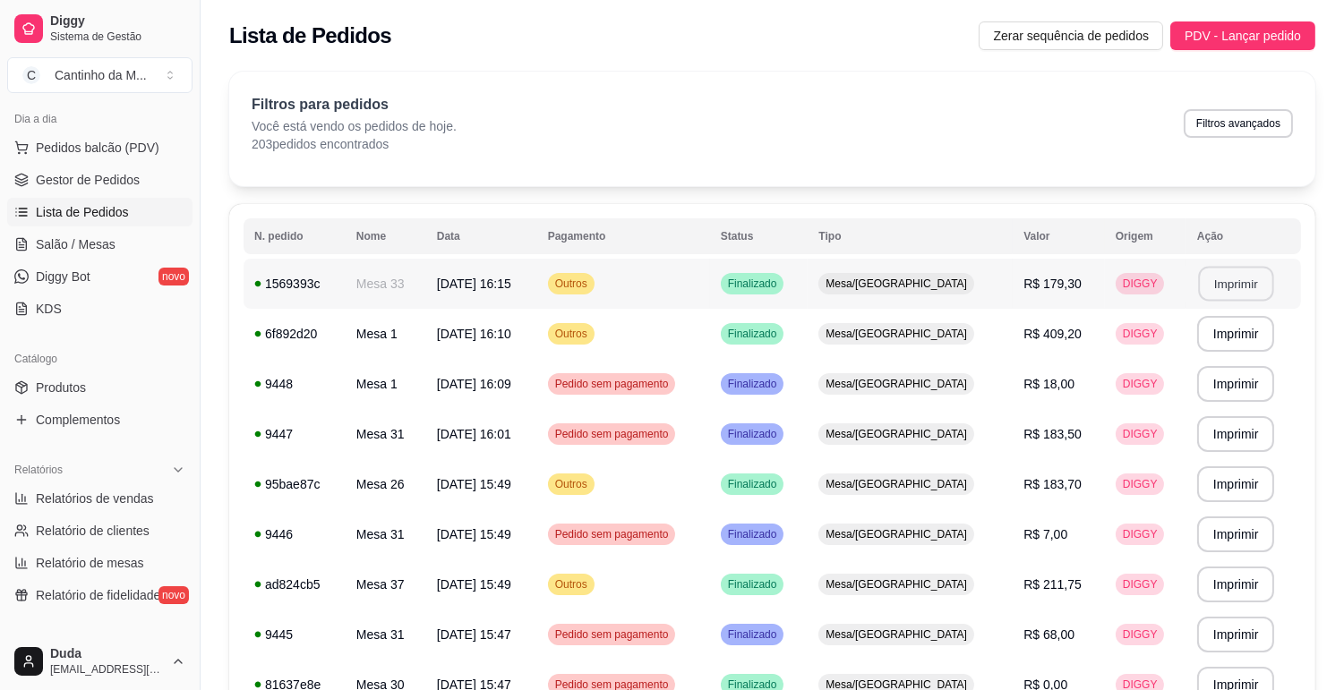
click at [1246, 280] on button "Imprimir" at bounding box center [1235, 284] width 75 height 35
click at [49, 251] on span "Salão / Mesas" at bounding box center [76, 244] width 80 height 18
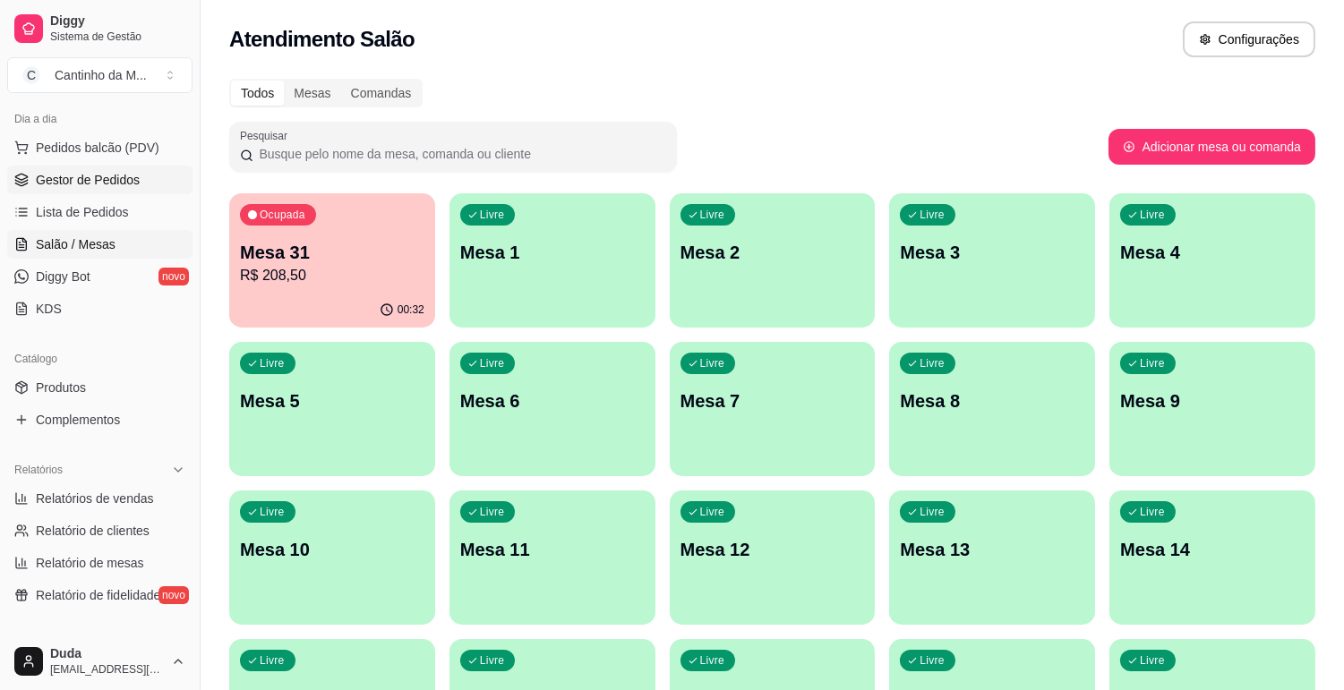
click at [92, 182] on span "Gestor de Pedidos" at bounding box center [88, 180] width 104 height 18
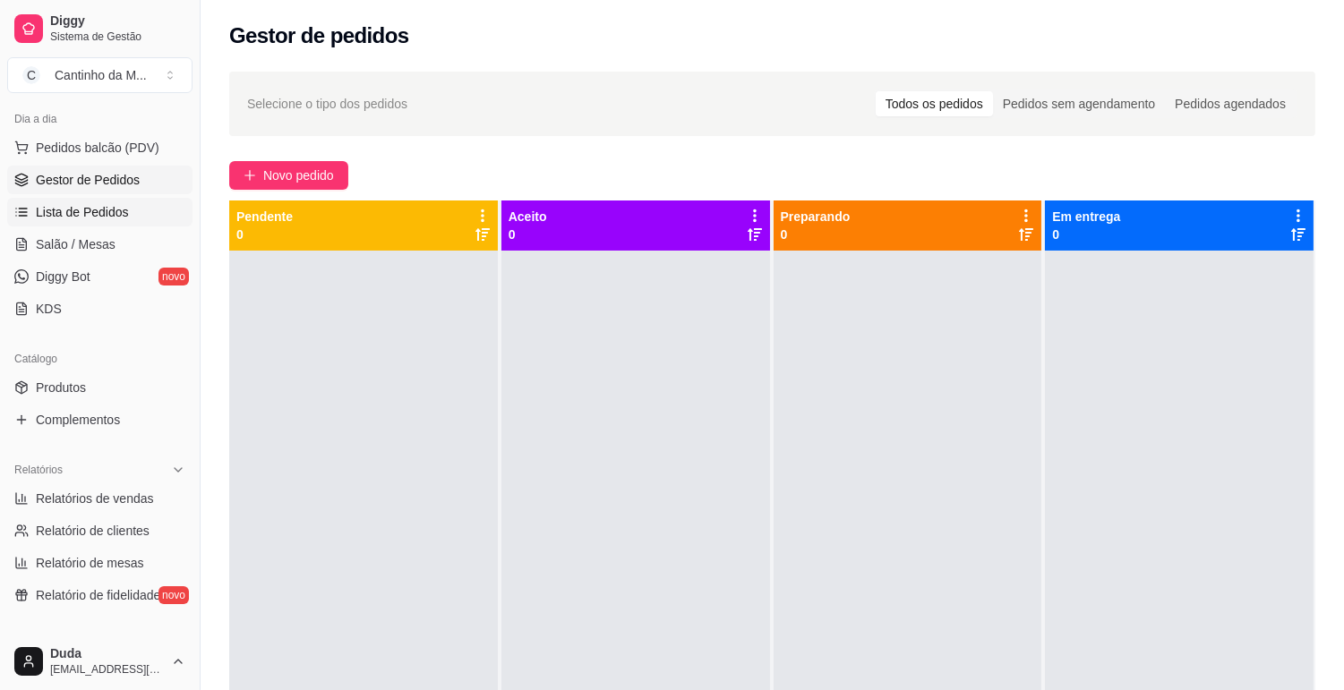
click at [90, 209] on span "Lista de Pedidos" at bounding box center [82, 212] width 93 height 18
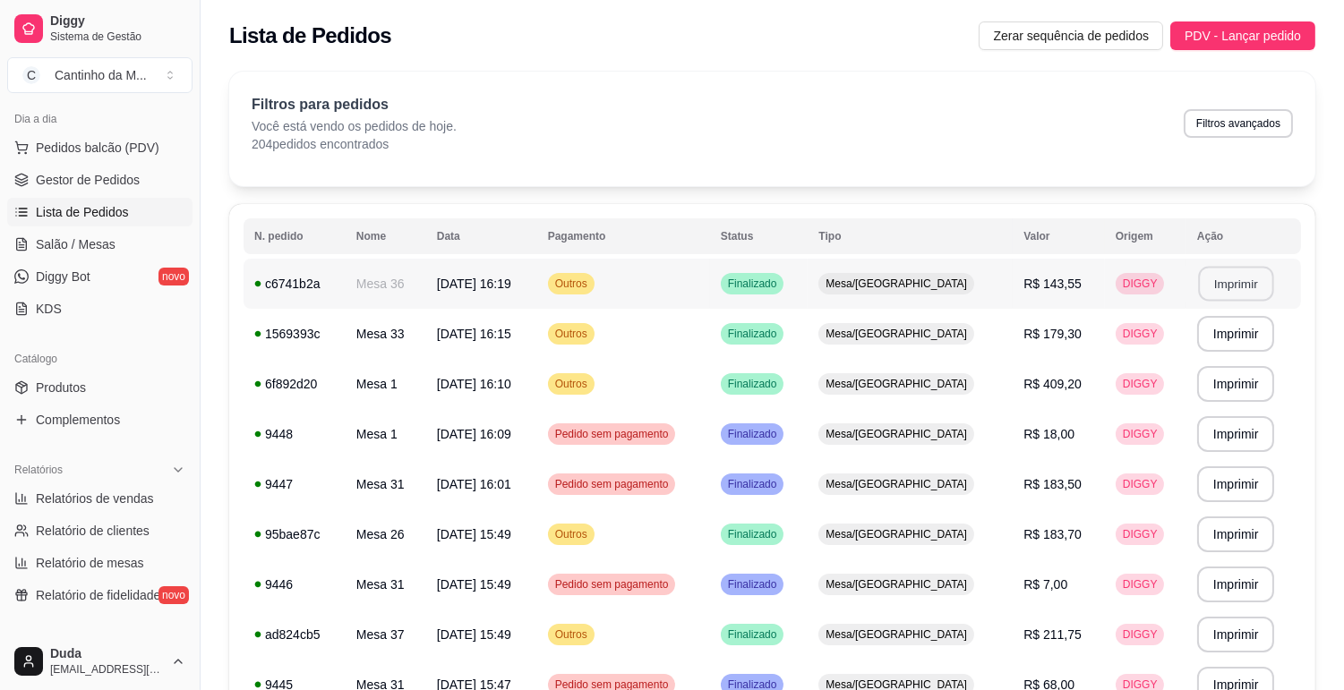
click at [1238, 281] on button "Imprimir" at bounding box center [1235, 284] width 75 height 35
click at [103, 190] on link "Gestor de Pedidos" at bounding box center [99, 180] width 185 height 29
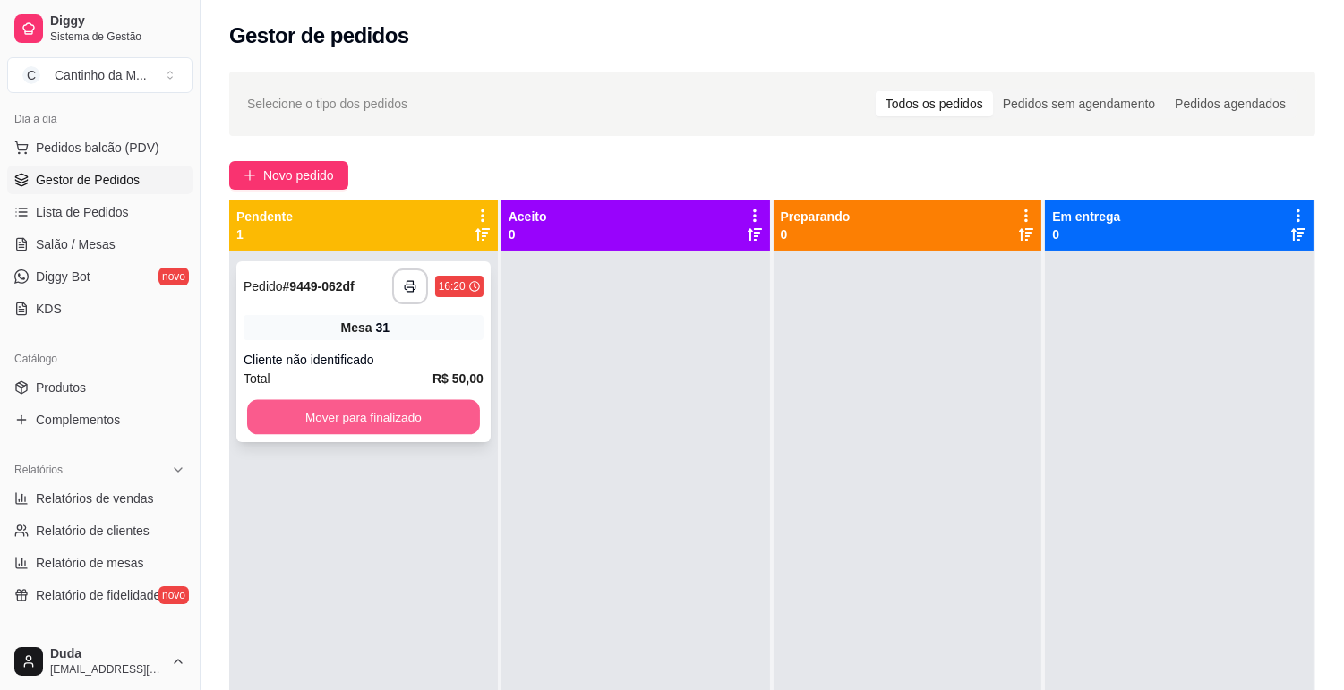
click at [350, 409] on button "Mover para finalizado" at bounding box center [363, 417] width 233 height 35
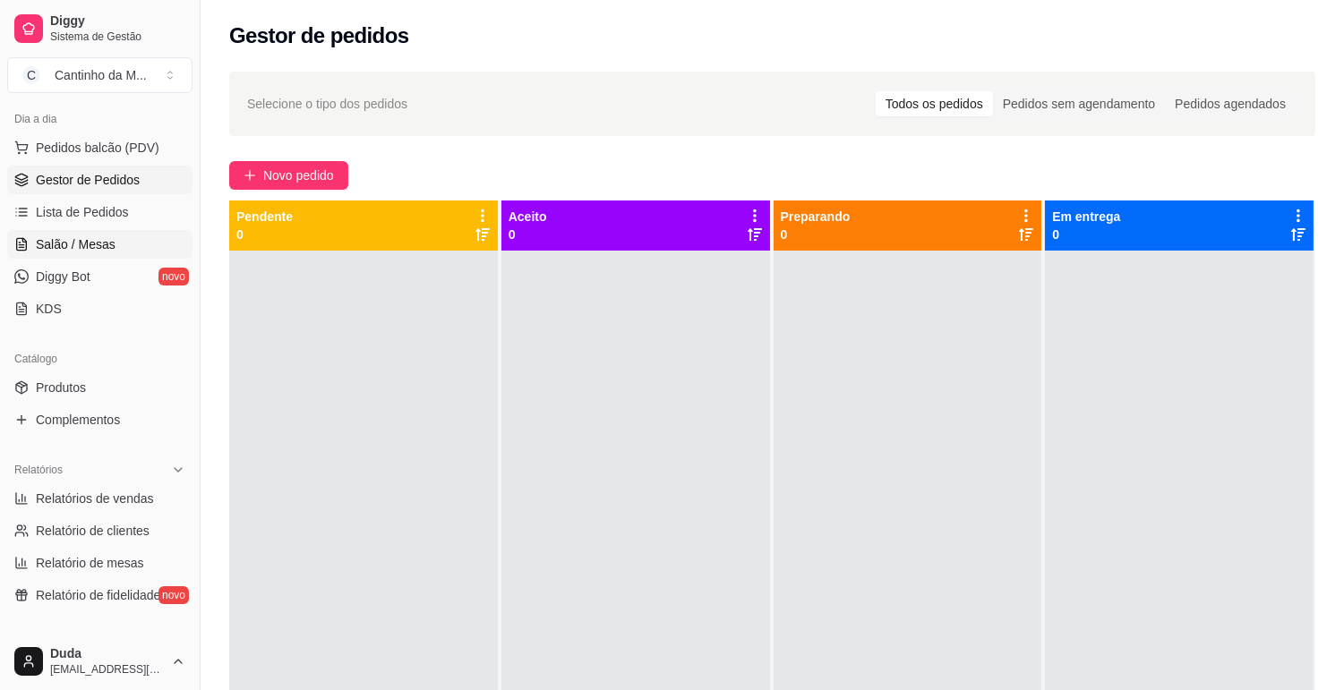
click at [61, 249] on span "Salão / Mesas" at bounding box center [76, 244] width 80 height 18
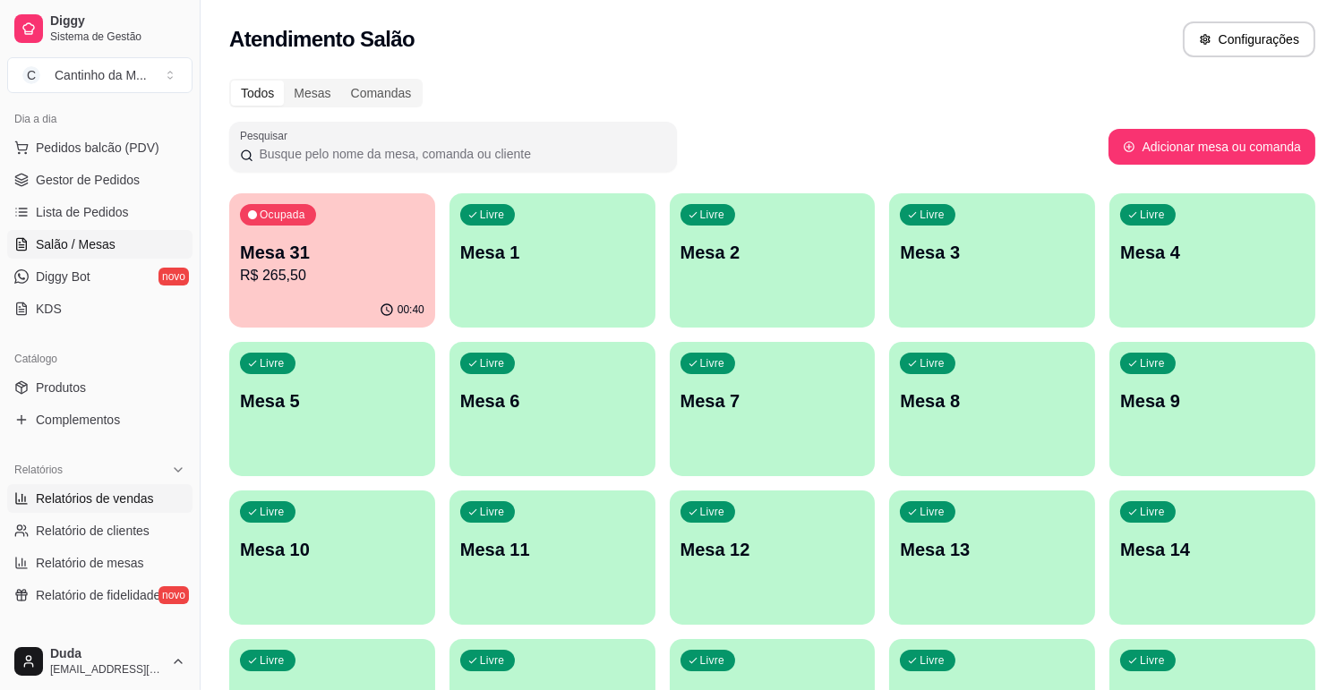
click at [93, 492] on span "Relatórios de vendas" at bounding box center [95, 499] width 118 height 18
select select "ALL"
select select "0"
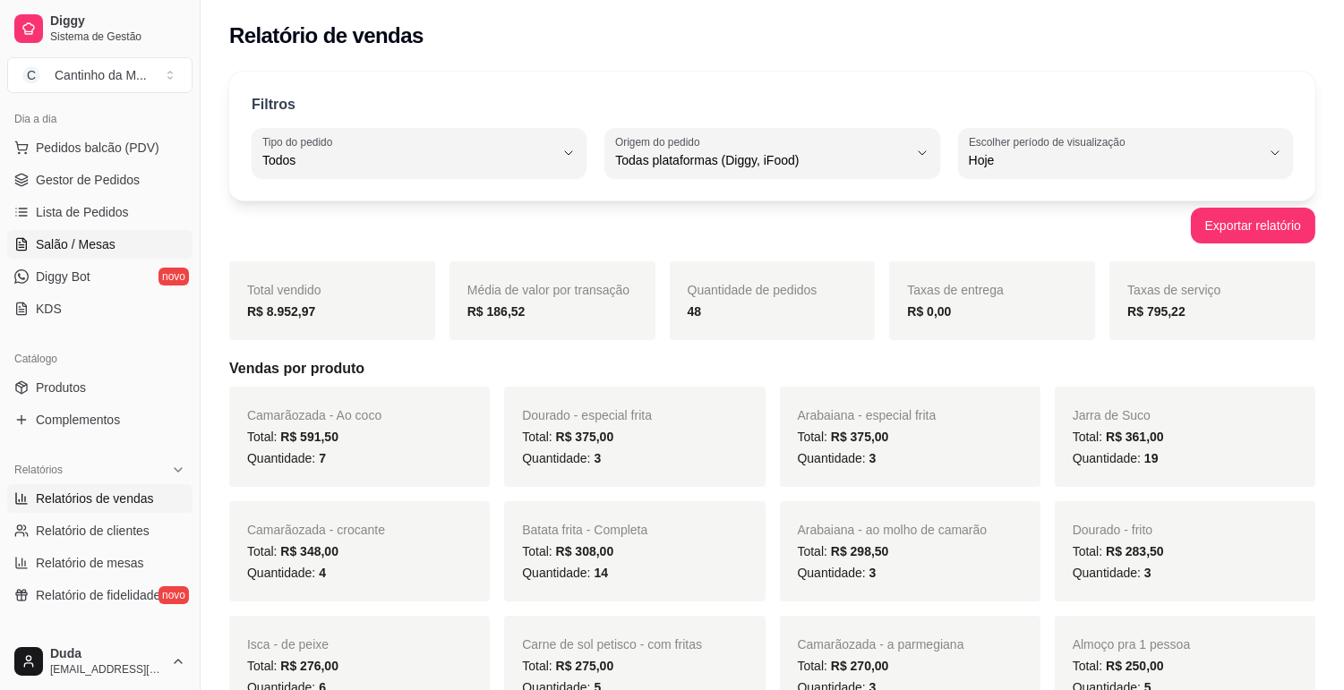
click at [103, 252] on span "Salão / Mesas" at bounding box center [76, 244] width 80 height 18
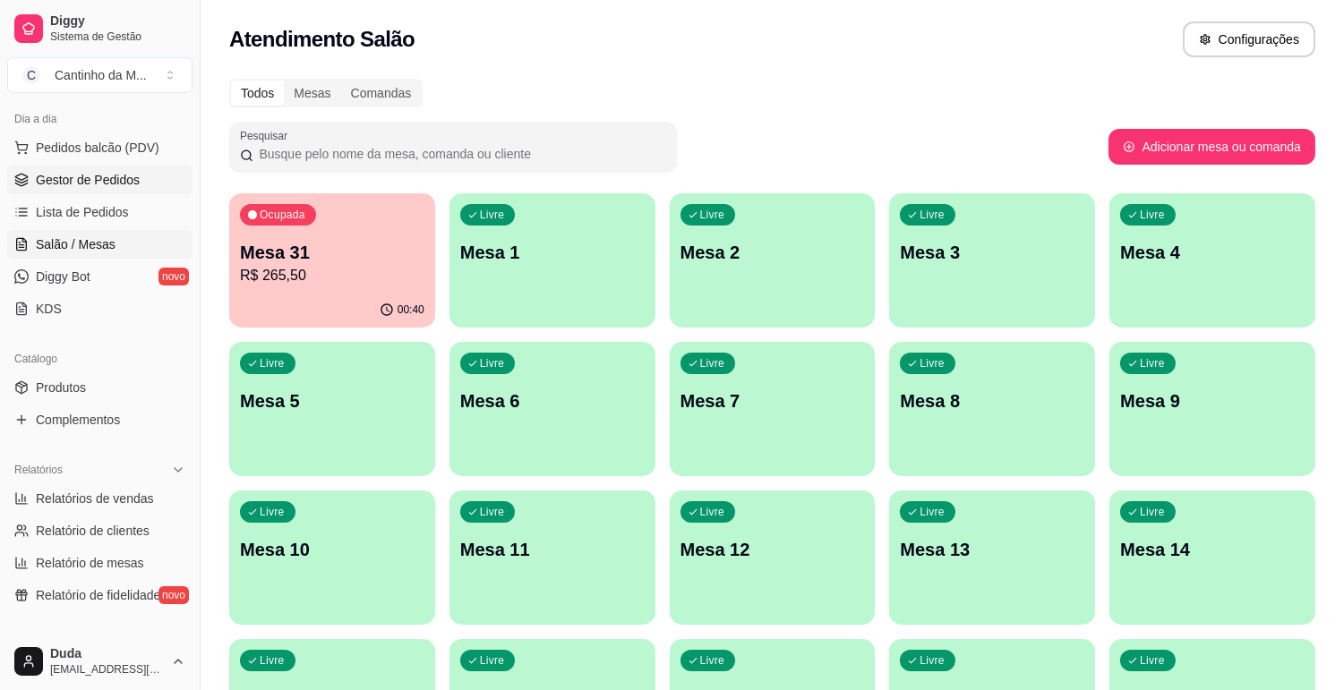
click at [96, 188] on span "Gestor de Pedidos" at bounding box center [88, 180] width 104 height 18
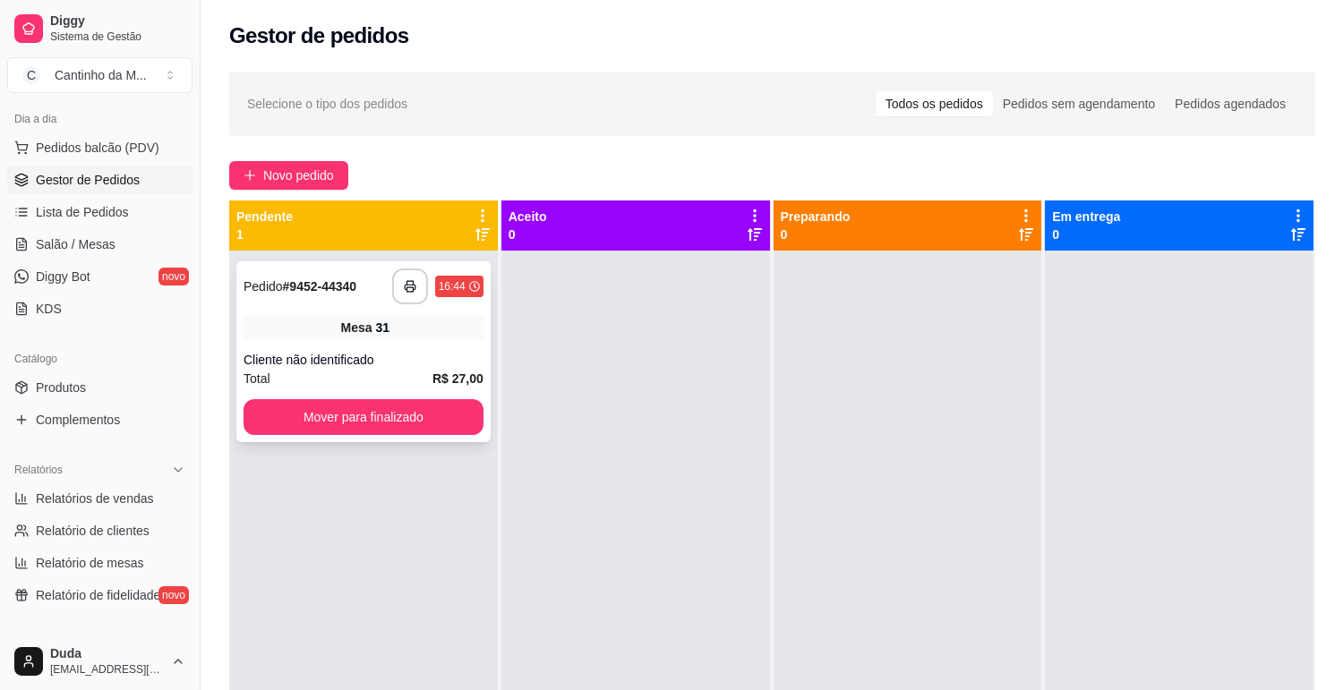
click at [291, 293] on strong "# 9452-44340" at bounding box center [320, 286] width 74 height 14
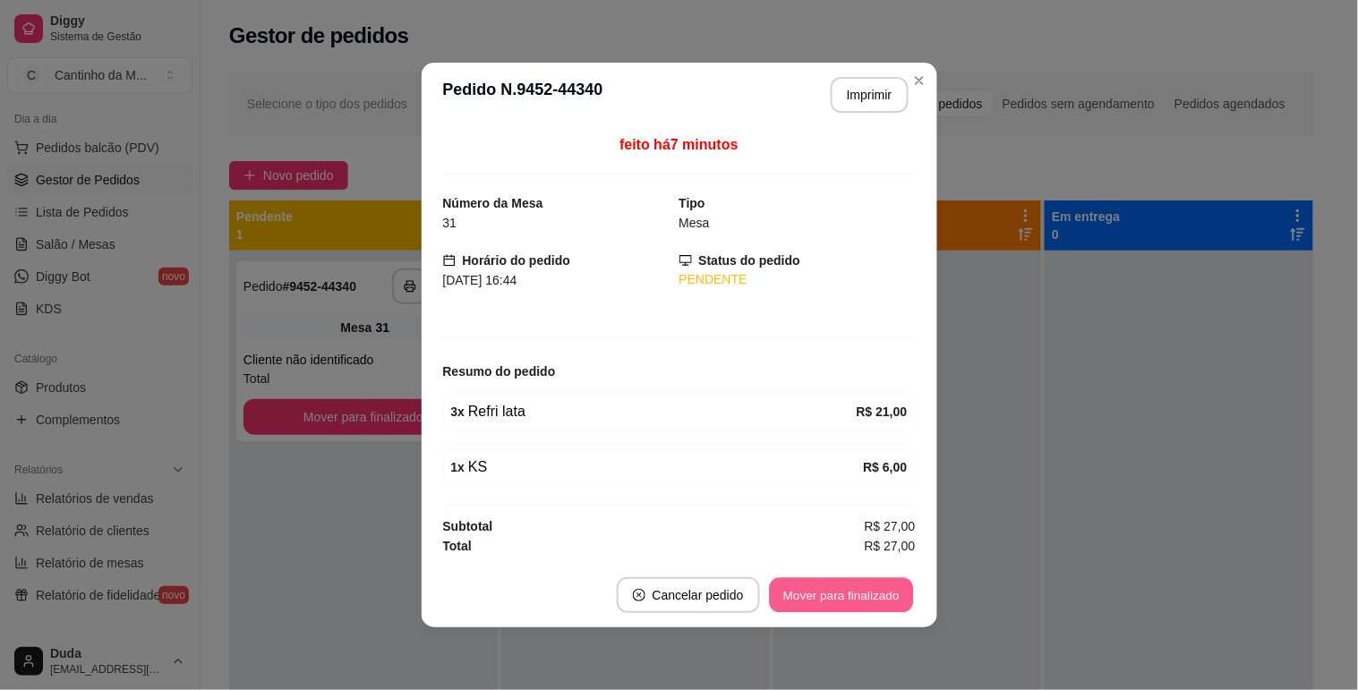
click at [837, 601] on button "Mover para finalizado" at bounding box center [841, 595] width 144 height 35
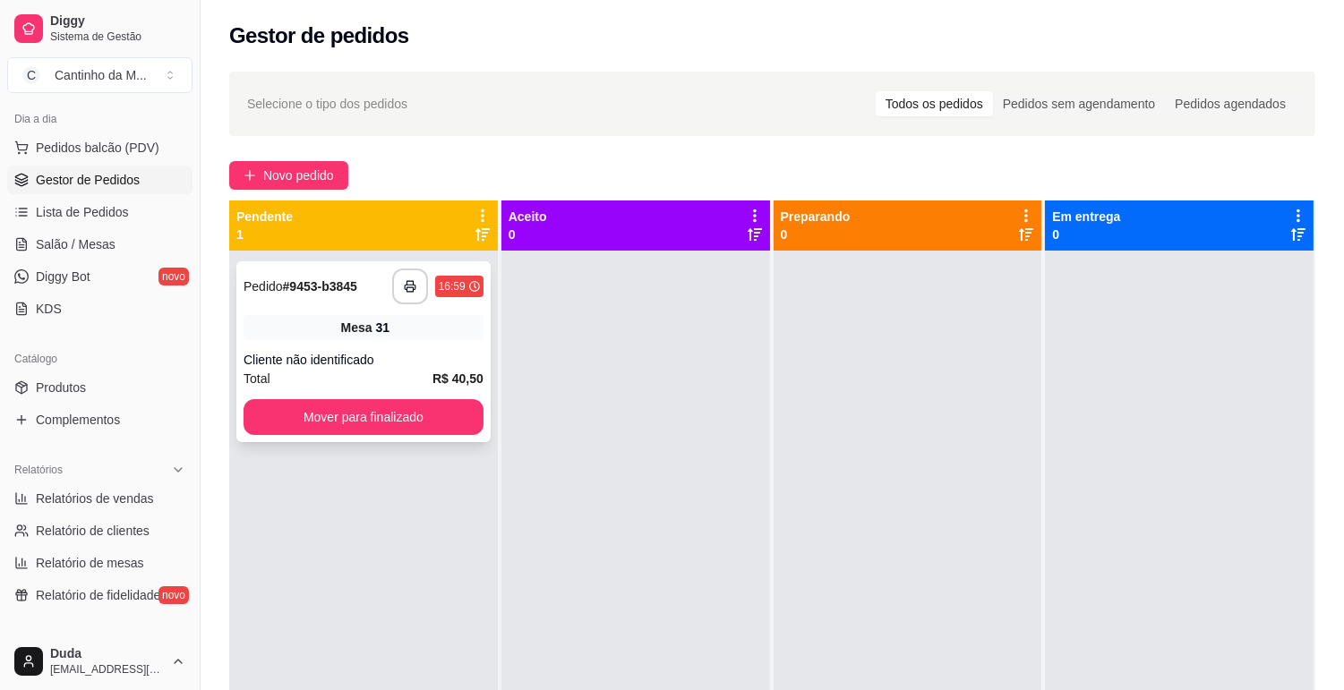
click at [357, 289] on strong "# 9453-b3845" at bounding box center [320, 286] width 74 height 14
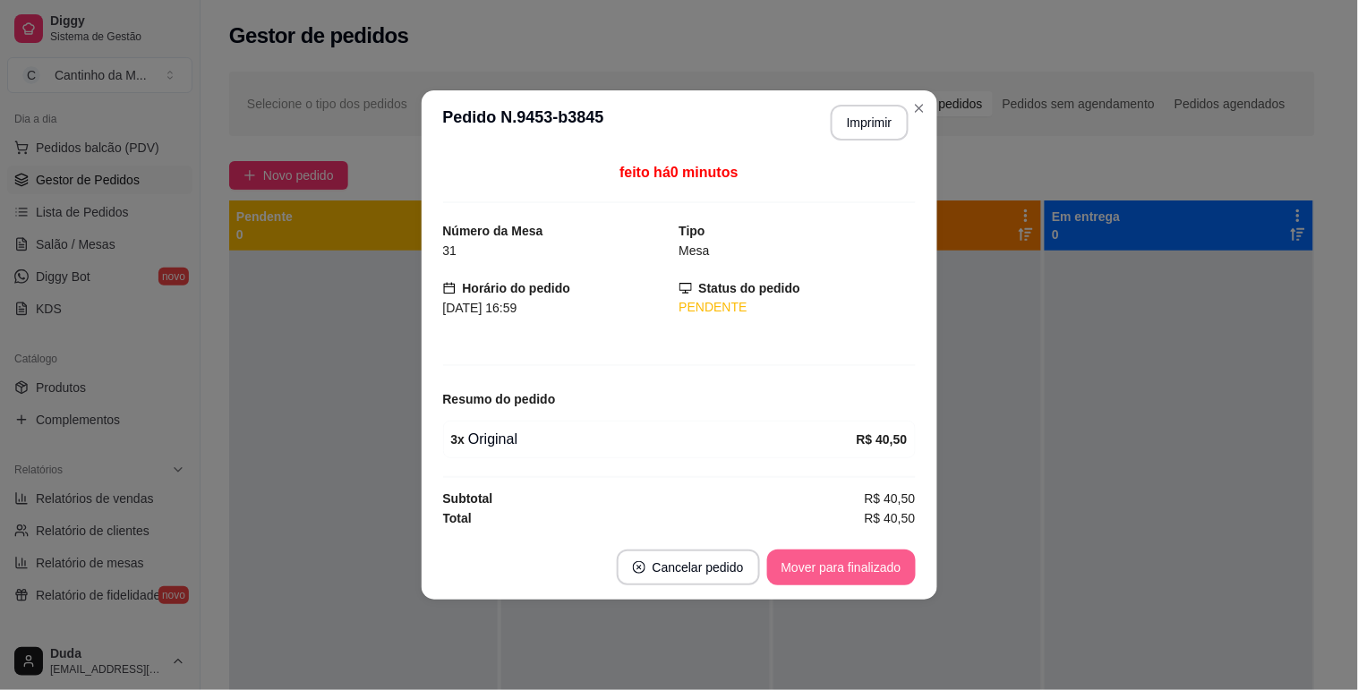
click at [878, 568] on button "Mover para finalizado" at bounding box center [841, 568] width 149 height 36
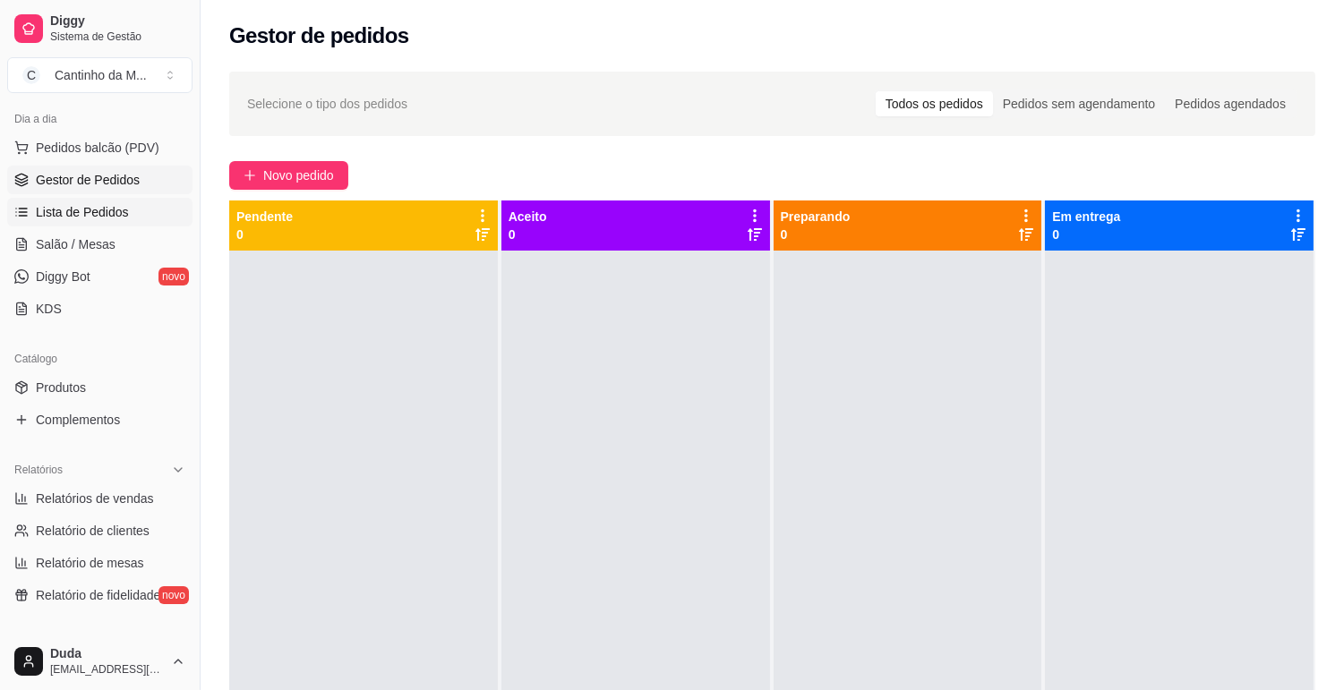
click at [78, 221] on link "Lista de Pedidos" at bounding box center [99, 212] width 185 height 29
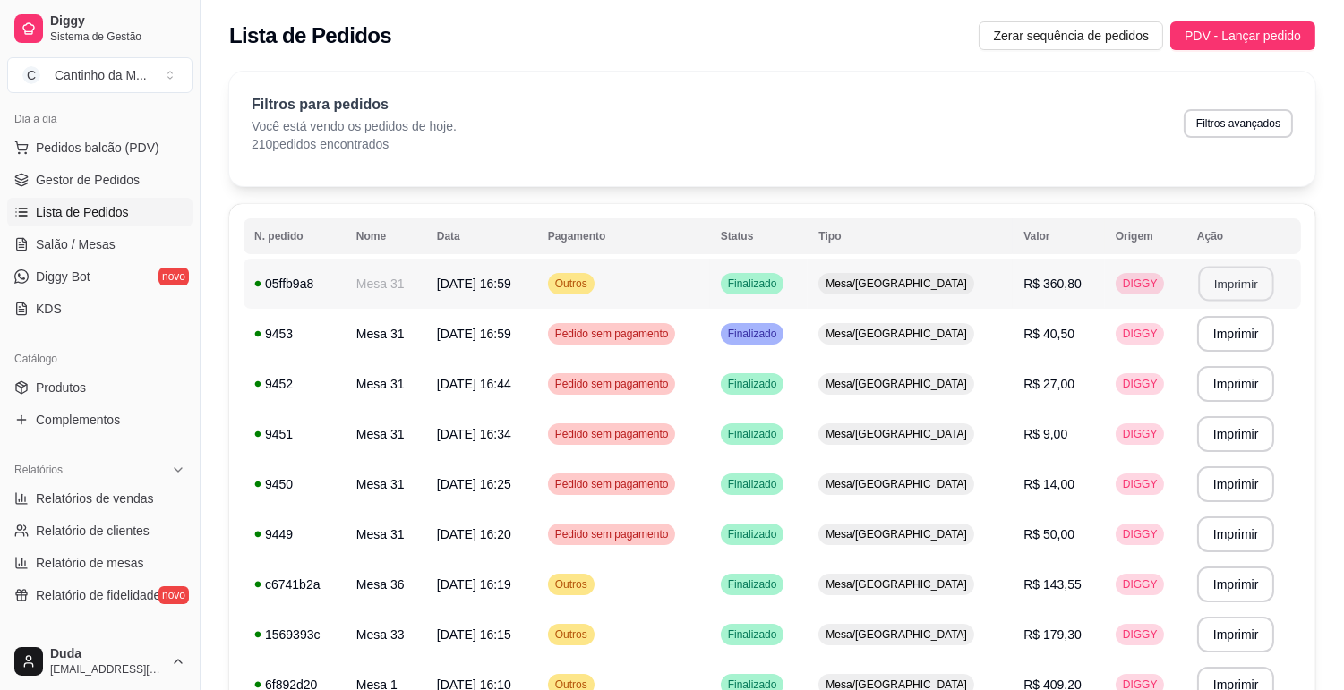
click at [1208, 286] on button "Imprimir" at bounding box center [1235, 284] width 75 height 35
click at [132, 505] on span "Relatórios de vendas" at bounding box center [95, 499] width 118 height 18
select select "ALL"
select select "0"
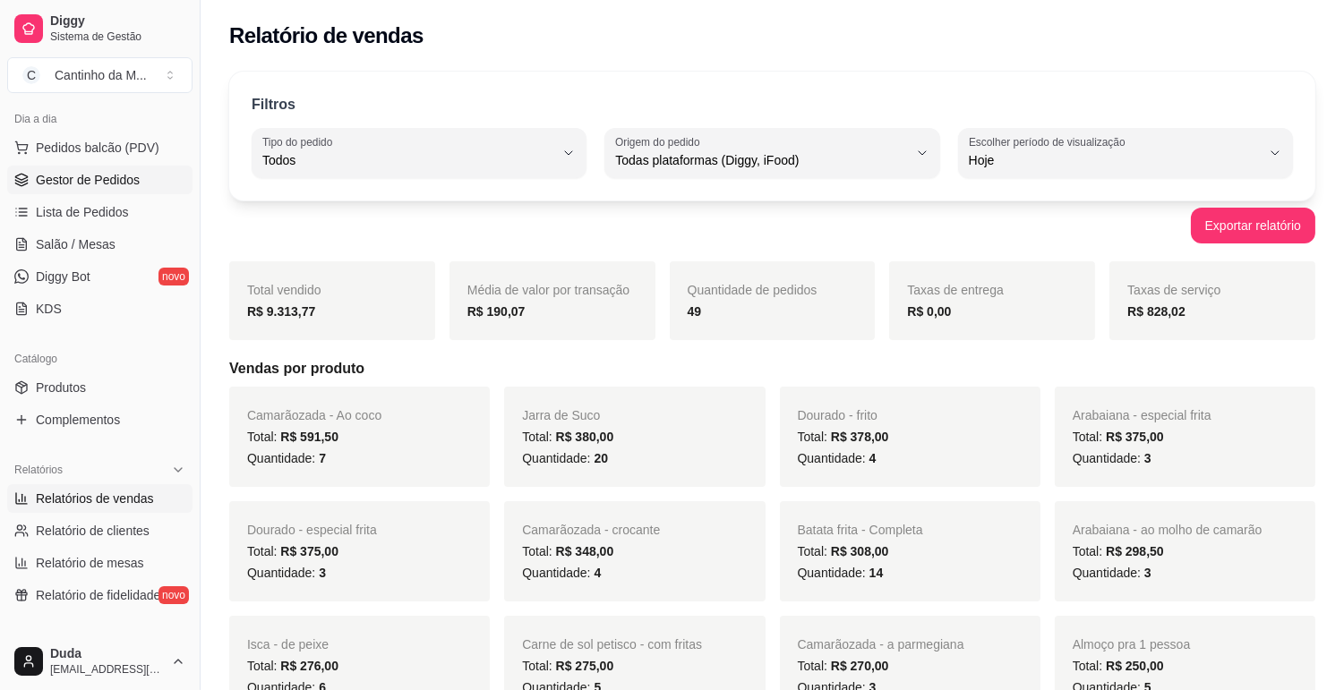
click at [106, 182] on span "Gestor de Pedidos" at bounding box center [88, 180] width 104 height 18
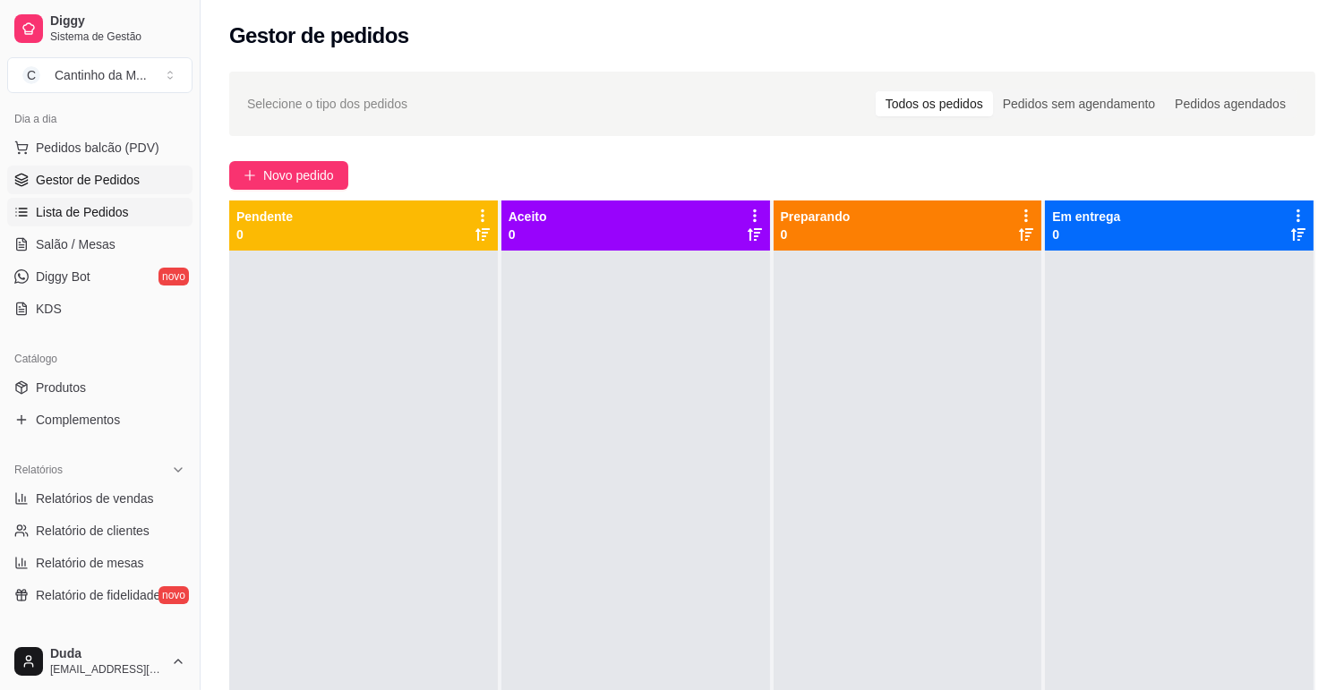
click at [115, 222] on link "Lista de Pedidos" at bounding box center [99, 212] width 185 height 29
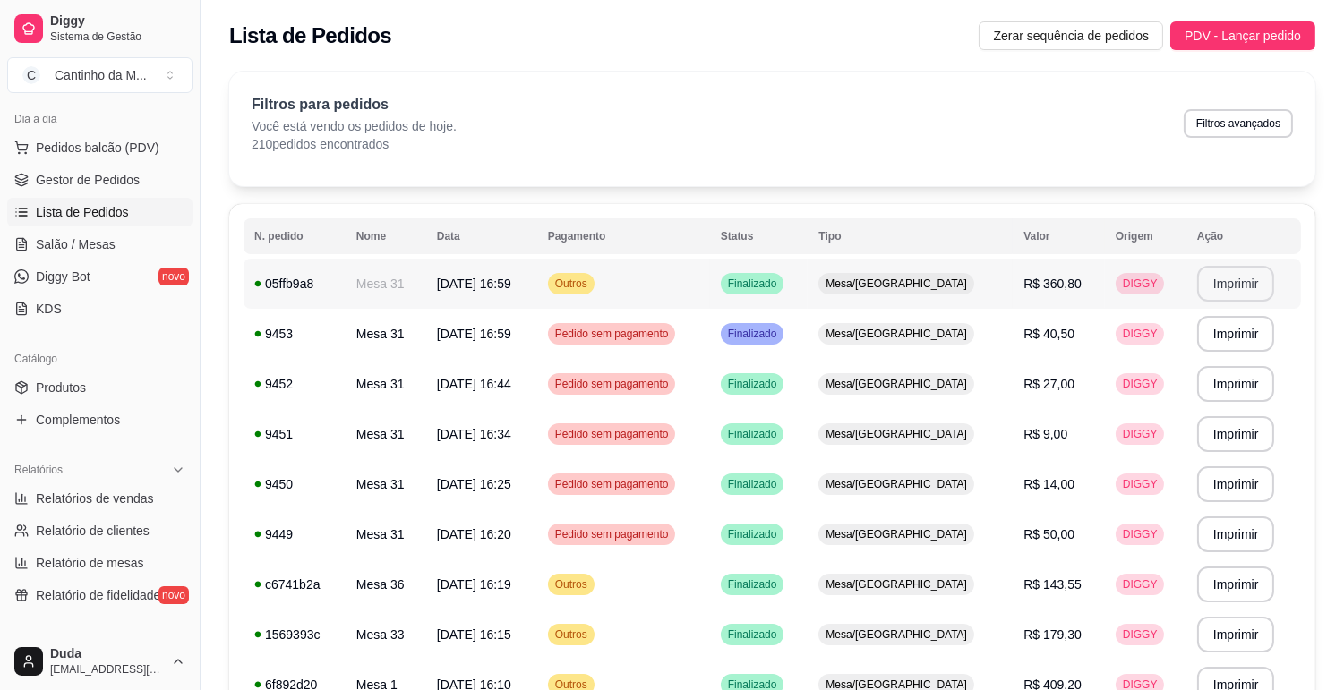
click at [1205, 270] on button "Imprimir" at bounding box center [1236, 284] width 78 height 36
click at [284, 287] on div "05ffb9a8" at bounding box center [294, 284] width 81 height 18
click at [110, 570] on span "Relatório de mesas" at bounding box center [90, 563] width 108 height 18
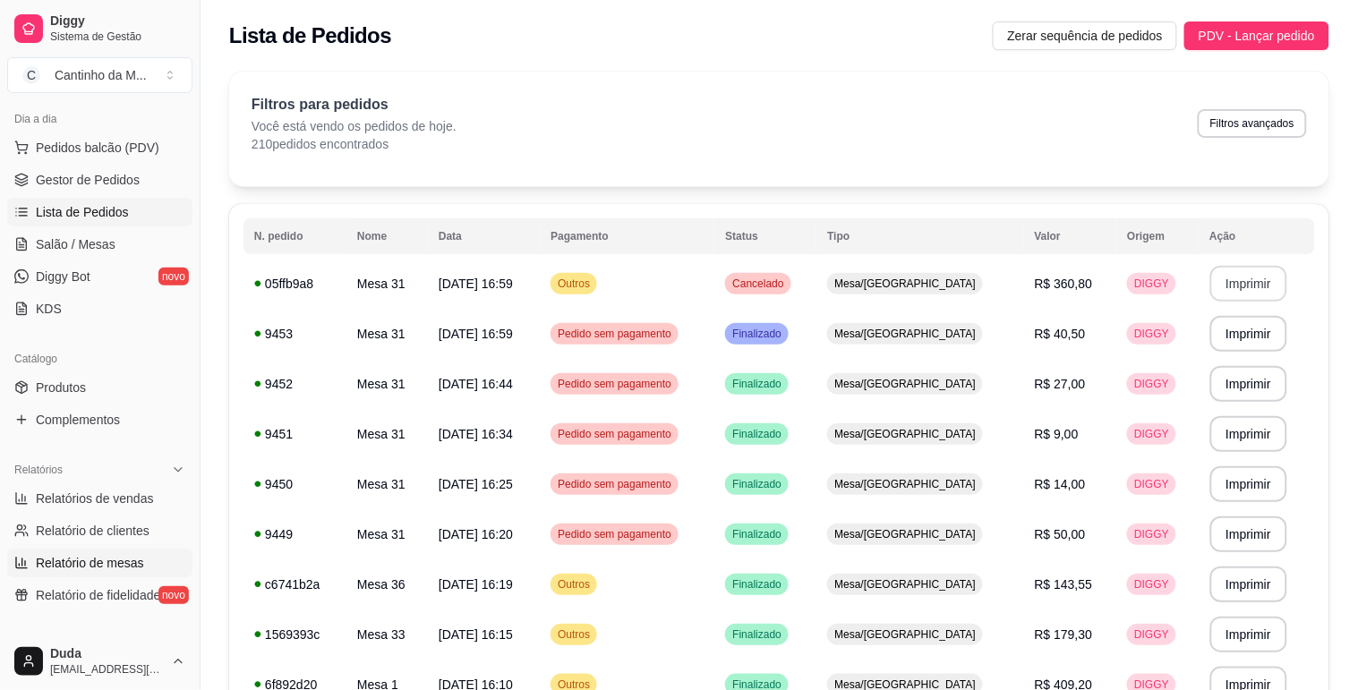
select select "TOTAL_OF_ORDERS"
select select "7"
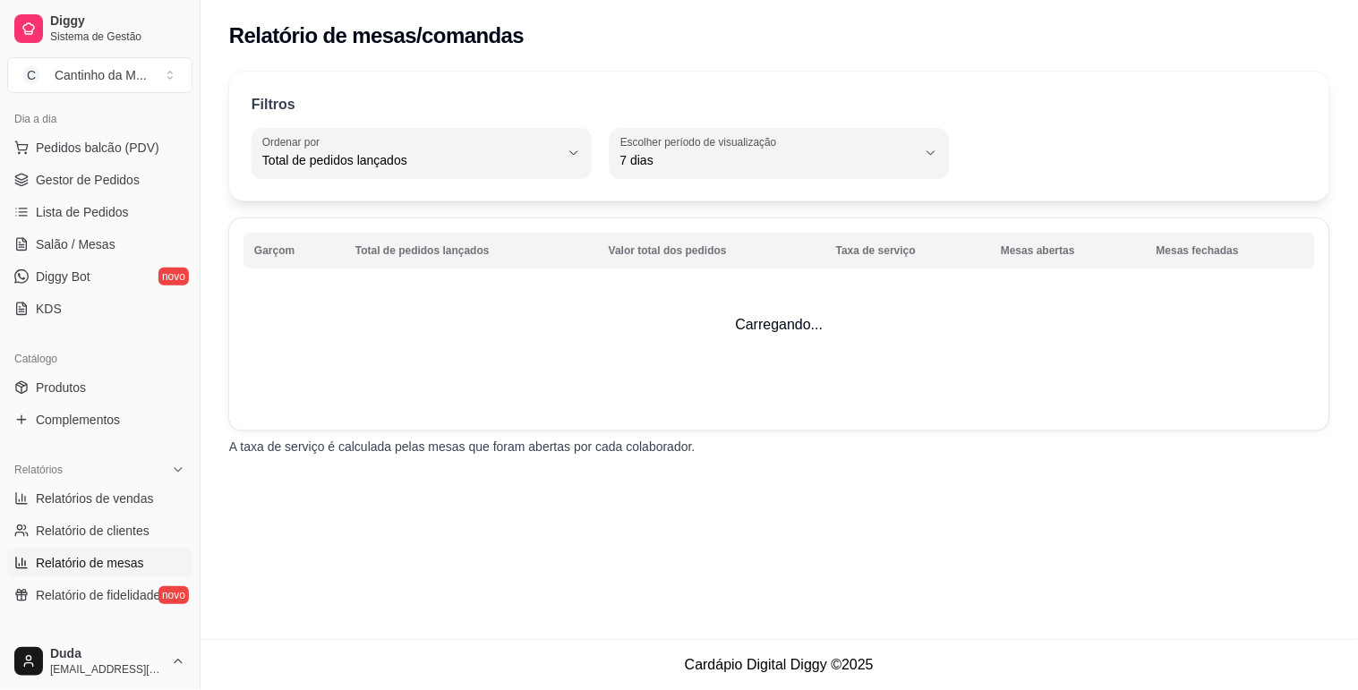
click at [110, 568] on span "Relatório de mesas" at bounding box center [90, 563] width 108 height 18
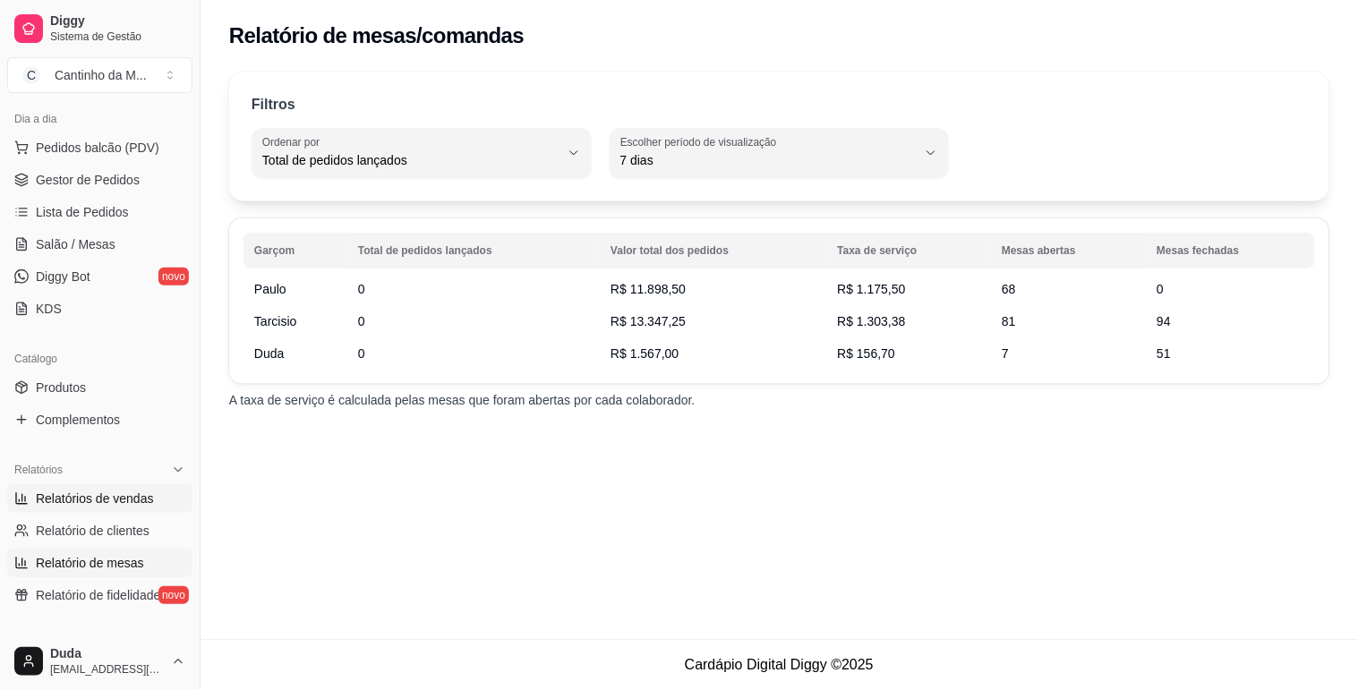
click at [122, 501] on span "Relatórios de vendas" at bounding box center [95, 499] width 118 height 18
select select "ALL"
select select "0"
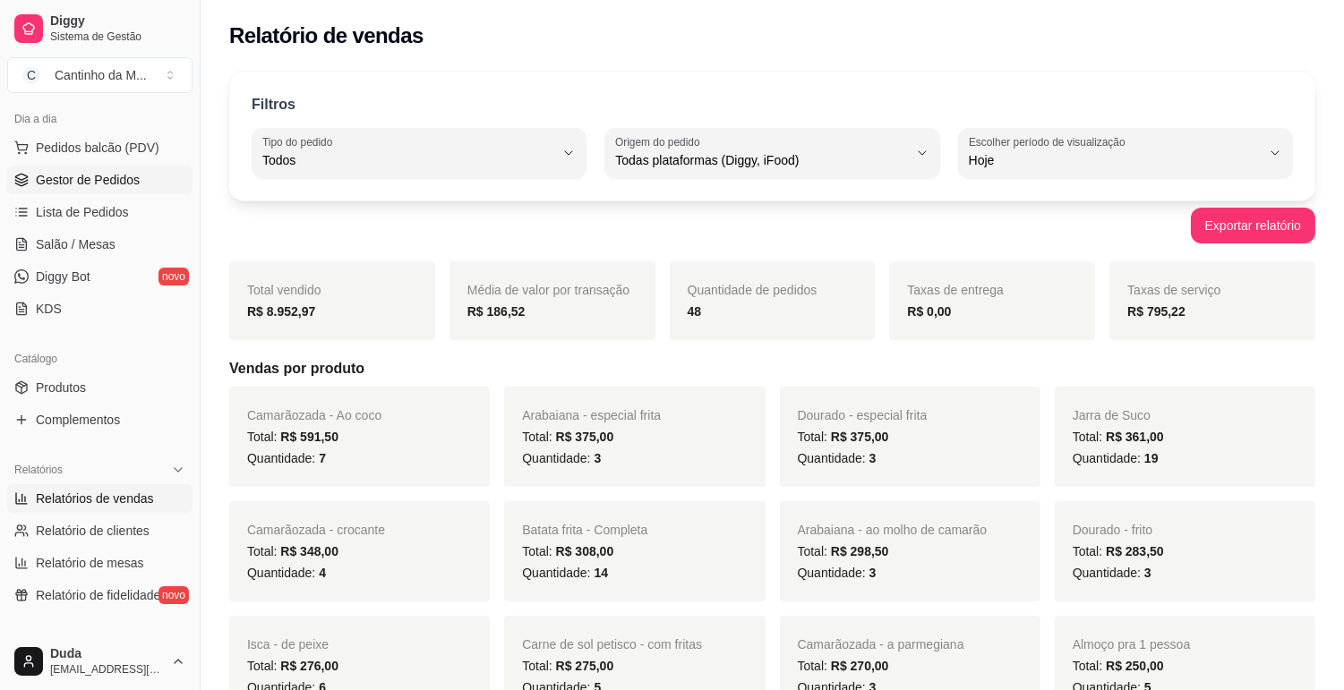
click at [94, 183] on span "Gestor de Pedidos" at bounding box center [88, 180] width 104 height 18
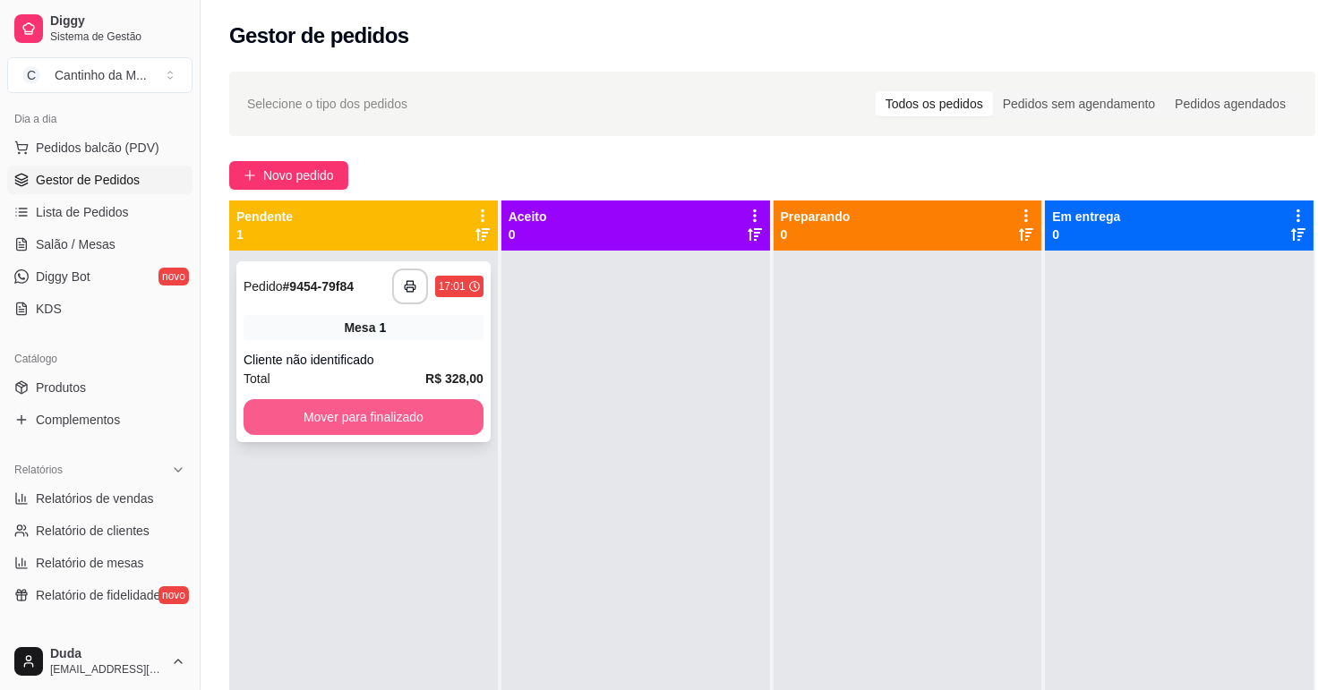
click at [391, 403] on button "Mover para finalizado" at bounding box center [363, 417] width 240 height 36
click at [391, 406] on button "Mover para finalizado" at bounding box center [363, 417] width 233 height 35
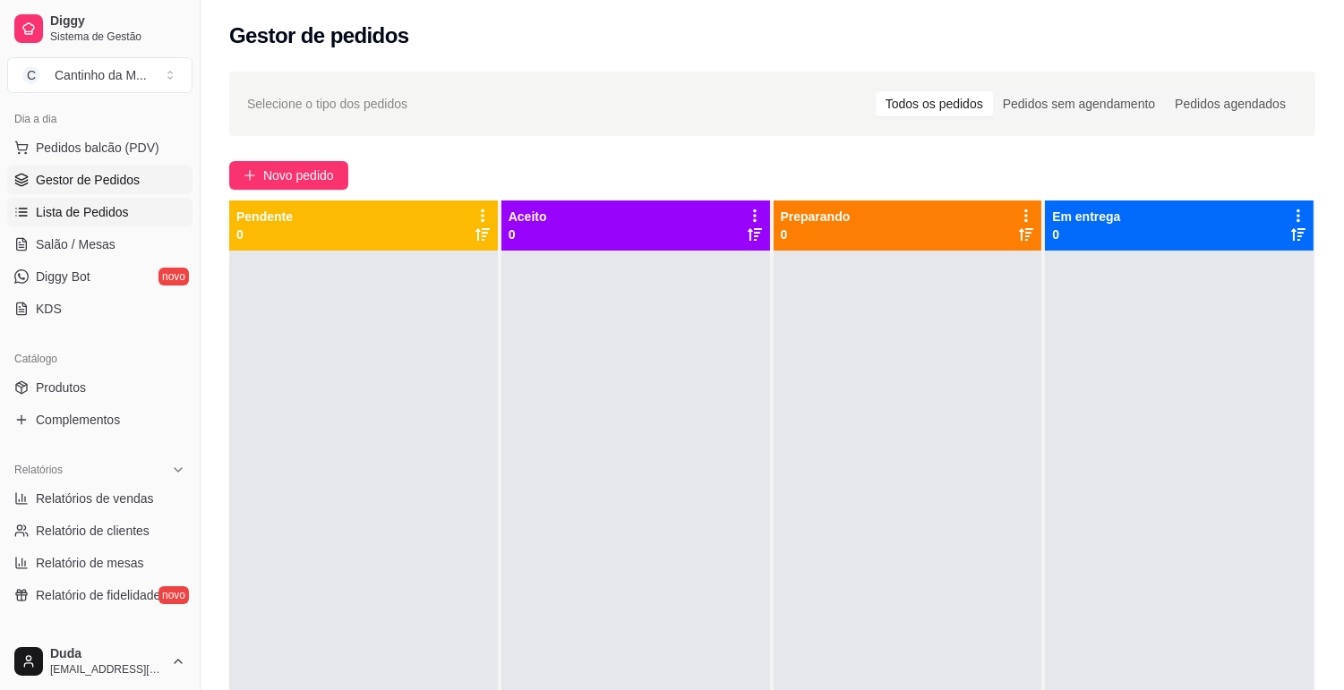
click at [81, 220] on span "Lista de Pedidos" at bounding box center [82, 212] width 93 height 18
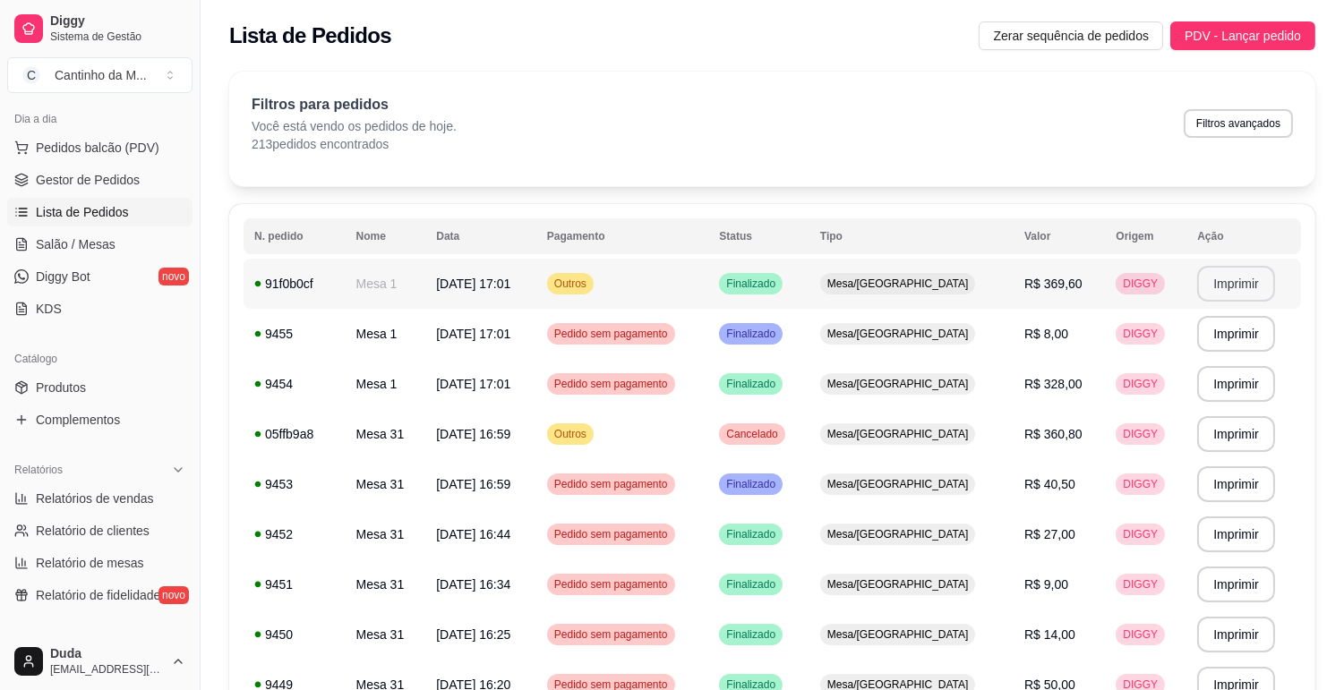
click at [1218, 287] on button "Imprimir" at bounding box center [1236, 284] width 78 height 36
click at [77, 496] on span "Relatórios de vendas" at bounding box center [95, 499] width 118 height 18
select select "ALL"
select select "0"
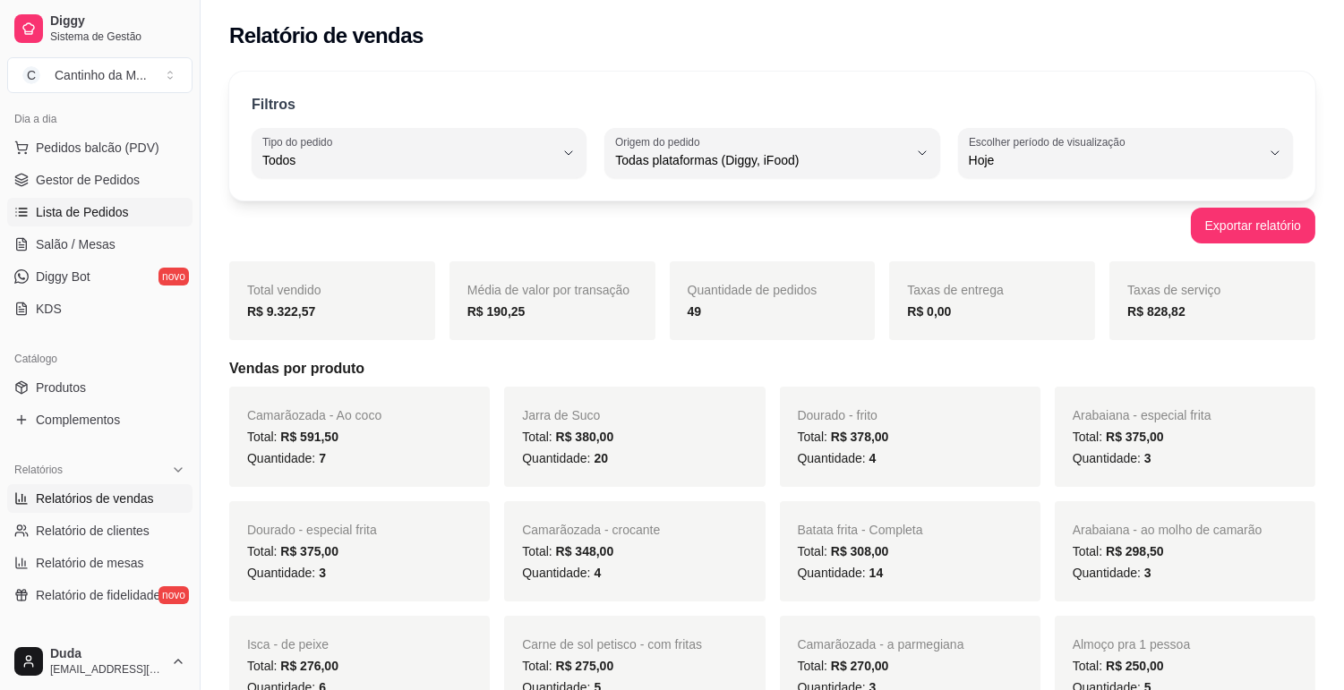
click at [64, 217] on span "Lista de Pedidos" at bounding box center [82, 212] width 93 height 18
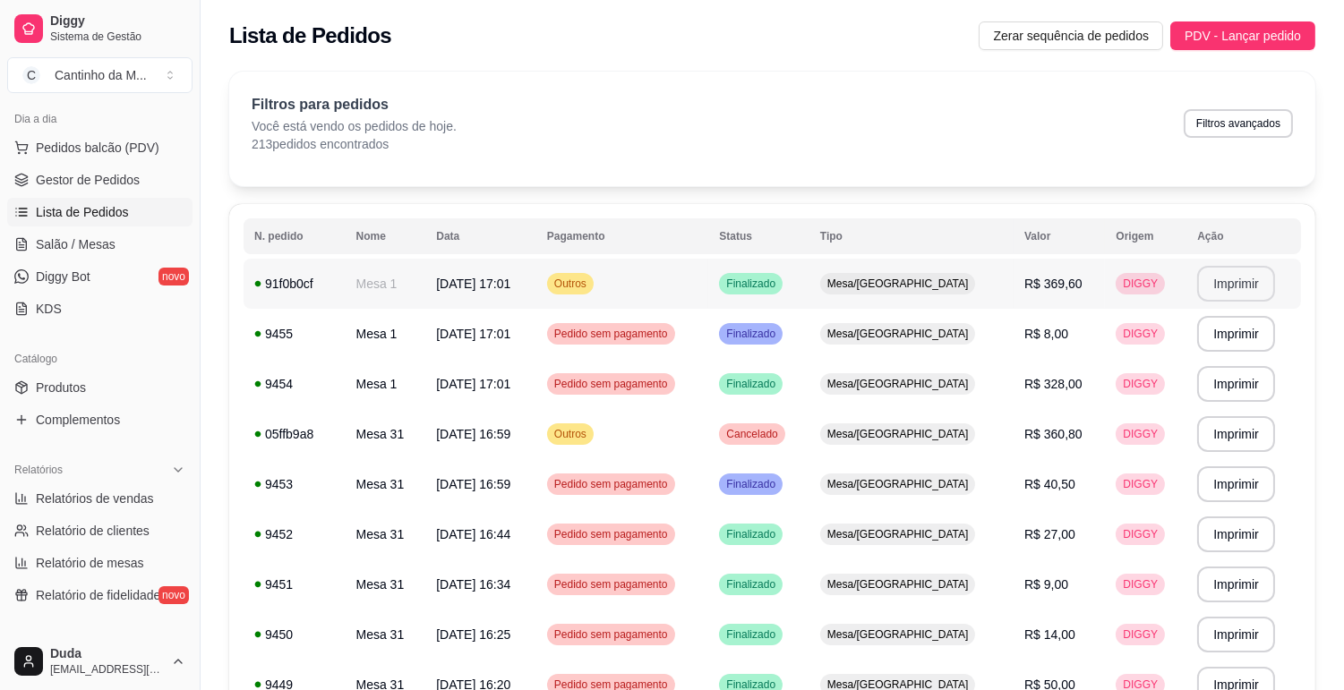
click at [1214, 289] on button "Imprimir" at bounding box center [1236, 284] width 78 height 36
click at [78, 183] on span "Gestor de Pedidos" at bounding box center [88, 180] width 104 height 18
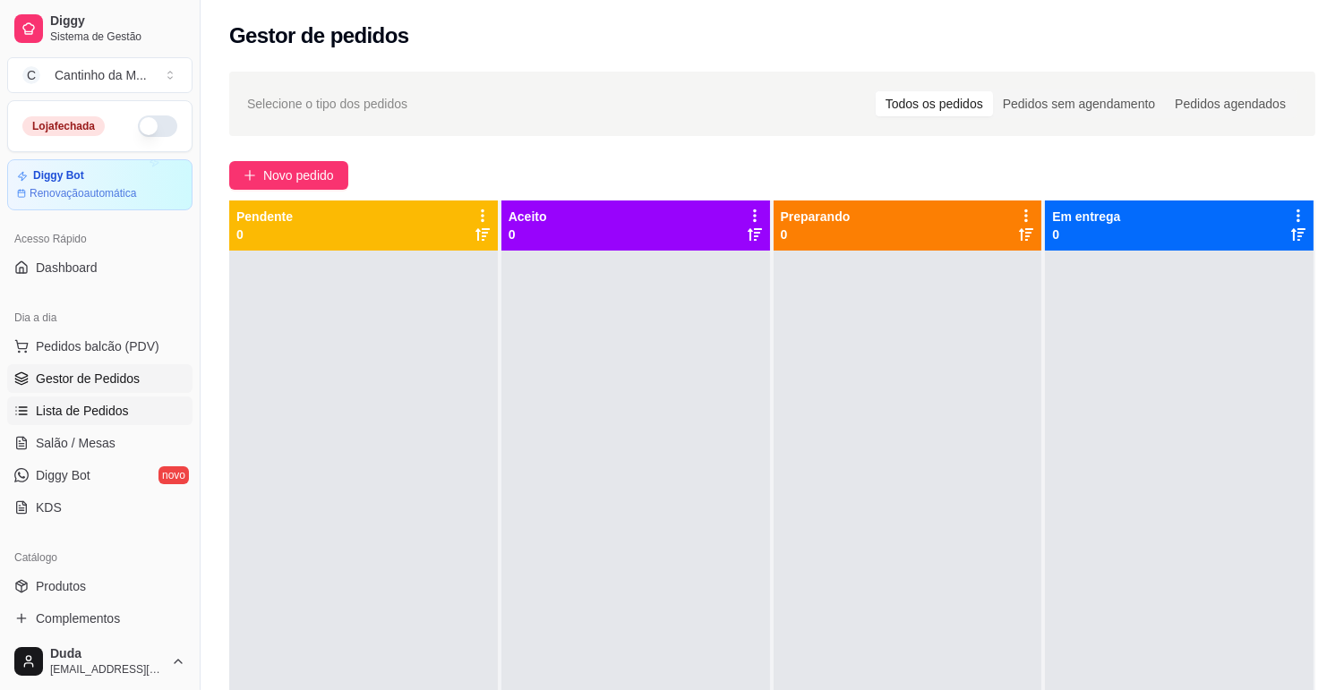
click at [73, 421] on link "Lista de Pedidos" at bounding box center [99, 411] width 185 height 29
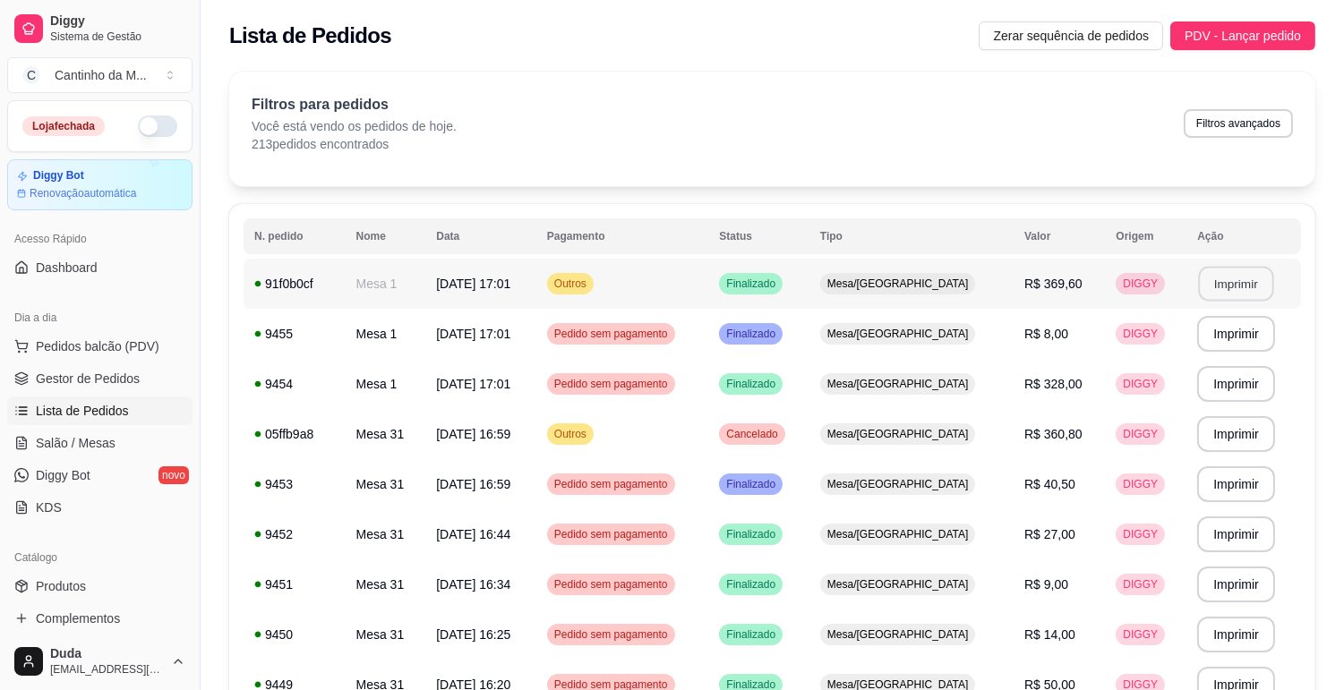
click at [1234, 285] on button "Imprimir" at bounding box center [1236, 284] width 75 height 35
click at [1204, 284] on button "Imprimir" at bounding box center [1236, 284] width 75 height 35
